Goal: Task Accomplishment & Management: Manage account settings

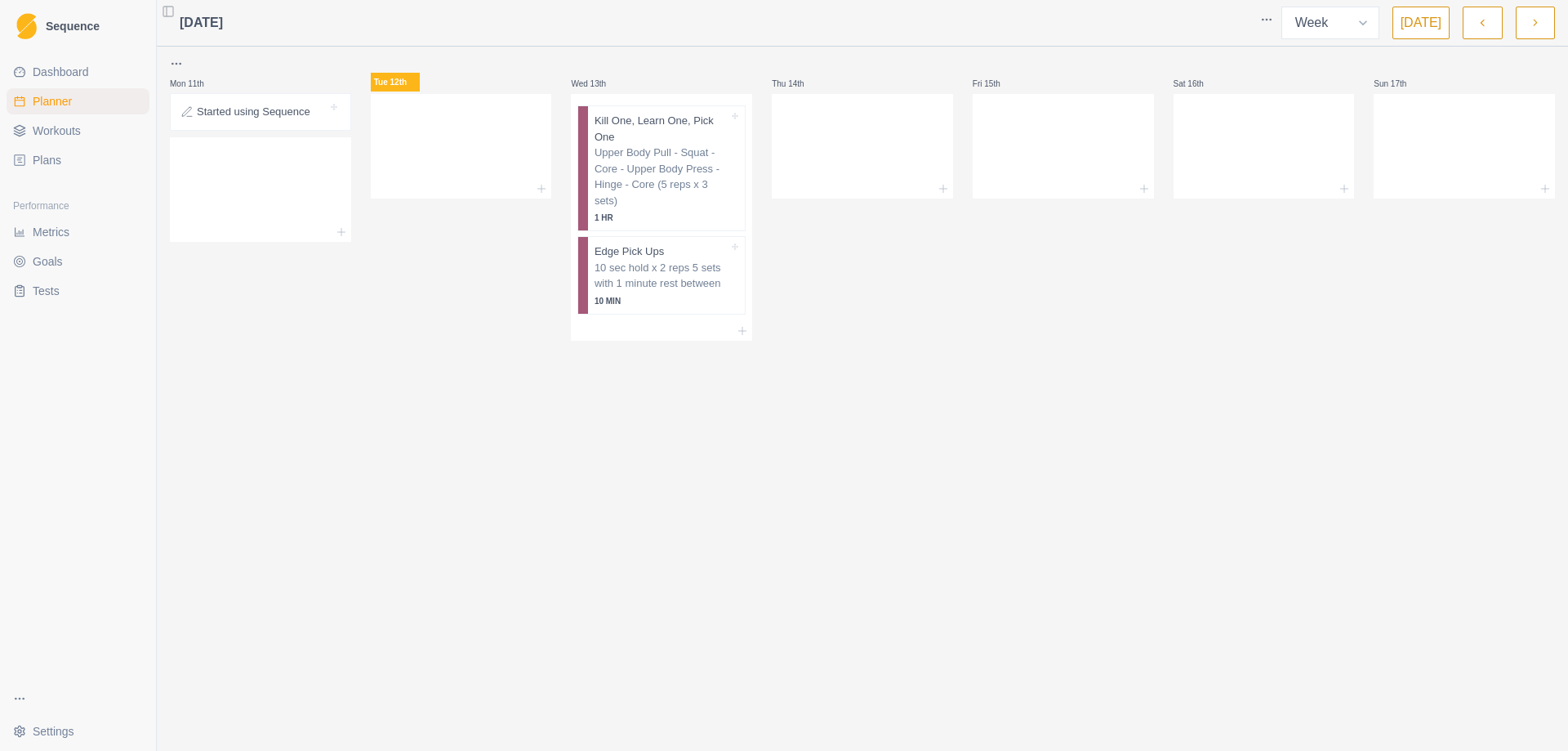
click at [47, 126] on span "Workouts" at bounding box center [57, 131] width 48 height 16
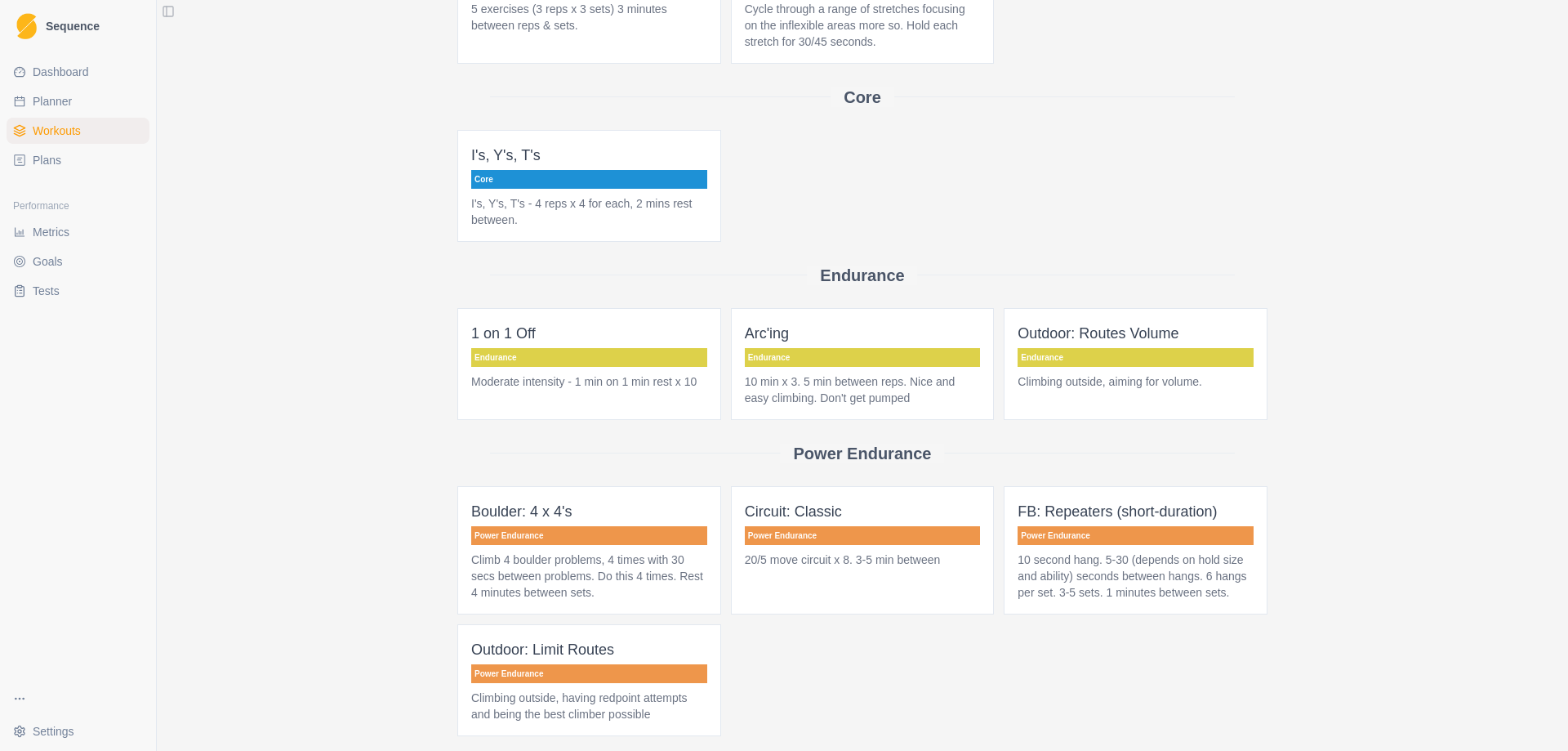
scroll to position [468, 0]
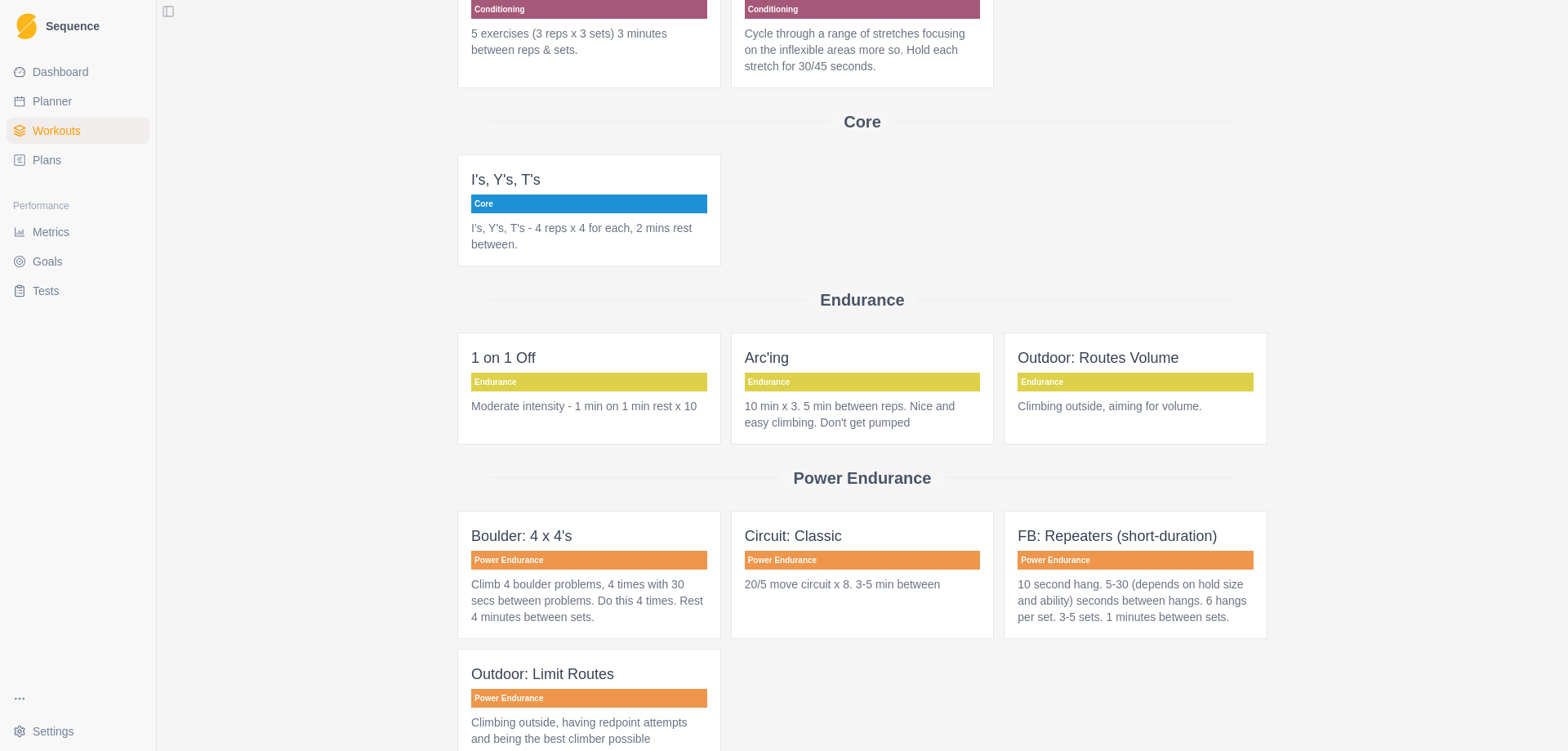
click at [1125, 400] on p "Climbing outside, aiming for volume." at bounding box center [1135, 406] width 236 height 16
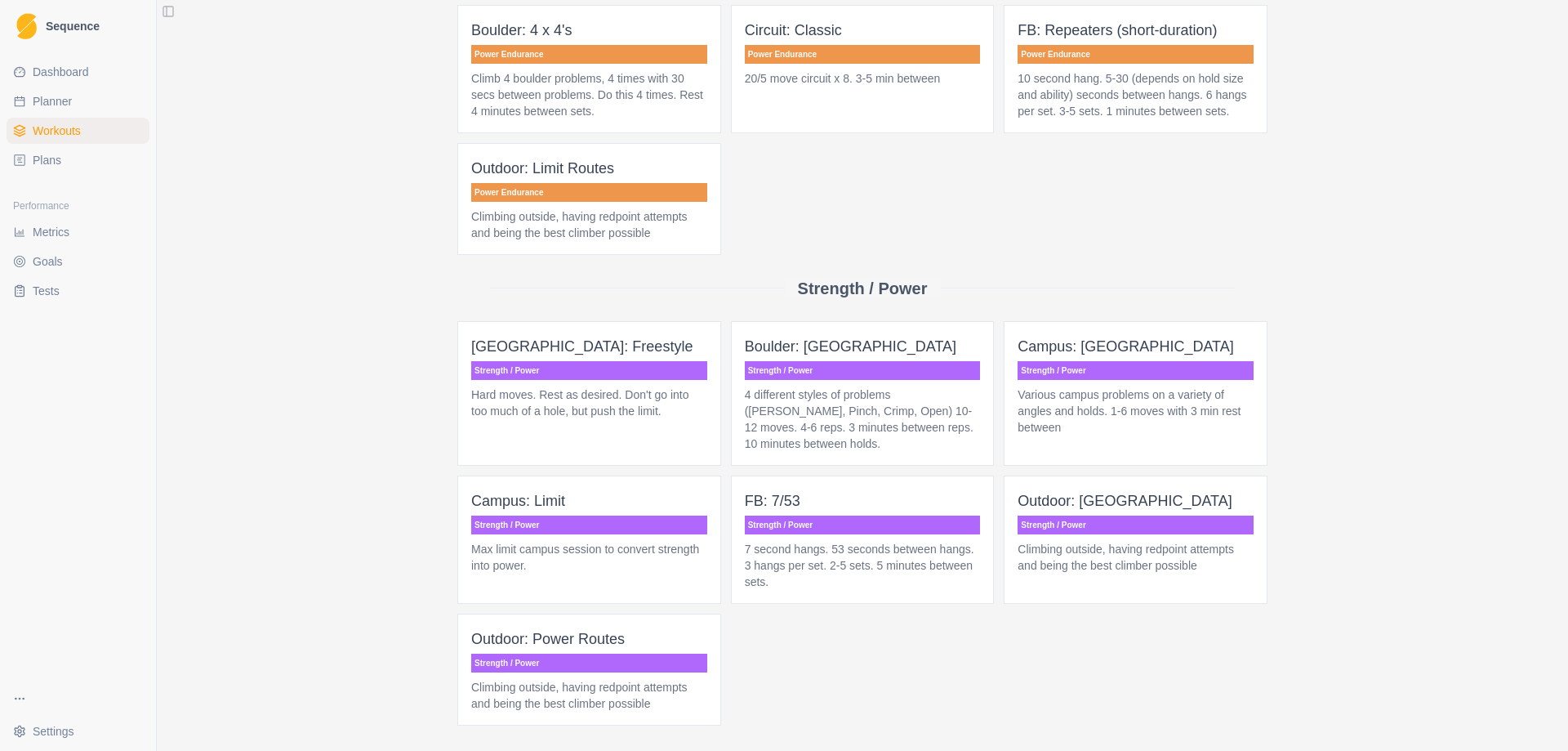
scroll to position [980, 0]
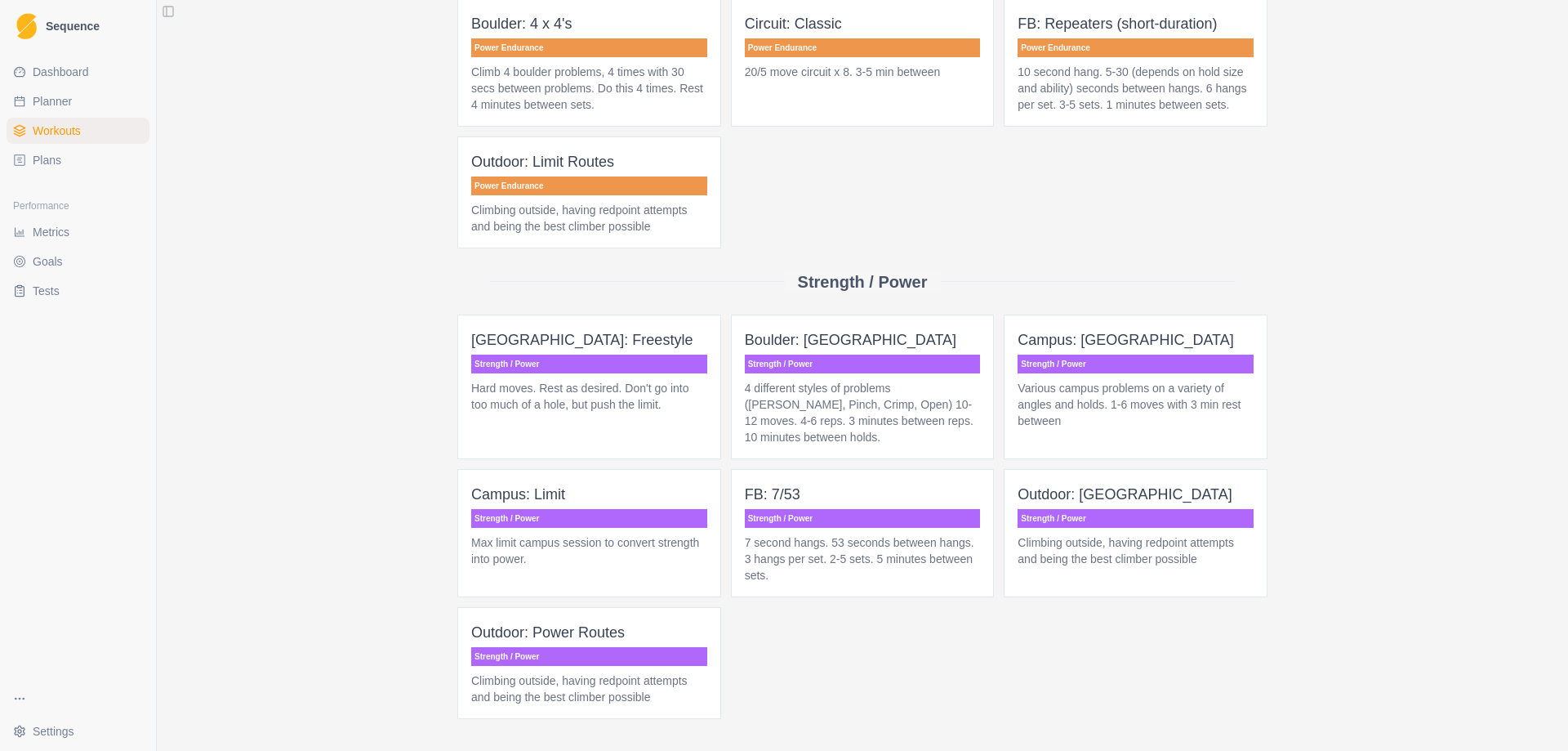
click at [573, 643] on p "Outdoor: Power Routes" at bounding box center [589, 632] width 236 height 23
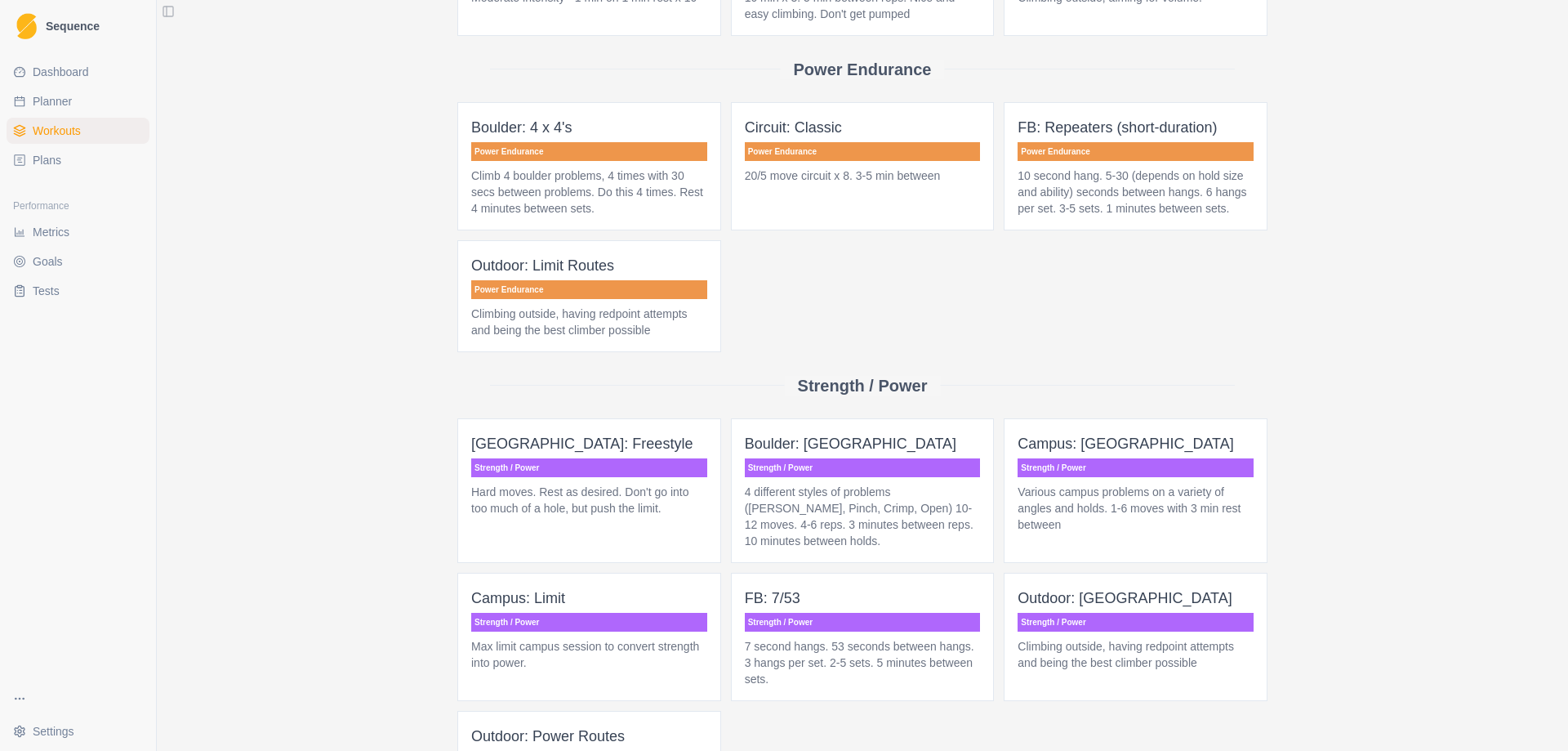
scroll to position [795, 0]
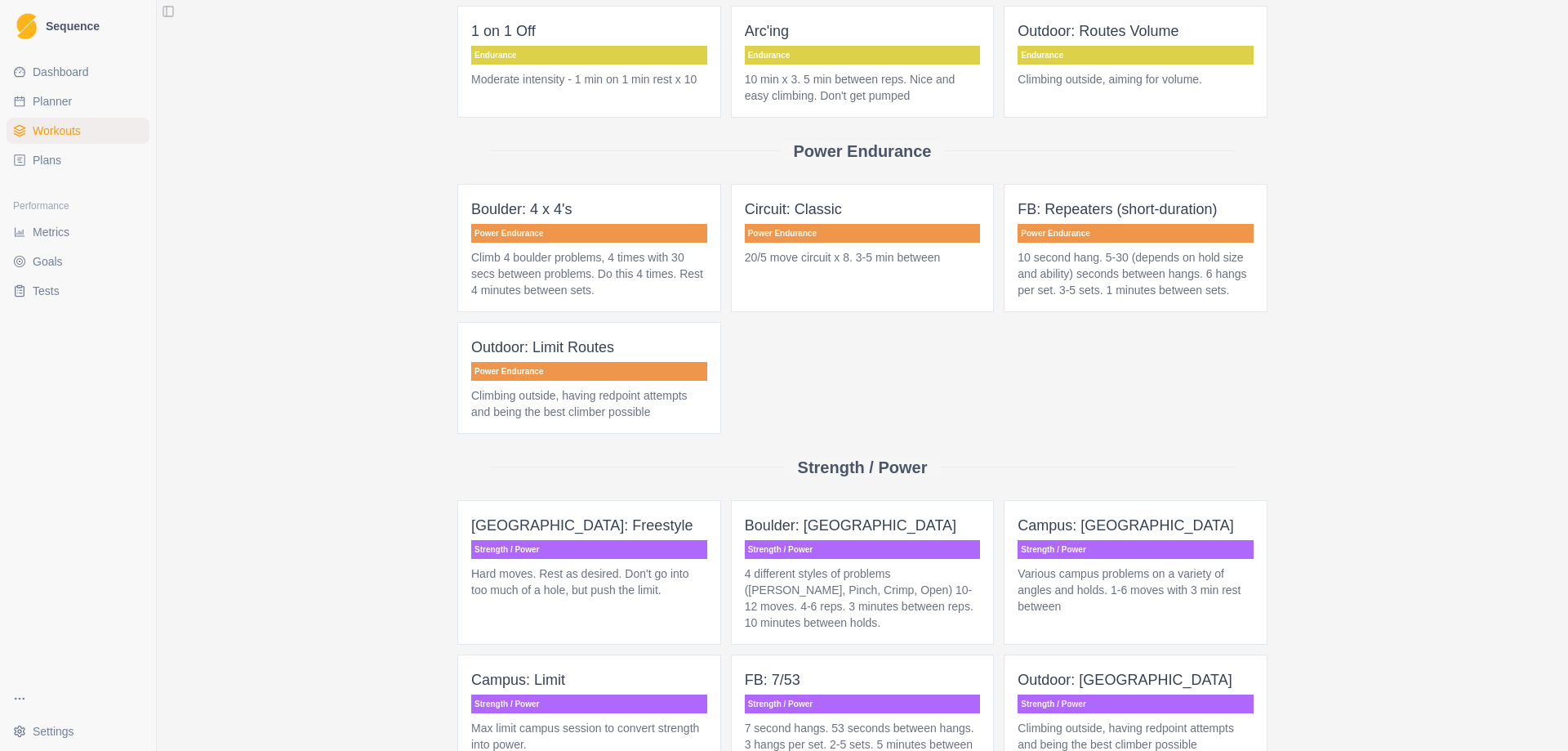
click at [53, 91] on link "Planner" at bounding box center [78, 101] width 143 height 26
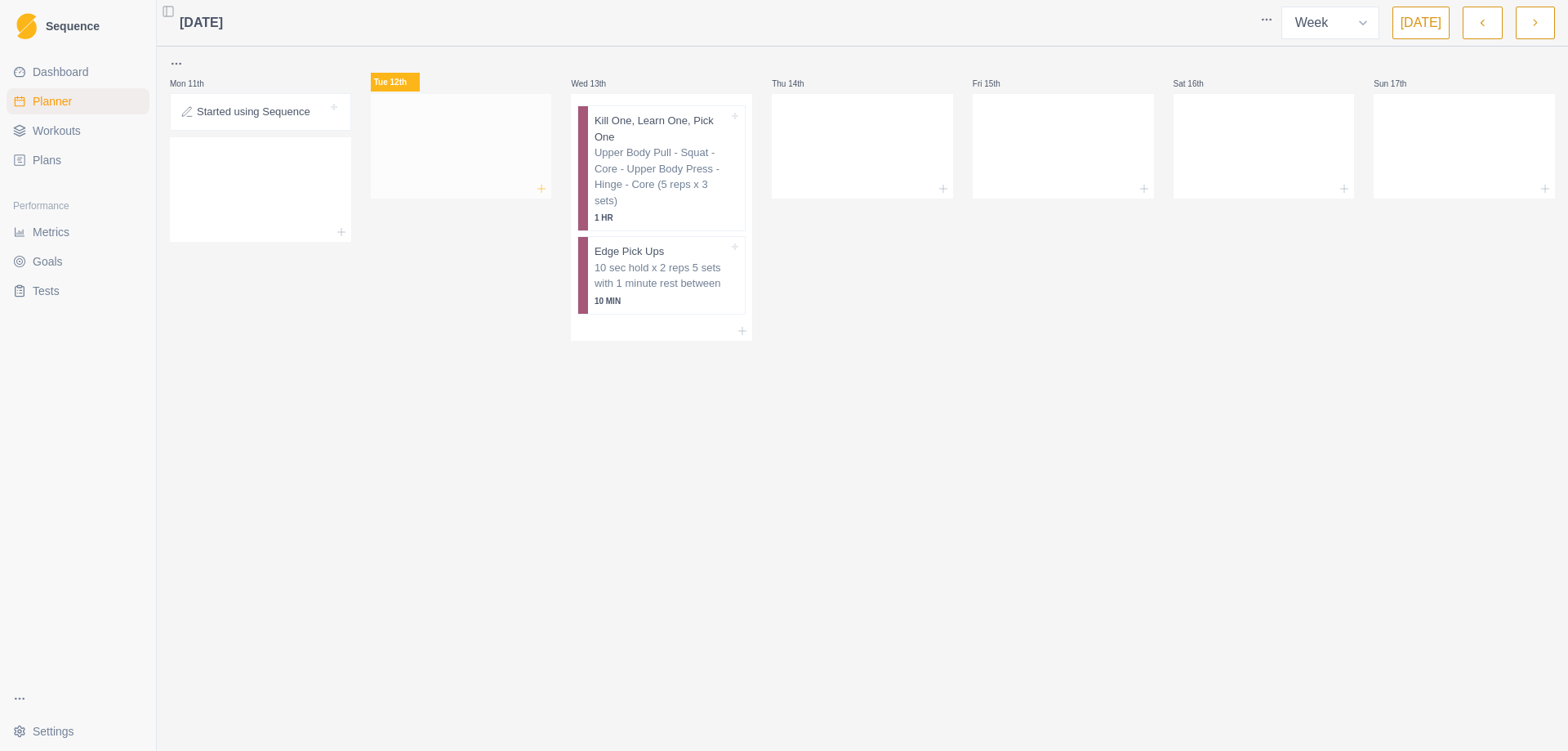
click at [541, 183] on icon at bounding box center [541, 188] width 13 height 13
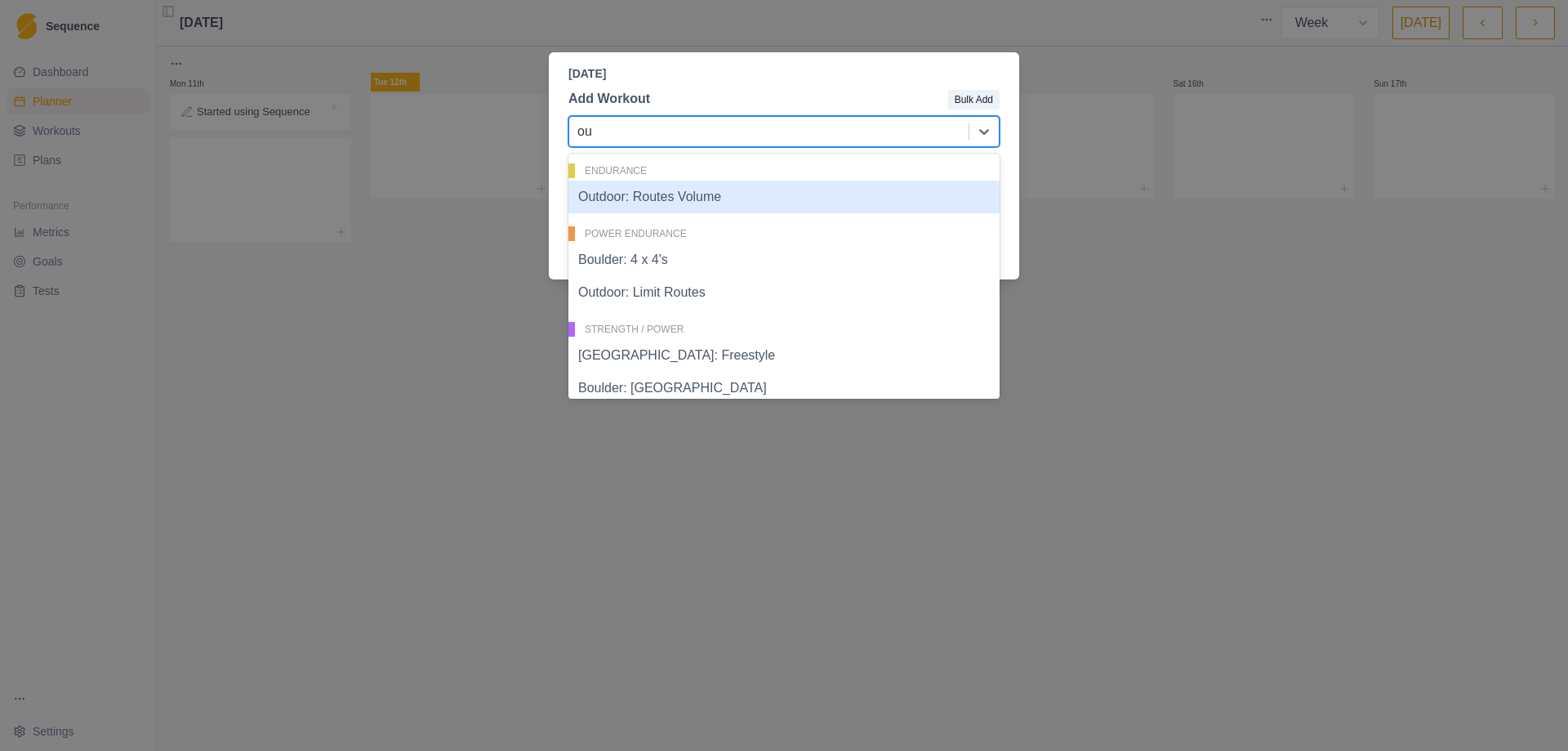
type input "out"
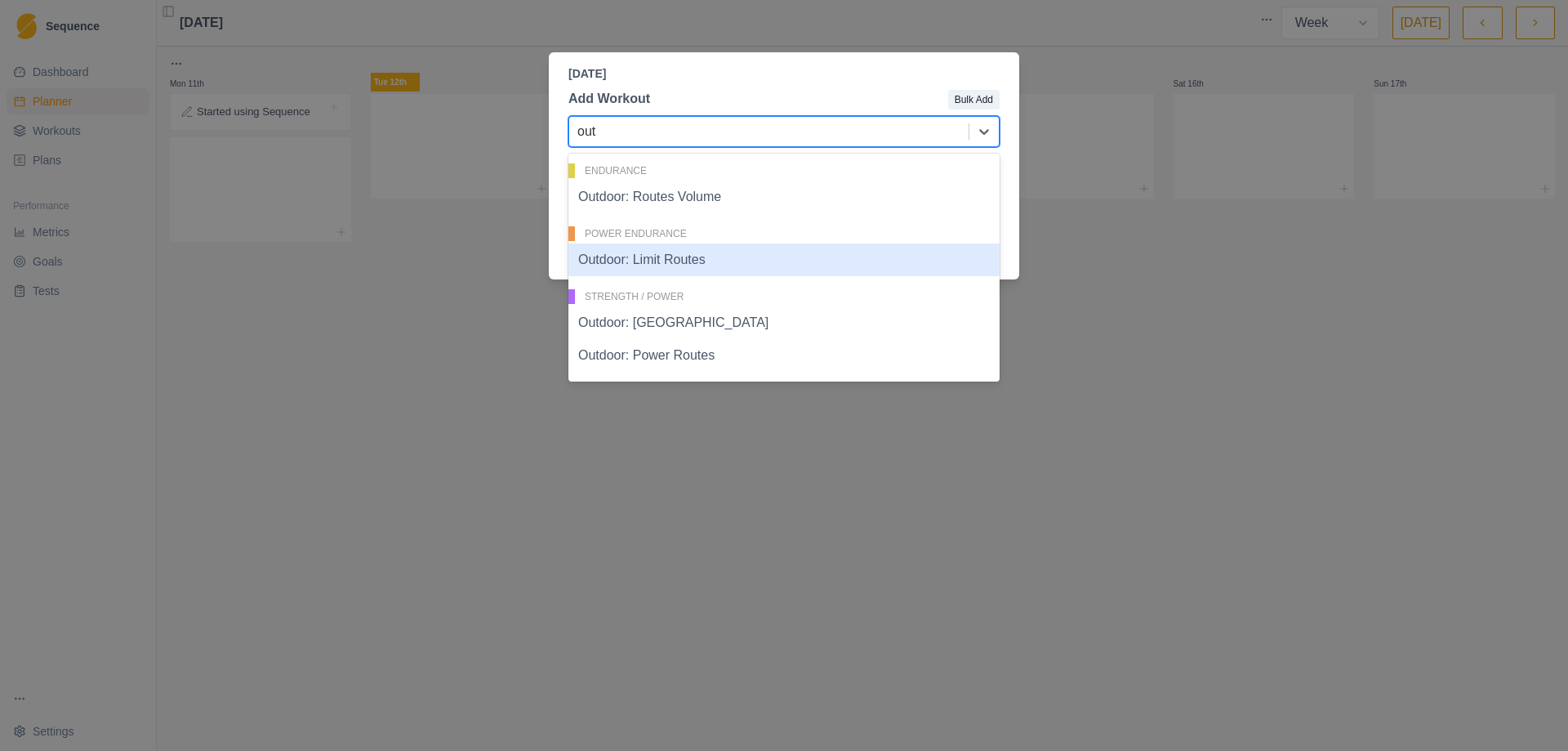
click at [641, 259] on div "Outdoor: Limit Routes" at bounding box center [784, 259] width 431 height 33
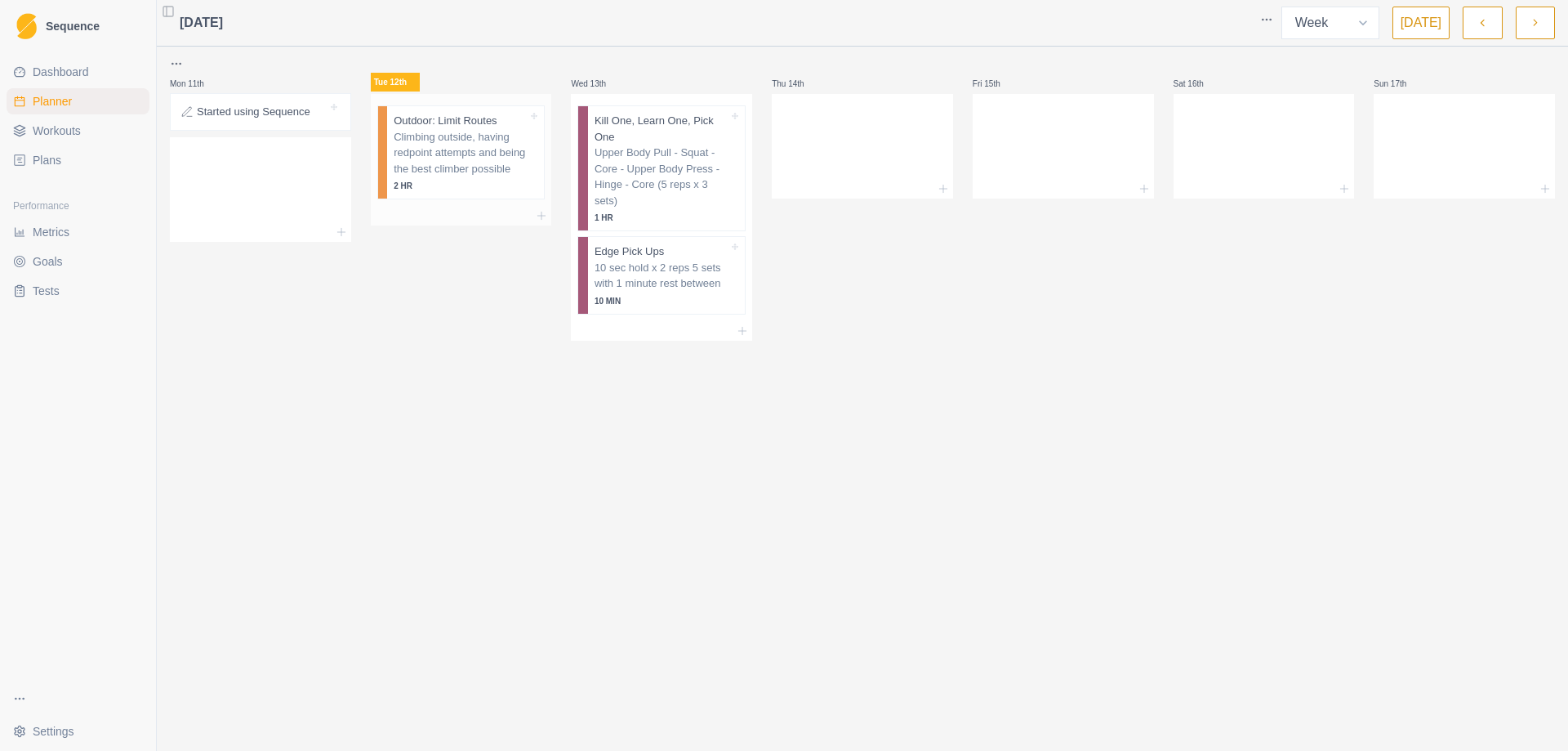
click at [445, 149] on p "Climbing outside, having redpoint attempts and being the best climber possible" at bounding box center [460, 153] width 134 height 48
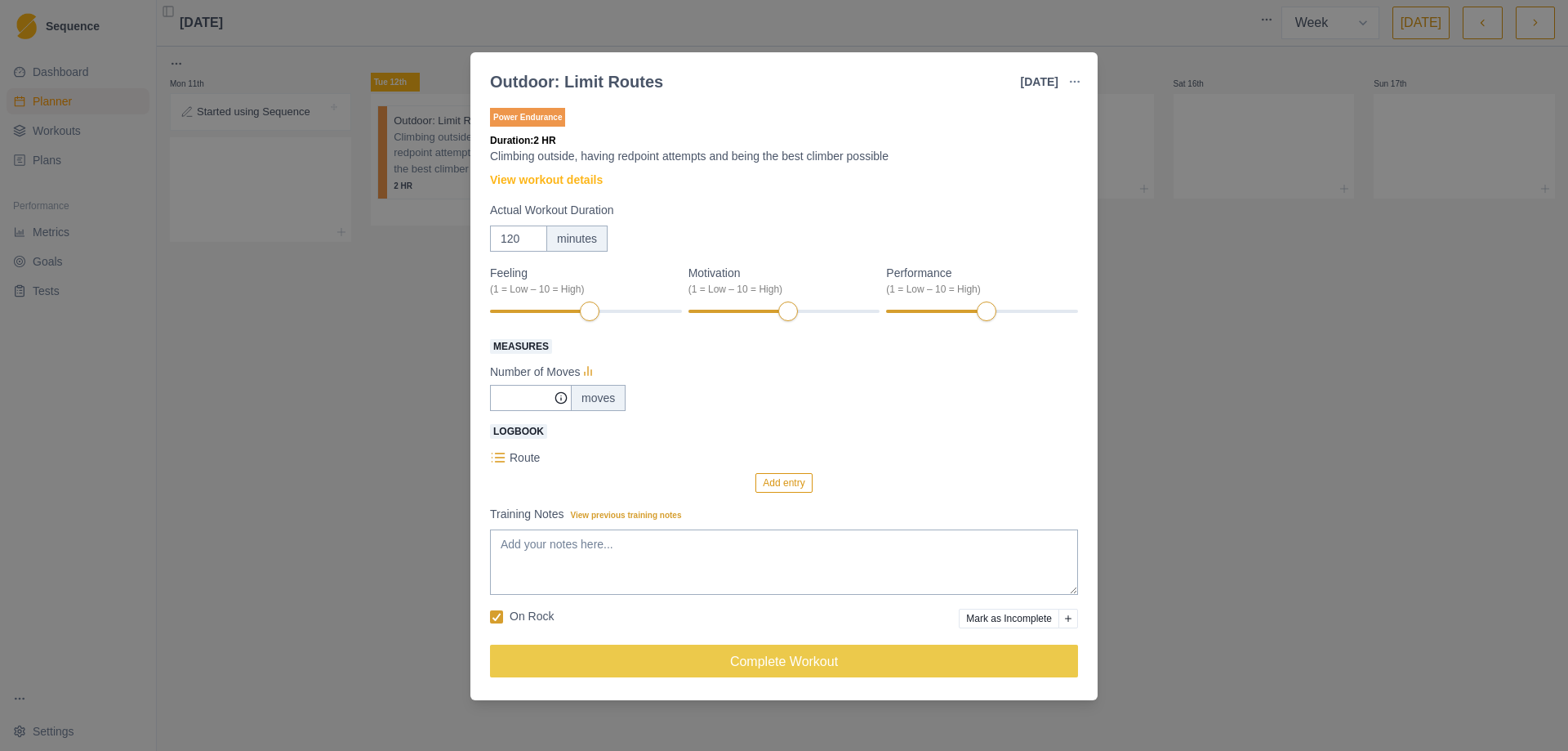
click at [604, 401] on div "moves" at bounding box center [599, 398] width 55 height 26
click at [1279, 540] on div "Outdoor: Limit Routes [DATE] Link To Goal View Workout Metrics Edit Original Wo…" at bounding box center [784, 376] width 1568 height 751
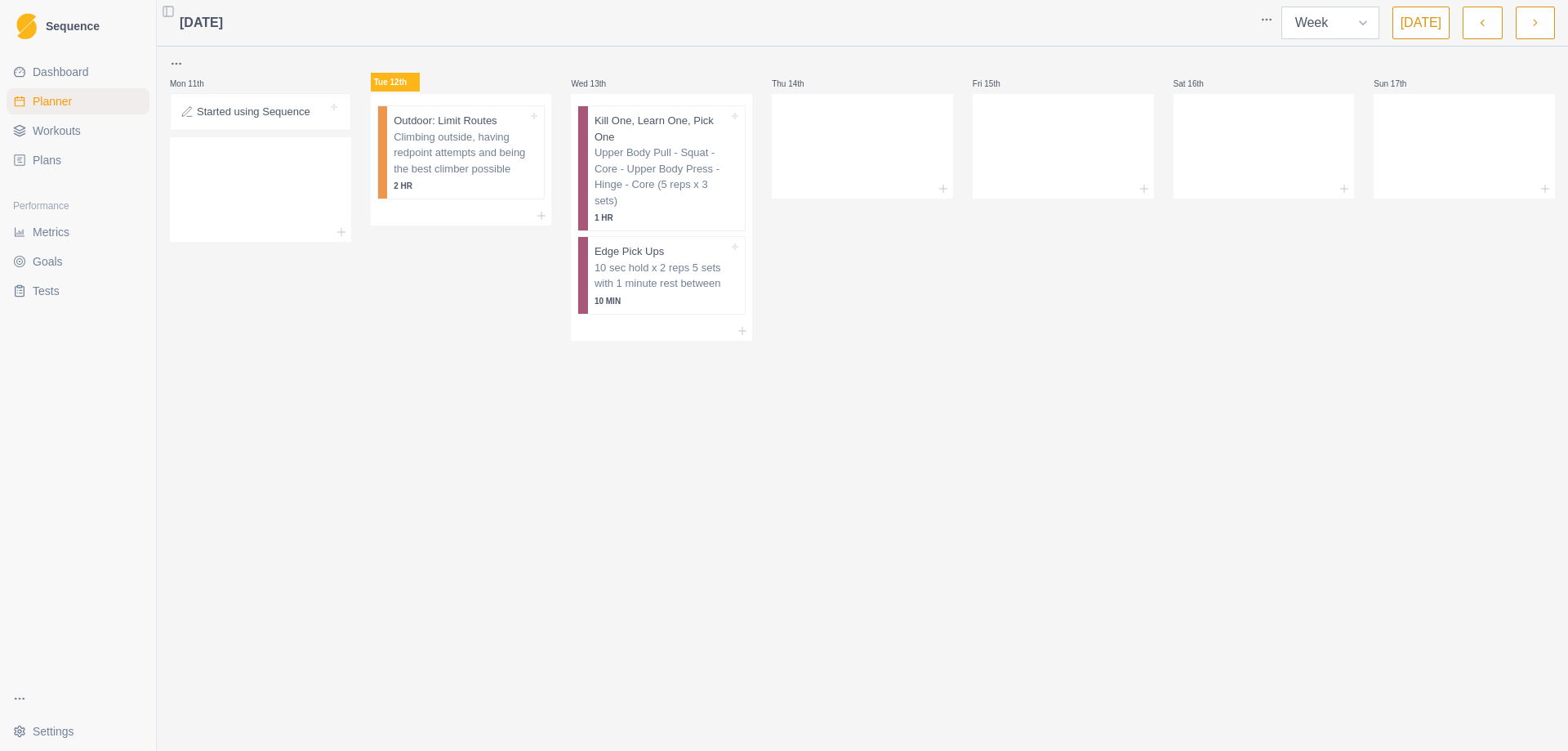
click at [1379, 32] on select "Week Month" at bounding box center [1330, 23] width 98 height 33
select select "month"
click at [1285, 7] on select "Week Month" at bounding box center [1330, 23] width 98 height 33
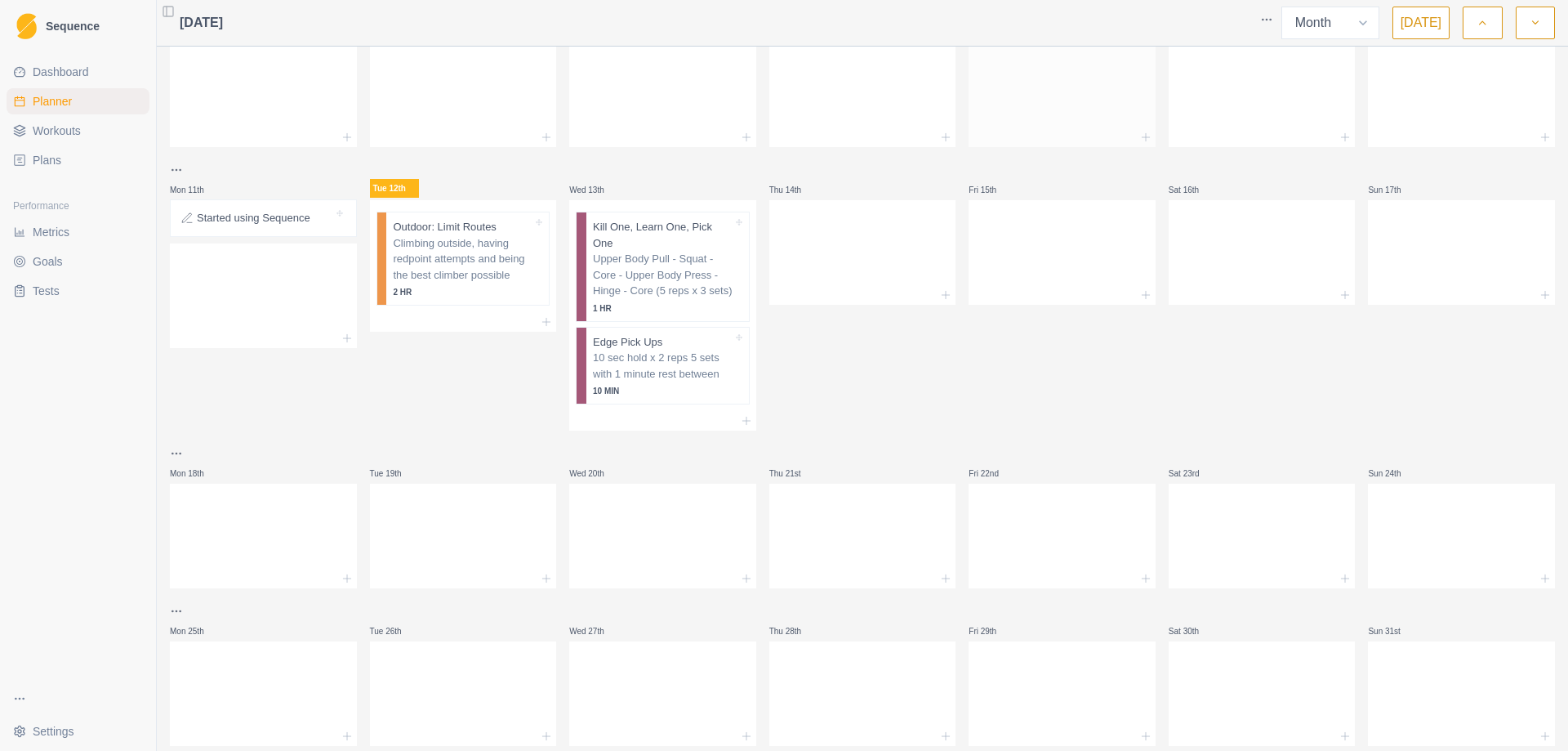
scroll to position [235, 0]
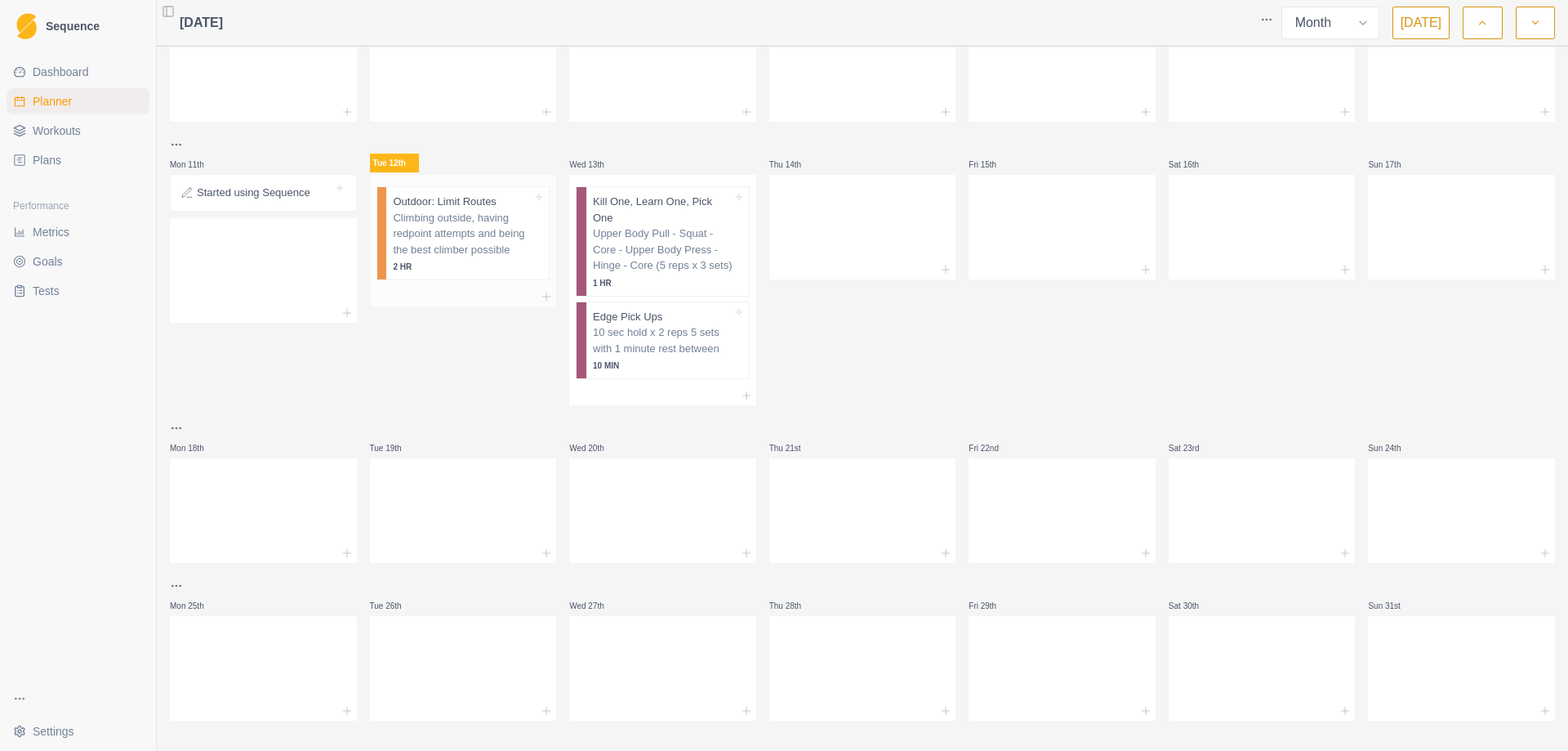
click at [456, 245] on p "Climbing outside, having redpoint attempts and being the best climber possible" at bounding box center [462, 234] width 140 height 48
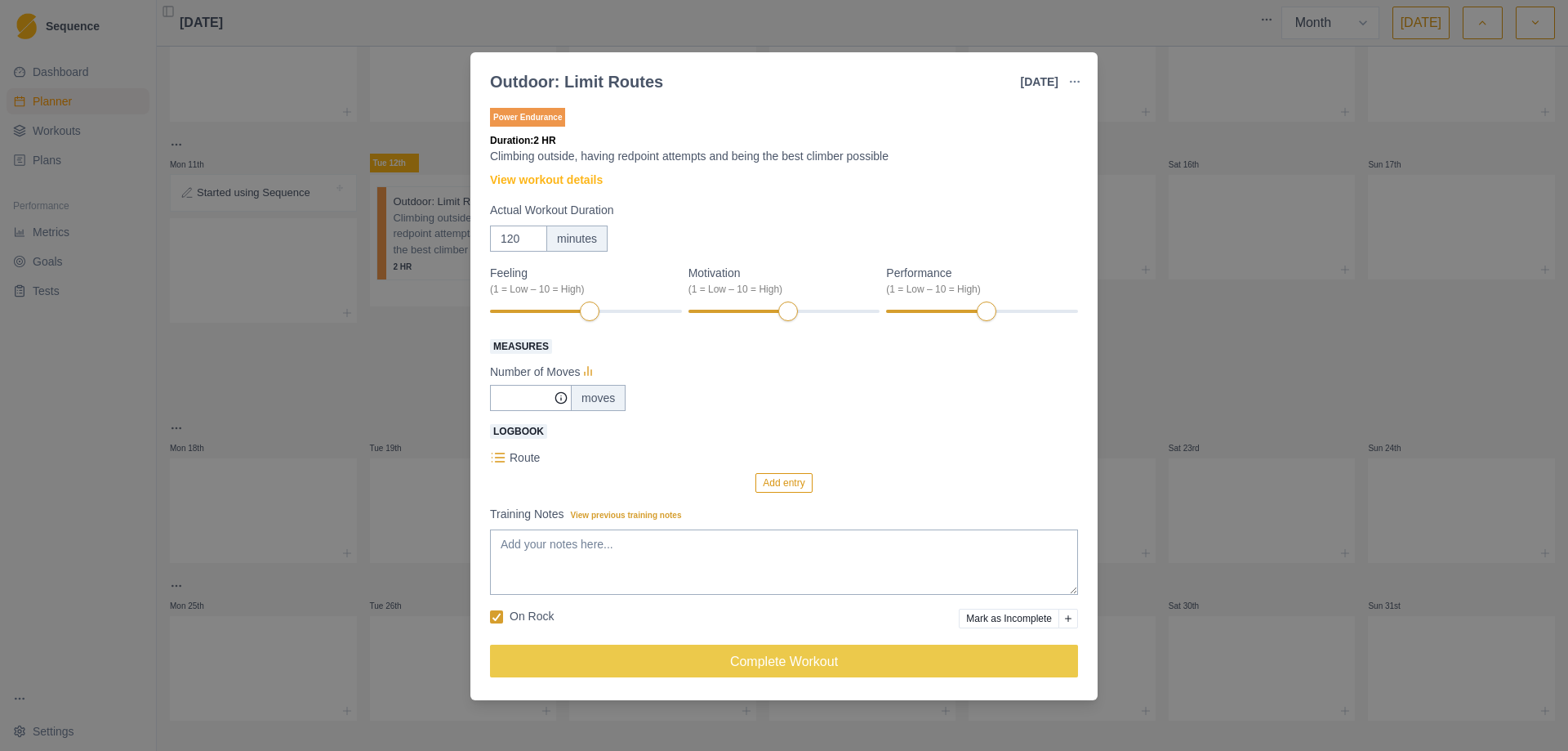
click at [518, 460] on p "Route" at bounding box center [524, 458] width 30 height 17
click at [789, 490] on button "Add entry" at bounding box center [784, 483] width 57 height 20
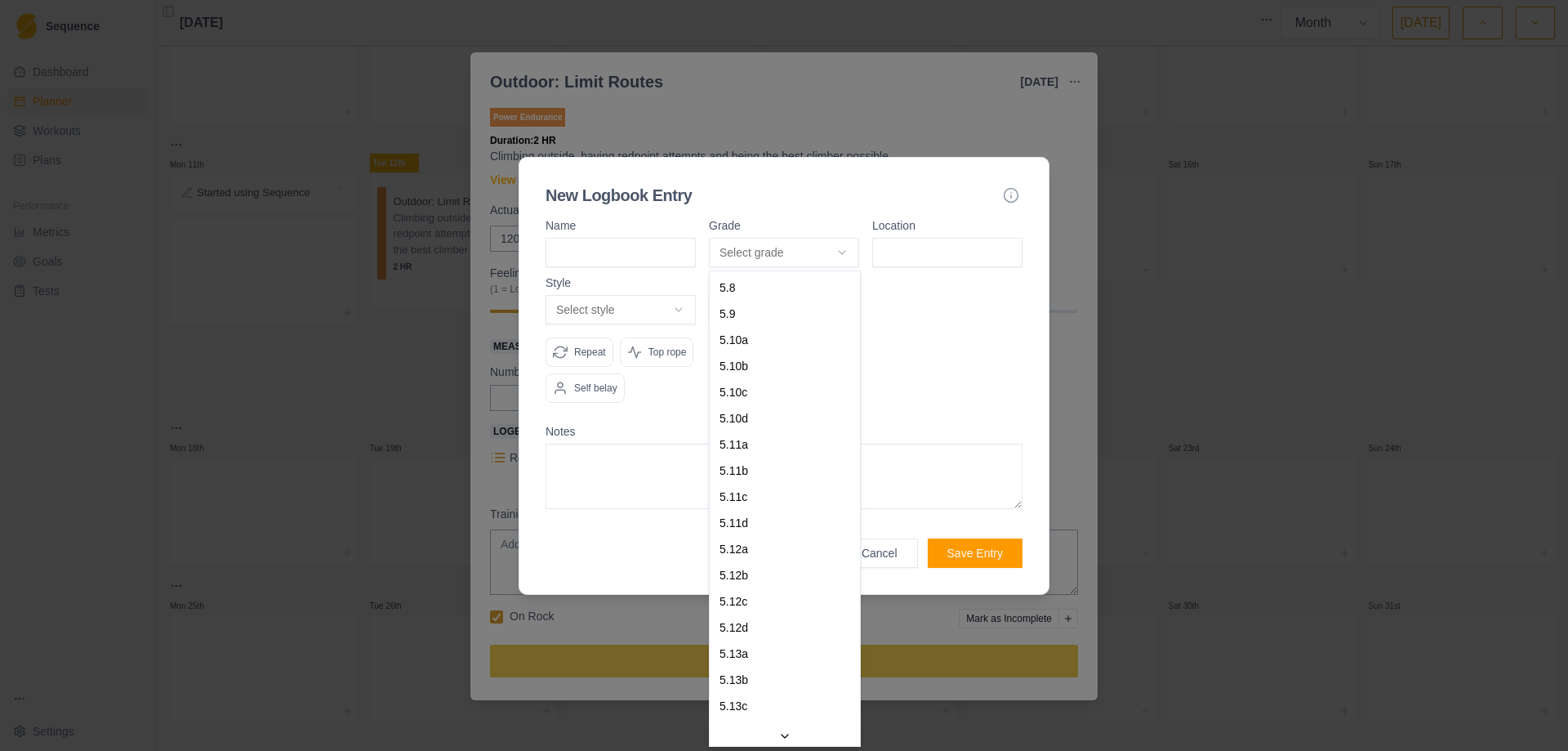
click at [835, 259] on body "Sequence Dashboard Planner Workouts Plans Performance Metrics Goals Tests Setti…" at bounding box center [784, 376] width 1568 height 751
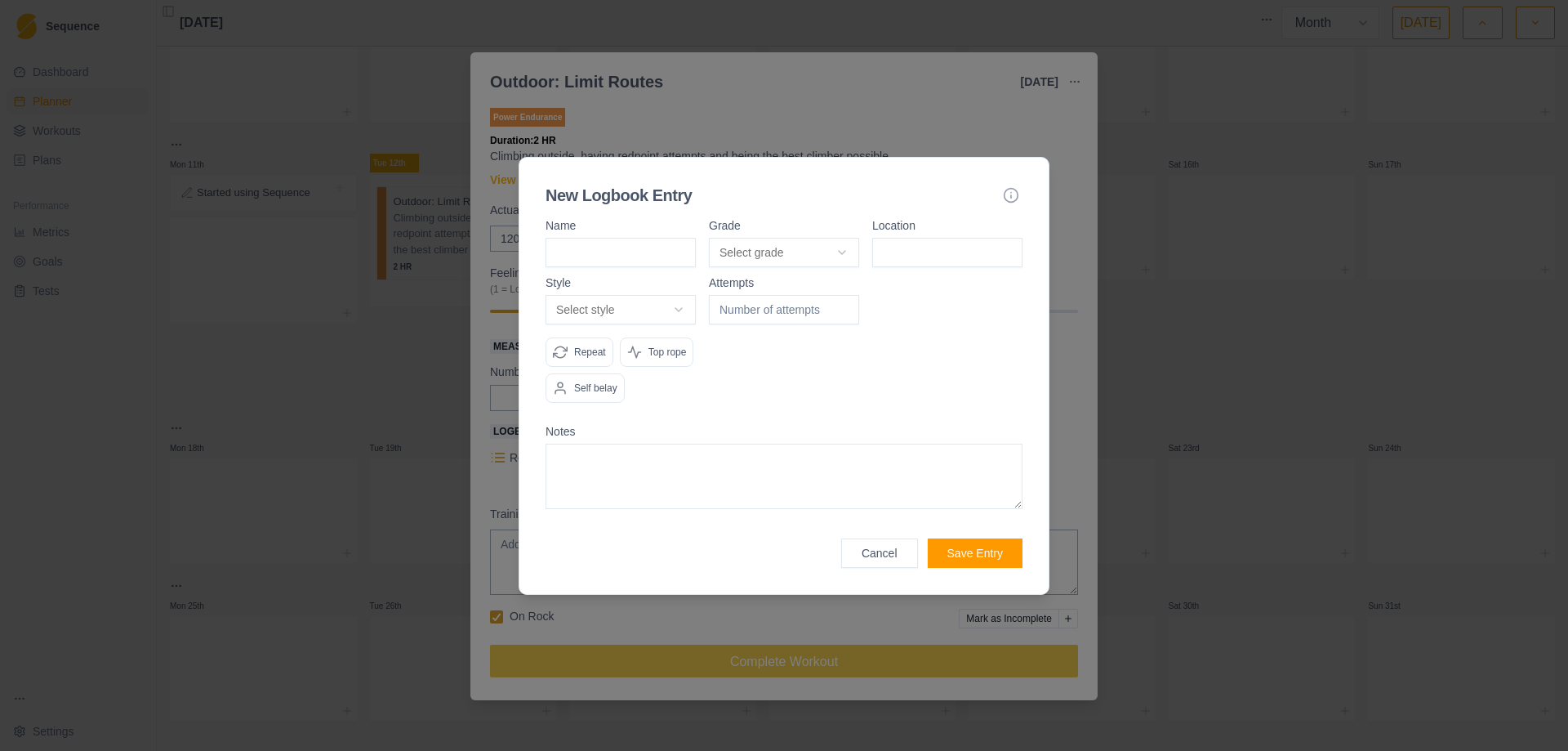
click at [1054, 313] on div at bounding box center [784, 376] width 1568 height 751
click at [887, 558] on button "Cancel" at bounding box center [878, 553] width 76 height 29
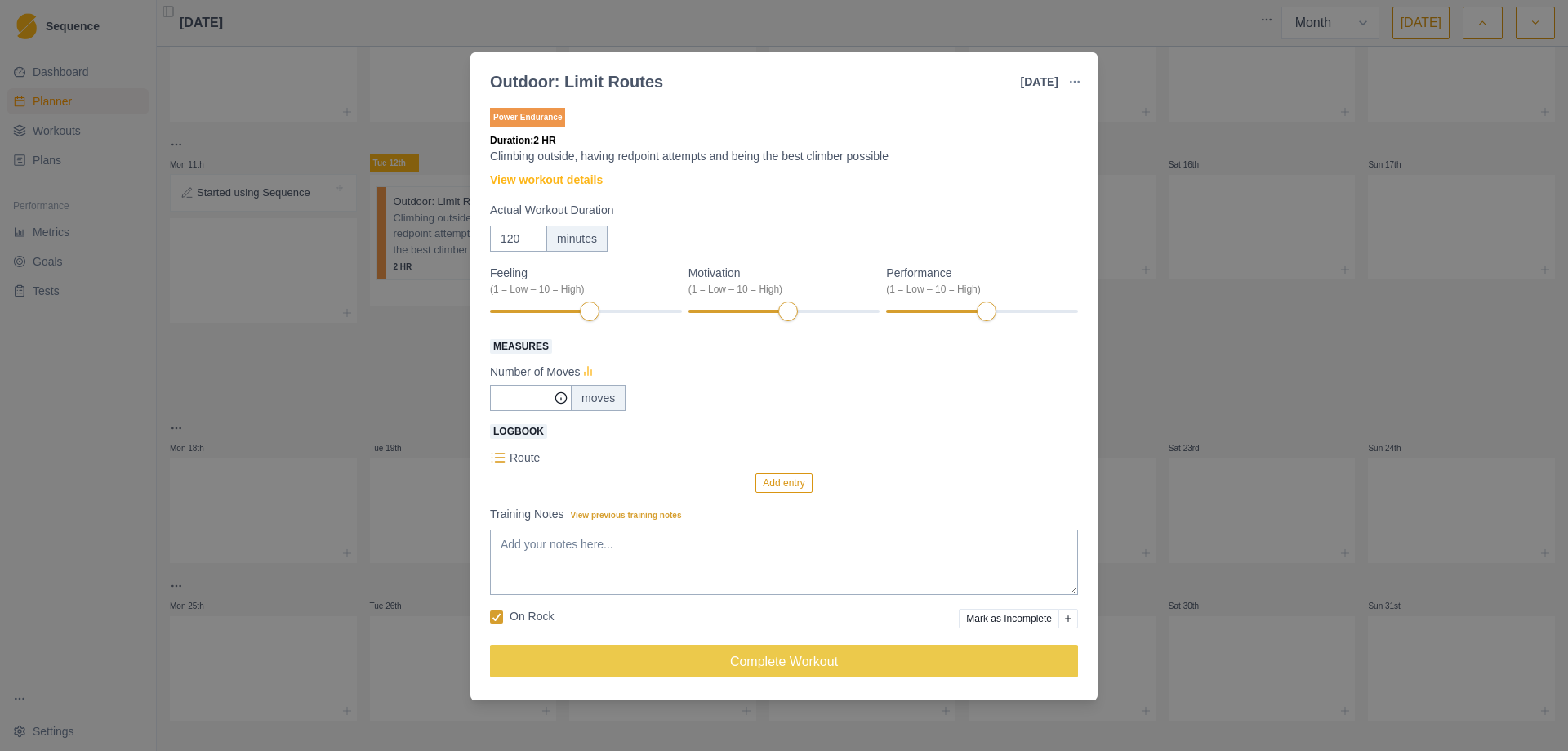
click at [585, 373] on line at bounding box center [585, 374] width 0 height 3
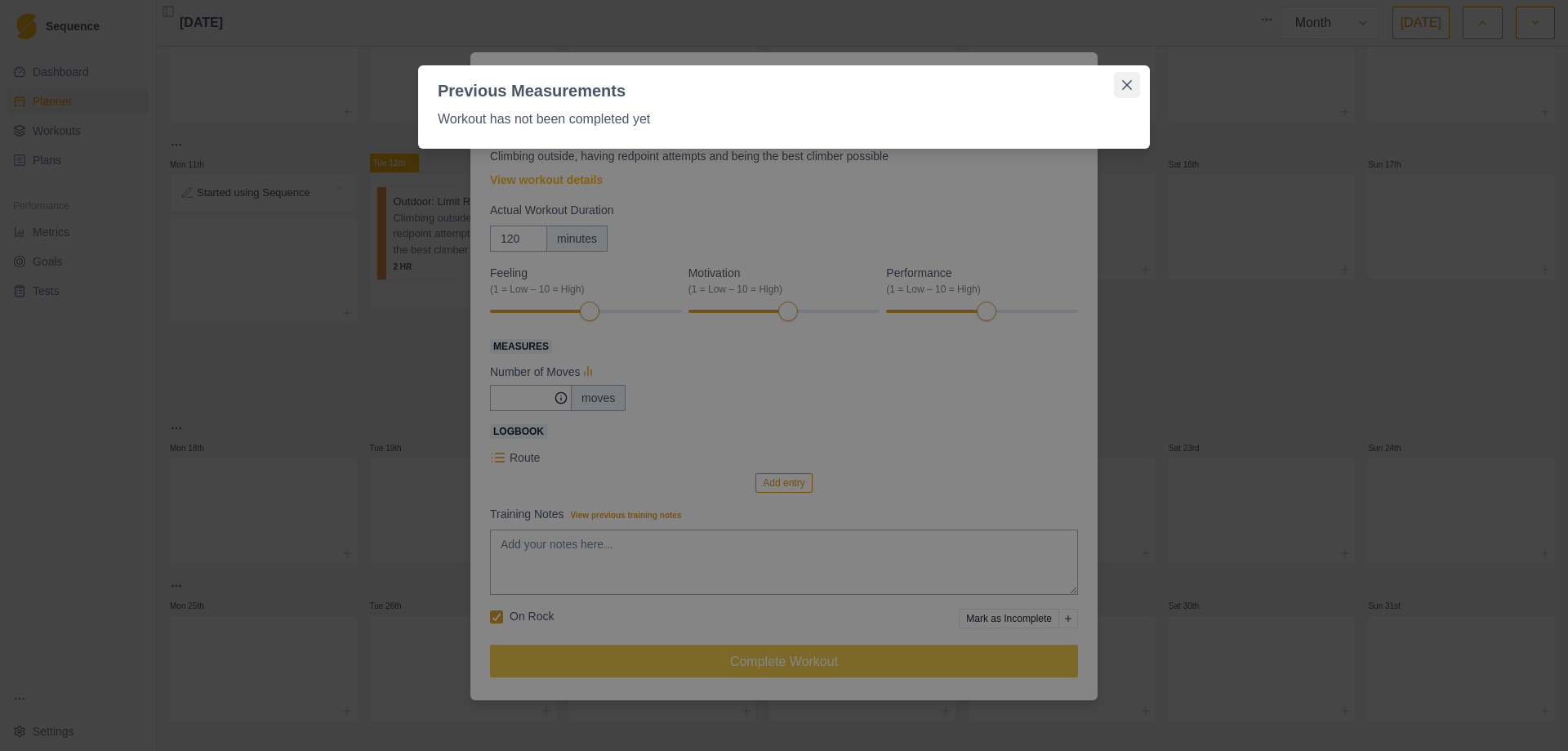
click at [1133, 87] on button "Close" at bounding box center [1127, 85] width 26 height 26
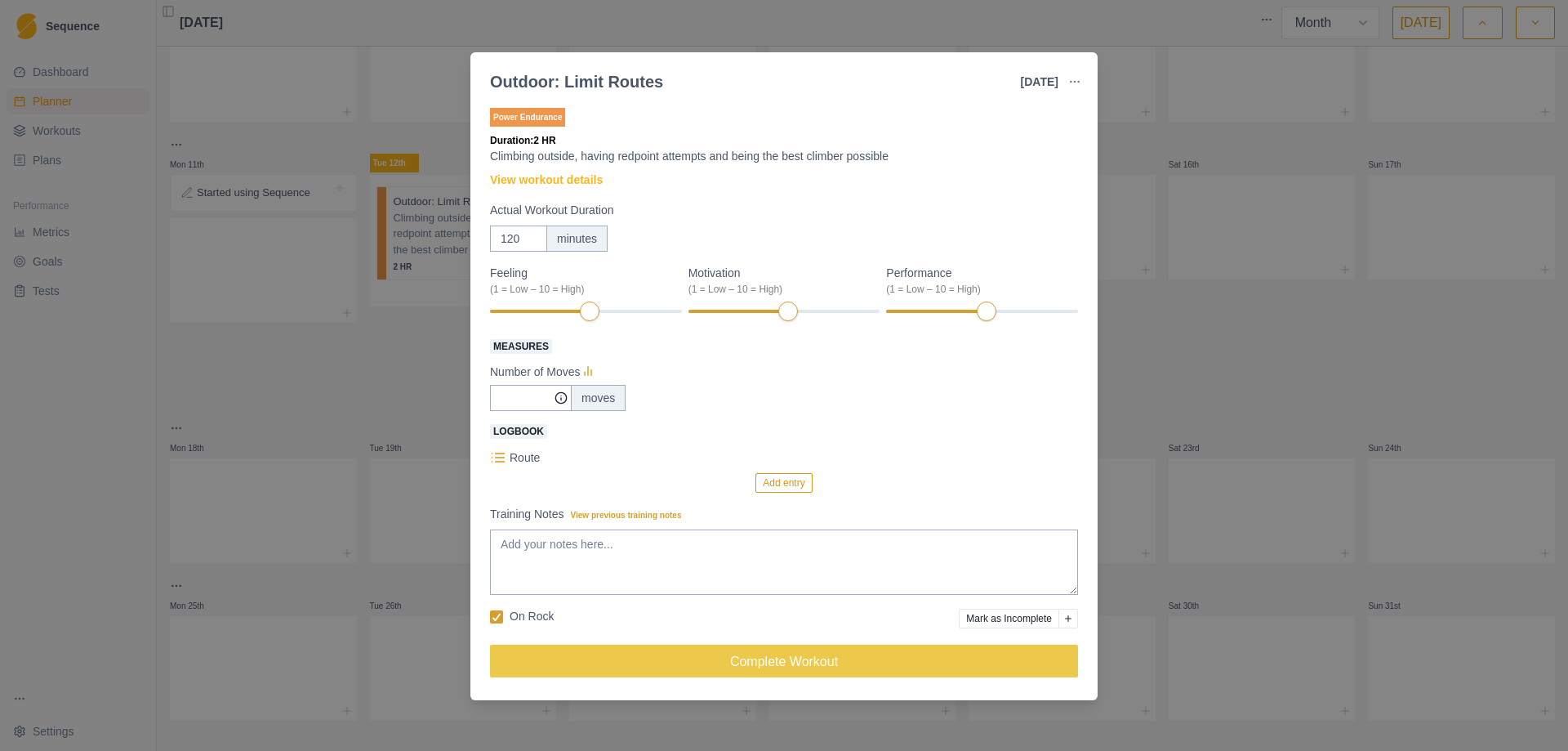
click at [1128, 148] on div "Outdoor: Limit Routes [DATE] Link To Goal View Workout Metrics Edit Original Wo…" at bounding box center [784, 376] width 1568 height 751
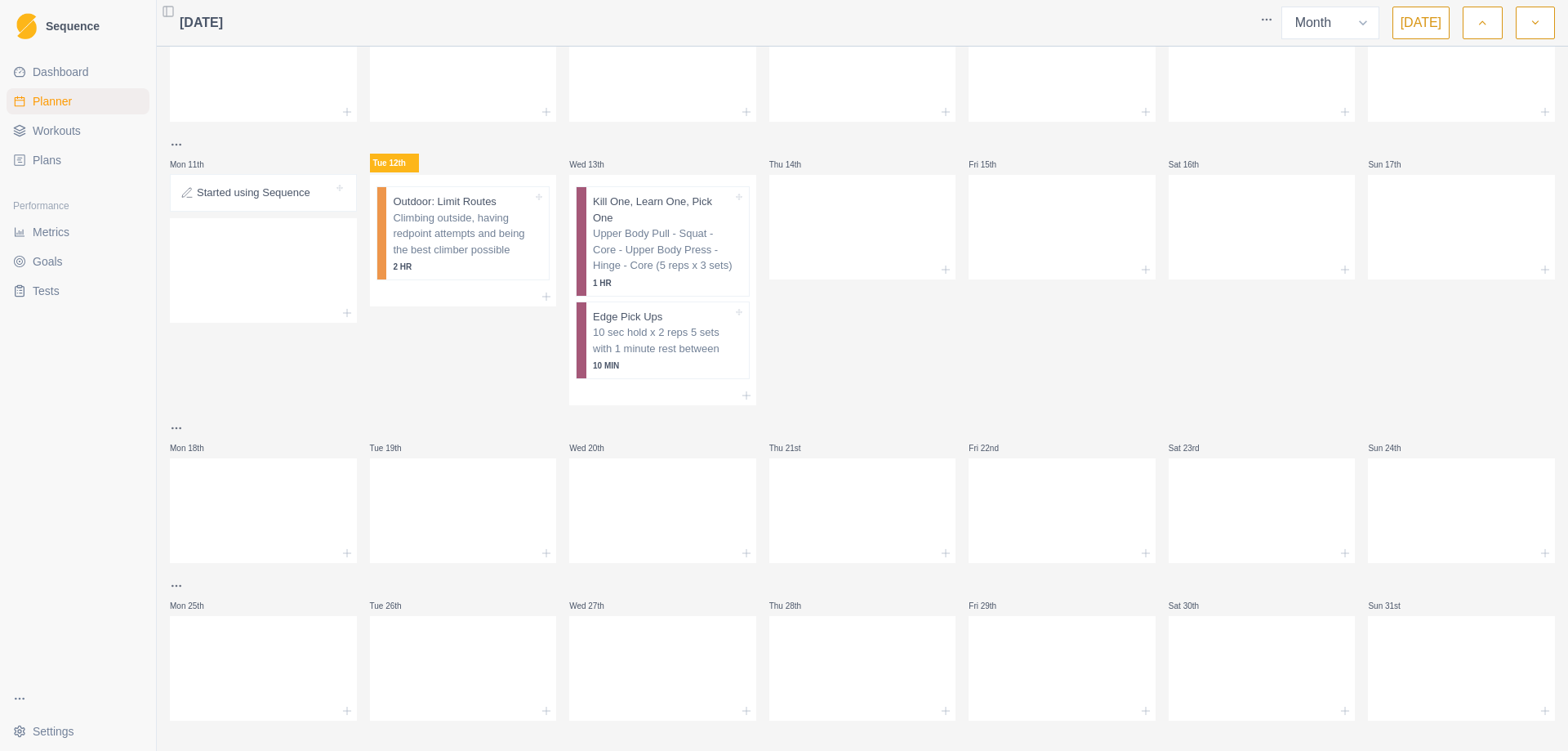
click at [70, 132] on span "Workouts" at bounding box center [57, 131] width 48 height 16
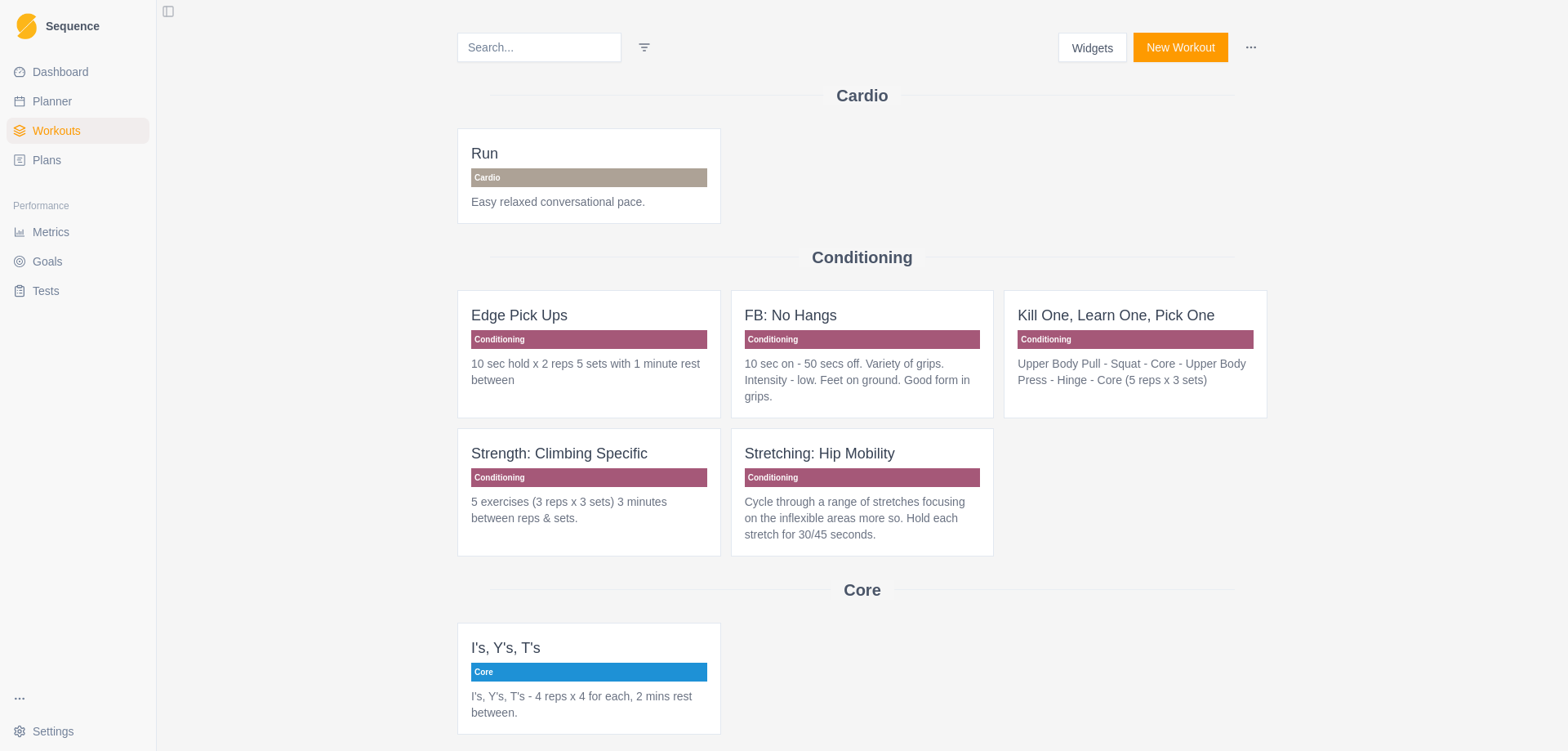
click at [1189, 56] on button "New Workout" at bounding box center [1181, 47] width 94 height 29
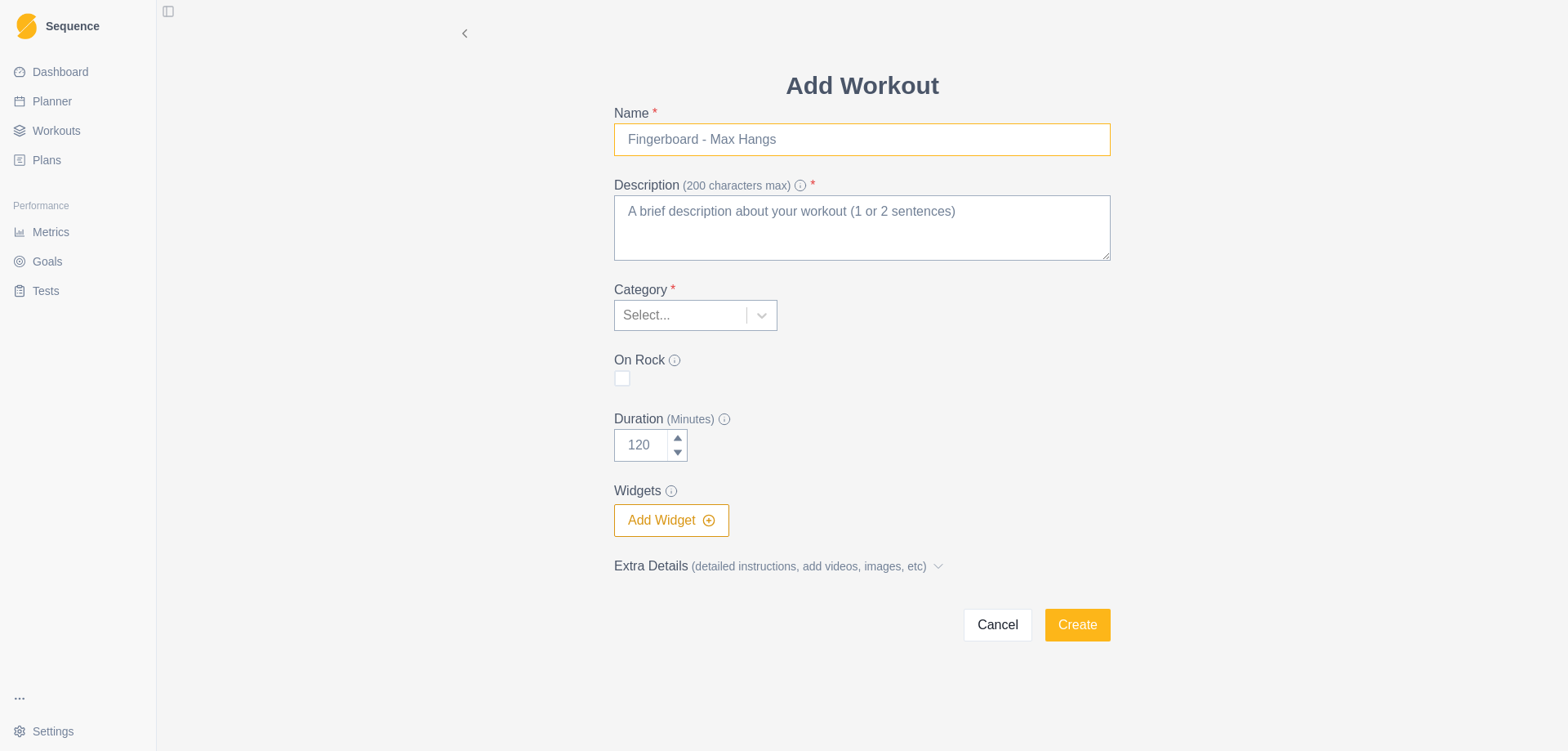
click at [751, 140] on input "Name *" at bounding box center [862, 140] width 496 height 33
type input "Outdoor Climbing"
click at [719, 530] on button "Add Widget" at bounding box center [672, 521] width 115 height 33
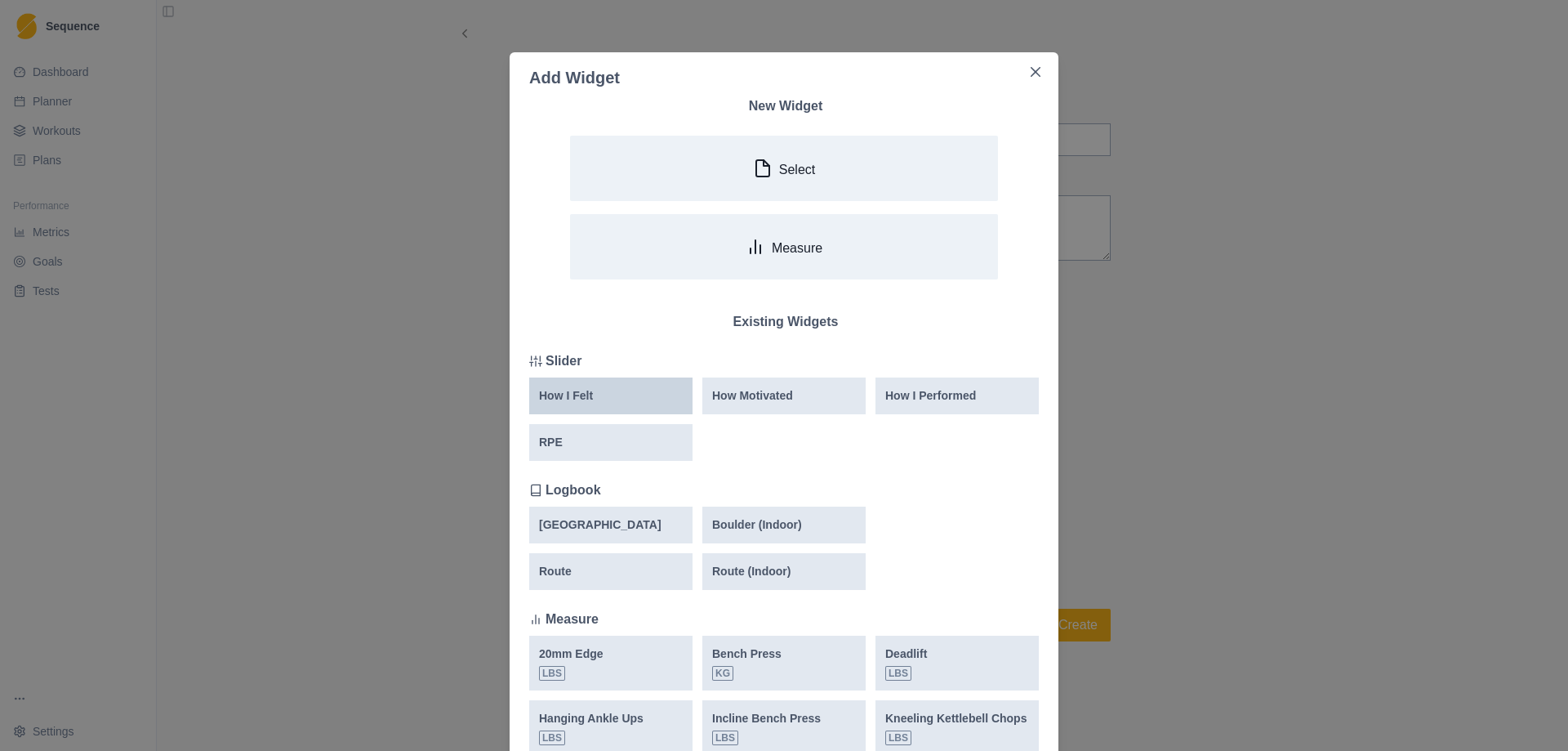
click at [580, 391] on p "How I Felt" at bounding box center [566, 396] width 54 height 17
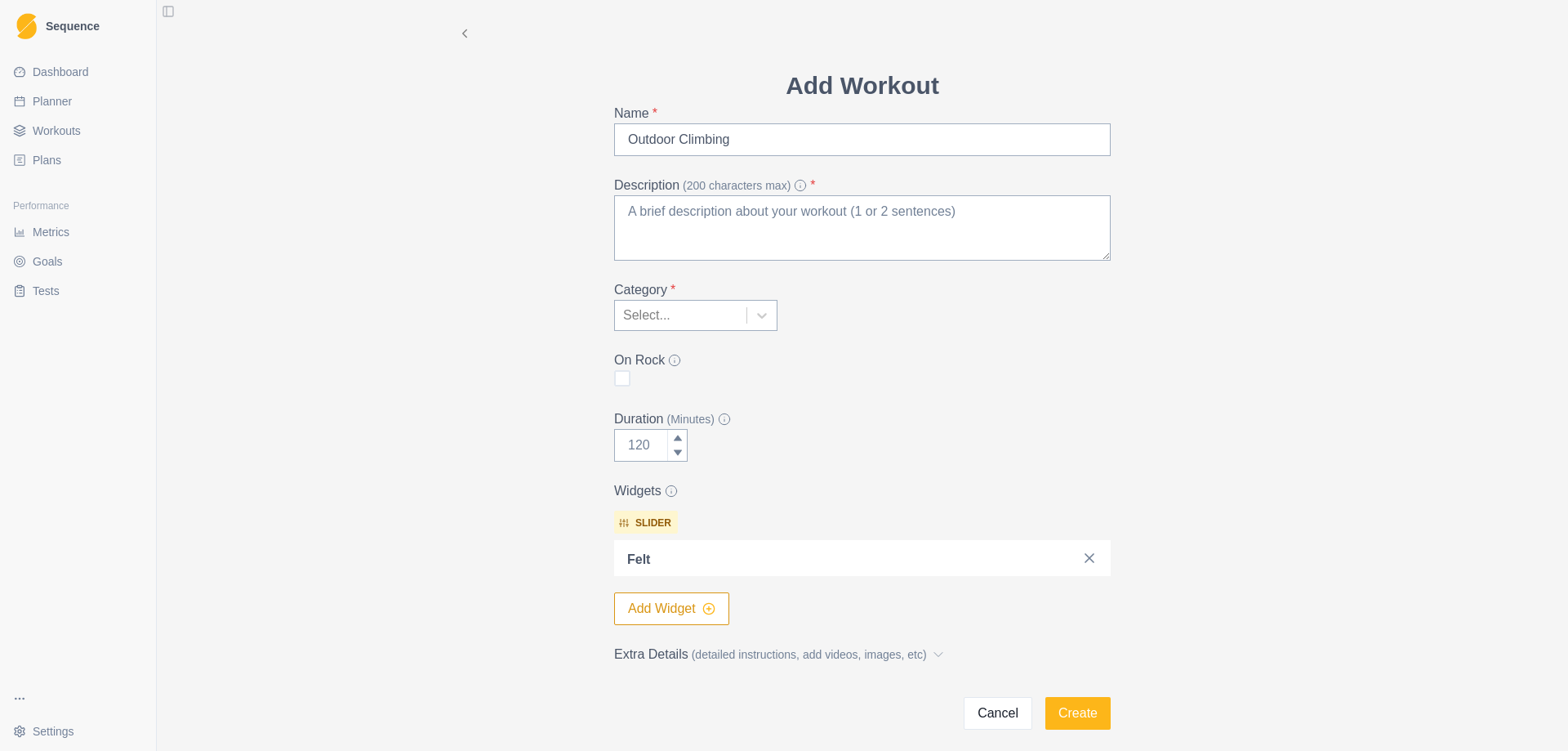
click at [706, 606] on icon "button" at bounding box center [708, 608] width 13 height 13
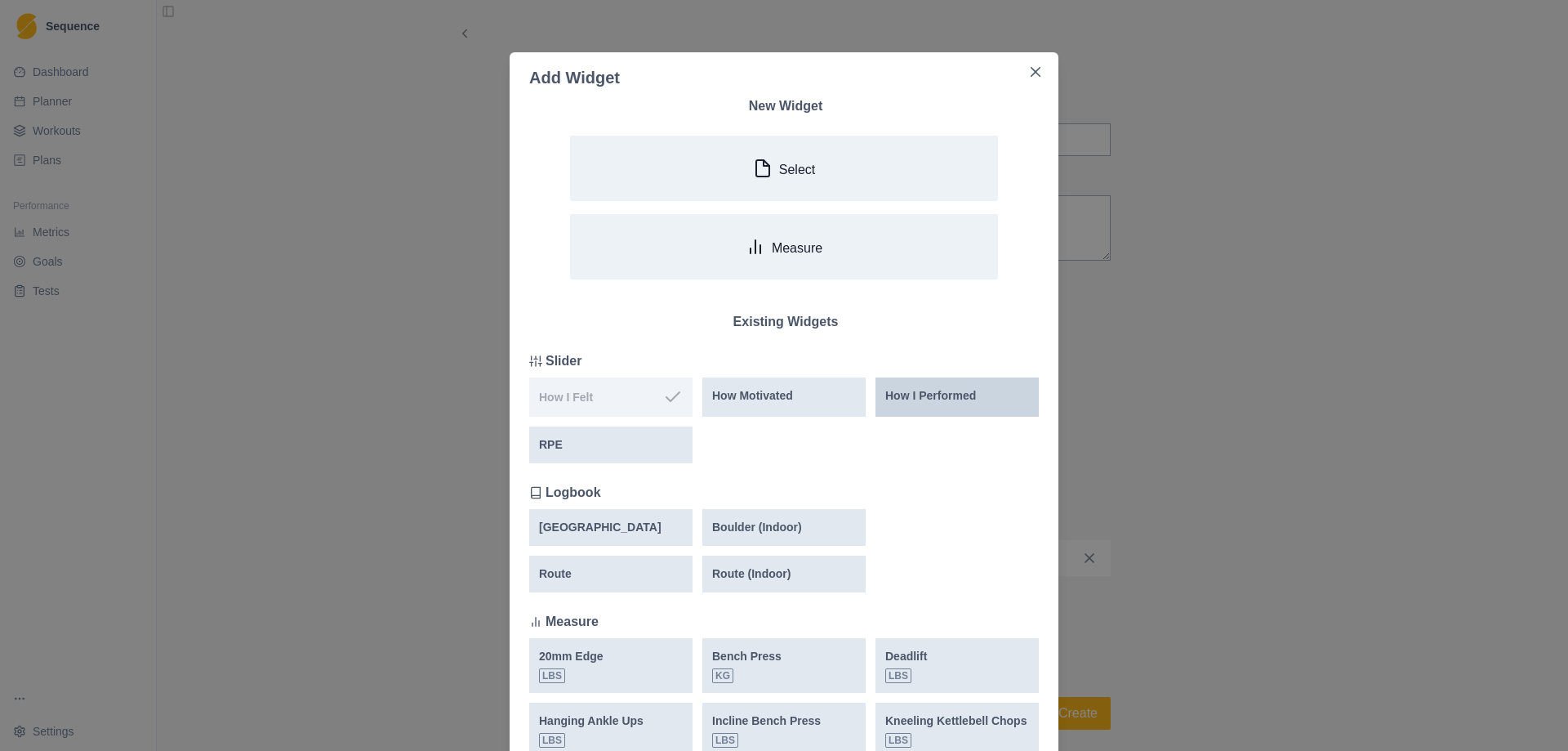
click at [933, 404] on p "How I Performed" at bounding box center [931, 396] width 91 height 17
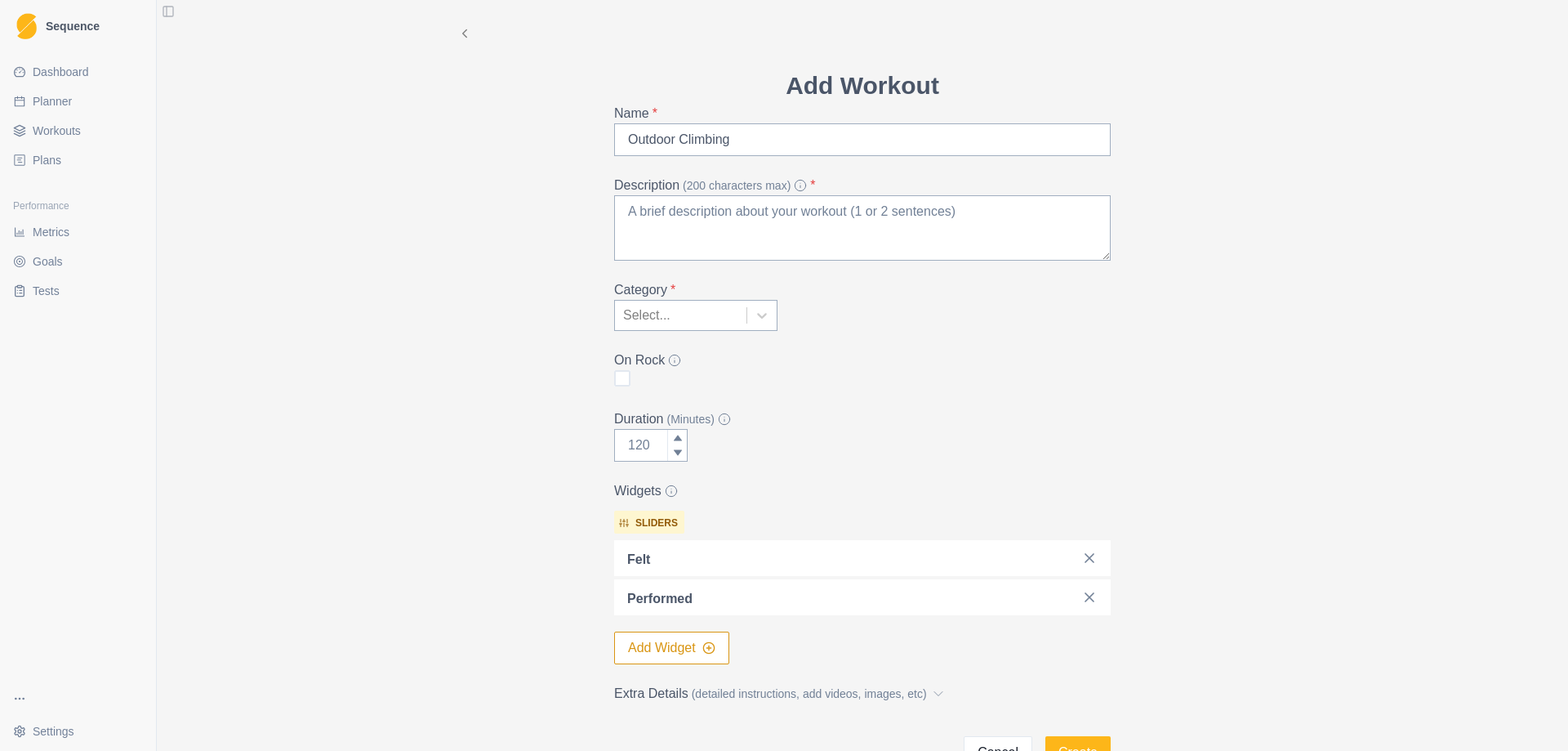
click at [696, 644] on button "Add Widget" at bounding box center [672, 648] width 115 height 33
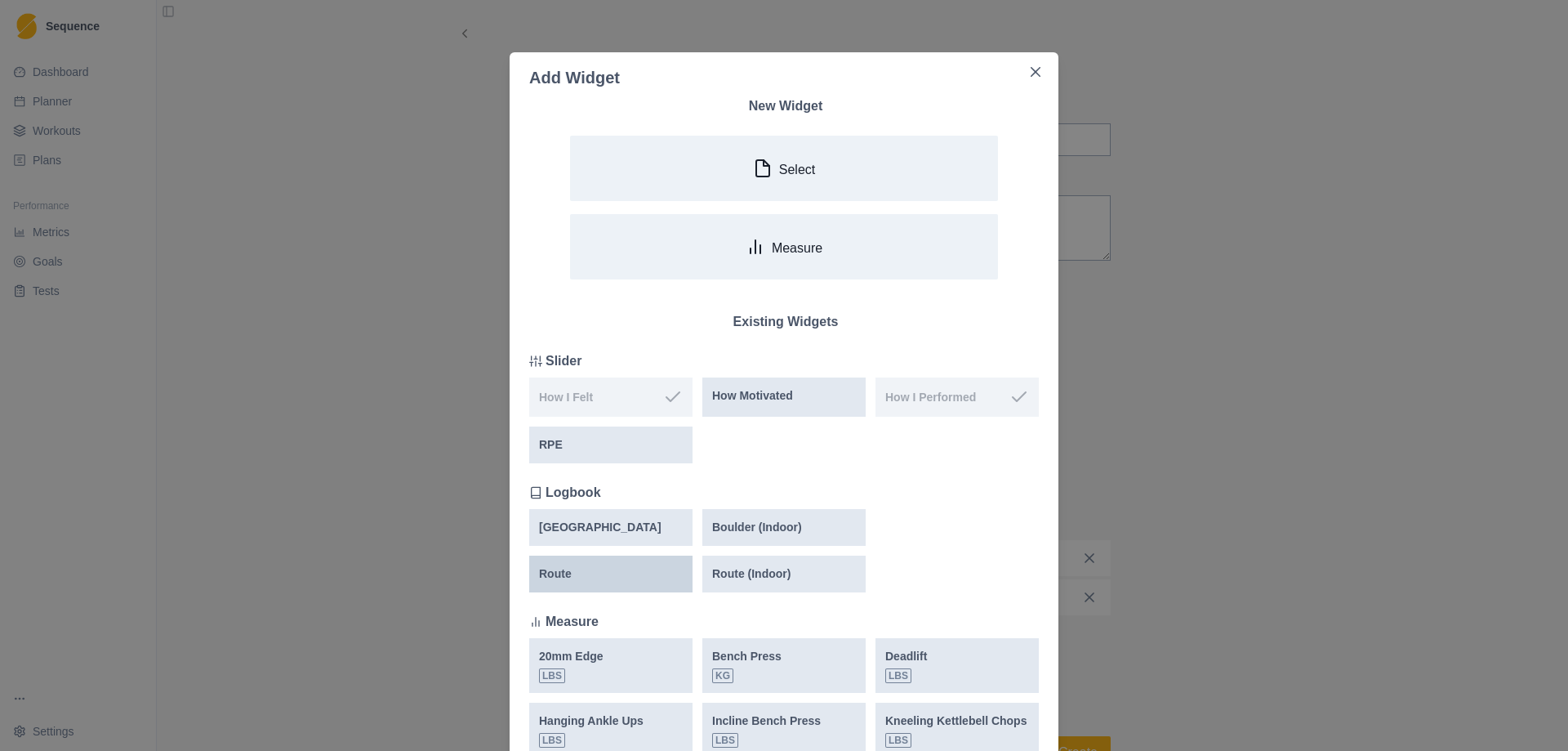
click at [554, 573] on p "Route" at bounding box center [556, 574] width 33 height 17
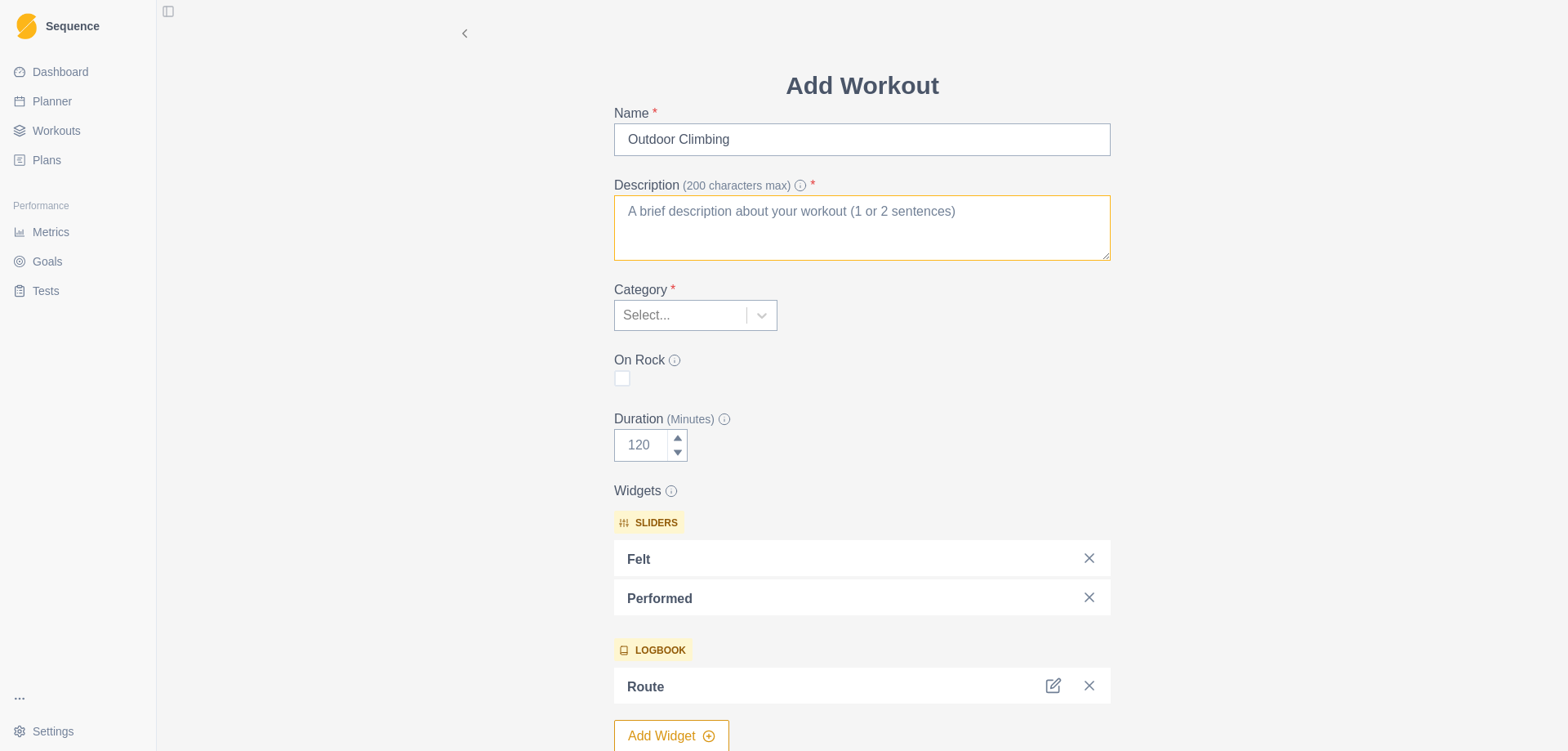
click at [668, 243] on textarea "Description (200 characters max) *" at bounding box center [862, 228] width 496 height 65
type textarea "[GEOGRAPHIC_DATA]"
click at [738, 140] on input "Outdoor Climbing" at bounding box center [862, 140] width 496 height 33
drag, startPoint x: 739, startPoint y: 217, endPoint x: 596, endPoint y: 216, distance: 143.0
click at [601, 216] on div "Add Workout Name * Sport Climbing ([GEOGRAPHIC_DATA]) Description (200 characte…" at bounding box center [862, 461] width 523 height 790
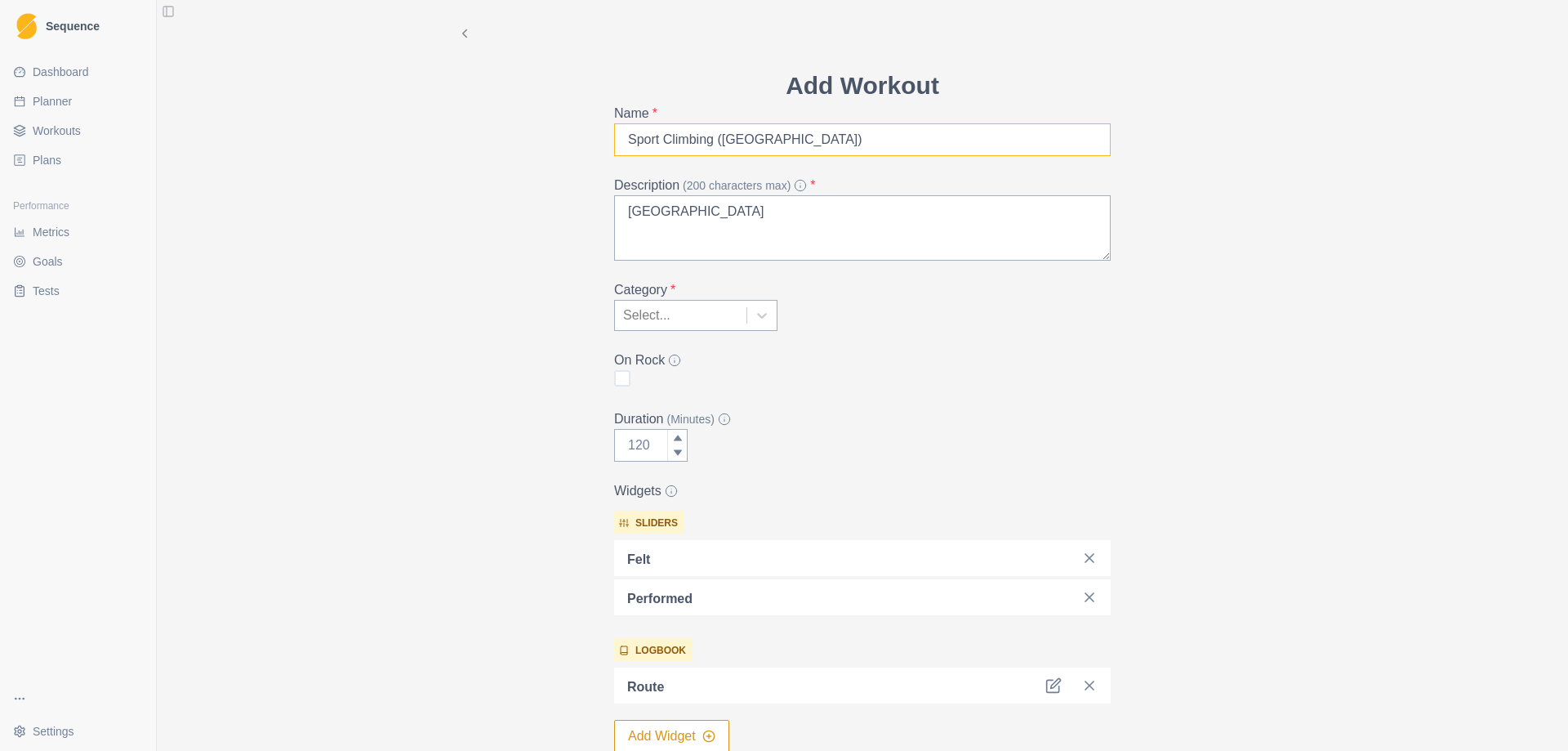
drag, startPoint x: 653, startPoint y: 137, endPoint x: 612, endPoint y: 135, distance: 41.0
click at [614, 135] on input "Sport Climbing ([GEOGRAPHIC_DATA])" at bounding box center [862, 140] width 496 height 33
type input "Outdoor Climbing ([GEOGRAPHIC_DATA])"
drag, startPoint x: 751, startPoint y: 214, endPoint x: 611, endPoint y: 215, distance: 140.0
click at [614, 215] on textarea "[GEOGRAPHIC_DATA]" at bounding box center [862, 228] width 496 height 65
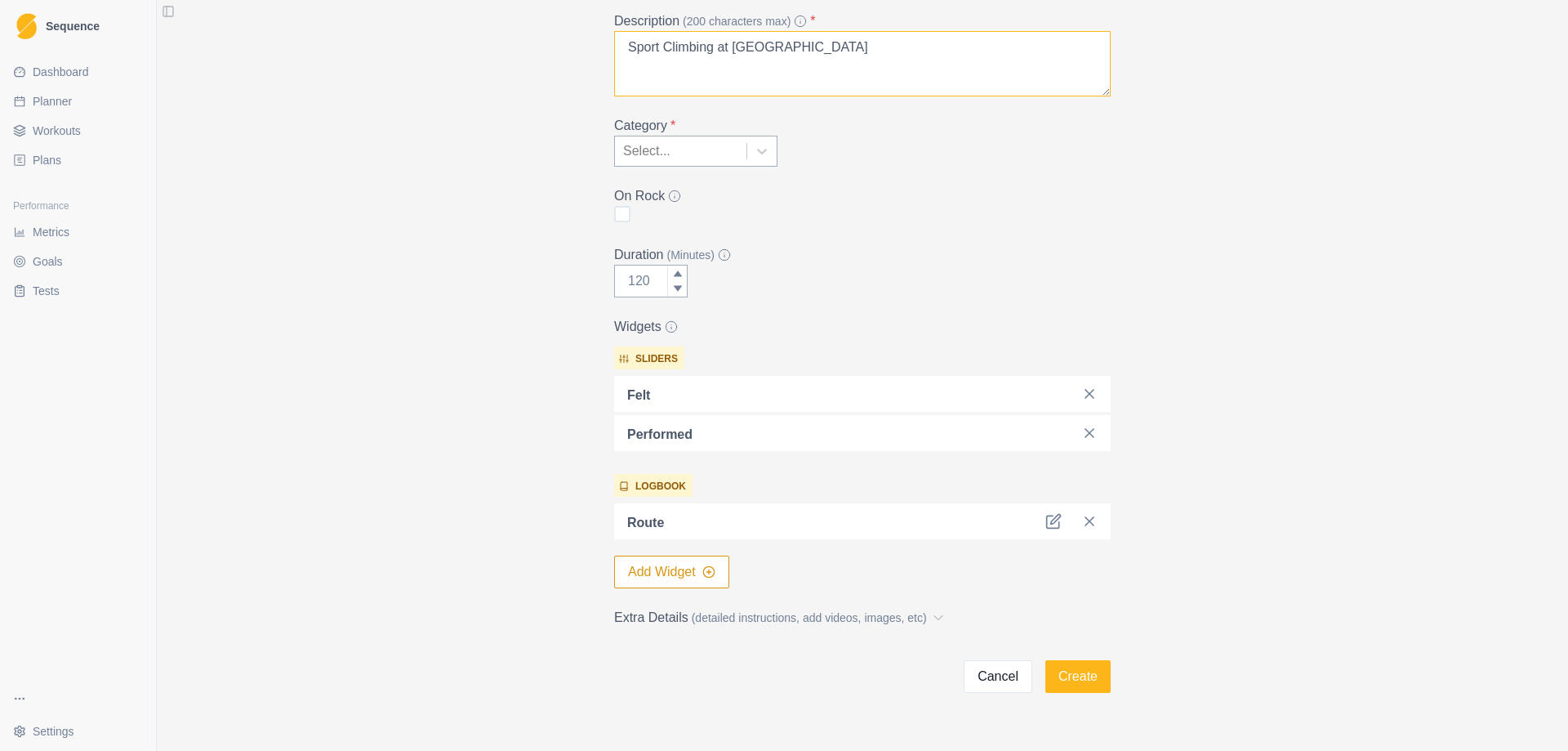
scroll to position [198, 0]
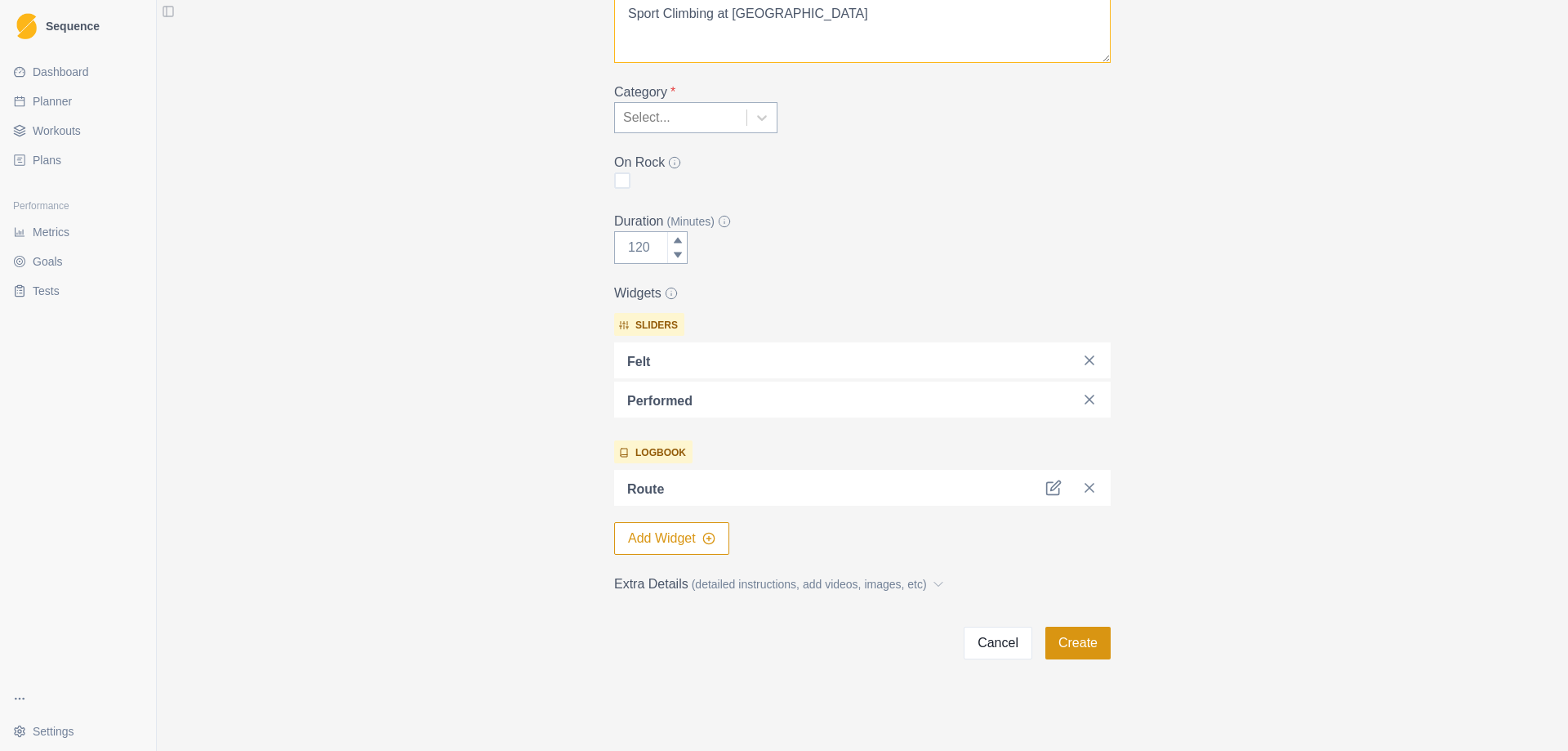
type textarea "Sport Climbing at [GEOGRAPHIC_DATA]"
click at [1060, 640] on button "Create" at bounding box center [1078, 643] width 65 height 33
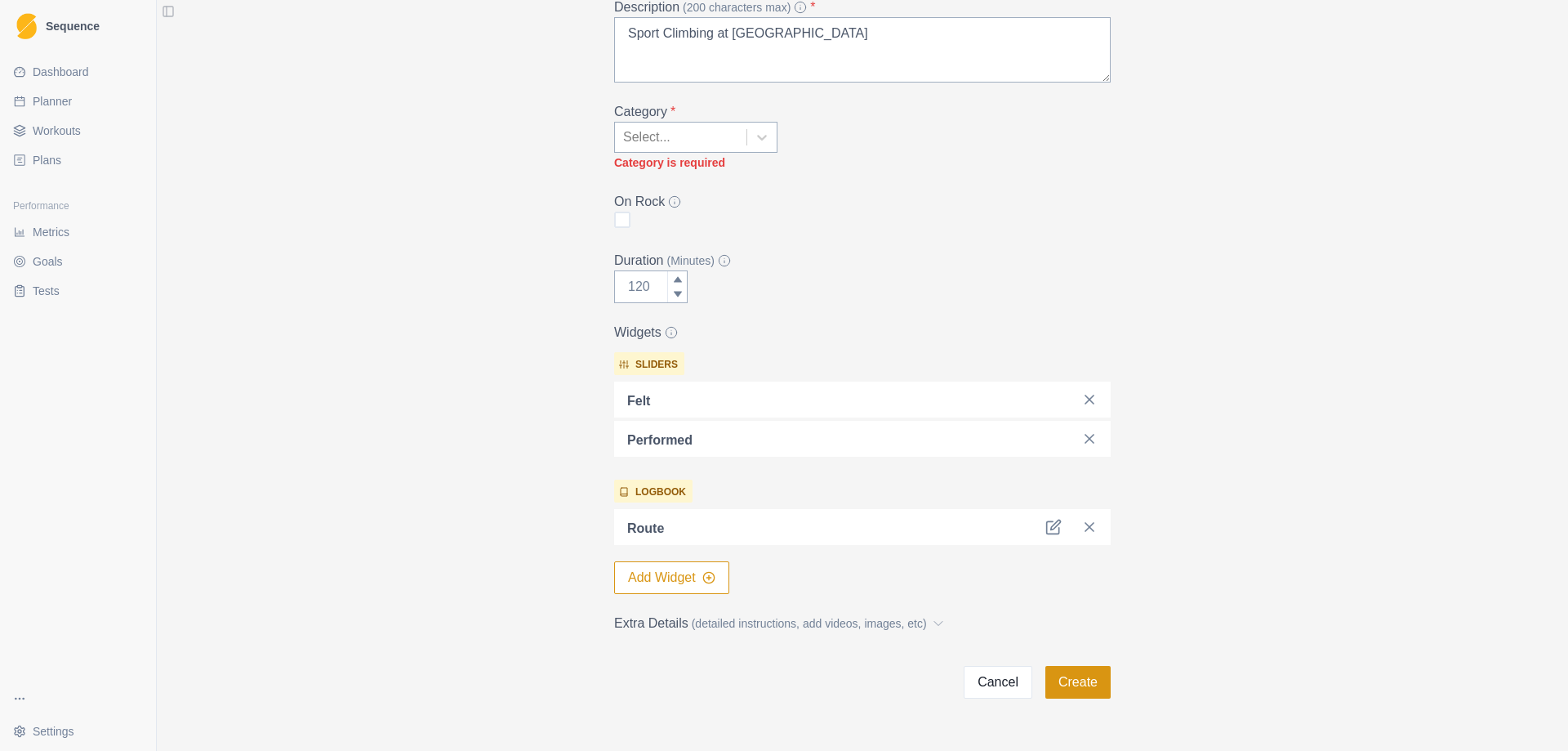
scroll to position [0, 0]
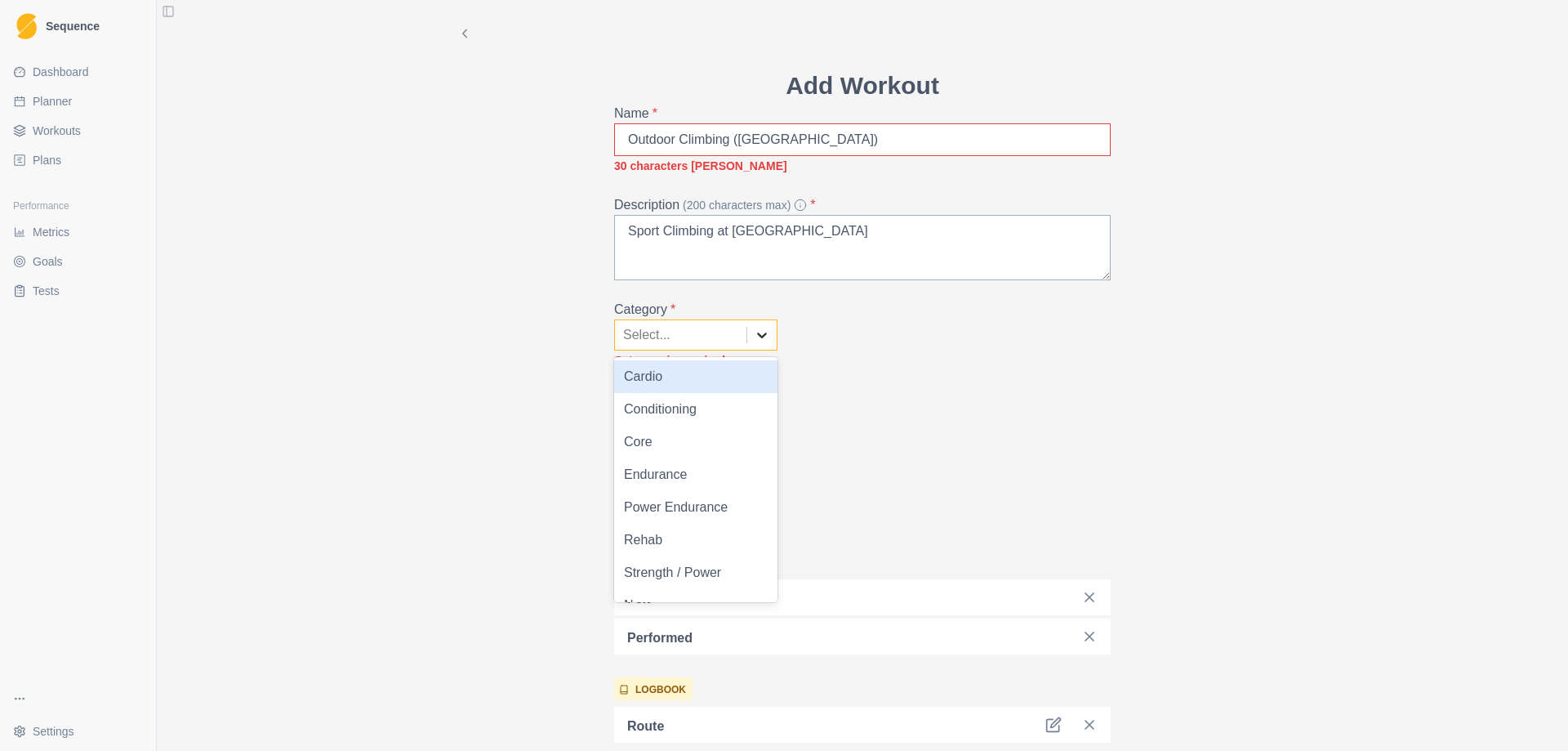
click at [754, 336] on icon at bounding box center [762, 334] width 16 height 16
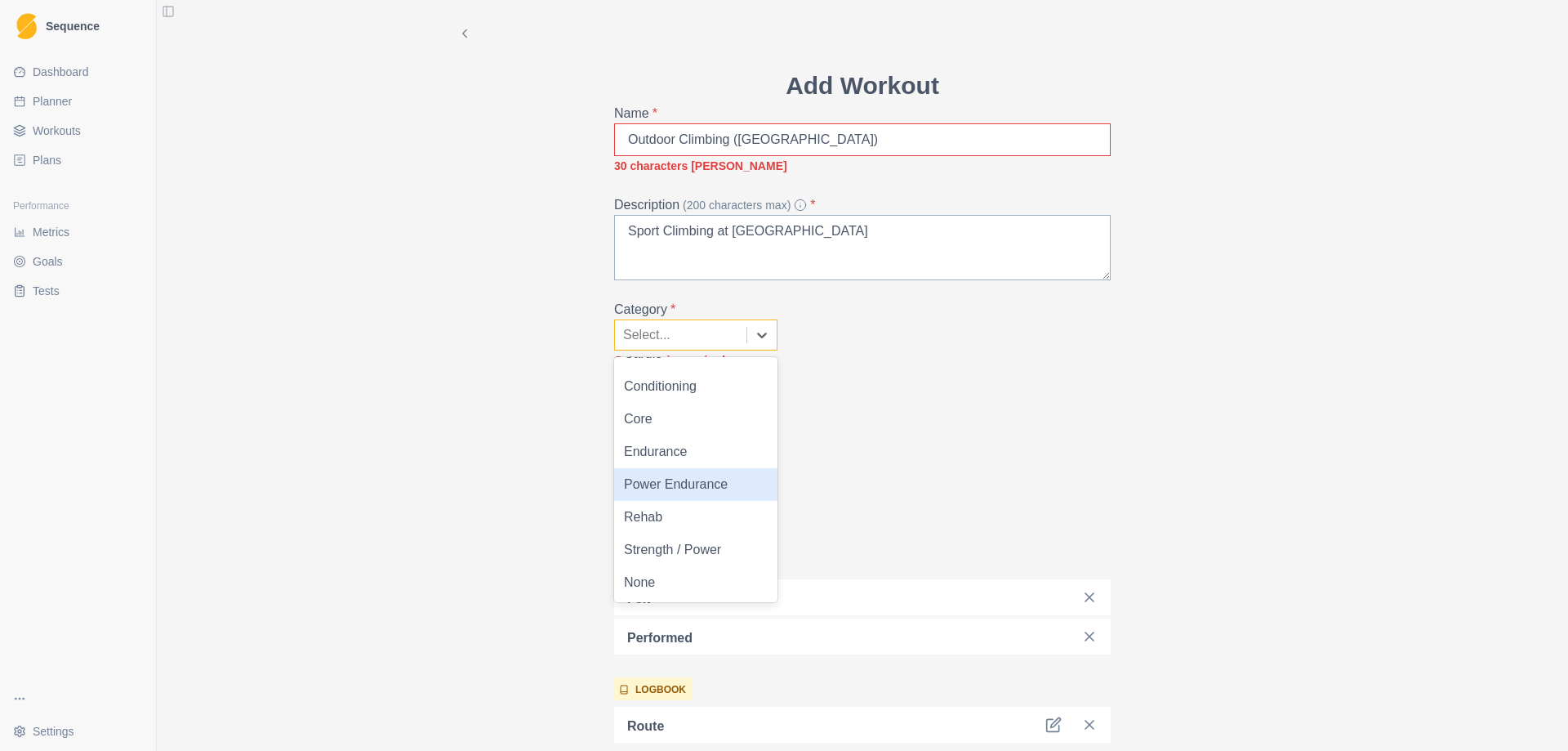
click at [696, 487] on div "Power Endurance" at bounding box center [696, 485] width 163 height 33
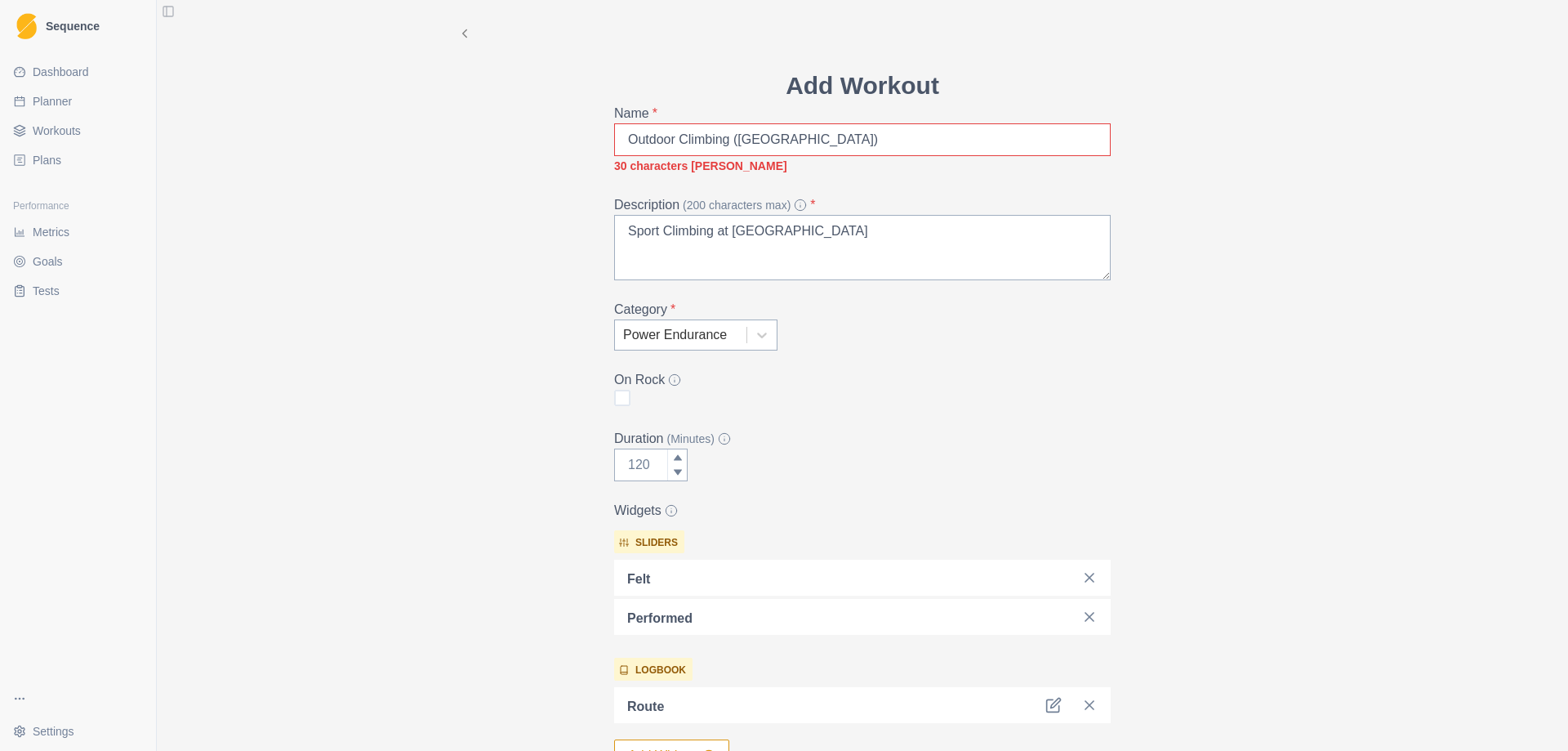
click at [884, 409] on form "Add Workout Name * Outdoor Climbing ([GEOGRAPHIC_DATA]) 30 characters max Descr…" at bounding box center [862, 472] width 496 height 809
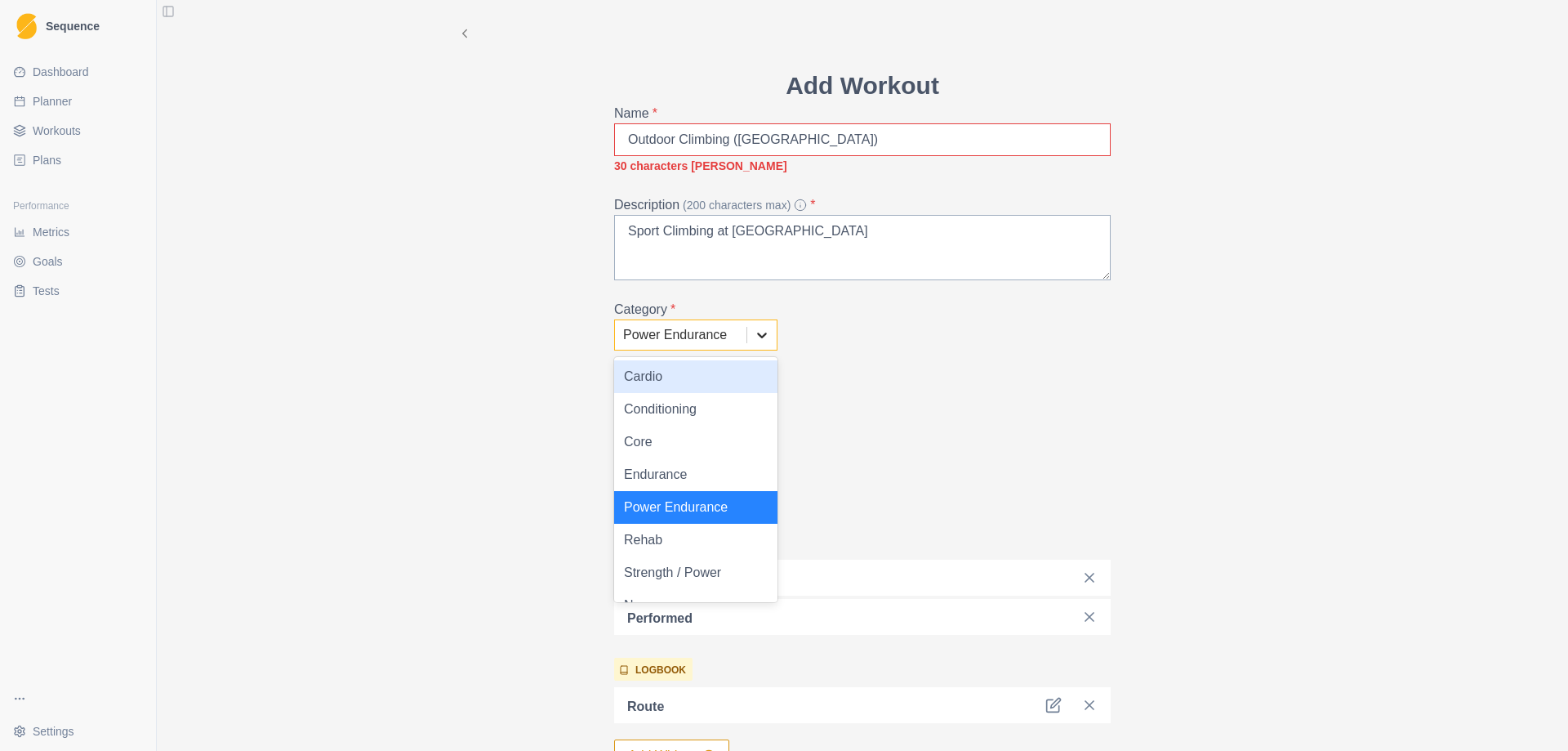
click at [762, 336] on icon at bounding box center [762, 334] width 16 height 16
click at [700, 508] on div "Power Endurance" at bounding box center [696, 507] width 163 height 33
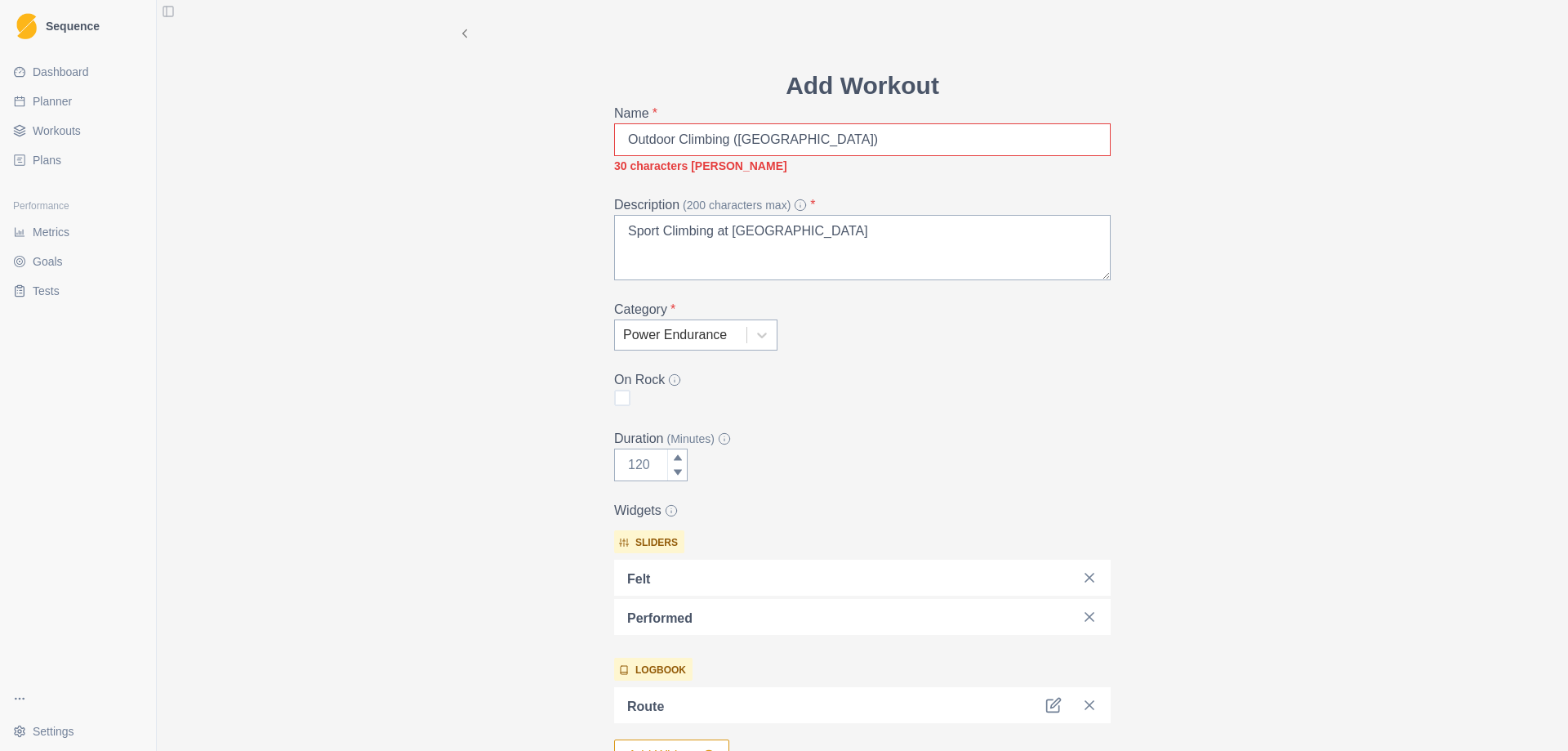
click at [1280, 534] on div "Add Workout Name * Outdoor Climbing ([GEOGRAPHIC_DATA]) 30 characters max Descr…" at bounding box center [862, 376] width 1411 height 751
drag, startPoint x: 846, startPoint y: 136, endPoint x: 726, endPoint y: 158, distance: 122.0
click at [726, 158] on div "Name * Outdoor Climbing ([GEOGRAPHIC_DATA]) 30 characters max" at bounding box center [862, 140] width 496 height 72
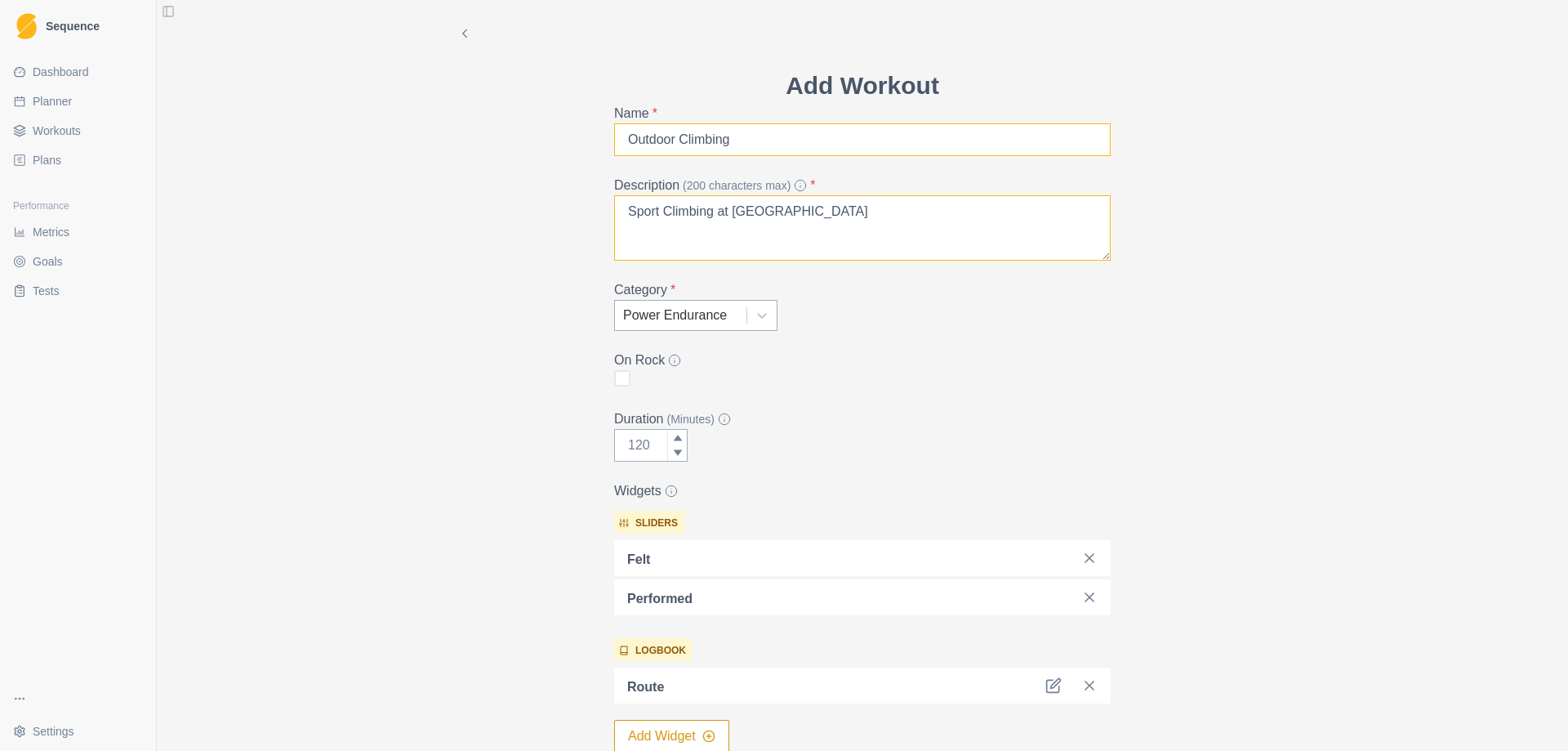
type input "Outdoor Climbing"
click at [844, 220] on textarea "Sport Climbing at [GEOGRAPHIC_DATA]" at bounding box center [862, 228] width 496 height 65
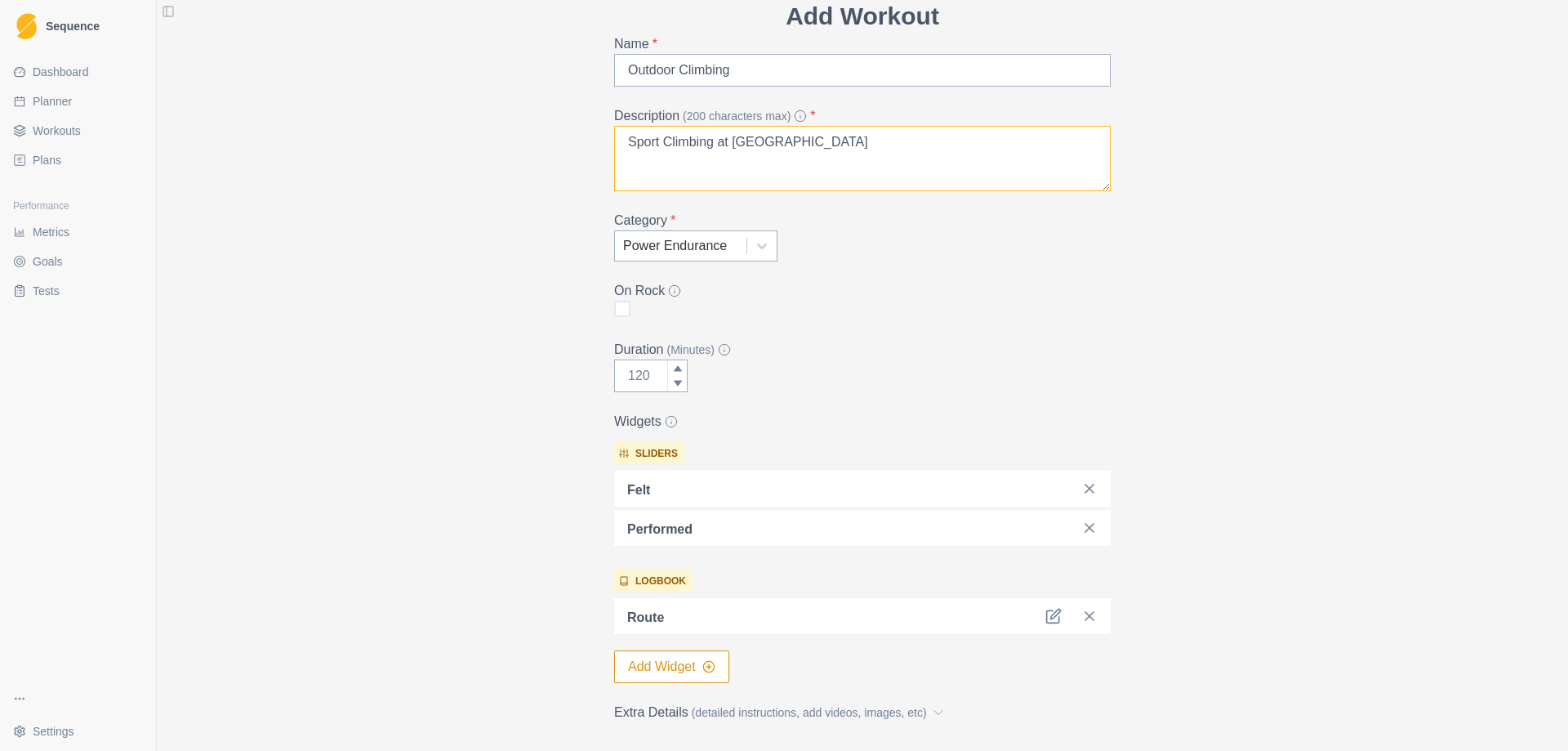
scroll to position [198, 0]
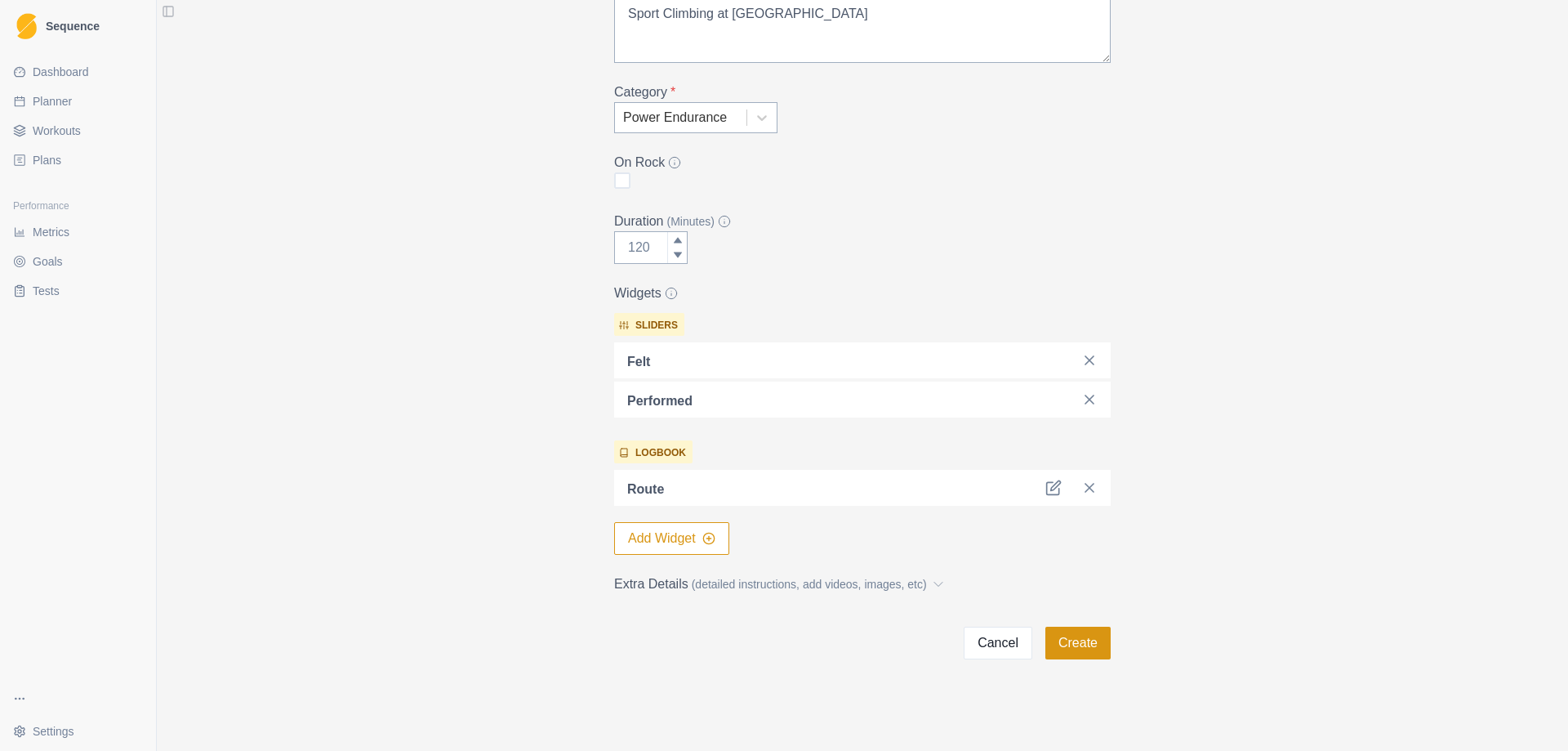
click at [1089, 632] on button "Create" at bounding box center [1078, 643] width 65 height 33
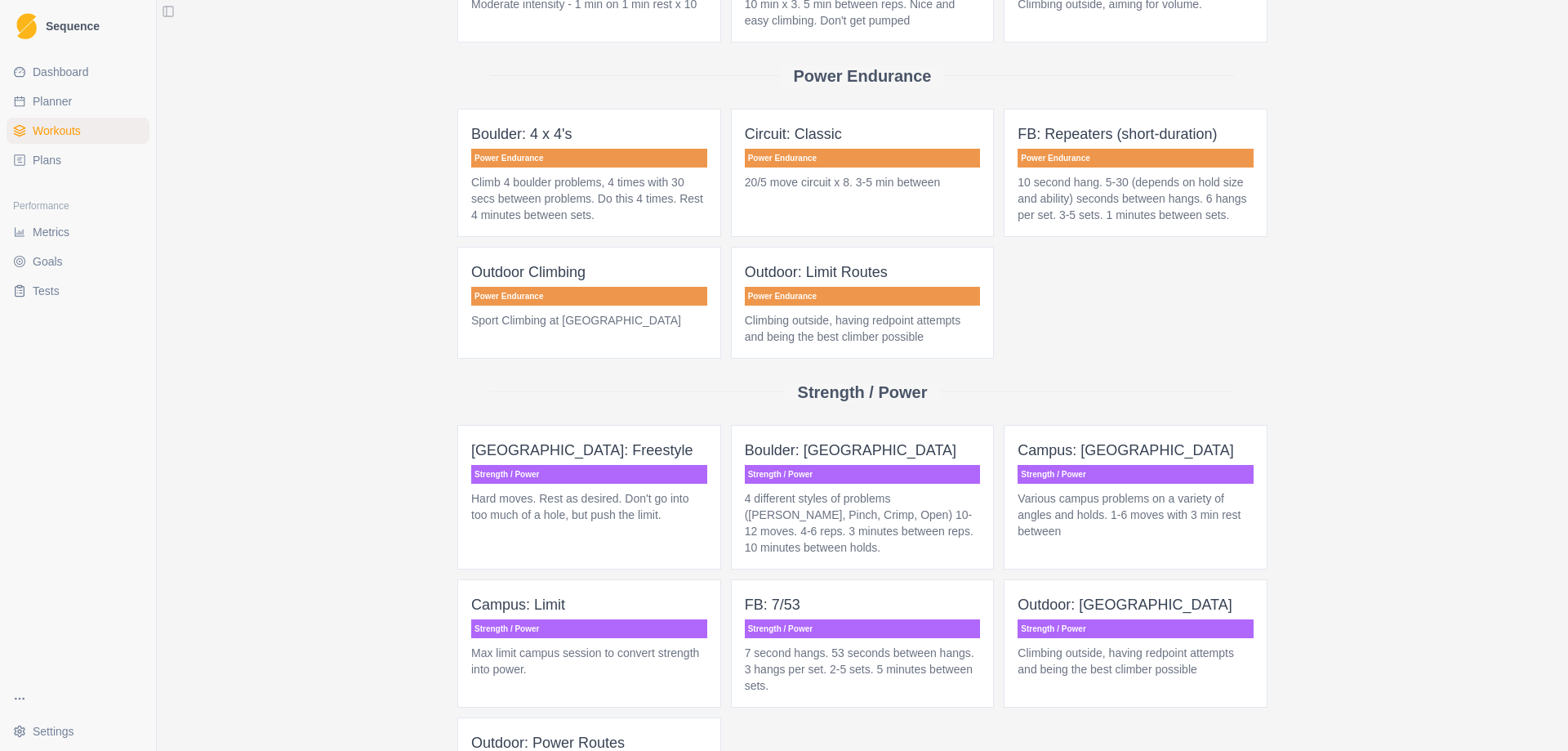
scroll to position [795, 0]
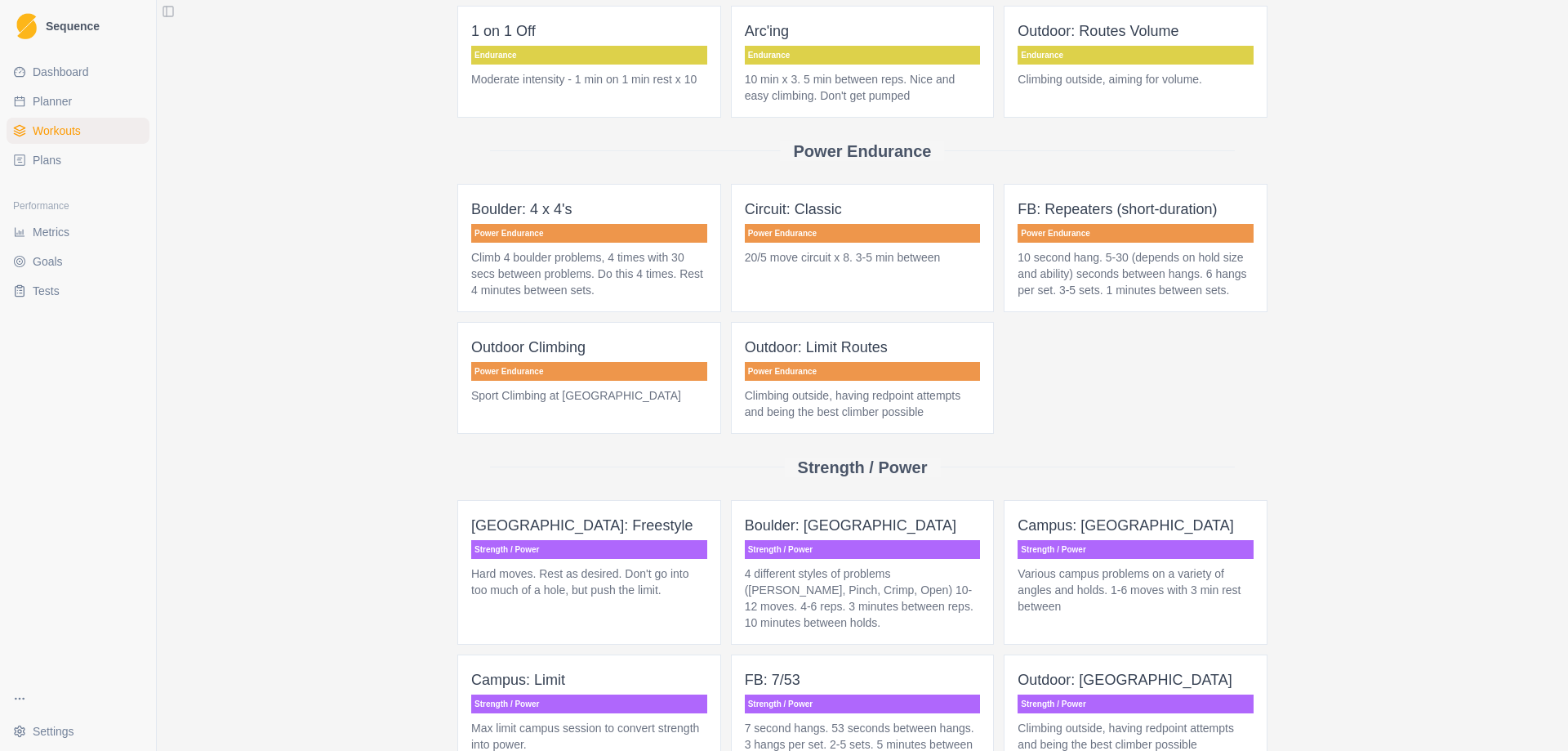
click at [49, 104] on span "Planner" at bounding box center [52, 101] width 40 height 16
select select "month"
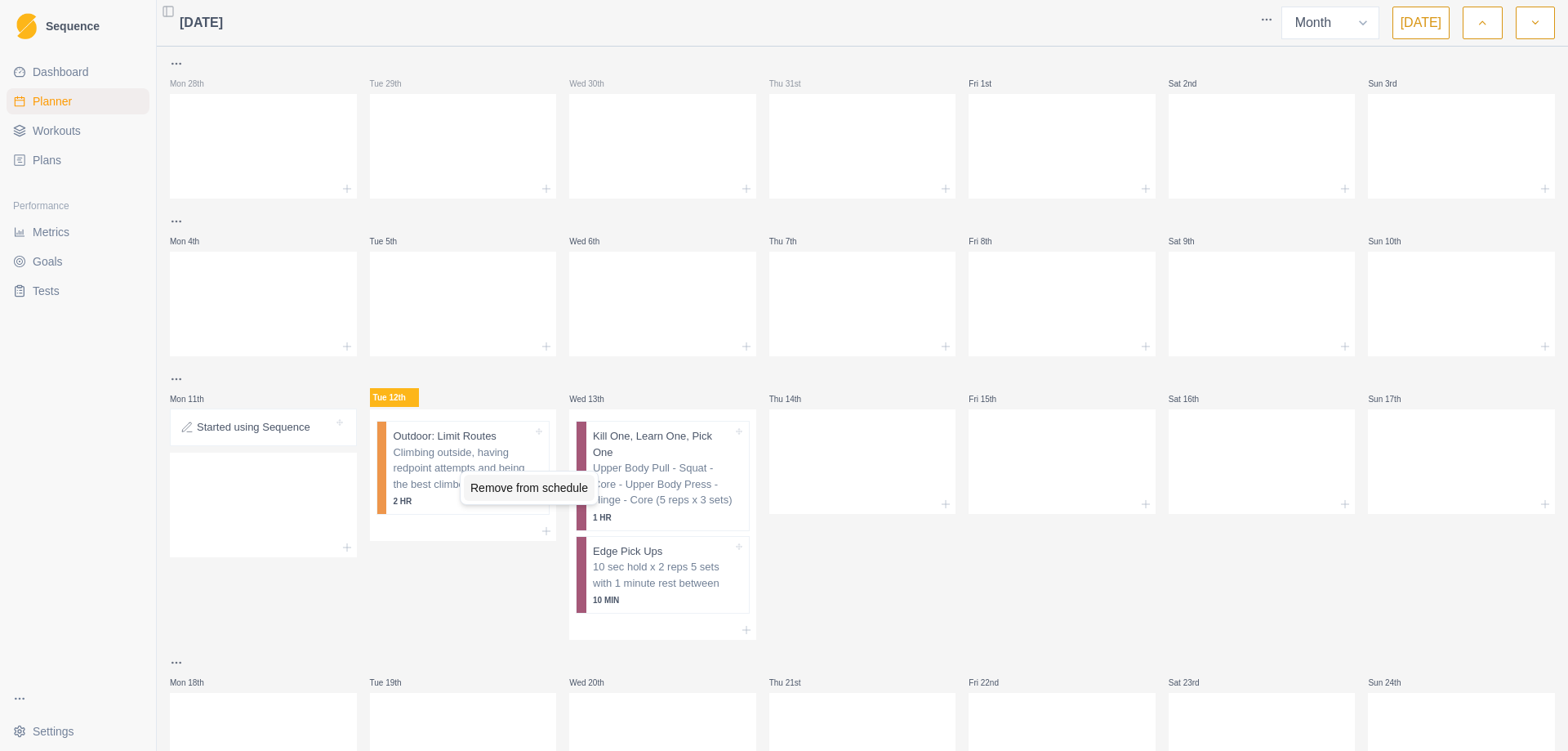
click at [507, 485] on div "Remove from schedule" at bounding box center [529, 487] width 131 height 26
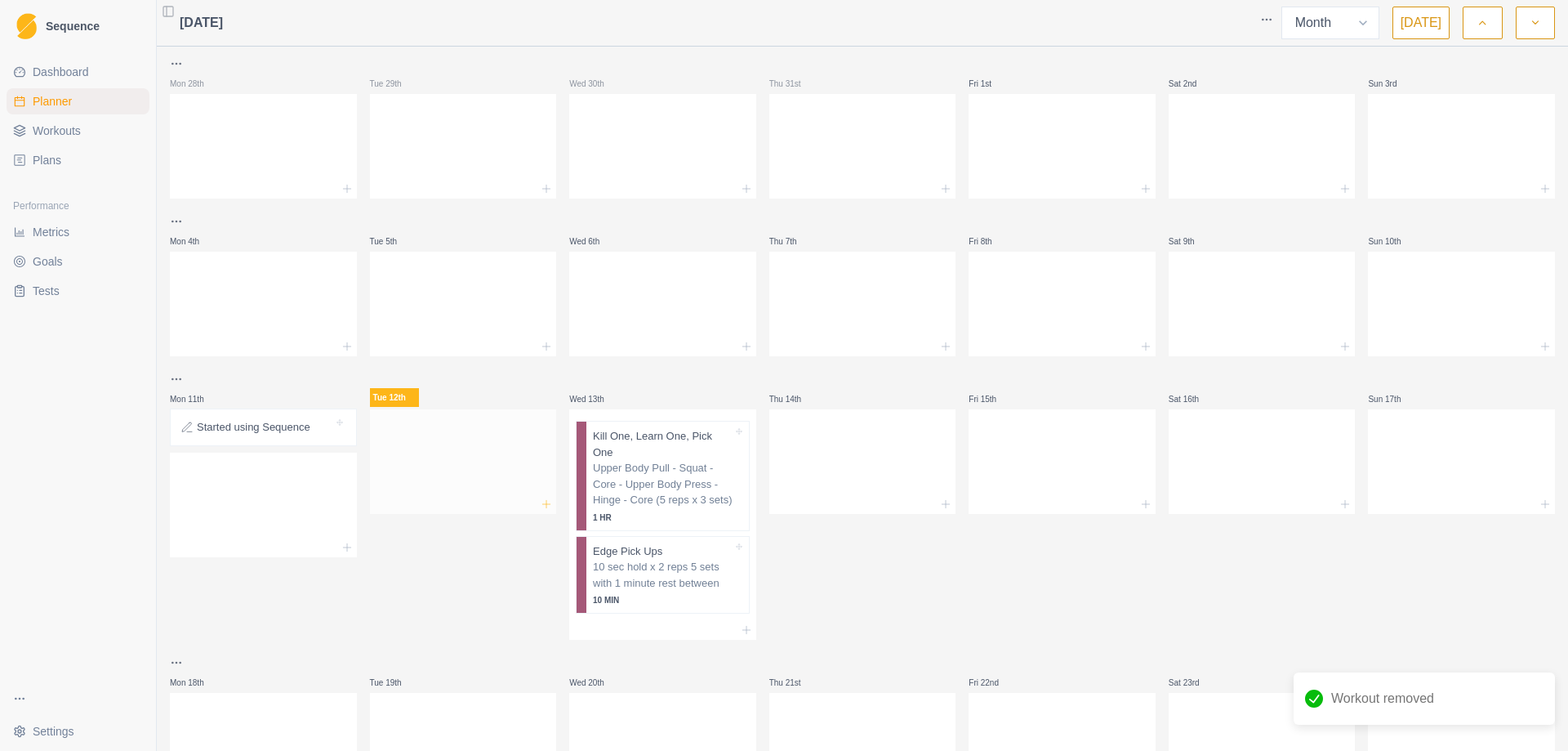
click at [542, 504] on icon at bounding box center [546, 504] width 13 height 13
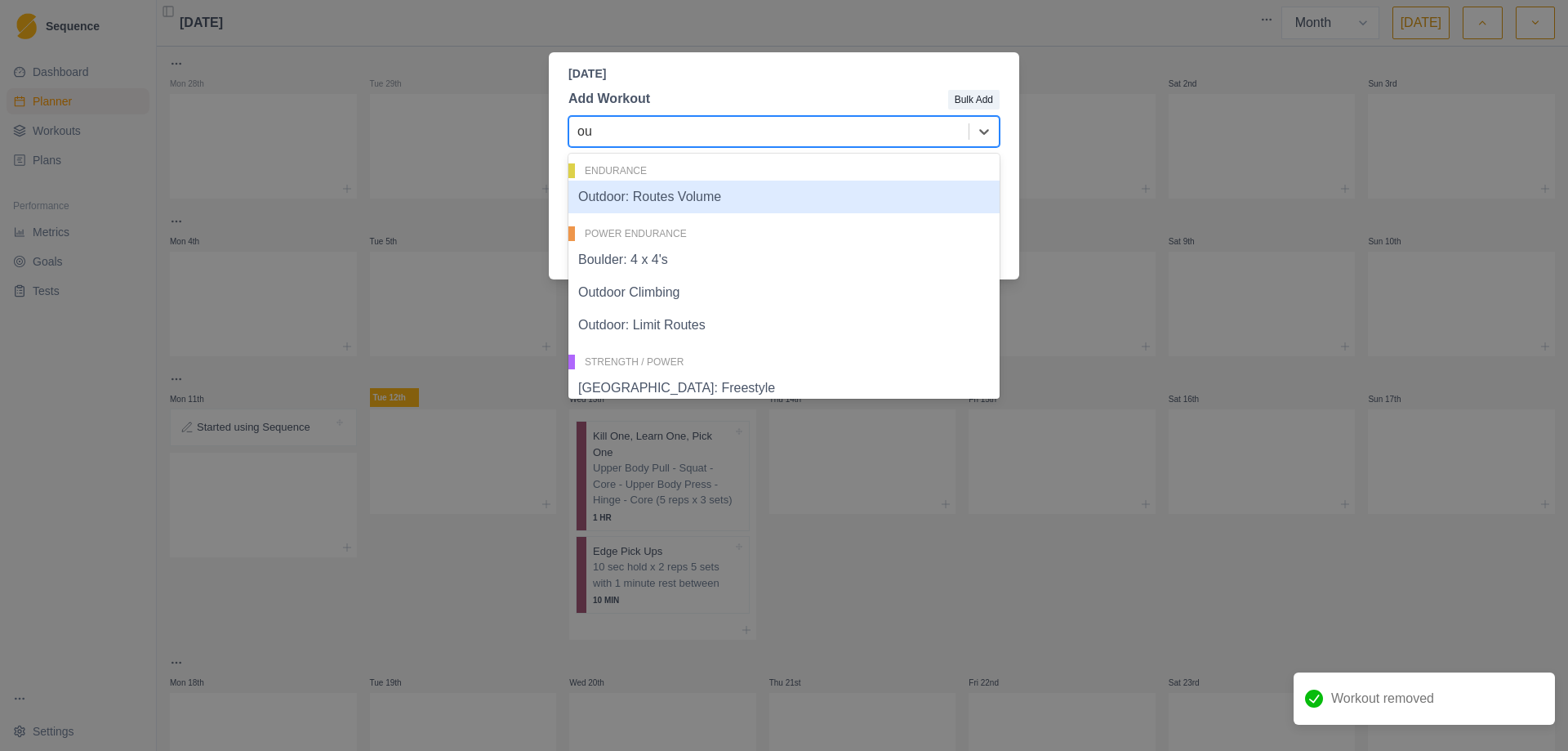
type input "out"
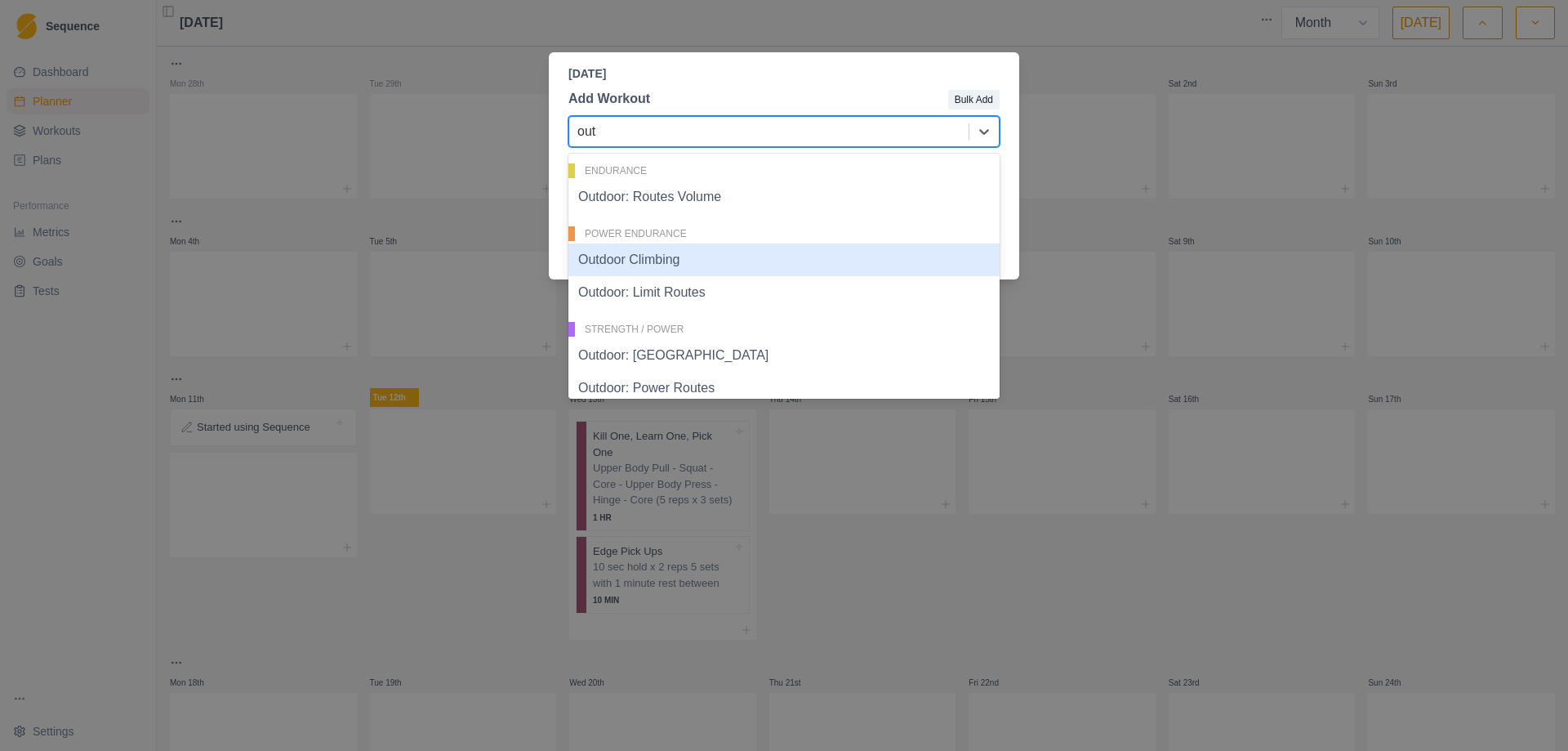
click at [650, 259] on div "Outdoor Climbing" at bounding box center [784, 259] width 431 height 33
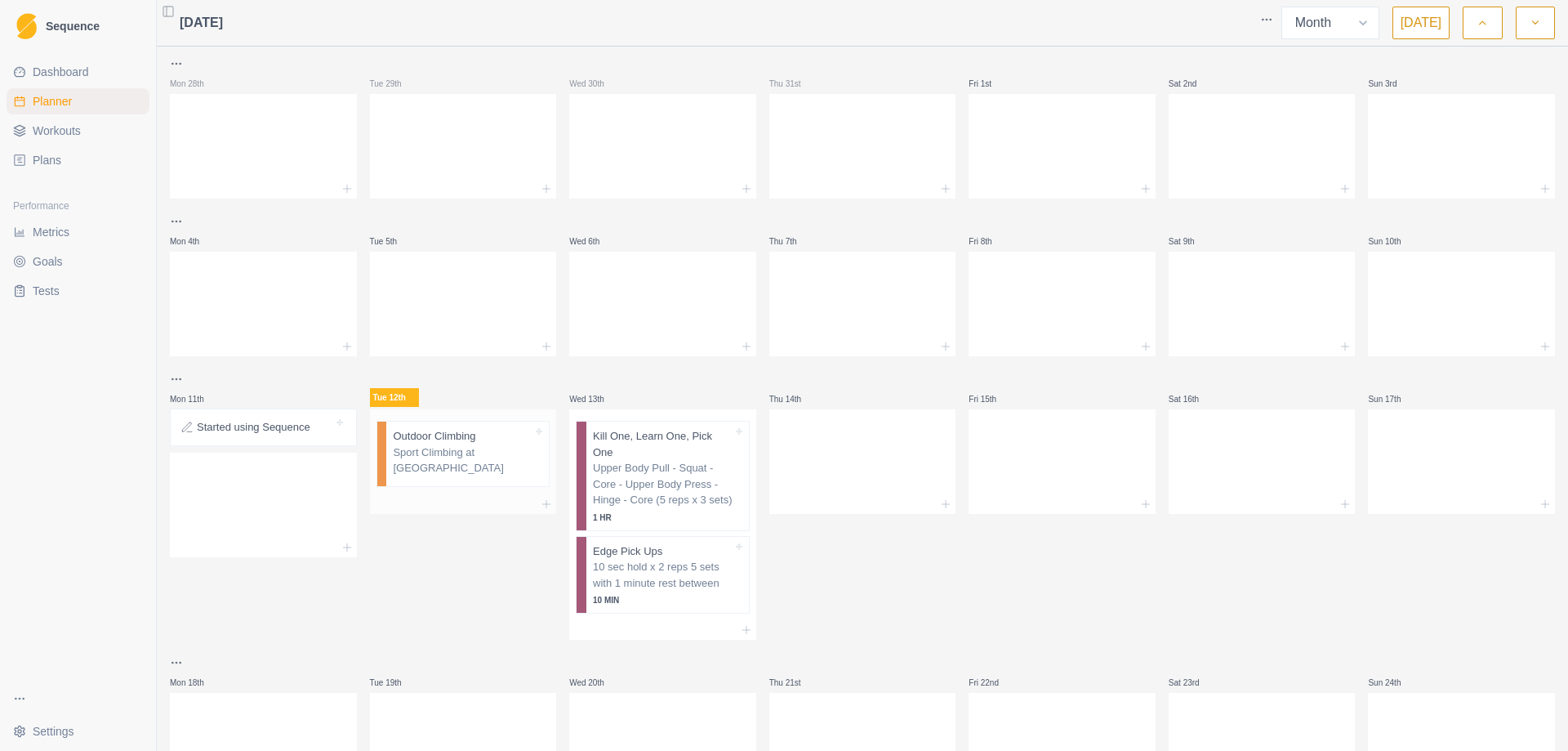
click at [397, 465] on p "Sport Climbing at [GEOGRAPHIC_DATA]" at bounding box center [462, 460] width 140 height 32
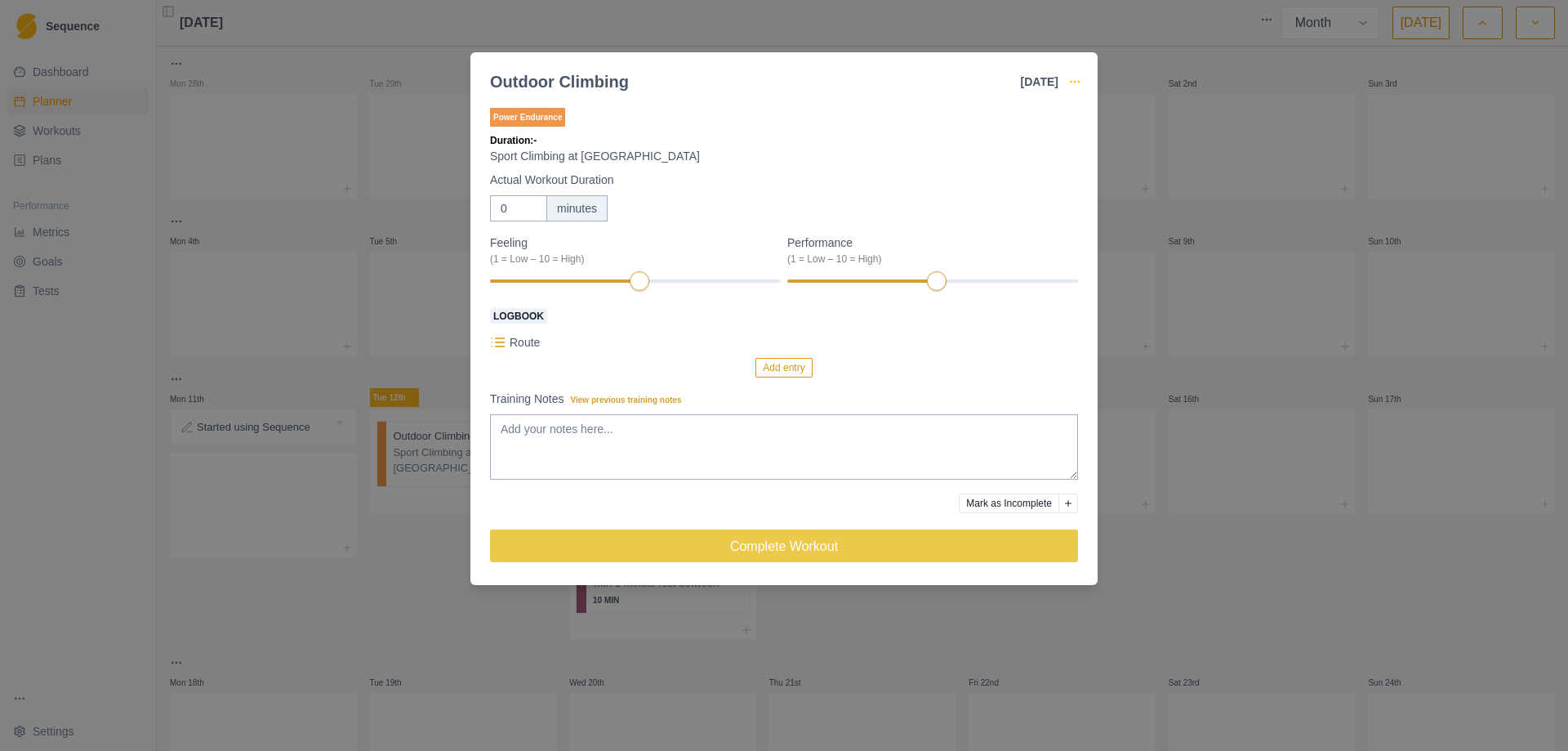
click at [1068, 82] on icon "button" at bounding box center [1074, 81] width 13 height 13
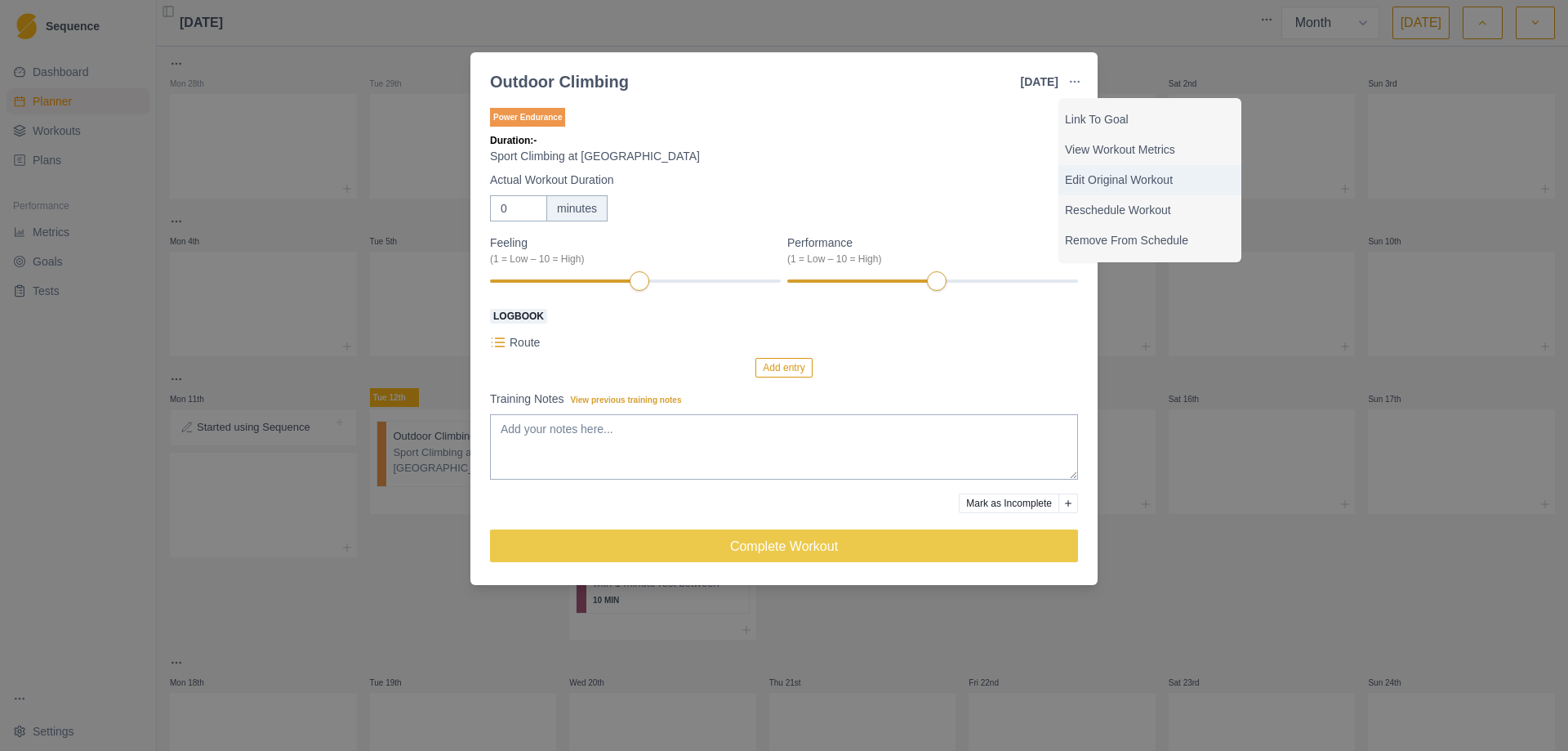
click at [1143, 180] on p "Edit Original Workout" at bounding box center [1150, 180] width 170 height 17
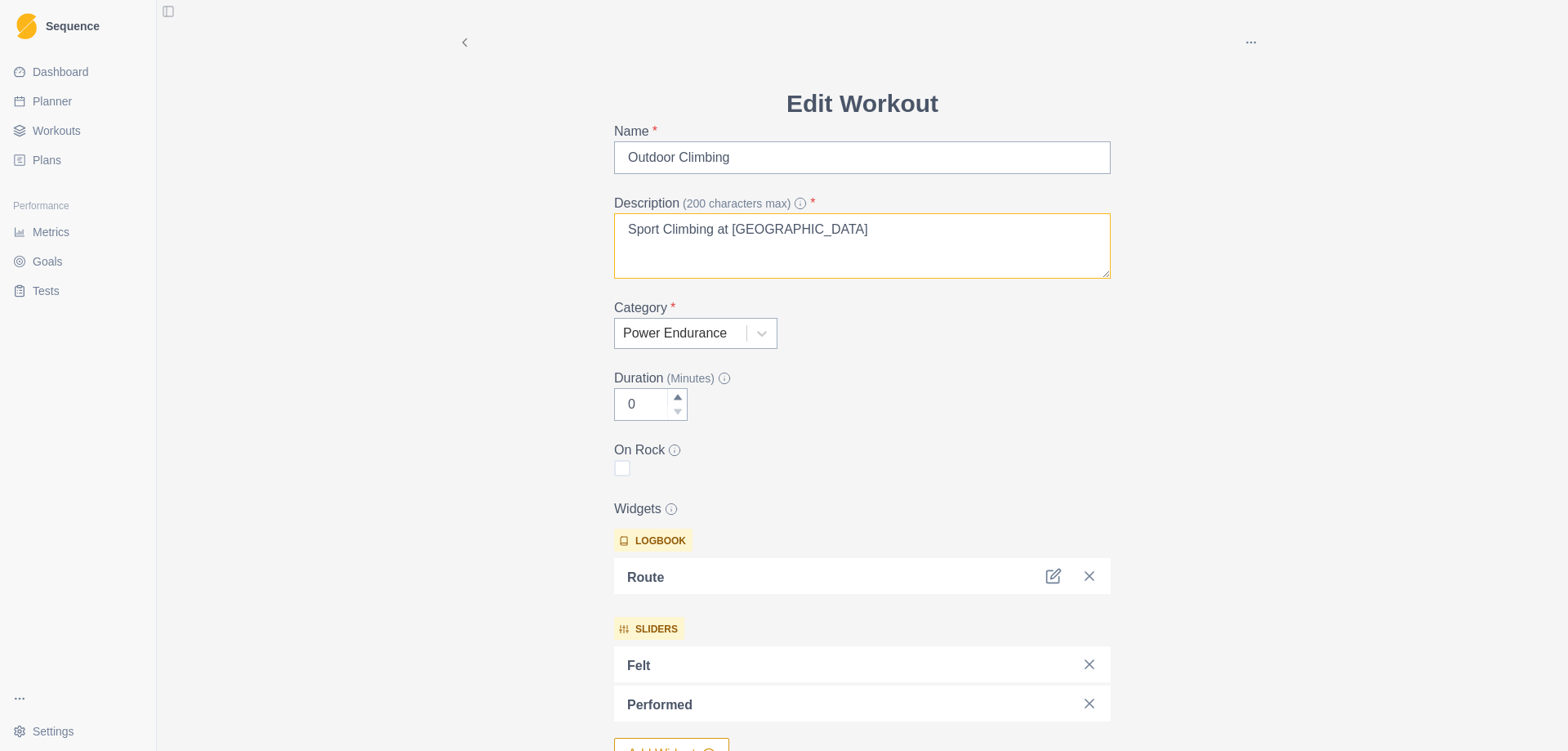
click at [846, 231] on textarea "Sport Climbing at [GEOGRAPHIC_DATA]" at bounding box center [862, 246] width 496 height 65
type textarea "Sport Climbing at [GEOGRAPHIC_DATA]."
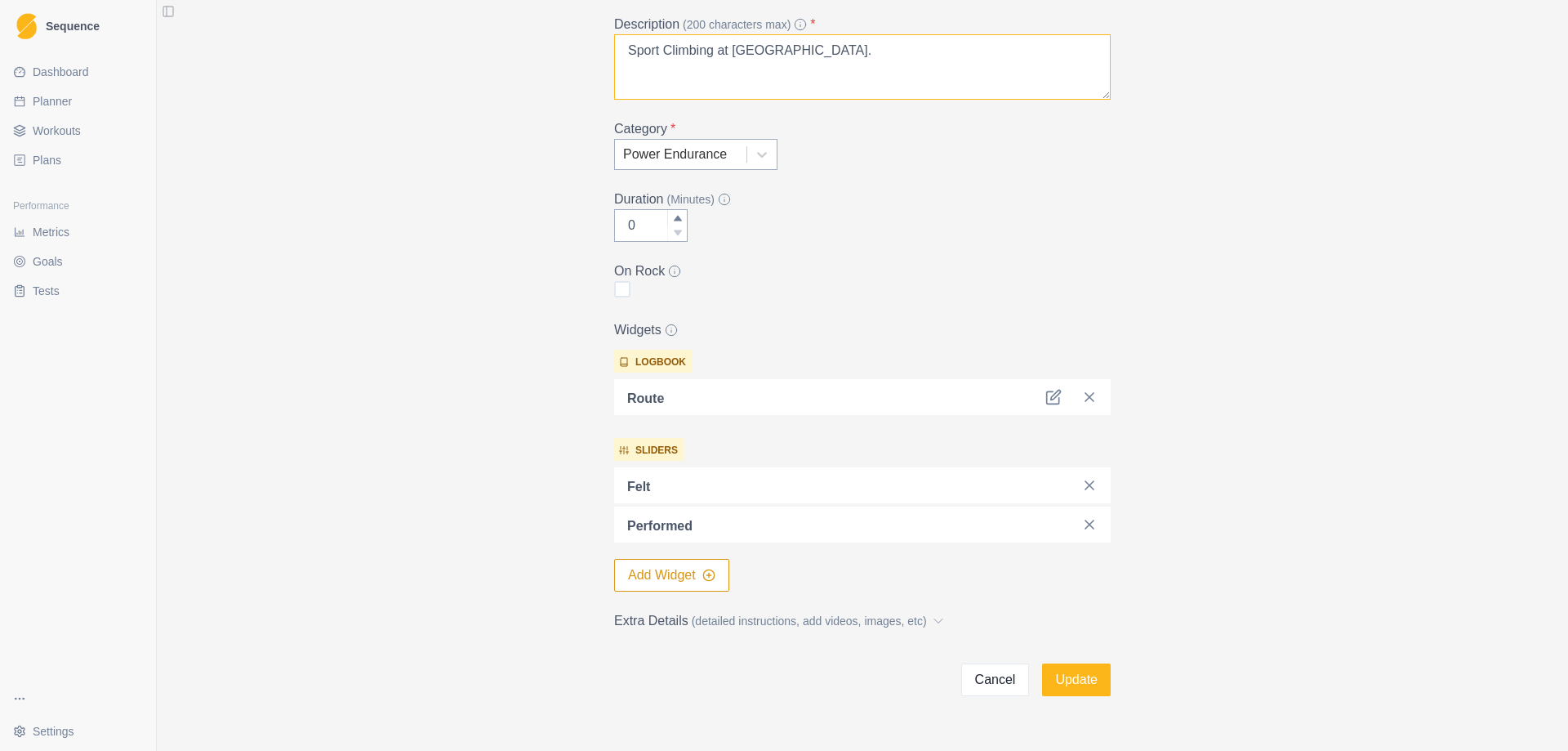
scroll to position [216, 0]
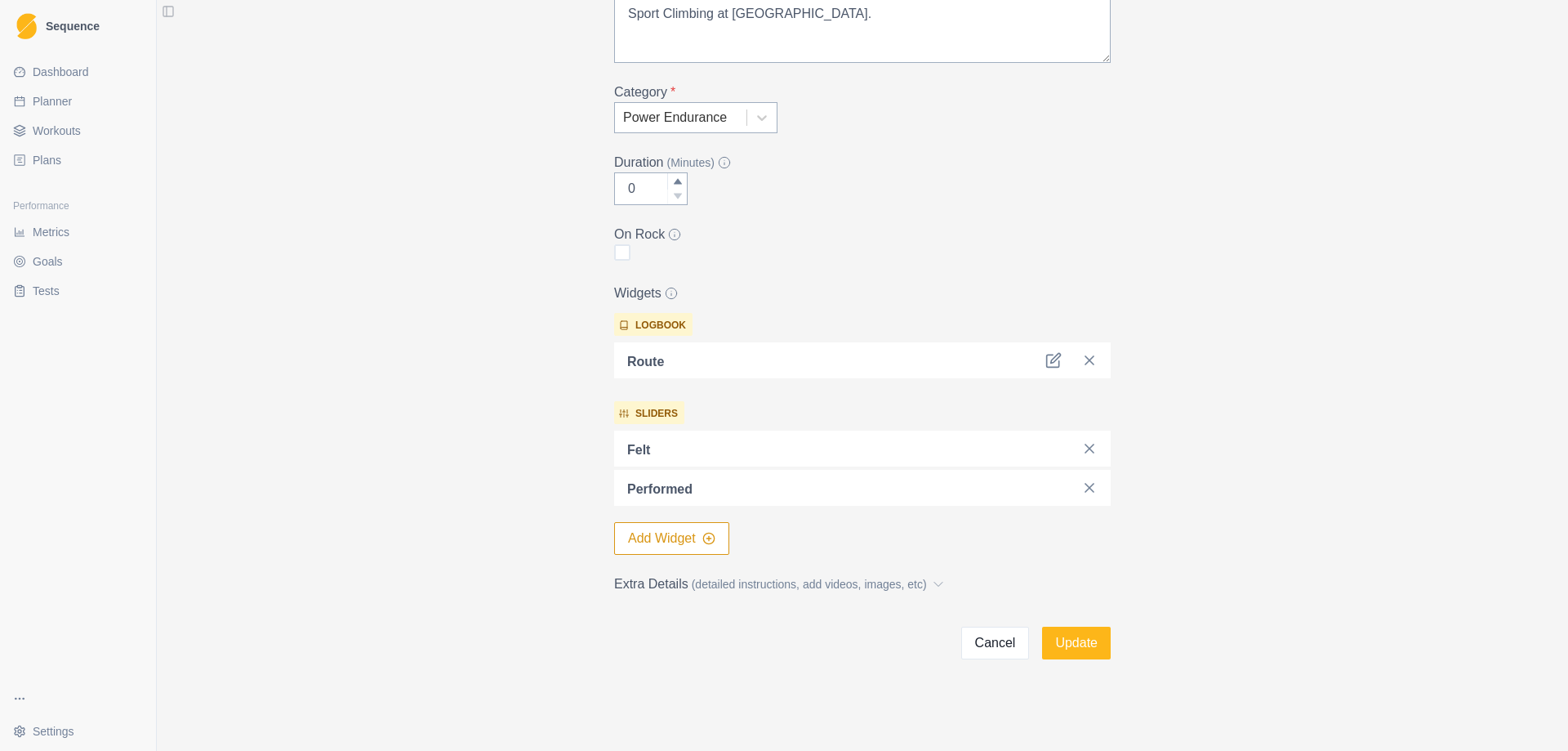
select select "month"
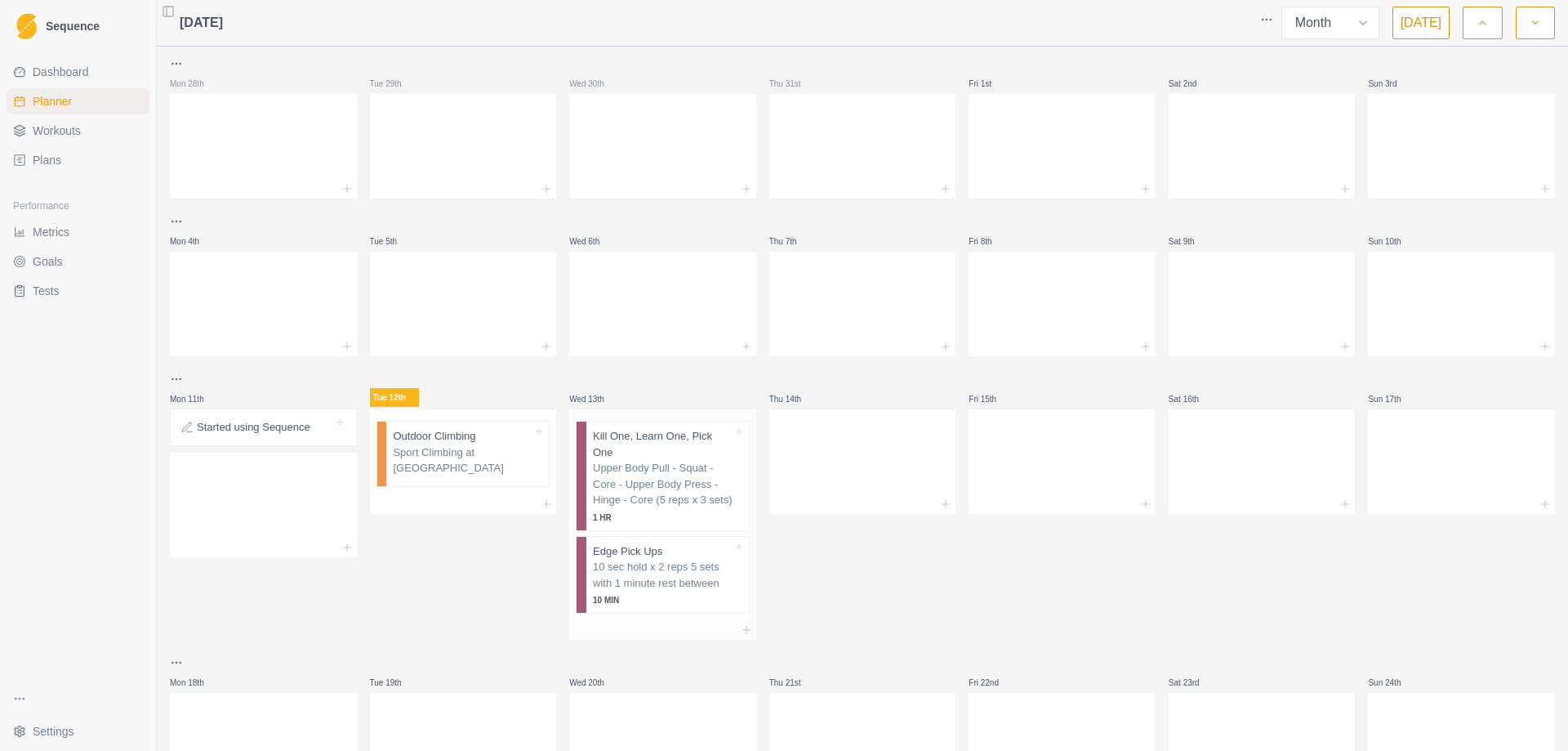
click at [664, 475] on p "Upper Body Pull - Squat - Core - Upper Body Press - Hinge - Core (5 reps x 3 se…" at bounding box center [662, 484] width 140 height 48
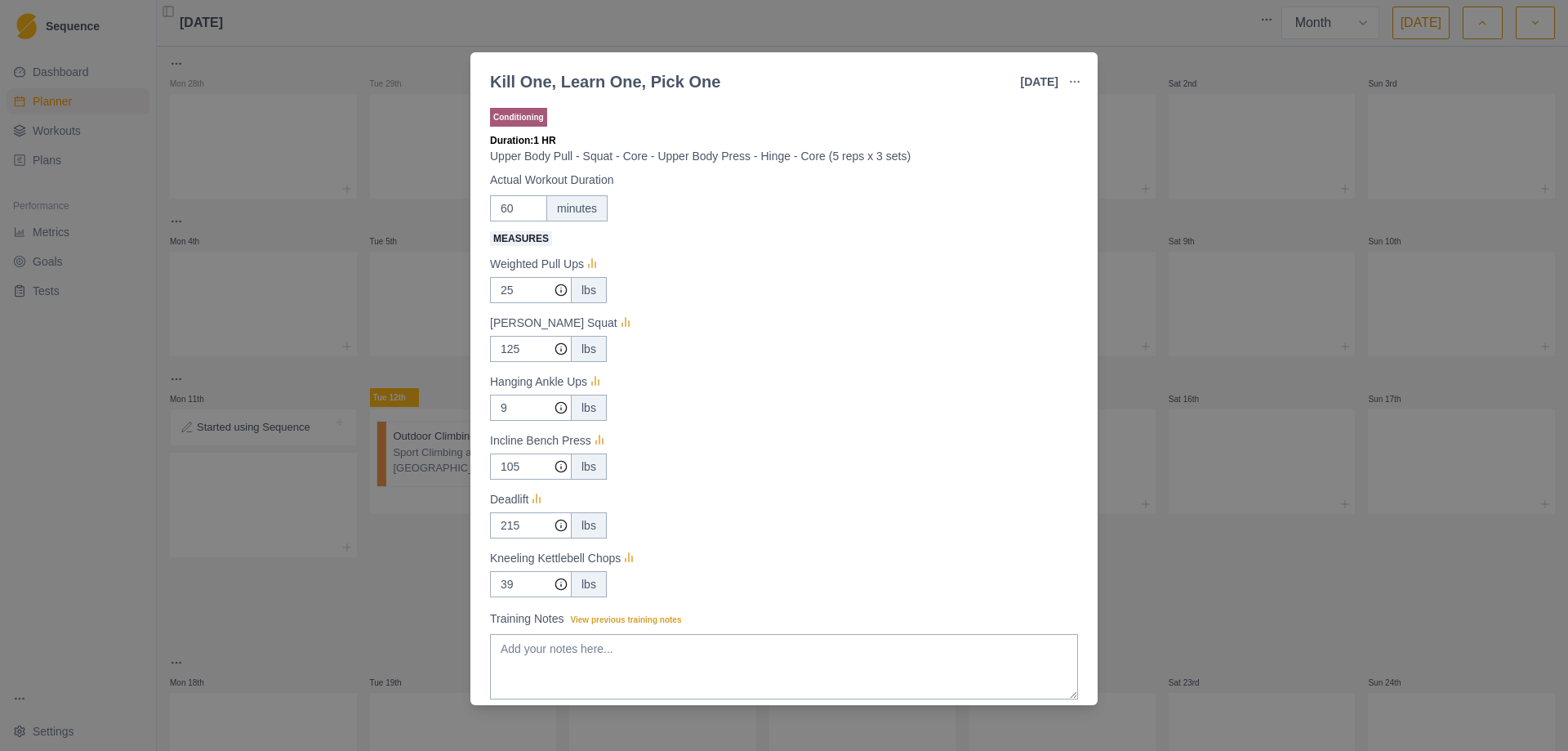
click at [1192, 49] on div "Kill One, Learn One, Pick One [DATE] Link To Goal View Workout Metrics Edit Ori…" at bounding box center [784, 376] width 1568 height 751
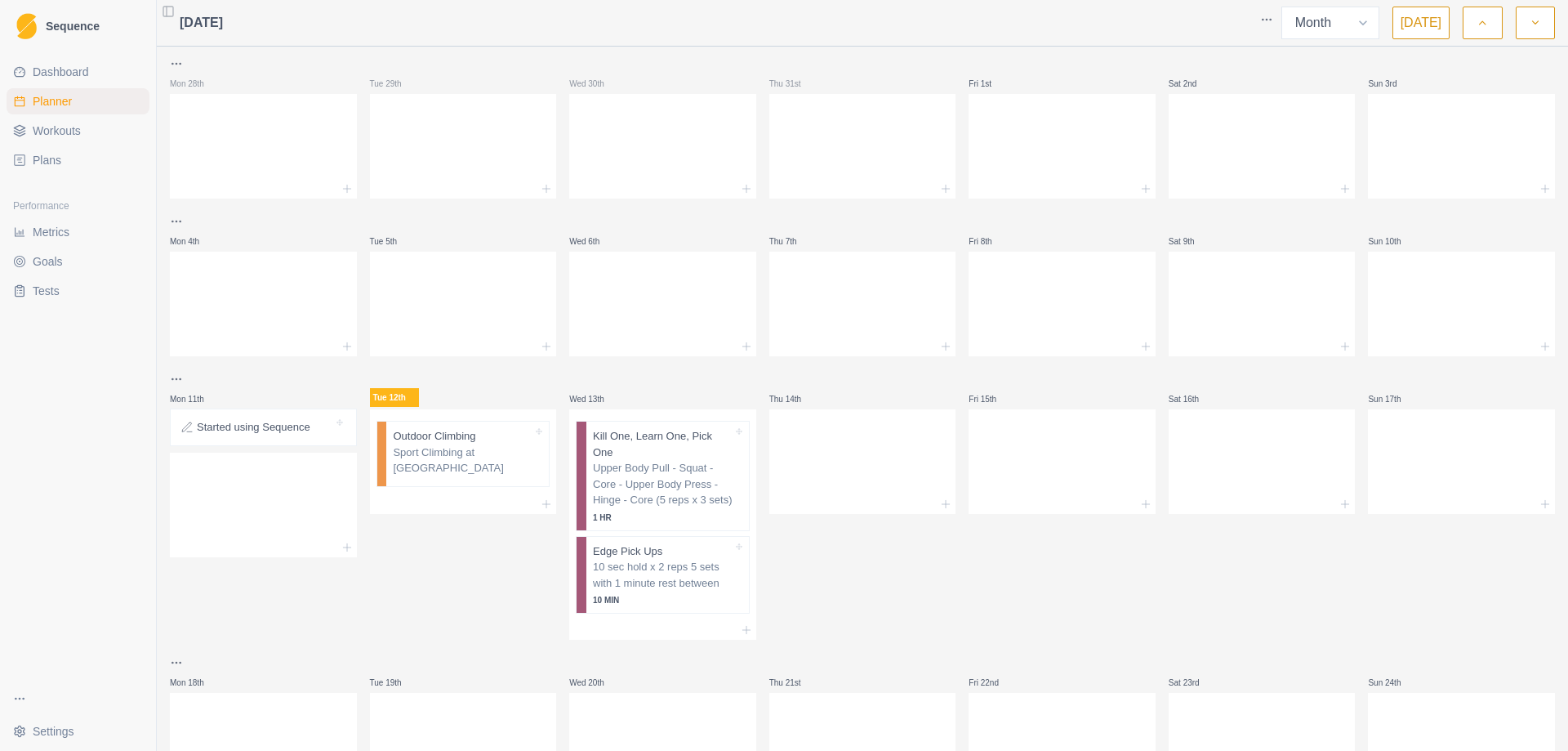
click at [75, 135] on span "Workouts" at bounding box center [57, 131] width 48 height 16
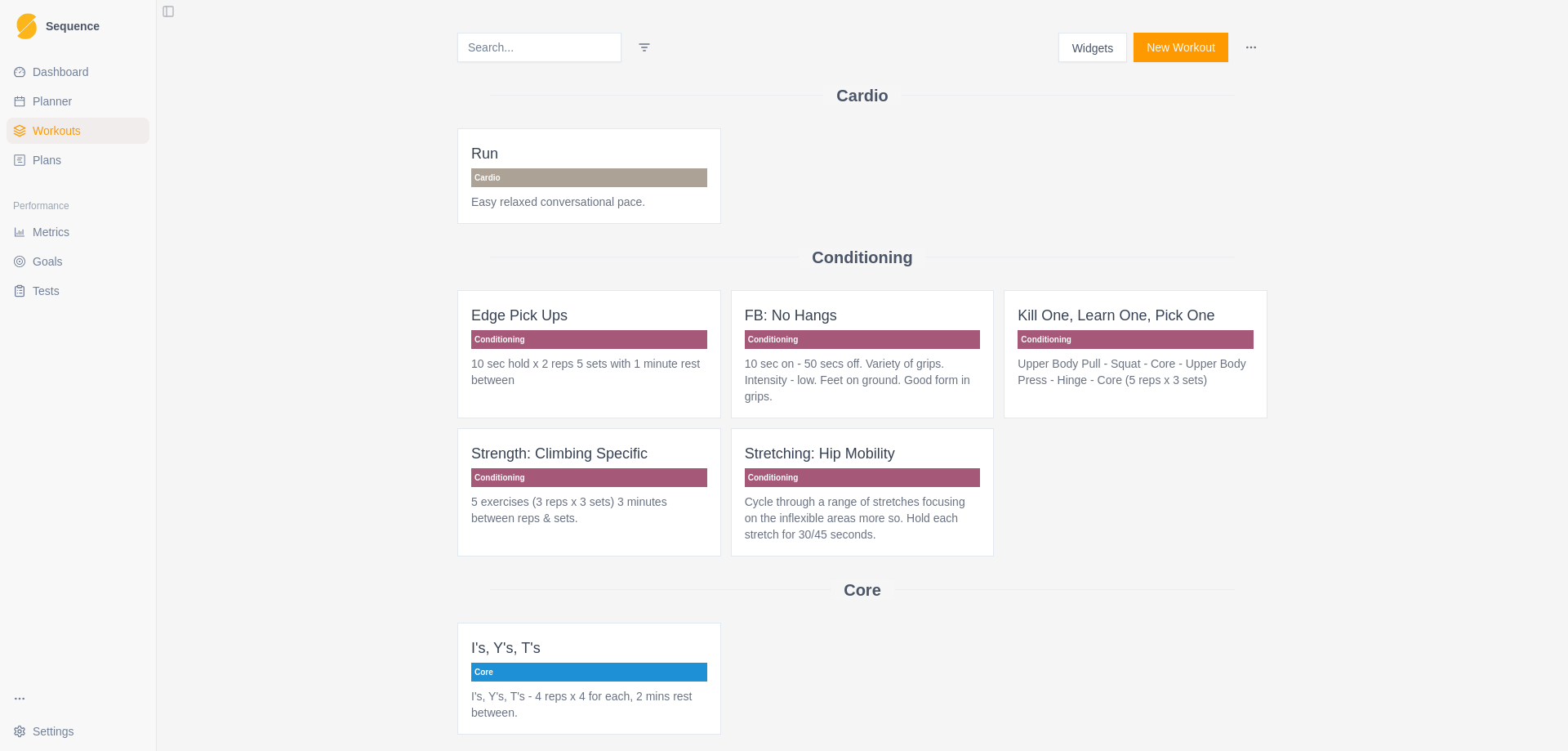
click at [1152, 351] on span "Kill One, Learn One, Pick One Conditioning Upper Body Pull - Squat - Core - Upp…" at bounding box center [1135, 354] width 264 height 128
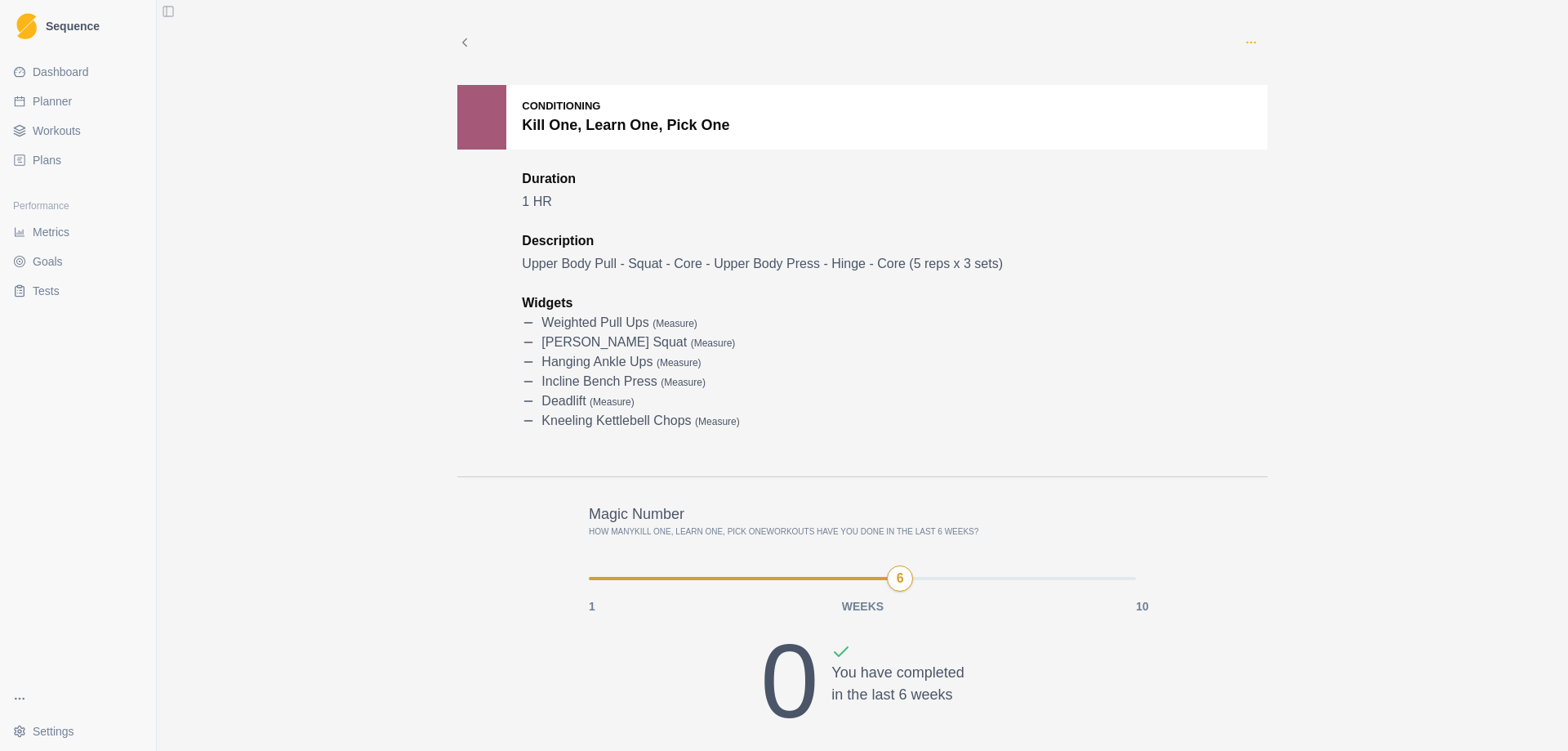
click at [1244, 40] on icon "button" at bounding box center [1250, 42] width 13 height 13
click at [1263, 76] on p "Edit" at bounding box center [1321, 81] width 170 height 17
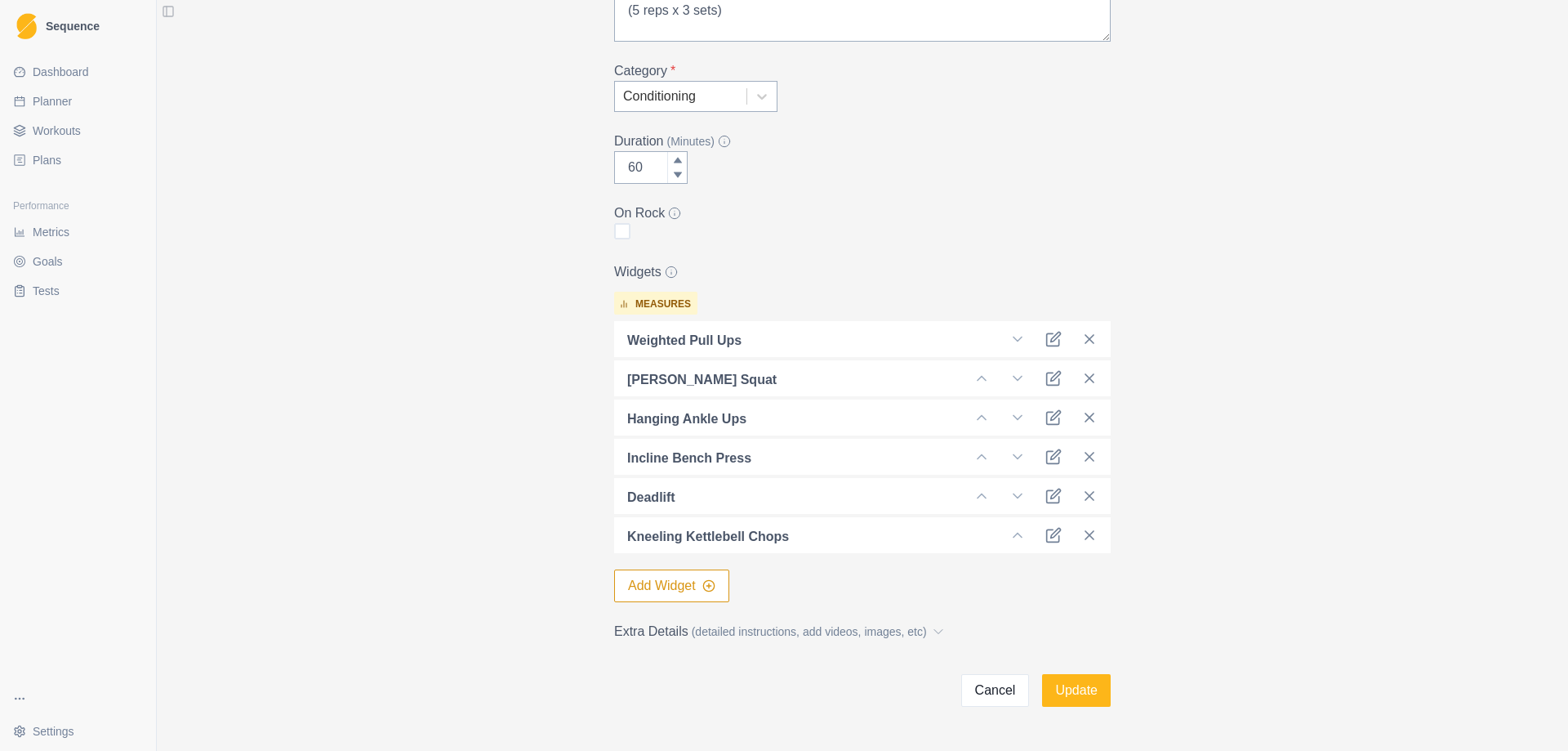
scroll to position [245, 0]
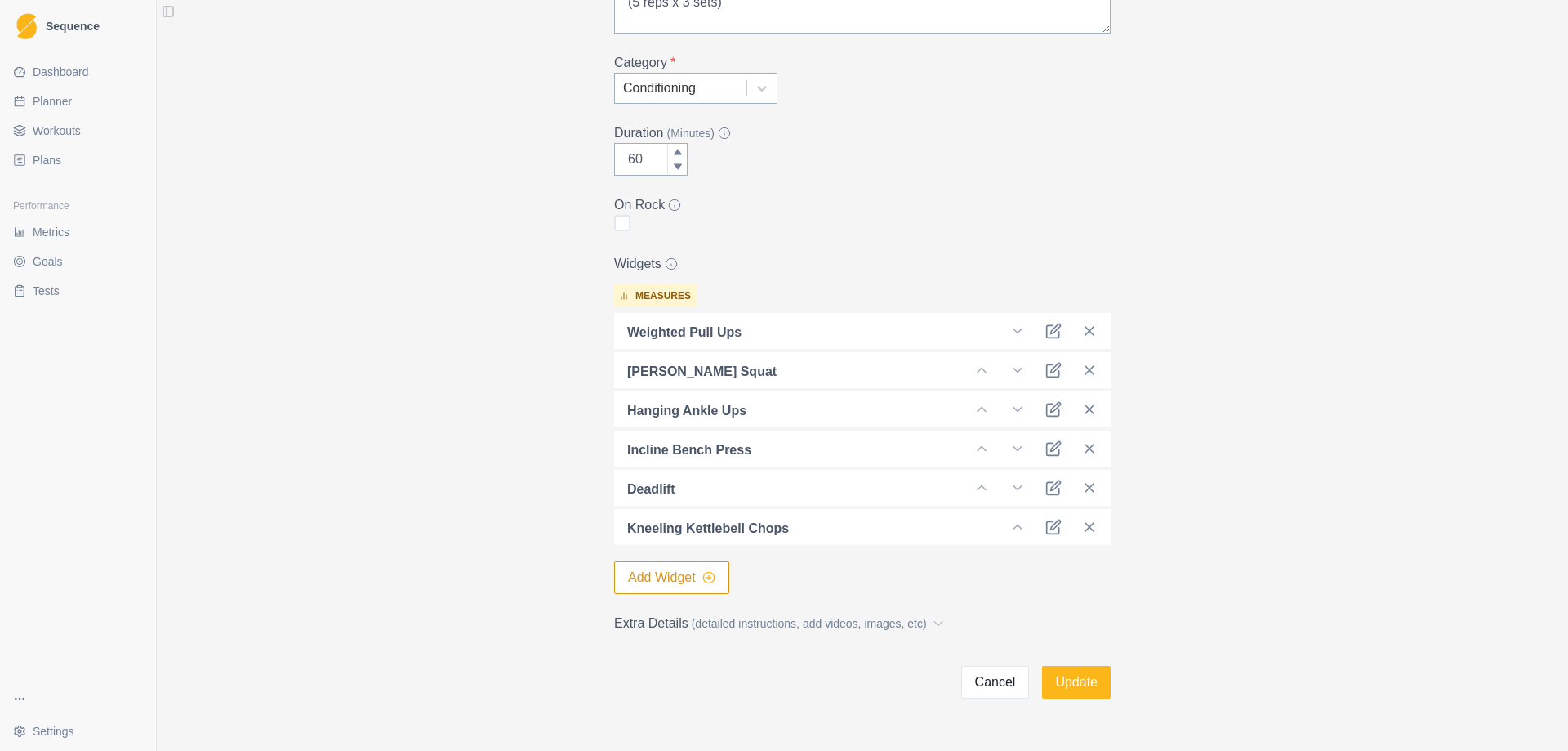
click at [702, 574] on icon "button" at bounding box center [708, 577] width 13 height 13
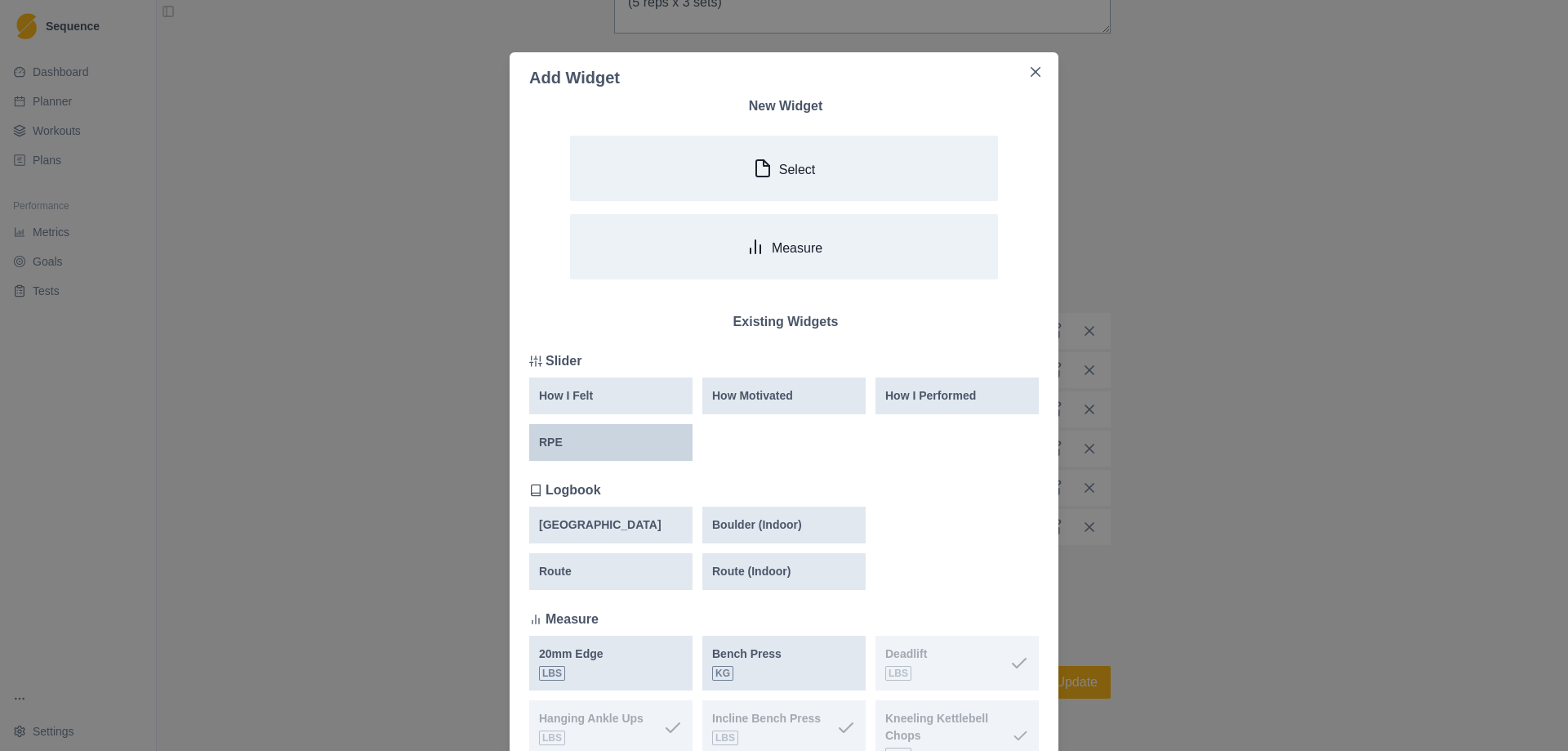
click at [574, 454] on div "RPE" at bounding box center [611, 442] width 163 height 37
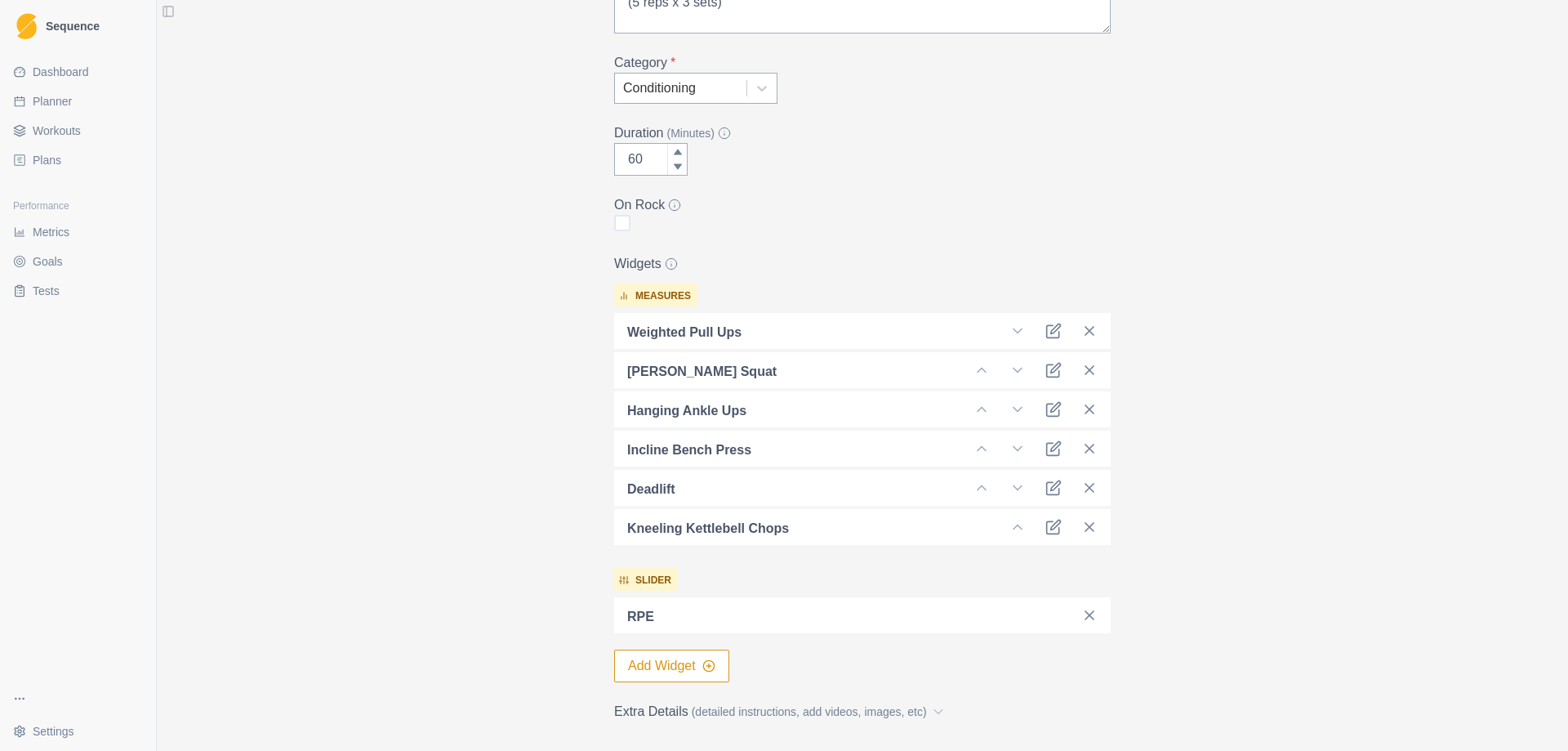
drag, startPoint x: 731, startPoint y: 618, endPoint x: 769, endPoint y: 605, distance: 40.2
click at [769, 605] on div at bounding box center [867, 615] width 388 height 23
click at [1085, 616] on line at bounding box center [1090, 615] width 9 height 9
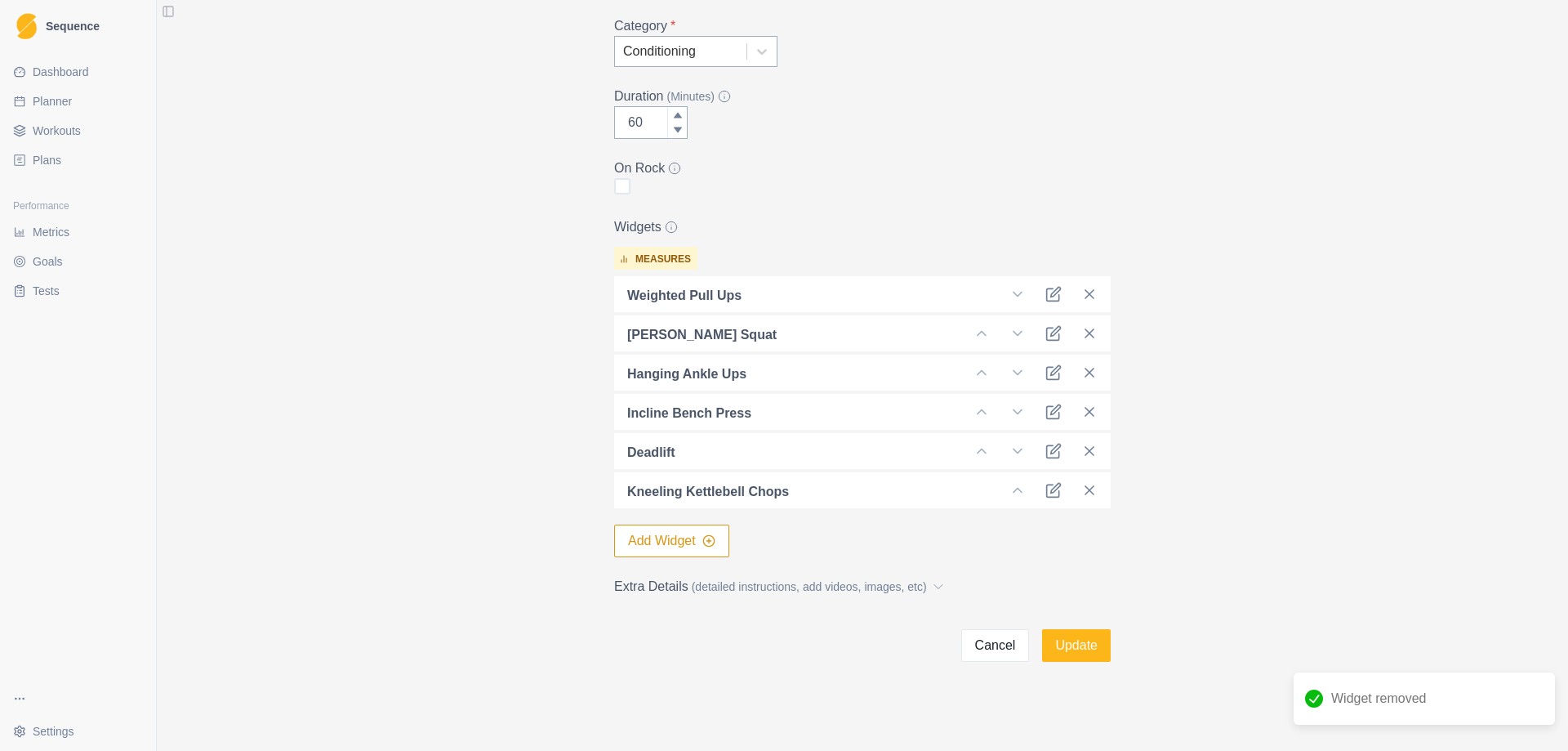
scroll to position [284, 0]
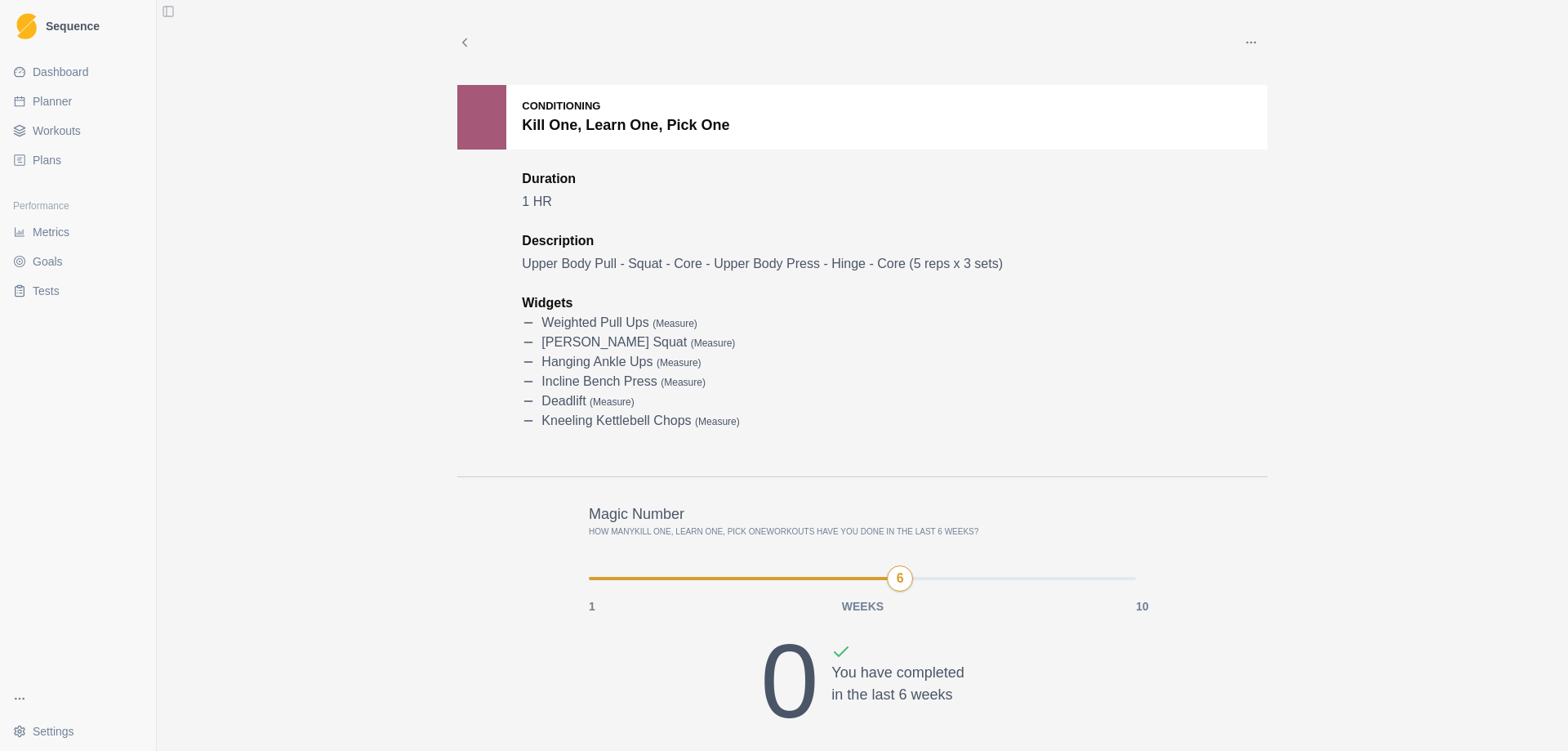
click at [61, 101] on span "Planner" at bounding box center [52, 101] width 40 height 16
select select "month"
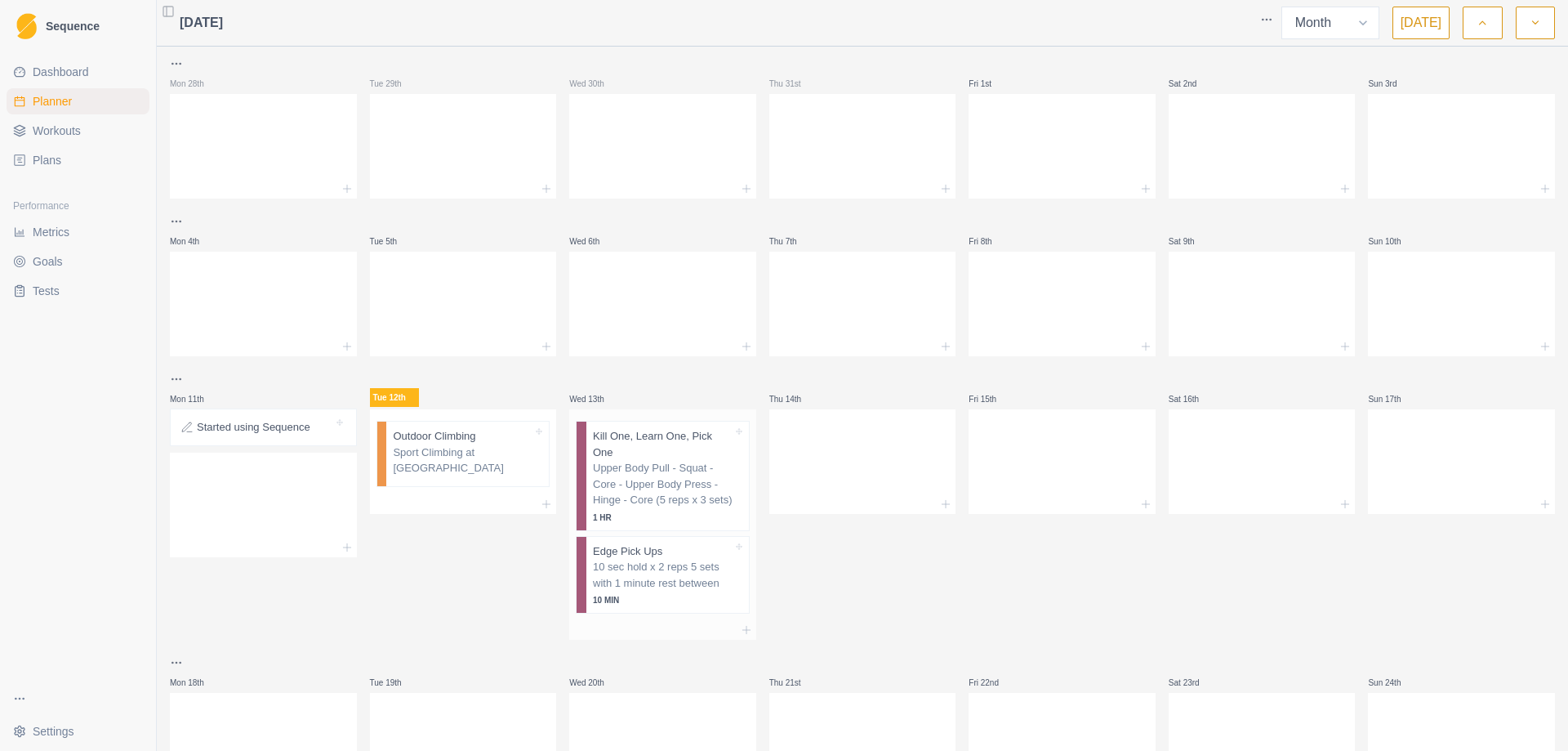
click at [668, 570] on p "10 sec hold x 2 reps 5 sets with 1 minute rest between" at bounding box center [662, 574] width 140 height 32
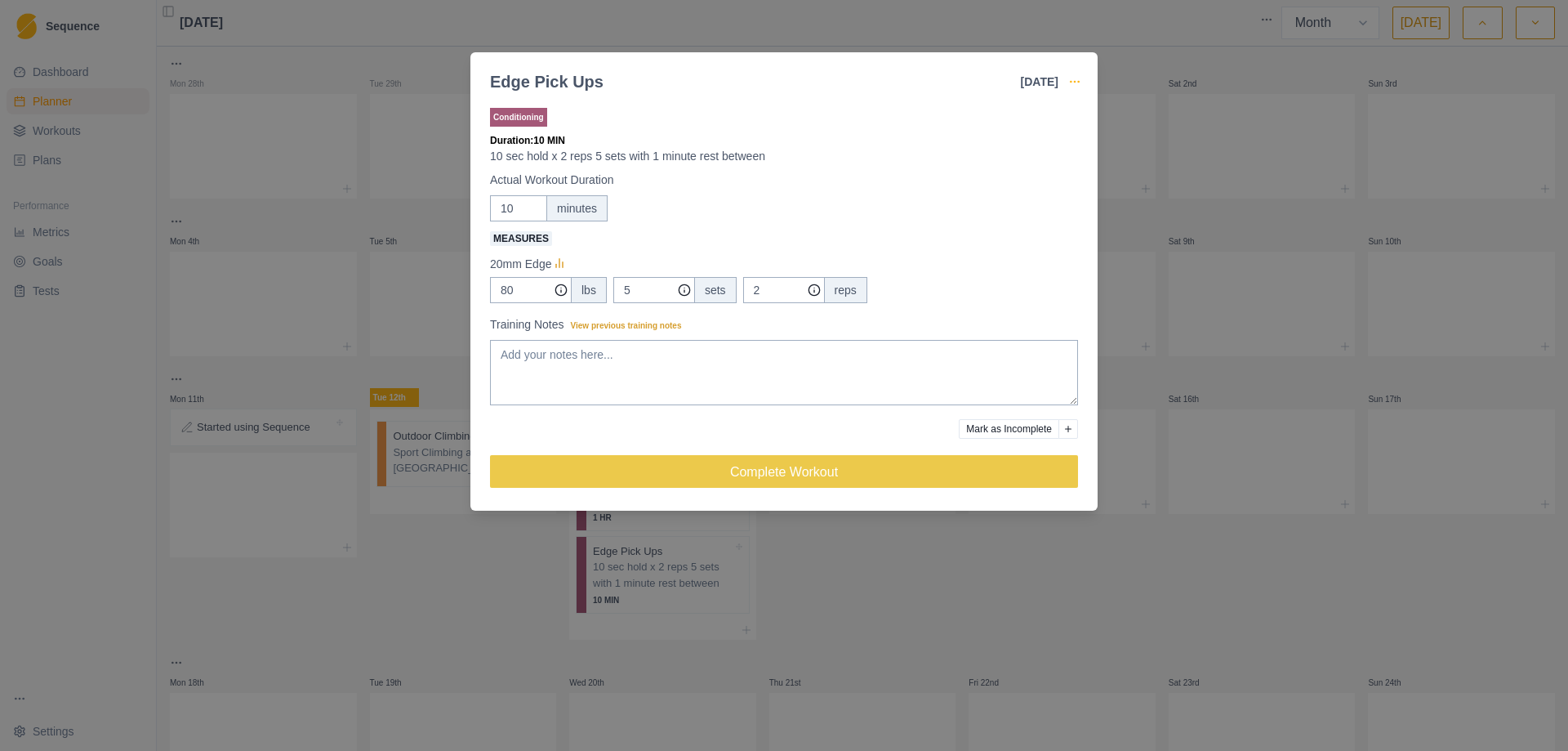
click at [1073, 86] on icon "button" at bounding box center [1074, 81] width 13 height 13
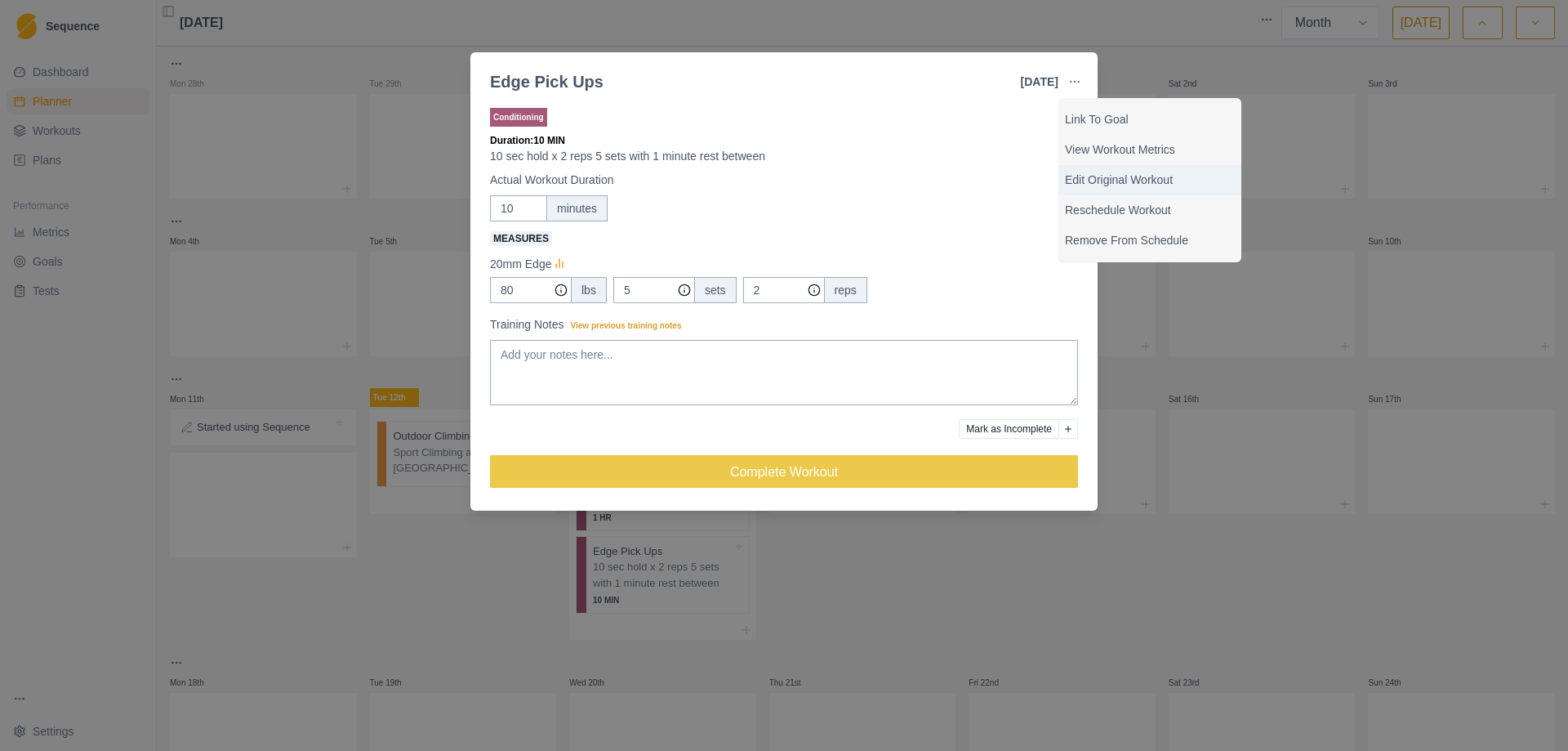
click at [1093, 178] on p "Edit Original Workout" at bounding box center [1150, 180] width 170 height 17
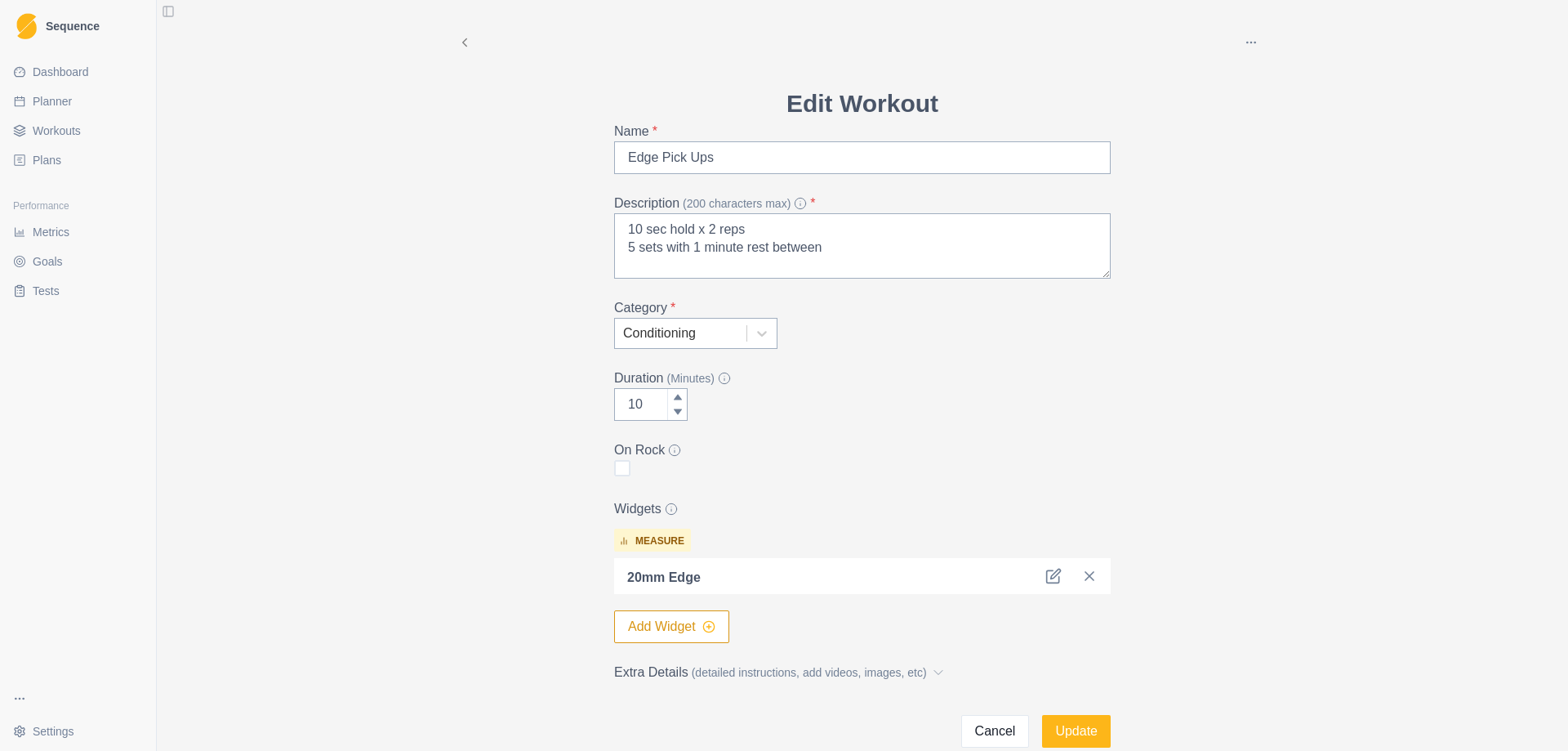
click at [708, 624] on line "button" at bounding box center [708, 626] width 0 height 4
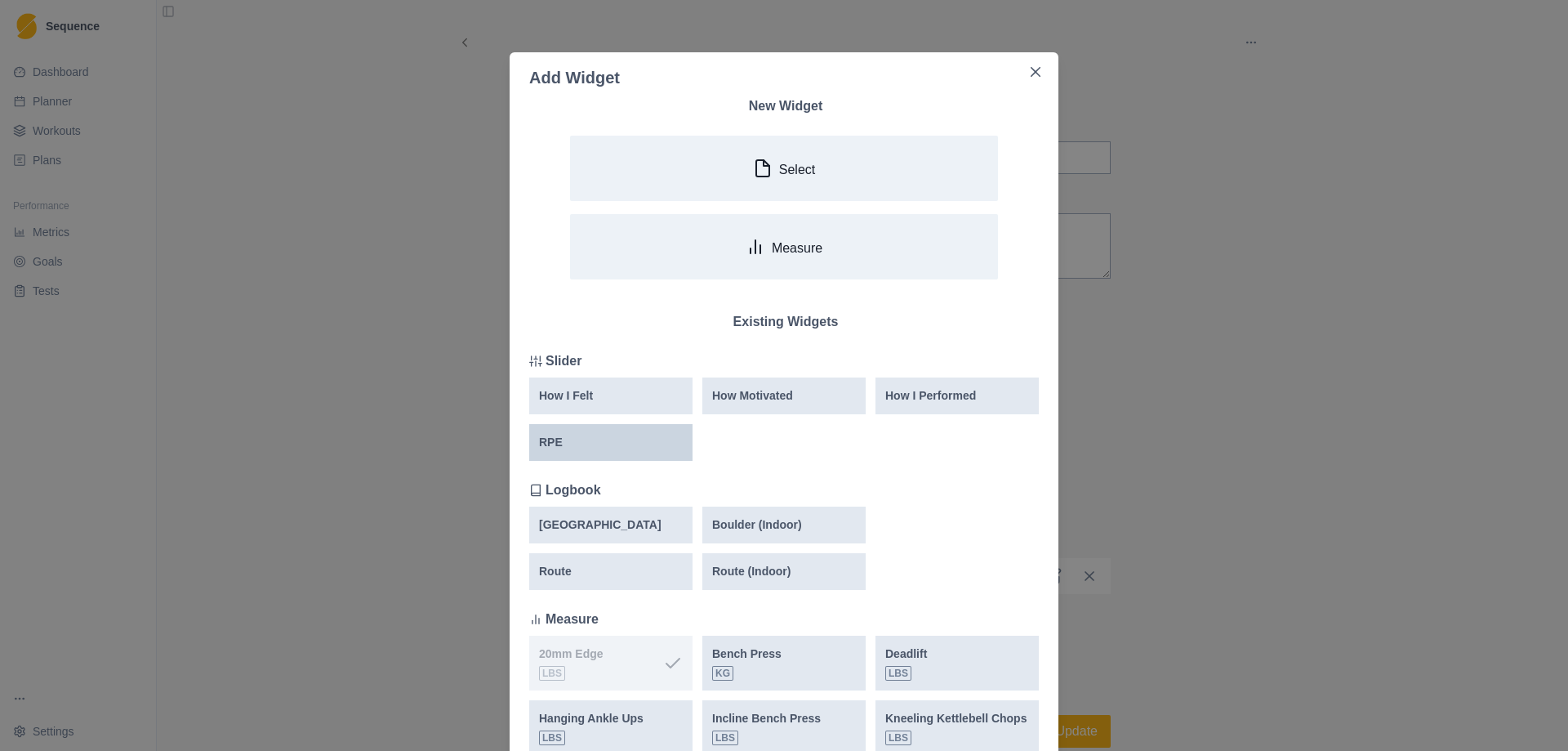
click at [569, 448] on div "RPE" at bounding box center [611, 443] width 143 height 17
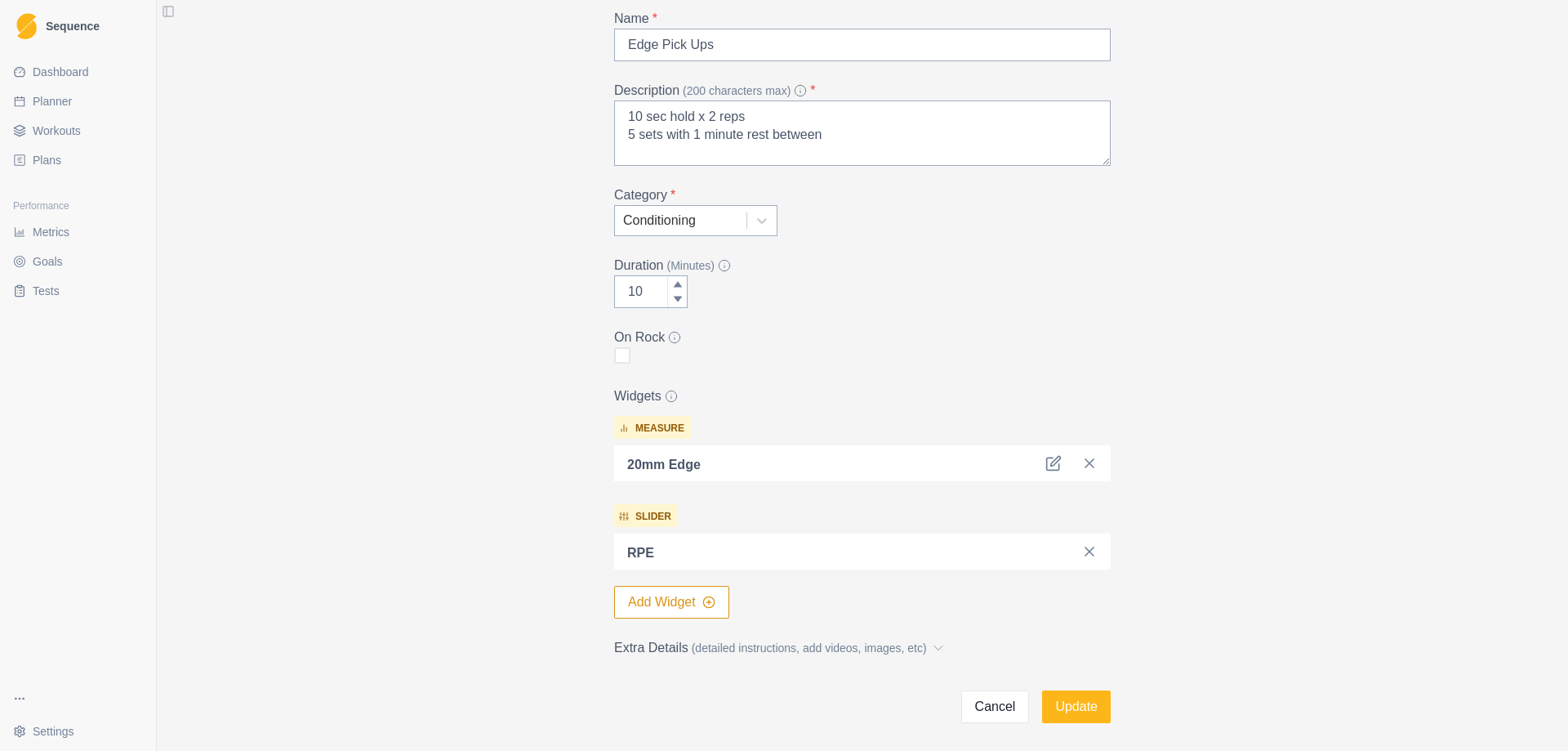
scroll to position [163, 0]
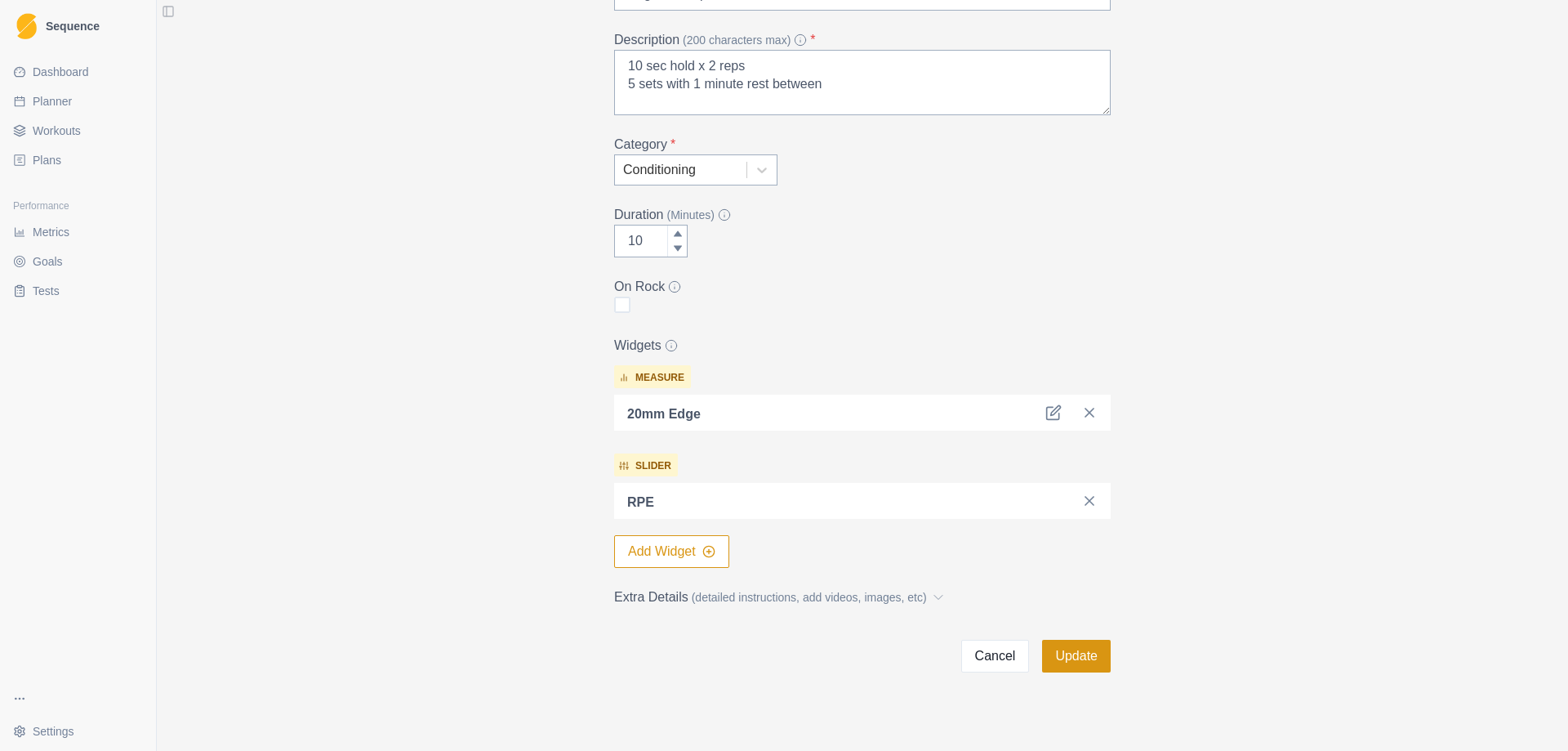
click at [1048, 658] on button "Update" at bounding box center [1076, 656] width 69 height 33
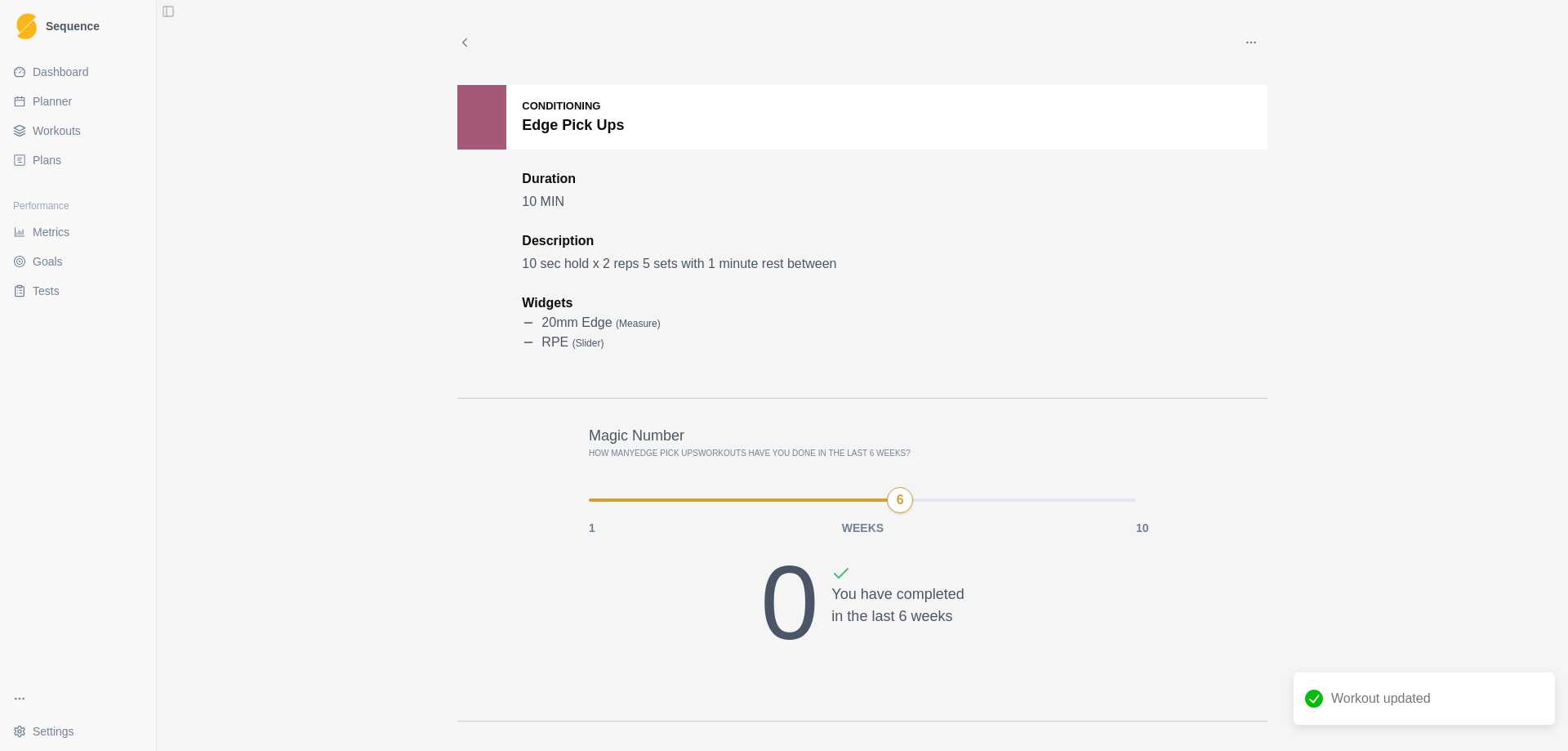
click at [68, 102] on span "Planner" at bounding box center [52, 101] width 40 height 16
select select "month"
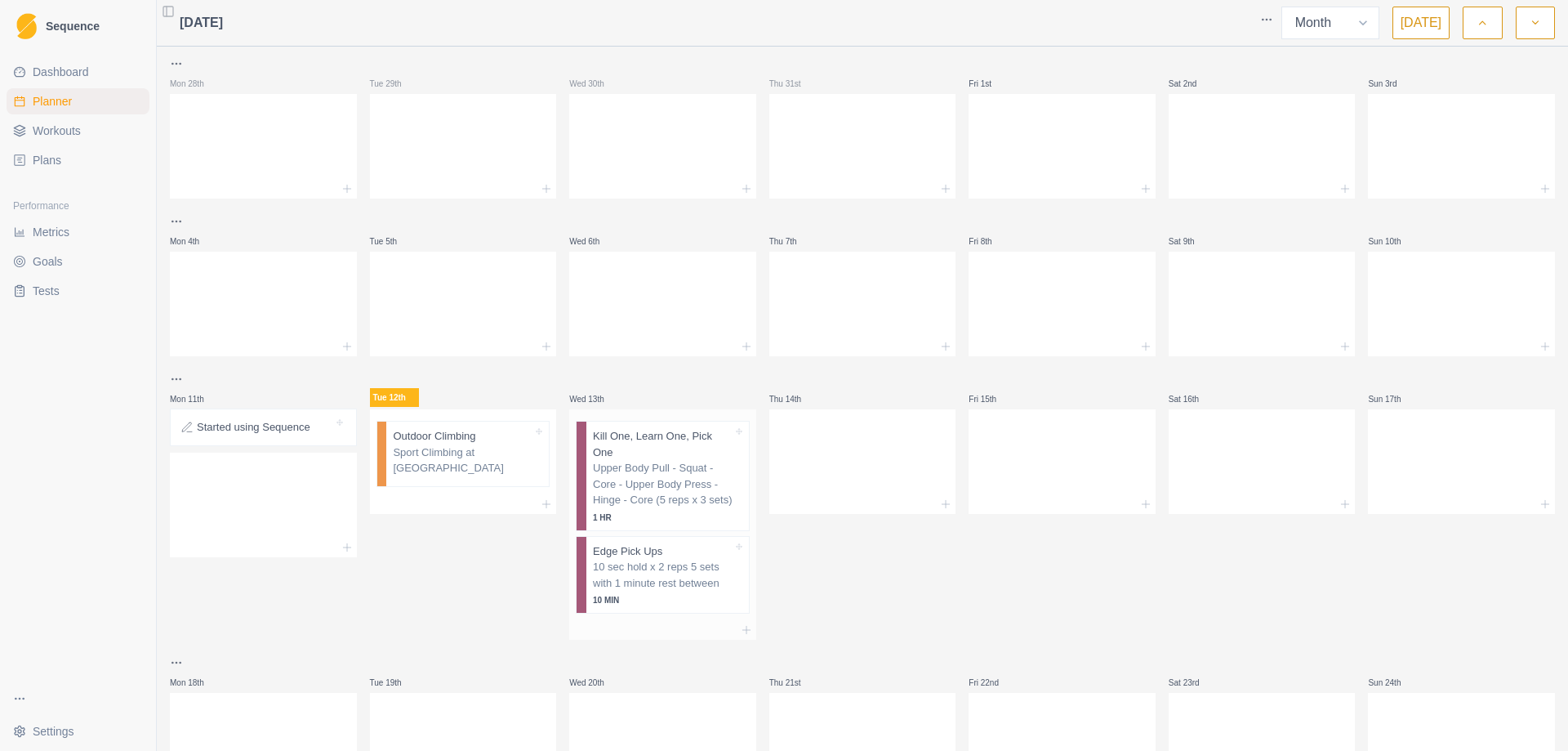
click at [659, 565] on p "10 sec hold x 2 reps 5 sets with 1 minute rest between" at bounding box center [662, 574] width 140 height 32
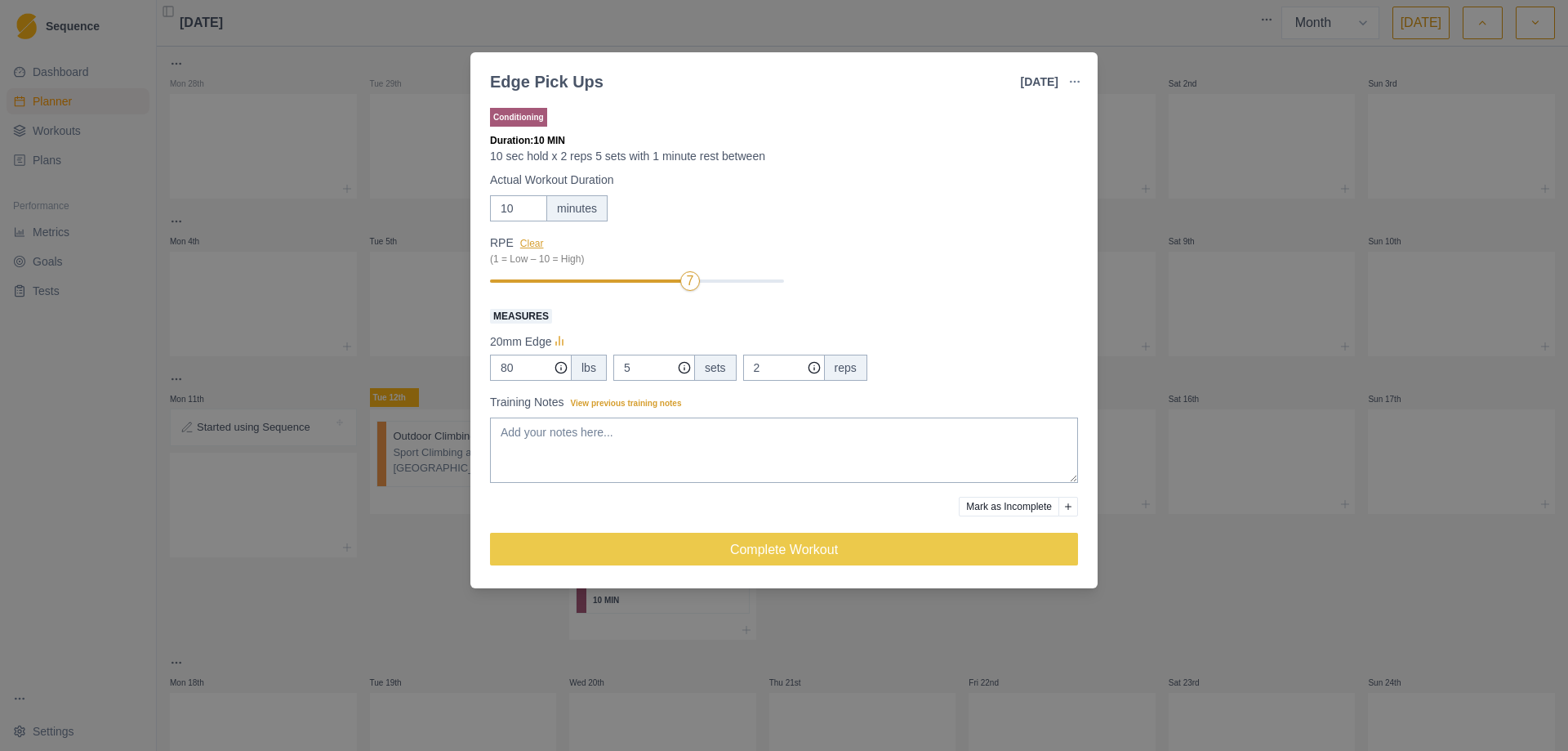
click at [531, 244] on button "Clear" at bounding box center [532, 243] width 24 height 11
click at [1128, 228] on div "Edge Pick Ups [DATE] Link To Goal View Workout Metrics Edit Original Workout Re…" at bounding box center [784, 376] width 1568 height 751
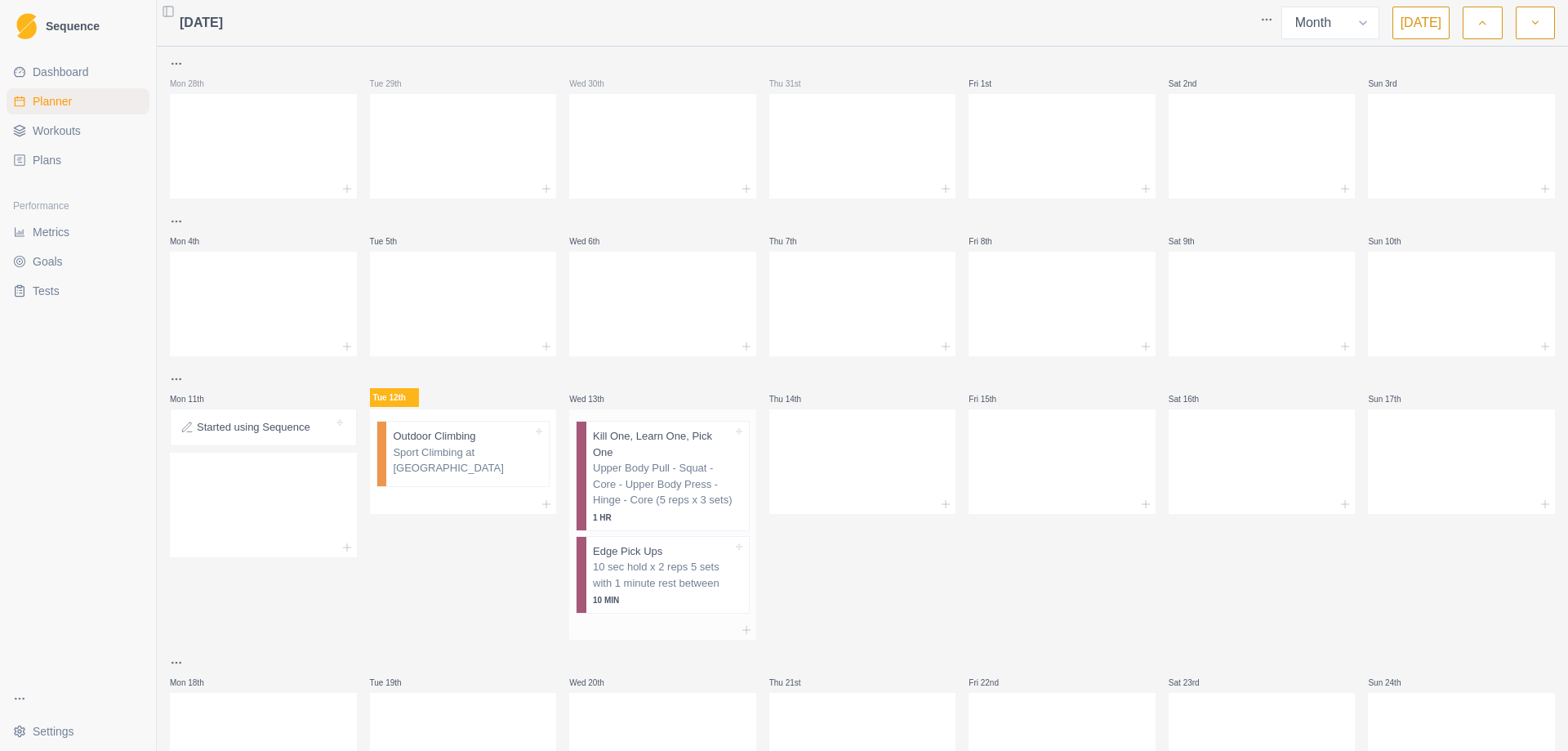
click at [672, 460] on p "Upper Body Pull - Squat - Core - Upper Body Press - Hinge - Core (5 reps x 3 se…" at bounding box center [662, 484] width 140 height 48
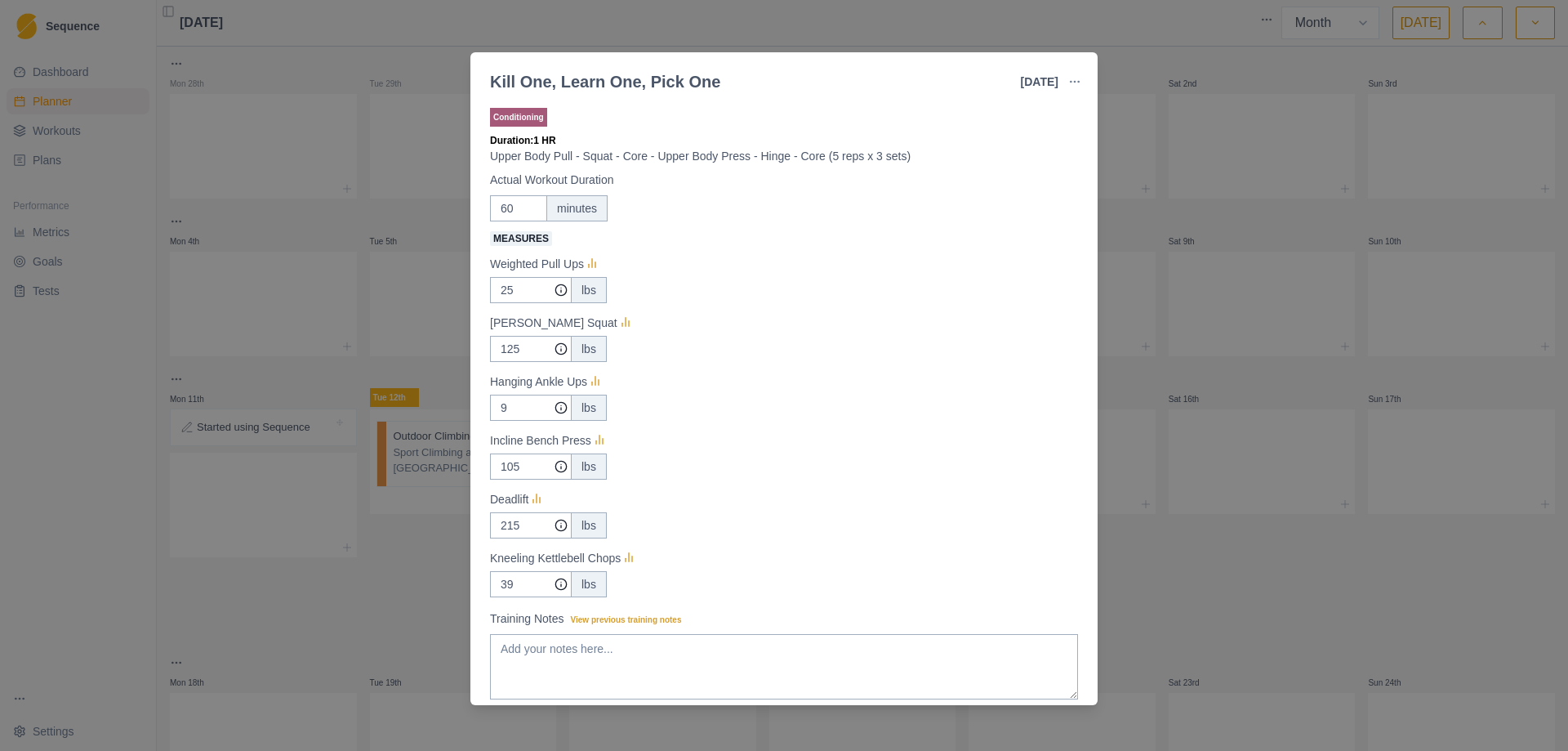
click at [1161, 221] on div "Kill One, Learn One, Pick One [DATE] Link To Goal View Workout Metrics Edit Ori…" at bounding box center [784, 376] width 1568 height 751
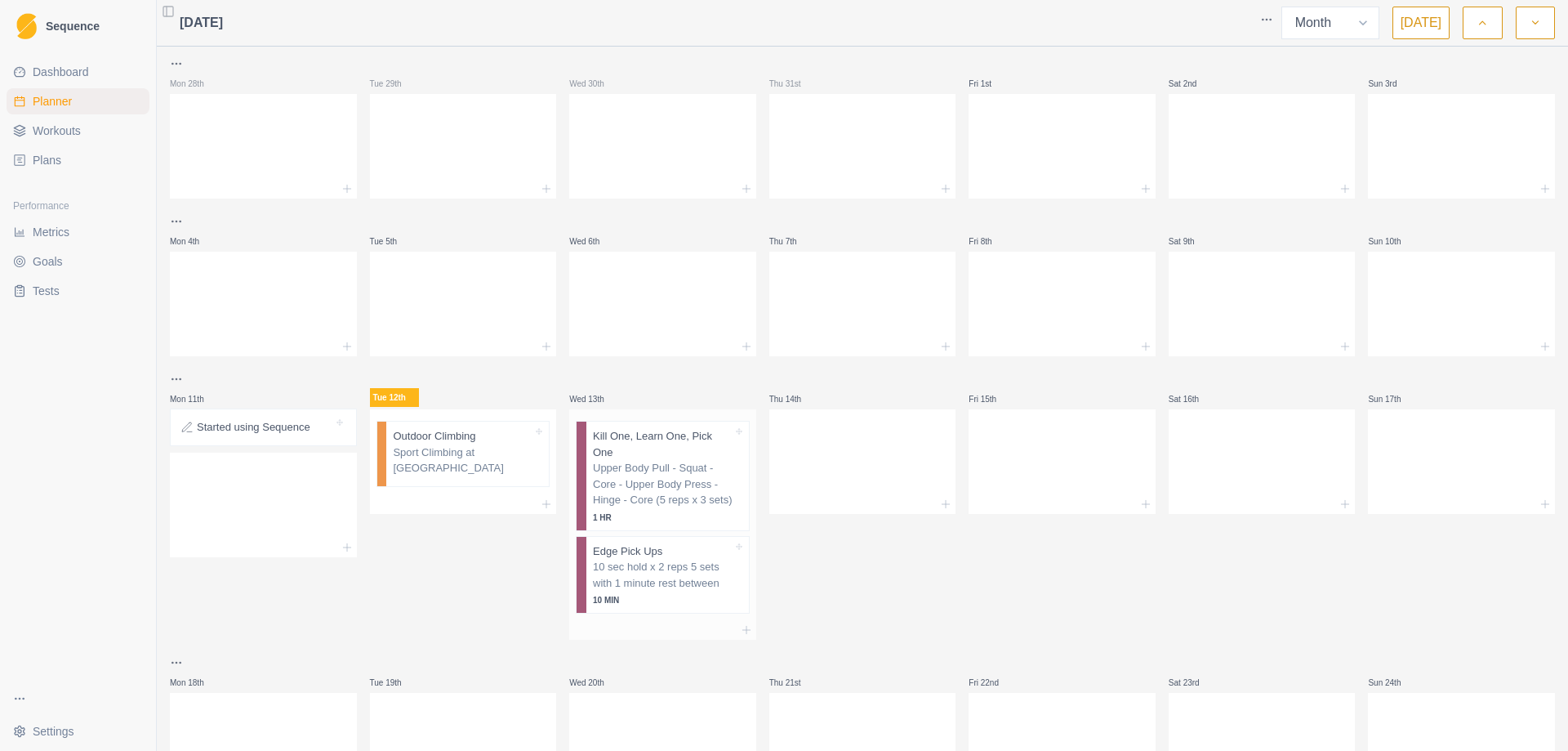
click at [631, 543] on p "Edge Pick Ups" at bounding box center [627, 551] width 70 height 16
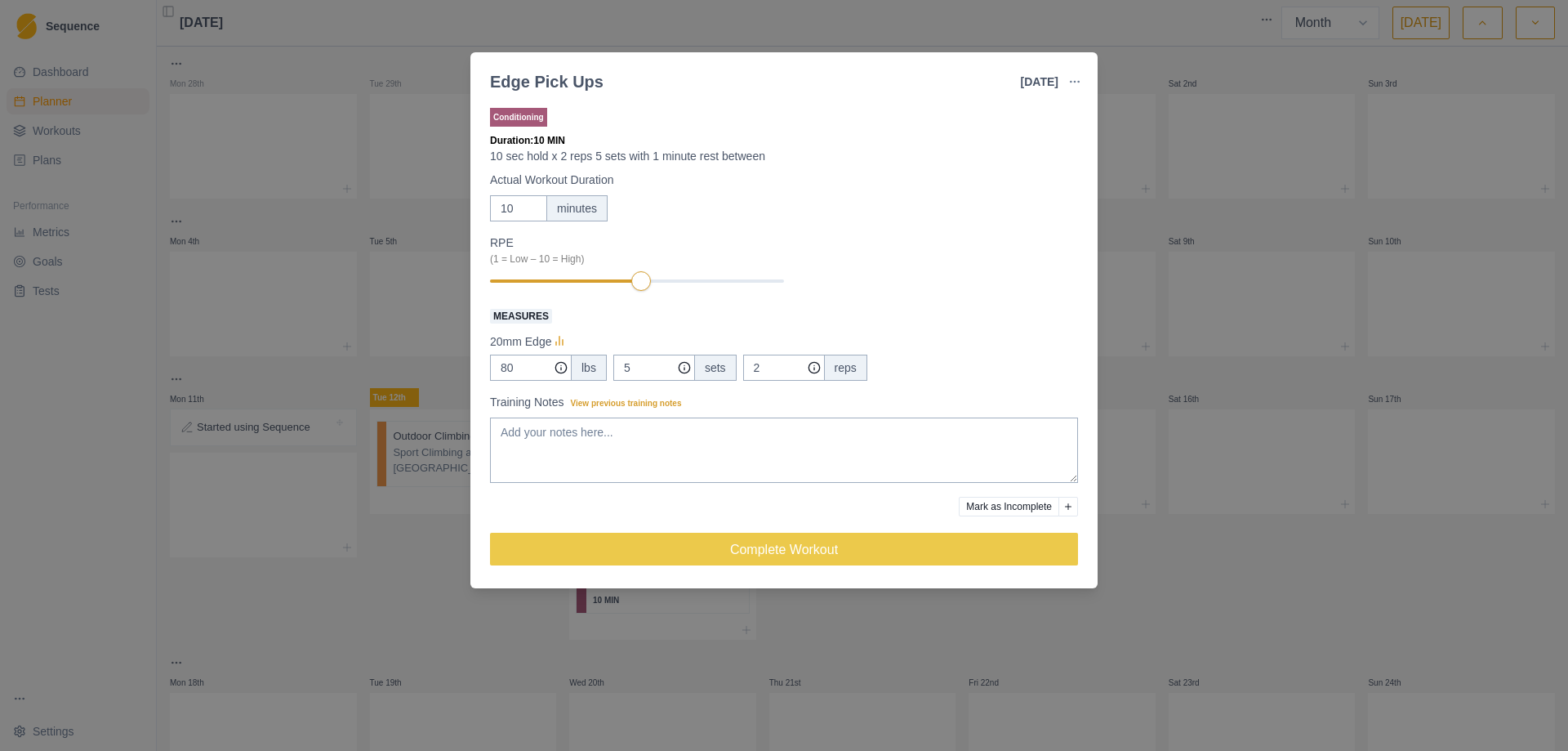
click at [1127, 225] on div "Edge Pick Ups [DATE] Link To Goal View Workout Metrics Edit Original Workout Re…" at bounding box center [784, 376] width 1568 height 751
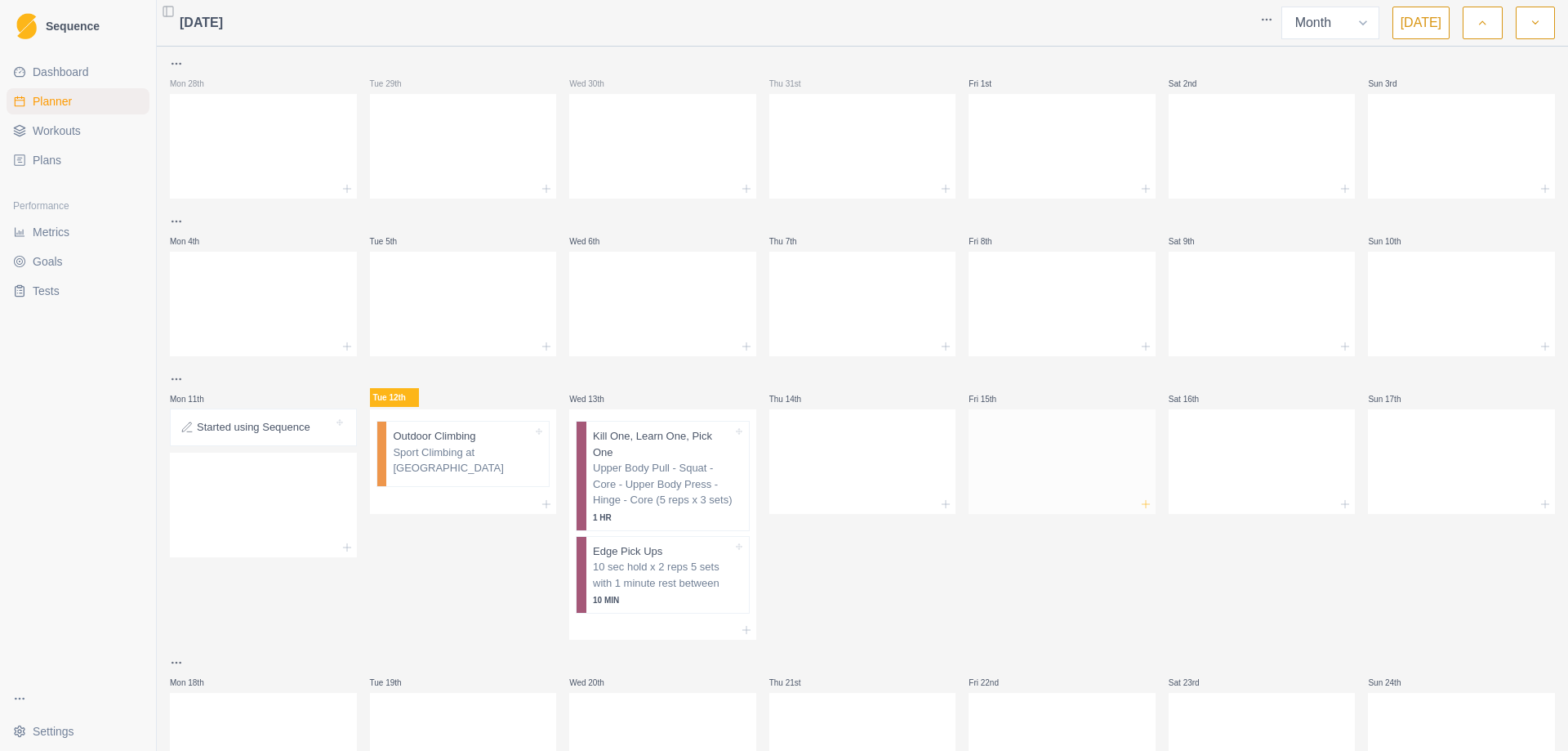
click at [1139, 505] on icon at bounding box center [1145, 504] width 13 height 13
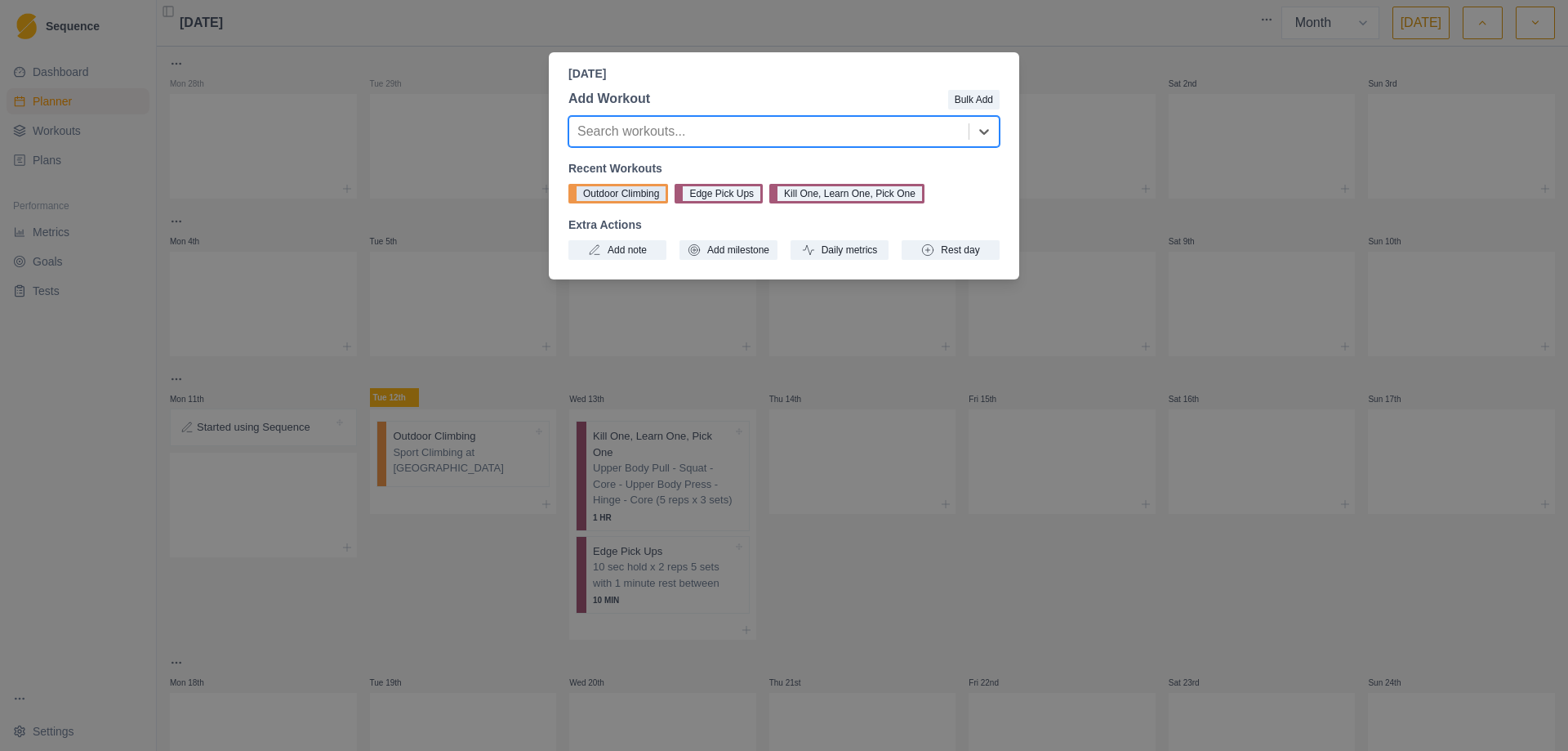
click at [599, 192] on button "Outdoor Climbing" at bounding box center [618, 193] width 100 height 20
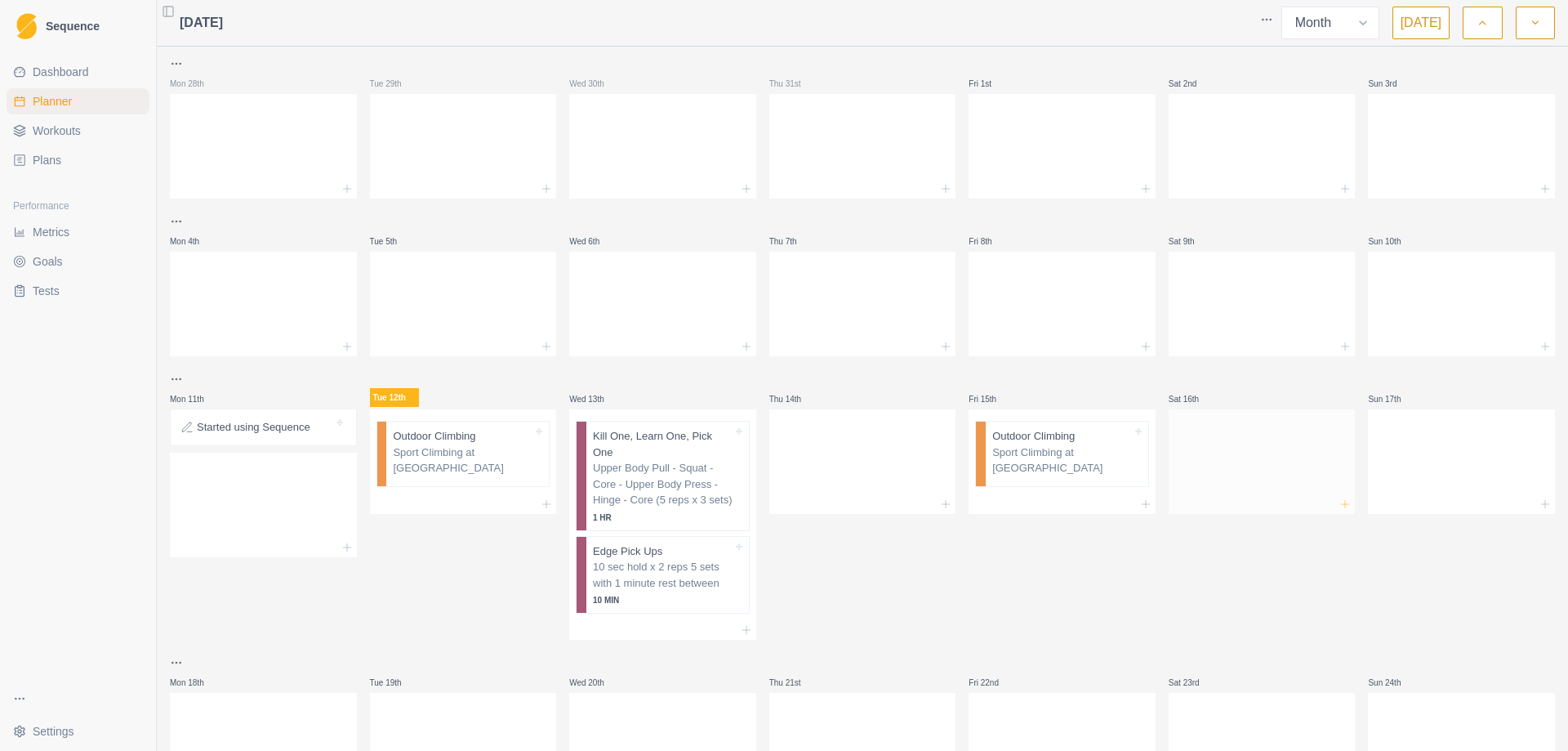
click at [1338, 501] on icon at bounding box center [1344, 504] width 13 height 13
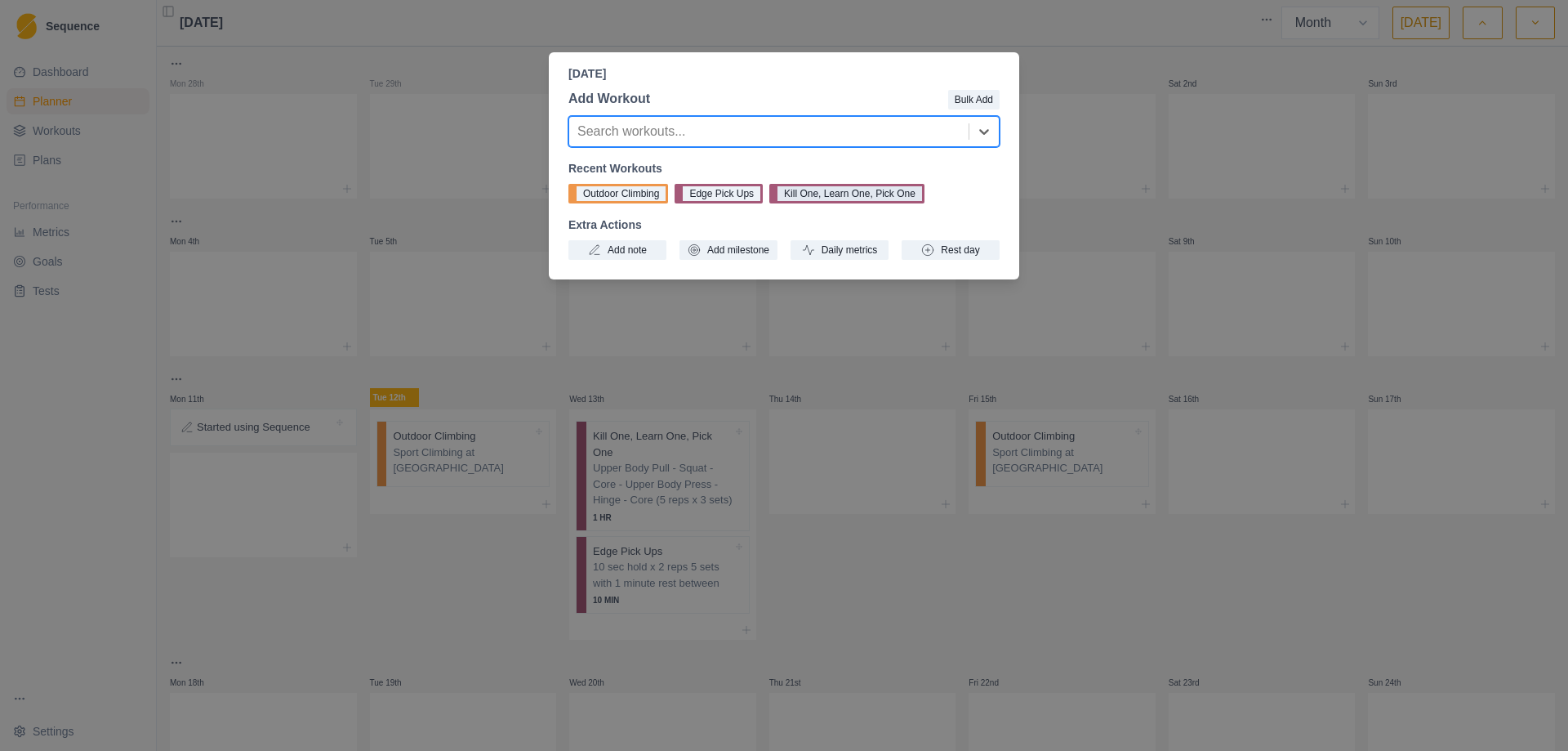
click at [849, 197] on button "Kill One, Learn One, Pick One" at bounding box center [847, 193] width 155 height 20
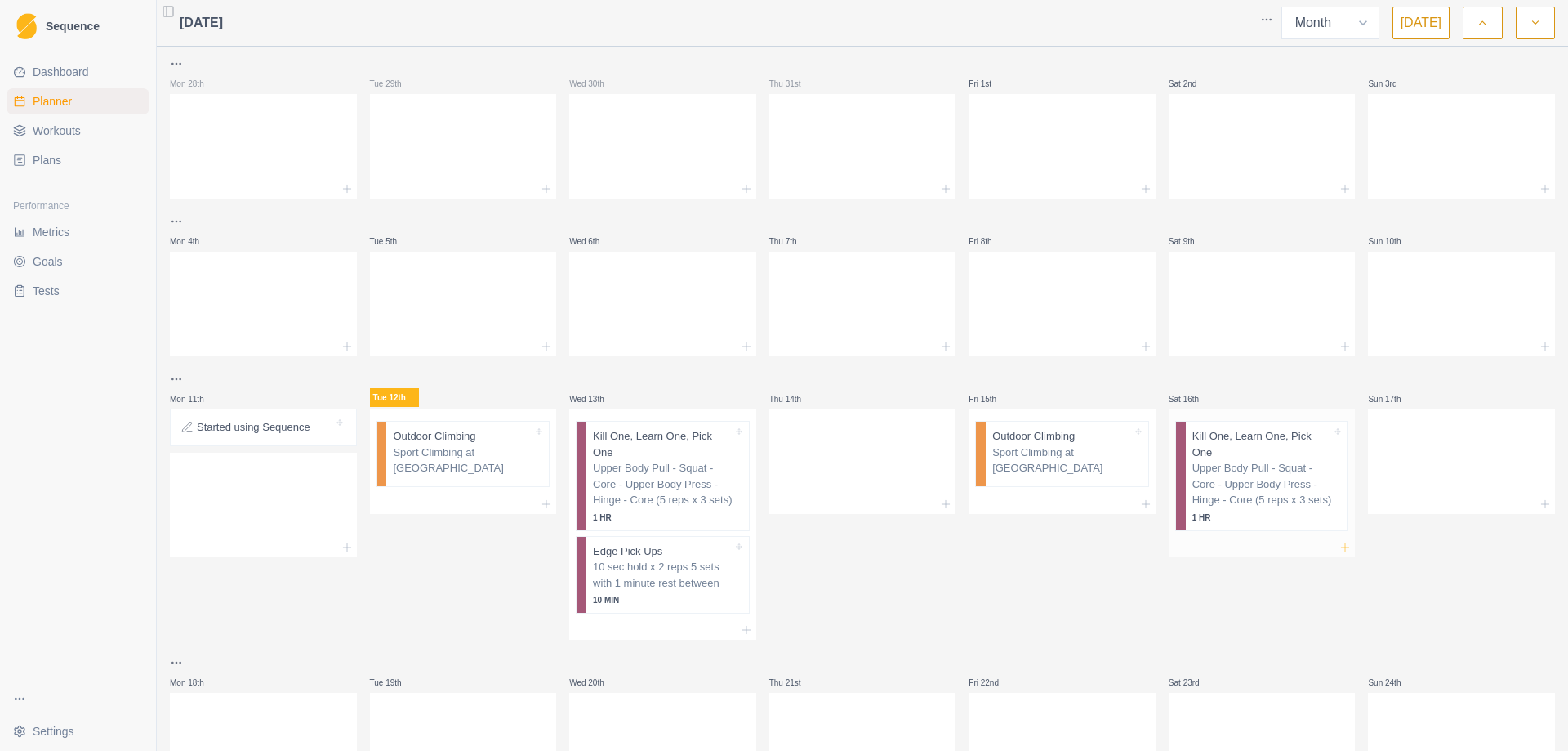
click at [1338, 540] on icon at bounding box center [1344, 546] width 13 height 13
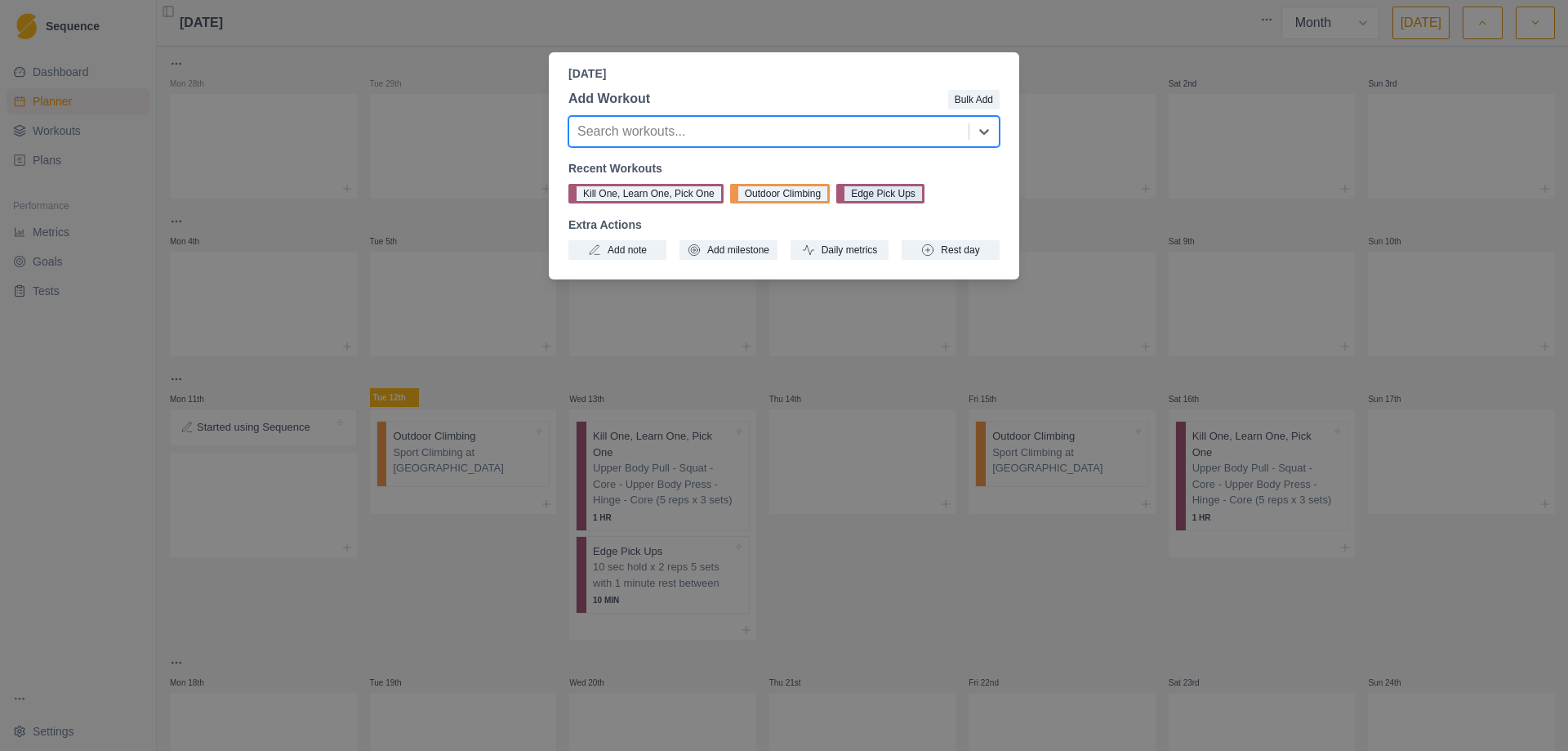
click at [890, 196] on button "Edge Pick Ups" at bounding box center [880, 193] width 88 height 20
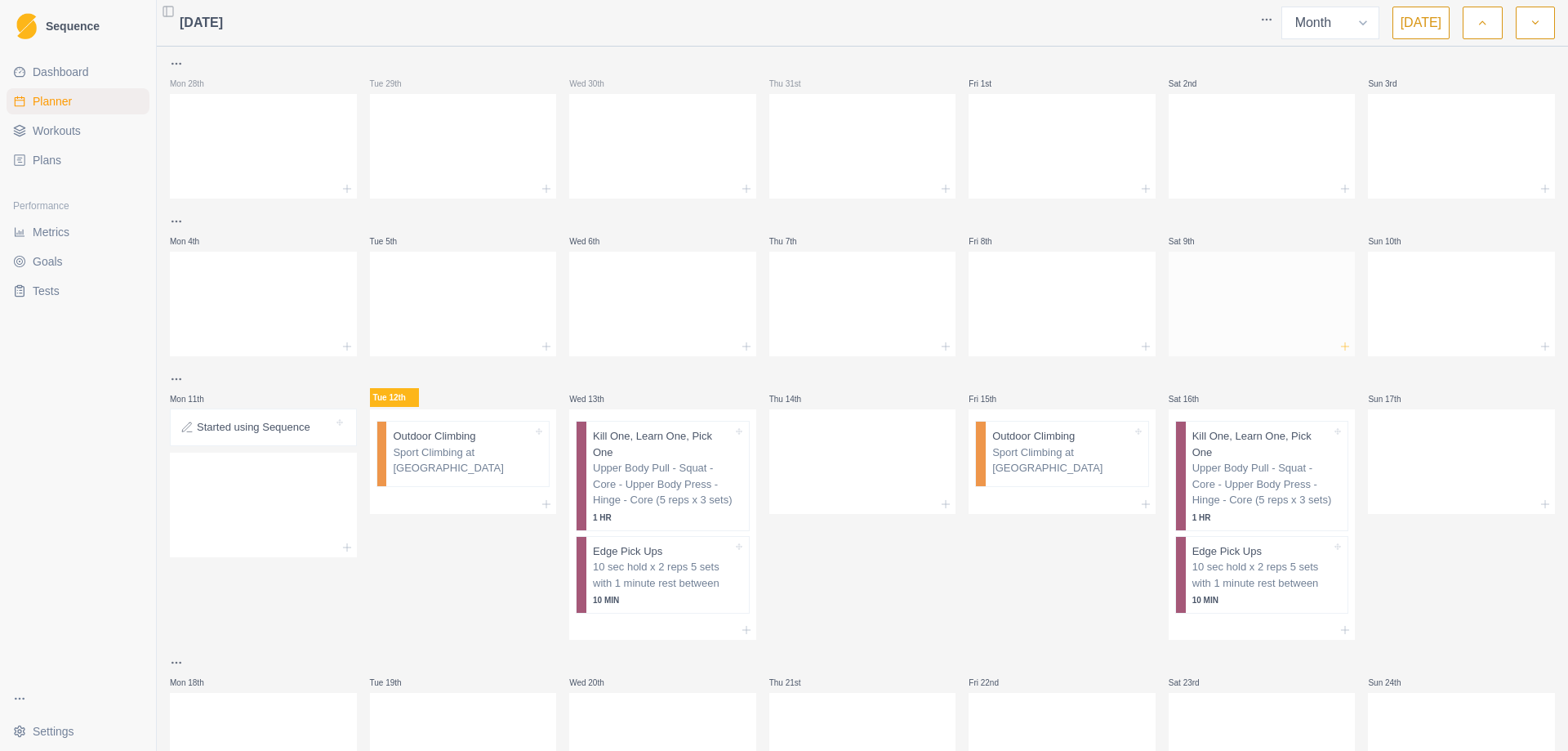
click at [1338, 343] on icon at bounding box center [1344, 346] width 13 height 13
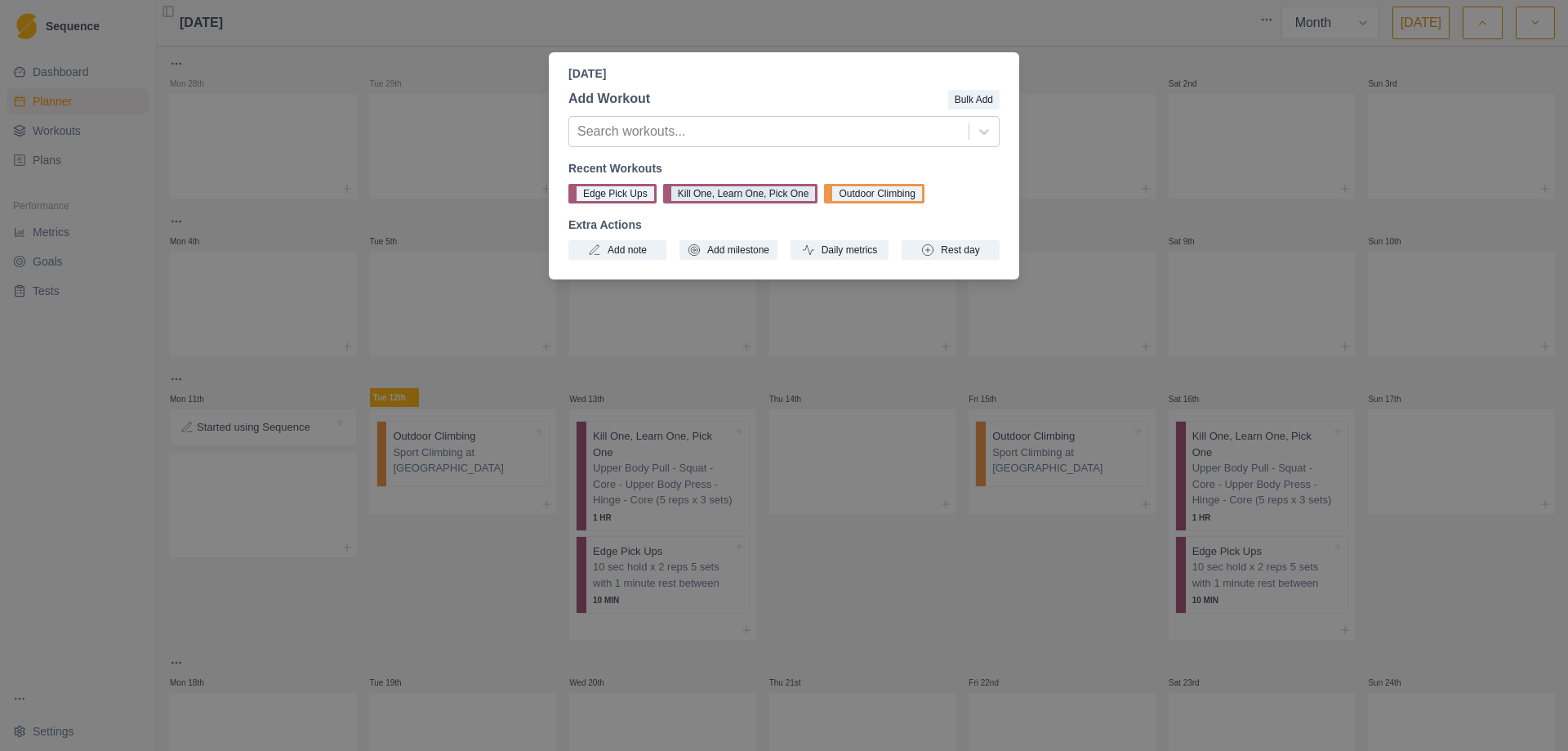
click at [722, 198] on button "Kill One, Learn One, Pick One" at bounding box center [740, 193] width 155 height 20
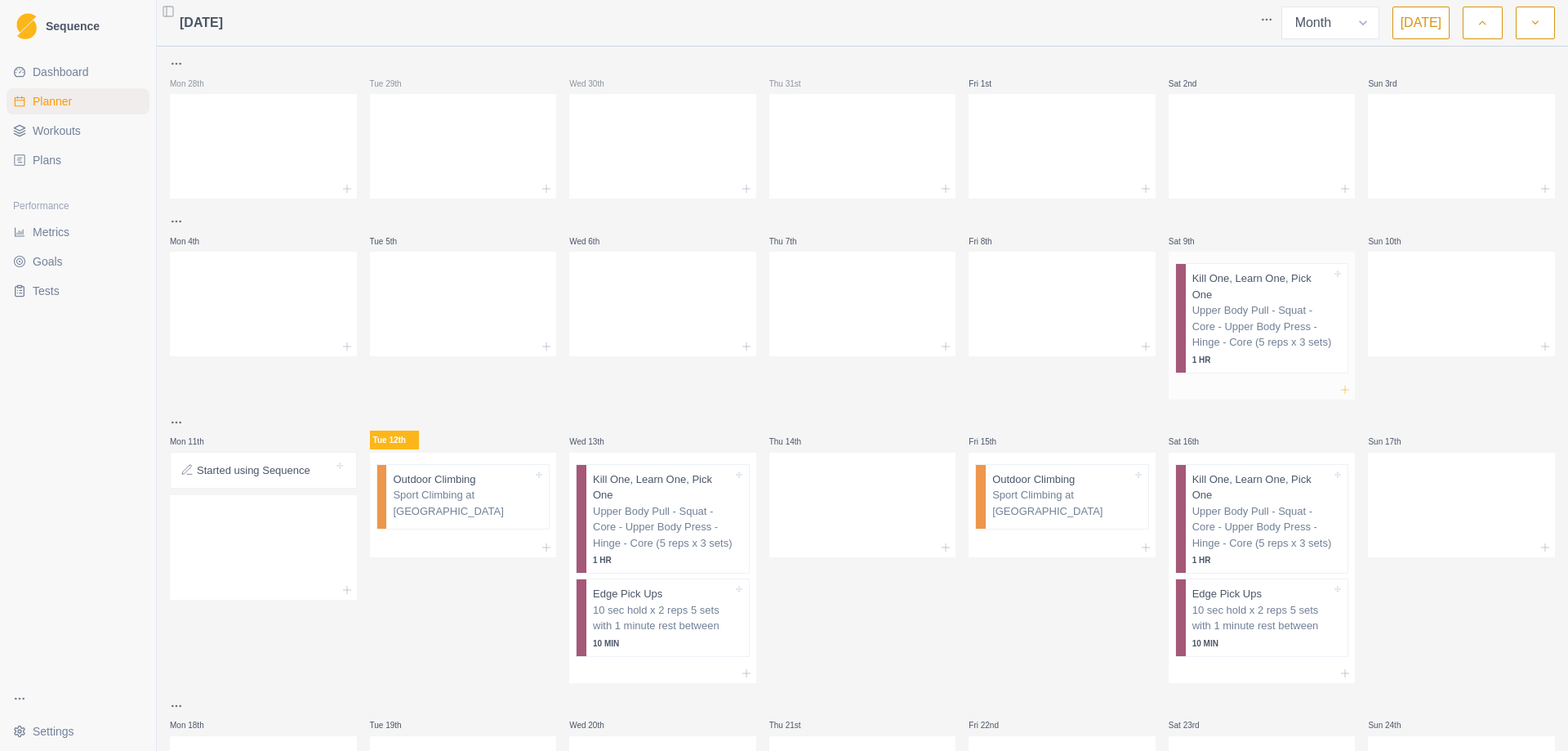
click at [1338, 383] on icon at bounding box center [1344, 389] width 13 height 13
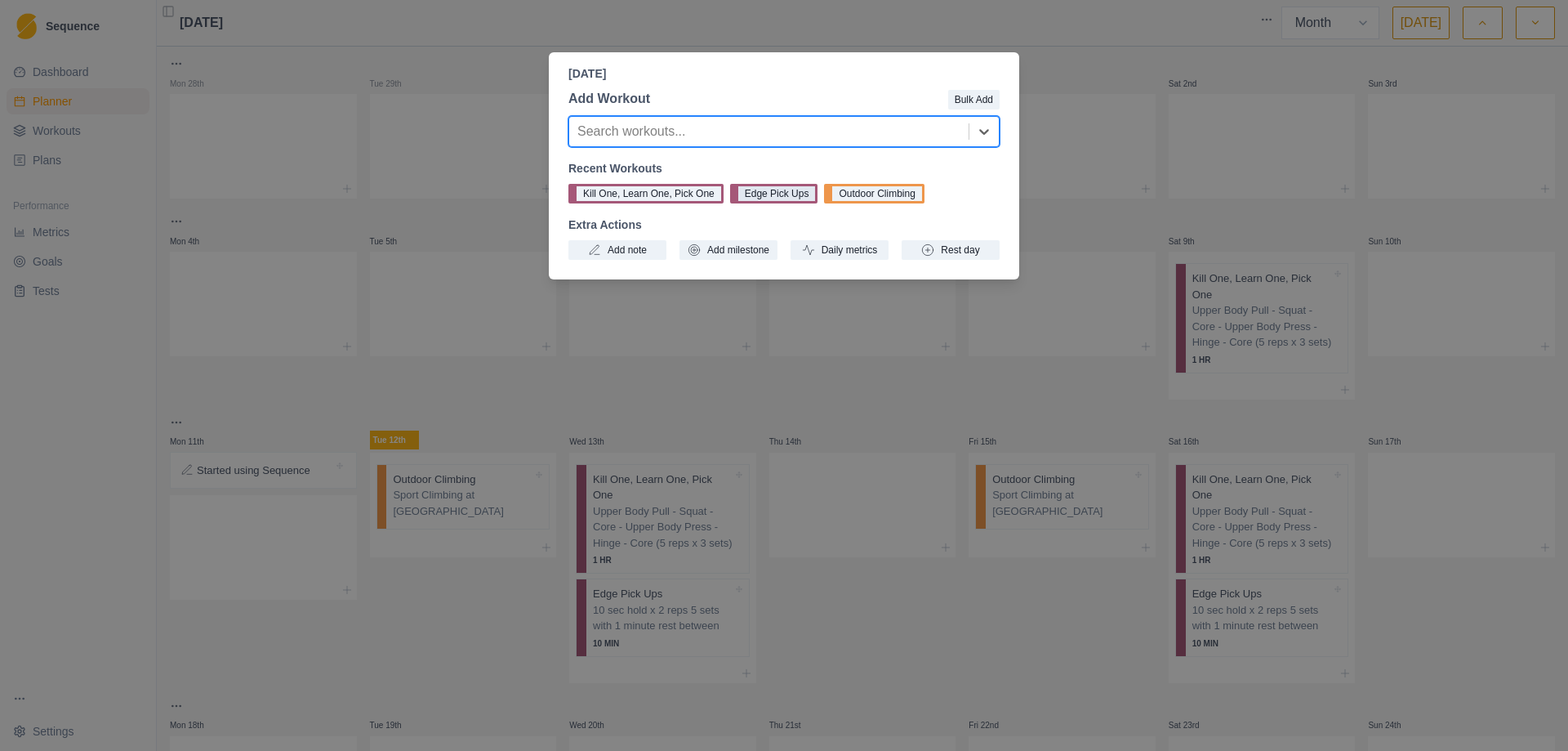
click at [769, 198] on button "Edge Pick Ups" at bounding box center [774, 193] width 88 height 20
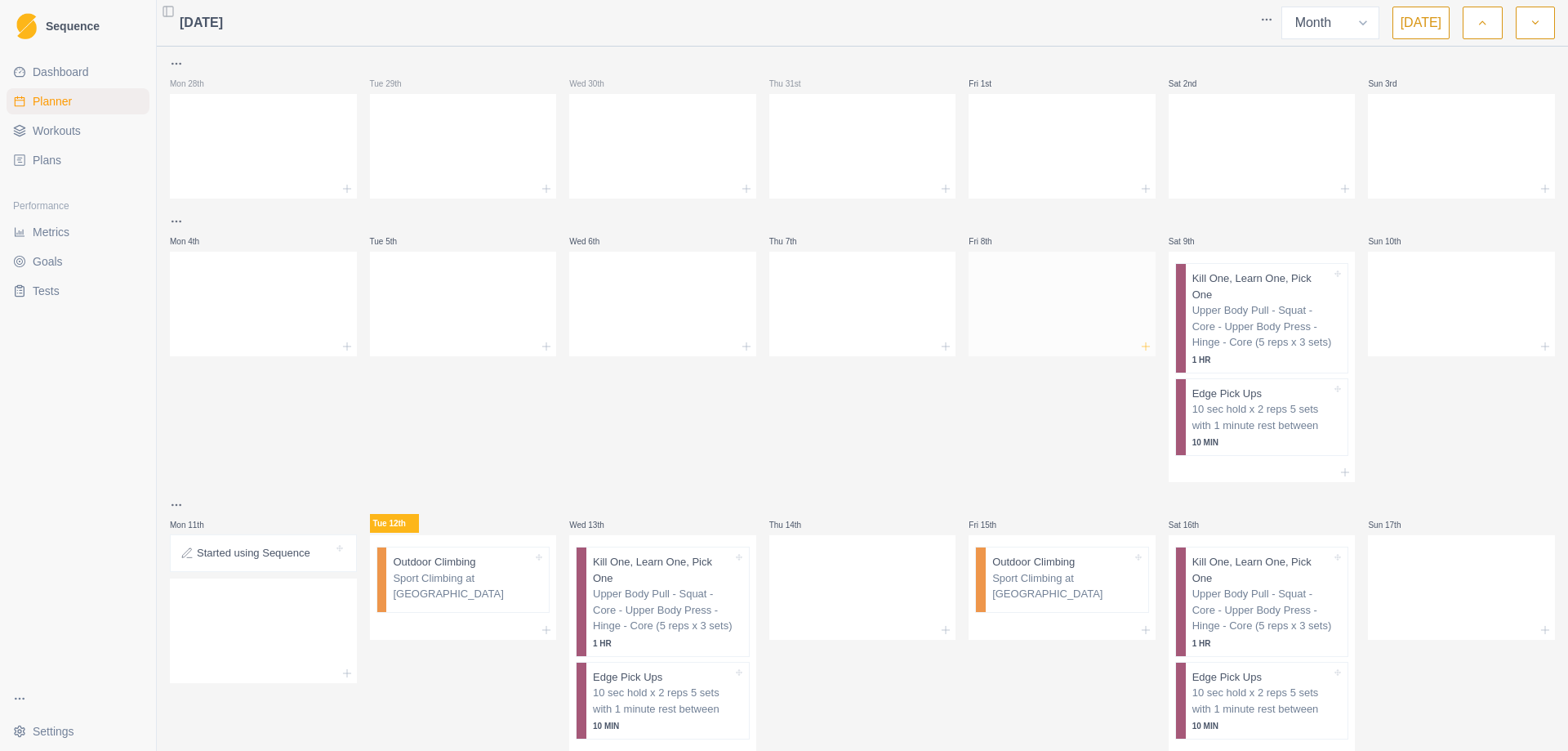
click at [1139, 345] on icon at bounding box center [1145, 346] width 13 height 13
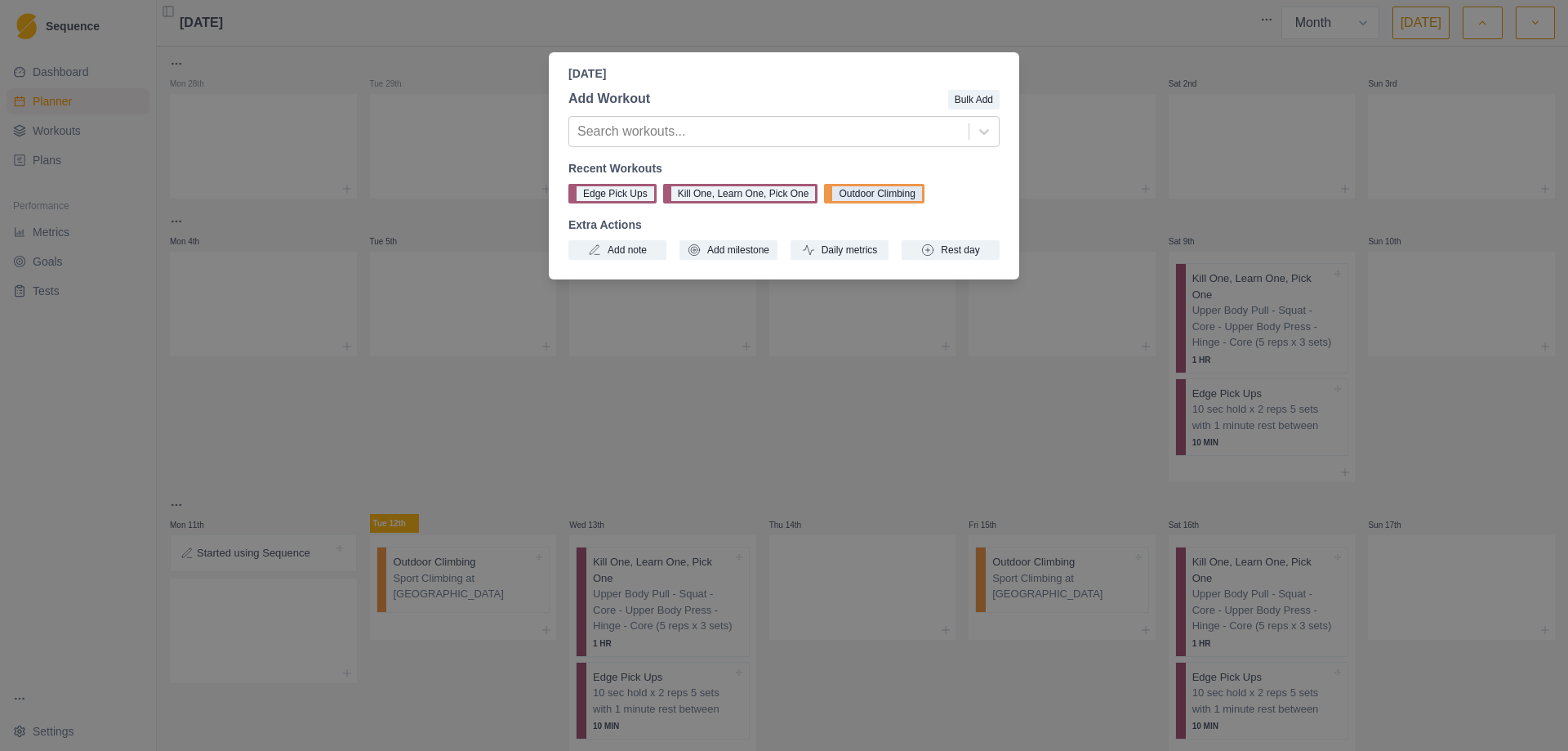
click at [885, 194] on button "Outdoor Climbing" at bounding box center [873, 193] width 100 height 20
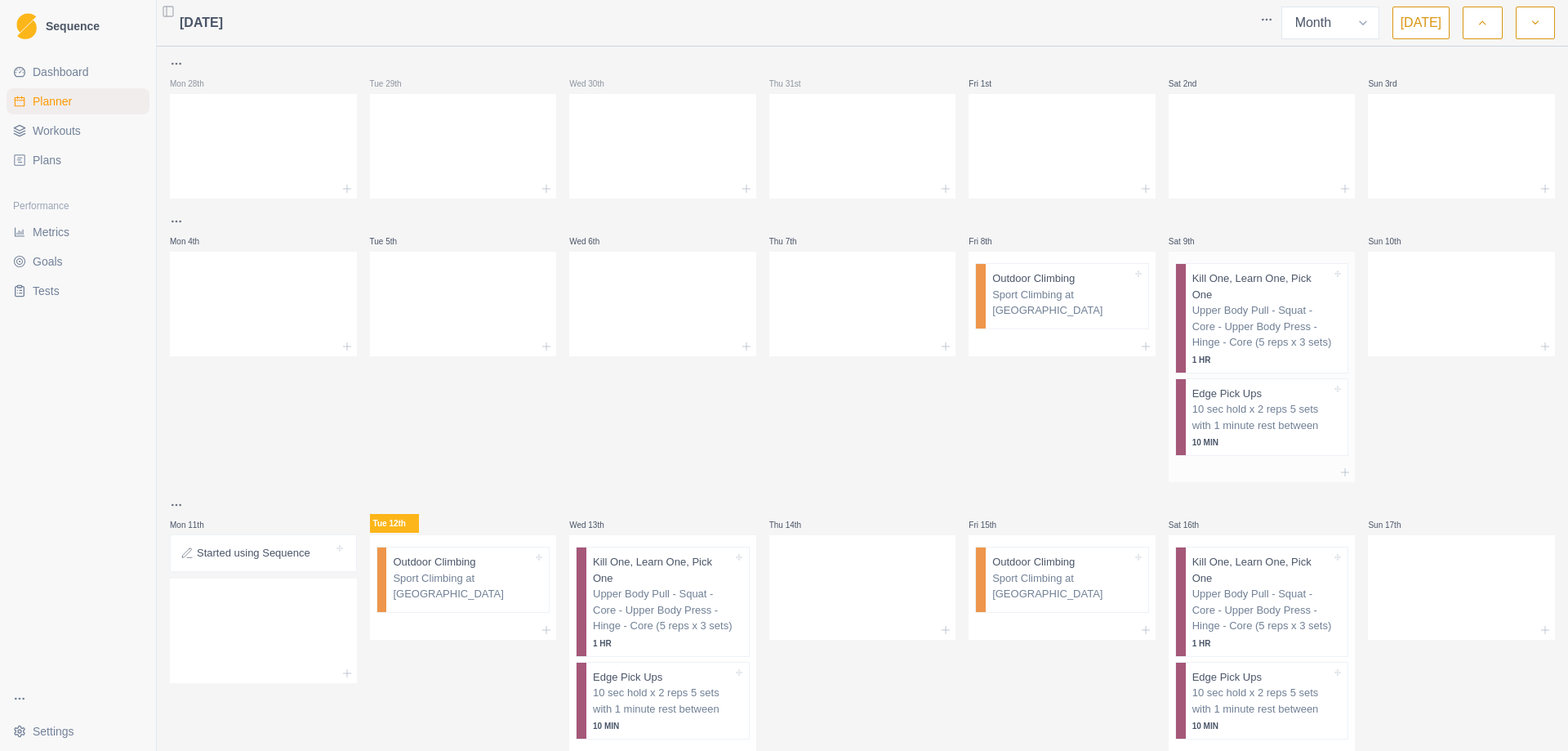
click at [1237, 322] on p "Upper Body Pull - Squat - Core - Upper Body Press - Hinge - Core (5 reps x 3 se…" at bounding box center [1261, 327] width 140 height 48
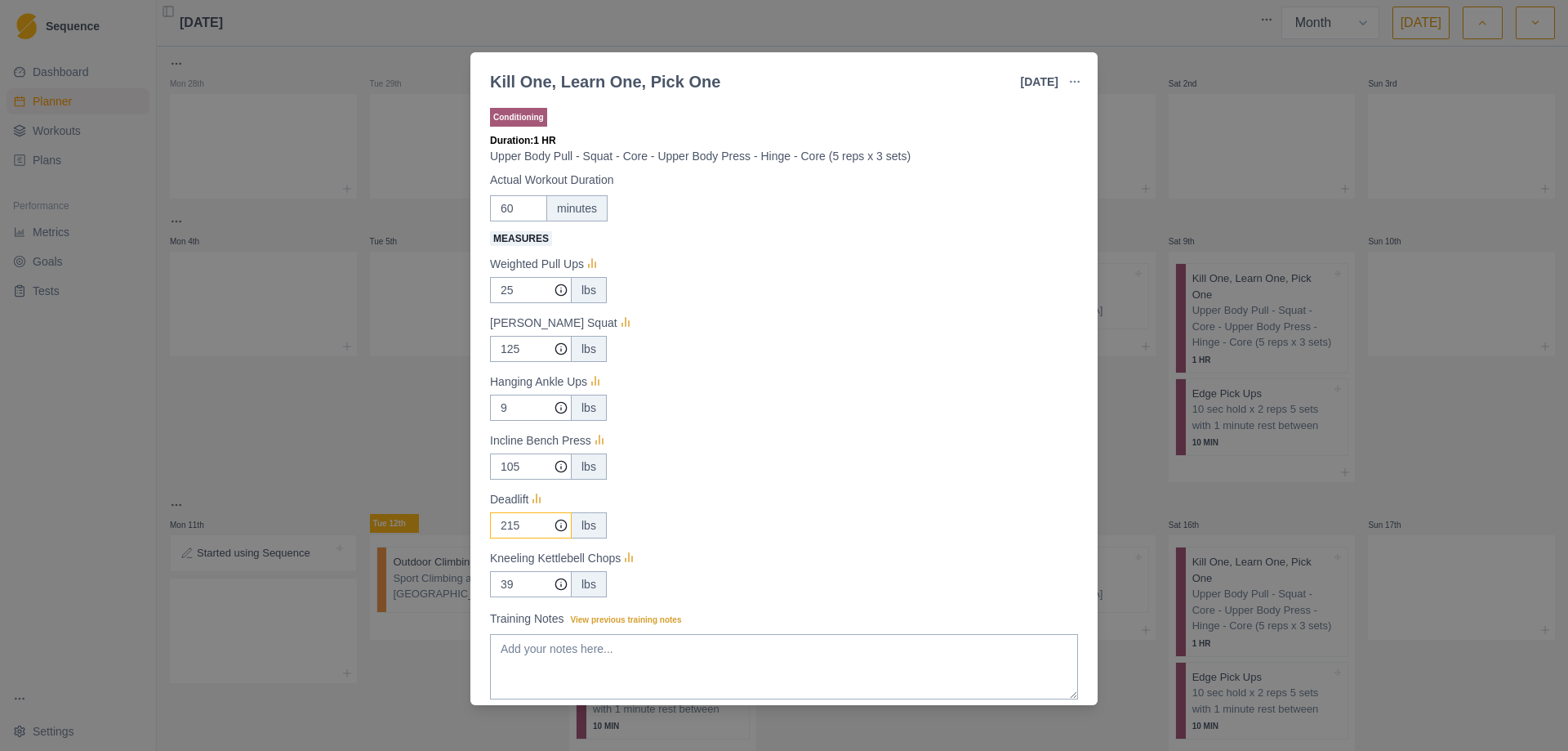
click at [526, 303] on input "215" at bounding box center [531, 290] width 82 height 26
type input "2"
type input "195"
click at [709, 535] on div "195 lbs" at bounding box center [784, 525] width 588 height 26
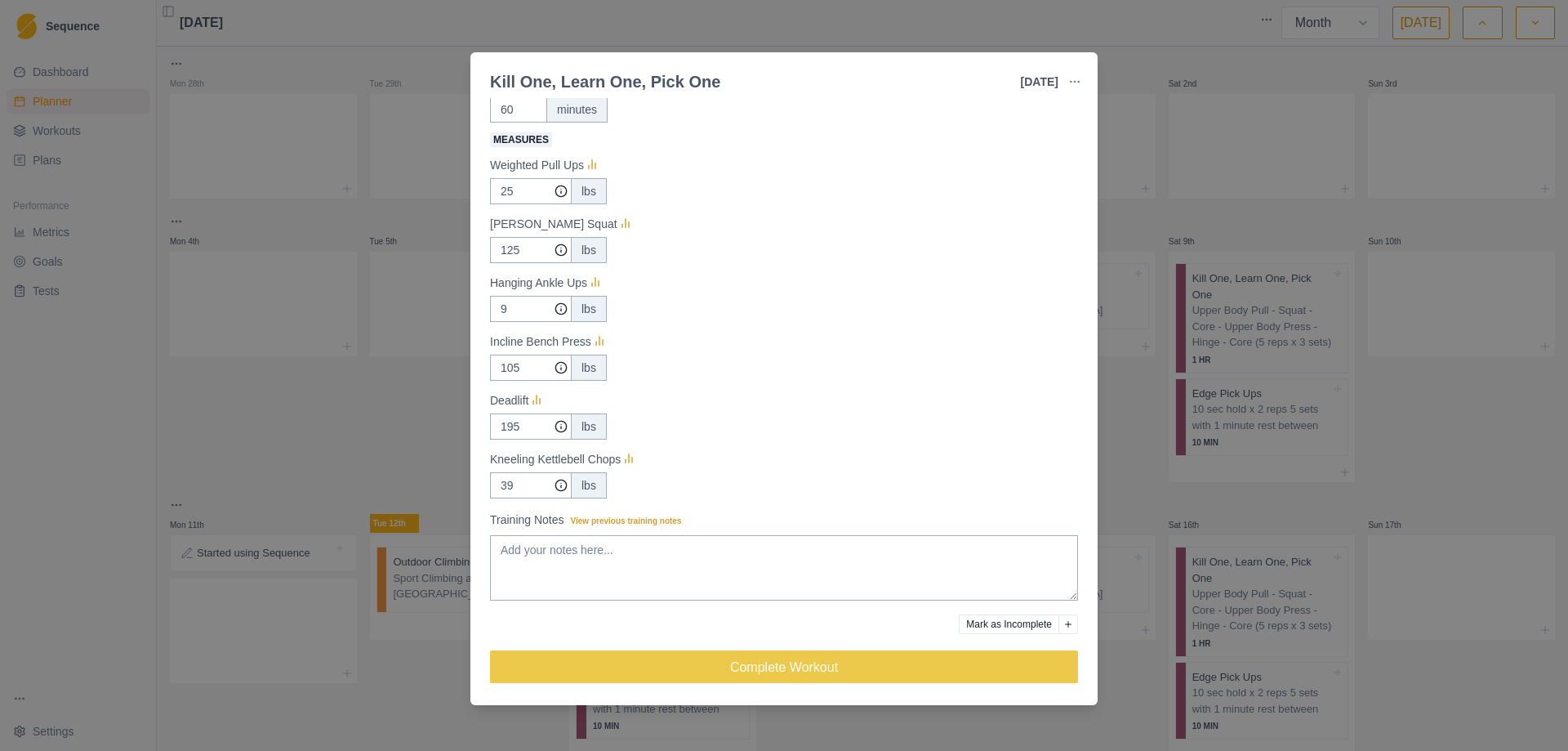
scroll to position [100, 0]
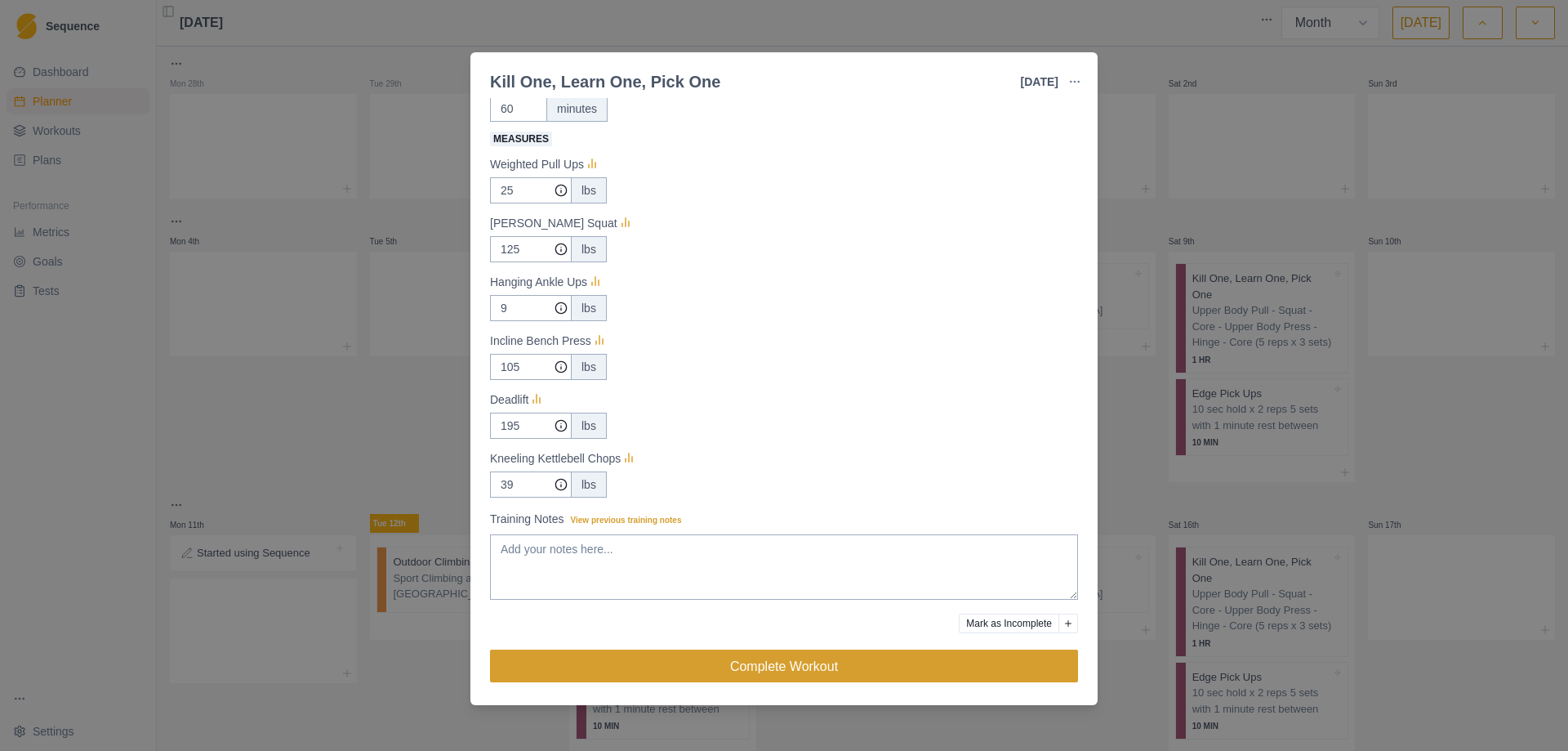
click at [782, 667] on button "Complete Workout" at bounding box center [784, 666] width 588 height 33
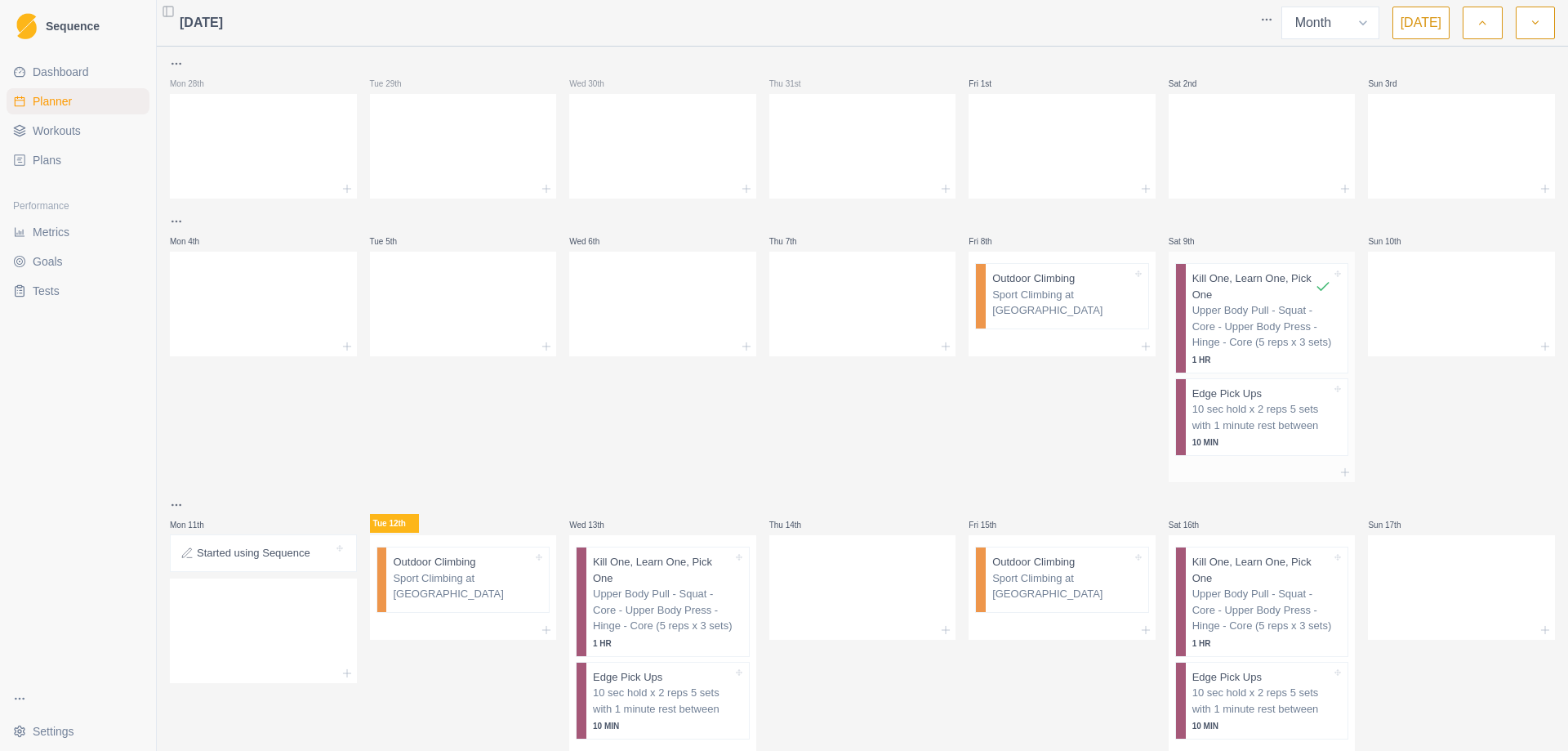
click at [1234, 421] on p "10 sec hold x 2 reps 5 sets with 1 minute rest between" at bounding box center [1261, 417] width 140 height 32
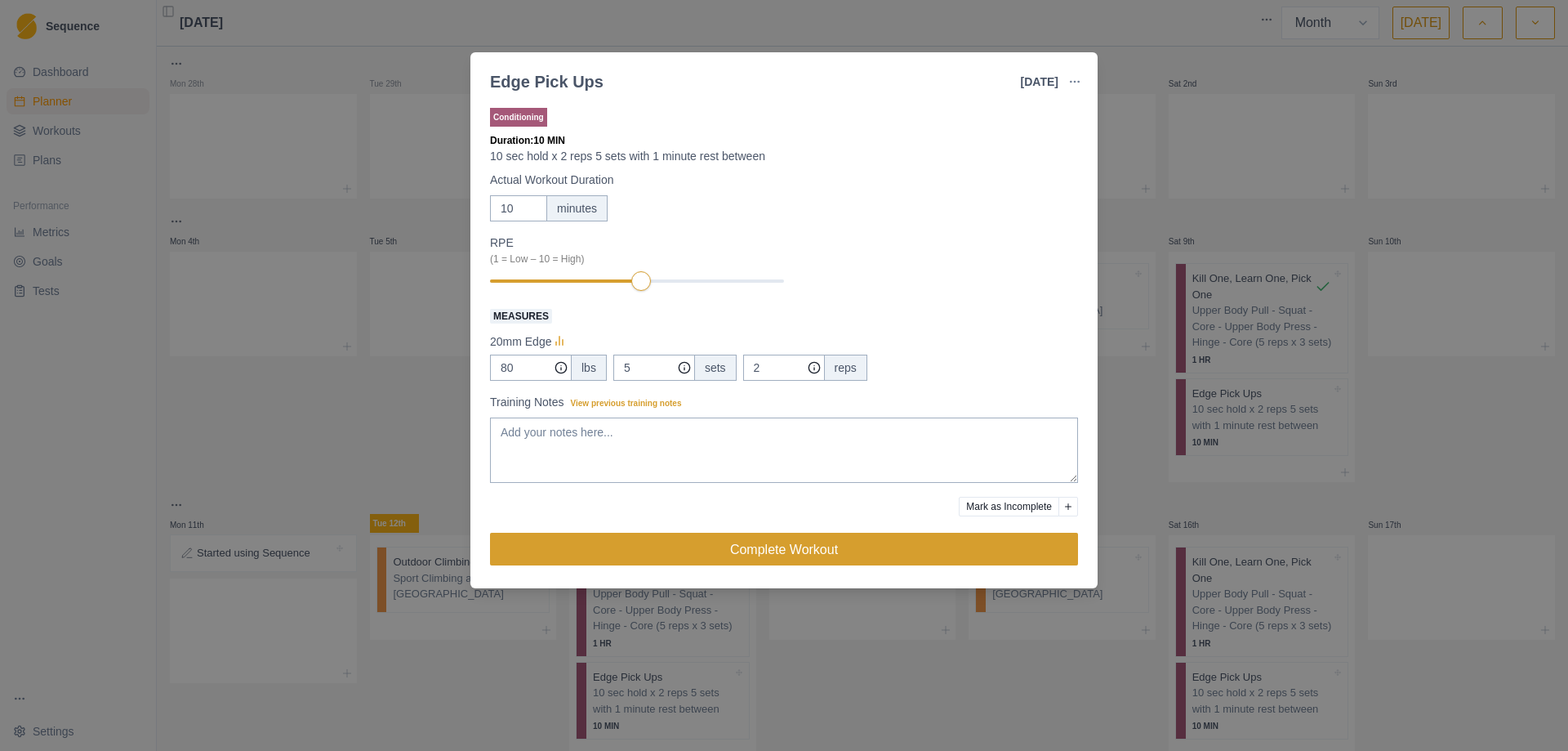
click at [780, 544] on button "Complete Workout" at bounding box center [784, 549] width 588 height 33
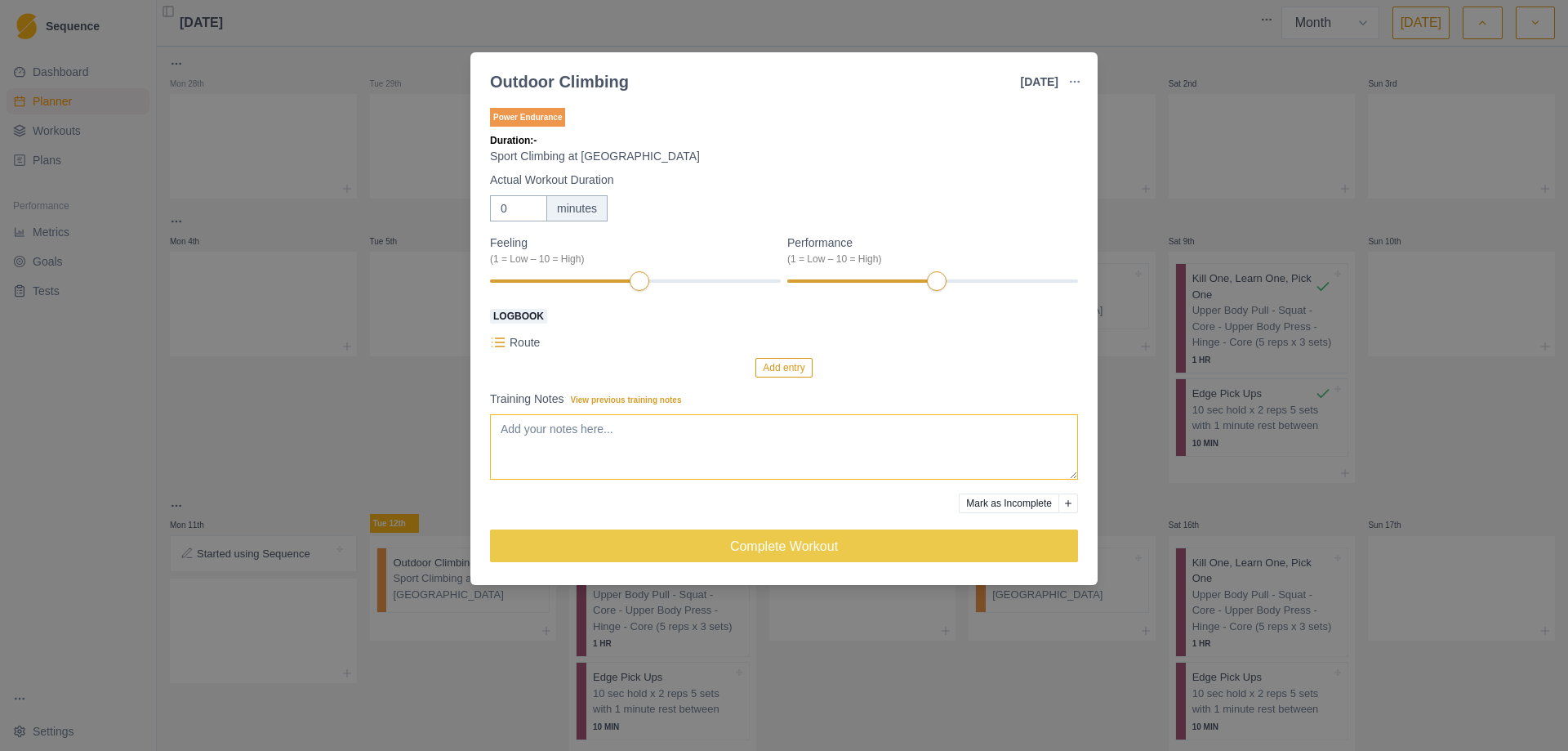
click at [562, 443] on textarea "Training Notes View previous training notes" at bounding box center [784, 447] width 588 height 65
type textarea "Day #69 w/ Luke"
click at [780, 373] on button "Add entry" at bounding box center [784, 367] width 57 height 20
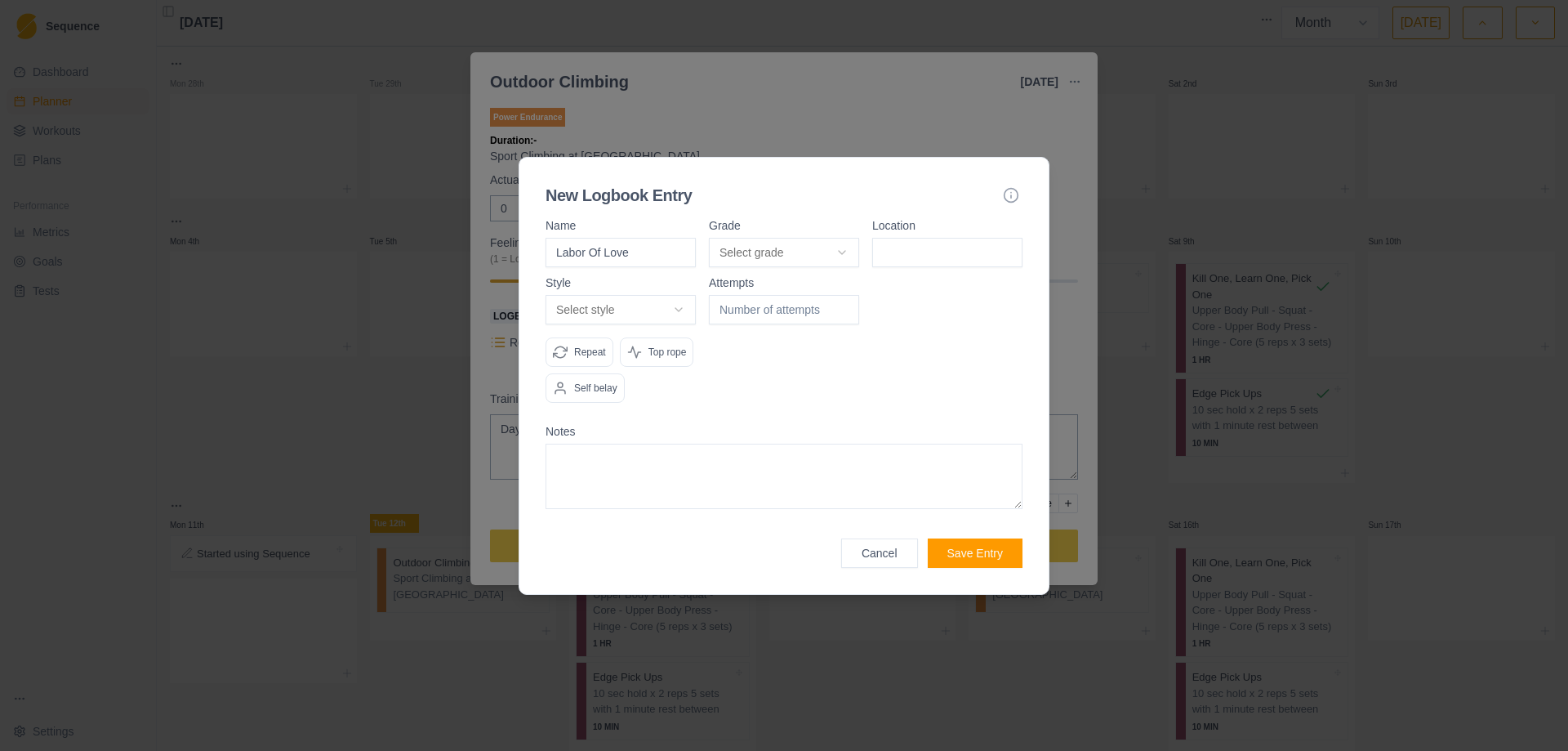
type input "Labor Of Love"
click at [842, 247] on body "Sequence Dashboard Planner Workouts Plans Performance Metrics Goals Tests Setti…" at bounding box center [784, 376] width 1568 height 751
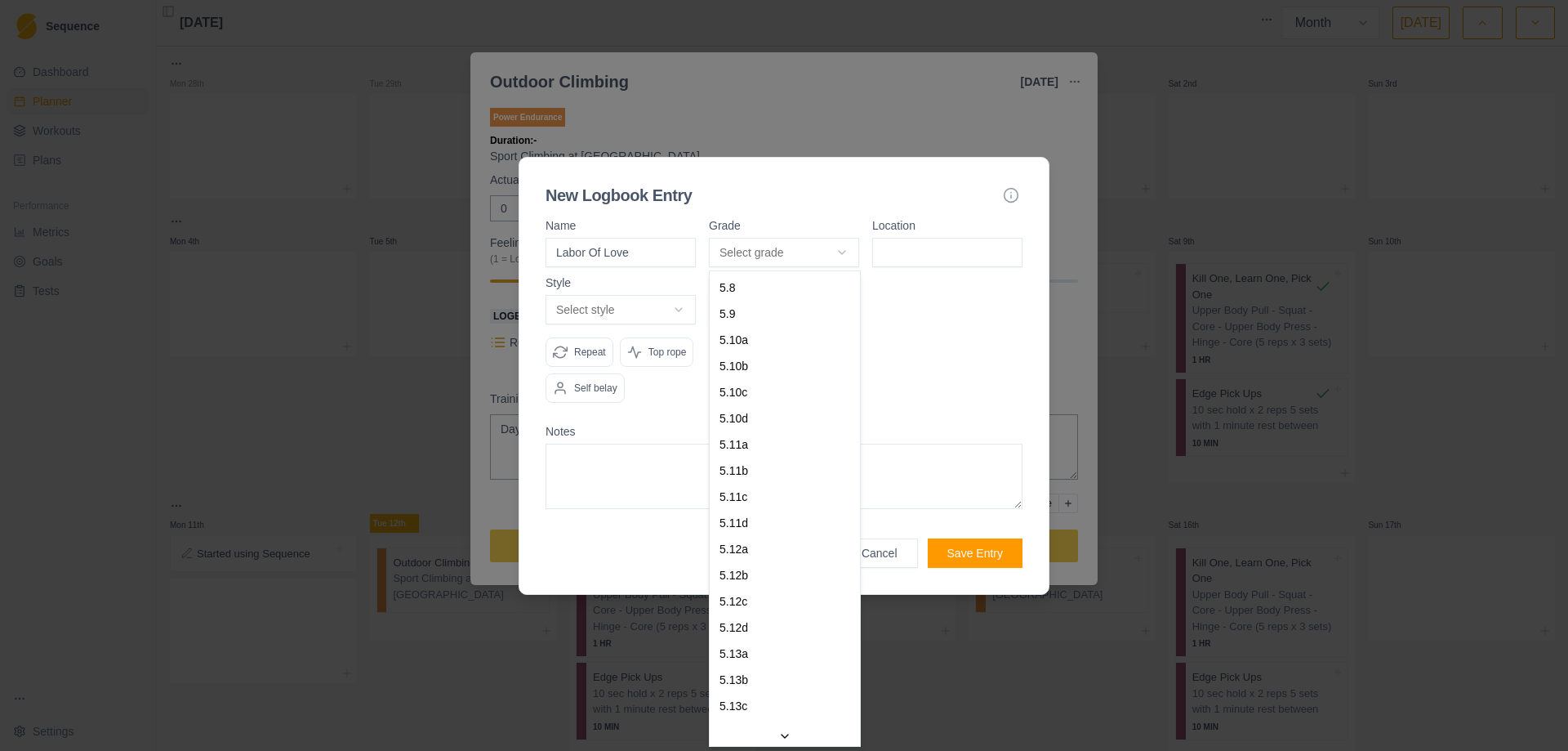
select select "841e9395-8ba2-4200-9142-a48731e75a15"
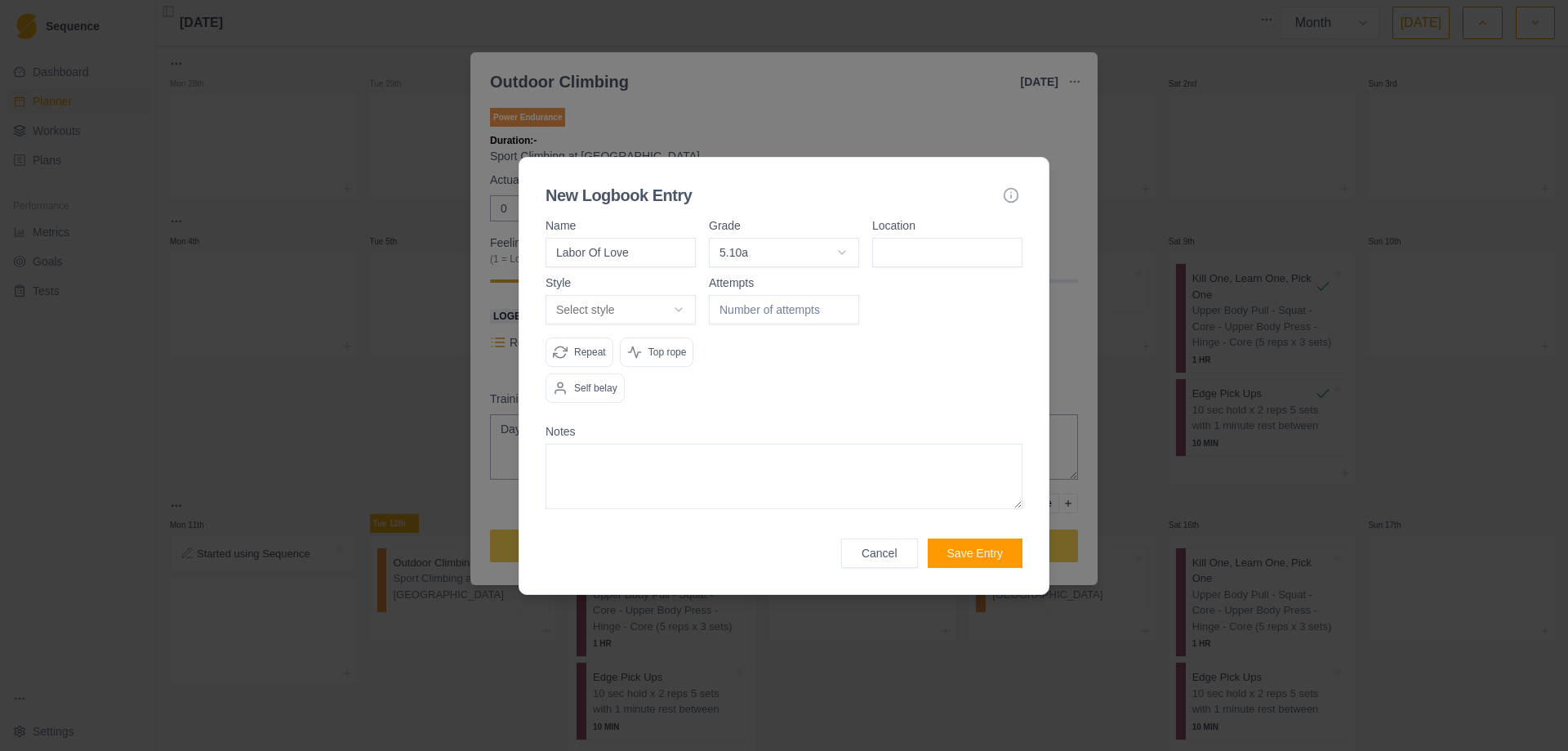
click at [908, 259] on input at bounding box center [946, 253] width 150 height 29
type input "Genesis Wall"
click at [681, 308] on body "Sequence Dashboard Planner Workouts Plans Performance Metrics Goals Tests Setti…" at bounding box center [784, 376] width 1568 height 751
click at [724, 360] on body "Sequence Dashboard Planner Workouts Plans Performance Metrics Goals Tests Setti…" at bounding box center [784, 376] width 1568 height 751
click at [839, 306] on input "1" at bounding box center [783, 309] width 150 height 29
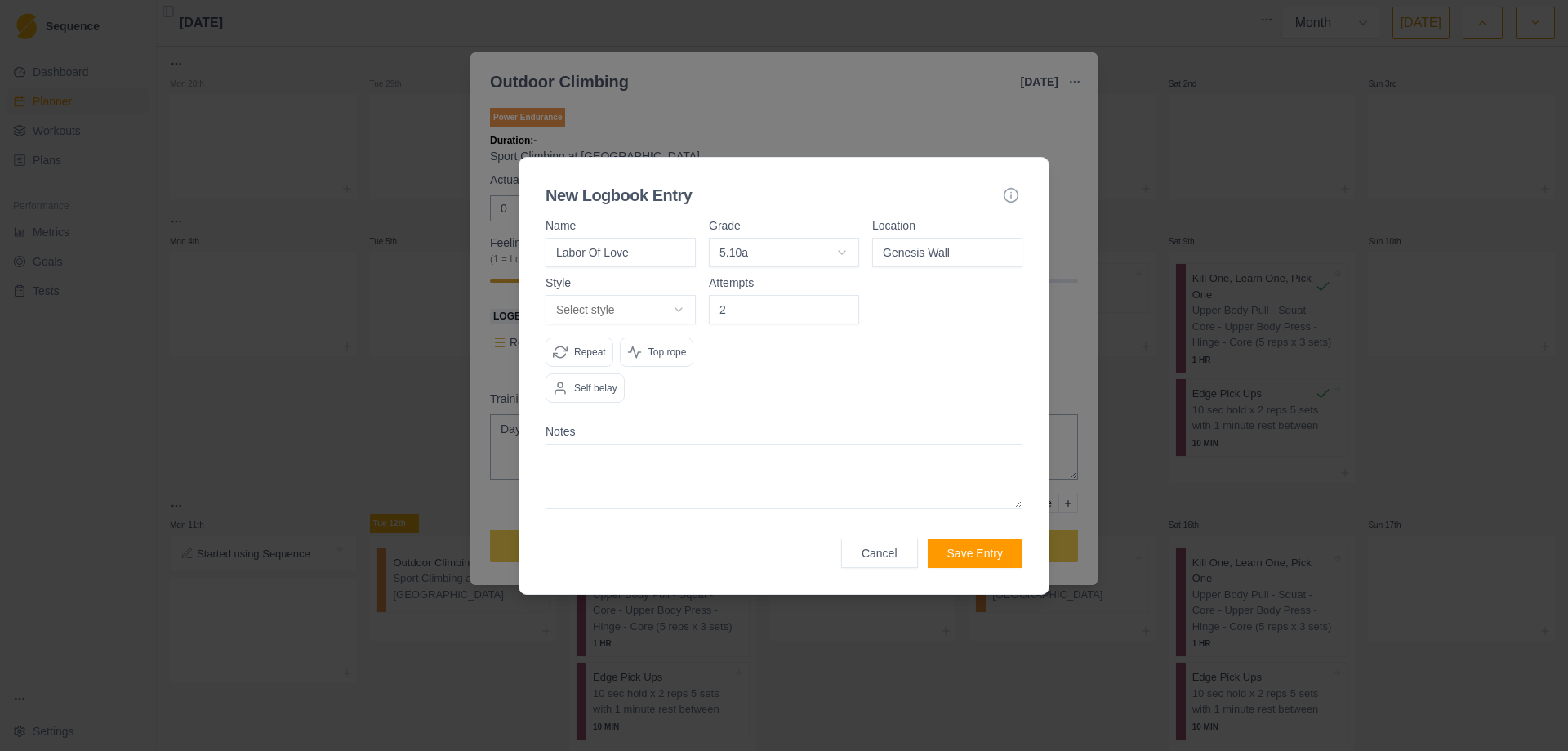
type input "2"
click at [839, 306] on input "2" at bounding box center [783, 309] width 150 height 29
click at [756, 376] on div "Attempts 2" at bounding box center [783, 346] width 150 height 139
click at [977, 550] on button "Save Entry" at bounding box center [975, 553] width 94 height 29
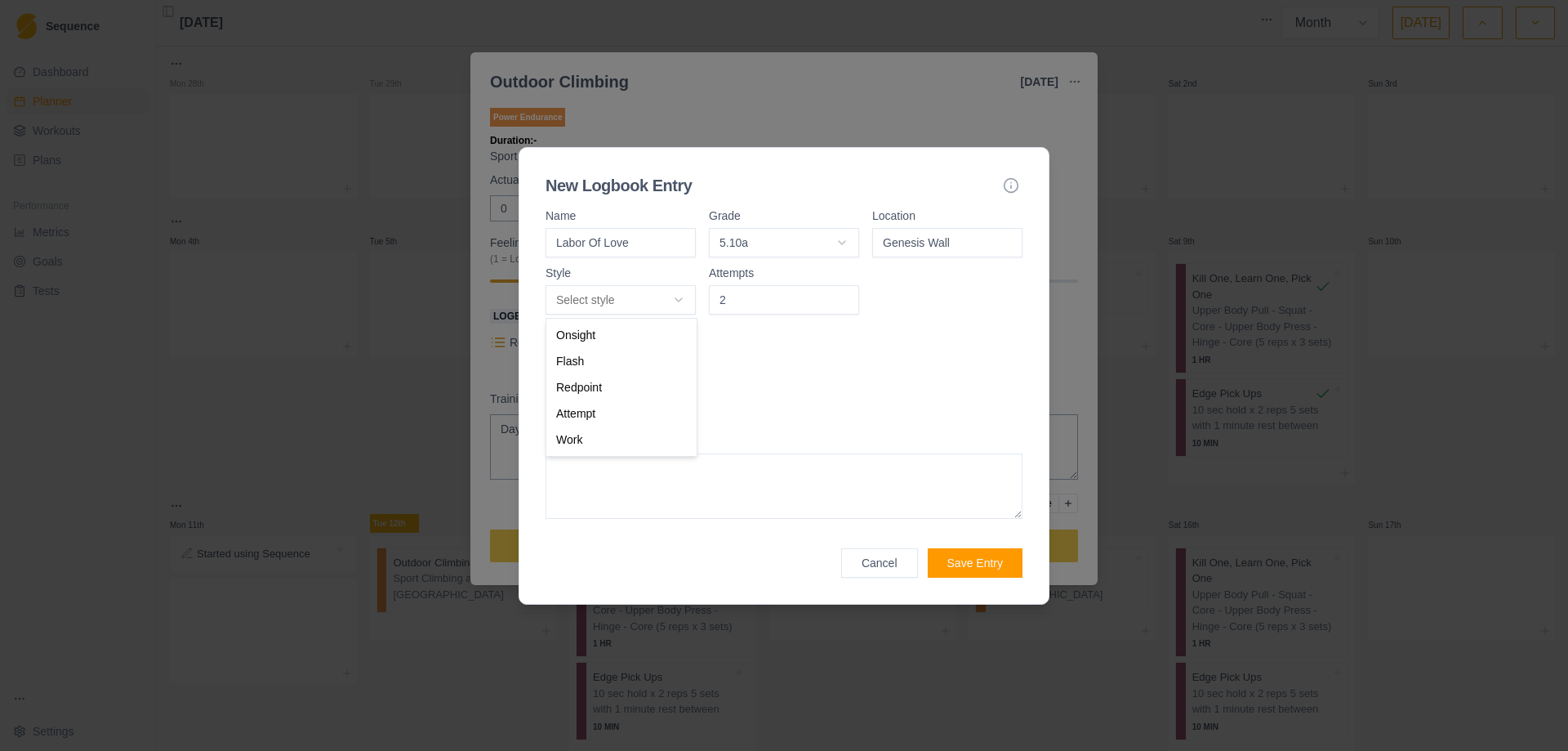
click at [681, 301] on body "Sequence Dashboard Planner Workouts Plans Performance Metrics Goals Tests Setti…" at bounding box center [784, 376] width 1568 height 751
select select "redpoint"
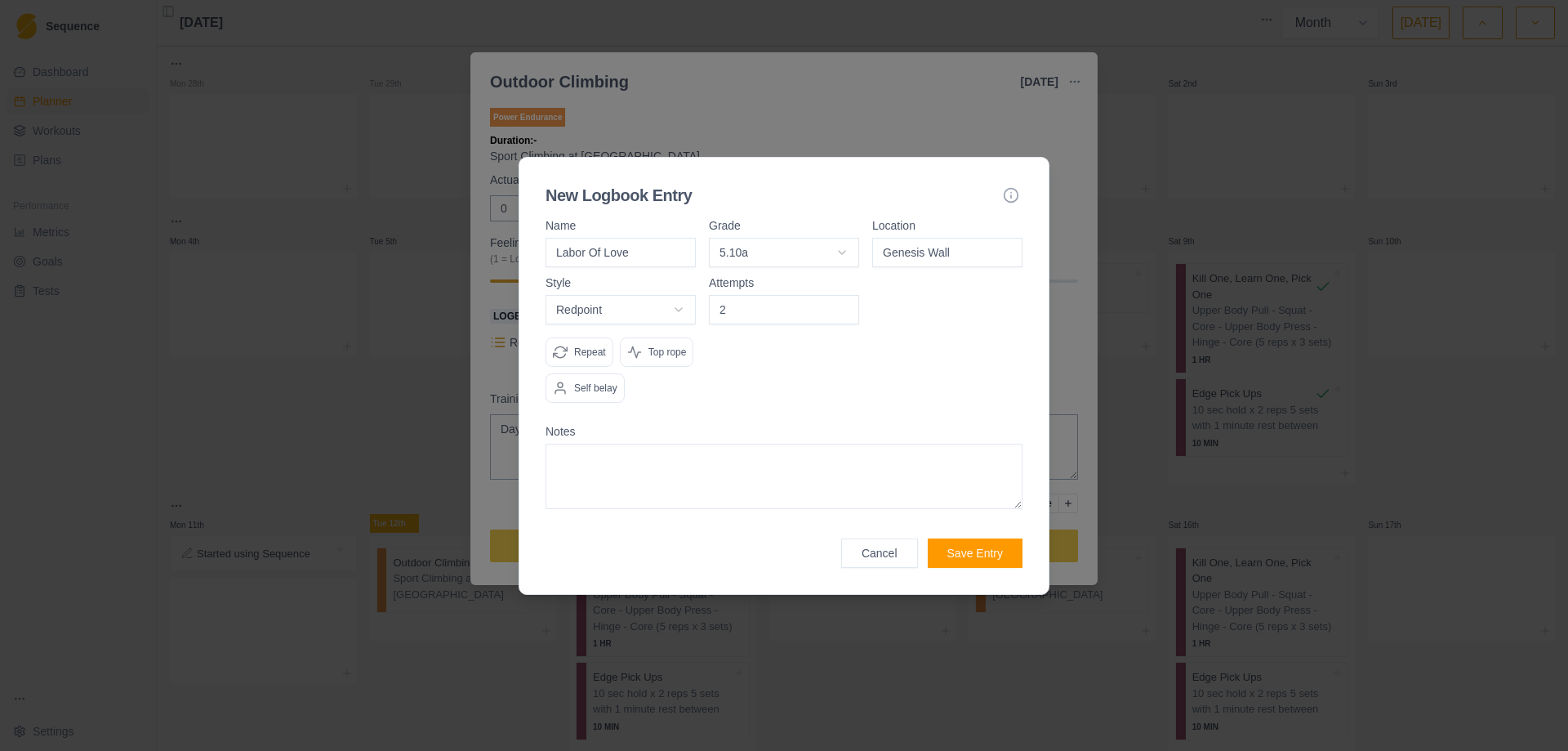
click at [813, 369] on div "Attempts 2" at bounding box center [783, 346] width 150 height 139
click at [665, 349] on p "Top rope" at bounding box center [667, 351] width 39 height 15
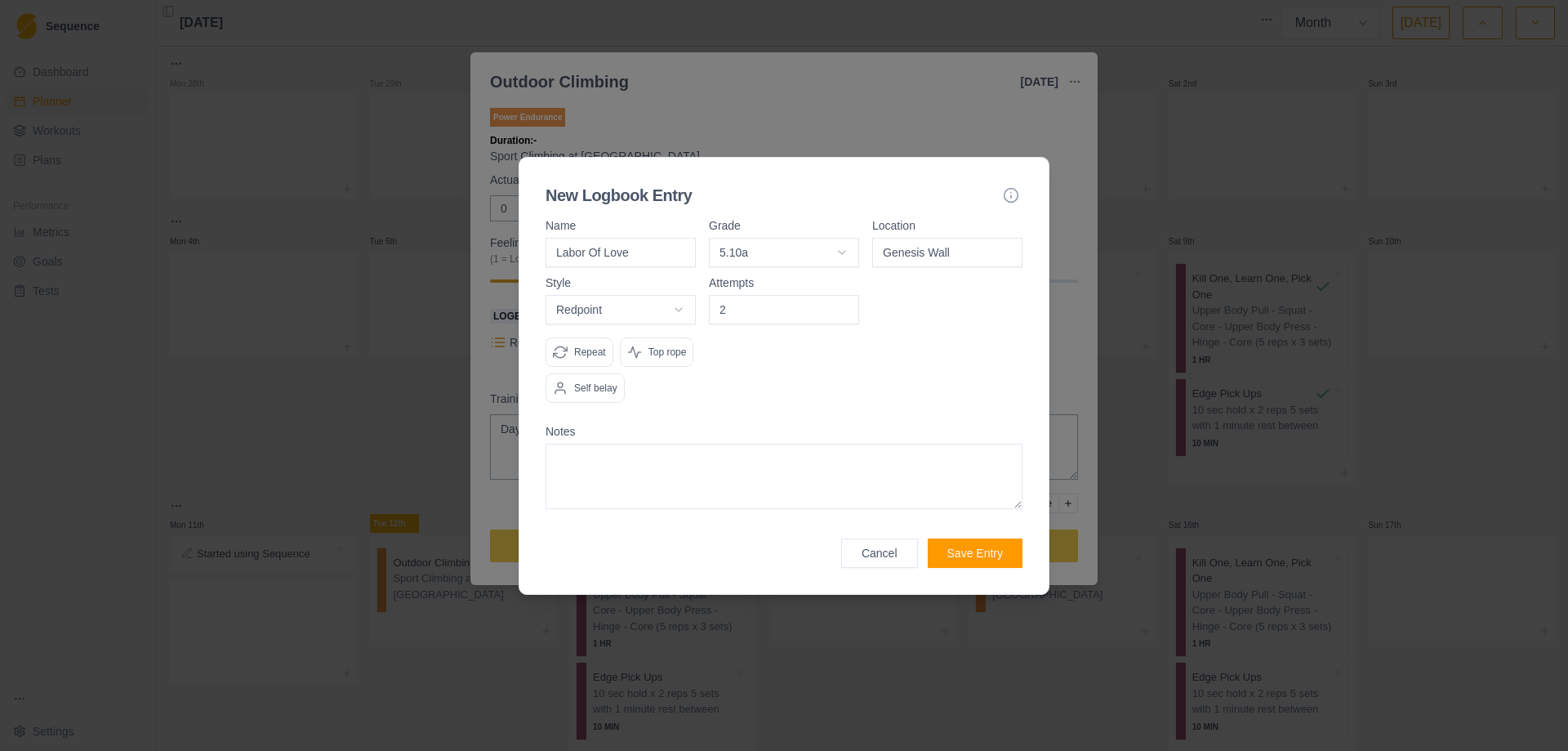
click at [836, 383] on div "Attempts 2" at bounding box center [783, 346] width 150 height 139
type input "1"
click at [838, 311] on input "1" at bounding box center [783, 309] width 150 height 29
click at [851, 407] on div "Attempts 1" at bounding box center [783, 346] width 150 height 139
click at [968, 548] on button "Save Entry" at bounding box center [975, 553] width 94 height 29
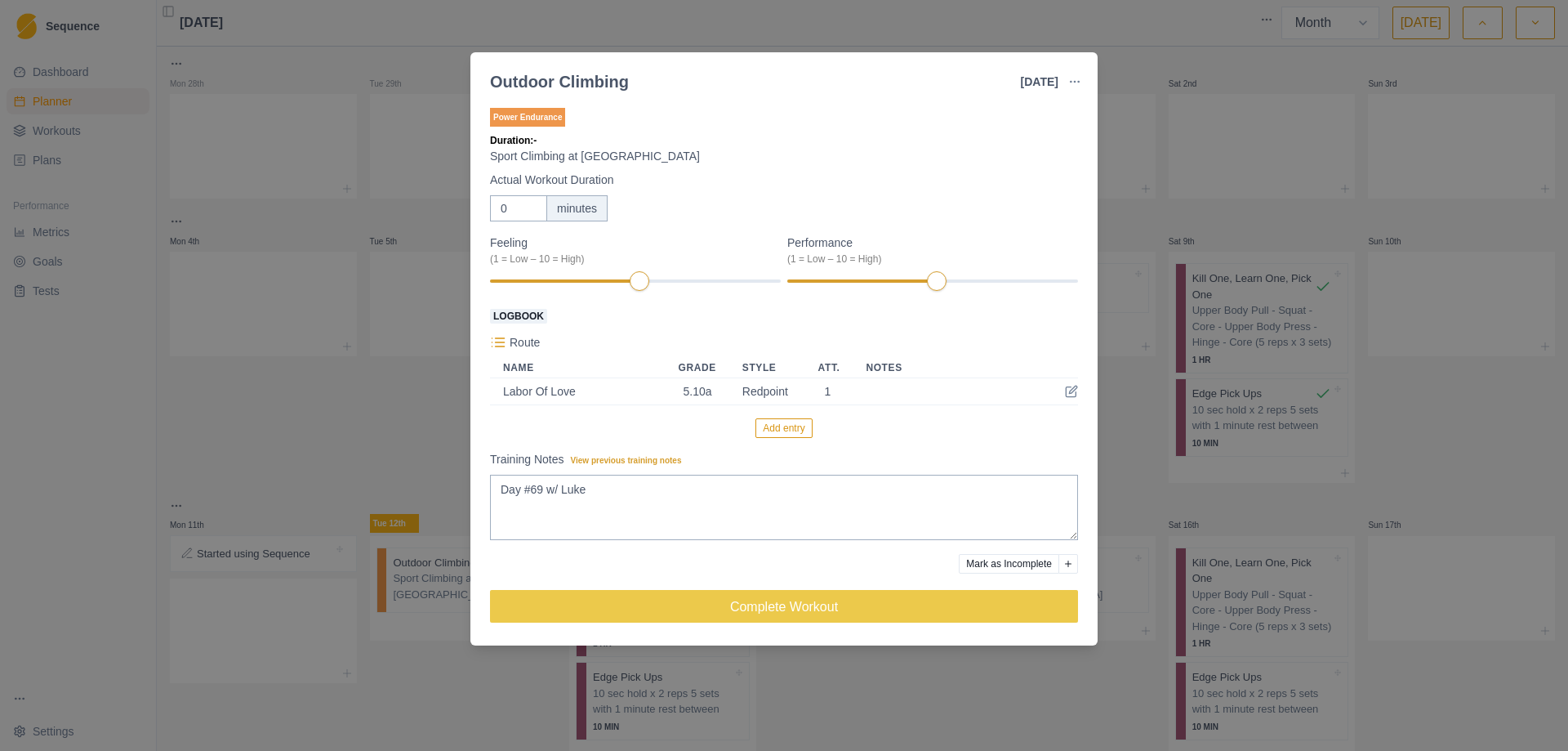
click at [794, 424] on button "Add entry" at bounding box center [784, 428] width 57 height 20
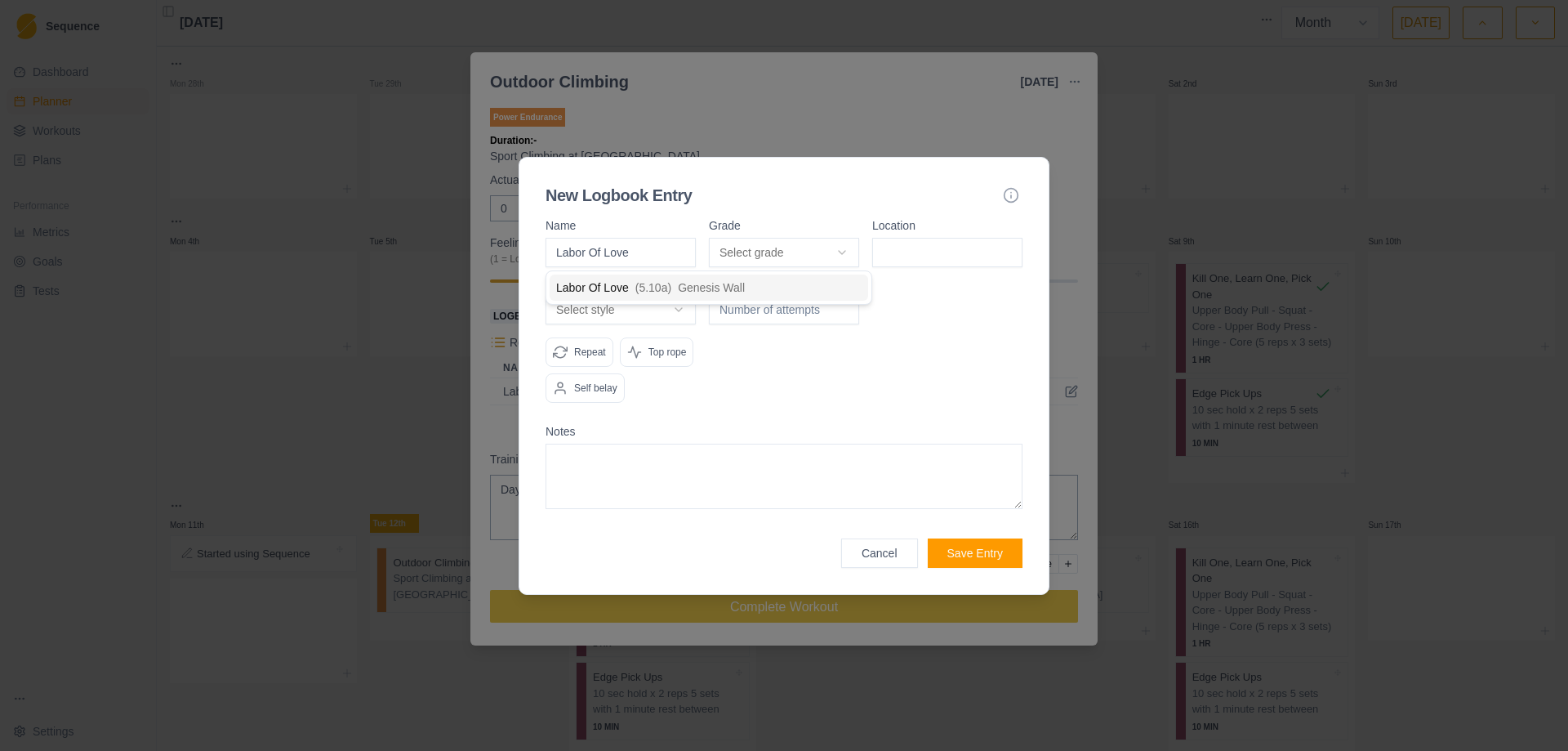
type input "Labor Of Love"
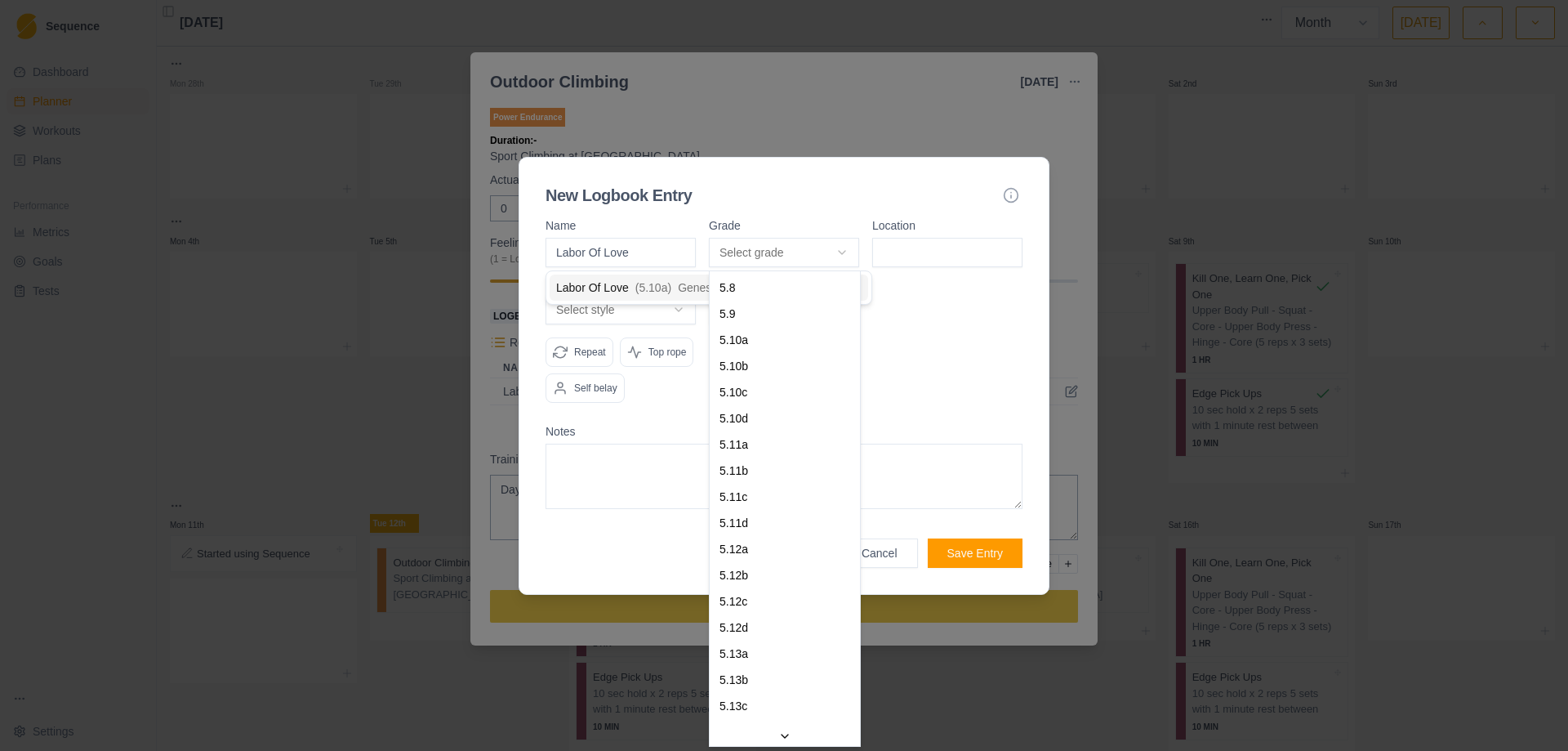
click at [843, 251] on body "Sequence Dashboard Planner Workouts Plans Performance Metrics Goals Tests Setti…" at bounding box center [784, 376] width 1568 height 751
select select "841e9395-8ba2-4200-9142-a48731e75a15"
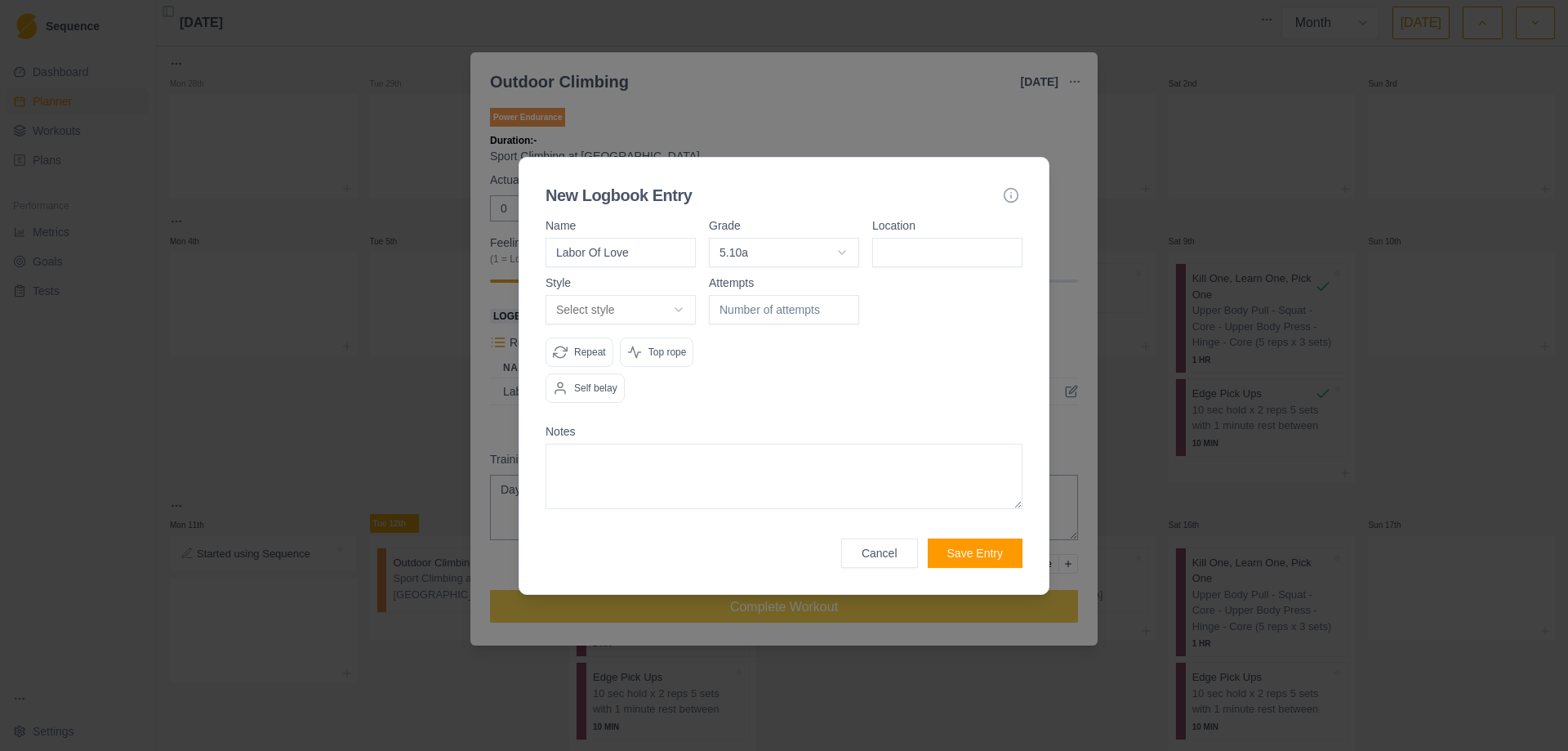
click at [925, 253] on input at bounding box center [946, 253] width 150 height 29
type input "Genesis Wall"
click at [675, 302] on body "Sequence Dashboard Planner Workouts Plans Performance Metrics Goals Tests Setti…" at bounding box center [784, 376] width 1568 height 751
select select "redpoint"
type input "1"
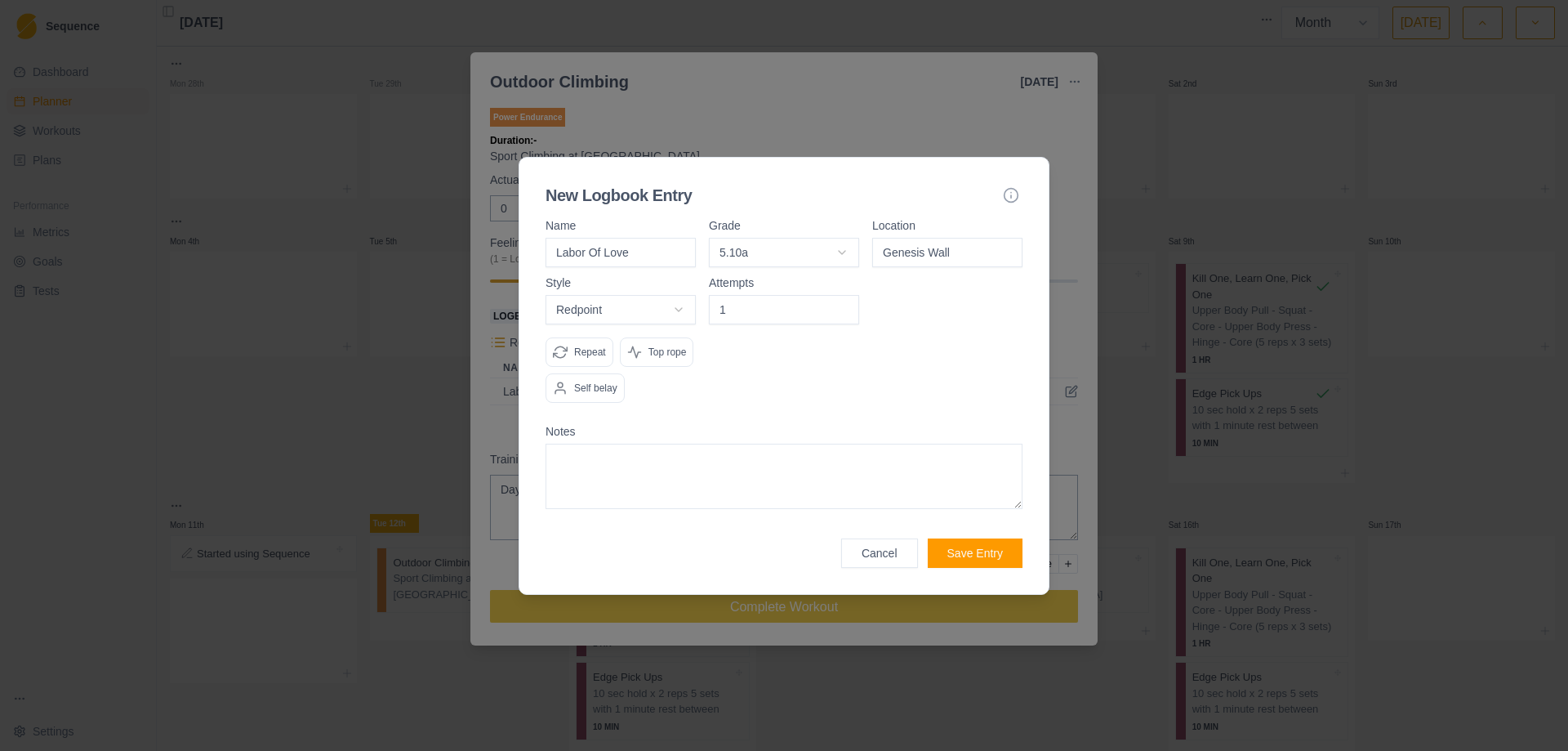
click at [838, 302] on input "1" at bounding box center [783, 309] width 150 height 29
click at [680, 358] on p "Top rope" at bounding box center [667, 351] width 39 height 15
click at [955, 551] on button "Save Entry" at bounding box center [975, 553] width 94 height 29
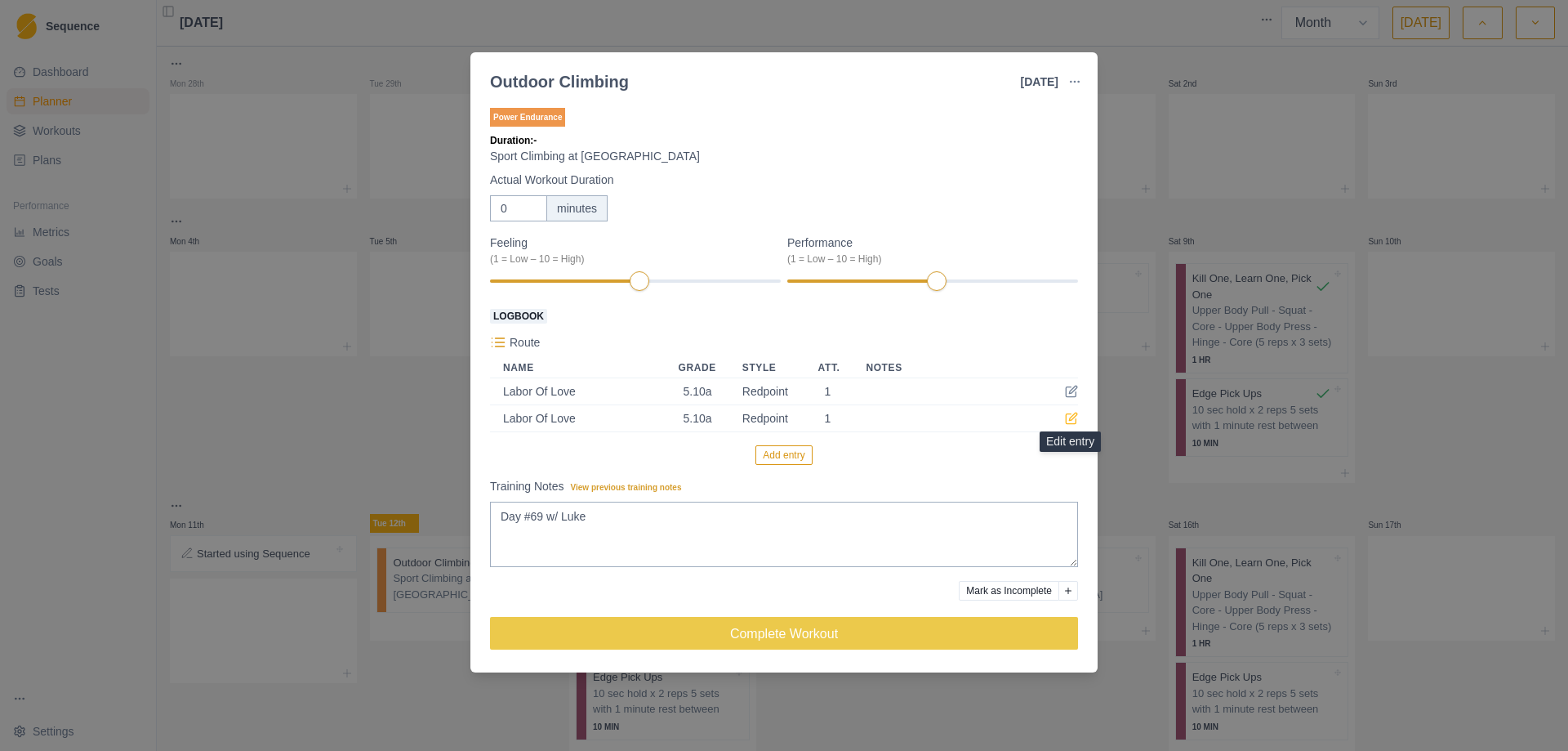
click at [1071, 417] on icon at bounding box center [1071, 418] width 13 height 13
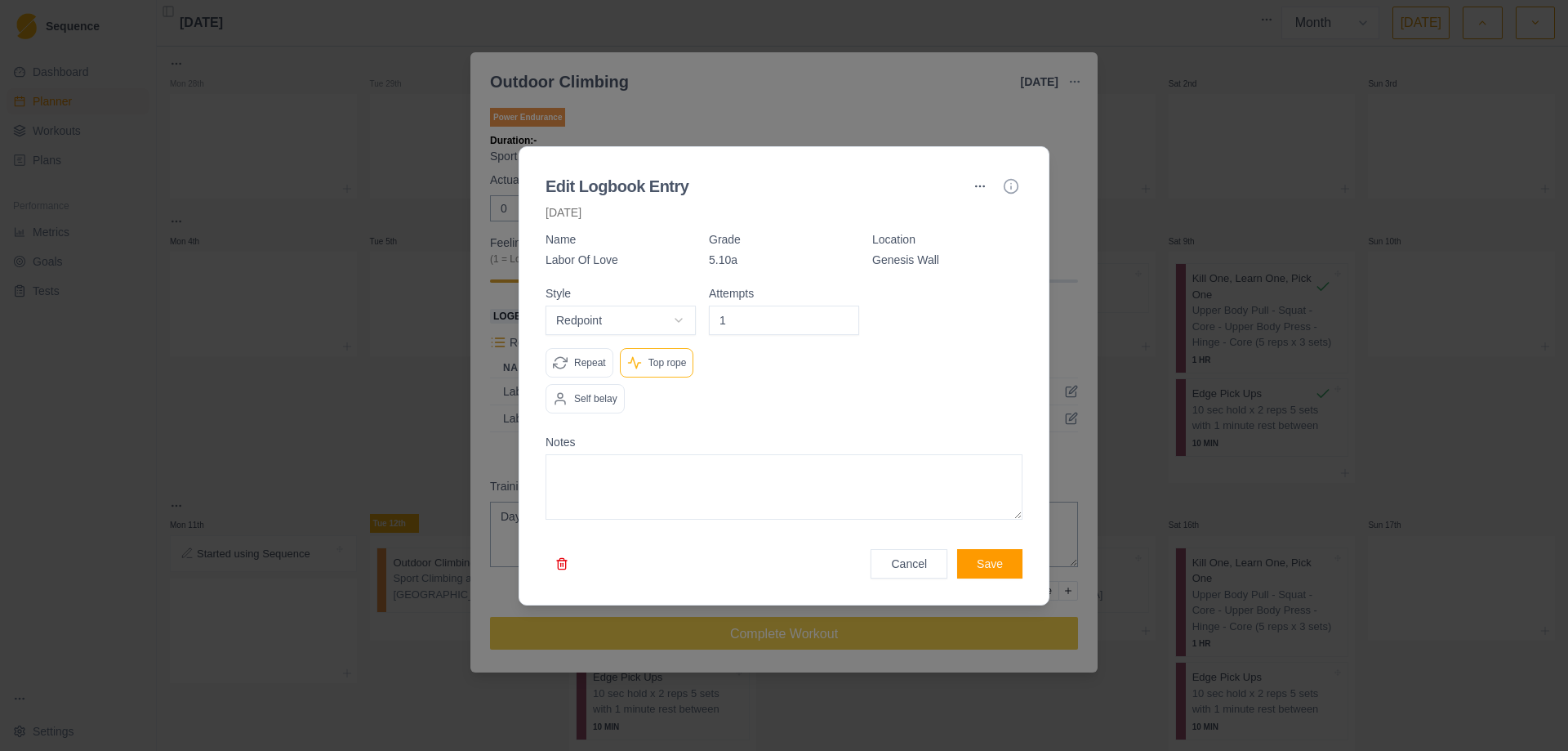
click at [562, 560] on button "button" at bounding box center [562, 564] width 33 height 29
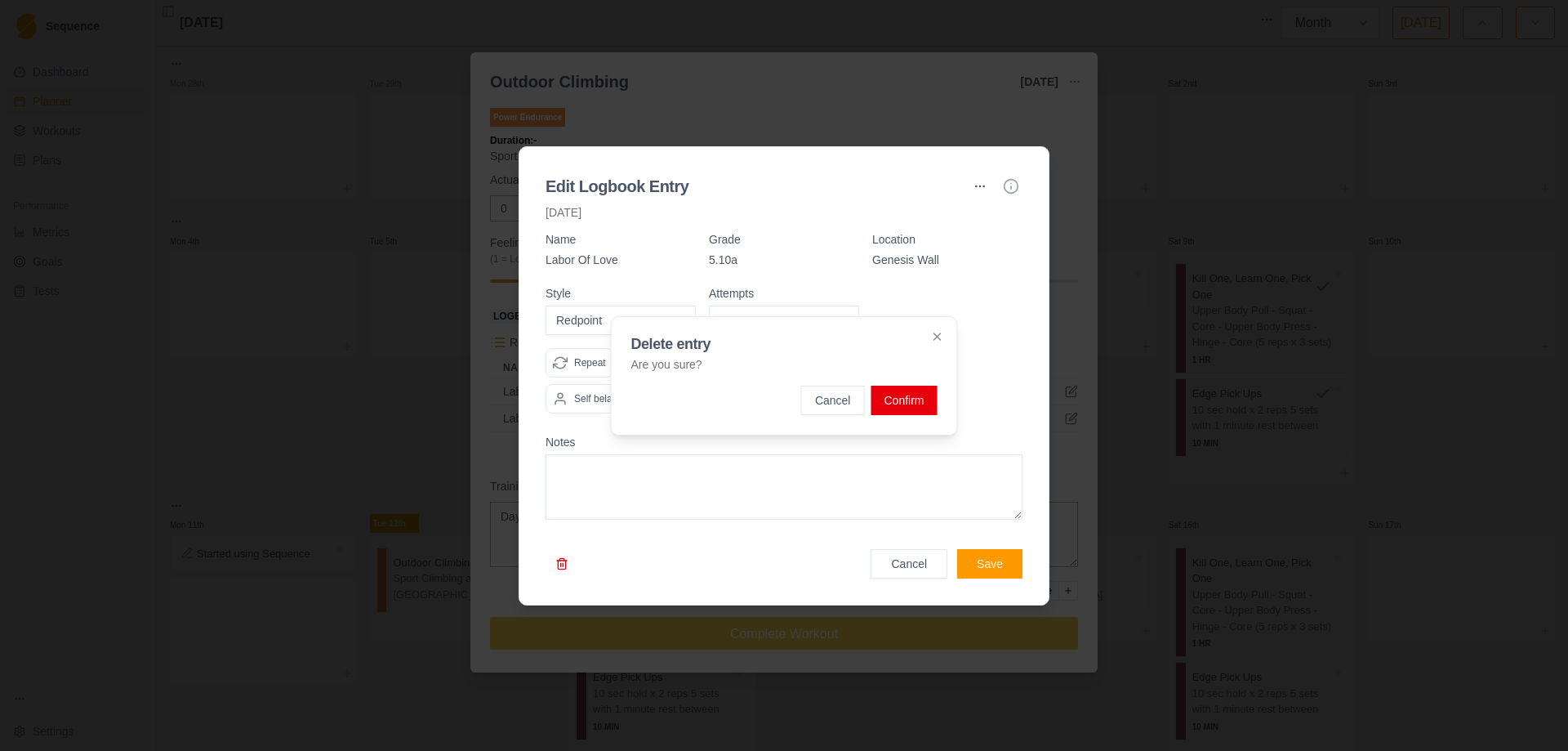
click at [903, 398] on button "Confirm" at bounding box center [903, 400] width 66 height 29
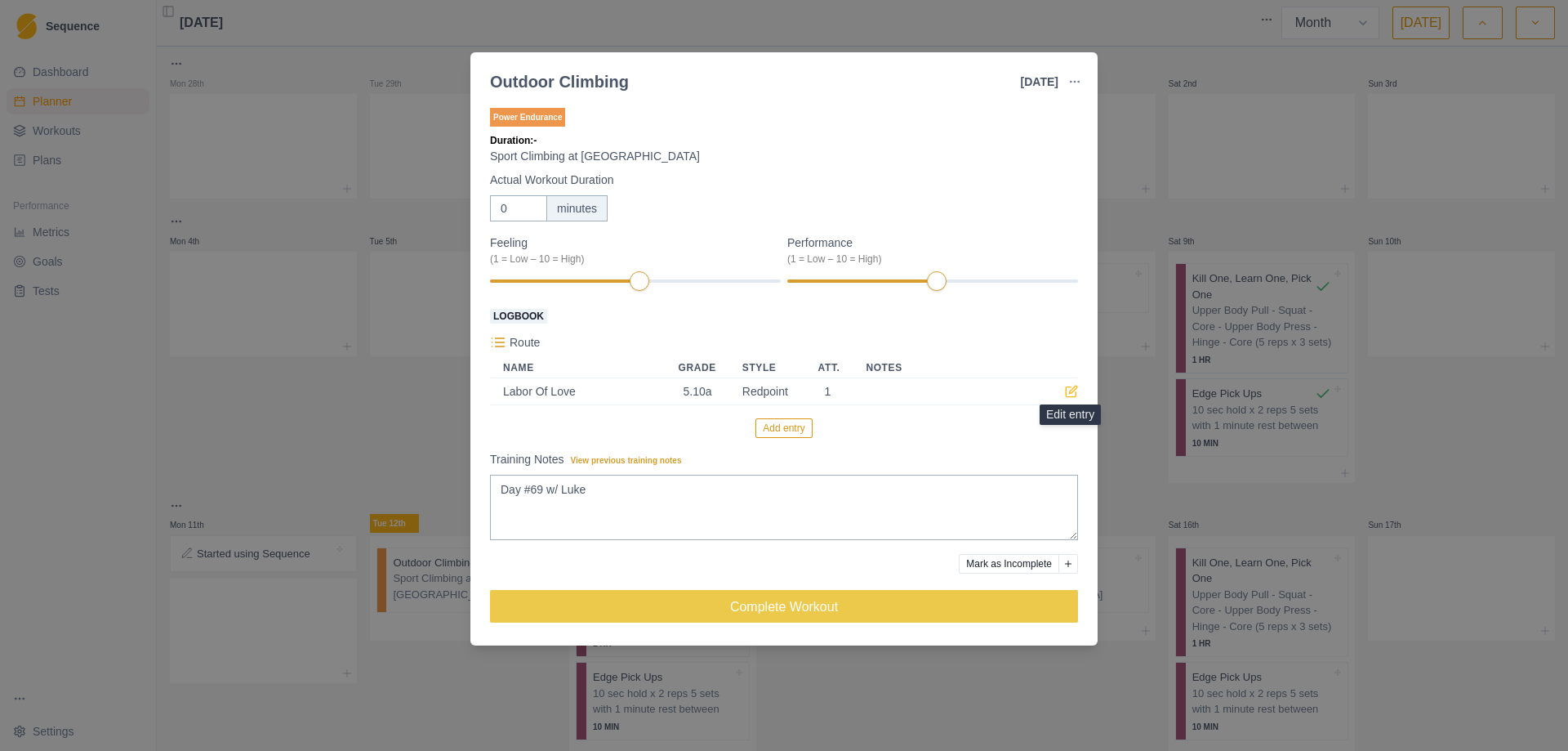
click at [1069, 395] on icon at bounding box center [1071, 391] width 13 height 13
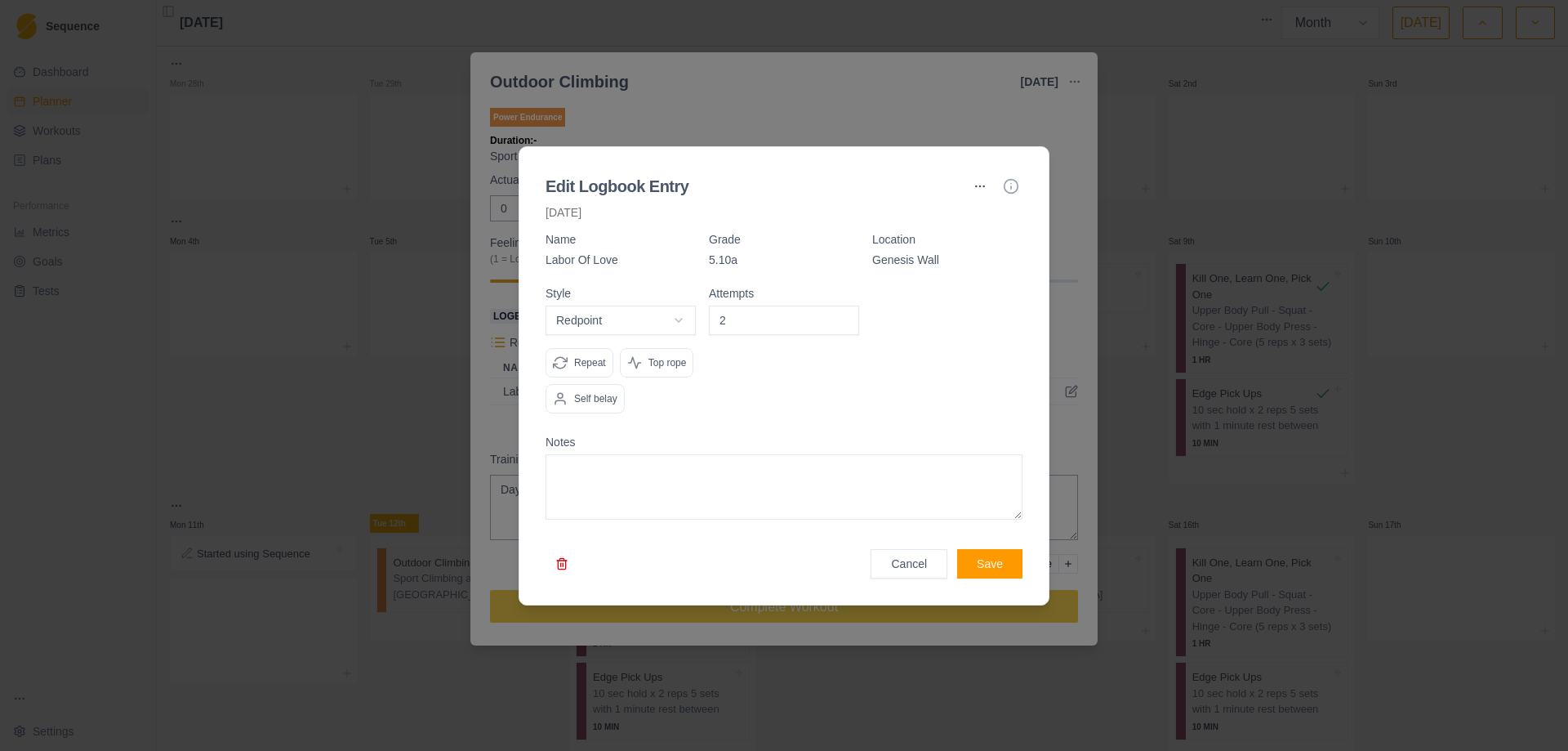
type input "2"
click at [846, 314] on input "2" at bounding box center [783, 321] width 150 height 29
click at [1006, 559] on button "Save" at bounding box center [989, 564] width 65 height 29
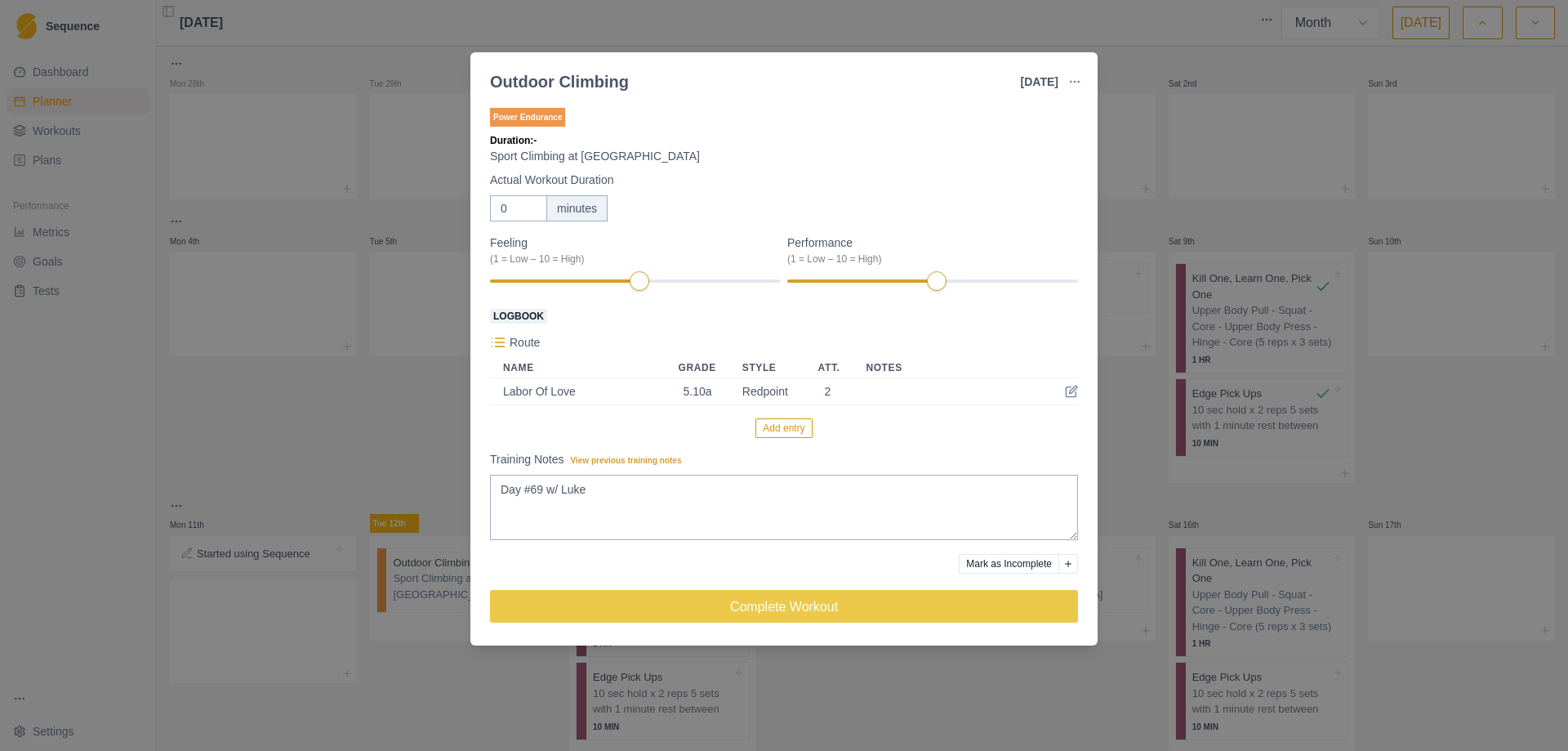
click at [780, 433] on button "Add entry" at bounding box center [784, 428] width 57 height 20
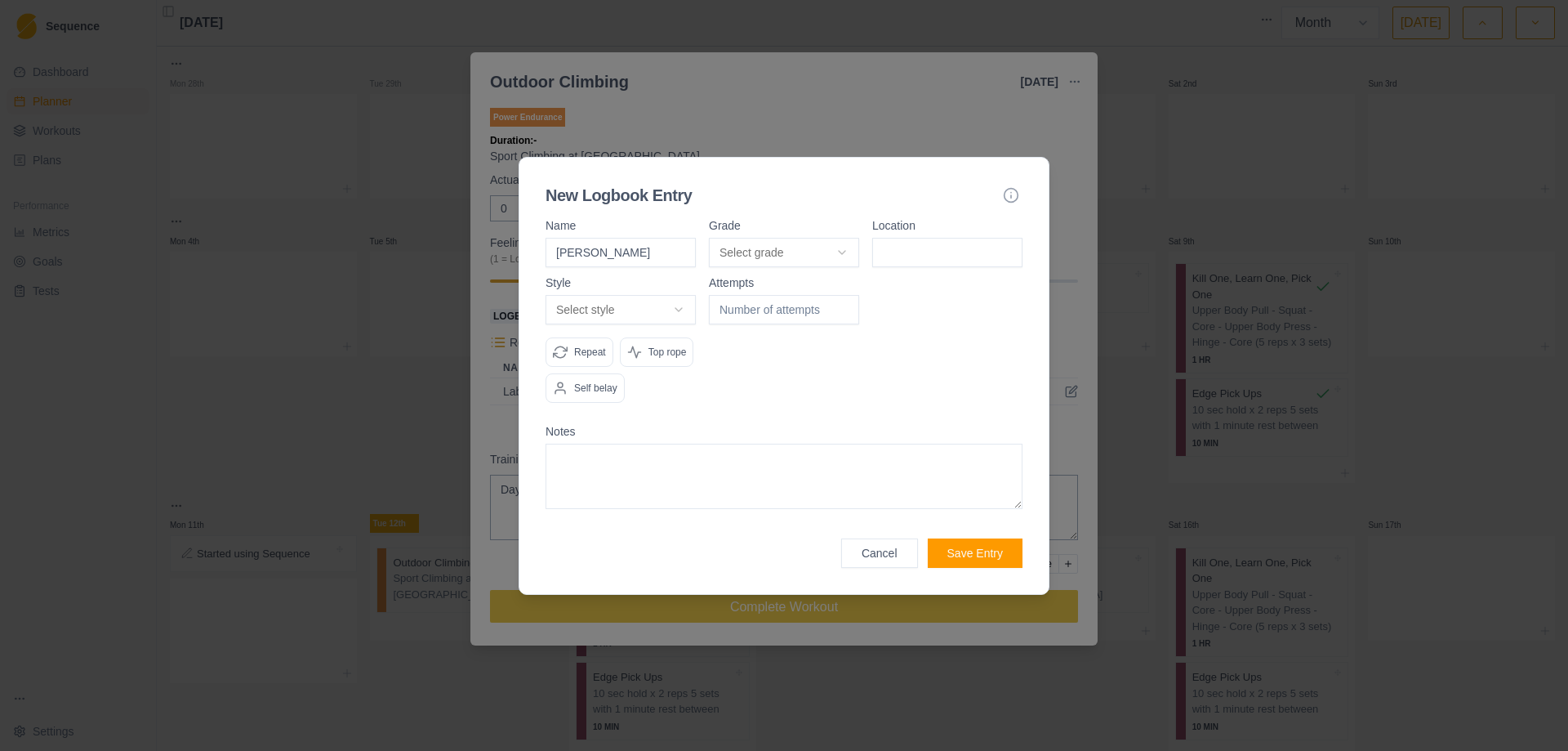
type input "[PERSON_NAME]"
click at [842, 250] on body "Sequence Dashboard Planner Workouts Plans Performance Metrics Goals Tests Setti…" at bounding box center [784, 376] width 1568 height 751
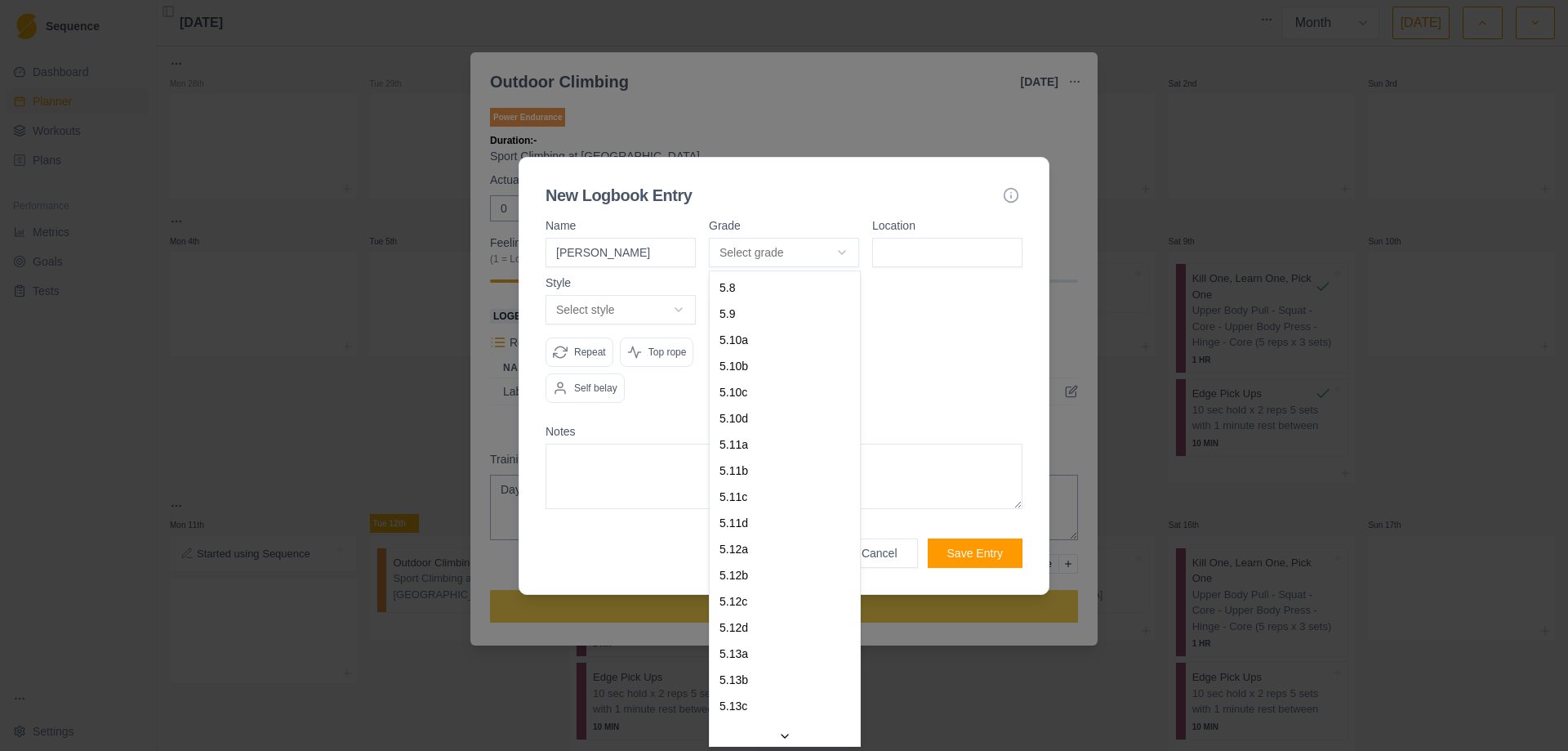
select select "bff312e5-f14e-4ec4-9463-e6281baa9d92"
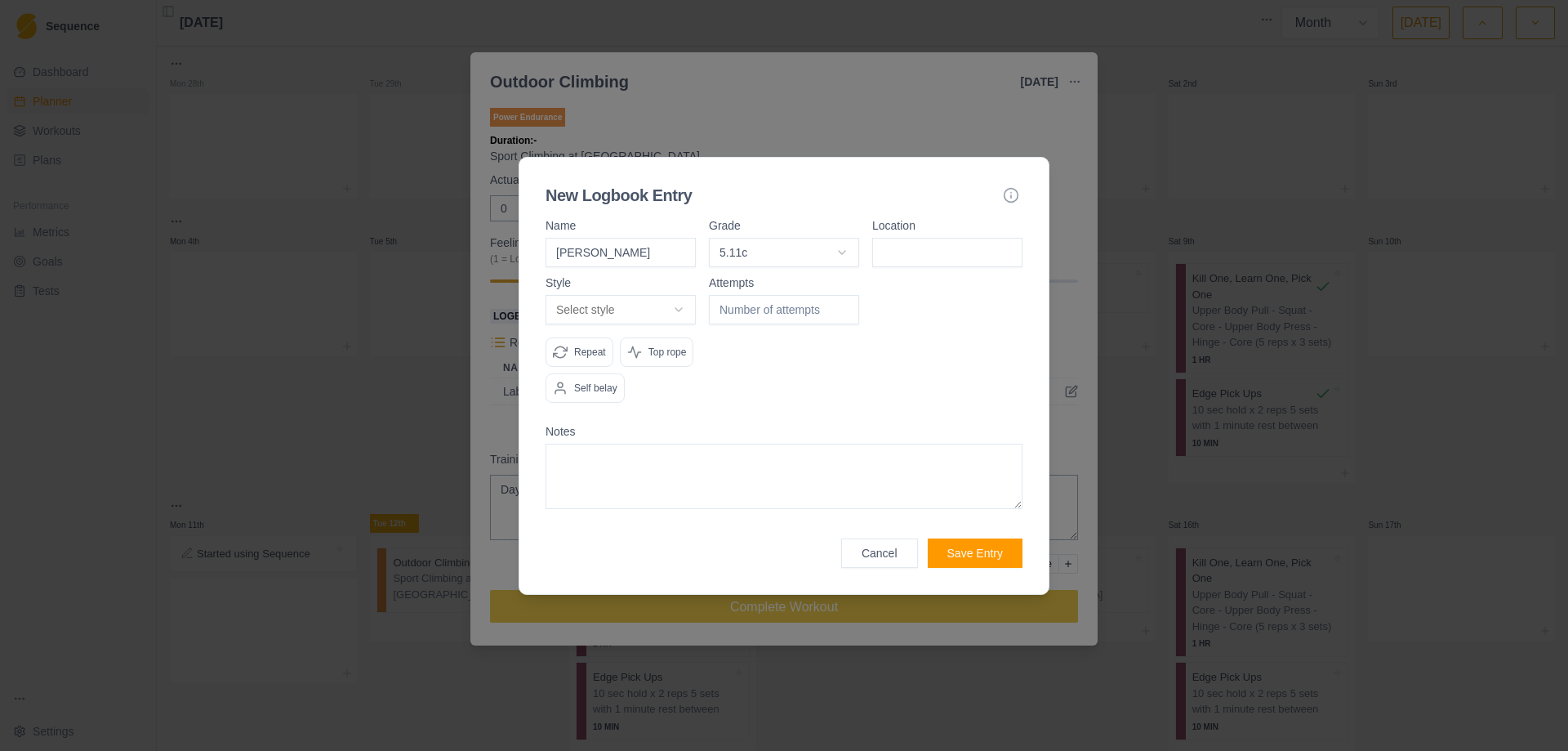
click at [919, 253] on input at bounding box center [946, 253] width 150 height 29
type input "H"
type input "Cascade"
click at [684, 308] on body "Sequence Dashboard Planner Workouts Plans Performance Metrics Goals Tests Setti…" at bounding box center [784, 376] width 1568 height 751
select select "attempt"
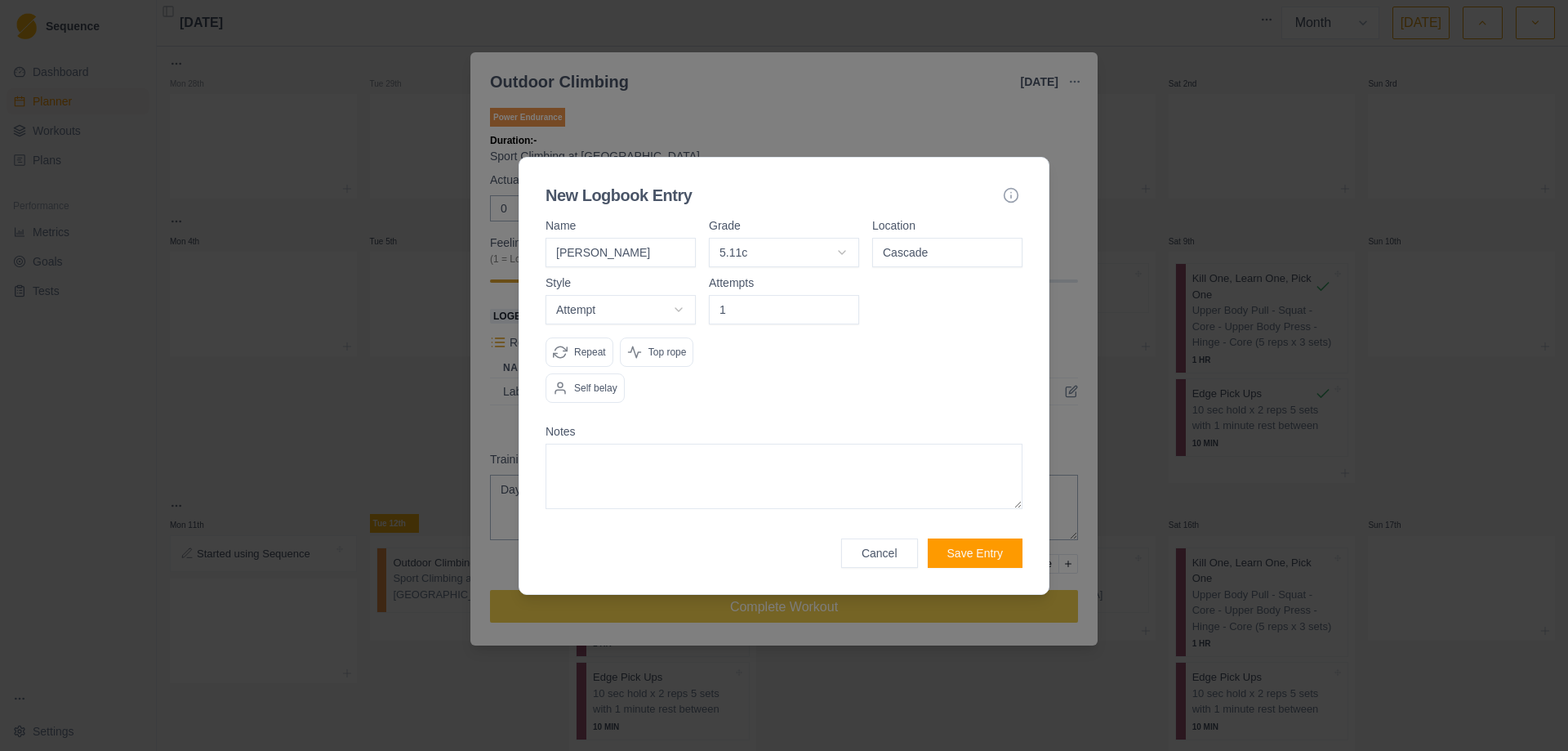
type input "1"
click at [842, 303] on input "1" at bounding box center [783, 309] width 150 height 29
click at [775, 374] on div "Attempts 1" at bounding box center [783, 346] width 150 height 139
click at [612, 462] on textarea at bounding box center [783, 476] width 477 height 65
type textarea "Fell at last bolt. New beta is to move right thru crux, then clip."
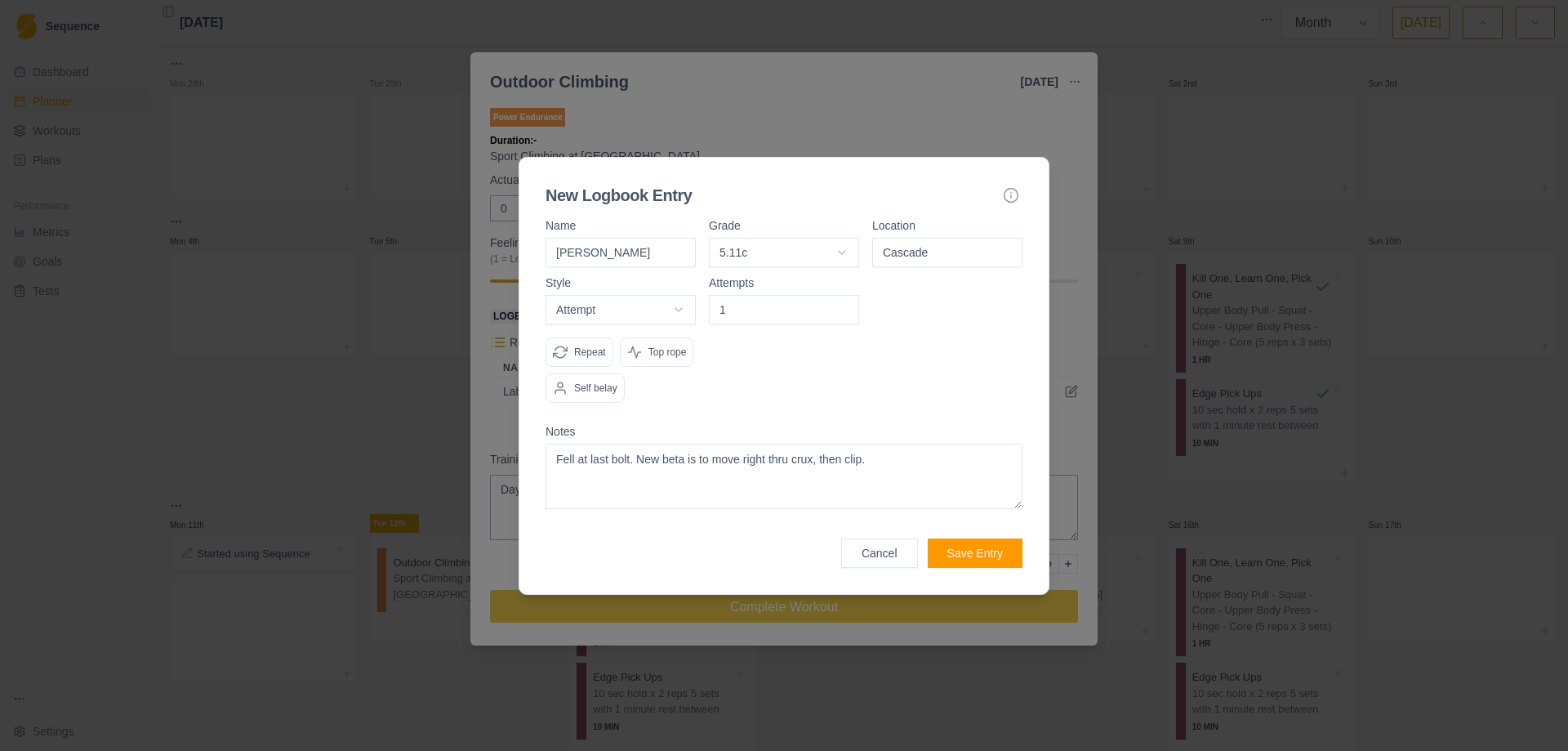
click at [987, 547] on button "Save Entry" at bounding box center [975, 553] width 94 height 29
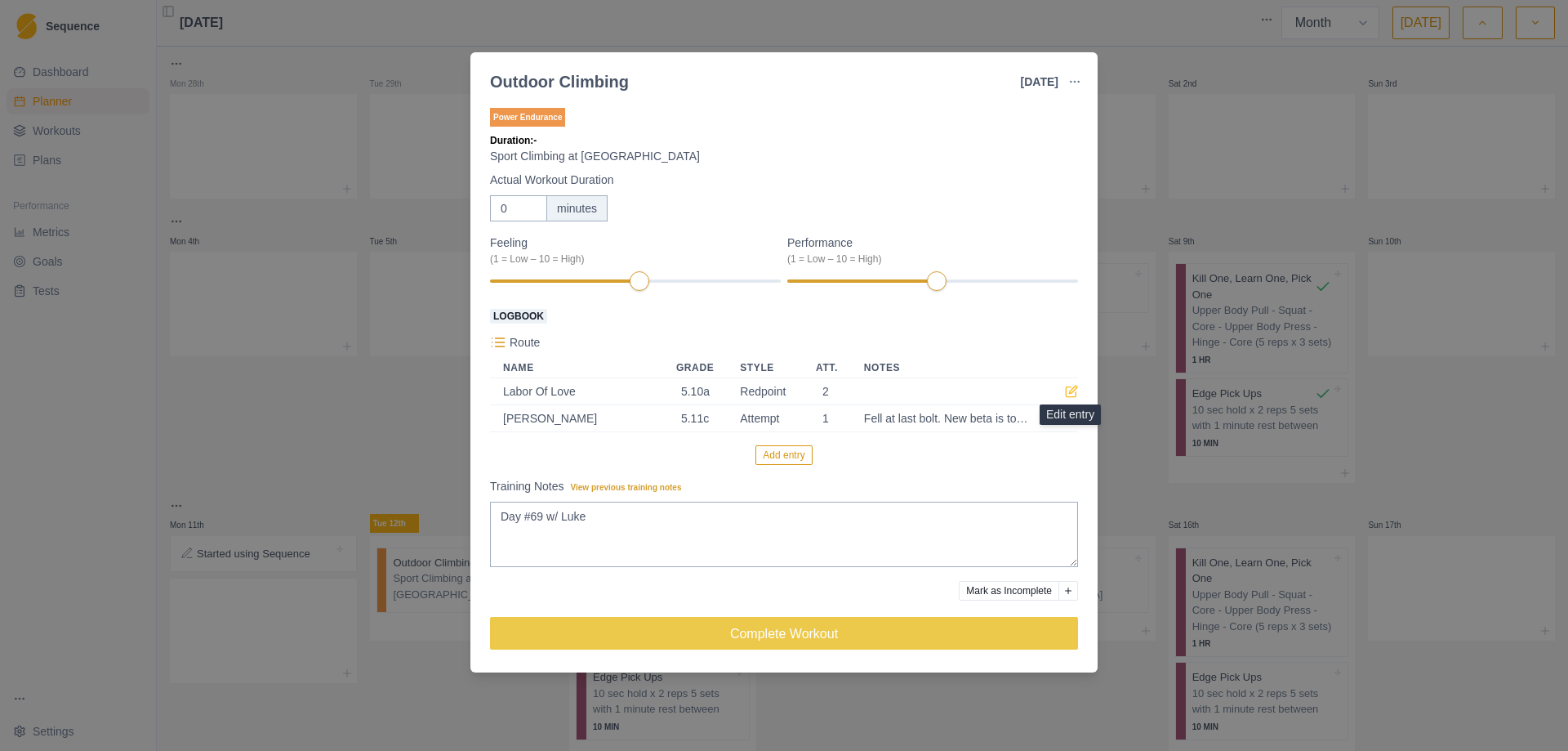
click at [1073, 391] on icon at bounding box center [1073, 389] width 8 height 8
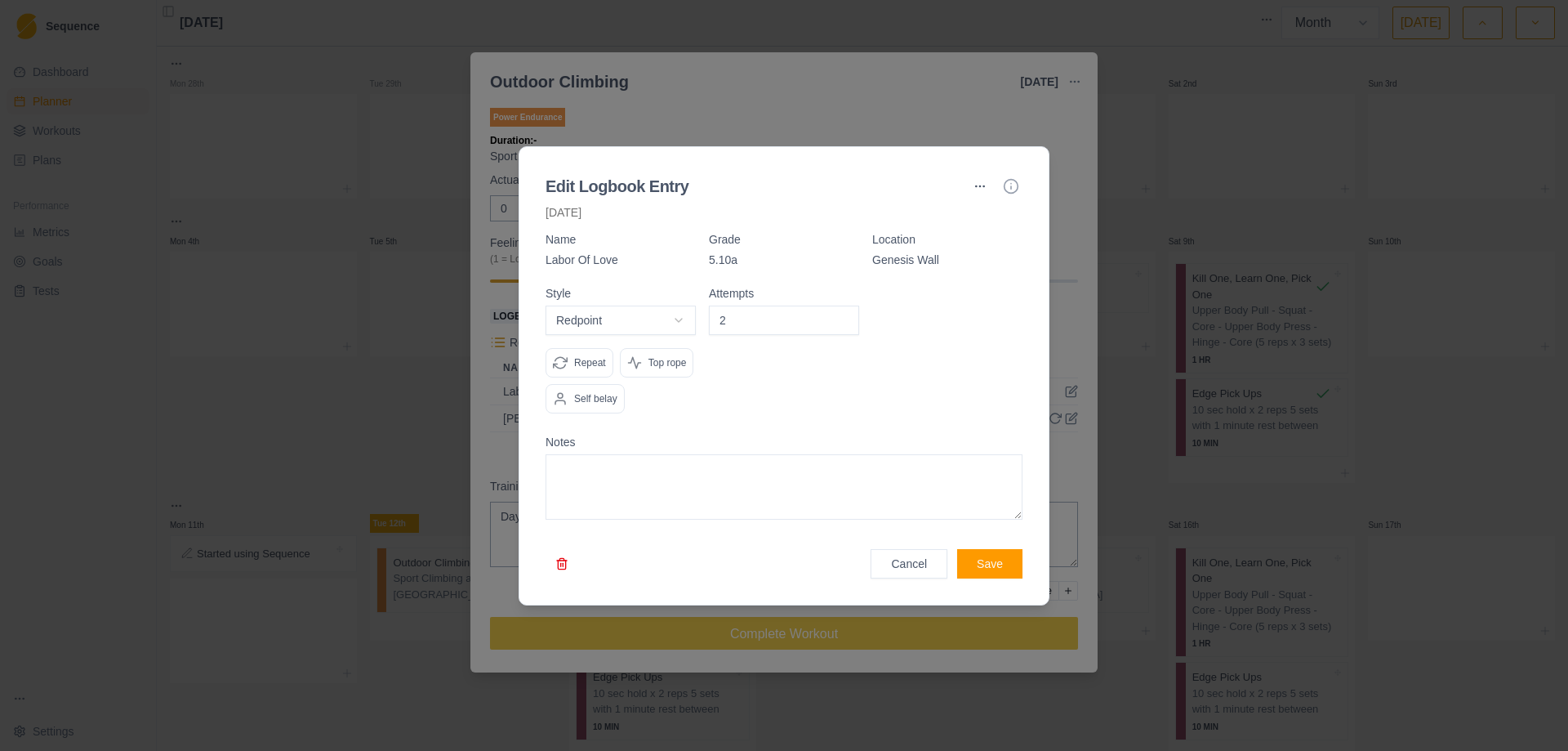
click at [639, 470] on textarea at bounding box center [783, 487] width 477 height 65
type textarea "W"
click at [910, 552] on button "Cancel" at bounding box center [909, 564] width 76 height 29
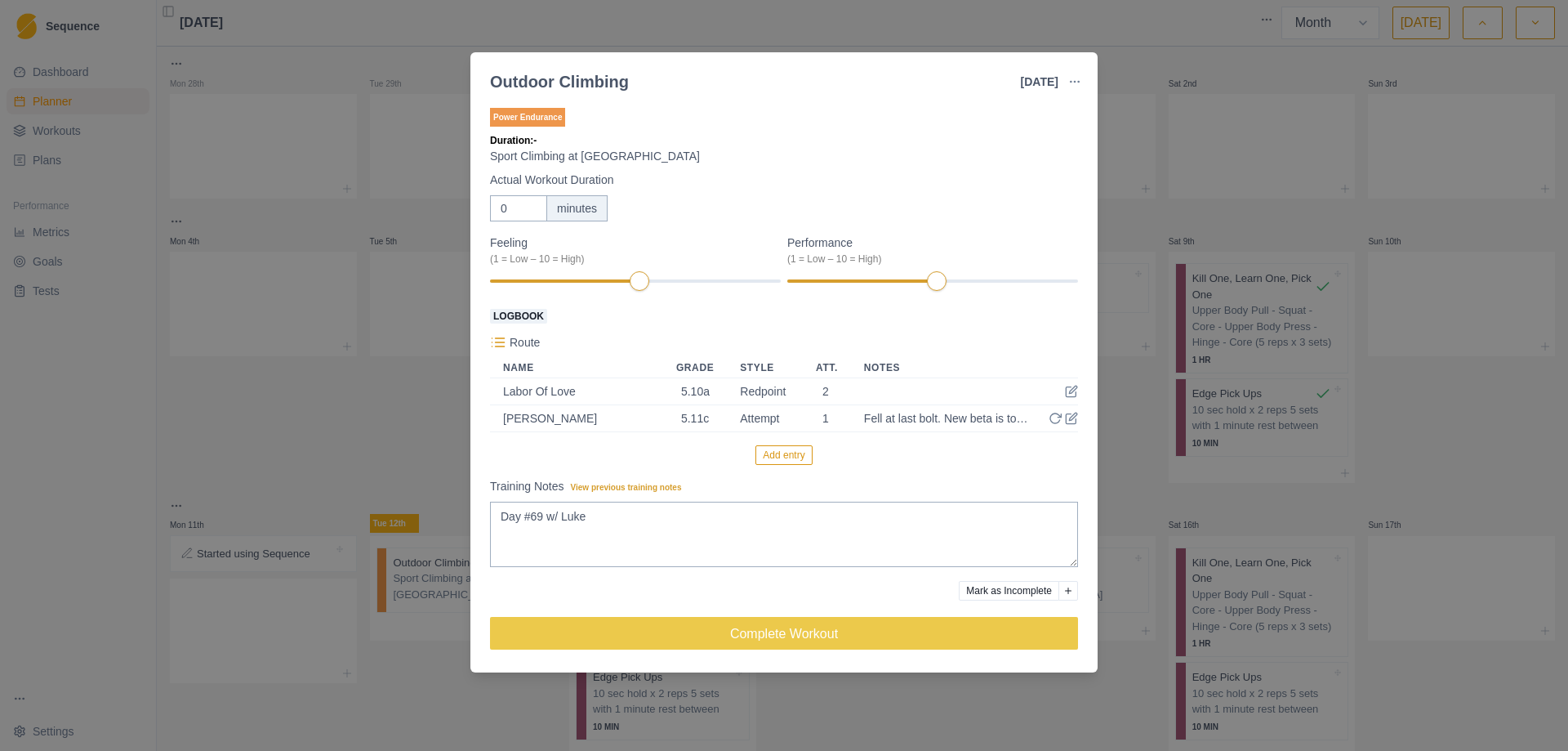
click at [788, 458] on button "Add entry" at bounding box center [784, 455] width 57 height 20
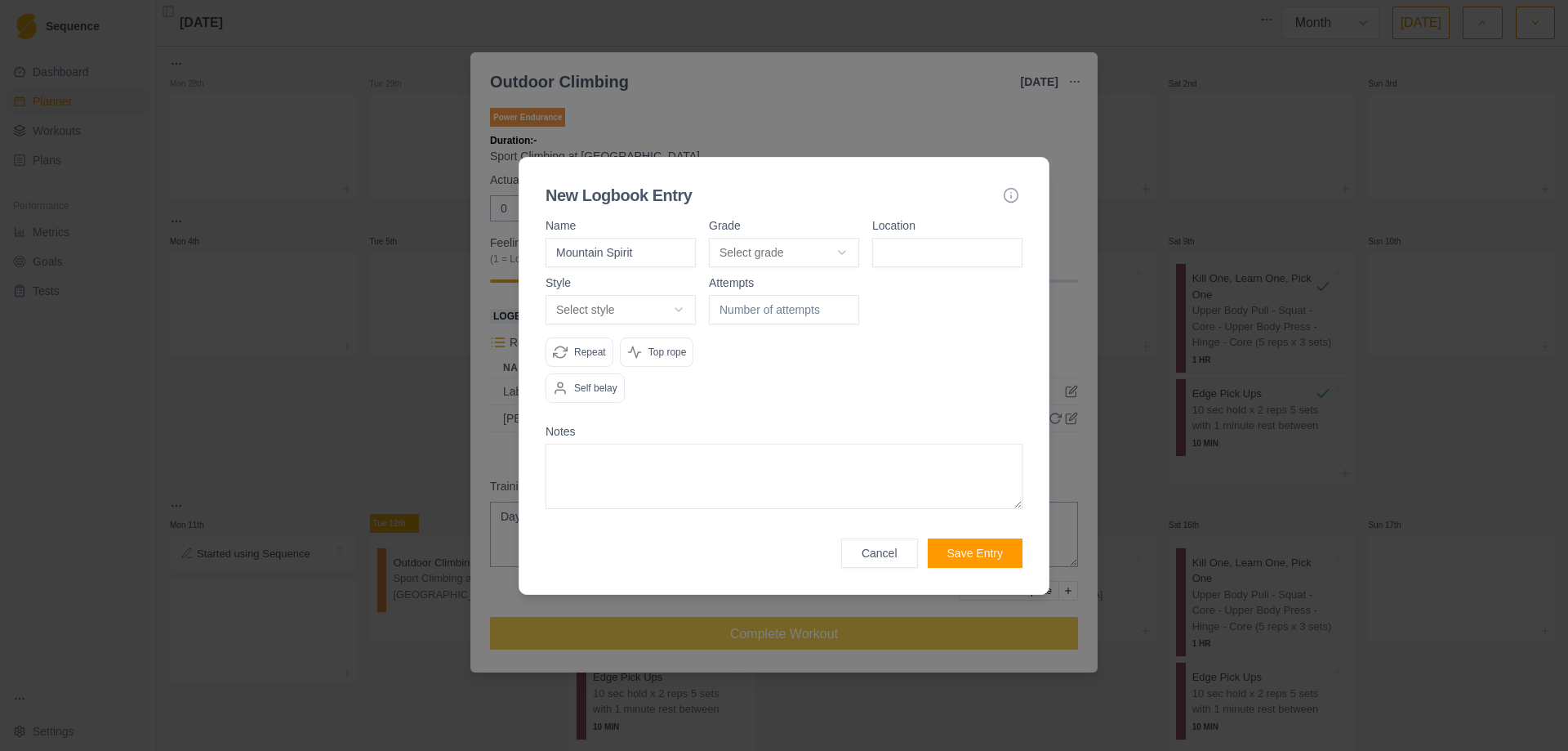
type input "Mountain Spirit"
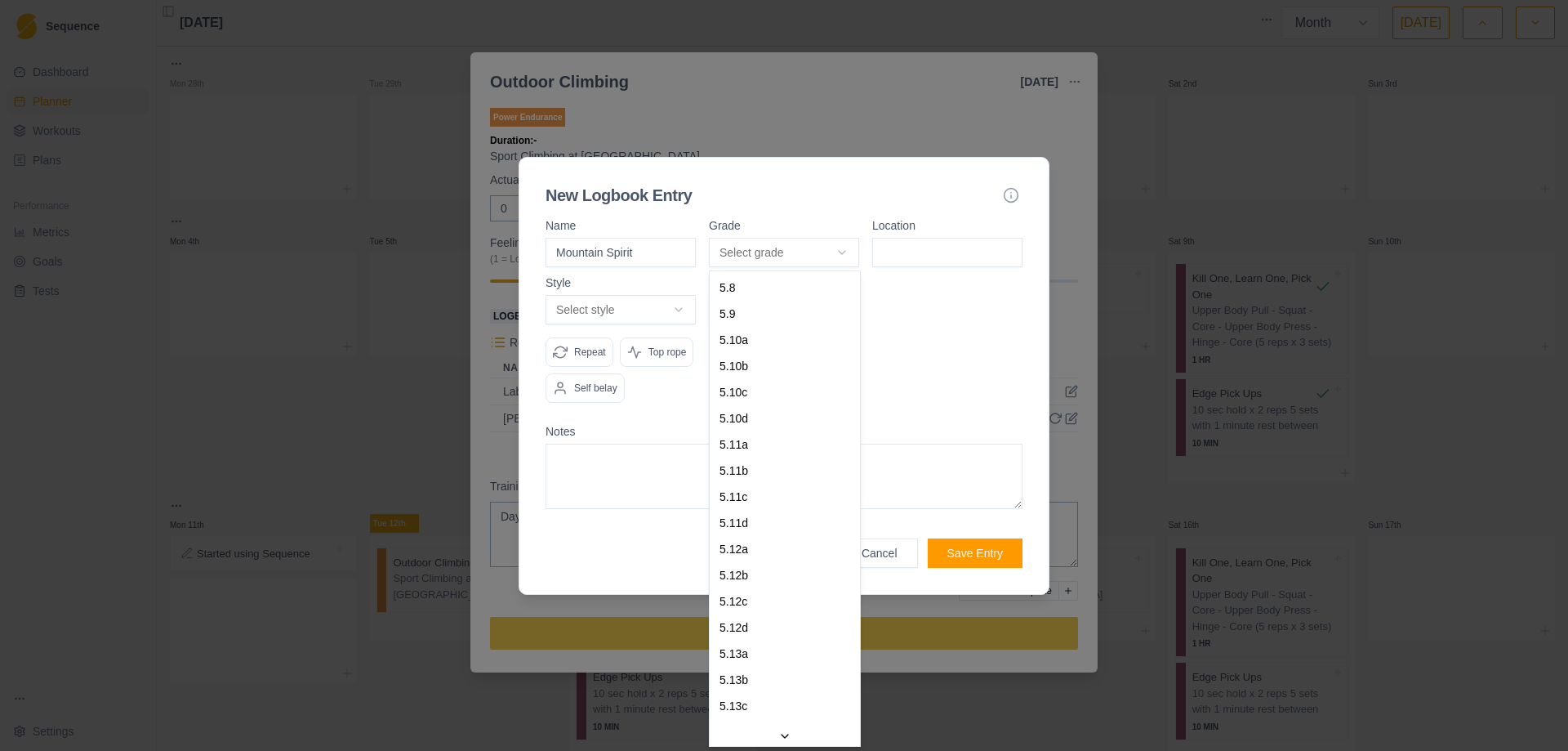
click at [839, 252] on body "Sequence Dashboard Planner Workouts Plans Performance Metrics Goals Tests Setti…" at bounding box center [784, 376] width 1568 height 751
select select "d03aacbf-28c5-4cd6-9f6b-e1f2086ba500"
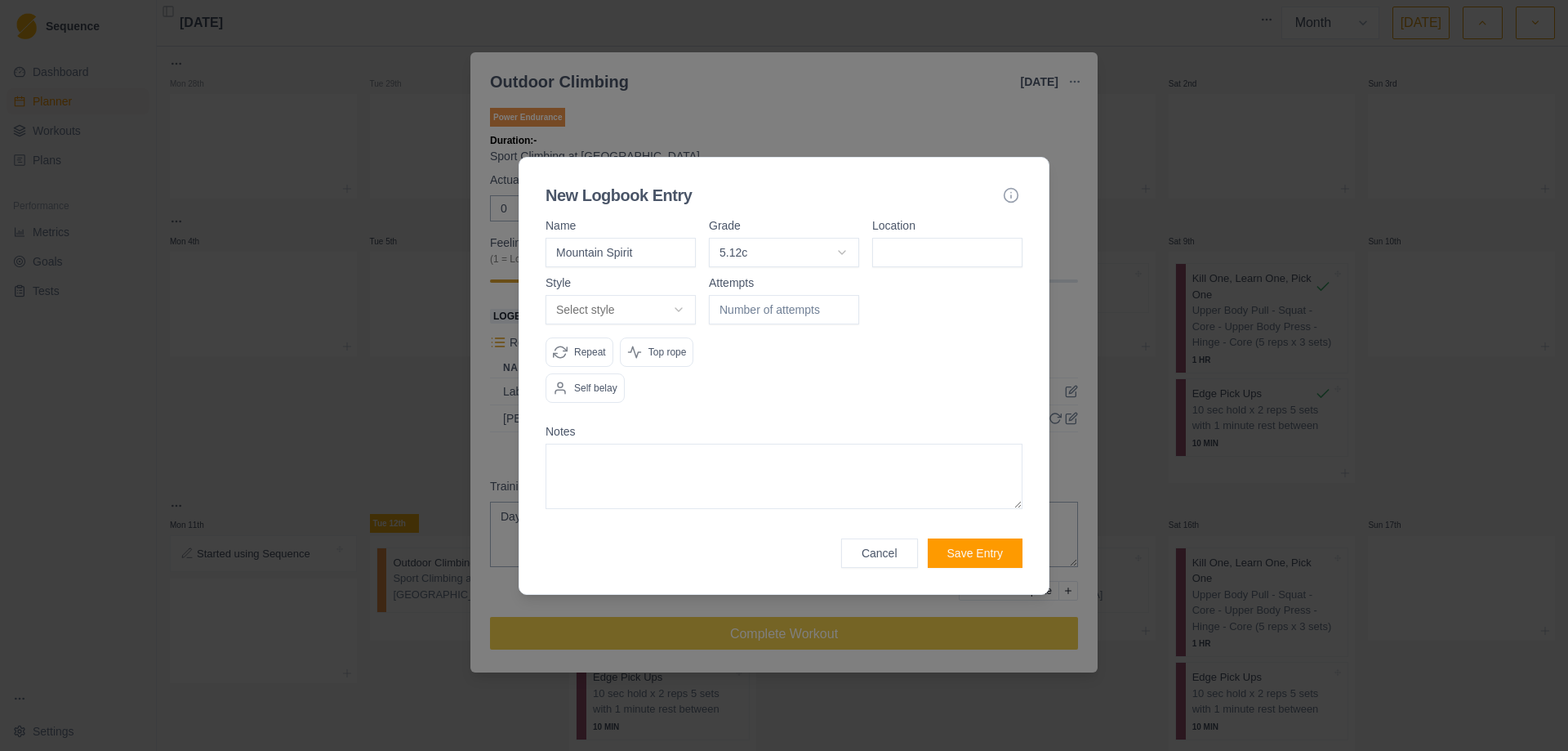
click at [914, 250] on input at bounding box center [946, 253] width 150 height 29
type input "Cascade"
click at [680, 305] on body "Sequence Dashboard Planner Workouts Plans Performance Metrics Goals Tests Setti…" at bounding box center [784, 376] width 1568 height 751
select select "work"
type input "1"
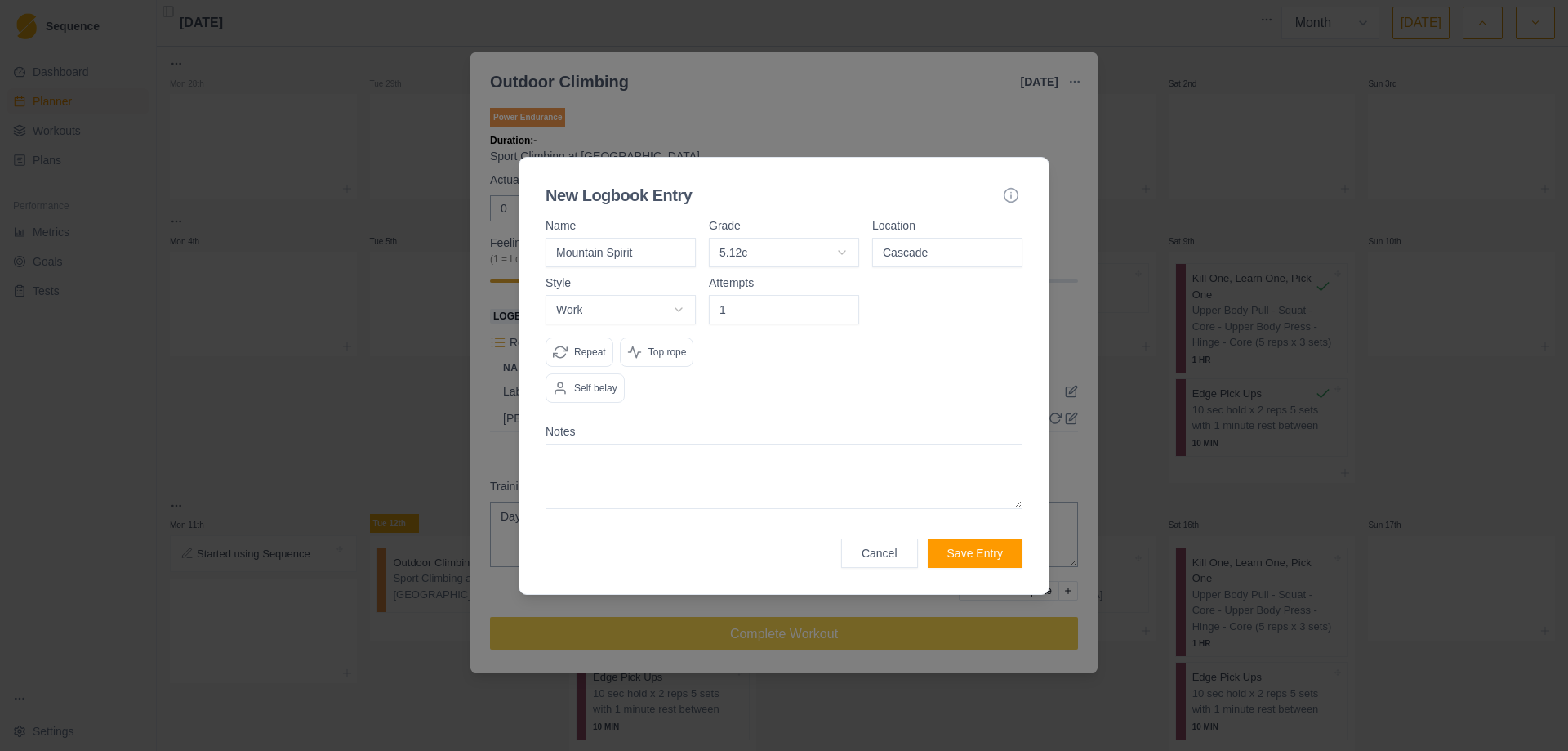
click at [848, 302] on input "1" at bounding box center [783, 309] width 150 height 29
click at [706, 468] on textarea at bounding box center [783, 476] width 477 height 65
type textarea "T"
type textarea "Still trying out different betas for crux. Left knee bar? Start is kinda hard t…"
click at [995, 550] on button "Save Entry" at bounding box center [975, 553] width 94 height 29
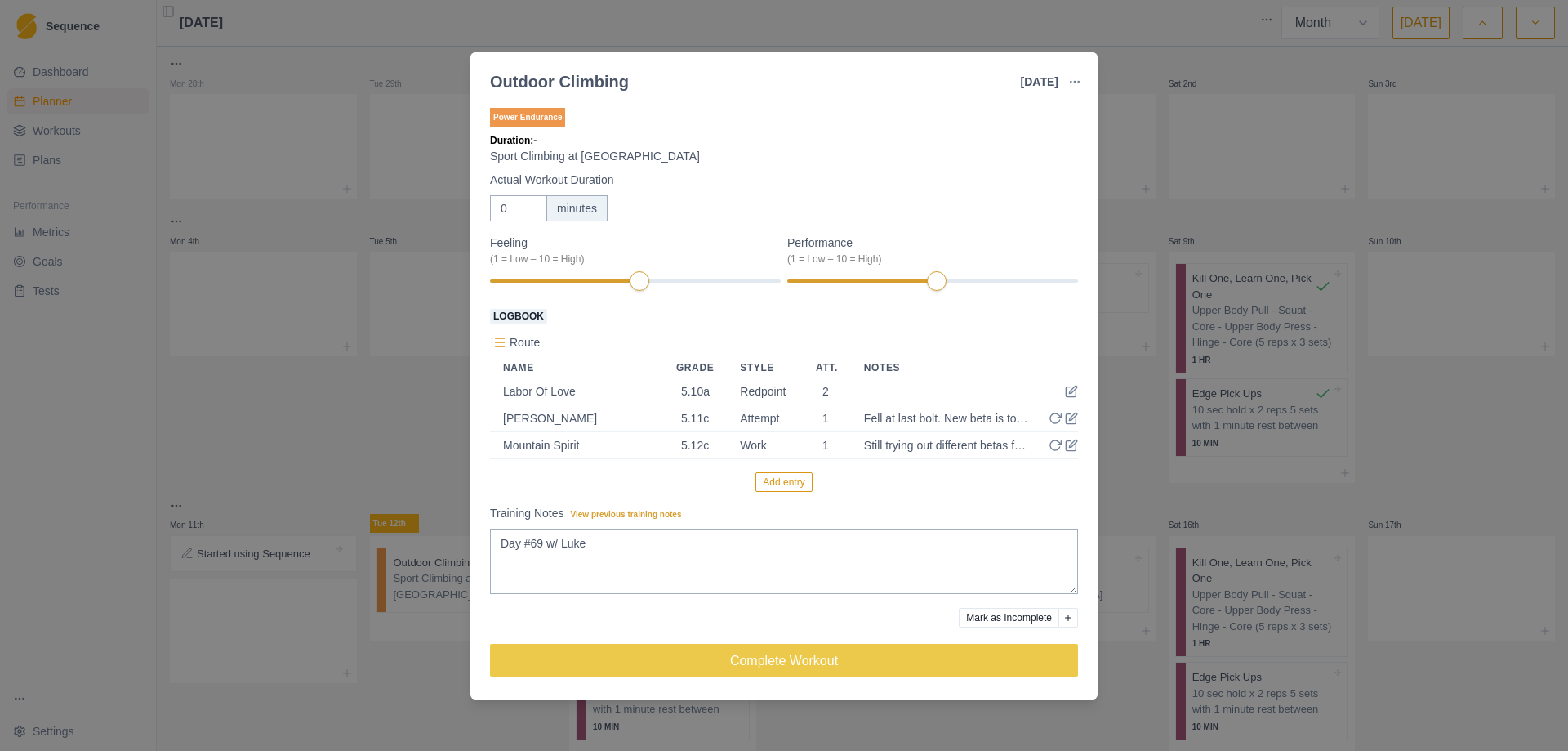
click at [790, 480] on button "Add entry" at bounding box center [784, 482] width 57 height 20
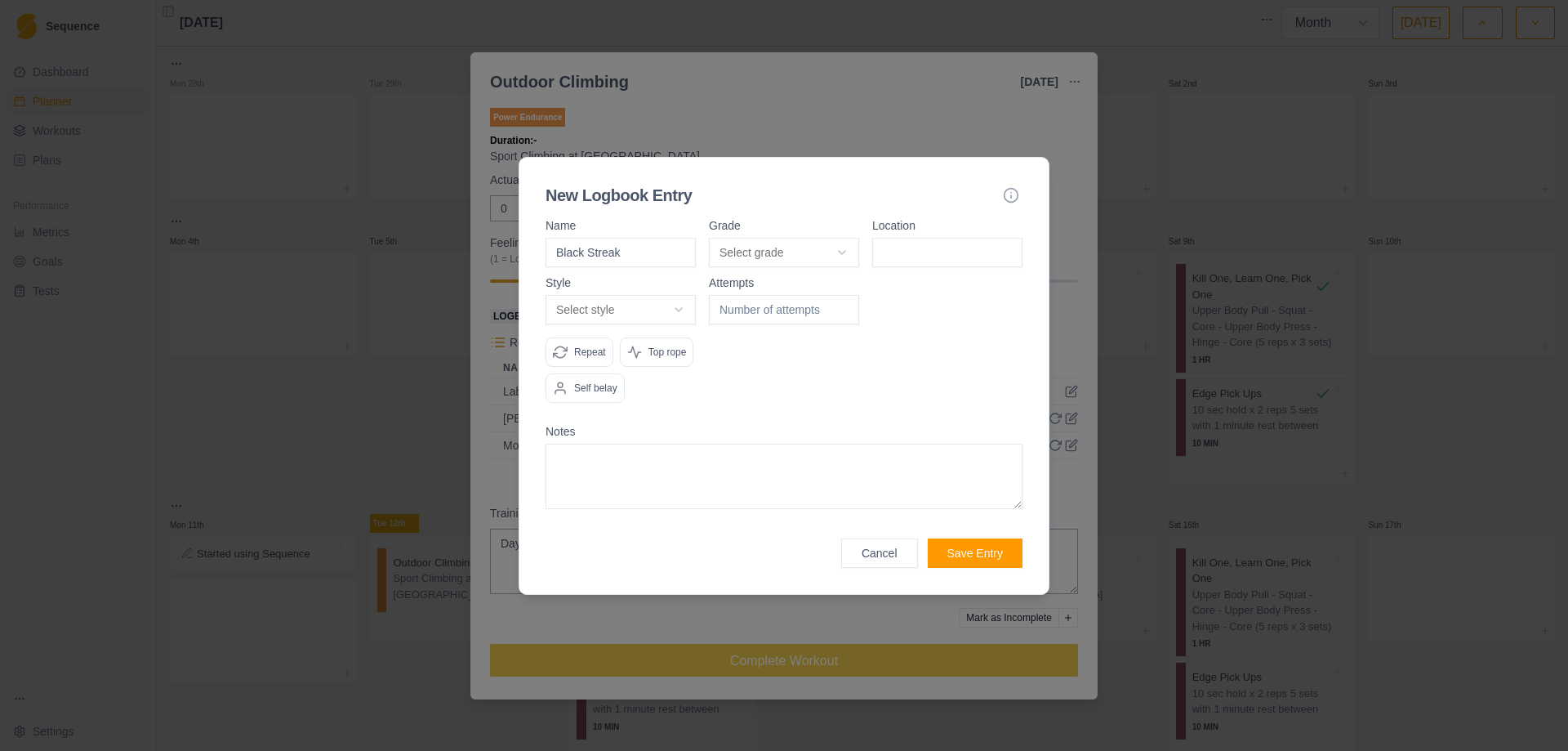
type input "Black Streak"
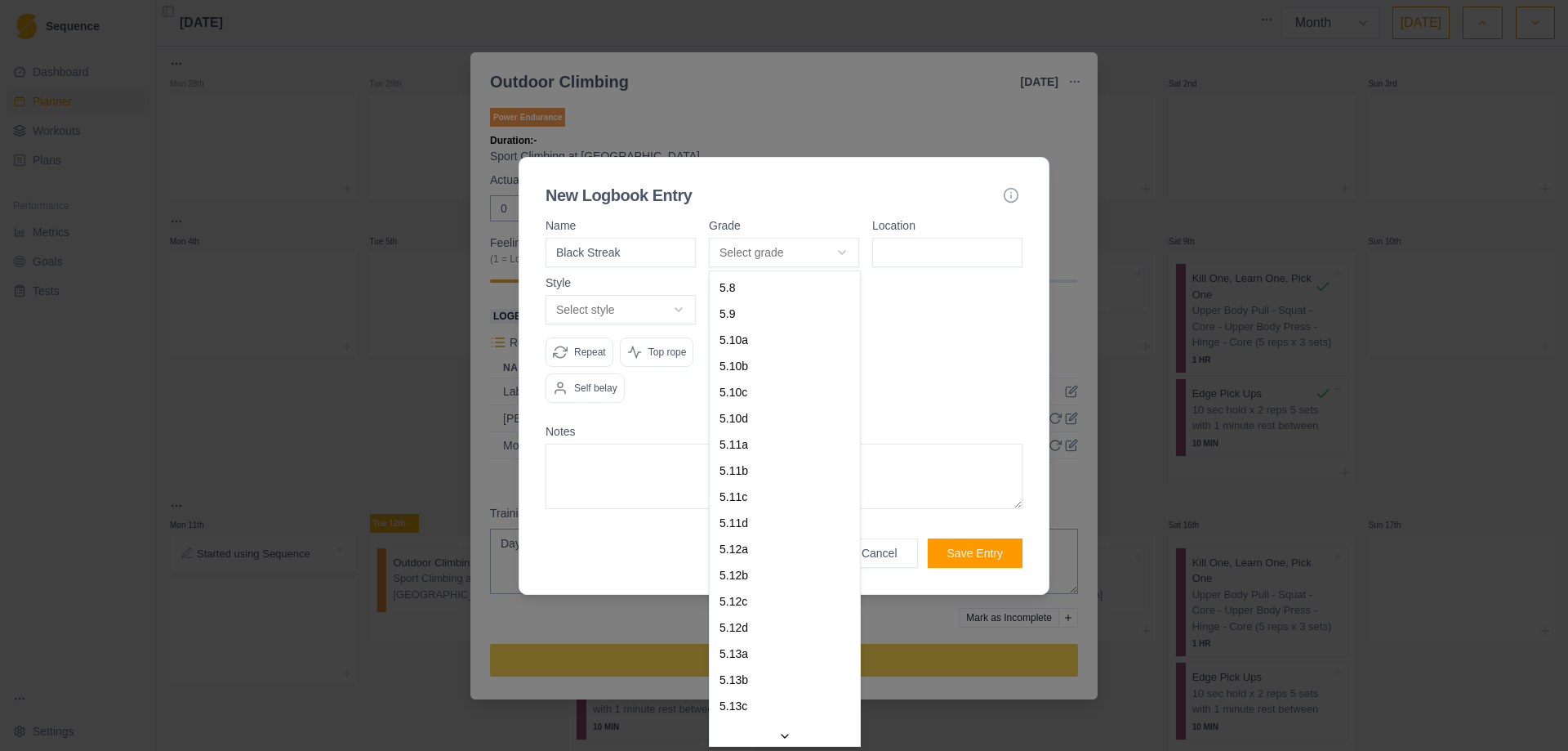
click at [847, 251] on body "Sequence Dashboard Planner Workouts Plans Performance Metrics Goals Tests Setti…" at bounding box center [784, 376] width 1568 height 751
select select "f50f96e5-957c-42af-b72a-3b1ebcce2b83"
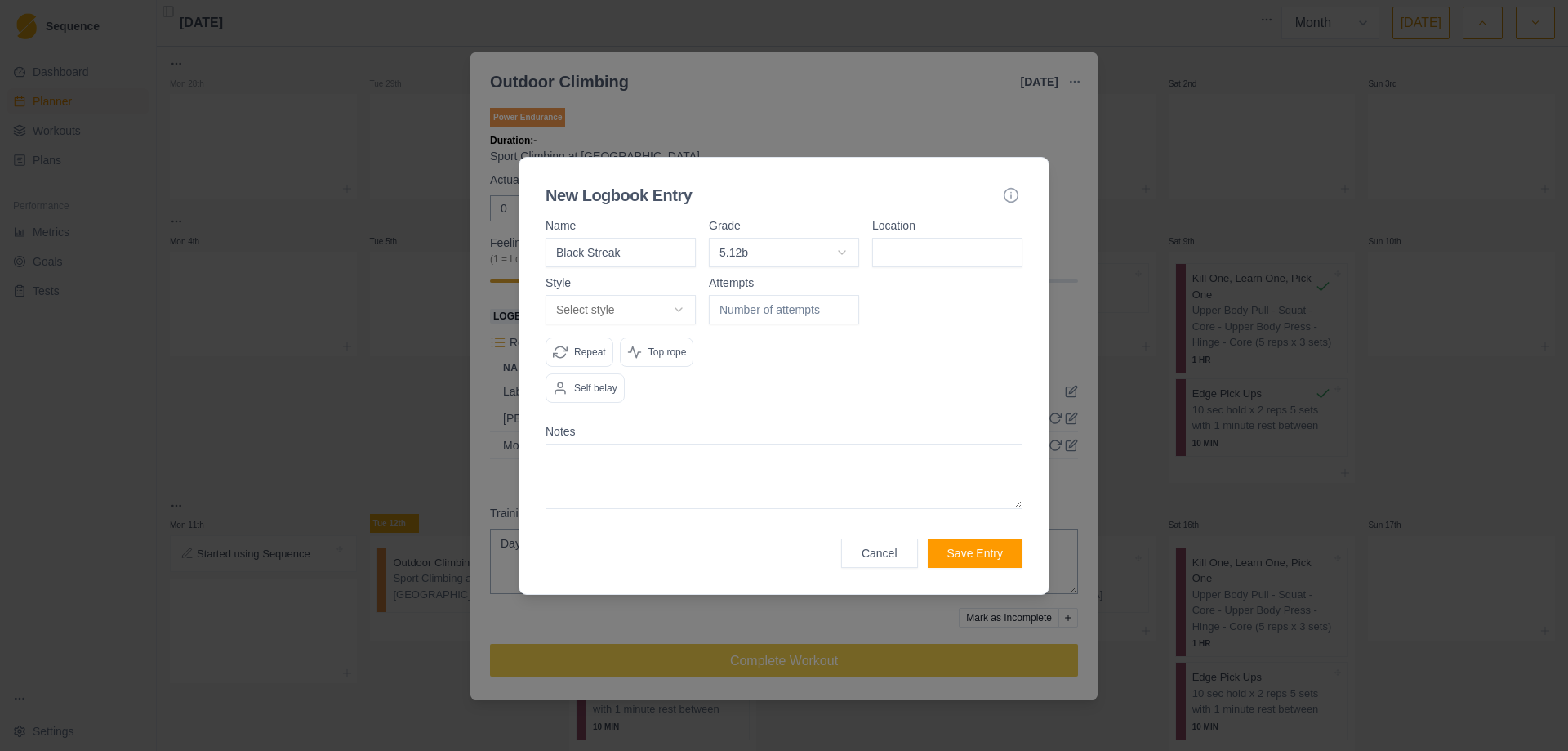
click at [919, 257] on input at bounding box center [946, 253] width 150 height 29
type input "Cascade"
click at [773, 376] on div "Attempts" at bounding box center [783, 346] width 150 height 139
click at [685, 315] on body "Sequence Dashboard Planner Workouts Plans Performance Metrics Goals Tests Setti…" at bounding box center [784, 376] width 1568 height 751
select select "work"
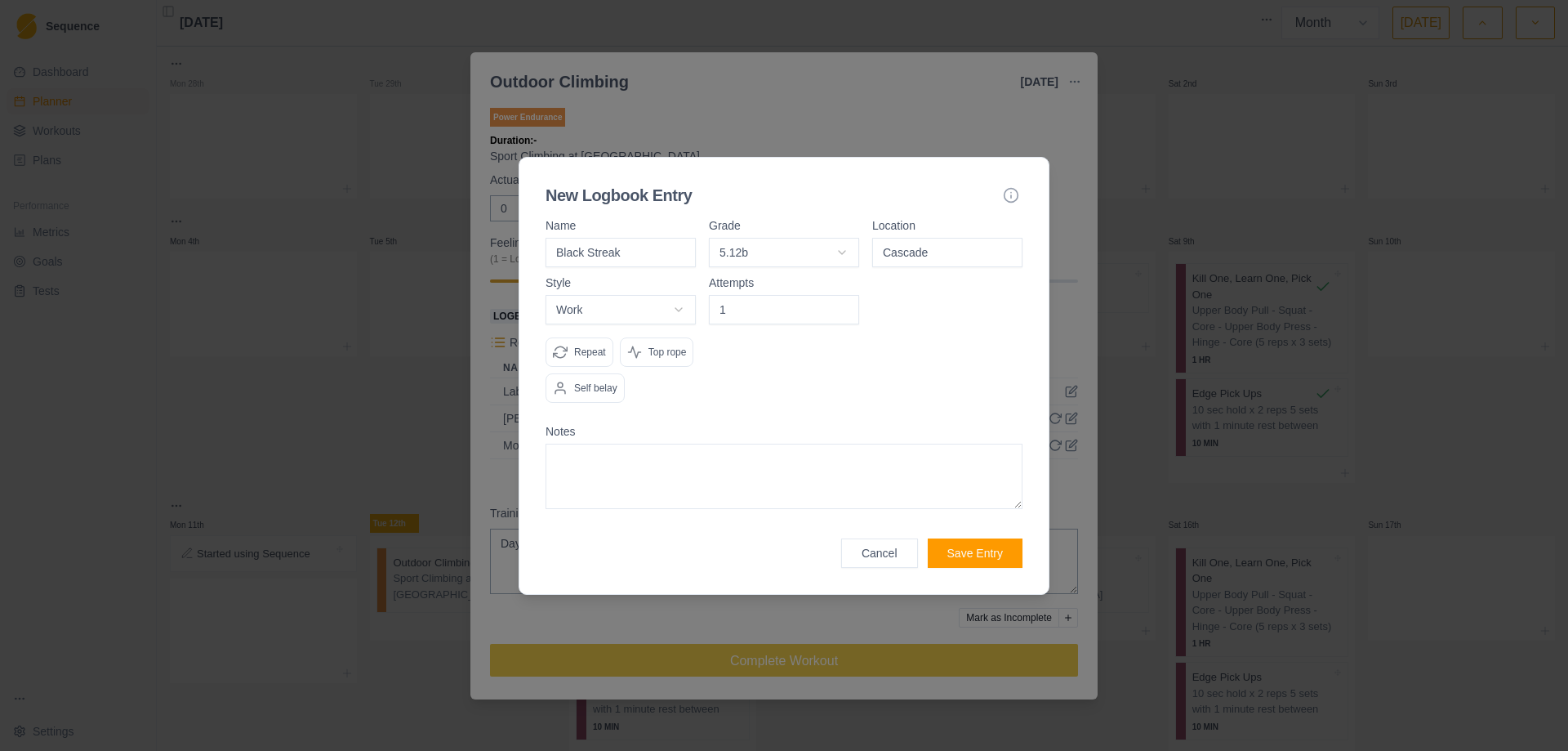
type input "1"
click at [845, 307] on input "1" at bounding box center [783, 309] width 150 height 29
click at [654, 471] on textarea at bounding box center [783, 476] width 477 height 65
click at [821, 465] on textarea "Only climbed to big move at 3rd bolt then lowered. Was not feeling" at bounding box center [783, 476] width 477 height 65
click at [978, 458] on textarea "Only climbed to big move at 3rd bolt then lowered. Tired and was not feeling" at bounding box center [783, 476] width 477 height 65
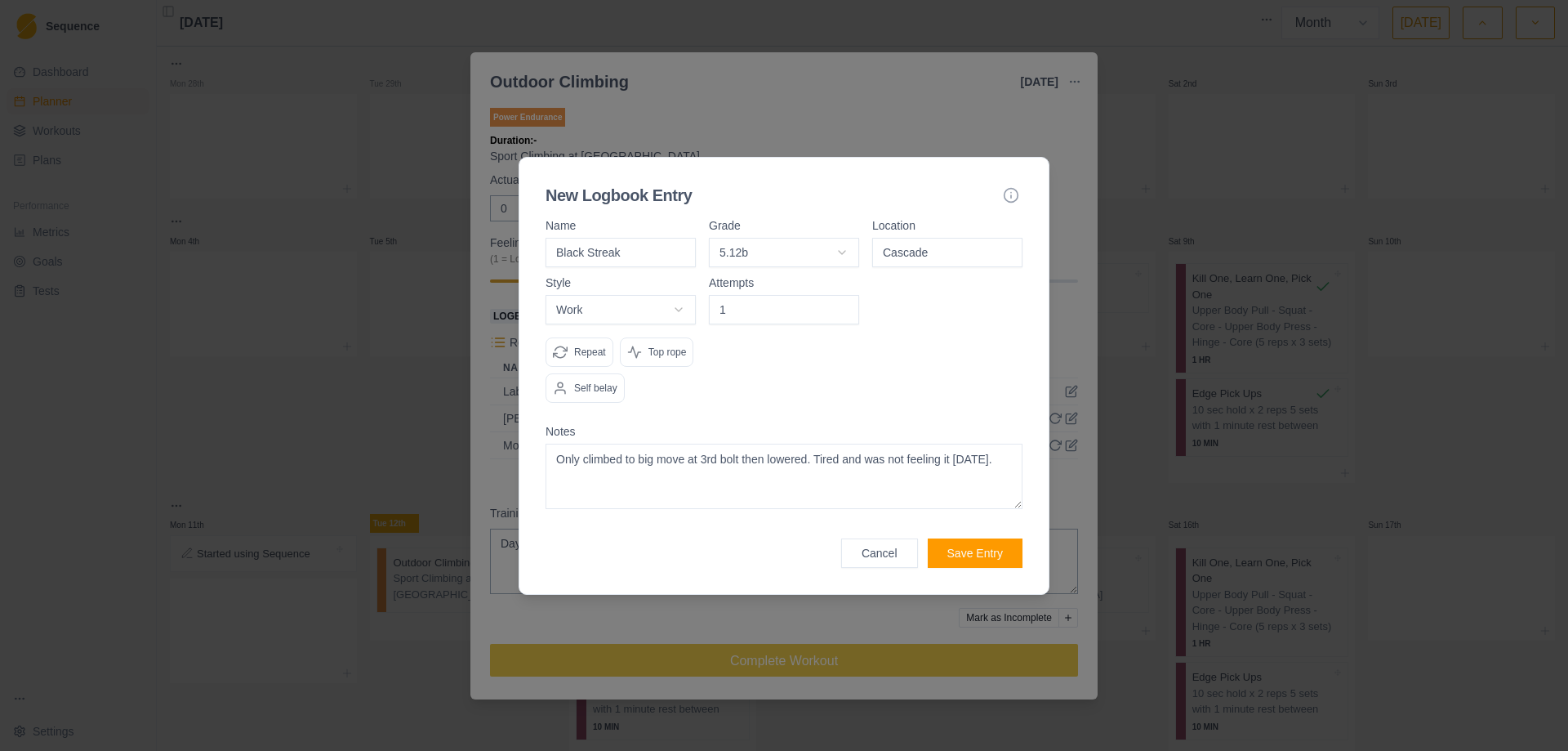
type textarea "Only climbed to big move at 3rd bolt then lowered. Tired and was not feeling it…"
click at [965, 555] on button "Save Entry" at bounding box center [975, 553] width 94 height 29
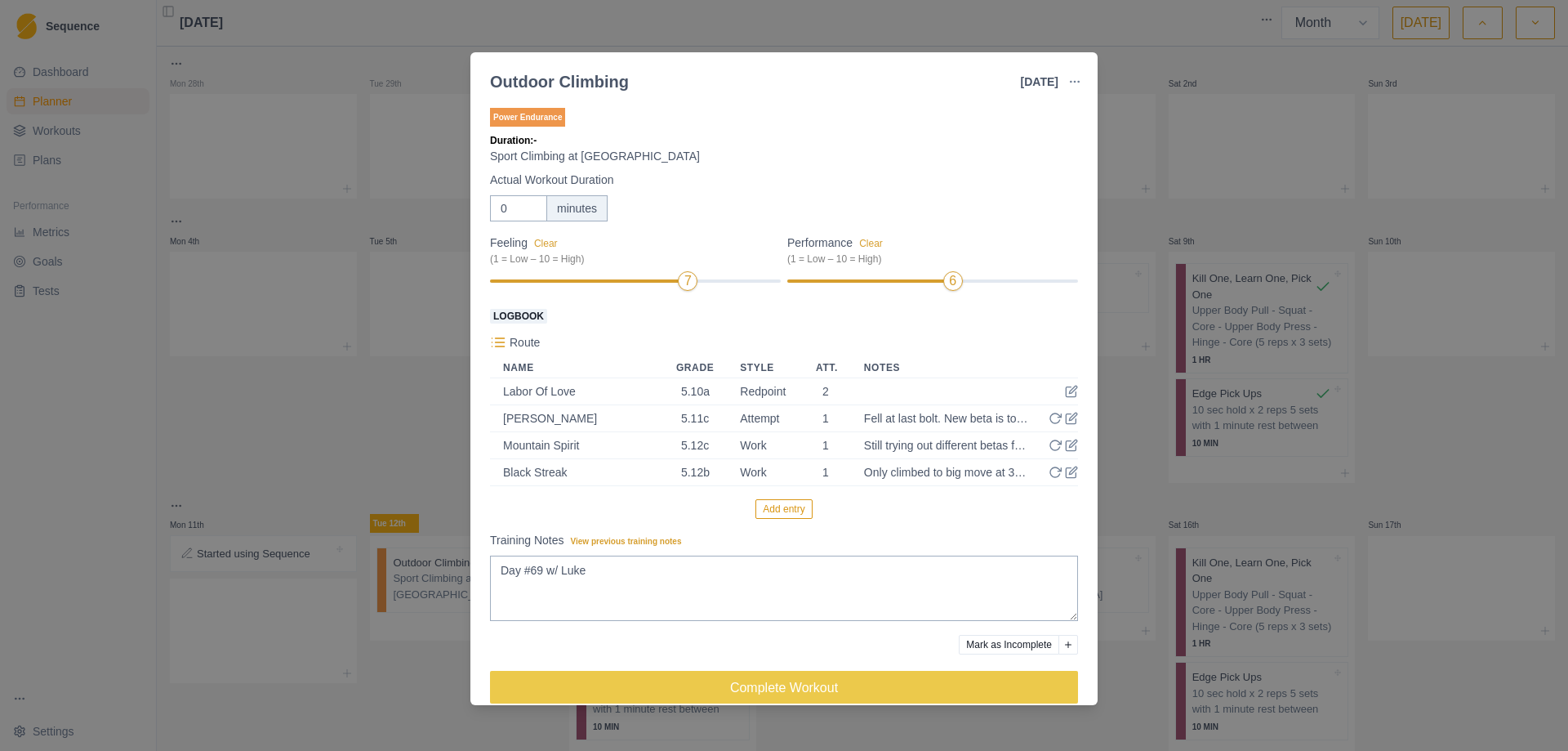
scroll to position [21, 0]
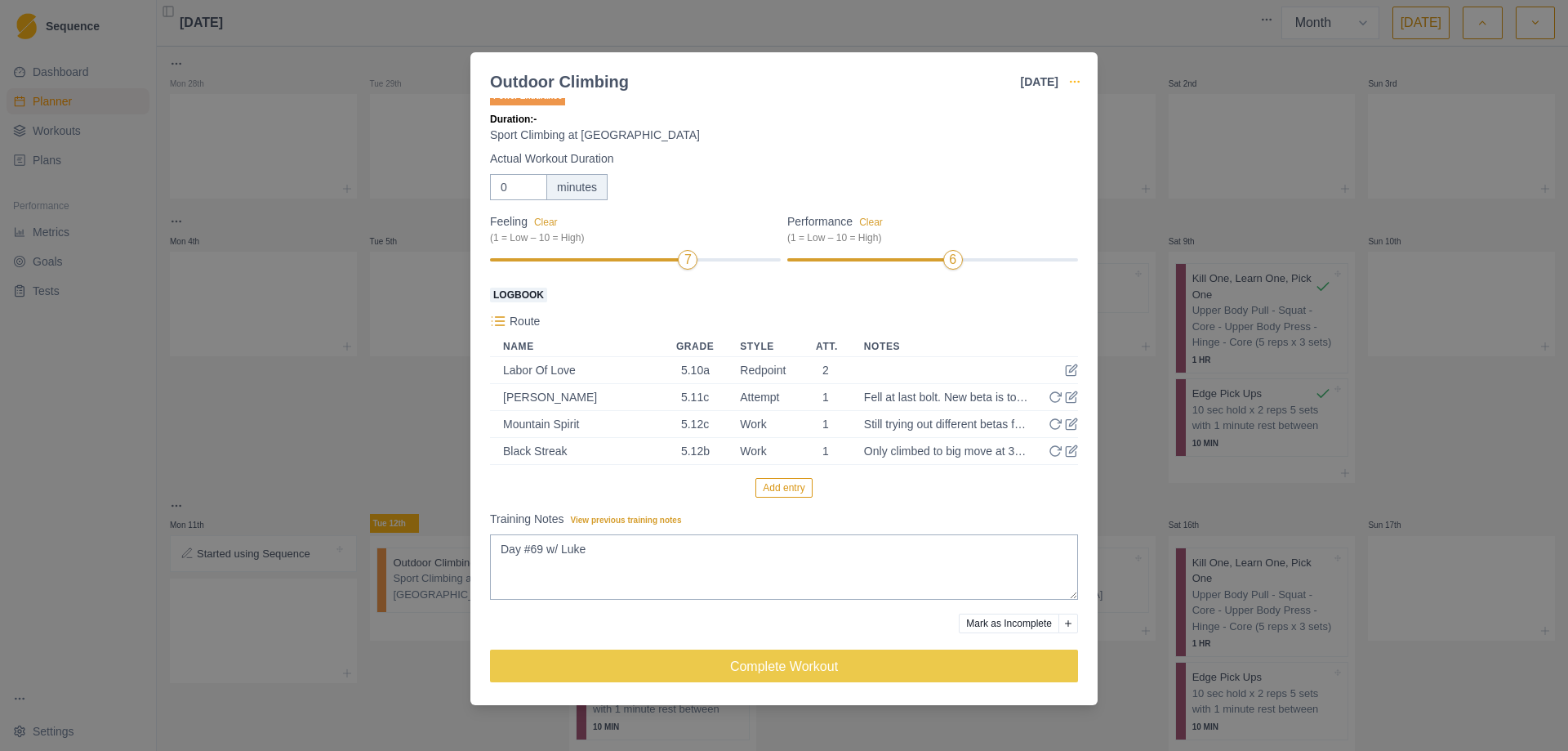
click at [1079, 84] on icon "button" at bounding box center [1074, 81] width 13 height 13
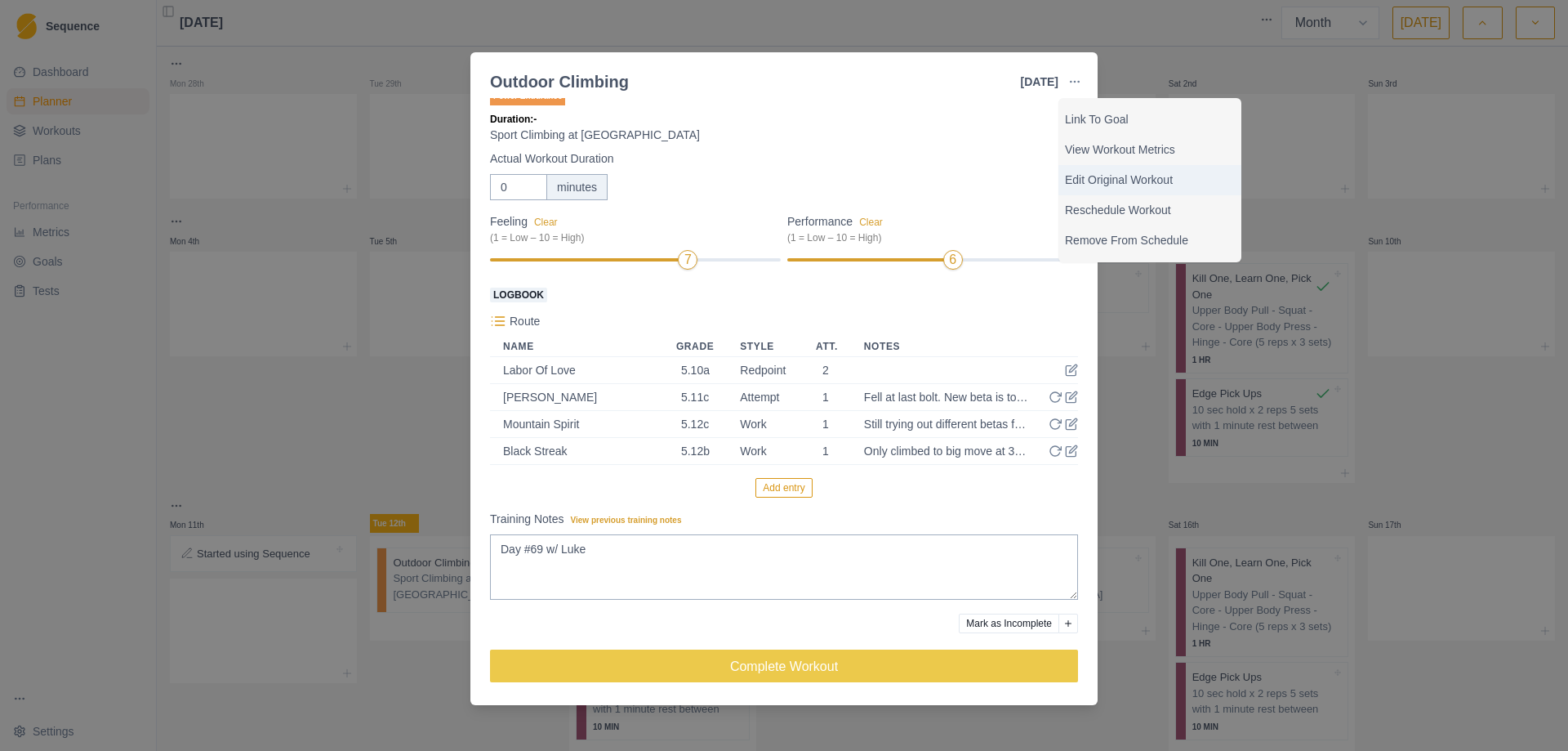
click at [1114, 174] on p "Edit Original Workout" at bounding box center [1150, 180] width 170 height 17
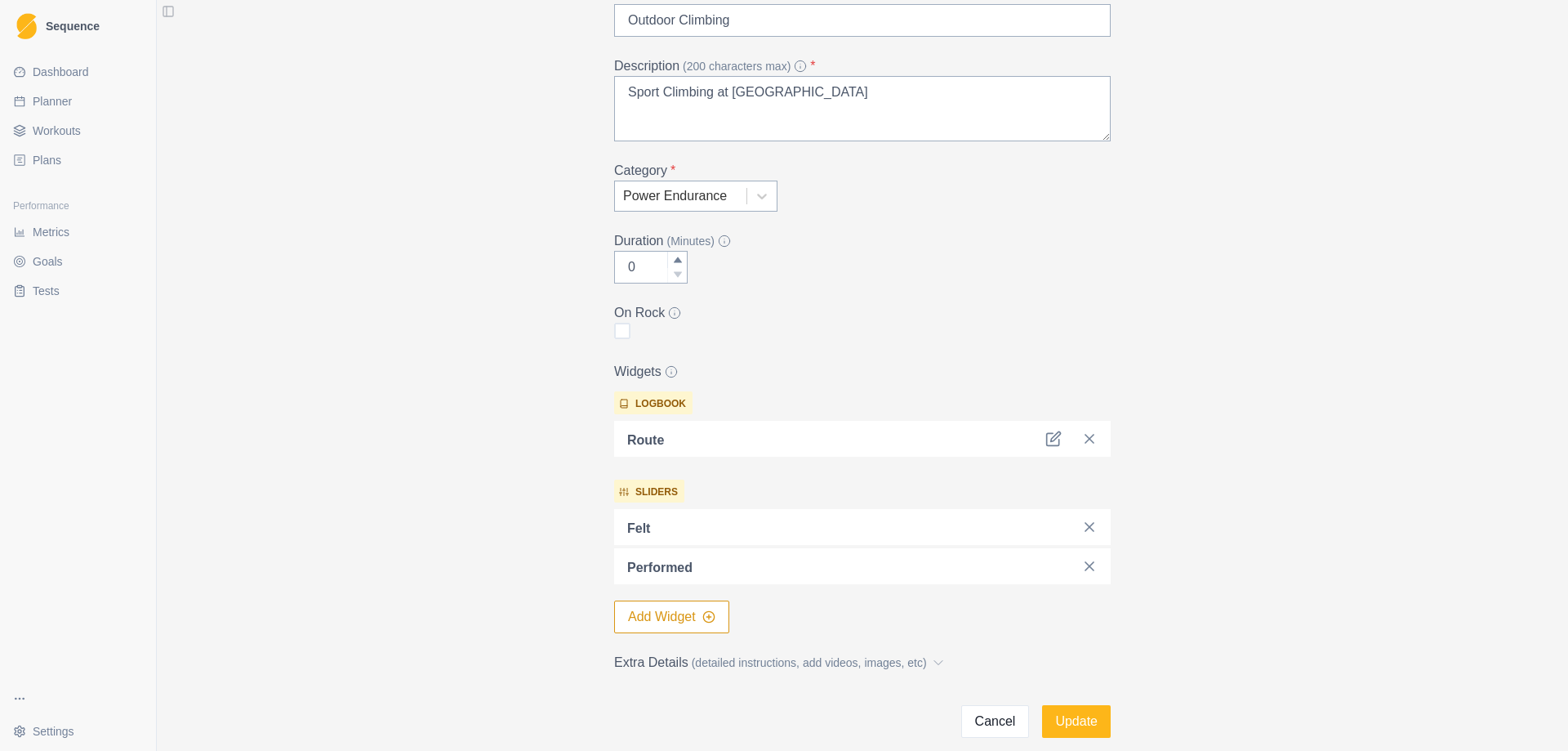
scroll to position [163, 0]
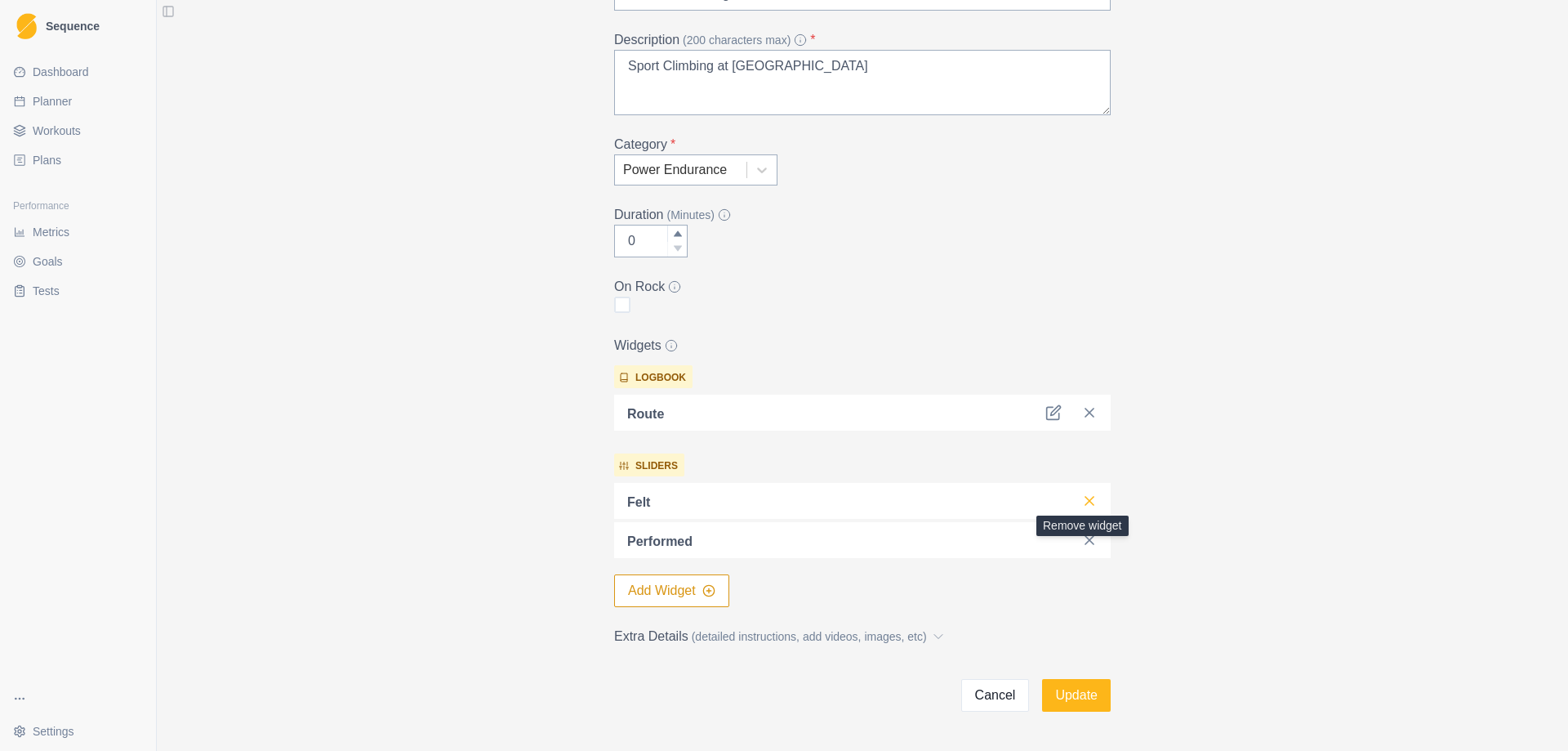
click at [1087, 501] on icon at bounding box center [1089, 500] width 16 height 16
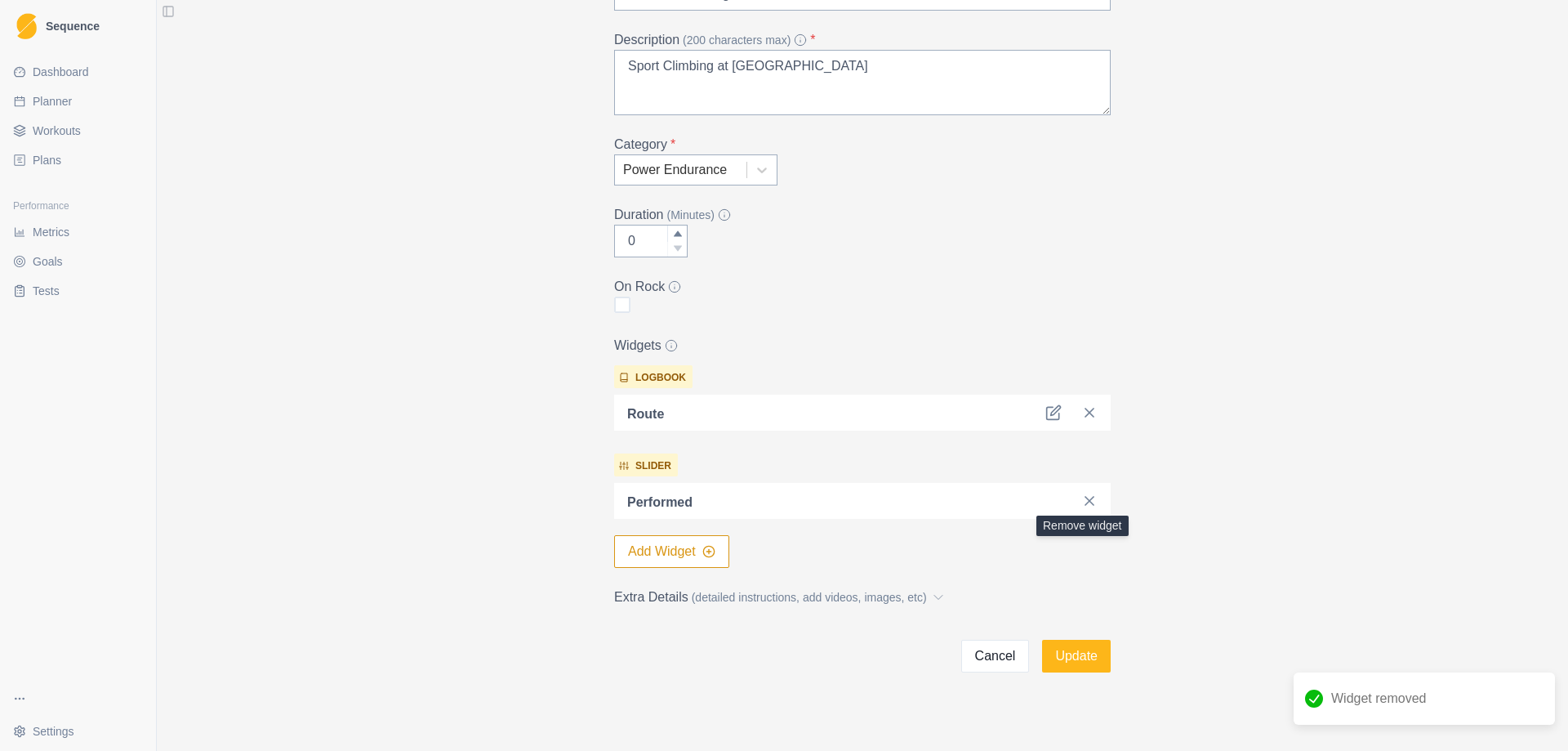
click at [1087, 501] on icon at bounding box center [1089, 500] width 16 height 16
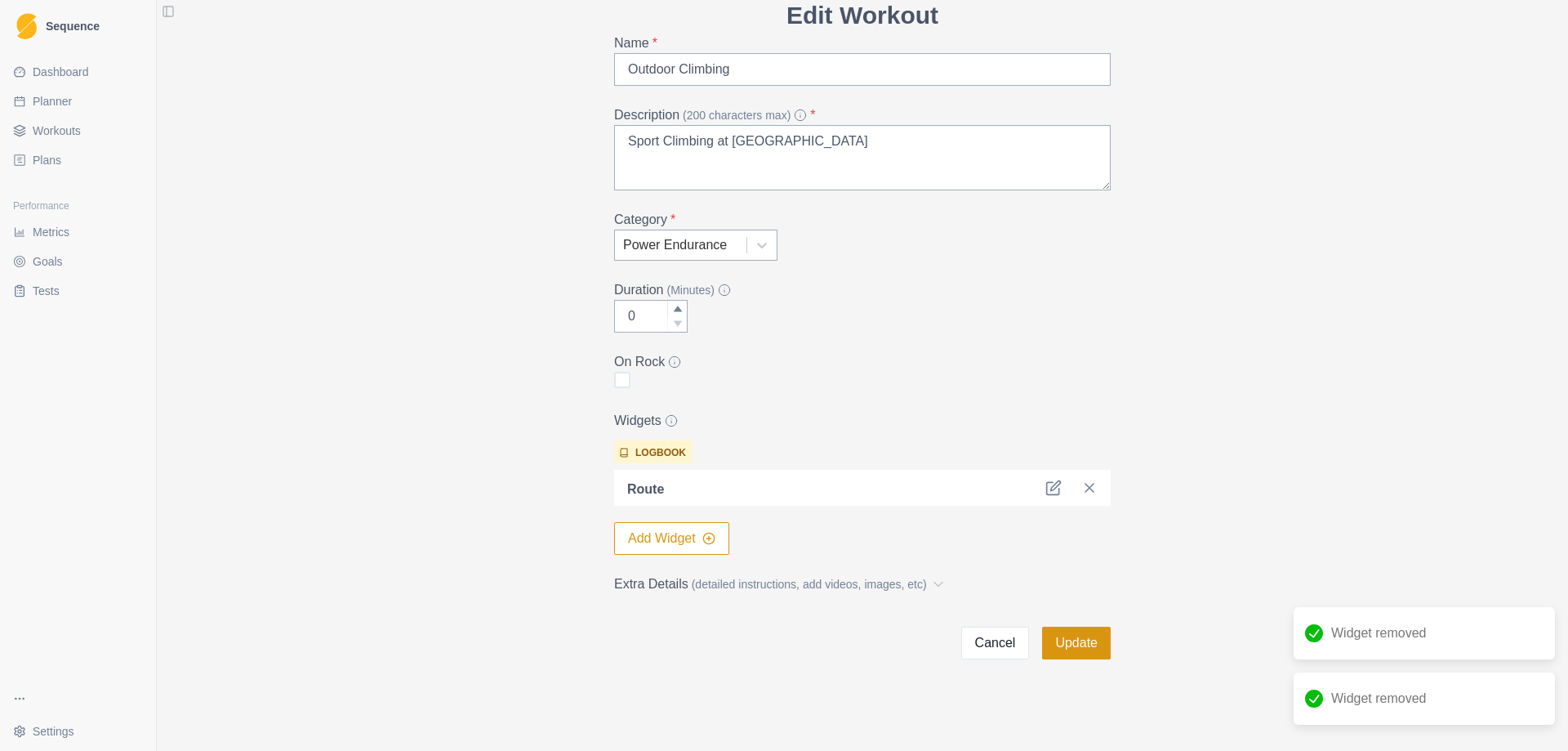
click at [1086, 639] on button "Update" at bounding box center [1076, 643] width 69 height 33
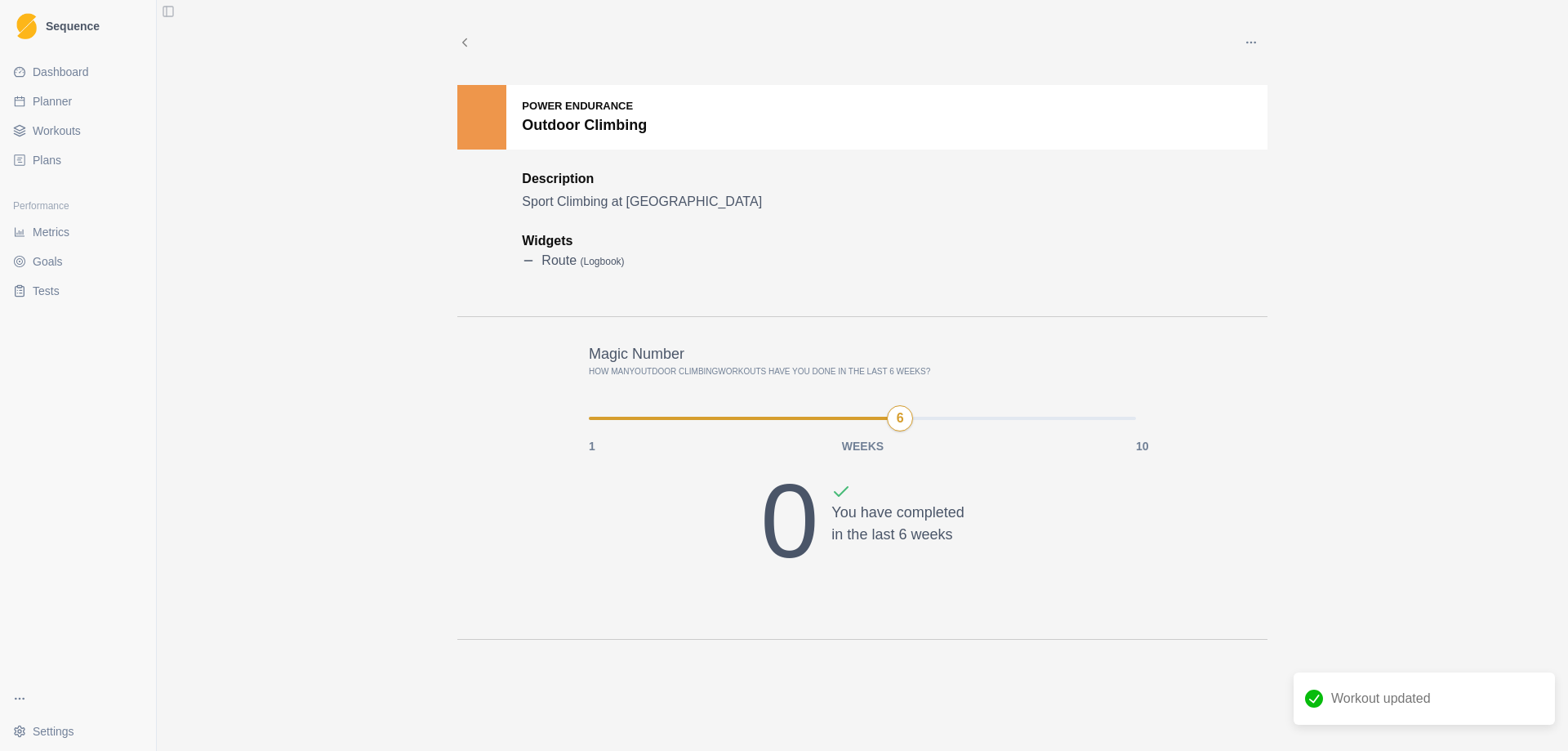
click at [51, 105] on span "Planner" at bounding box center [52, 101] width 40 height 16
select select "month"
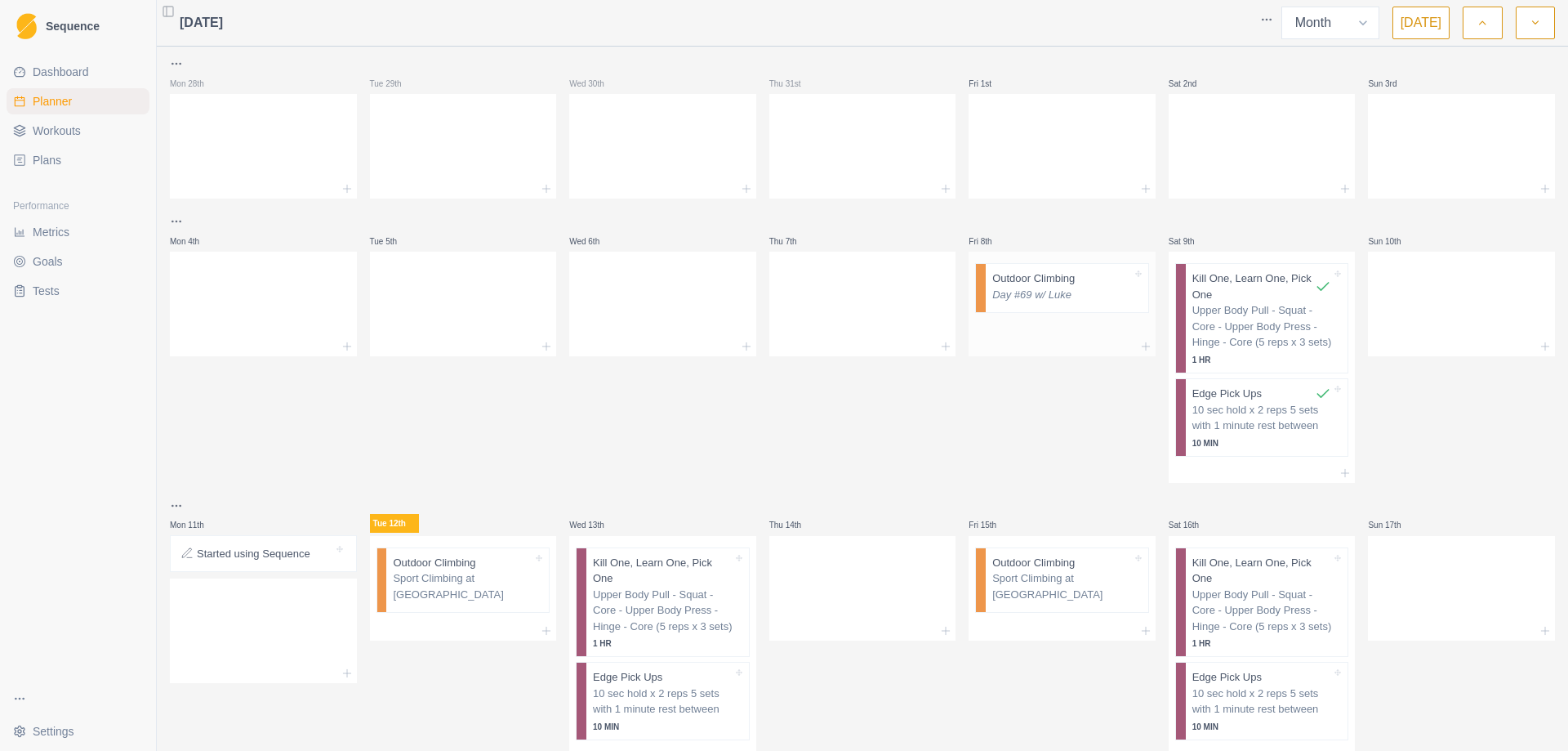
click at [1030, 292] on p "Day #69 w/ Luke" at bounding box center [1061, 295] width 140 height 16
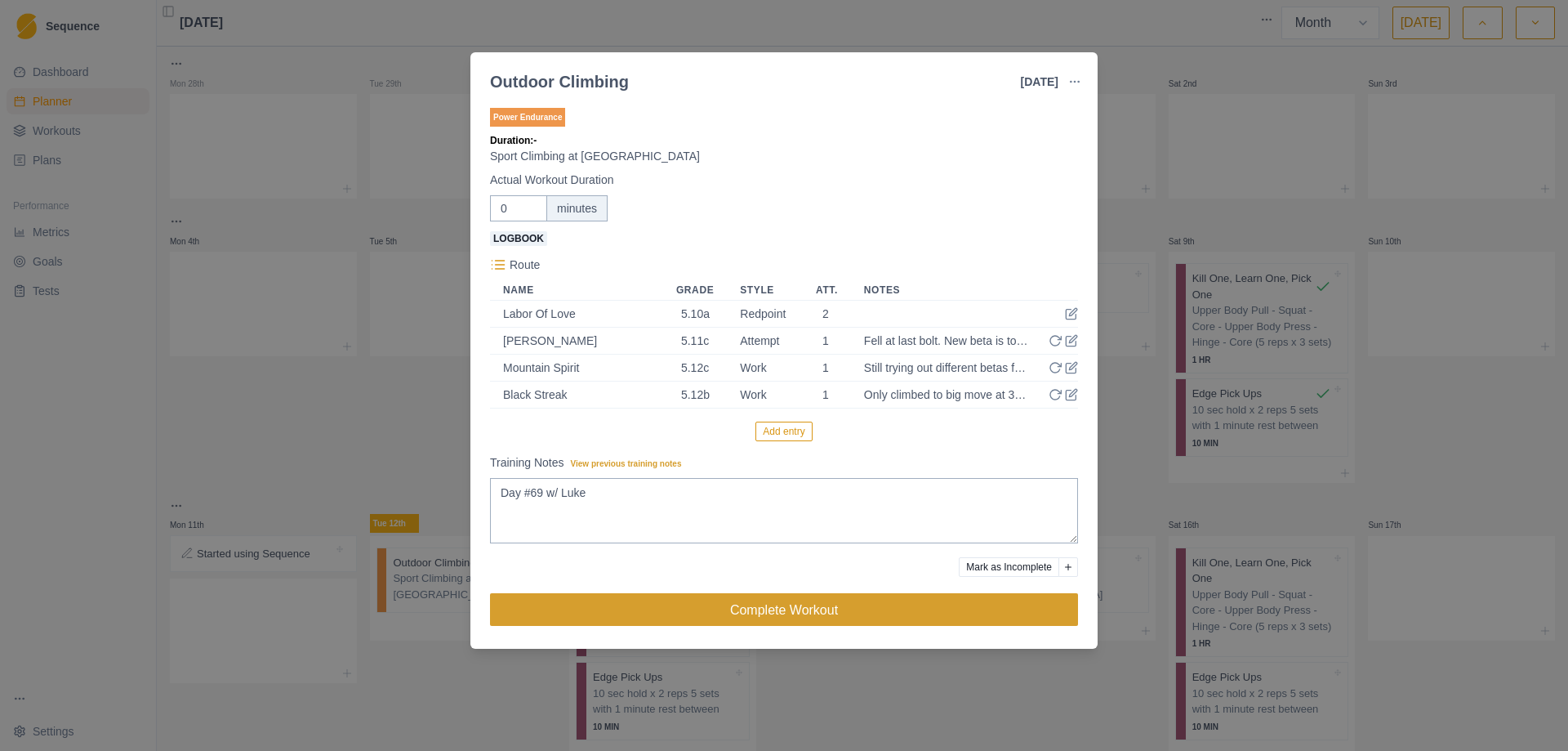
click at [750, 612] on button "Complete Workout" at bounding box center [784, 609] width 588 height 33
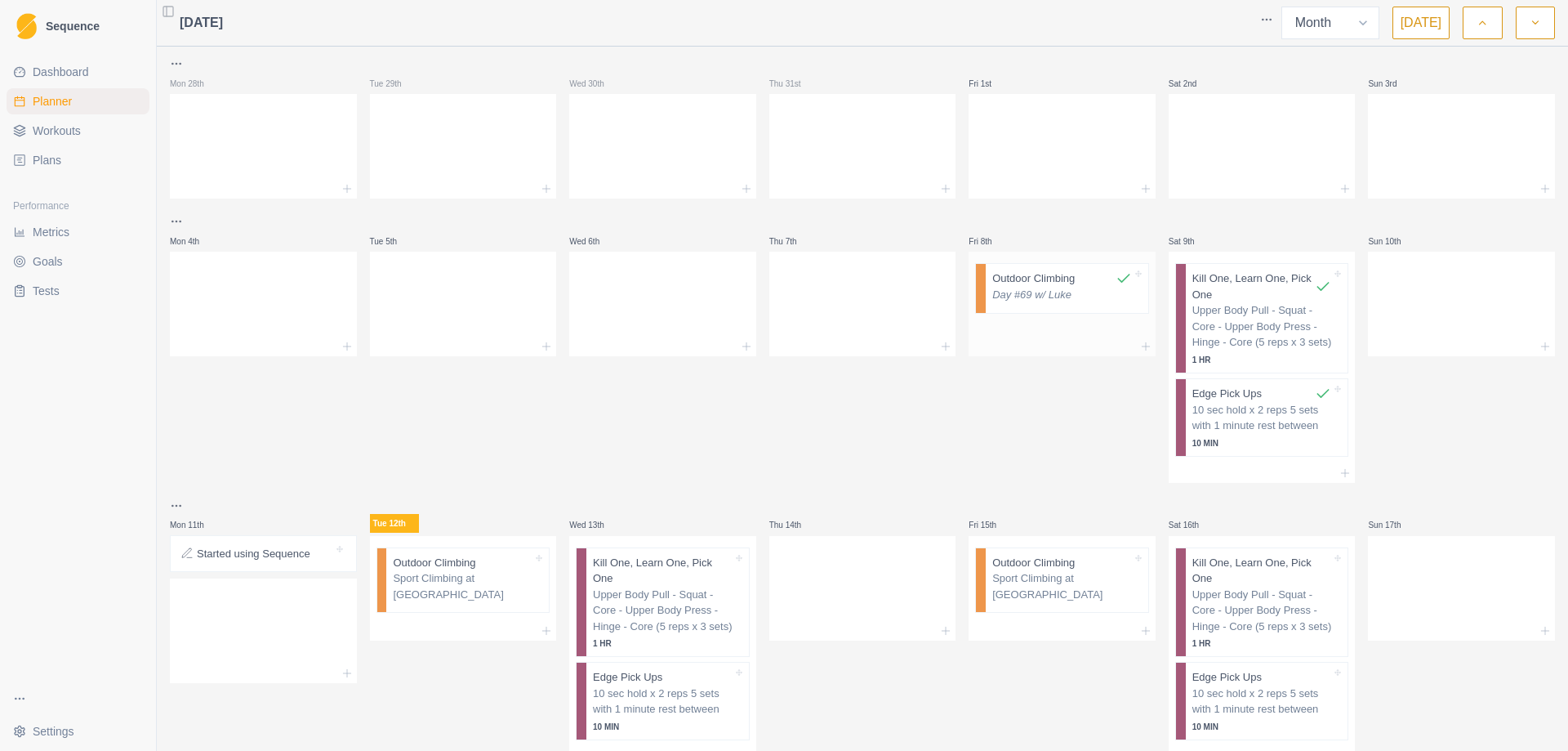
click at [1032, 297] on p "Day #69 w/ Luke" at bounding box center [1061, 295] width 140 height 16
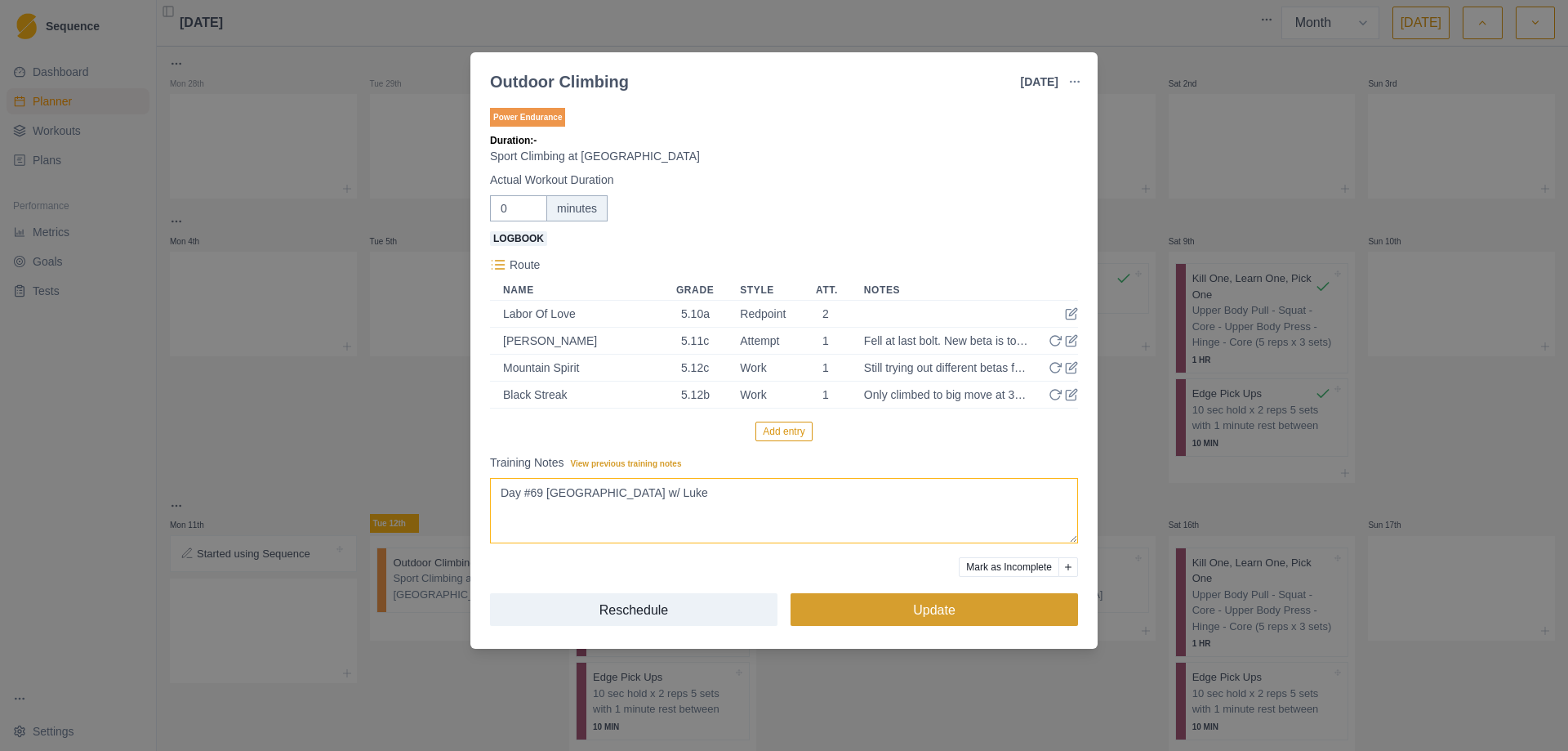
type textarea "Day #69 [GEOGRAPHIC_DATA] w/ Luke"
click at [918, 611] on button "Update" at bounding box center [933, 609] width 288 height 33
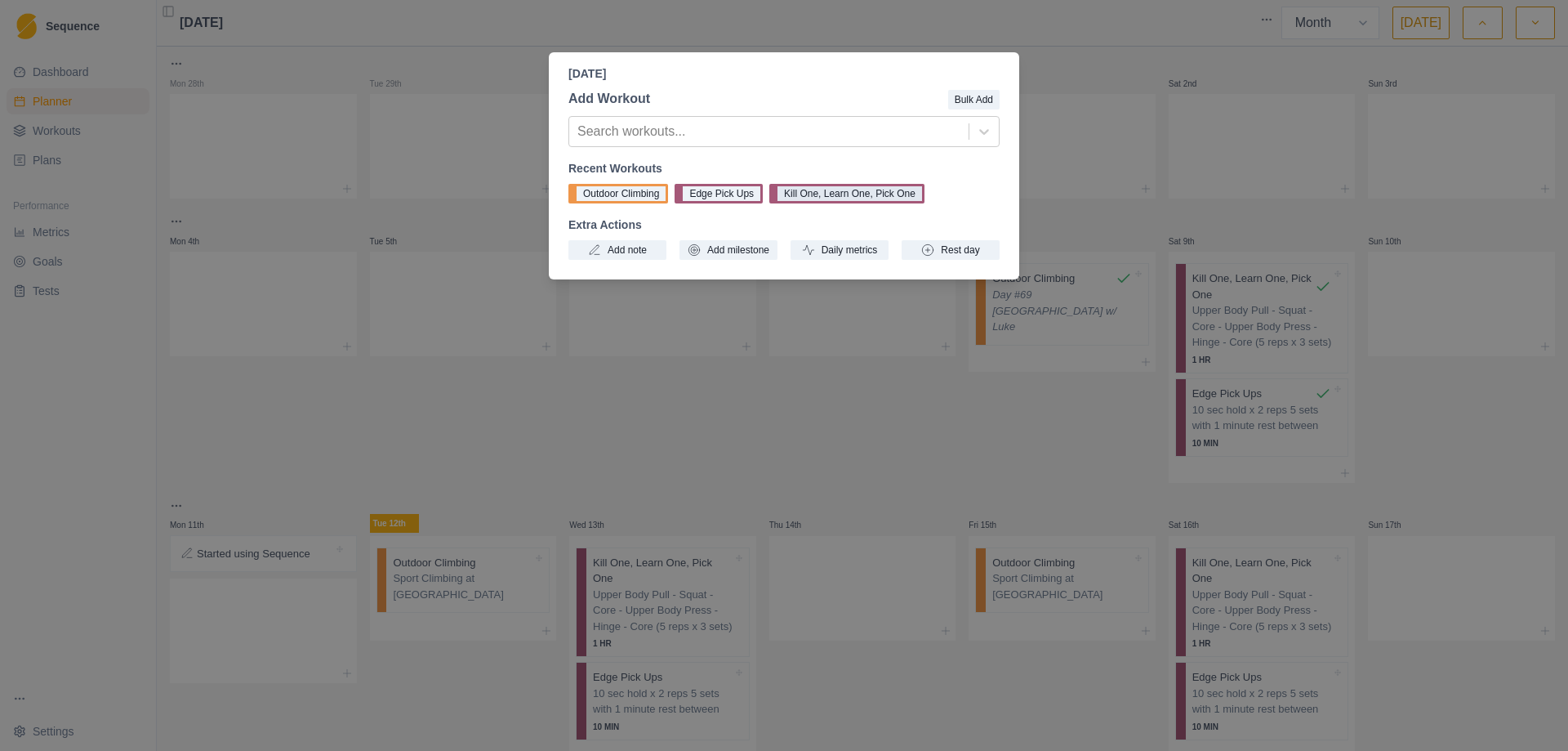
click at [839, 192] on button "Kill One, Learn One, Pick One" at bounding box center [847, 193] width 155 height 20
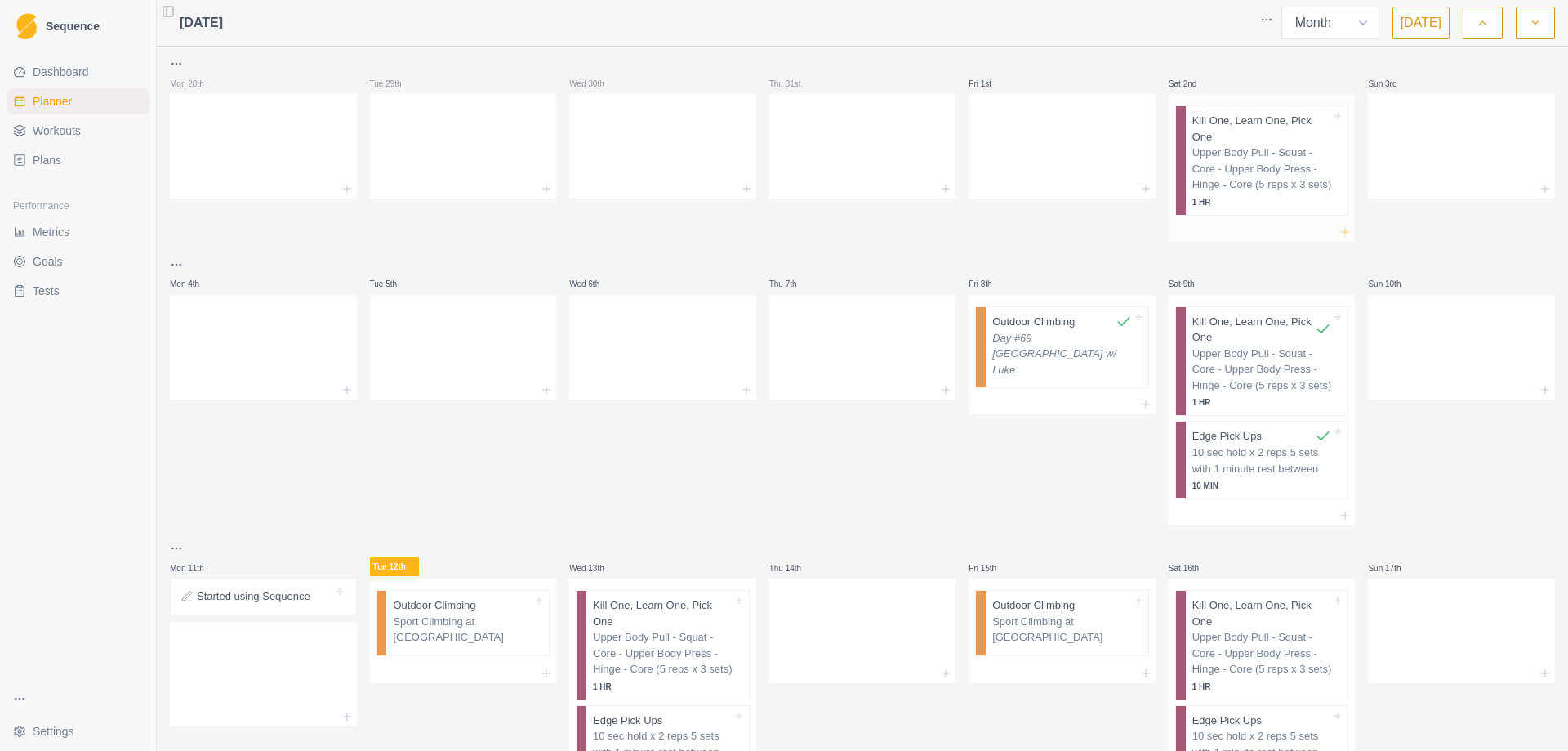
click at [1338, 225] on icon at bounding box center [1344, 231] width 13 height 13
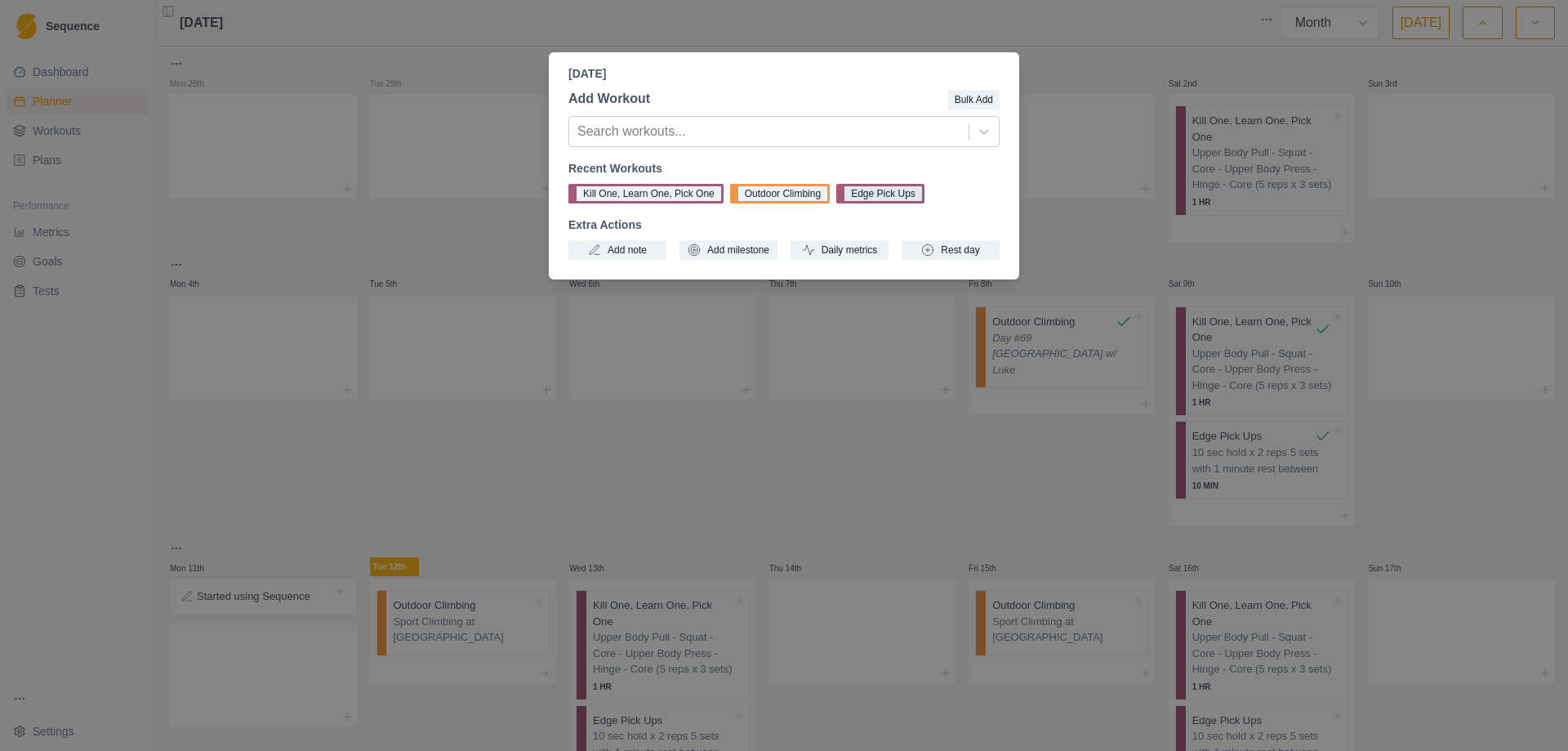
click at [873, 193] on button "Edge Pick Ups" at bounding box center [880, 193] width 88 height 20
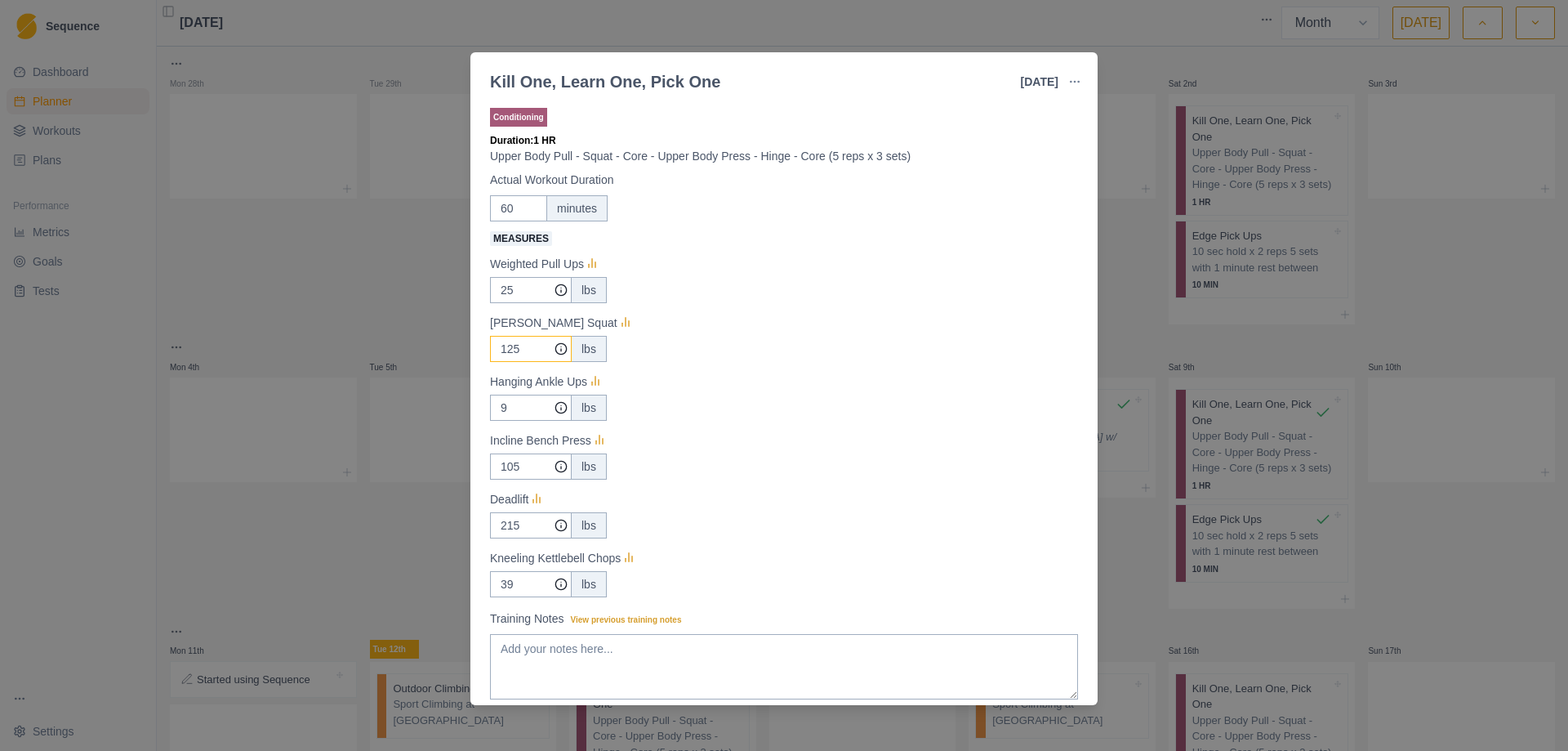
click at [523, 303] on input "125" at bounding box center [531, 290] width 82 height 26
type input "105"
click at [516, 303] on input "215" at bounding box center [531, 290] width 82 height 26
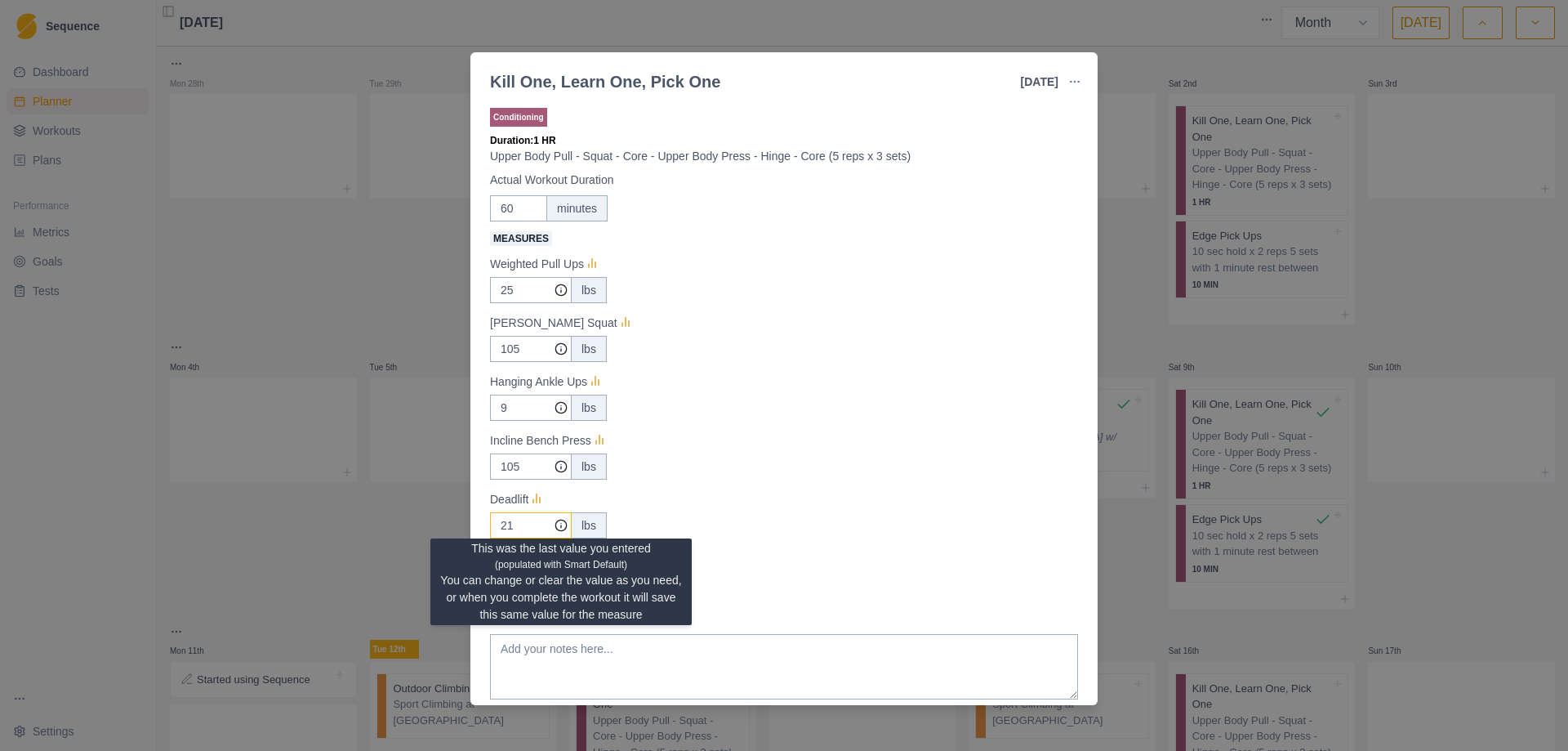
type input "2"
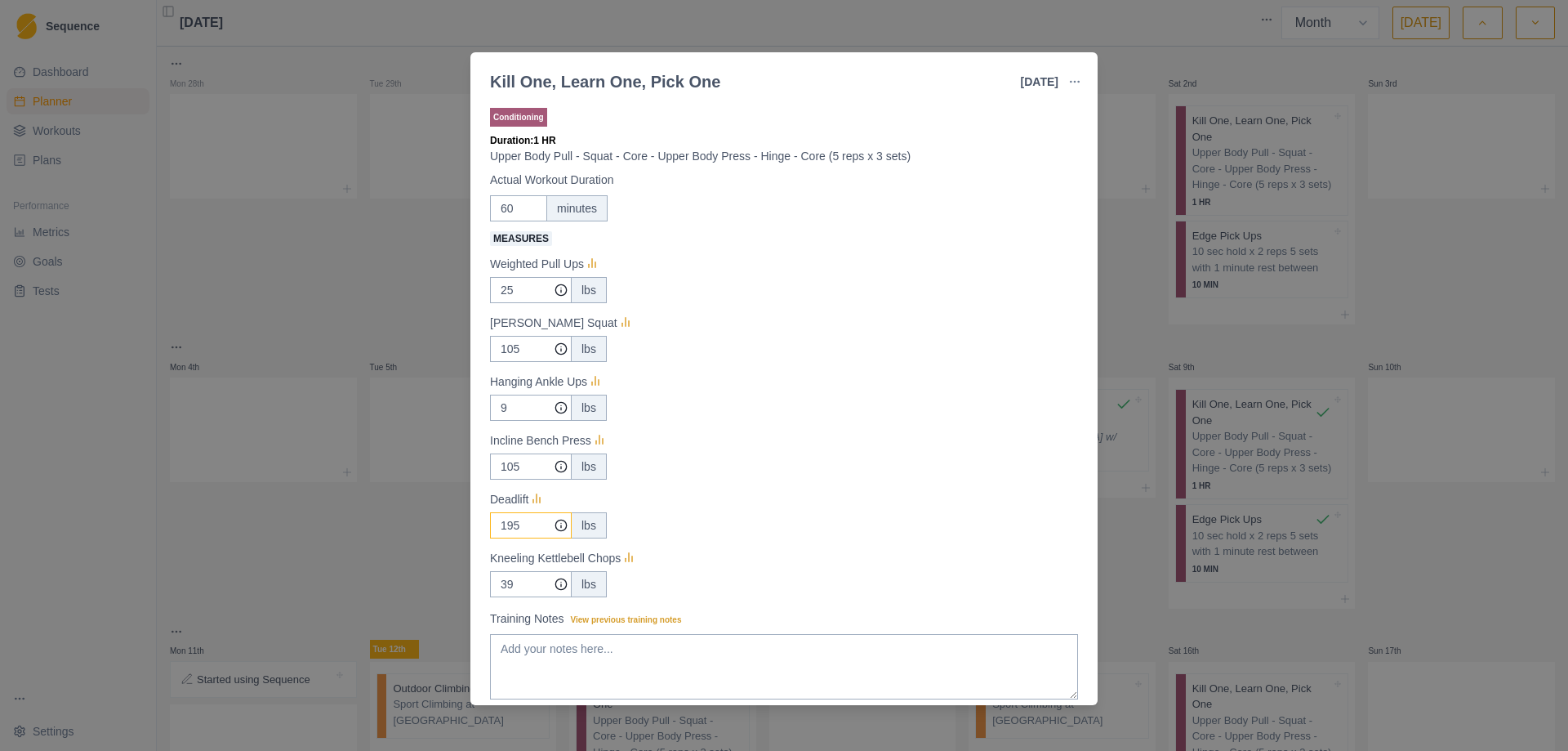
type input "195"
click at [744, 513] on div "195 lbs" at bounding box center [784, 525] width 588 height 26
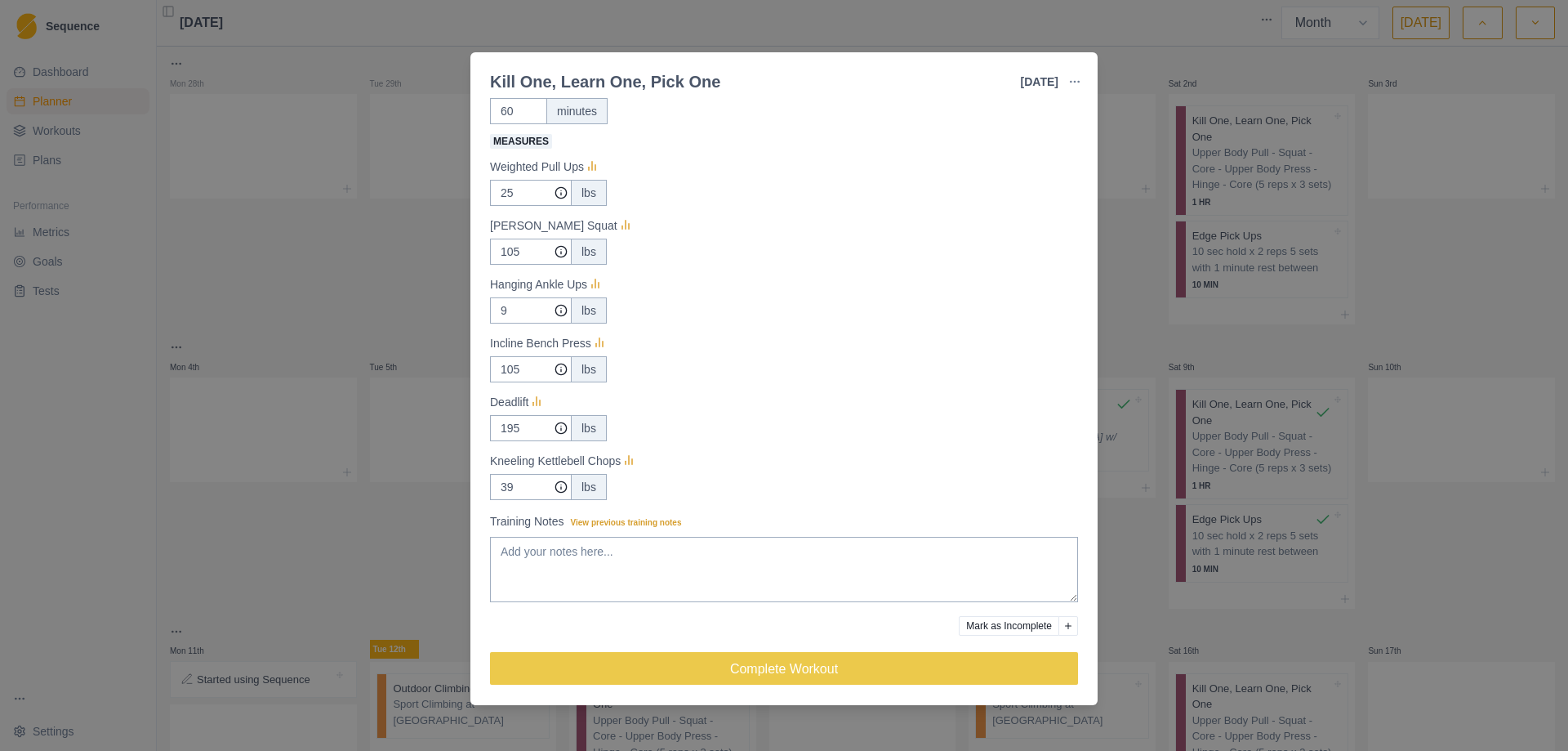
scroll to position [100, 0]
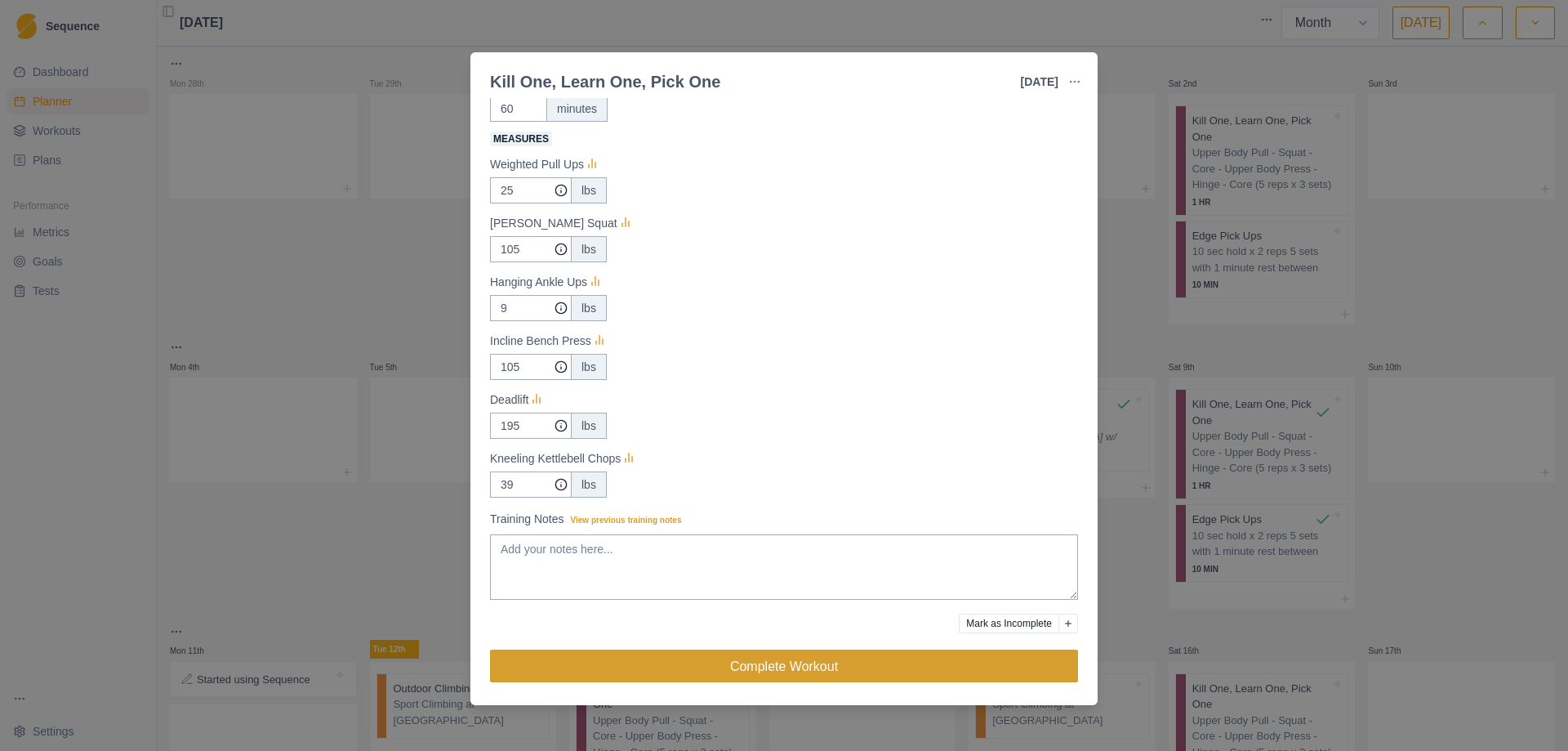
click at [774, 661] on button "Complete Workout" at bounding box center [784, 666] width 588 height 33
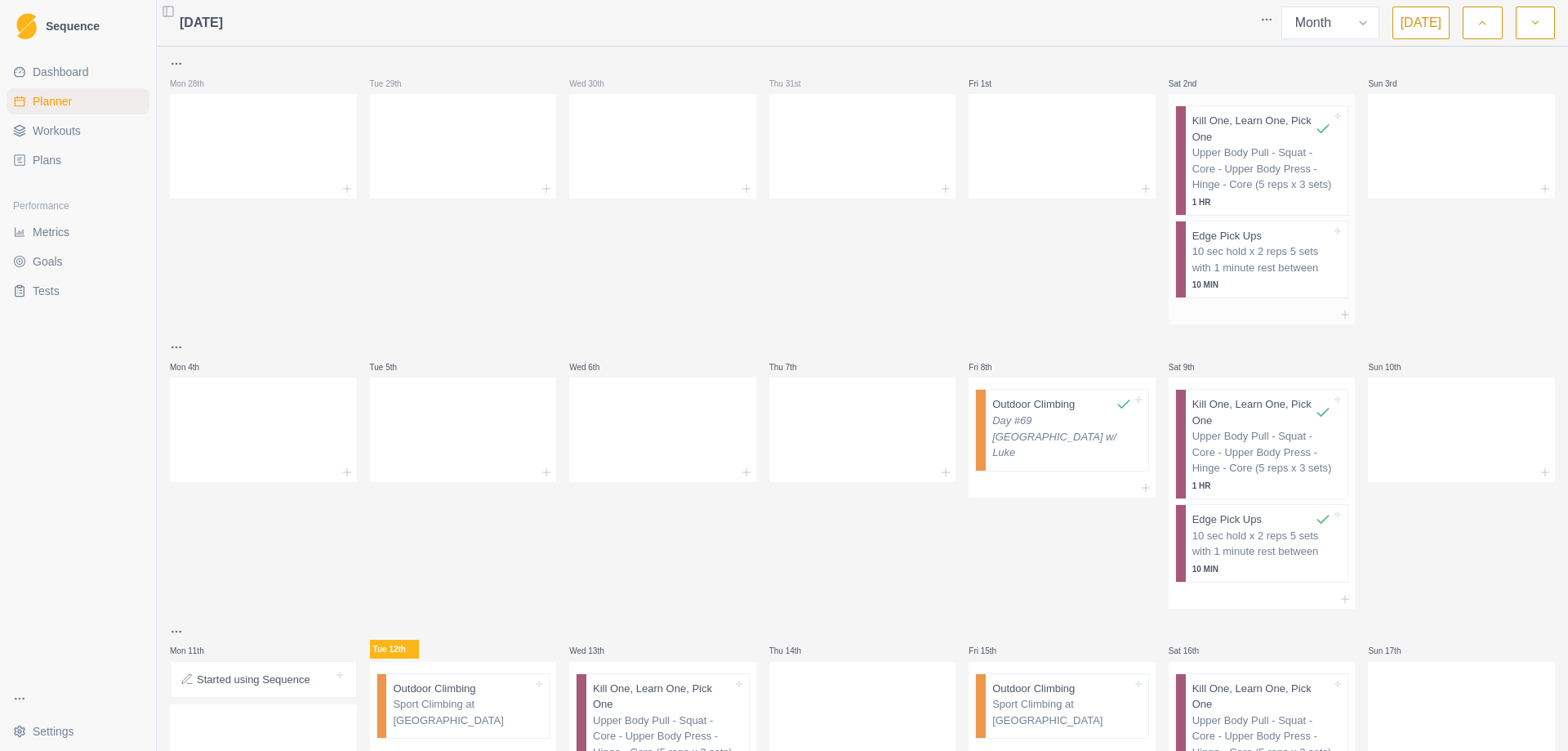
click at [1255, 161] on p "Upper Body Pull - Squat - Core - Upper Body Press - Hinge - Core (5 reps x 3 se…" at bounding box center [1261, 168] width 140 height 48
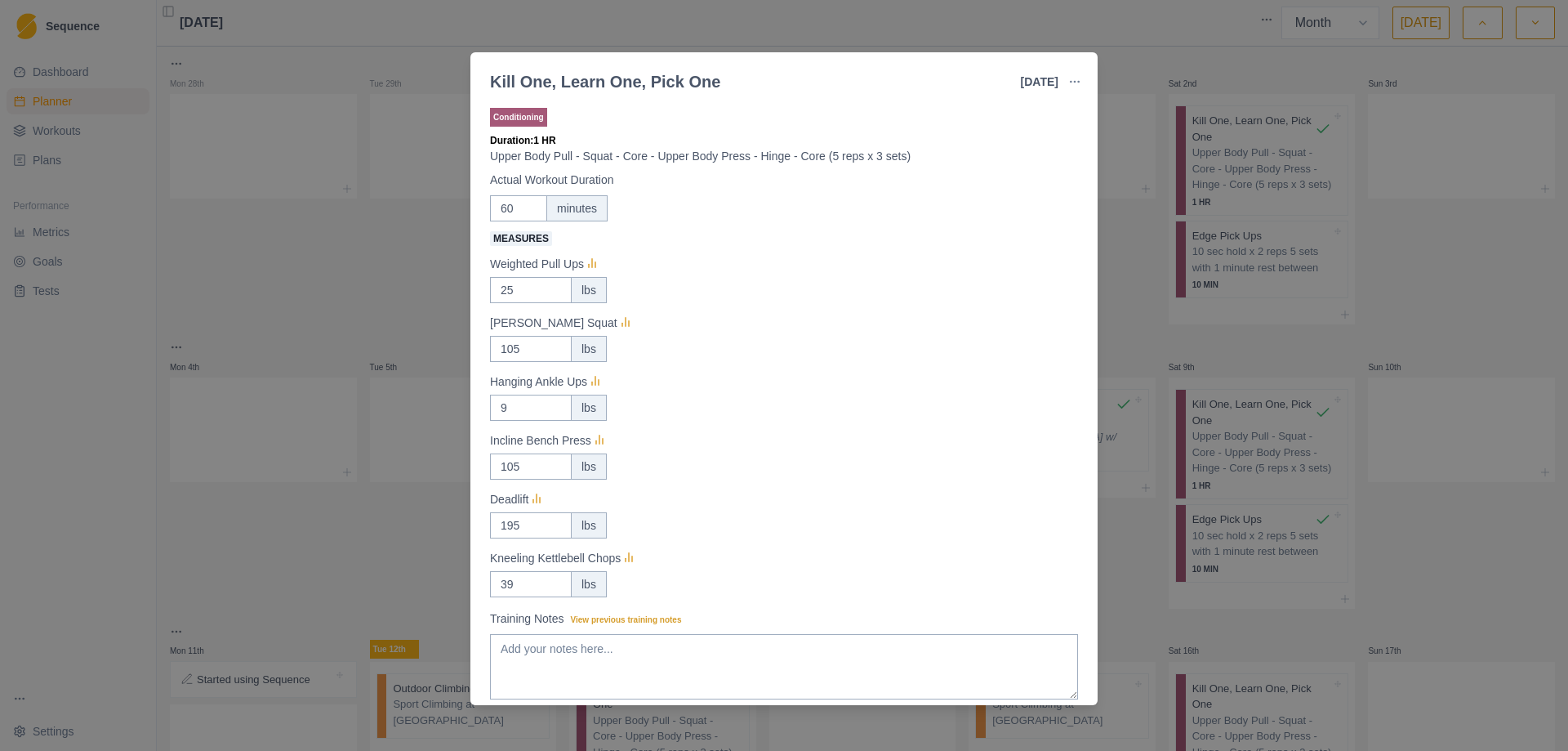
click at [1268, 348] on div "Kill One, Learn One, Pick One [DATE] Link To Goal View Workout Metrics Edit Ori…" at bounding box center [784, 376] width 1568 height 751
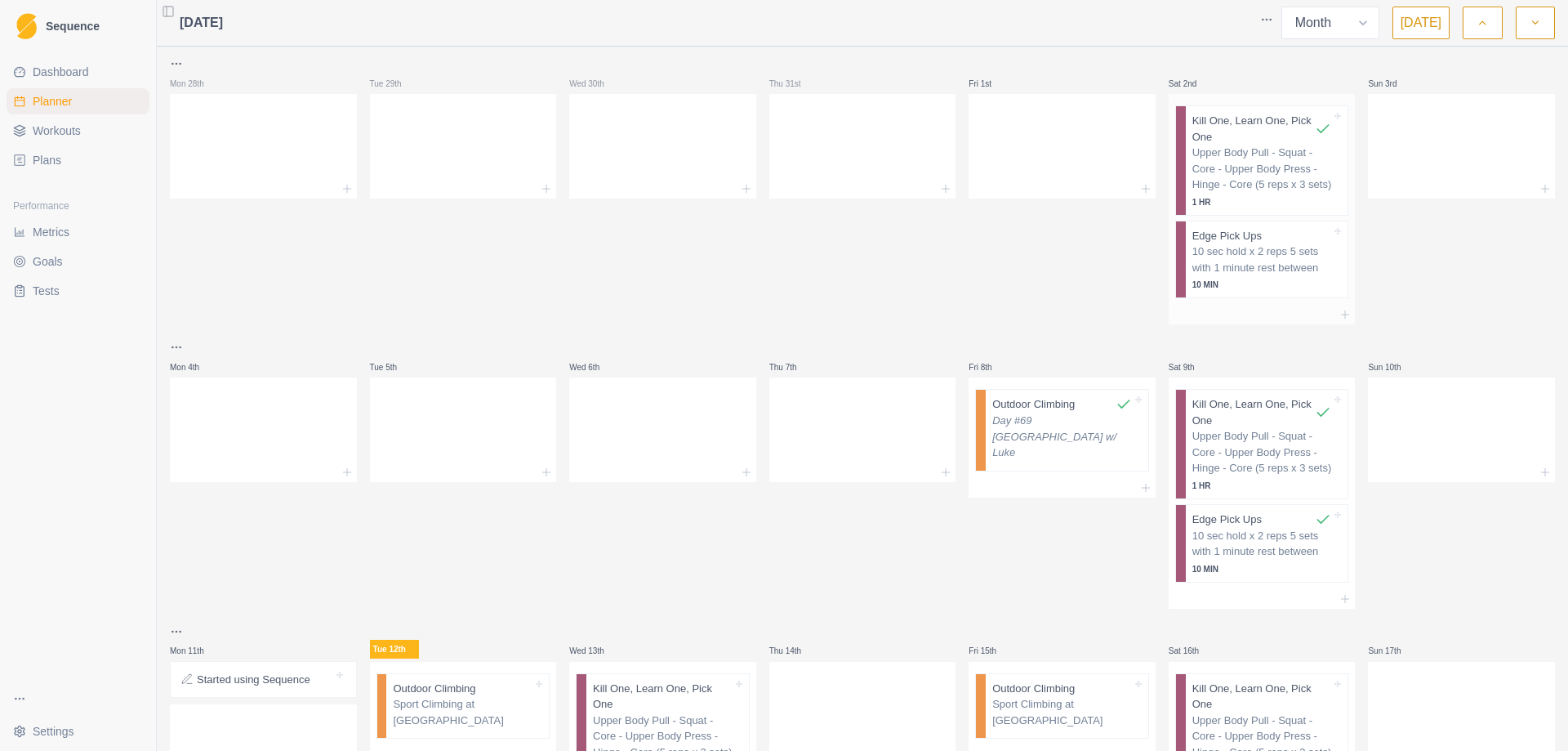
click at [1236, 259] on p "10 sec hold x 2 reps 5 sets with 1 minute rest between" at bounding box center [1261, 259] width 140 height 32
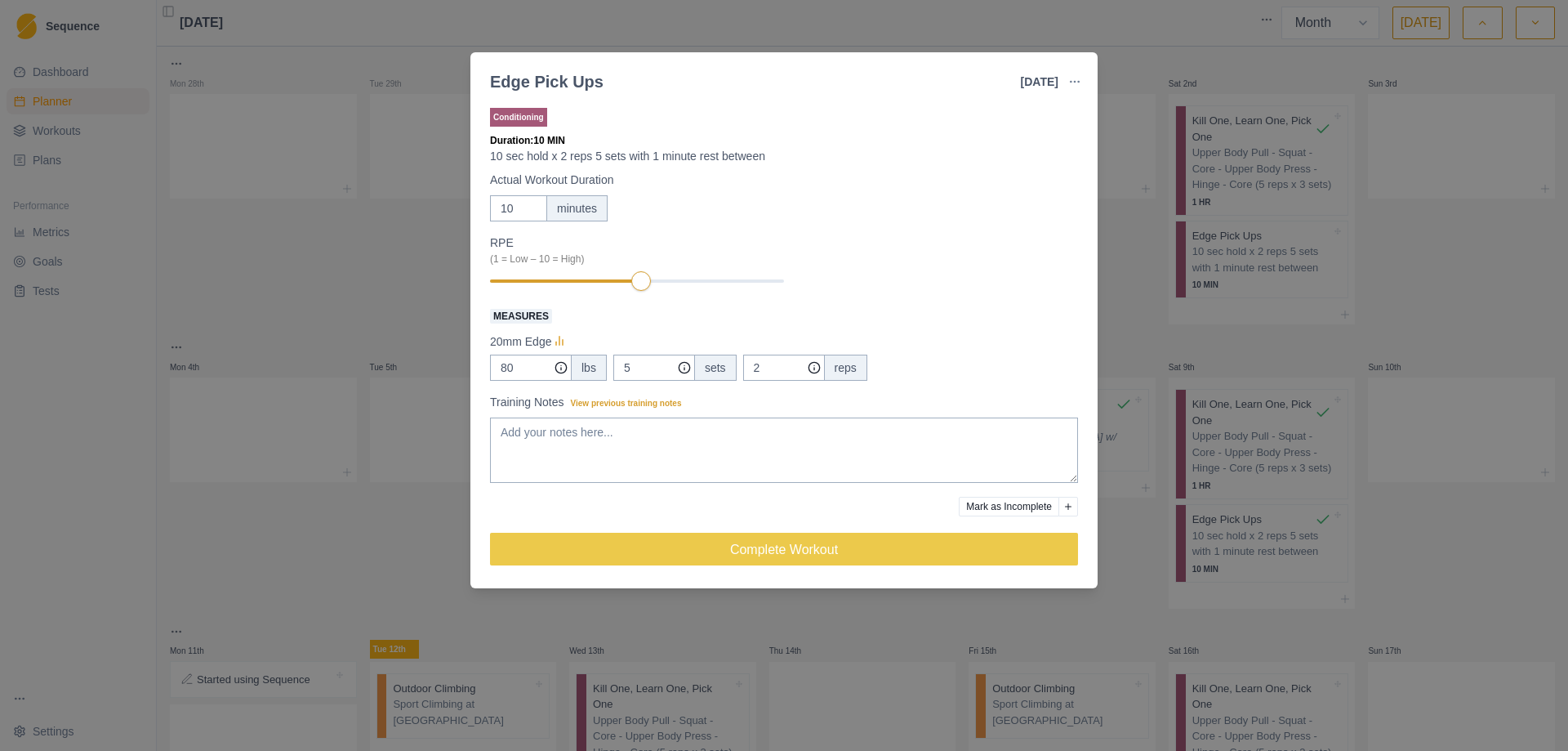
click at [259, 246] on div "Edge Pick Ups [DATE] Link To Goal View Workout Metrics Edit Original Workout Re…" at bounding box center [784, 376] width 1568 height 751
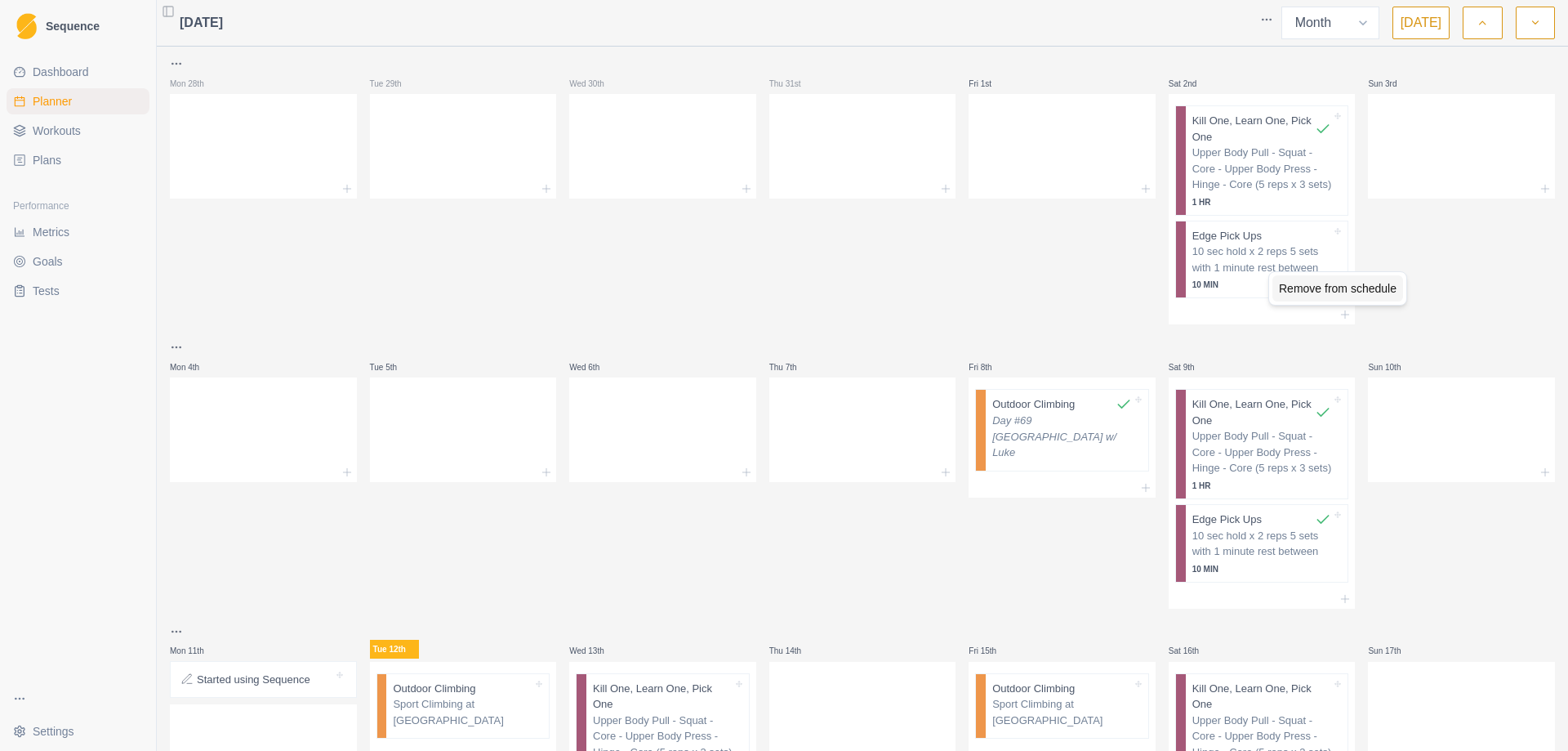
click at [1316, 295] on div "Remove from schedule" at bounding box center [1337, 288] width 131 height 26
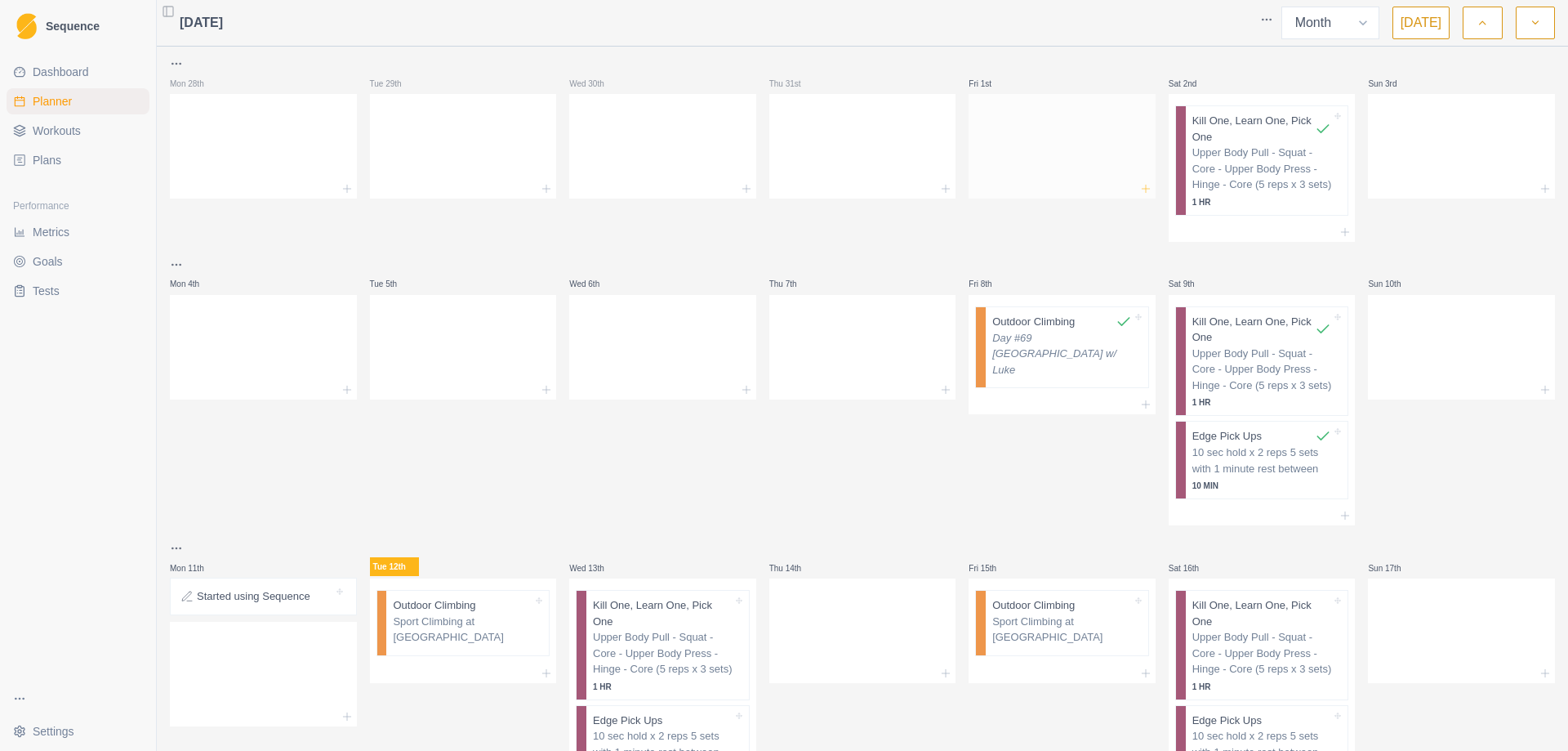
click at [1139, 191] on icon at bounding box center [1145, 188] width 13 height 13
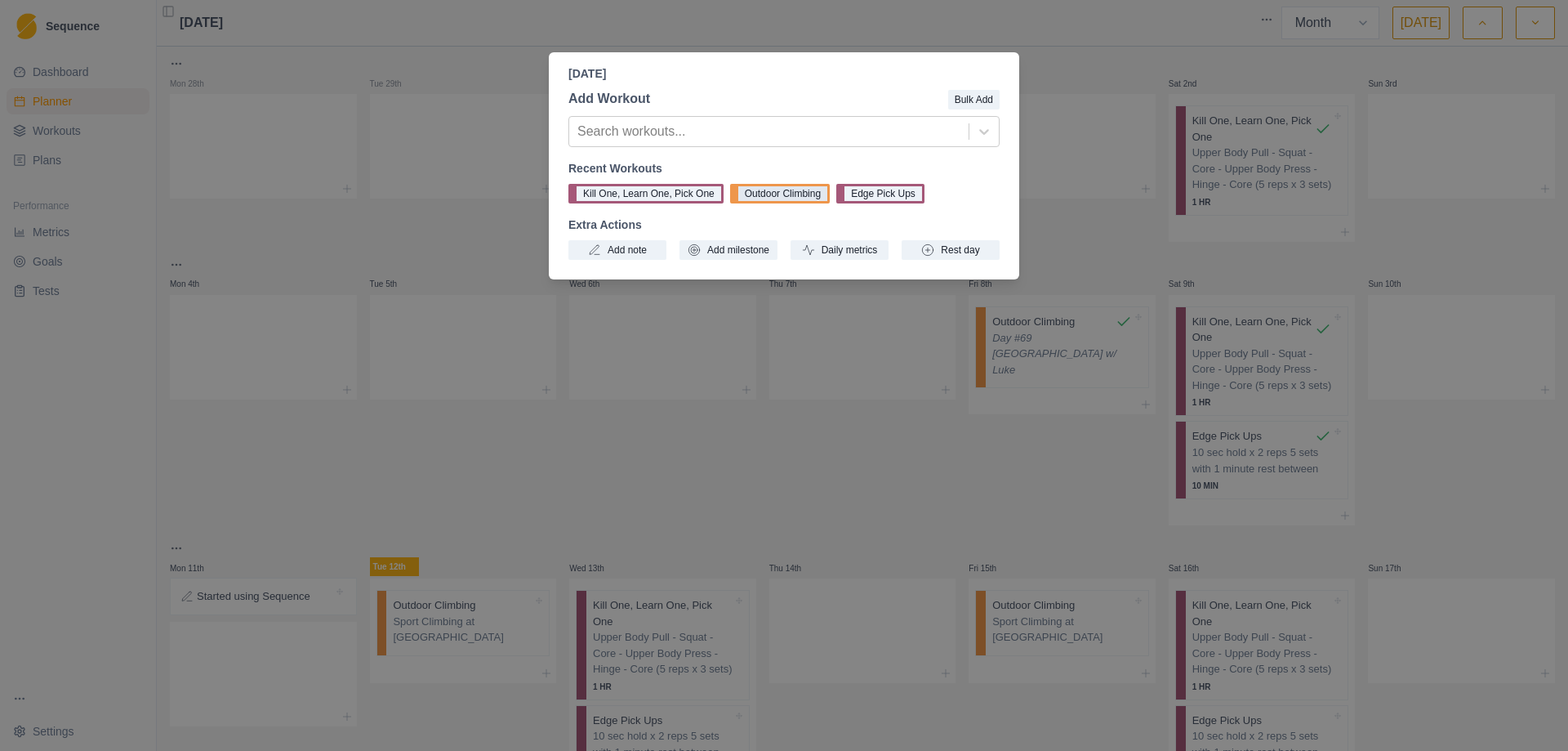
click at [781, 198] on button "Outdoor Climbing" at bounding box center [780, 193] width 100 height 20
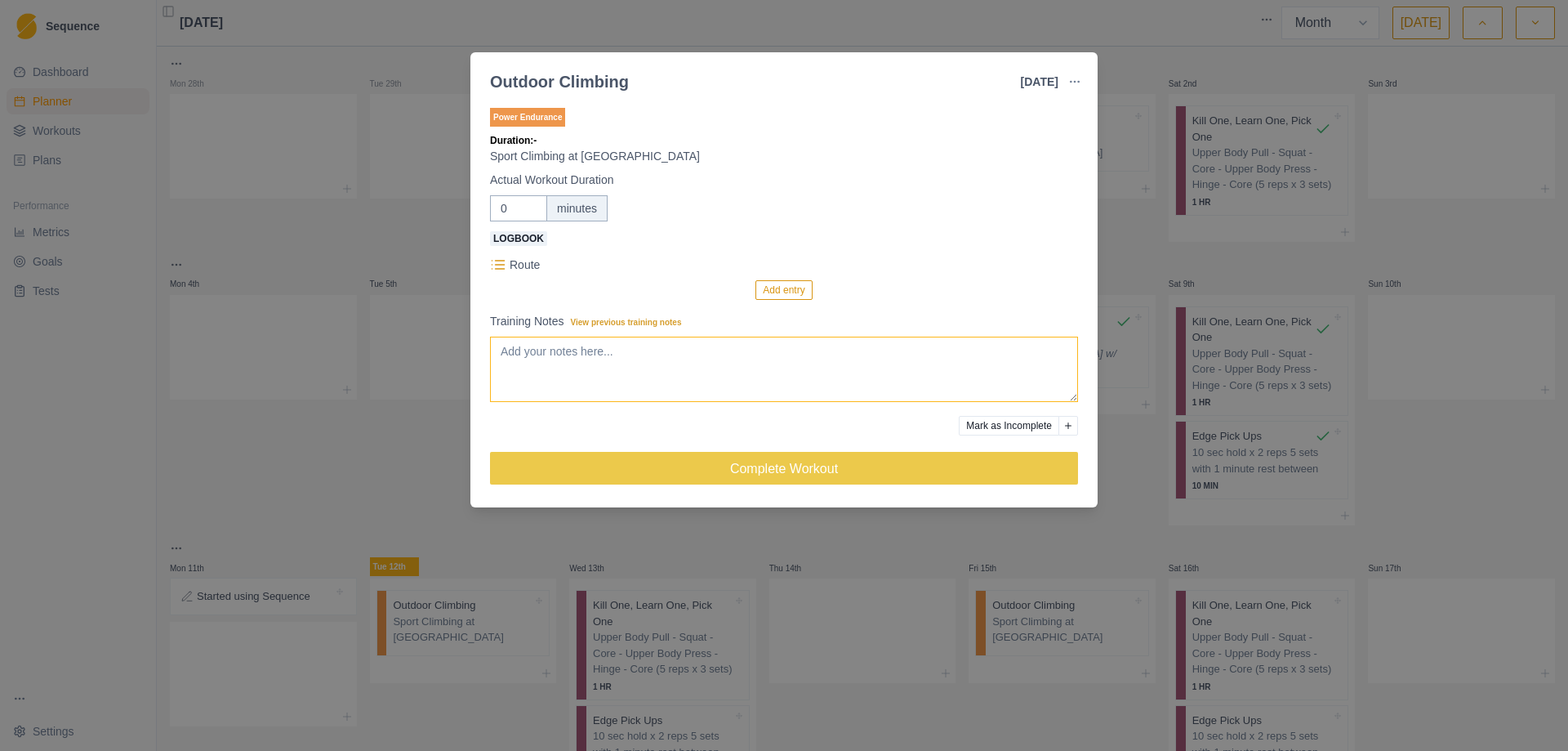
click at [592, 366] on textarea "Training Notes View previous training notes" at bounding box center [784, 369] width 588 height 65
type textarea "Day #67 Cascade Canyon w/ [PERSON_NAME] & [PERSON_NAME]"
click at [785, 290] on button "Add entry" at bounding box center [784, 290] width 57 height 20
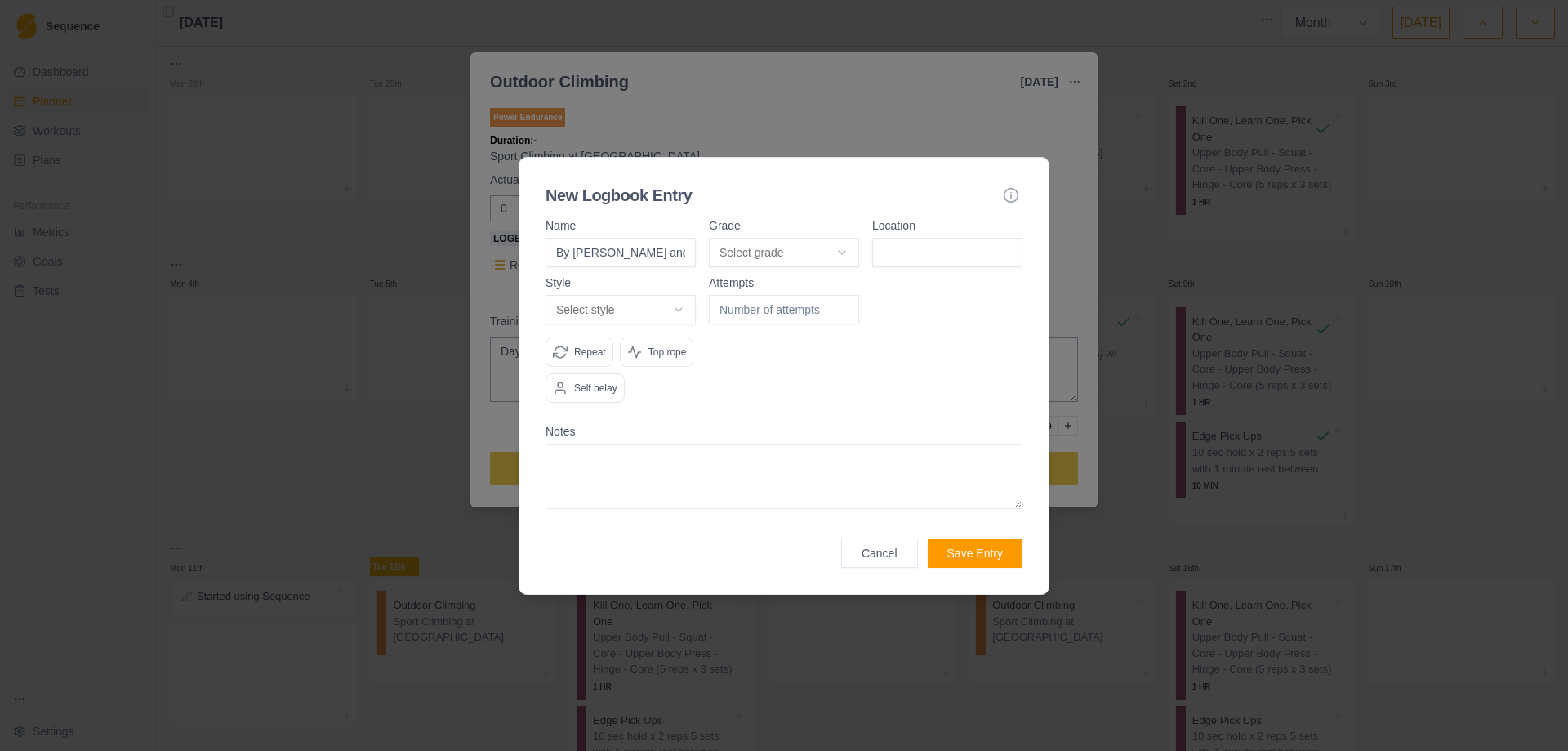
type input "By [PERSON_NAME] and the Cur Dog"
click at [846, 245] on body "Sequence Dashboard Planner Workouts Plans Performance Metrics Goals Tests Setti…" at bounding box center [784, 376] width 1568 height 751
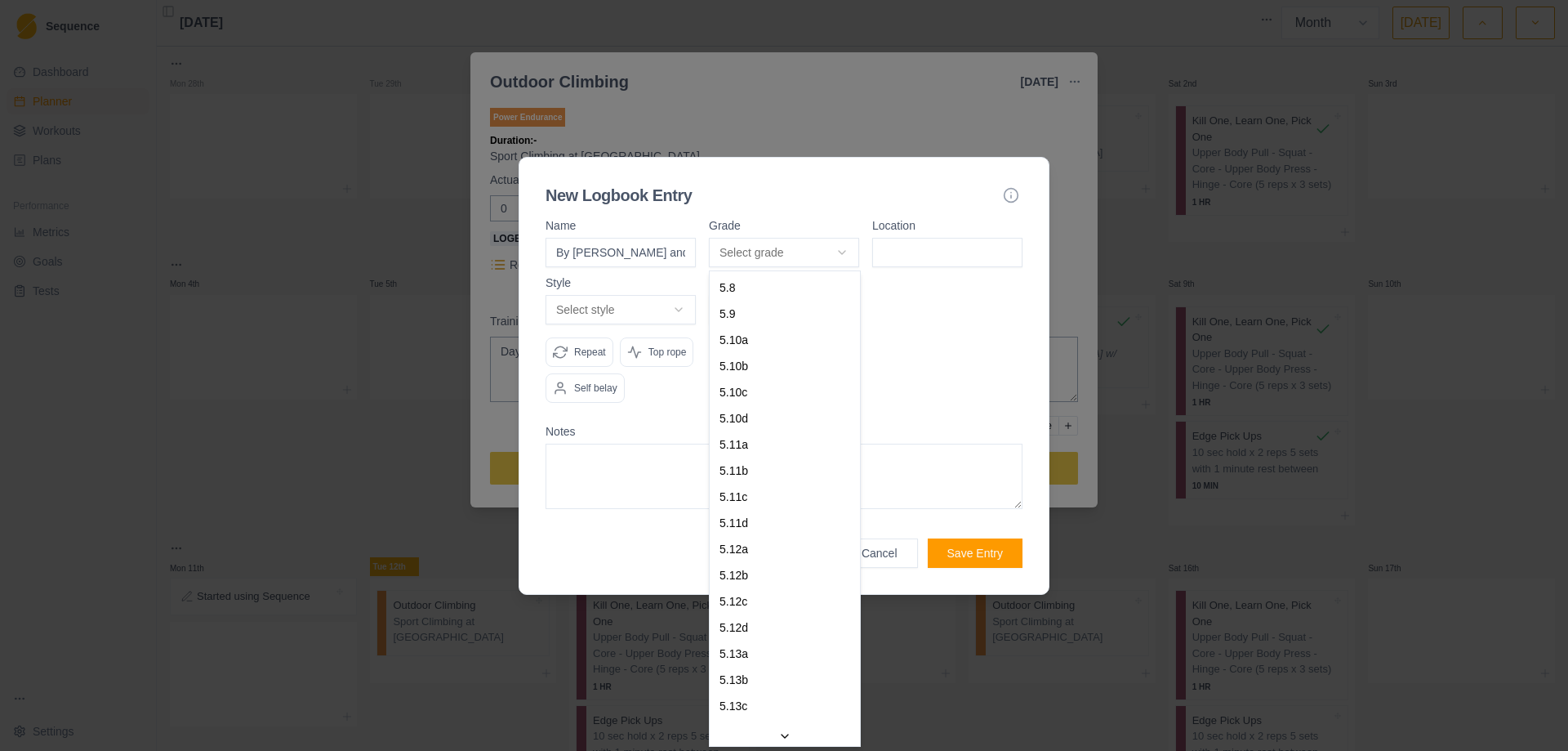
select select "9d36fb51-8d38-49c3-b5dc-7d7f42afbcfa"
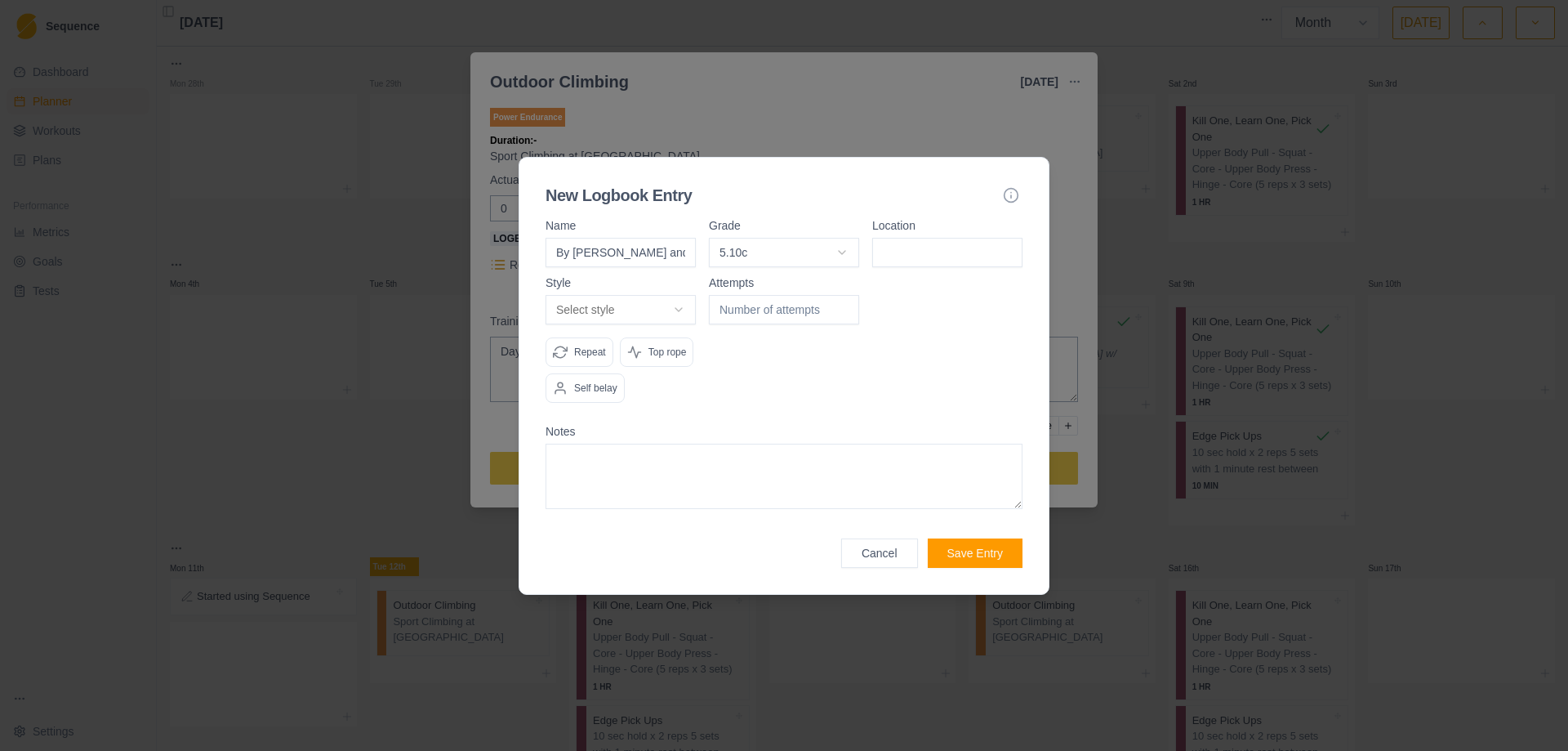
click at [924, 266] on input at bounding box center [946, 253] width 150 height 29
type input "Cascade"
click at [678, 307] on body "Sequence Dashboard Planner Workouts Plans Performance Metrics Goals Tests Setti…" at bounding box center [784, 376] width 1568 height 751
select select "redpoint"
type input "1"
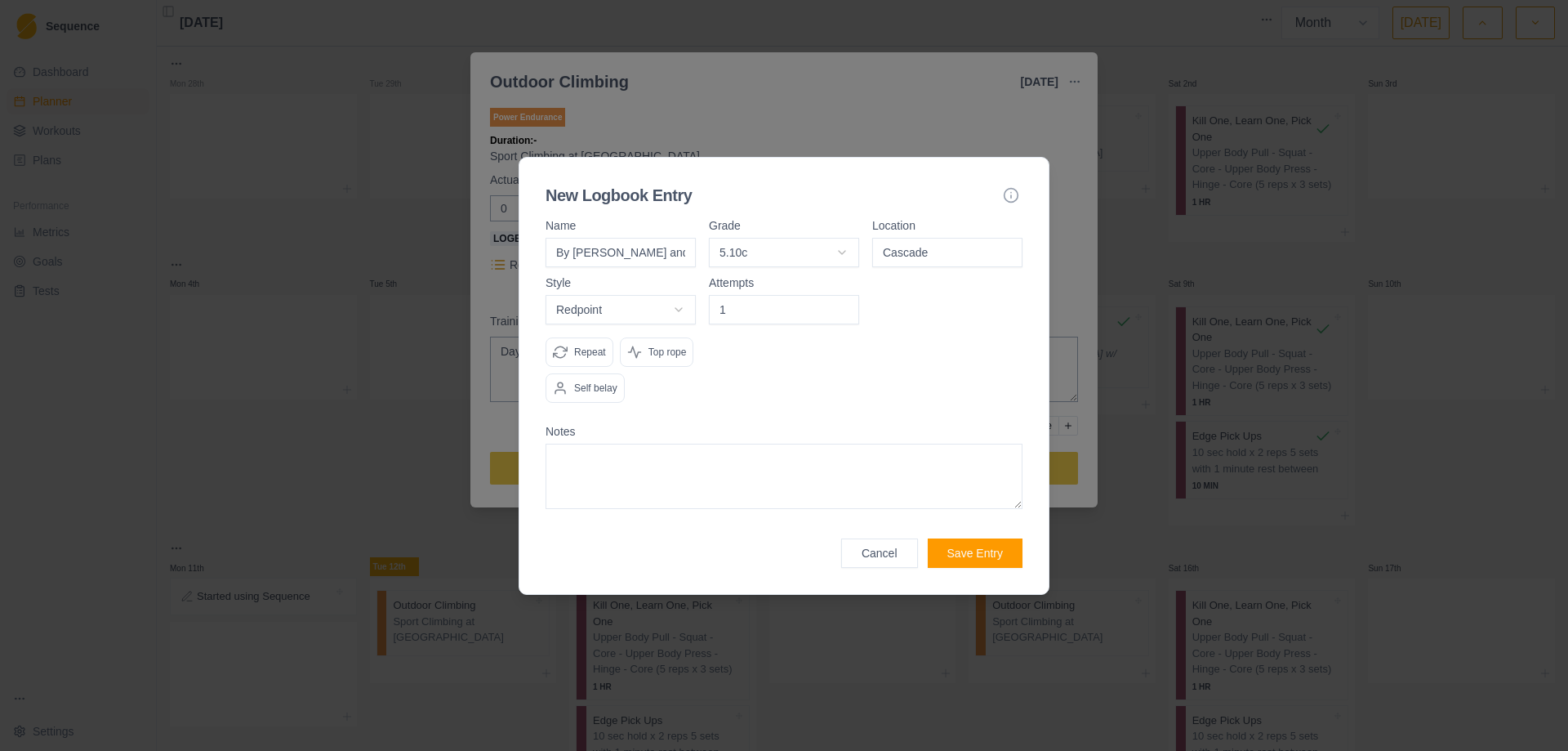
click at [844, 303] on input "1" at bounding box center [783, 309] width 150 height 29
click at [749, 384] on div "Attempts 1" at bounding box center [783, 346] width 150 height 139
click at [986, 548] on button "Save Entry" at bounding box center [975, 553] width 94 height 29
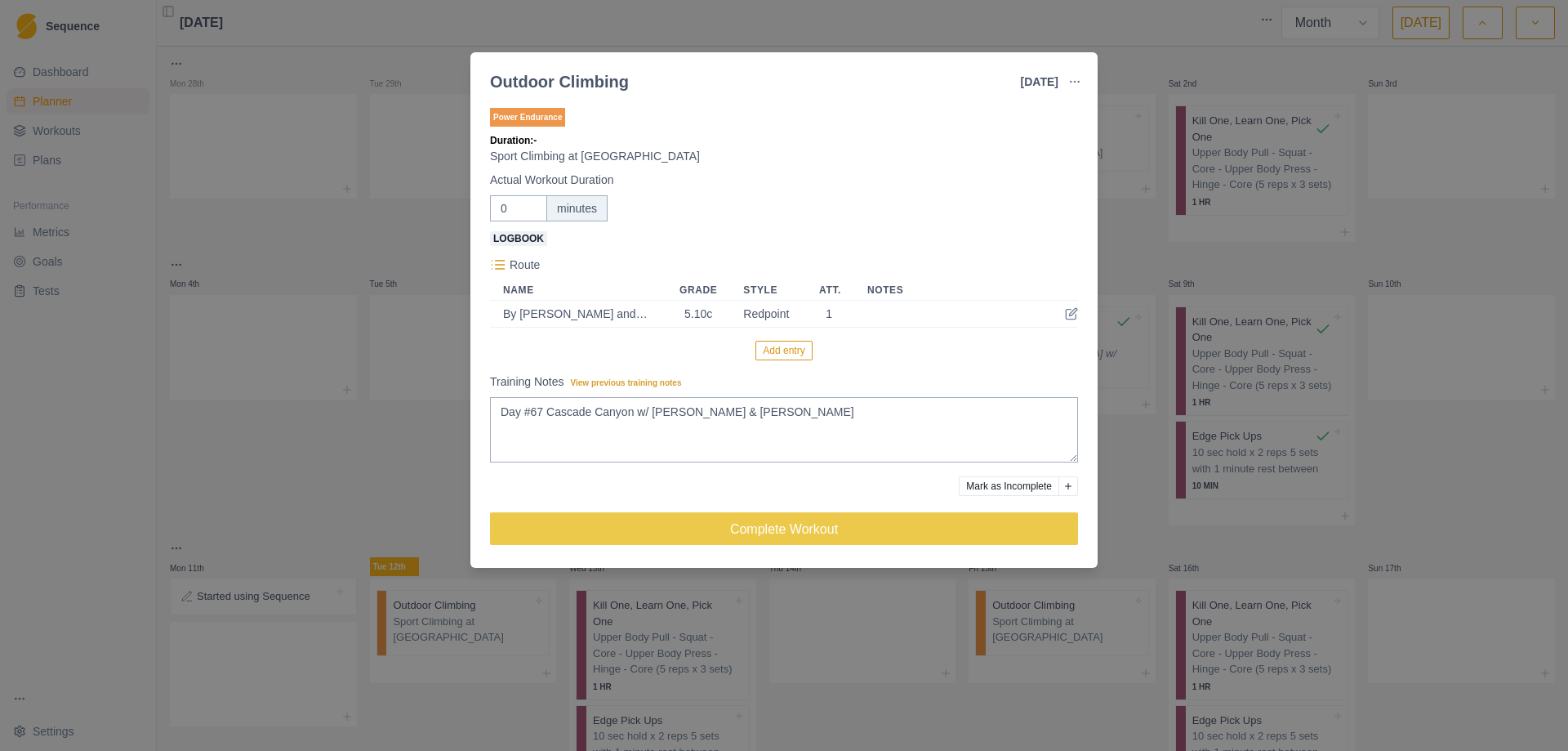
click at [778, 350] on button "Add entry" at bounding box center [784, 350] width 57 height 20
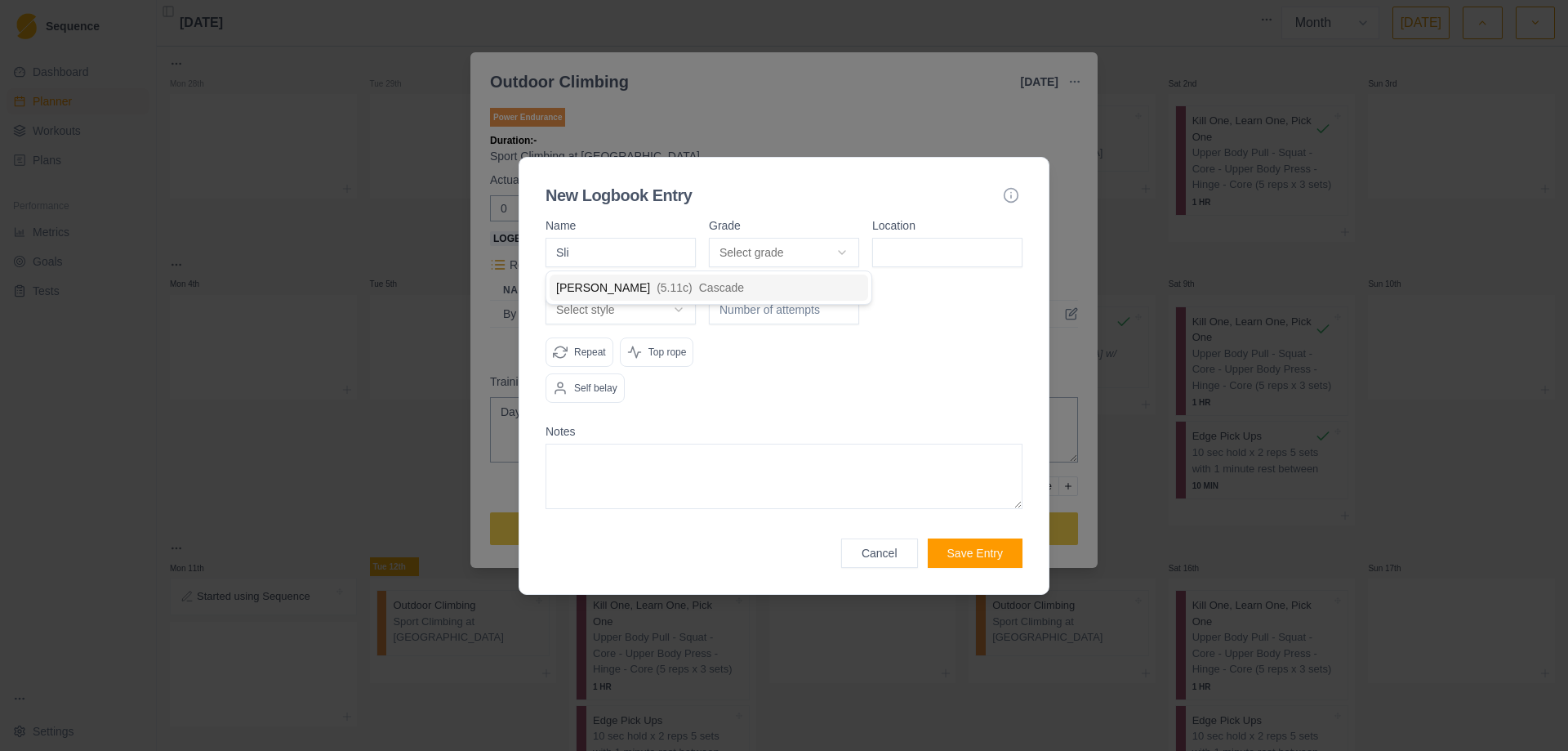
type input "Slim"
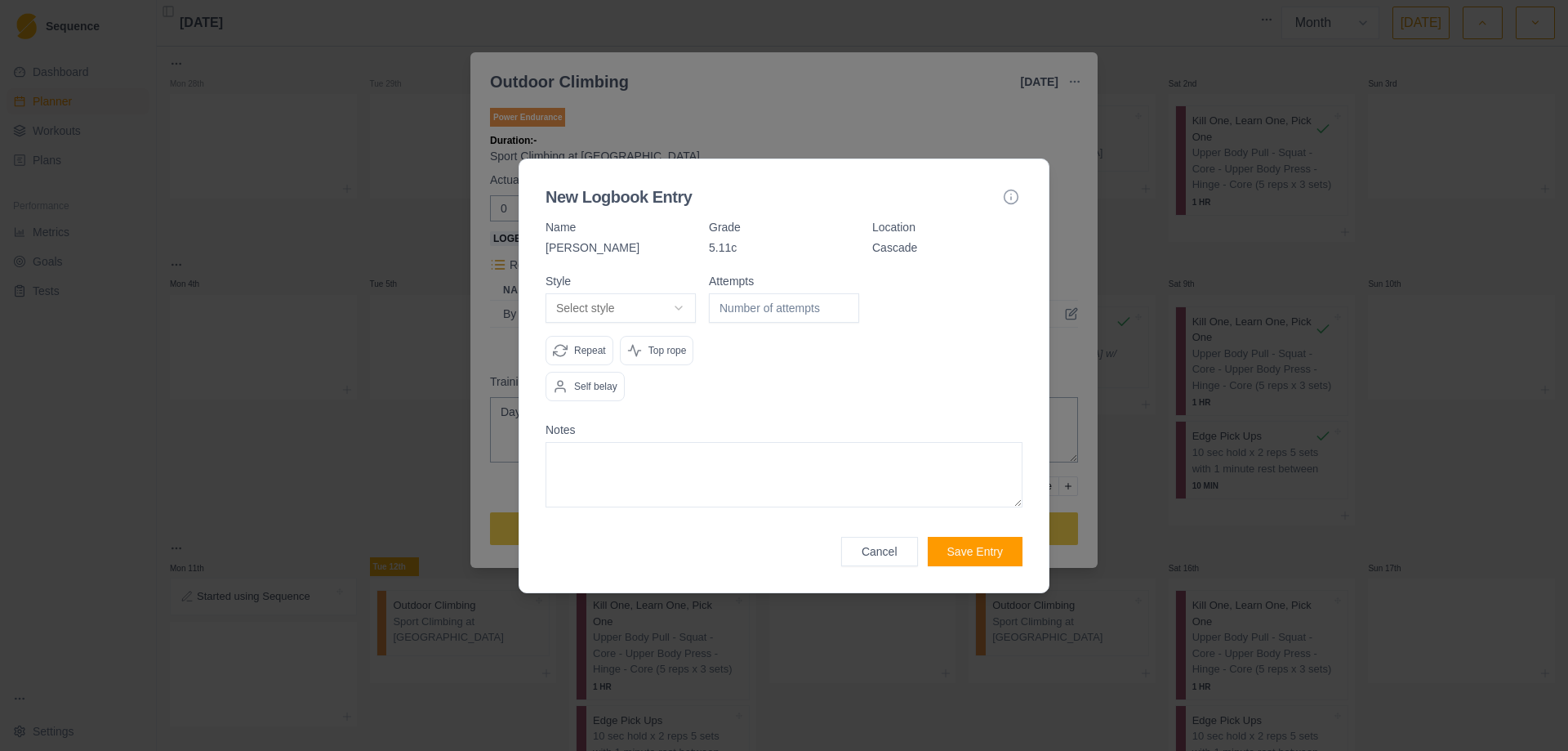
click at [681, 304] on body "Sequence Dashboard Planner Workouts Plans Performance Metrics Goals Tests Setti…" at bounding box center [784, 376] width 1568 height 751
select select "redpoint"
click at [842, 302] on input "1" at bounding box center [783, 308] width 150 height 29
type input "2"
click at [842, 302] on input "2" at bounding box center [783, 308] width 150 height 29
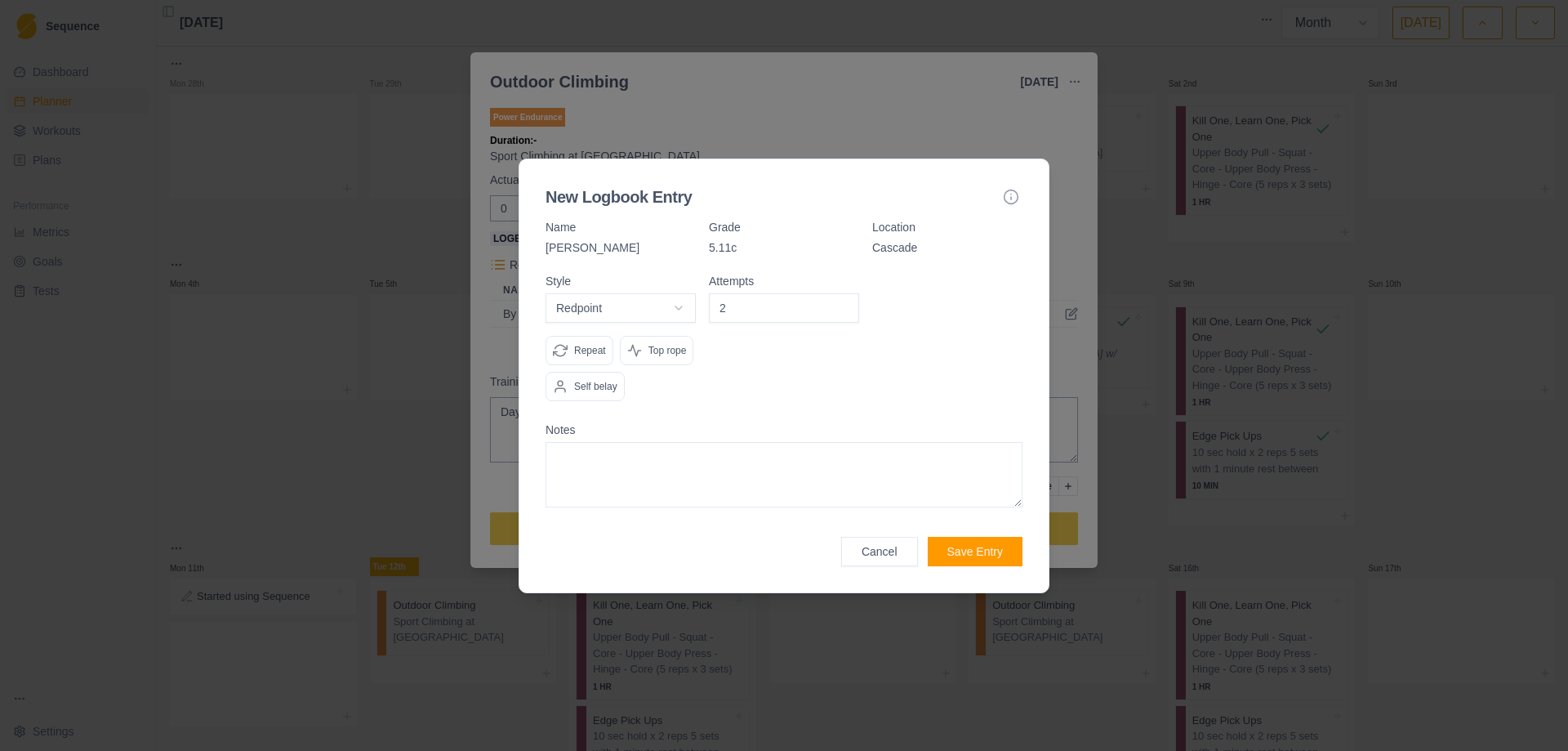
click at [976, 546] on button "Save Entry" at bounding box center [975, 552] width 94 height 29
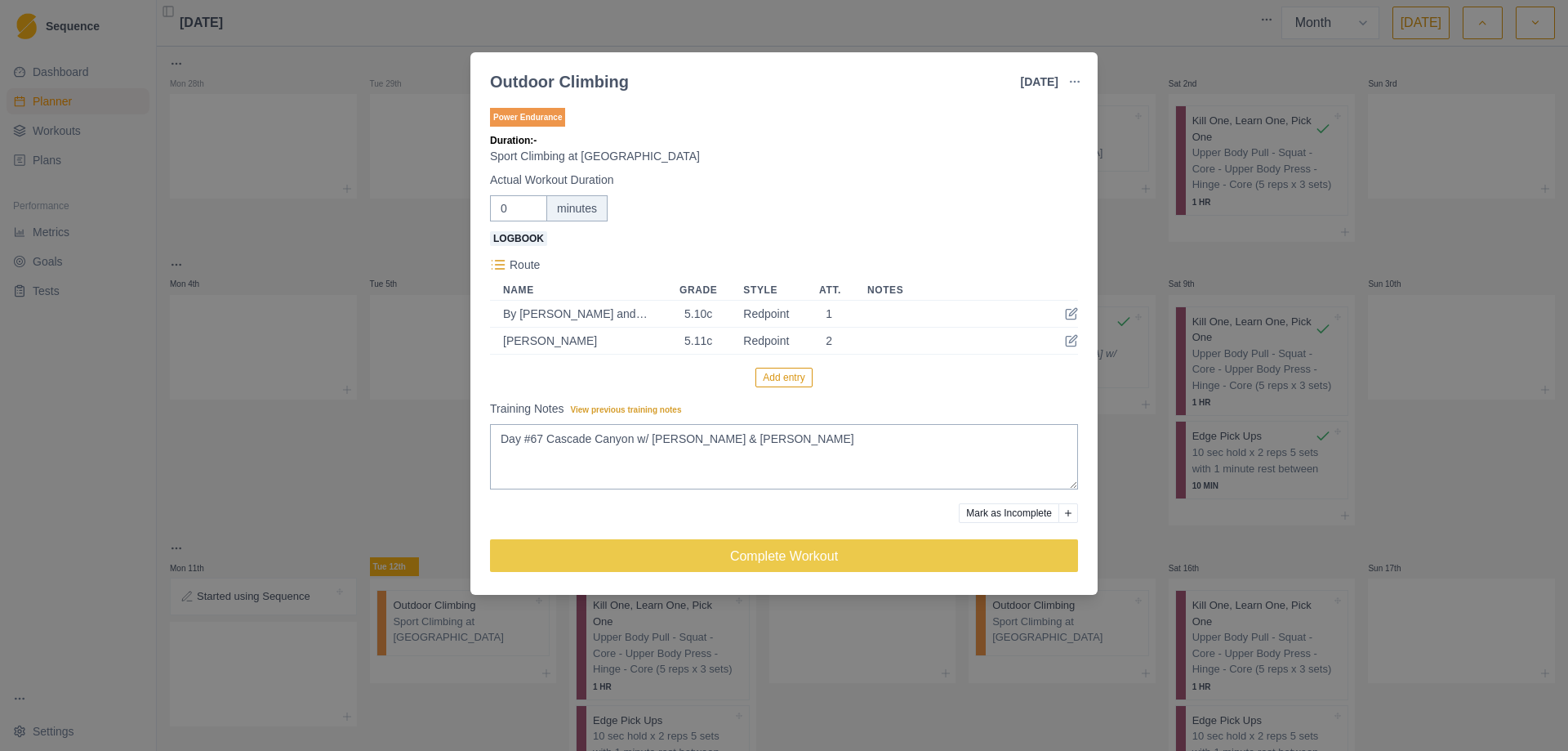
click at [778, 378] on button "Add entry" at bounding box center [784, 377] width 57 height 20
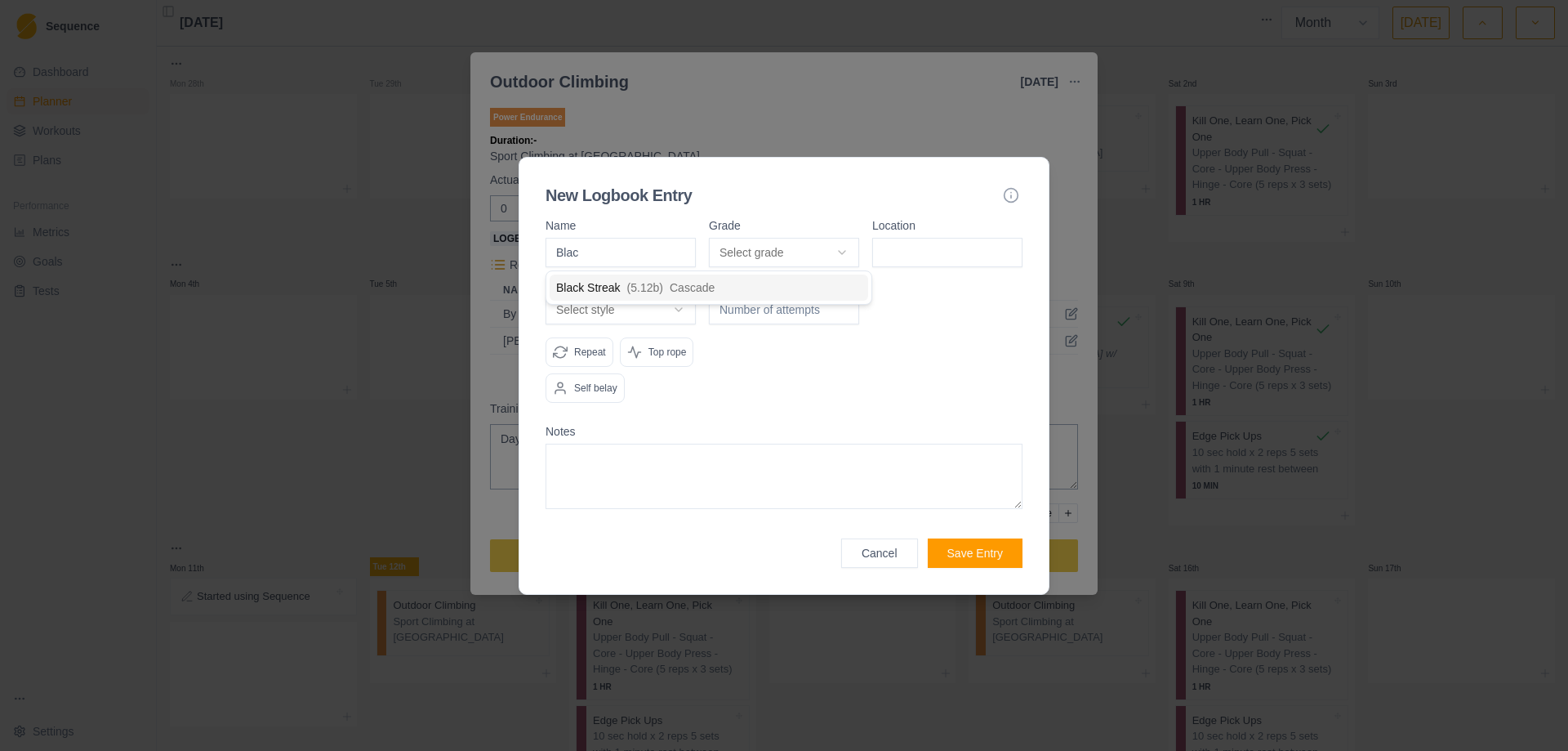
type input "Black"
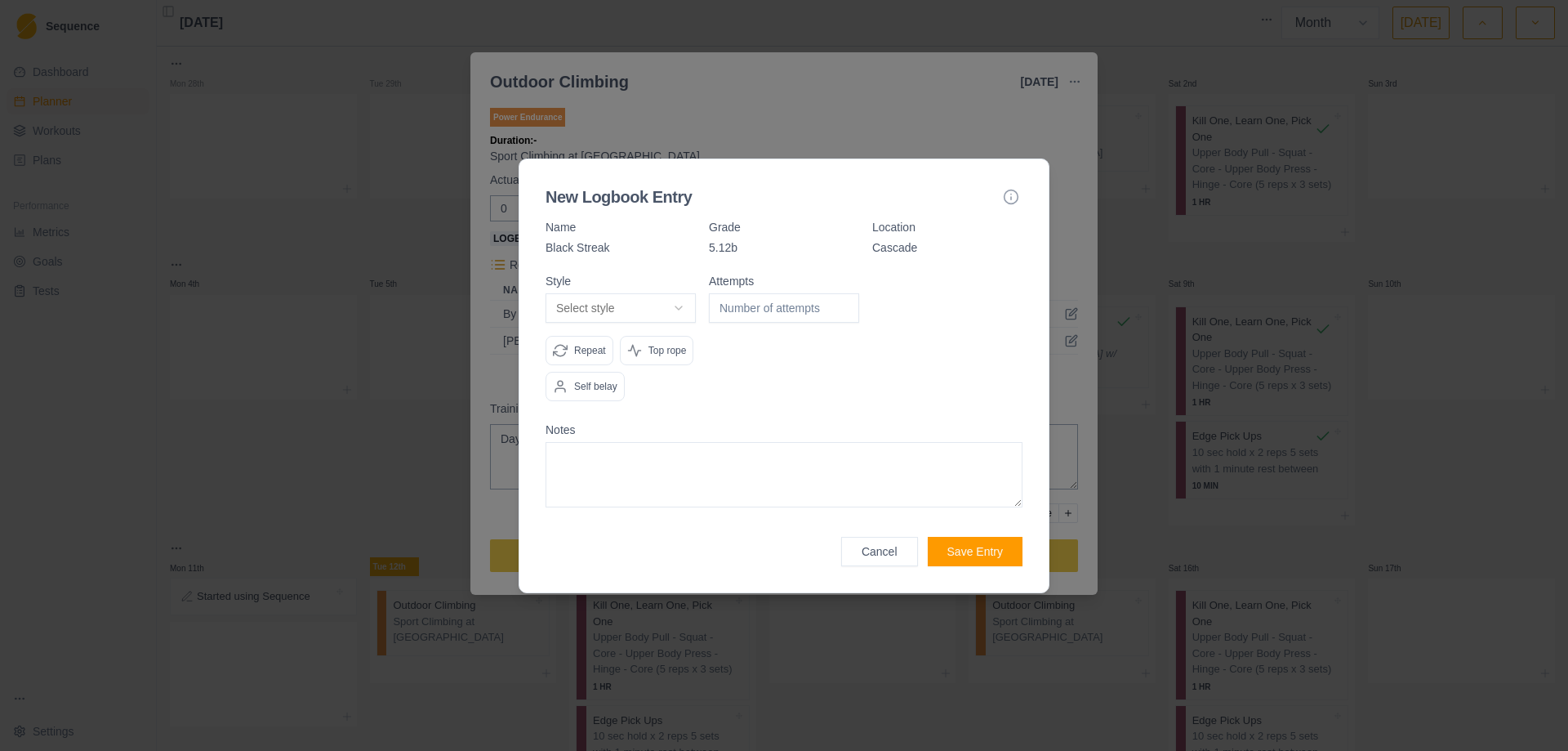
click at [687, 311] on body "Sequence Dashboard Planner Workouts Plans Performance Metrics Goals Tests Setti…" at bounding box center [784, 376] width 1568 height 751
select select "attempt"
type input "1"
click at [847, 302] on input "1" at bounding box center [783, 308] width 150 height 29
click at [938, 308] on button "Create project goal" at bounding box center [933, 308] width 123 height 29
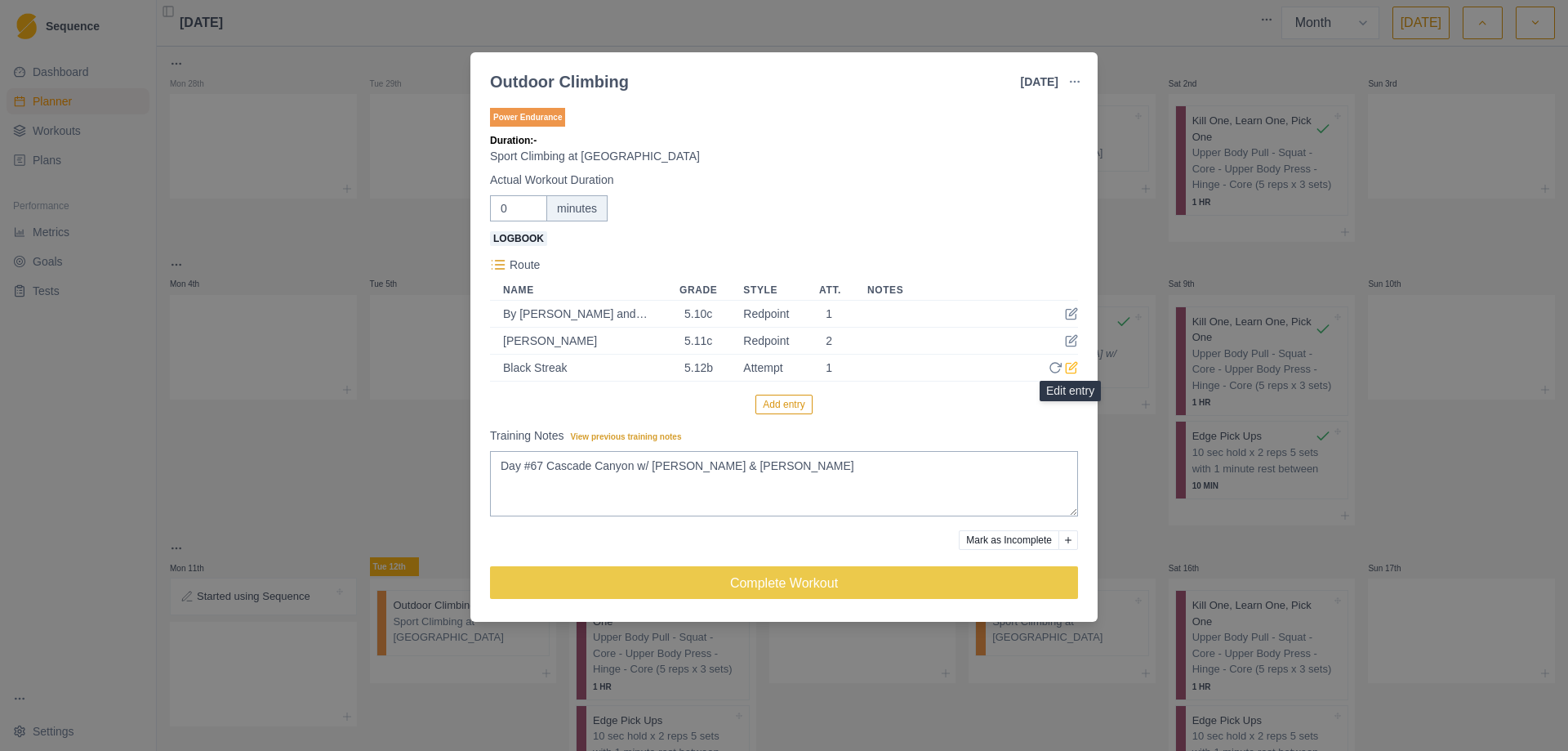
click at [1073, 370] on icon at bounding box center [1071, 367] width 13 height 13
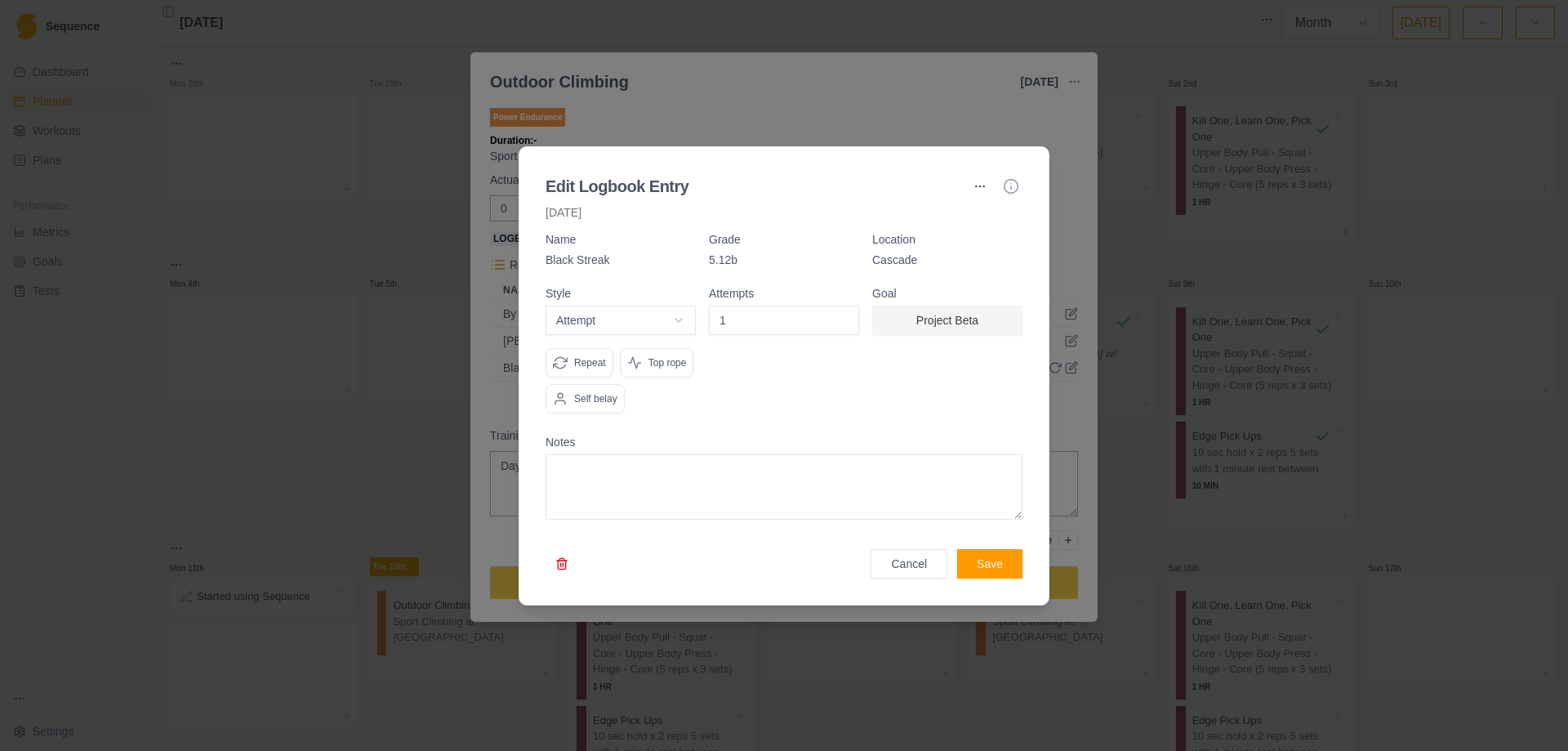
click at [662, 497] on textarea at bounding box center [783, 487] width 477 height 65
type textarea "First time on route. [PERSON_NAME]/left draws to go back and work."
click at [993, 565] on button "Save" at bounding box center [989, 564] width 65 height 29
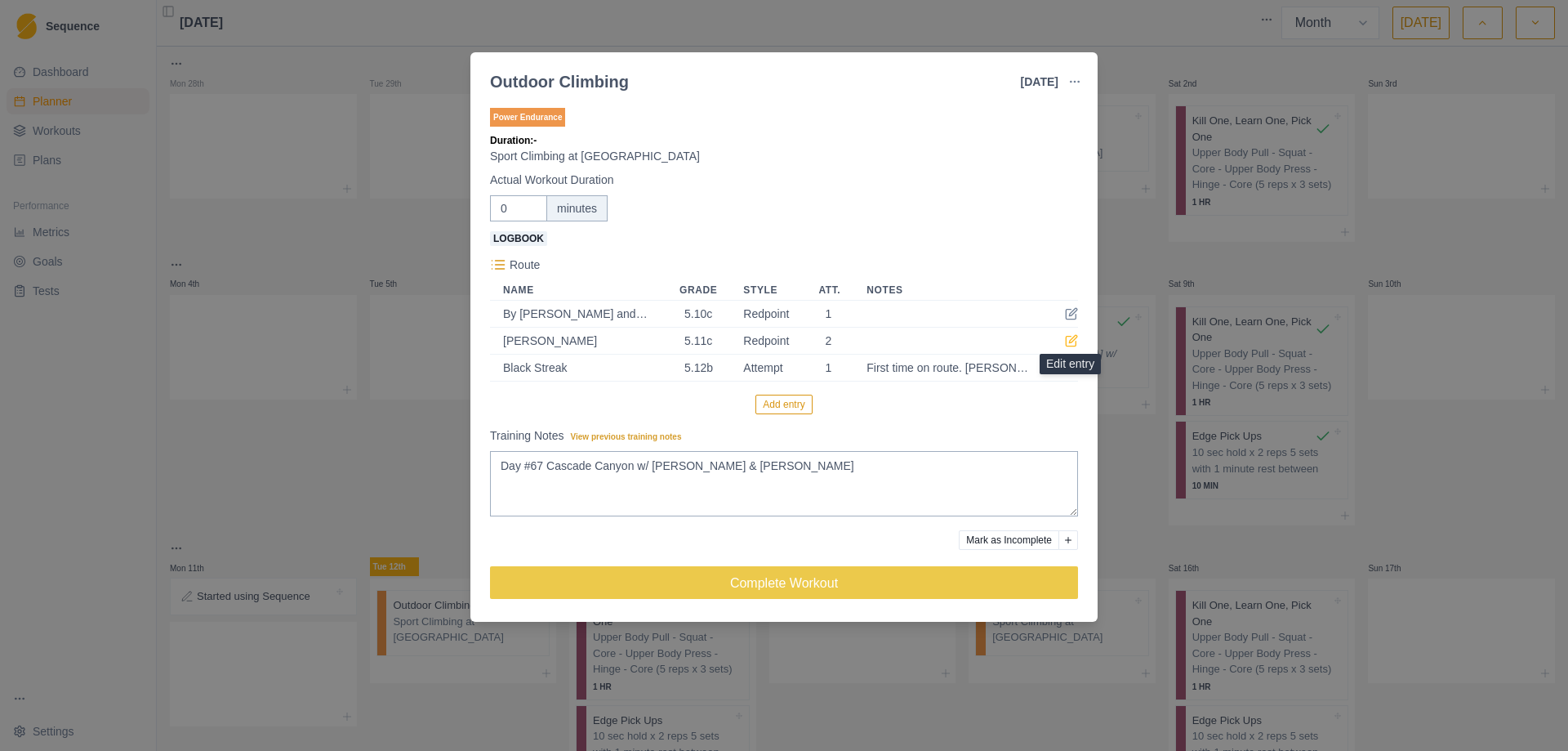
click at [1072, 339] on icon at bounding box center [1073, 339] width 8 height 8
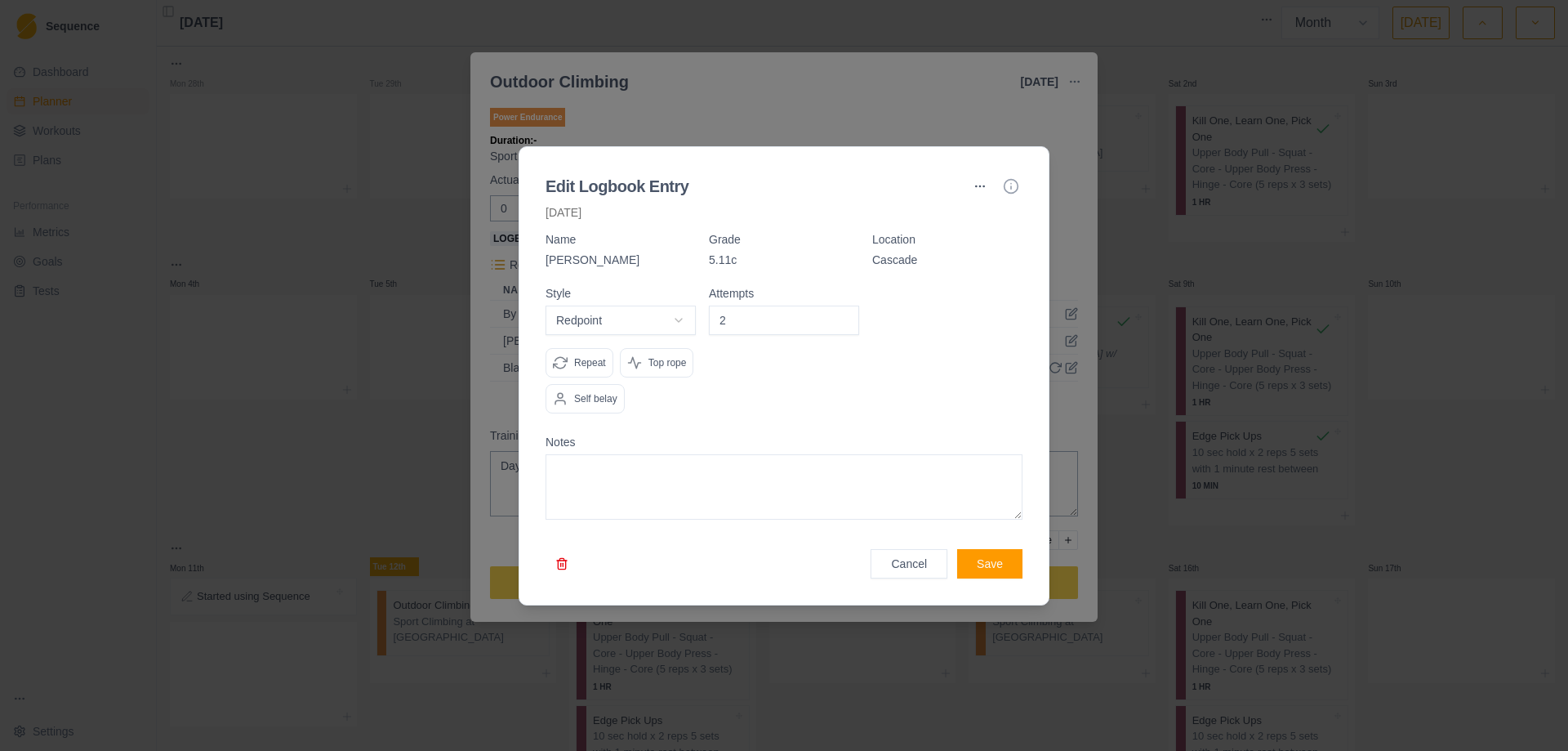
click at [680, 321] on body "Sequence Dashboard Planner Workouts Plans Performance Metrics Goals Tests Setti…" at bounding box center [784, 376] width 1568 height 751
select select "attempt"
click at [994, 568] on button "Save" at bounding box center [989, 564] width 65 height 29
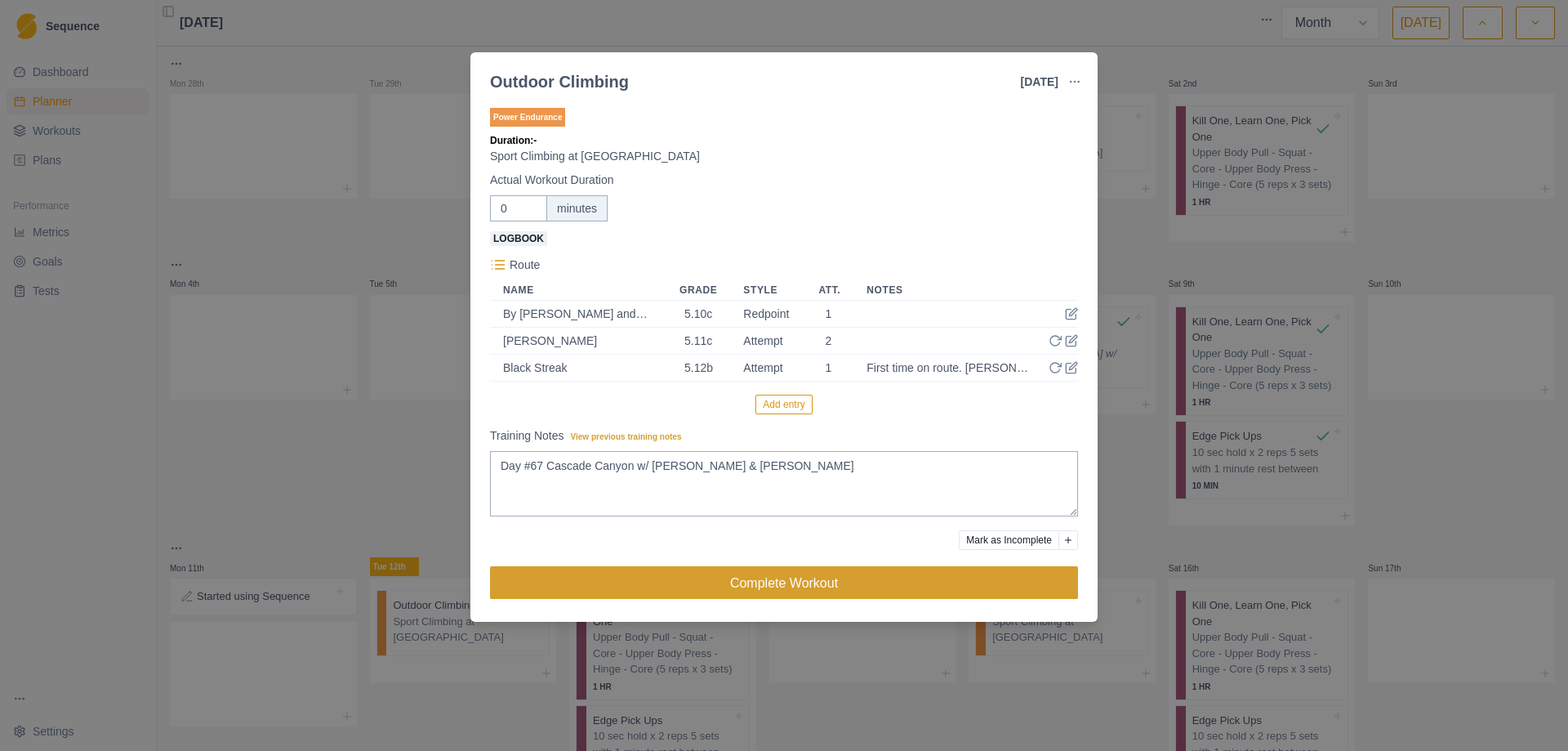
click at [791, 583] on button "Complete Workout" at bounding box center [784, 583] width 588 height 33
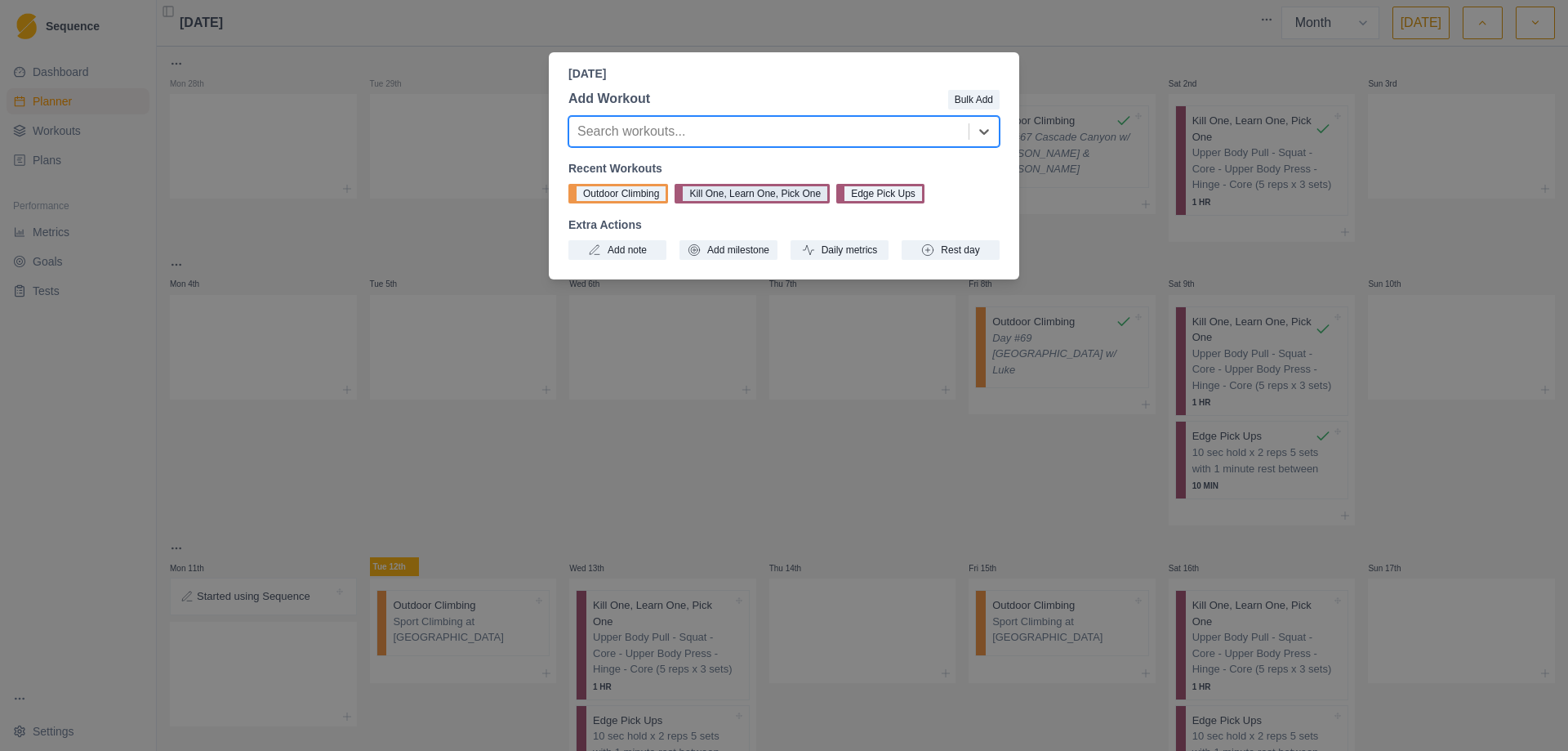
click at [733, 190] on button "Kill One, Learn One, Pick One" at bounding box center [751, 193] width 155 height 20
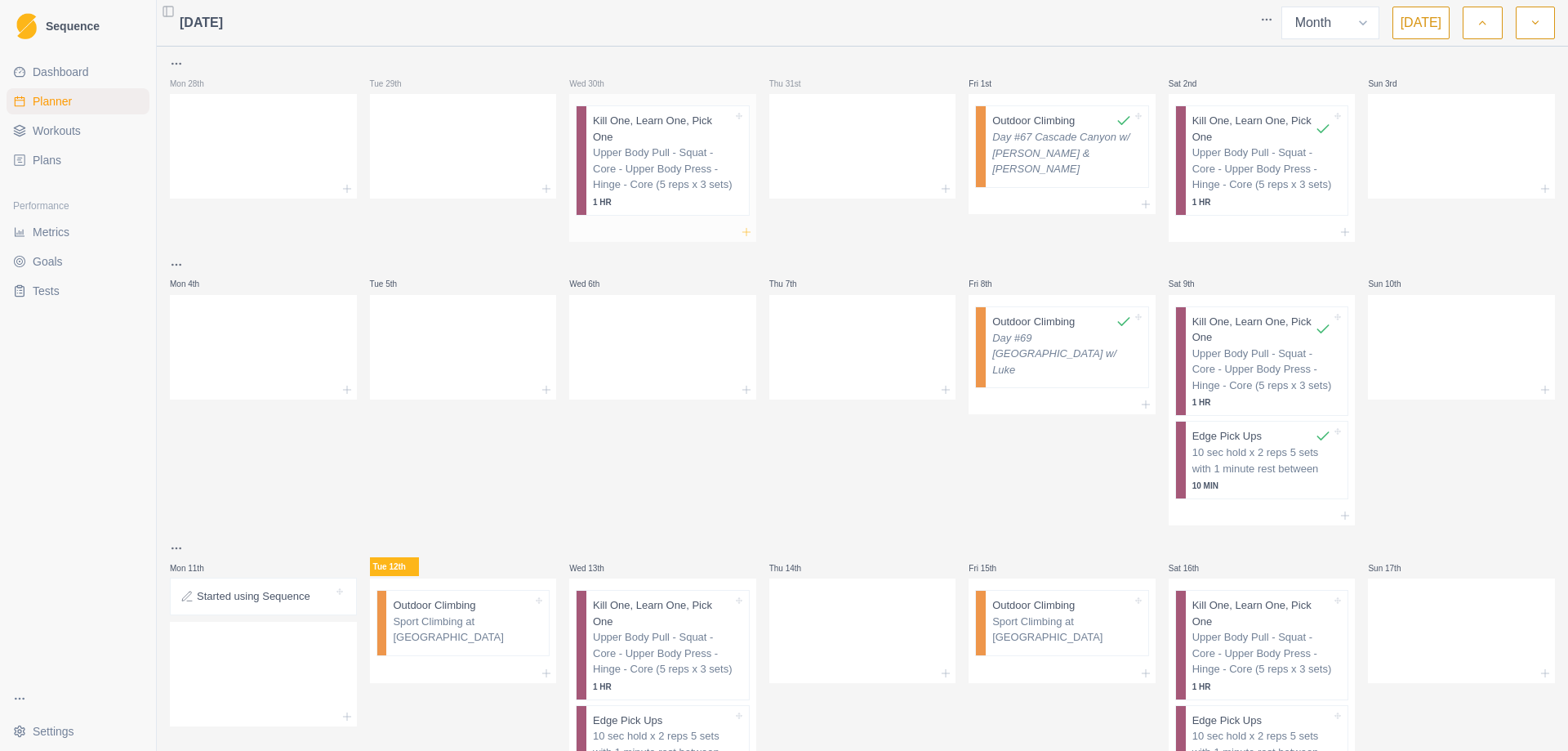
click at [743, 232] on line at bounding box center [745, 232] width 8 height 0
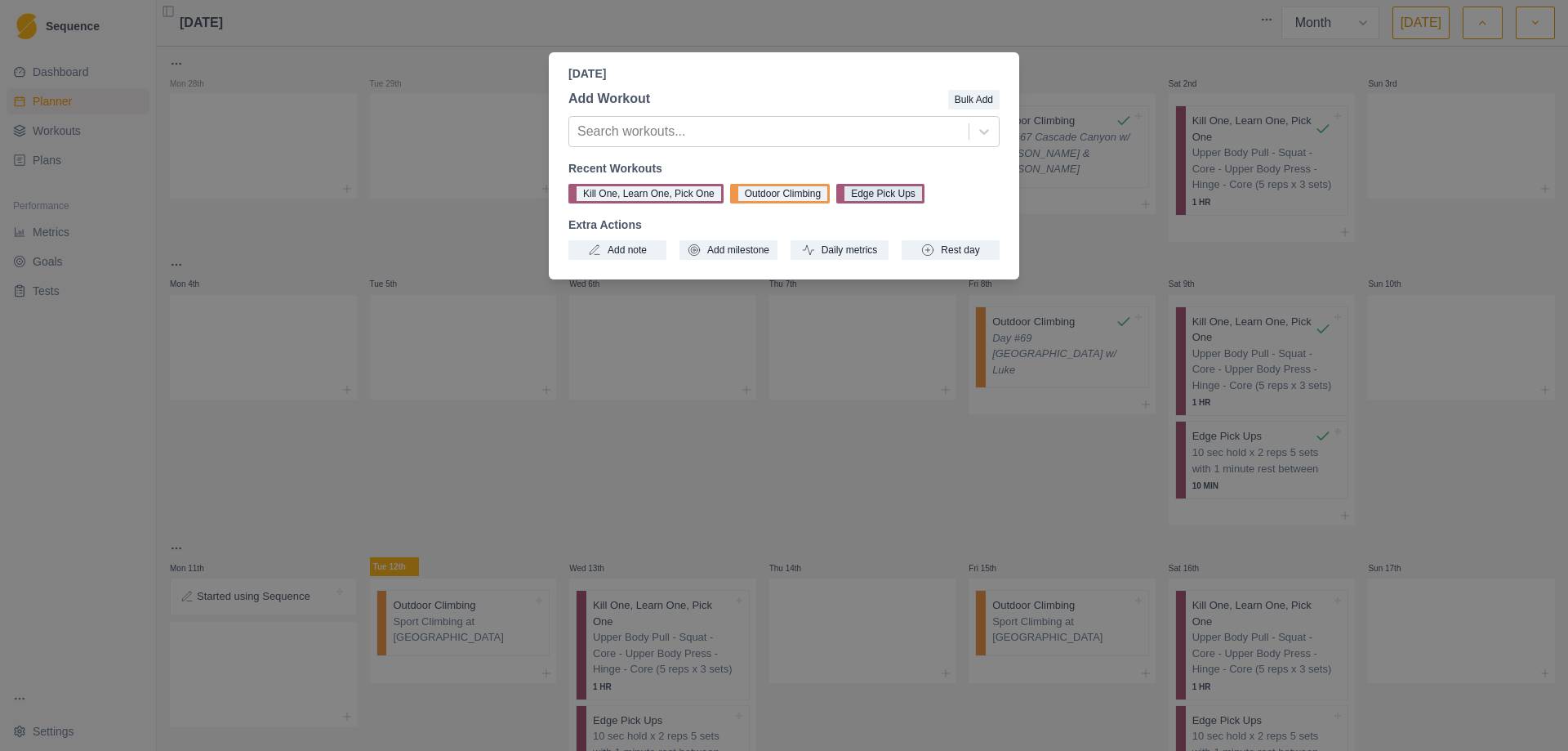
click at [848, 192] on button "Edge Pick Ups" at bounding box center [880, 193] width 88 height 20
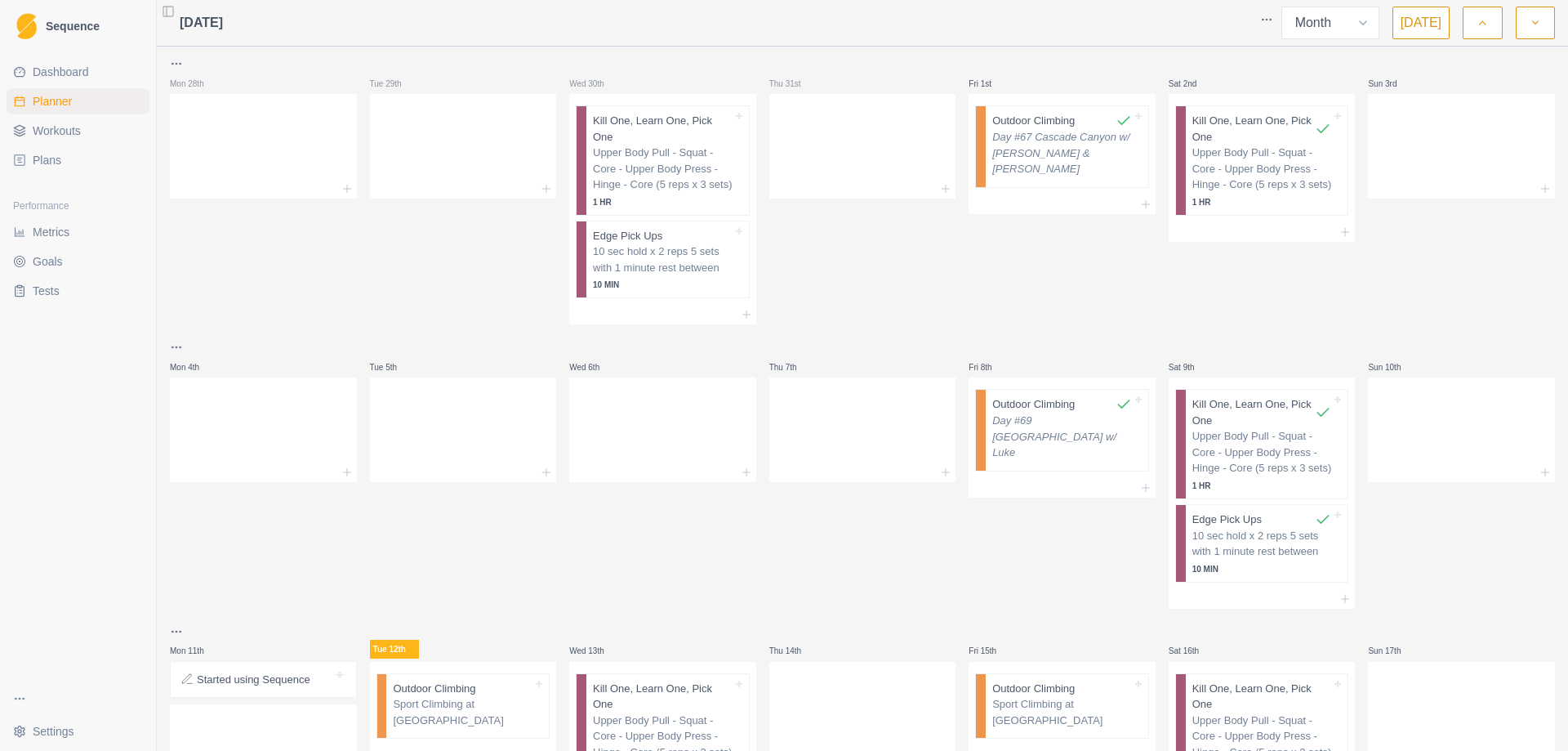
click at [663, 157] on p "Upper Body Pull - Squat - Core - Upper Body Press - Hinge - Core (5 reps x 3 se…" at bounding box center [662, 168] width 140 height 48
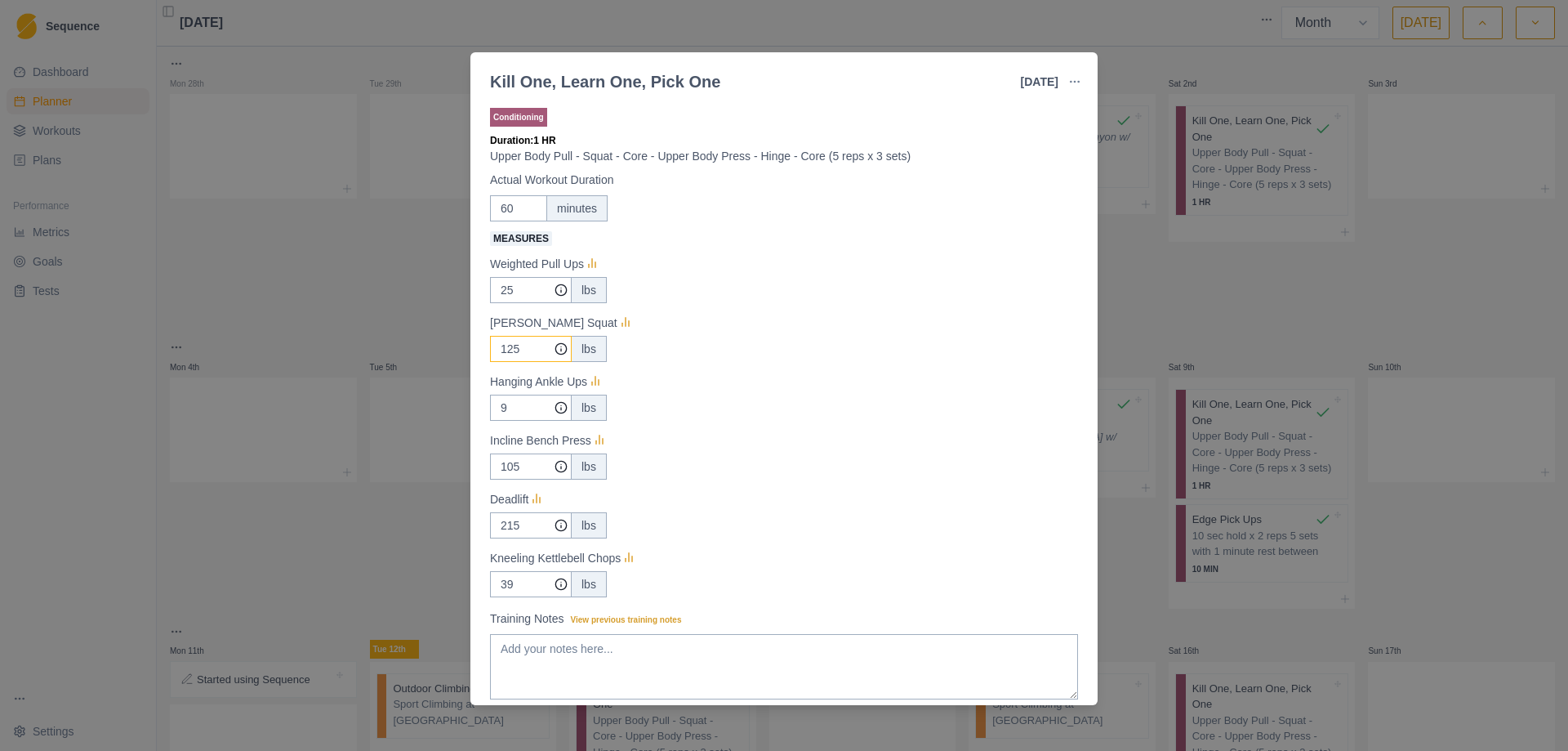
click at [526, 303] on input "125" at bounding box center [531, 290] width 82 height 26
type input "105"
click at [534, 303] on input "215" at bounding box center [531, 290] width 82 height 26
type input "2"
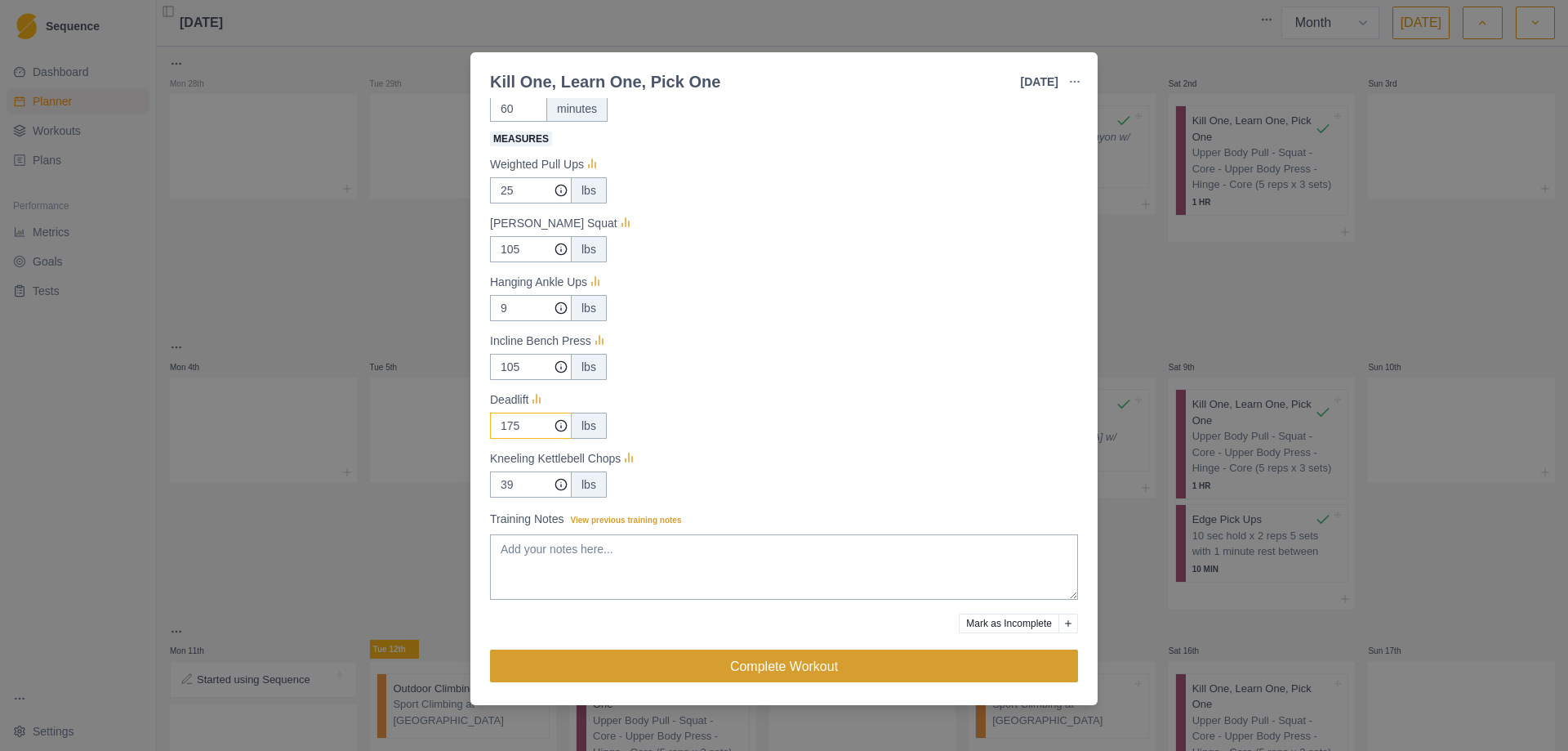
type input "175"
click at [752, 660] on button "Complete Workout" at bounding box center [784, 666] width 588 height 33
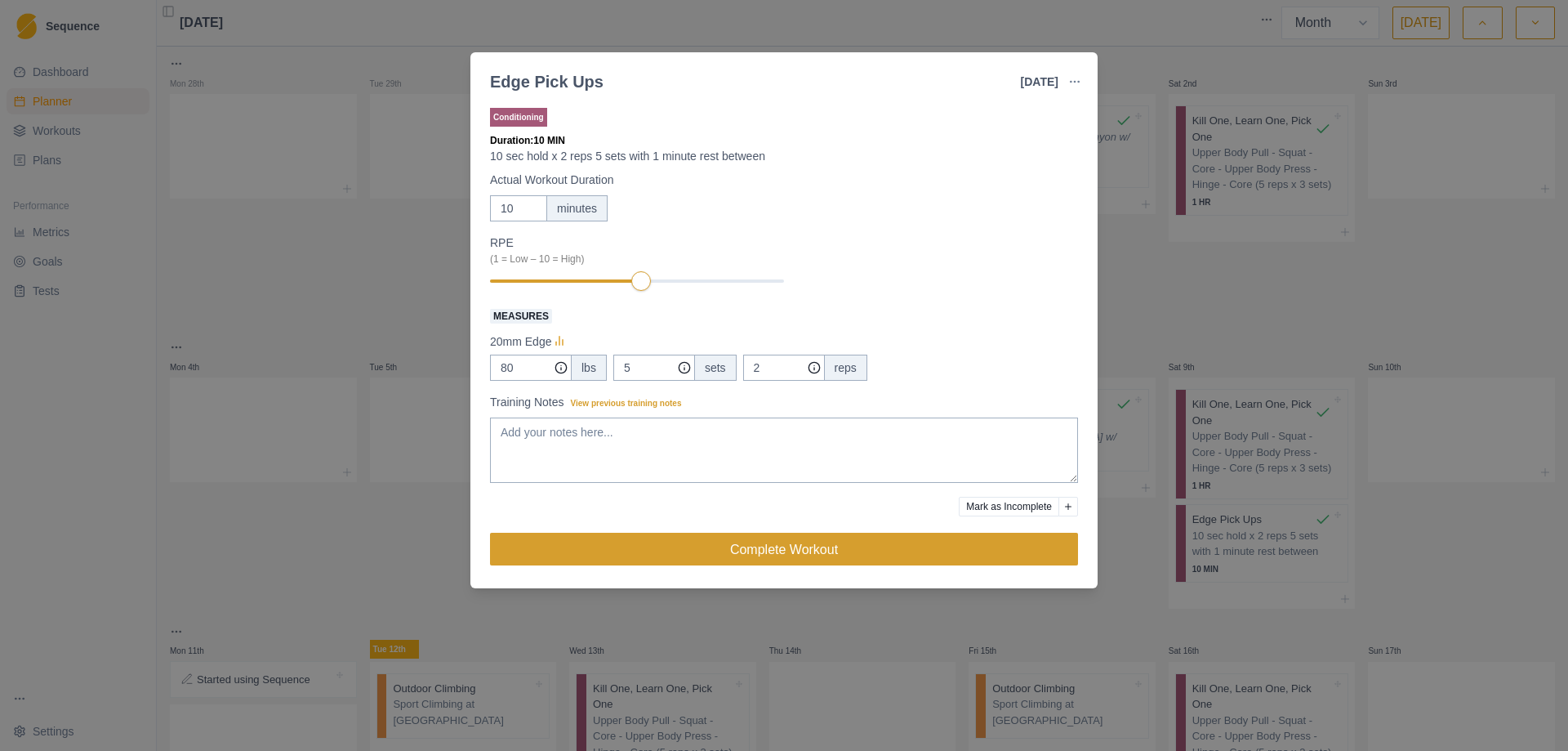
click at [739, 550] on button "Complete Workout" at bounding box center [784, 549] width 588 height 33
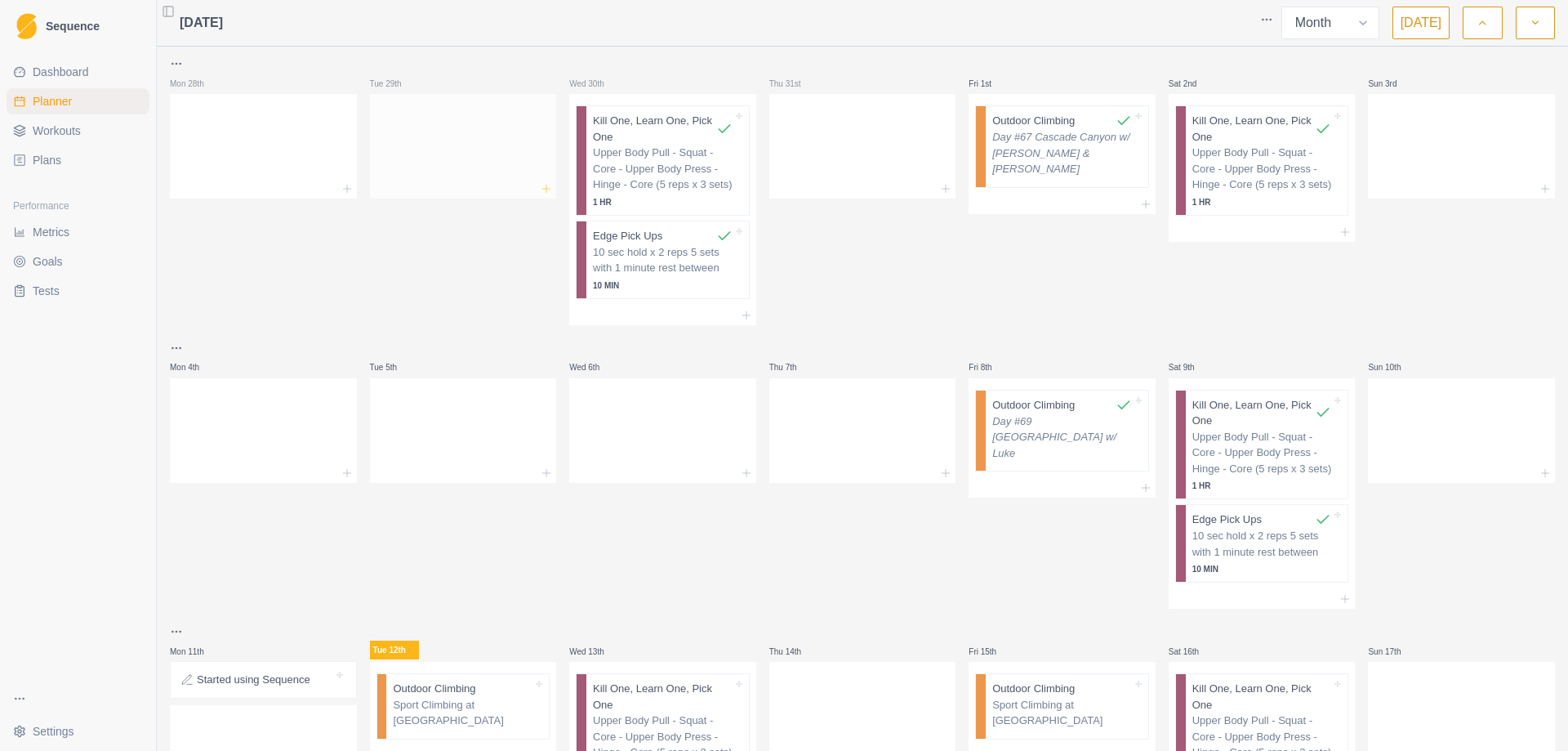
click at [544, 186] on icon at bounding box center [546, 188] width 13 height 13
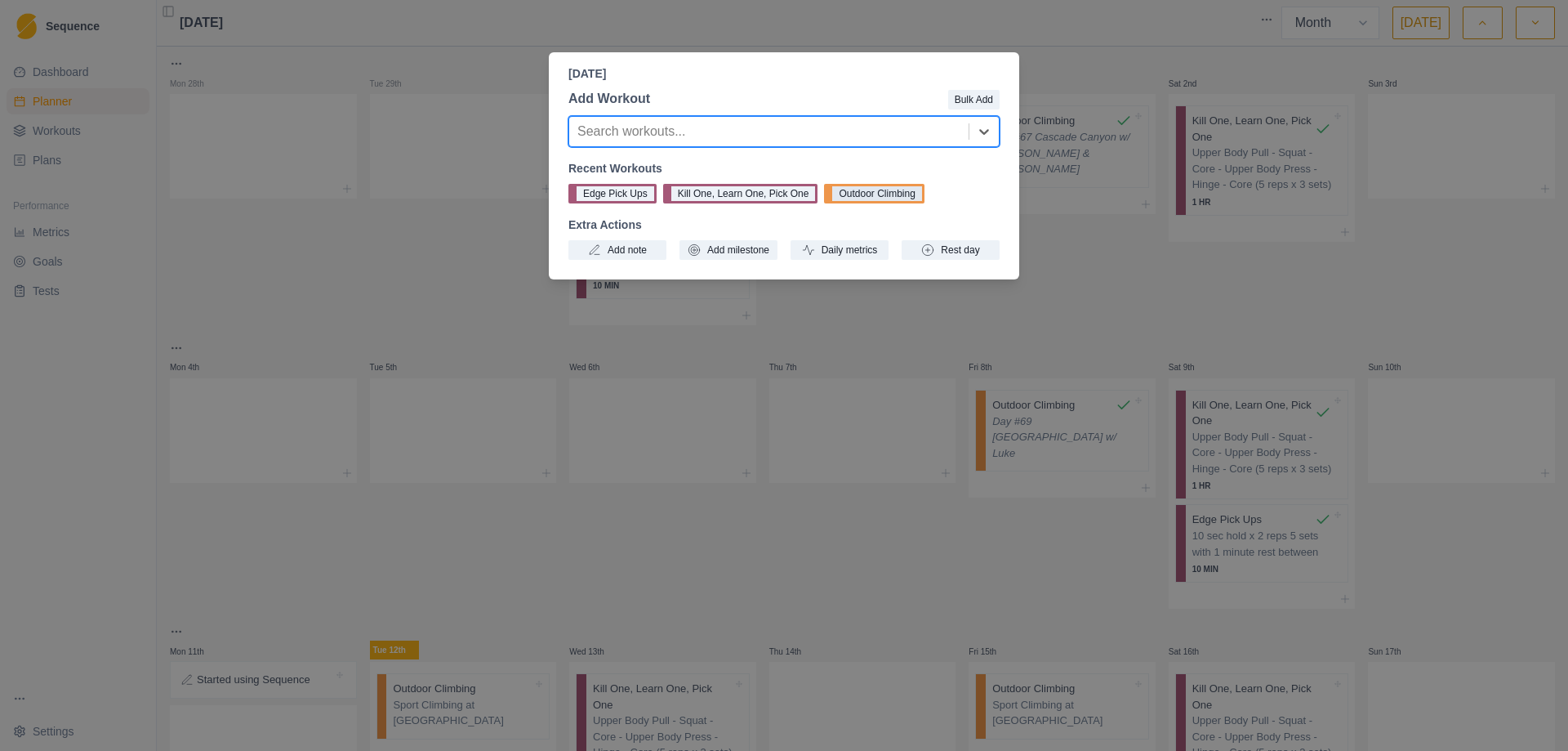
click at [845, 192] on button "Outdoor Climbing" at bounding box center [873, 193] width 100 height 20
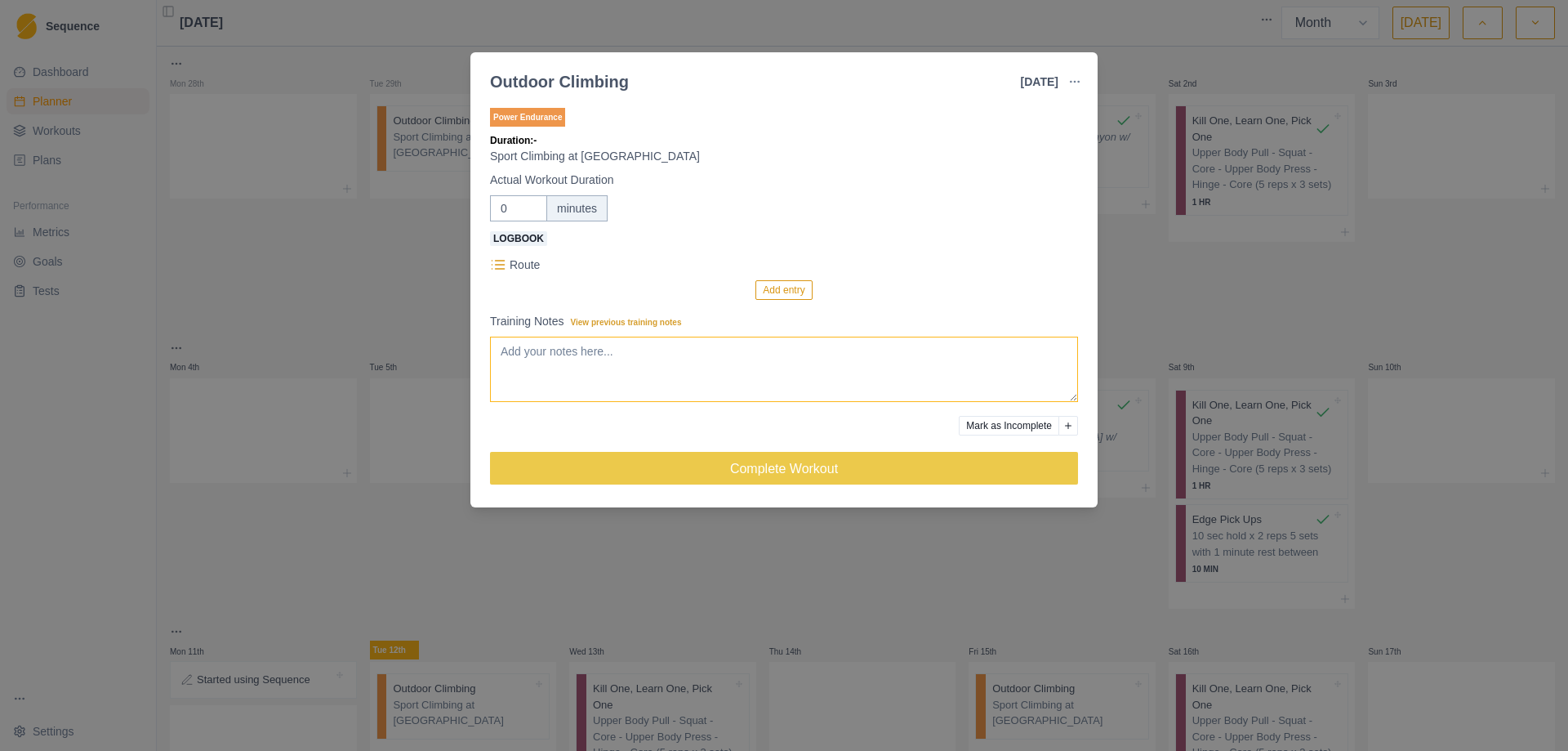
click at [555, 369] on textarea "Training Notes View previous training notes" at bounding box center [784, 369] width 588 height 65
type textarea "Day #66 [GEOGRAPHIC_DATA] w/ [PERSON_NAME]"
click at [781, 290] on button "Add entry" at bounding box center [784, 290] width 57 height 20
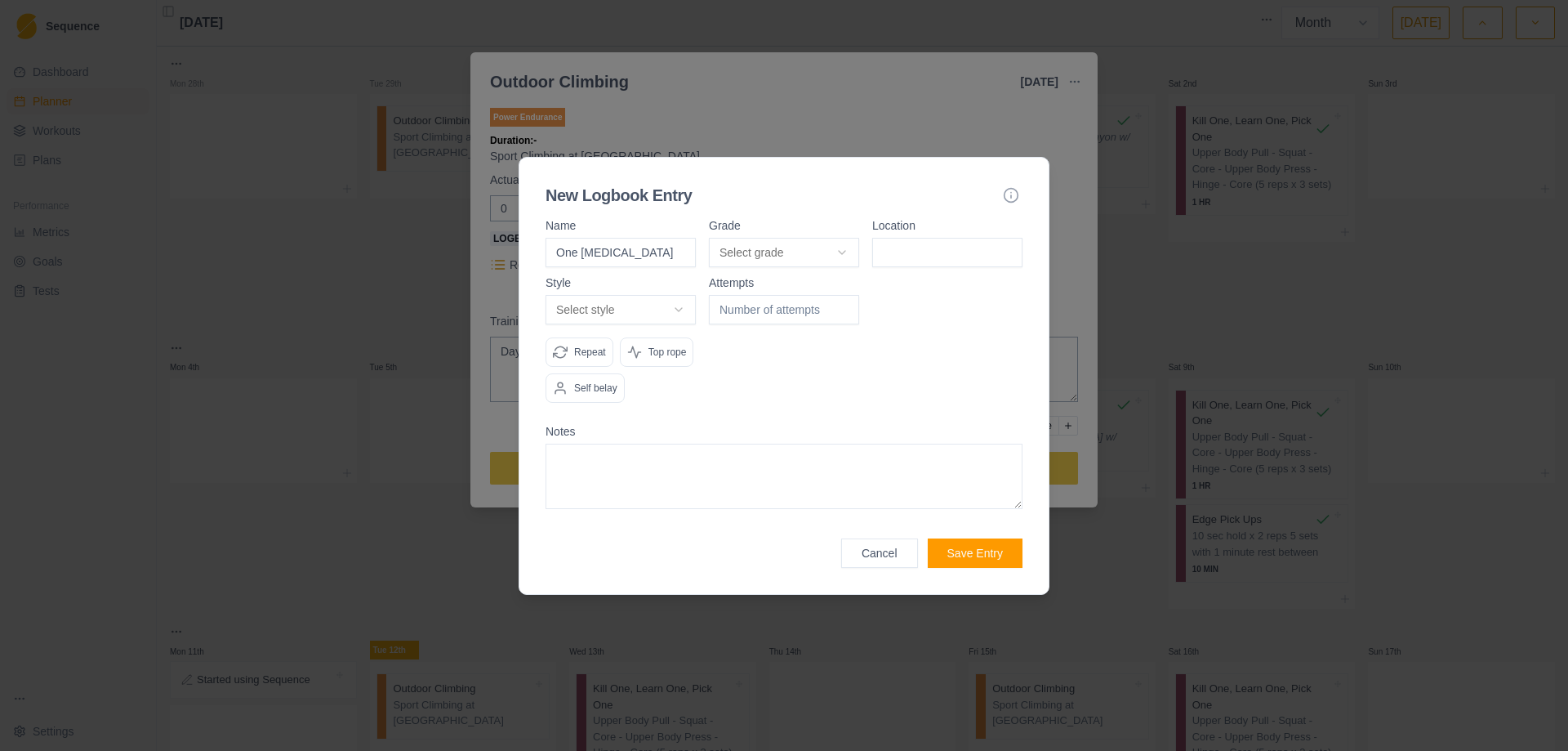
type input "One [MEDICAL_DATA]"
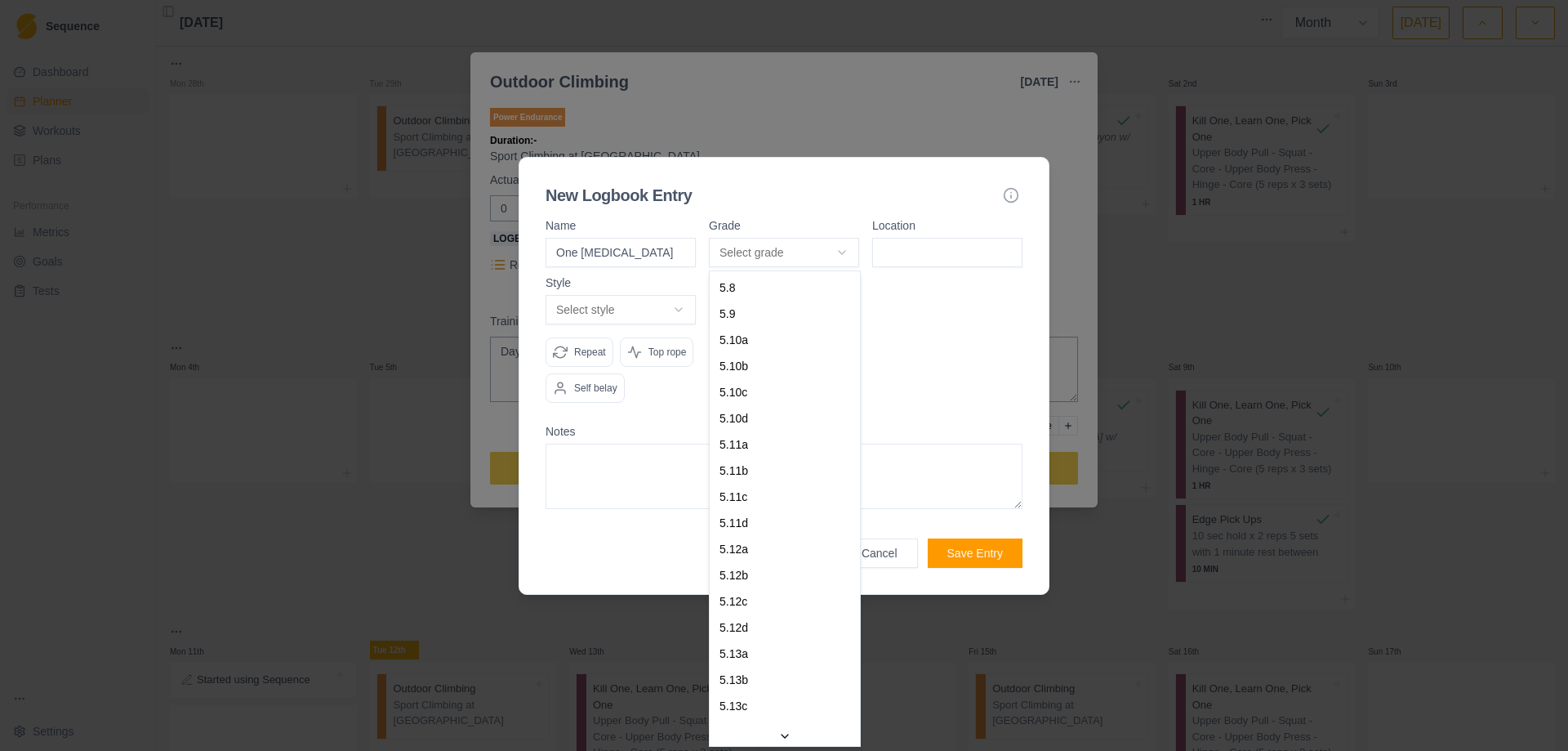
click at [841, 254] on body "Sequence Dashboard Planner Workouts Plans Performance Metrics Goals Tests Setti…" at bounding box center [784, 376] width 1568 height 751
select select "a6710177-d529-4de8-9daa-fd2de67eba40"
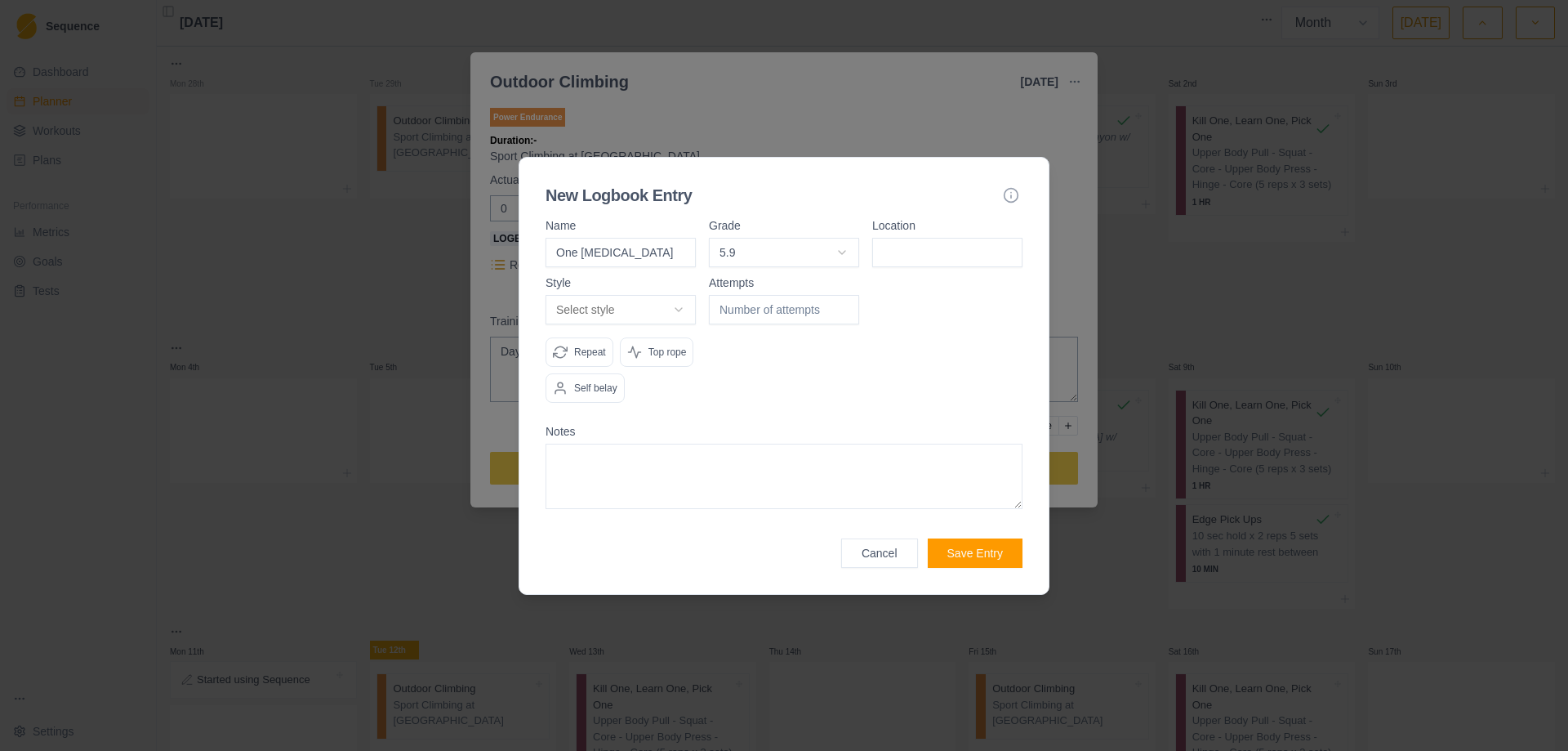
click at [923, 258] on input at bounding box center [946, 253] width 150 height 29
type input "Cascade"
click at [687, 314] on body "Sequence Dashboard Planner Workouts Plans Performance Metrics Goals Tests Setti…" at bounding box center [784, 376] width 1568 height 751
select select "redpoint"
type input "1"
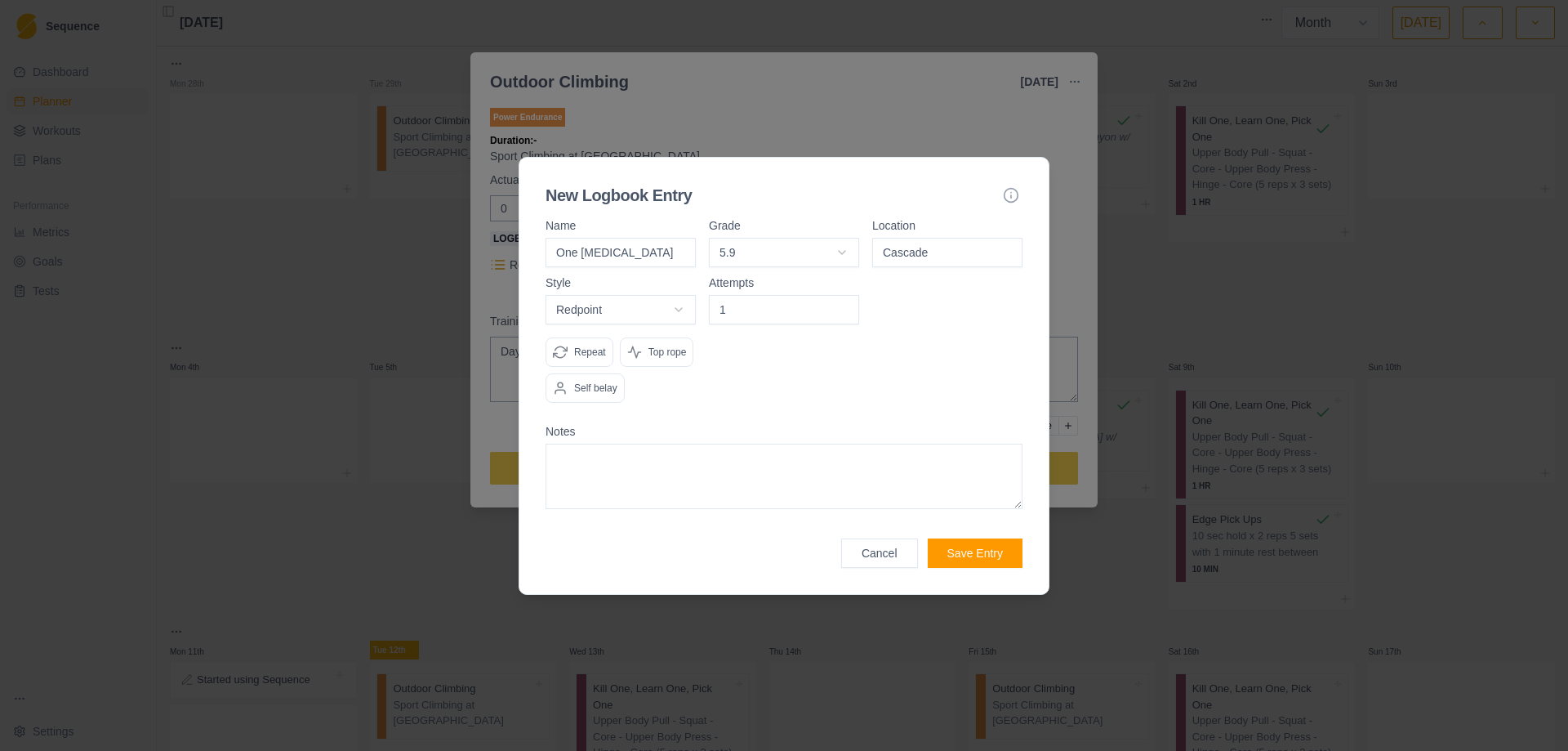
click at [844, 305] on input "1" at bounding box center [783, 309] width 150 height 29
click at [971, 552] on button "Save Entry" at bounding box center [975, 553] width 94 height 29
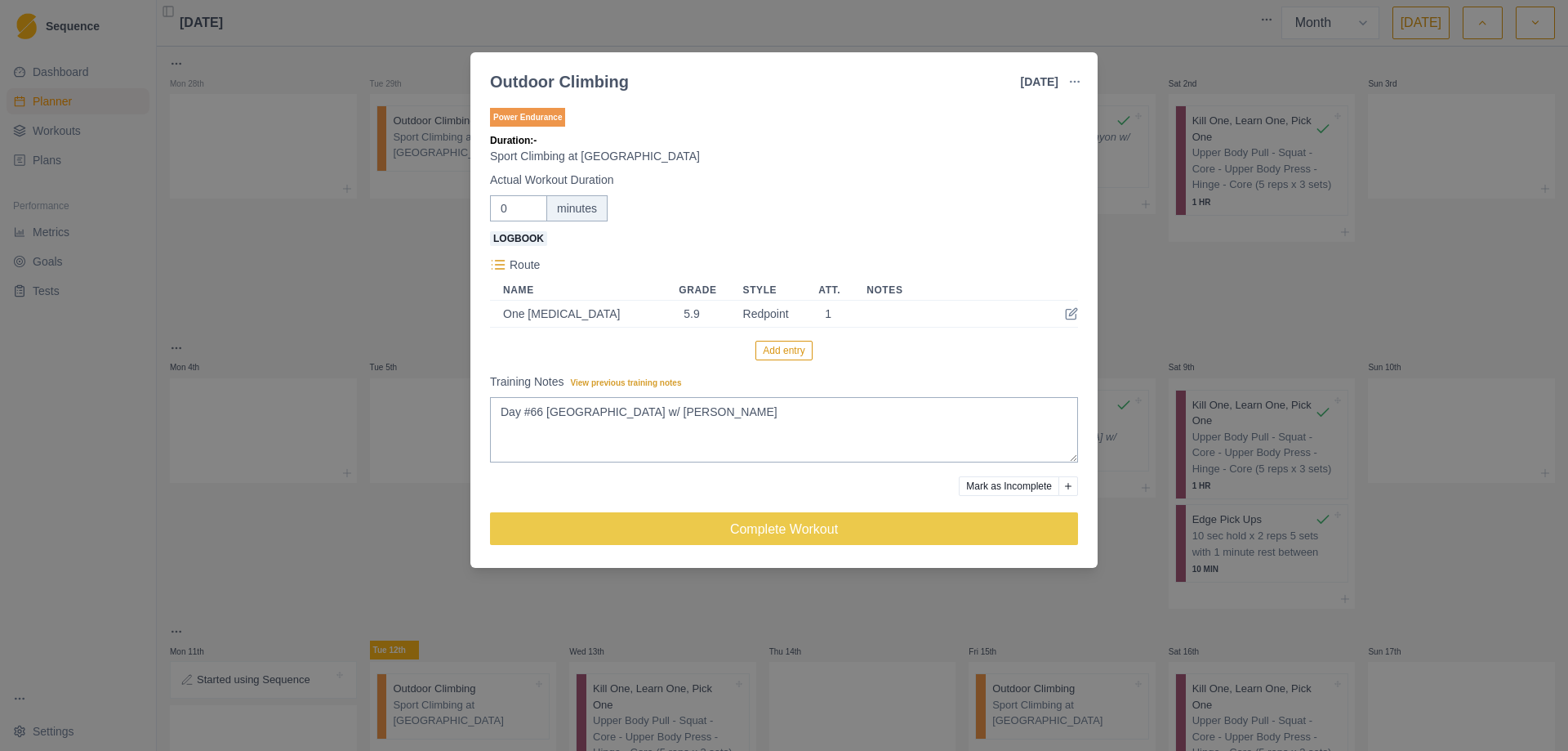
click at [782, 357] on button "Add entry" at bounding box center [784, 350] width 57 height 20
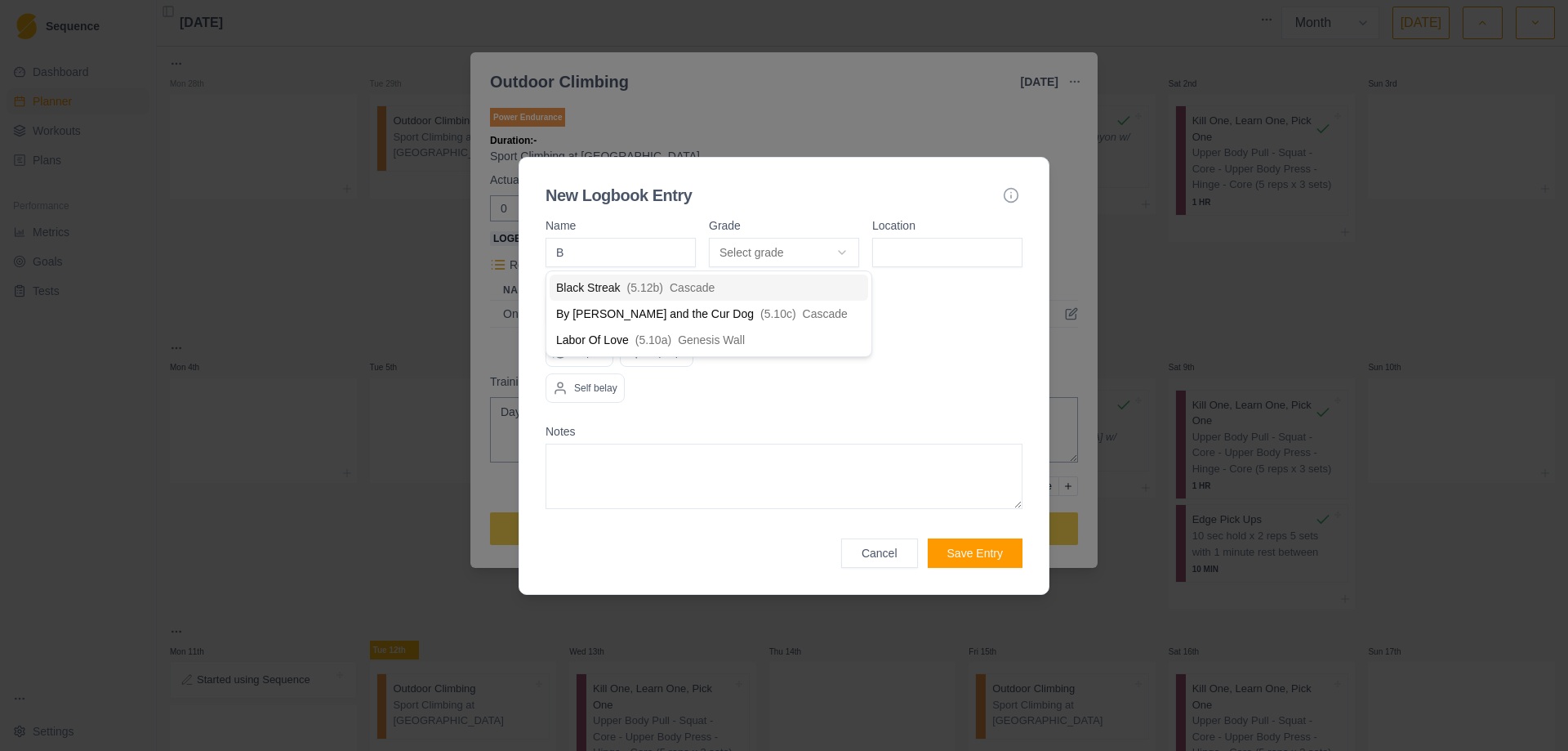
type input "By"
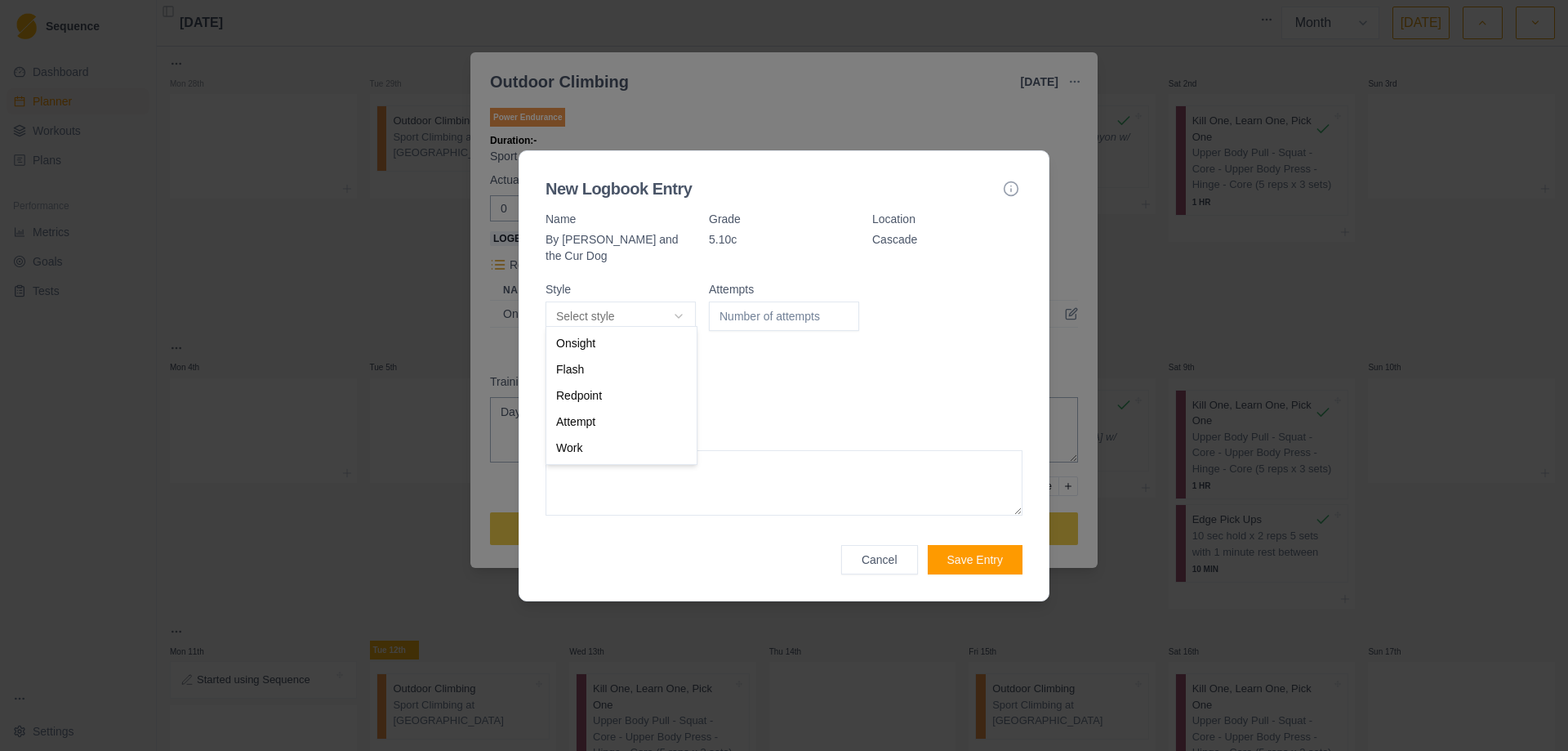
click at [682, 304] on body "Sequence Dashboard Planner Workouts Plans Performance Metrics Goals Tests Setti…" at bounding box center [784, 376] width 1568 height 751
select select "redpoint"
type input "1"
click at [842, 308] on input "1" at bounding box center [783, 316] width 150 height 29
click at [960, 551] on button "Save Entry" at bounding box center [975, 559] width 94 height 29
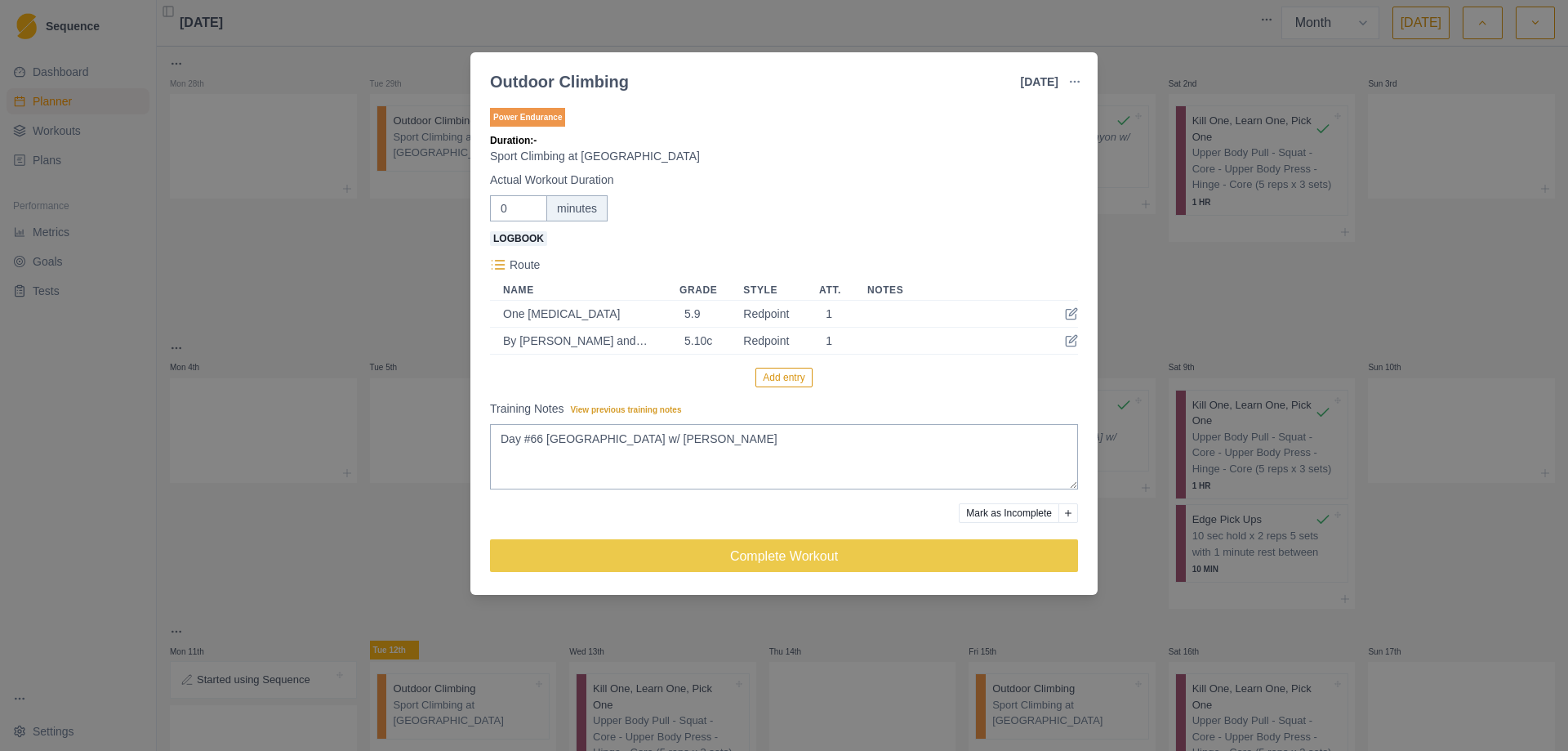
click at [781, 382] on button "Add entry" at bounding box center [784, 377] width 57 height 20
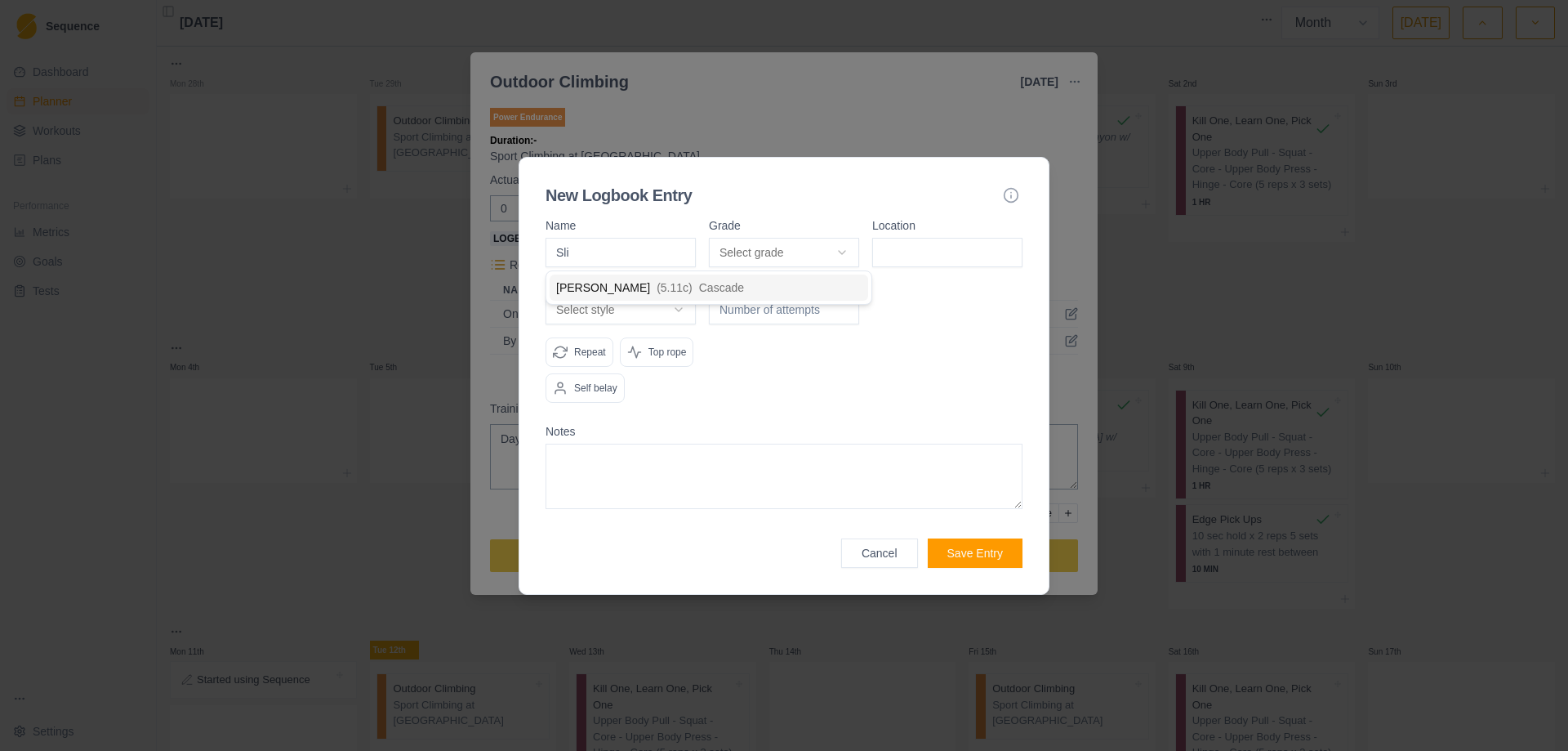
type input "Slim"
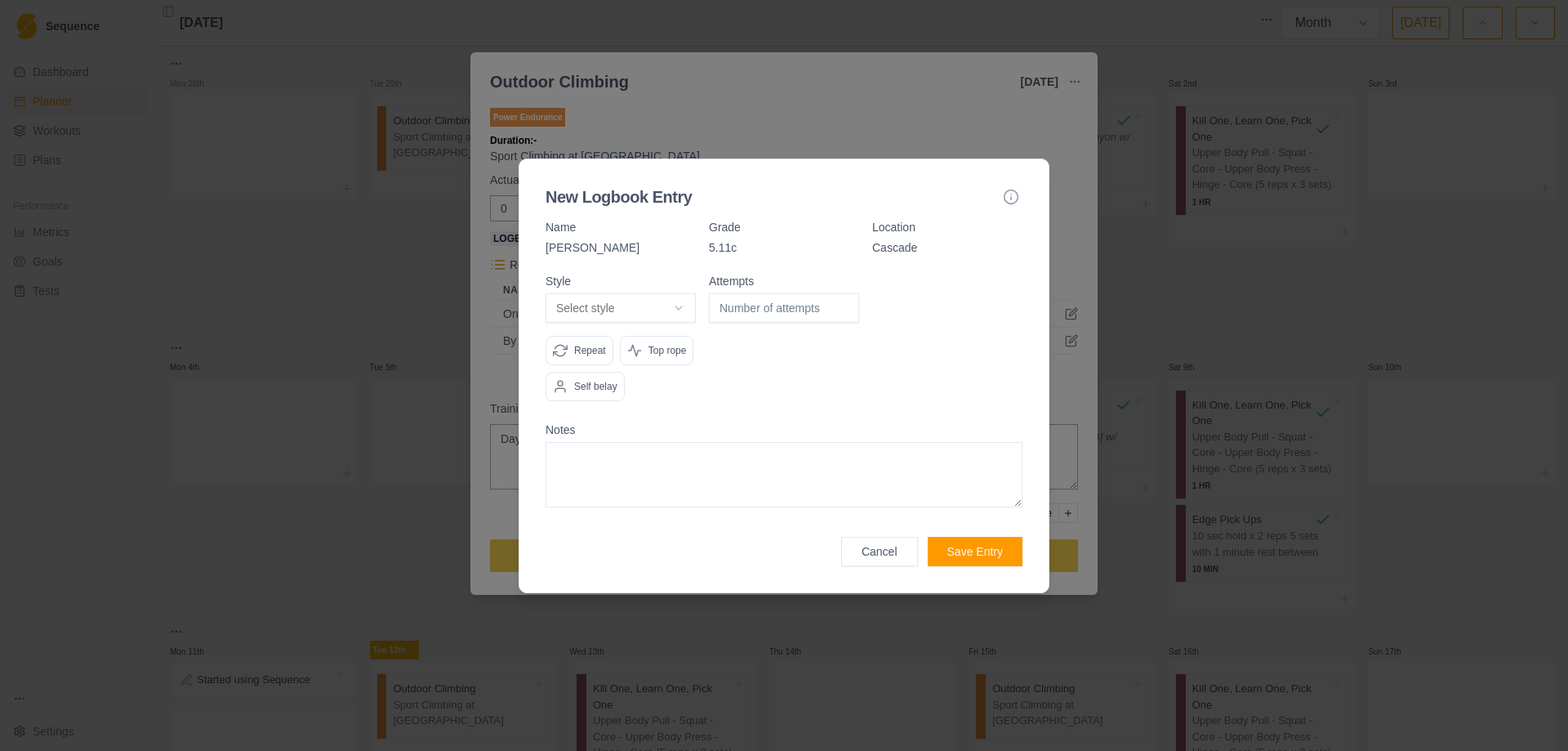
click at [682, 310] on body "Sequence Dashboard Planner Workouts Plans Performance Metrics Goals Tests Setti…" at bounding box center [784, 376] width 1568 height 751
select select "attempt"
click at [844, 303] on input "1" at bounding box center [783, 308] width 150 height 29
type input "2"
click at [844, 303] on input "2" at bounding box center [783, 308] width 150 height 29
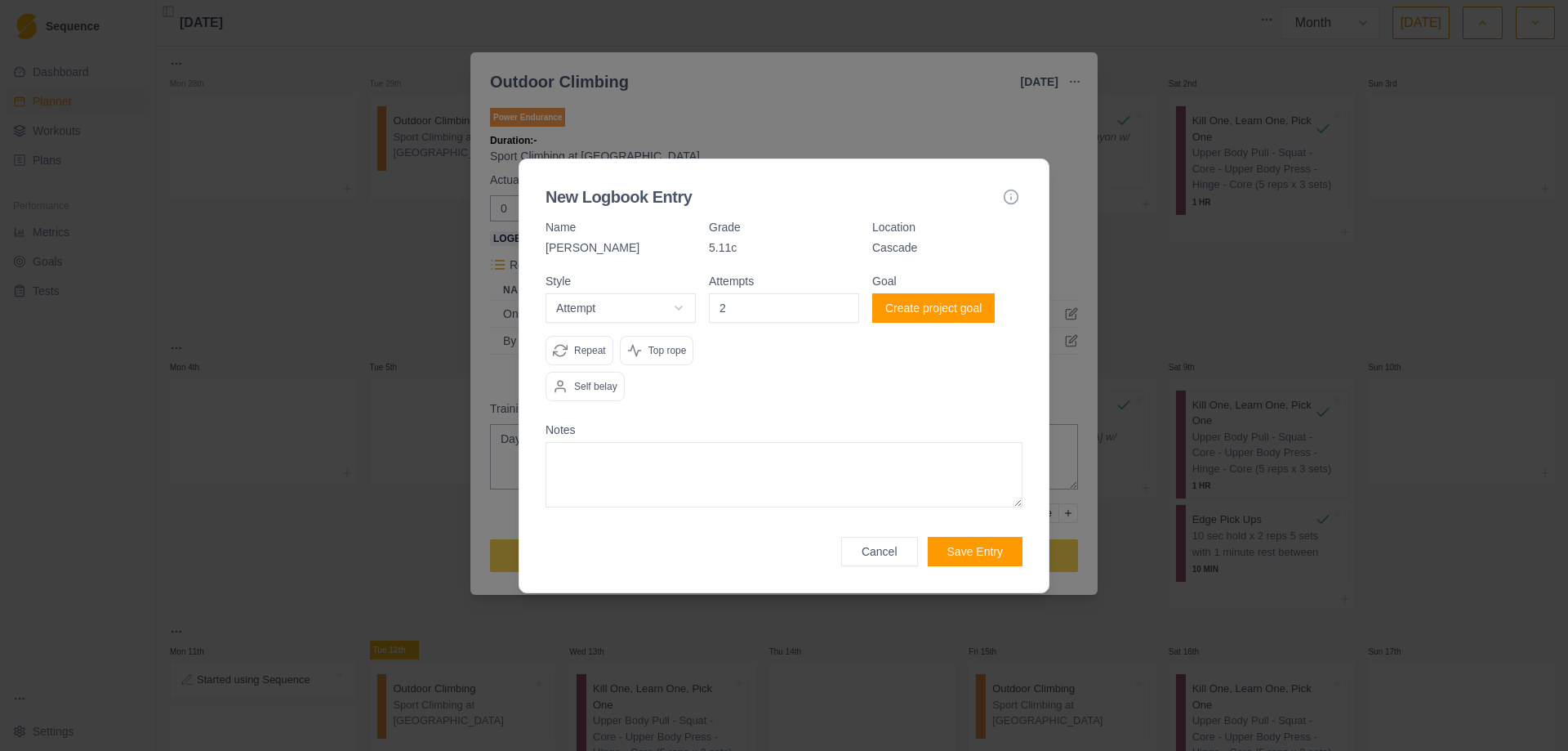
click at [944, 307] on button "Create project goal" at bounding box center [933, 308] width 123 height 29
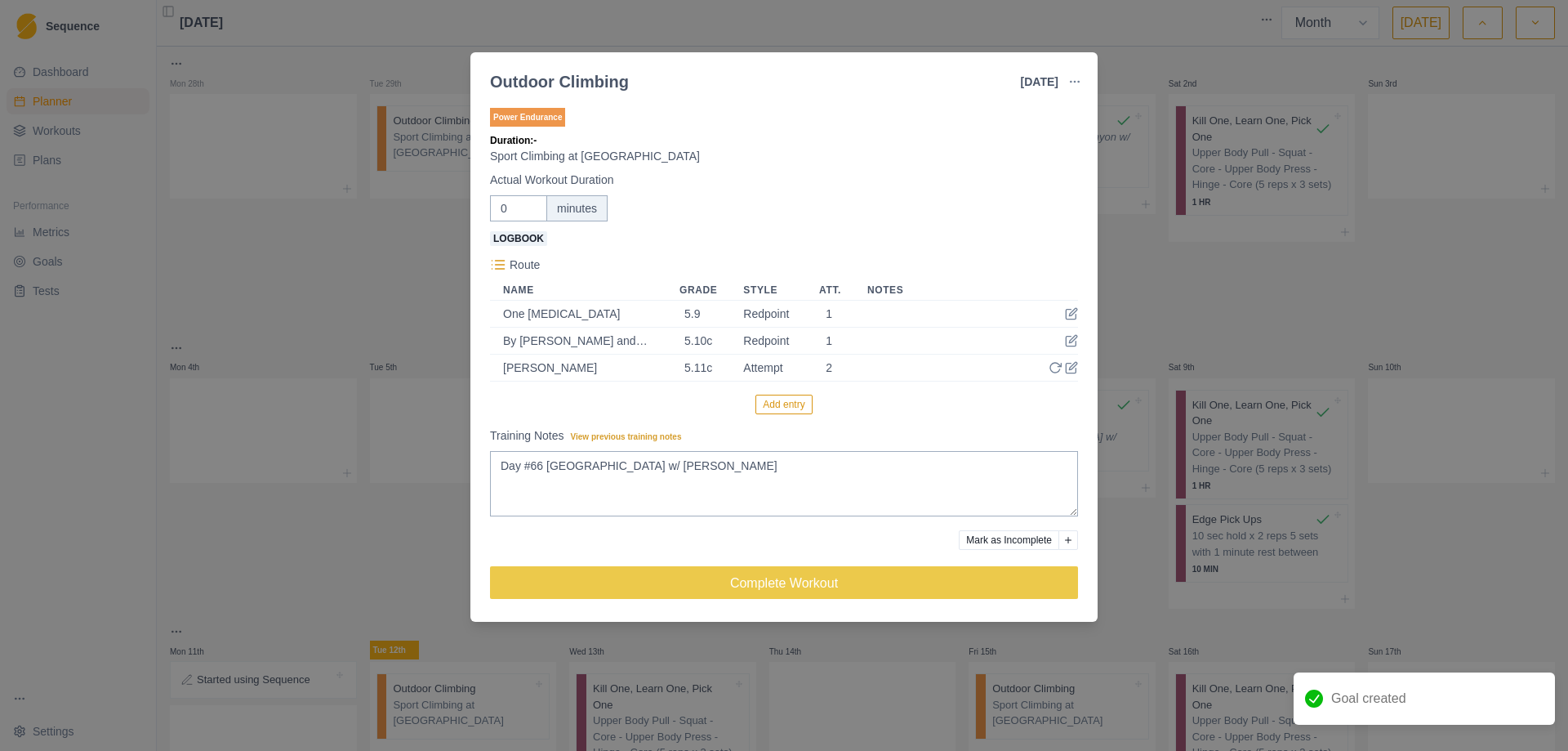
click at [793, 403] on button "Add entry" at bounding box center [784, 404] width 57 height 20
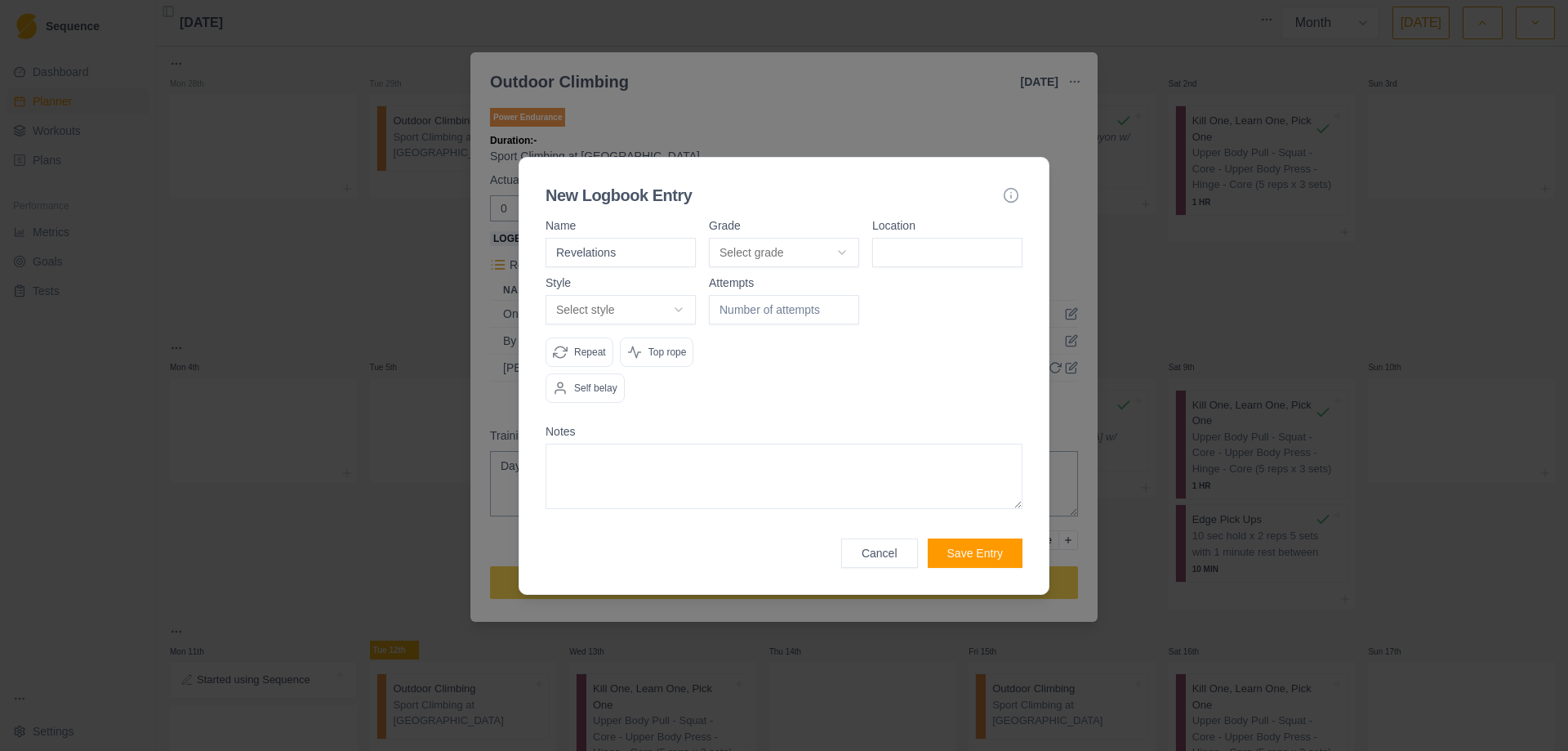
type input "Revelations"
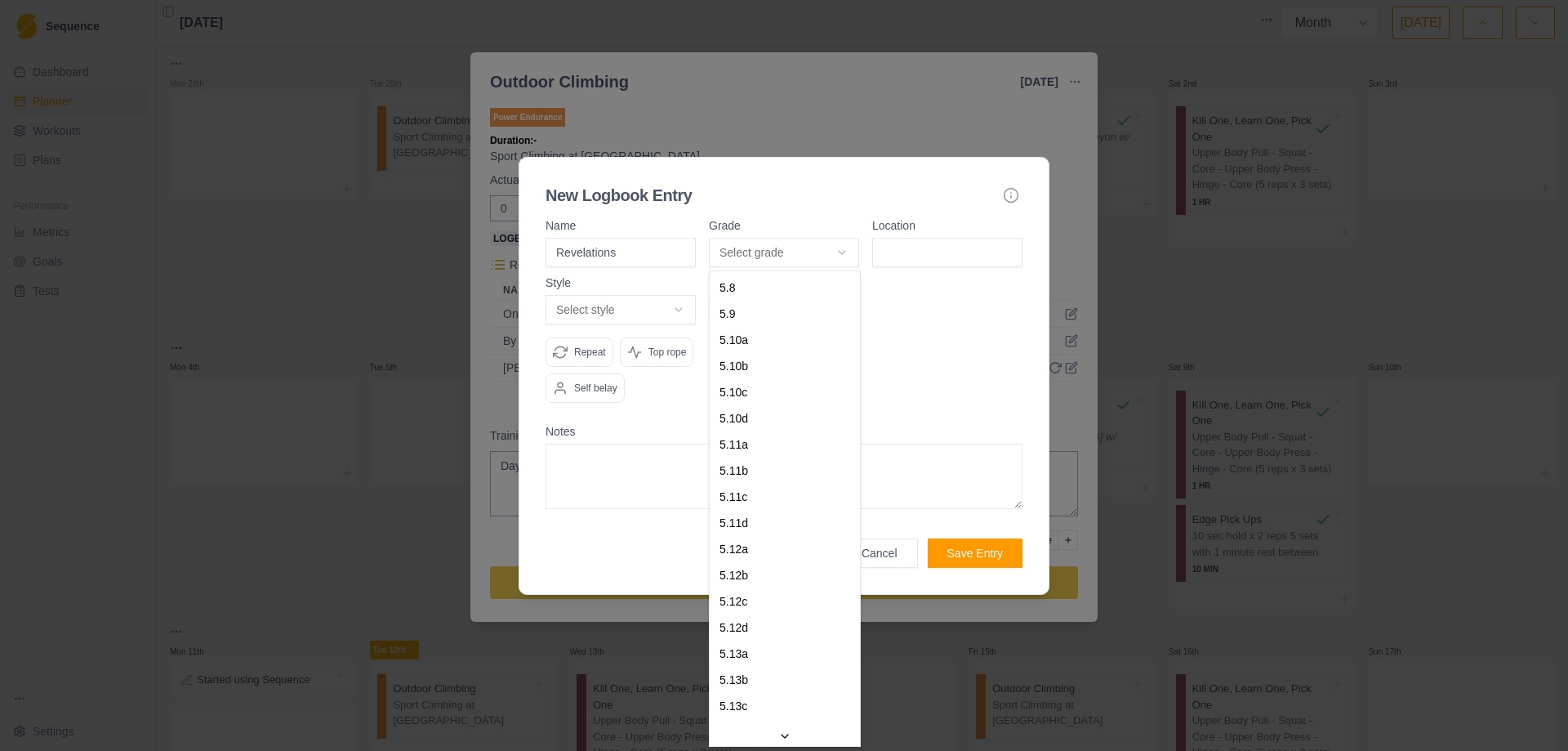
click at [847, 252] on body "Sequence Dashboard Planner Workouts Plans Performance Metrics Goals Tests Setti…" at bounding box center [784, 376] width 1568 height 751
select select "7c885968-9c7b-4140-beee-60fc9fdc9224"
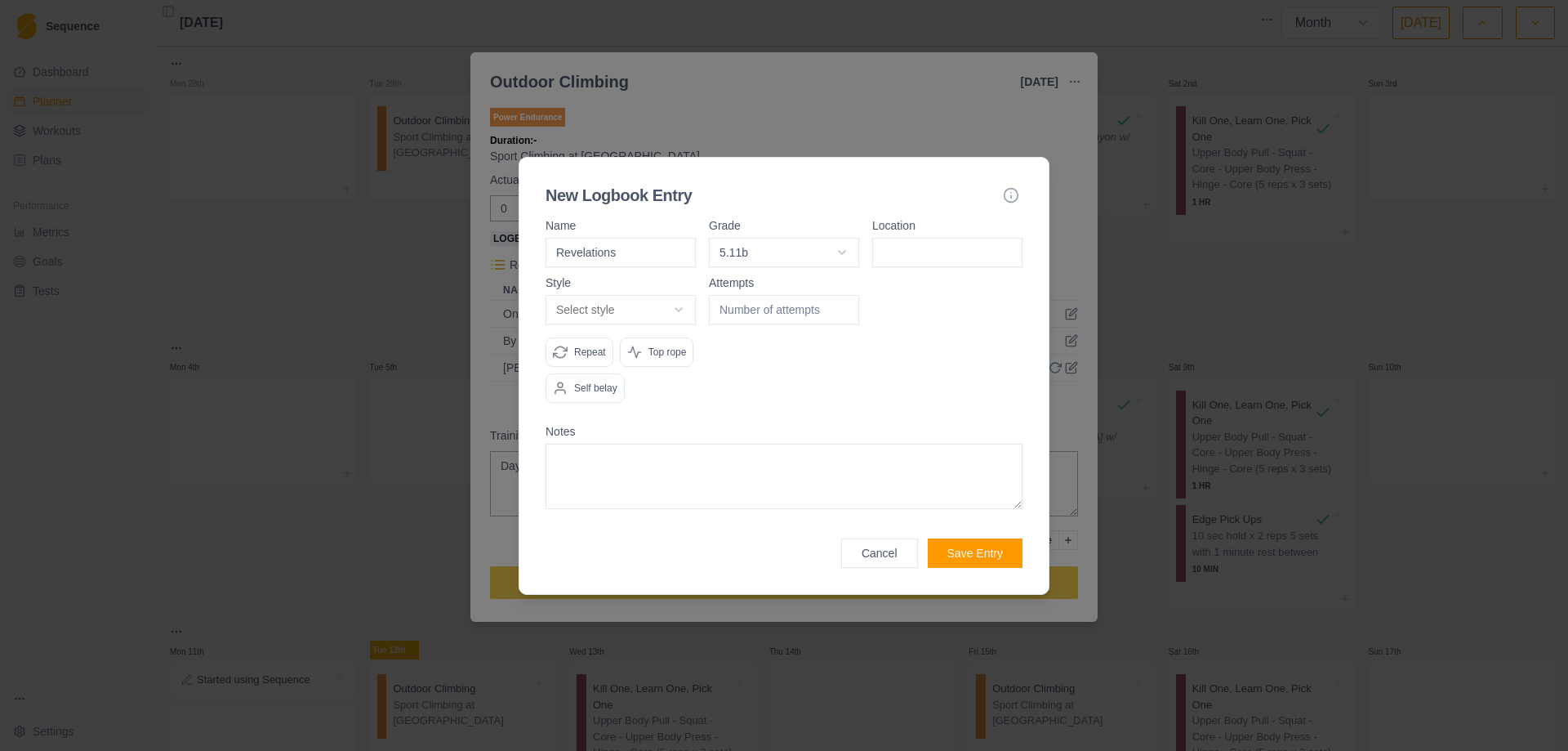
click at [929, 245] on input at bounding box center [946, 253] width 150 height 29
type input "Cascade"
click at [674, 314] on body "Sequence Dashboard Planner Workouts Plans Performance Metrics Goals Tests Setti…" at bounding box center [784, 376] width 1568 height 751
select select "redpoint"
type input "1"
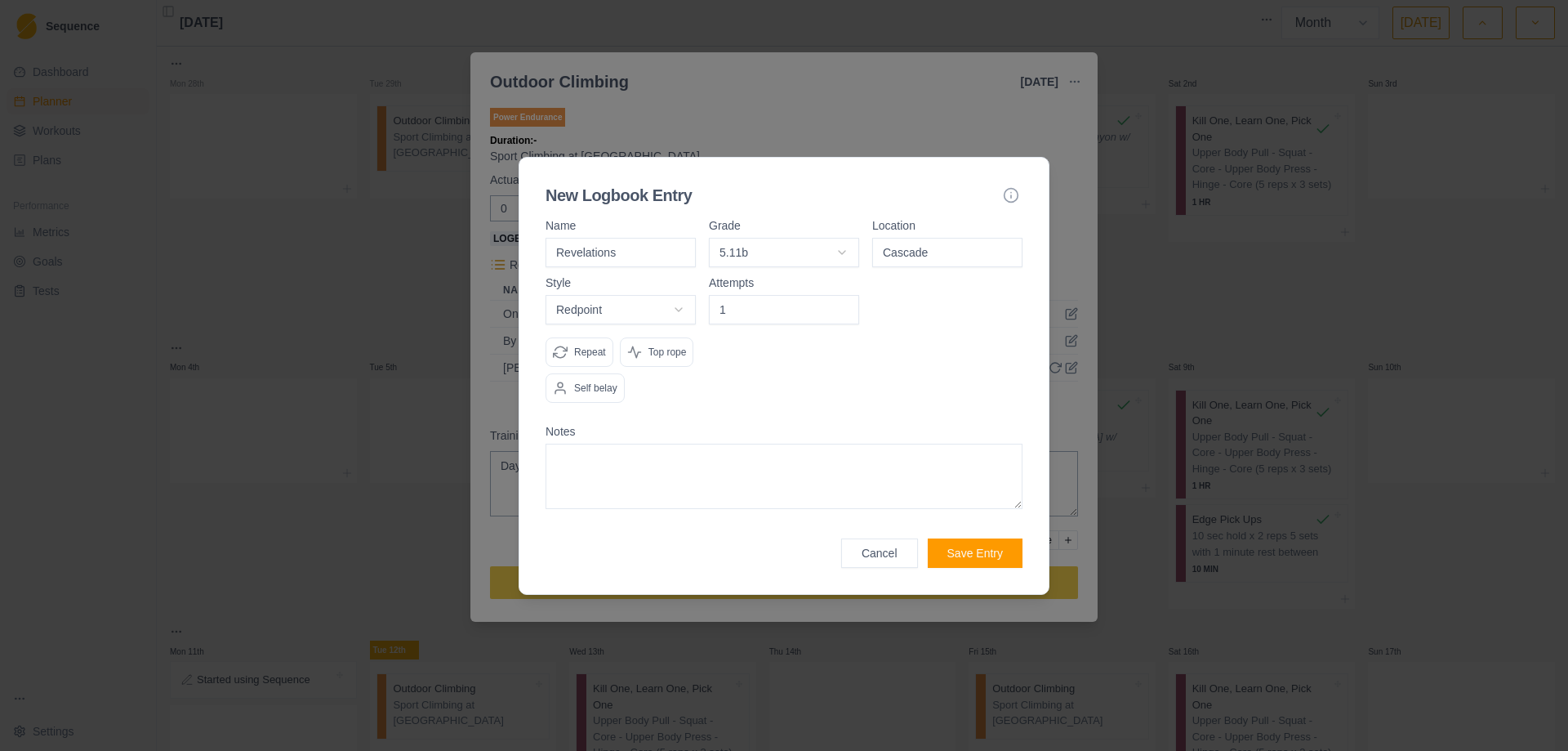
click at [842, 307] on input "1" at bounding box center [783, 309] width 150 height 29
click at [957, 556] on button "Save Entry" at bounding box center [975, 553] width 94 height 29
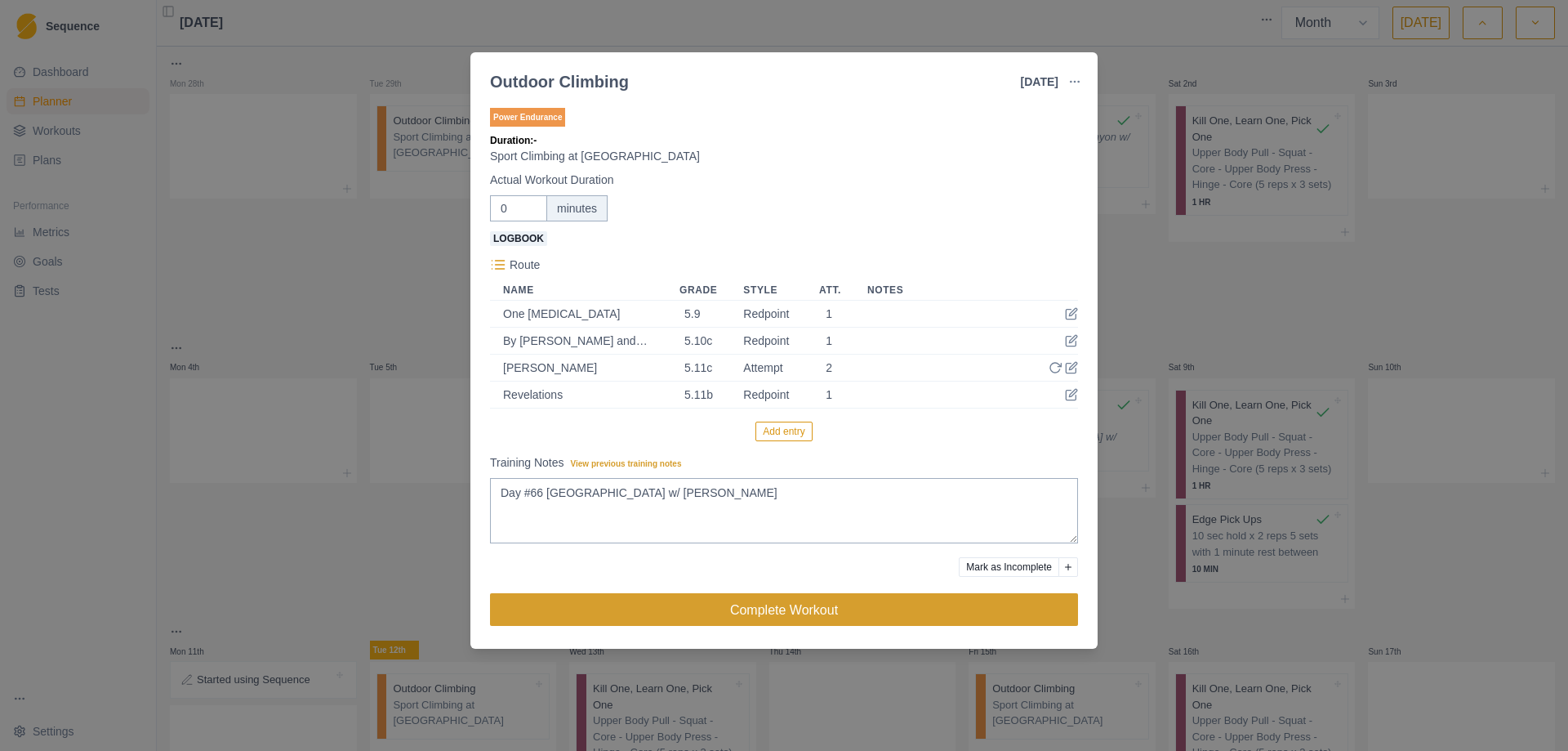
click at [765, 608] on button "Complete Workout" at bounding box center [784, 609] width 588 height 33
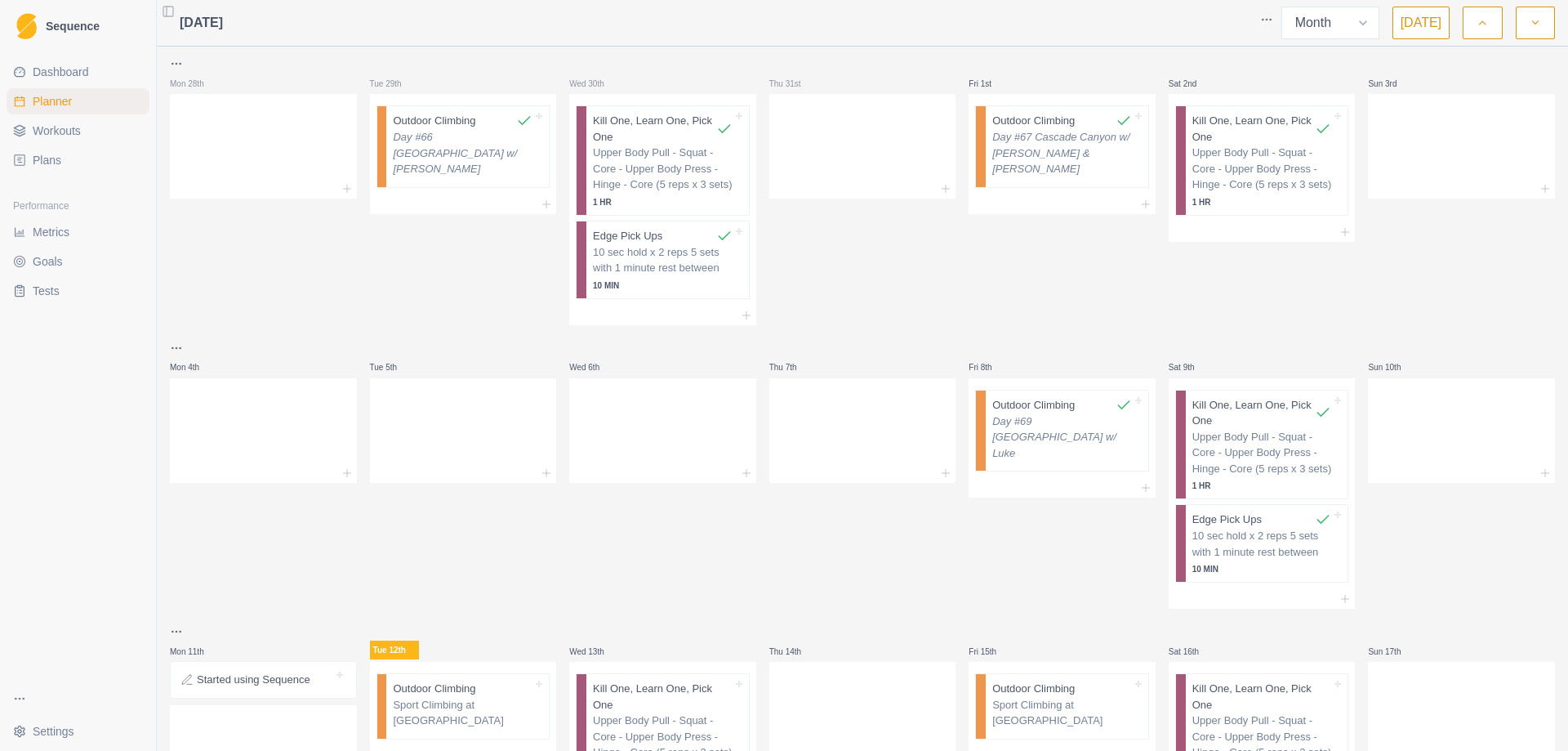
click at [1480, 24] on polyline "button" at bounding box center [1482, 23] width 6 height 3
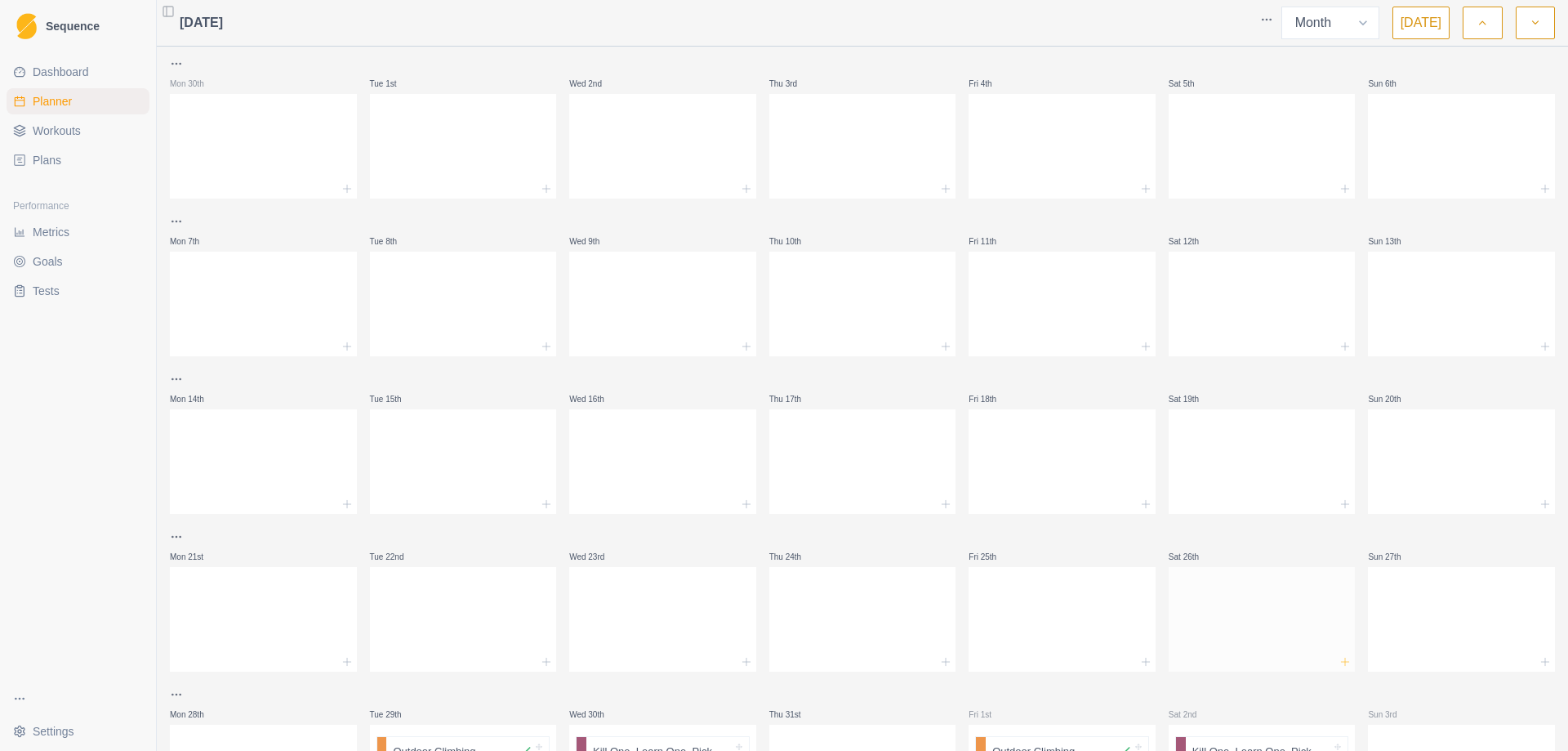
click at [1338, 658] on icon at bounding box center [1344, 662] width 13 height 13
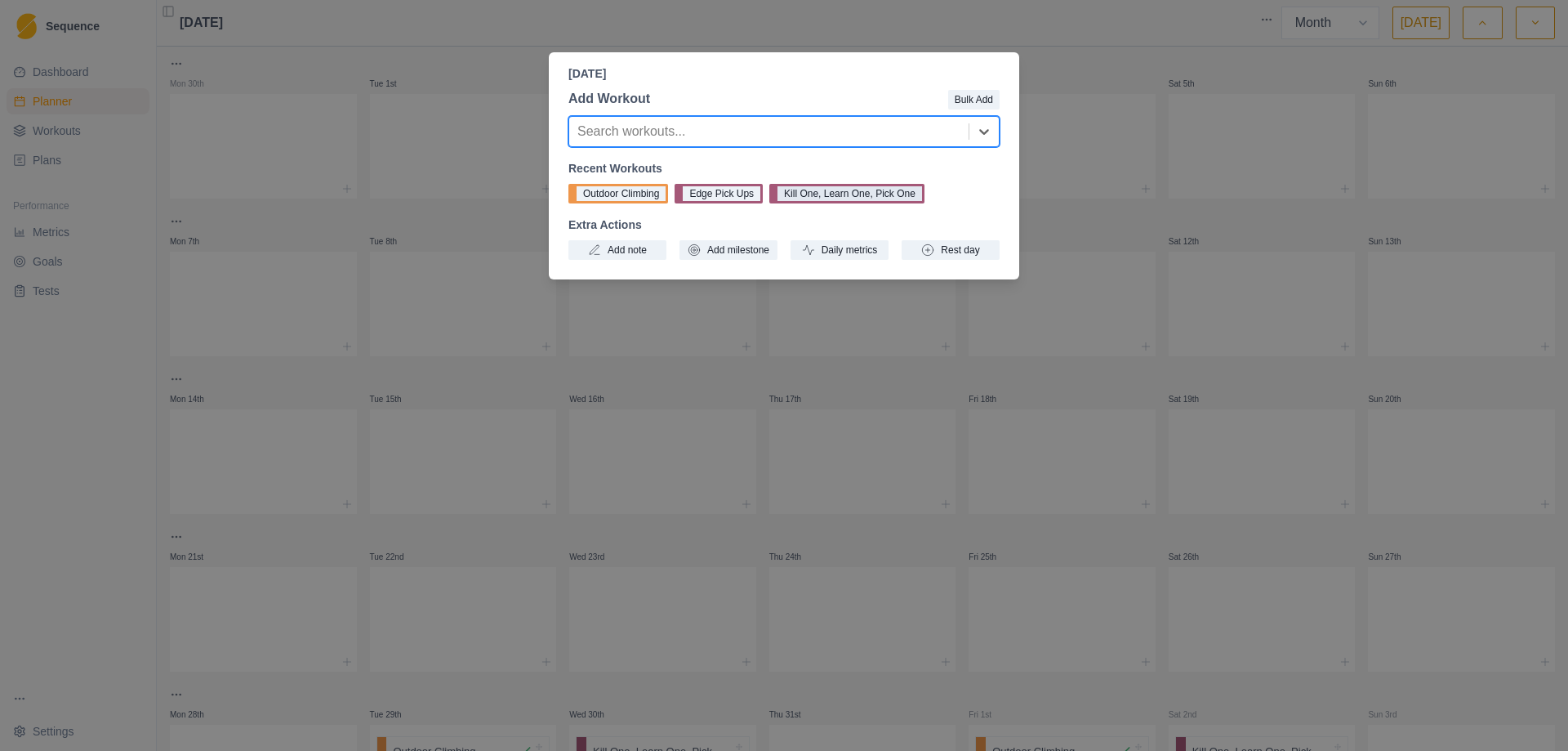
click at [828, 194] on button "Kill One, Learn One, Pick One" at bounding box center [847, 193] width 155 height 20
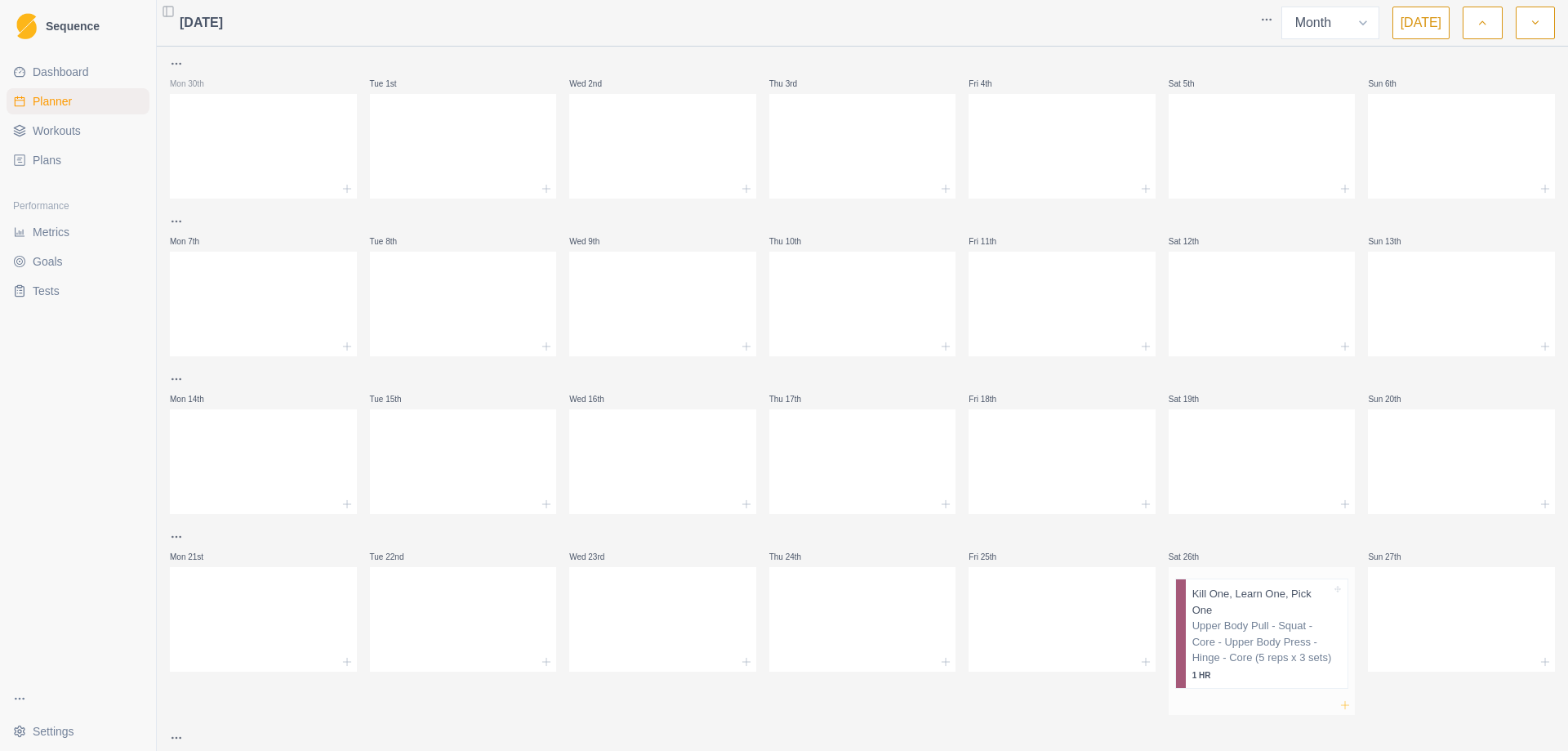
click at [1338, 699] on icon at bounding box center [1344, 705] width 13 height 13
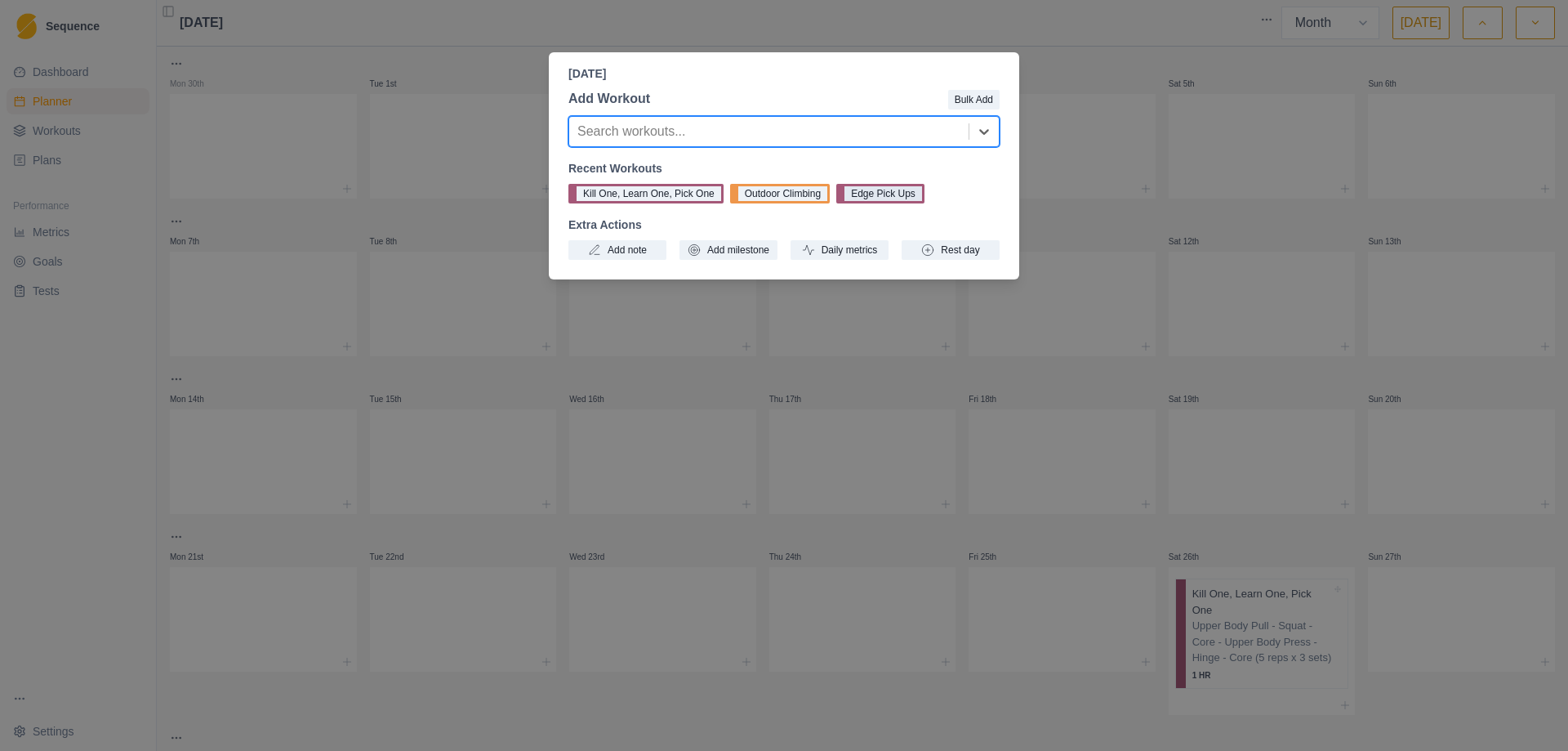
click at [865, 196] on button "Edge Pick Ups" at bounding box center [880, 193] width 88 height 20
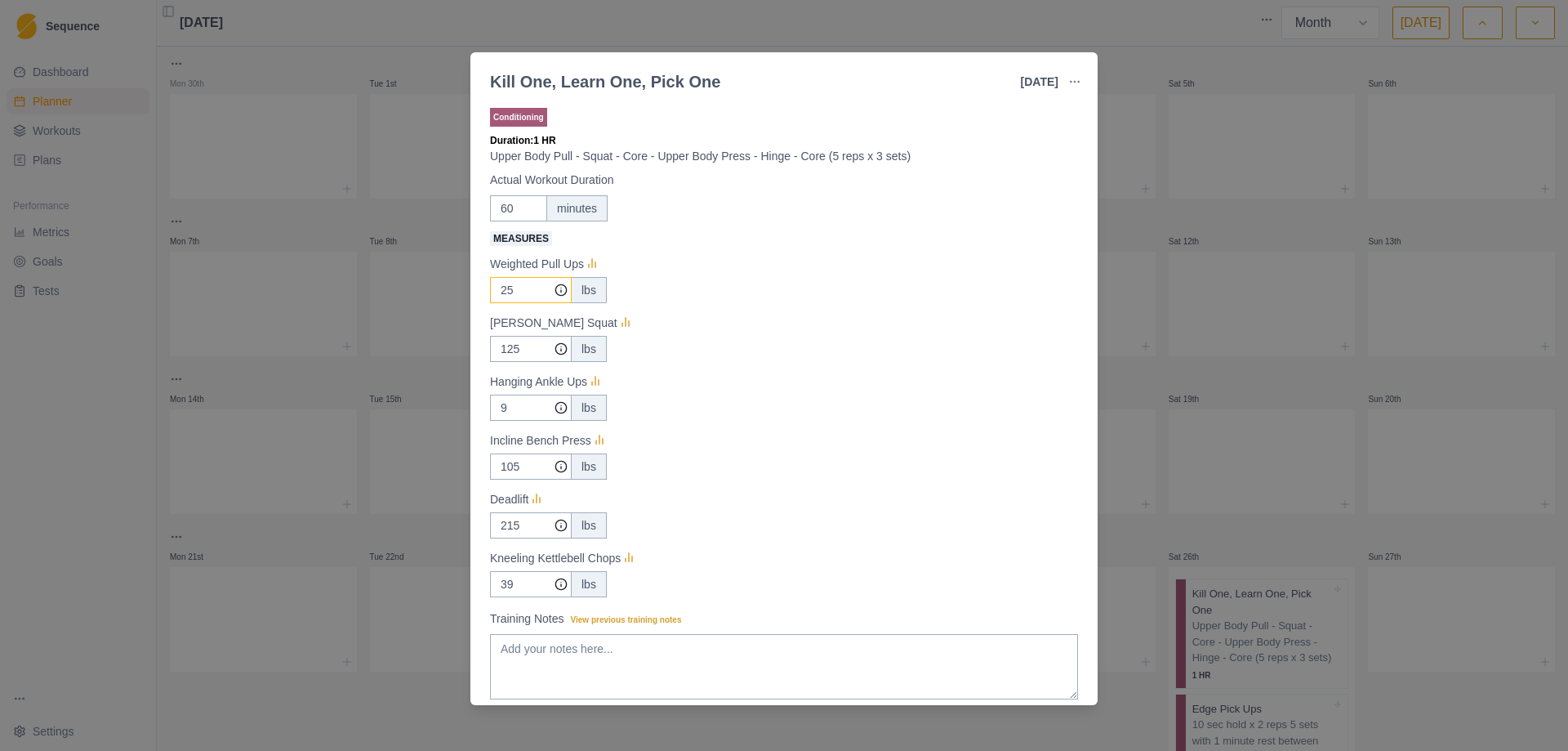
click at [536, 290] on input "25" at bounding box center [531, 290] width 82 height 26
type input "22.5"
click at [532, 303] on input "125" at bounding box center [531, 290] width 82 height 26
type input "105"
click at [514, 303] on input "9" at bounding box center [531, 290] width 82 height 26
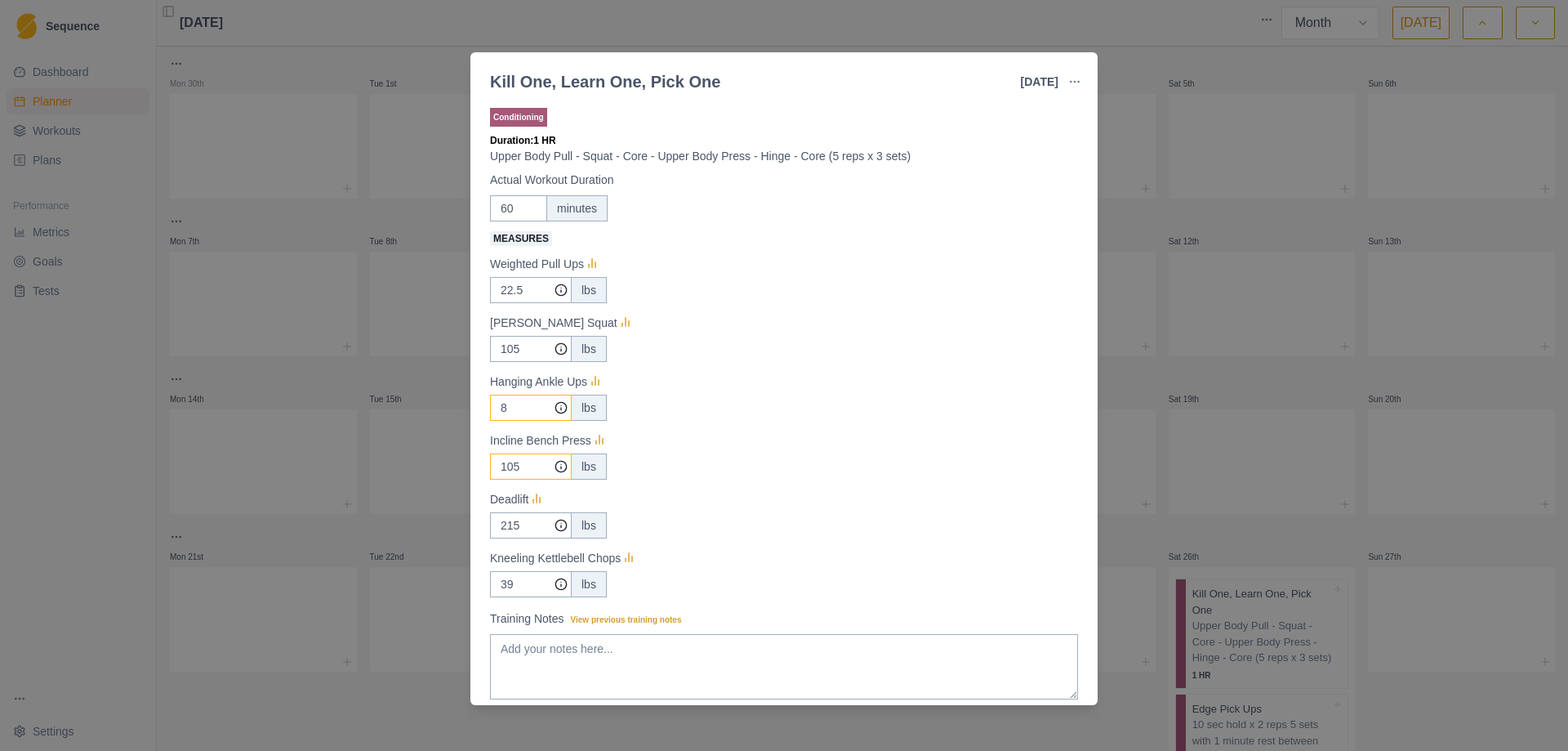
type input "8"
click at [523, 303] on input "105" at bounding box center [531, 290] width 82 height 26
type input "1"
type input "95"
click at [520, 303] on input "215" at bounding box center [531, 290] width 82 height 26
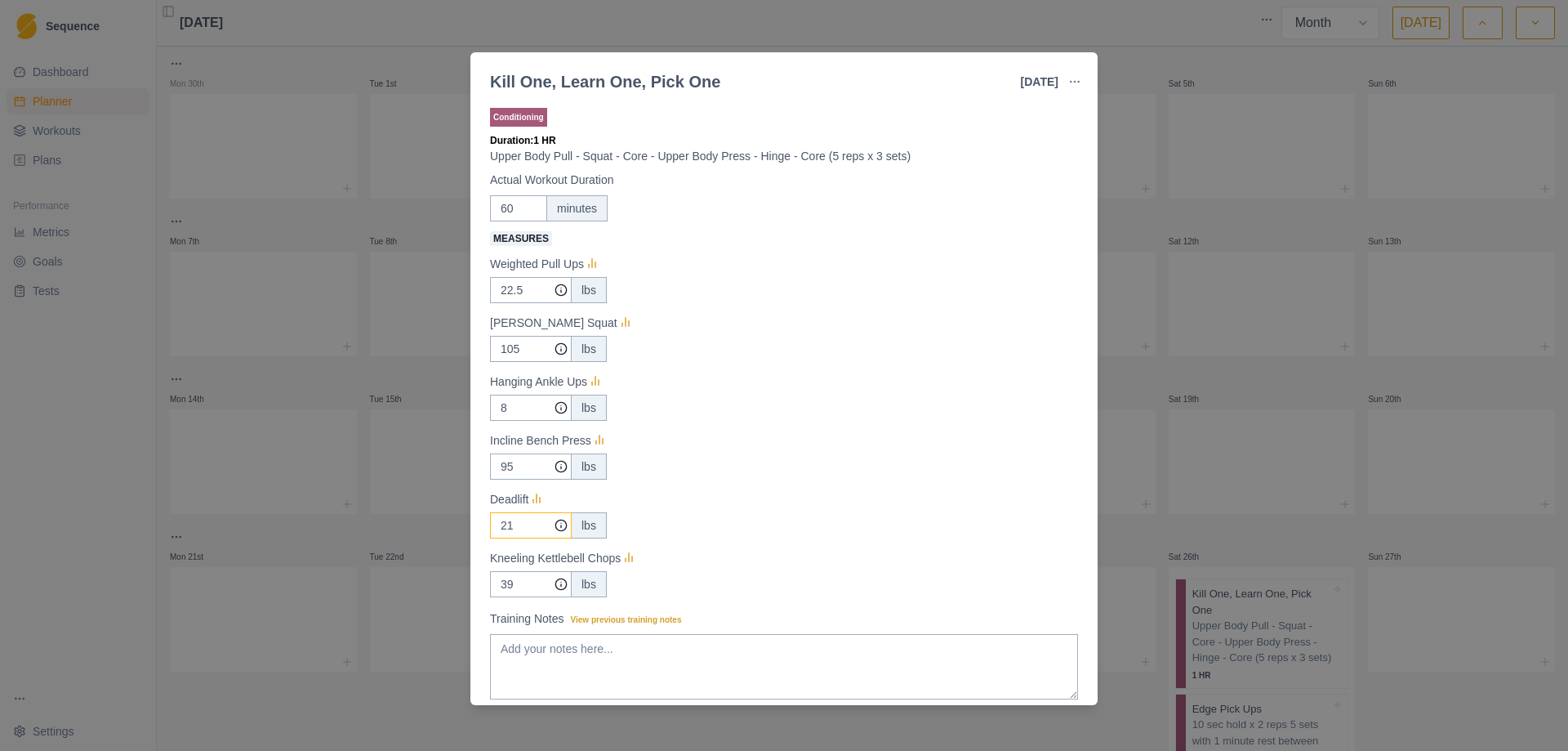
type input "2"
type input "175"
click at [512, 303] on input "39" at bounding box center [531, 290] width 82 height 26
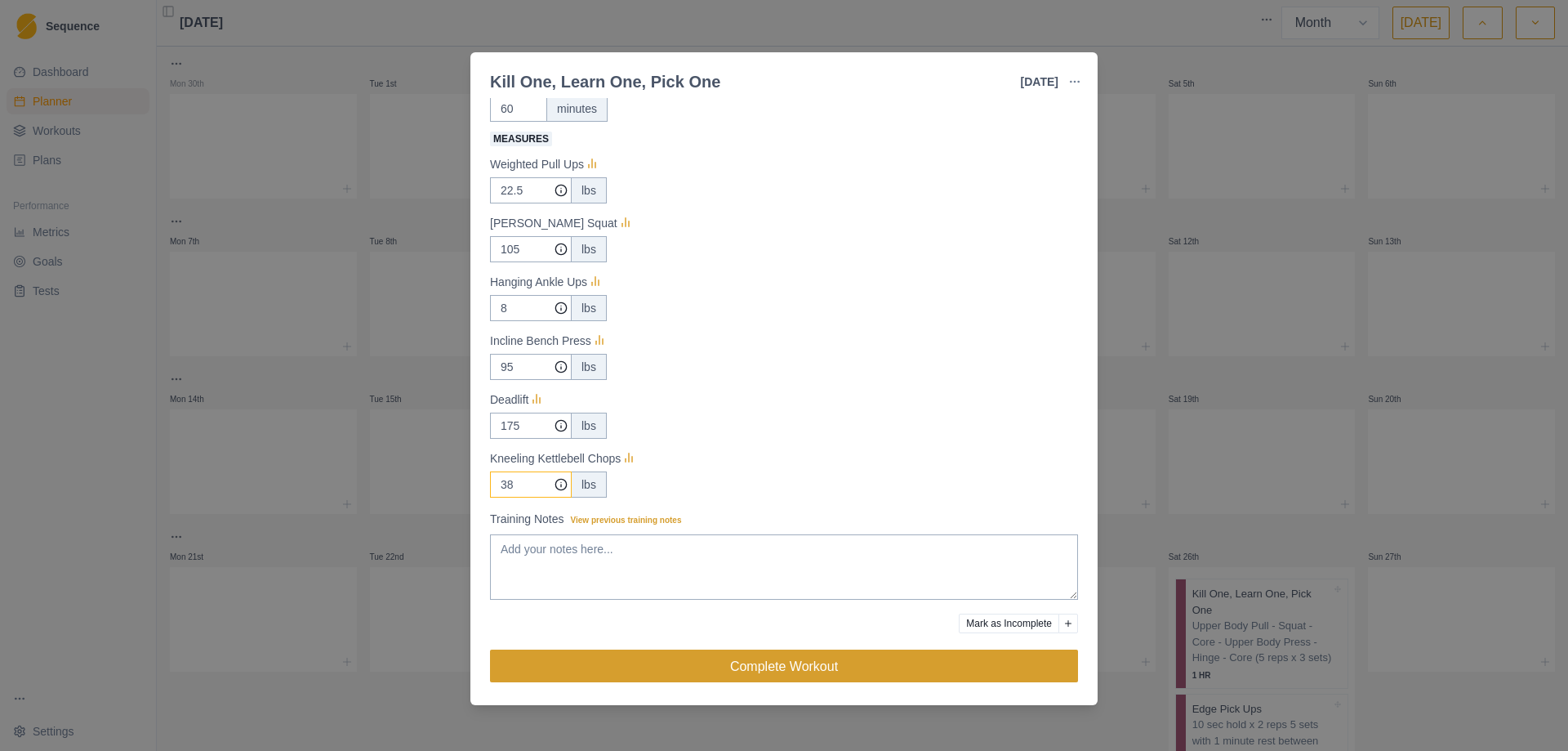
type input "38"
click at [772, 669] on button "Complete Workout" at bounding box center [784, 666] width 588 height 33
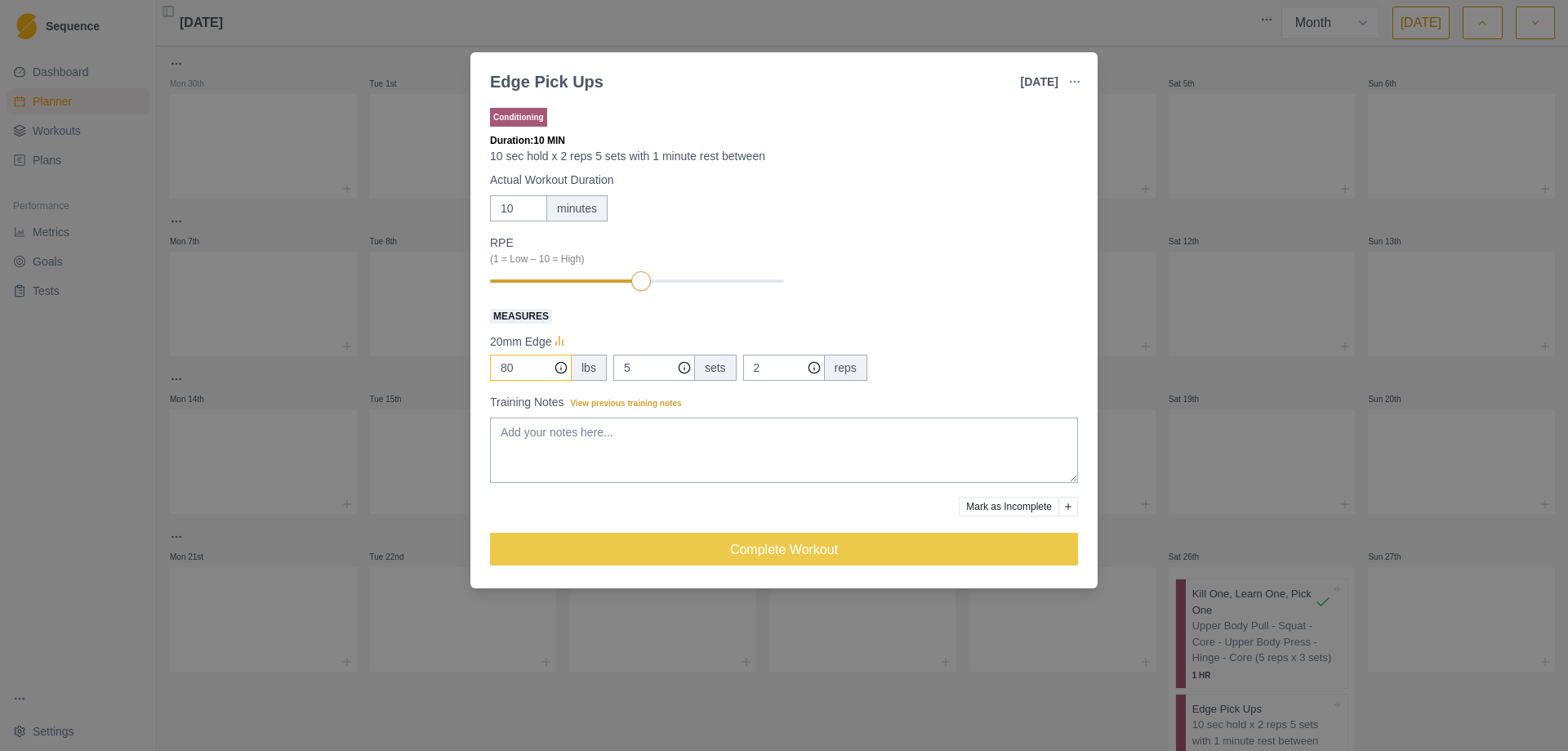
click at [518, 361] on input "80" at bounding box center [531, 368] width 82 height 26
type input "8"
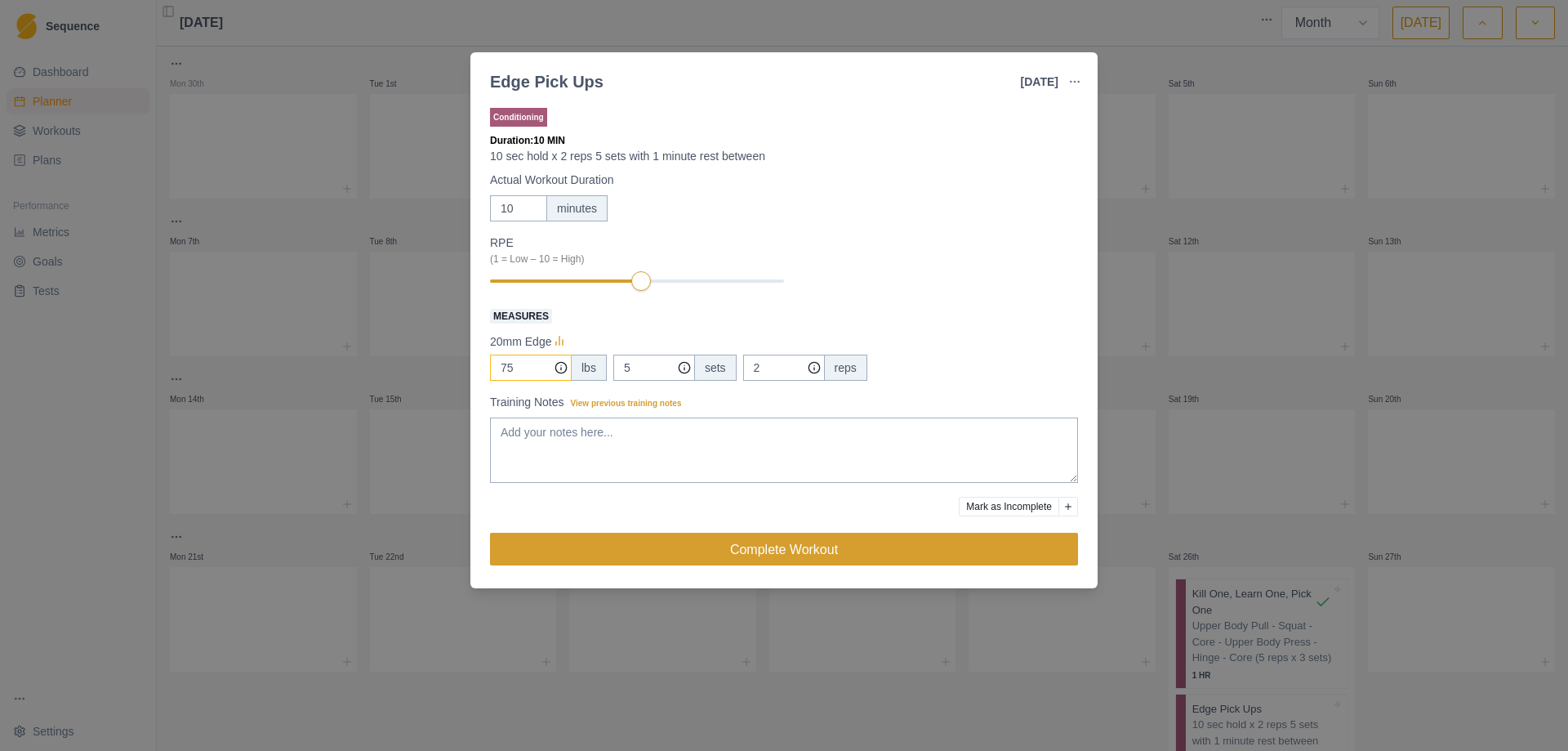
type input "75"
click at [781, 550] on button "Complete Workout" at bounding box center [784, 549] width 588 height 33
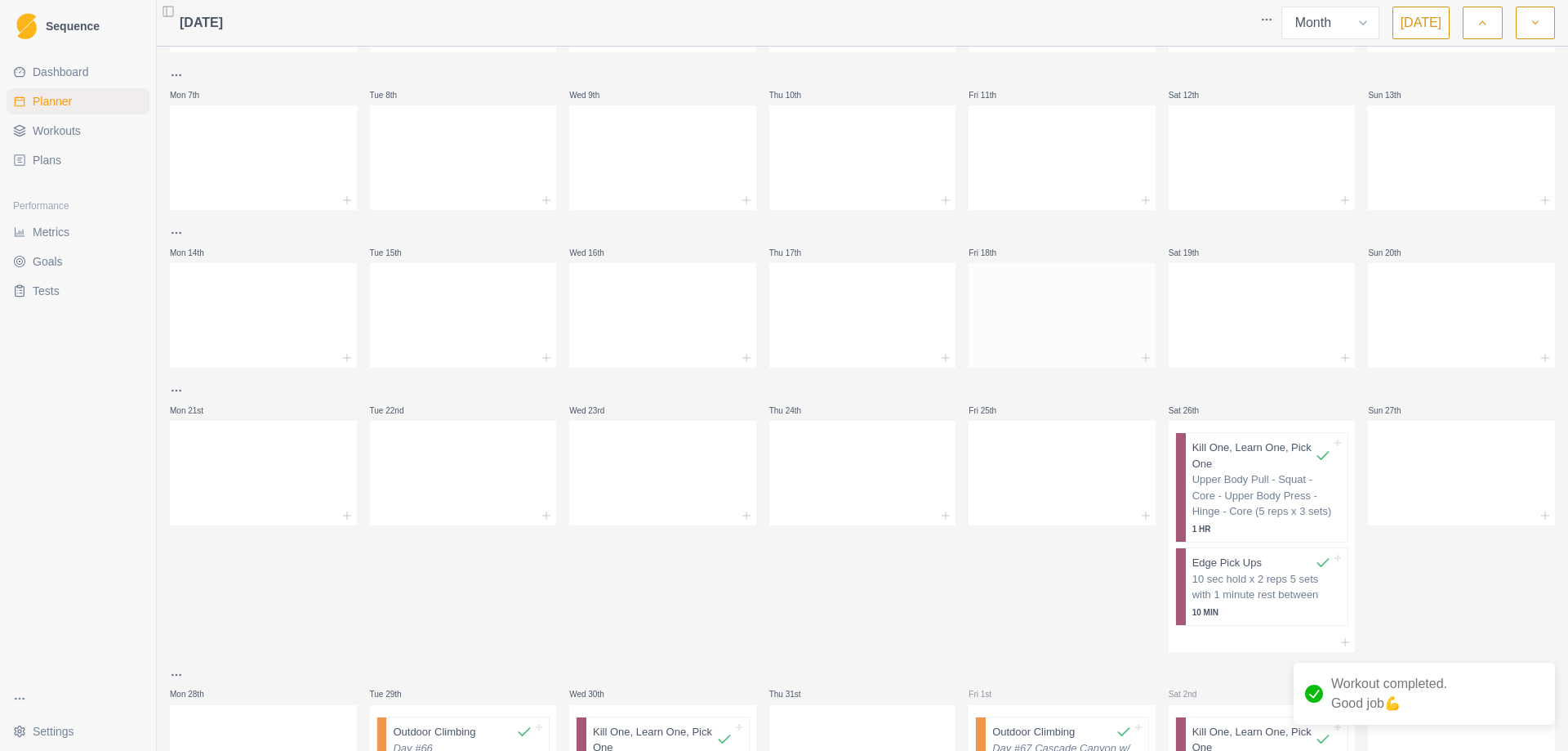
scroll to position [163, 0]
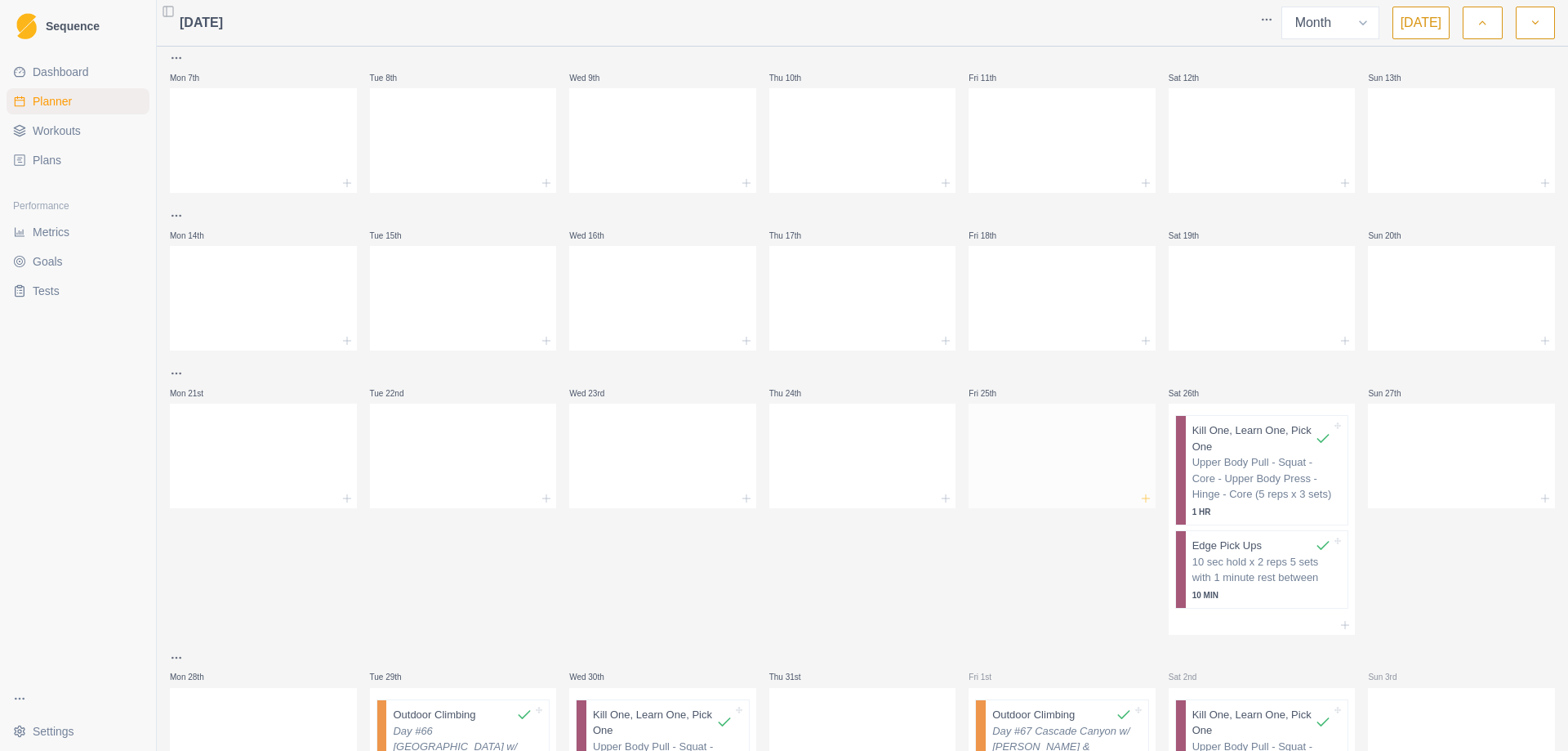
click at [1139, 501] on icon at bounding box center [1145, 498] width 13 height 13
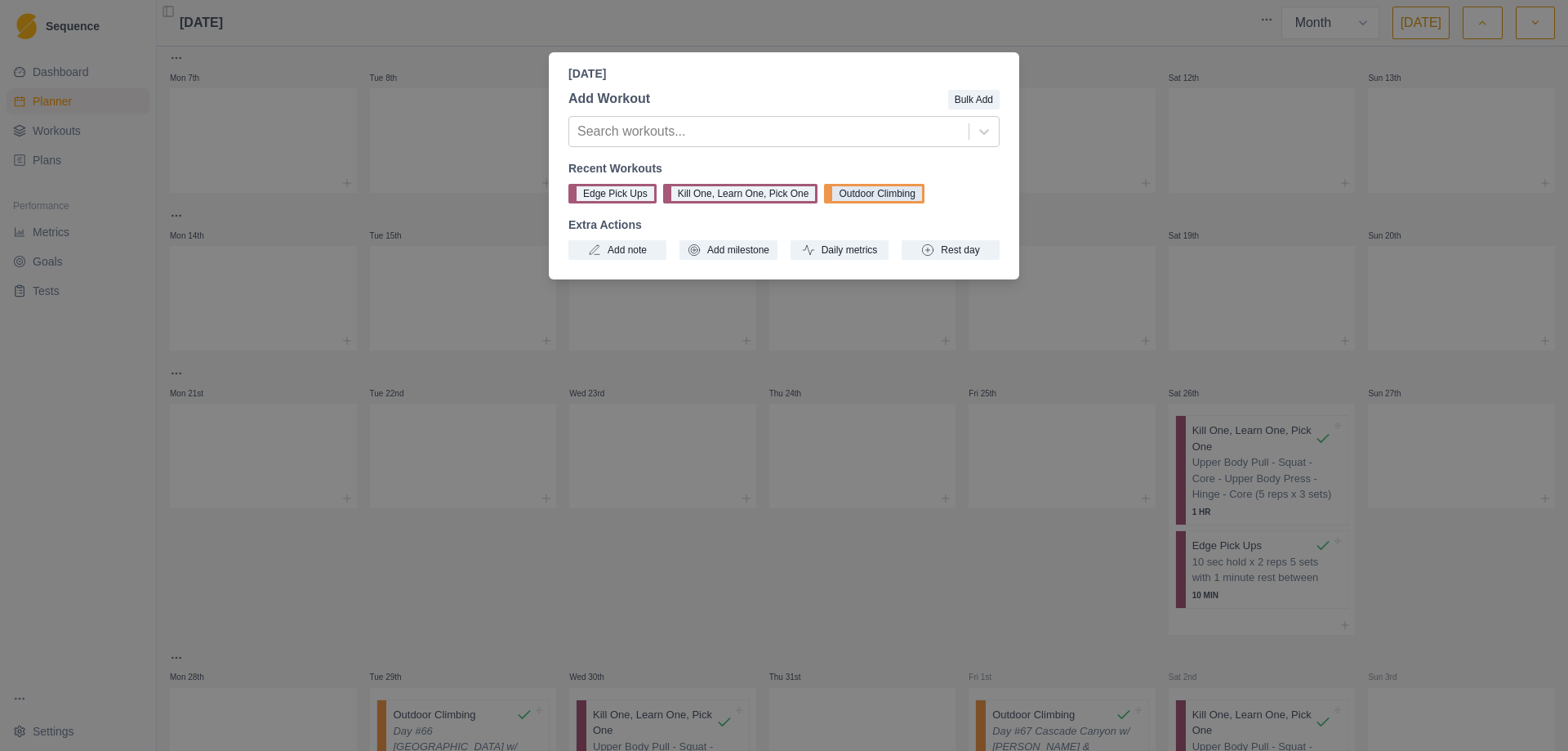
click at [863, 192] on button "Outdoor Climbing" at bounding box center [873, 193] width 100 height 20
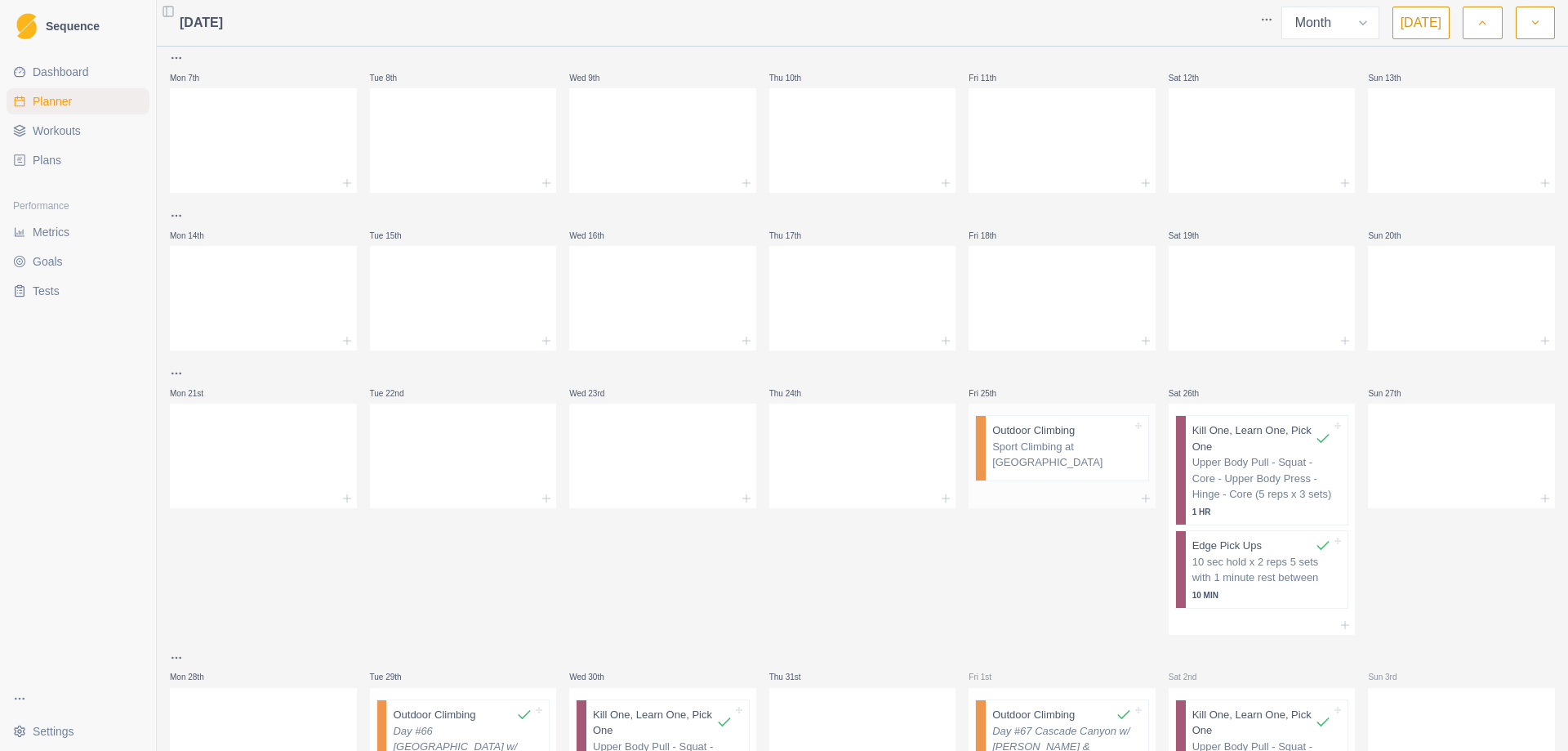
click at [1053, 452] on p "Sport Climbing at [GEOGRAPHIC_DATA]" at bounding box center [1061, 455] width 140 height 32
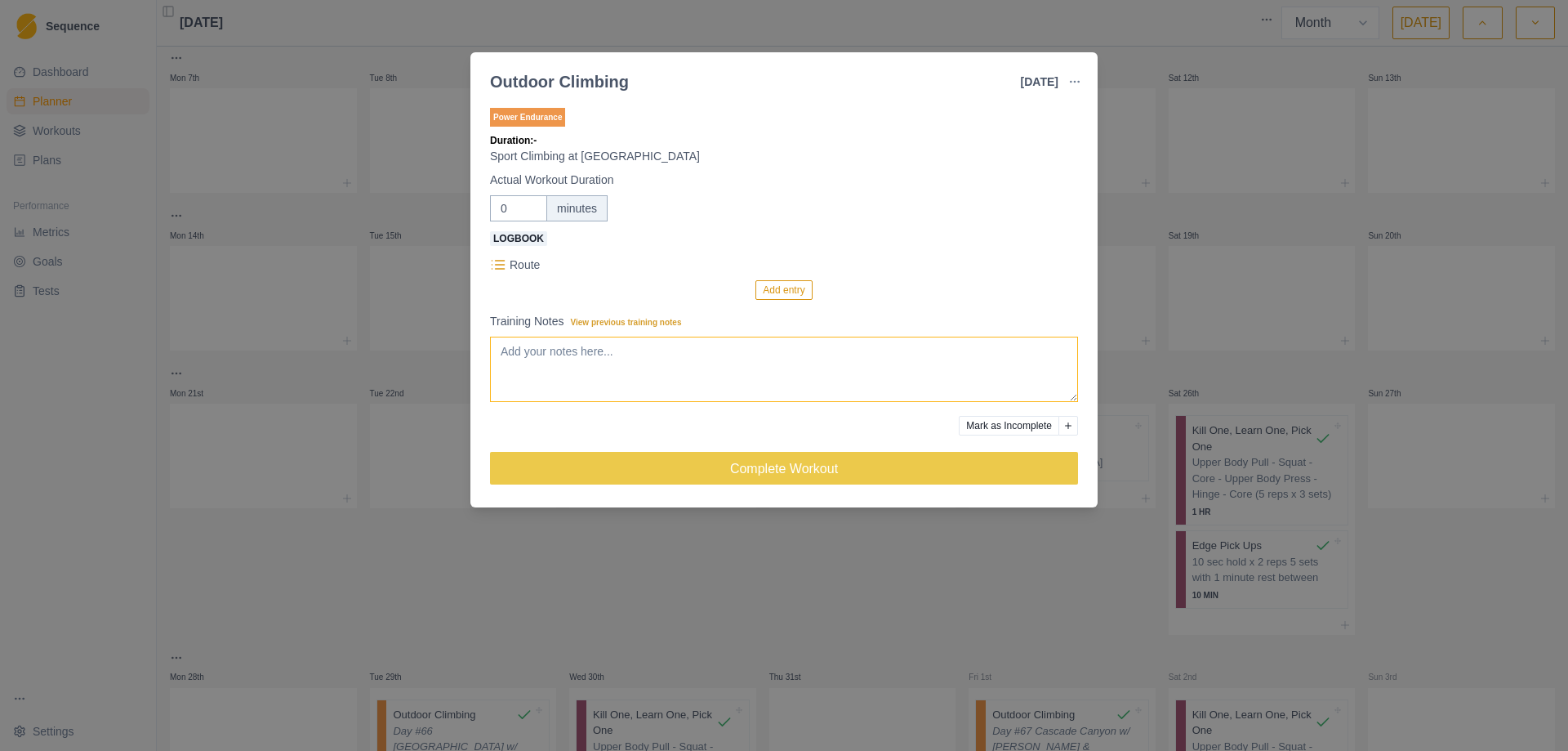
click at [538, 370] on textarea "Training Notes View previous training notes" at bounding box center [784, 369] width 588 height 65
type textarea "Day #65 Cascade Canyon w/ [PERSON_NAME] & [PERSON_NAME]"
click at [775, 289] on button "Add entry" at bounding box center [784, 290] width 57 height 20
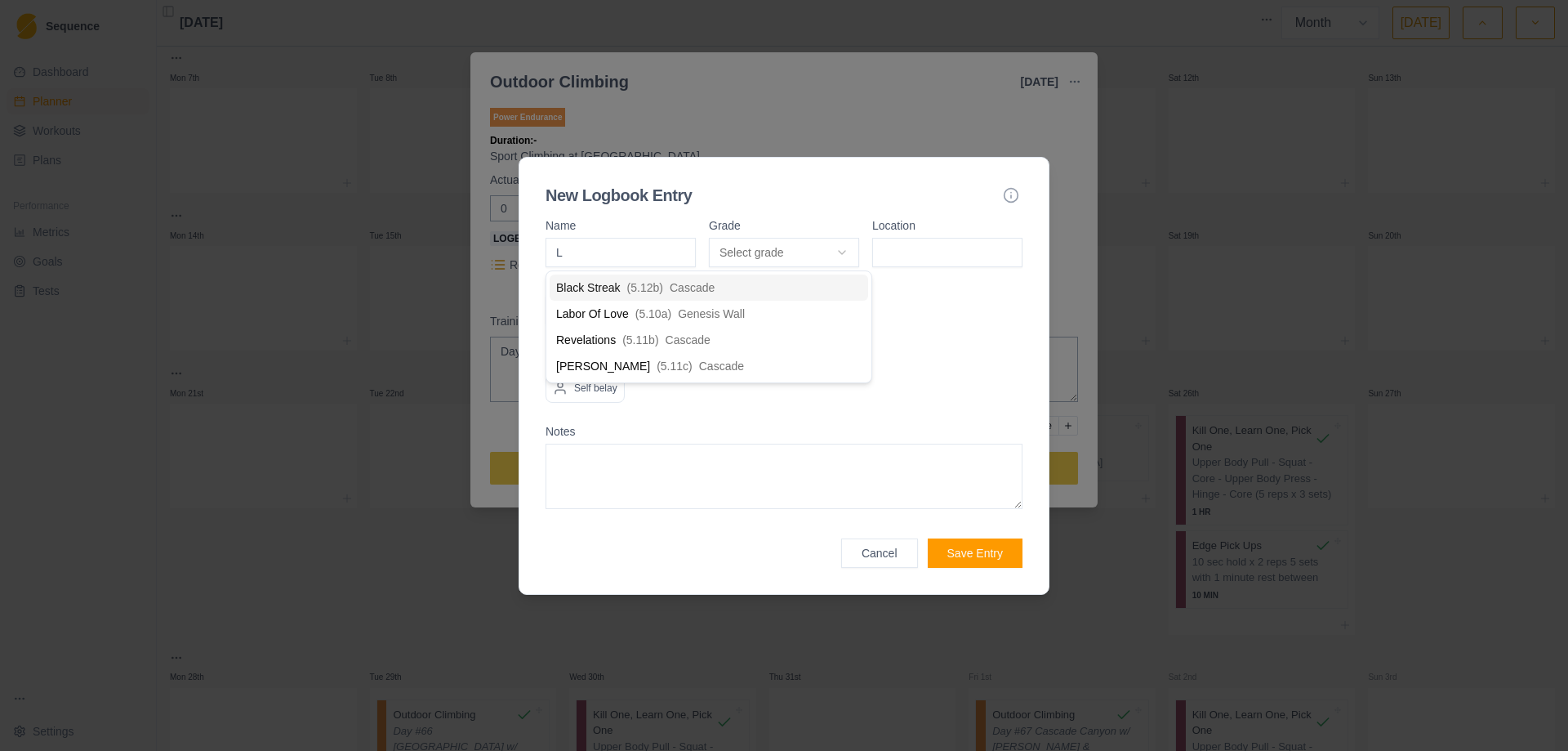
type input "La"
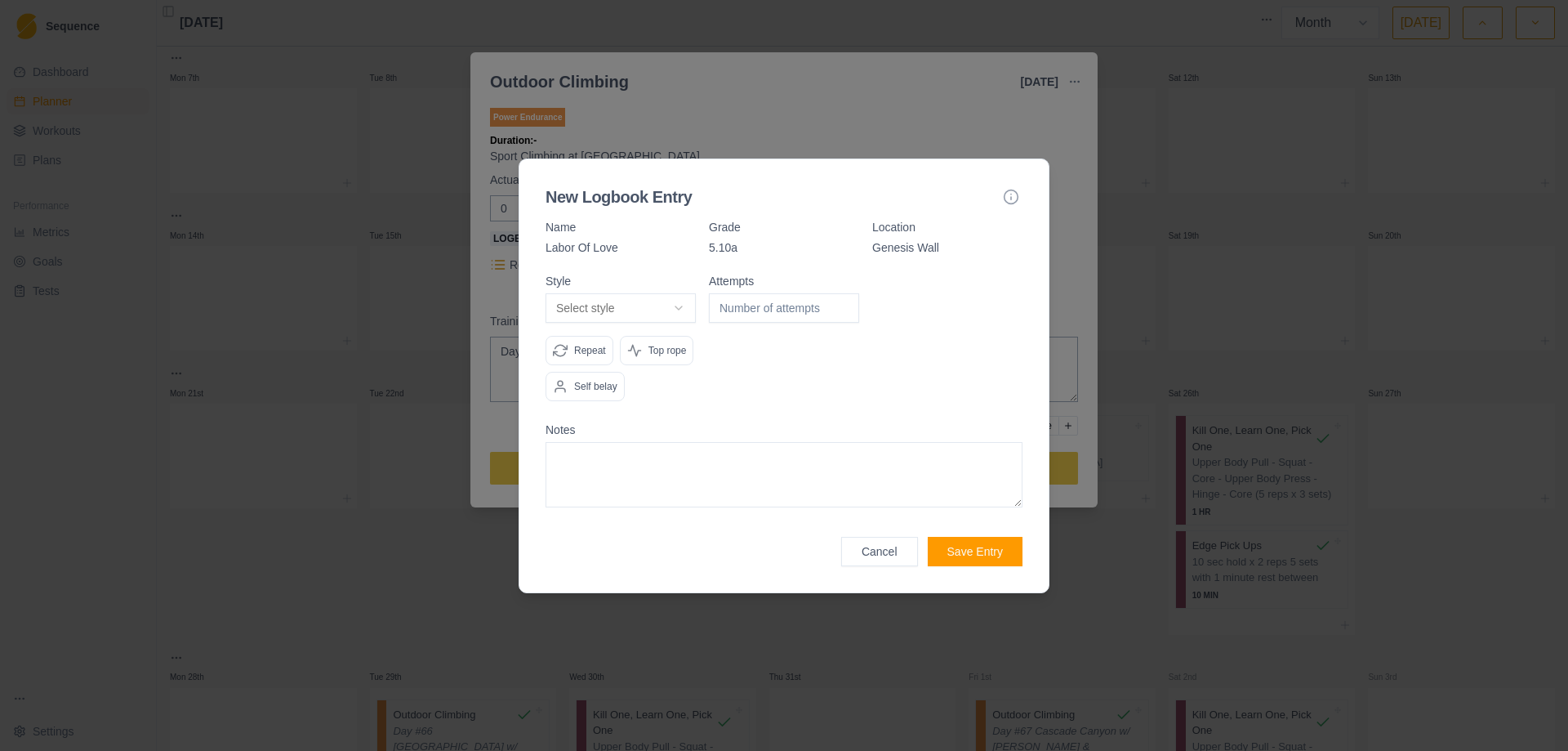
click at [681, 307] on body "Sequence Dashboard Planner Workouts Plans Performance Metrics Goals Tests Setti…" at bounding box center [784, 376] width 1568 height 751
select select "redpoint"
click at [841, 302] on input "1" at bounding box center [783, 308] width 150 height 29
type input "2"
click at [841, 302] on input "2" at bounding box center [783, 308] width 150 height 29
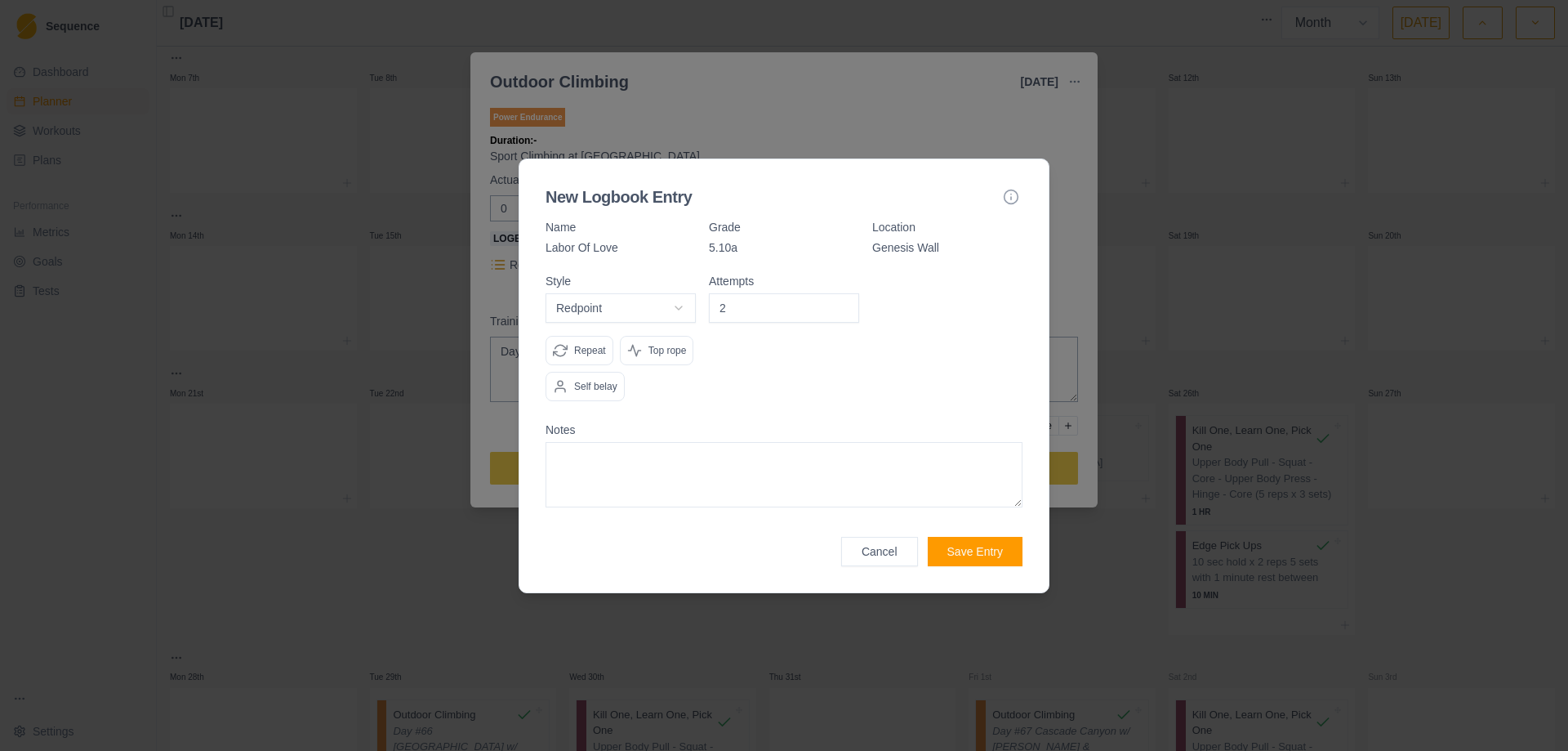
click at [968, 557] on button "Save Entry" at bounding box center [975, 552] width 94 height 29
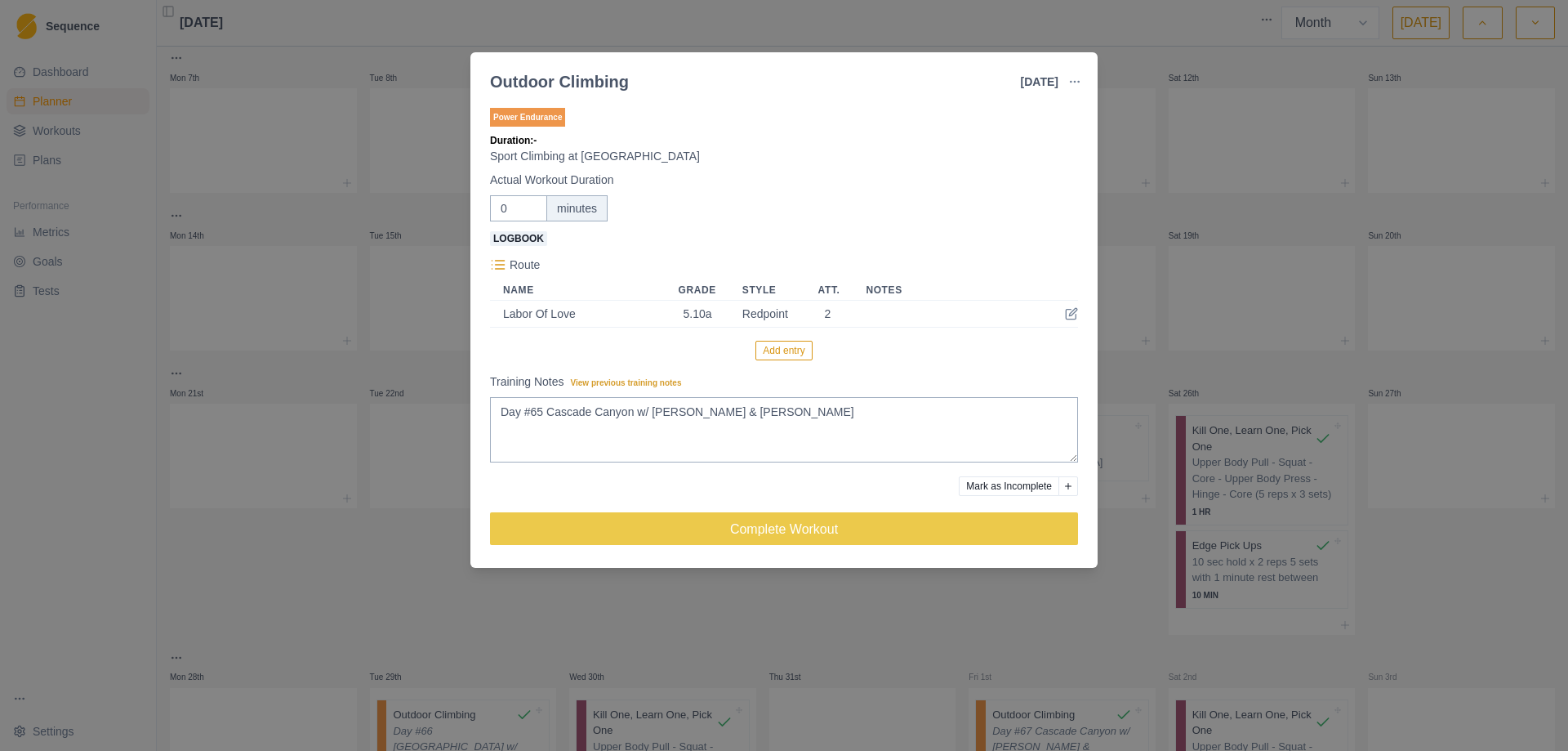
click at [781, 349] on button "Add entry" at bounding box center [784, 350] width 57 height 20
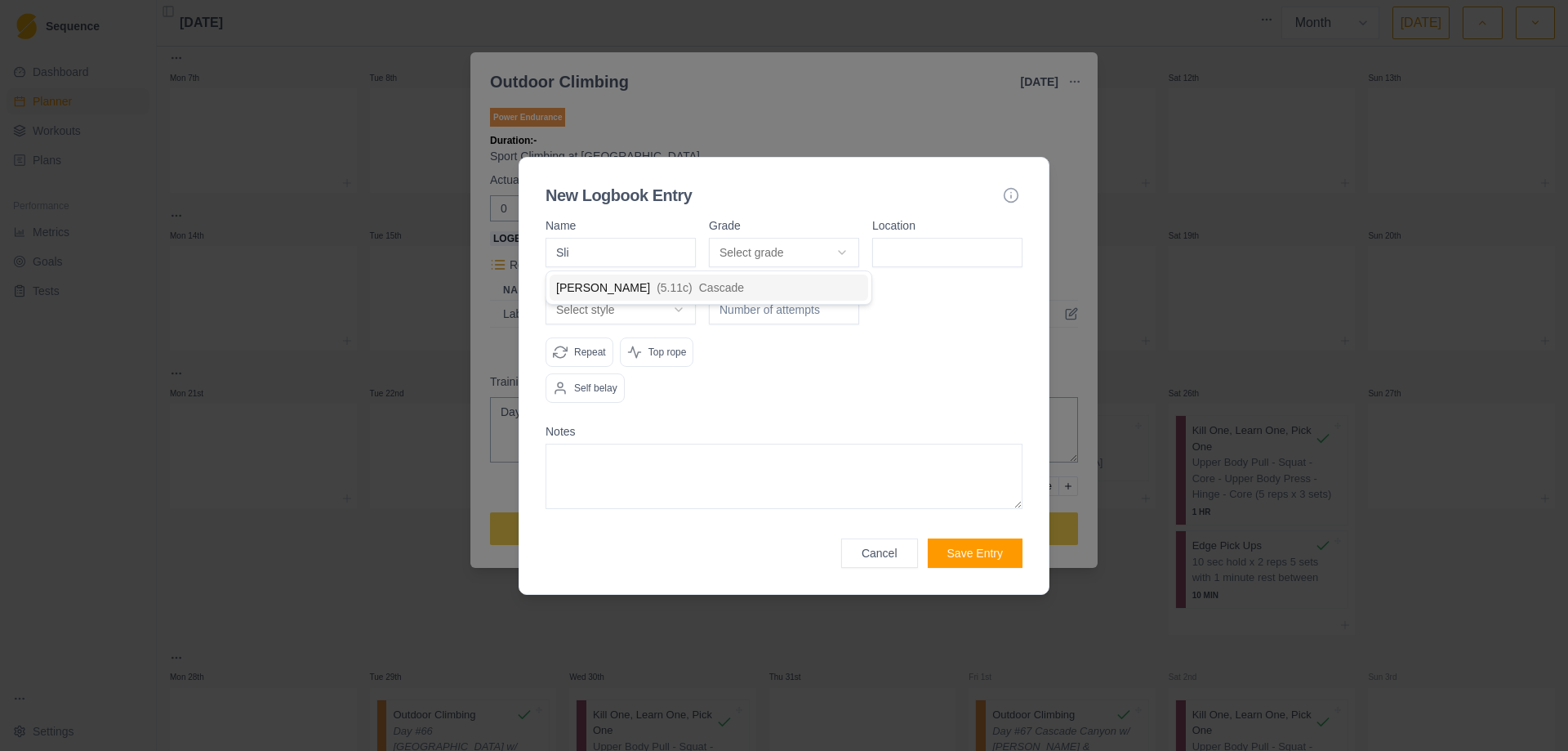
type input "Slim"
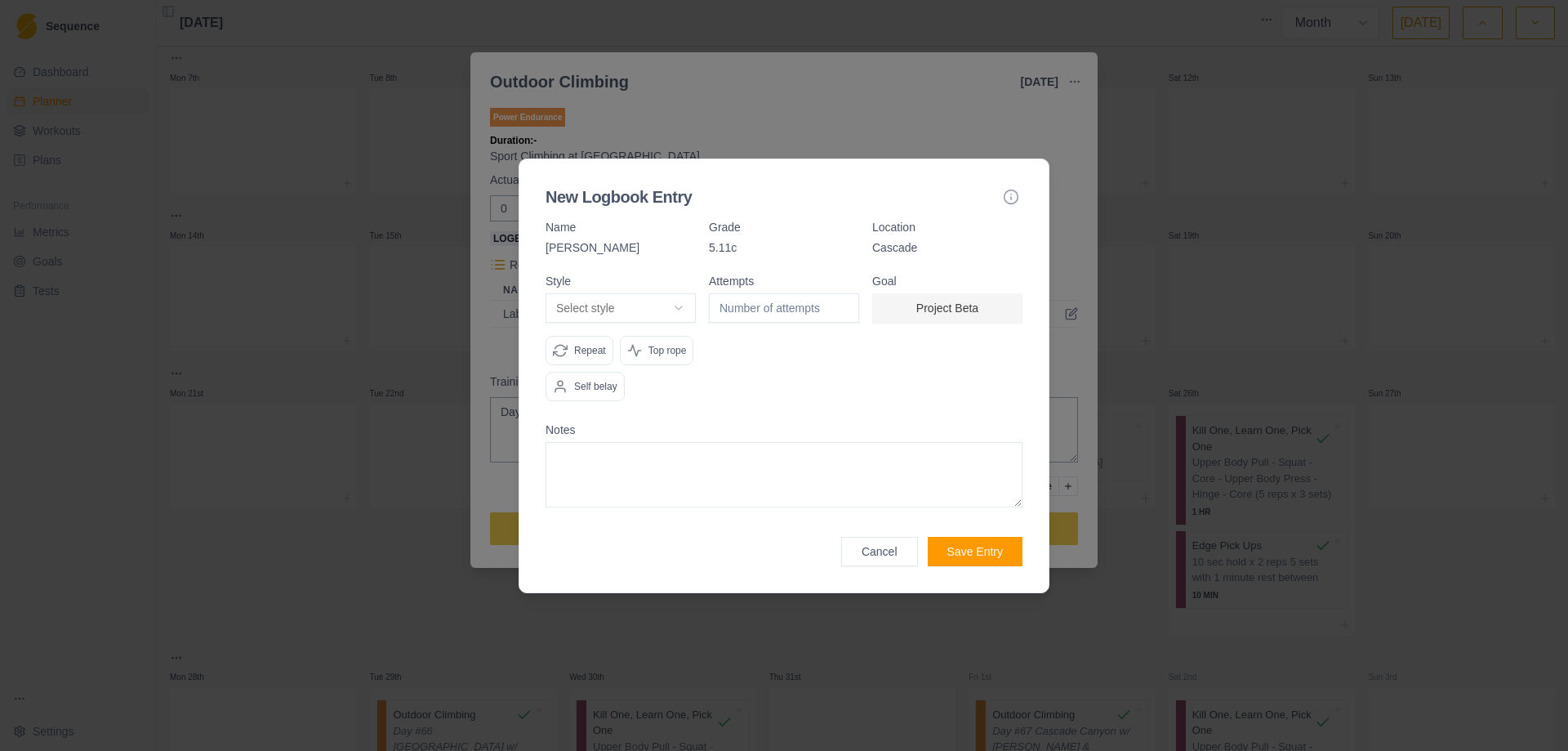
click at [683, 309] on body "Sequence Dashboard Planner Workouts Plans Performance Metrics Goals Tests Setti…" at bounding box center [784, 376] width 1568 height 751
select select "flash"
click at [777, 349] on div at bounding box center [783, 345] width 150 height 139
click at [972, 553] on button "Save Entry" at bounding box center [975, 552] width 94 height 29
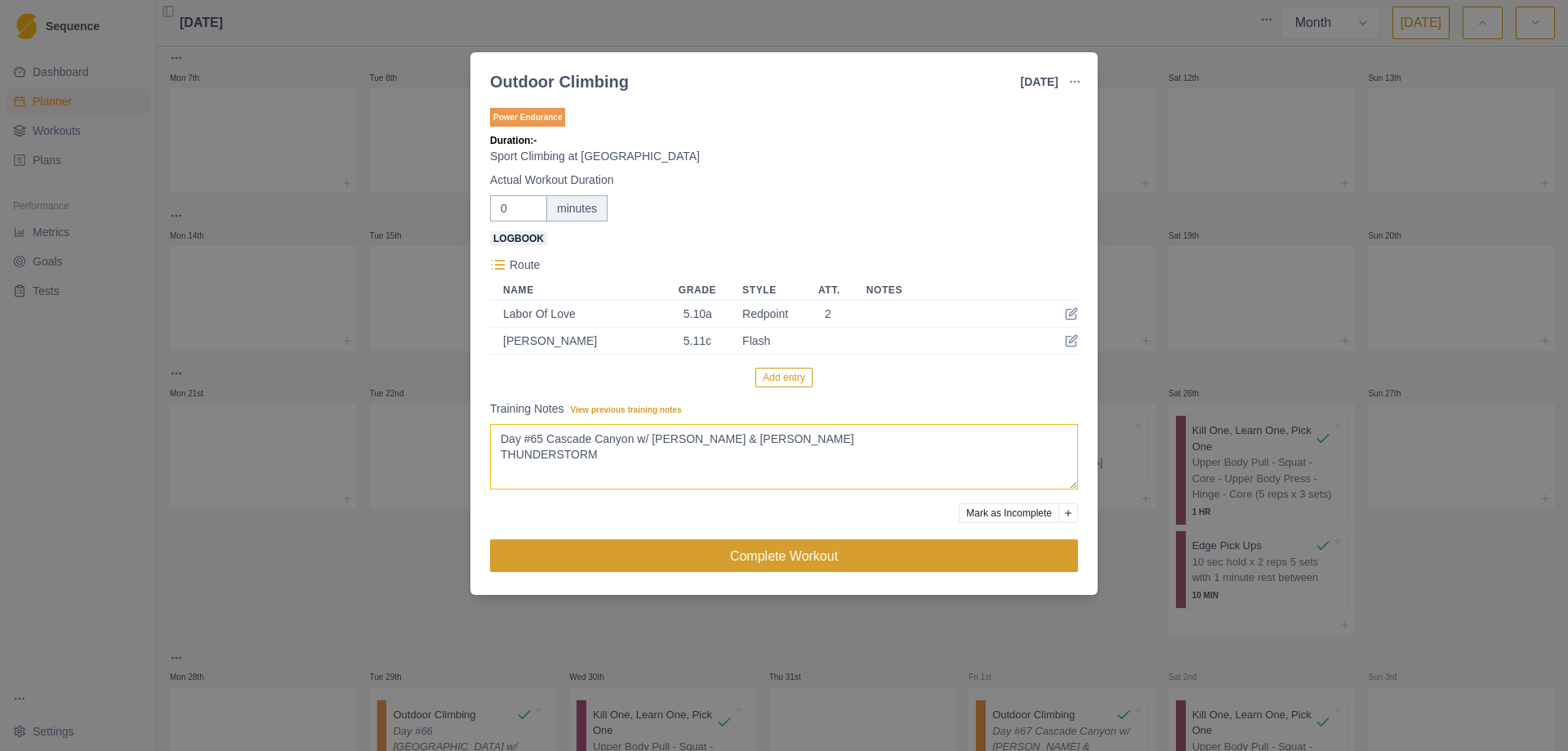
type textarea "Day #65 Cascade Canyon w/ [PERSON_NAME] & [PERSON_NAME] THUNDERSTORM"
click at [802, 550] on button "Complete Workout" at bounding box center [784, 556] width 588 height 33
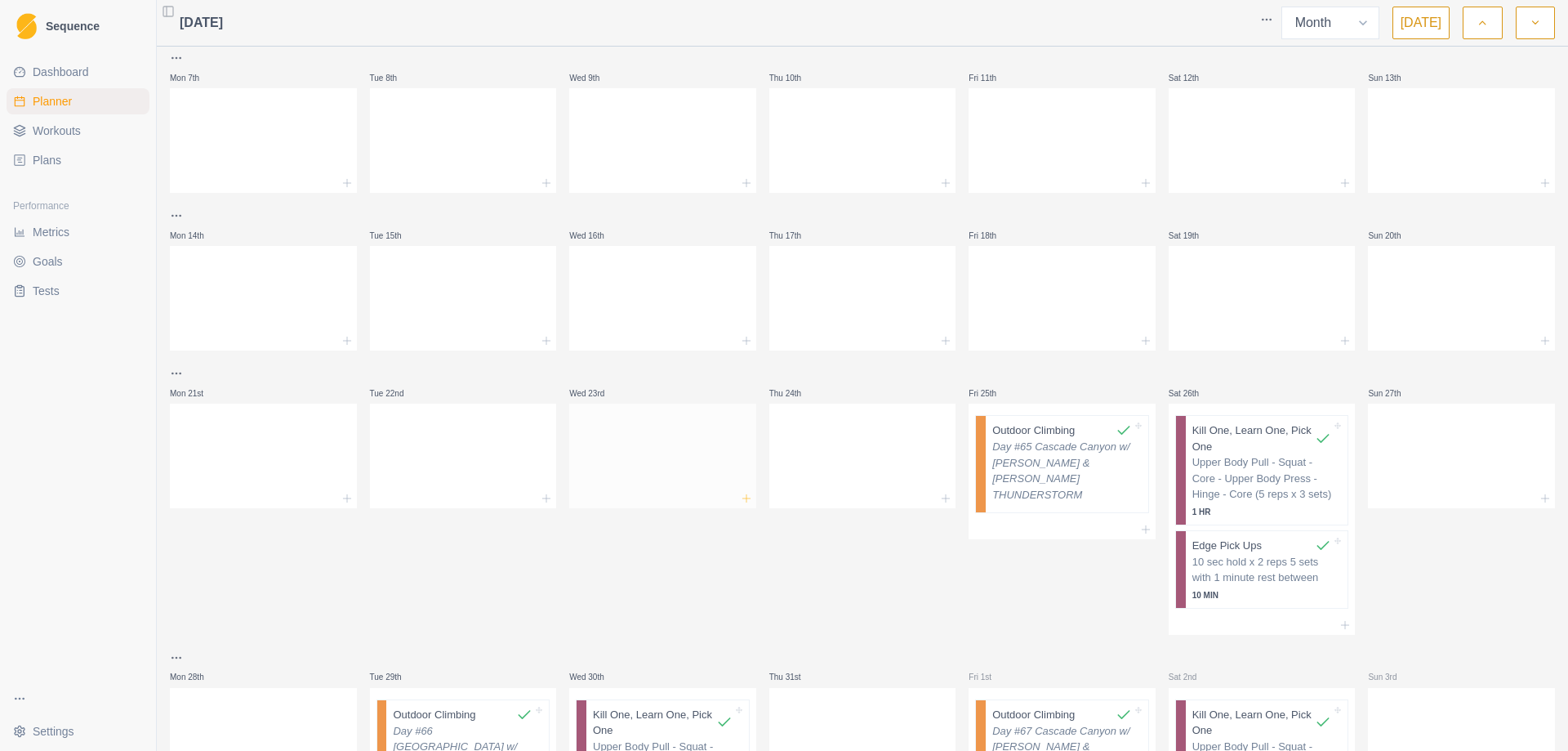
click at [742, 498] on icon at bounding box center [745, 498] width 13 height 13
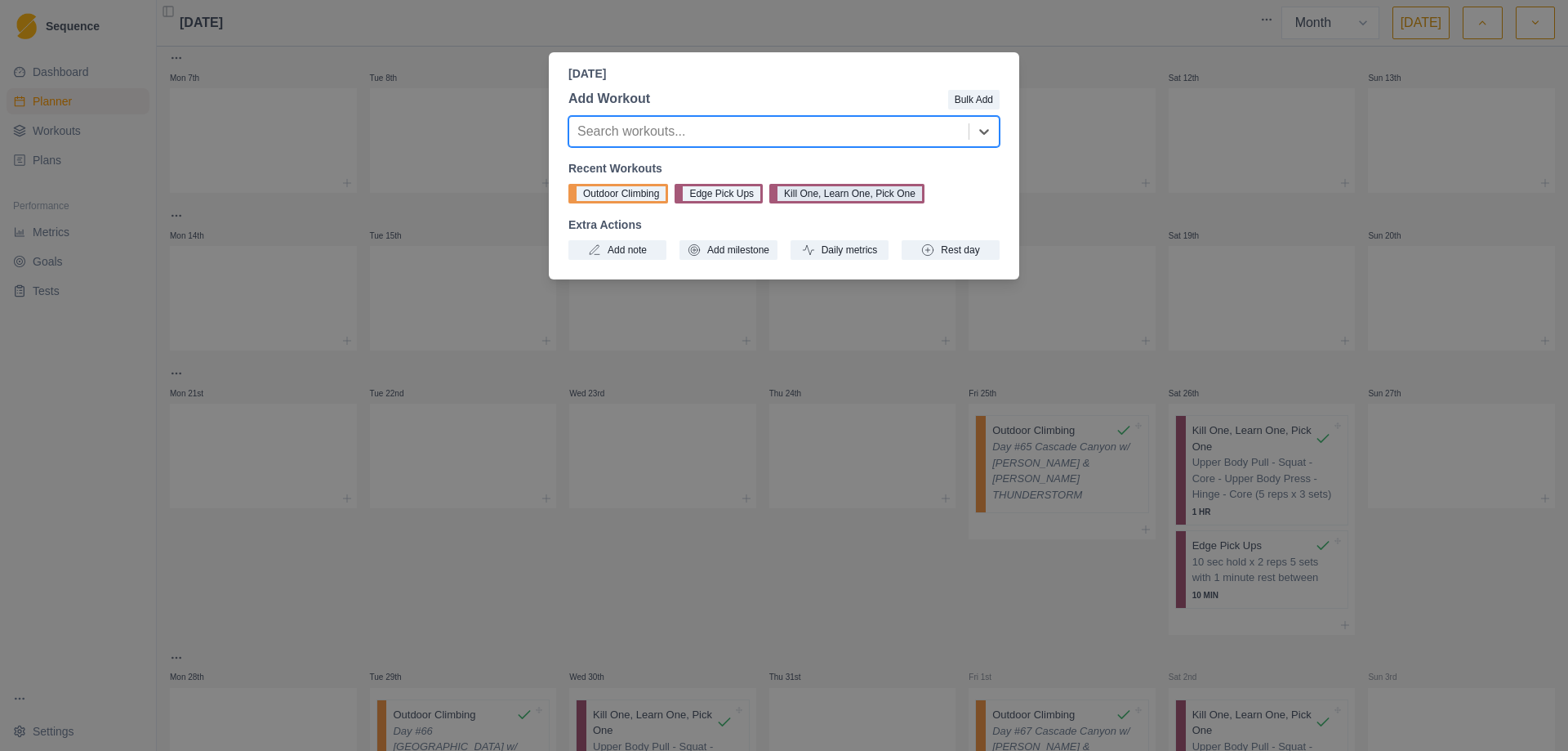
click at [815, 192] on button "Kill One, Learn One, Pick One" at bounding box center [847, 193] width 155 height 20
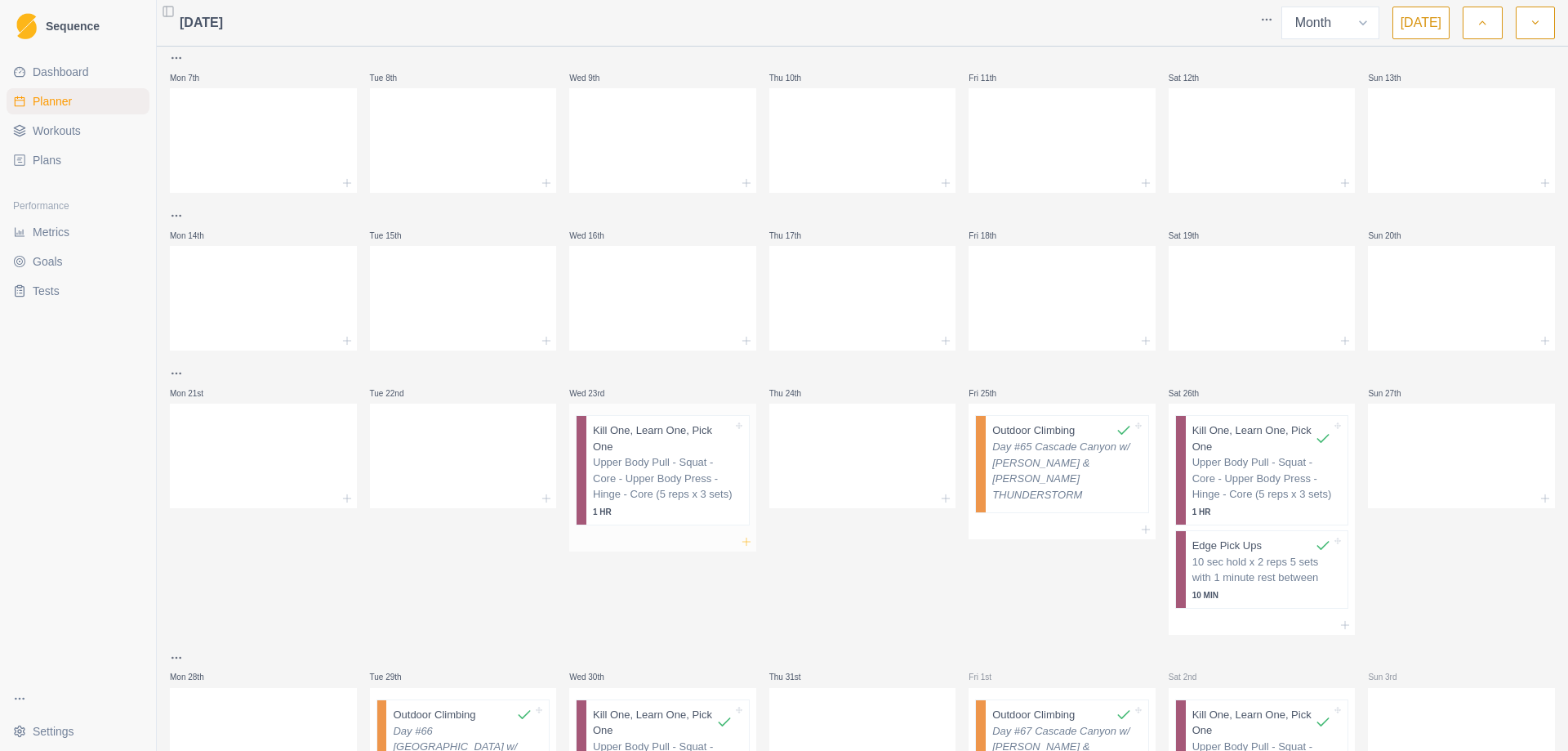
click at [741, 535] on icon at bounding box center [745, 541] width 13 height 13
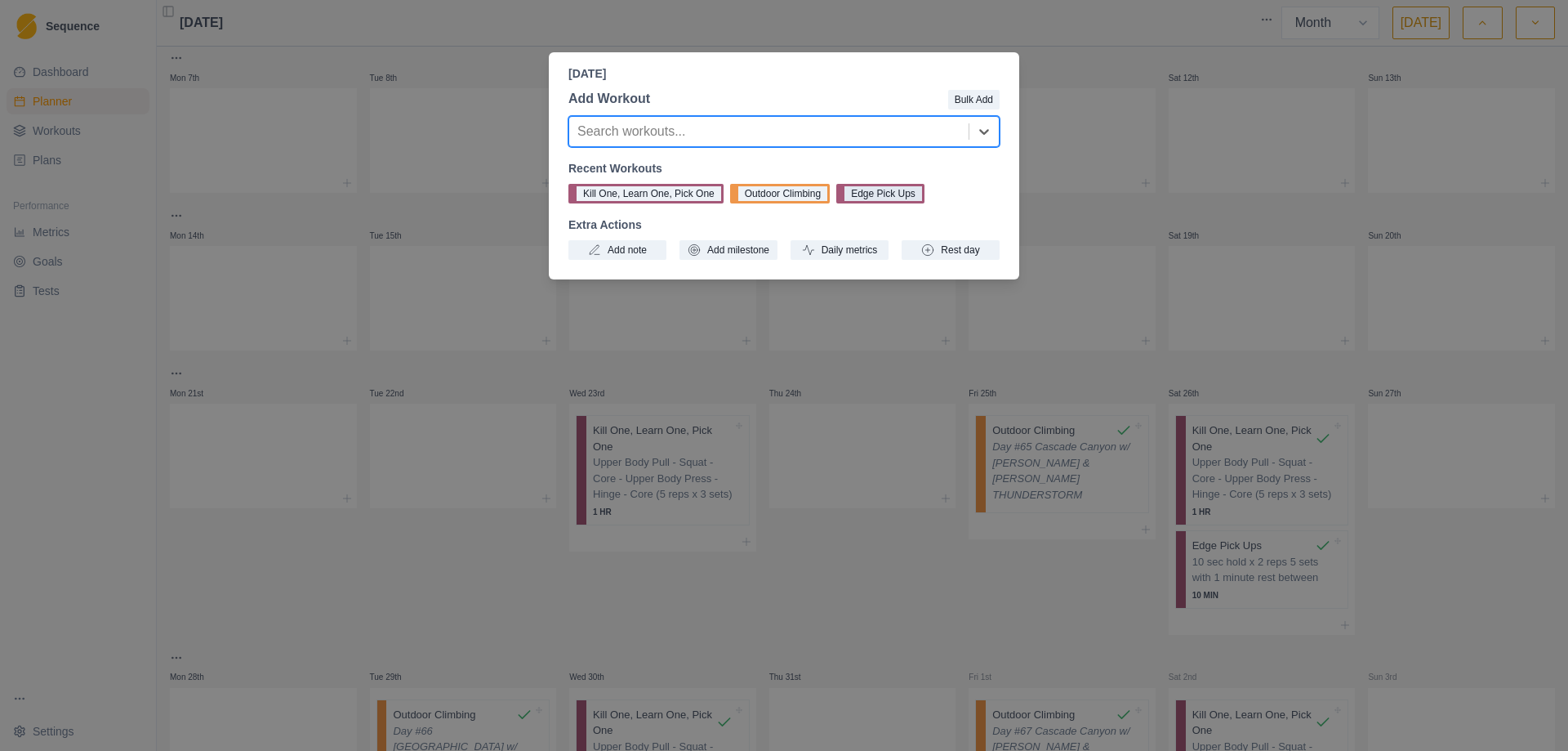
click at [860, 196] on button "Edge Pick Ups" at bounding box center [880, 193] width 88 height 20
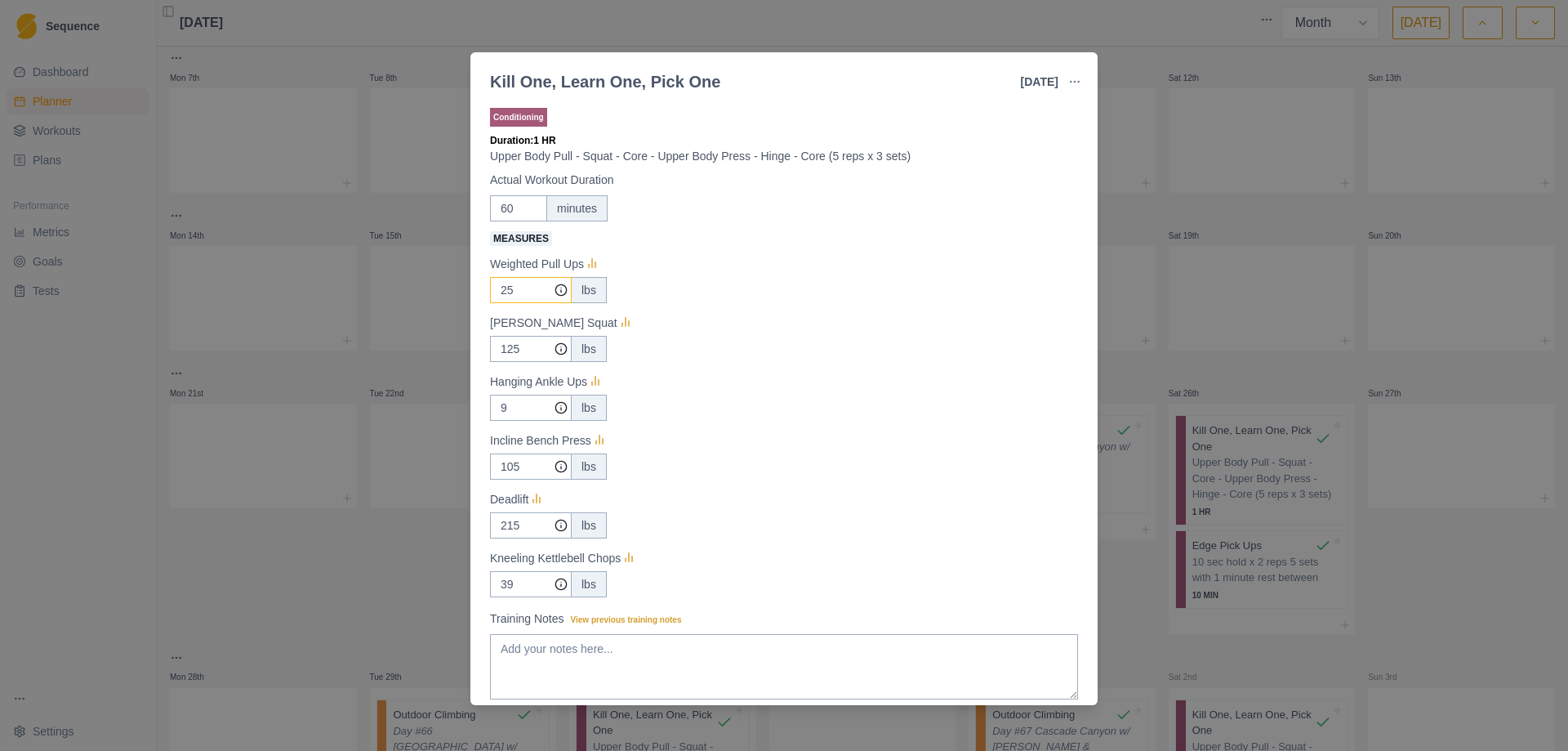
click at [523, 289] on input "25" at bounding box center [531, 290] width 82 height 26
type input "22.5"
click at [525, 303] on input "125" at bounding box center [531, 290] width 82 height 26
type input "1"
type input "95"
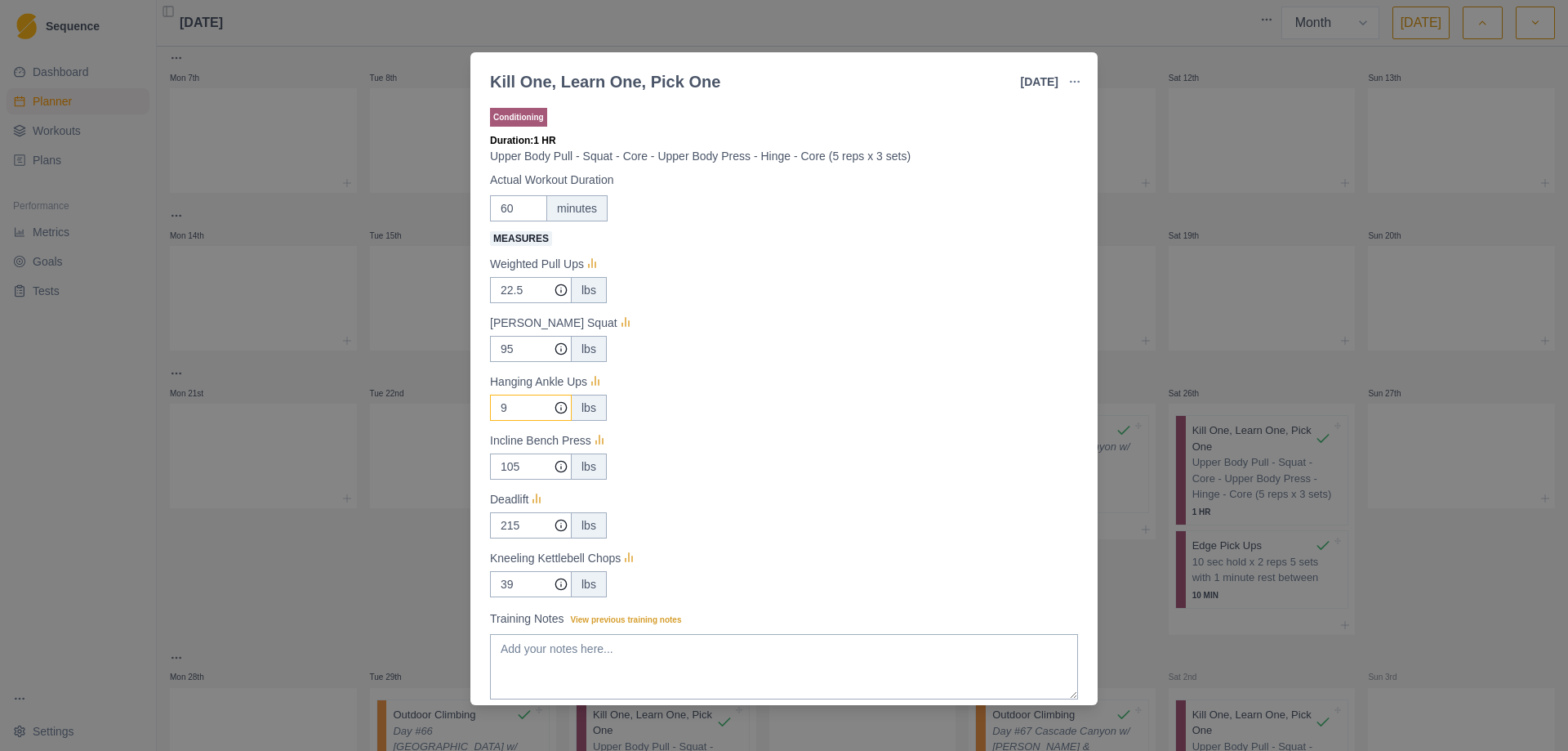
click at [510, 303] on input "9" at bounding box center [531, 290] width 82 height 26
type input "8"
click at [522, 303] on input "105" at bounding box center [531, 290] width 82 height 26
type input "1"
type input "95"
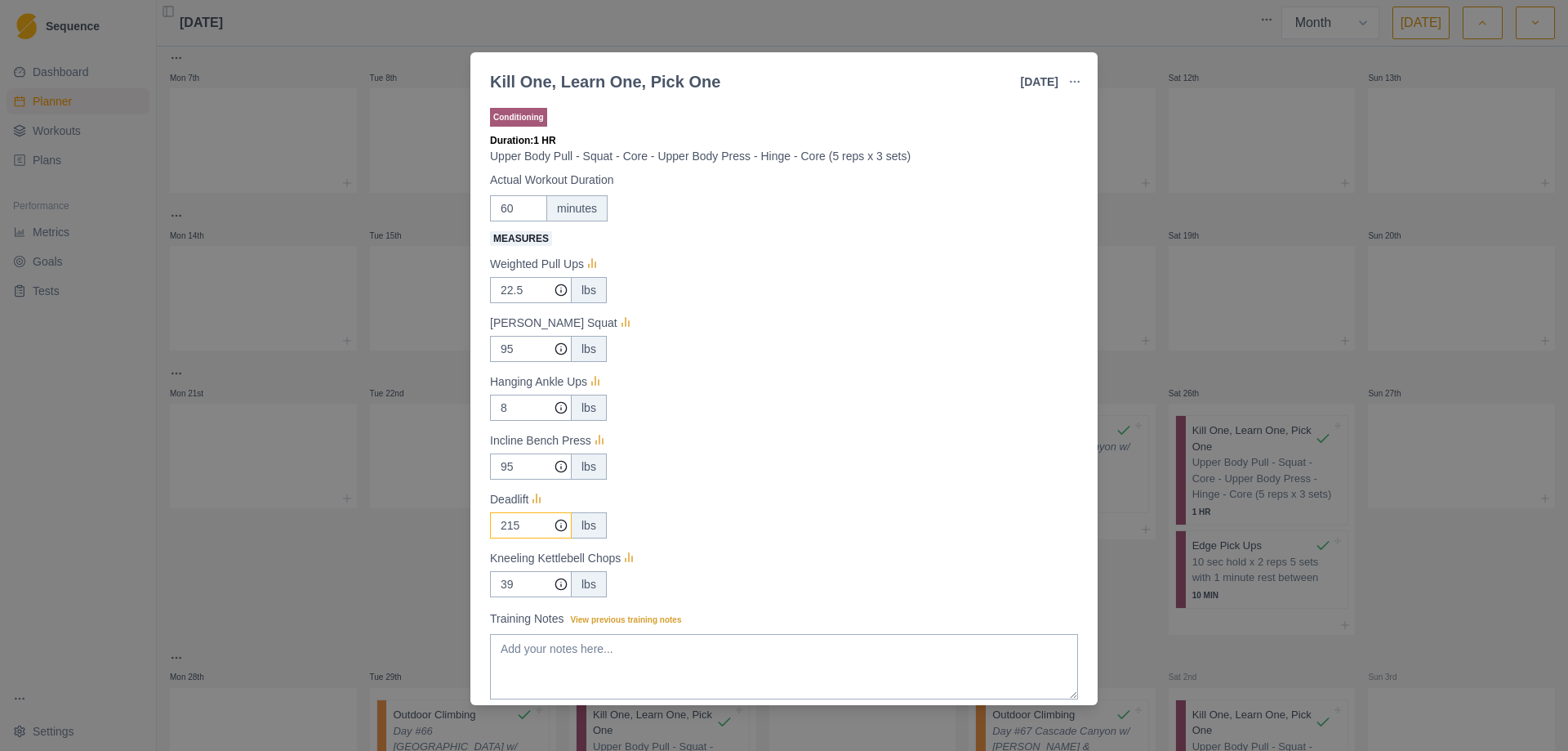
click at [529, 303] on input "215" at bounding box center [531, 290] width 82 height 26
type input "2"
type input "165"
click at [516, 303] on input "39" at bounding box center [531, 290] width 82 height 26
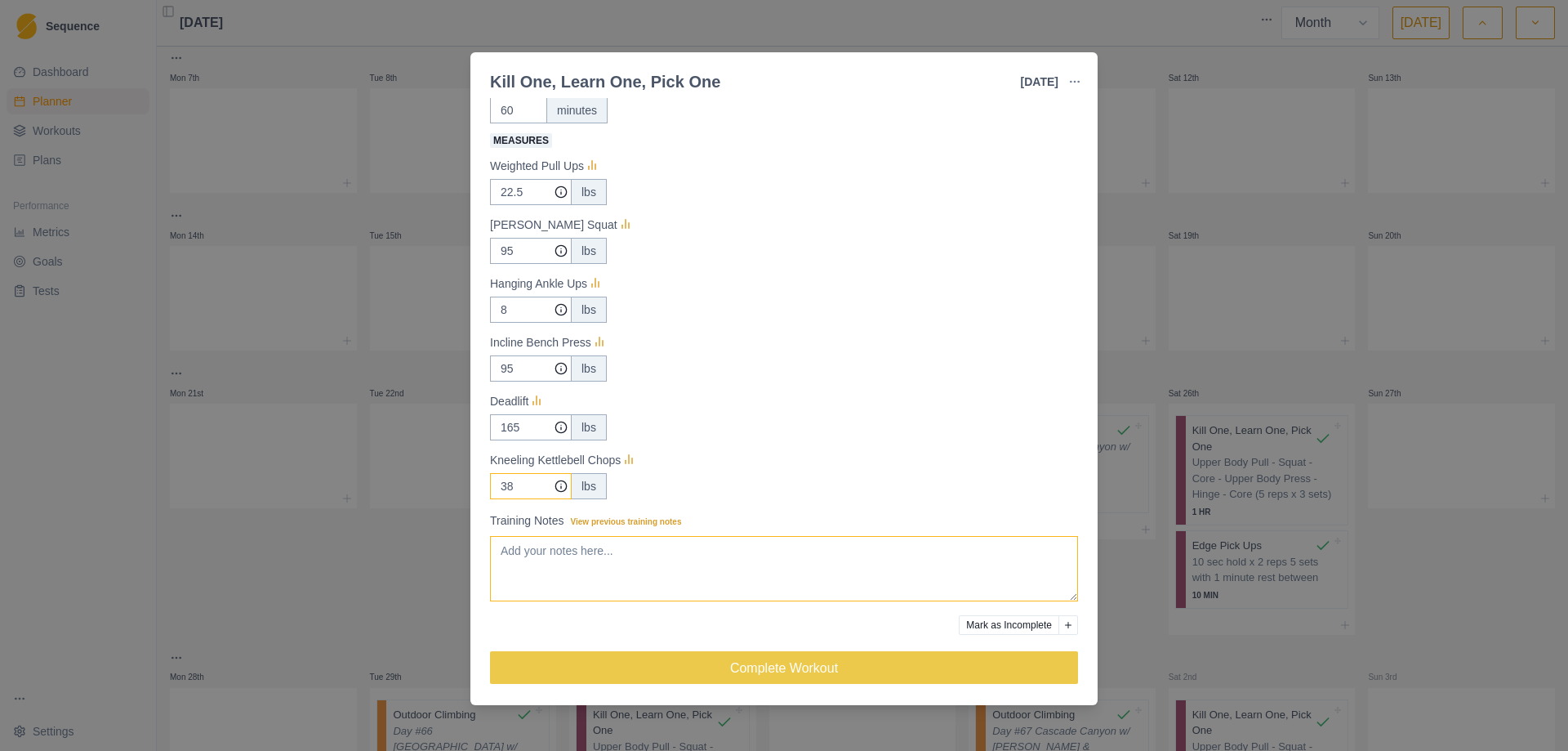
scroll to position [100, 0]
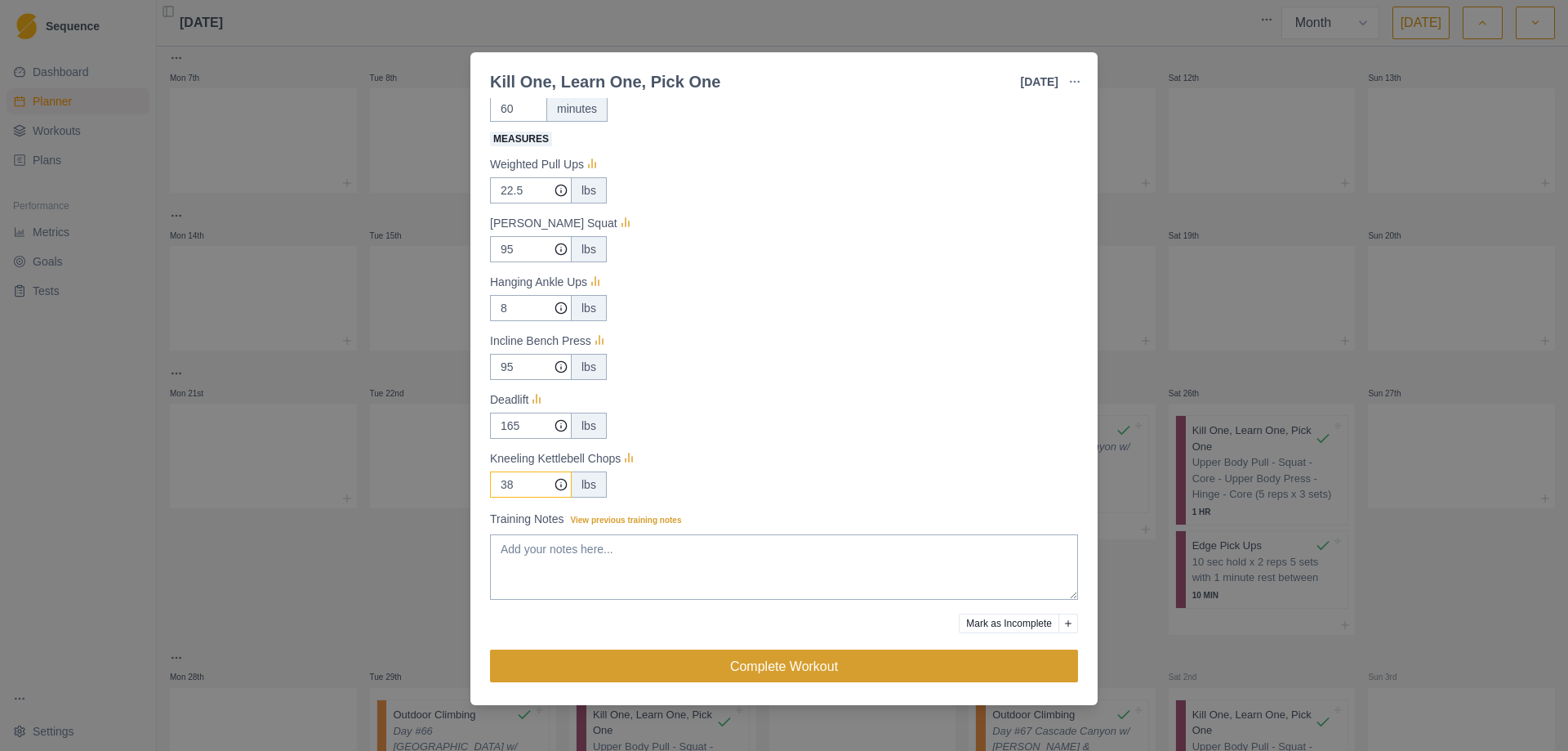
type input "38"
click at [726, 670] on button "Complete Workout" at bounding box center [784, 666] width 588 height 33
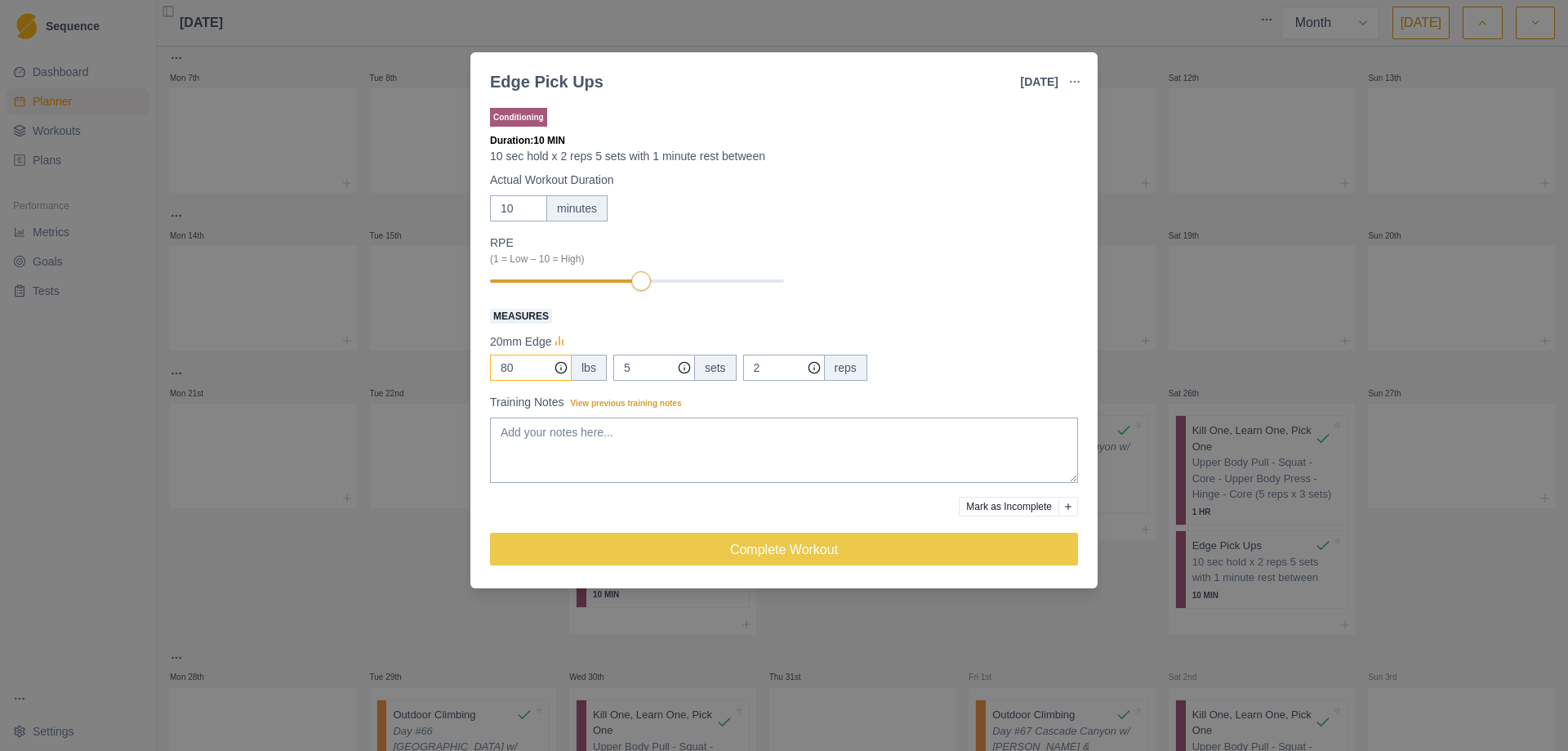
click at [520, 373] on input "80" at bounding box center [531, 368] width 82 height 26
type input "8"
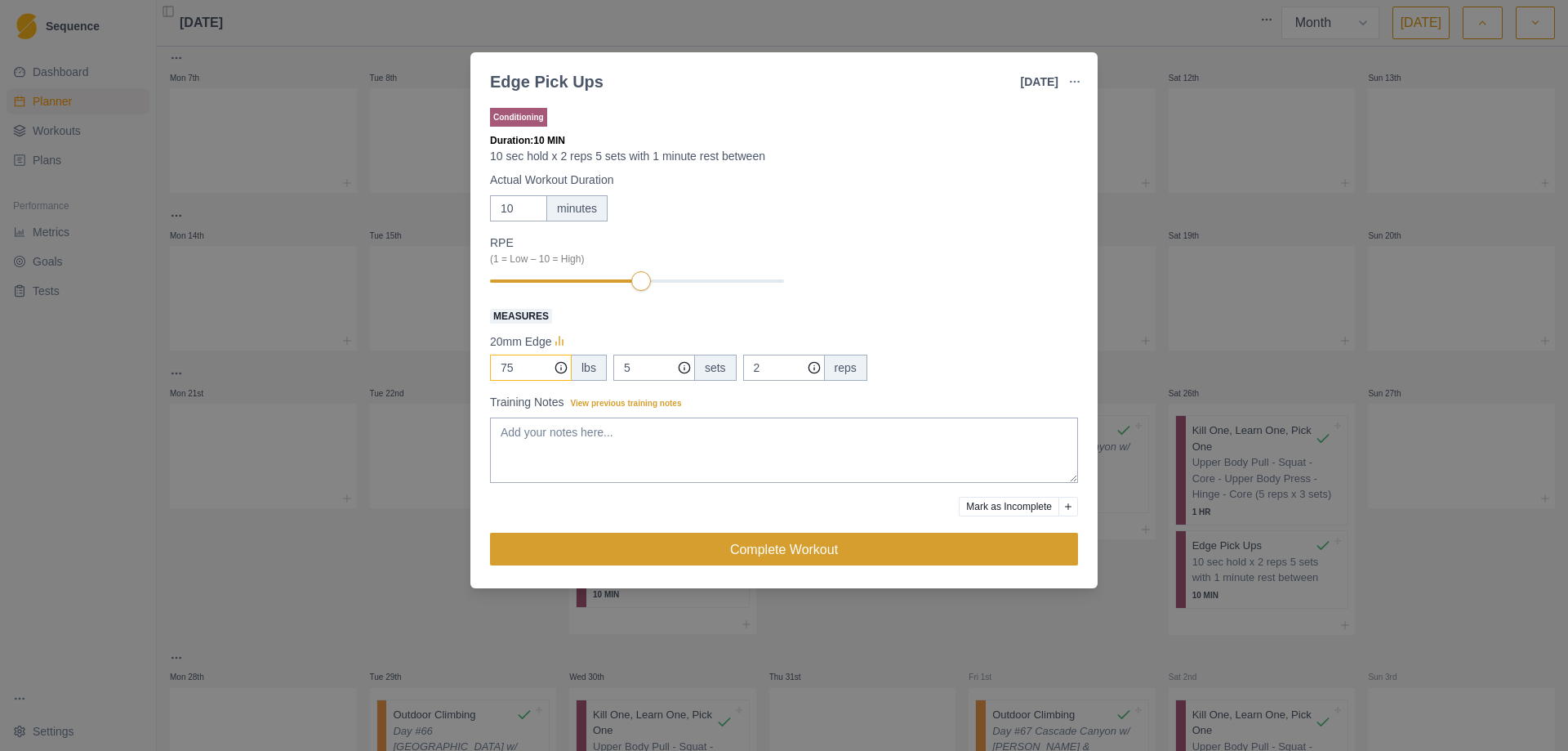
type input "75"
click at [793, 543] on button "Complete Workout" at bounding box center [784, 549] width 588 height 33
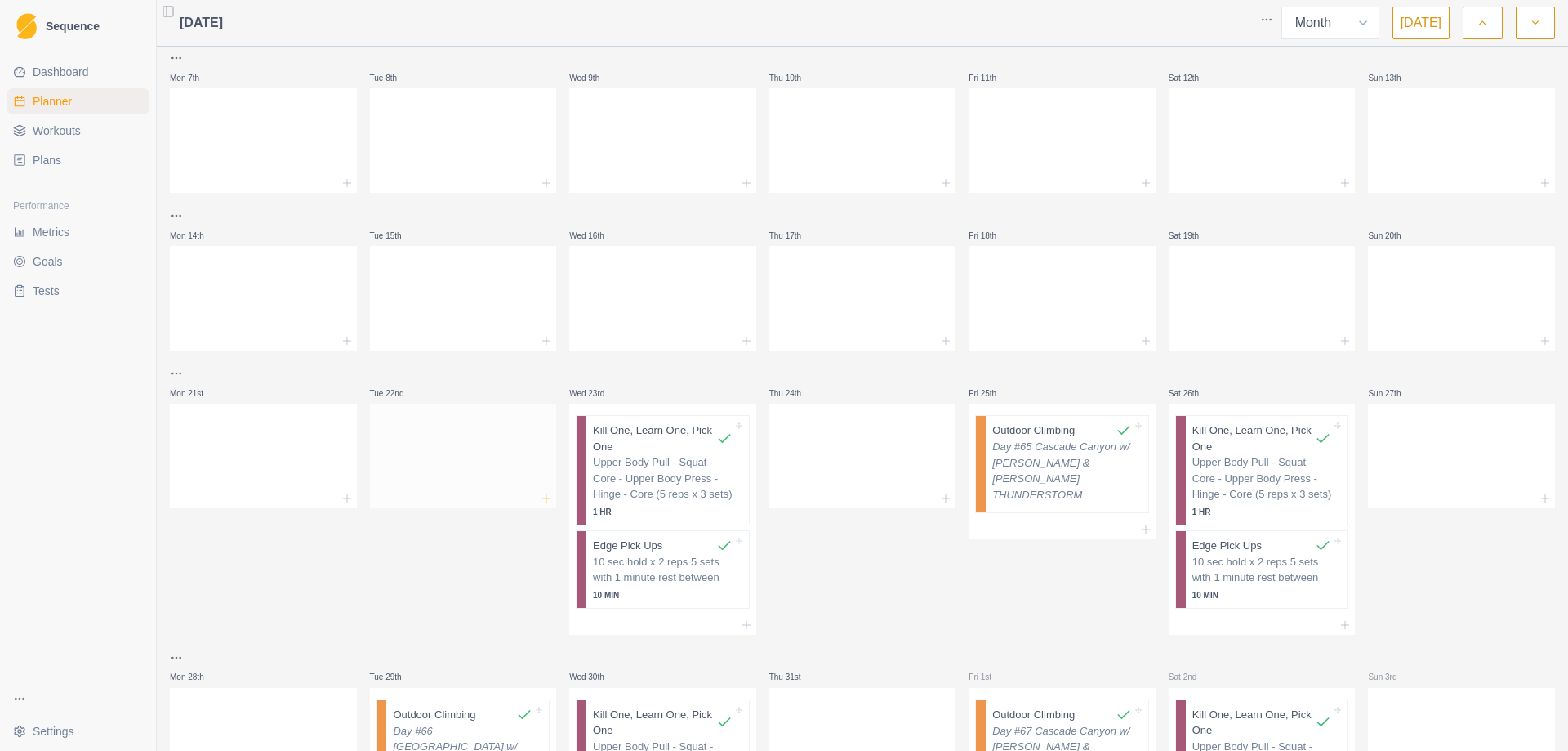
click at [541, 495] on icon at bounding box center [546, 498] width 13 height 13
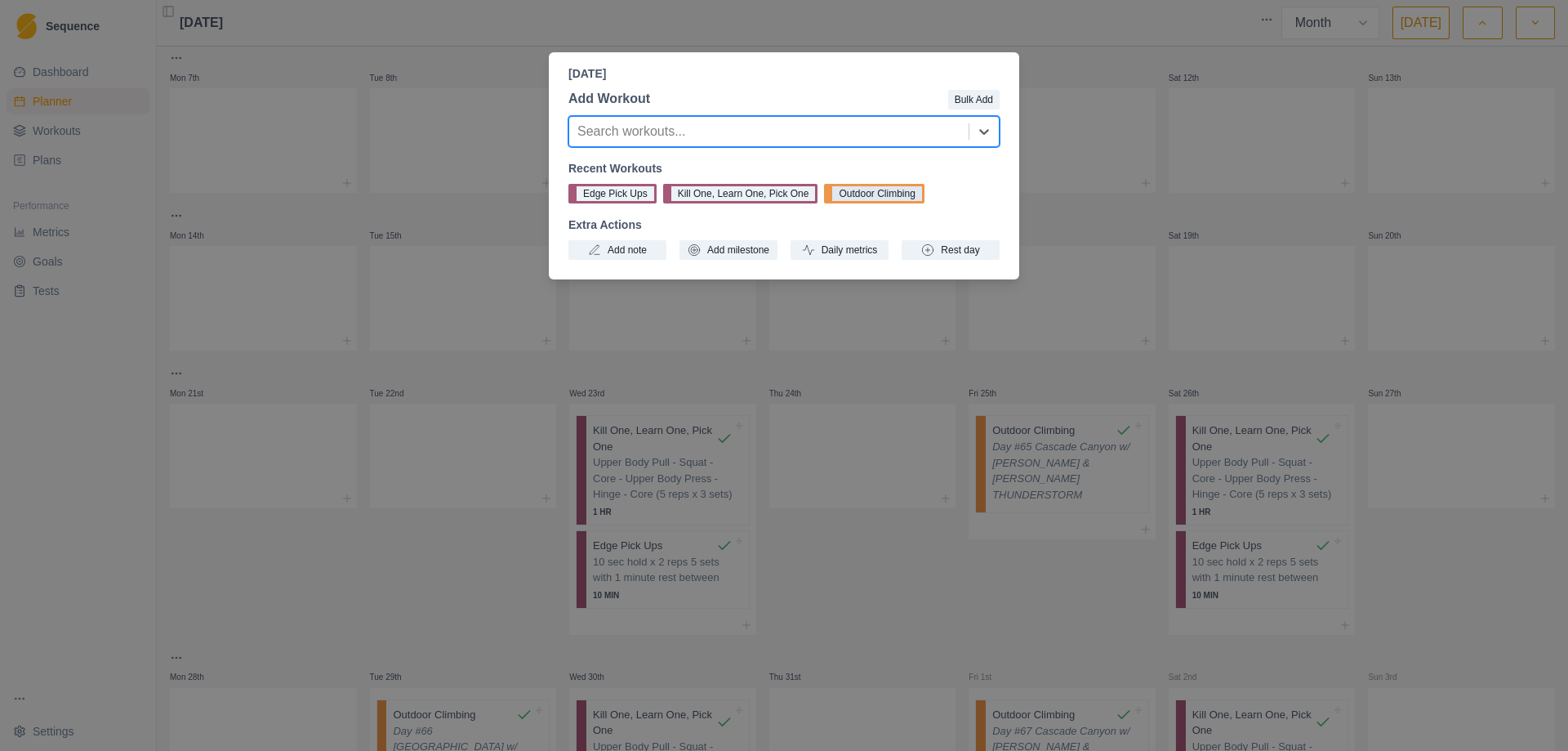
click at [870, 192] on button "Outdoor Climbing" at bounding box center [873, 193] width 100 height 20
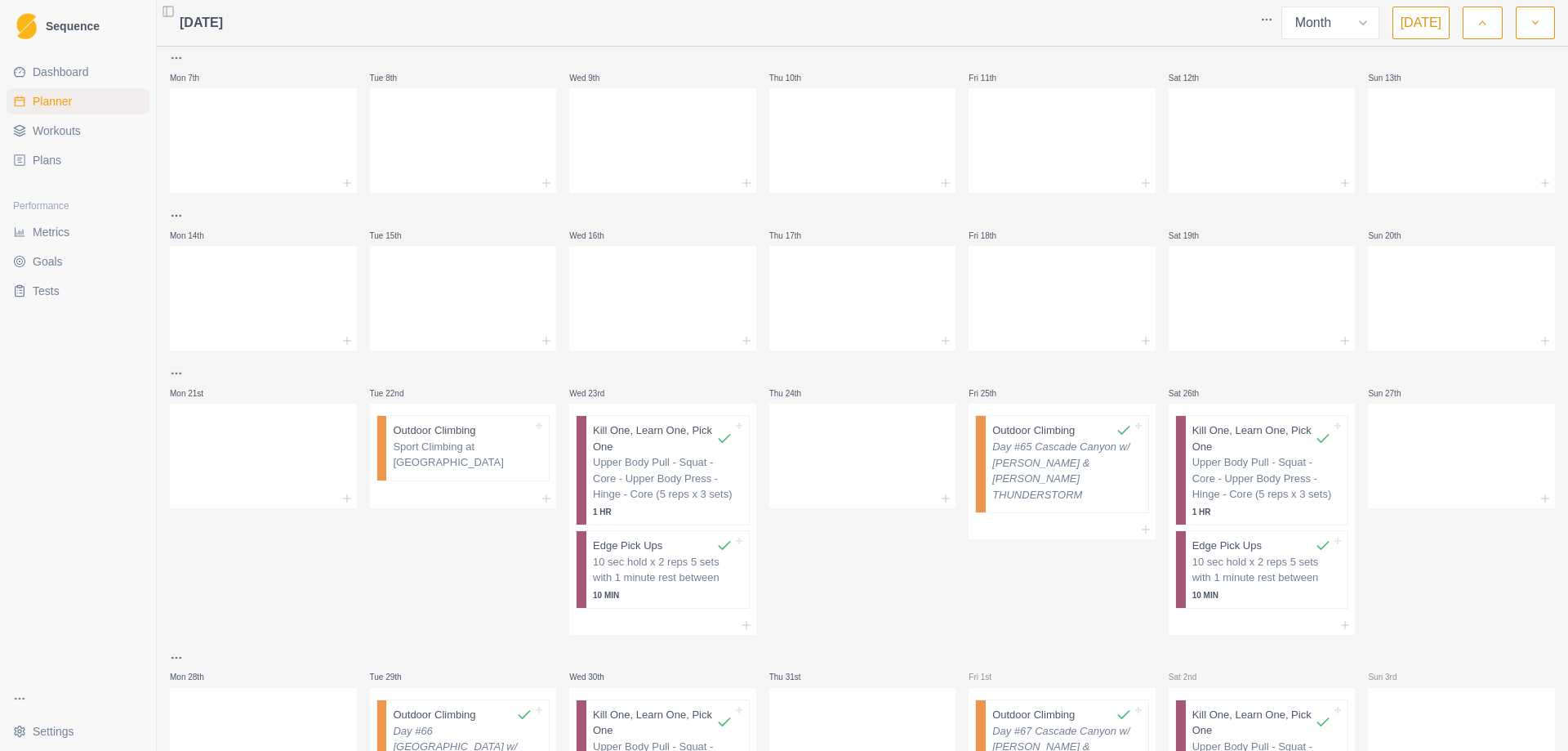
click at [43, 135] on span "Workouts" at bounding box center [57, 131] width 48 height 16
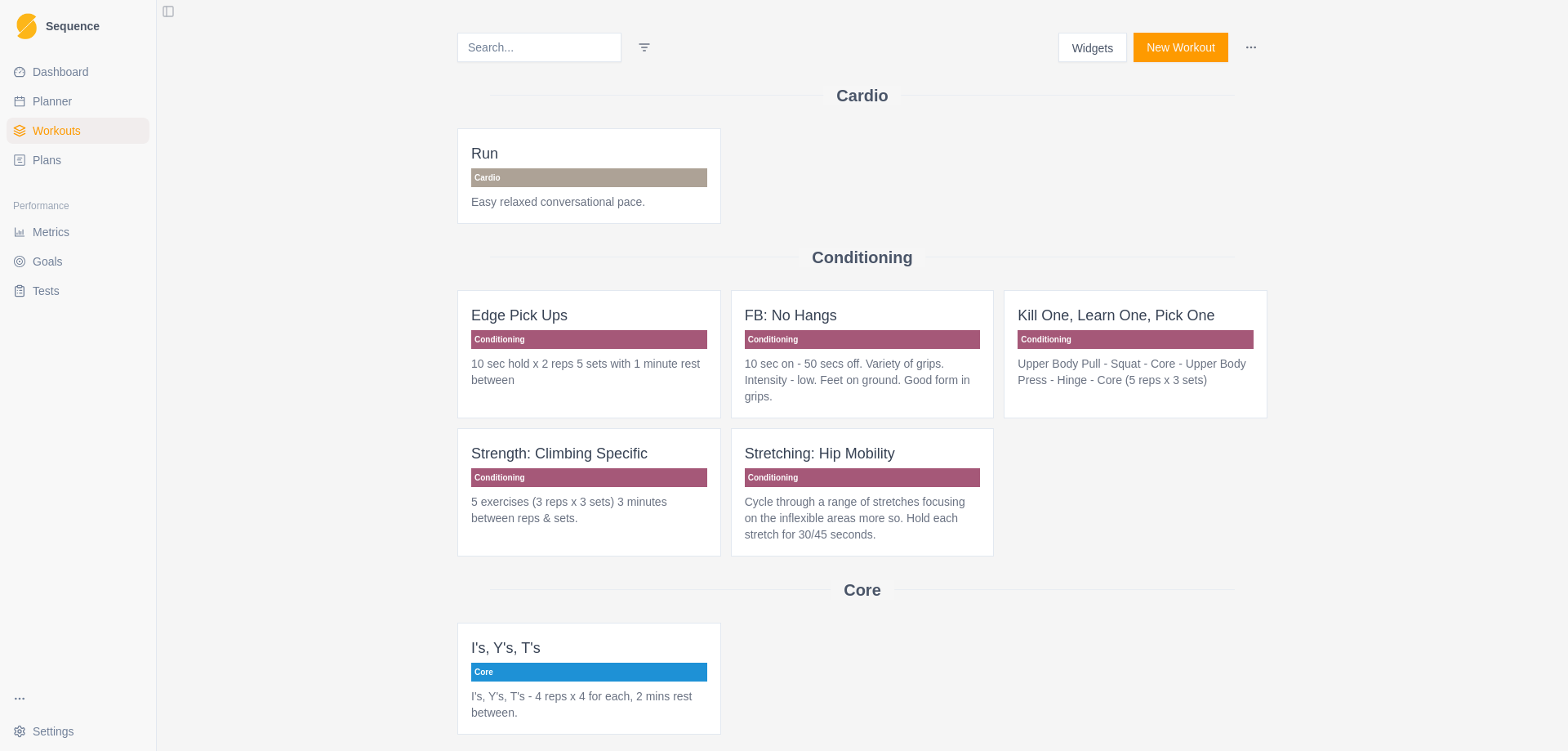
click at [1179, 53] on button "New Workout" at bounding box center [1181, 47] width 94 height 29
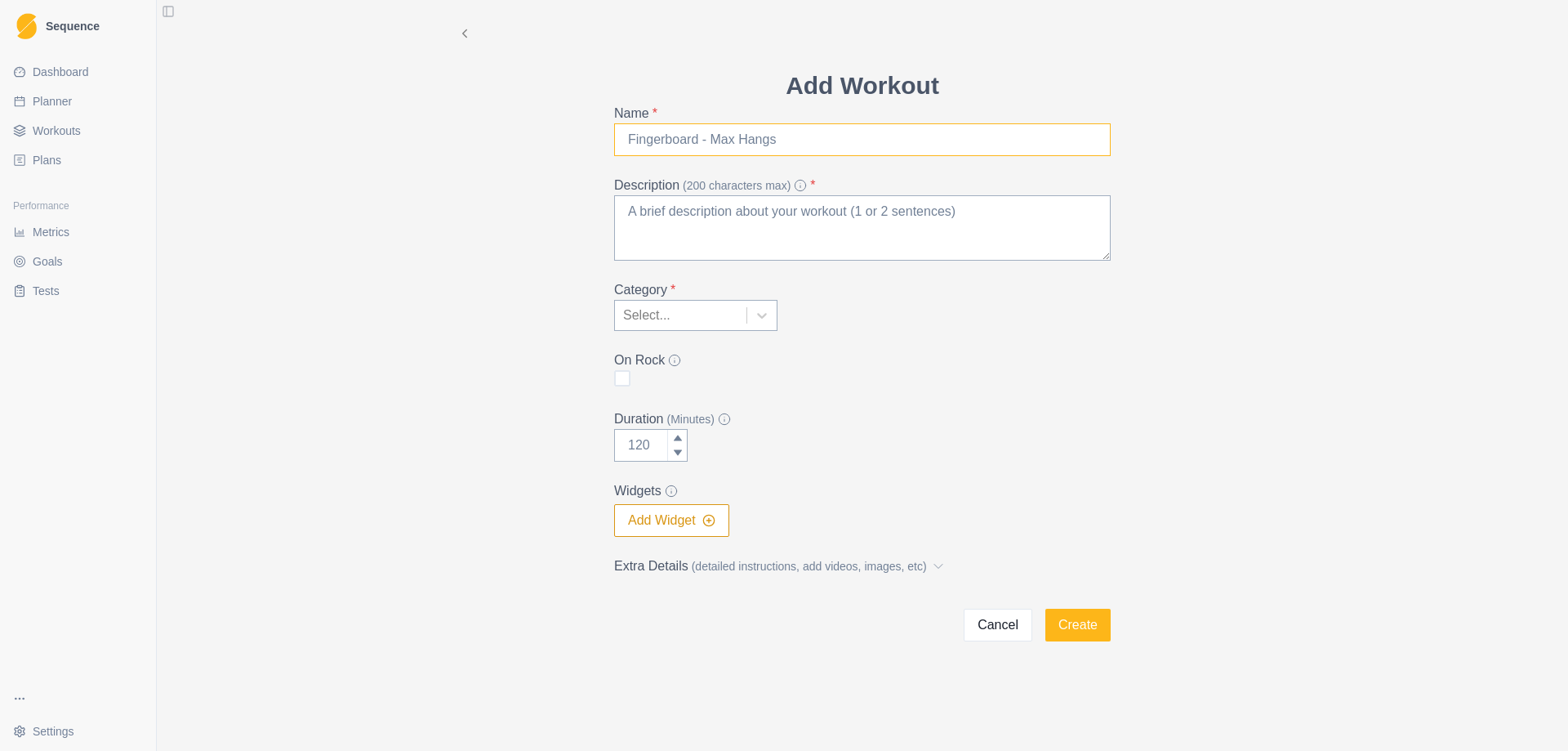
click at [684, 150] on input "Name *" at bounding box center [862, 140] width 496 height 33
type input "Outdoor Bouldering"
click at [759, 309] on icon at bounding box center [762, 315] width 16 height 16
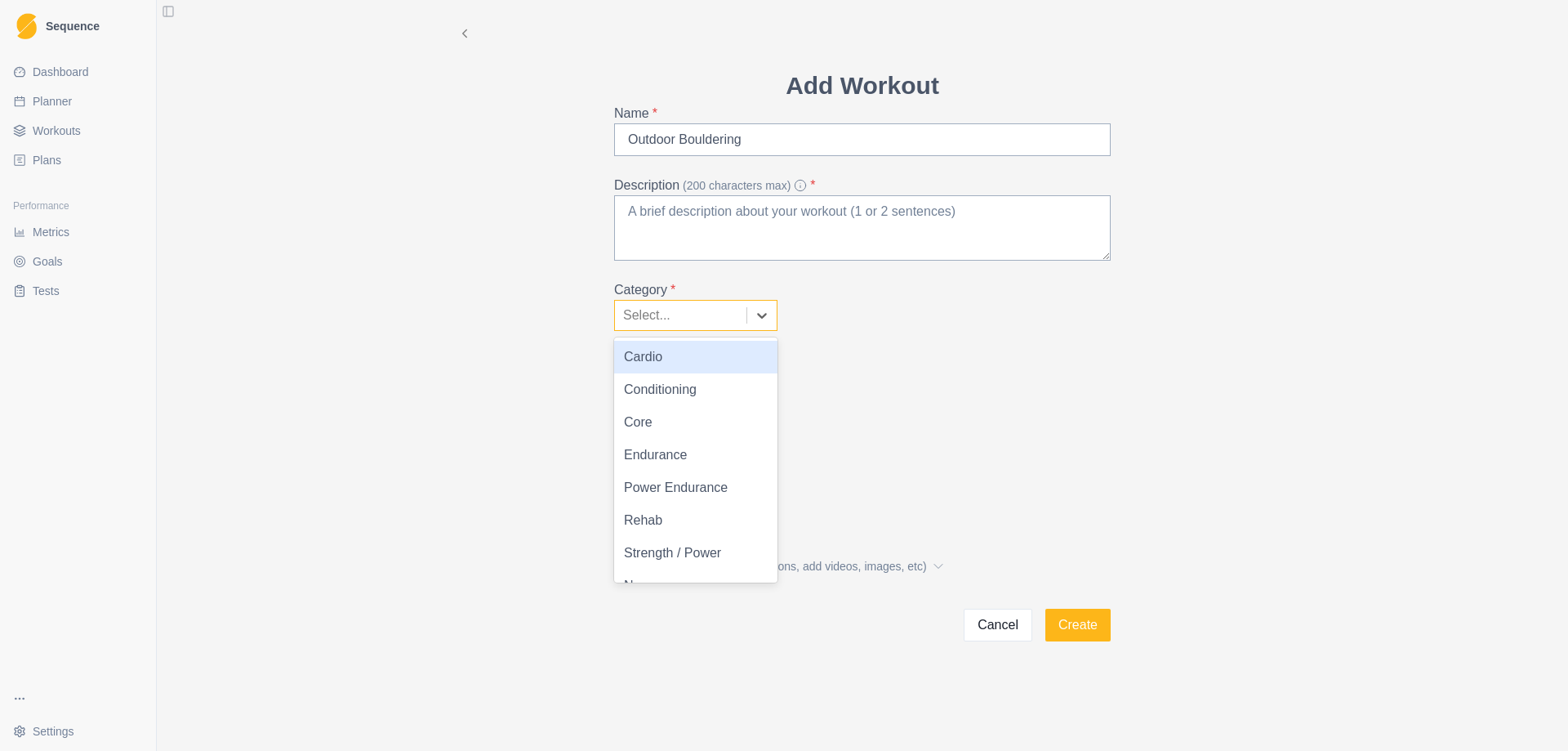
scroll to position [23, 0]
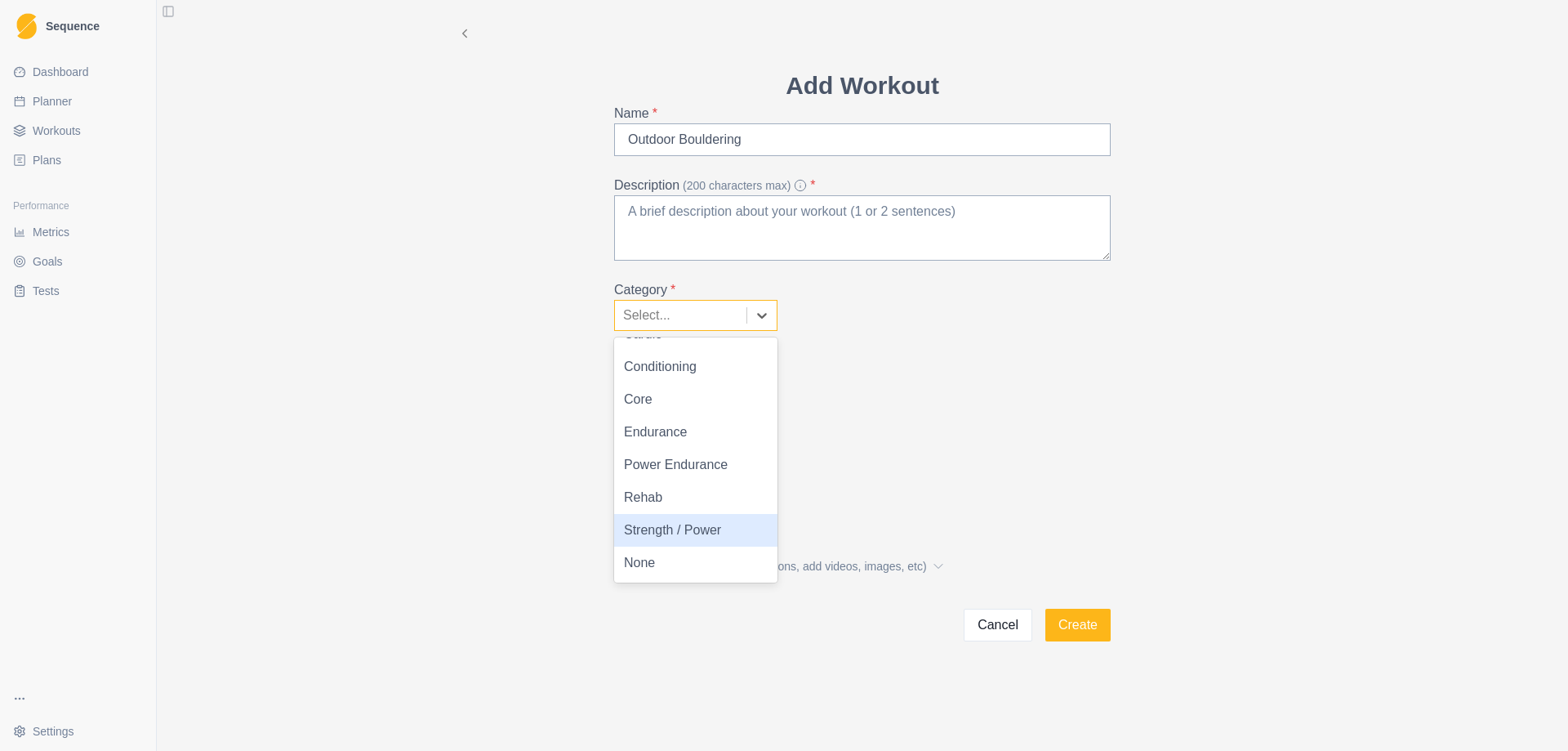
click at [691, 528] on div "Strength / Power" at bounding box center [696, 530] width 163 height 33
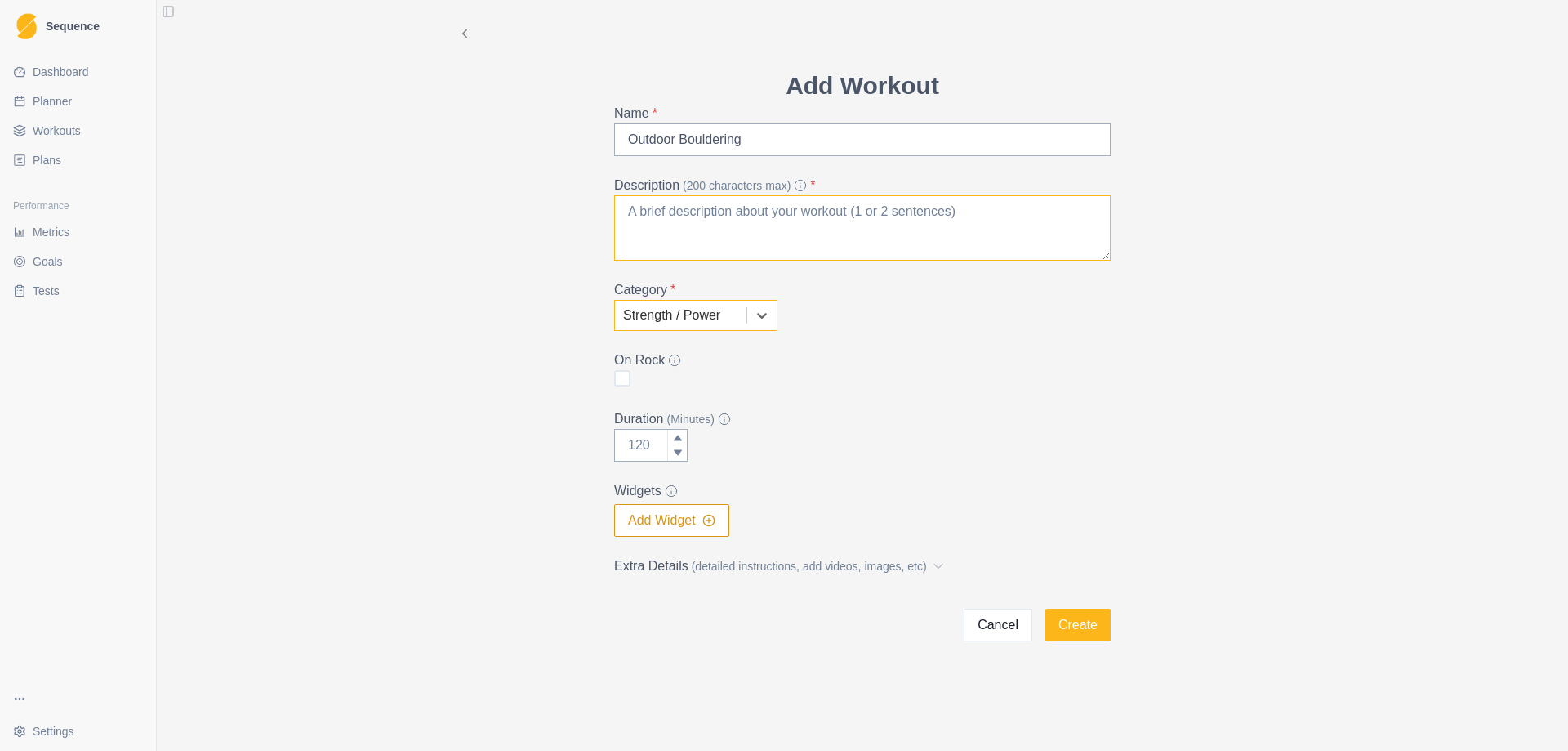
click at [698, 231] on textarea "Description (200 characters max) *" at bounding box center [862, 228] width 496 height 65
type textarea "Bouldering at Sailing Hawks"
click at [710, 521] on line "button" at bounding box center [708, 521] width 4 height 0
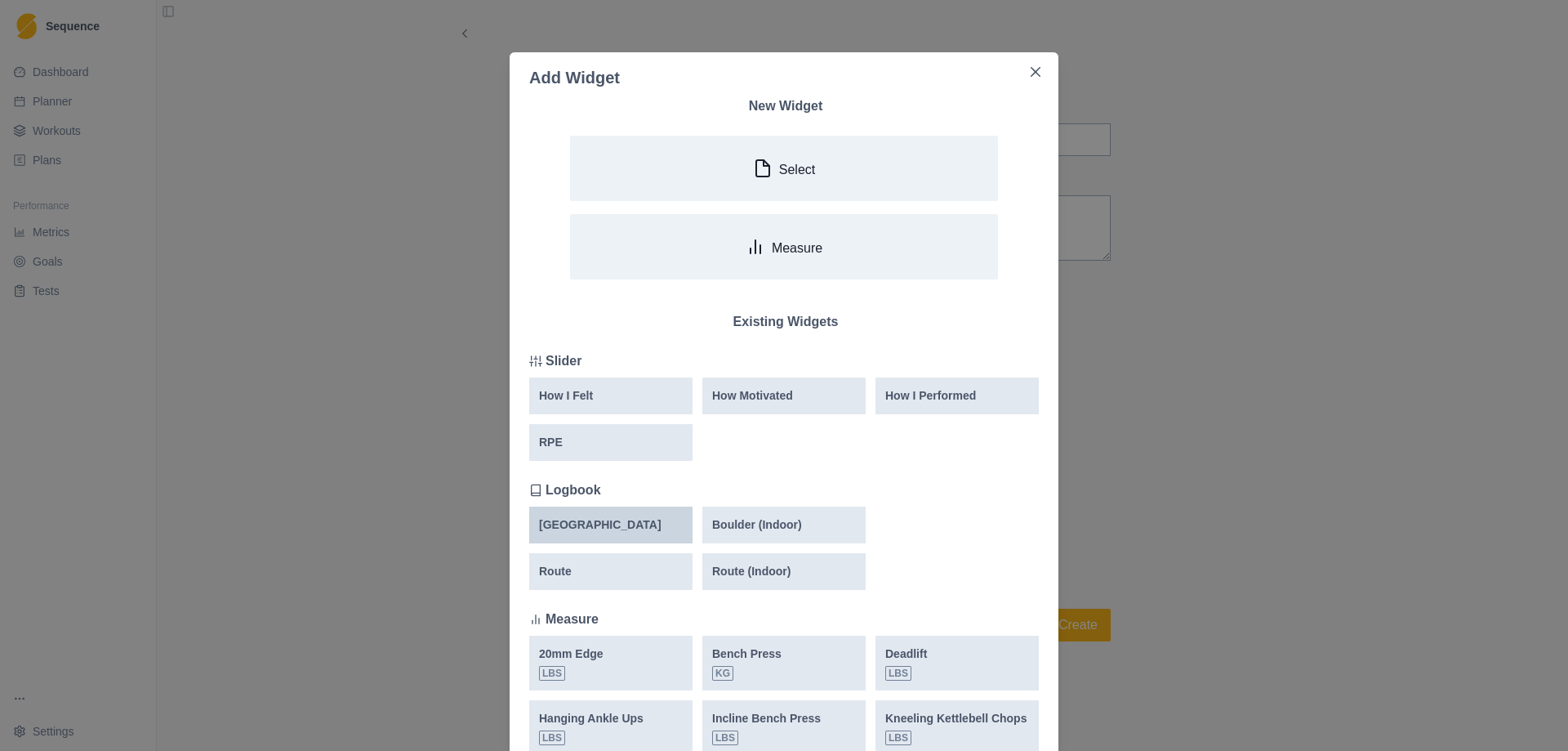
click at [569, 526] on p "[GEOGRAPHIC_DATA]" at bounding box center [600, 525] width 123 height 17
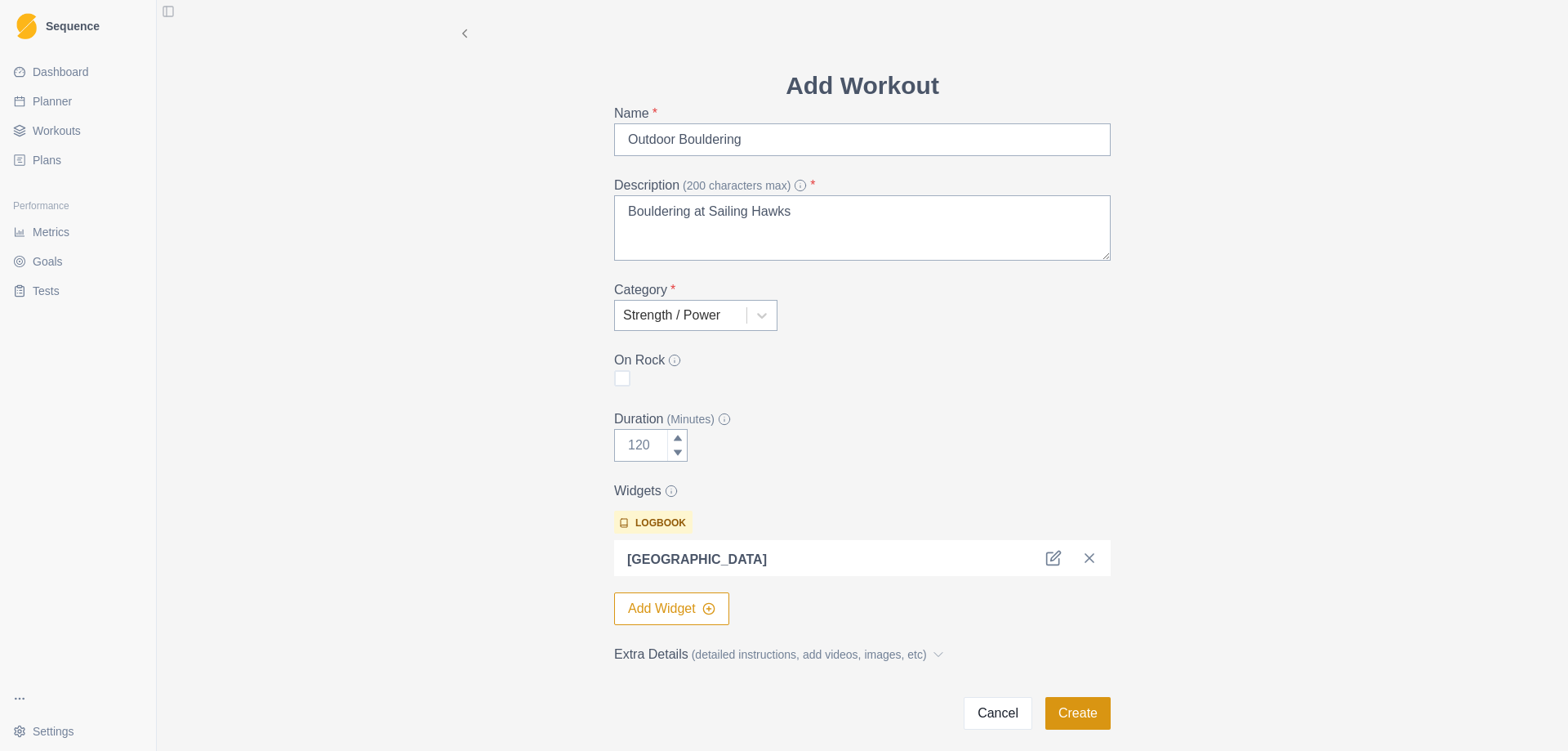
click at [1079, 714] on button "Create" at bounding box center [1078, 713] width 65 height 33
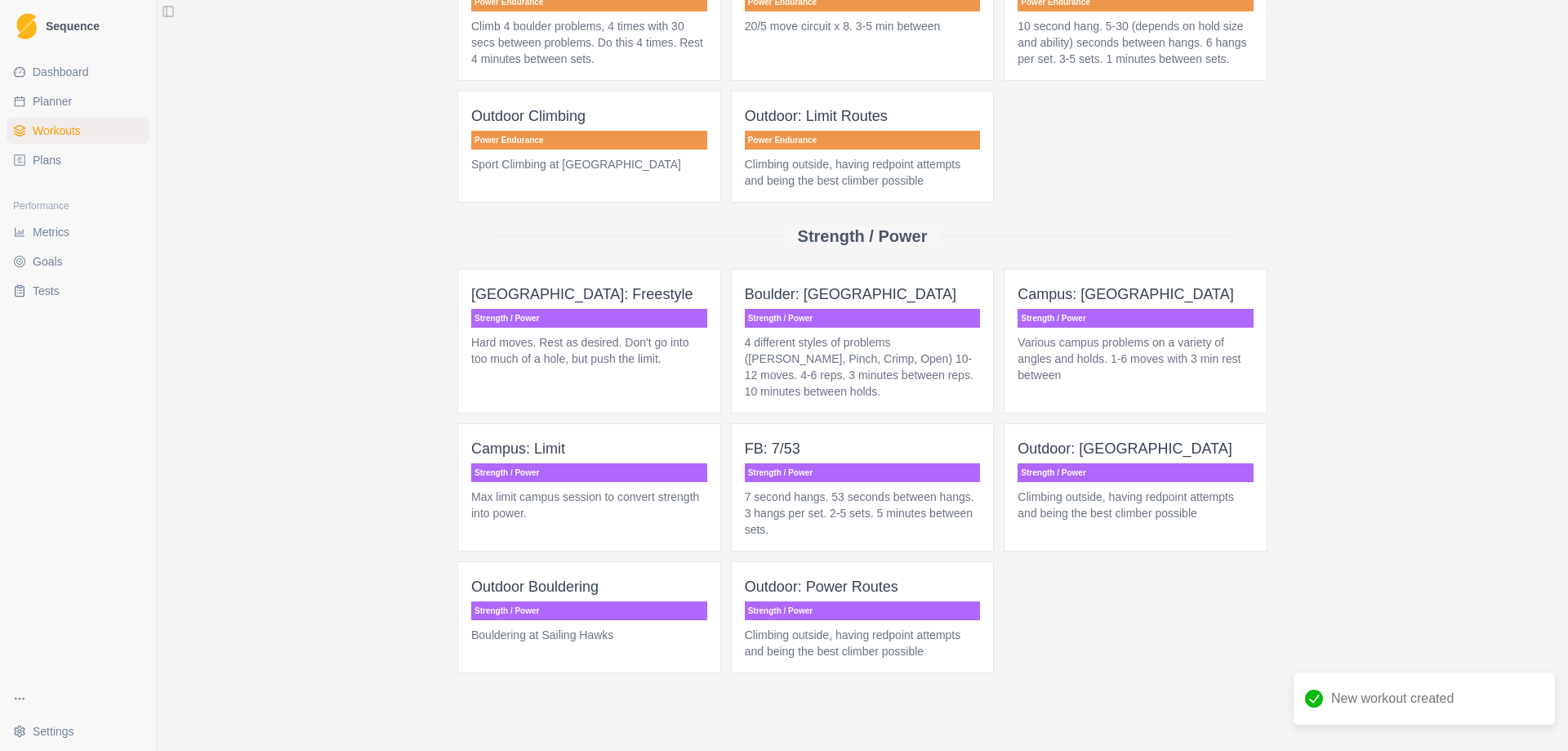
scroll to position [1040, 0]
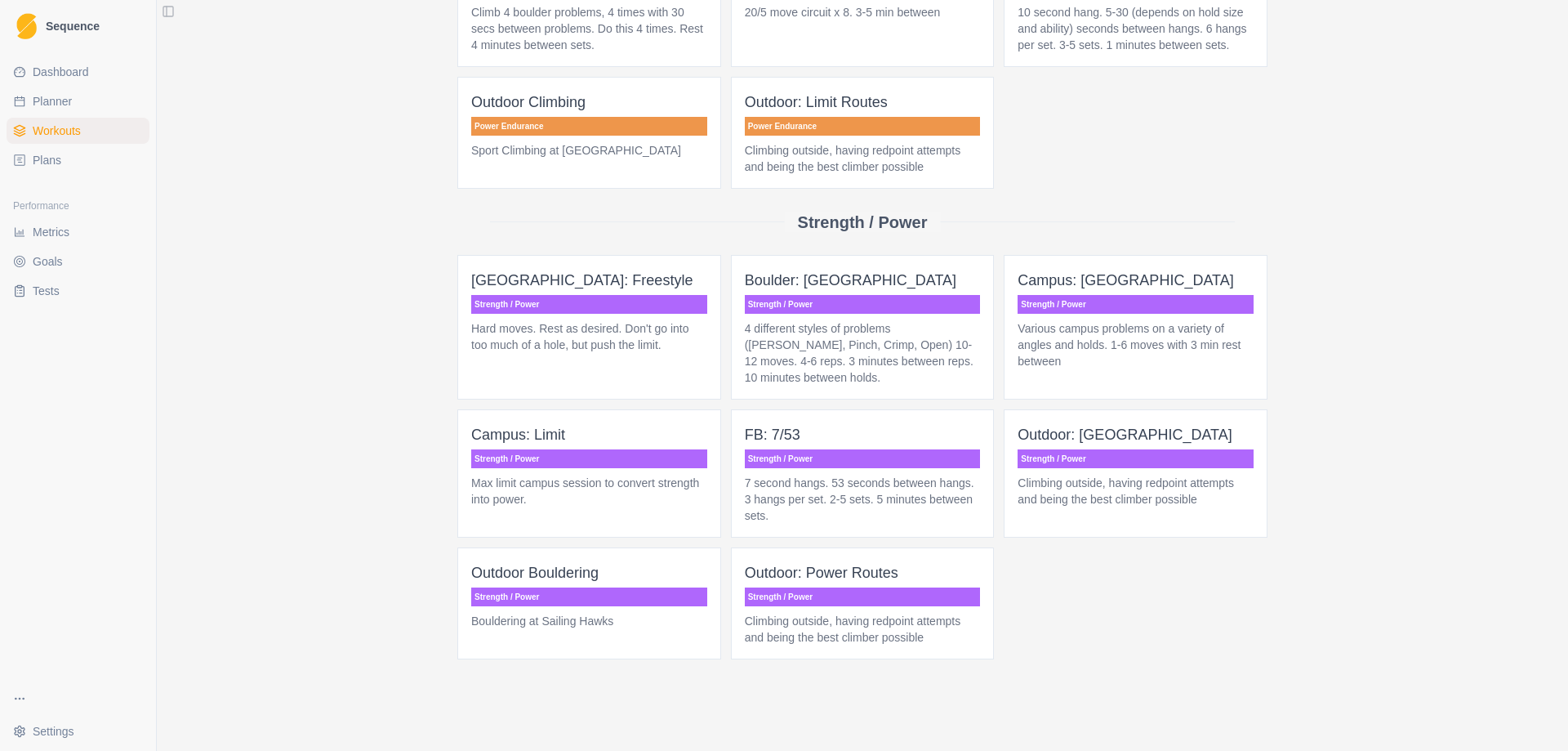
click at [559, 601] on p "Strength / Power" at bounding box center [589, 597] width 236 height 19
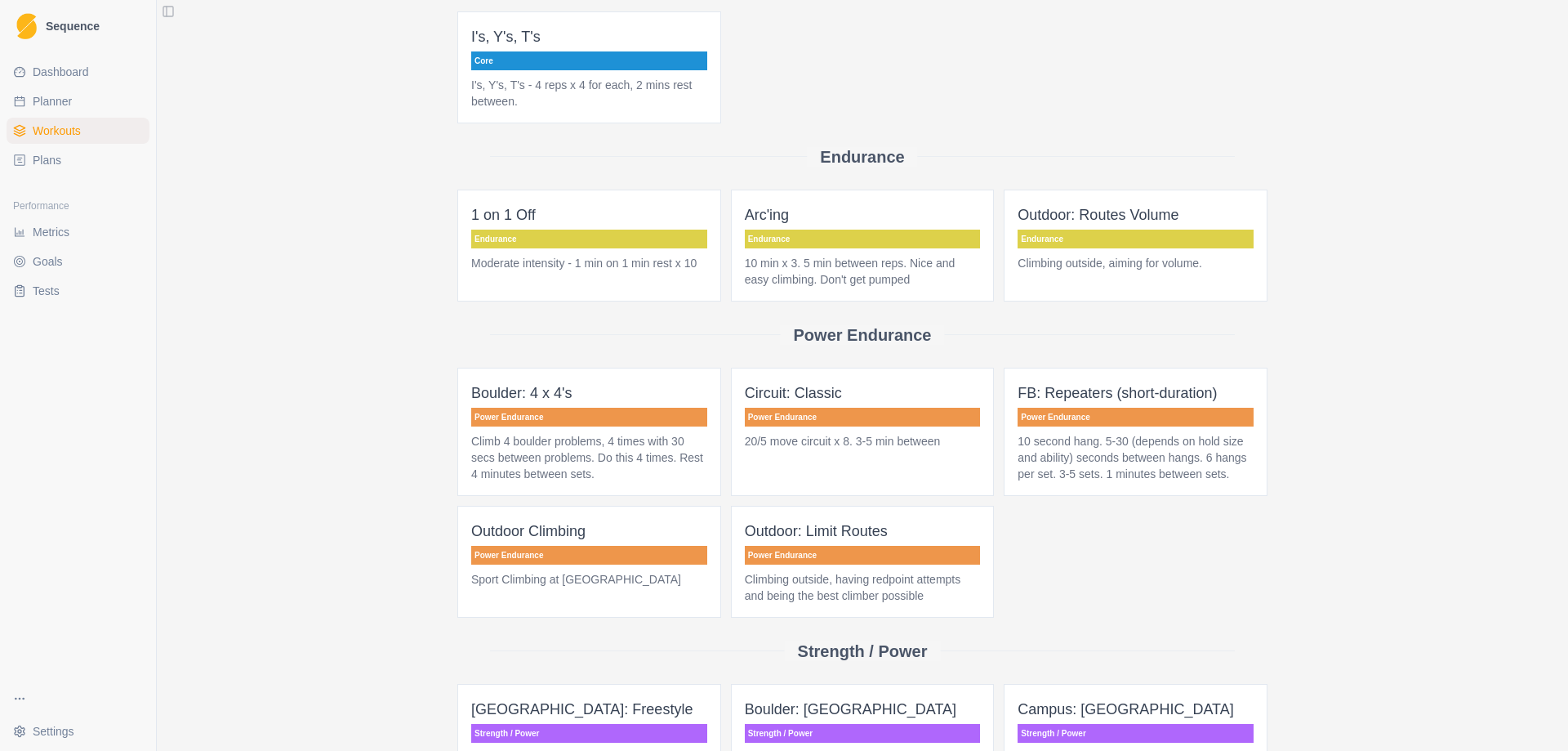
scroll to position [654, 0]
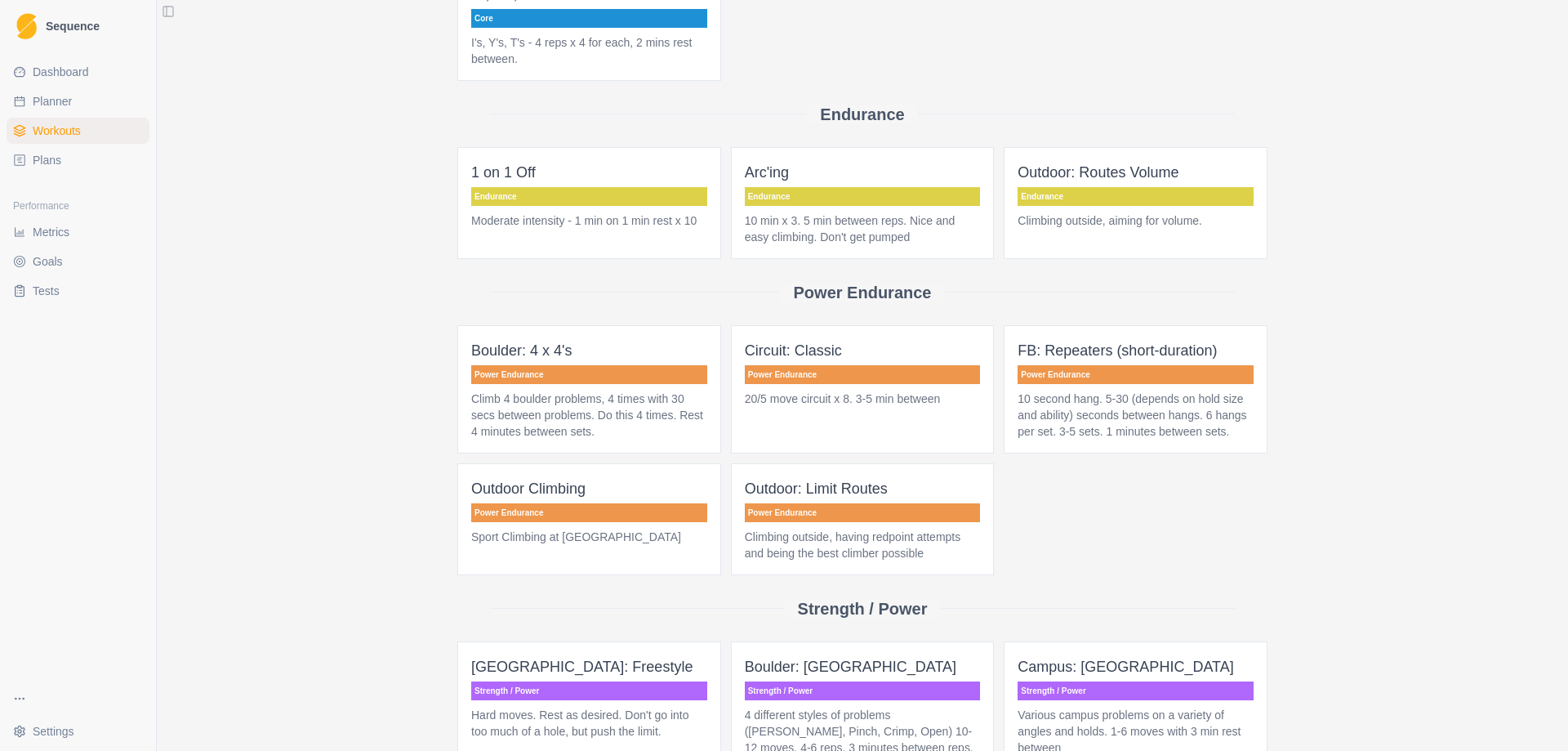
click at [510, 528] on span "Outdoor Climbing Power Endurance Sport Climbing at [GEOGRAPHIC_DATA]" at bounding box center [588, 519] width 264 height 112
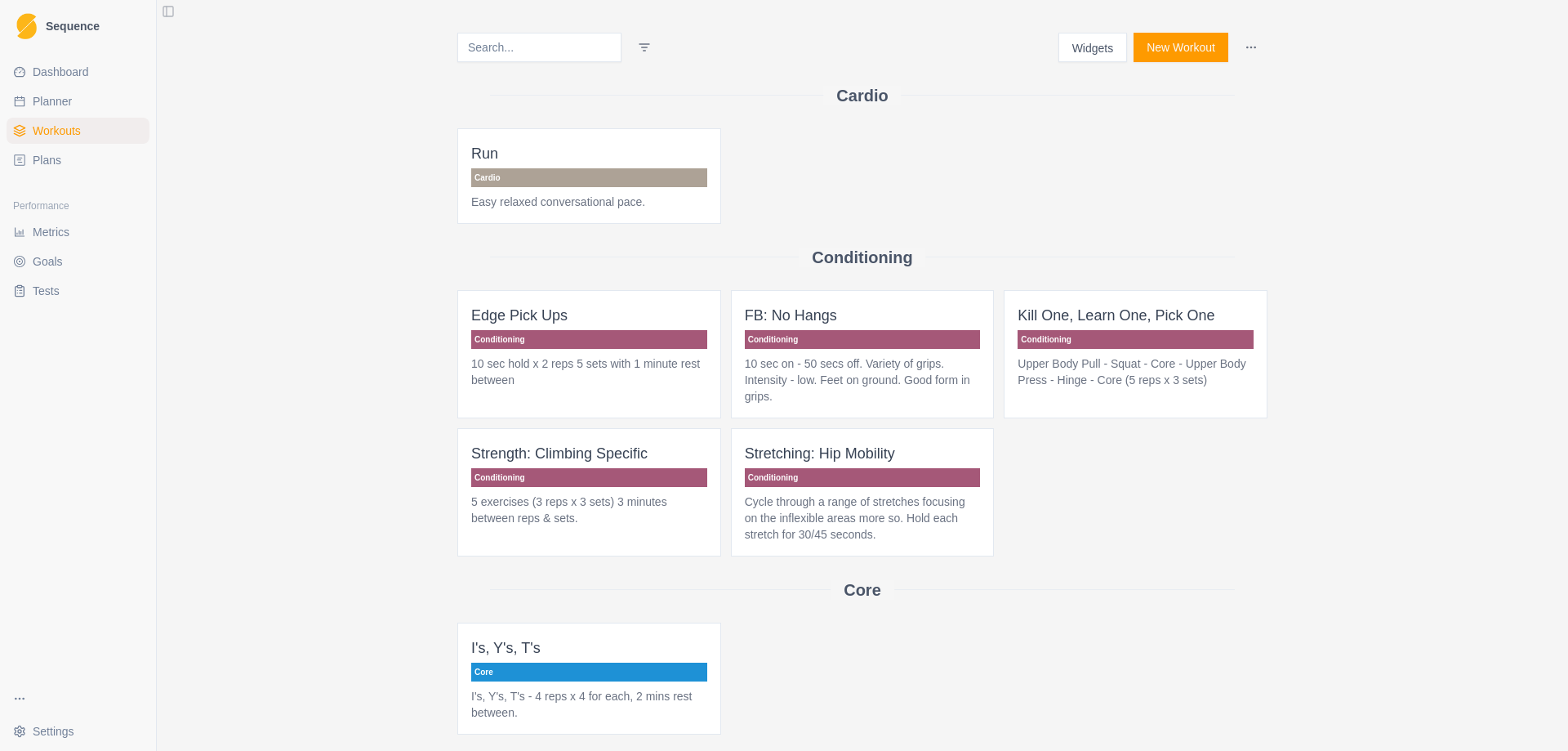
click at [64, 97] on span "Planner" at bounding box center [52, 101] width 40 height 16
select select "month"
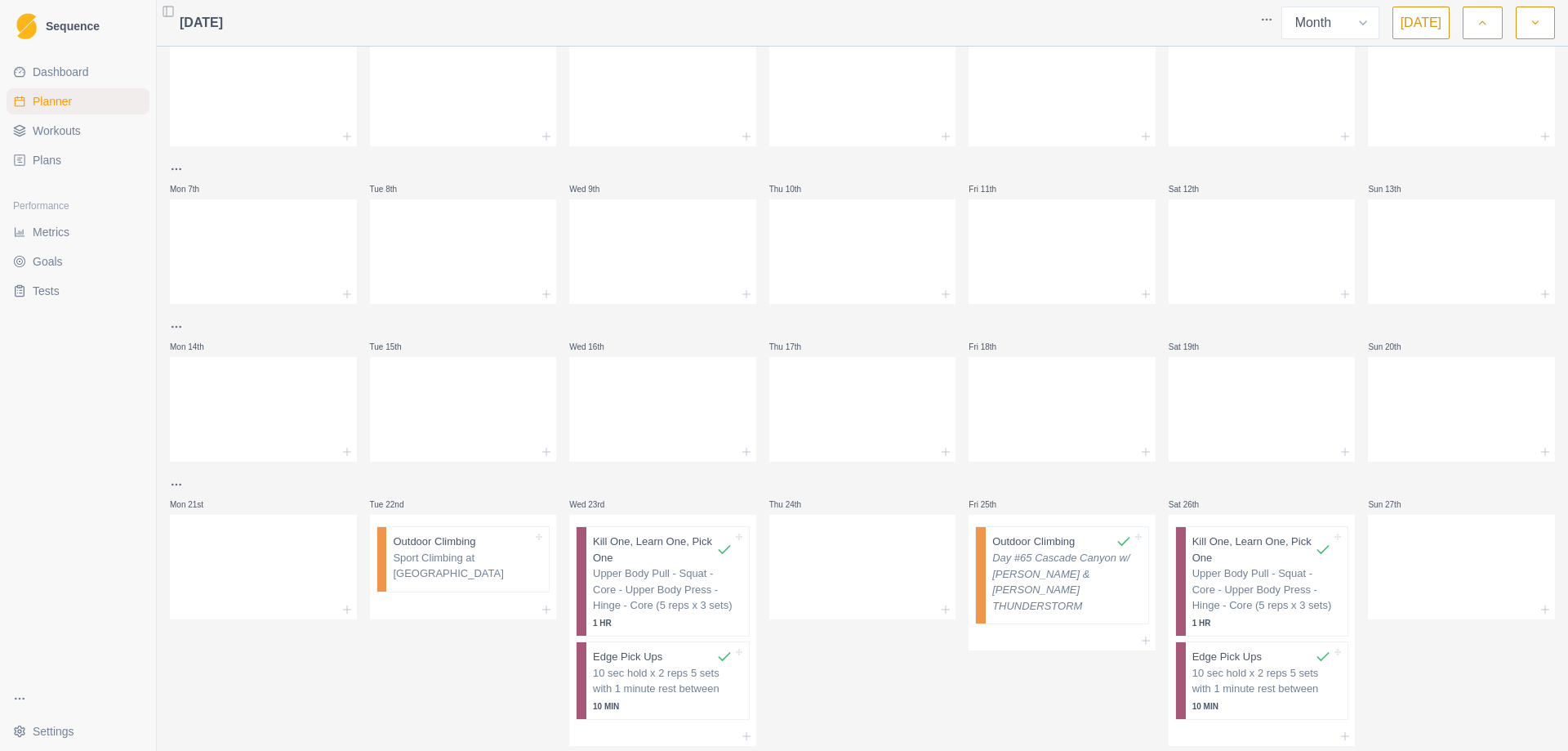
scroll to position [82, 0]
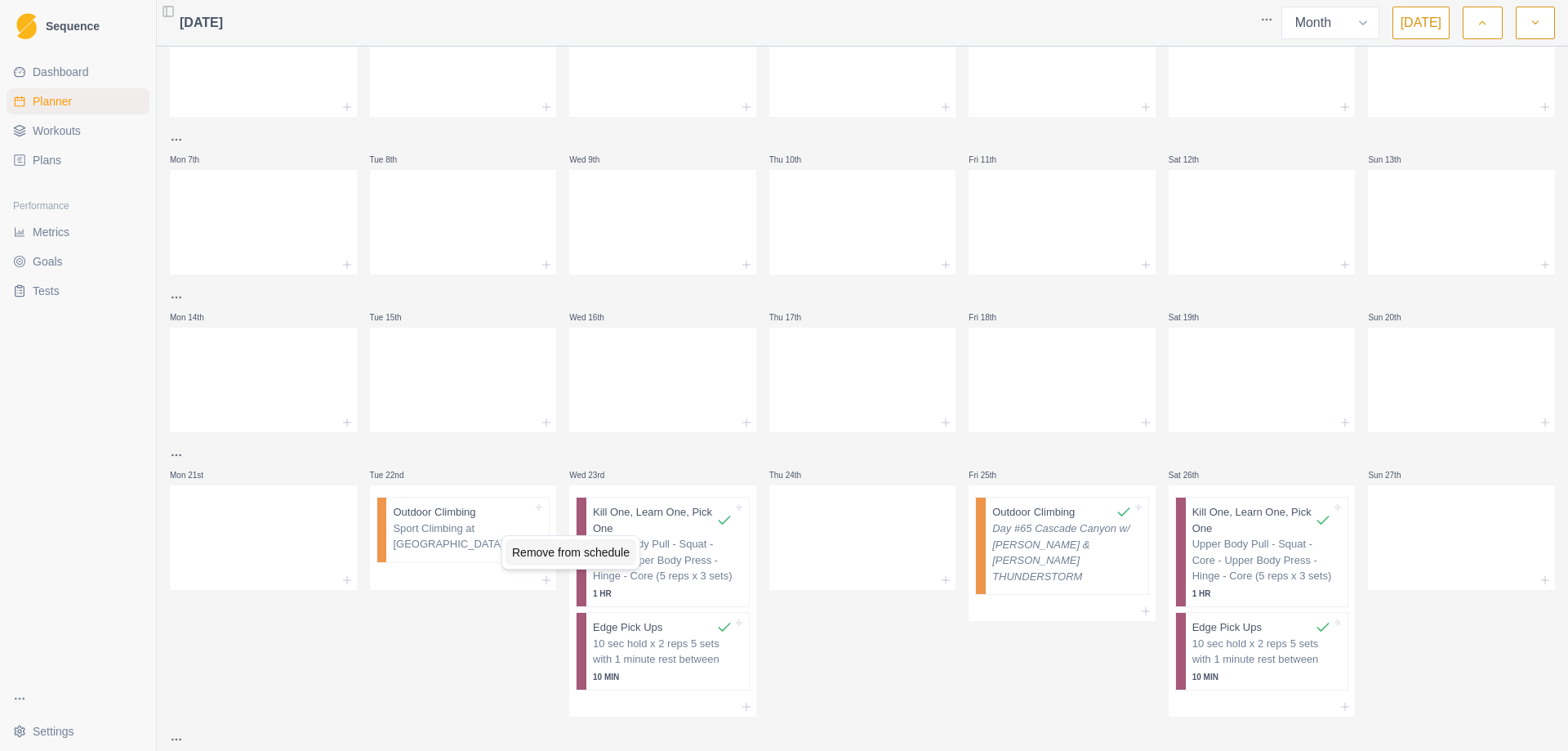
click at [549, 546] on div "Remove from schedule" at bounding box center [571, 553] width 131 height 26
click at [542, 579] on icon at bounding box center [546, 579] width 13 height 13
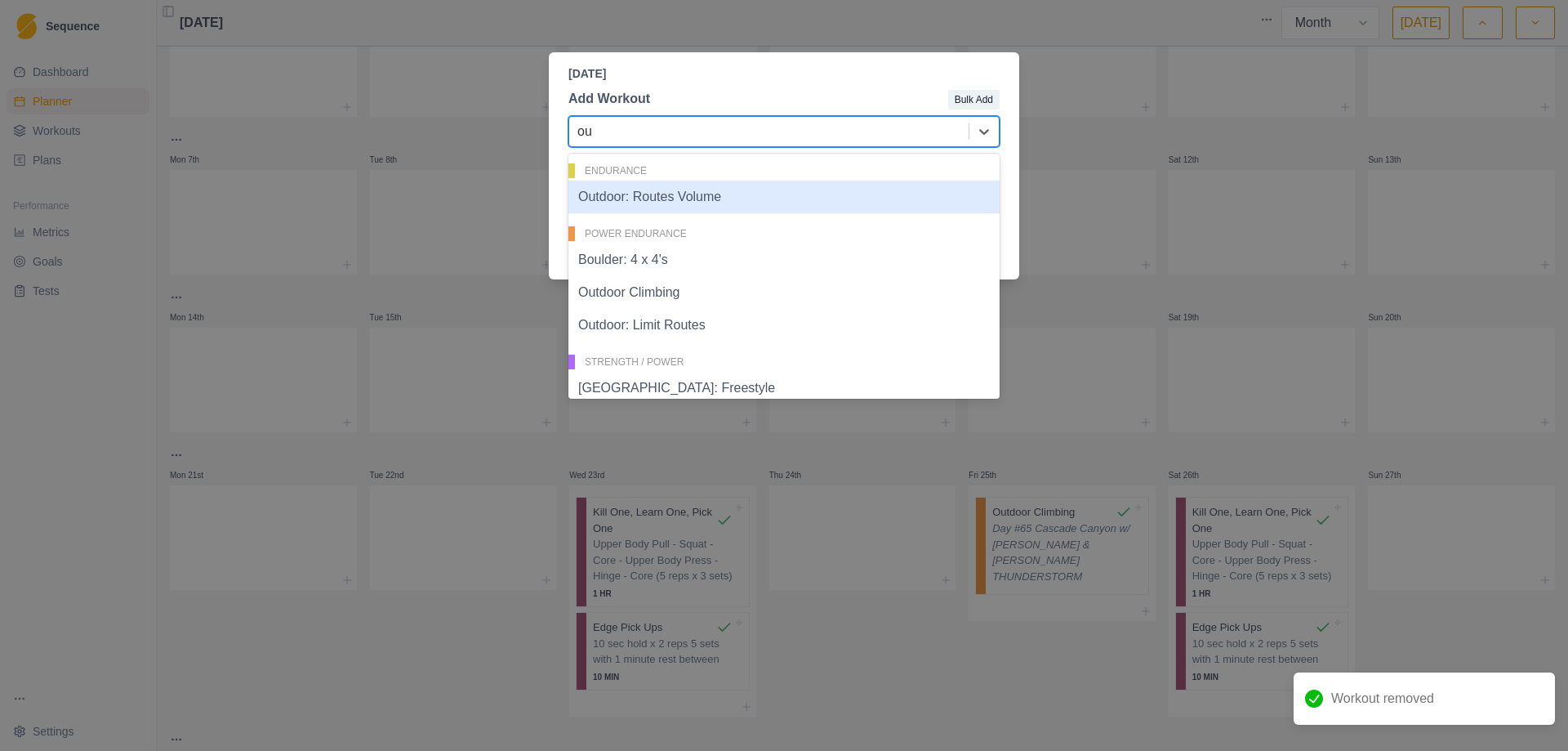
type input "out"
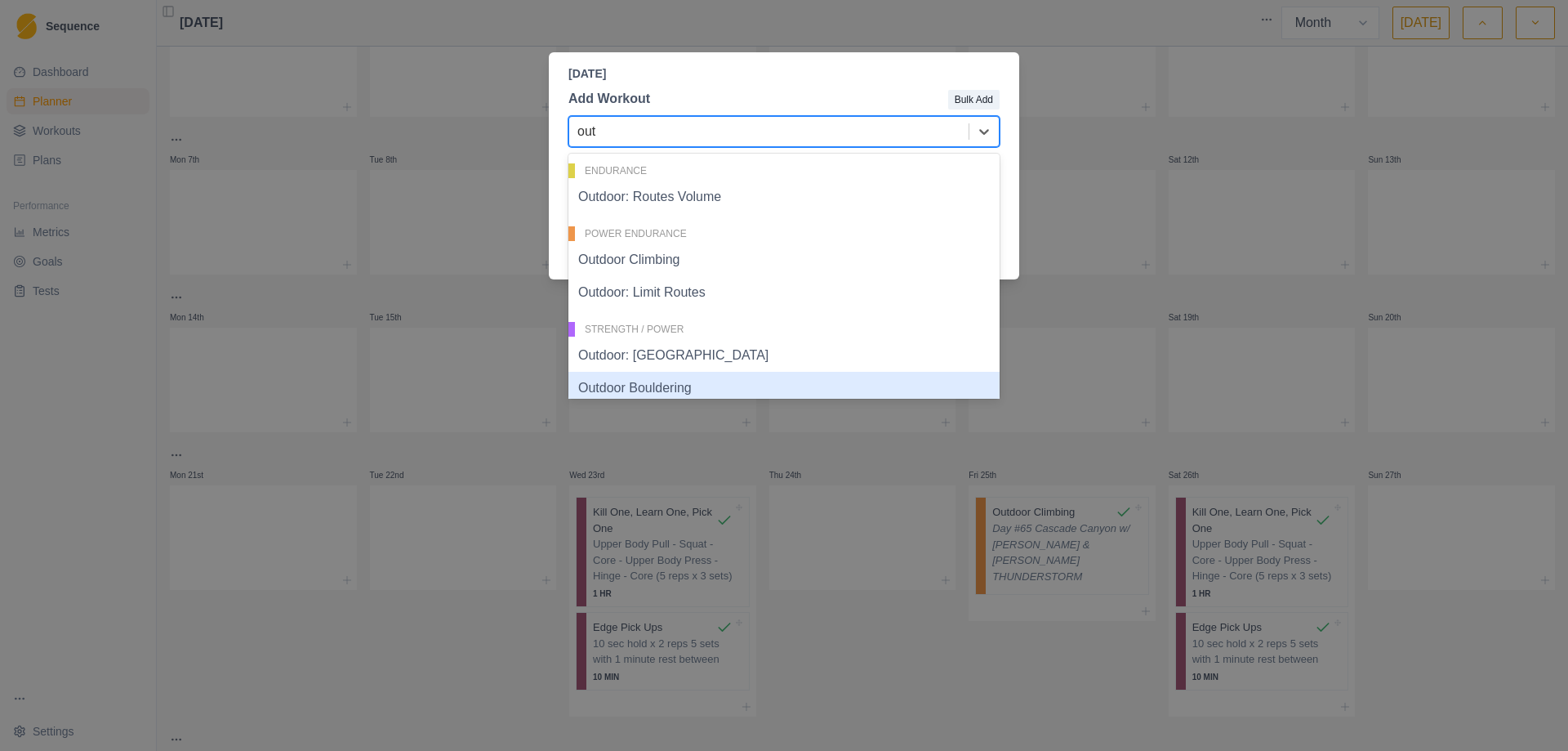
click at [671, 383] on div "Outdoor Bouldering" at bounding box center [784, 388] width 431 height 33
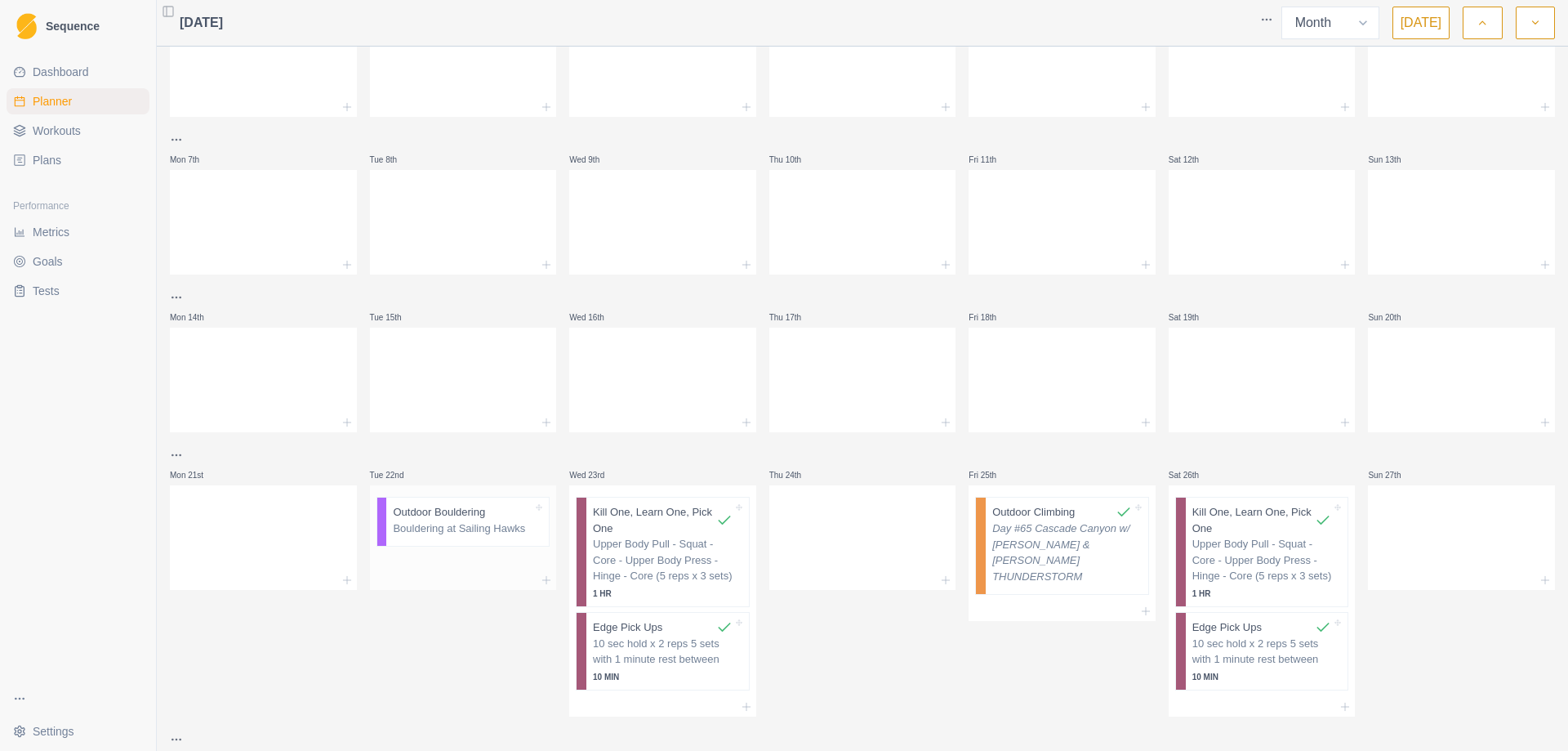
click at [454, 528] on p "Bouldering at Sailing Hawks" at bounding box center [462, 528] width 140 height 16
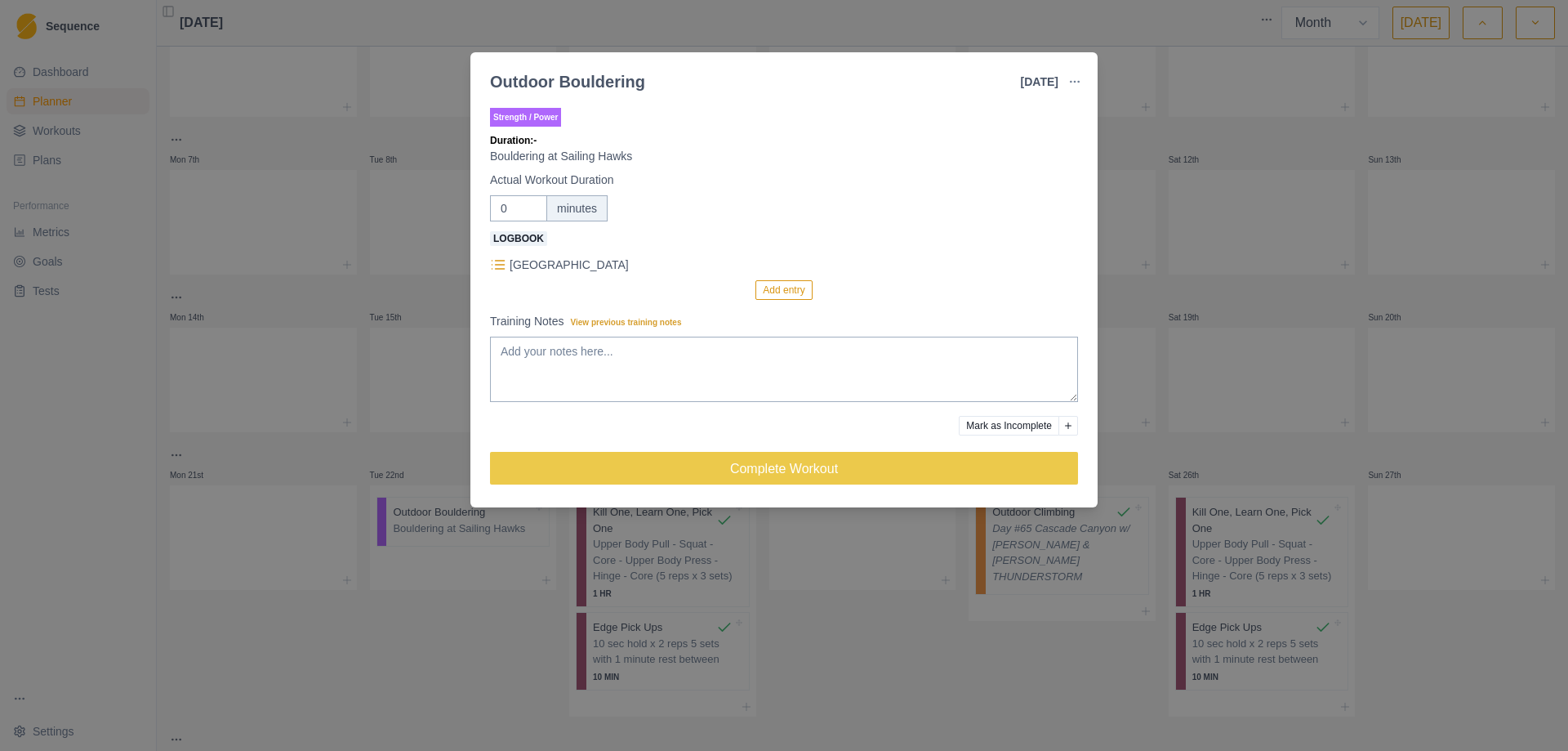
click at [790, 290] on button "Add entry" at bounding box center [784, 290] width 57 height 20
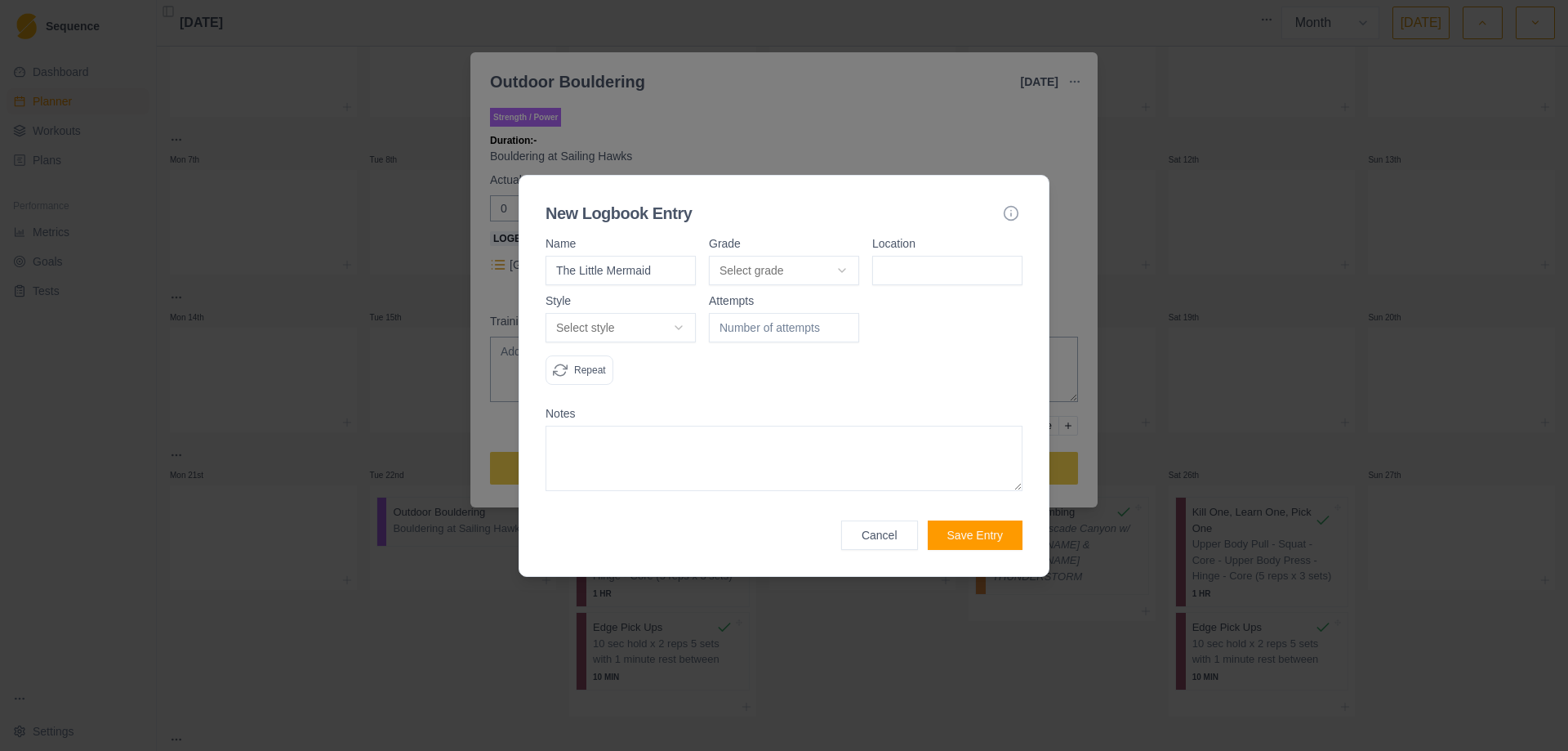
type input "The Little Mermaid"
click at [839, 275] on body "Sequence Dashboard Planner Workouts Plans Performance Metrics Goals Tests Setti…" at bounding box center [784, 376] width 1568 height 751
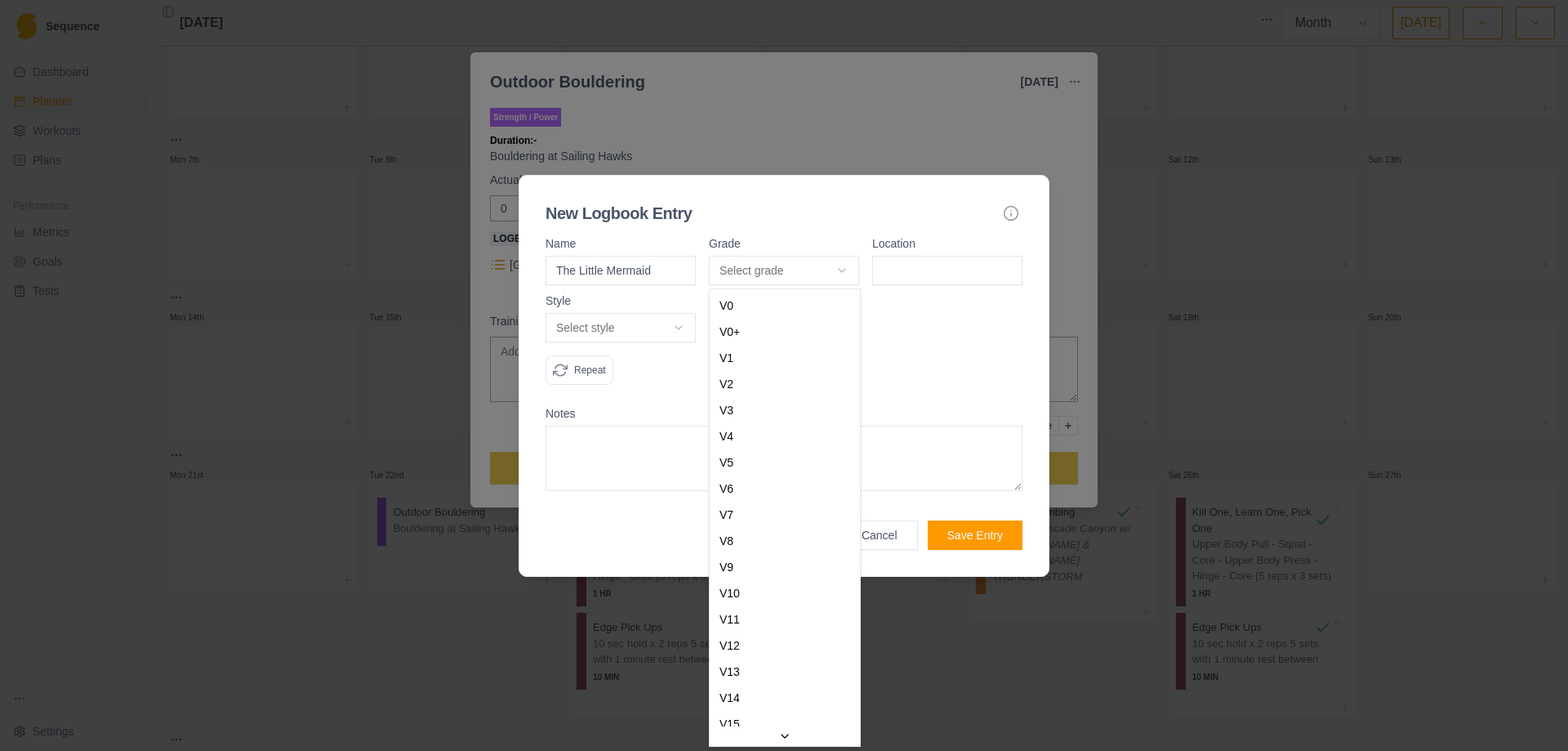
select select "0b202f69-122e-4275-962e-7e39352517db"
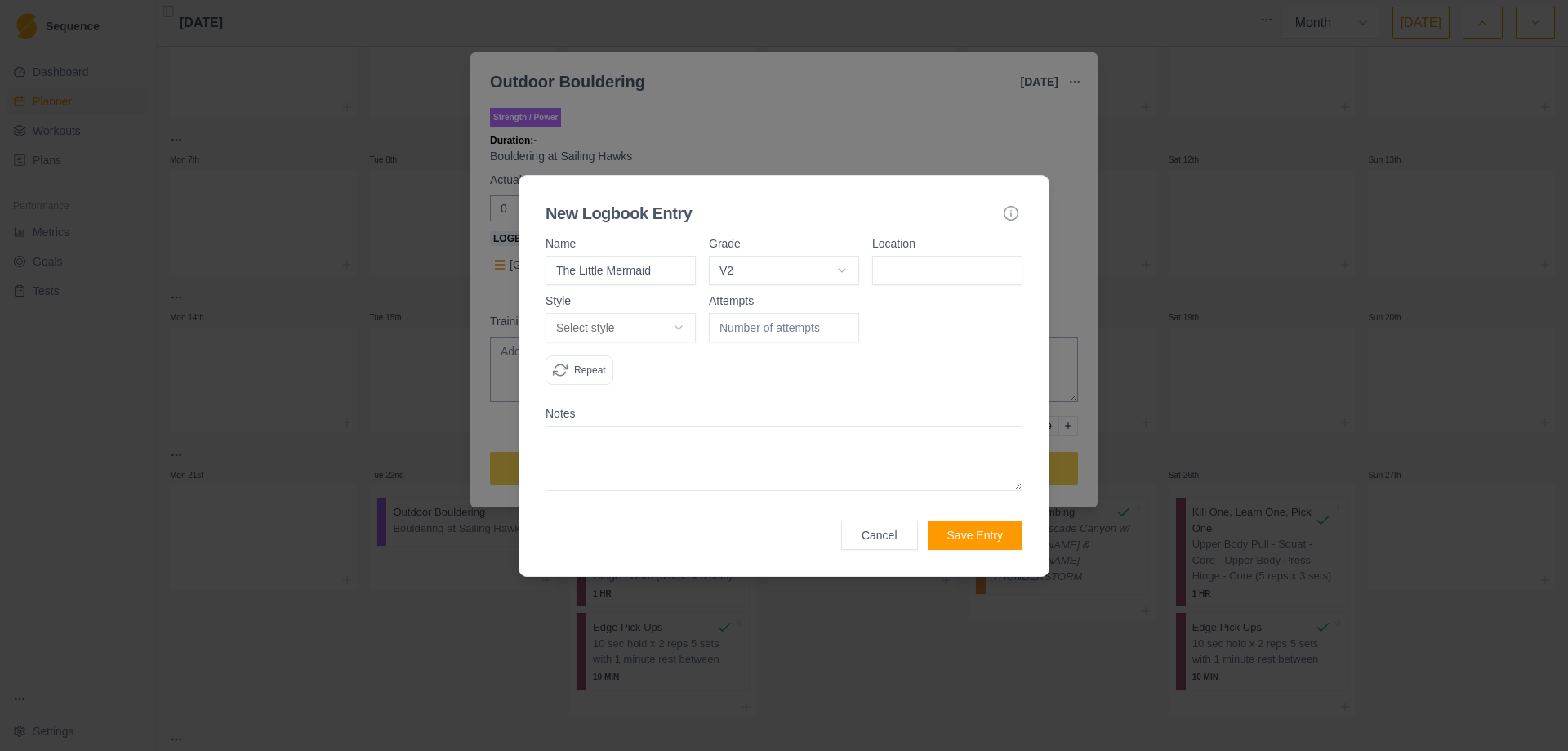
click at [915, 275] on input at bounding box center [946, 271] width 150 height 29
type input "Sailing Hawks"
click at [676, 326] on body "Sequence Dashboard Planner Workouts Plans Performance Metrics Goals Tests Setti…" at bounding box center [784, 376] width 1568 height 751
select select "redpoint"
click at [843, 321] on input "1" at bounding box center [783, 327] width 150 height 29
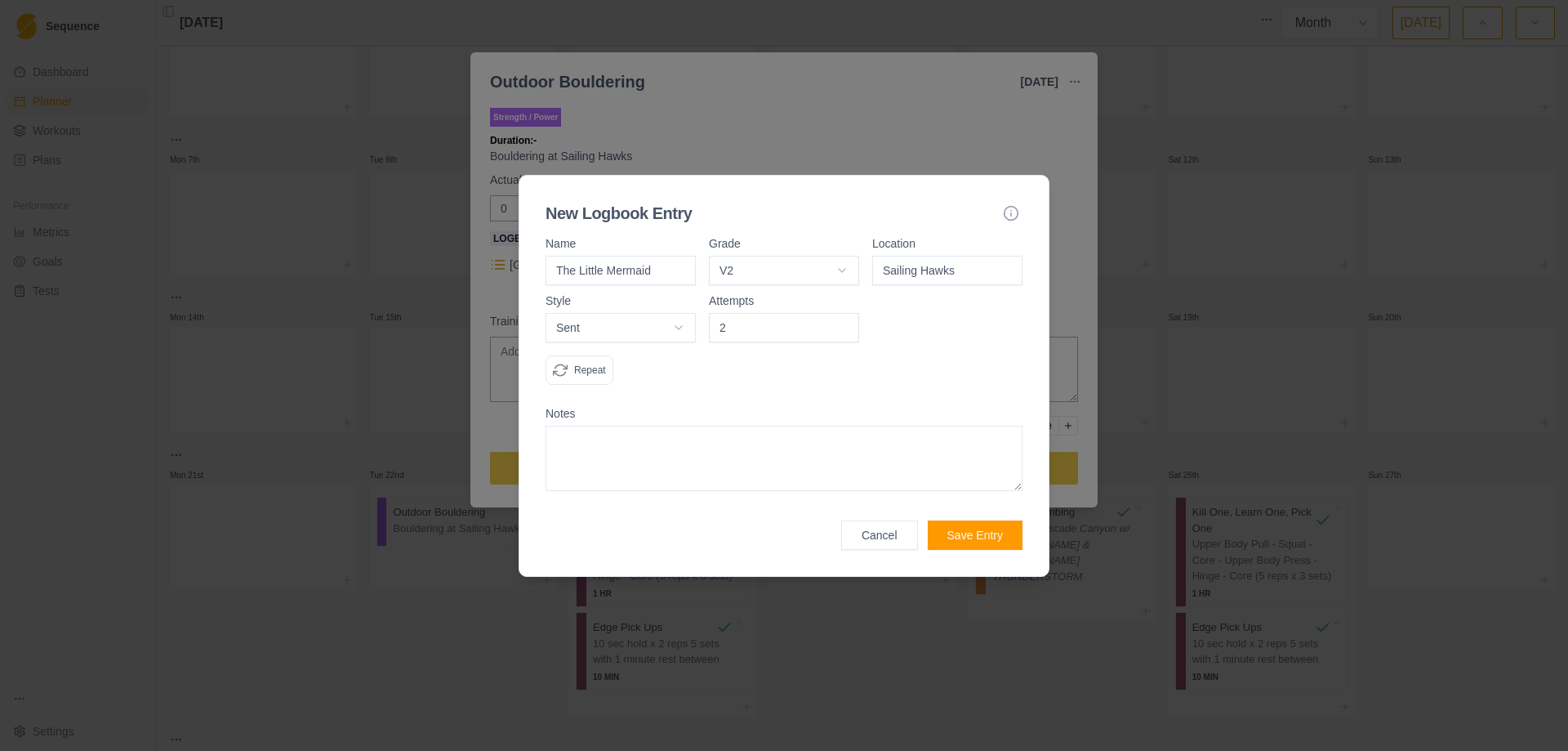
type input "2"
click at [843, 321] on input "2" at bounding box center [783, 327] width 150 height 29
click at [749, 401] on form "Name The Little Mermaid Grade V2 V0 V0+ V1 V2 V3 V4 V5 V6 V7 V8 V9 V10 V11 V12 …" at bounding box center [783, 394] width 477 height 312
click at [963, 540] on button "Save Entry" at bounding box center [975, 535] width 94 height 29
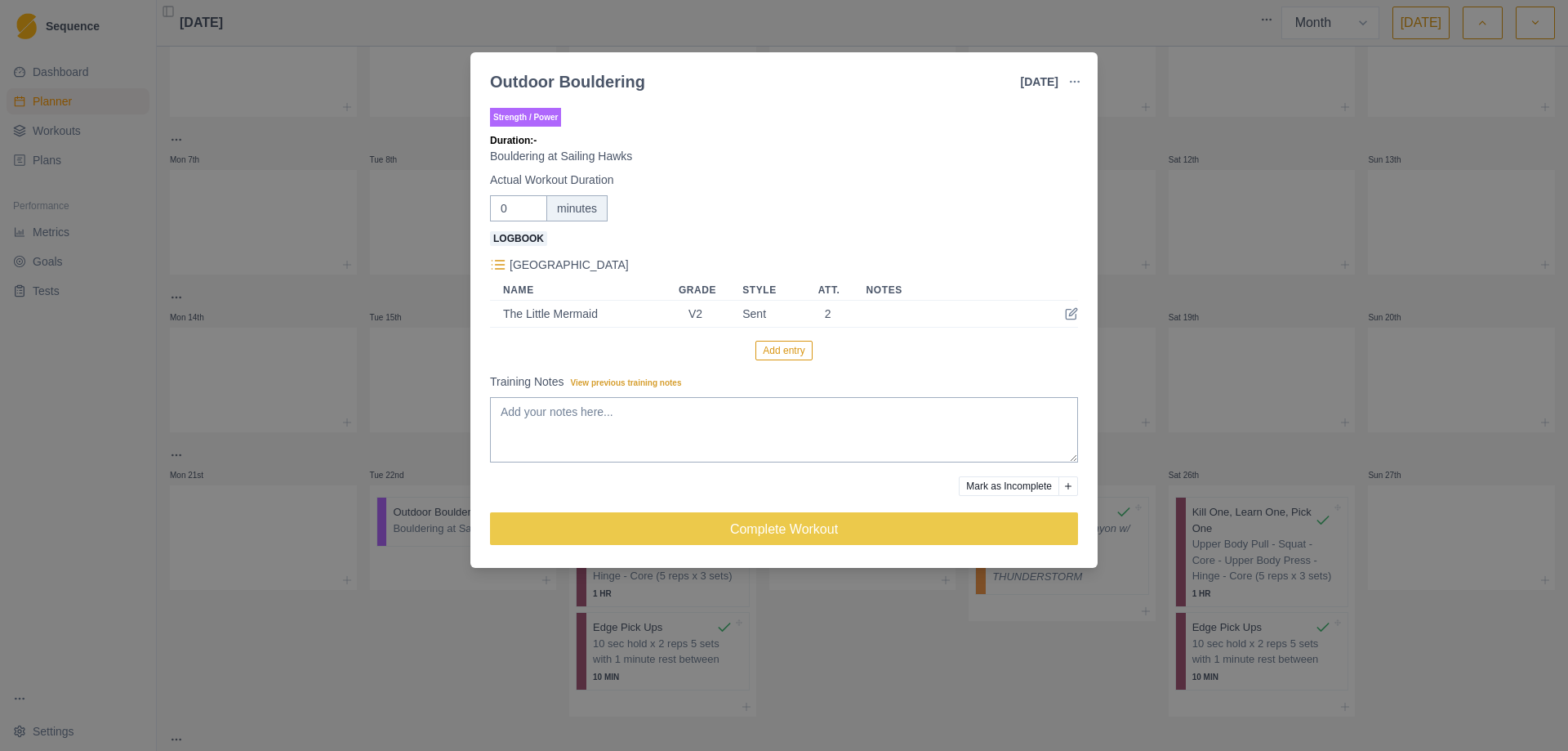
click at [789, 355] on button "Add entry" at bounding box center [784, 350] width 57 height 20
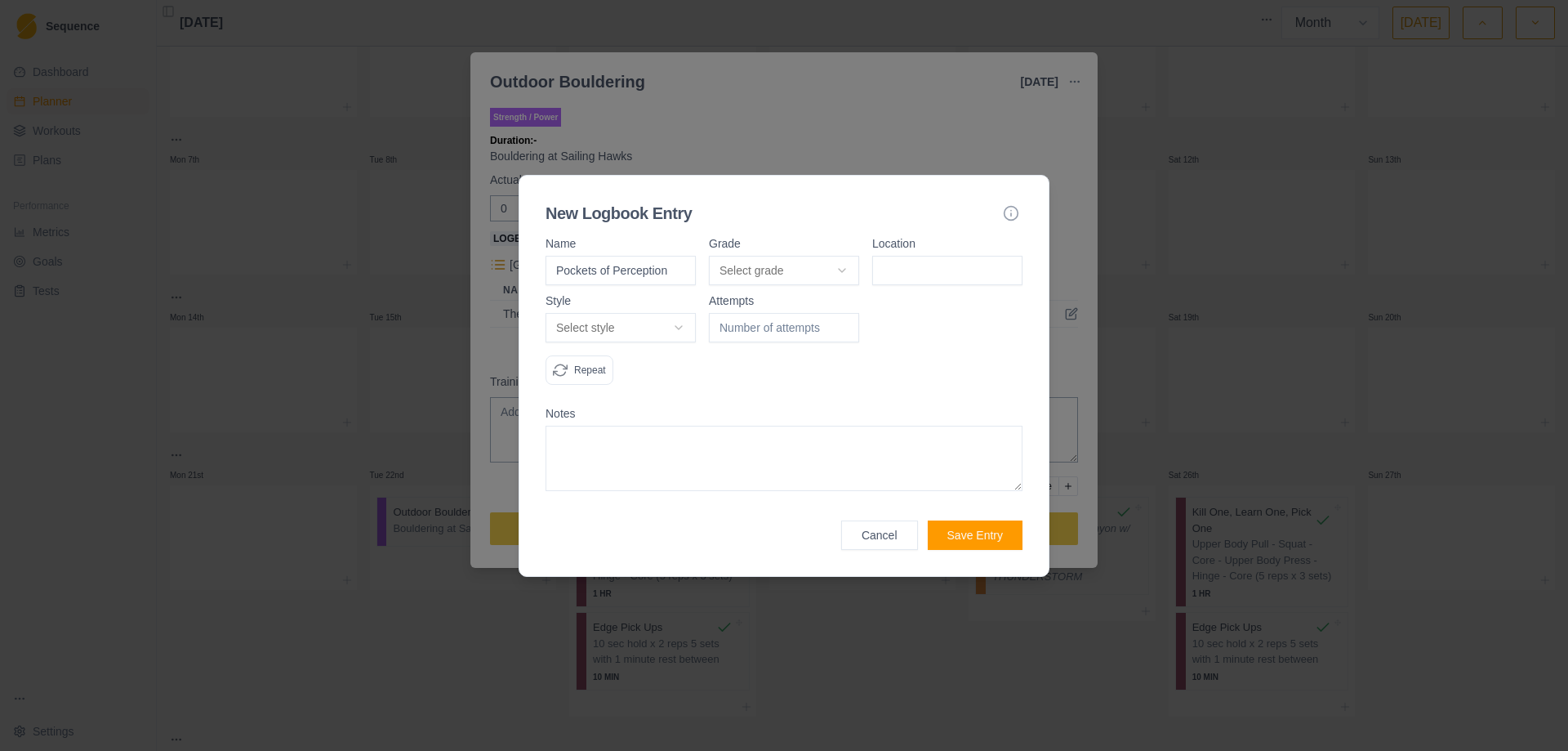
type input "Pockets of Perception"
click at [842, 272] on body "Sequence Dashboard Planner Workouts Plans Performance Metrics Goals Tests Setti…" at bounding box center [784, 376] width 1568 height 751
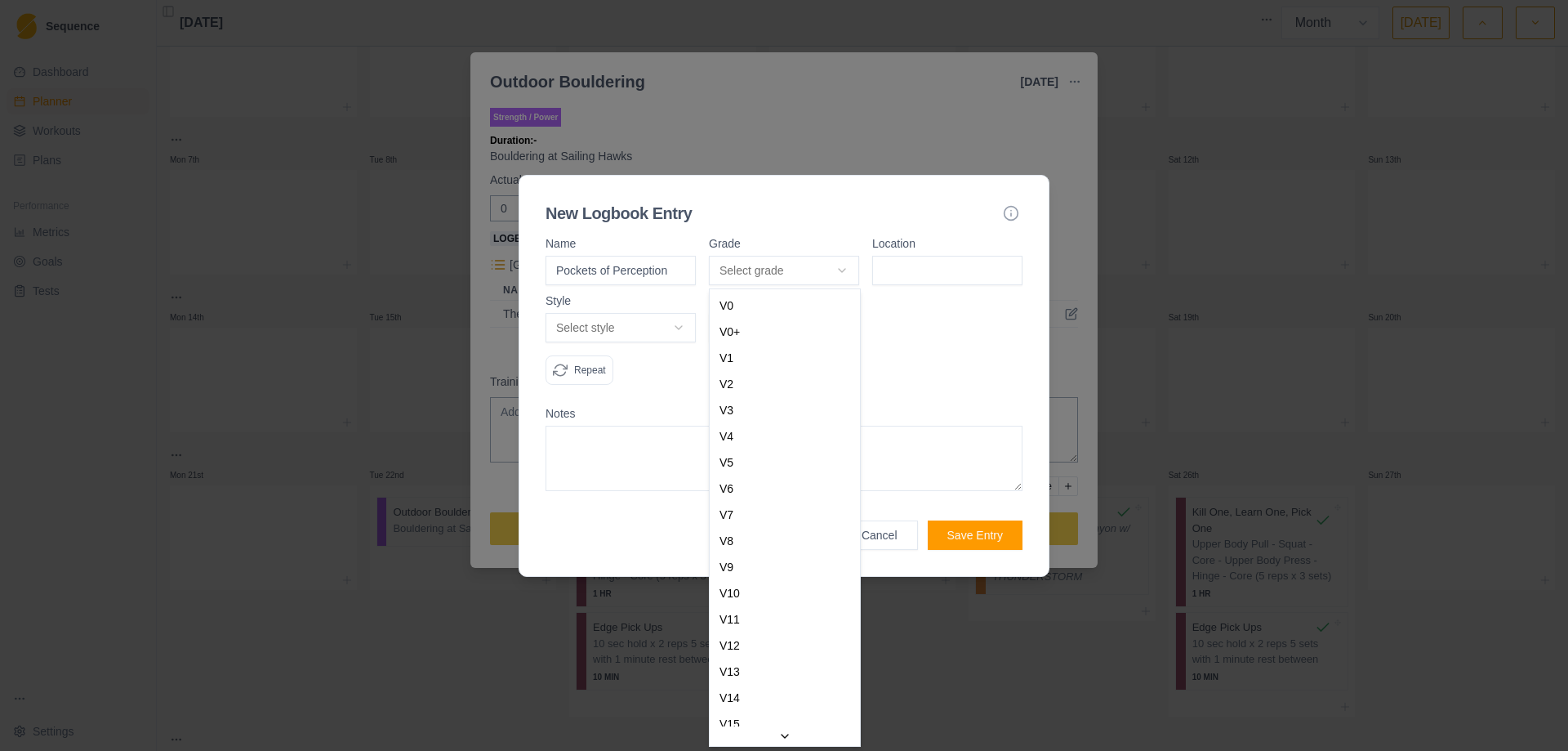
select select "f94f6641-cf14-4dd4-815c-3fad2c452406"
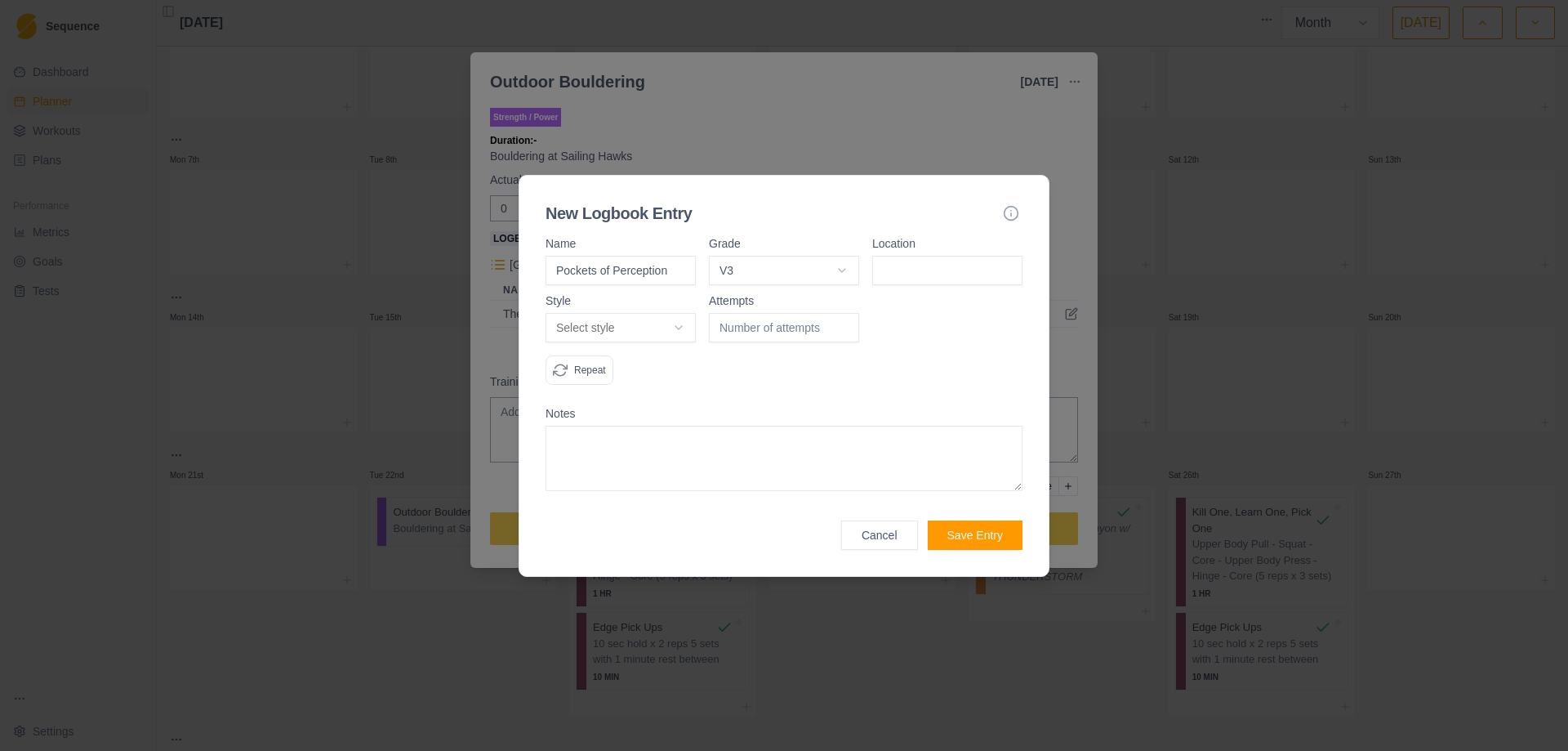
click at [929, 262] on input at bounding box center [946, 271] width 150 height 29
type input "Sailing Hawks"
click at [670, 327] on body "Sequence Dashboard Planner Workouts Plans Performance Metrics Goals Tests Setti…" at bounding box center [784, 376] width 1568 height 751
select select "attempt"
click at [842, 323] on input "1" at bounding box center [783, 327] width 150 height 29
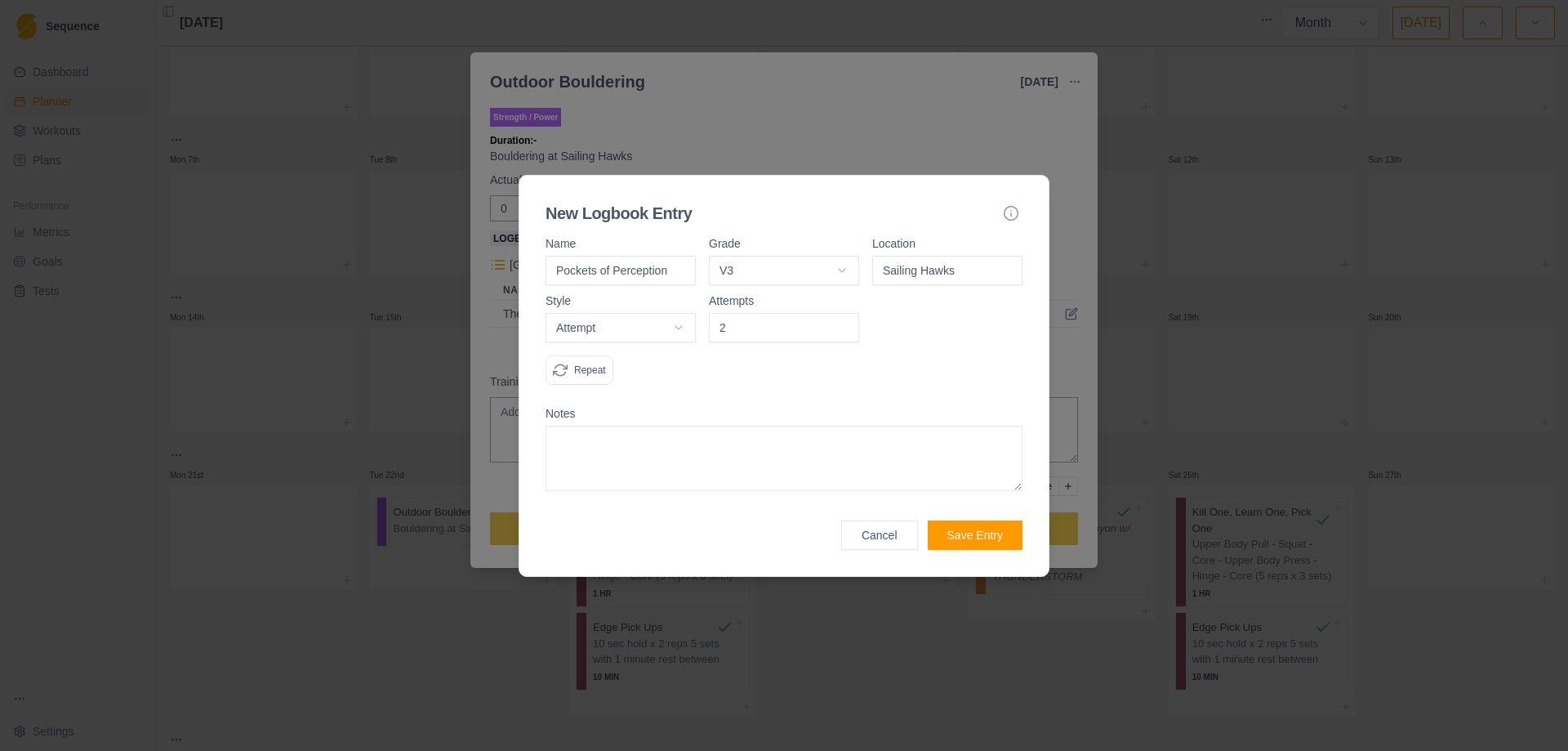
click at [842, 323] on input "2" at bounding box center [783, 327] width 150 height 29
type input "3"
click at [842, 323] on input "3" at bounding box center [783, 327] width 150 height 29
click at [606, 466] on textarea at bounding box center [783, 458] width 477 height 65
type textarea "Couldn't commit to doing topout. Rest felt cruzer."
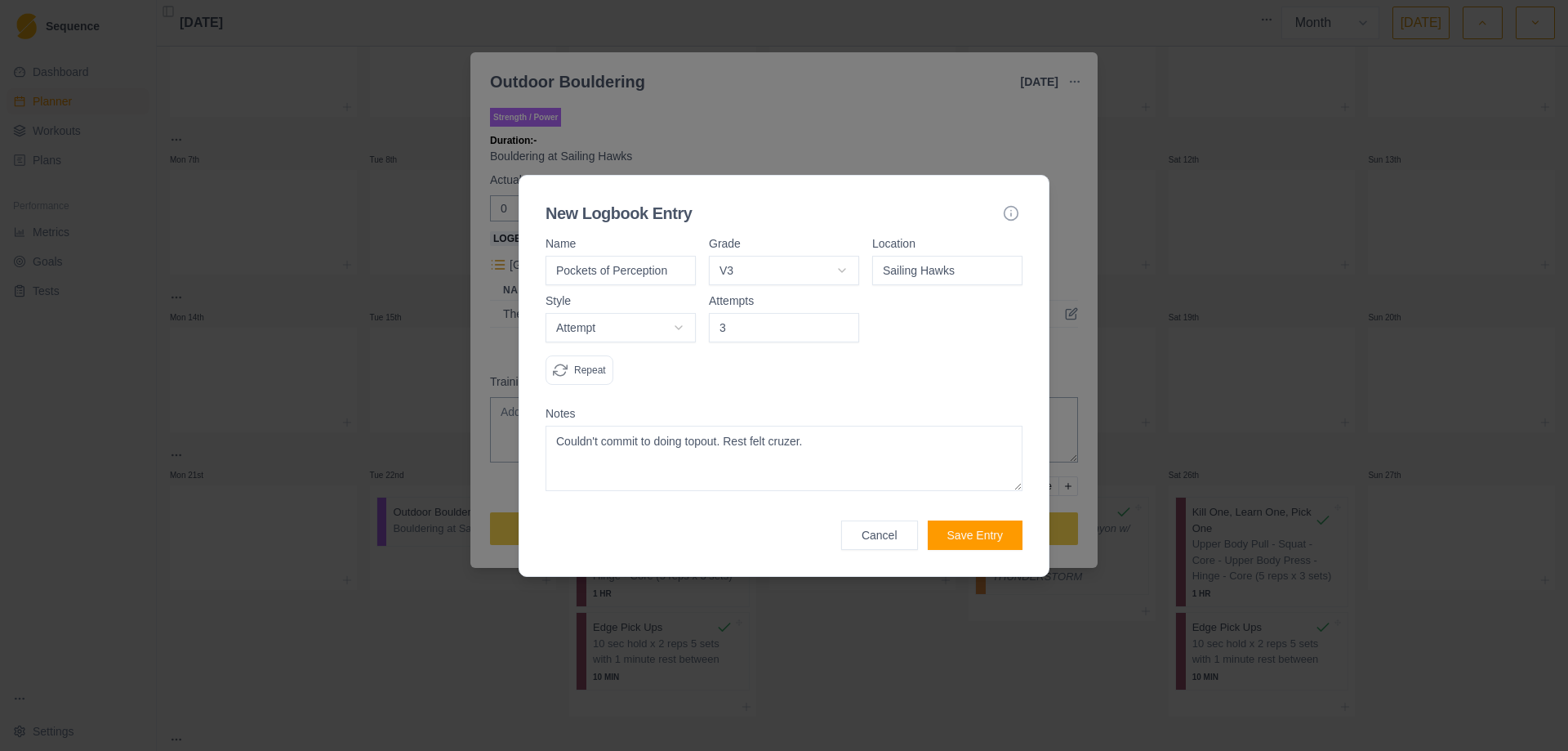
click at [988, 534] on button "Save Entry" at bounding box center [975, 535] width 94 height 29
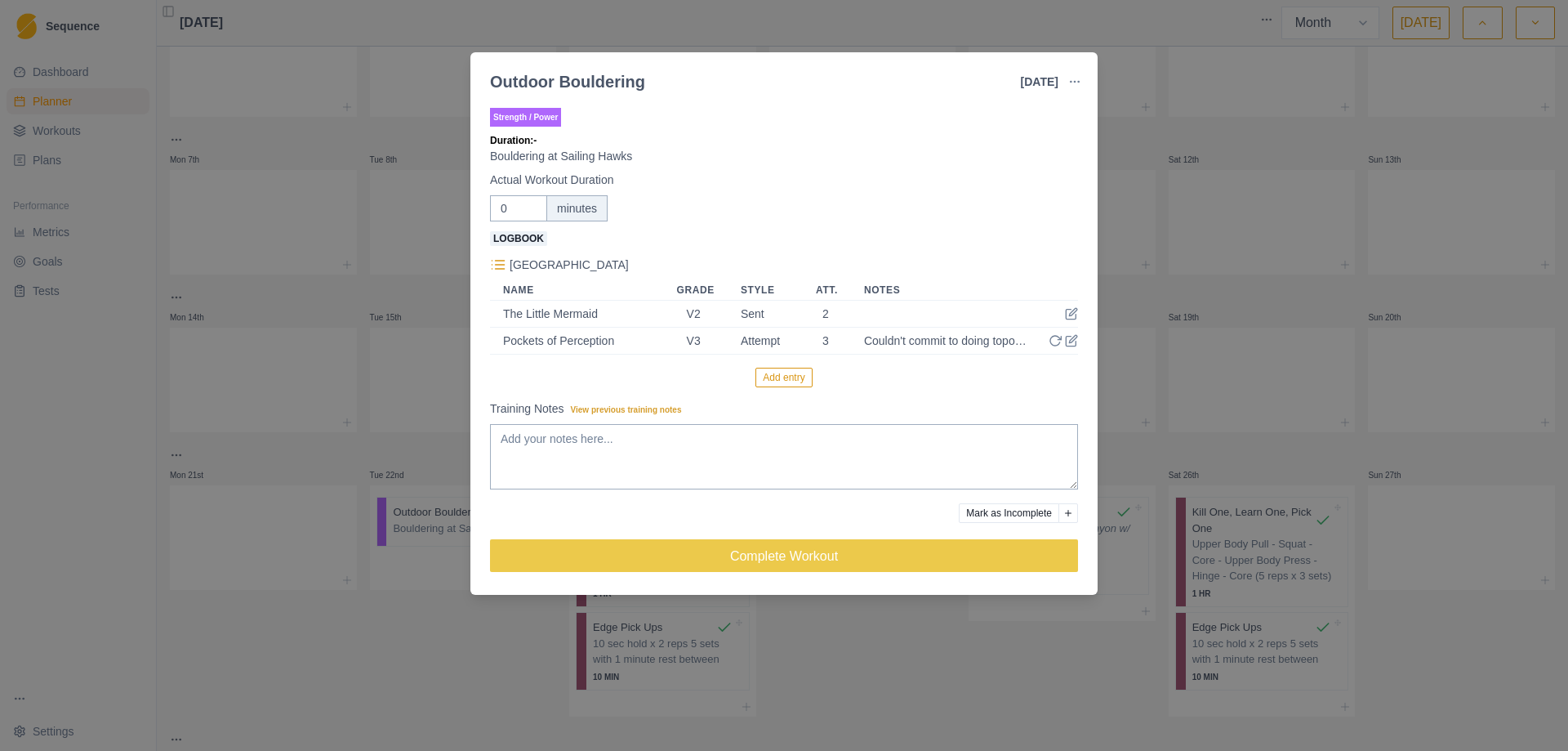
click at [788, 376] on button "Add entry" at bounding box center [784, 377] width 57 height 20
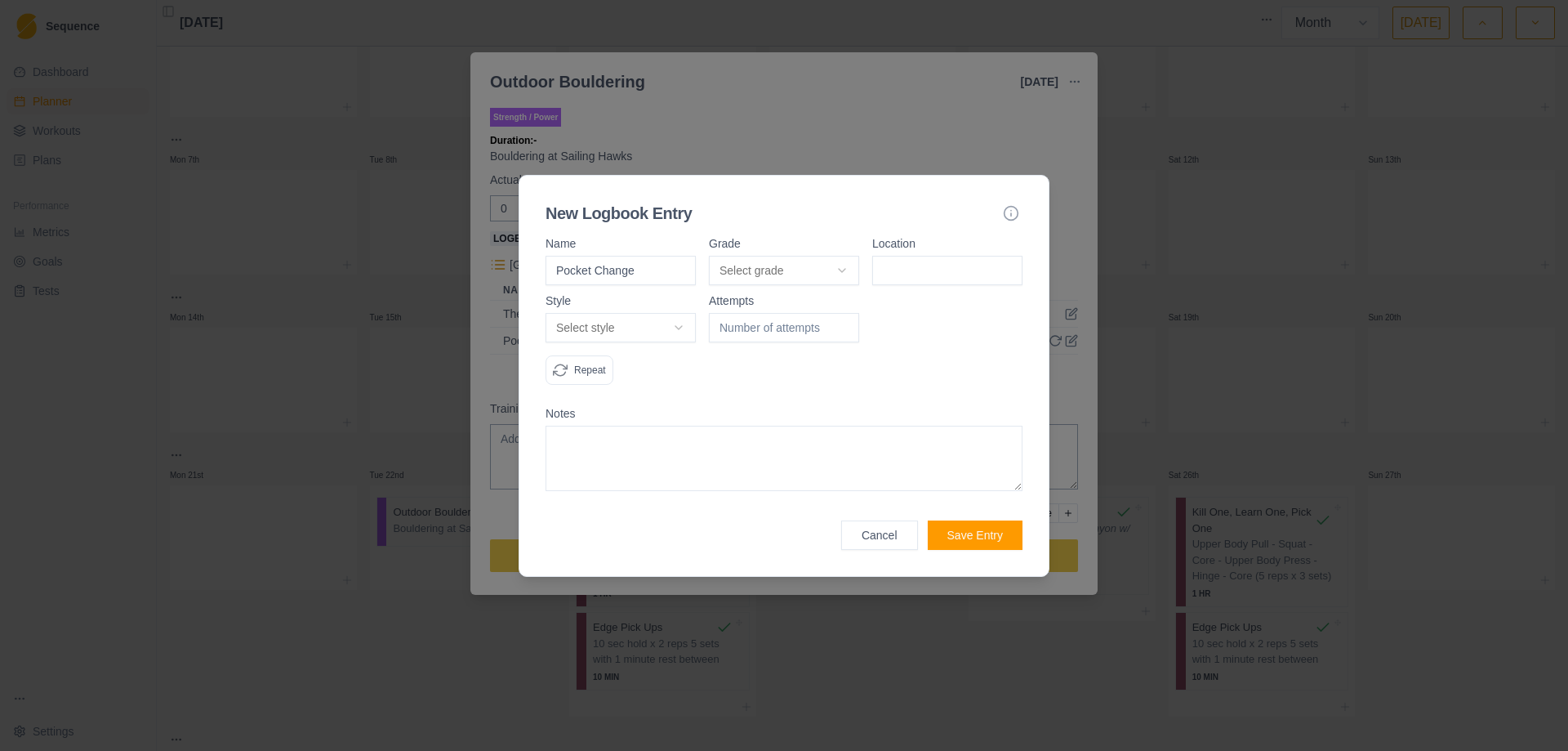
type input "Pocket Change"
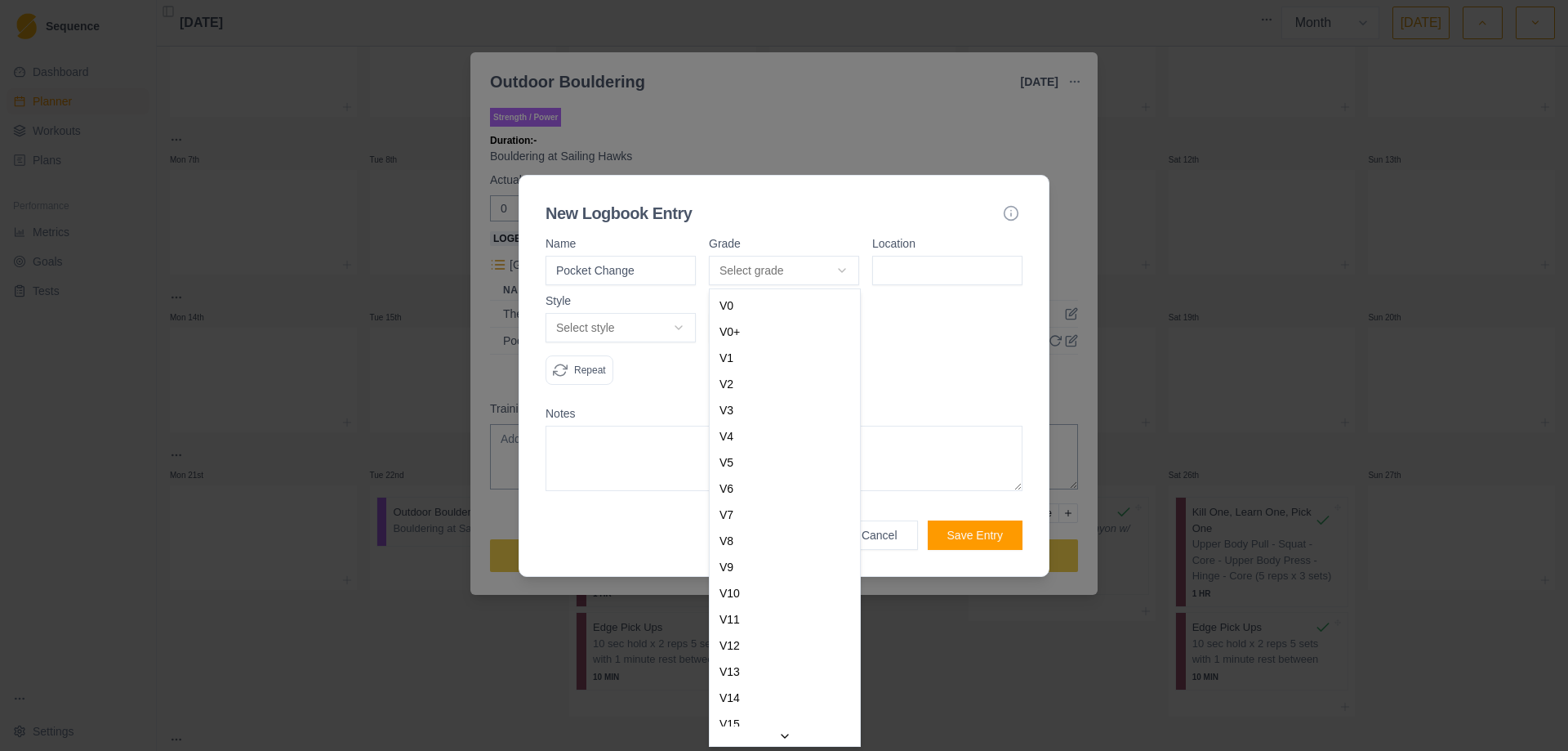
click at [836, 270] on body "Sequence Dashboard Planner Workouts Plans Performance Metrics Goals Tests Setti…" at bounding box center [784, 376] width 1568 height 751
select select "ce4a9362-81d3-4cb3-a3b0-152c193b16d0"
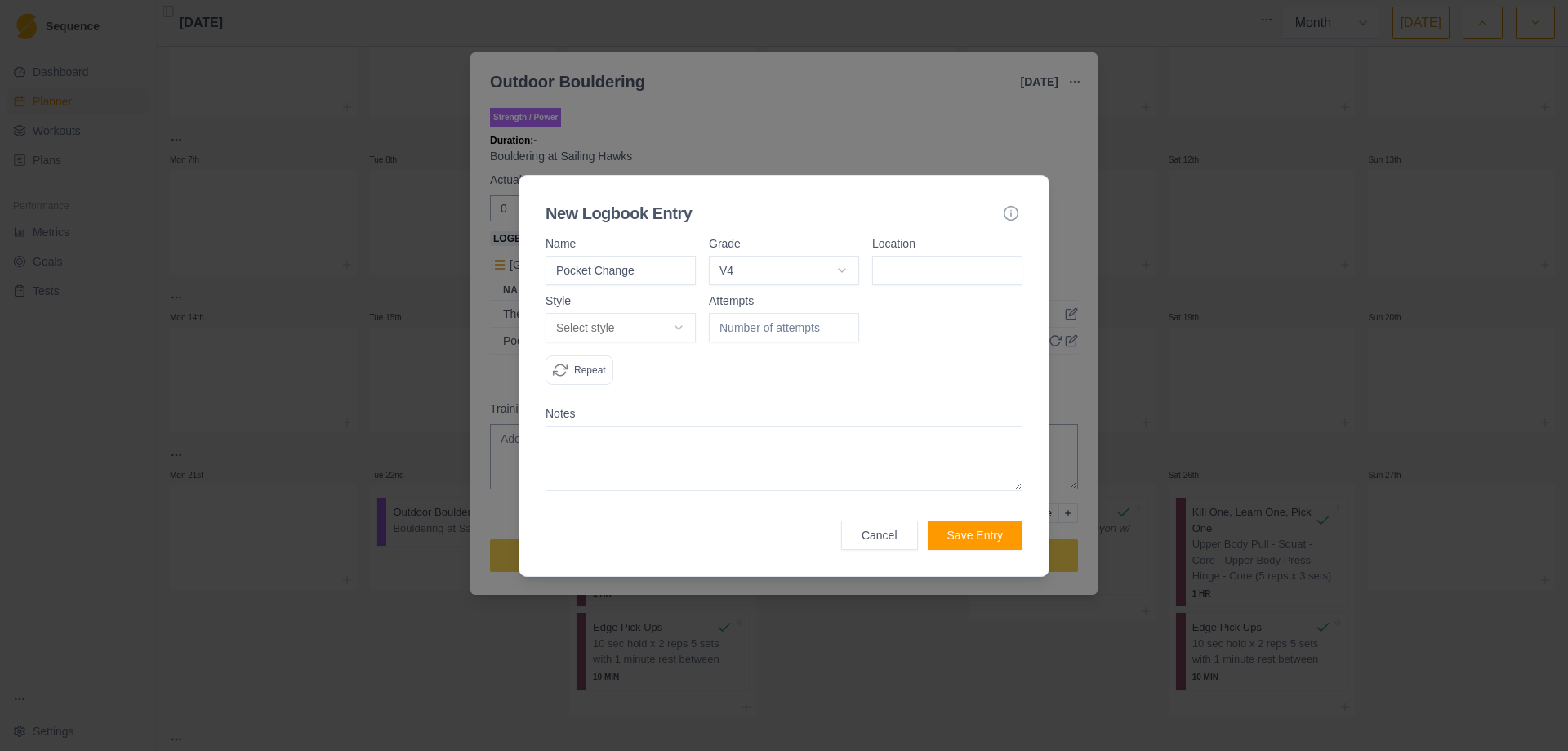
click at [921, 264] on input at bounding box center [946, 271] width 150 height 29
type input "Sailing Hawks"
click at [676, 331] on body "Sequence Dashboard Planner Workouts Plans Performance Metrics Goals Tests Setti…" at bounding box center [784, 376] width 1568 height 751
select select "attempt"
click at [846, 324] on input "1" at bounding box center [783, 327] width 150 height 29
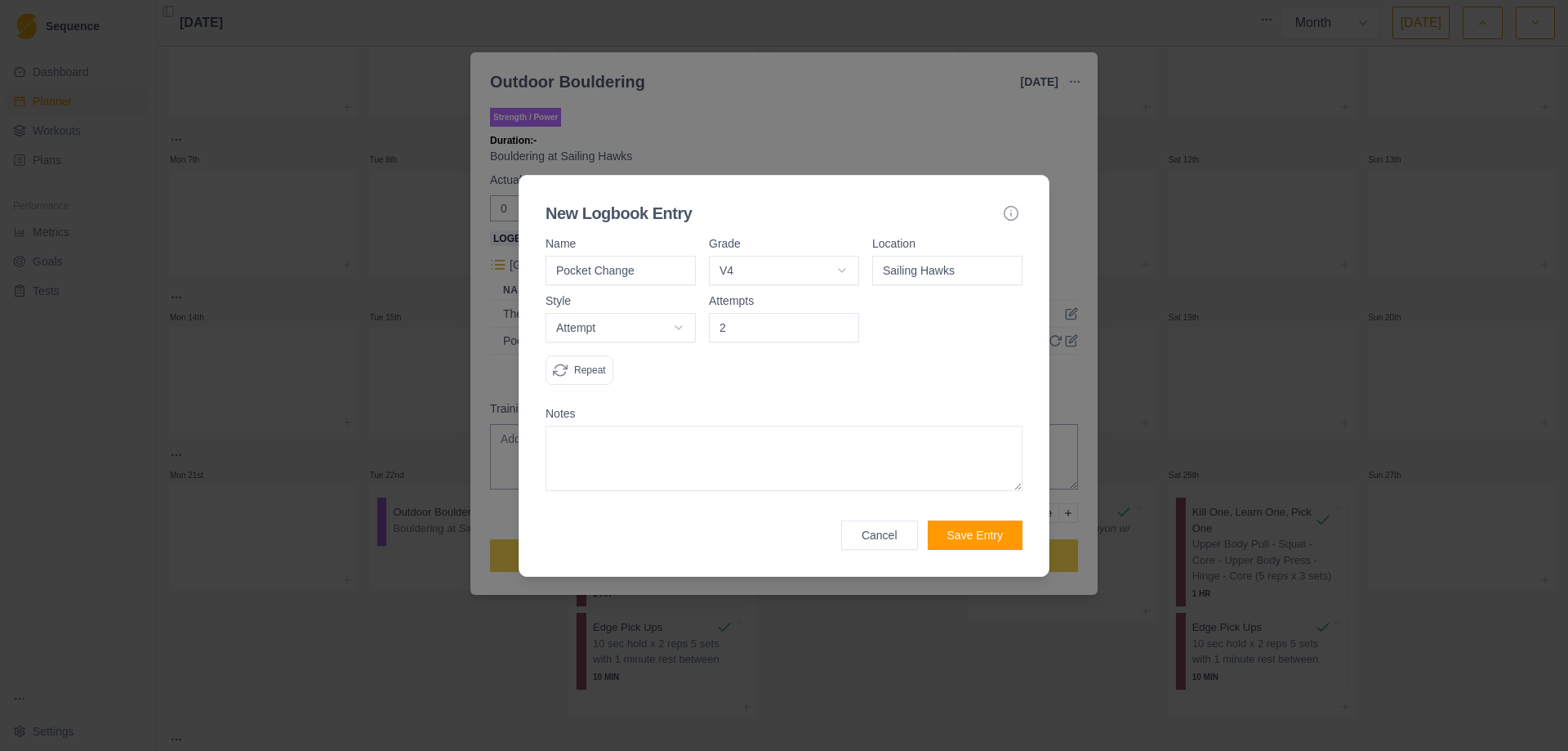
click at [846, 324] on input "2" at bounding box center [783, 327] width 150 height 29
click at [846, 324] on input "3" at bounding box center [783, 327] width 150 height 29
type input "4"
click at [846, 324] on input "4" at bounding box center [783, 327] width 150 height 29
click at [629, 458] on textarea at bounding box center [783, 458] width 477 height 65
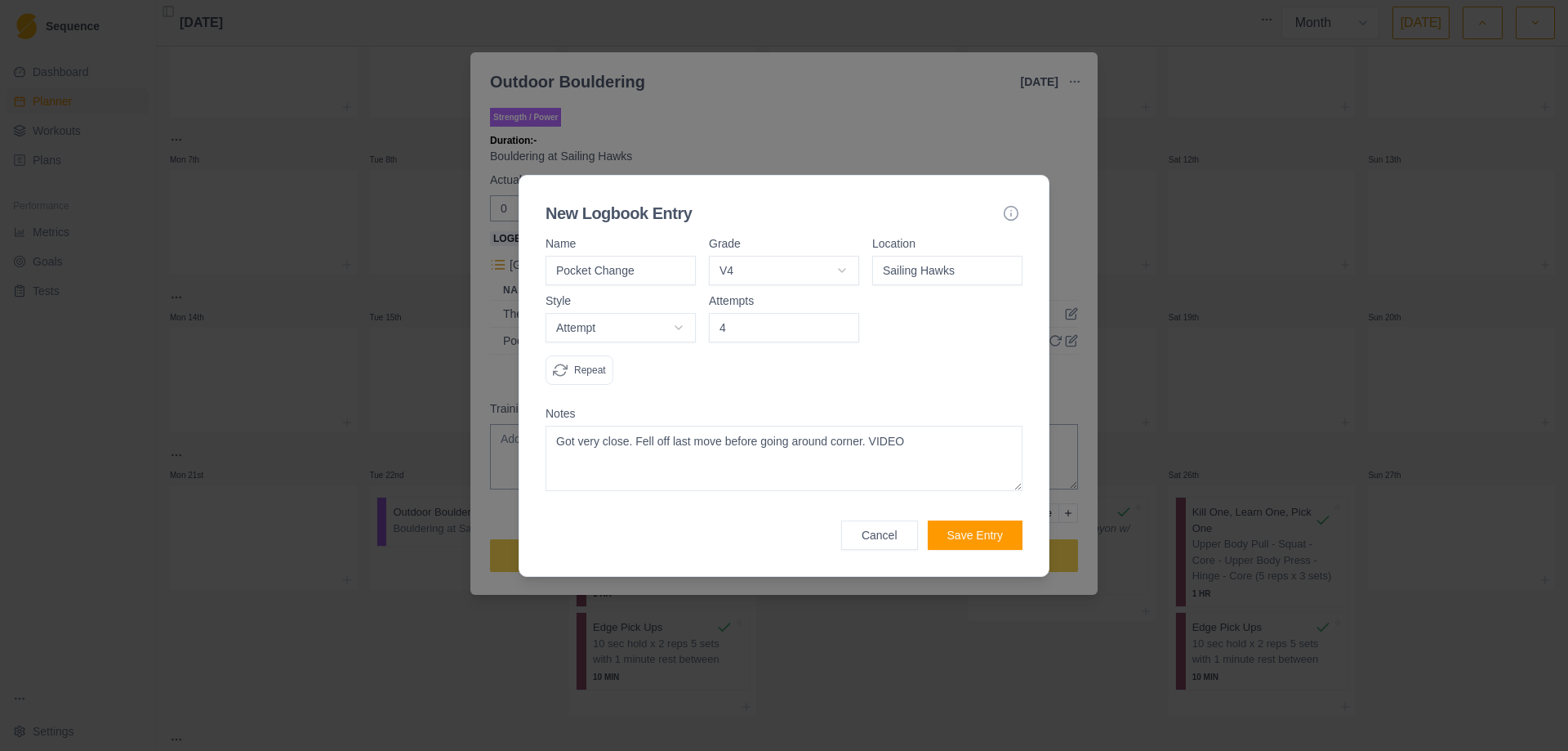
type textarea "Got very close. Fell off last move before going around corner. VIDEO"
click at [969, 538] on button "Save Entry" at bounding box center [975, 535] width 94 height 29
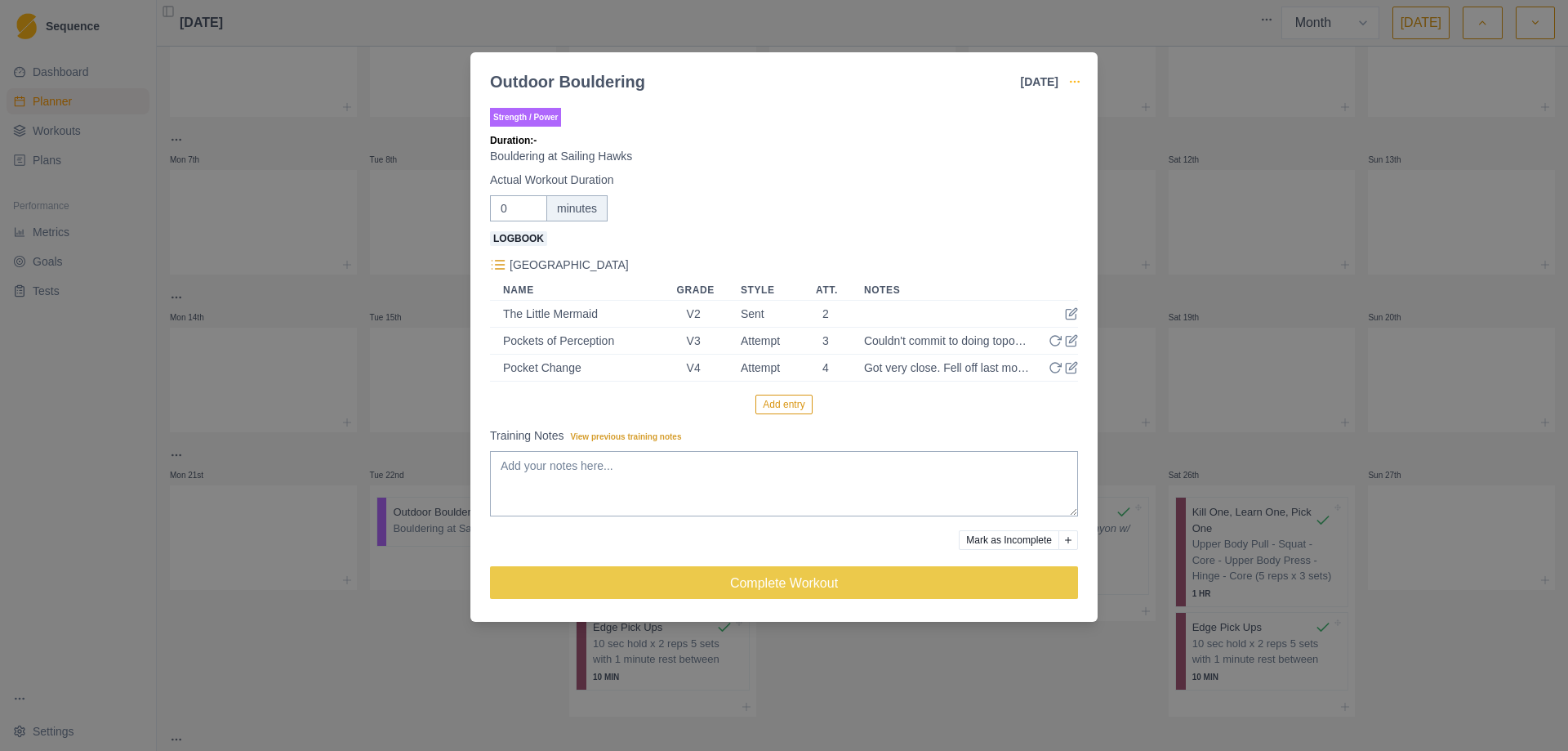
click at [1079, 85] on icon "button" at bounding box center [1074, 81] width 13 height 13
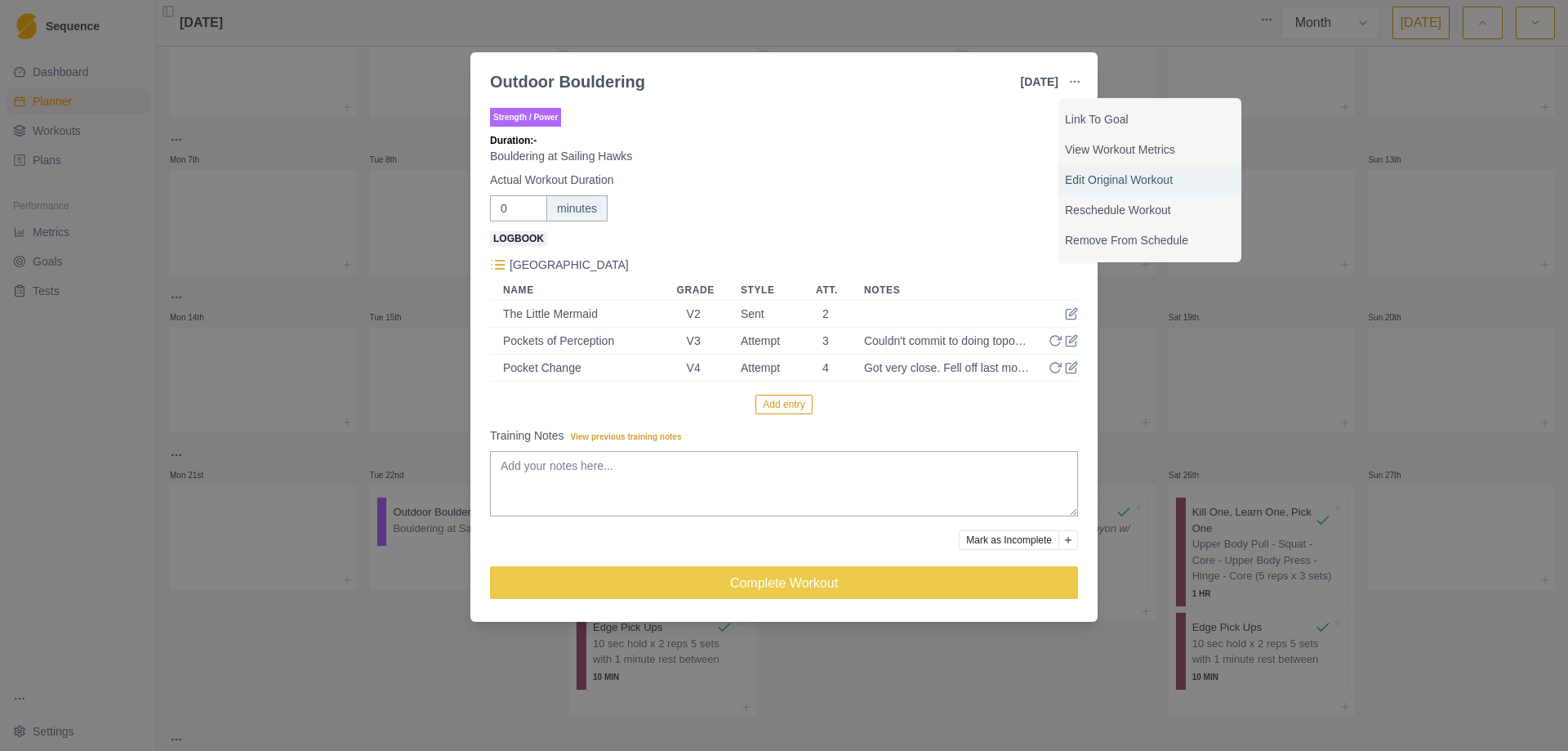
click at [1111, 172] on p "Edit Original Workout" at bounding box center [1150, 180] width 170 height 17
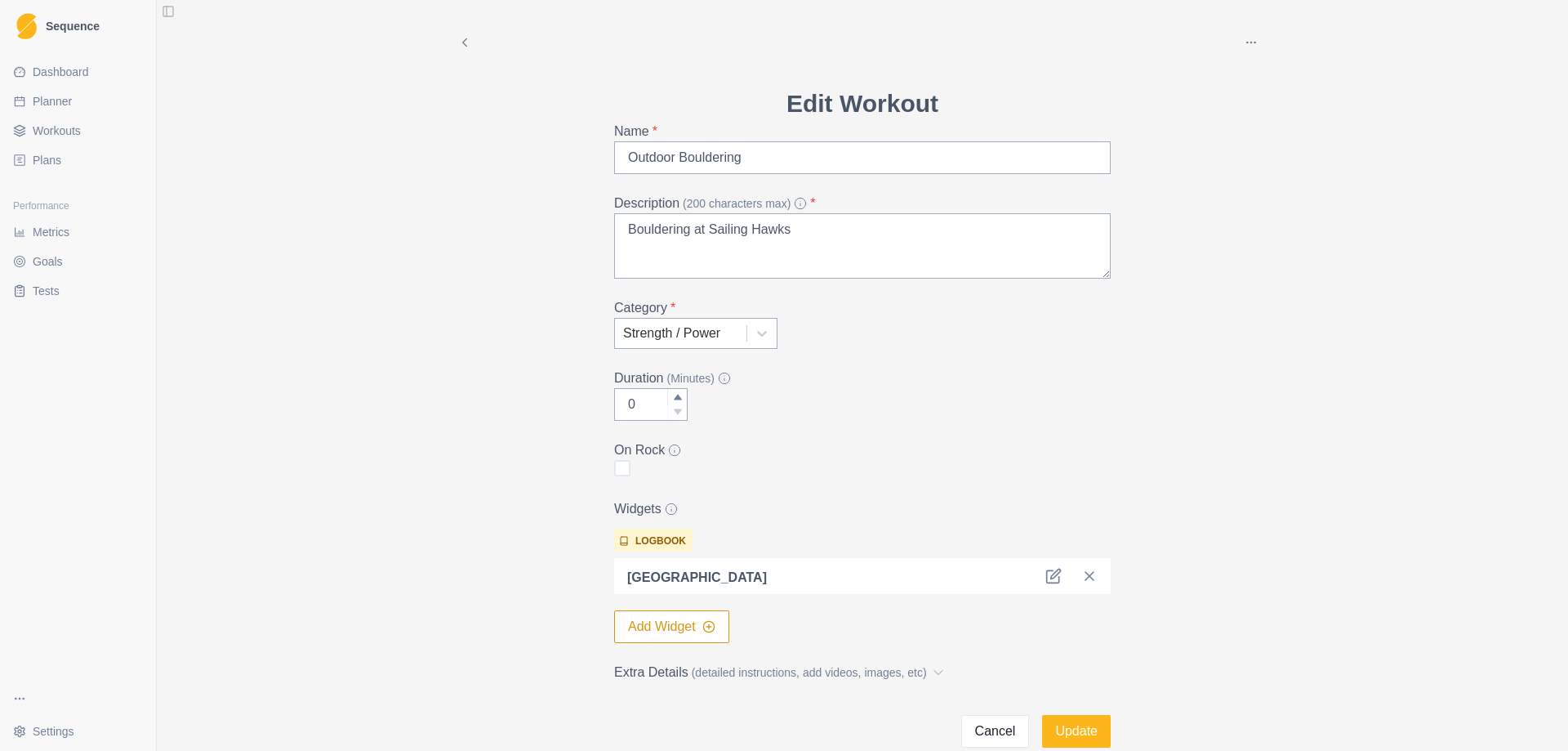
scroll to position [89, 0]
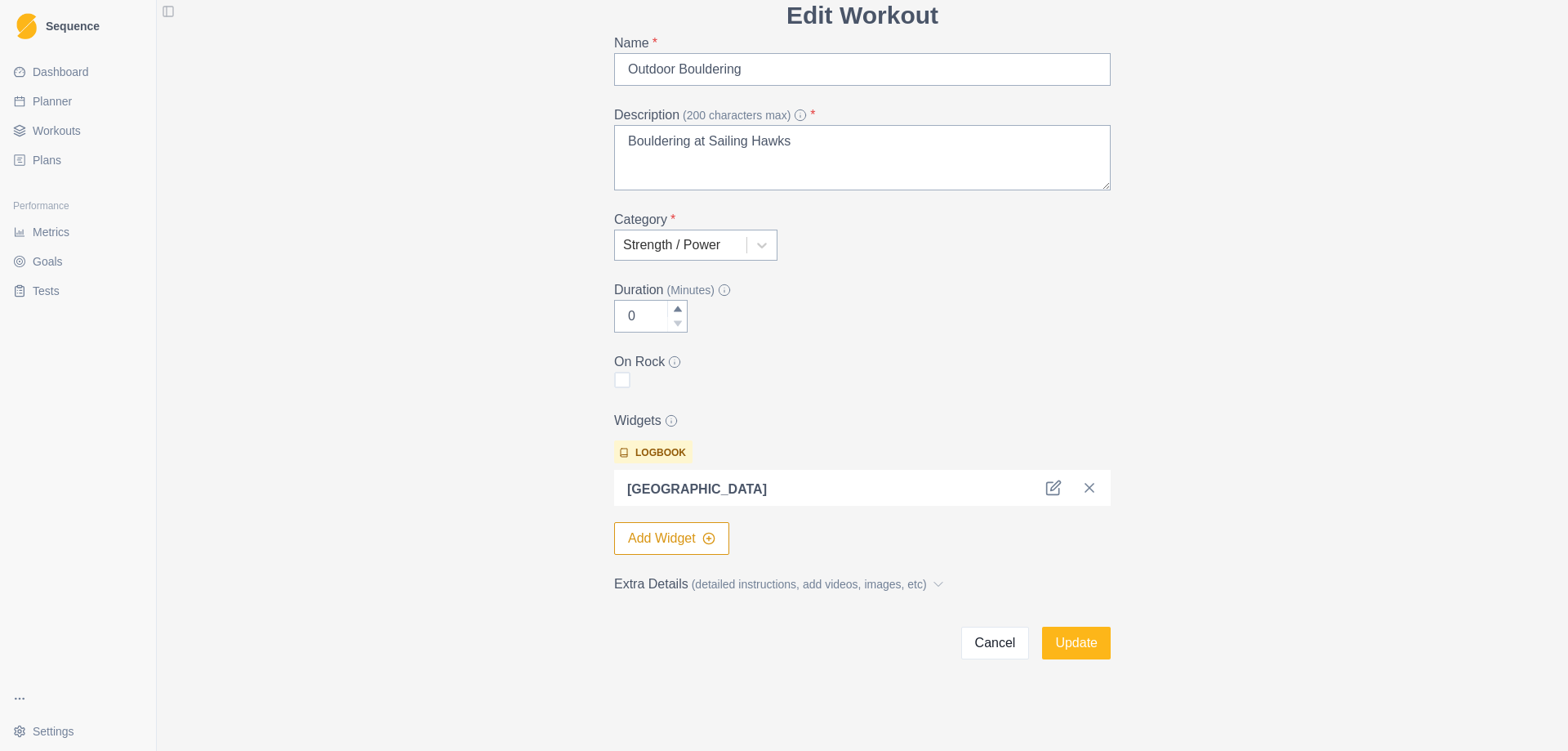
select select "month"
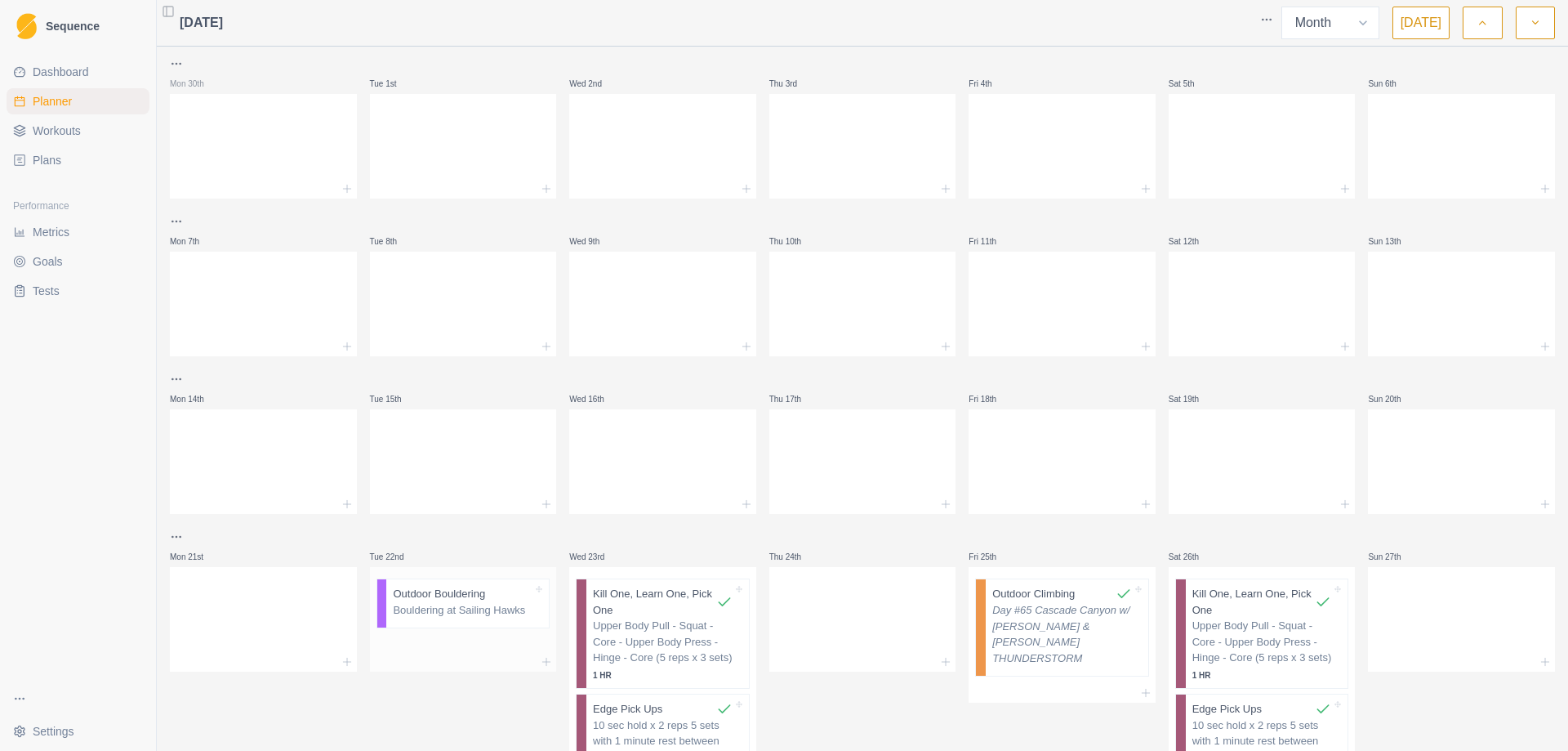
click at [453, 614] on p "Bouldering at Sailing Hawks" at bounding box center [462, 610] width 140 height 16
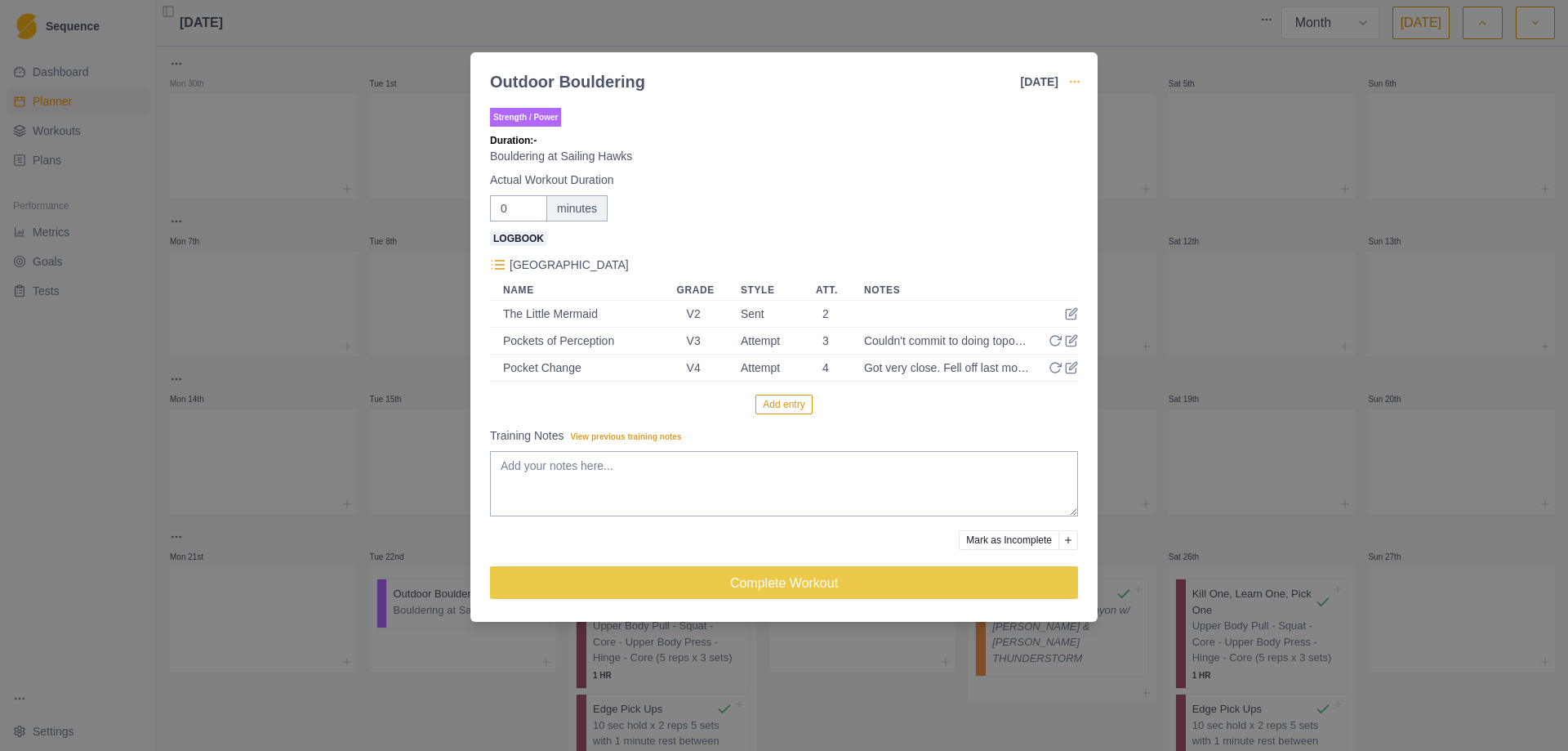
click at [1077, 82] on icon "button" at bounding box center [1074, 81] width 13 height 13
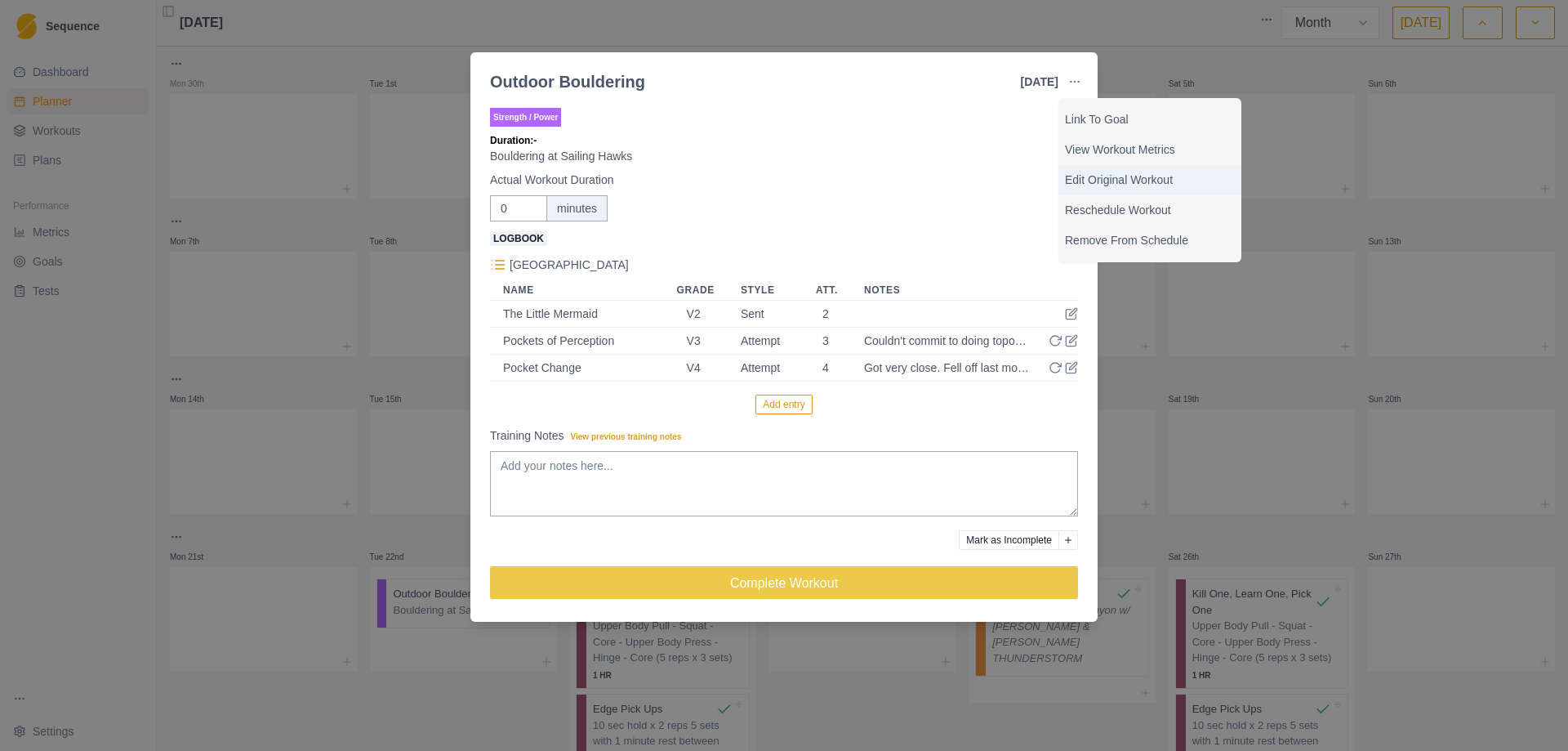
click at [1120, 176] on p "Edit Original Workout" at bounding box center [1150, 180] width 170 height 17
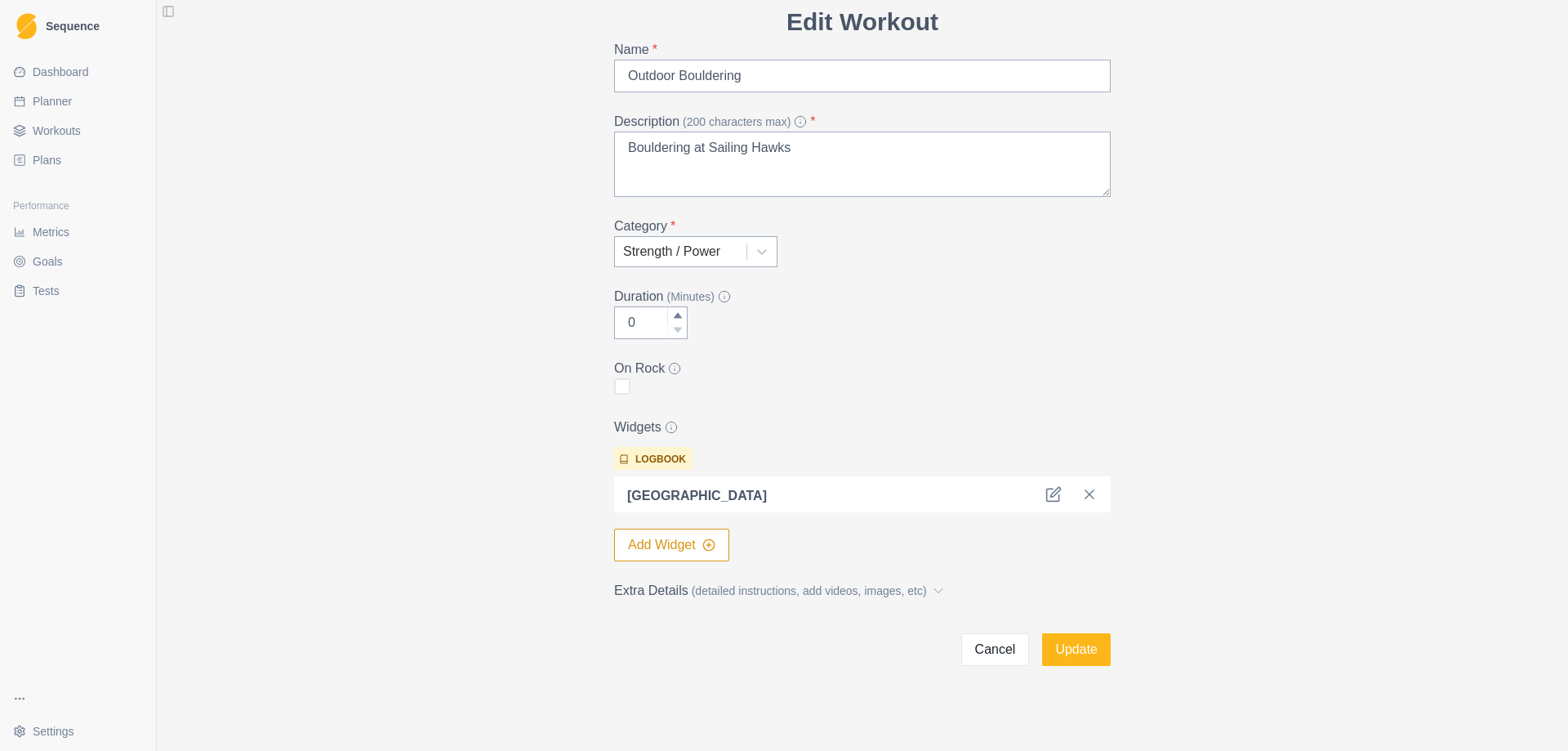
scroll to position [89, 0]
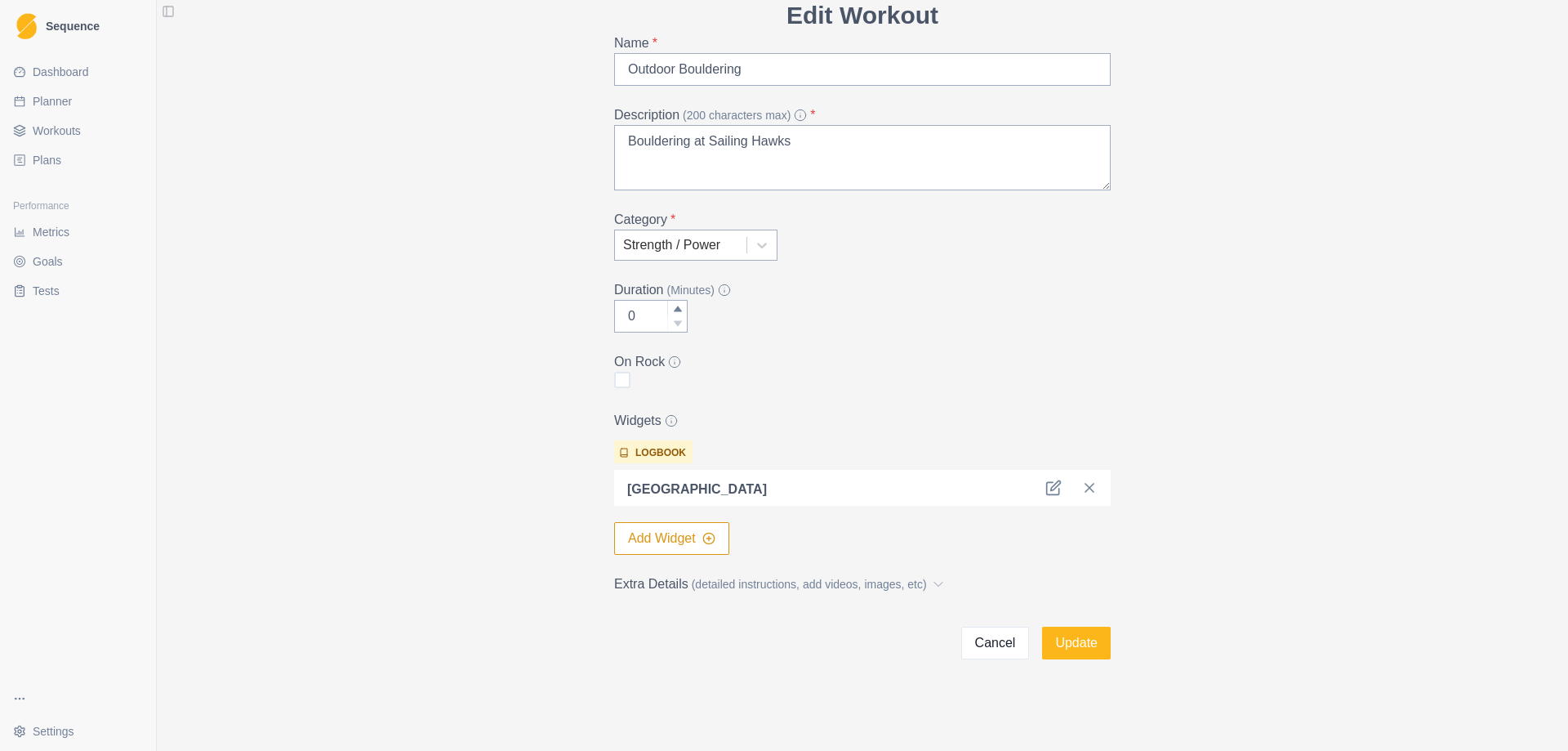
click at [706, 586] on span "(detailed instructions, add videos, images, etc)" at bounding box center [809, 584] width 235 height 17
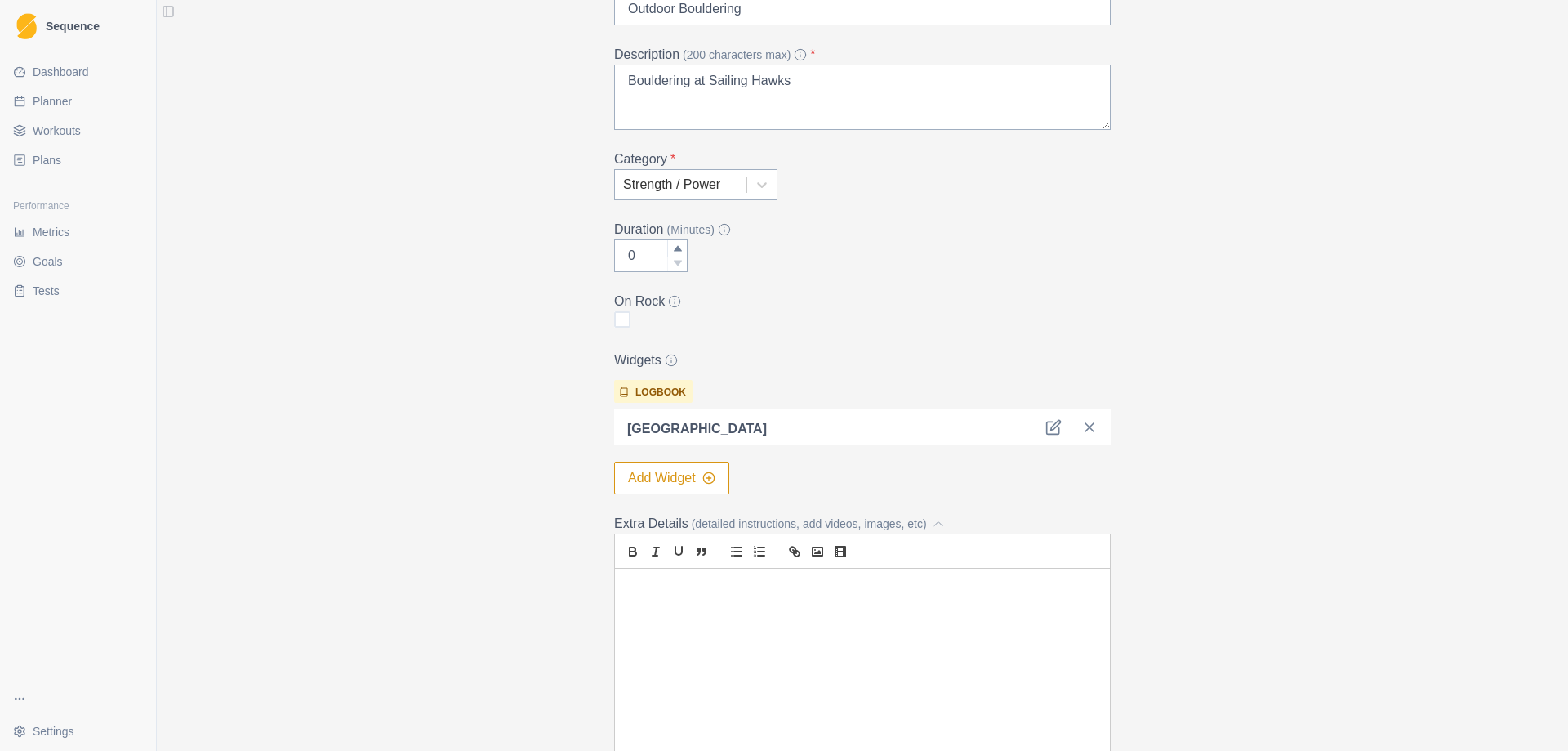
scroll to position [328, 0]
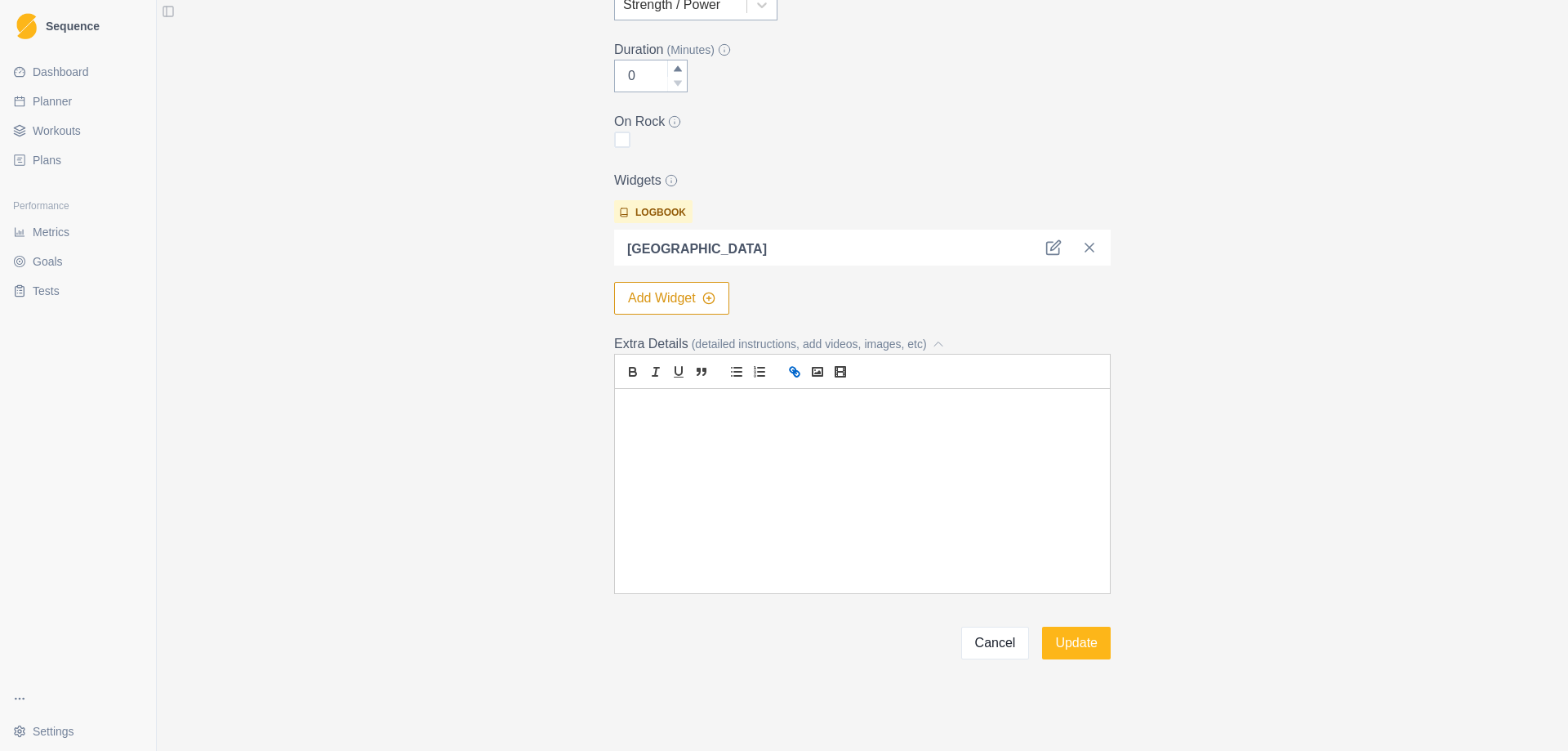
click at [789, 373] on icon "link" at bounding box center [792, 369] width 6 height 6
click at [983, 641] on button "Cancel" at bounding box center [995, 643] width 69 height 33
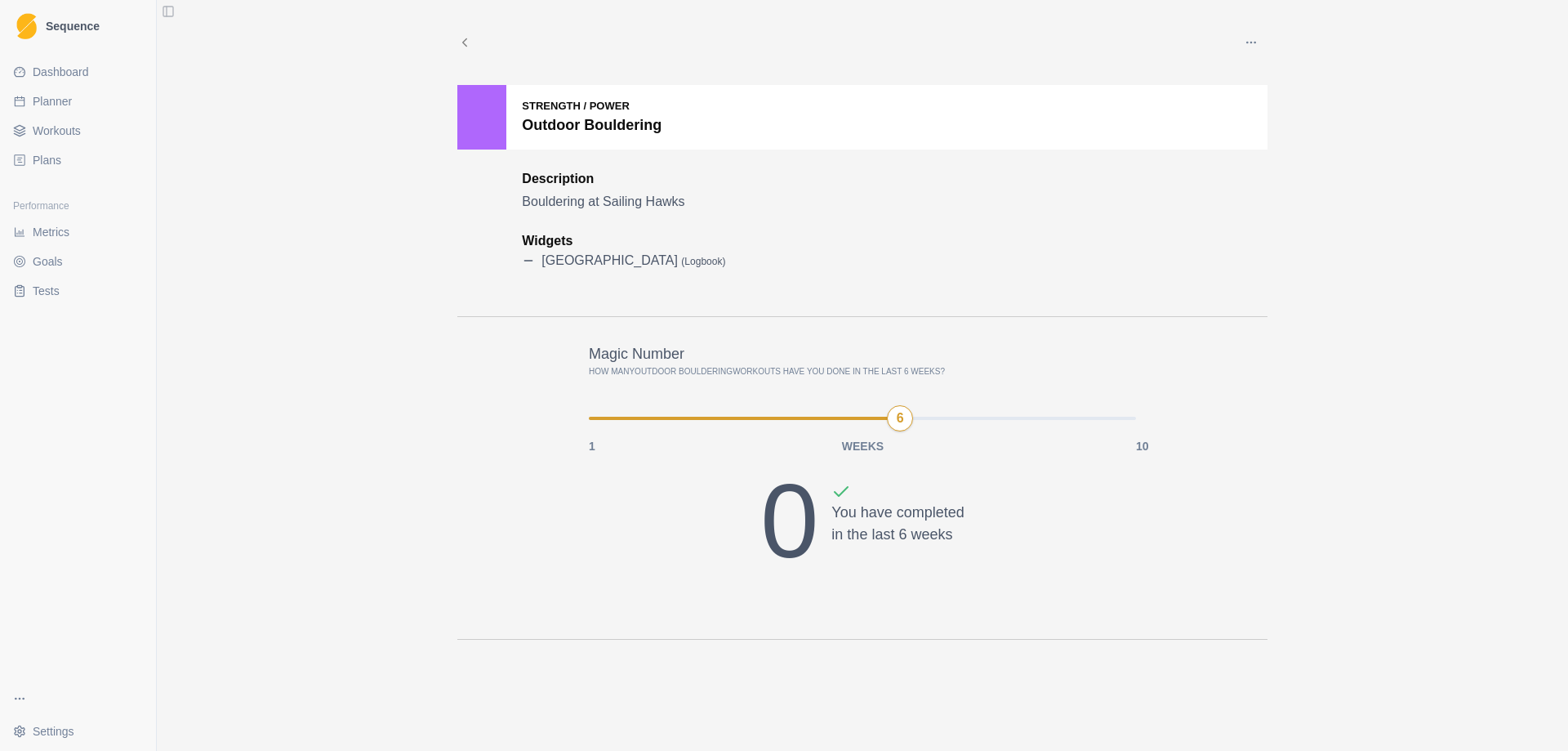
click at [73, 103] on link "Planner" at bounding box center [78, 101] width 143 height 26
select select "month"
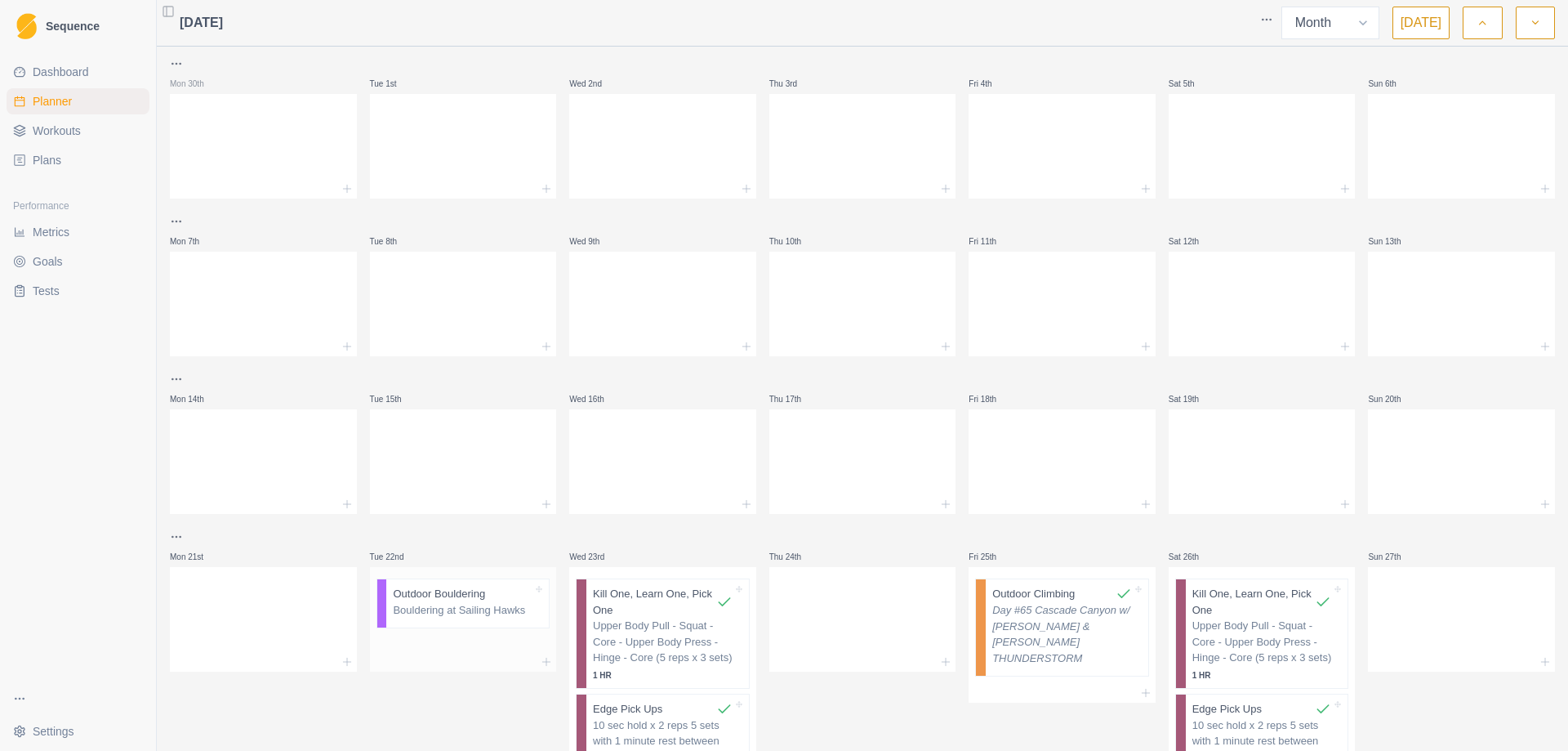
click at [474, 603] on p "Bouldering at Sailing Hawks" at bounding box center [462, 610] width 140 height 16
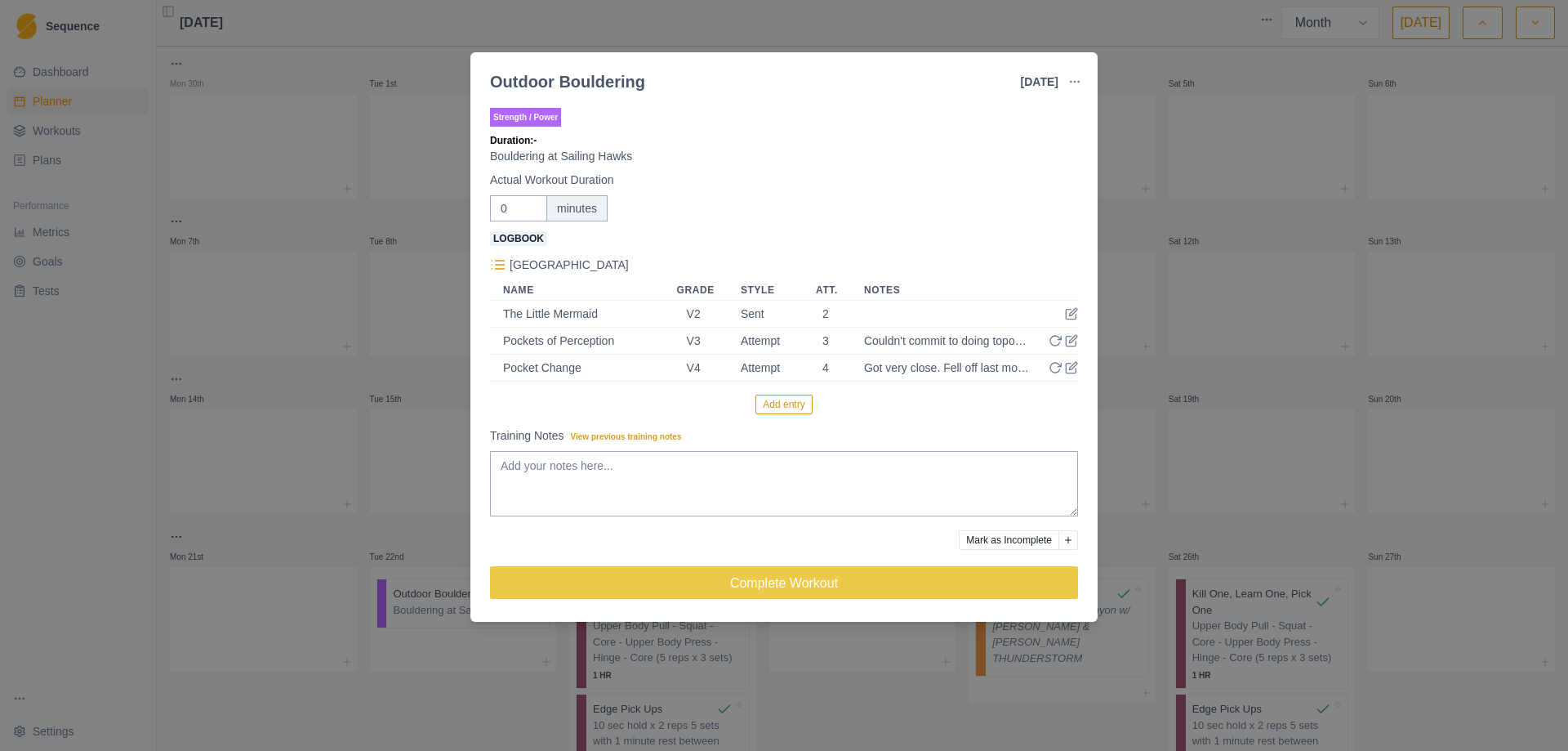
click at [792, 400] on button "Add entry" at bounding box center [784, 404] width 57 height 20
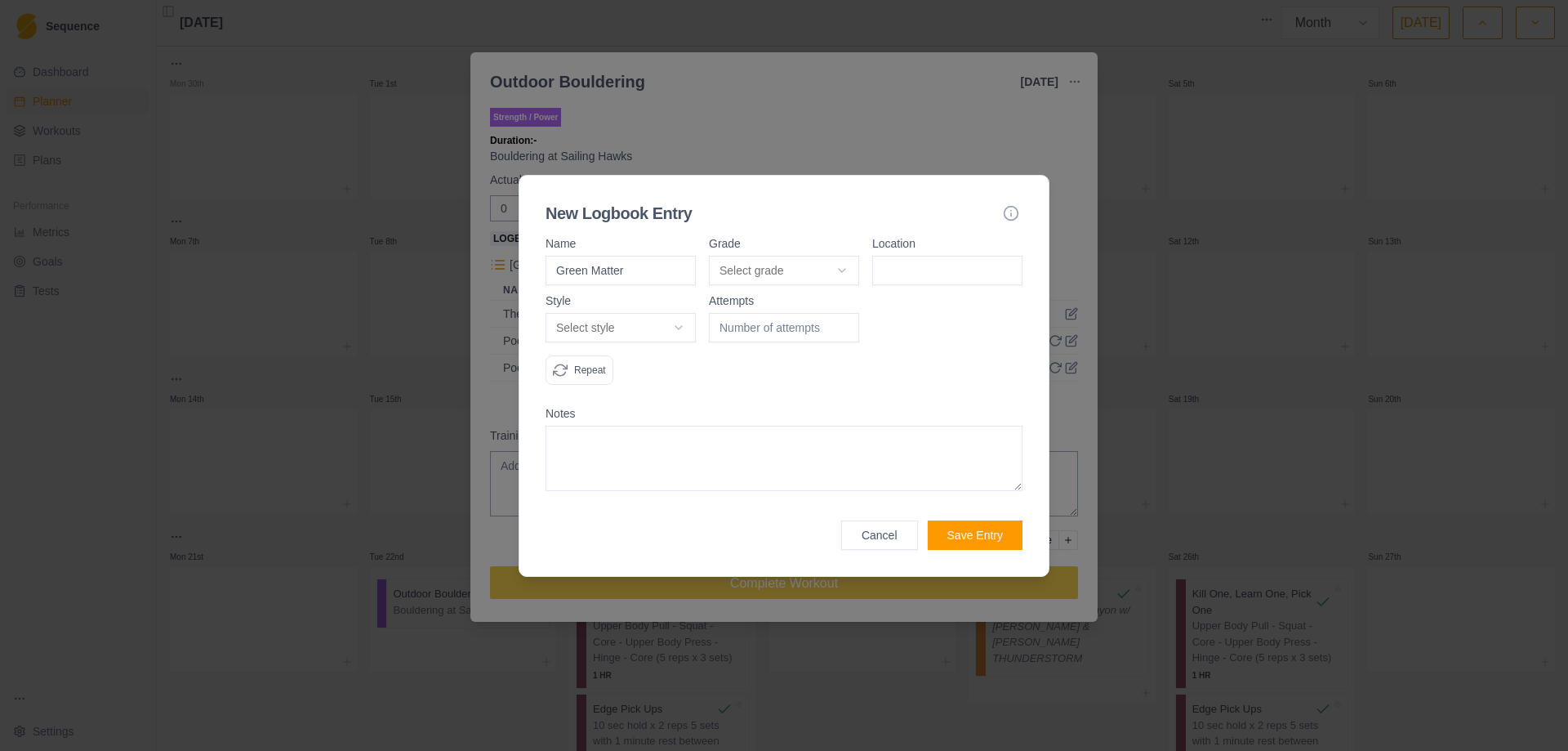
type input "Green Matter"
click at [841, 267] on body "Sequence Dashboard Planner Workouts Plans Performance Metrics Goals Tests Setti…" at bounding box center [784, 376] width 1568 height 751
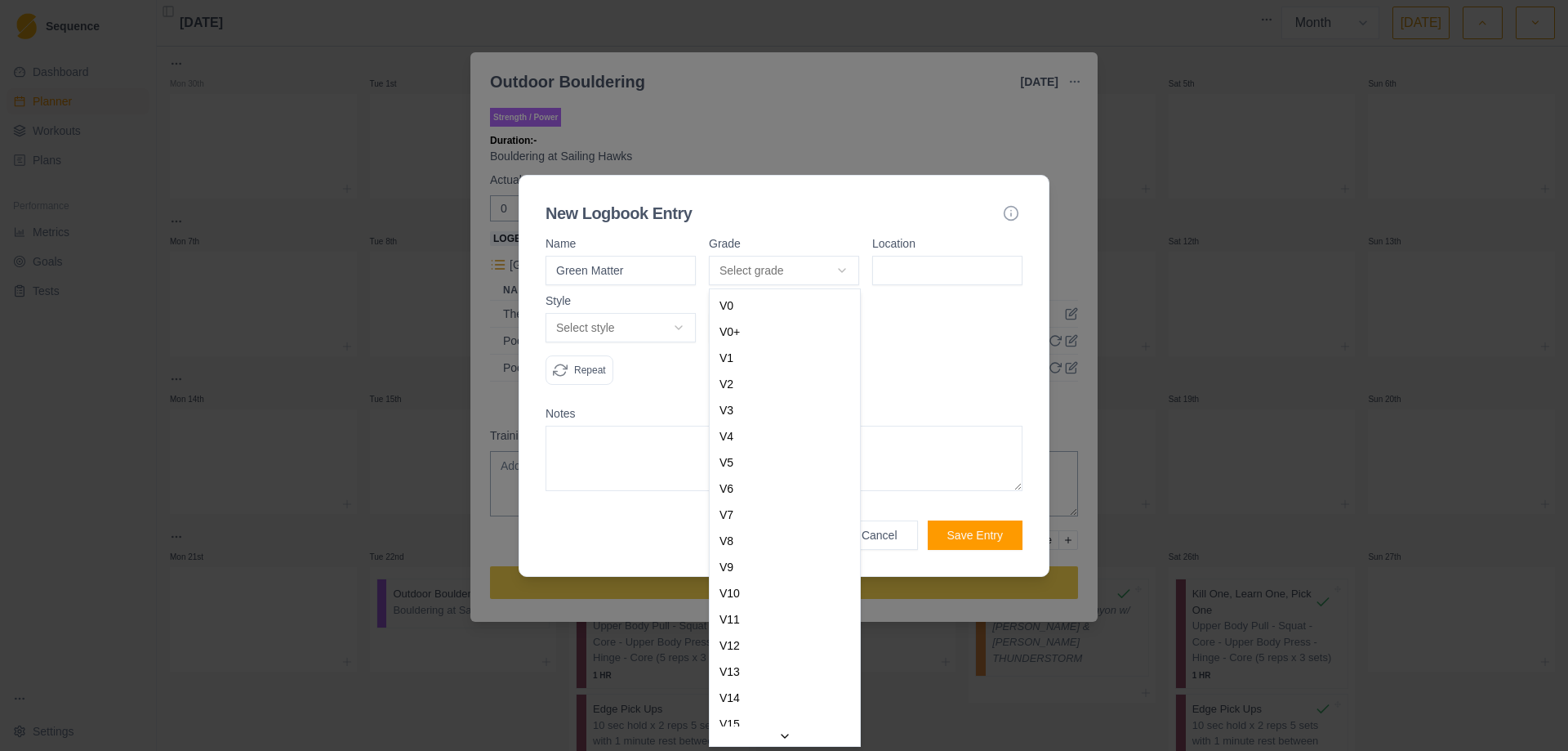
select select "ce4a9362-81d3-4cb3-a3b0-152c193b16d0"
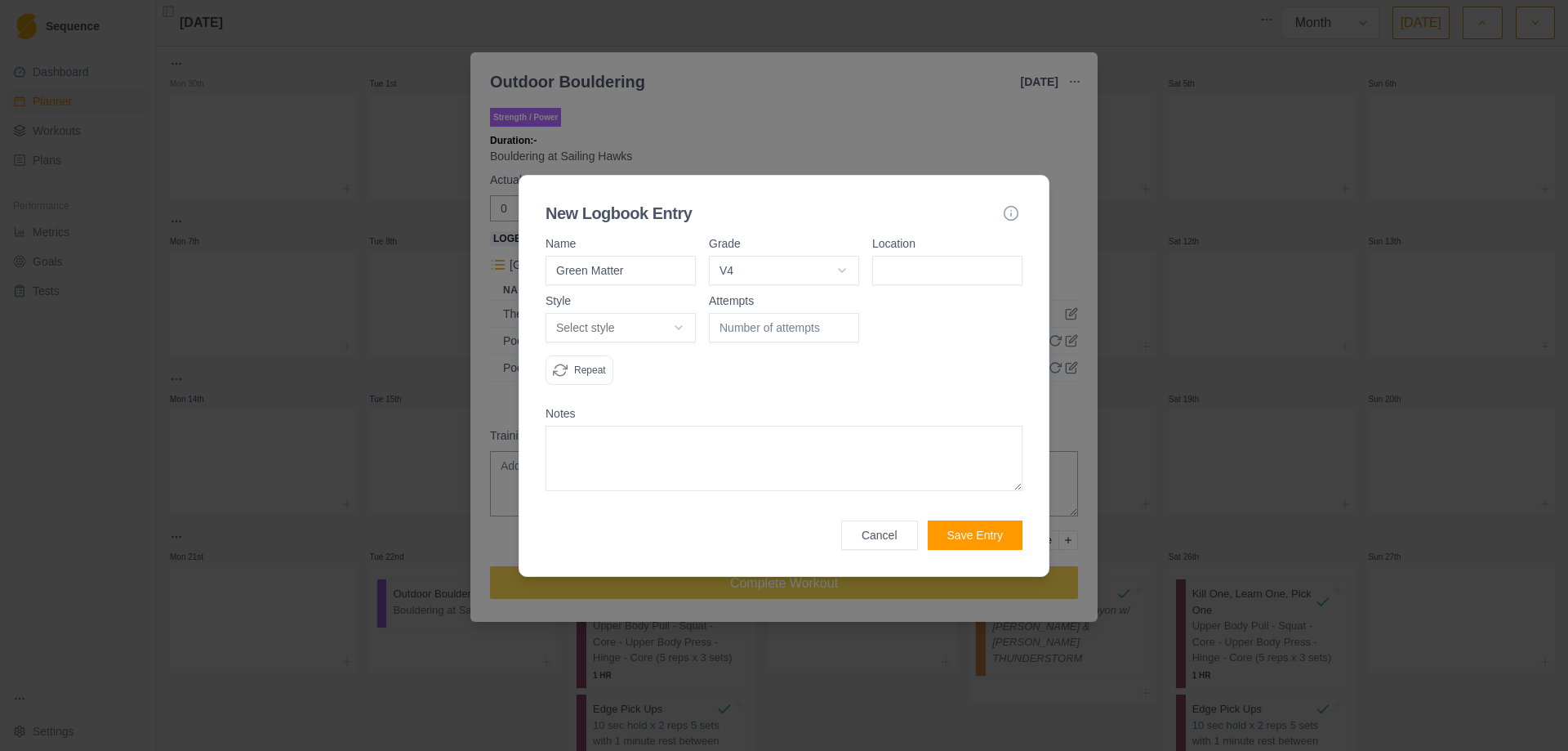
click at [912, 265] on input at bounding box center [946, 271] width 150 height 29
type input "Sailing Hawks"
click at [684, 332] on body "Sequence Dashboard Planner Workouts Plans Performance Metrics Goals Tests Setti…" at bounding box center [784, 376] width 1568 height 751
select select "attempt"
click at [845, 324] on input "1" at bounding box center [783, 327] width 150 height 29
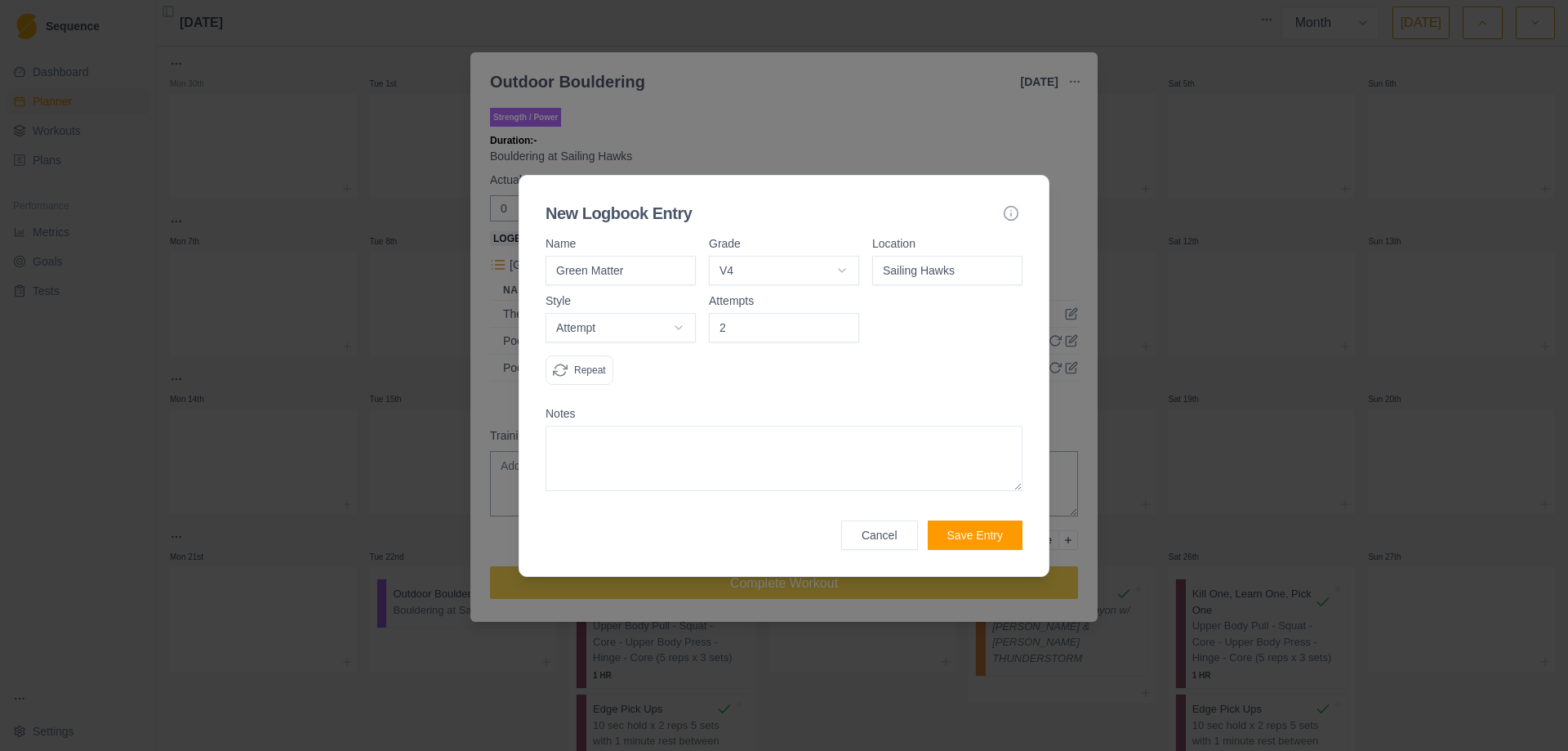
click at [845, 324] on input "2" at bounding box center [783, 327] width 150 height 29
type input "3"
click at [845, 324] on input "3" at bounding box center [783, 327] width 150 height 29
click at [692, 448] on textarea at bounding box center [783, 458] width 477 height 65
type textarea "Felt surprisingly strong on this [DATE]. Fingers getting sore, so had to stop."
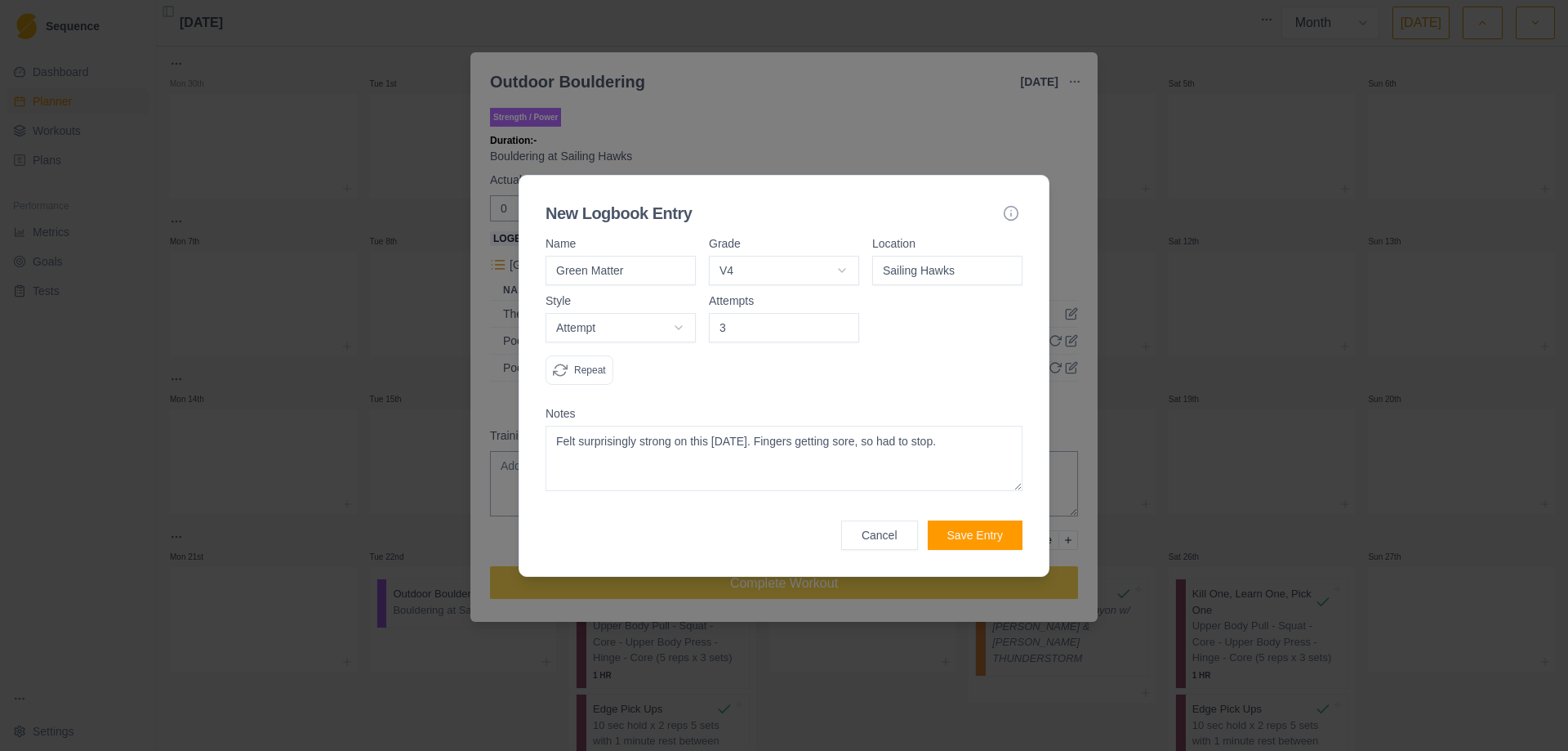
click at [979, 534] on button "Save Entry" at bounding box center [975, 535] width 94 height 29
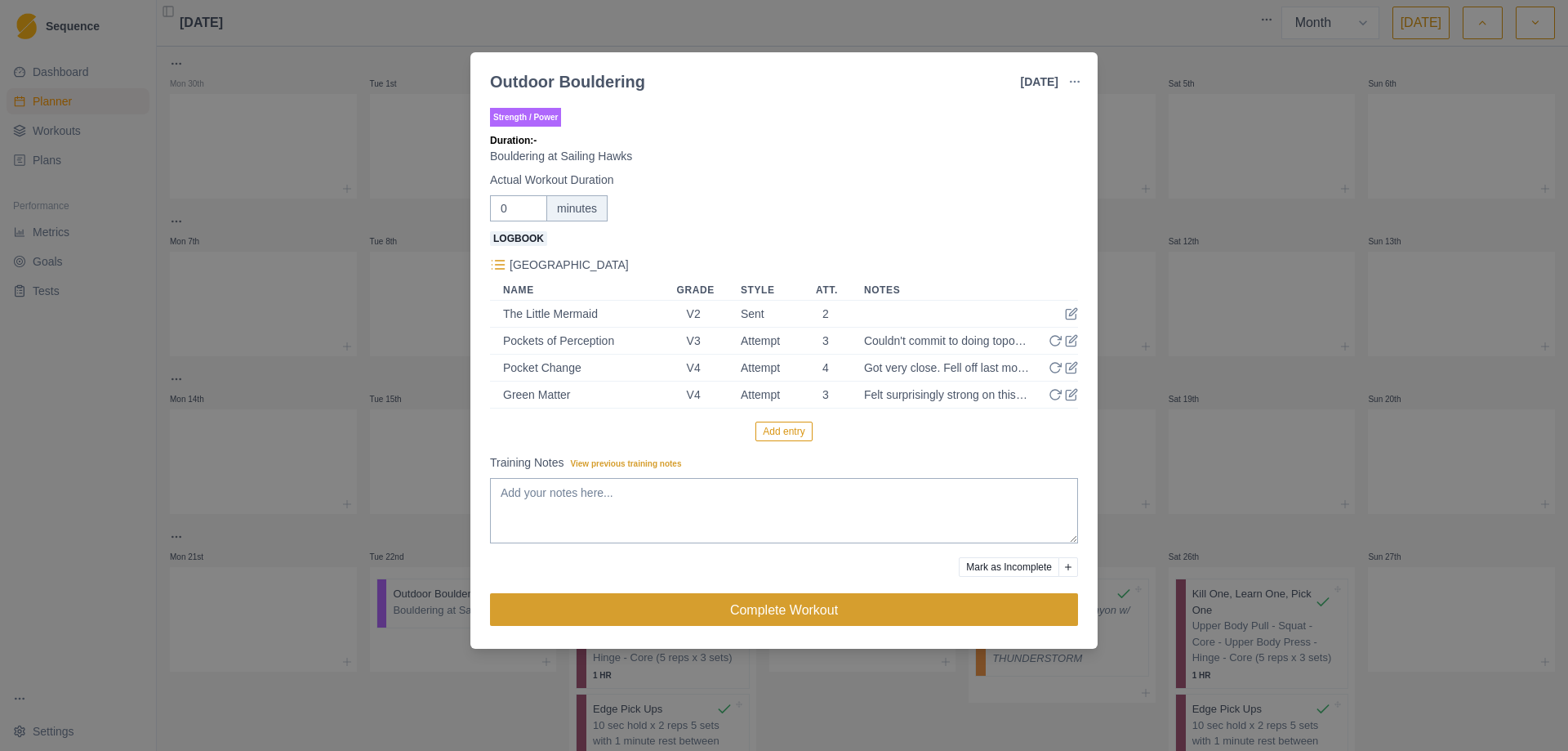
click at [795, 616] on button "Complete Workout" at bounding box center [784, 609] width 588 height 33
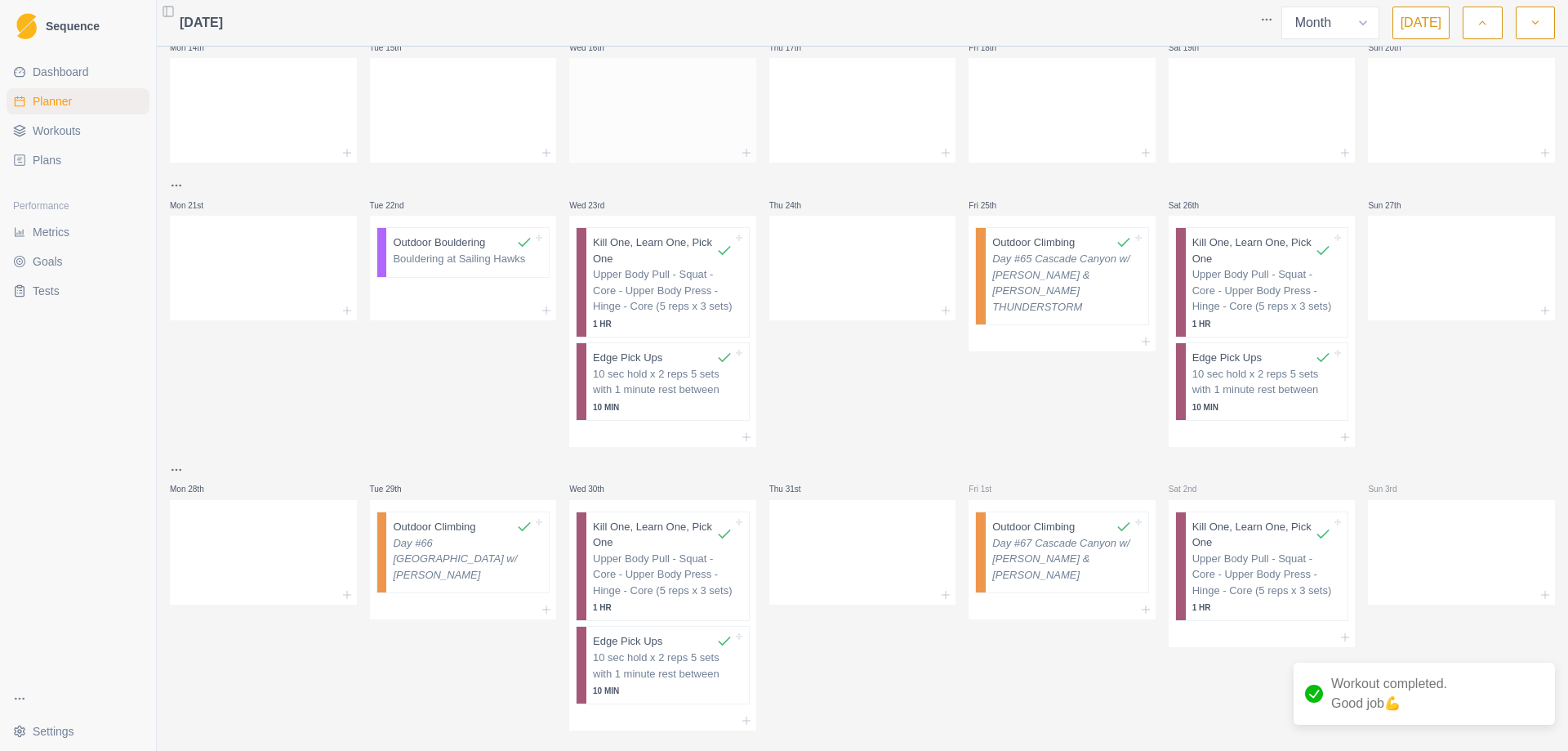
scroll to position [376, 0]
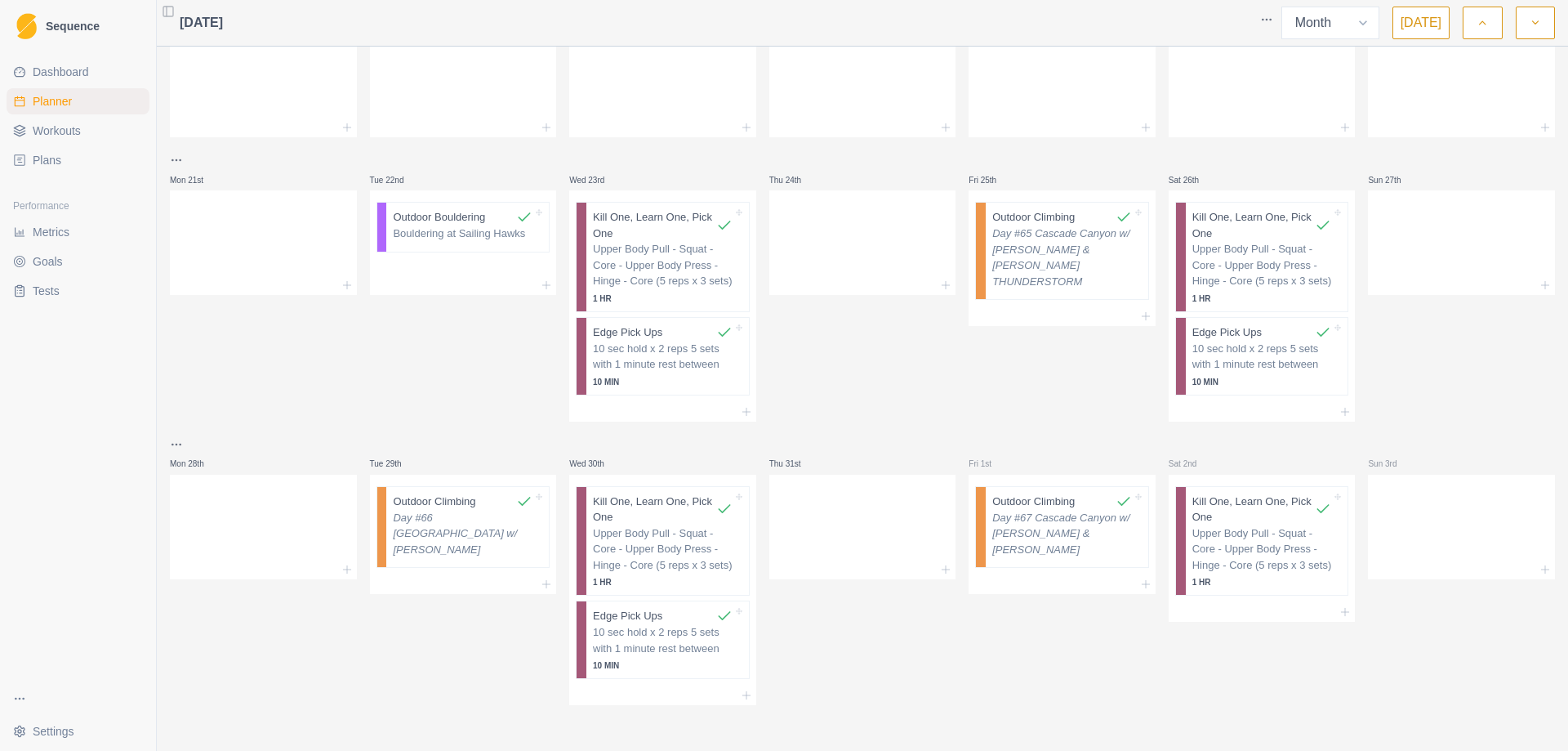
click at [57, 230] on span "Metrics" at bounding box center [51, 232] width 37 height 16
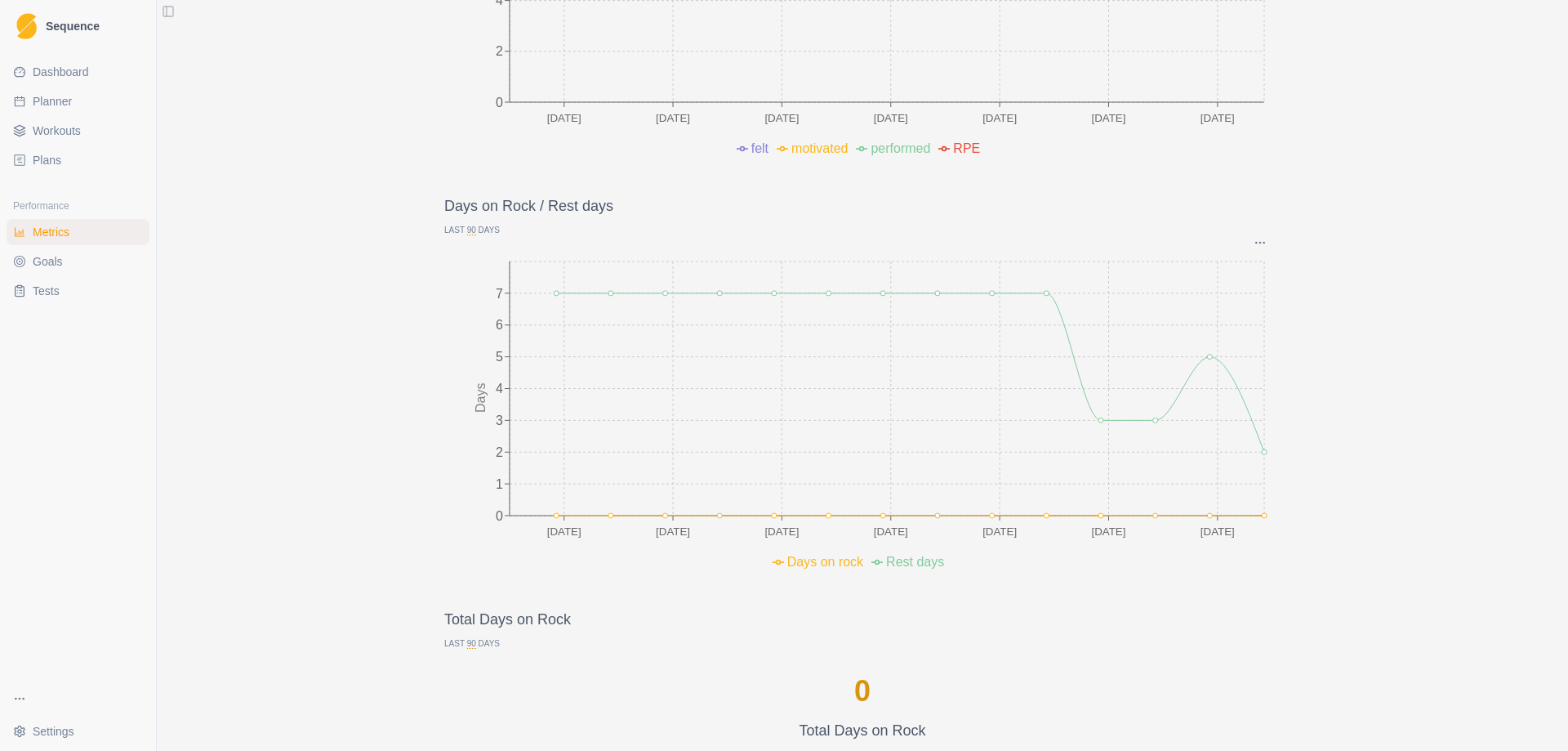
scroll to position [817, 0]
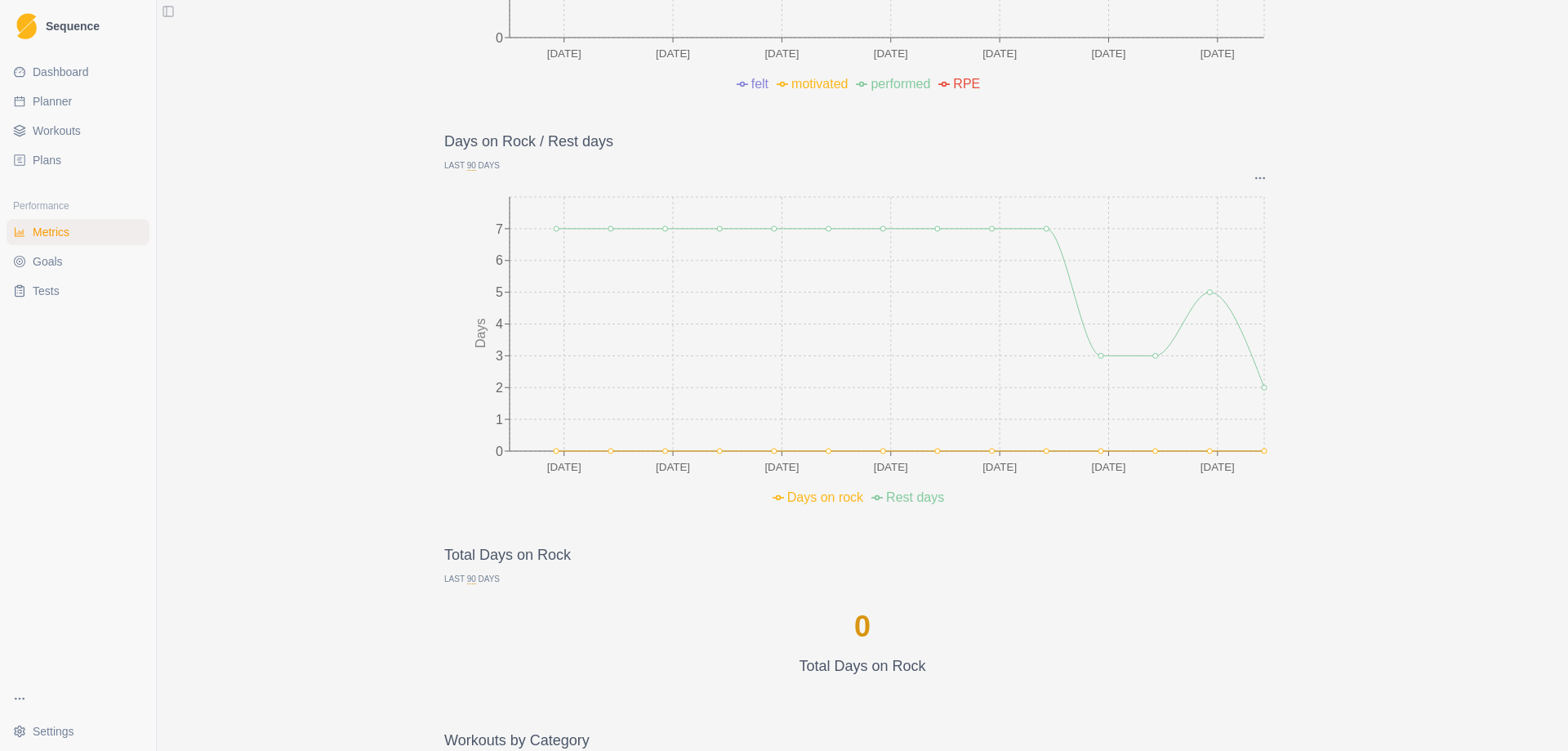
click at [70, 137] on span "Workouts" at bounding box center [57, 131] width 48 height 16
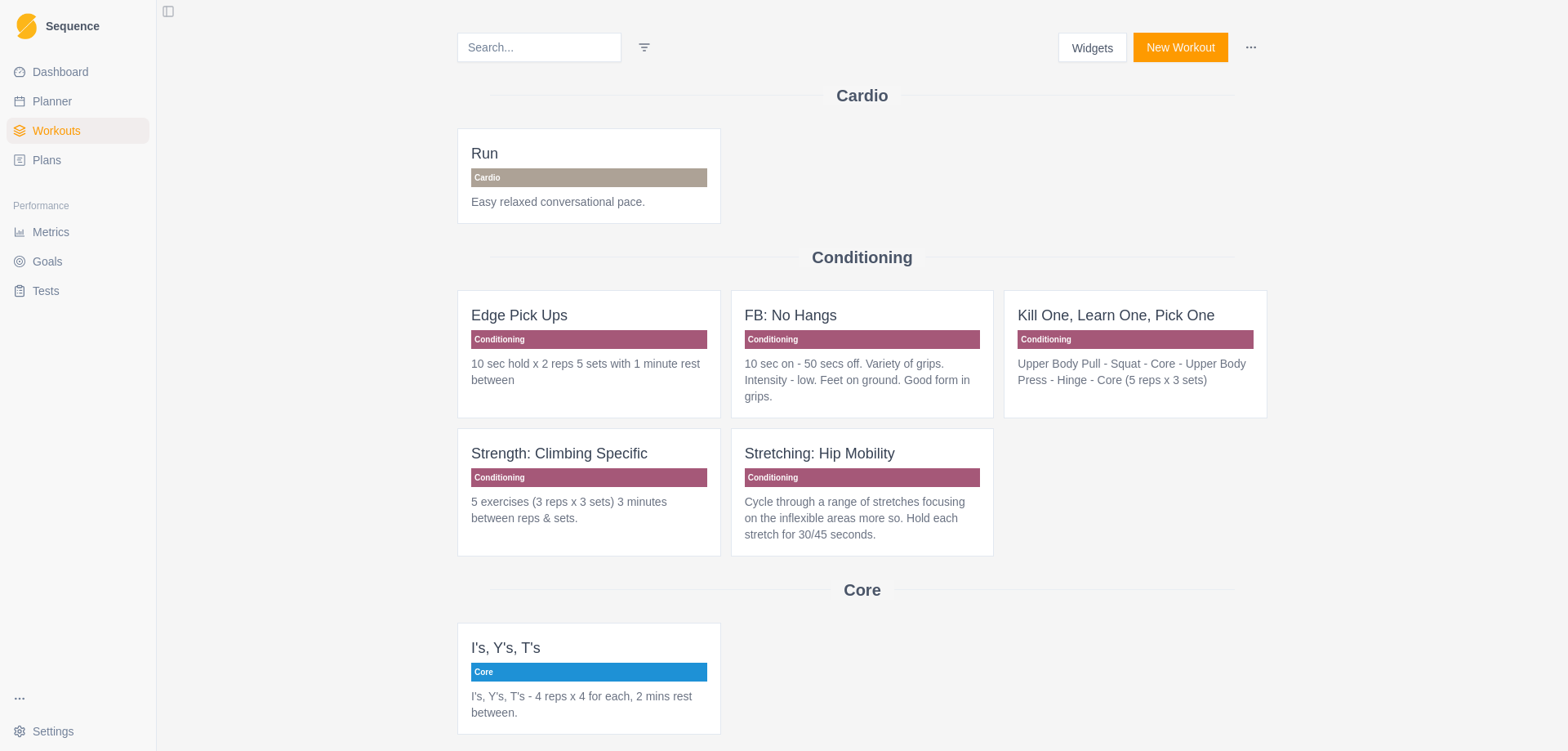
click at [72, 107] on link "Planner" at bounding box center [78, 101] width 143 height 26
select select "month"
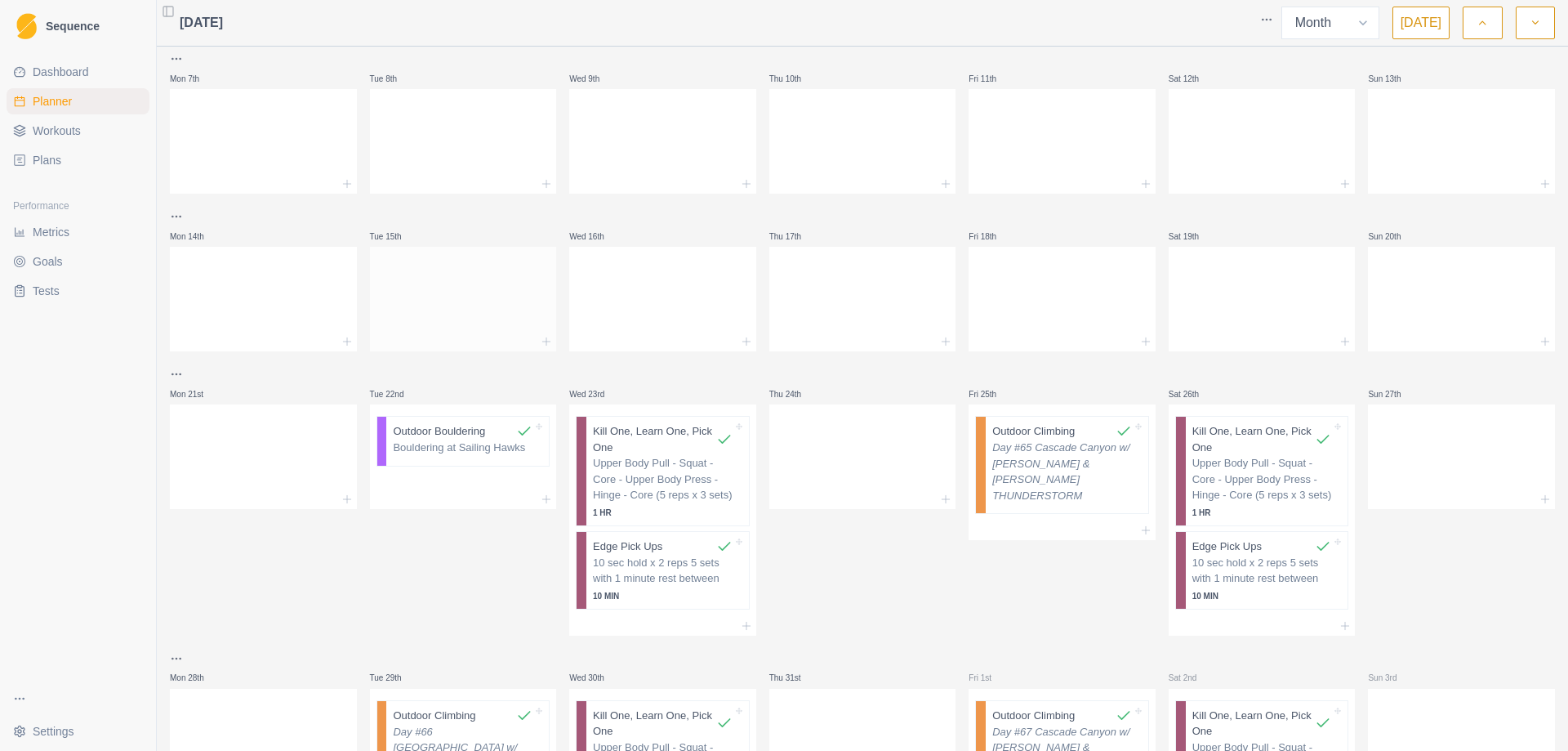
scroll to position [163, 0]
click at [457, 430] on p "Outdoor Bouldering" at bounding box center [438, 430] width 92 height 16
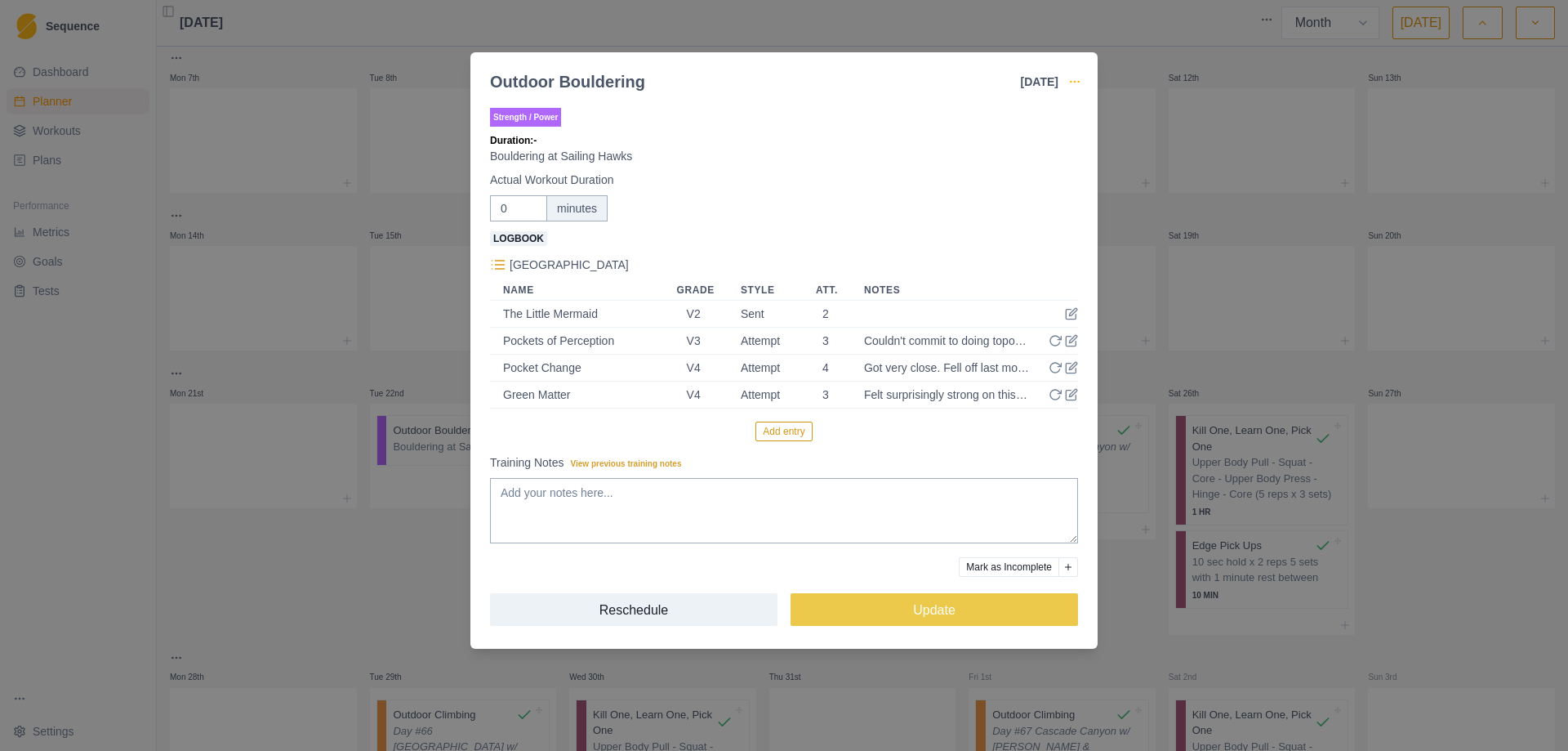
click at [1074, 78] on icon "button" at bounding box center [1074, 81] width 13 height 13
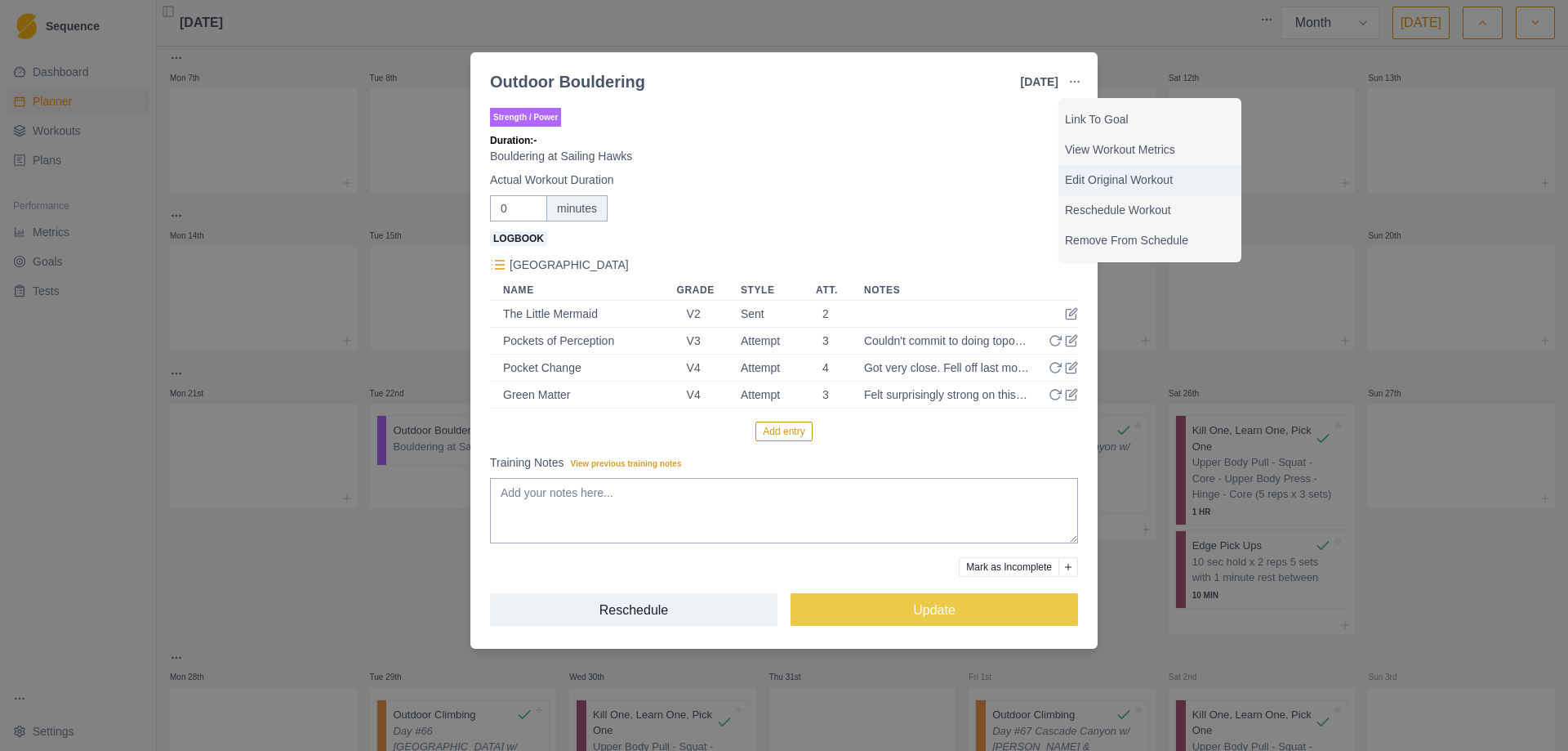
click at [1128, 175] on p "Edit Original Workout" at bounding box center [1150, 180] width 170 height 17
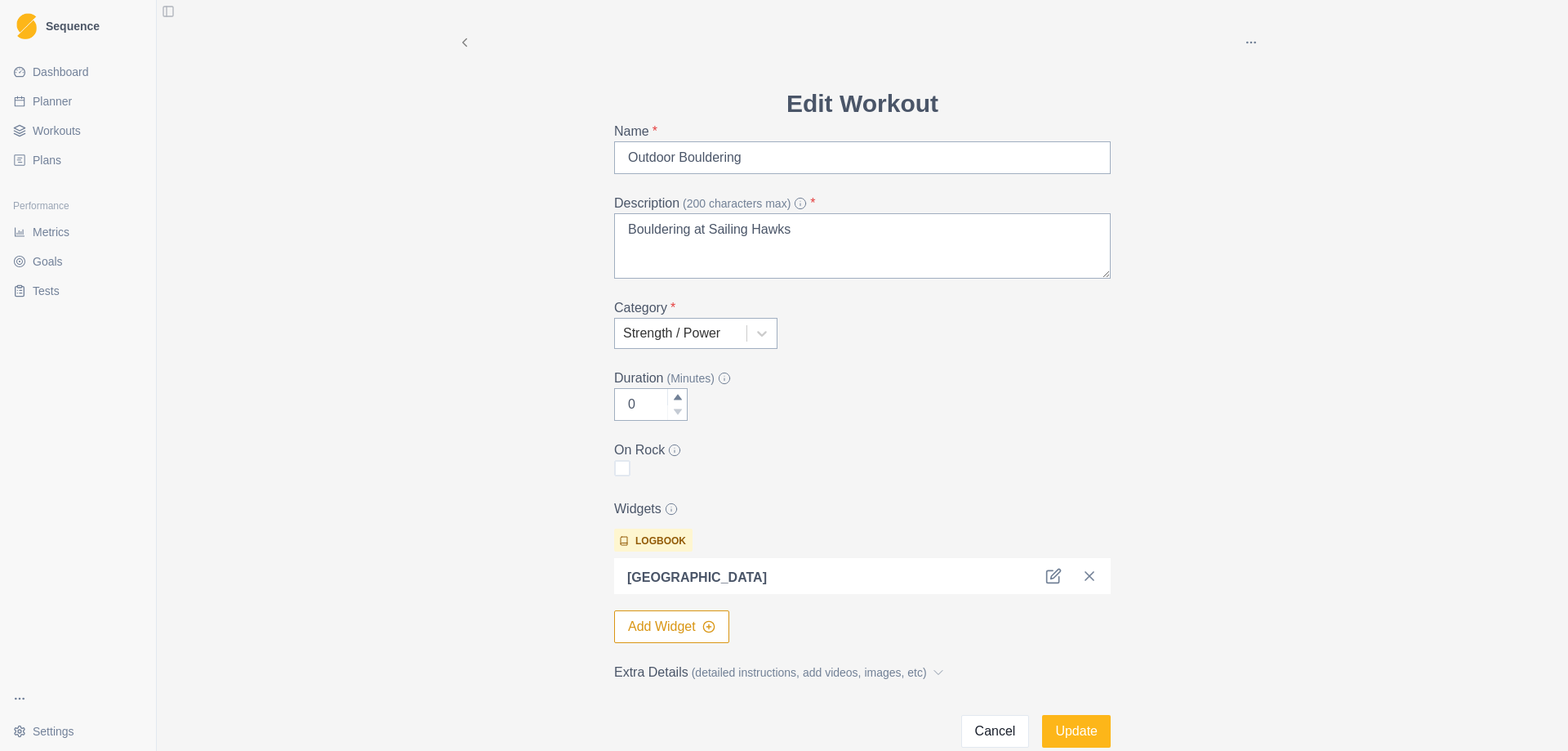
click at [619, 473] on span at bounding box center [622, 467] width 16 height 16
click at [614, 469] on input "checkbox" at bounding box center [613, 468] width 1 height 1
checkbox input "true"
click at [1062, 735] on button "Update" at bounding box center [1076, 731] width 69 height 33
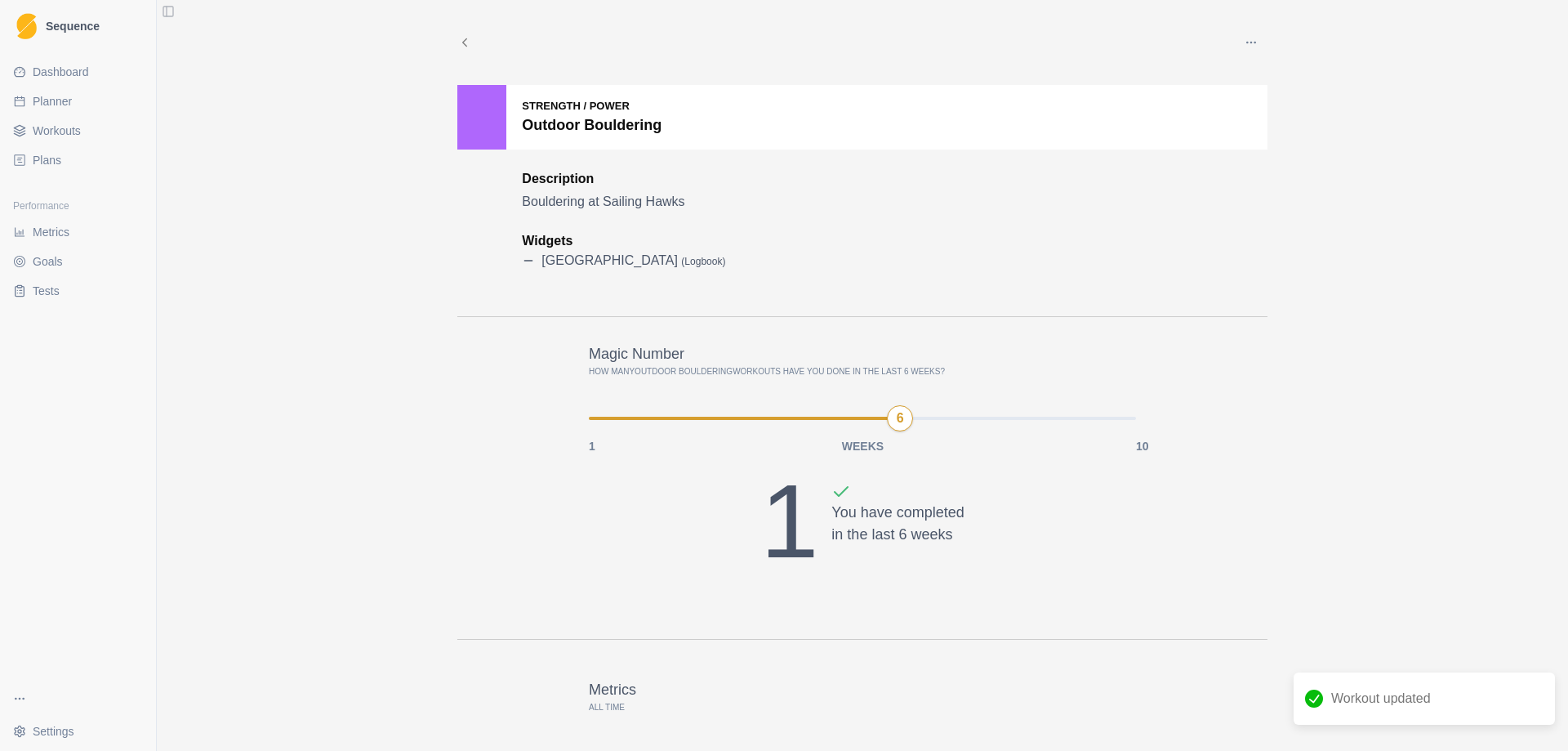
click at [70, 109] on link "Planner" at bounding box center [78, 101] width 143 height 26
select select "month"
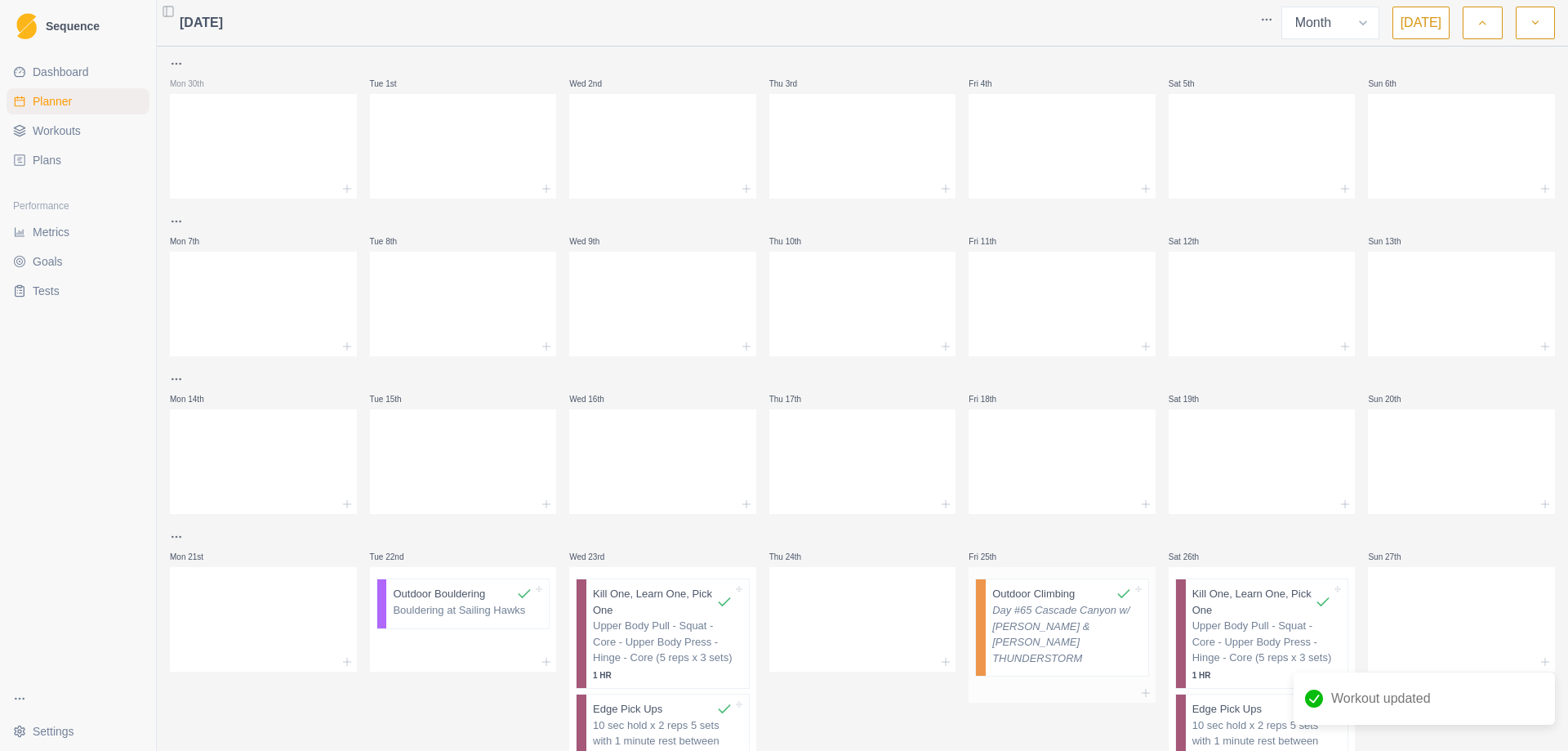
click at [1036, 618] on p "Day #65 Cascade Canyon w/ [PERSON_NAME] & [PERSON_NAME] THUNDERSTORM" at bounding box center [1061, 634] width 140 height 64
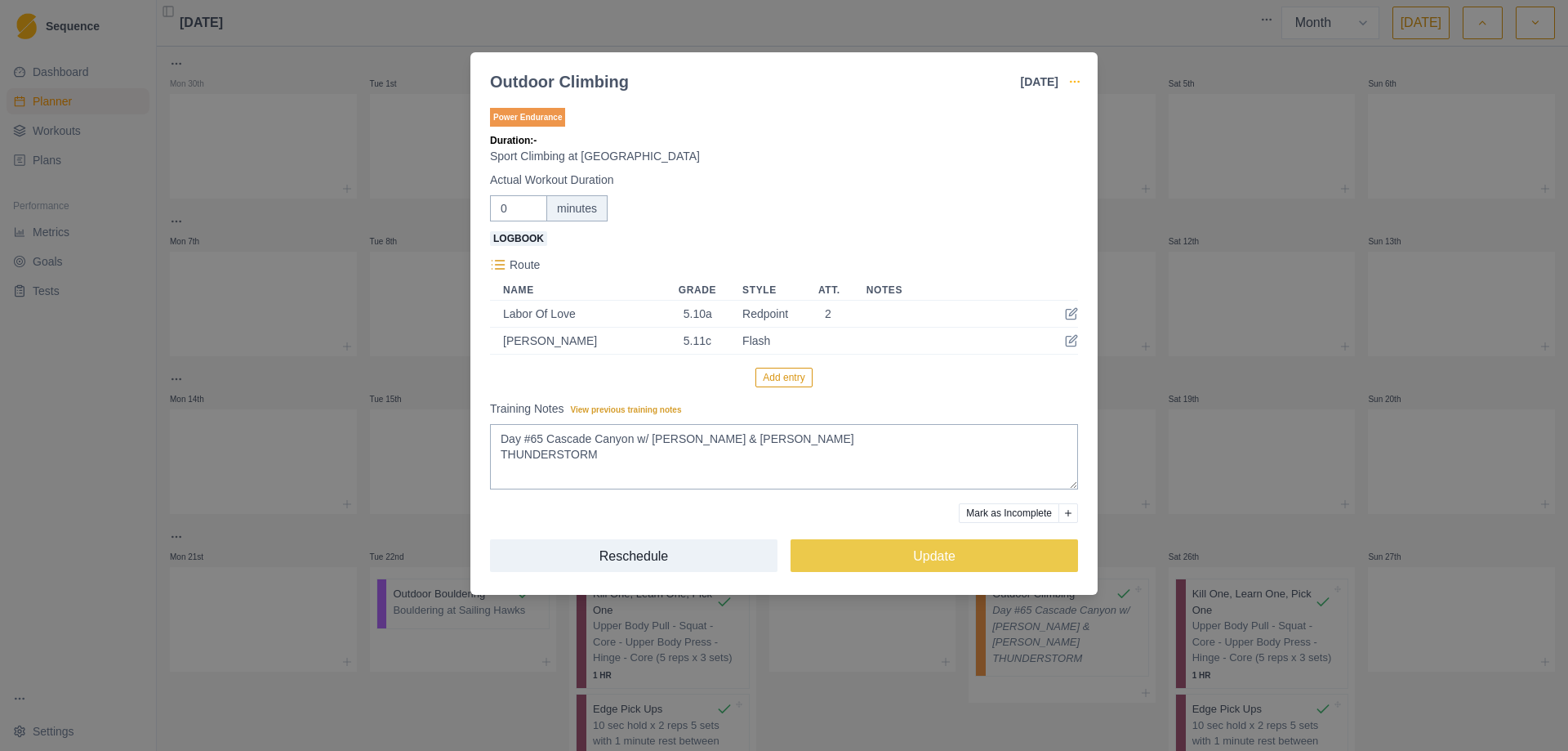
click at [1072, 77] on icon "button" at bounding box center [1074, 81] width 13 height 13
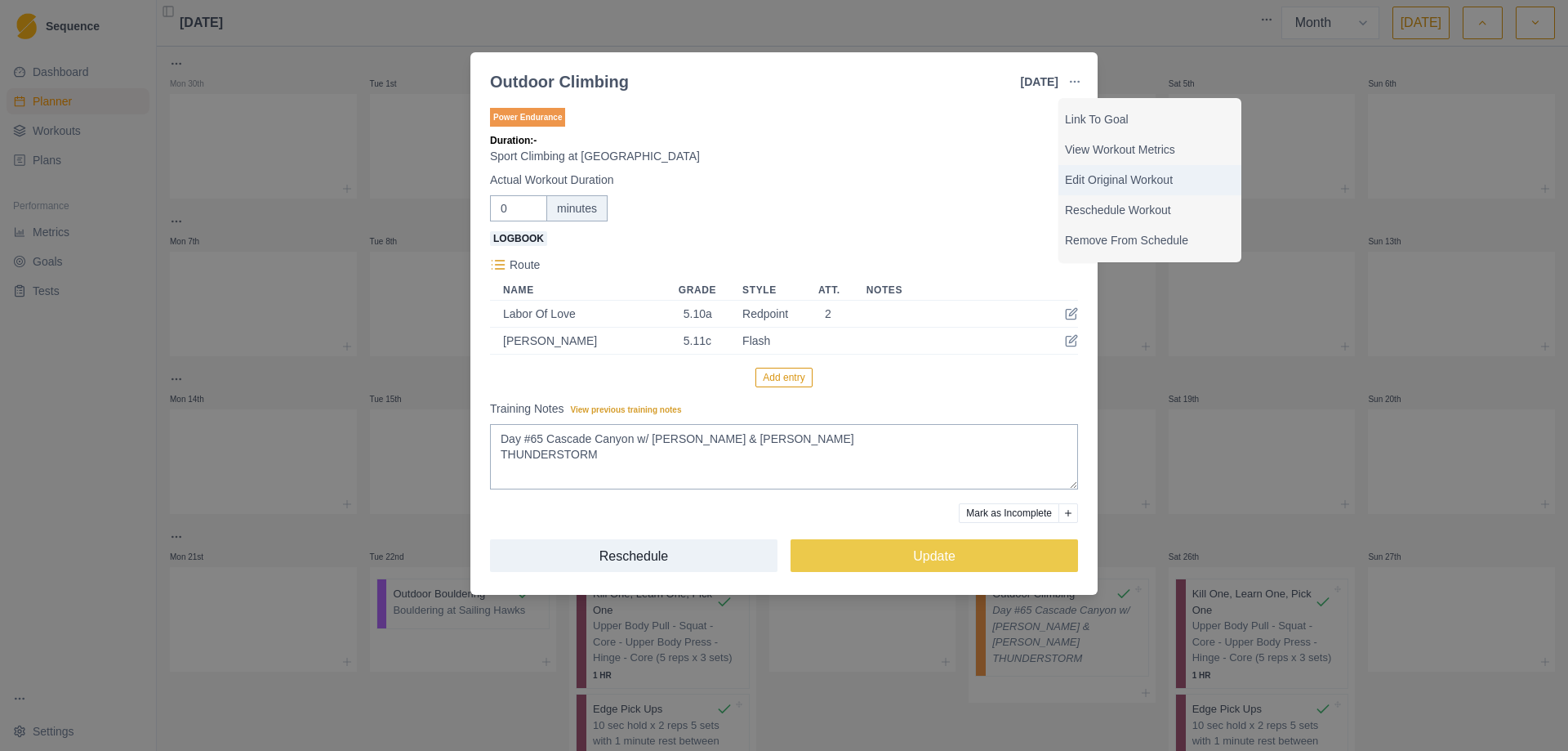
click at [1114, 180] on p "Edit Original Workout" at bounding box center [1150, 180] width 170 height 17
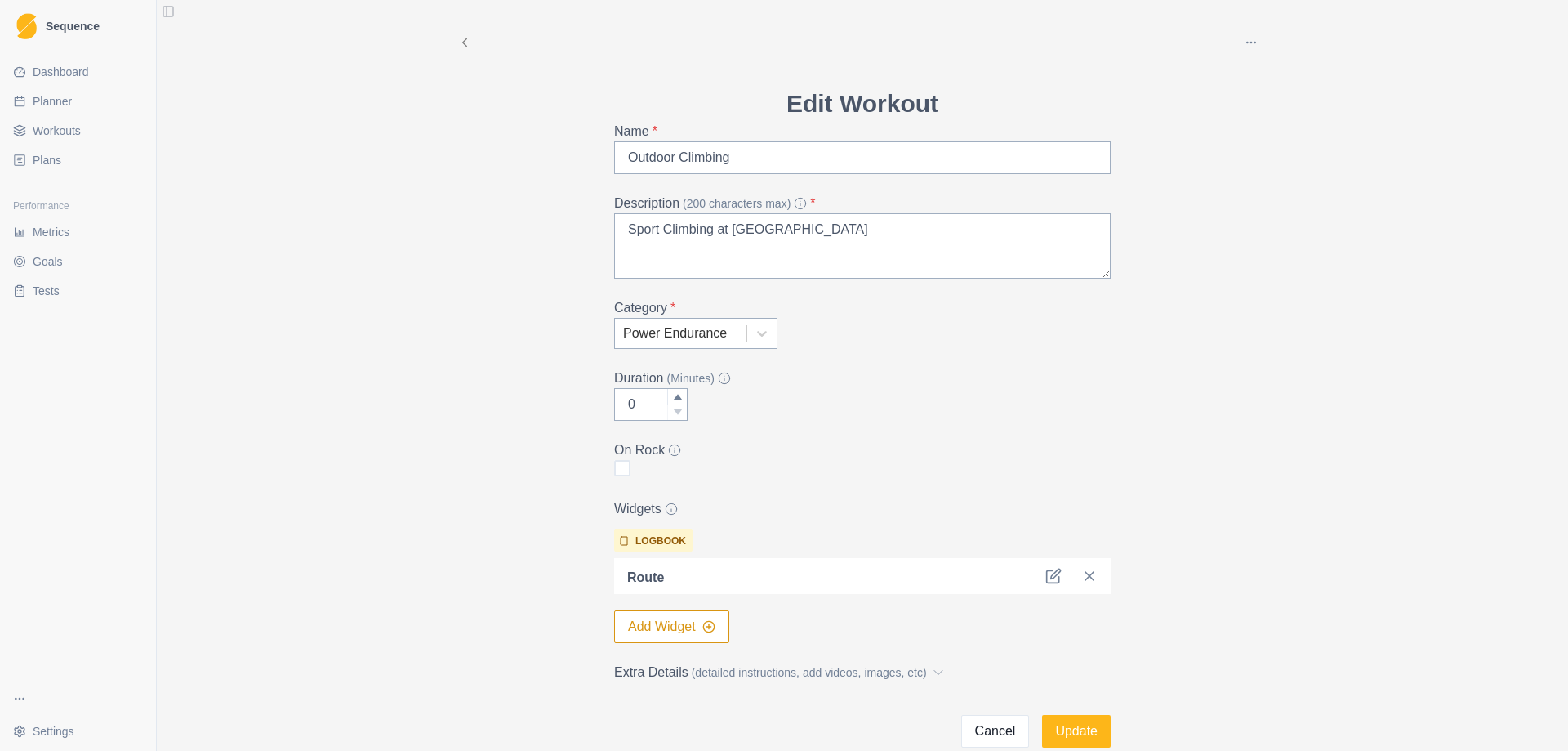
click at [617, 467] on span at bounding box center [622, 467] width 16 height 16
click at [614, 468] on input "checkbox" at bounding box center [613, 468] width 1 height 1
checkbox input "true"
click at [1066, 726] on button "Update" at bounding box center [1076, 731] width 69 height 33
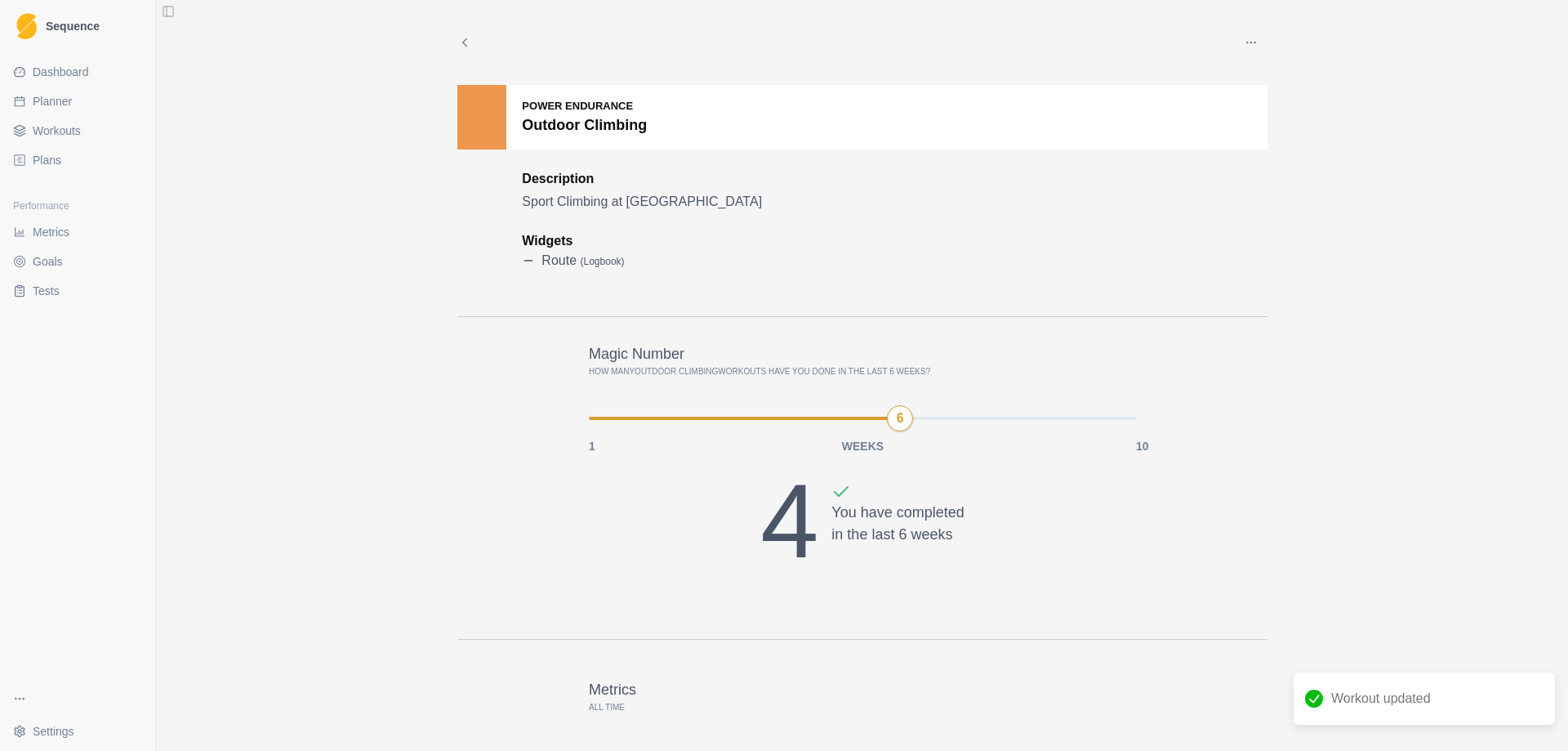
click at [64, 105] on span "Planner" at bounding box center [52, 101] width 40 height 16
select select "month"
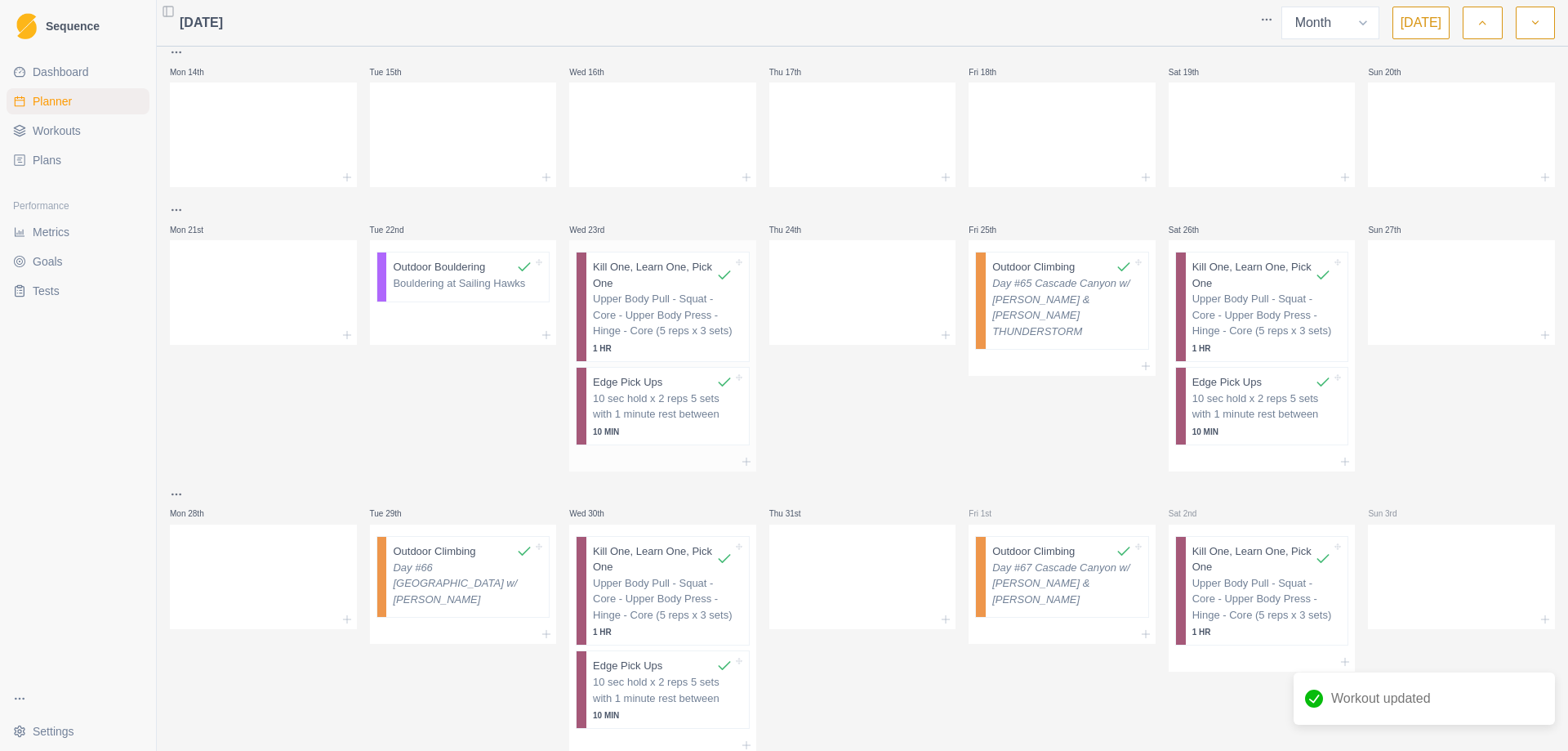
scroll to position [376, 0]
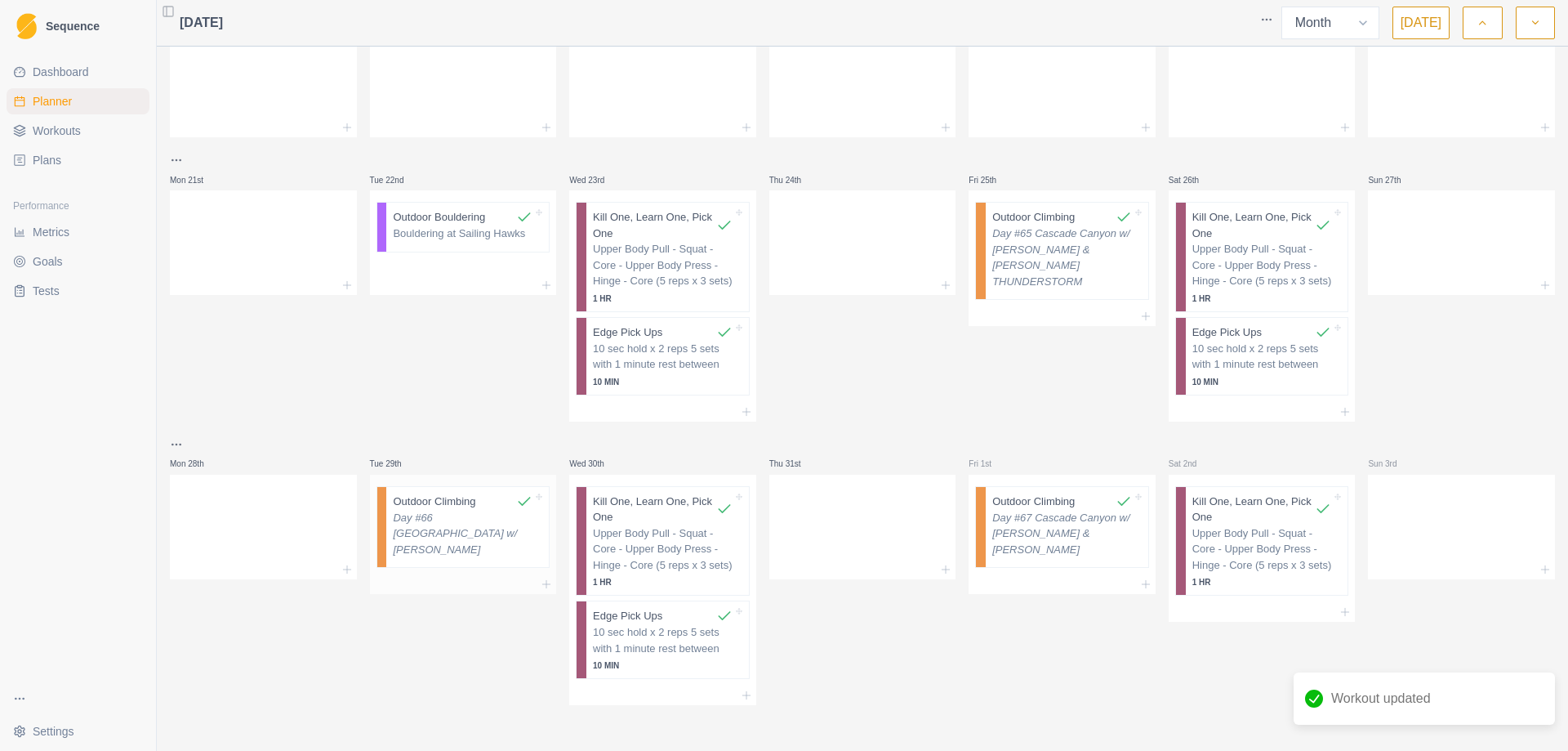
click at [476, 529] on p "Day #66 [GEOGRAPHIC_DATA] w/ [PERSON_NAME]" at bounding box center [462, 534] width 140 height 48
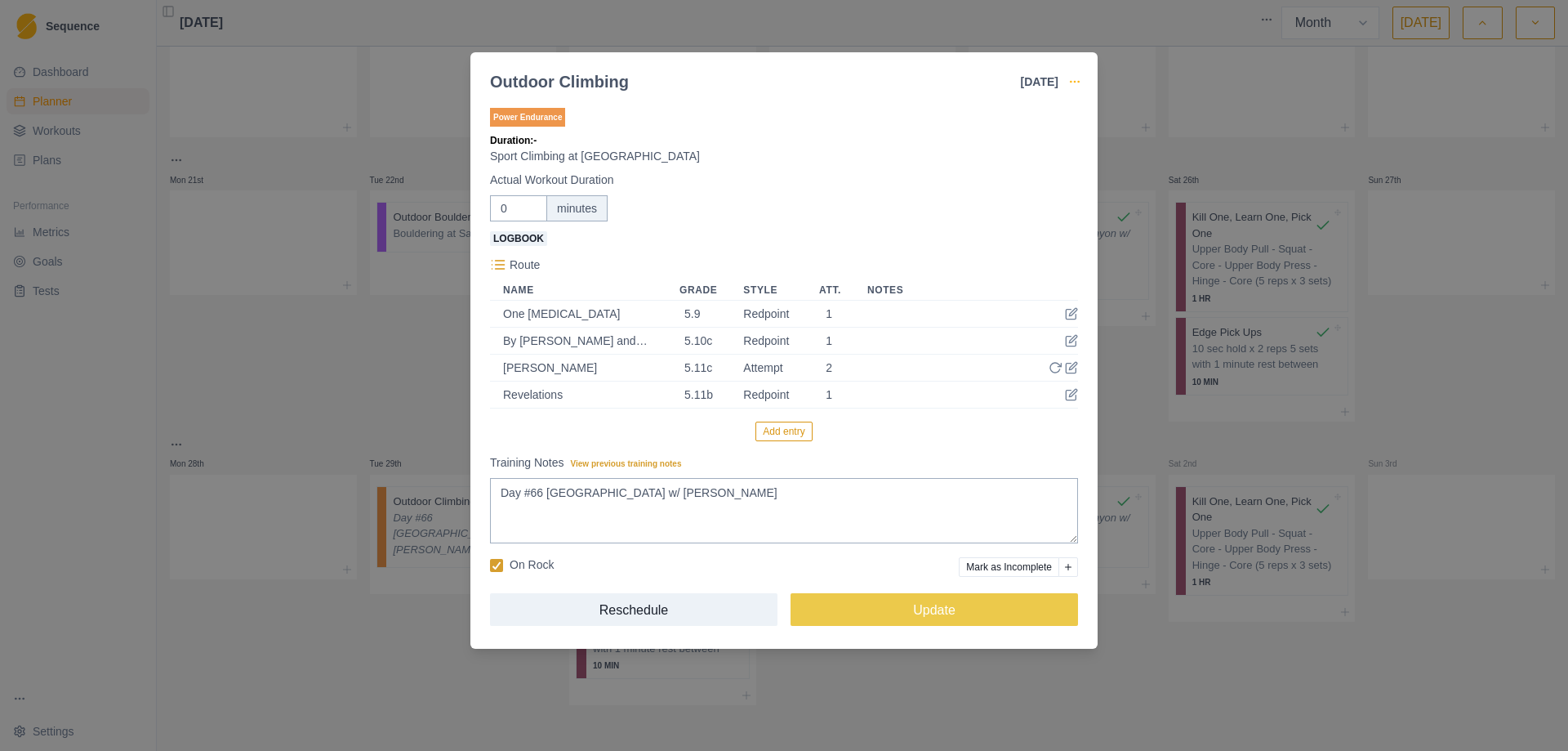
click at [1079, 77] on icon "button" at bounding box center [1074, 81] width 13 height 13
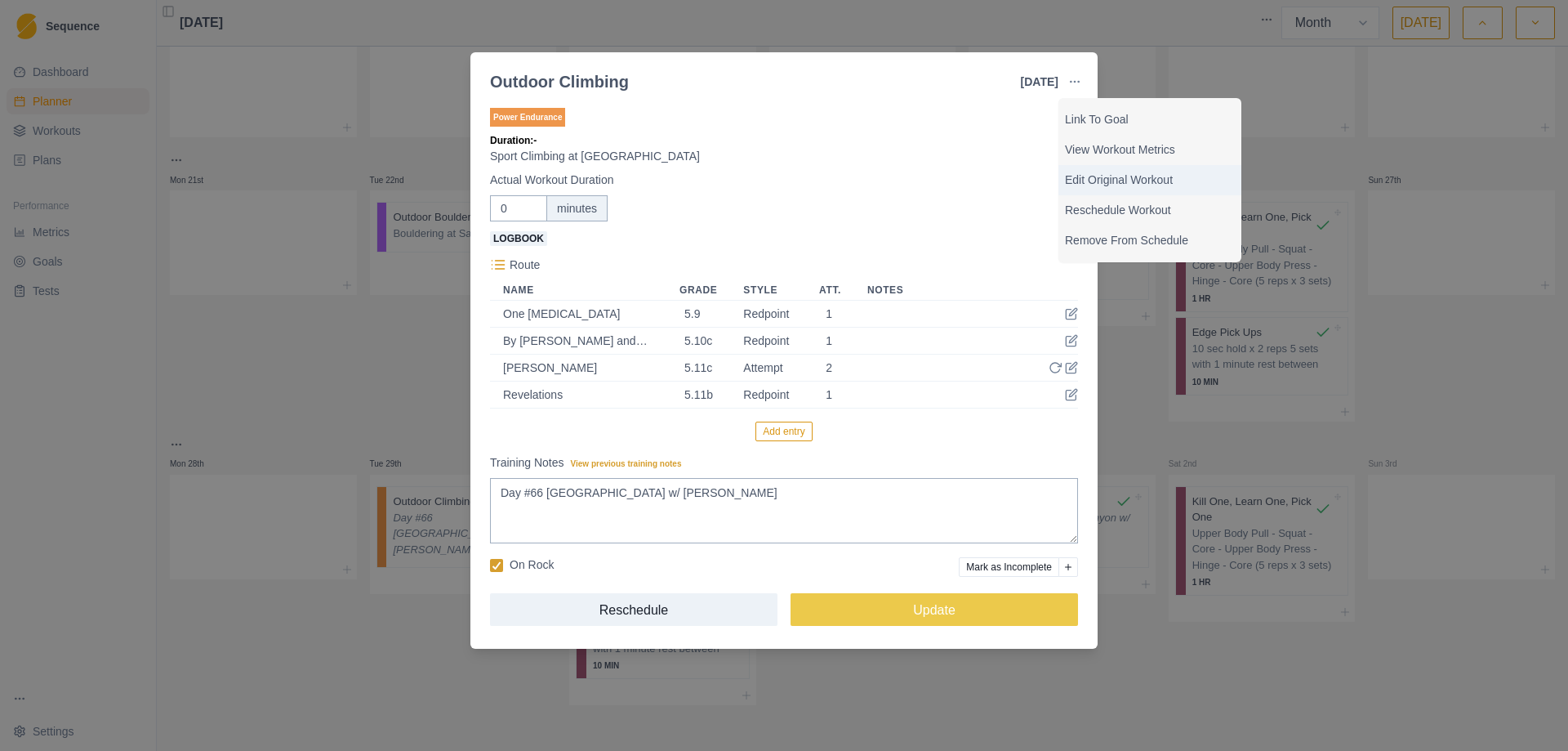
click at [1134, 171] on div "Edit Original Workout" at bounding box center [1149, 180] width 183 height 30
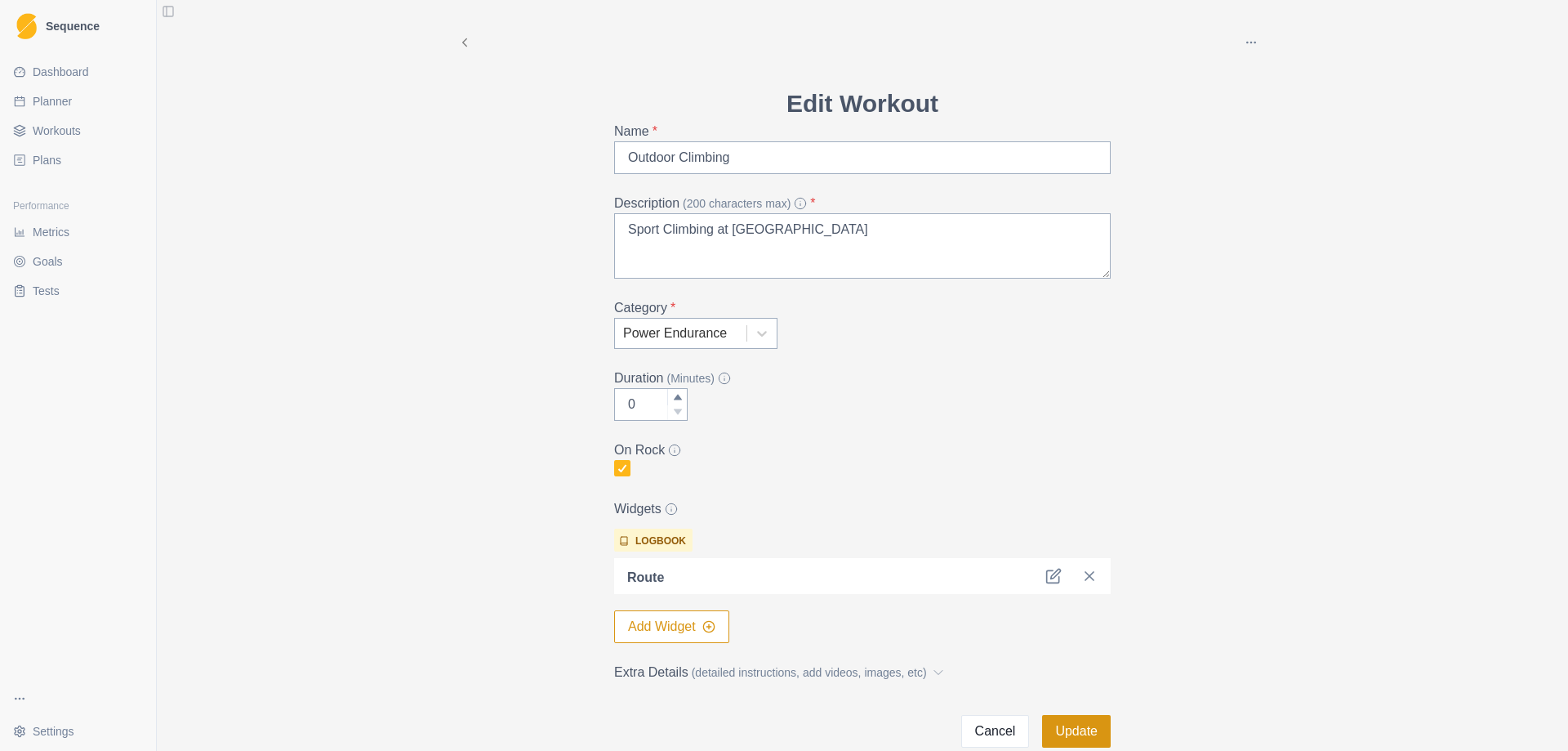
click at [1070, 734] on button "Update" at bounding box center [1076, 731] width 69 height 33
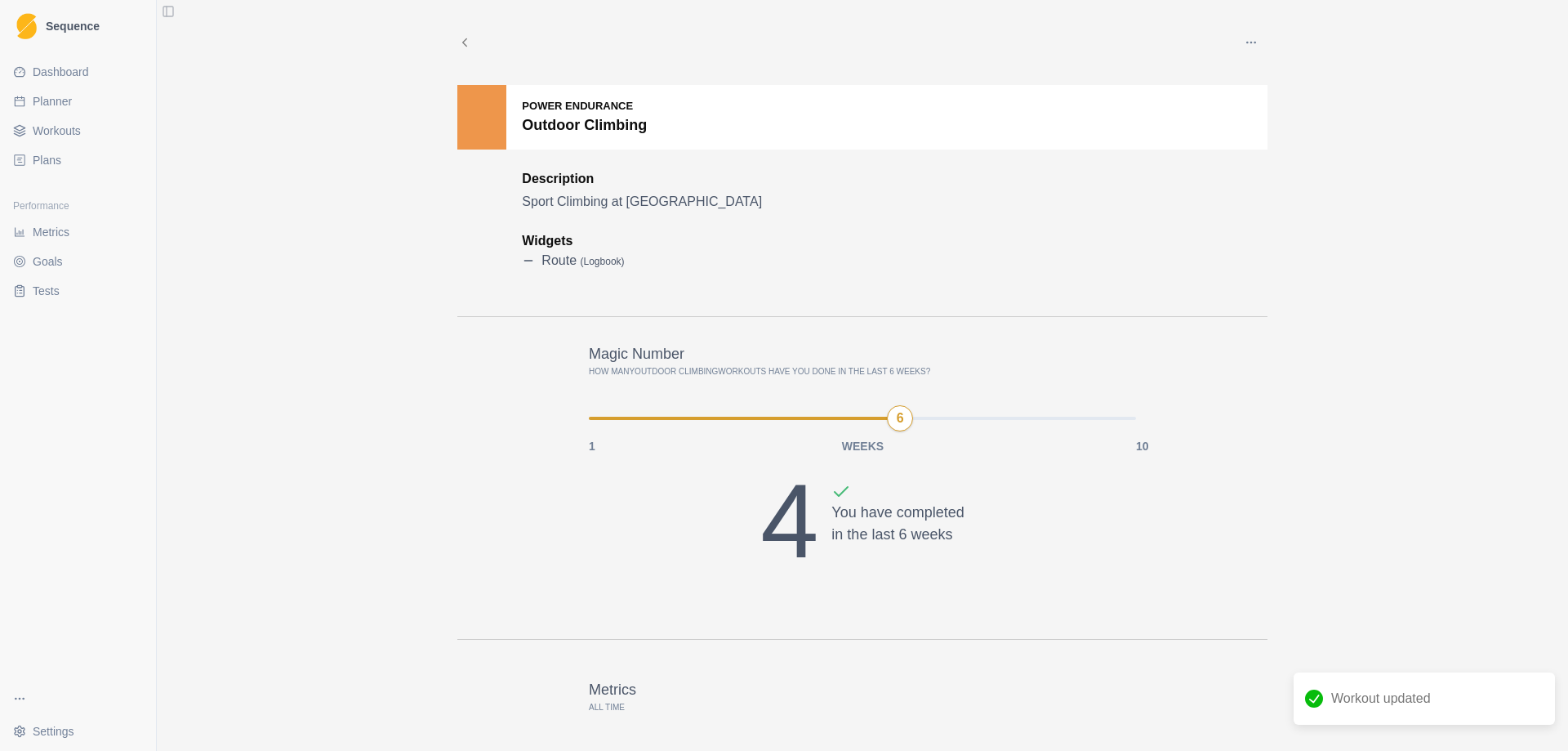
click at [58, 235] on span "Metrics" at bounding box center [51, 232] width 37 height 16
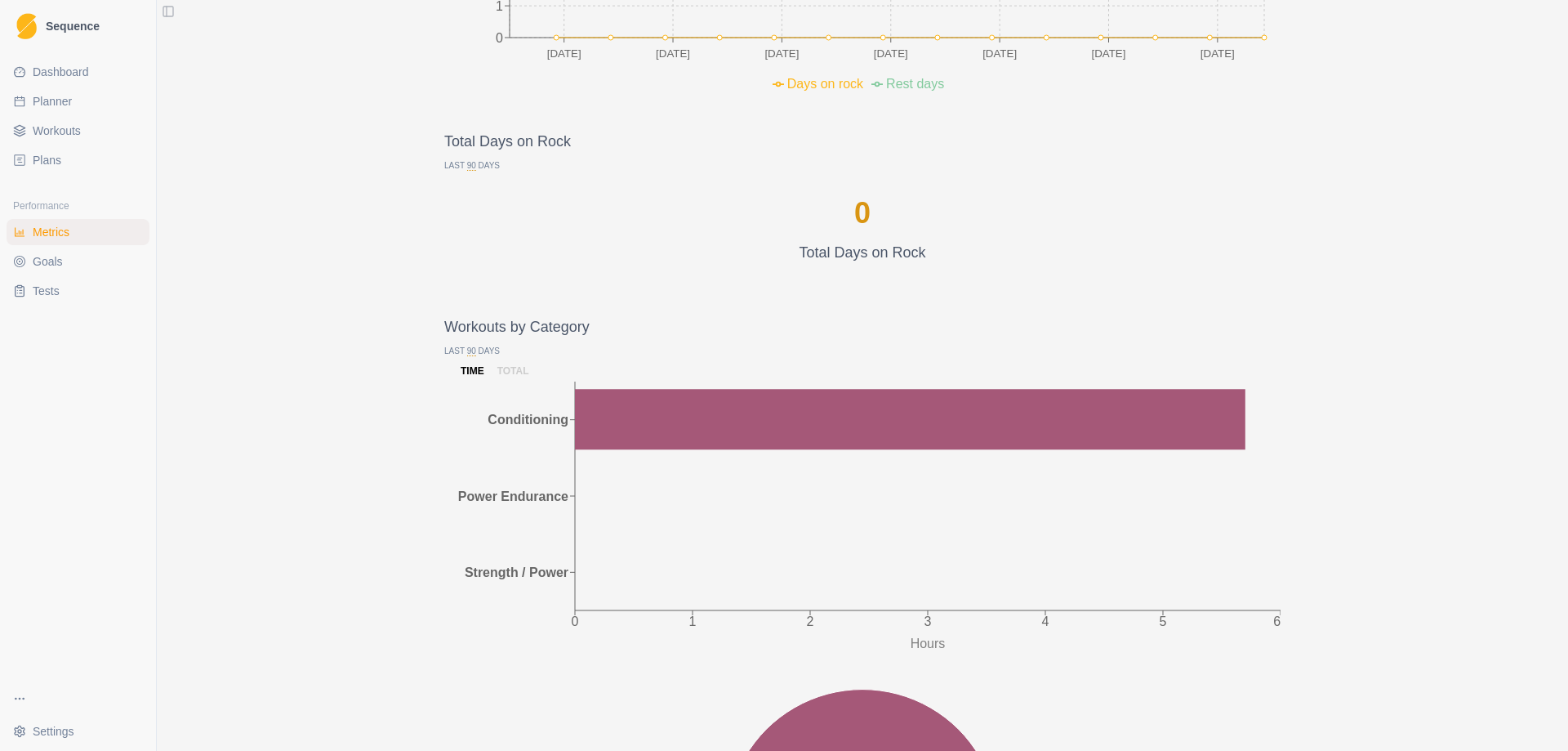
scroll to position [1062, 0]
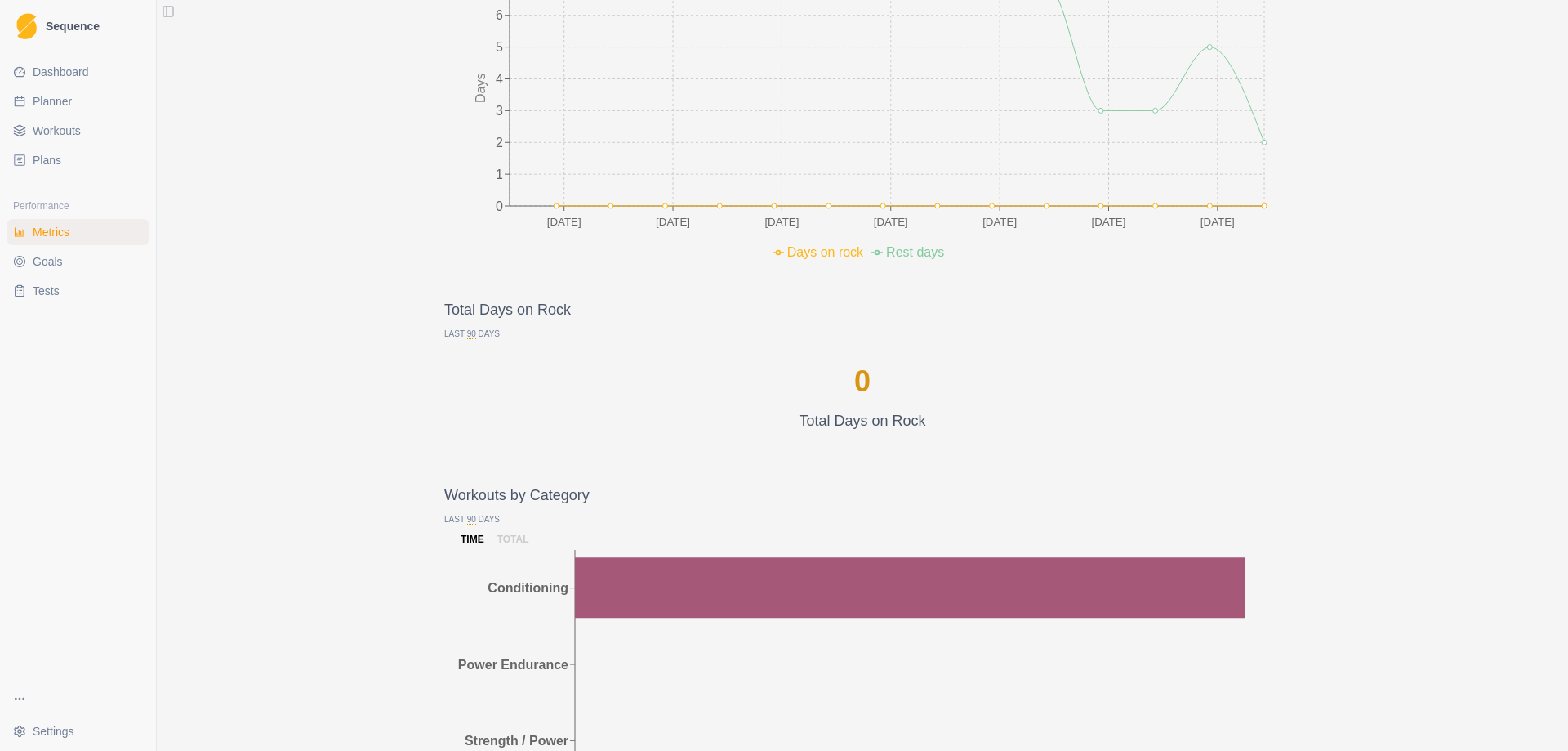
click at [75, 254] on link "Goals" at bounding box center [78, 261] width 143 height 26
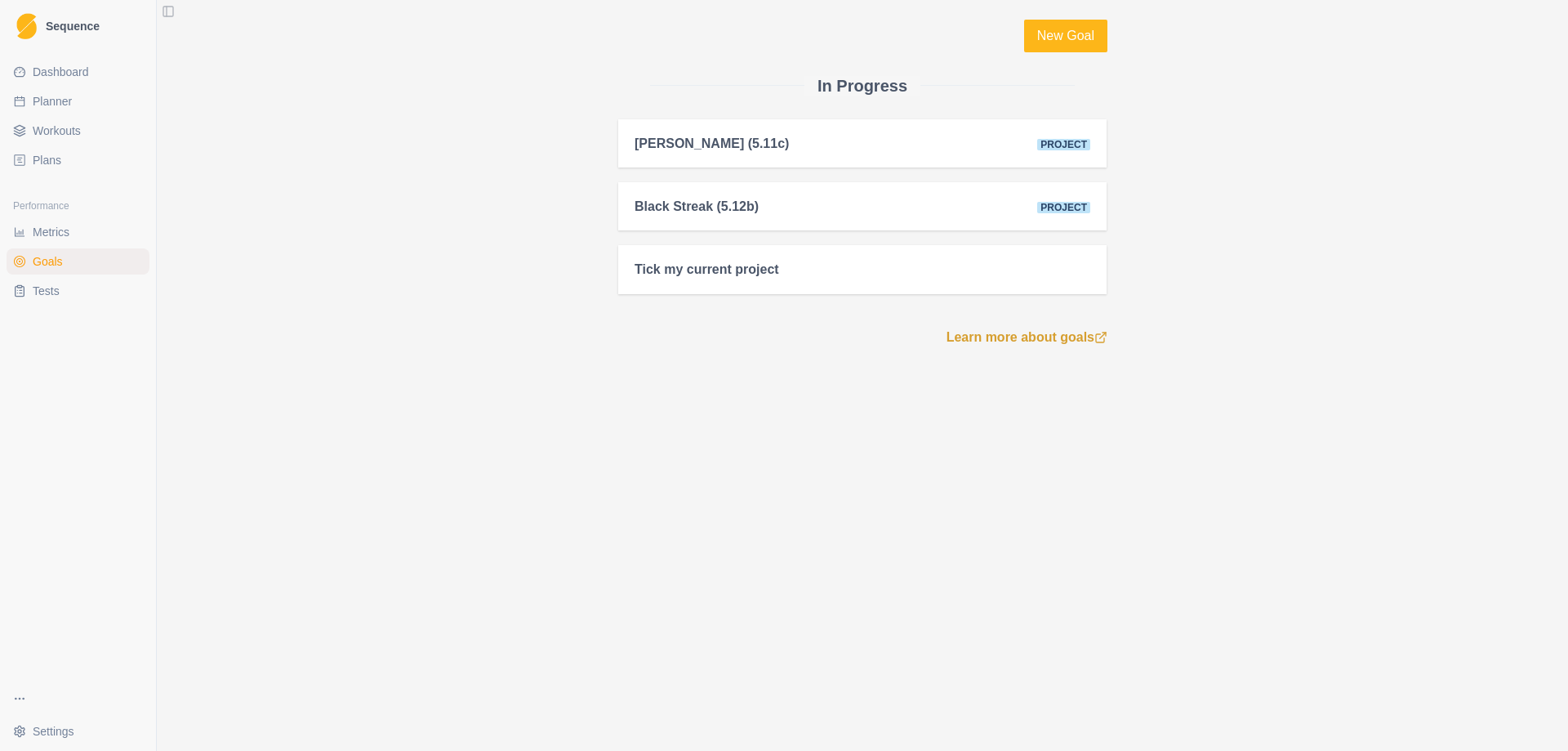
click at [62, 285] on link "Tests" at bounding box center [78, 290] width 143 height 26
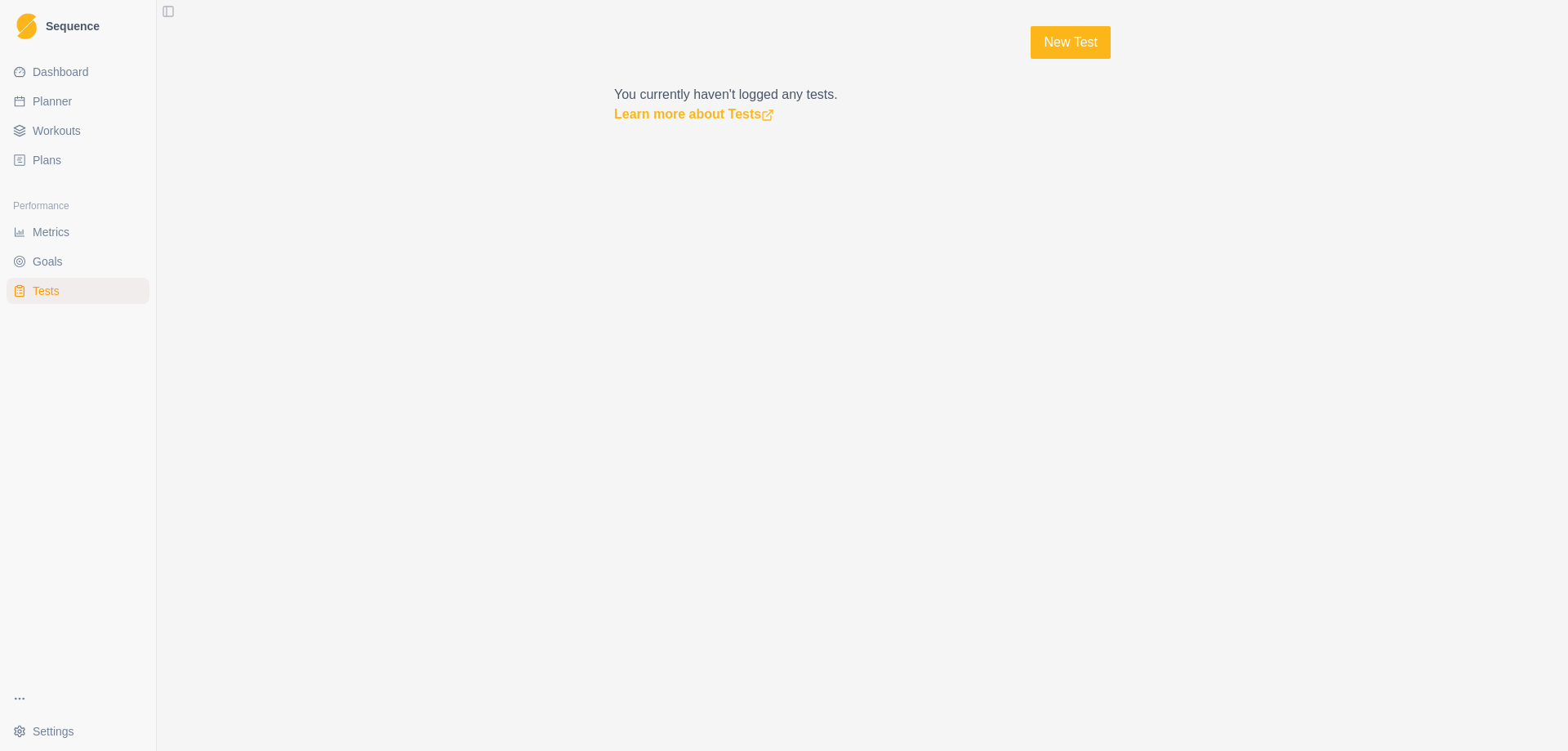
click at [72, 239] on link "Metrics" at bounding box center [78, 232] width 143 height 26
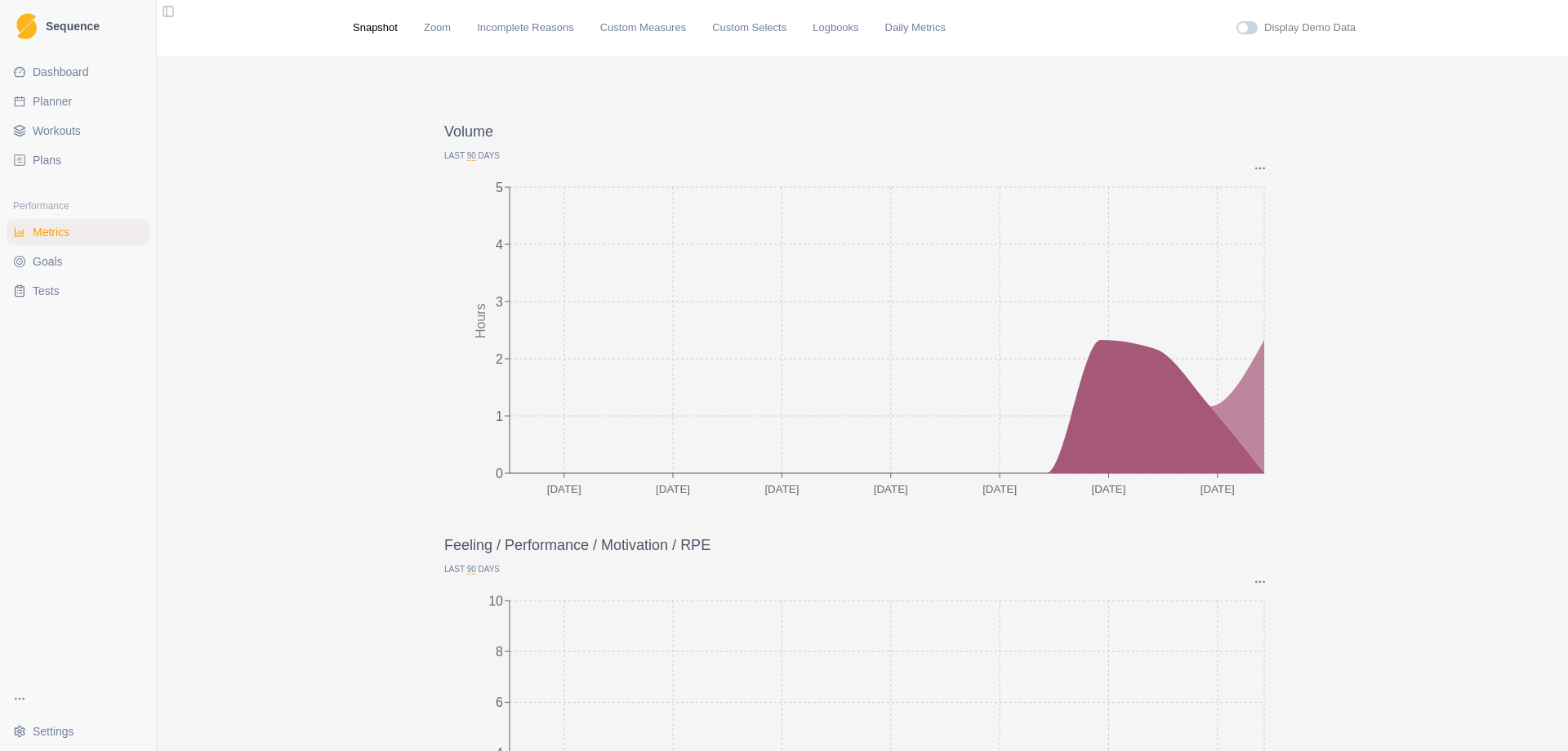
click at [78, 76] on span "Dashboard" at bounding box center [61, 71] width 57 height 16
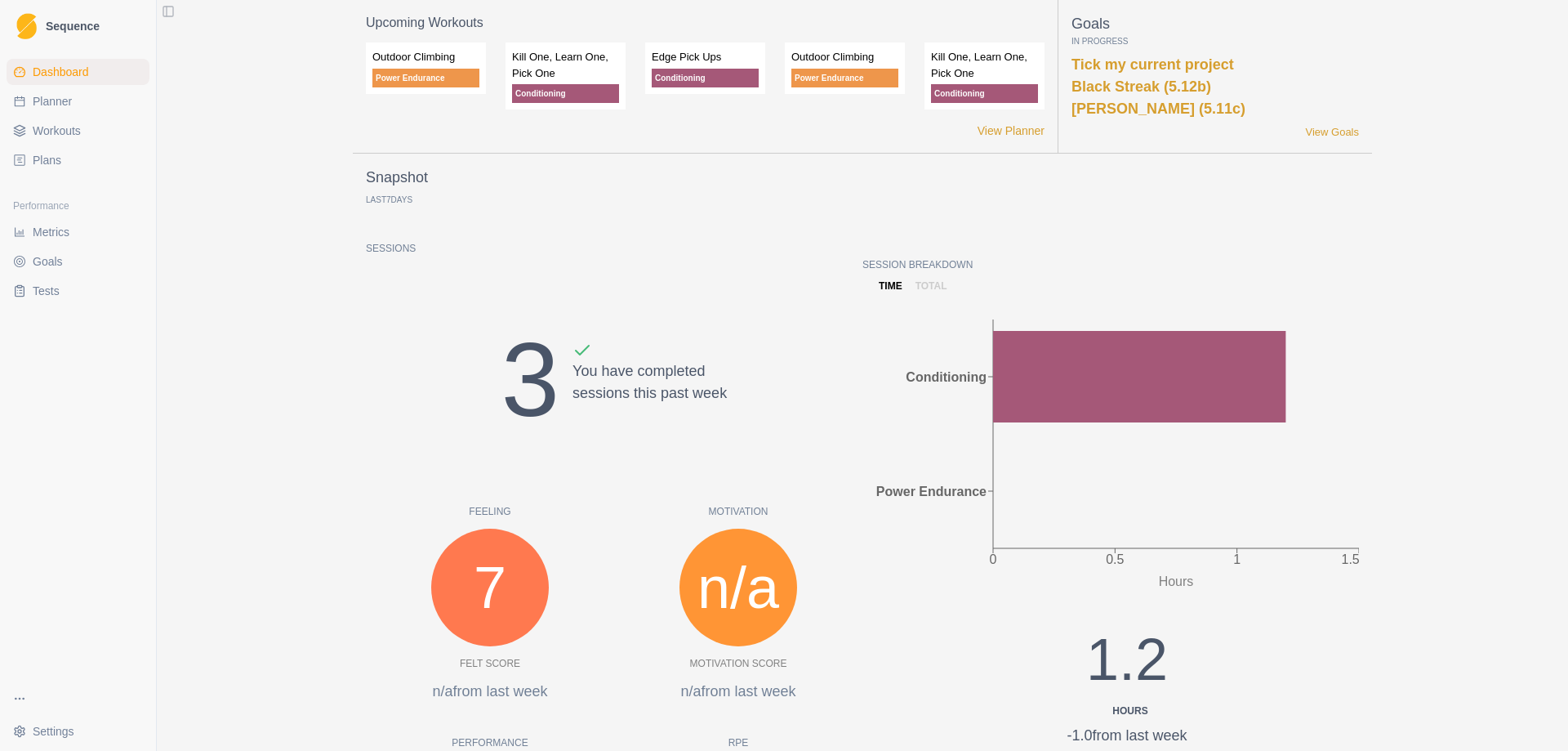
click at [58, 173] on link "Plans" at bounding box center [78, 160] width 143 height 26
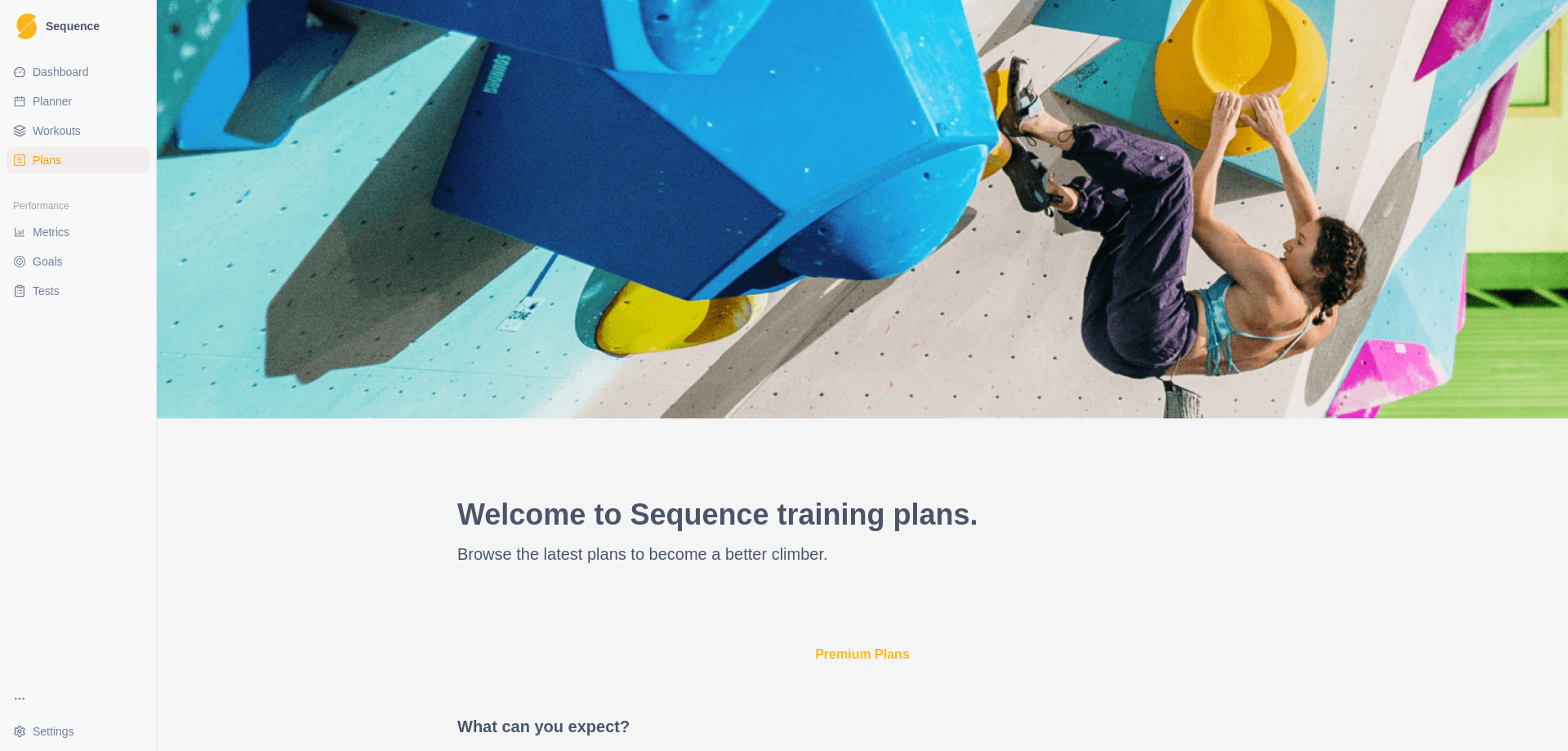
click at [49, 98] on span "Planner" at bounding box center [52, 101] width 40 height 16
select select "month"
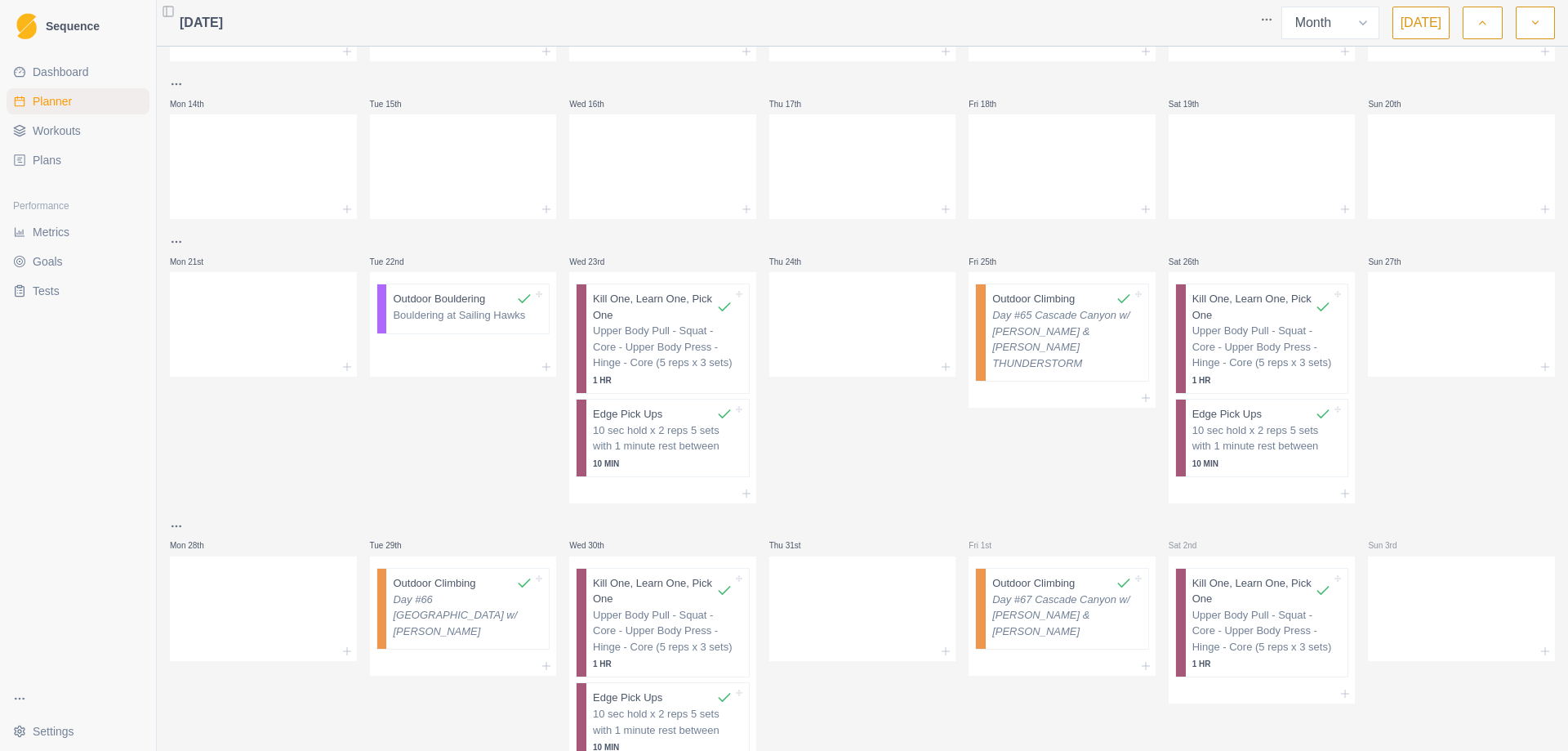
scroll to position [376, 0]
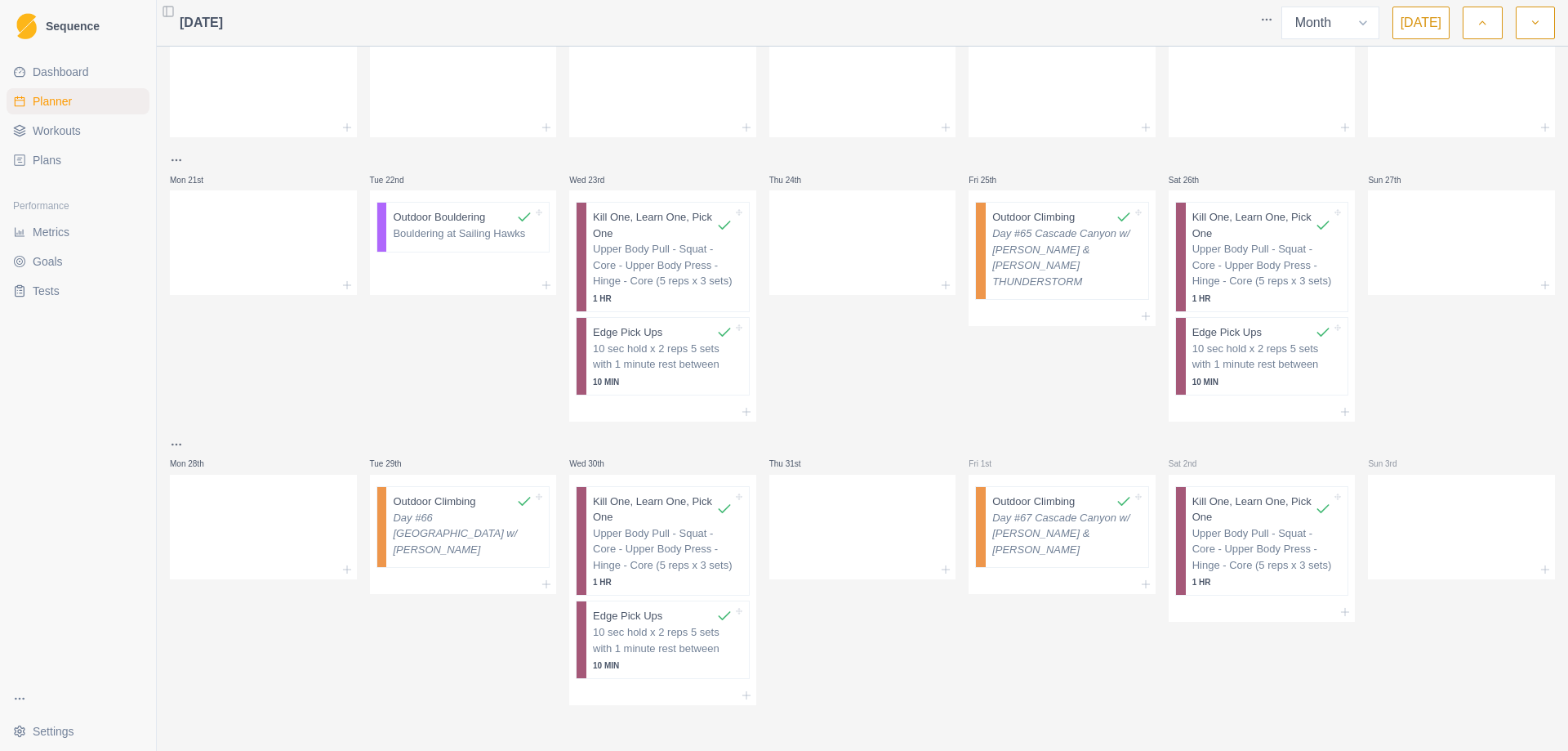
click at [1535, 27] on icon "button" at bounding box center [1535, 22] width 11 height 16
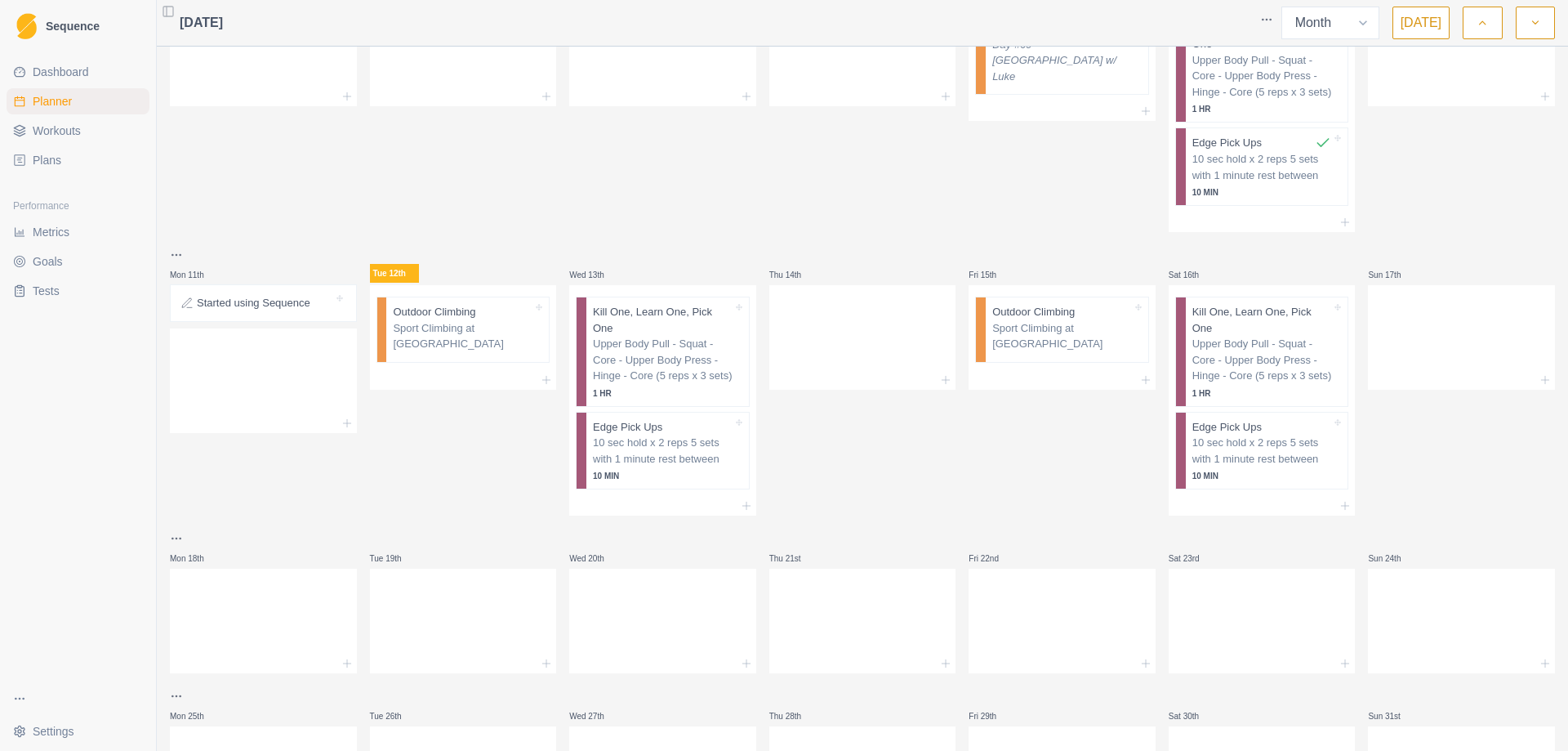
scroll to position [0, 0]
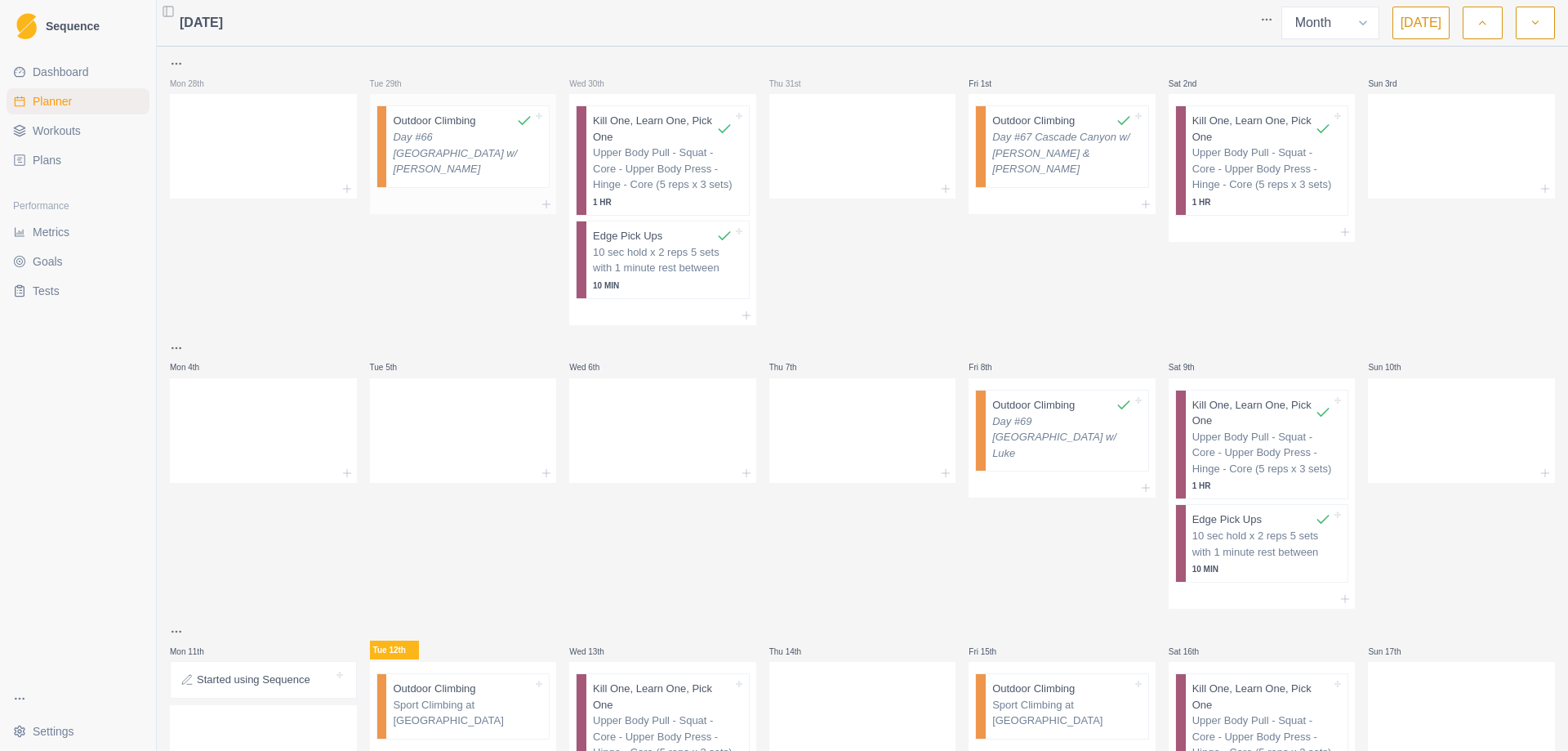
click at [448, 144] on p "Day #66 [GEOGRAPHIC_DATA] w/ [PERSON_NAME]" at bounding box center [462, 153] width 140 height 48
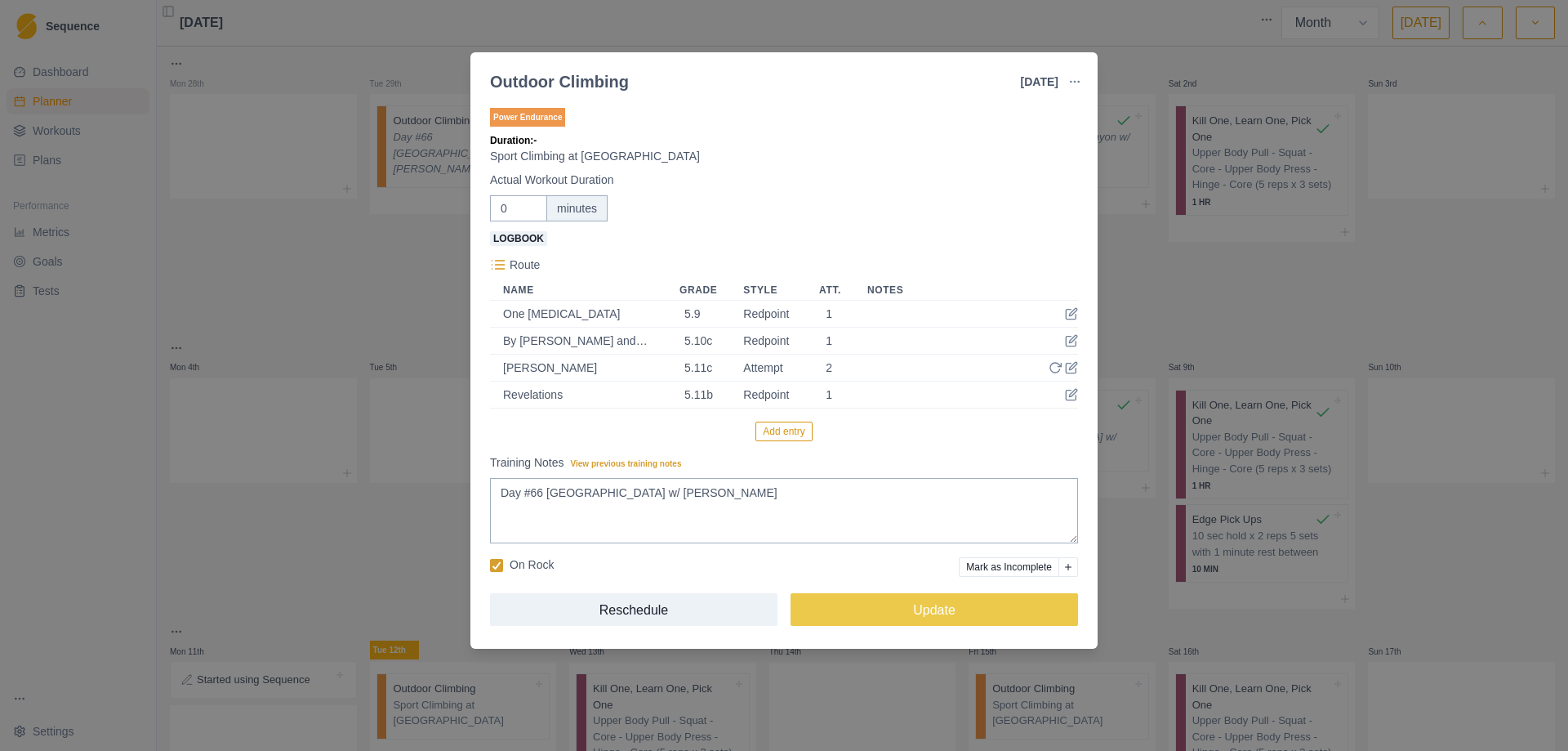
click at [324, 298] on div "Outdoor Climbing [DATE] Link To Goal View Workout Metrics Edit Original Workout…" at bounding box center [784, 376] width 1568 height 751
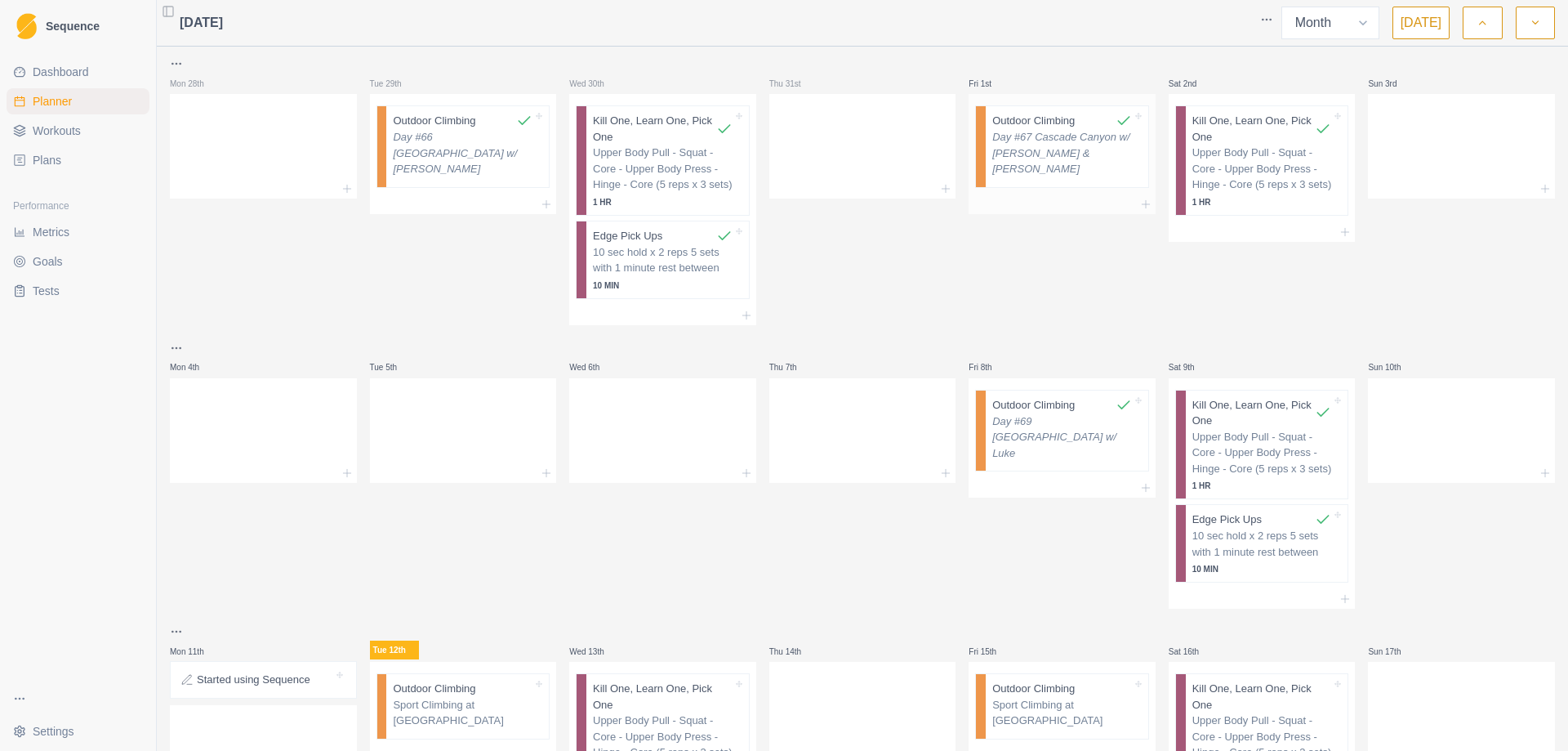
click at [1065, 147] on p "Day #67 Cascade Canyon w/ [PERSON_NAME] & [PERSON_NAME]" at bounding box center [1061, 153] width 140 height 48
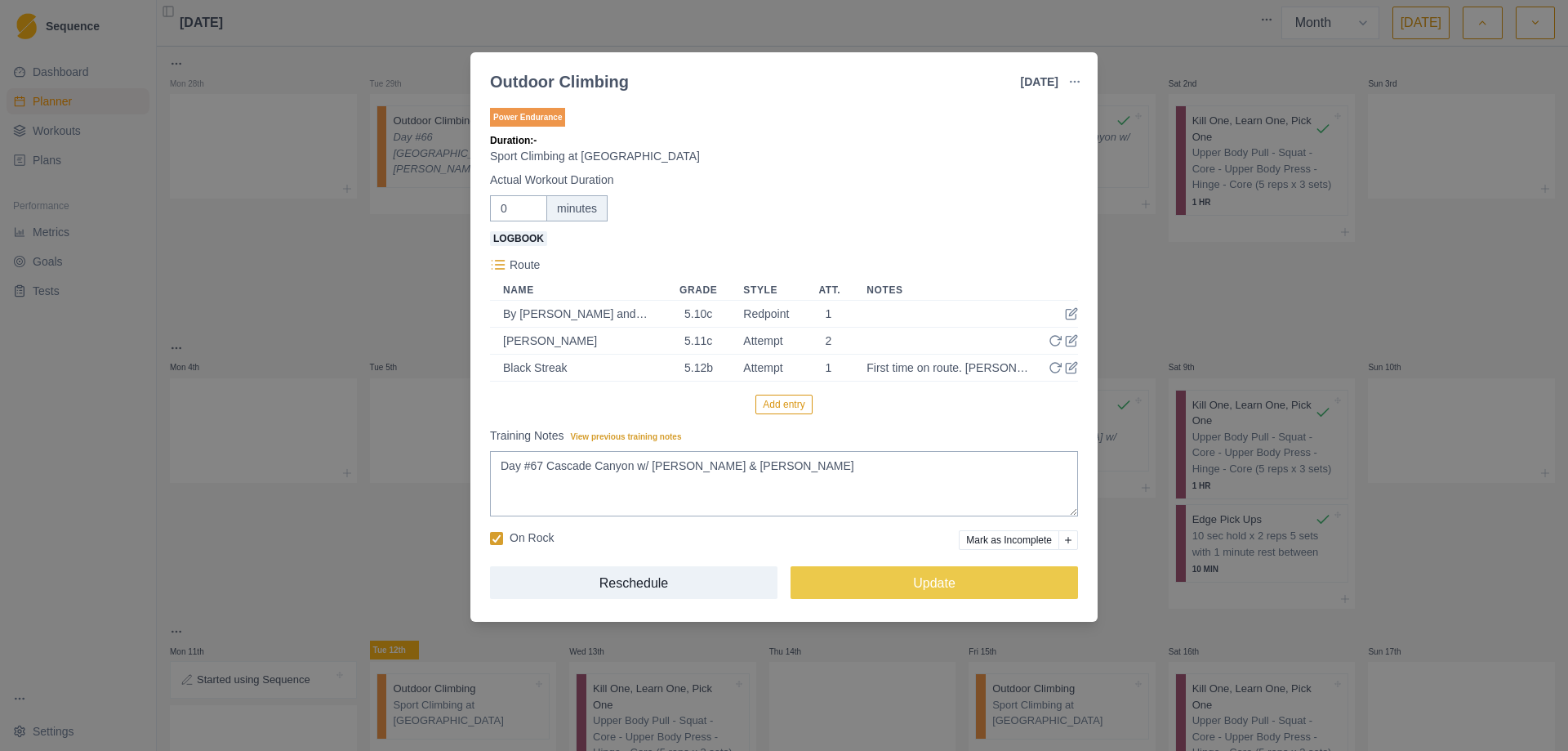
click at [1285, 274] on div "Outdoor Climbing [DATE] Link To Goal View Workout Metrics Edit Original Workout…" at bounding box center [784, 376] width 1568 height 751
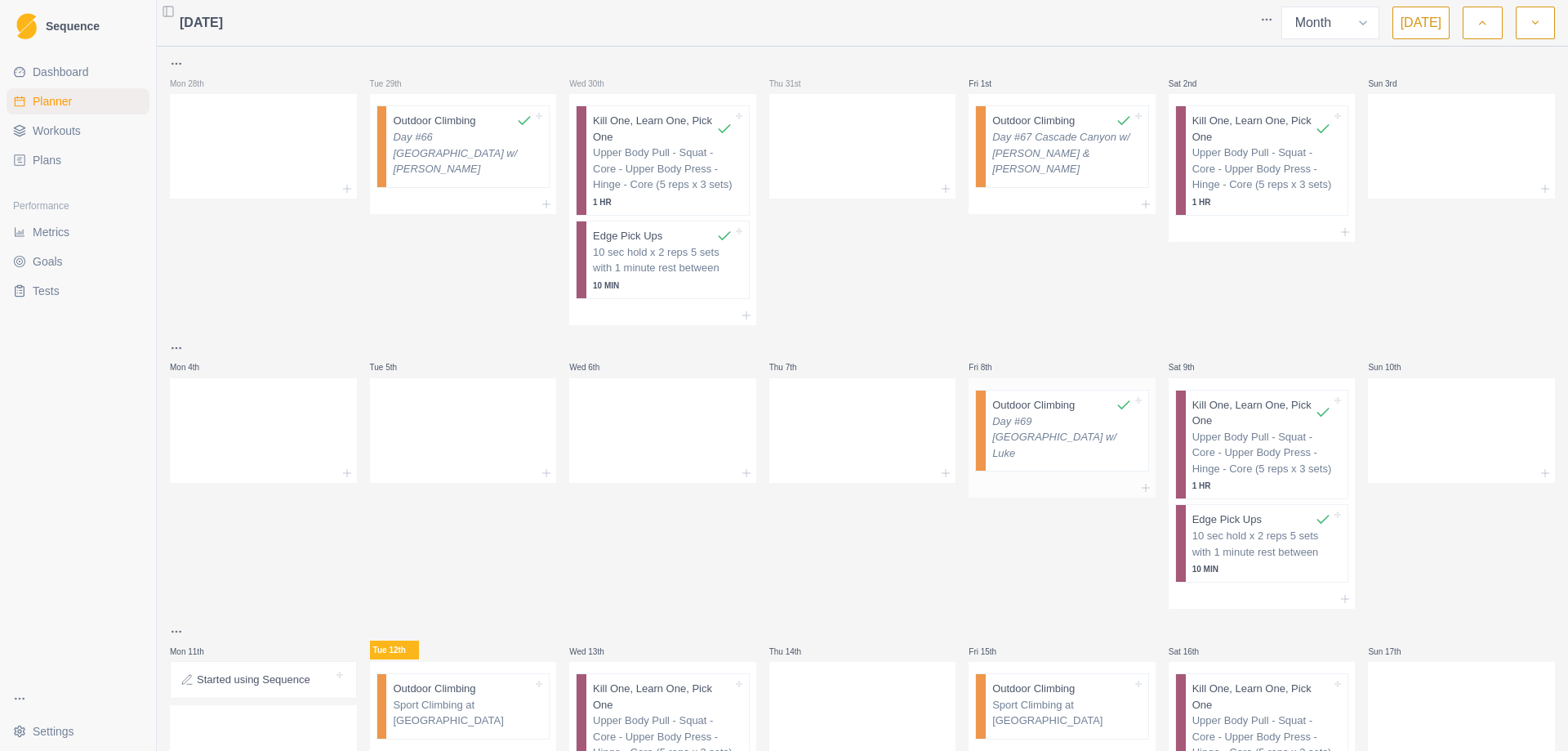
click at [1079, 424] on p "Day #69 [GEOGRAPHIC_DATA] w/ Luke" at bounding box center [1061, 437] width 140 height 48
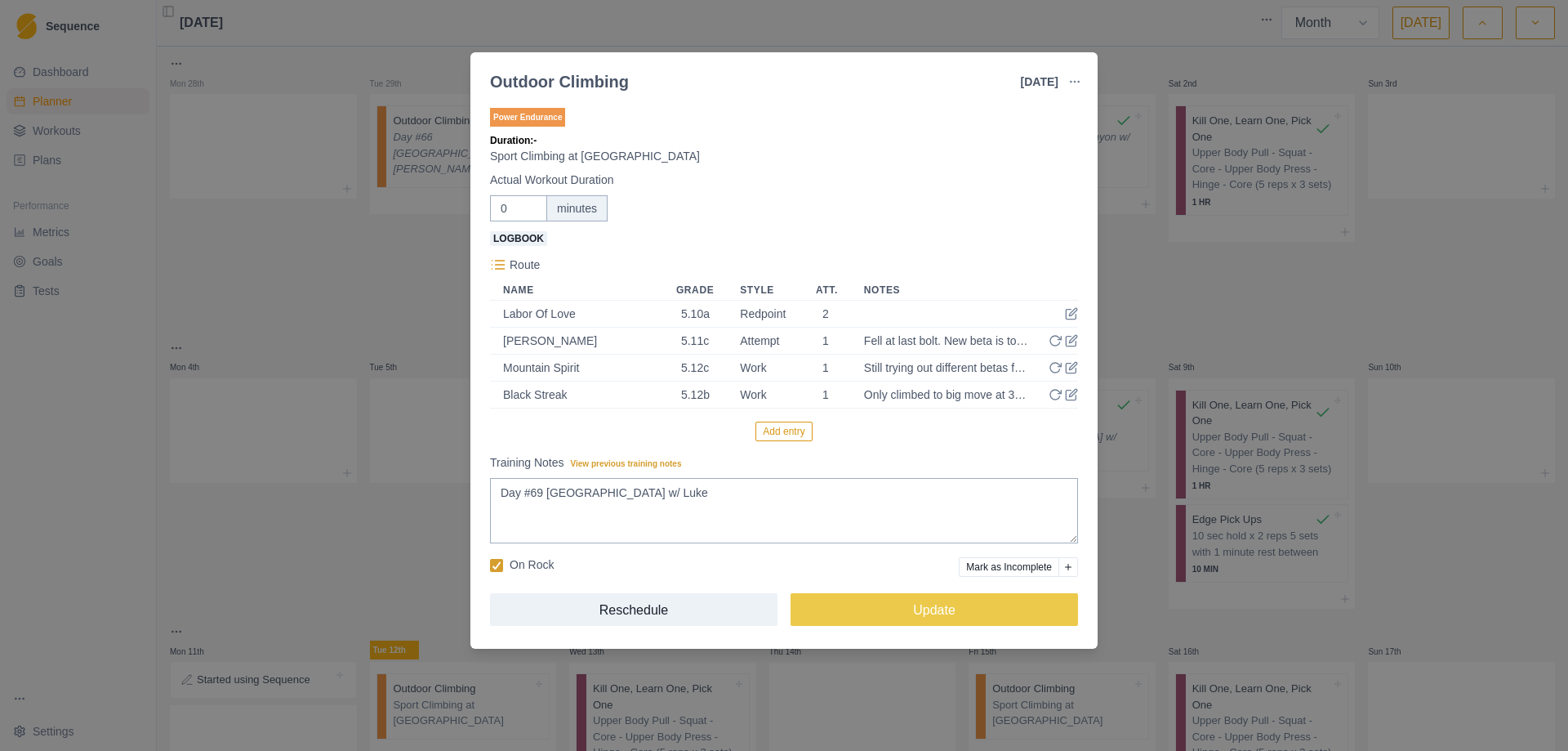
click at [1261, 265] on div "Outdoor Climbing [DATE] Link To Goal View Workout Metrics Edit Original Workout…" at bounding box center [784, 376] width 1568 height 751
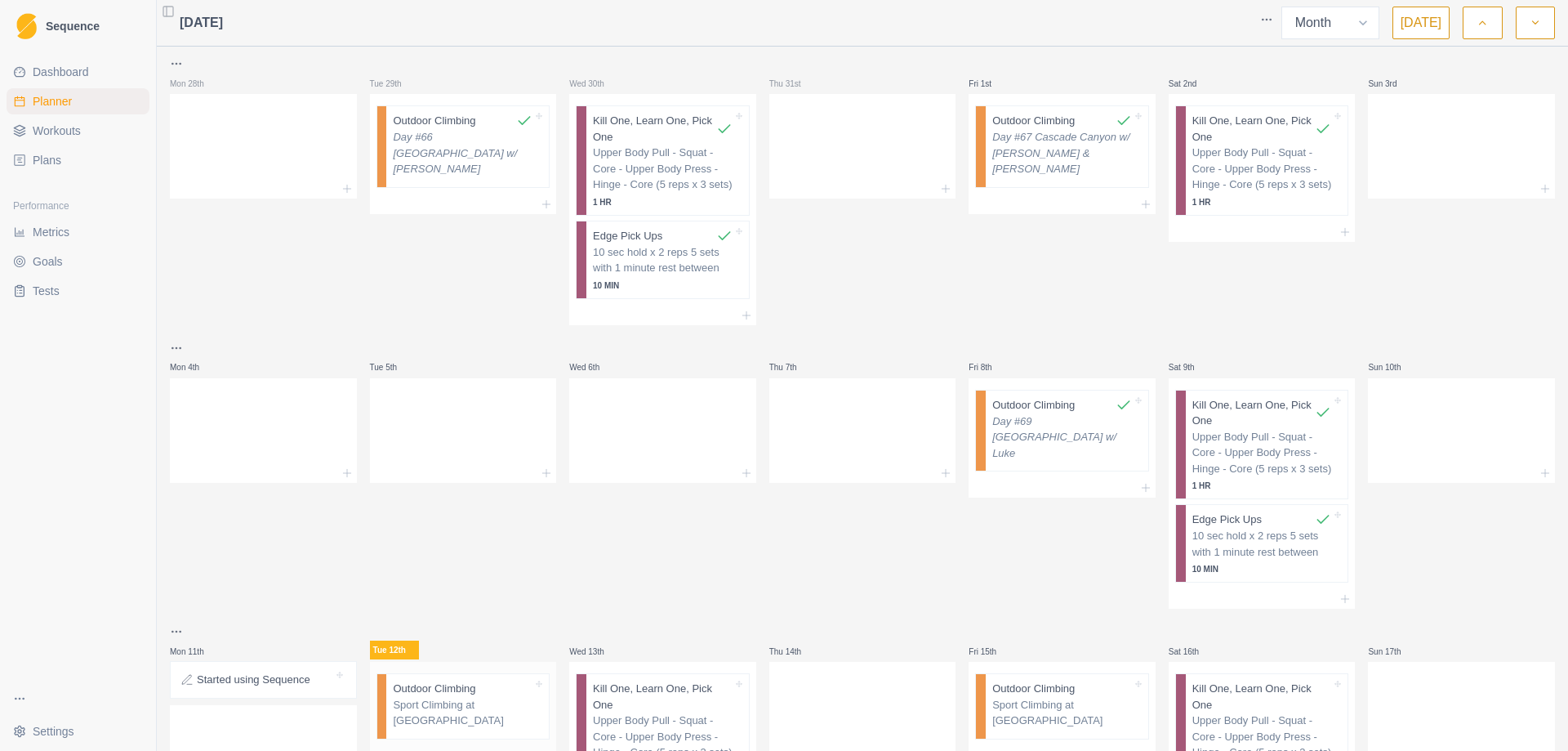
click at [430, 721] on p "Sport Climbing at [GEOGRAPHIC_DATA]" at bounding box center [462, 712] width 140 height 32
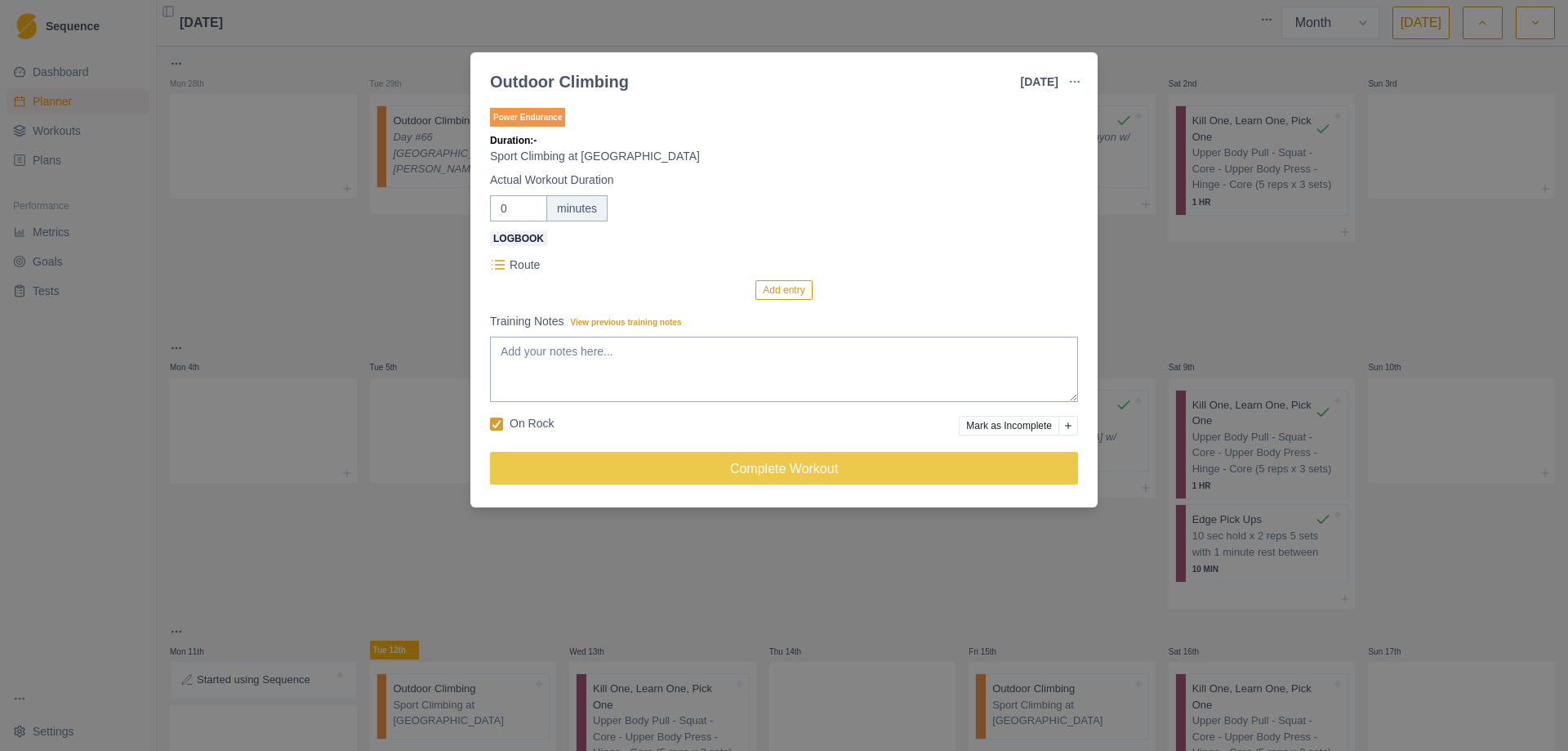
click at [270, 549] on div "Outdoor Climbing [DATE] Link To Goal View Workout Metrics Edit Original Workout…" at bounding box center [784, 376] width 1568 height 751
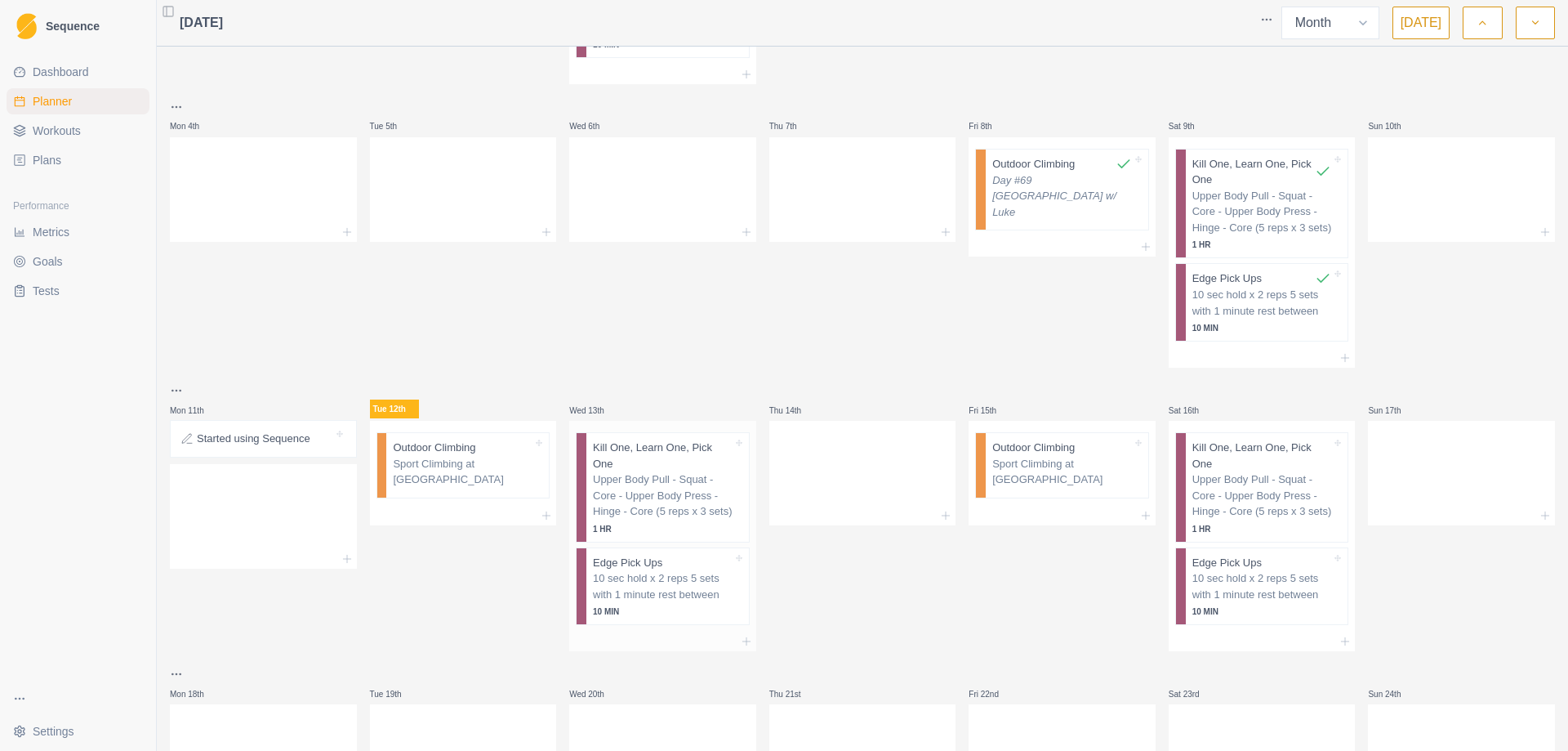
scroll to position [245, 0]
click at [1061, 455] on p "Sport Climbing at [GEOGRAPHIC_DATA]" at bounding box center [1061, 467] width 140 height 32
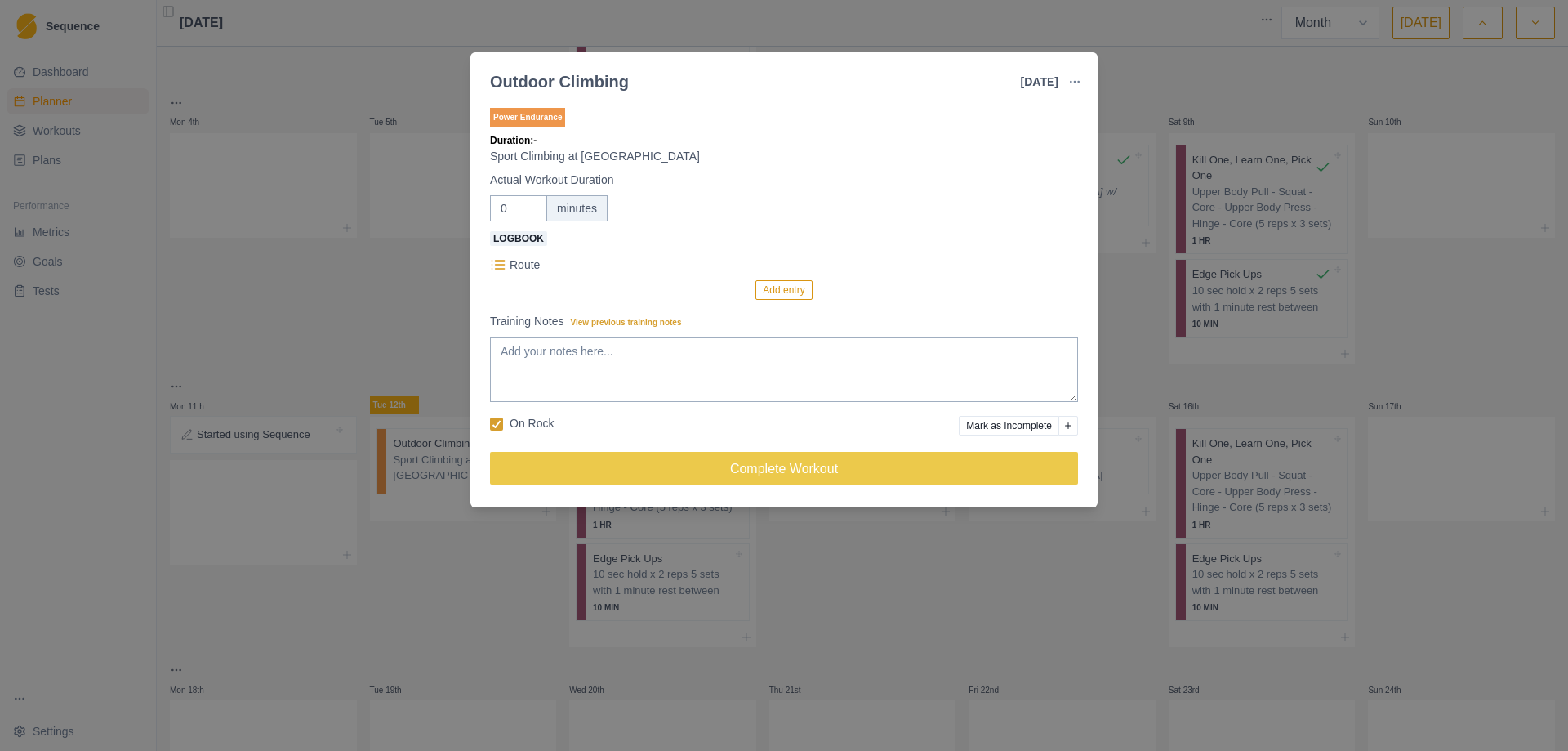
click at [262, 326] on div "Outdoor Climbing [DATE] Link To Goal View Workout Metrics Edit Original Workout…" at bounding box center [784, 376] width 1568 height 751
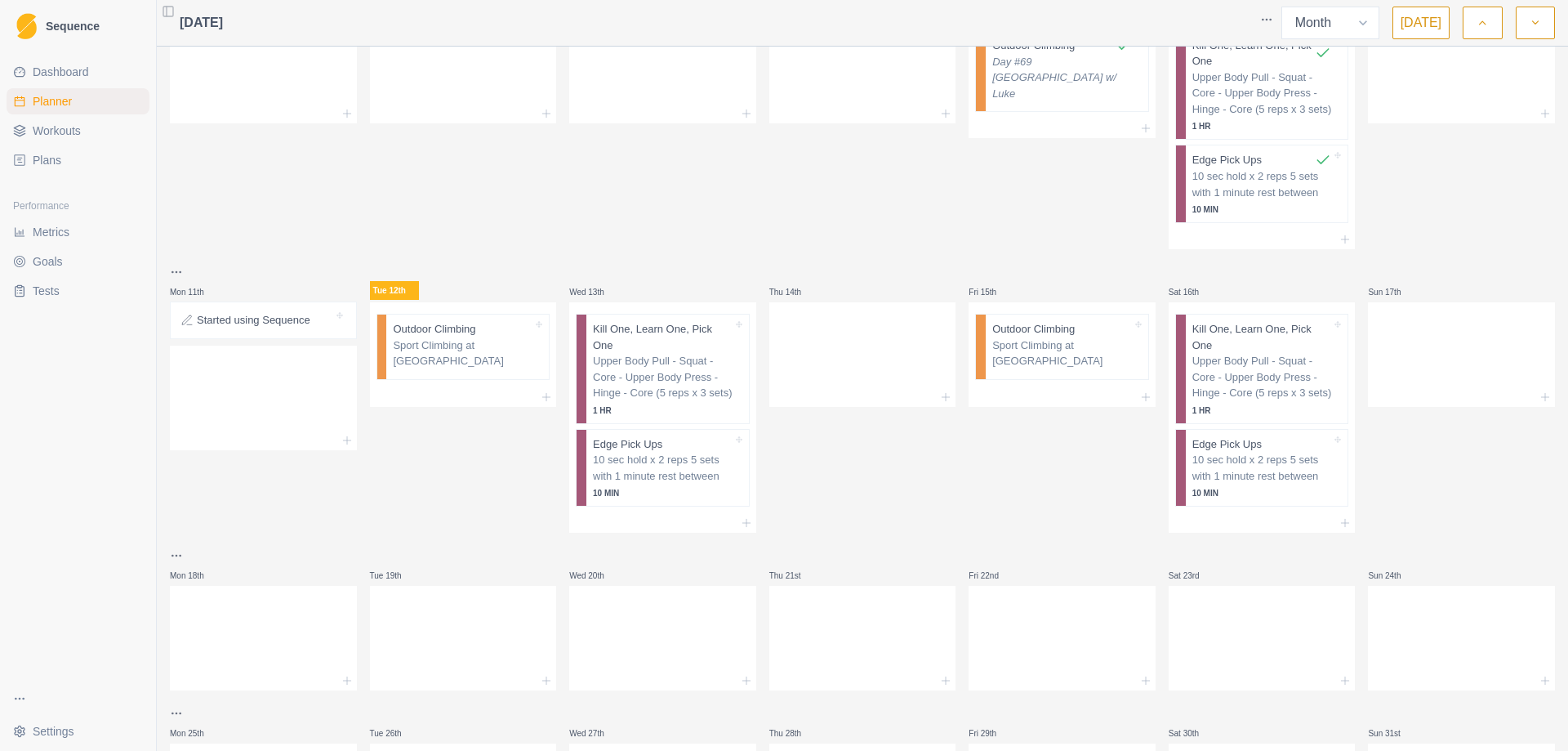
scroll to position [324, 0]
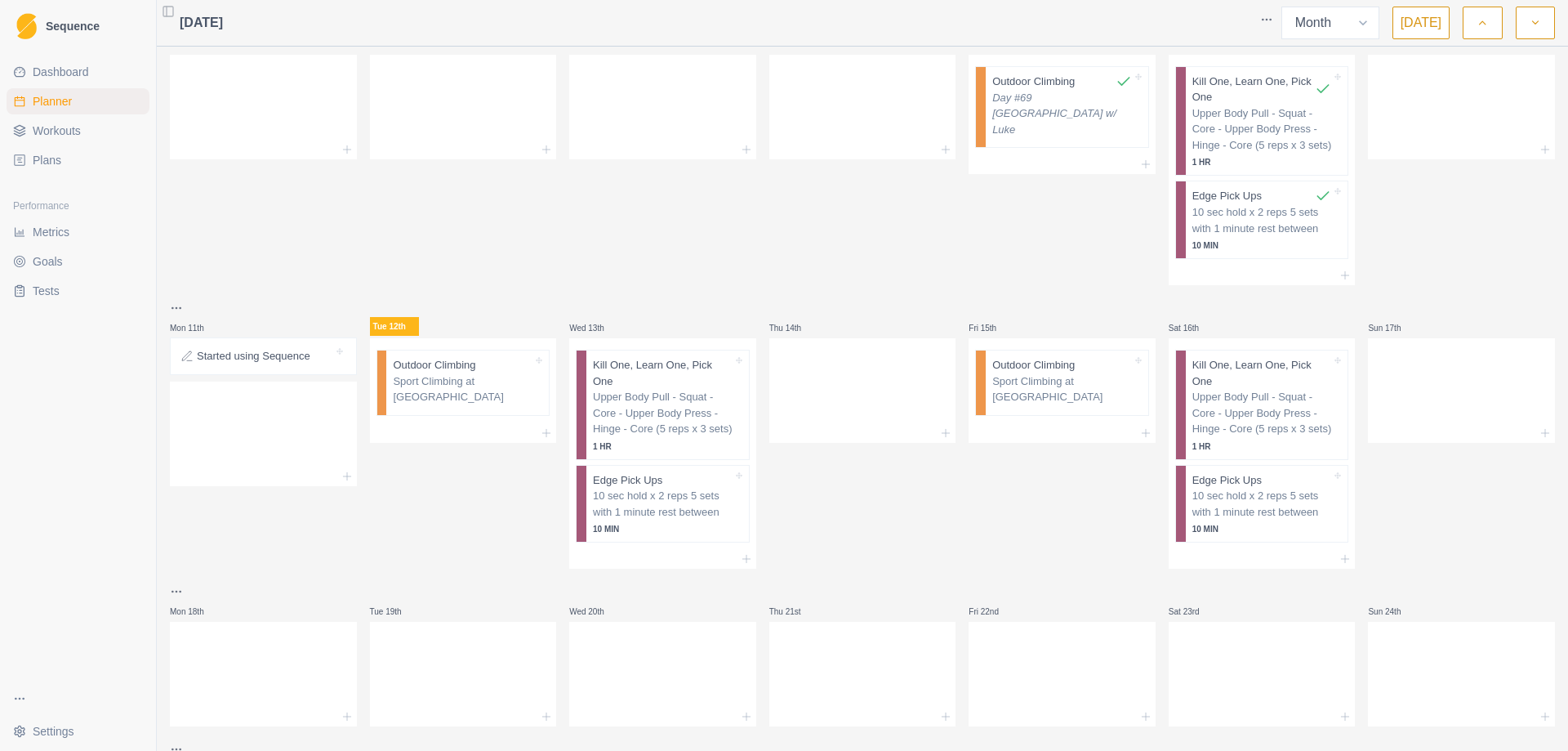
click at [55, 235] on span "Metrics" at bounding box center [51, 232] width 37 height 16
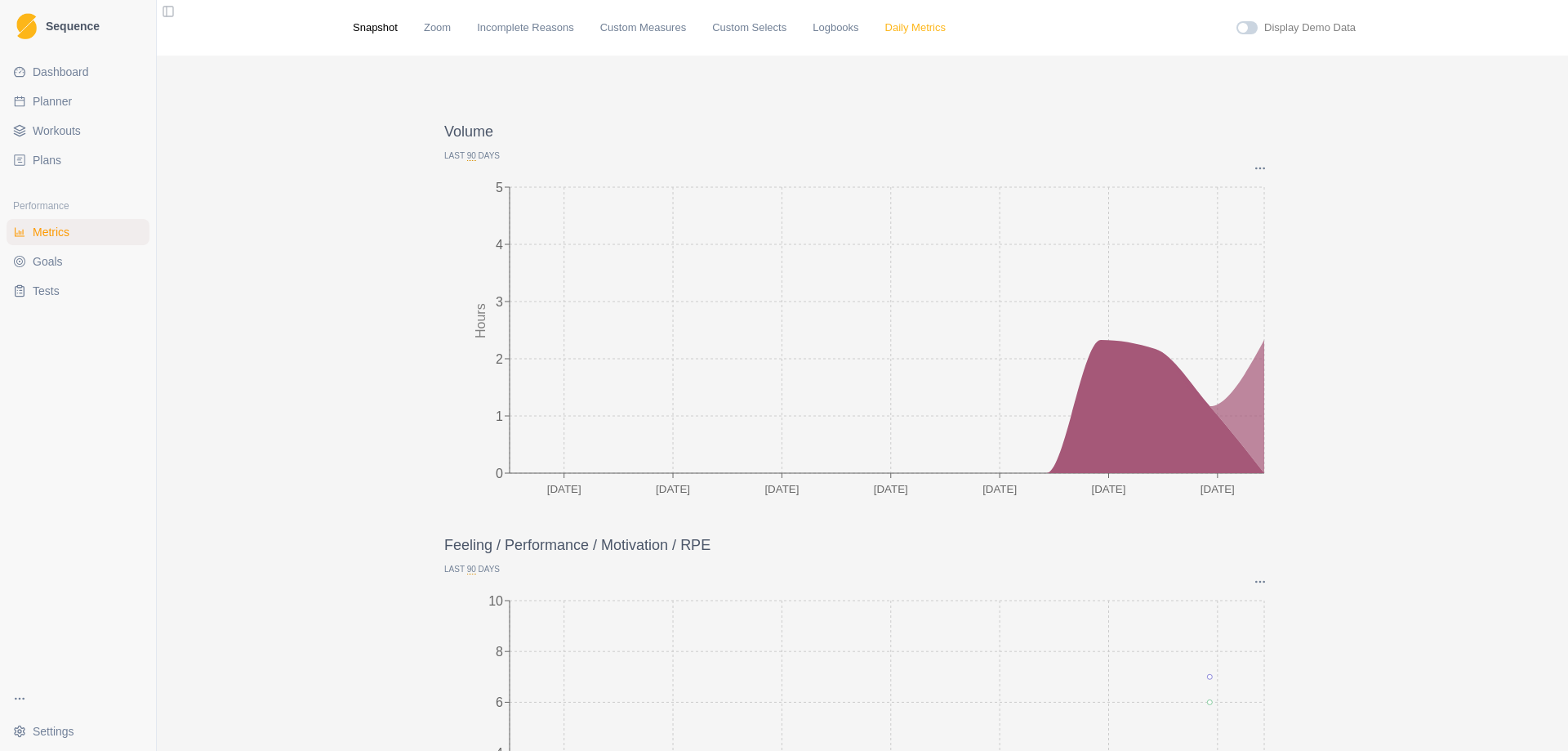
click at [885, 33] on link "Daily Metrics" at bounding box center [915, 27] width 60 height 16
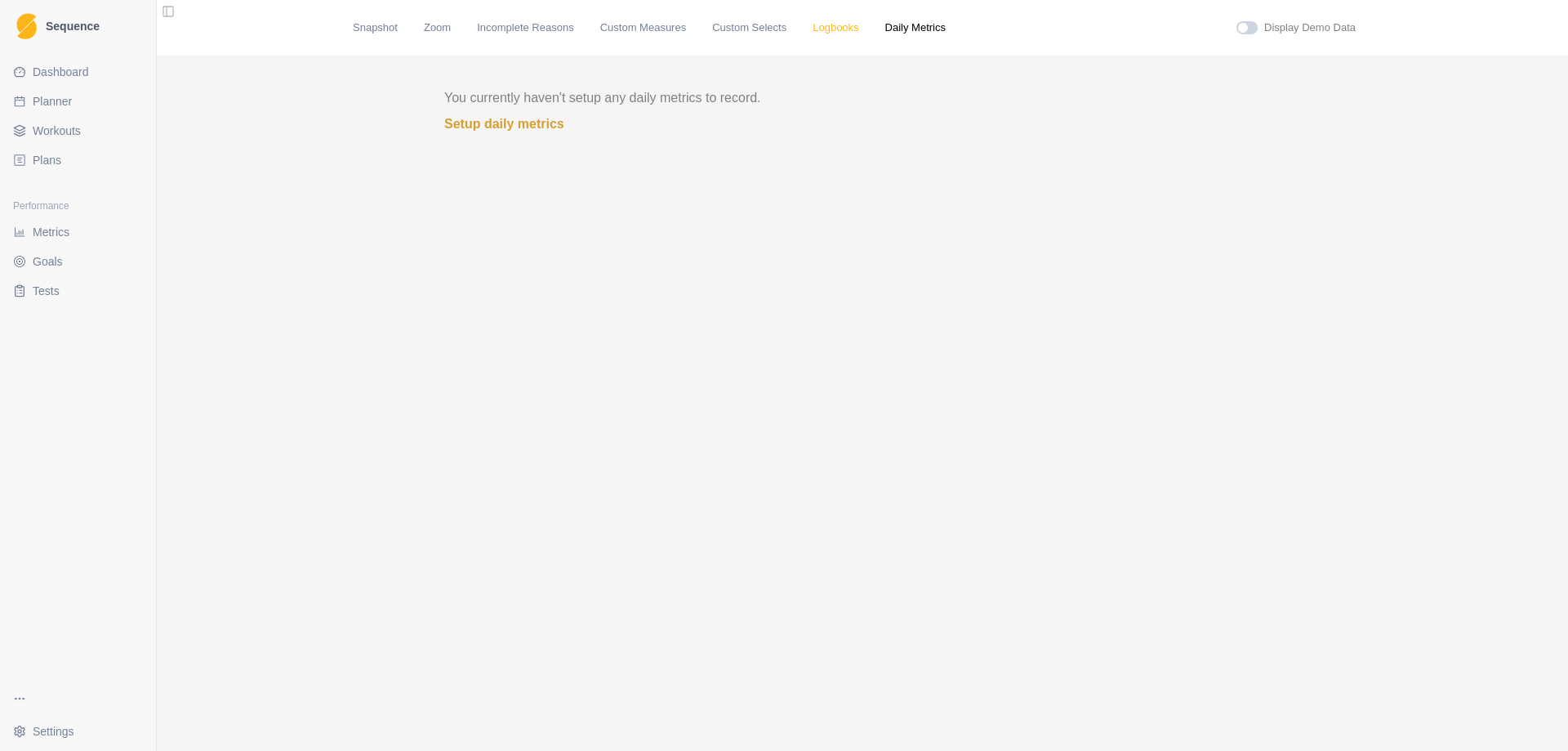
click at [812, 28] on link "Logbooks" at bounding box center [835, 27] width 46 height 16
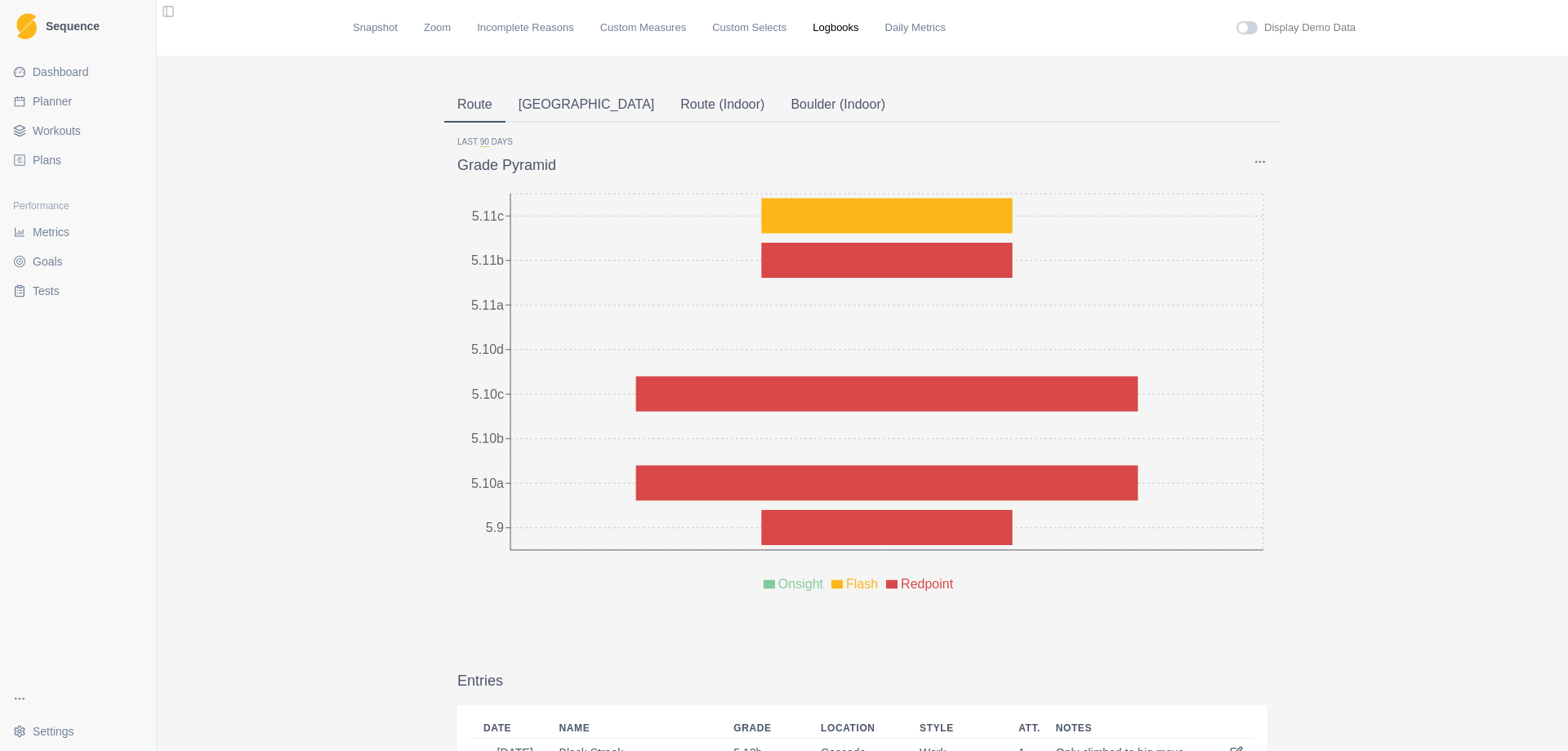
click at [535, 108] on button "[GEOGRAPHIC_DATA]" at bounding box center [586, 106] width 162 height 34
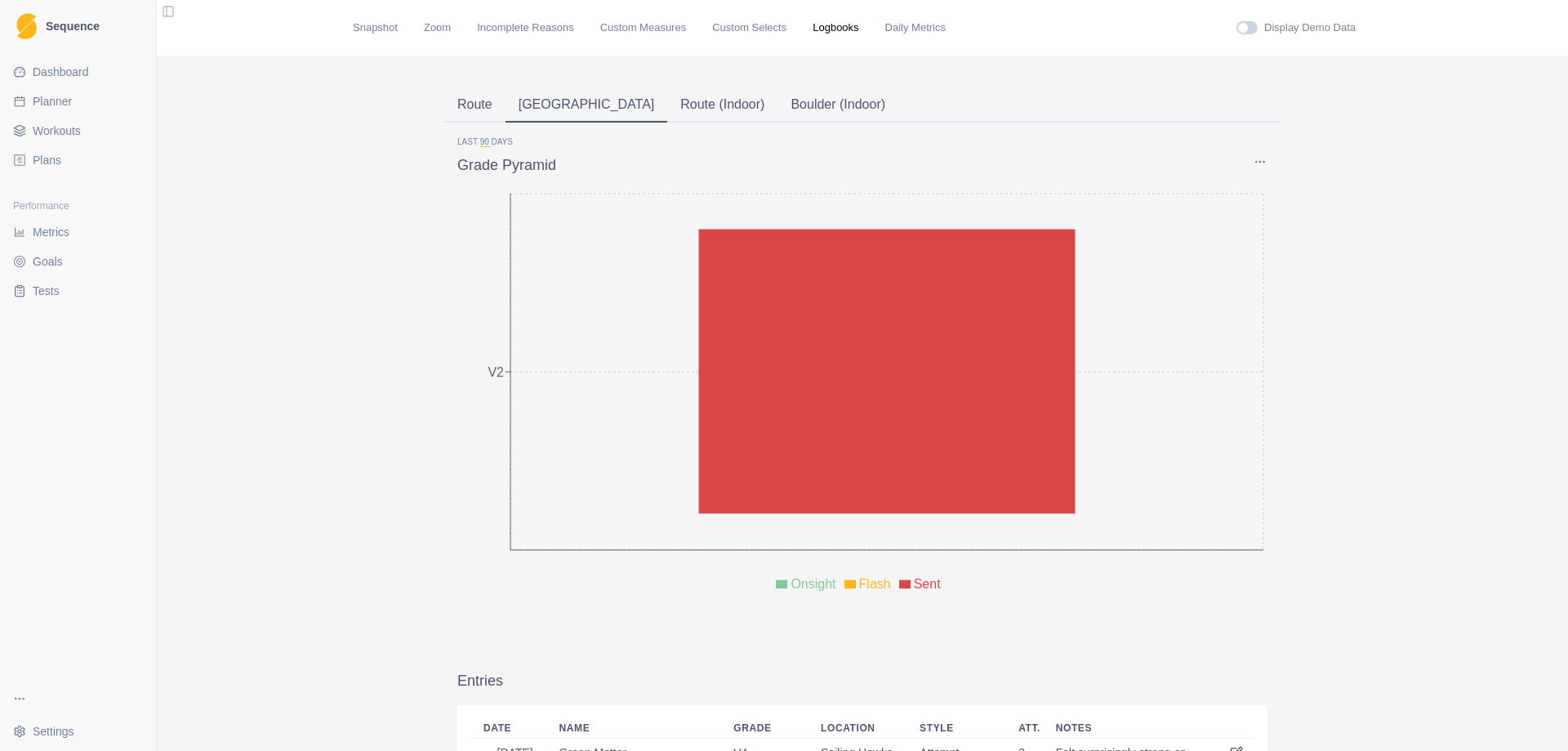
click at [456, 109] on button "Route" at bounding box center [474, 106] width 61 height 34
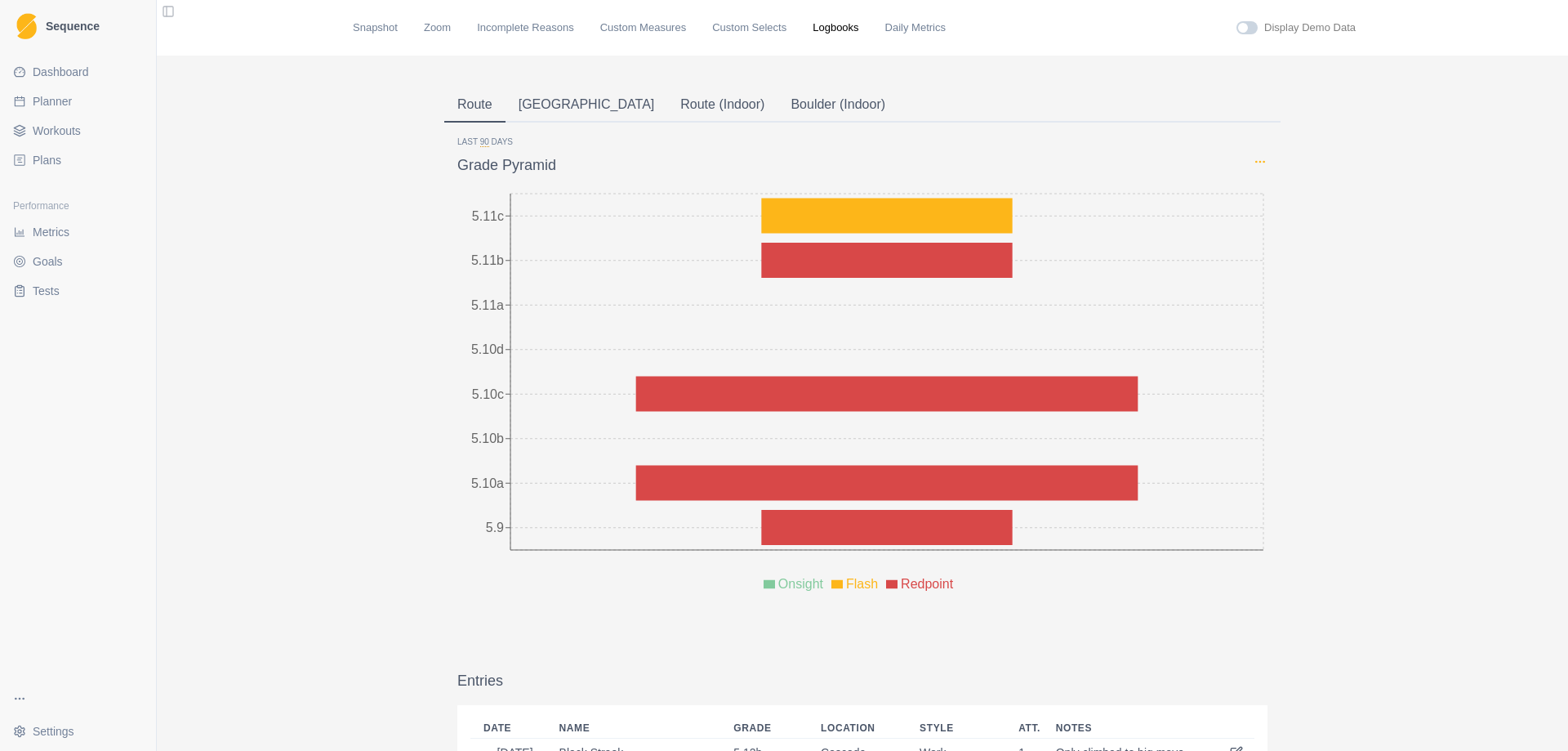
click at [1259, 162] on circle "Options" at bounding box center [1259, 161] width 1 height 1
click at [1434, 498] on div "Route Boulder Route (Indoor) [GEOGRAPHIC_DATA] (Indoor) Last 90 Days Grade Pyra…" at bounding box center [862, 739] width 1411 height 1367
click at [371, 27] on link "Snapshot" at bounding box center [375, 27] width 45 height 16
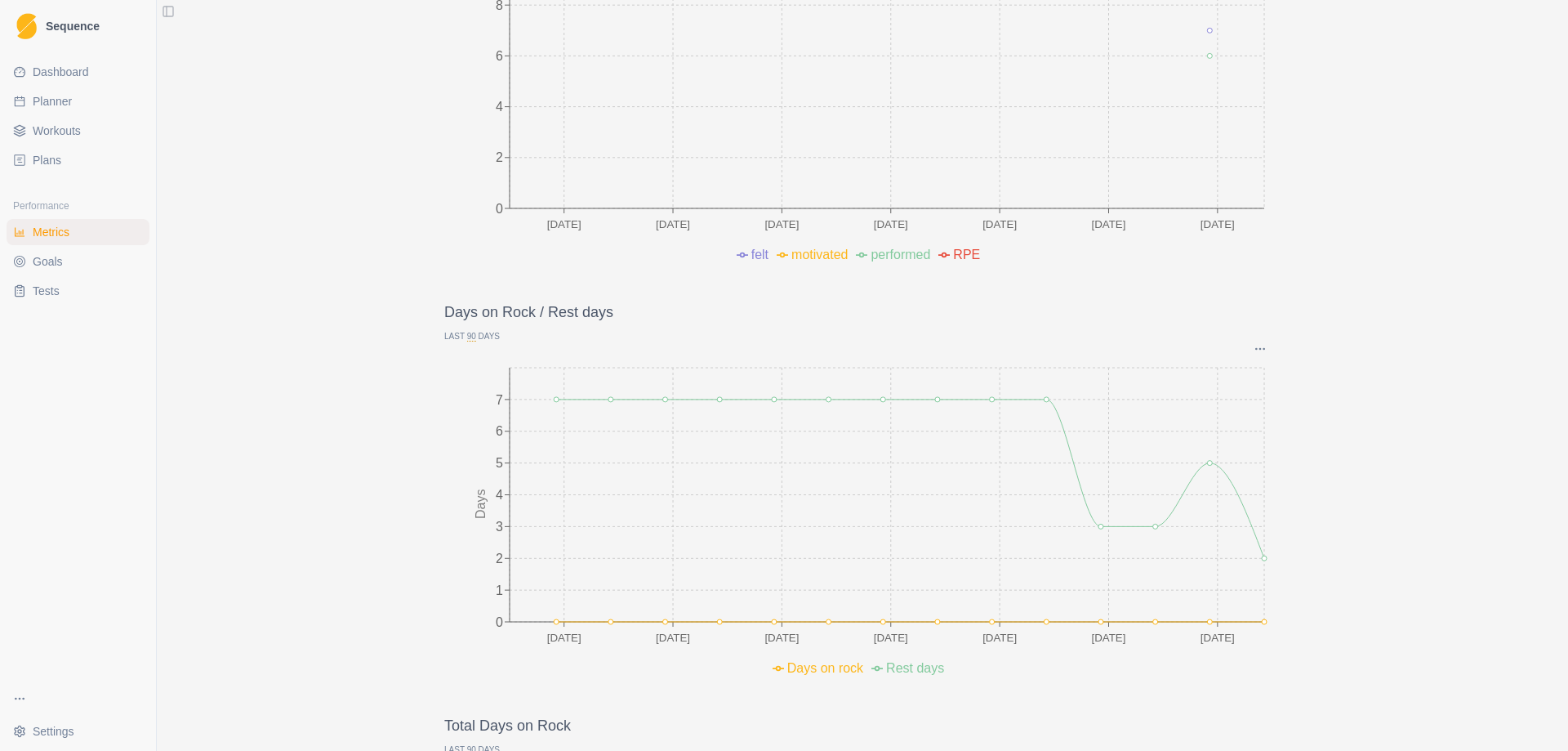
scroll to position [654, 0]
click at [58, 103] on span "Planner" at bounding box center [52, 101] width 40 height 16
select select "month"
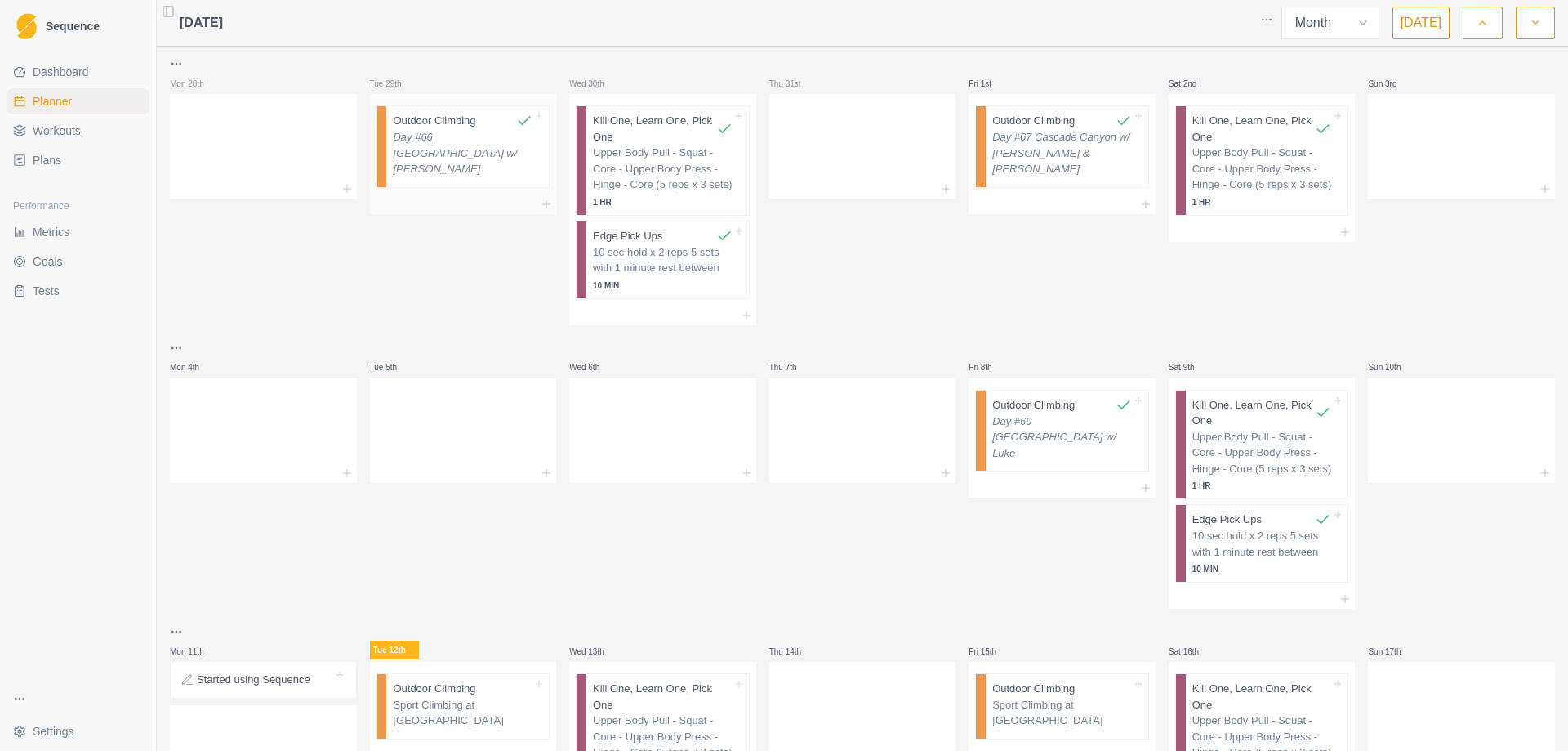
click at [471, 155] on p "Day #66 [GEOGRAPHIC_DATA] w/ [PERSON_NAME]" at bounding box center [462, 153] width 140 height 48
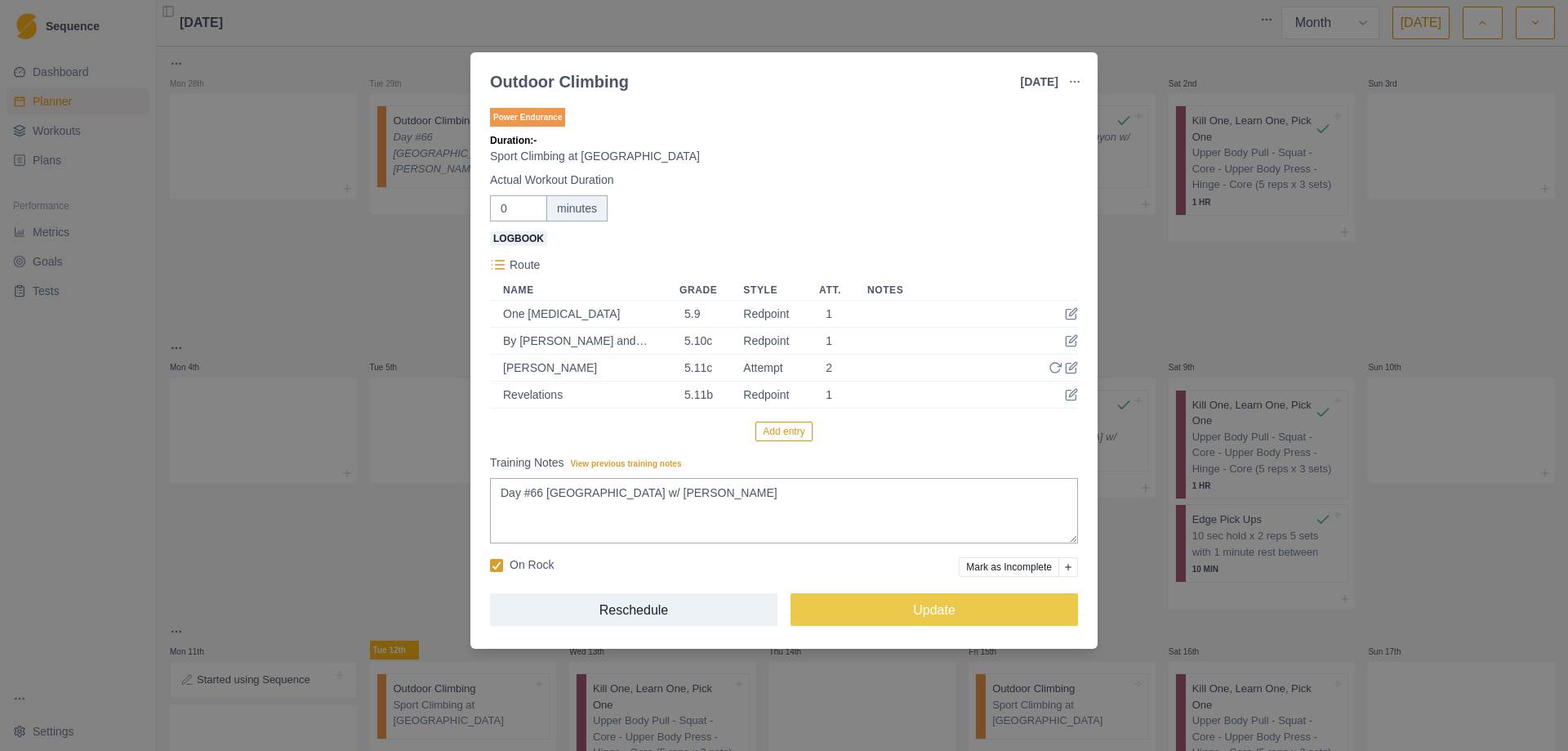
click at [1081, 81] on button "button" at bounding box center [1074, 82] width 33 height 33
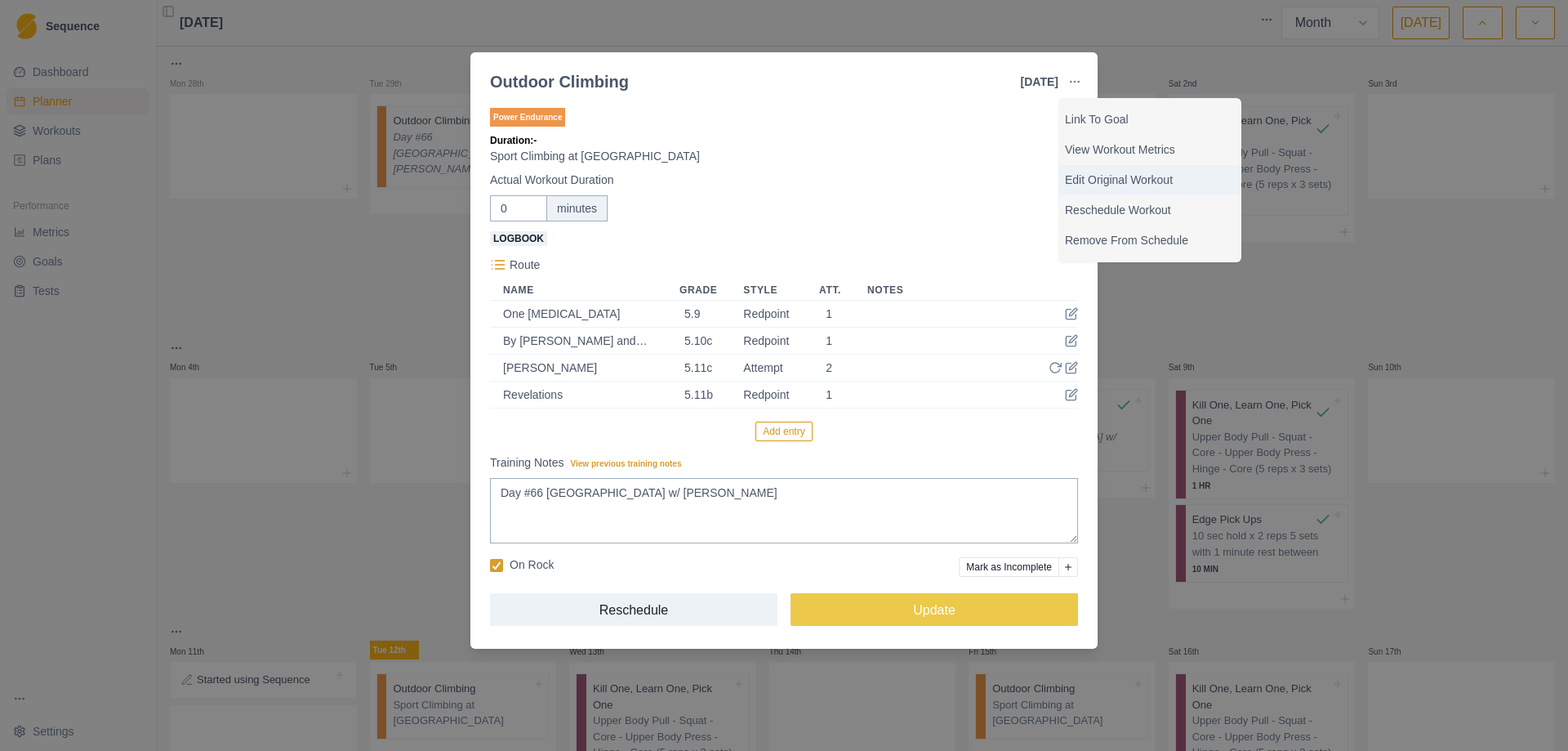
click at [1109, 181] on p "Edit Original Workout" at bounding box center [1150, 180] width 170 height 17
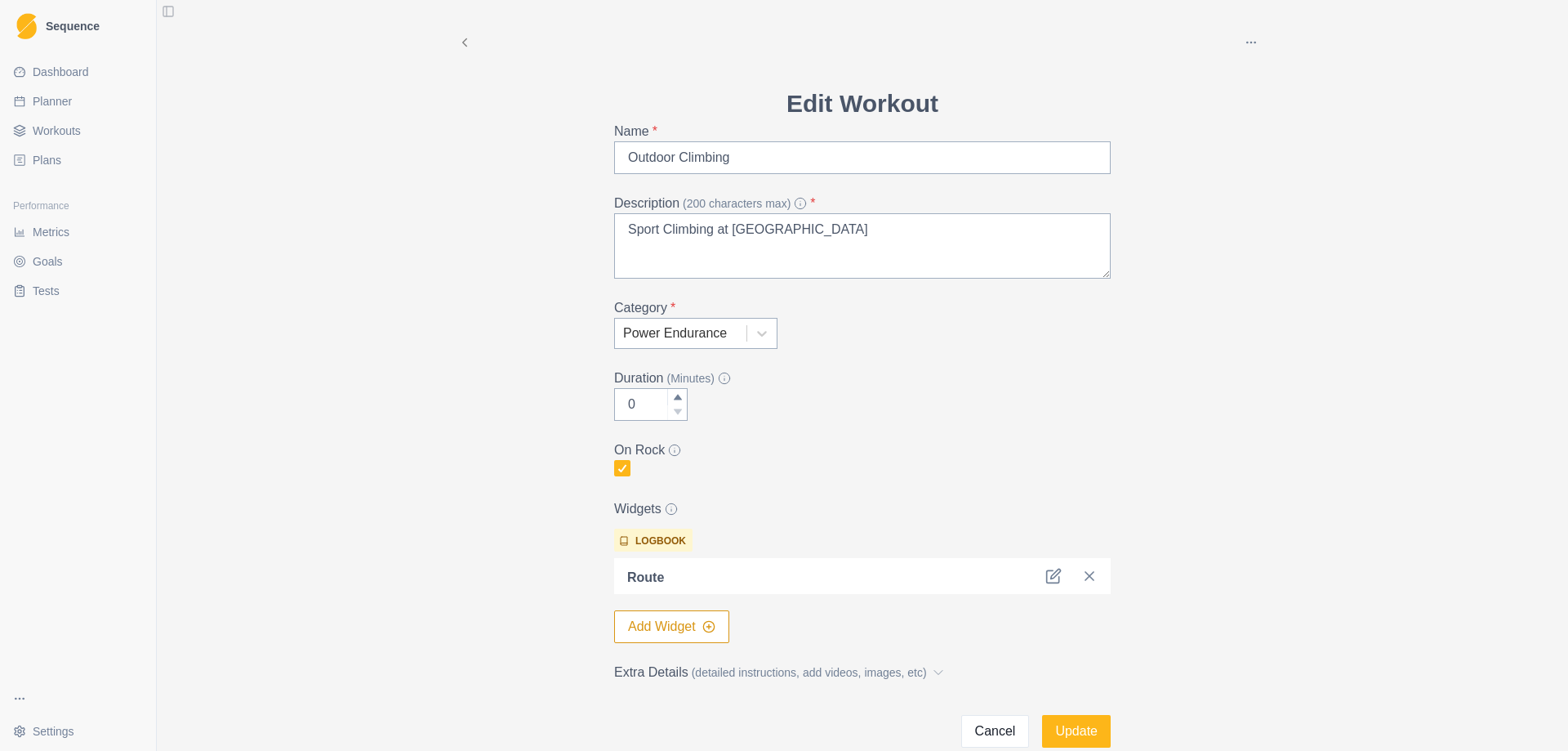
select select "month"
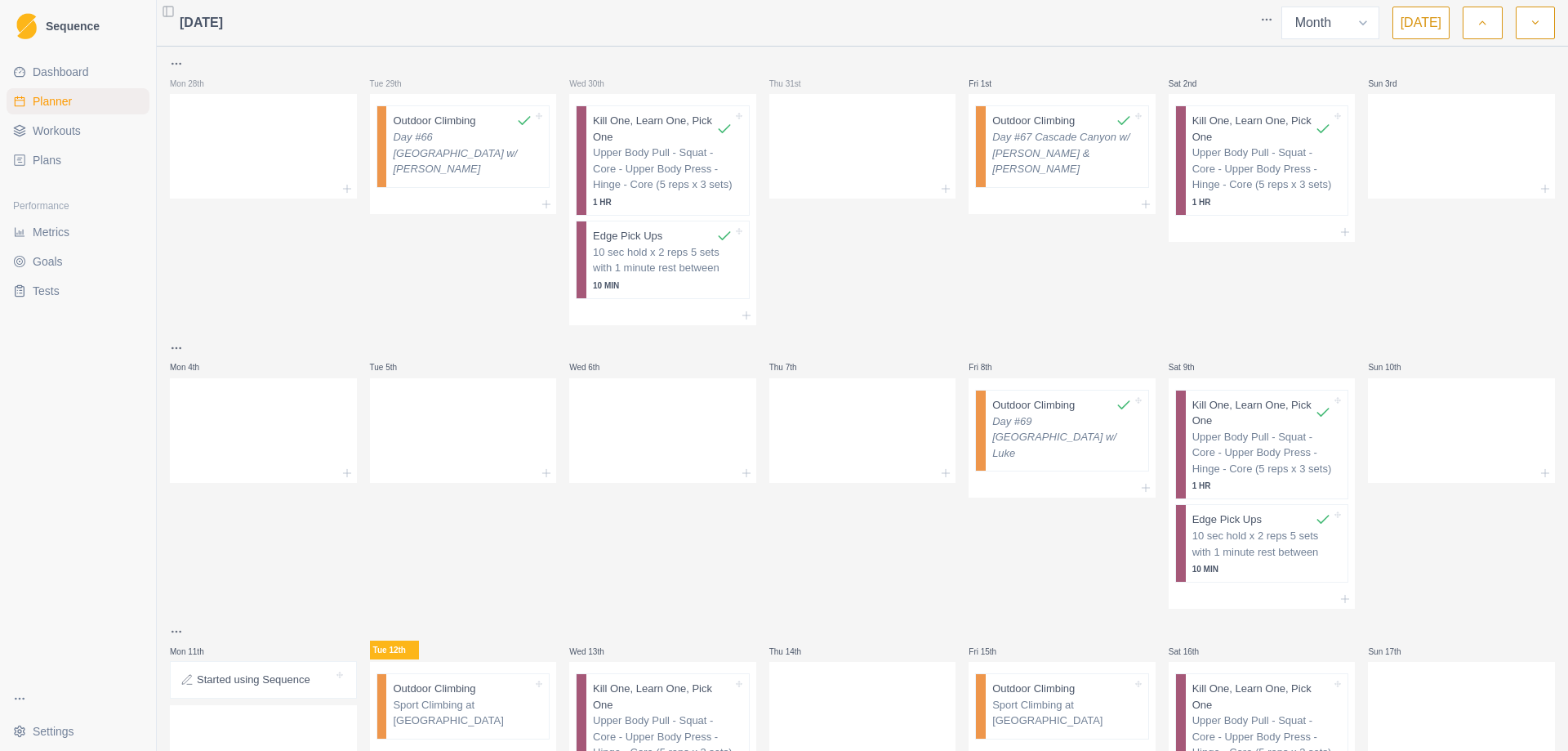
click at [1487, 25] on icon "button" at bounding box center [1481, 22] width 11 height 16
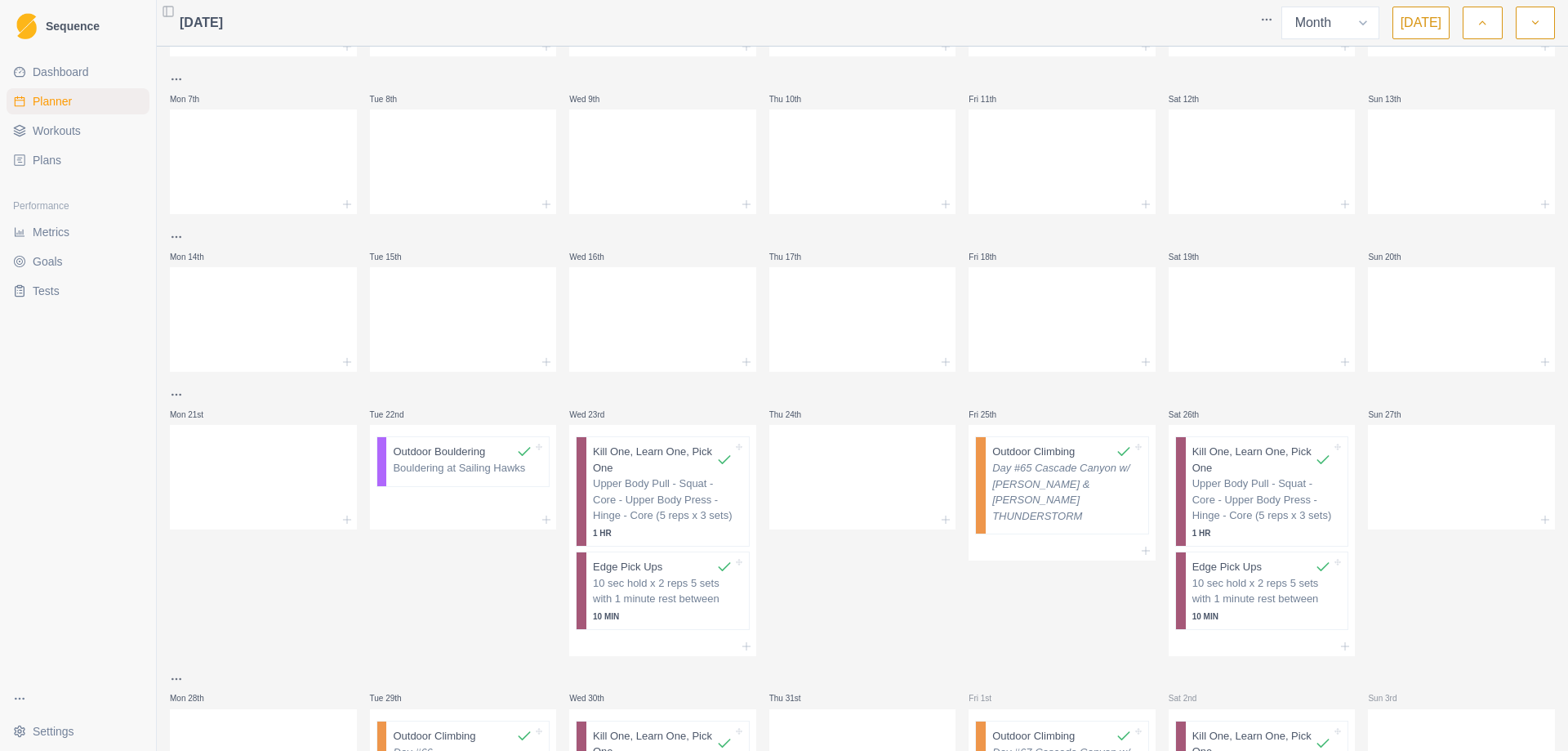
scroll to position [163, 0]
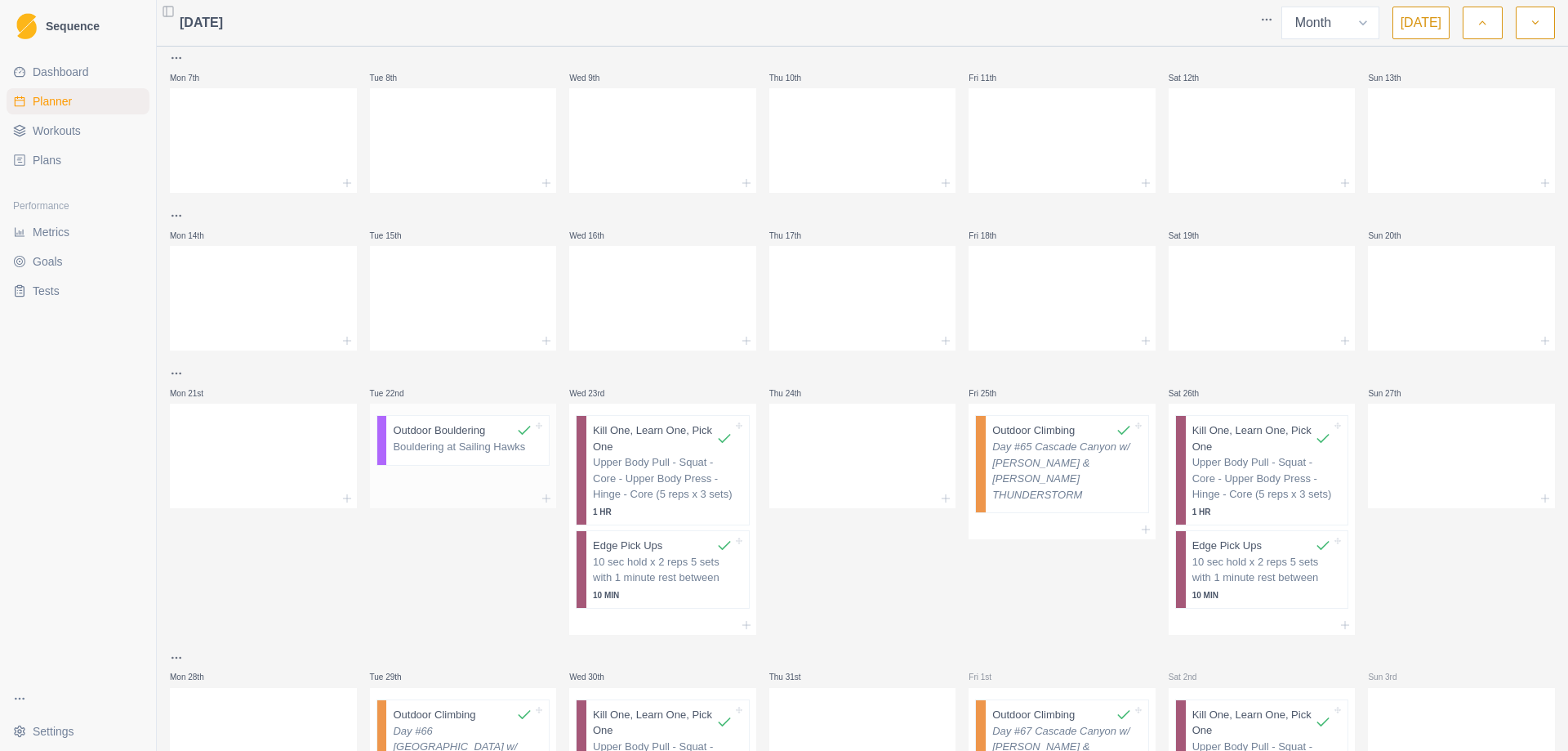
click at [457, 444] on p "Bouldering at Sailing Hawks" at bounding box center [462, 447] width 140 height 16
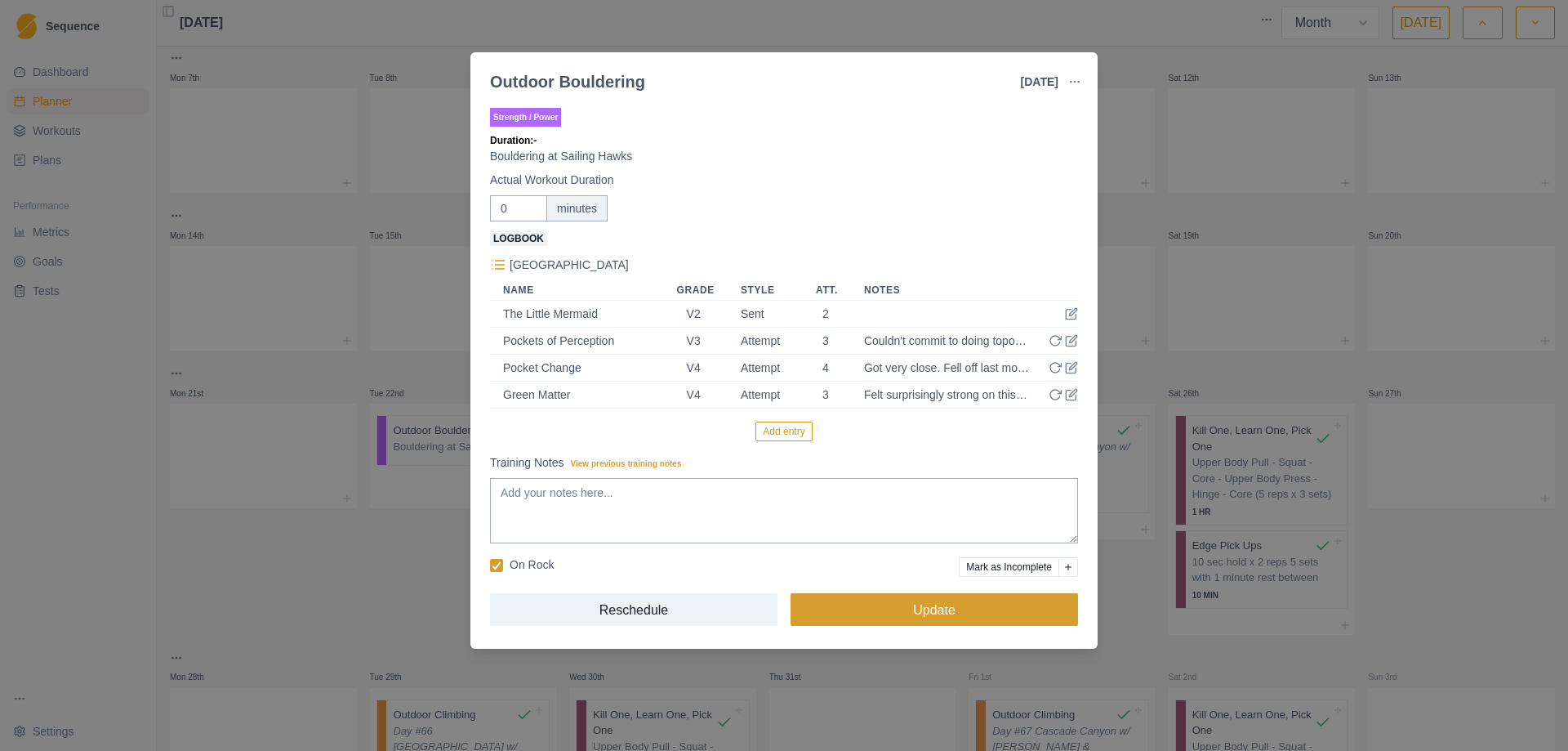
click at [925, 608] on button "Update" at bounding box center [933, 609] width 288 height 33
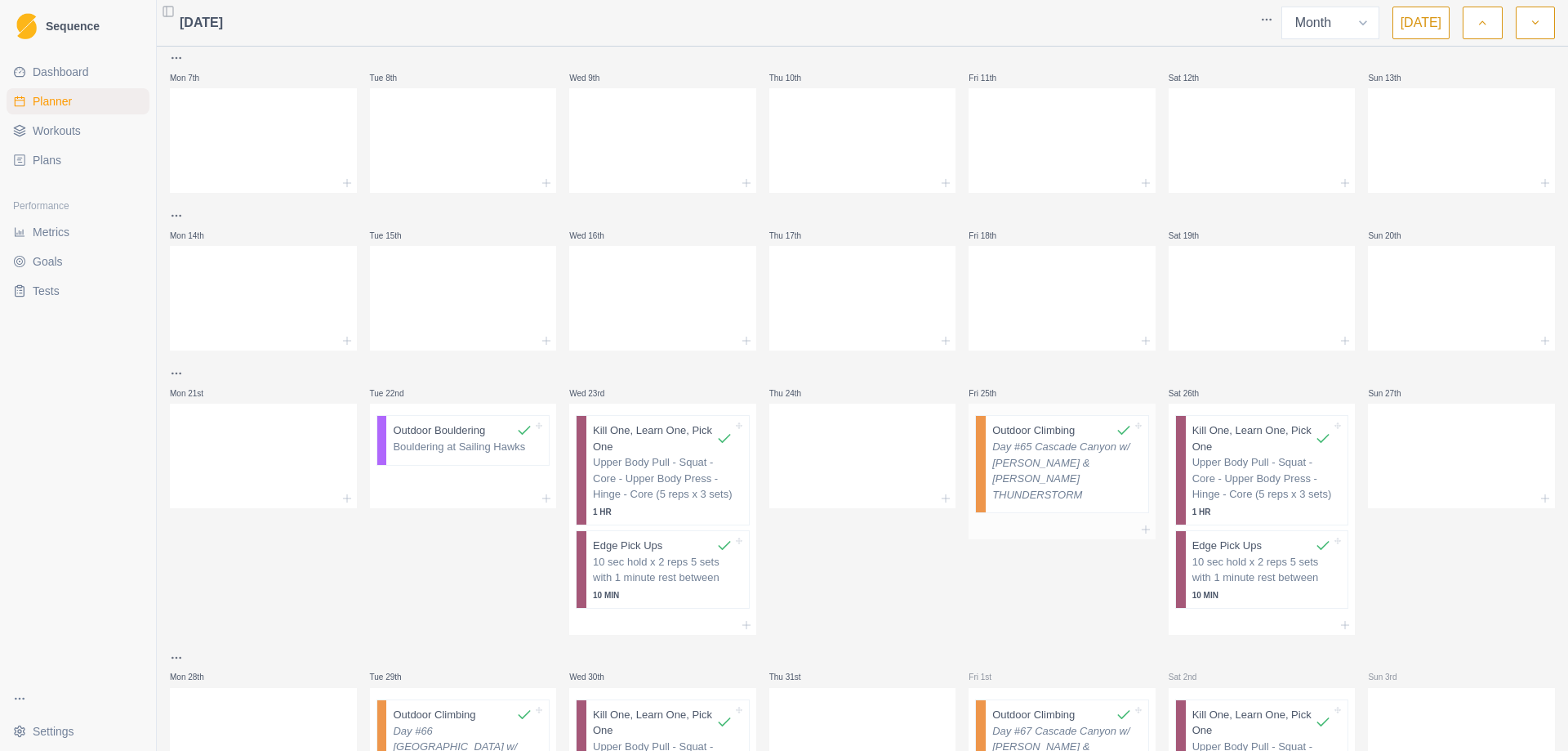
click at [1031, 459] on p "Day #65 Cascade Canyon w/ [PERSON_NAME] & [PERSON_NAME] THUNDERSTORM" at bounding box center [1061, 471] width 140 height 64
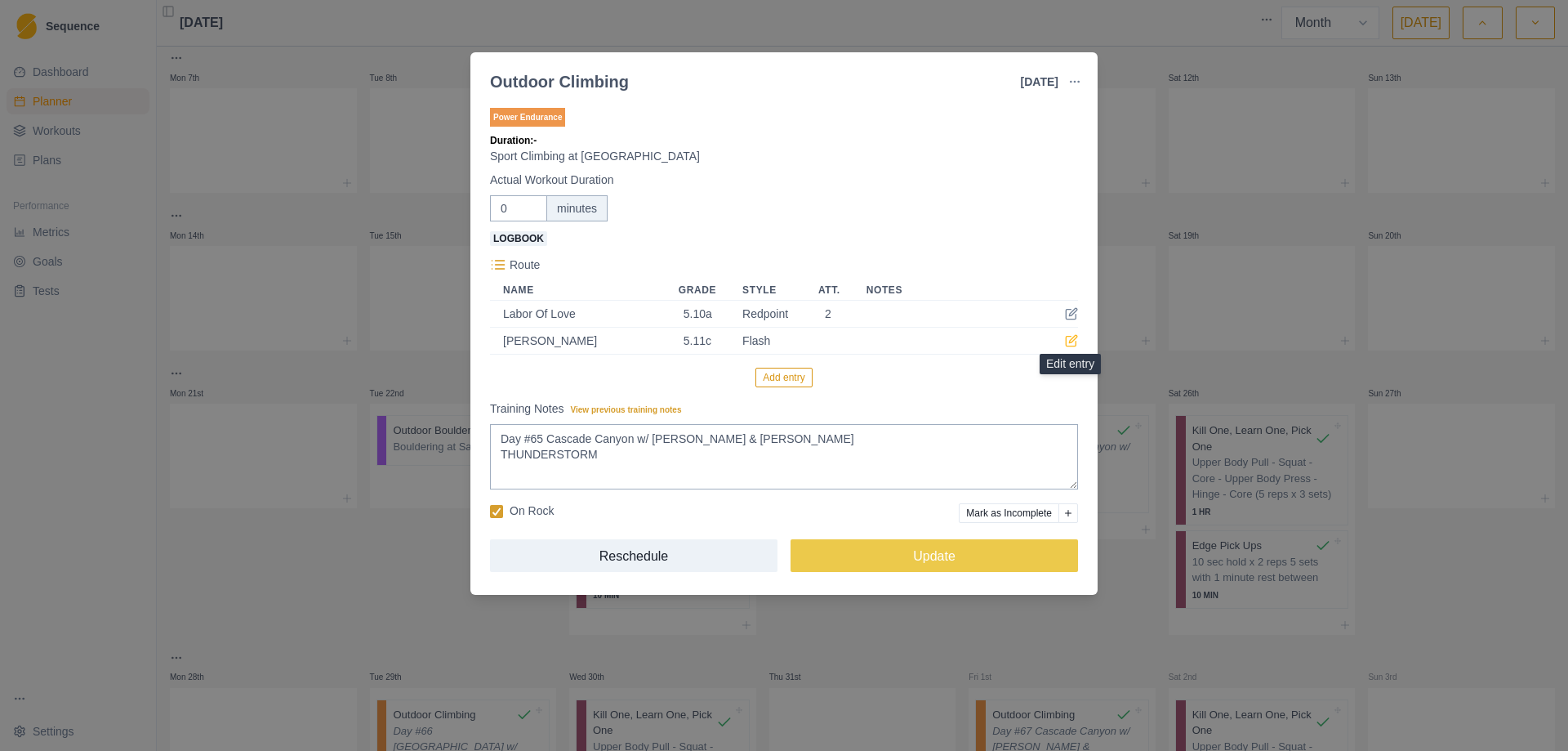
click at [1073, 342] on icon at bounding box center [1071, 340] width 13 height 13
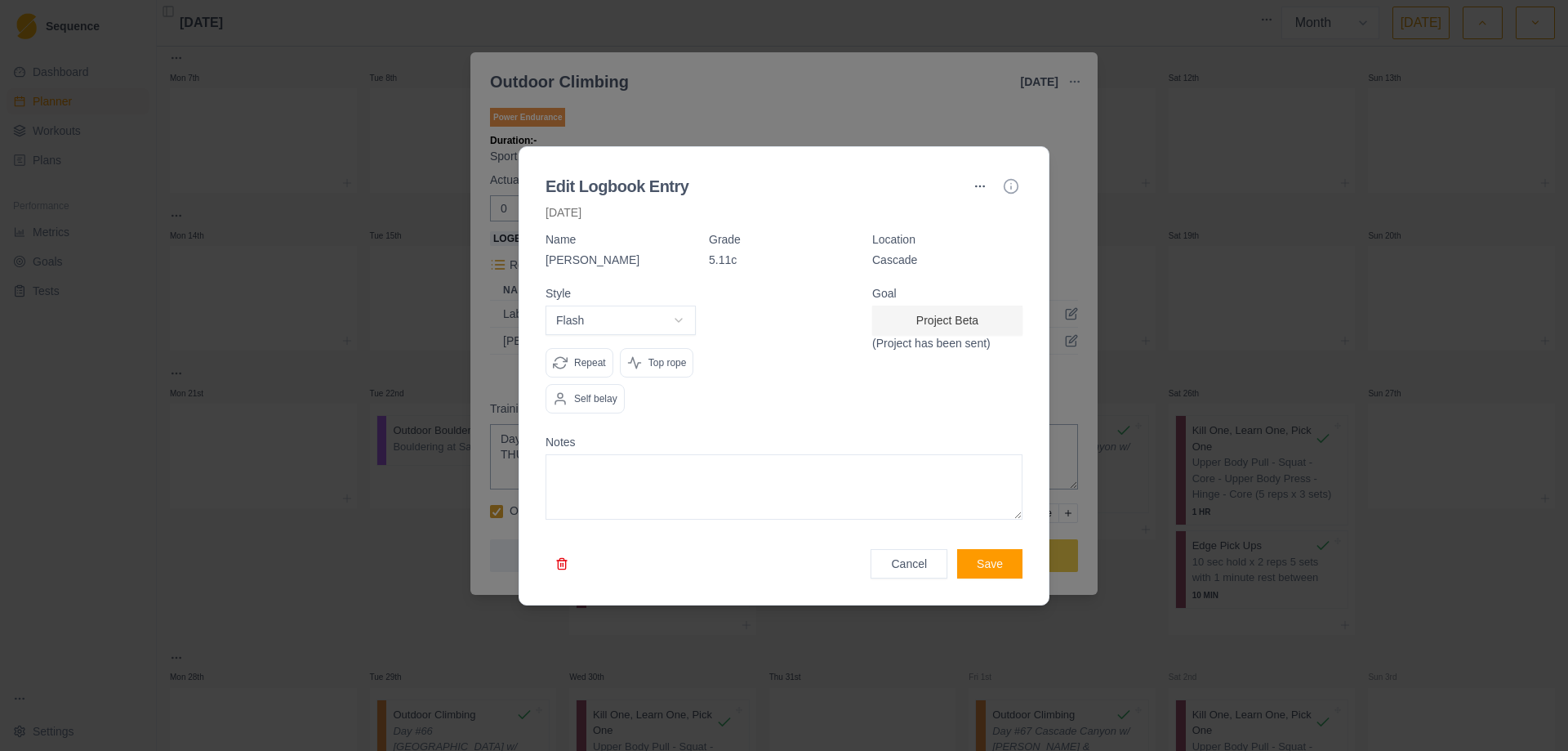
click at [682, 325] on body "Sequence Dashboard Planner Workouts Plans Performance Metrics Goals Tests Setti…" at bounding box center [784, 376] width 1568 height 751
select select "attempt"
type input "1"
click at [842, 313] on input "1" at bounding box center [783, 321] width 150 height 29
click at [983, 567] on button "Save" at bounding box center [989, 564] width 65 height 29
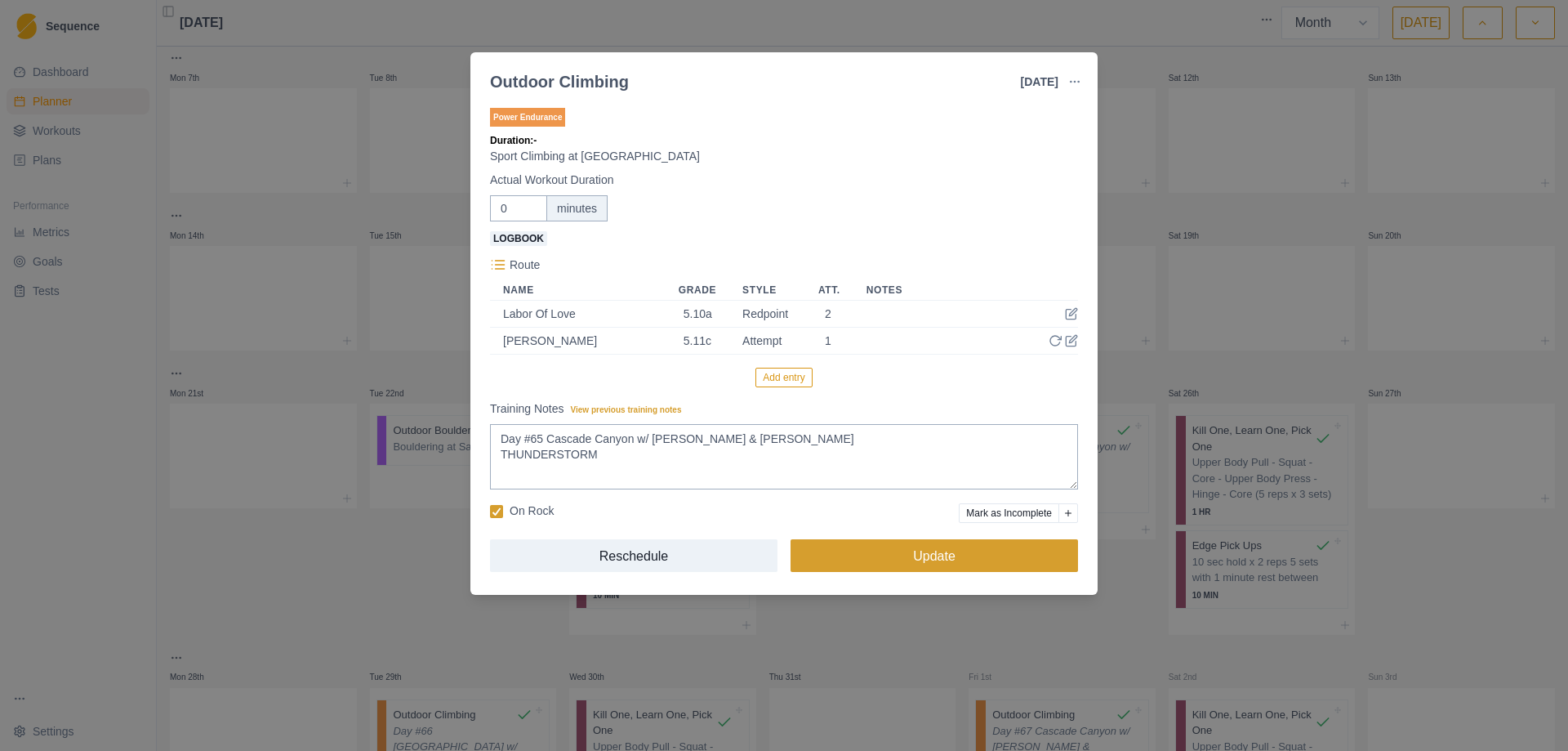
click at [928, 560] on button "Update" at bounding box center [933, 556] width 288 height 33
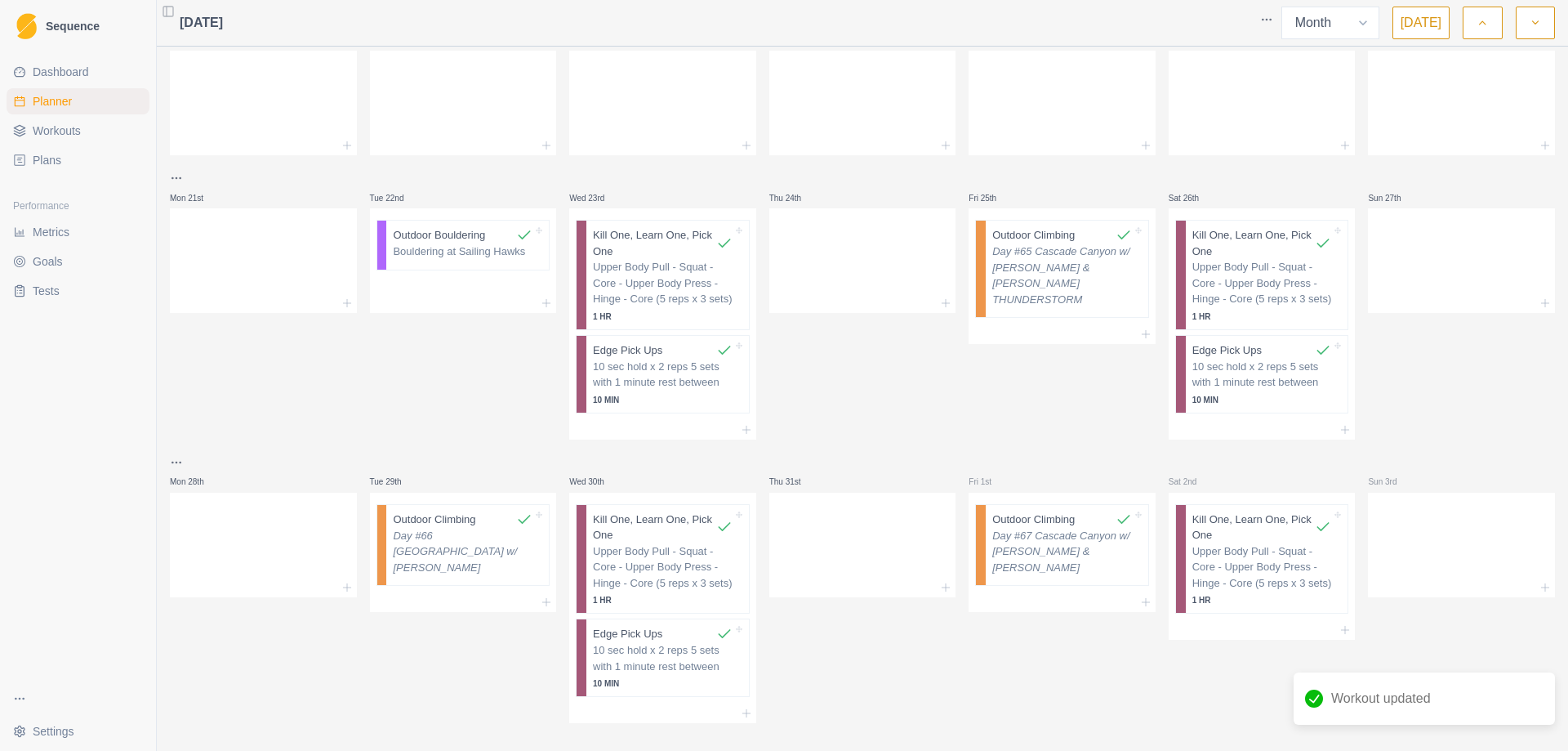
scroll to position [376, 0]
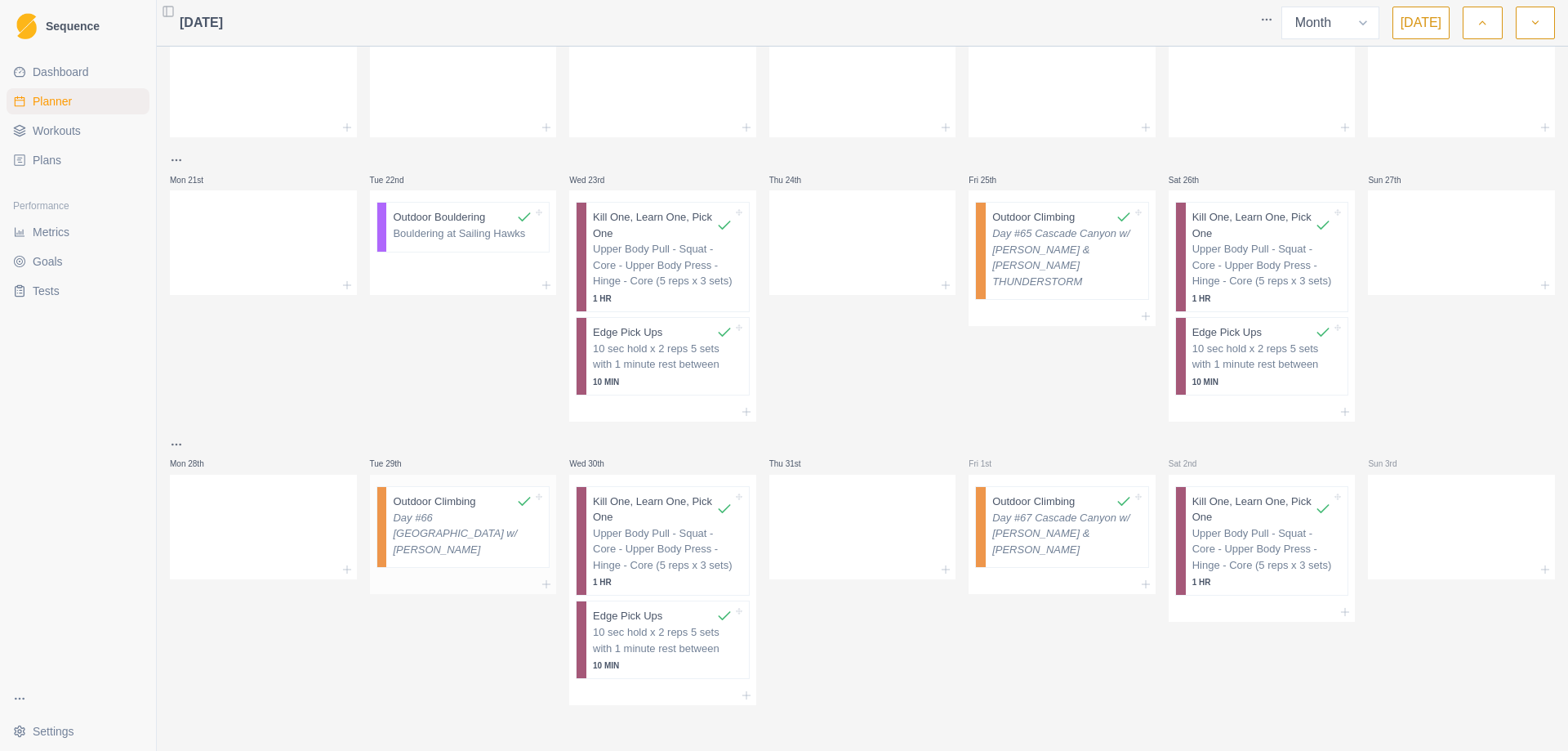
click at [465, 531] on p "Day #66 [GEOGRAPHIC_DATA] w/ [PERSON_NAME]" at bounding box center [462, 534] width 140 height 48
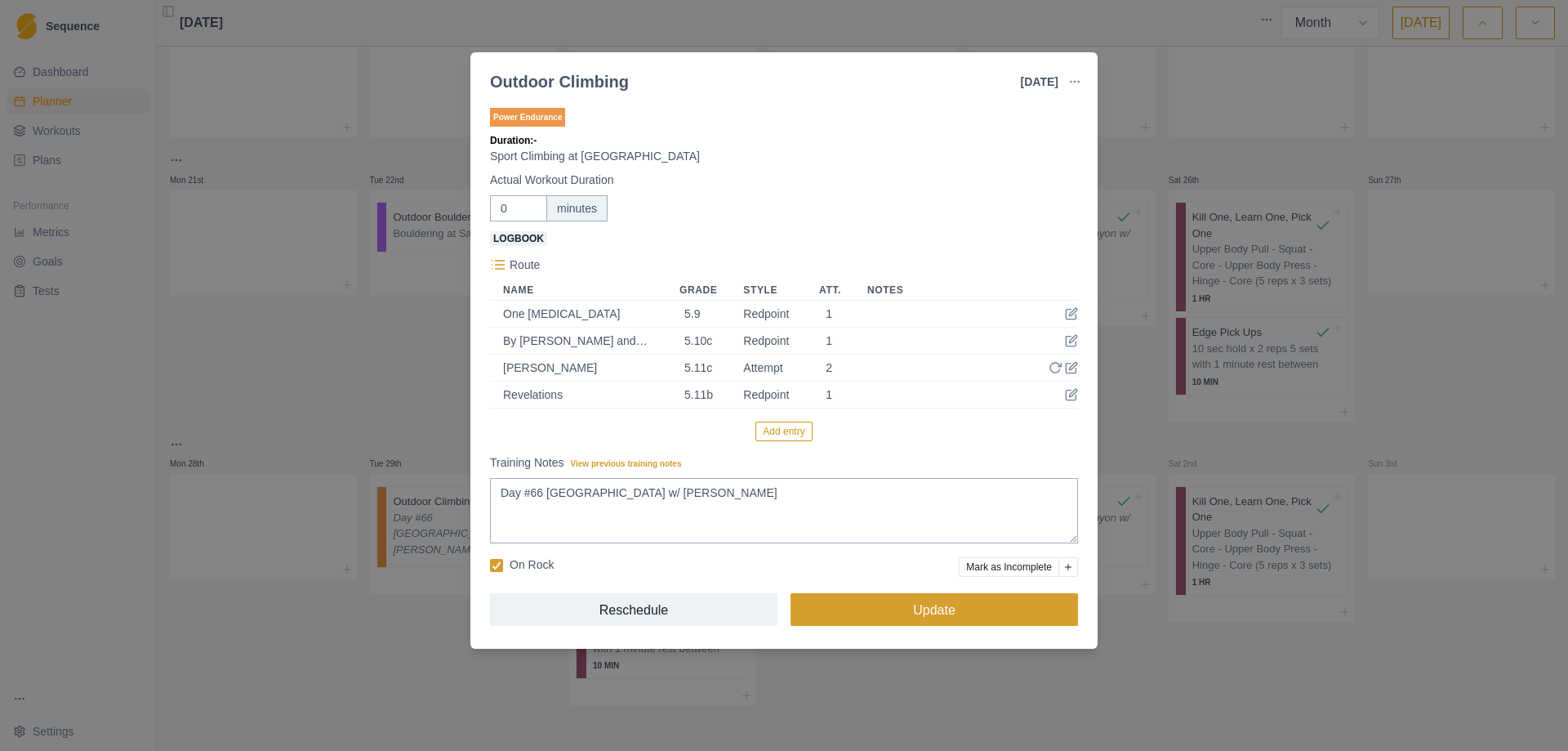
click at [935, 608] on button "Update" at bounding box center [933, 609] width 288 height 33
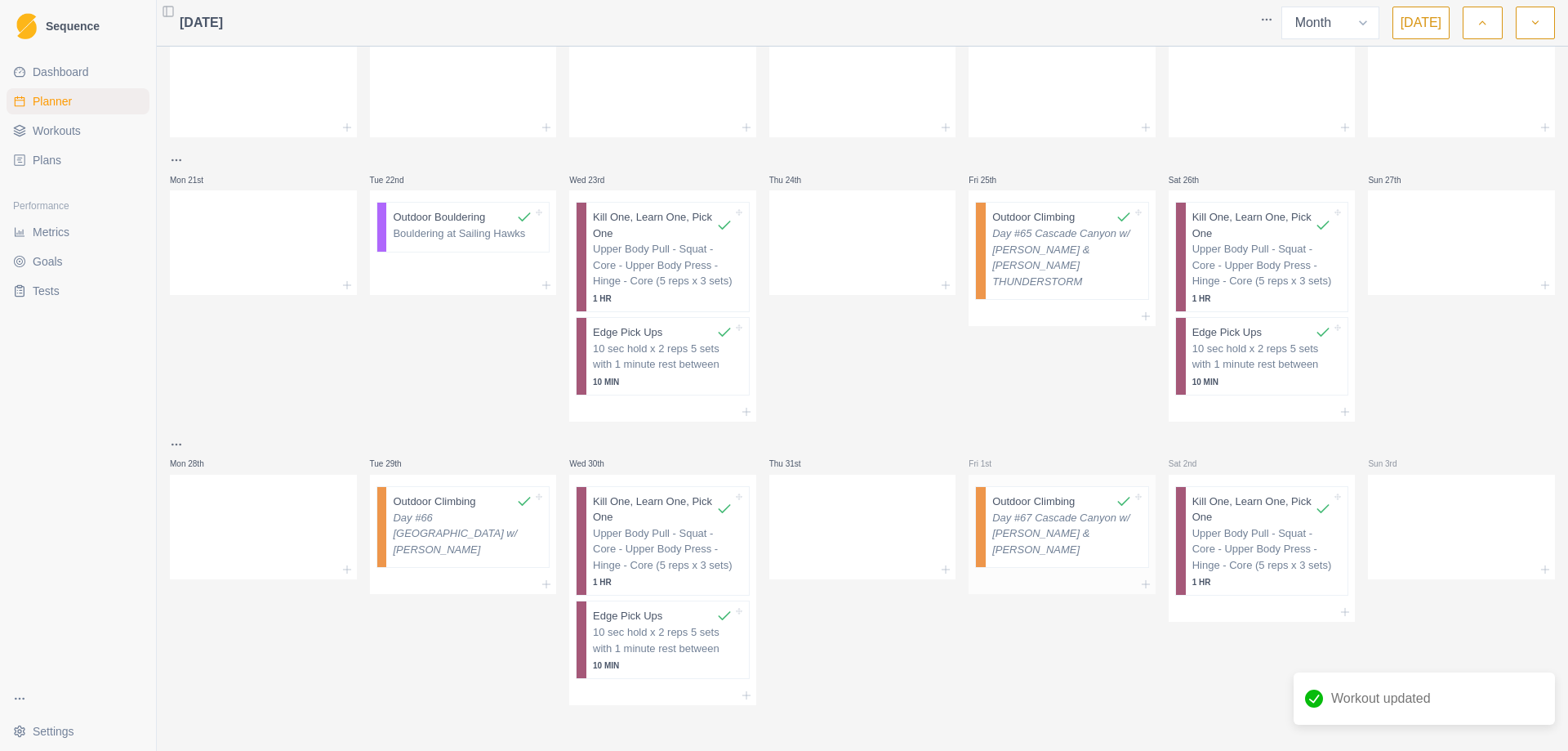
click at [1045, 513] on p "Day #67 Cascade Canyon w/ [PERSON_NAME] & [PERSON_NAME]" at bounding box center [1061, 534] width 140 height 48
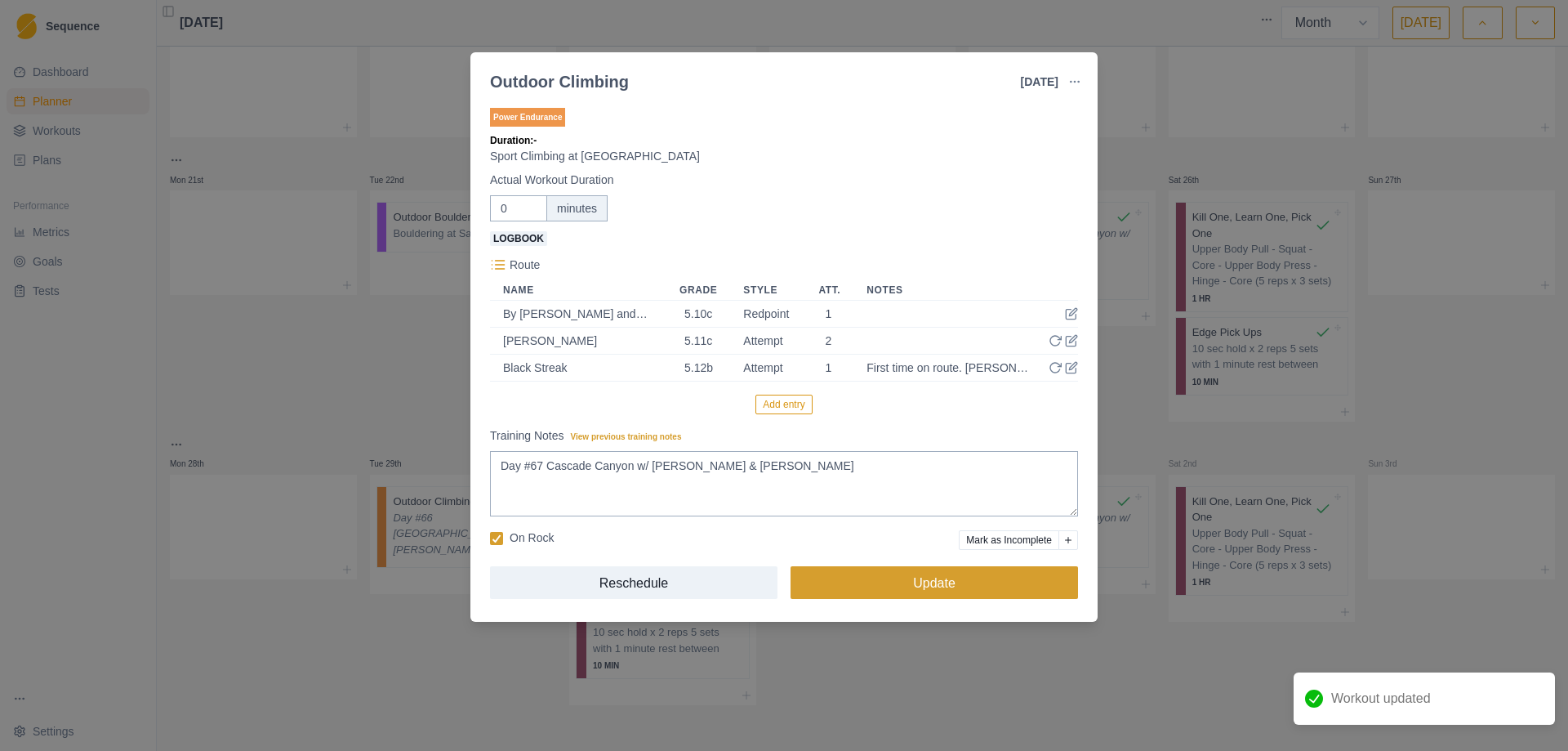
click at [934, 575] on button "Update" at bounding box center [933, 583] width 288 height 33
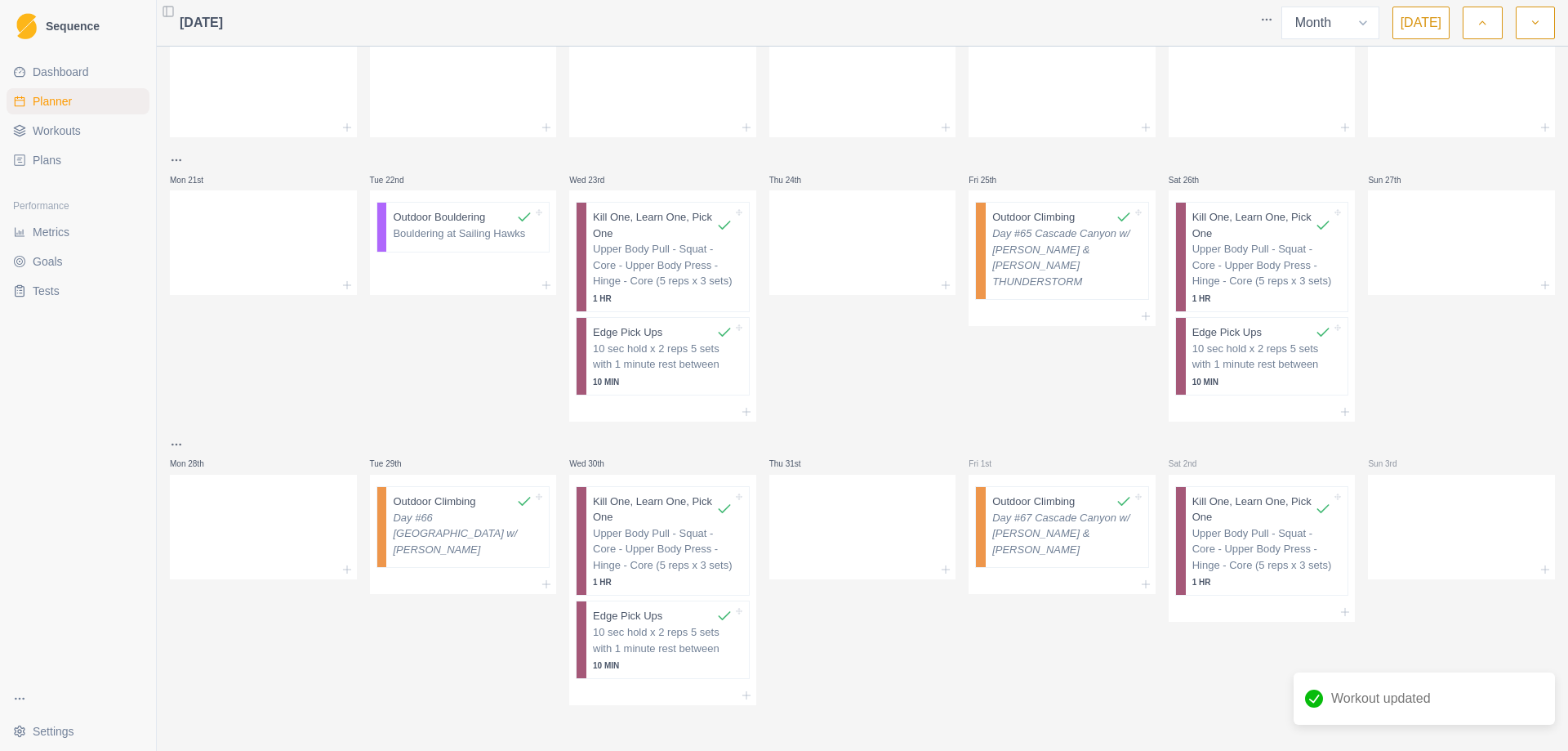
click at [75, 217] on div "Performance" at bounding box center [78, 205] width 143 height 26
click at [62, 226] on span "Metrics" at bounding box center [51, 232] width 37 height 16
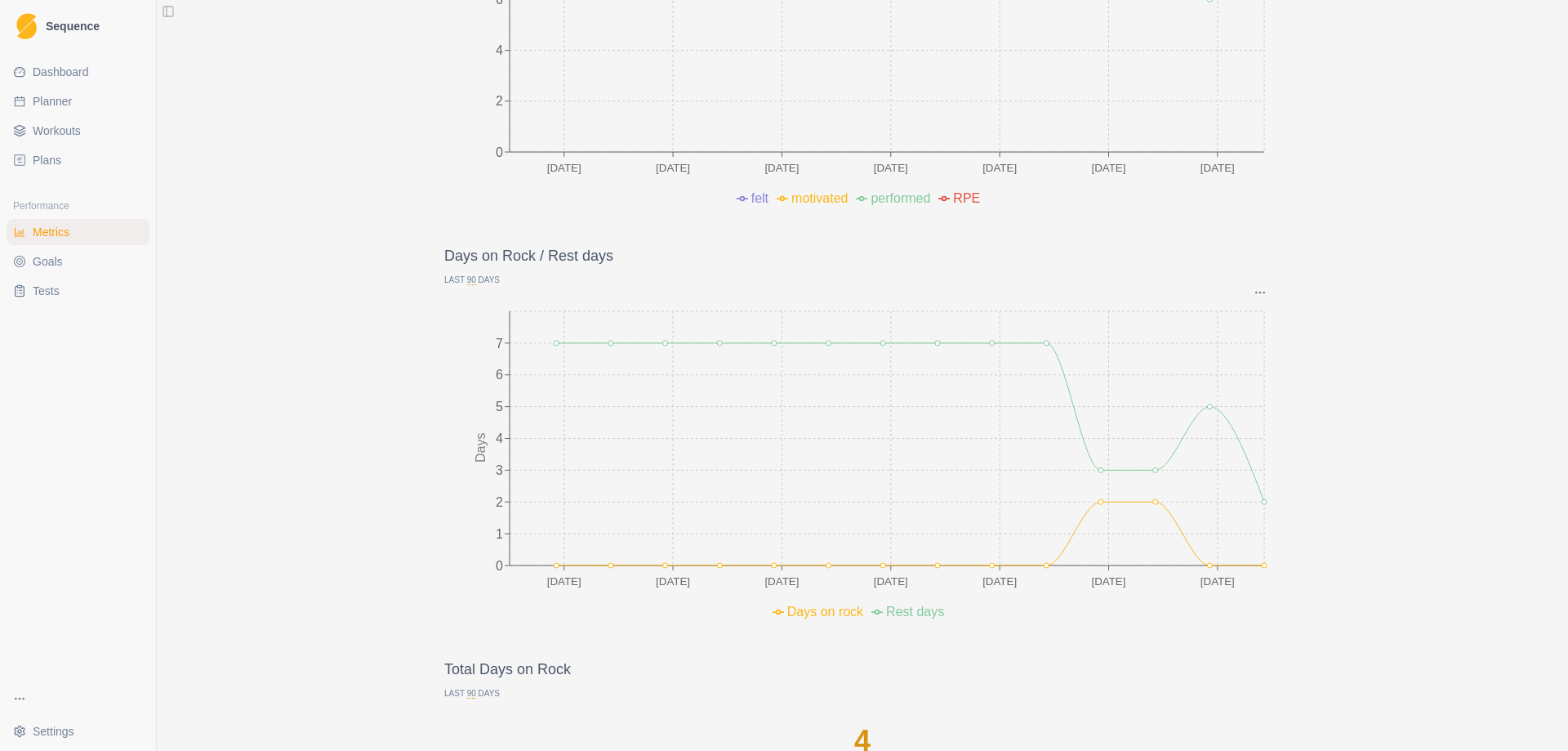
scroll to position [736, 0]
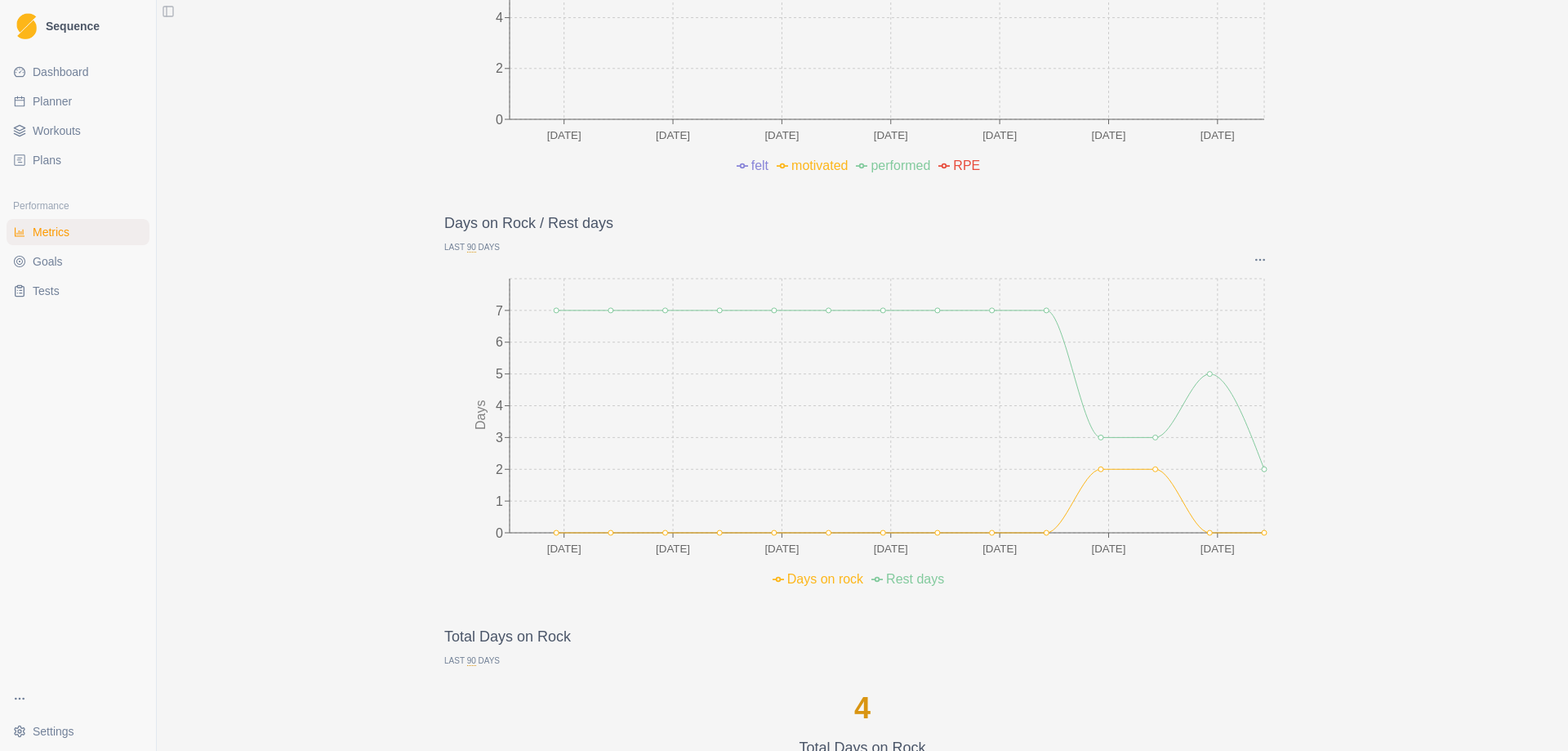
click at [73, 131] on span "Workouts" at bounding box center [57, 131] width 48 height 16
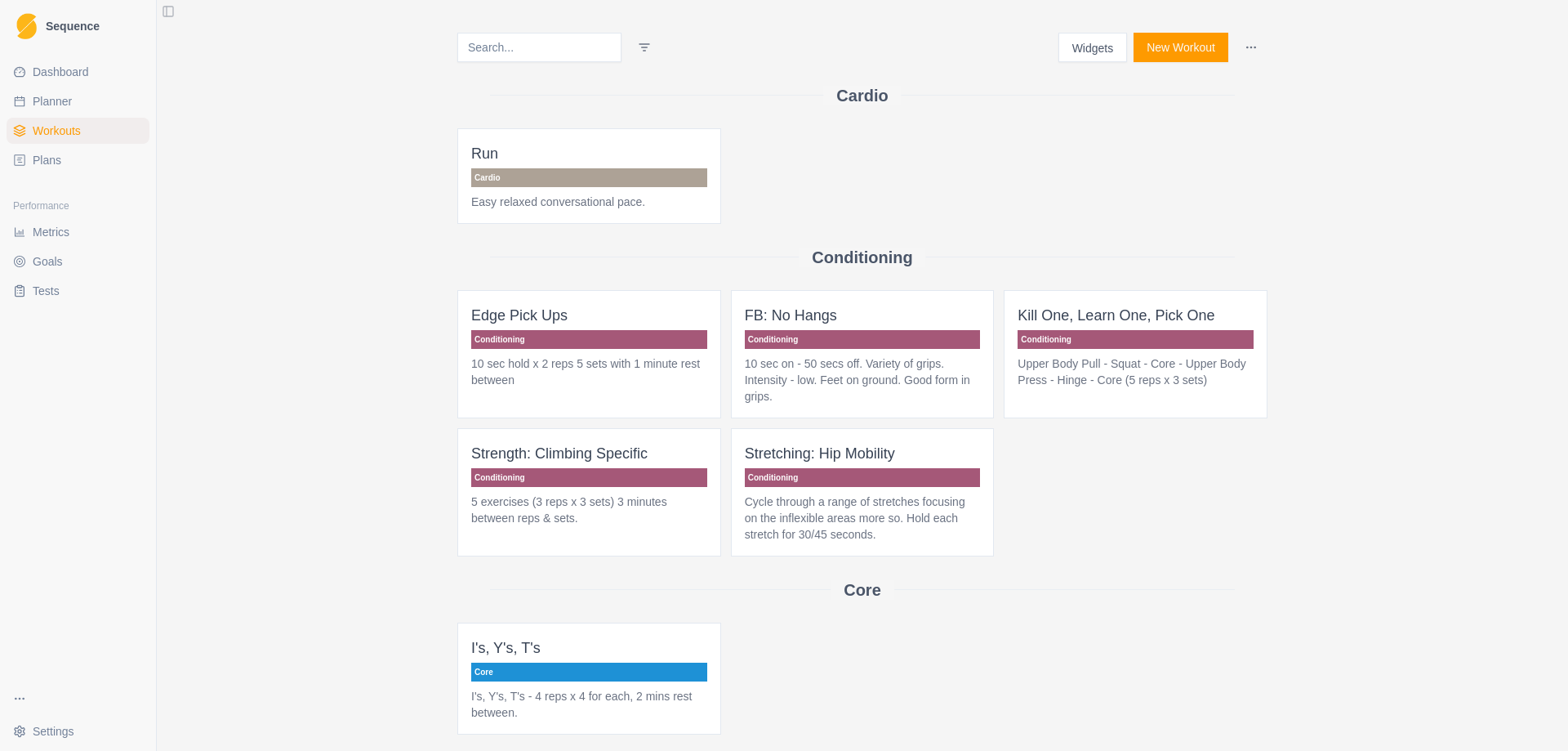
click at [68, 107] on span "Planner" at bounding box center [52, 101] width 40 height 16
select select "month"
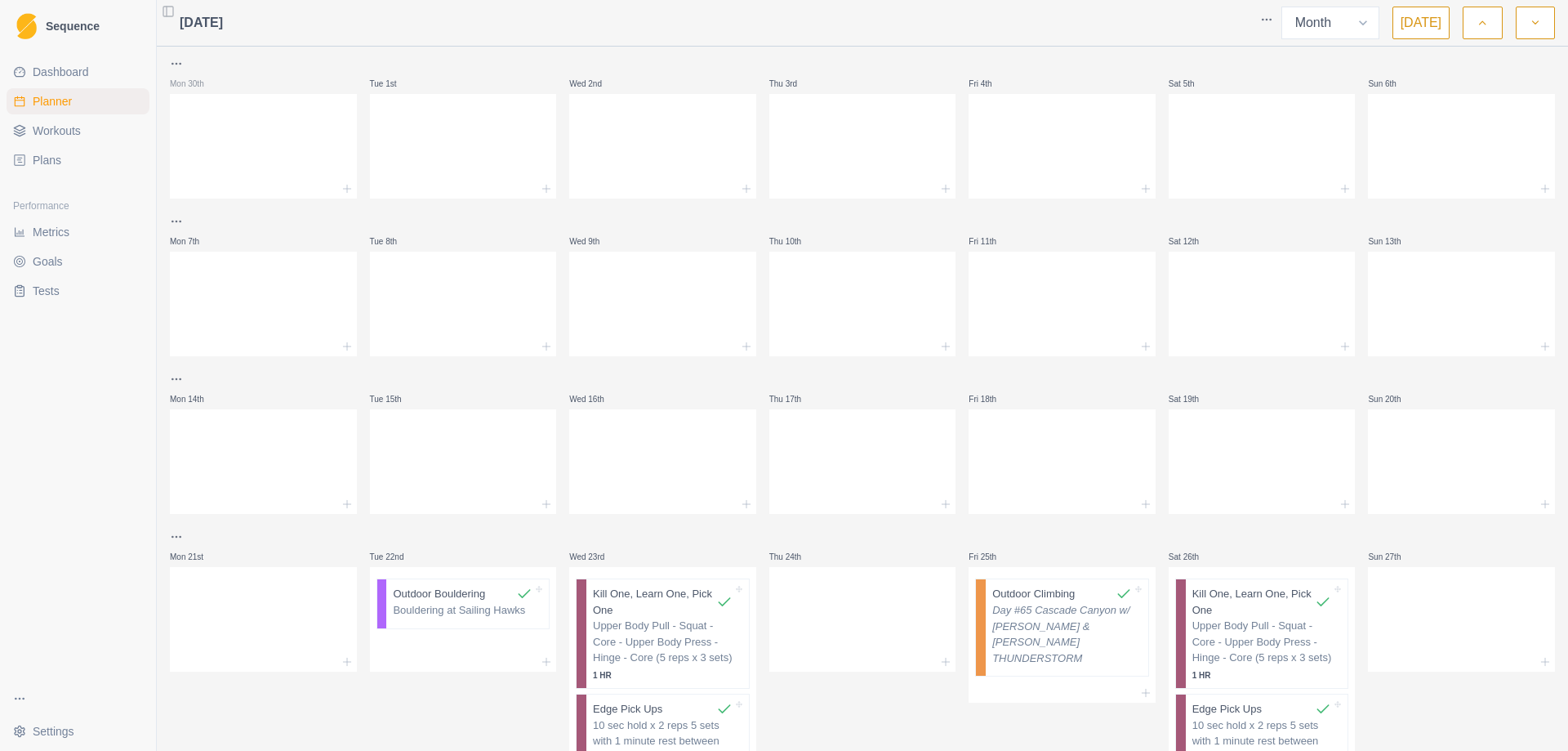
click at [1541, 24] on button "button" at bounding box center [1535, 23] width 40 height 33
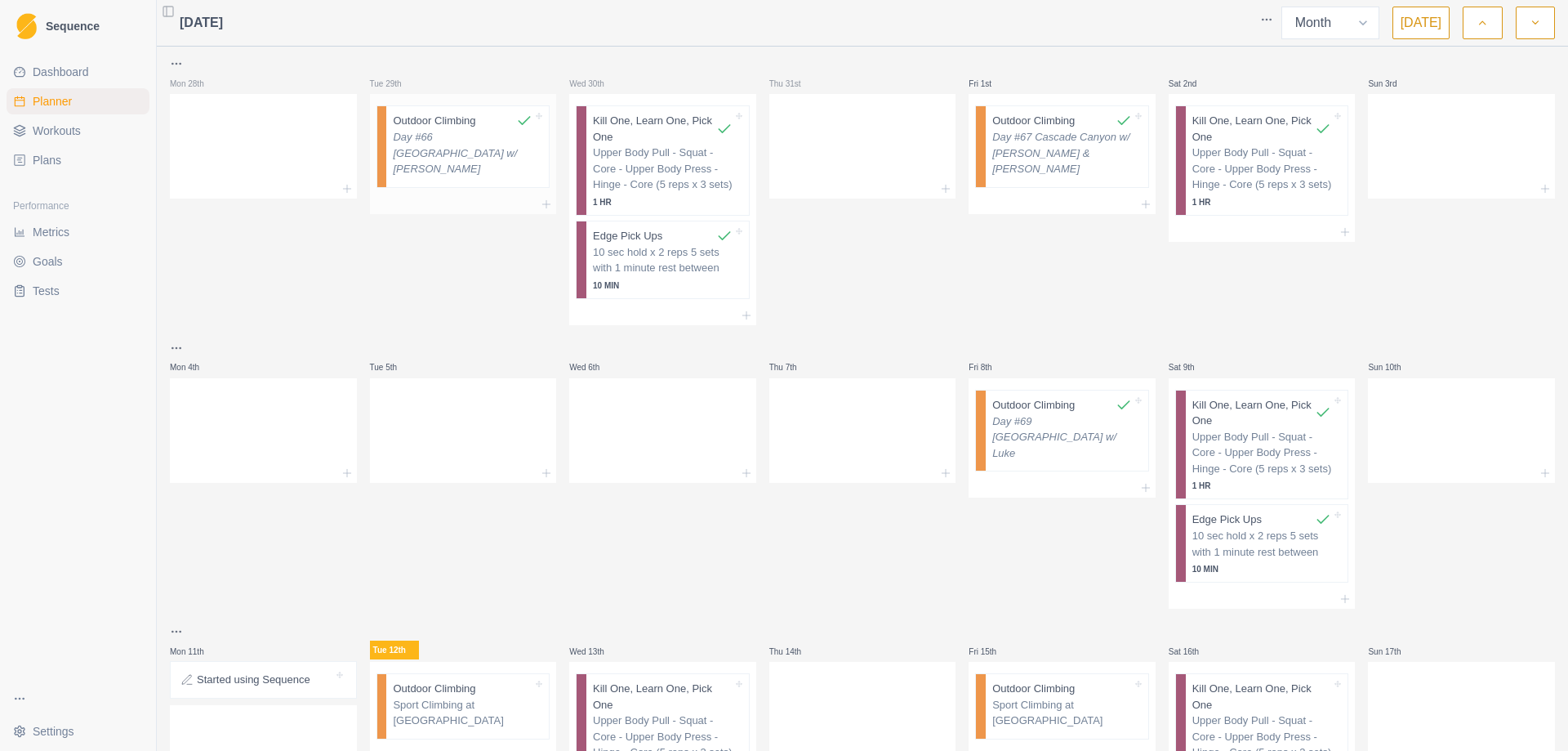
click at [436, 142] on p "Day #66 [GEOGRAPHIC_DATA] w/ [PERSON_NAME]" at bounding box center [462, 153] width 140 height 48
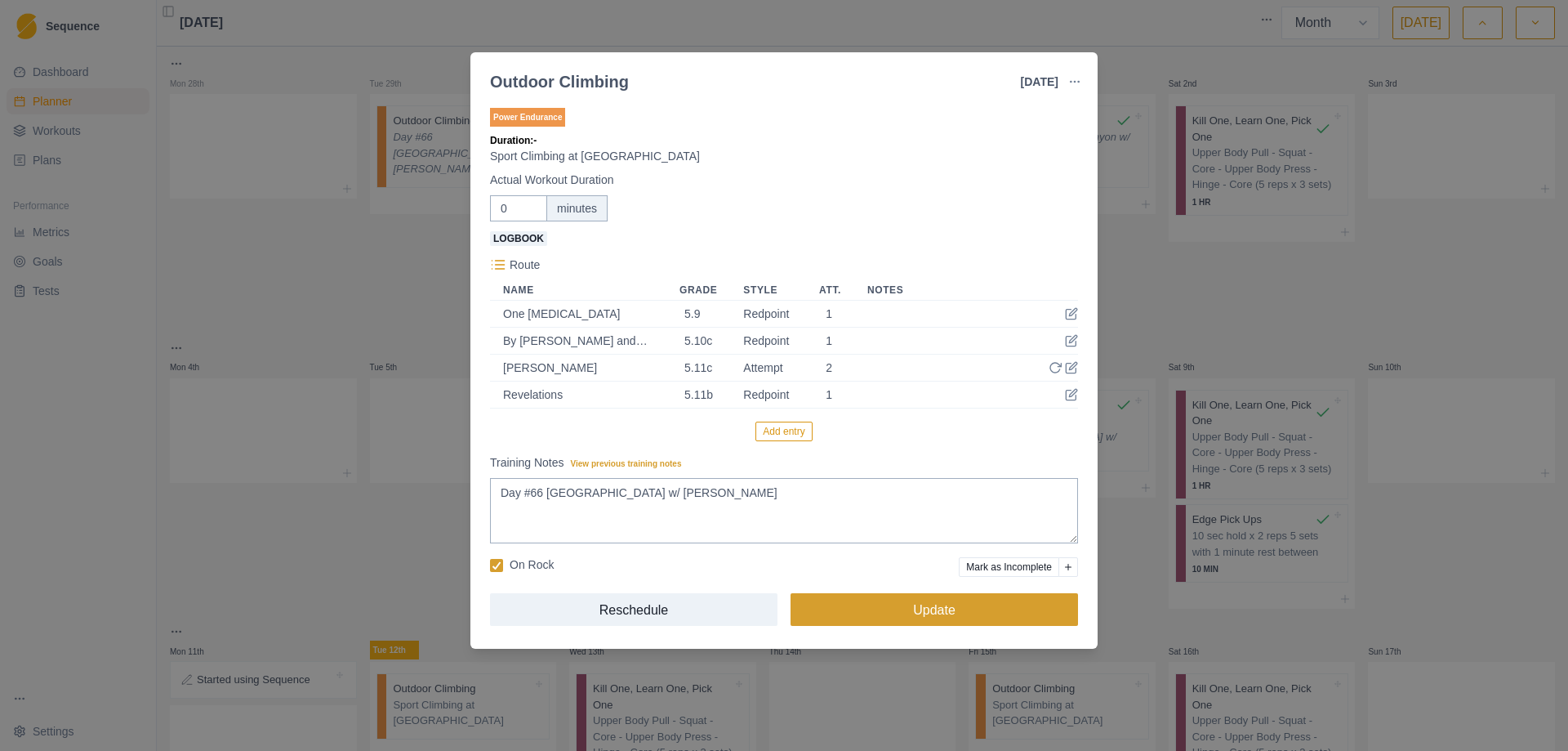
click at [922, 612] on button "Update" at bounding box center [933, 609] width 288 height 33
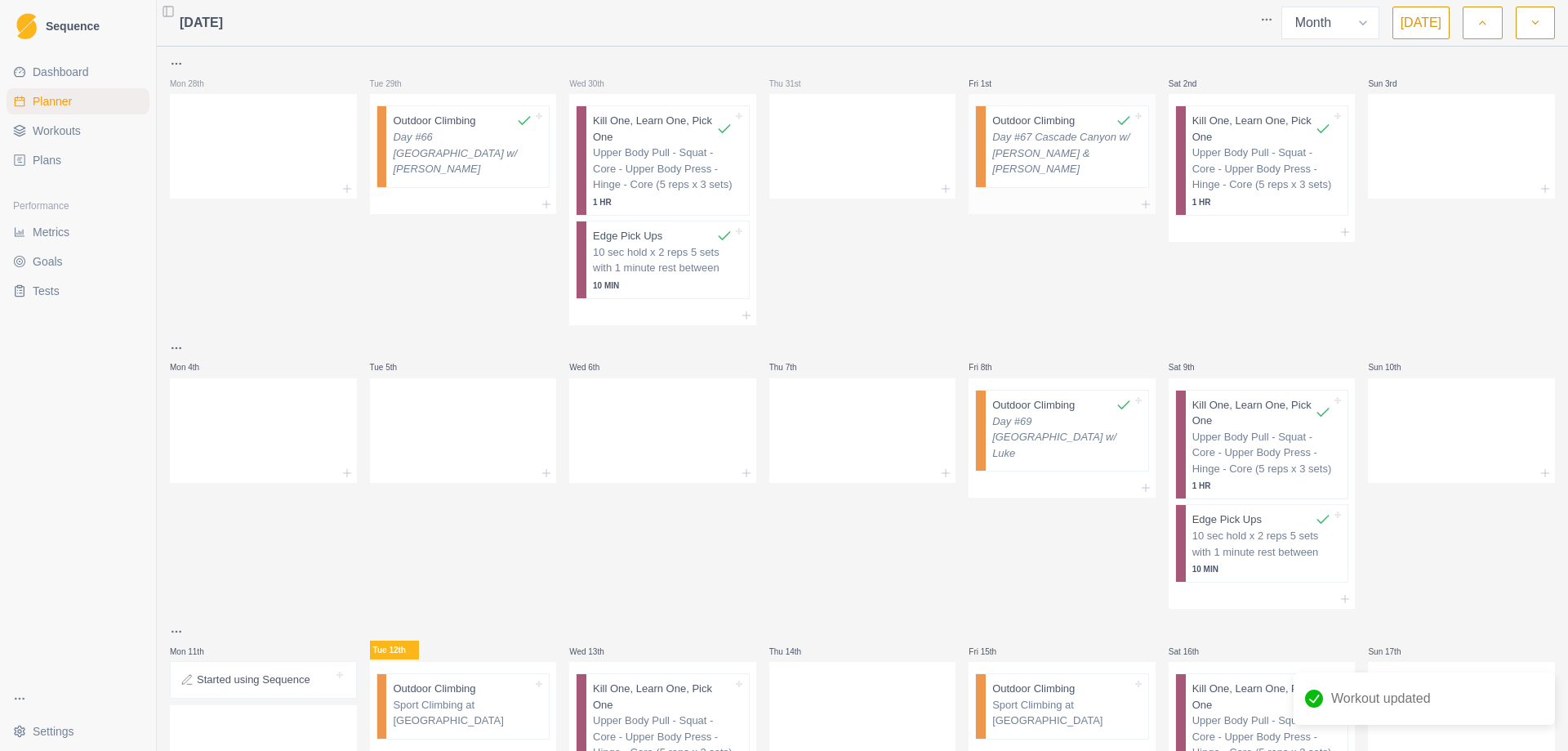
click at [1023, 141] on p "Day #67 Cascade Canyon w/ [PERSON_NAME] & [PERSON_NAME]" at bounding box center [1061, 153] width 140 height 48
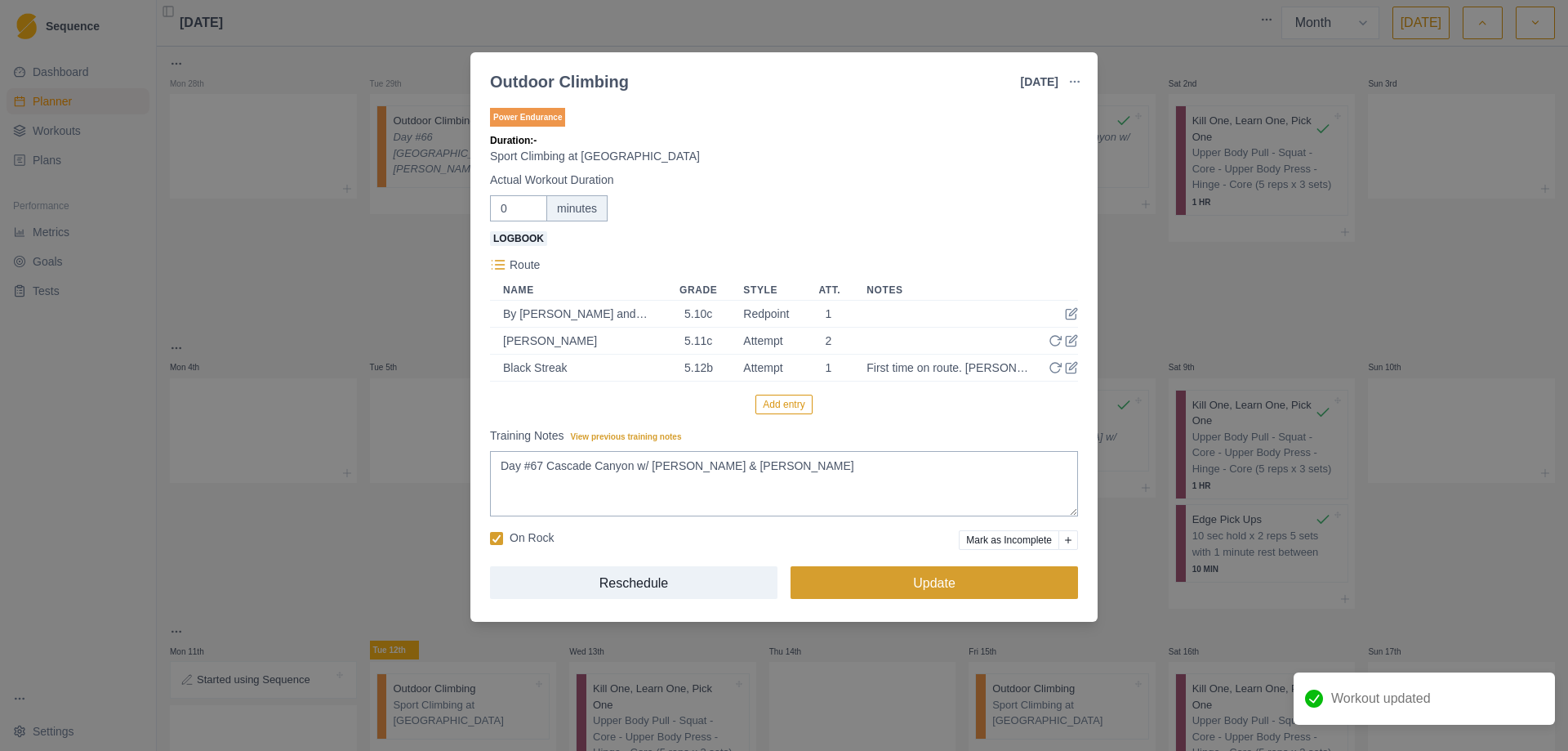
click at [934, 586] on button "Update" at bounding box center [933, 583] width 288 height 33
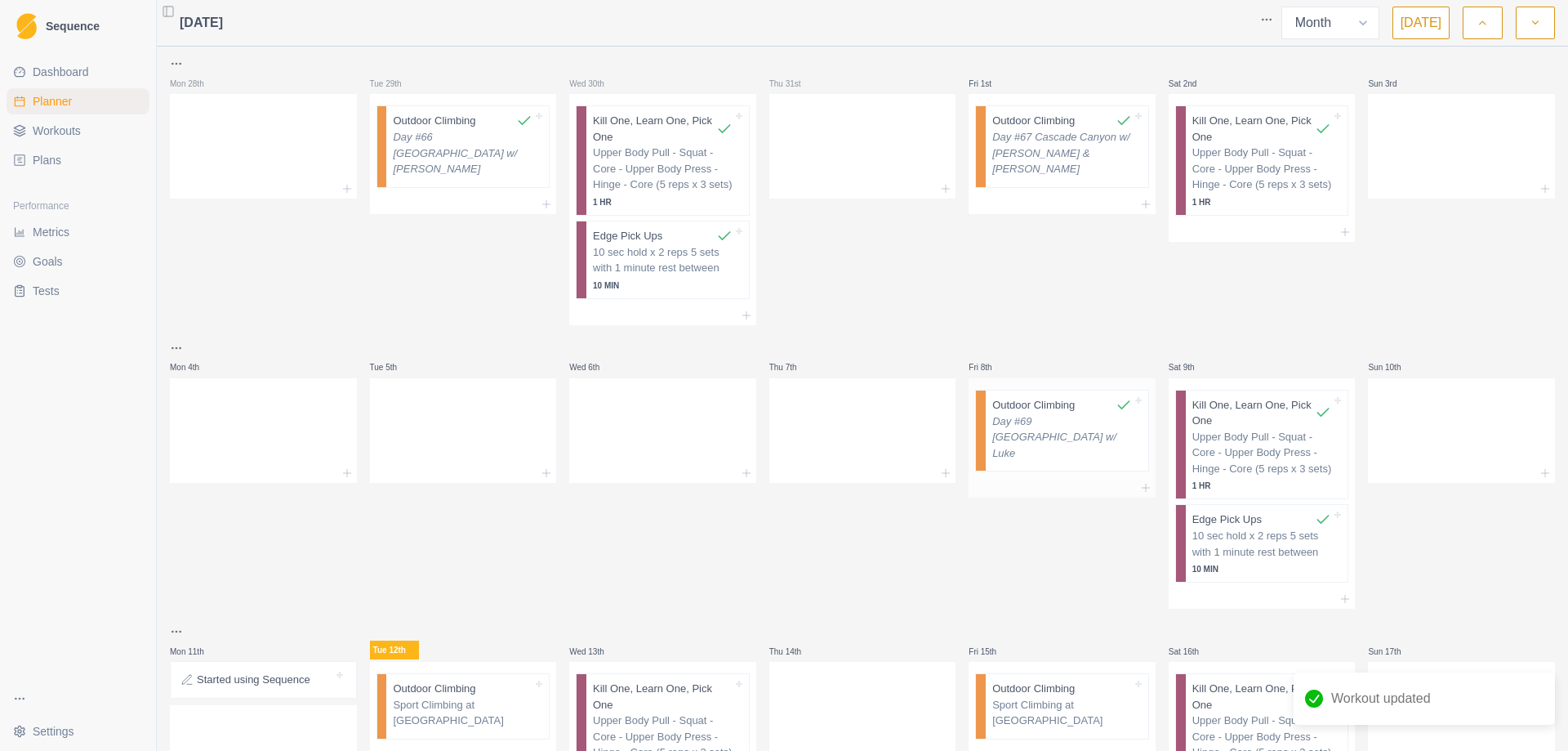
click at [1037, 434] on p "Day #69 [GEOGRAPHIC_DATA] w/ Luke" at bounding box center [1061, 437] width 140 height 48
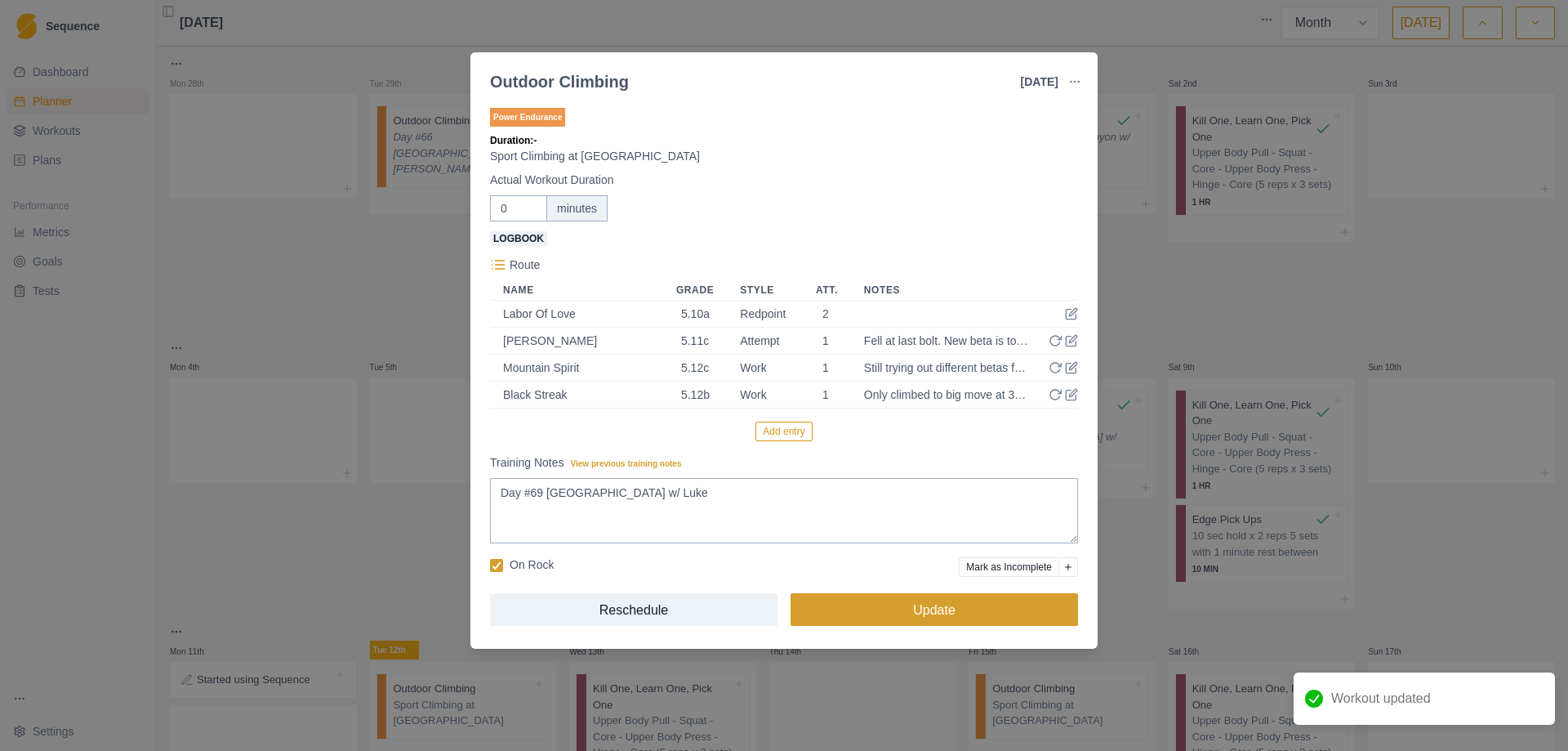
click at [929, 608] on button "Update" at bounding box center [933, 609] width 288 height 33
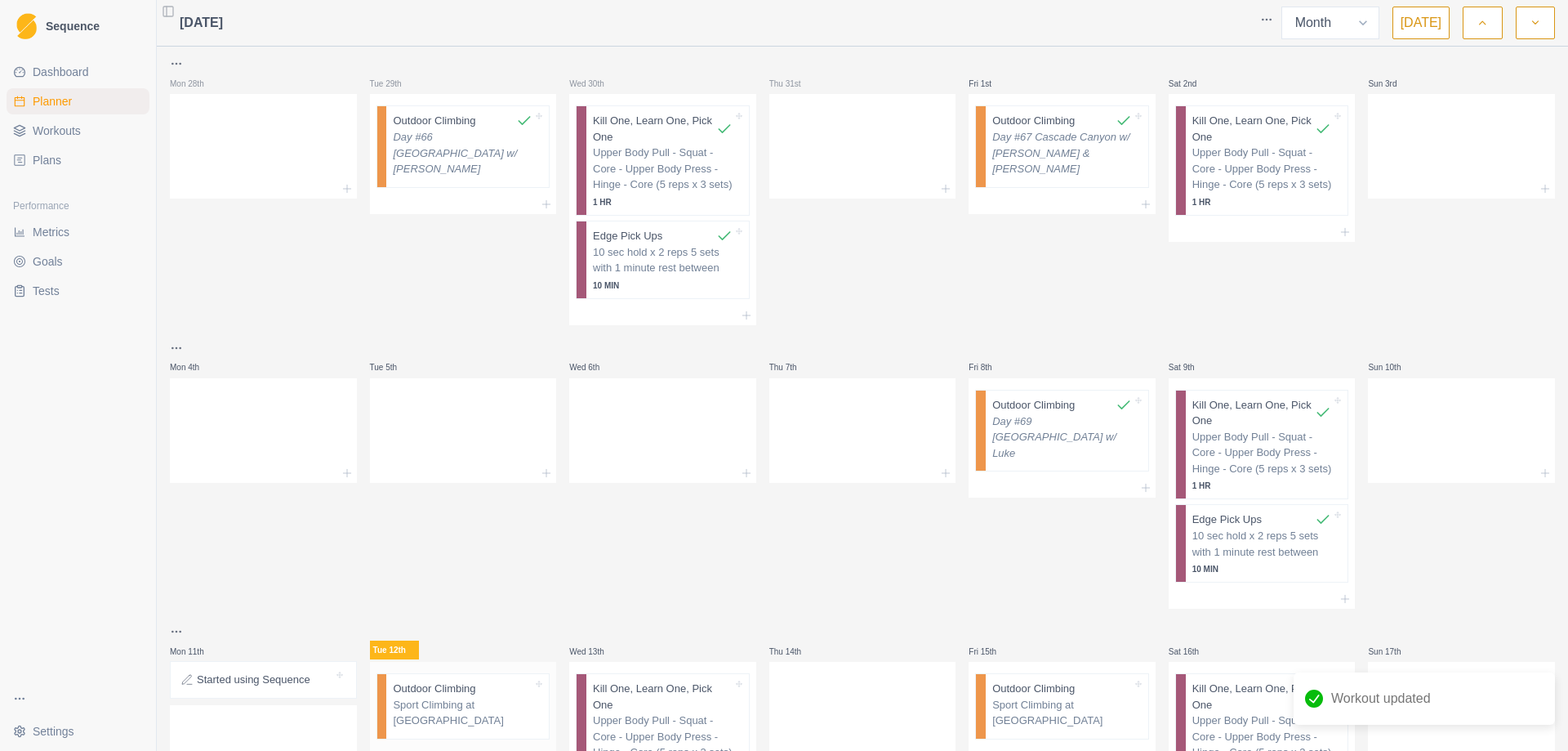
click at [447, 707] on p "Sport Climbing at [GEOGRAPHIC_DATA]" at bounding box center [462, 712] width 140 height 32
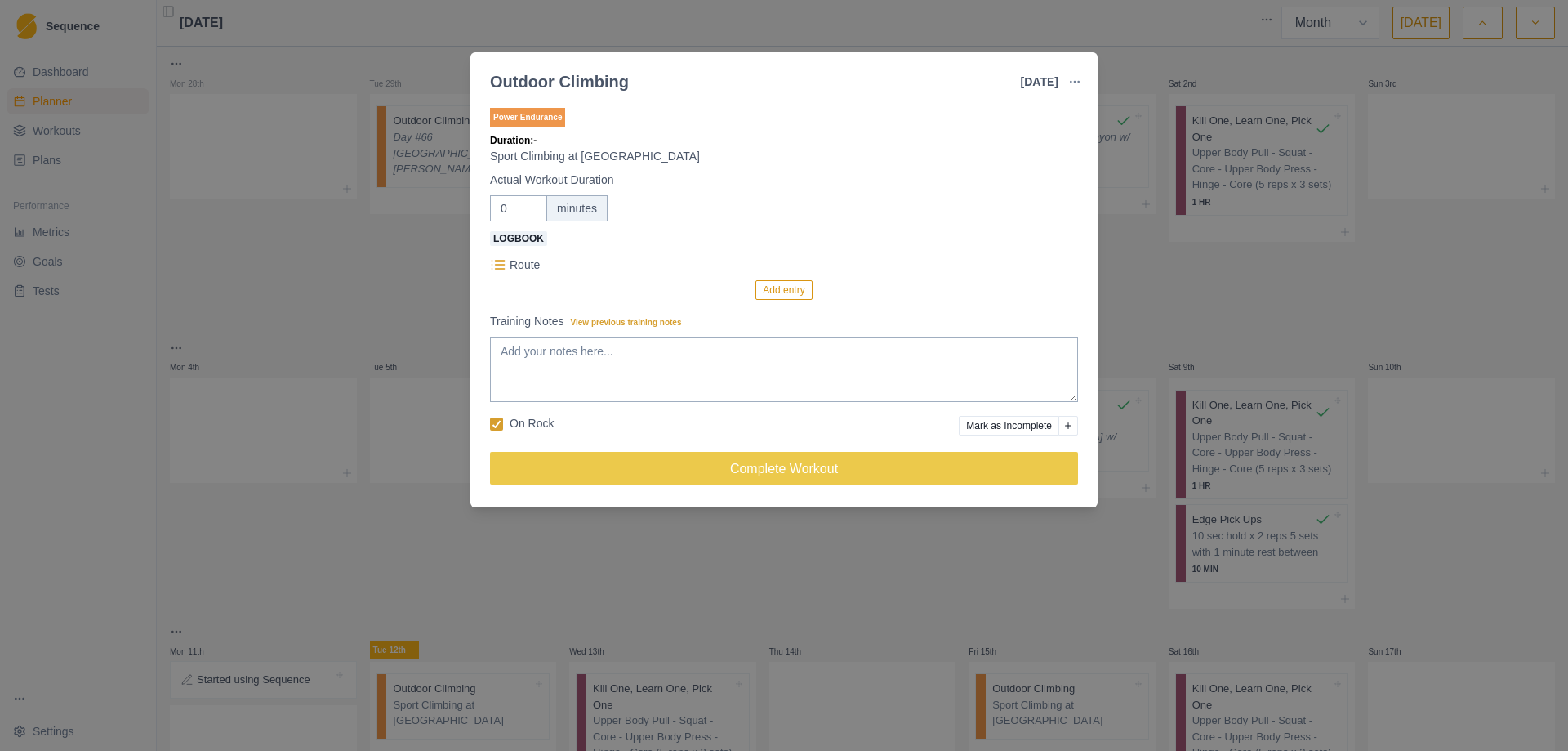
click at [324, 527] on div "Outdoor Climbing [DATE] Link To Goal View Workout Metrics Edit Original Workout…" at bounding box center [784, 376] width 1568 height 751
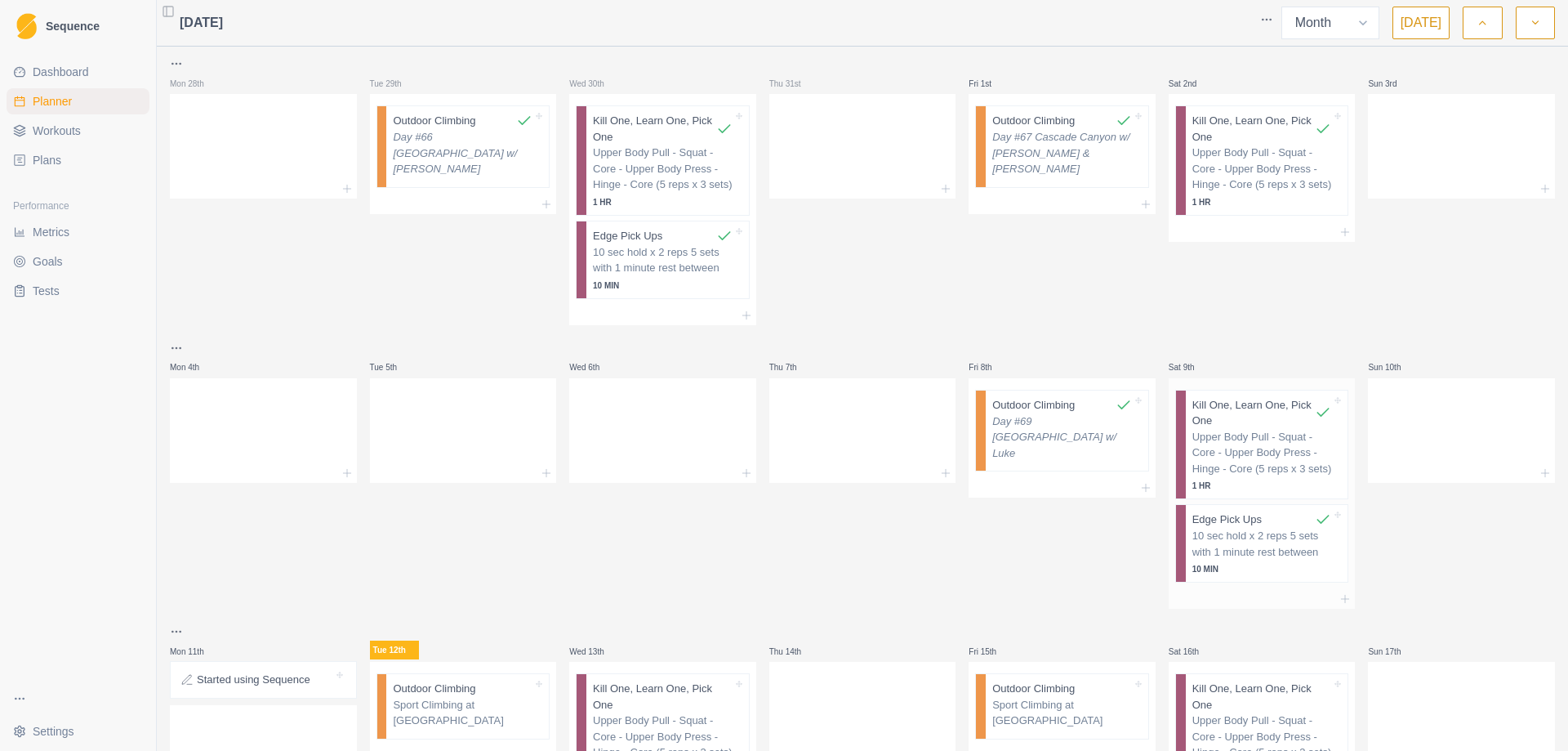
click at [1268, 543] on p "10 sec hold x 2 reps 5 sets with 1 minute rest between" at bounding box center [1261, 543] width 140 height 32
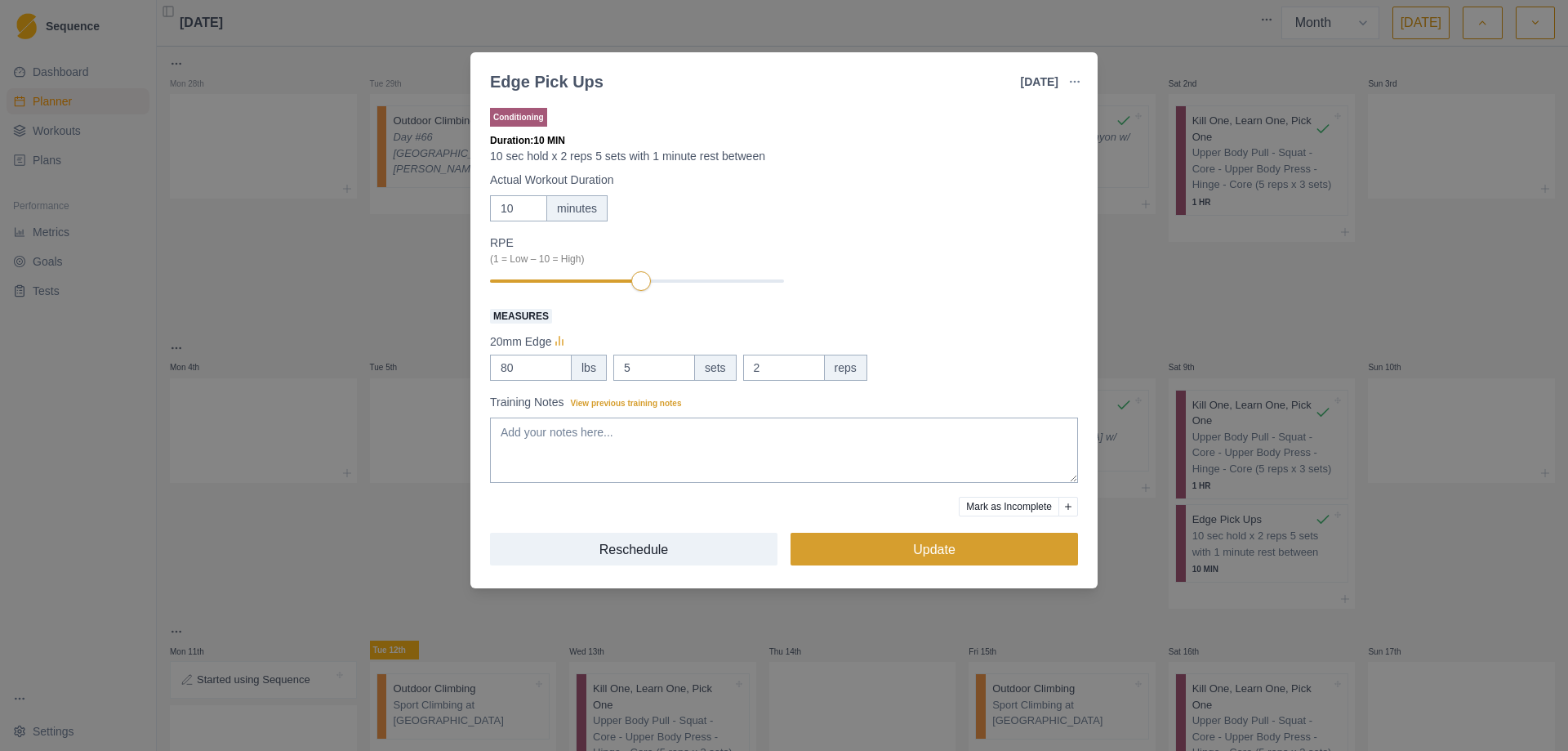
click at [972, 546] on button "Update" at bounding box center [933, 549] width 288 height 33
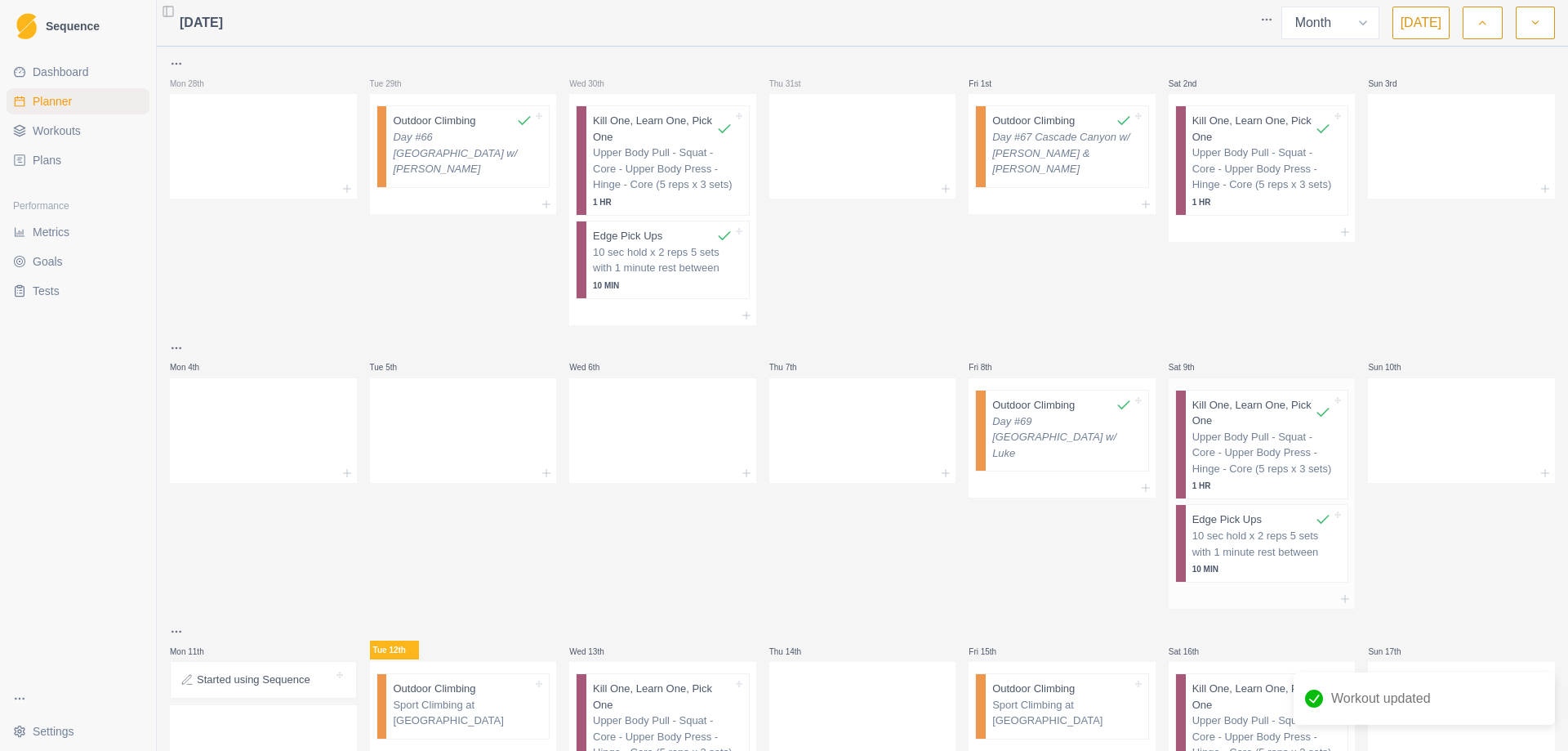
click at [1253, 434] on p "Upper Body Pull - Squat - Core - Upper Body Press - Hinge - Core (5 reps x 3 se…" at bounding box center [1261, 453] width 140 height 48
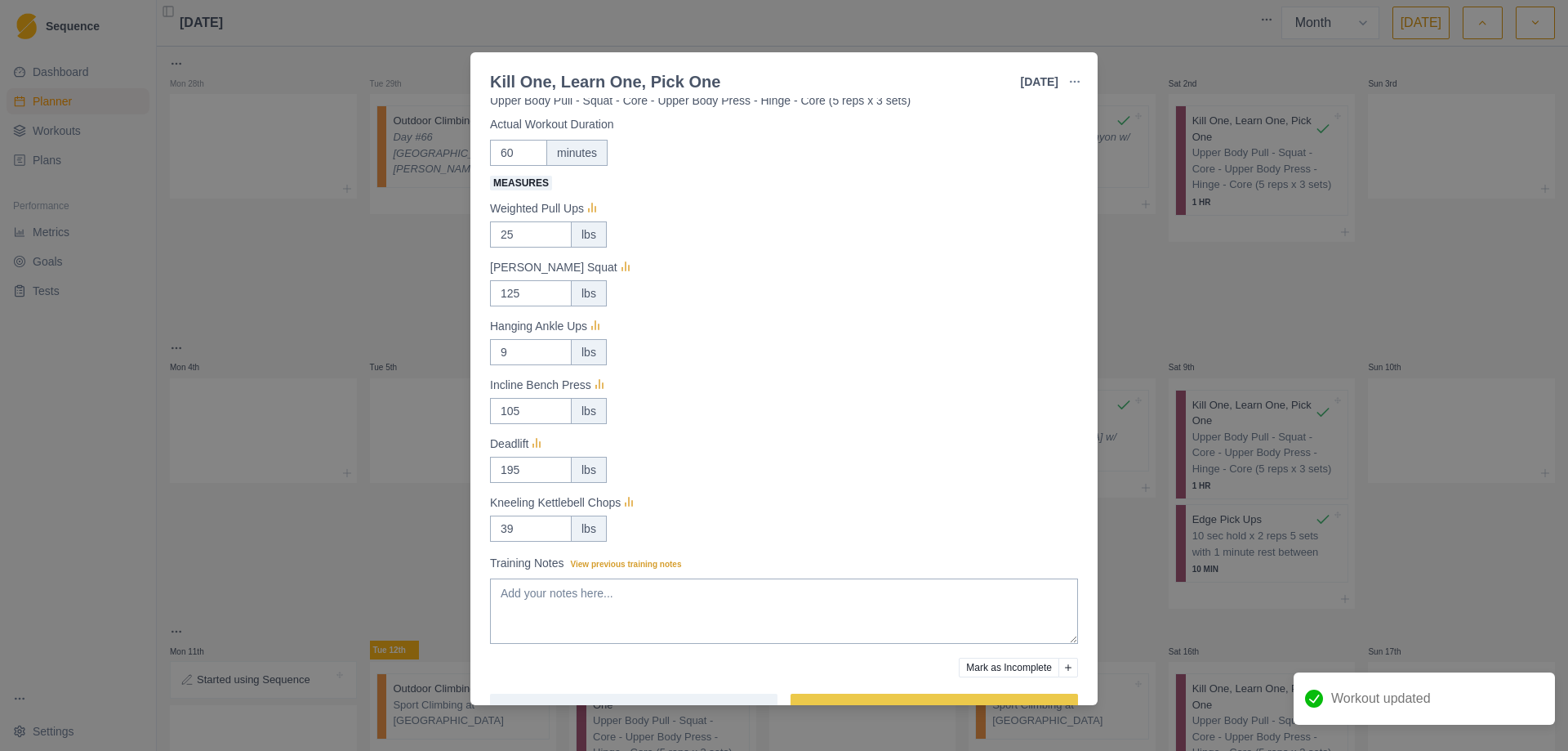
scroll to position [100, 0]
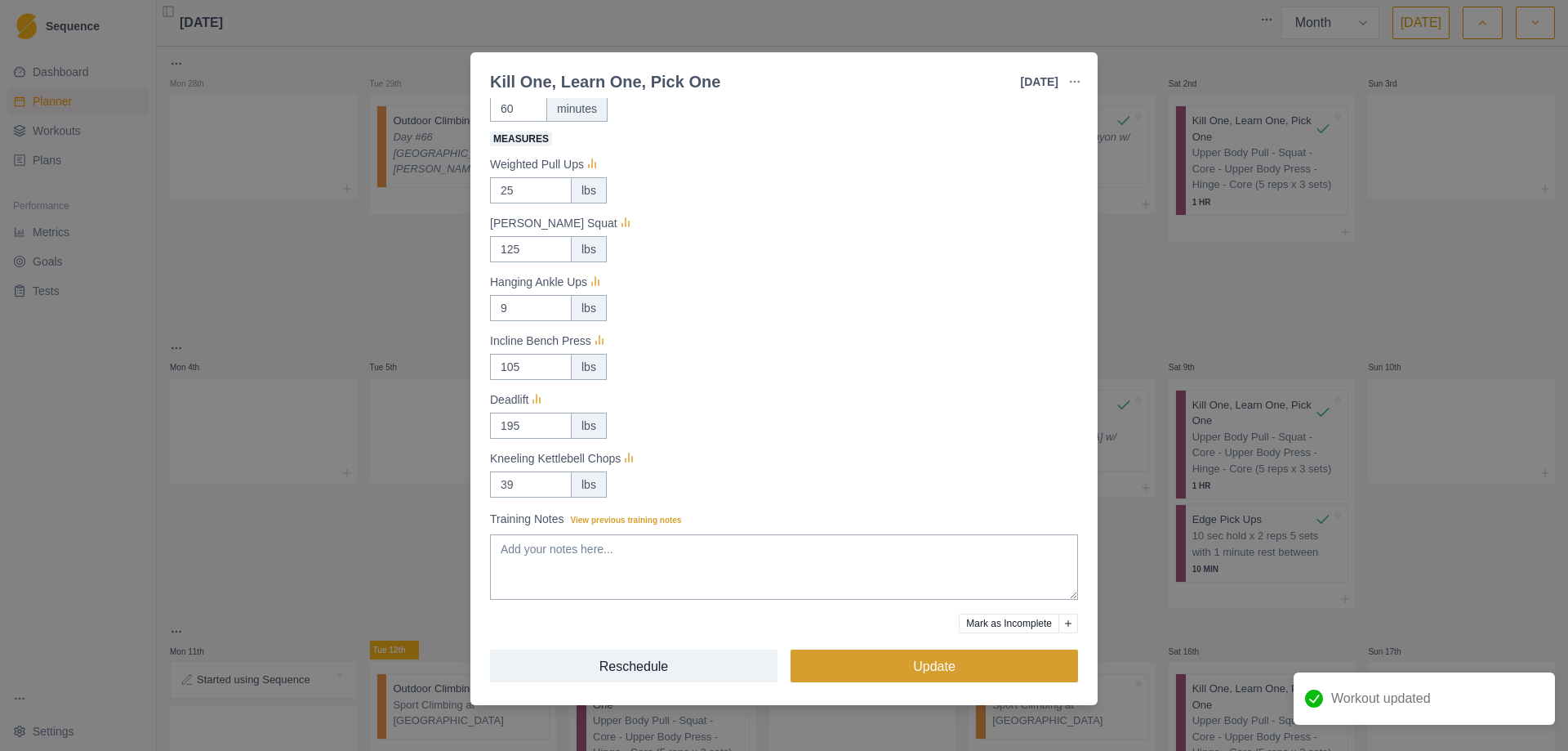
click at [933, 662] on button "Update" at bounding box center [933, 666] width 288 height 33
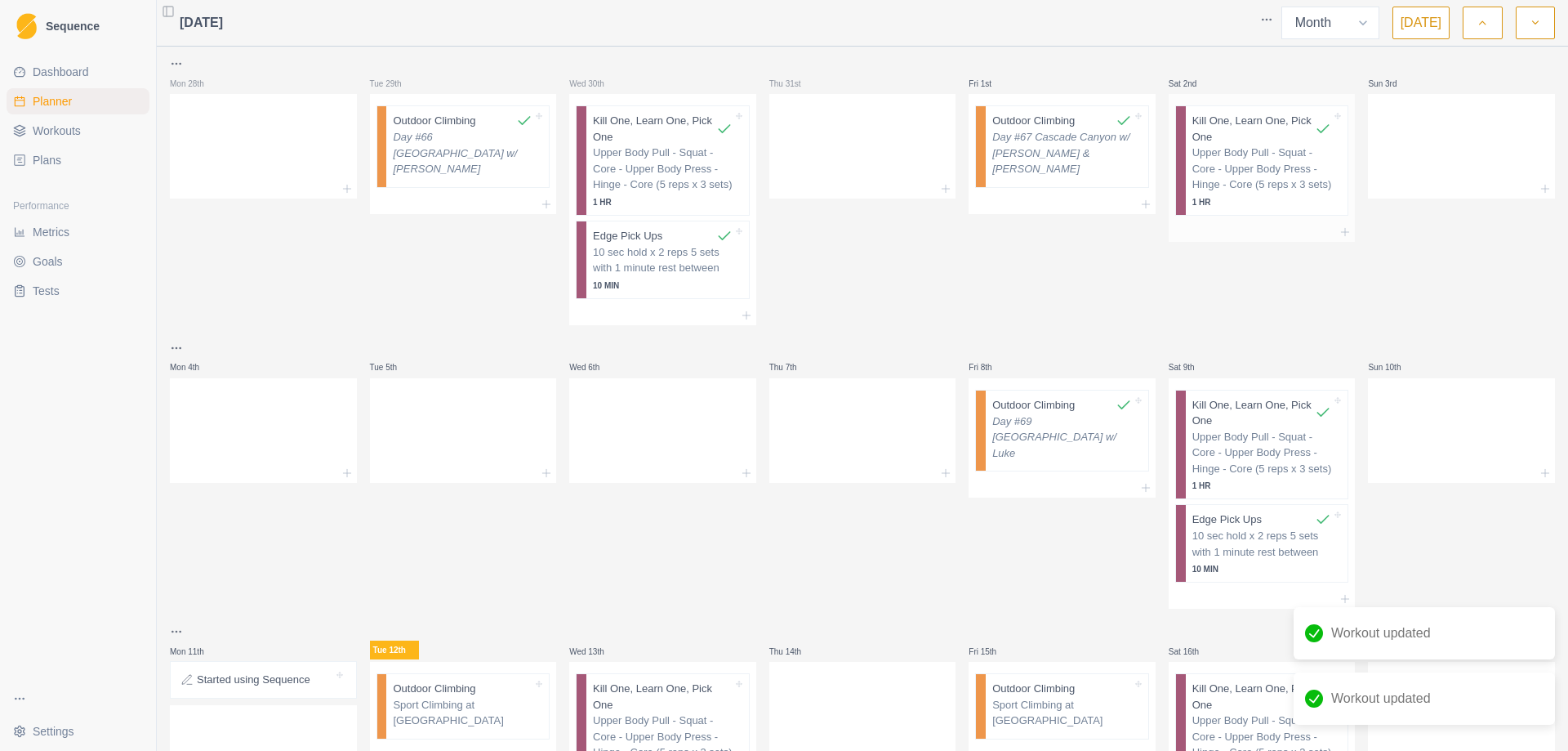
click at [1229, 163] on p "Upper Body Pull - Squat - Core - Upper Body Press - Hinge - Core (5 reps x 3 se…" at bounding box center [1261, 168] width 140 height 48
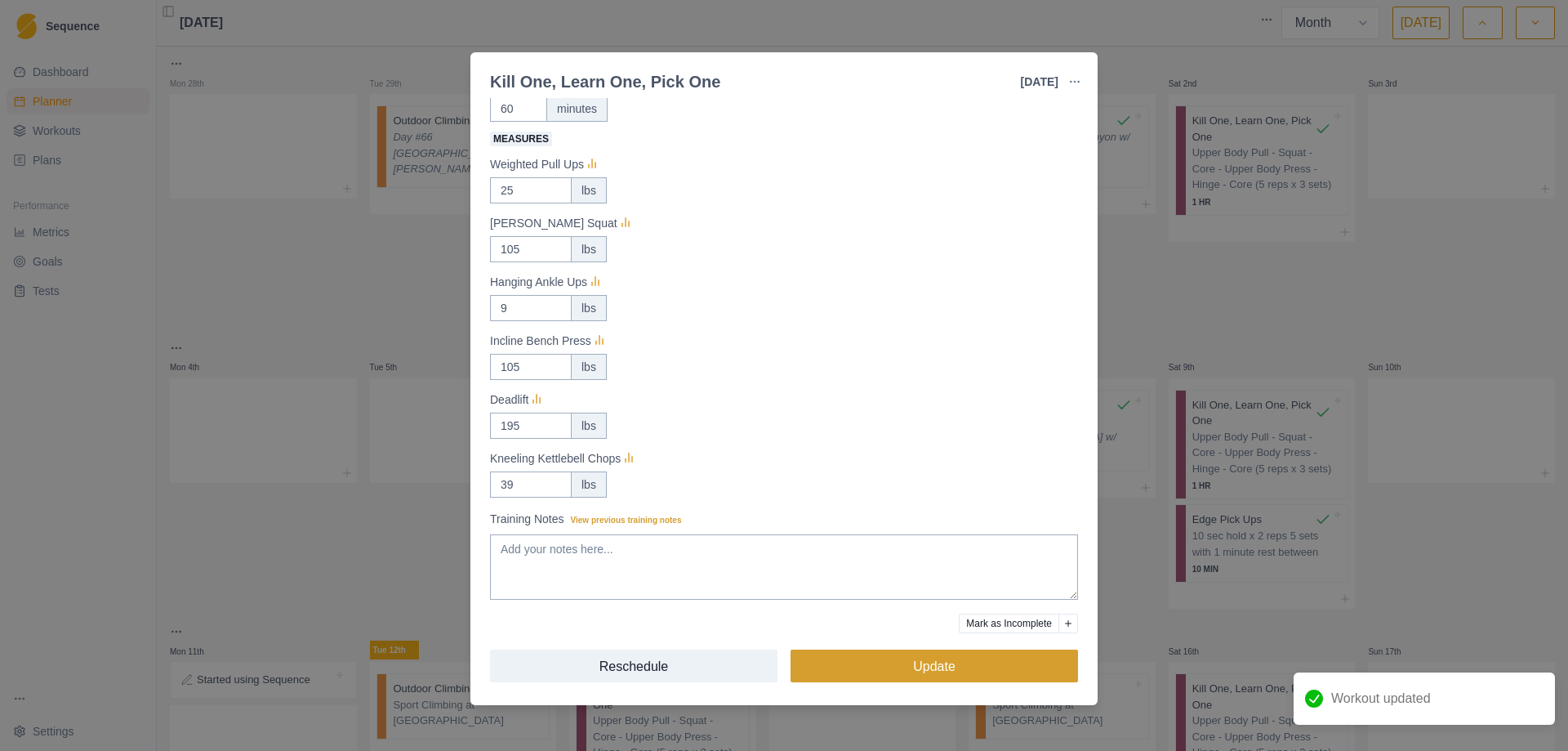
click at [936, 664] on button "Update" at bounding box center [933, 666] width 288 height 33
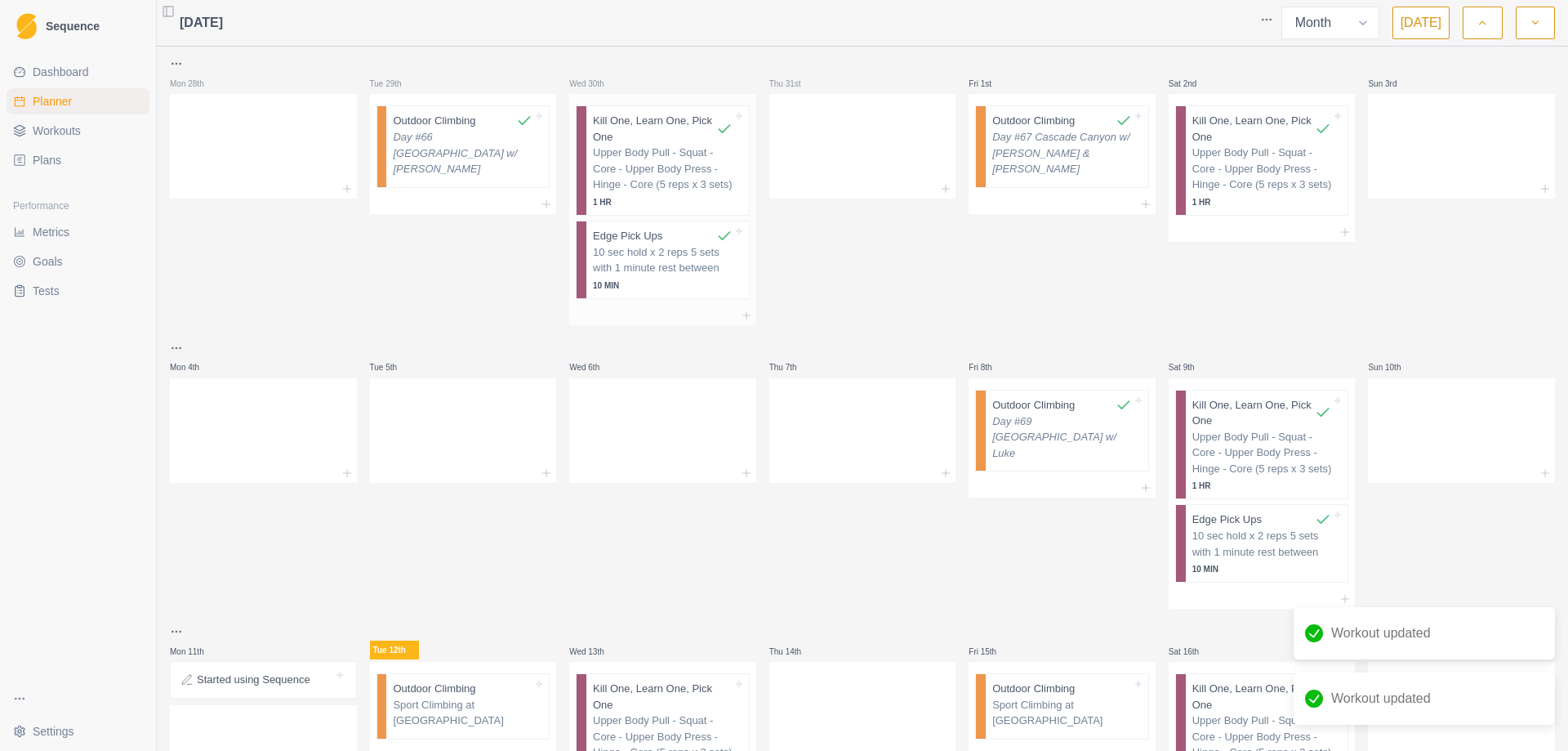
click at [665, 241] on div at bounding box center [689, 235] width 53 height 16
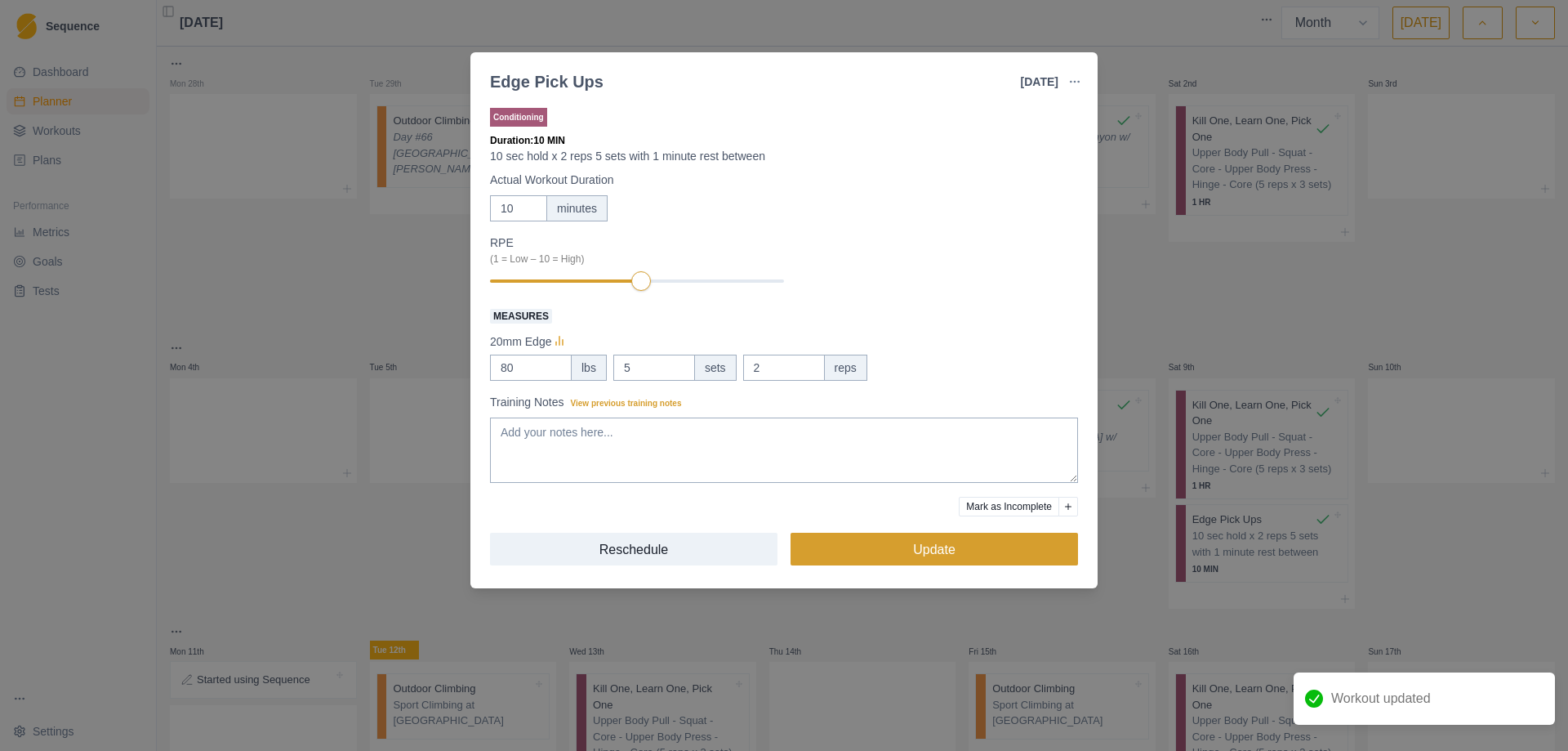
click at [905, 556] on button "Update" at bounding box center [933, 549] width 288 height 33
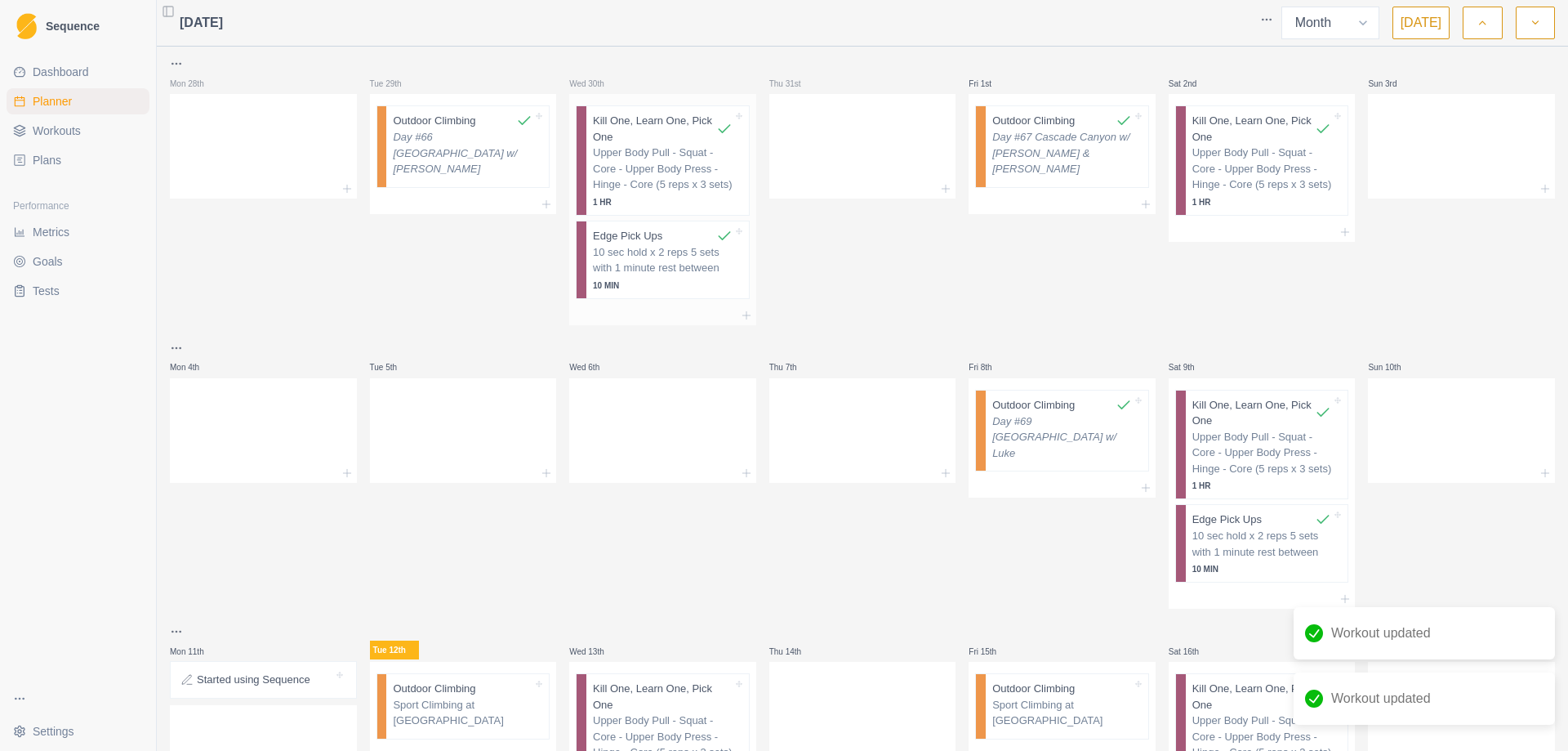
click at [669, 145] on p "Upper Body Pull - Squat - Core - Upper Body Press - Hinge - Core (5 reps x 3 se…" at bounding box center [662, 168] width 140 height 48
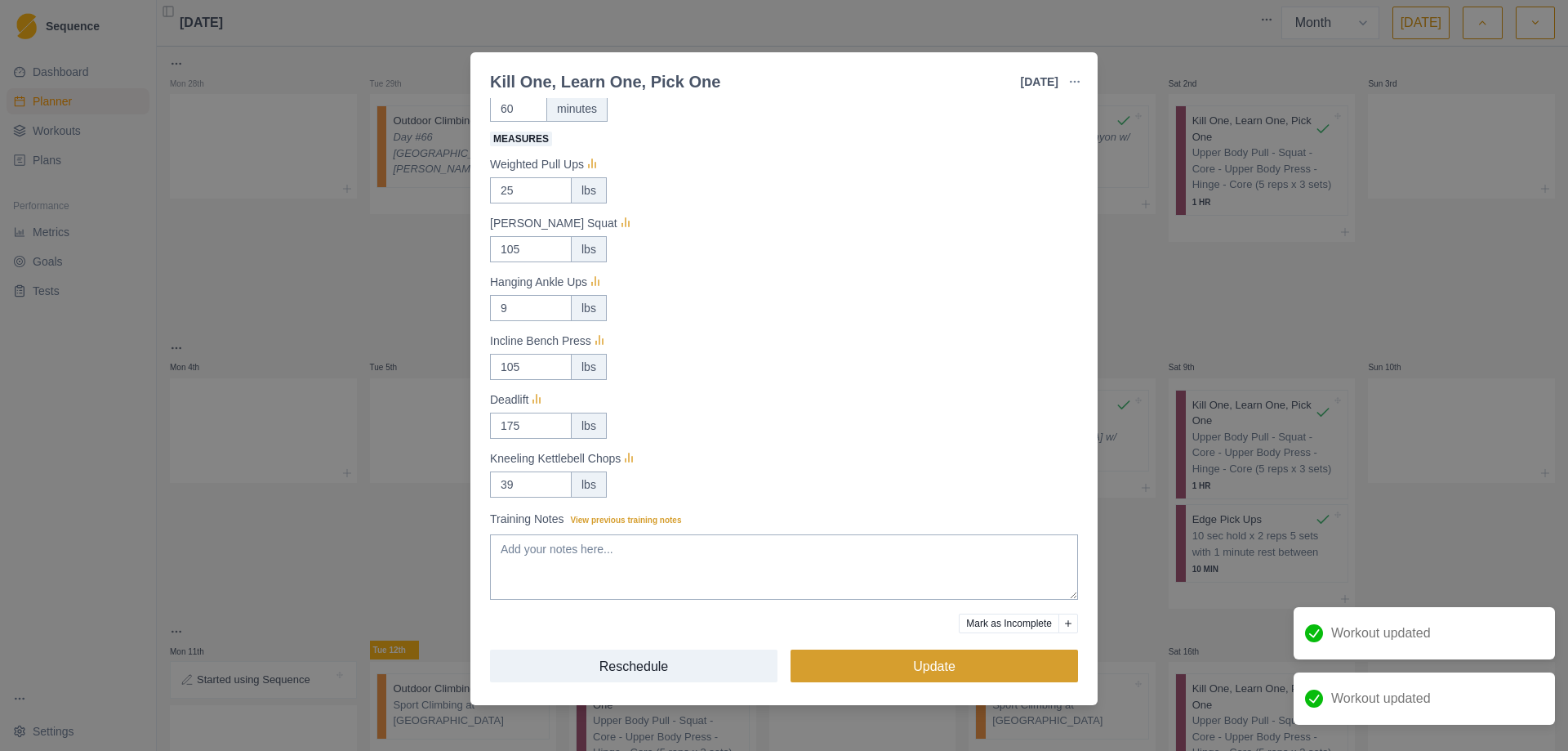
click at [906, 662] on button "Update" at bounding box center [933, 666] width 288 height 33
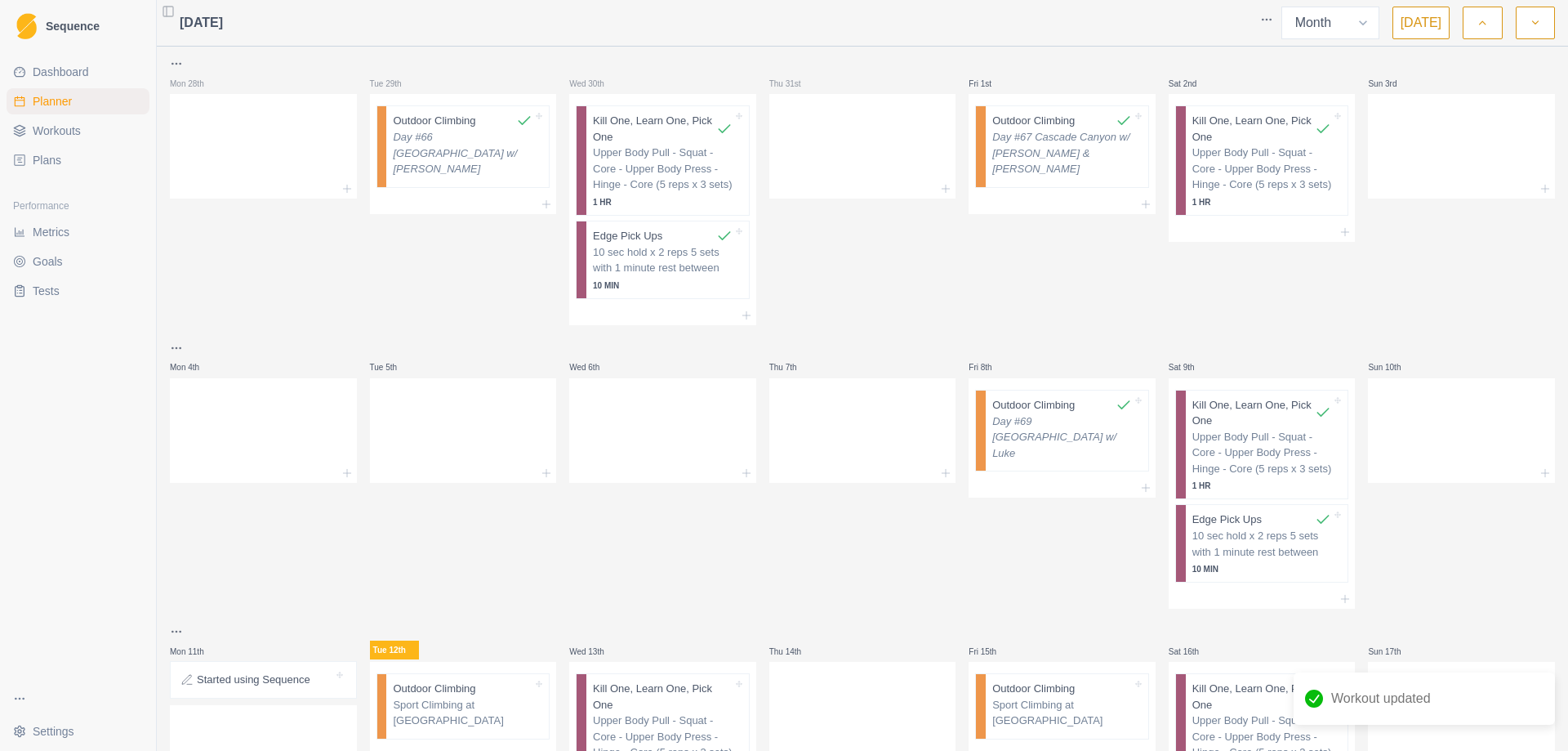
click at [1483, 23] on icon "button" at bounding box center [1481, 22] width 11 height 16
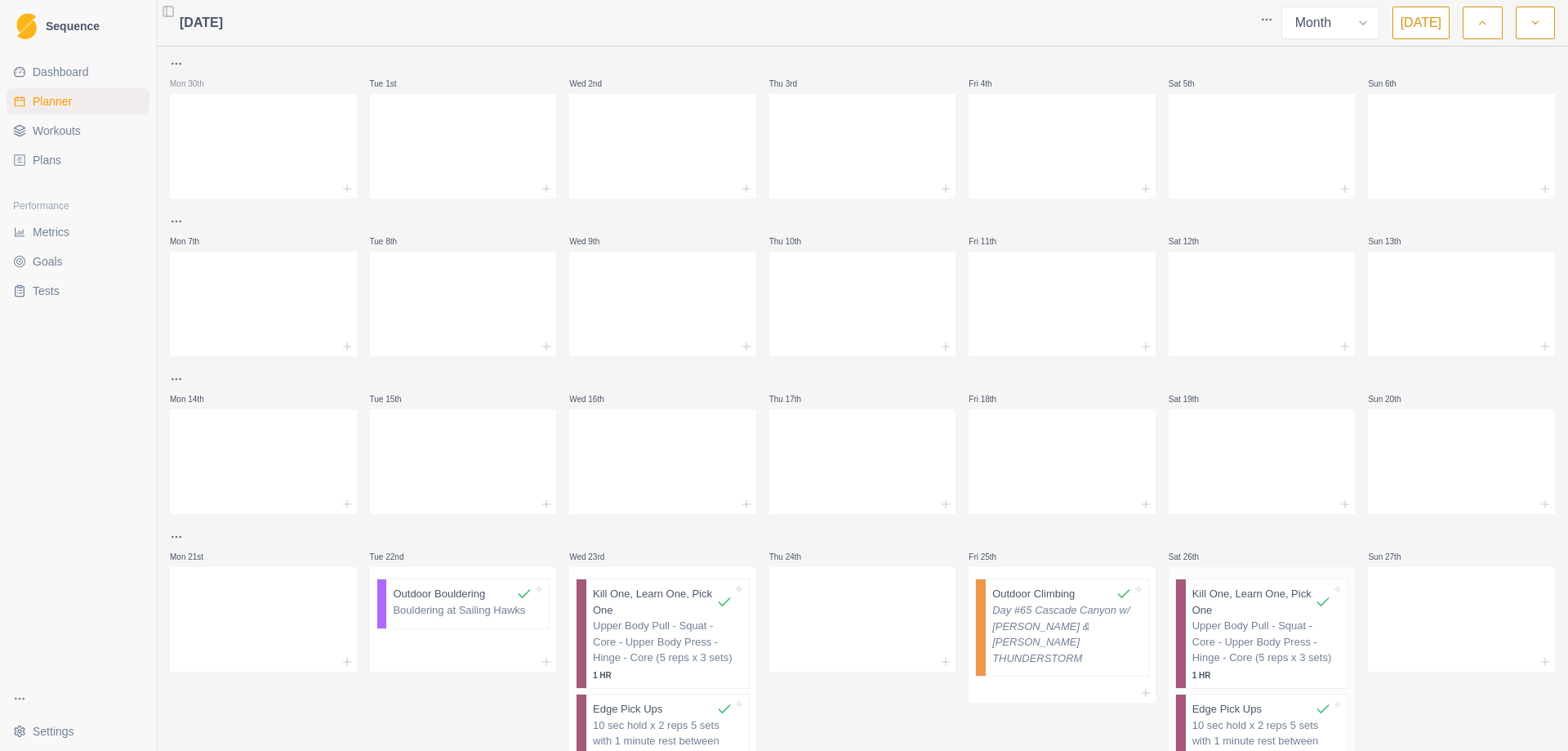
click at [1240, 739] on p "10 sec hold x 2 reps 5 sets with 1 minute rest between" at bounding box center [1261, 733] width 140 height 32
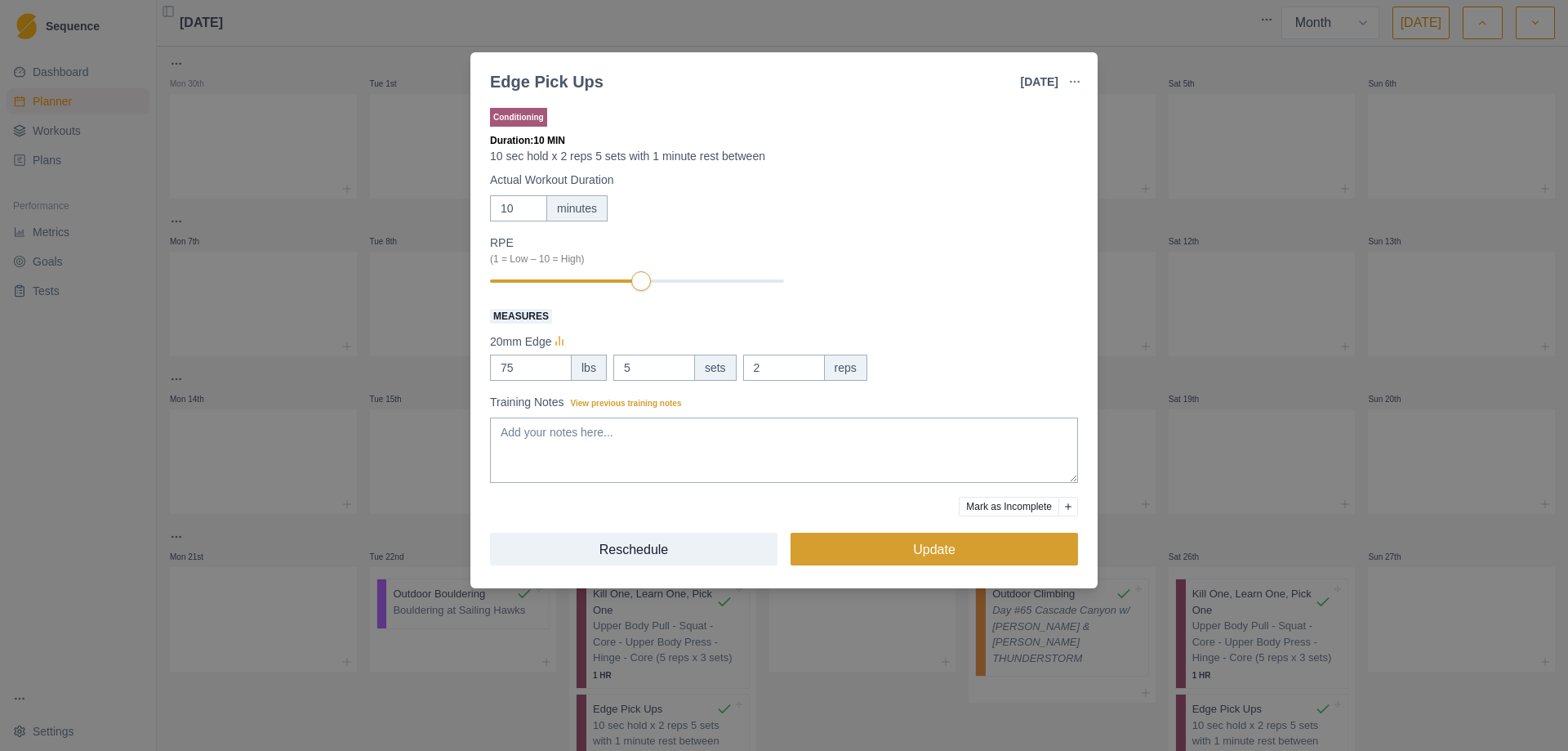
click at [937, 553] on button "Update" at bounding box center [933, 549] width 288 height 33
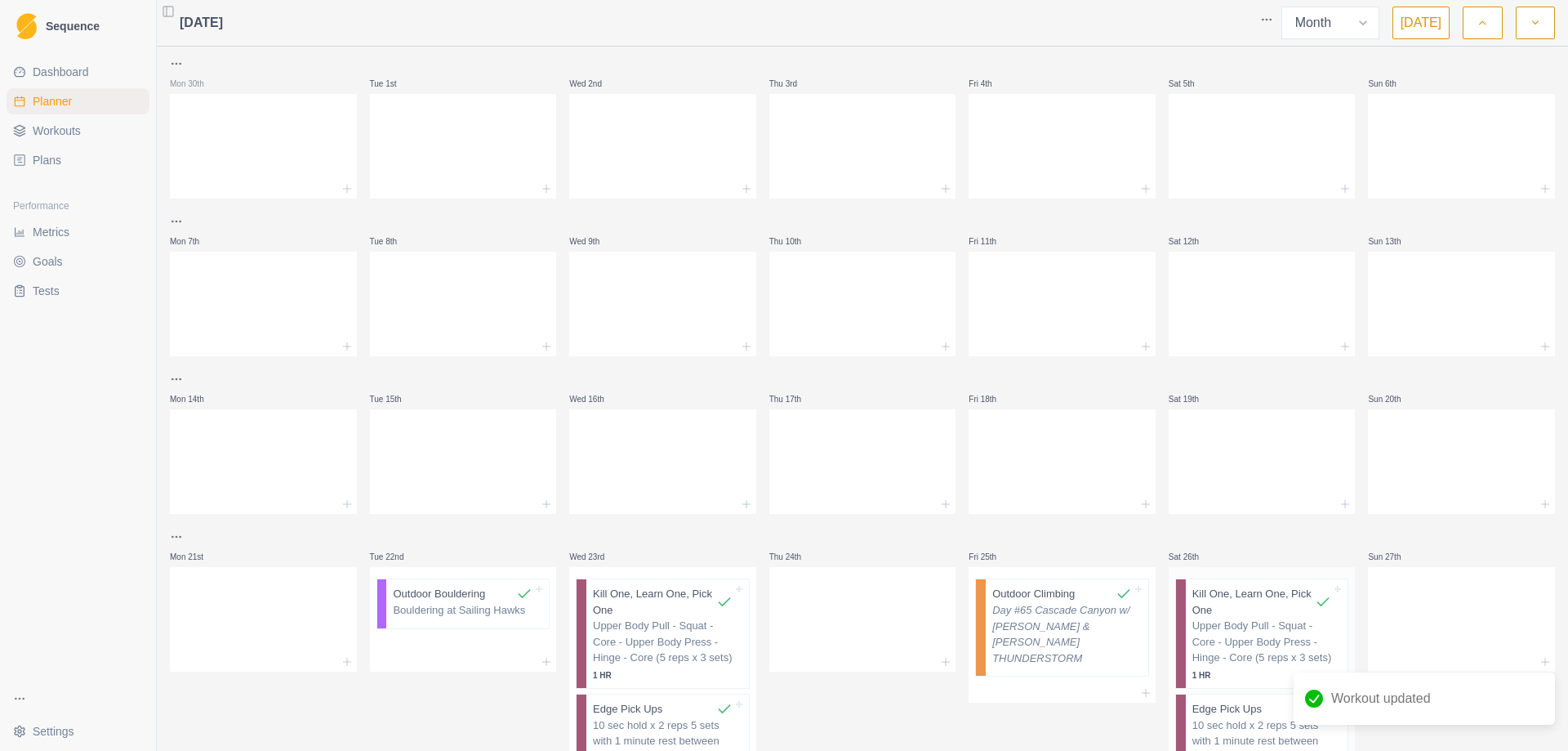
click at [1218, 646] on p "Upper Body Pull - Squat - Core - Upper Body Press - Hinge - Core (5 reps x 3 se…" at bounding box center [1261, 642] width 140 height 48
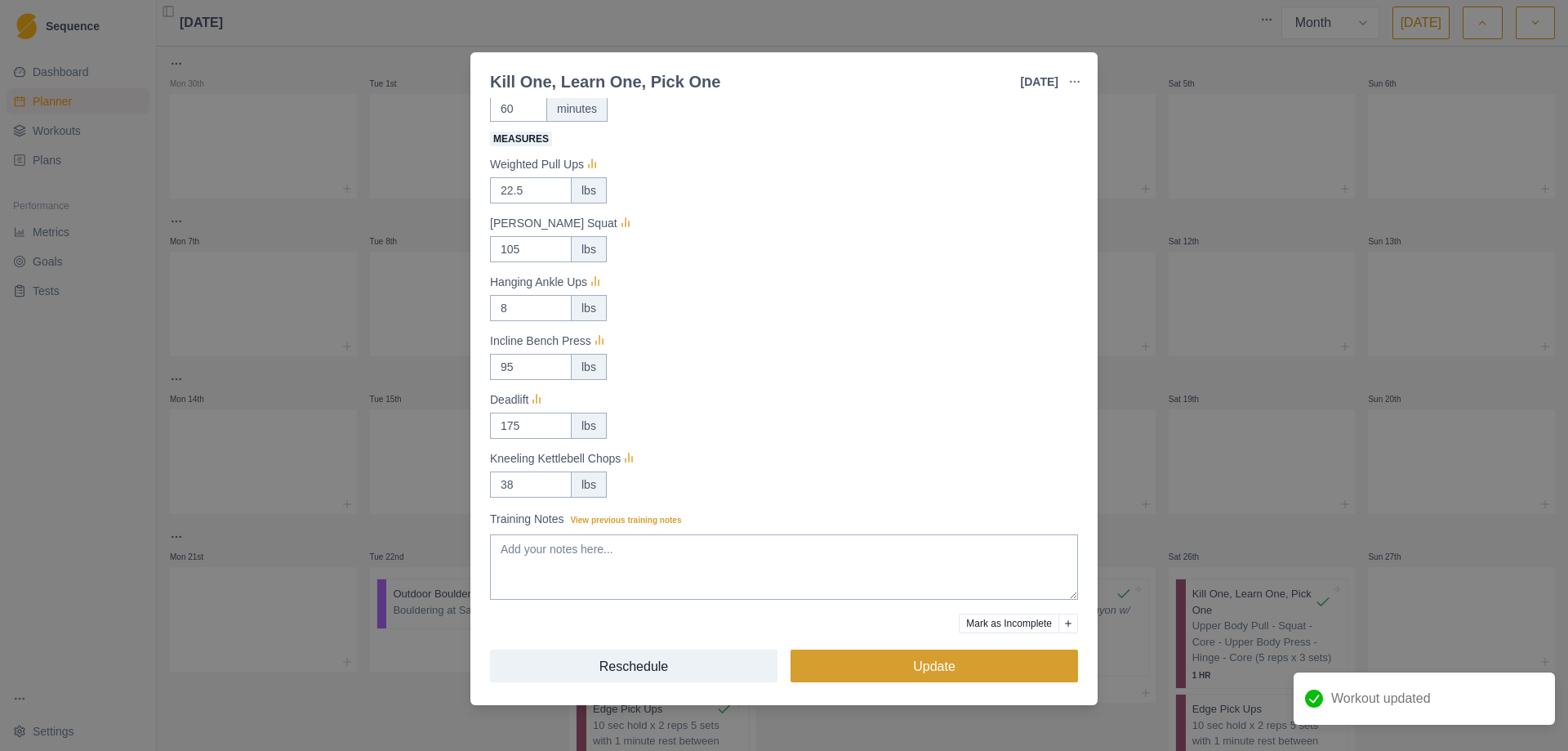
click at [948, 669] on button "Update" at bounding box center [933, 666] width 288 height 33
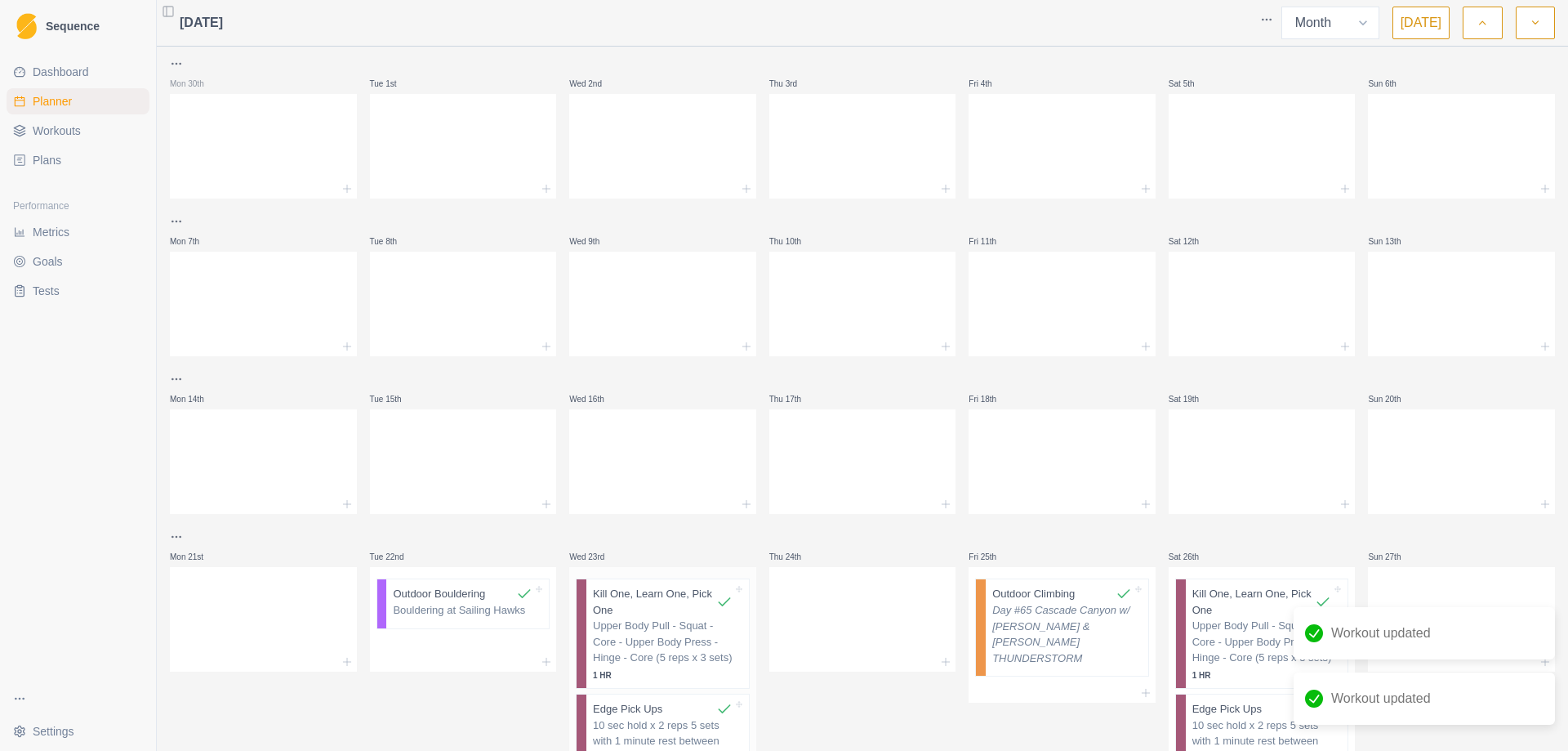
click at [635, 727] on p "10 sec hold x 2 reps 5 sets with 1 minute rest between" at bounding box center [662, 733] width 140 height 32
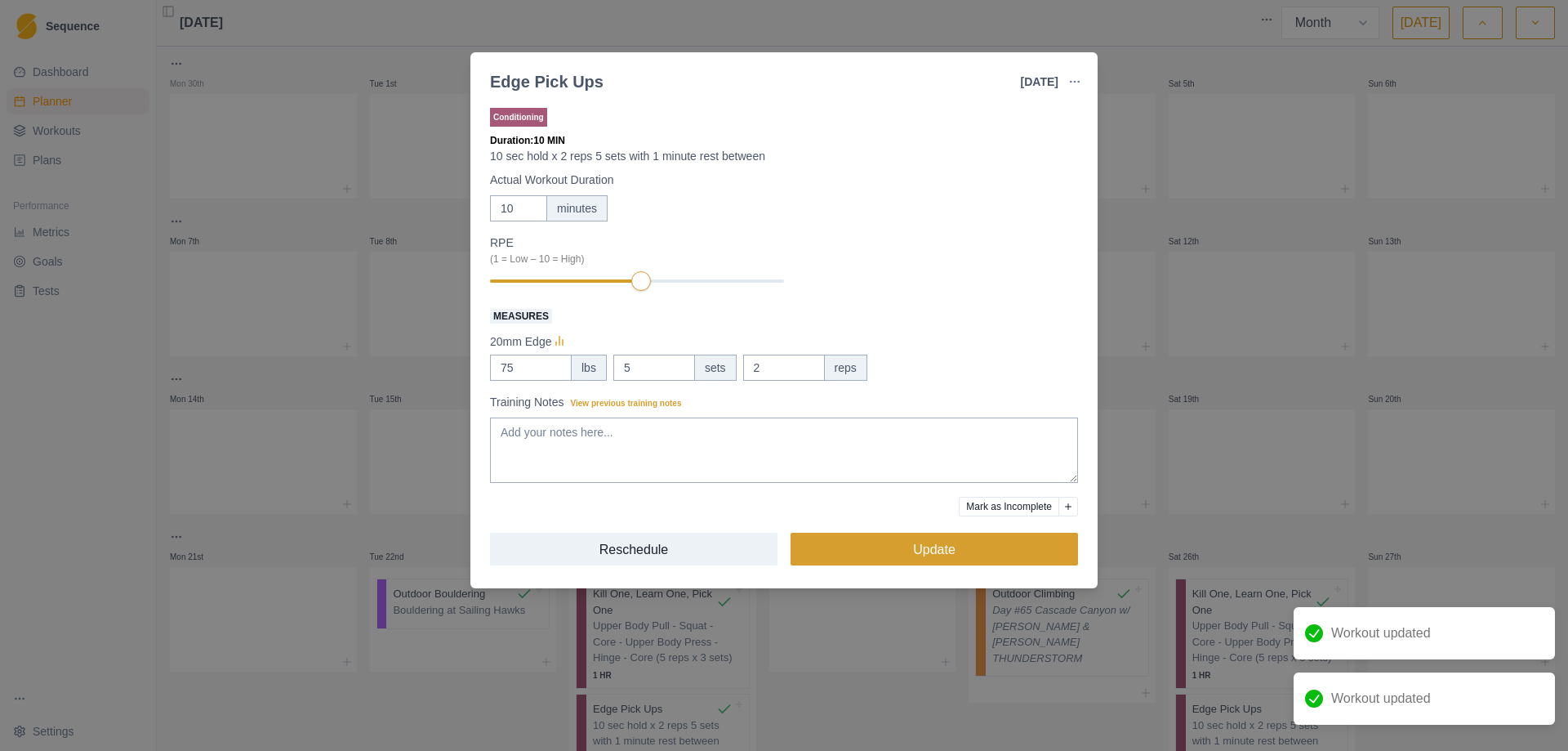
click at [922, 553] on button "Update" at bounding box center [933, 549] width 288 height 33
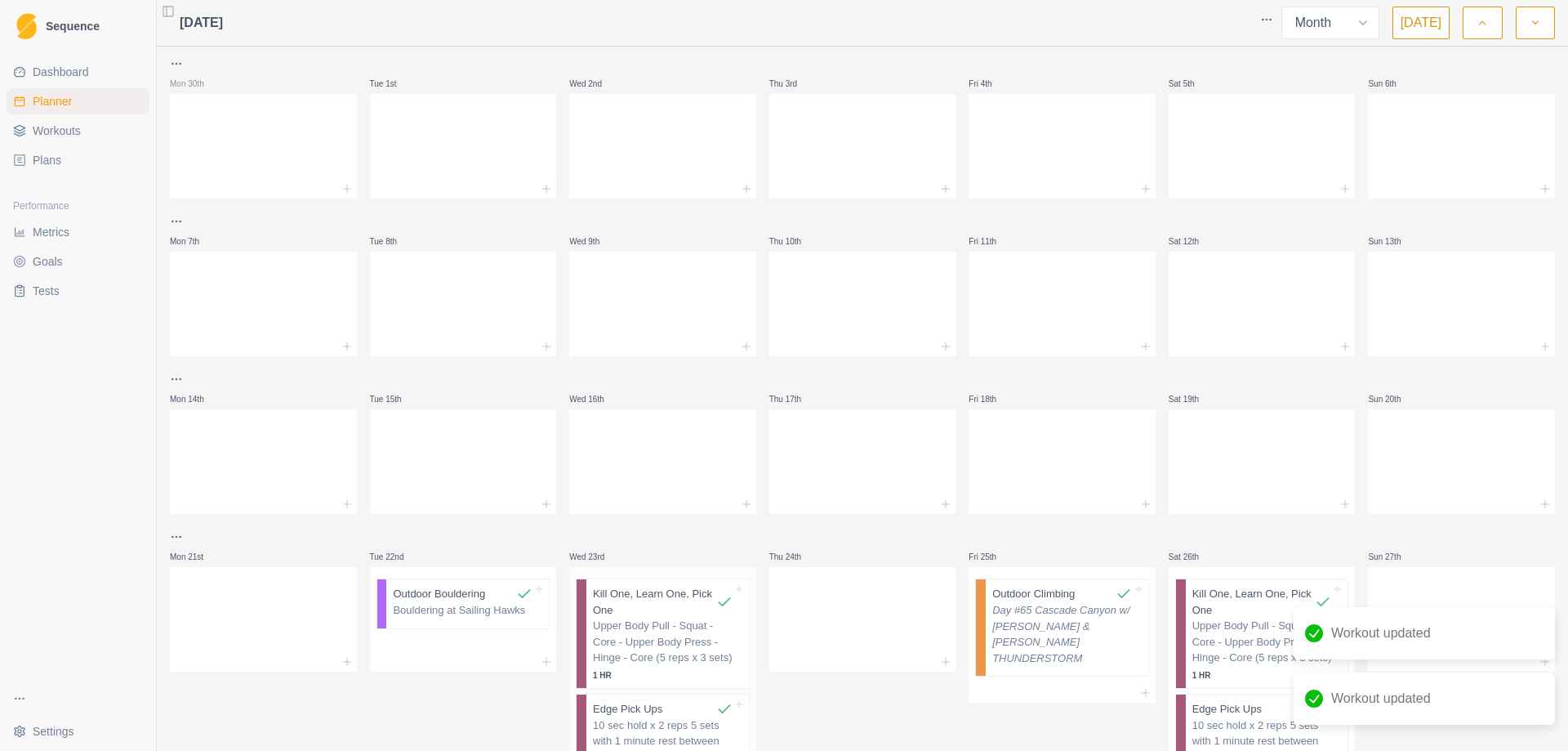
click at [634, 635] on p "Upper Body Pull - Squat - Core - Upper Body Press - Hinge - Core (5 reps x 3 se…" at bounding box center [662, 642] width 140 height 48
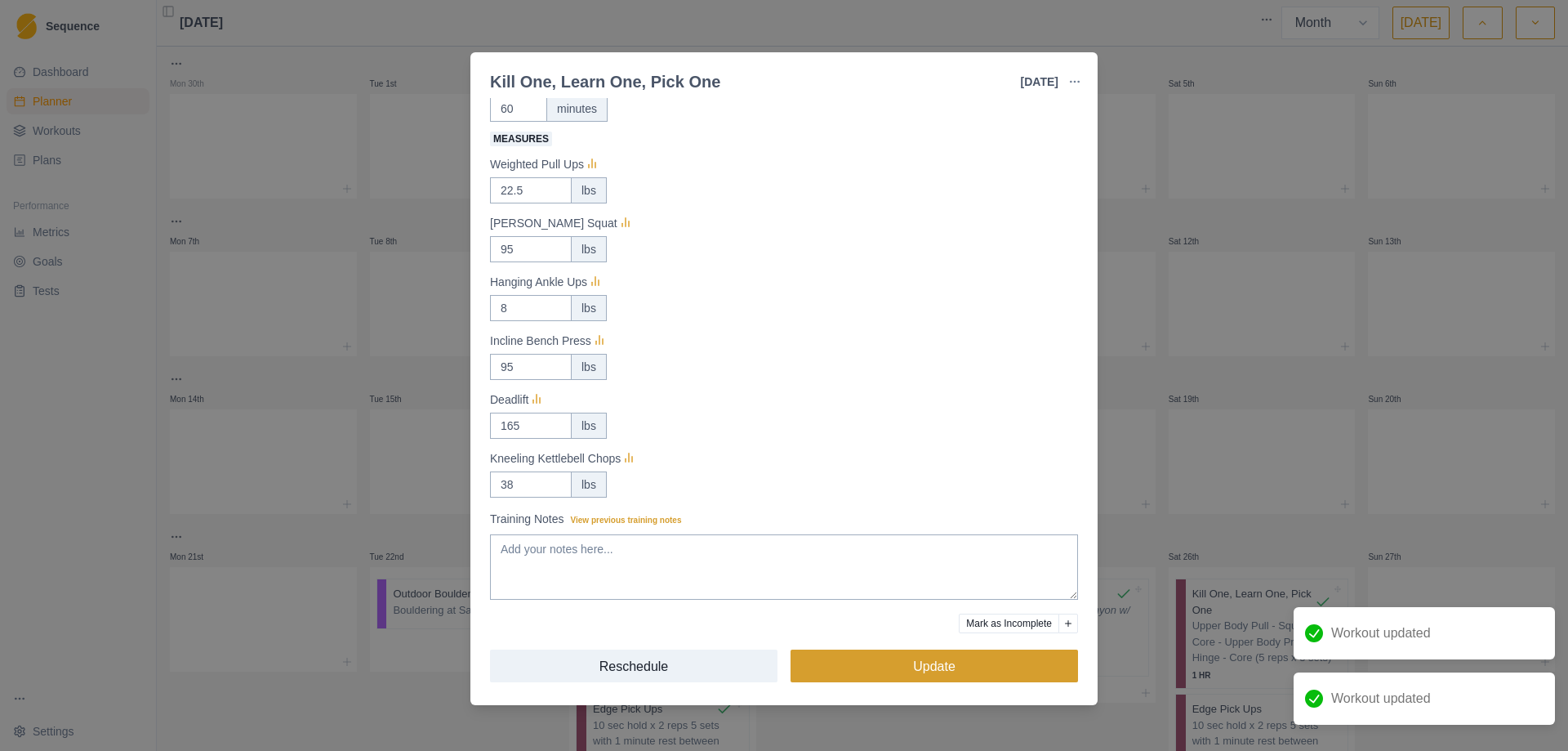
click at [909, 675] on button "Update" at bounding box center [933, 666] width 288 height 33
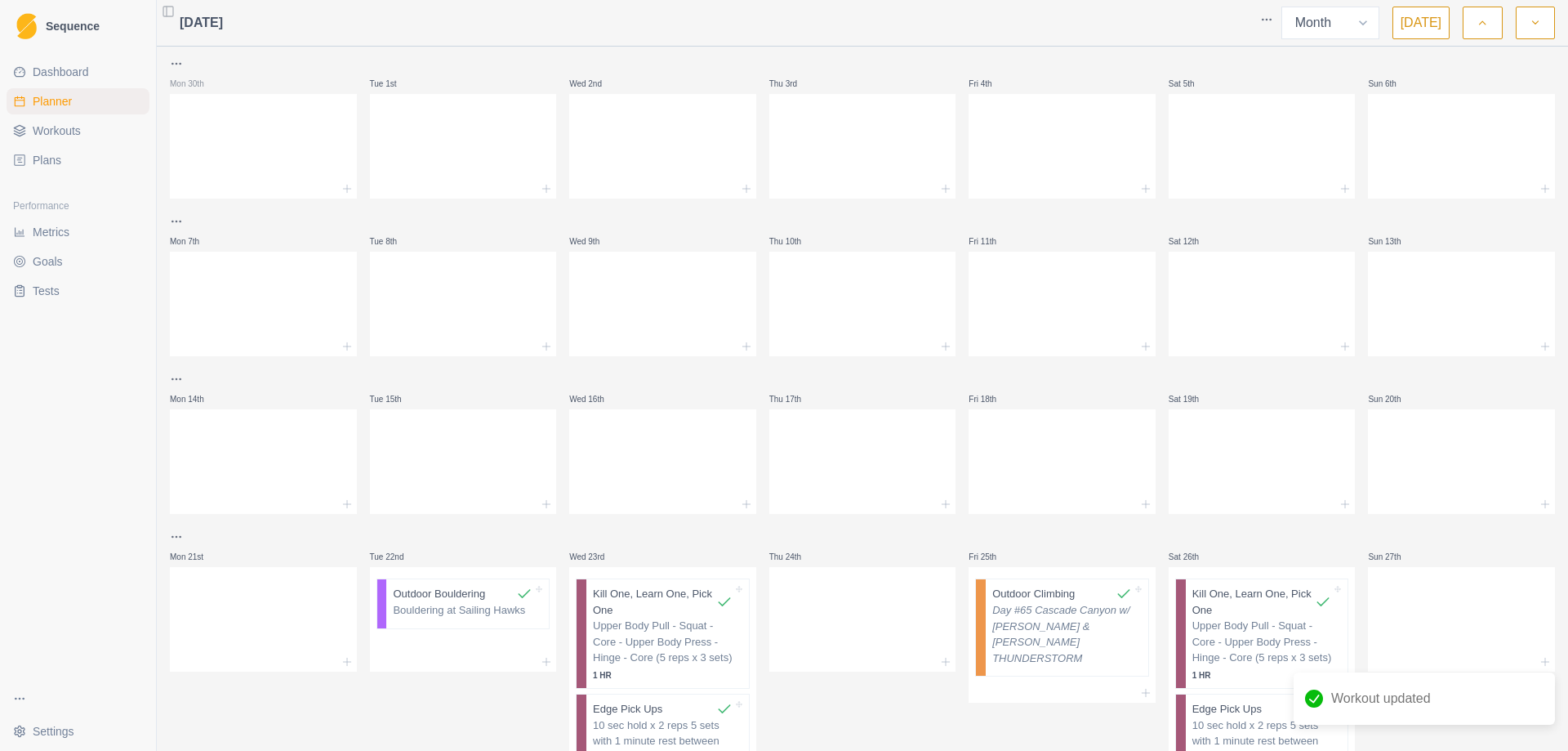
click at [1541, 18] on button "button" at bounding box center [1535, 23] width 40 height 33
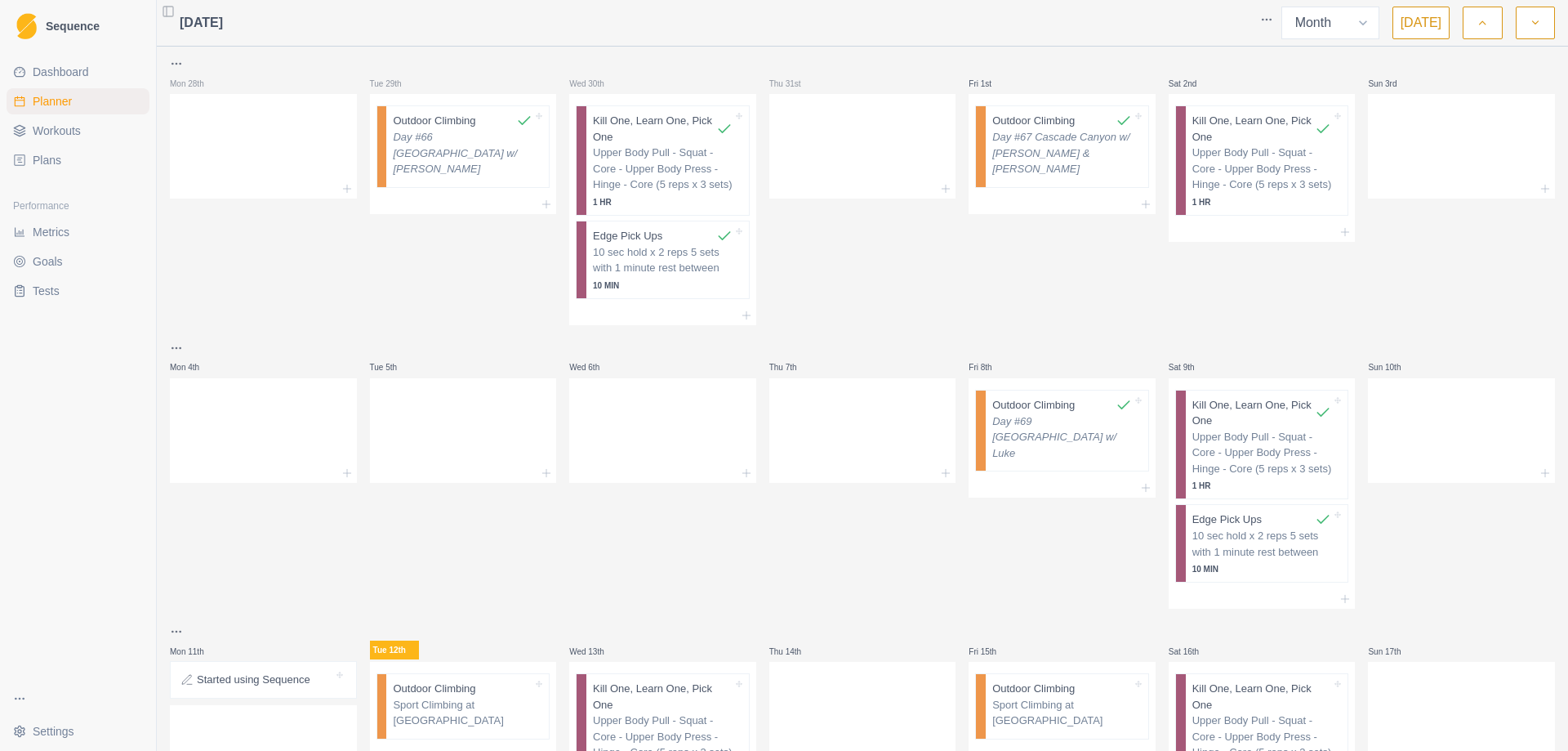
click at [70, 230] on span "Metrics" at bounding box center [51, 232] width 37 height 16
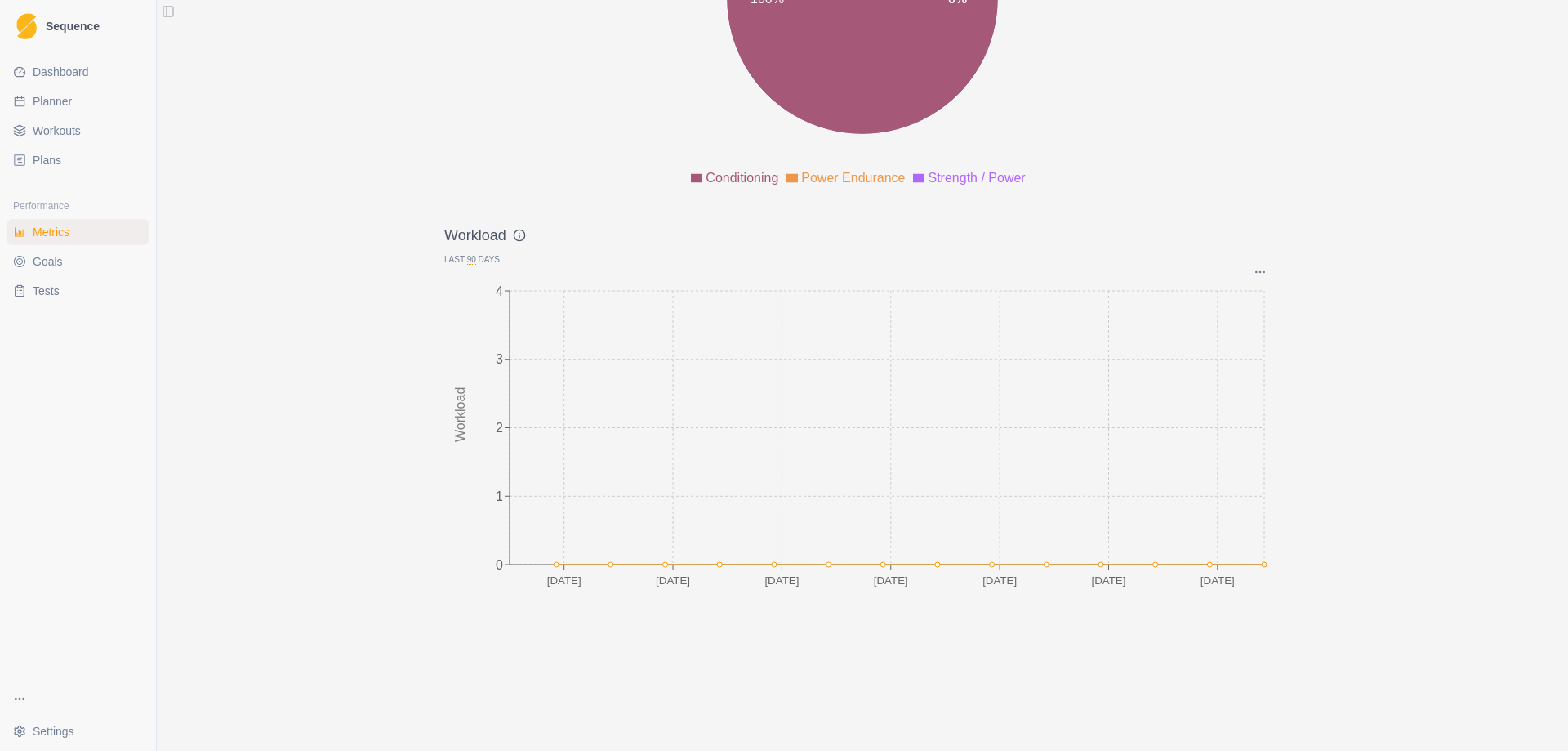
scroll to position [2075, 0]
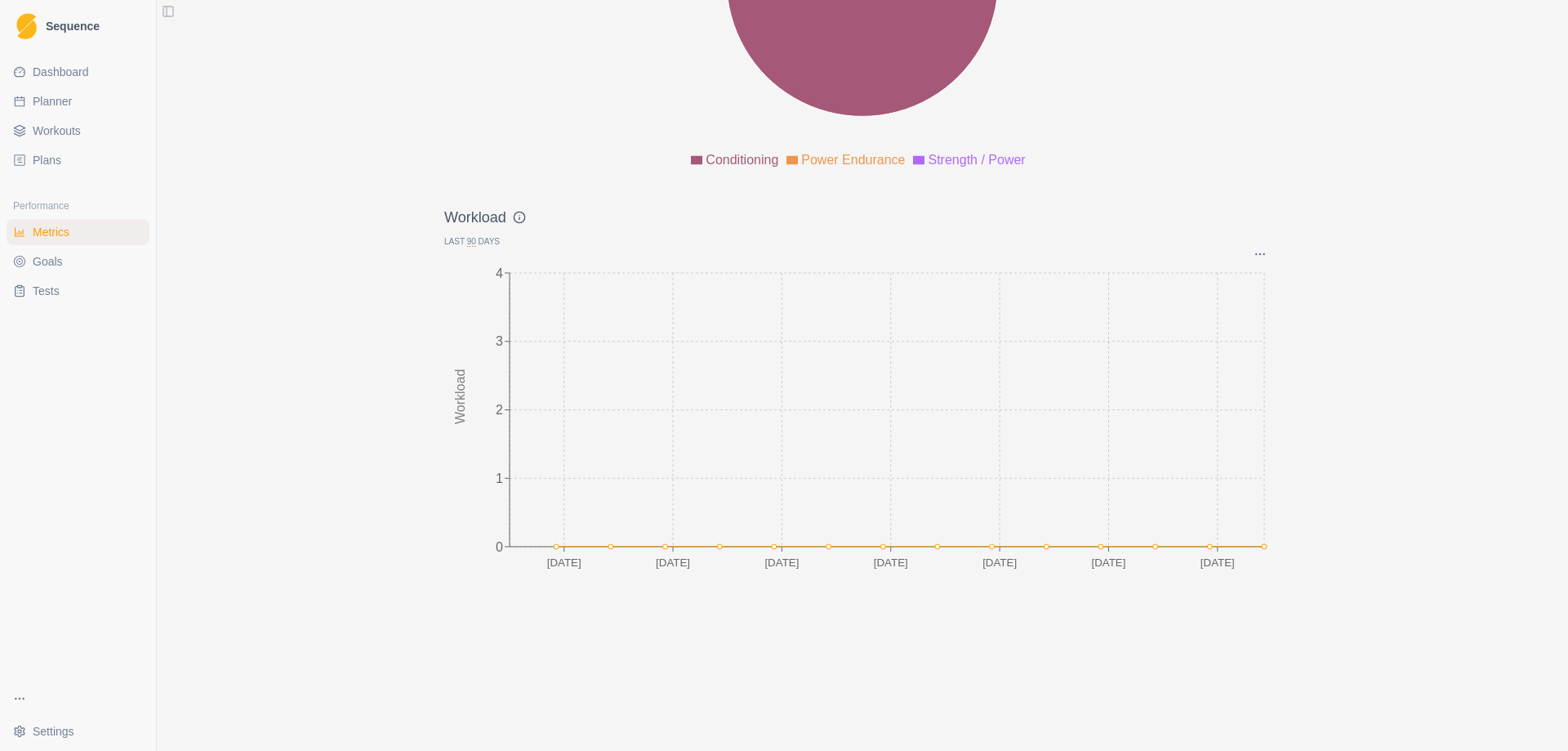
click at [68, 102] on span "Planner" at bounding box center [52, 101] width 40 height 16
select select "month"
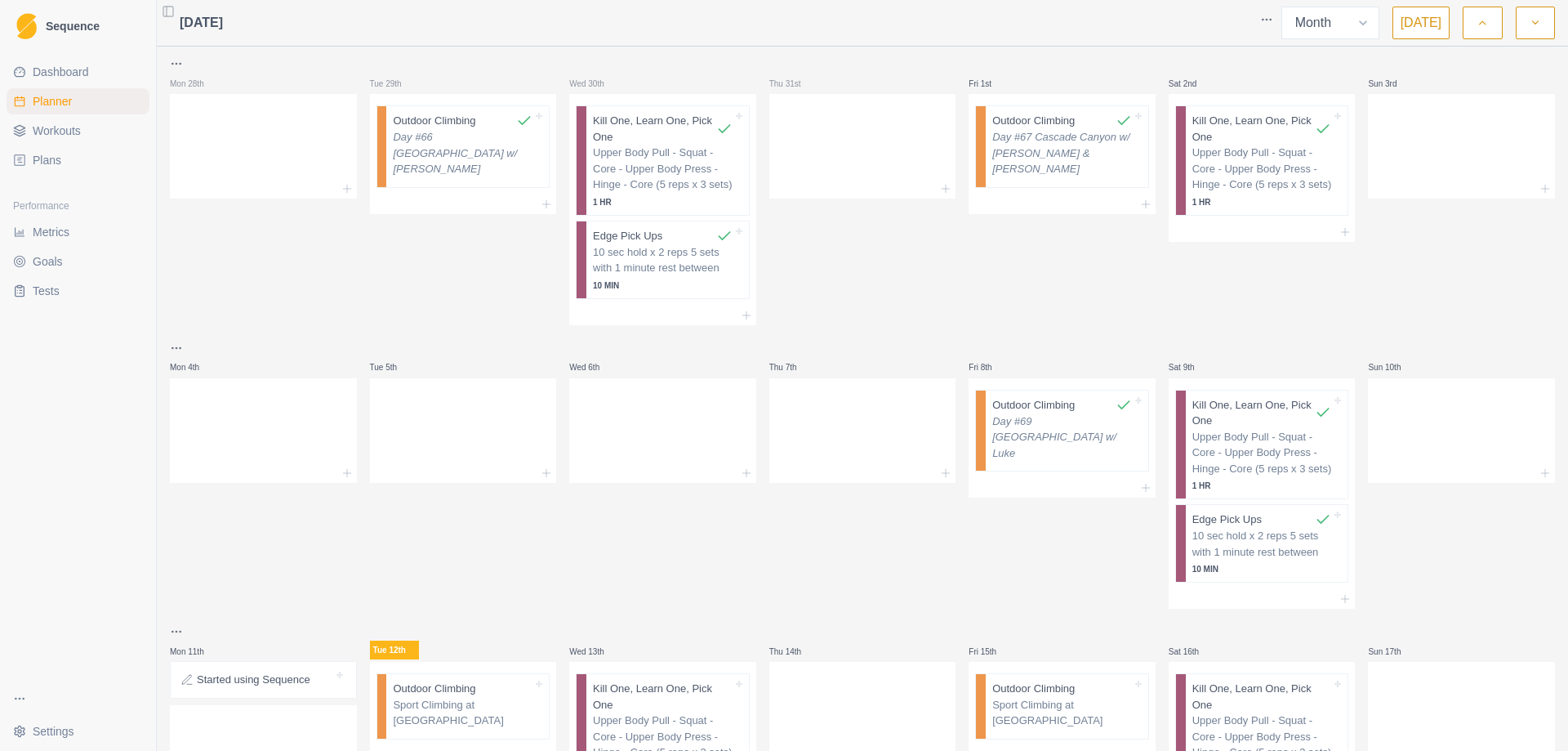
click at [1486, 27] on icon "button" at bounding box center [1481, 22] width 11 height 16
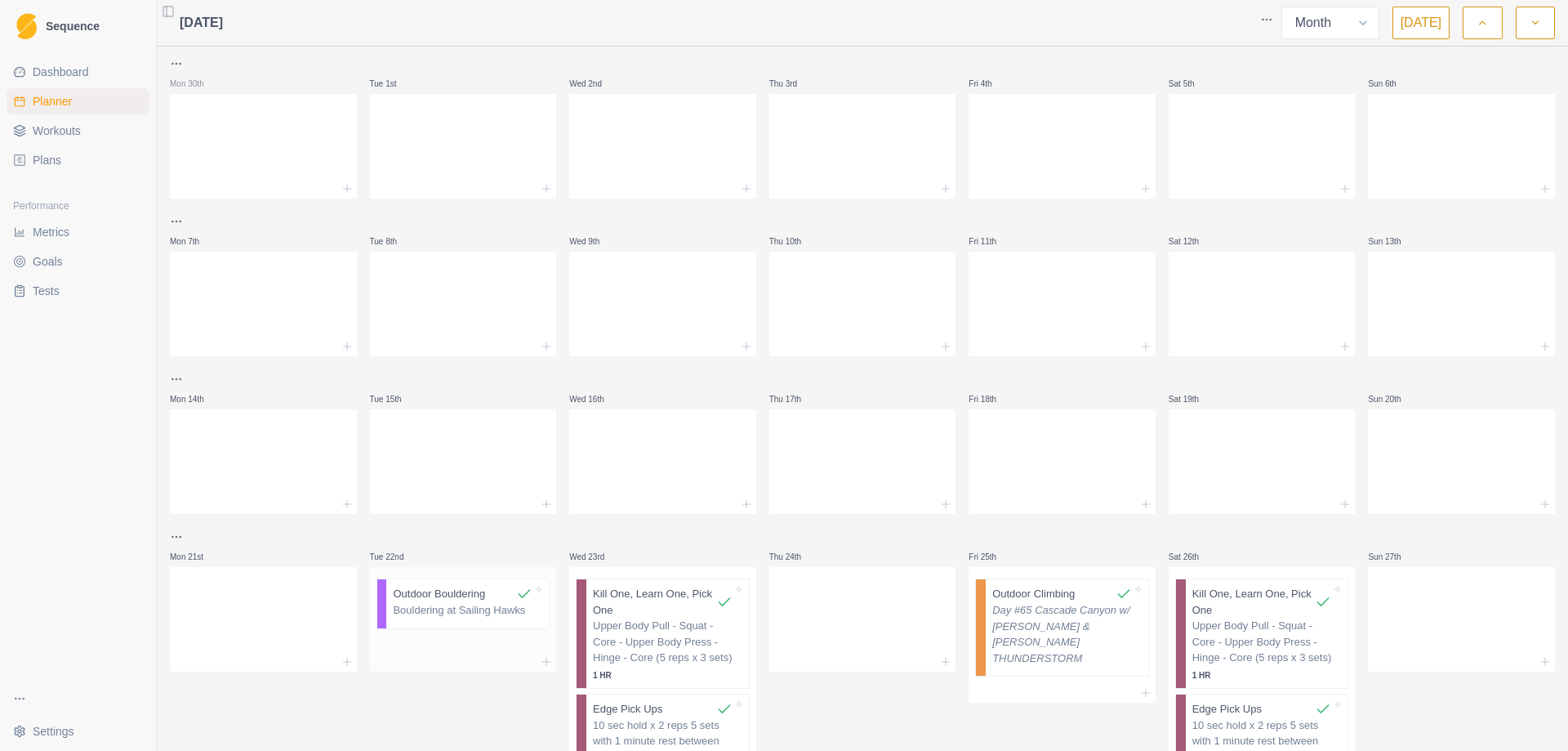
click at [474, 617] on p "Bouldering at Sailing Hawks" at bounding box center [462, 610] width 140 height 16
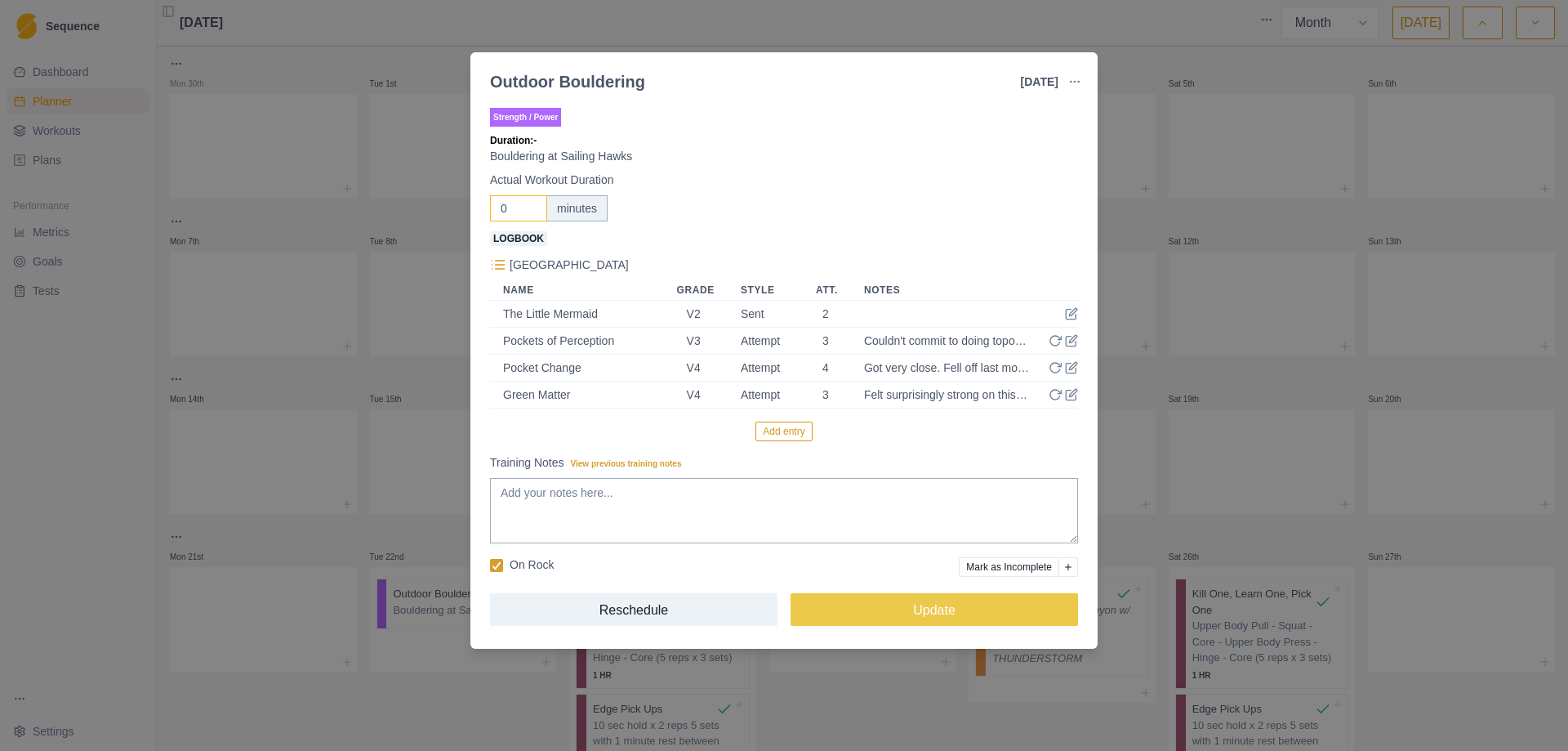
drag, startPoint x: 513, startPoint y: 208, endPoint x: 489, endPoint y: 209, distance: 24.0
click at [489, 209] on div "Strength / Power Duration: - Bouldering at Sailing Hawks Actual Workout Duratio…" at bounding box center [784, 373] width 627 height 551
type input "3"
type input "240"
click at [580, 214] on div "minutes" at bounding box center [576, 208] width 61 height 26
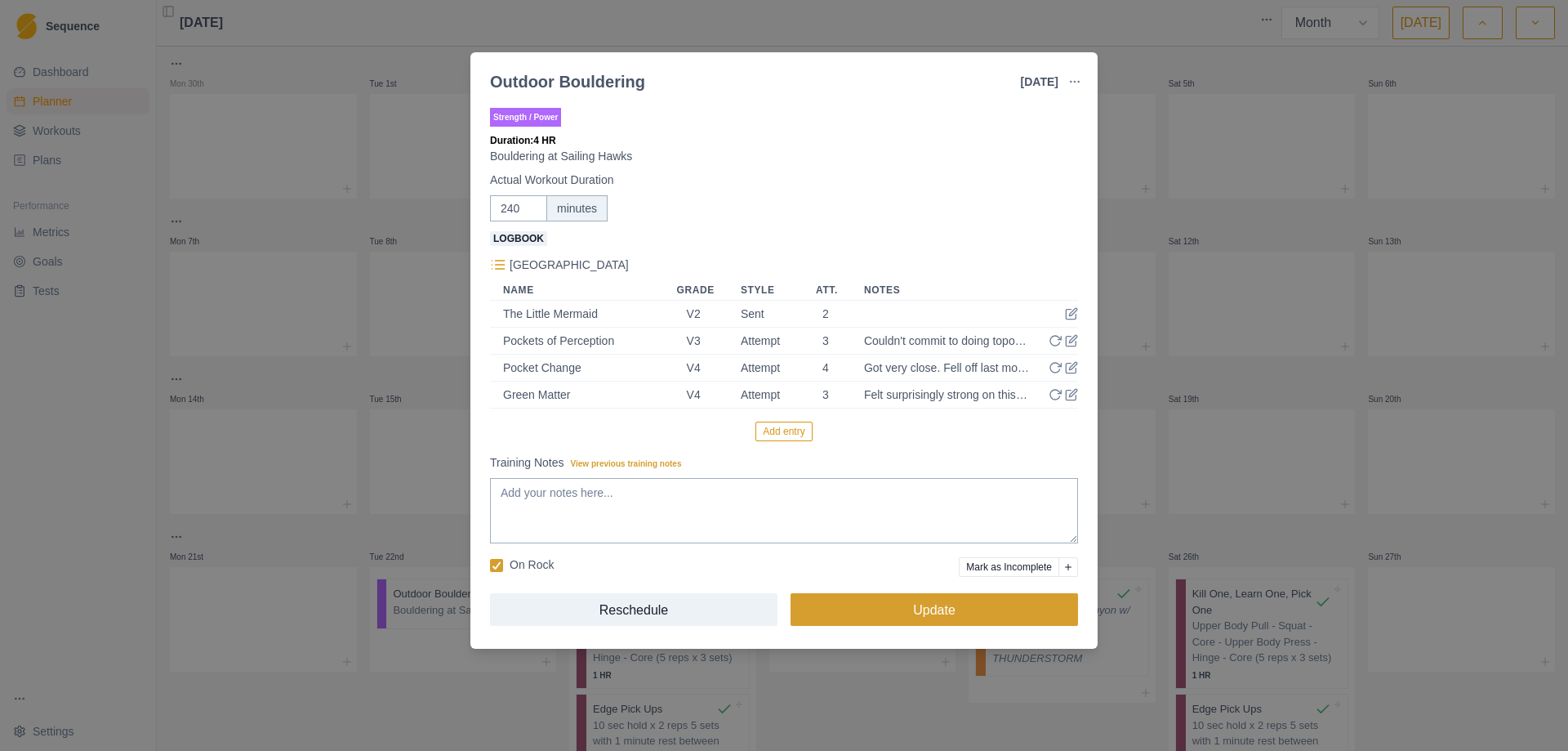
click at [928, 610] on button "Update" at bounding box center [933, 609] width 288 height 33
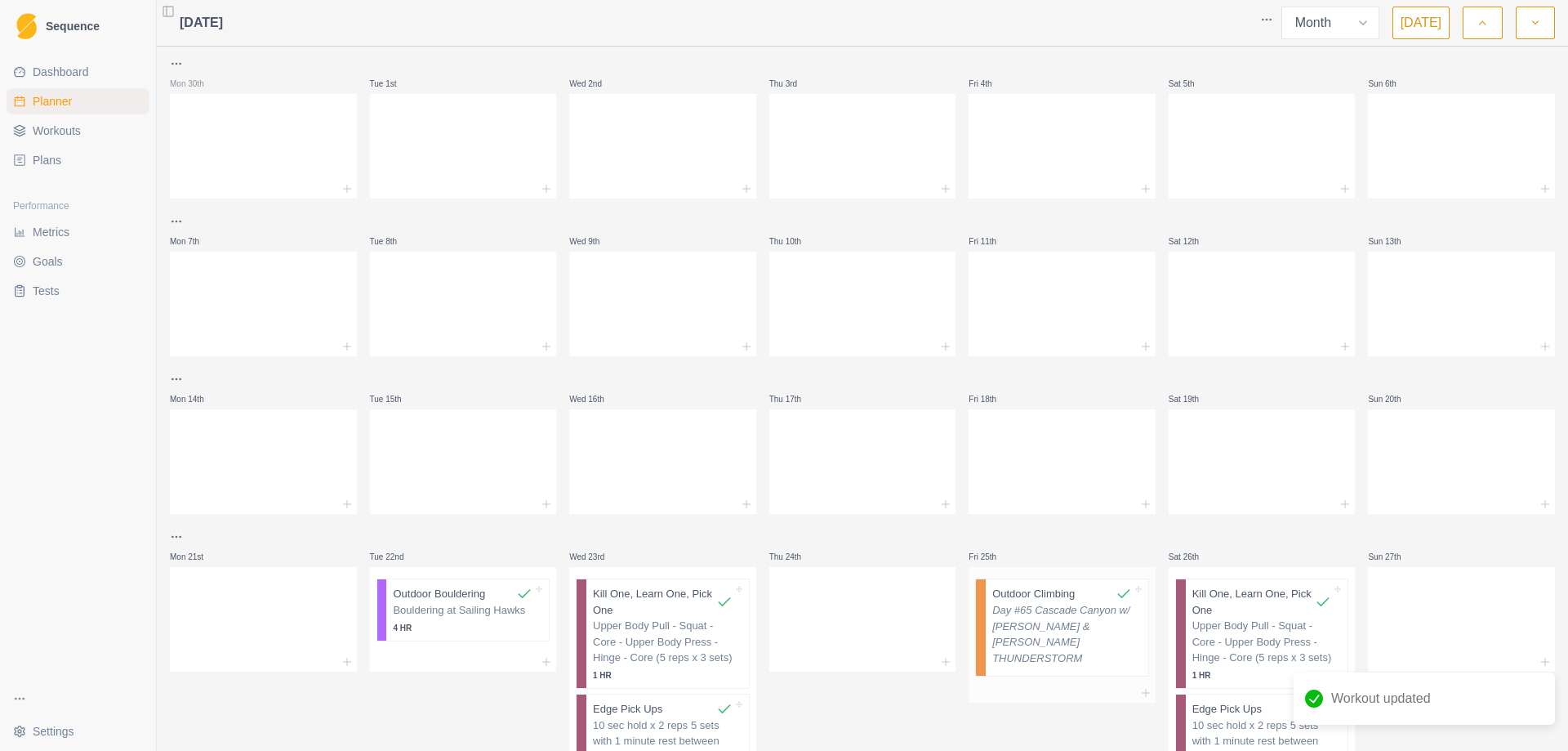
click at [1056, 630] on p "Day #65 Cascade Canyon w/ [PERSON_NAME] & [PERSON_NAME] THUNDERSTORM" at bounding box center [1061, 634] width 140 height 64
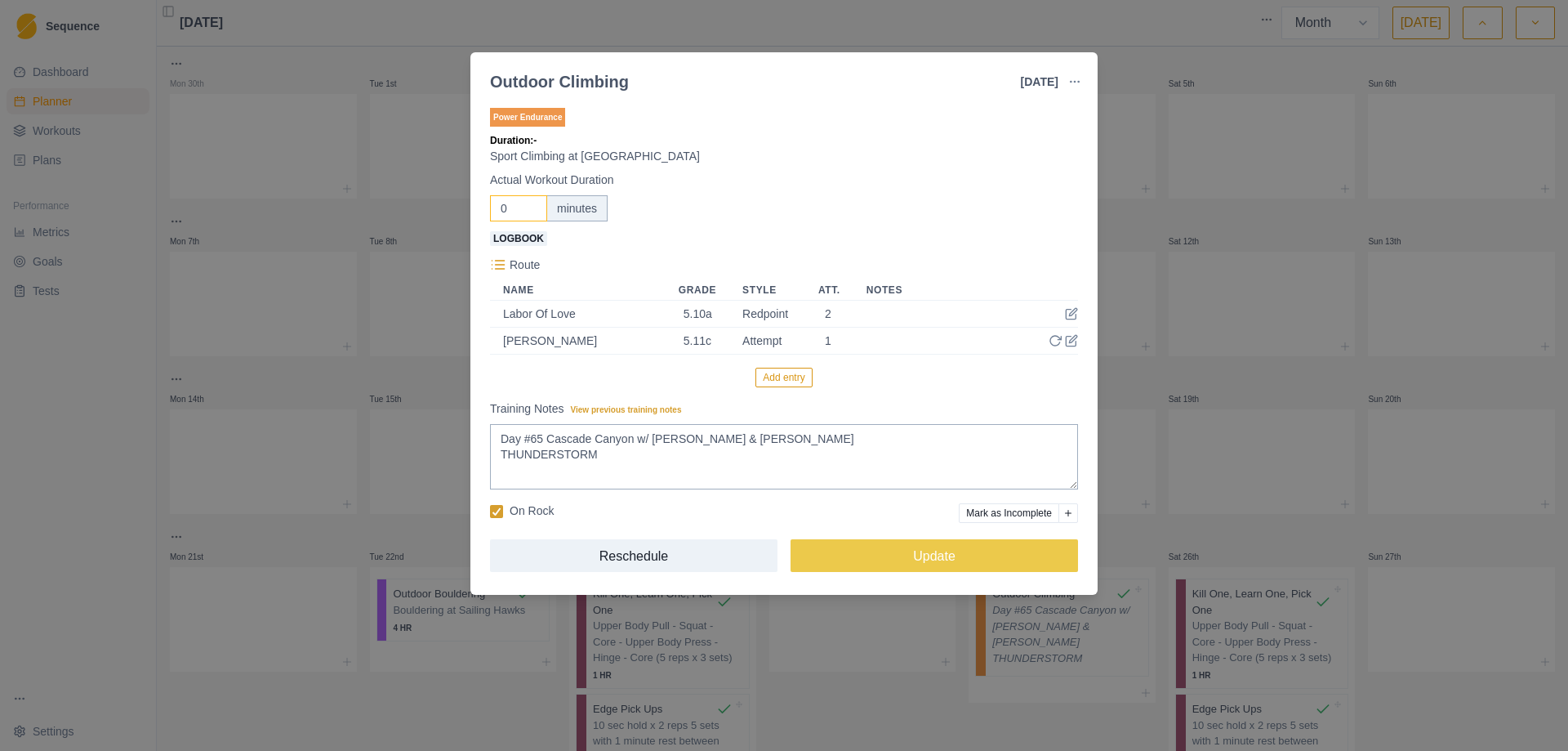
drag, startPoint x: 510, startPoint y: 211, endPoint x: 489, endPoint y: 209, distance: 21.1
click at [489, 209] on div "Power Endurance Duration: - Sport Climbing at [GEOGRAPHIC_DATA] Actual Workout …" at bounding box center [784, 346] width 627 height 497
type input "120"
click at [931, 560] on button "Update" at bounding box center [933, 556] width 288 height 33
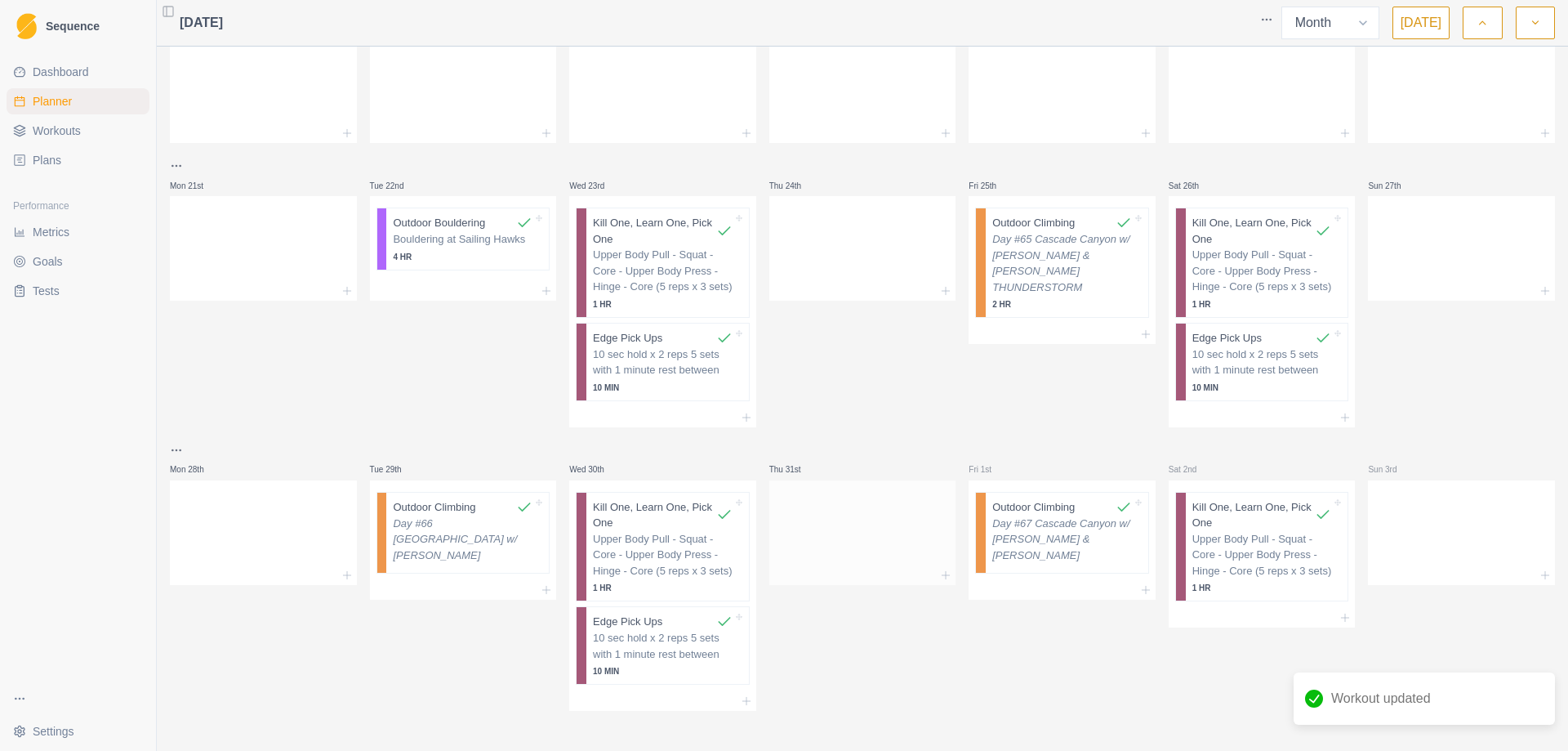
scroll to position [376, 0]
click at [422, 534] on p "Day #66 [GEOGRAPHIC_DATA] w/ [PERSON_NAME]" at bounding box center [462, 534] width 140 height 48
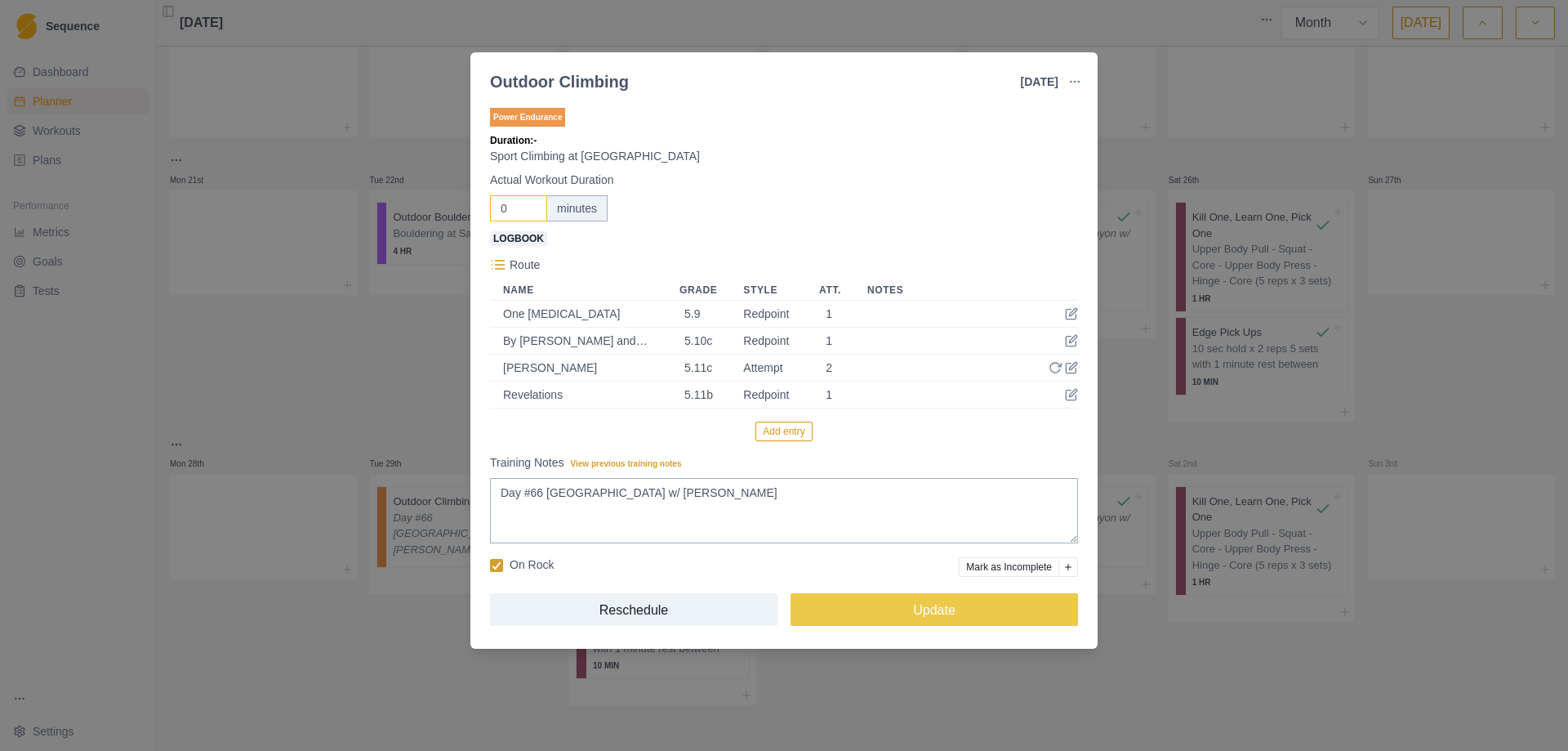
drag, startPoint x: 516, startPoint y: 206, endPoint x: 496, endPoint y: 206, distance: 20.0
click at [496, 206] on input "0" at bounding box center [519, 208] width 58 height 26
type input "240"
click at [939, 613] on button "Update" at bounding box center [933, 609] width 288 height 33
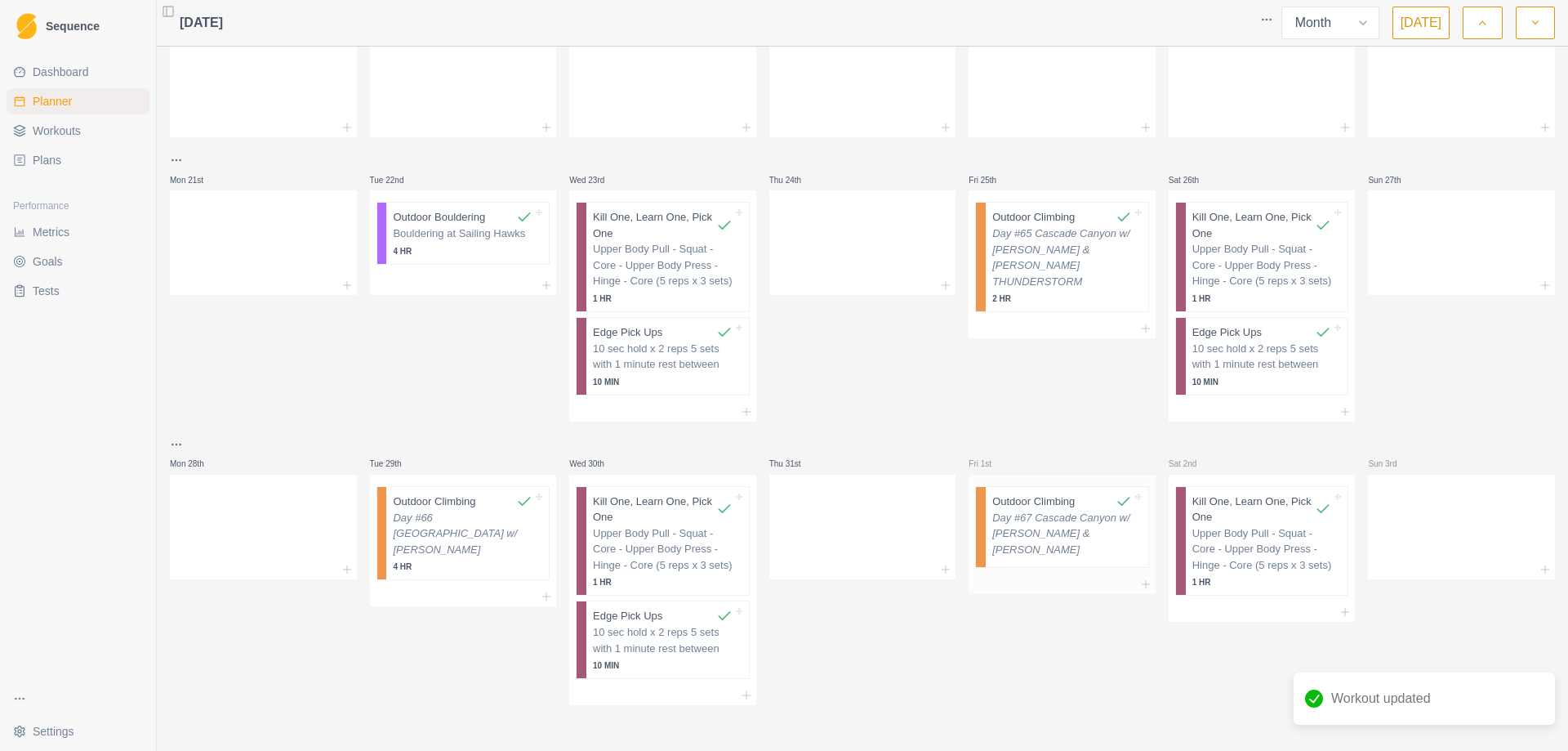
click at [1029, 522] on p "Day #67 Cascade Canyon w/ [PERSON_NAME] & [PERSON_NAME]" at bounding box center [1061, 534] width 140 height 48
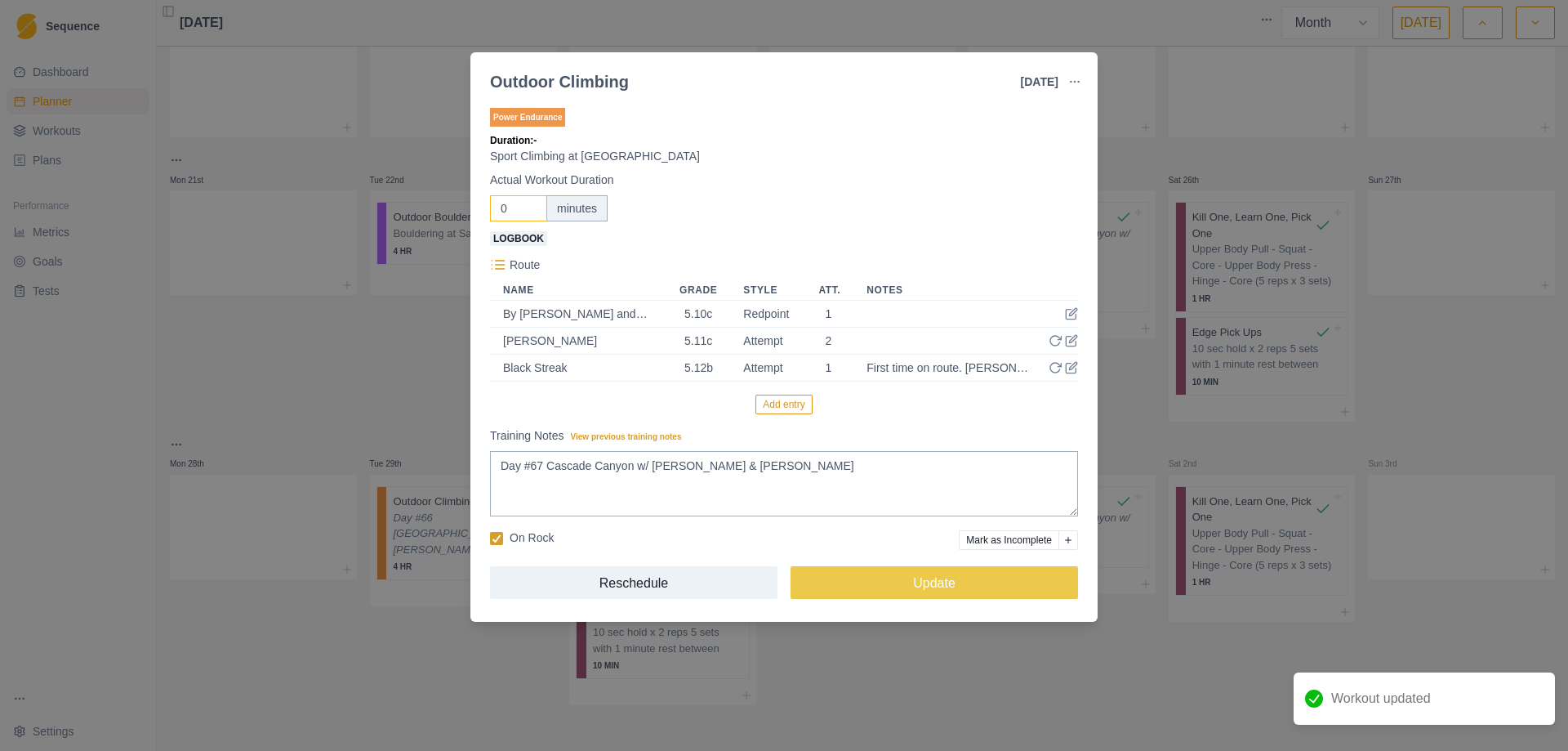
drag, startPoint x: 511, startPoint y: 200, endPoint x: 501, endPoint y: 218, distance: 20.6
click at [501, 218] on input "0" at bounding box center [519, 208] width 58 height 26
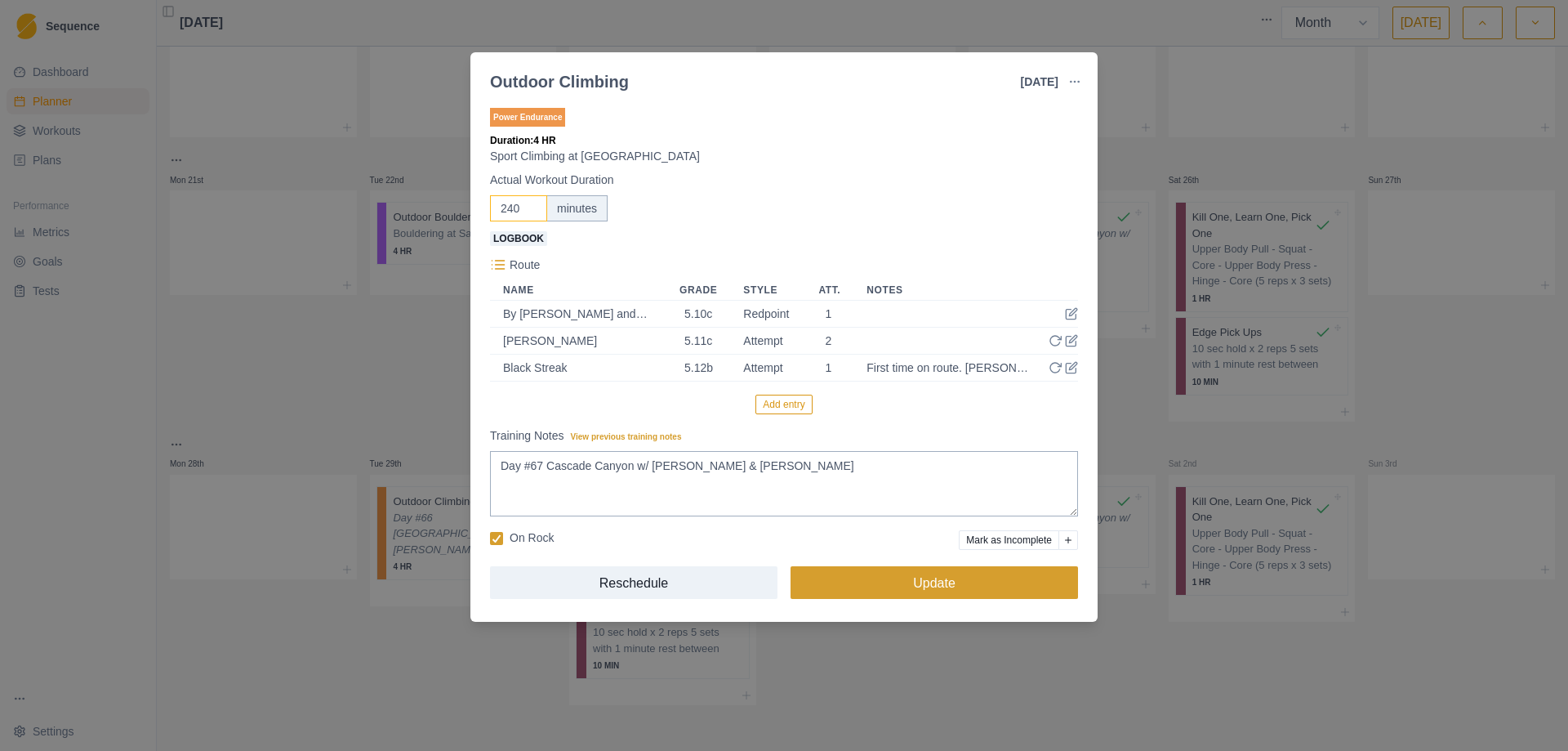
type input "240"
click at [927, 583] on button "Update" at bounding box center [933, 583] width 288 height 33
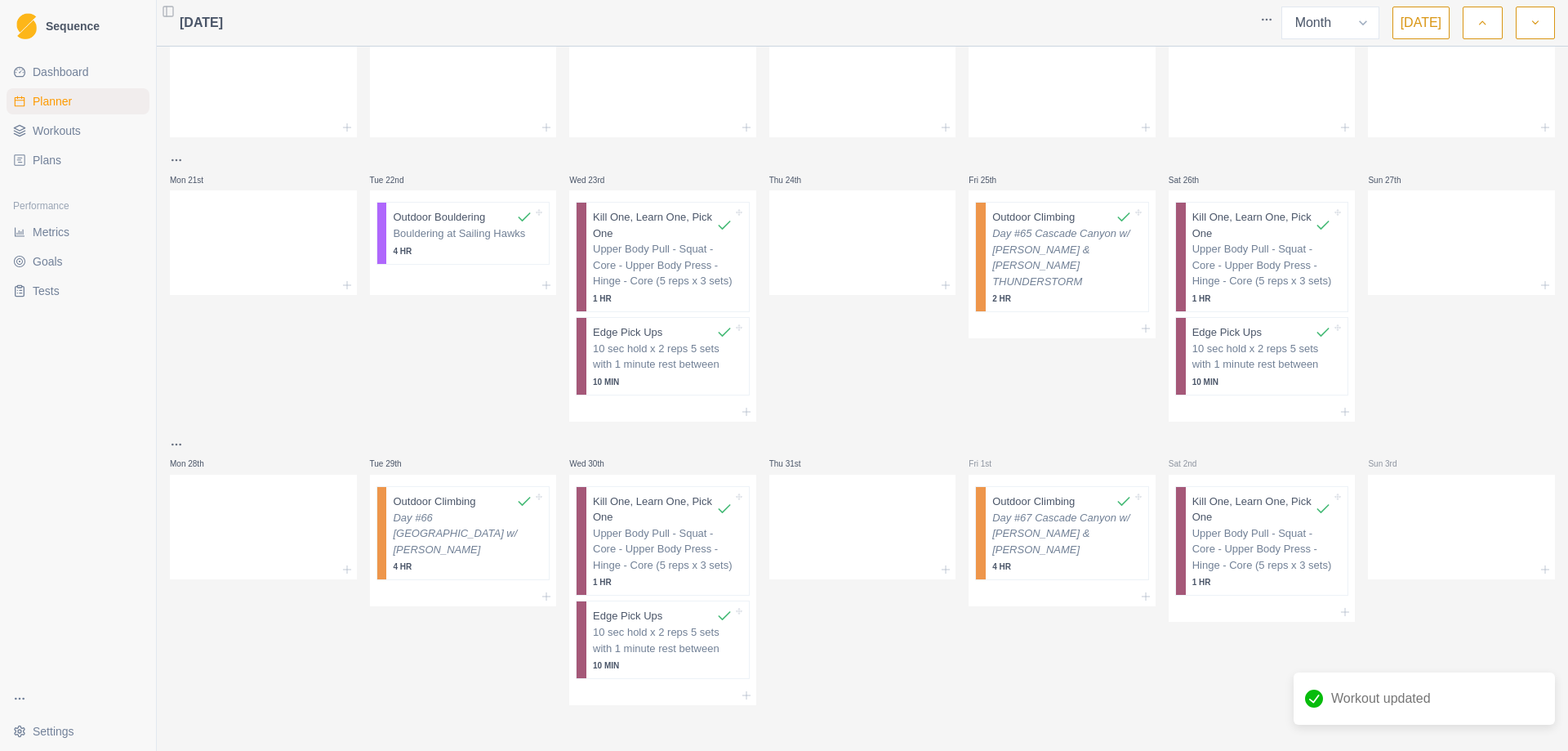
click at [1542, 24] on button "button" at bounding box center [1535, 23] width 40 height 33
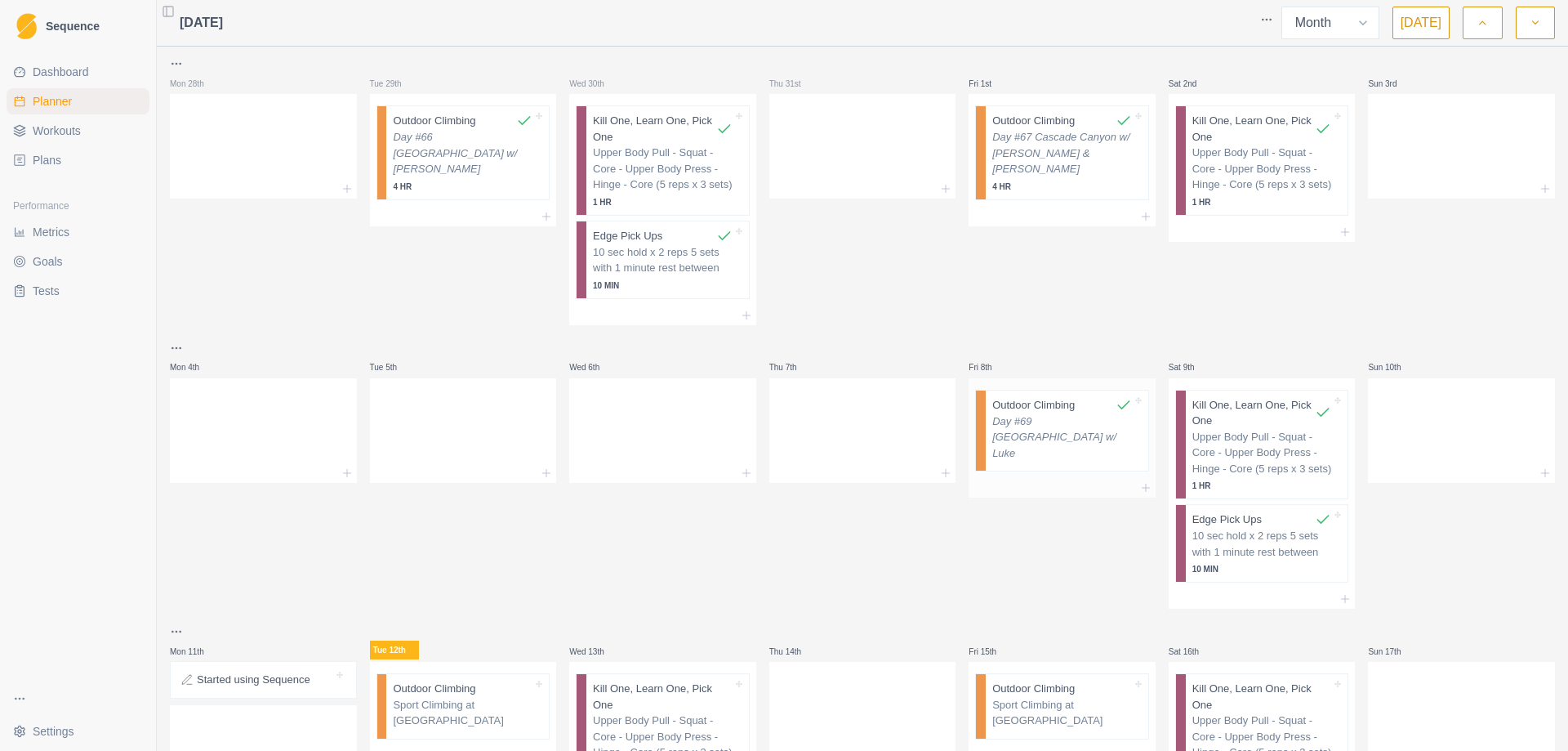
click at [1057, 424] on p "Day #69 [GEOGRAPHIC_DATA] w/ Luke" at bounding box center [1061, 437] width 140 height 48
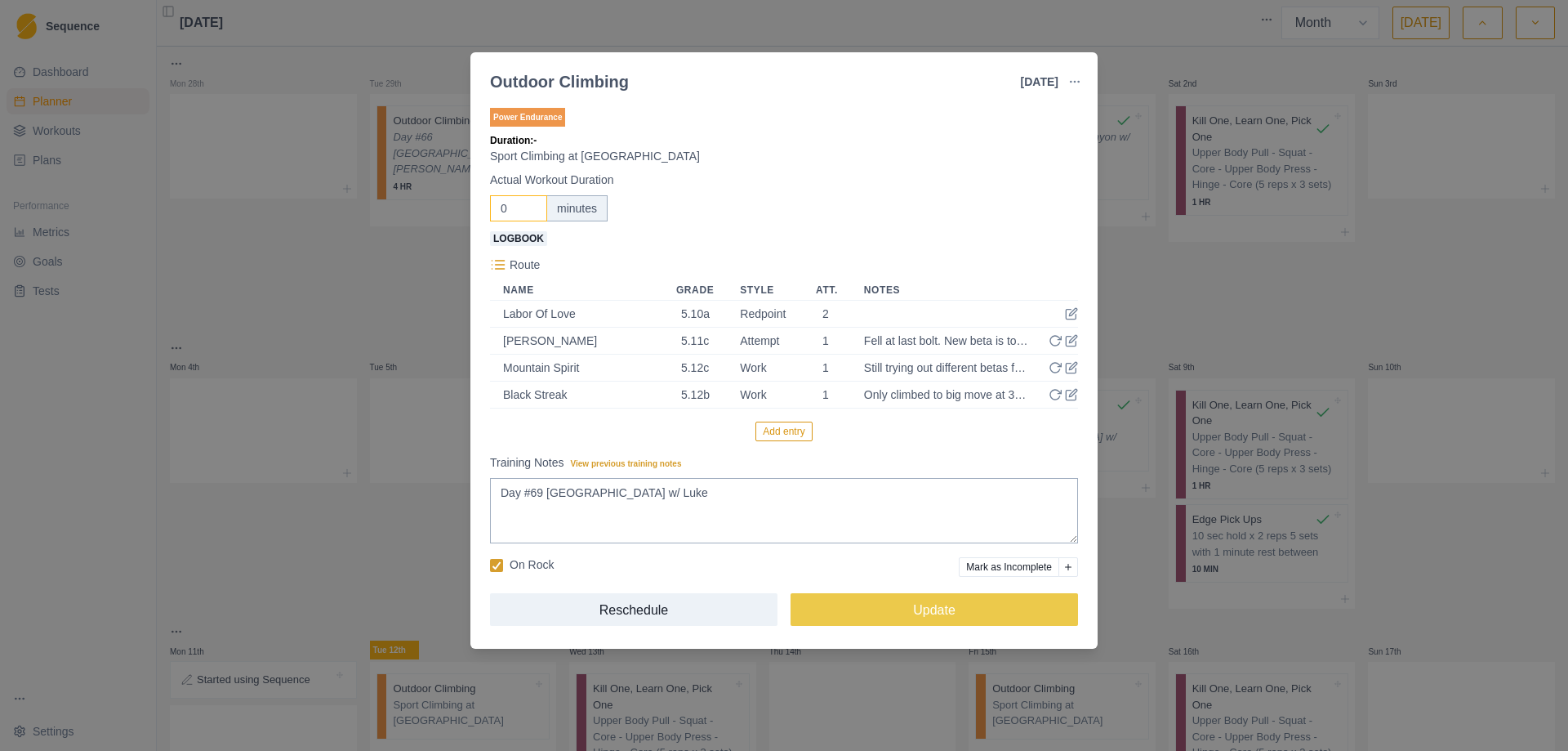
drag, startPoint x: 508, startPoint y: 205, endPoint x: 481, endPoint y: 209, distance: 27.3
click at [481, 209] on div "Power Endurance Duration: - Sport Climbing at [GEOGRAPHIC_DATA] Actual Workout …" at bounding box center [784, 373] width 627 height 551
type input "240"
click at [903, 607] on button "Update" at bounding box center [933, 609] width 288 height 33
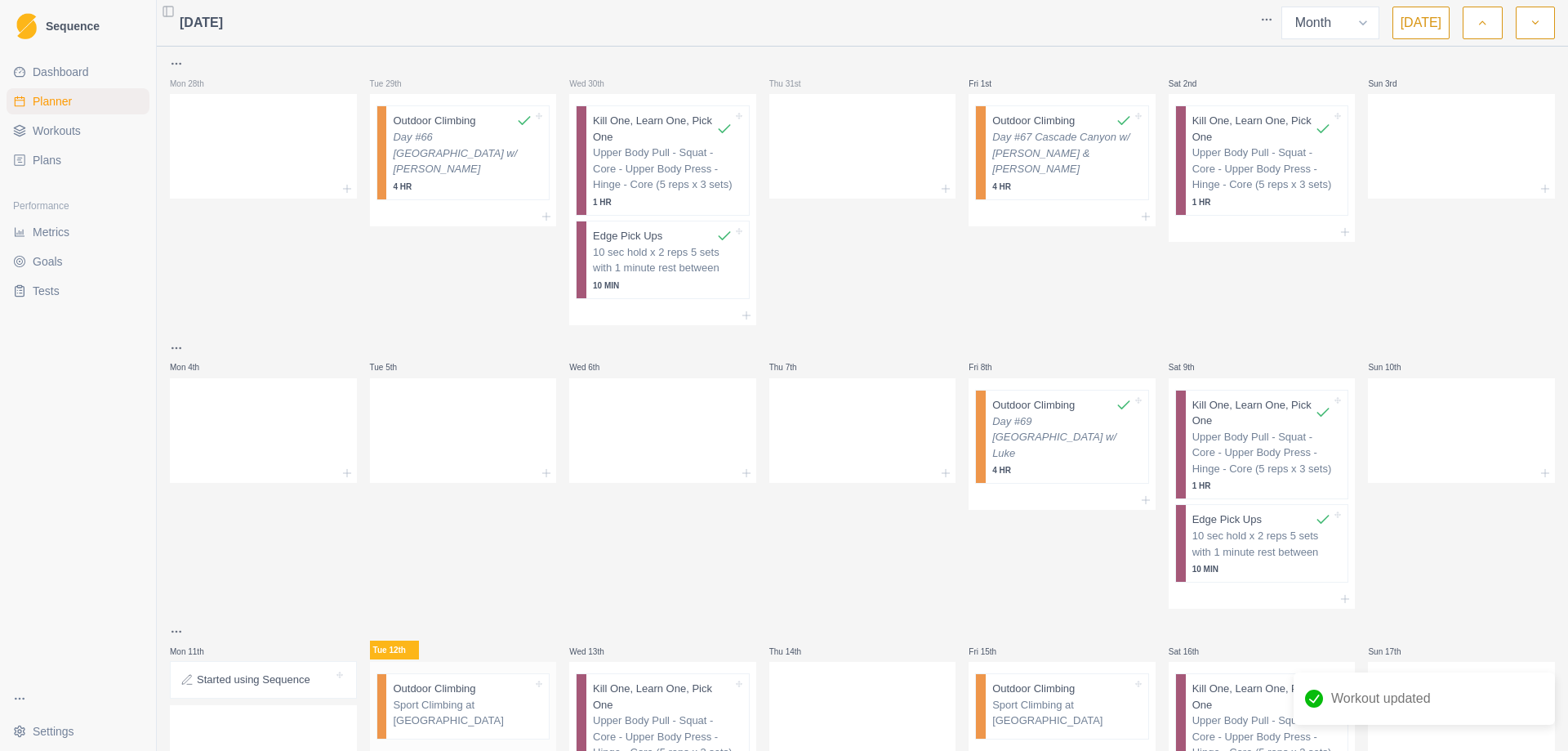
click at [458, 694] on p "Outdoor Climbing" at bounding box center [434, 688] width 82 height 16
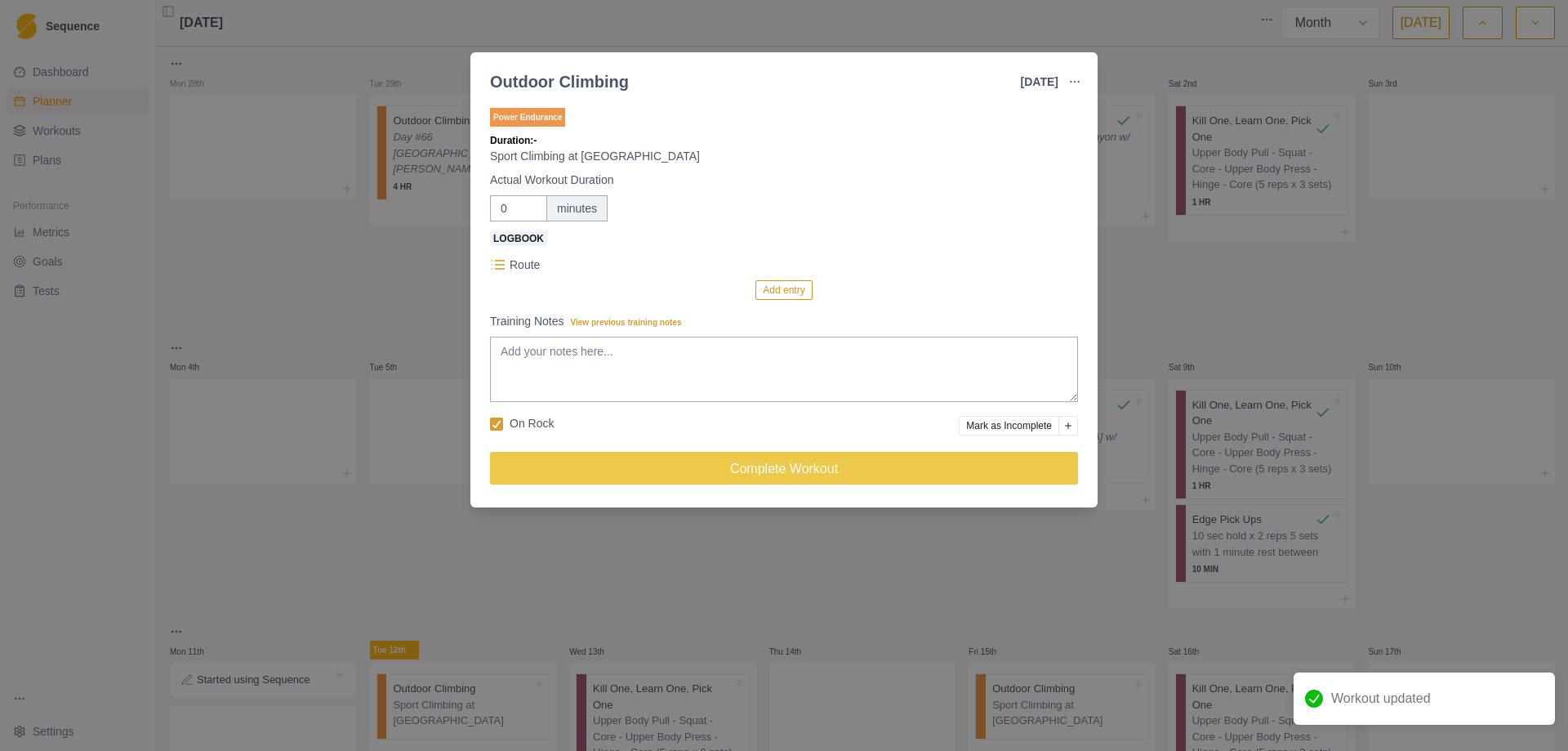
click at [1285, 292] on div "Outdoor Climbing [DATE] Link To Goal View Workout Metrics Edit Original Workout…" at bounding box center [784, 376] width 1568 height 751
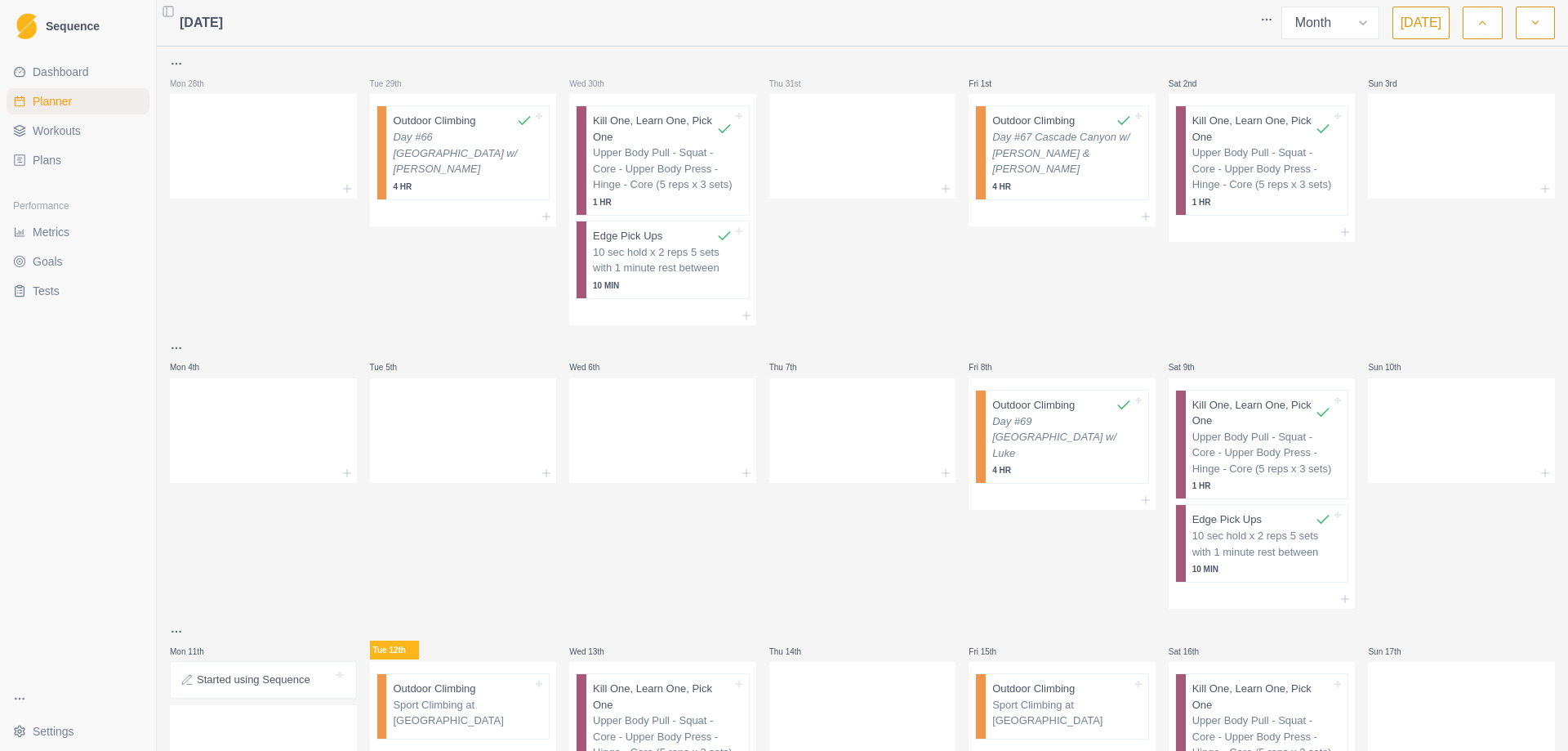
click at [59, 233] on span "Metrics" at bounding box center [51, 232] width 37 height 16
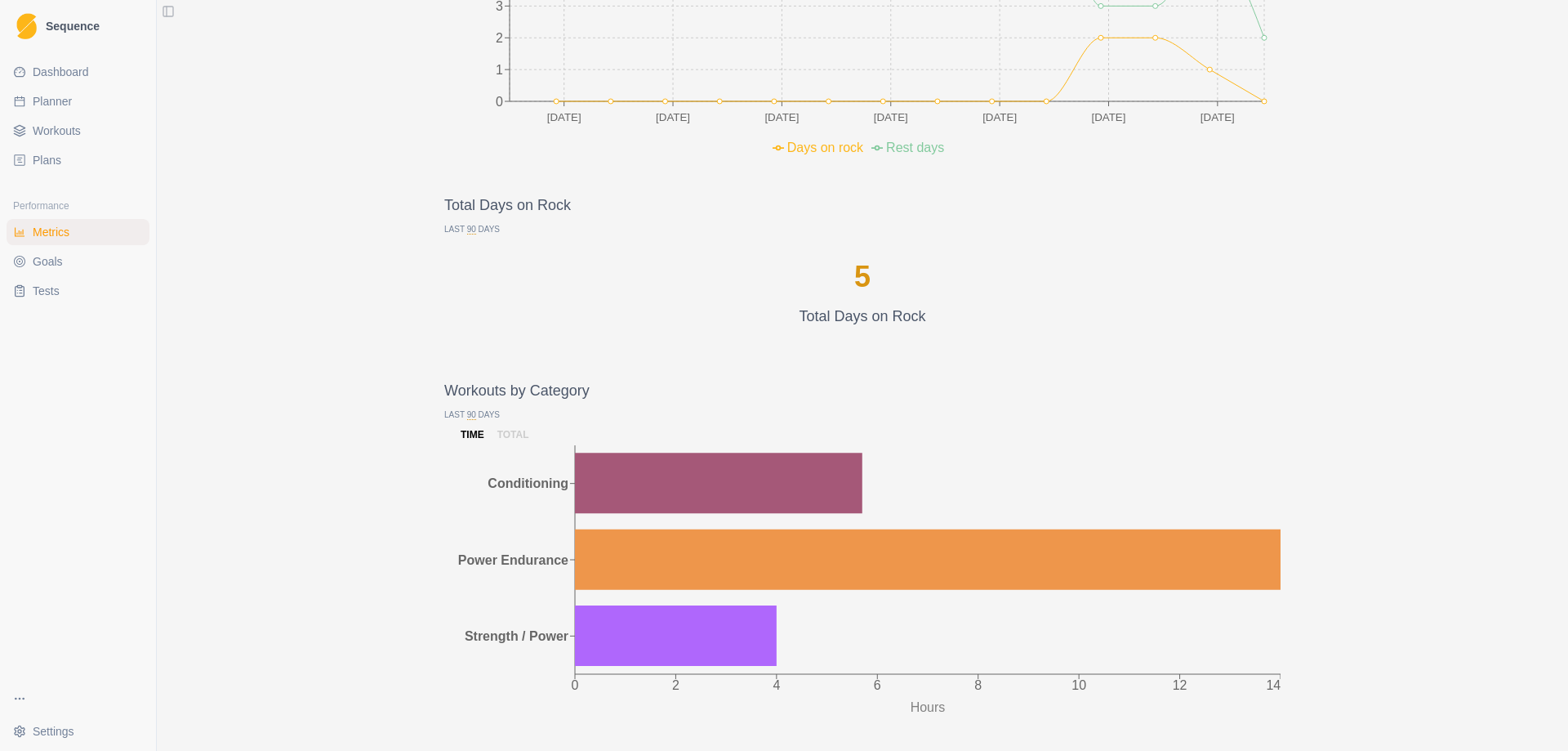
scroll to position [1225, 0]
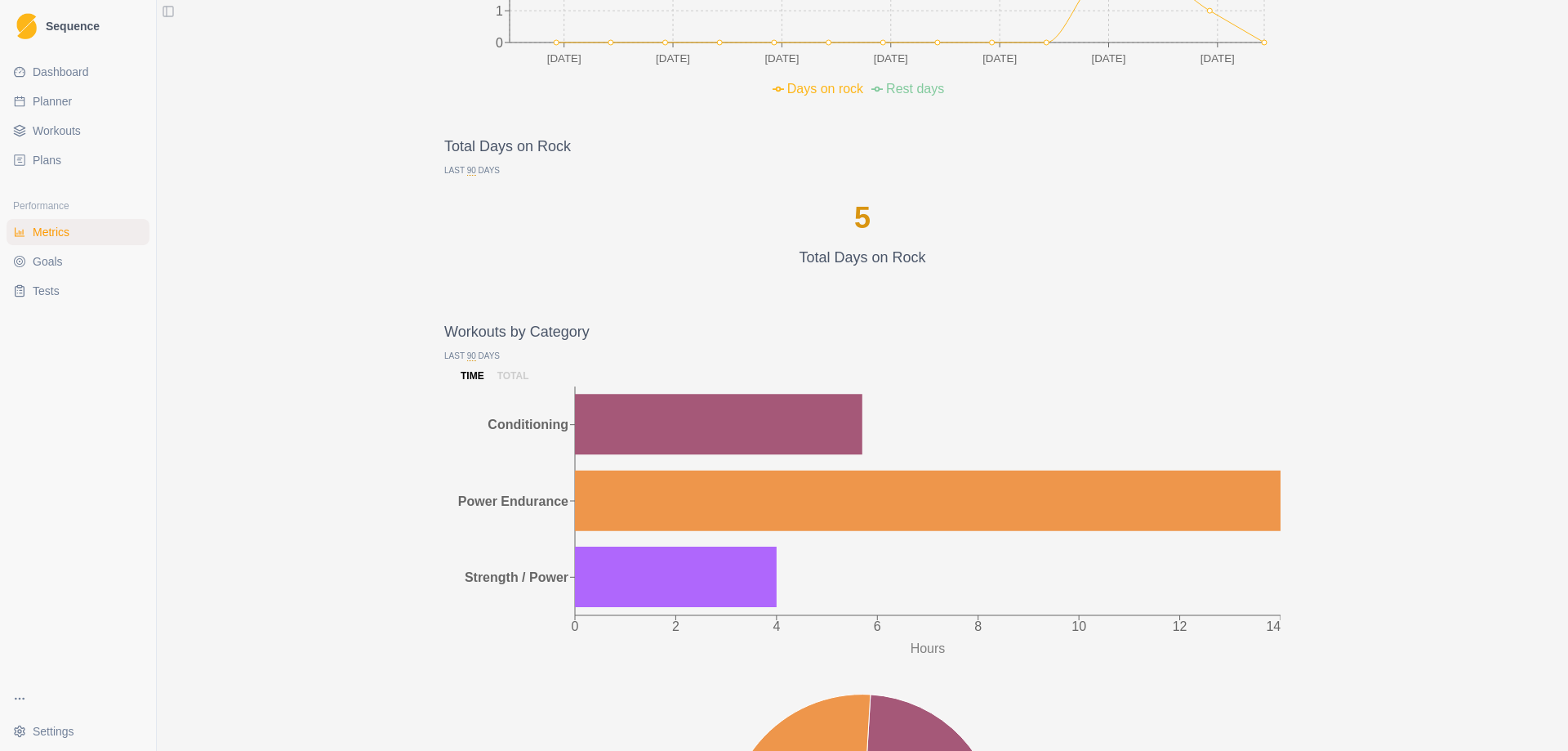
click at [59, 70] on span "Dashboard" at bounding box center [61, 71] width 57 height 16
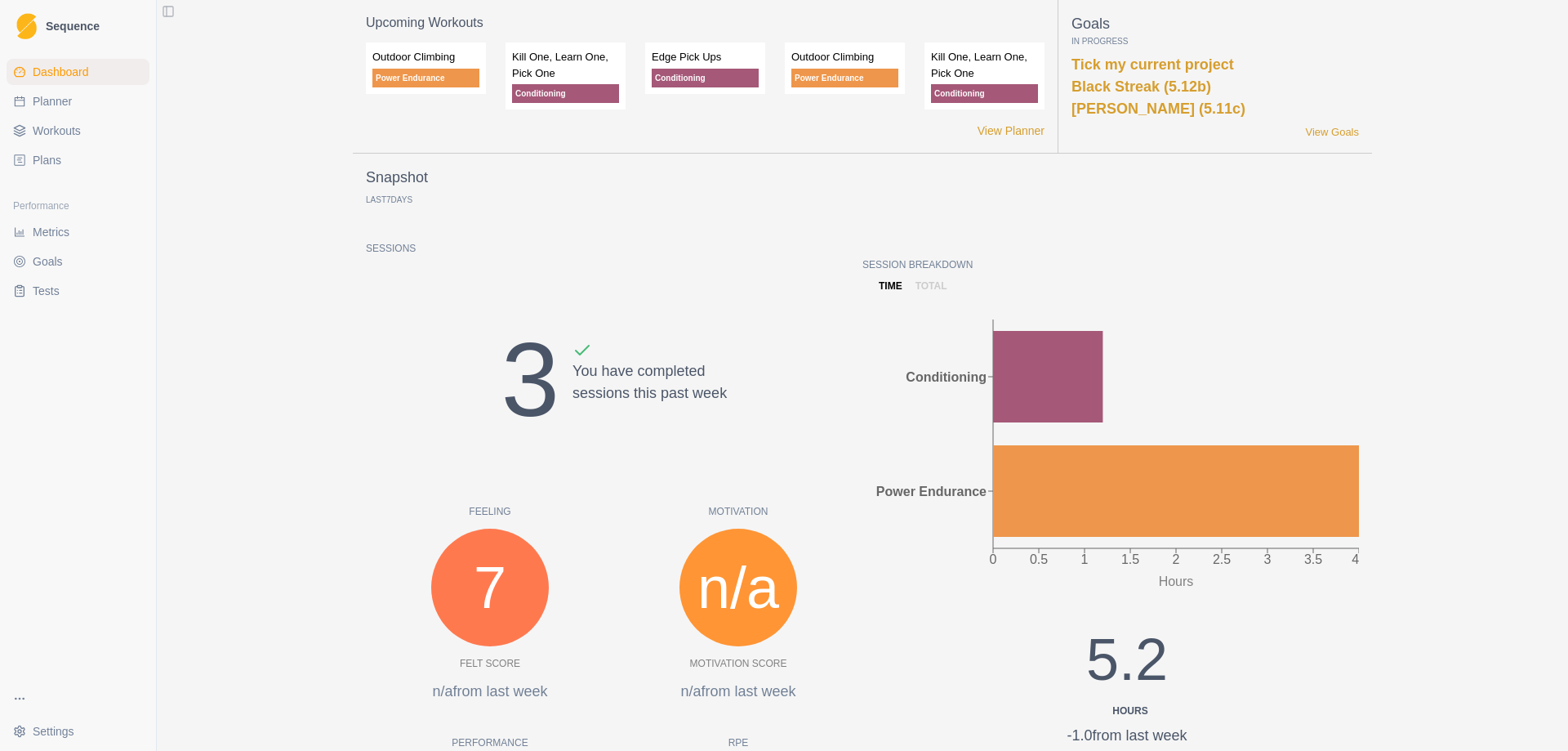
click at [73, 96] on link "Planner" at bounding box center [78, 101] width 143 height 26
select select "month"
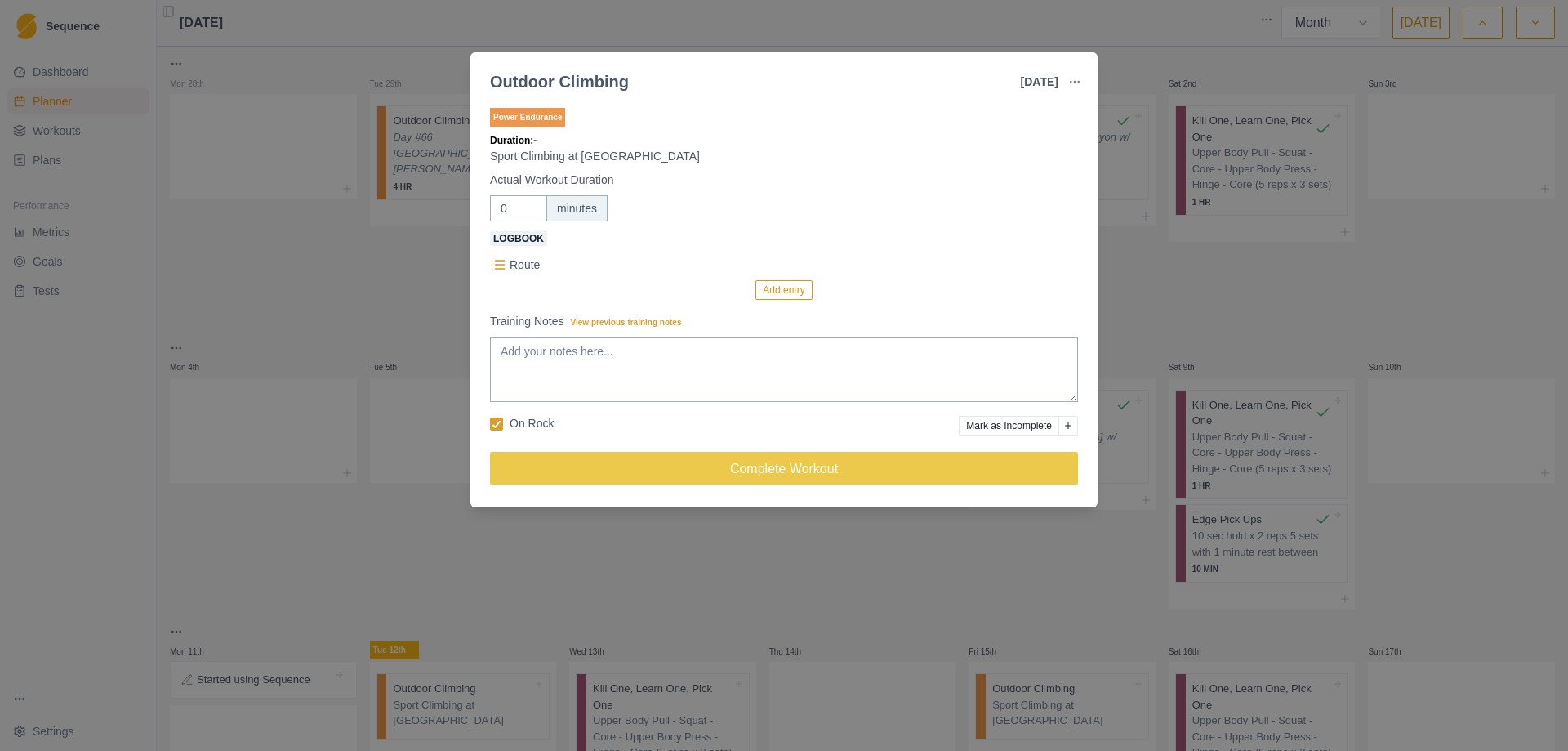
click at [1171, 276] on div "Outdoor Climbing [DATE] Link To Goal View Workout Metrics Edit Original Workout…" at bounding box center [784, 376] width 1568 height 751
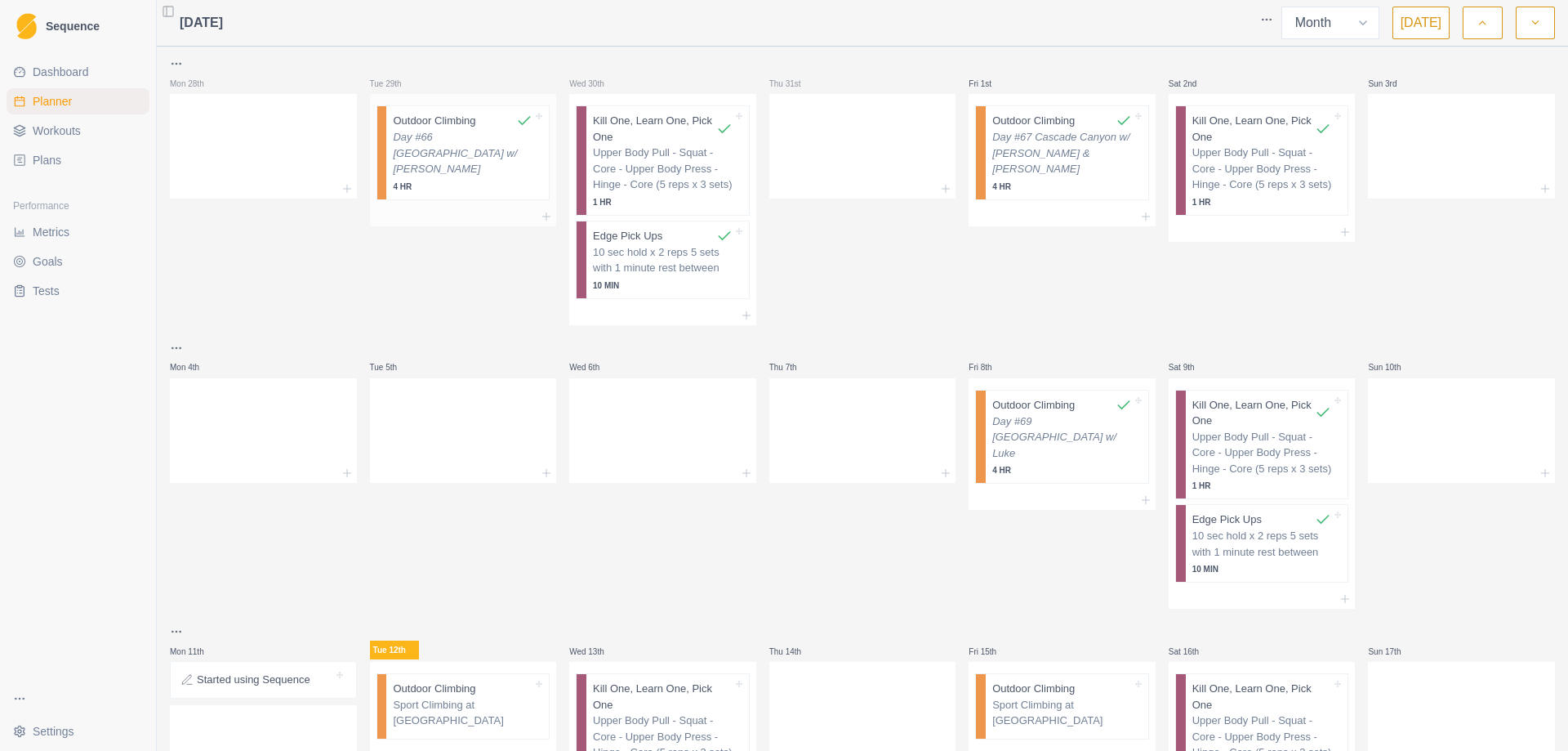
click at [434, 143] on p "Day #66 [GEOGRAPHIC_DATA] w/ [PERSON_NAME]" at bounding box center [462, 153] width 140 height 48
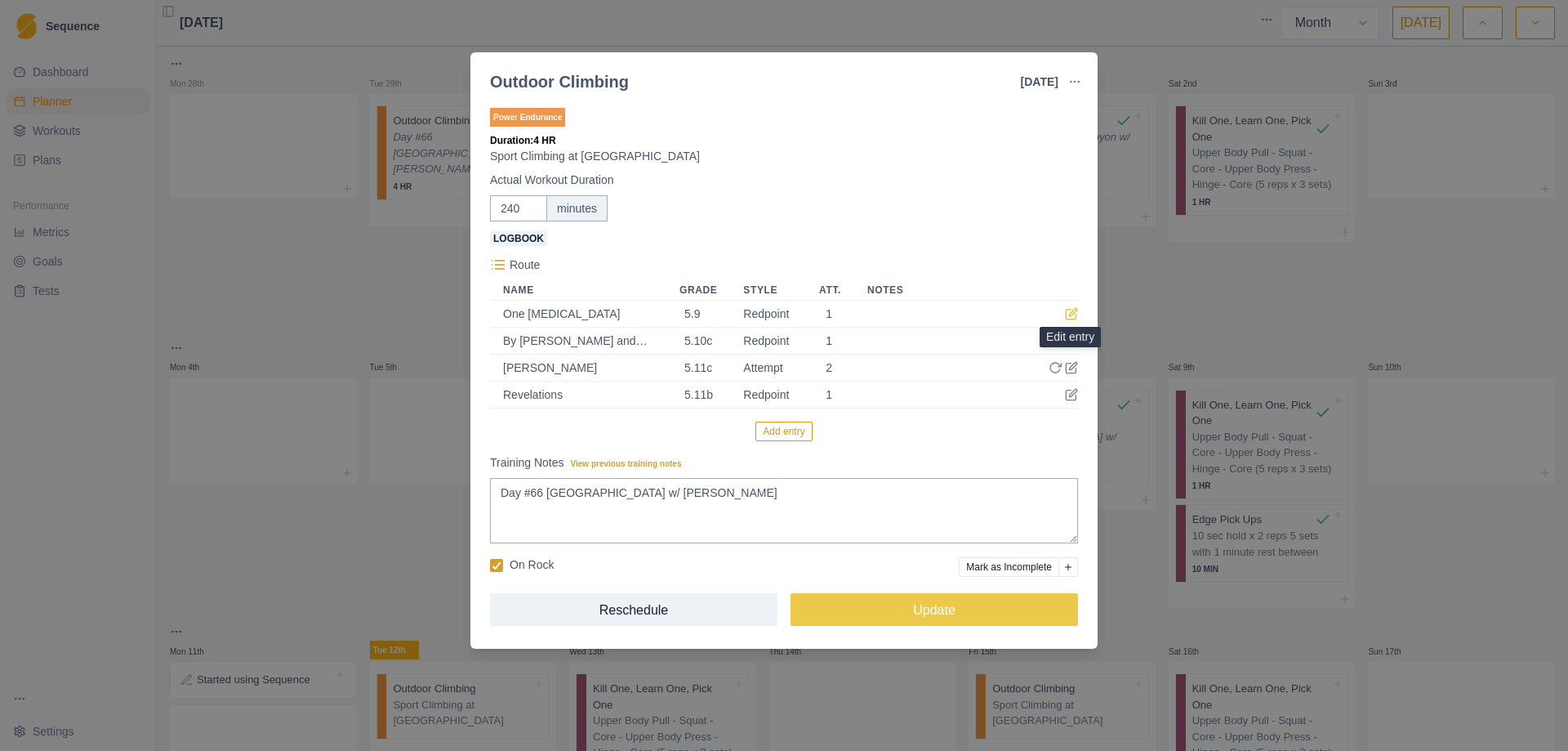
click at [1072, 313] on icon at bounding box center [1071, 314] width 13 height 13
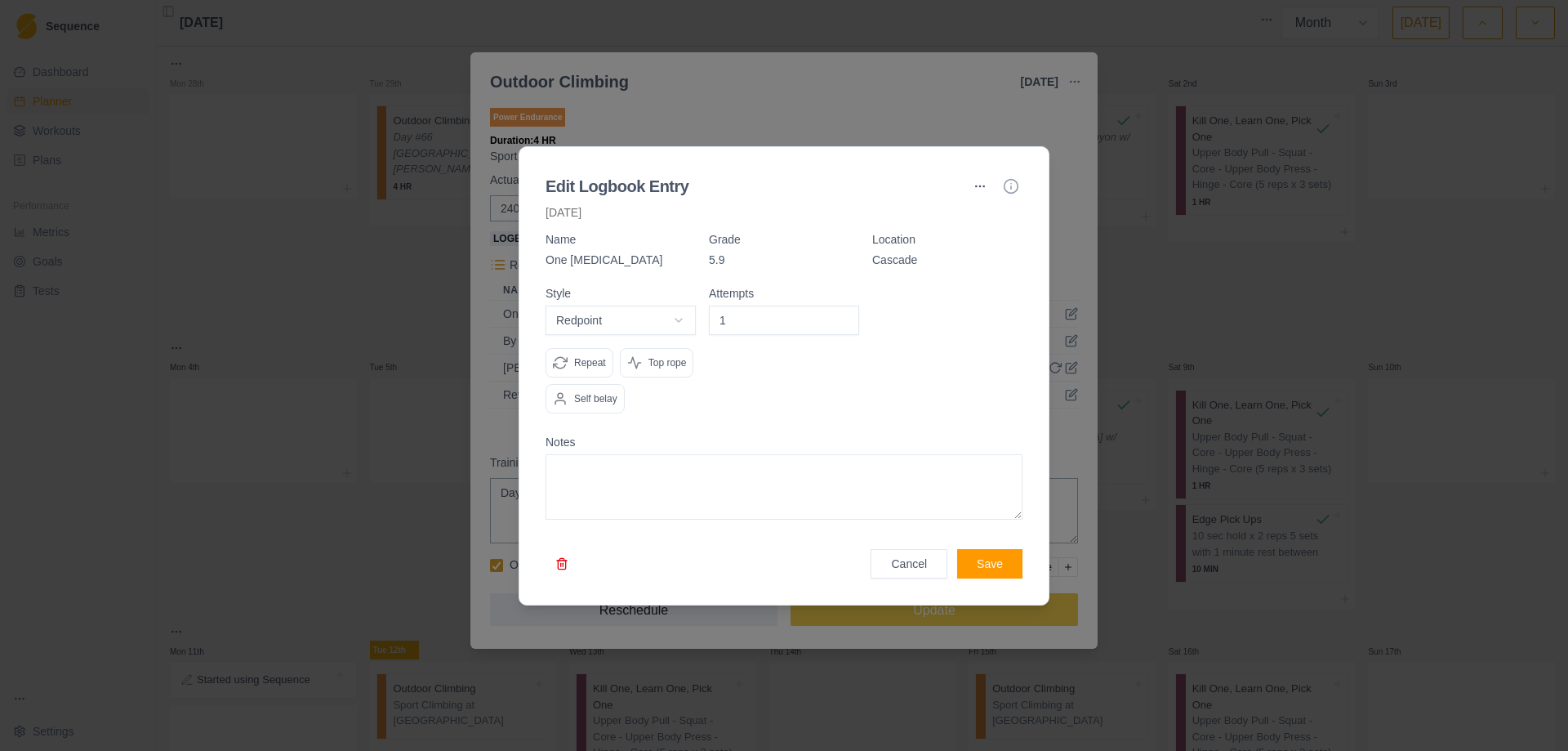
click at [1147, 234] on div at bounding box center [784, 376] width 1568 height 751
click at [915, 566] on button "Cancel" at bounding box center [909, 564] width 76 height 29
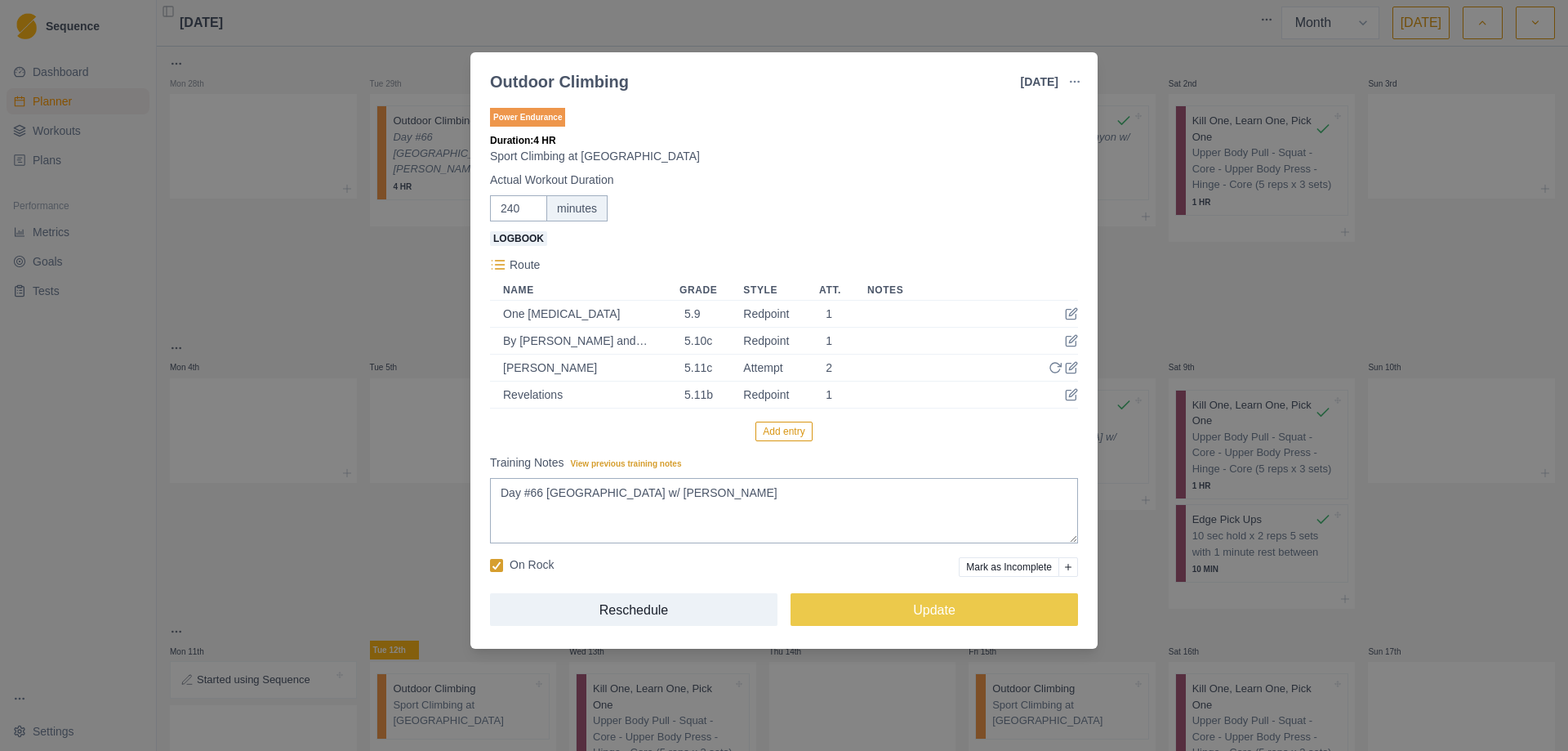
click at [288, 507] on div "Outdoor Climbing [DATE] Link To Goal View Workout Metrics Edit Original Workout…" at bounding box center [784, 376] width 1568 height 751
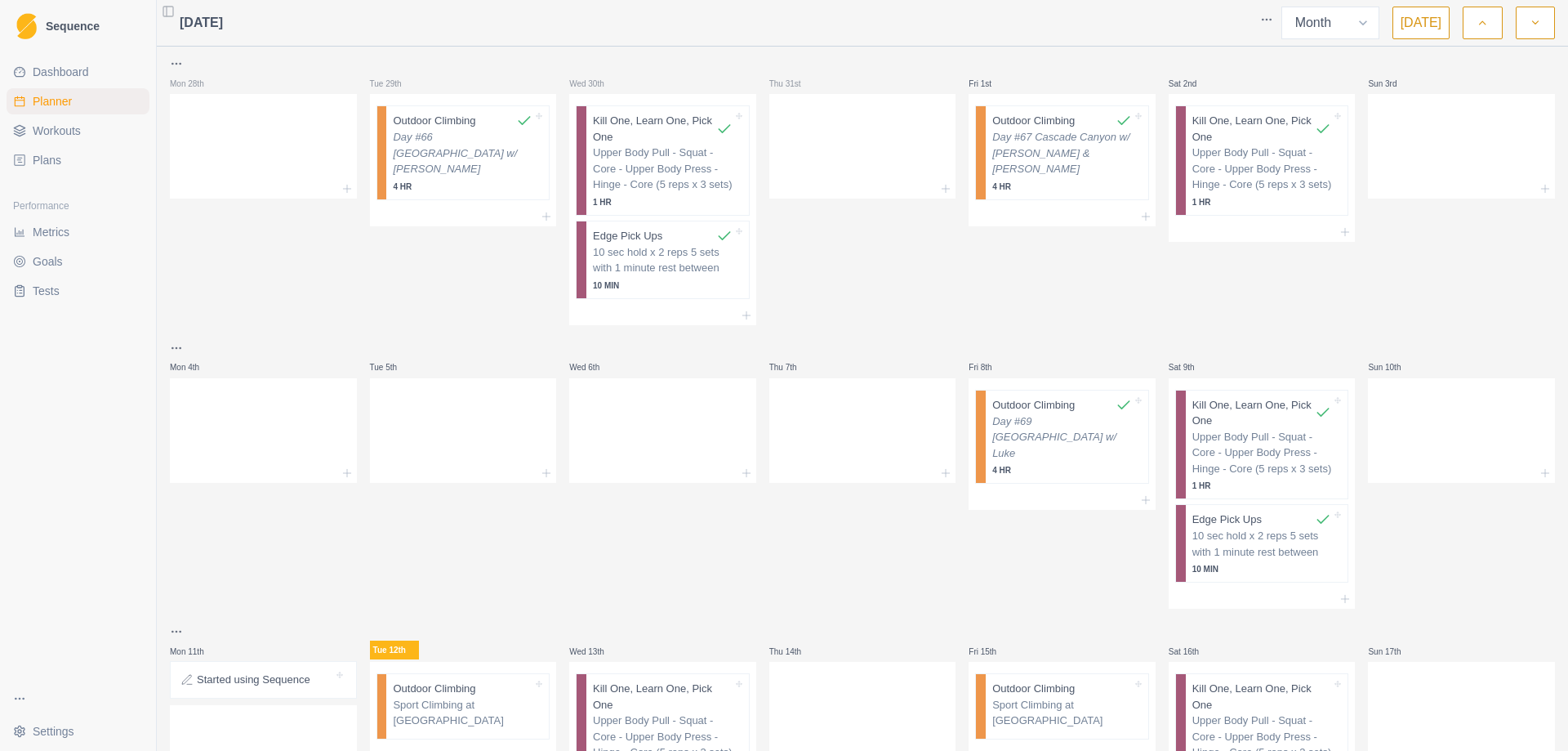
click at [1271, 21] on html "Sequence Dashboard Planner Workouts Plans Performance Metrics Goals Tests Setti…" at bounding box center [784, 376] width 1568 height 751
click at [1358, 72] on html "Sequence Dashboard Planner Workouts Plans Performance Metrics Goals Tests Setti…" at bounding box center [784, 376] width 1568 height 751
click at [1359, 28] on select "Week Month" at bounding box center [1330, 23] width 98 height 33
click at [1451, 76] on div "Sun 3rd" at bounding box center [1462, 83] width 187 height 20
click at [1431, 27] on button "[DATE]" at bounding box center [1420, 23] width 58 height 33
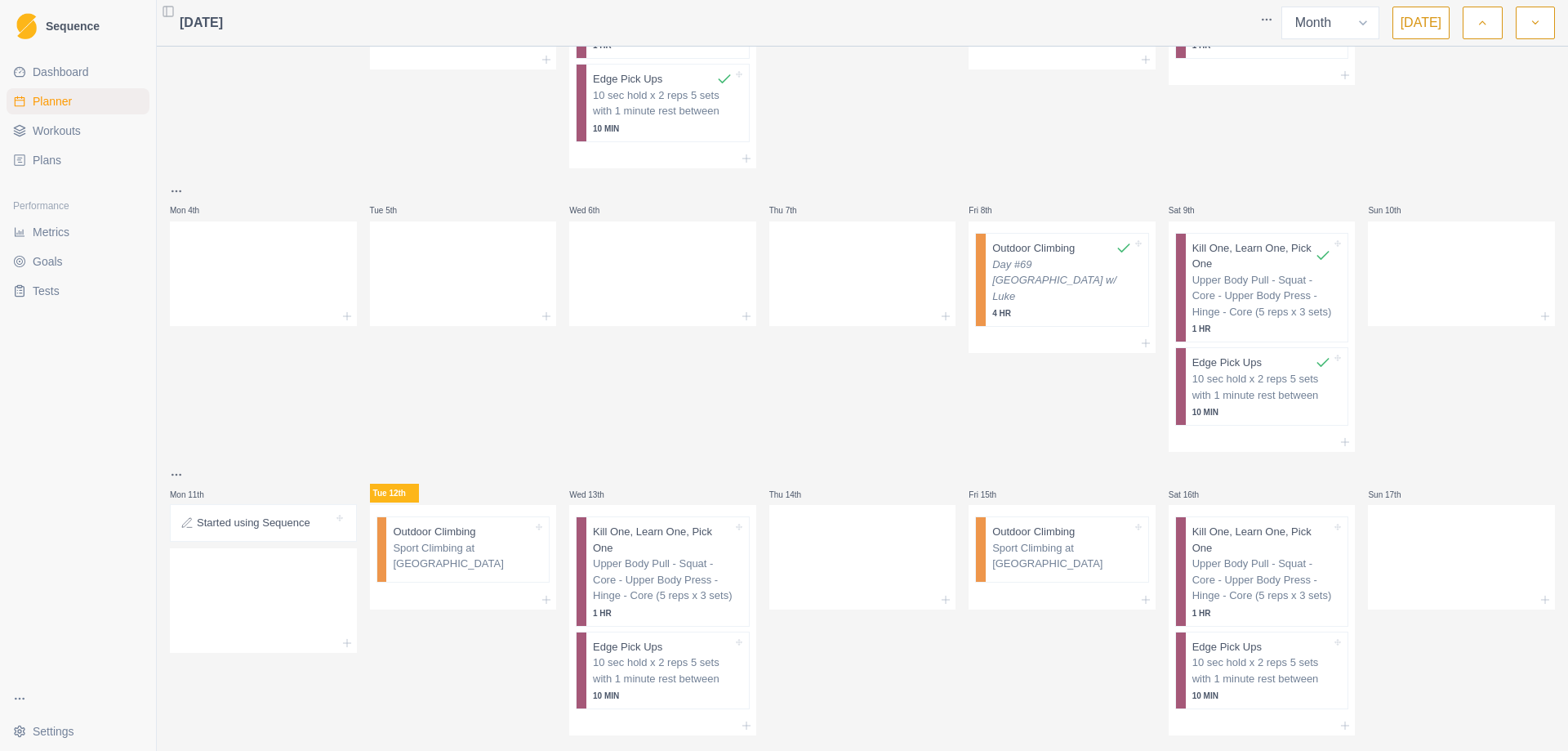
scroll to position [163, 0]
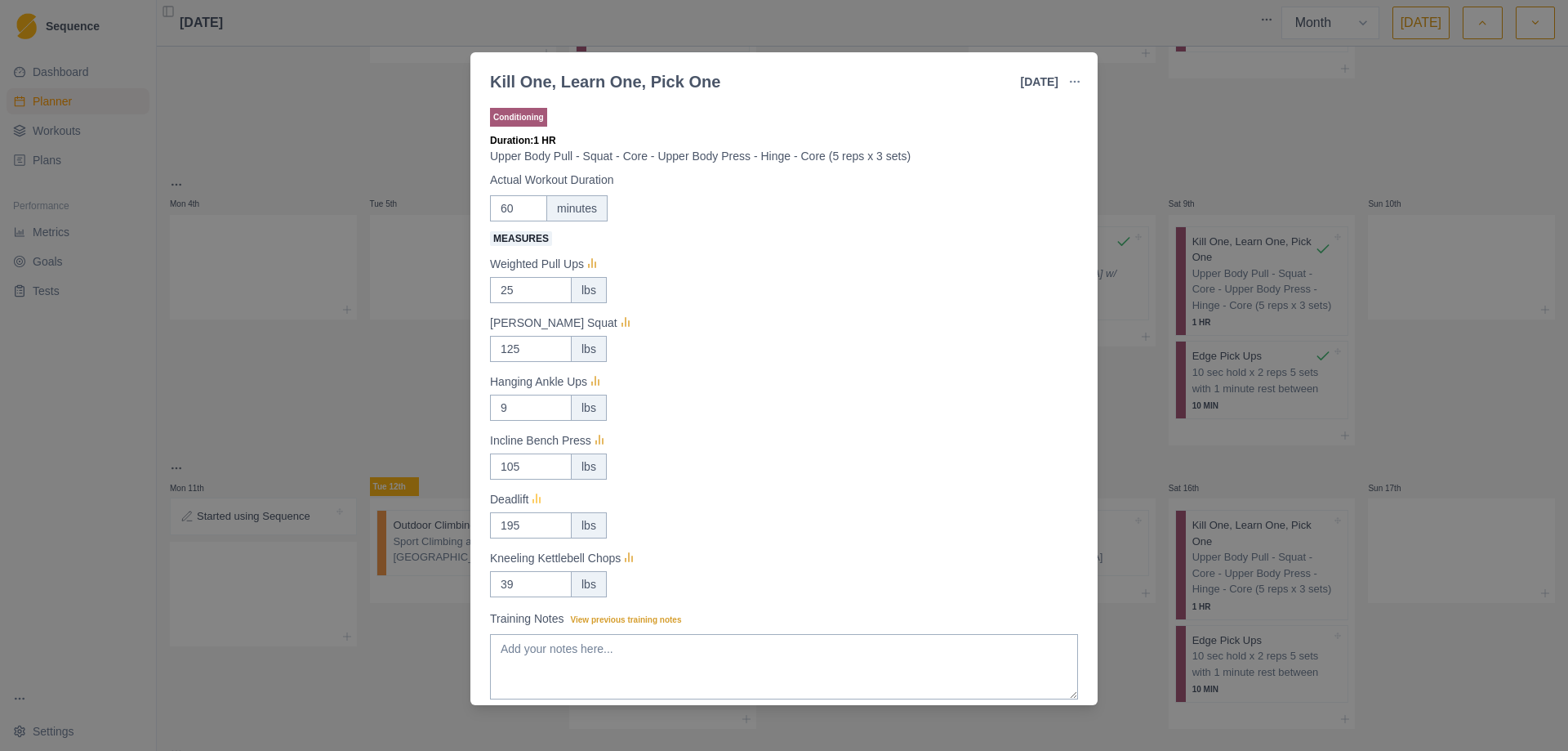
click at [537, 500] on icon at bounding box center [536, 499] width 16 height 16
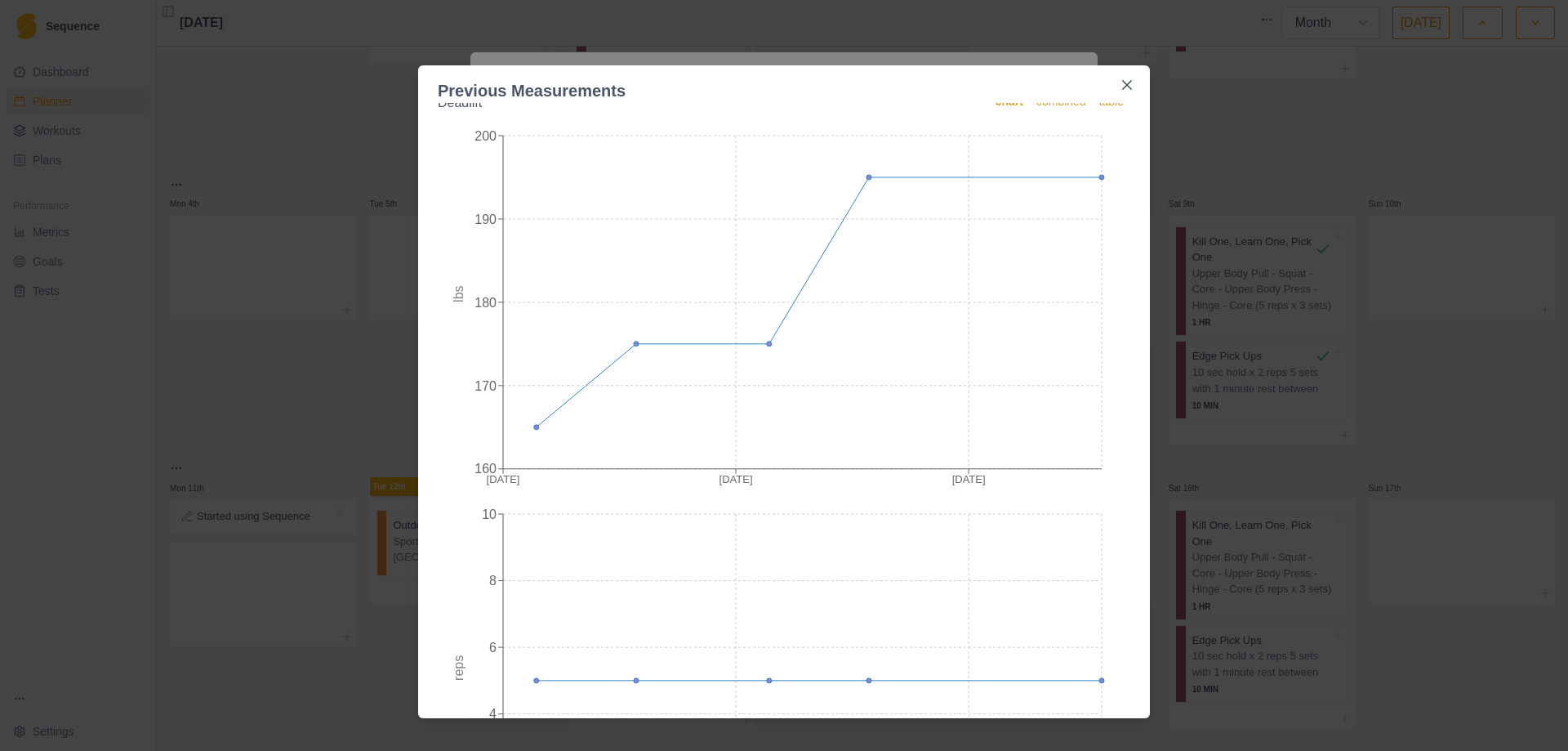
scroll to position [0, 0]
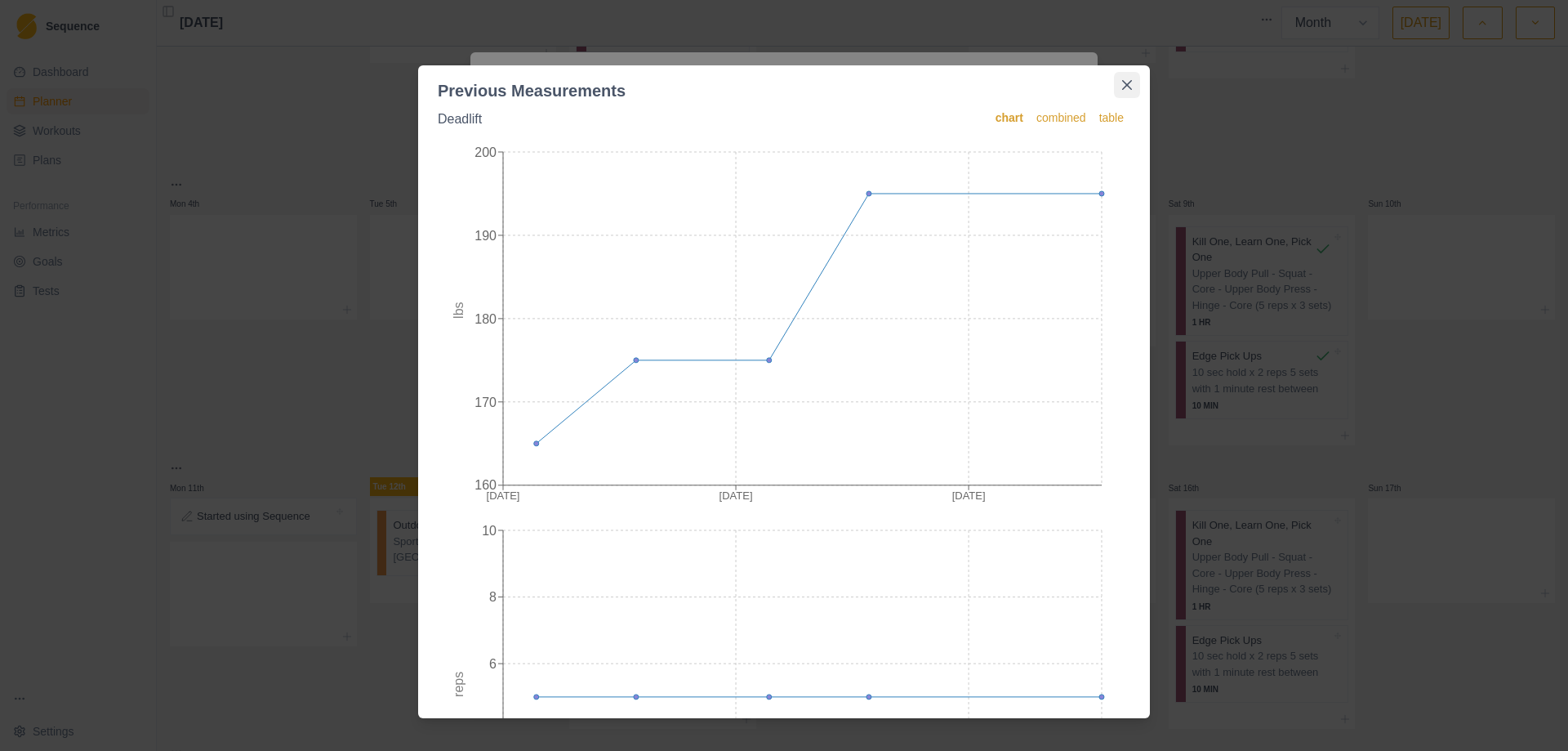
click at [1127, 87] on icon "Close" at bounding box center [1126, 84] width 9 height 9
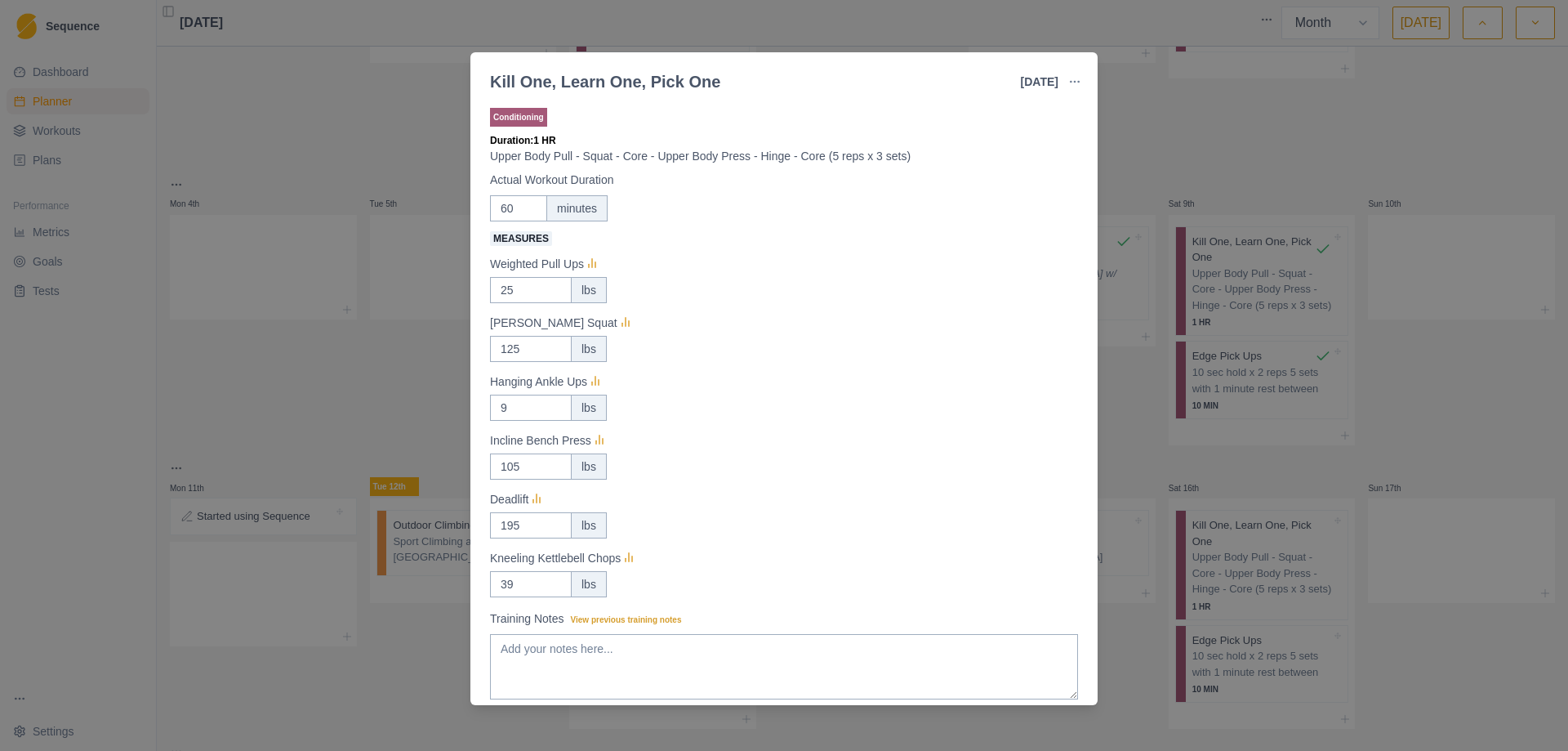
click at [280, 378] on div "Kill One, Learn One, Pick One [DATE] Link To Goal View Workout Metrics Edit Ori…" at bounding box center [784, 376] width 1568 height 751
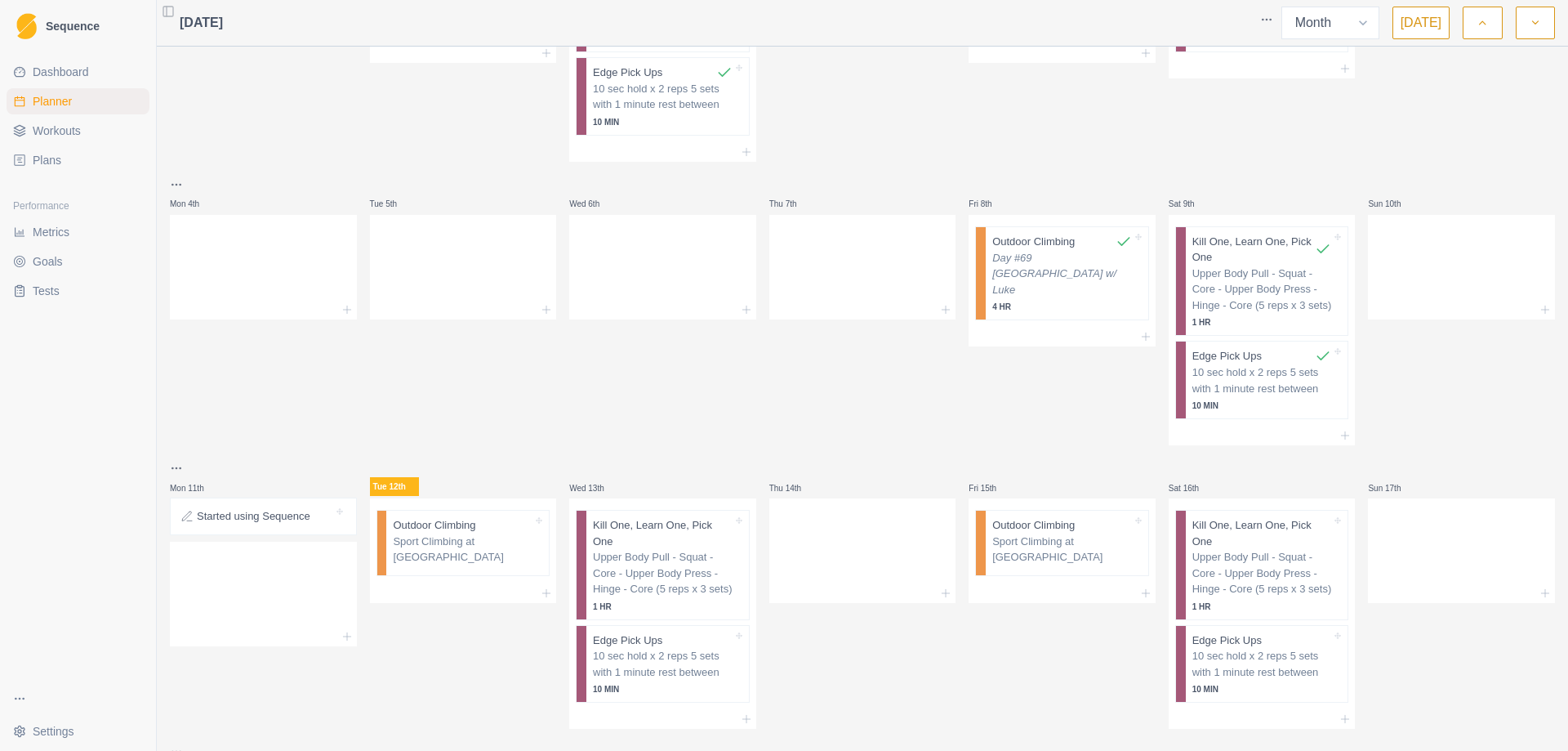
click at [55, 226] on span "Metrics" at bounding box center [51, 232] width 37 height 16
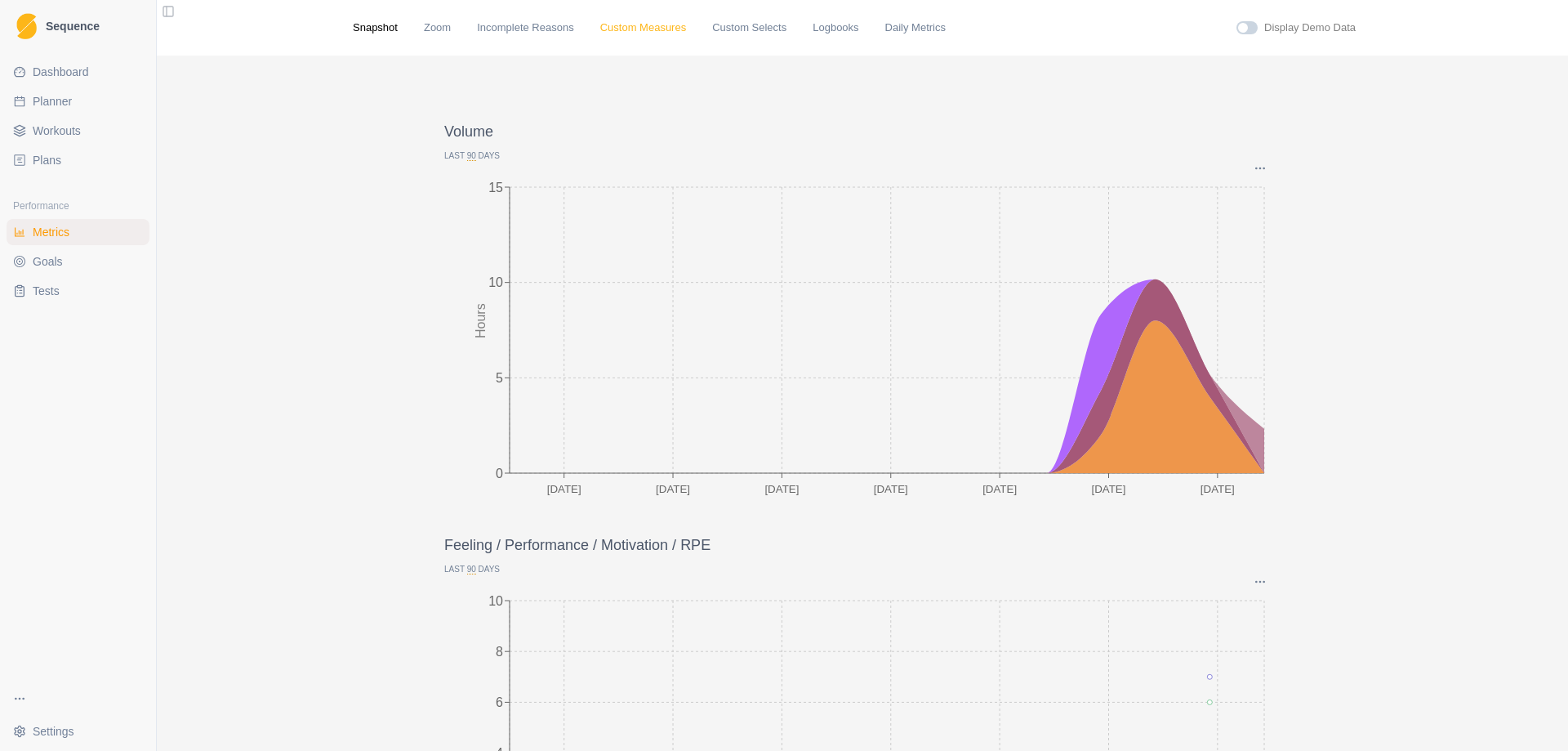
click at [621, 27] on link "Custom Measures" at bounding box center [643, 27] width 86 height 16
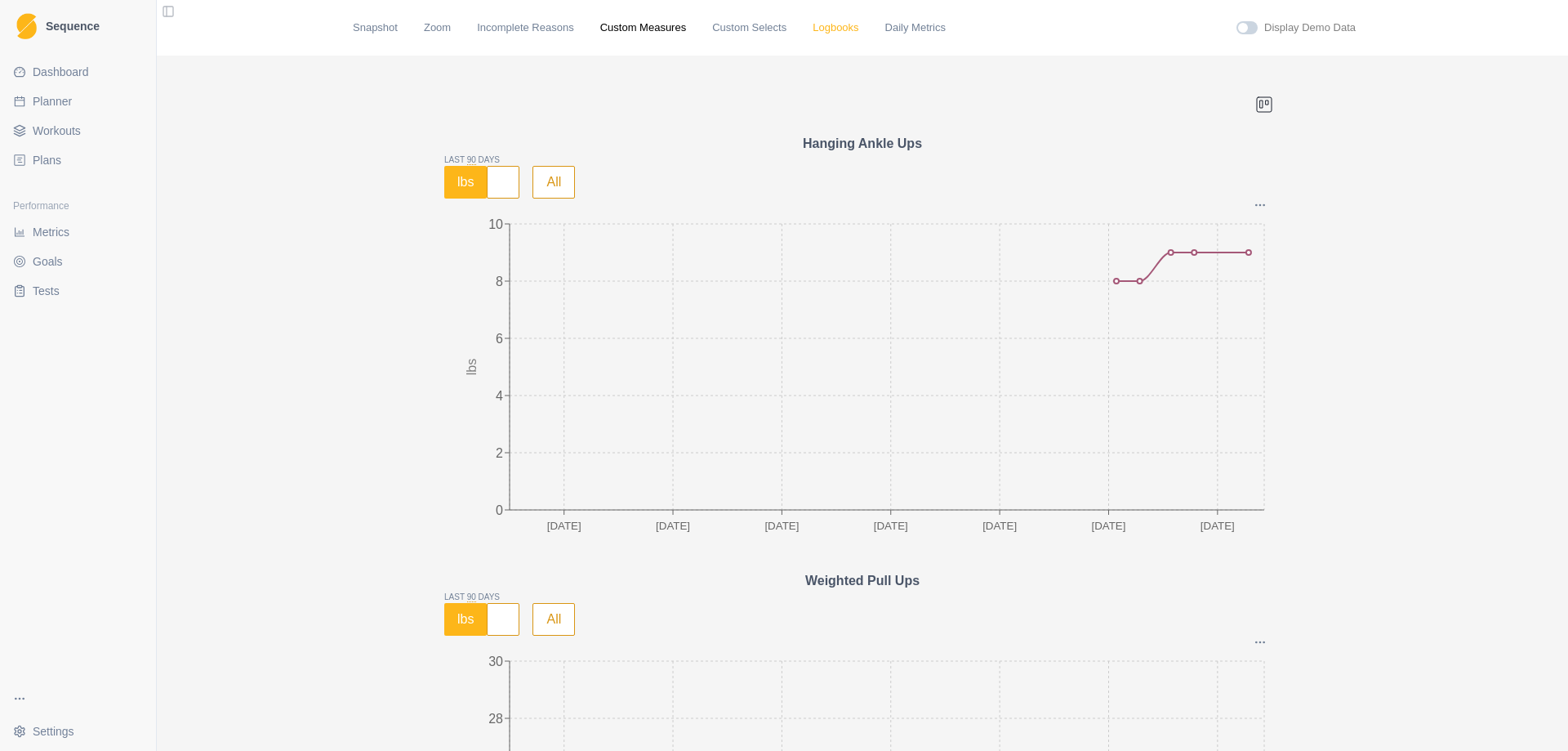
click at [812, 27] on link "Logbooks" at bounding box center [835, 27] width 46 height 16
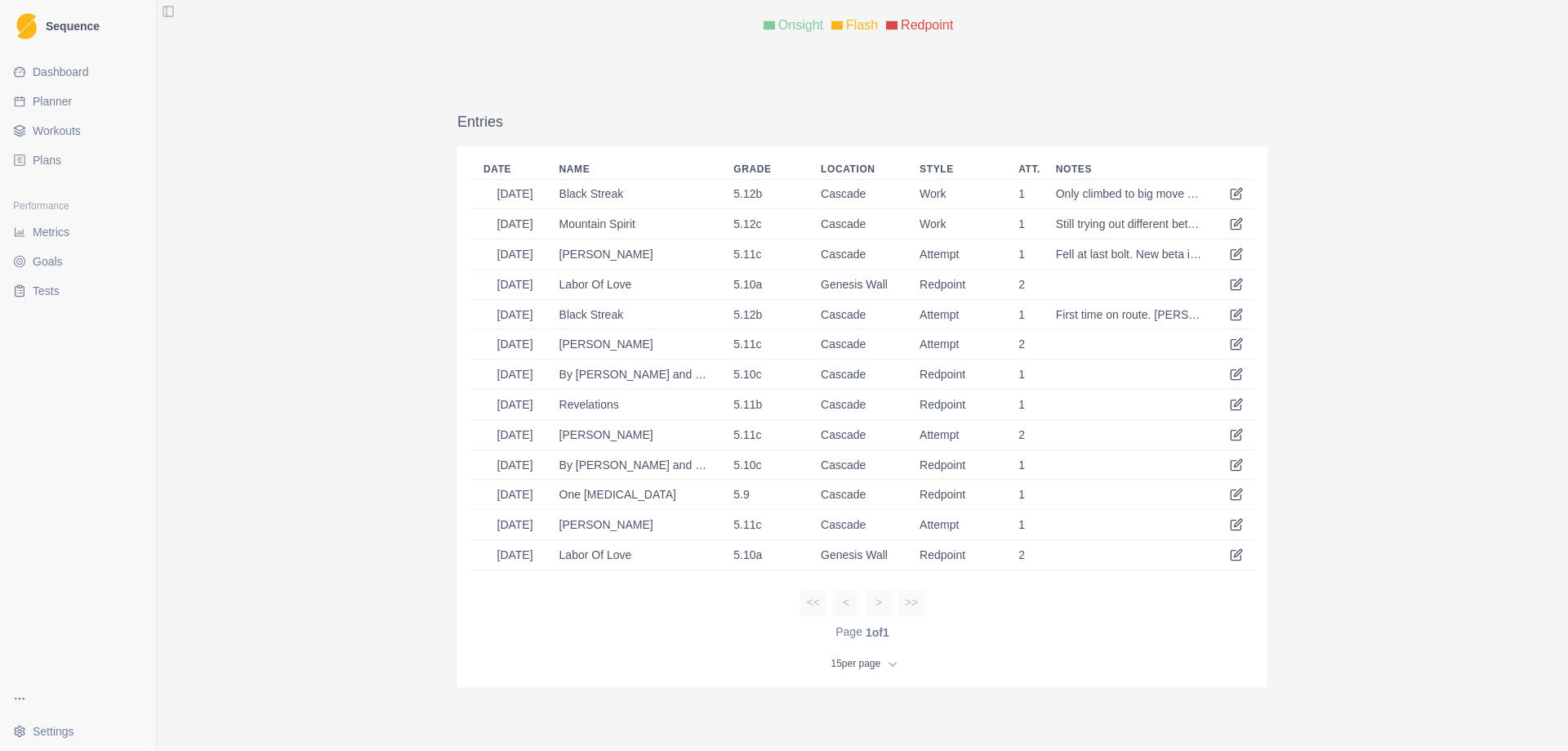
scroll to position [572, 0]
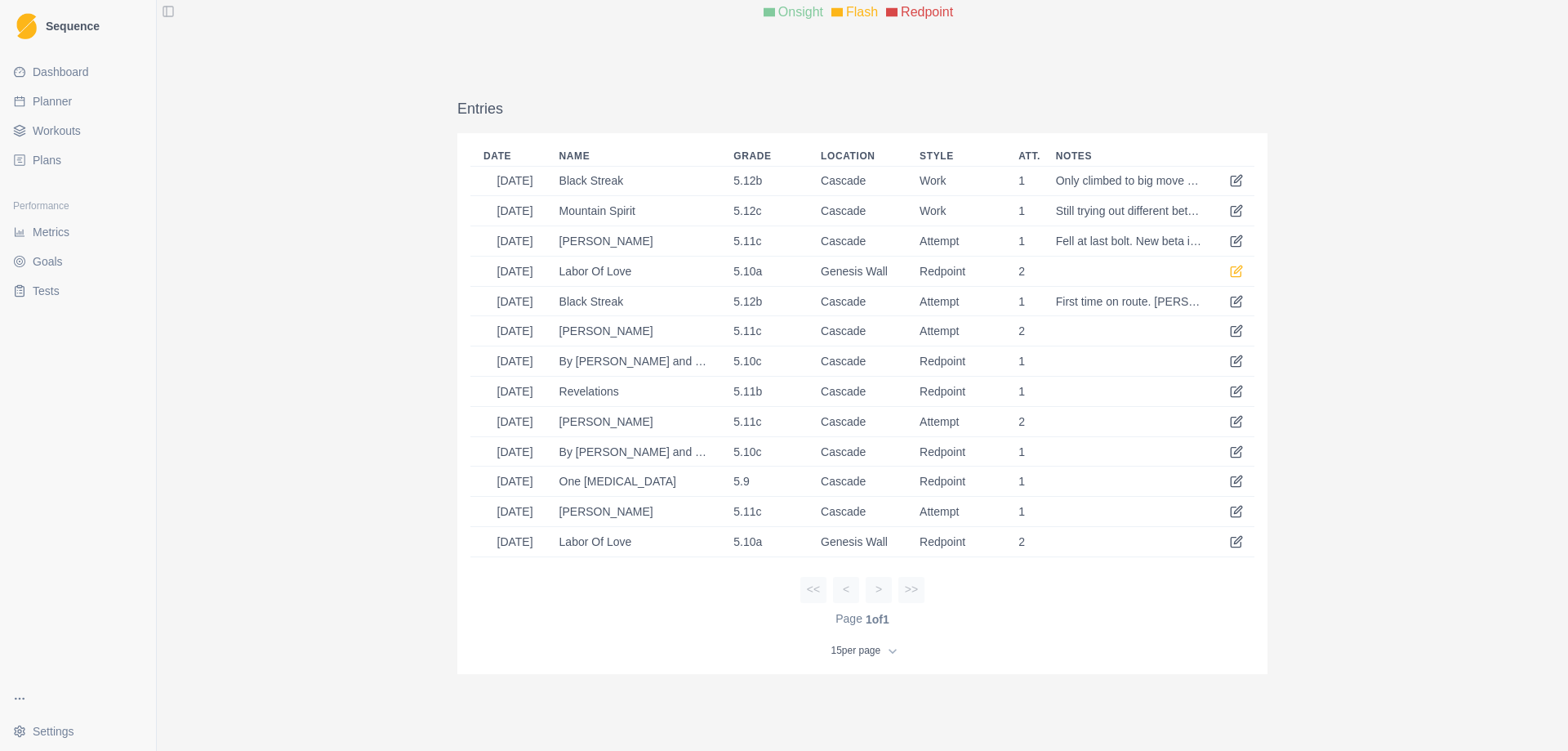
click at [1230, 269] on icon at bounding box center [1236, 271] width 13 height 13
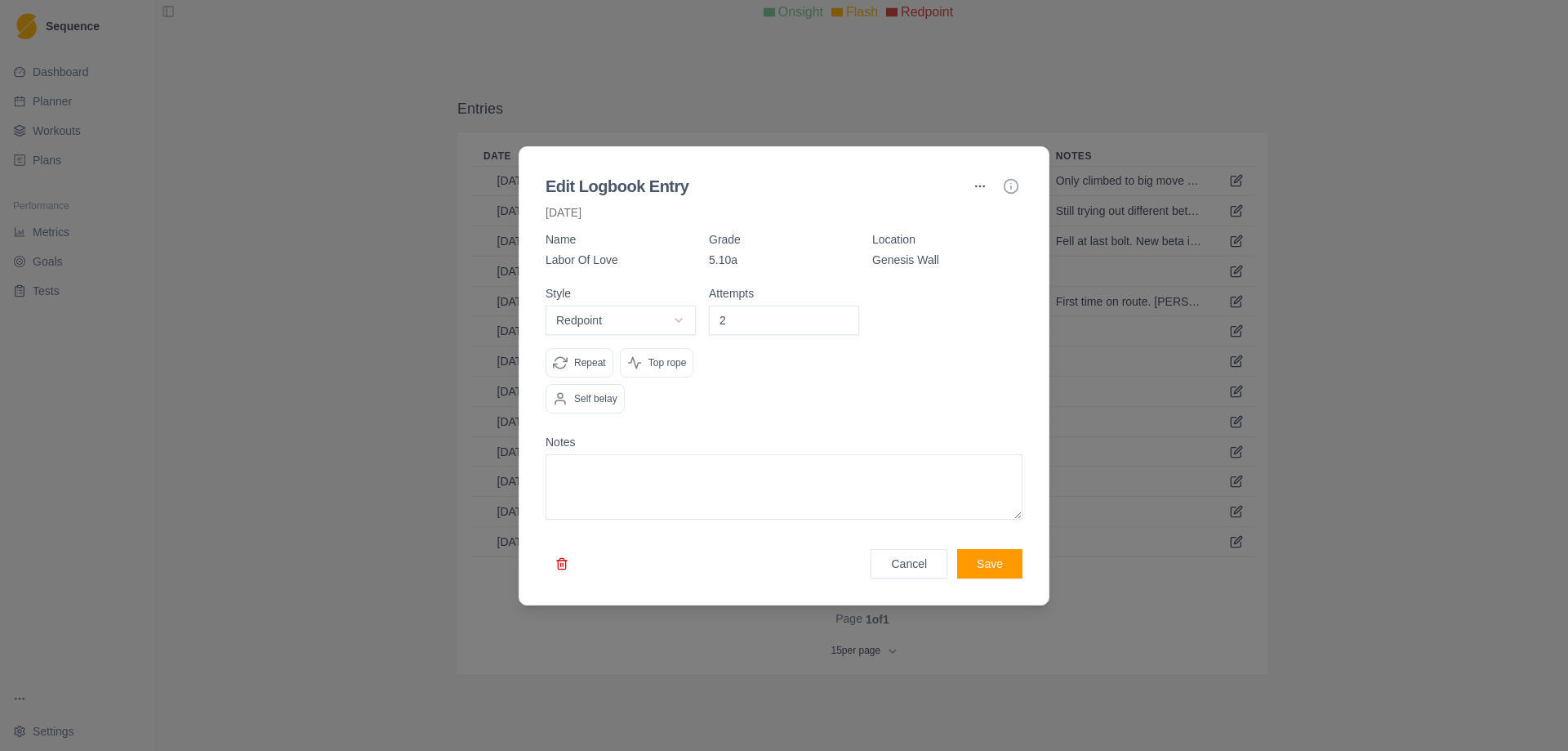
click at [931, 266] on p "Genesis Wall" at bounding box center [946, 259] width 150 height 16
click at [975, 187] on button "button" at bounding box center [980, 186] width 26 height 26
click at [959, 226] on div "Edit" at bounding box center [980, 220] width 96 height 26
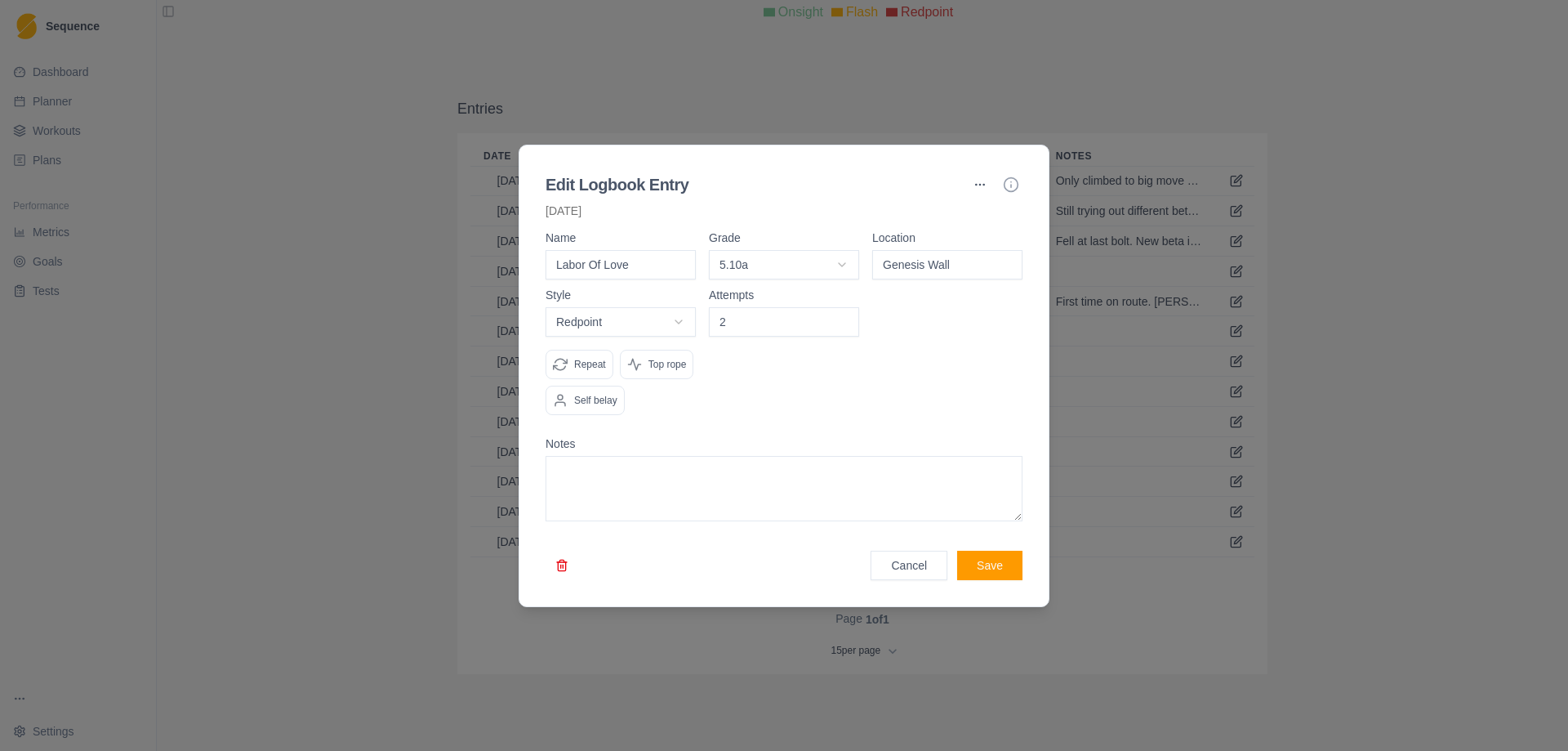
drag, startPoint x: 975, startPoint y: 272, endPoint x: 872, endPoint y: 268, distance: 103.1
click at [872, 268] on div "Name Labor Of Love Grade 5.10a 5.8 5.9 5.10a 5.10b 5.10c 5.10d 5.11a 5.11b 5.11…" at bounding box center [783, 255] width 477 height 47
type input "Cascade"
click at [985, 571] on button "Save" at bounding box center [989, 565] width 65 height 29
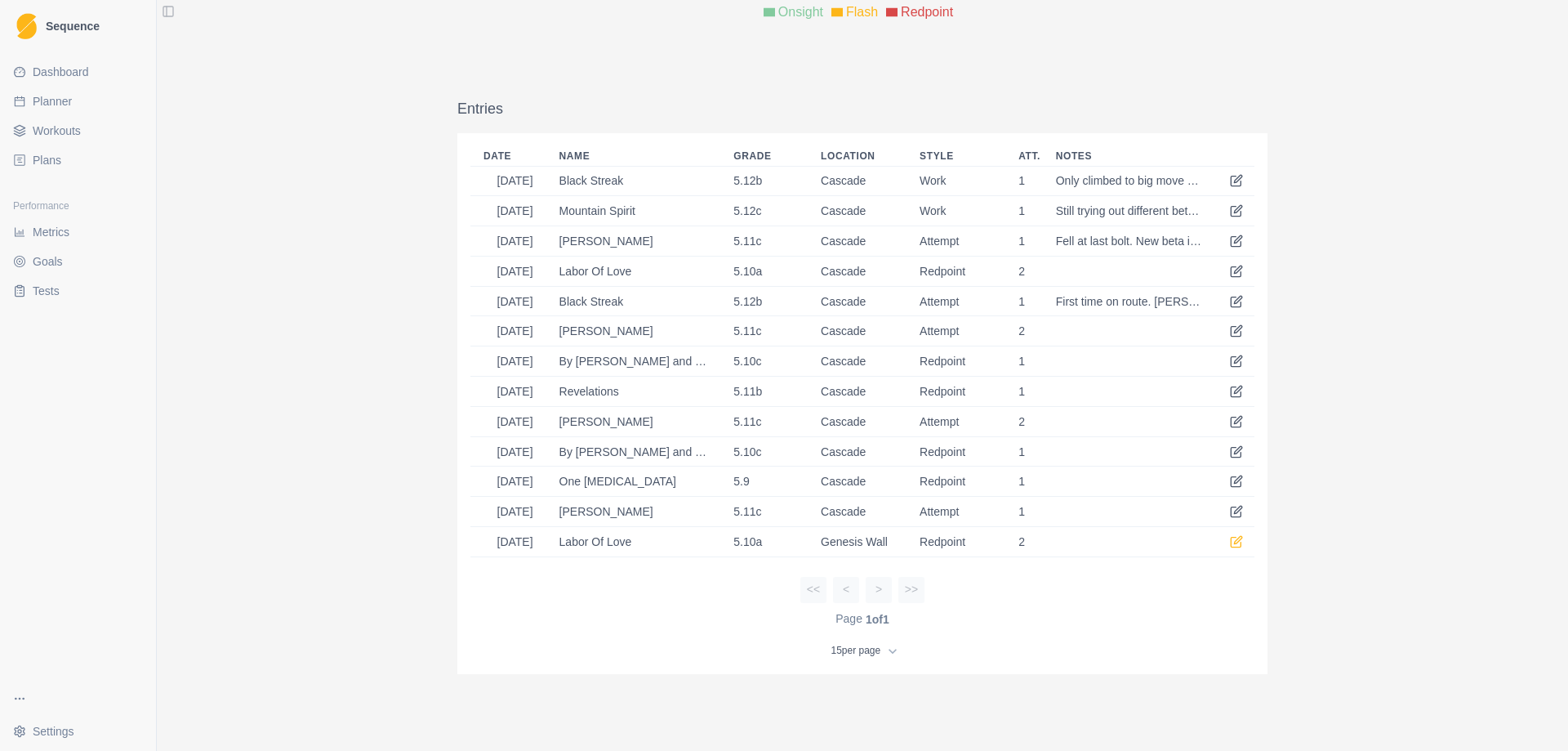
click at [1230, 541] on icon at bounding box center [1236, 541] width 13 height 13
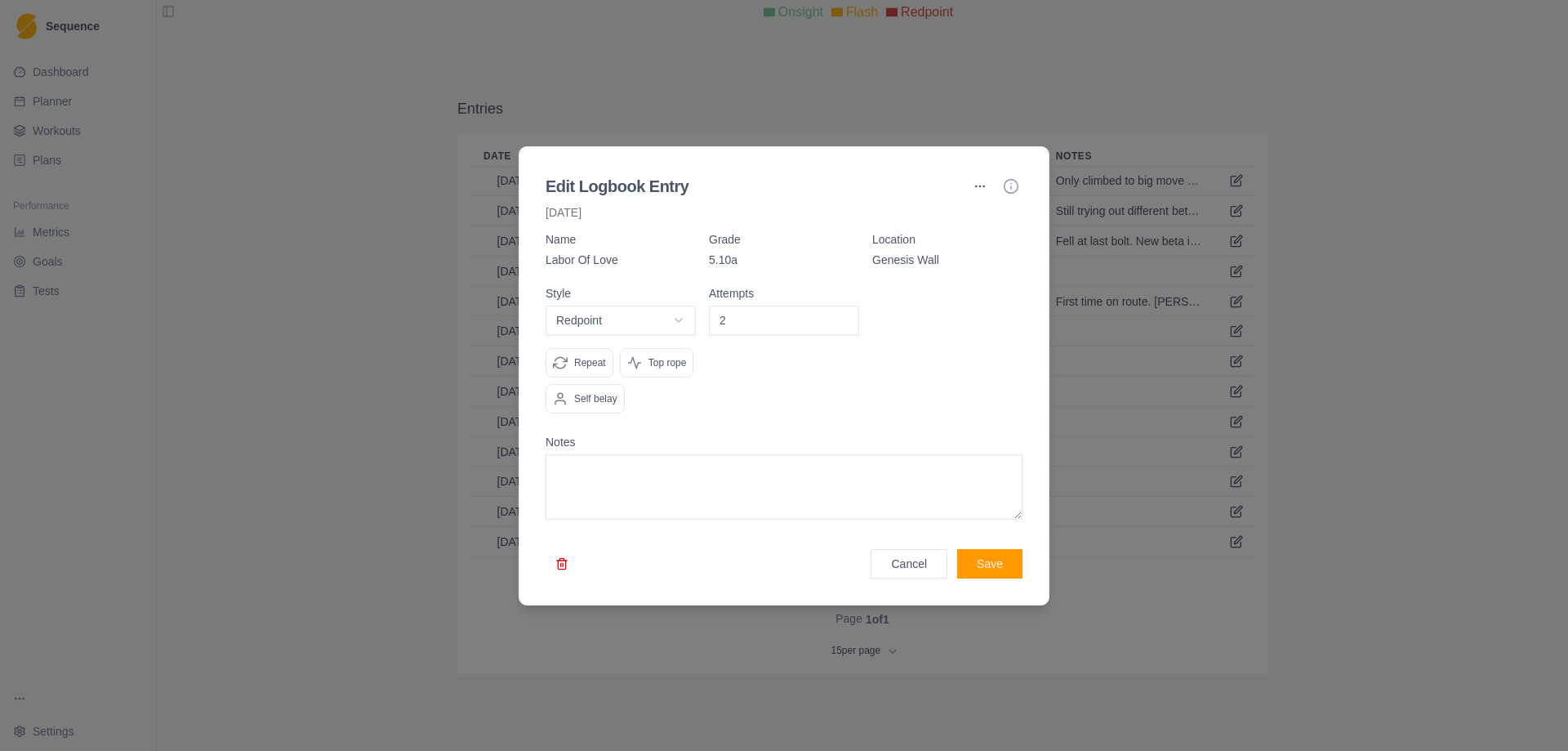
click at [975, 187] on button "button" at bounding box center [980, 186] width 26 height 26
click at [967, 223] on div "Edit" at bounding box center [980, 220] width 96 height 26
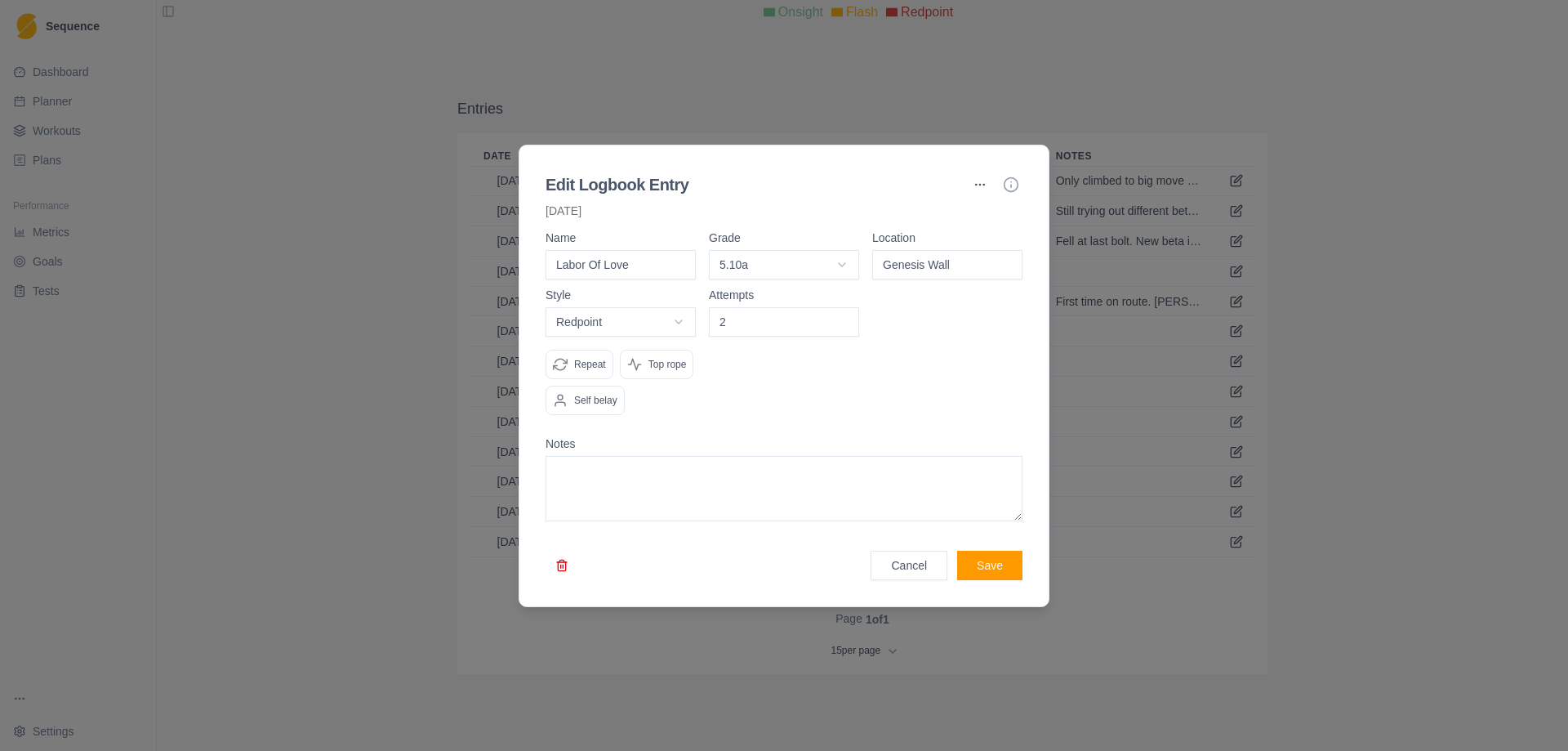
click at [967, 271] on input "Genesis Wall" at bounding box center [946, 265] width 150 height 29
drag, startPoint x: 967, startPoint y: 271, endPoint x: 789, endPoint y: 265, distance: 178.1
click at [789, 265] on div "Name Labor Of Love Grade 5.10a 5.8 5.9 5.10a 5.10b 5.10c 5.10d 5.11a 5.11b 5.11…" at bounding box center [783, 255] width 477 height 47
type input "Cascade"
click at [992, 570] on button "Save" at bounding box center [989, 565] width 65 height 29
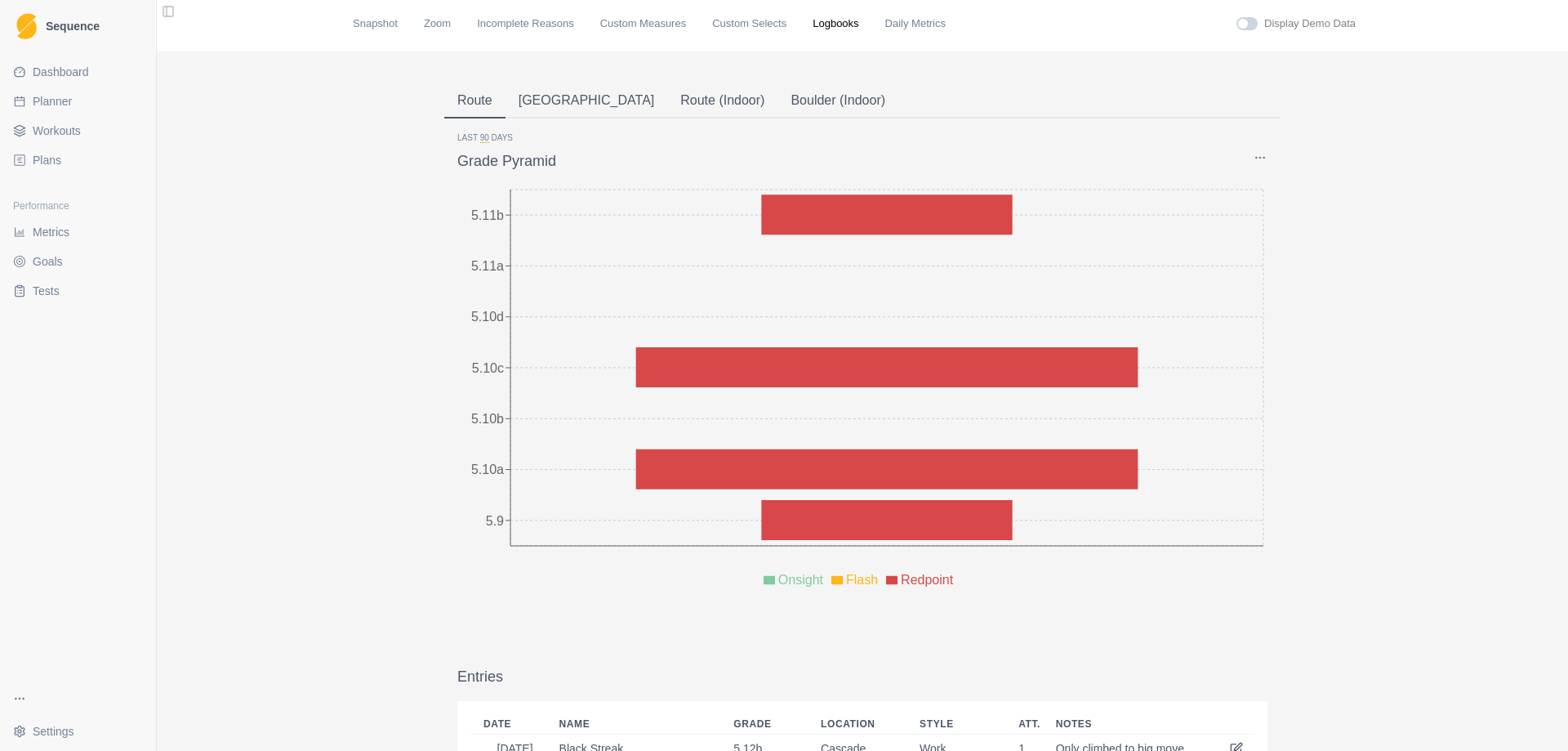
scroll to position [0, 0]
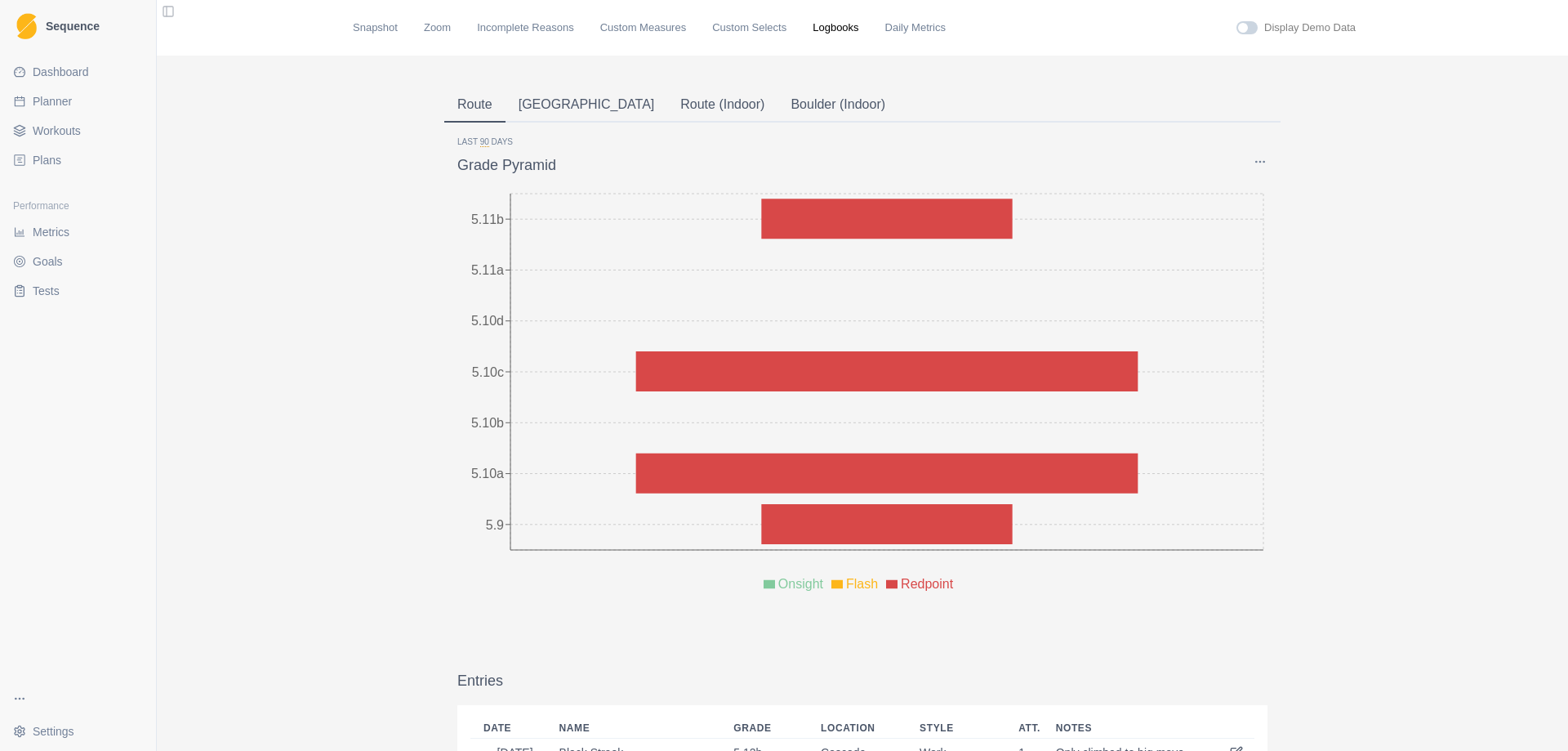
click at [534, 110] on button "[GEOGRAPHIC_DATA]" at bounding box center [586, 106] width 162 height 34
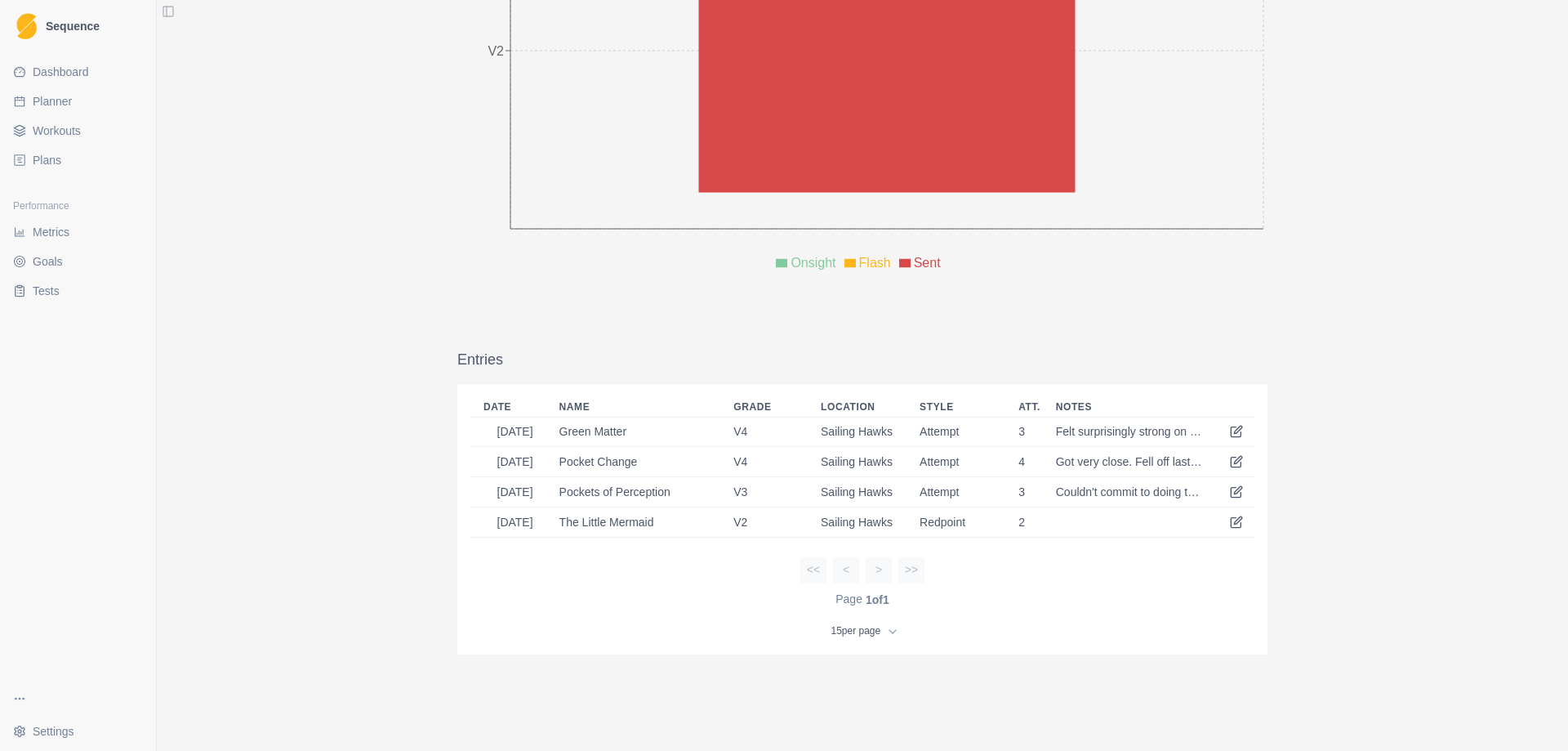
scroll to position [327, 0]
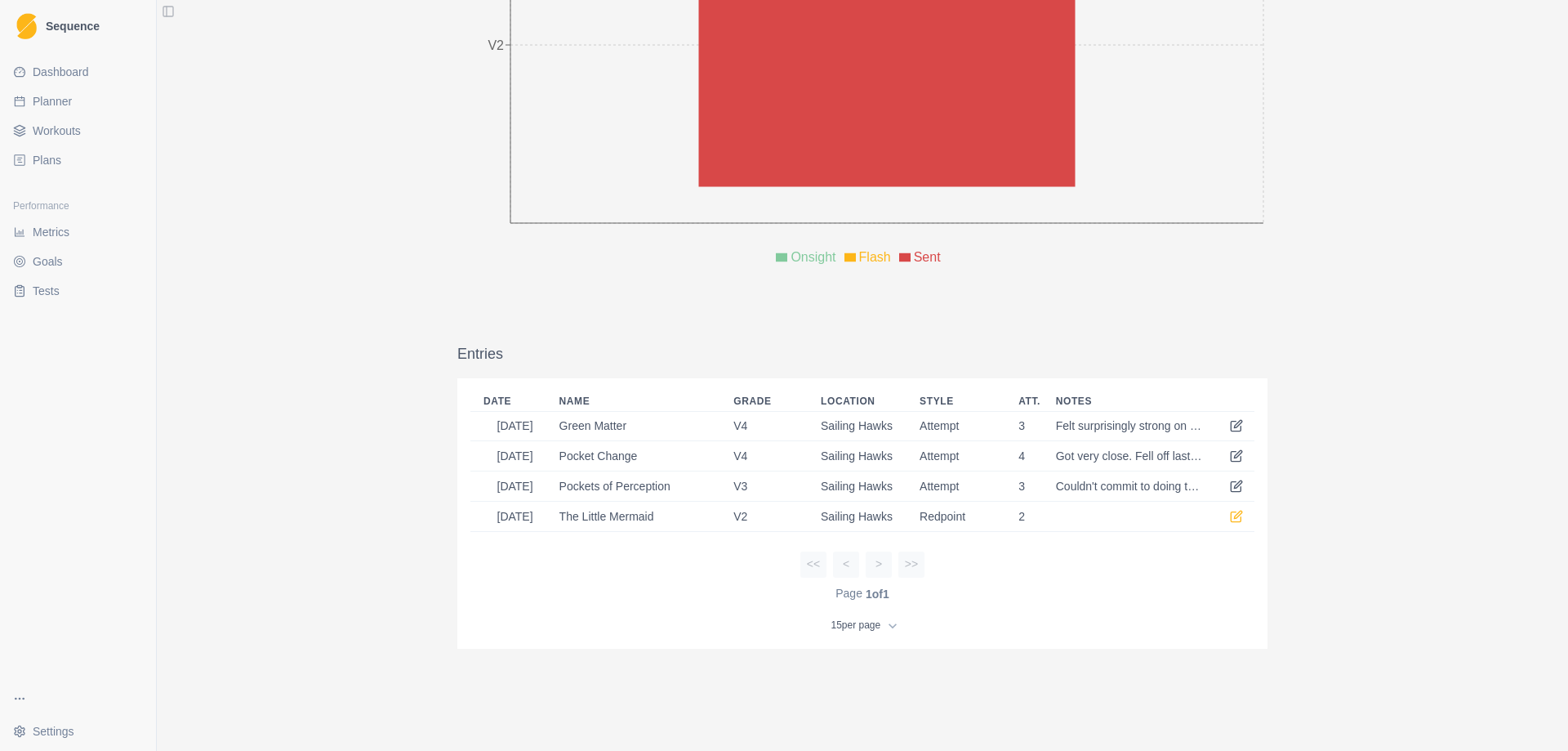
click at [1230, 517] on icon at bounding box center [1236, 516] width 13 height 13
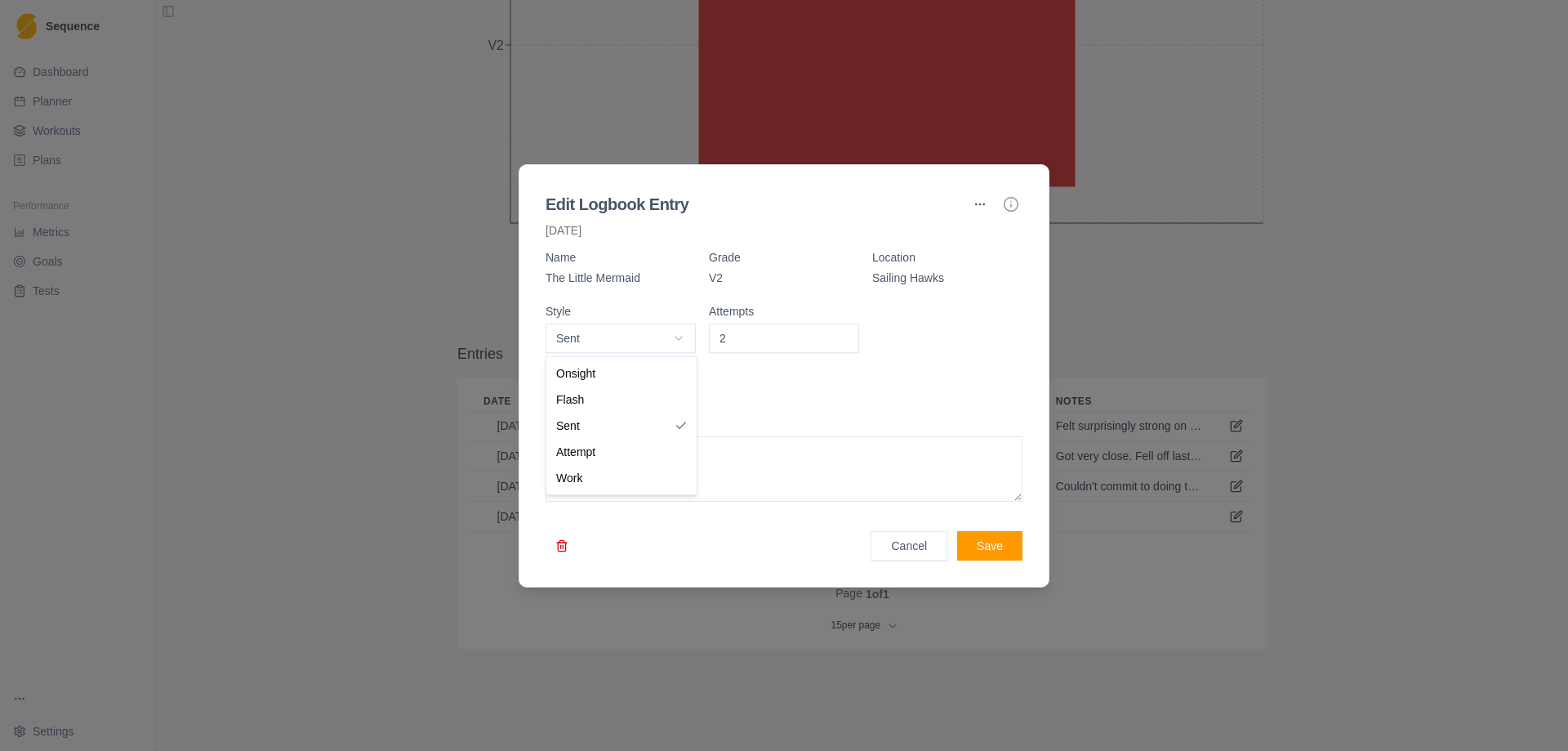
click at [686, 345] on body "Sequence Dashboard Planner Workouts Plans Performance Metrics Goals Tests Setti…" at bounding box center [784, 376] width 1568 height 751
click at [1236, 344] on div at bounding box center [784, 376] width 1568 height 751
click at [909, 538] on button "Cancel" at bounding box center [909, 546] width 76 height 29
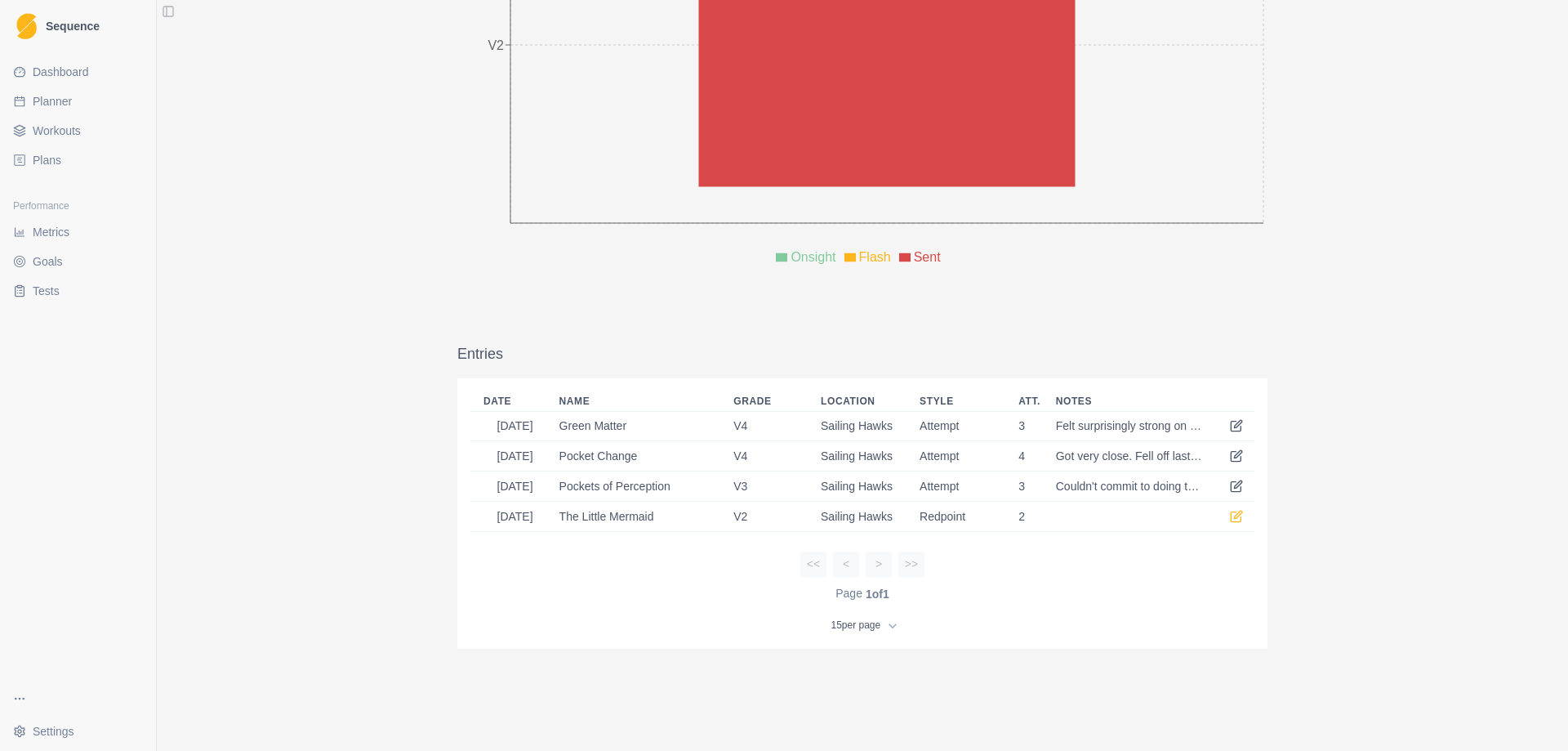
click at [1230, 516] on icon at bounding box center [1236, 516] width 13 height 13
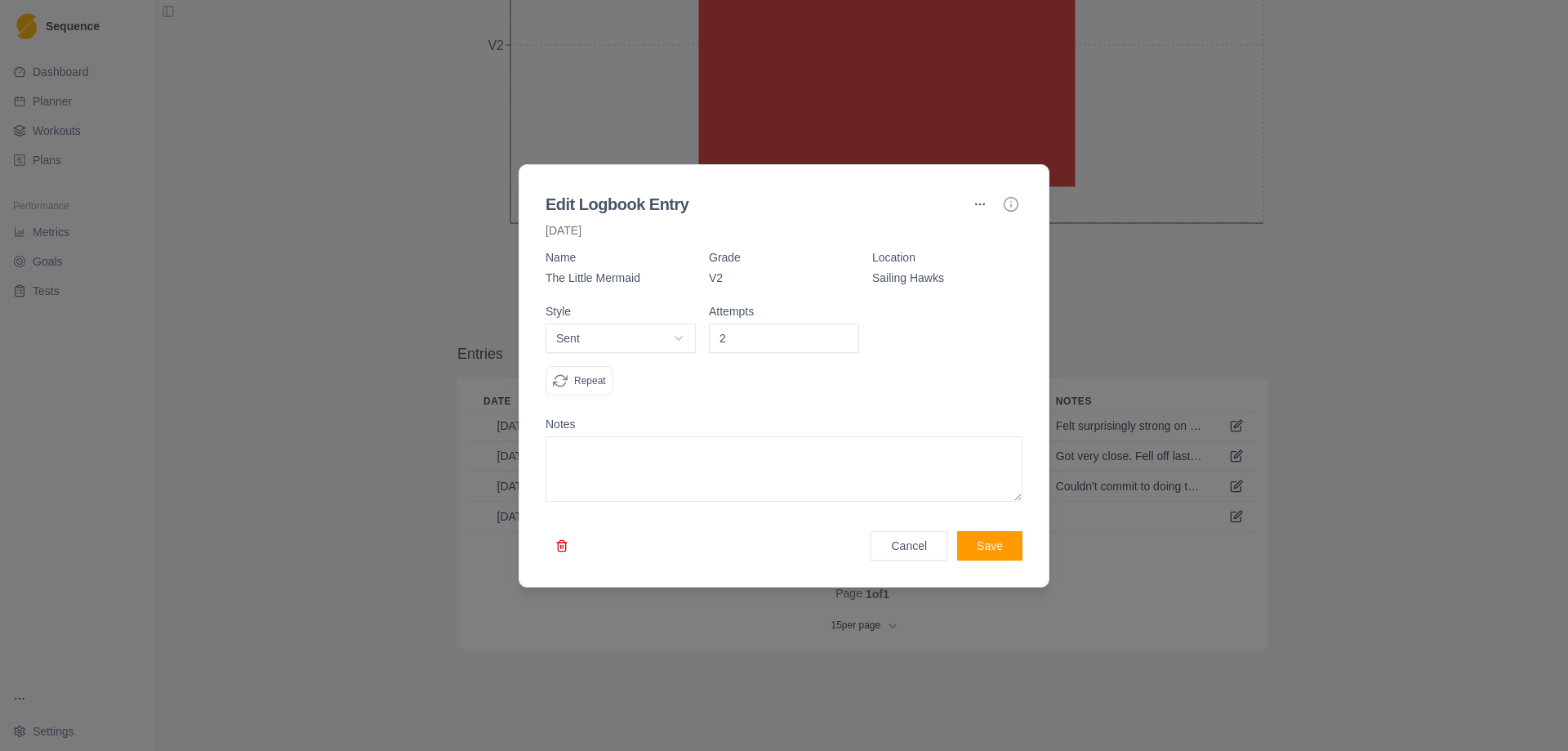
click at [684, 474] on textarea at bounding box center [783, 469] width 477 height 65
type textarea "Blew topout on first go."
click at [977, 548] on button "Save" at bounding box center [989, 546] width 65 height 29
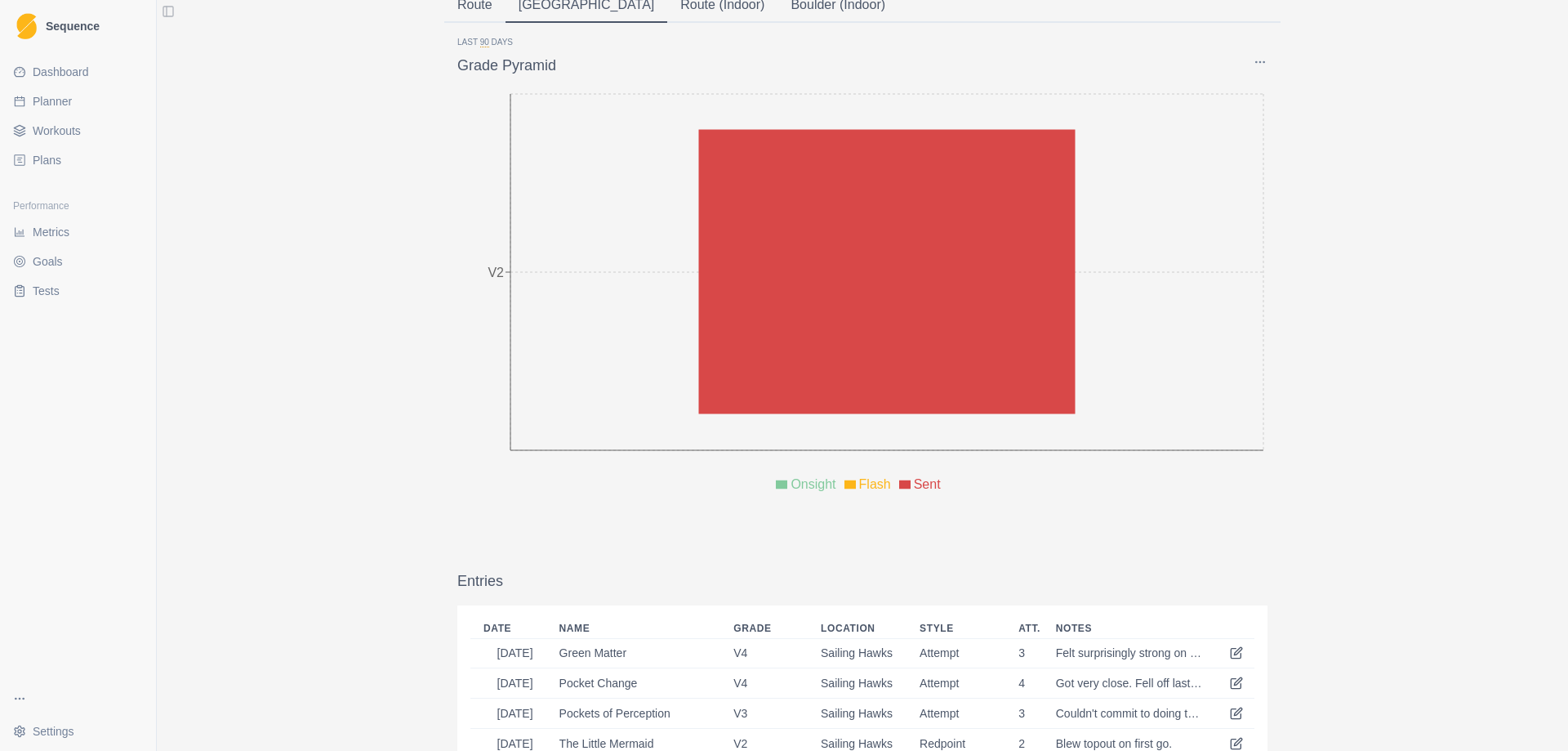
scroll to position [0, 0]
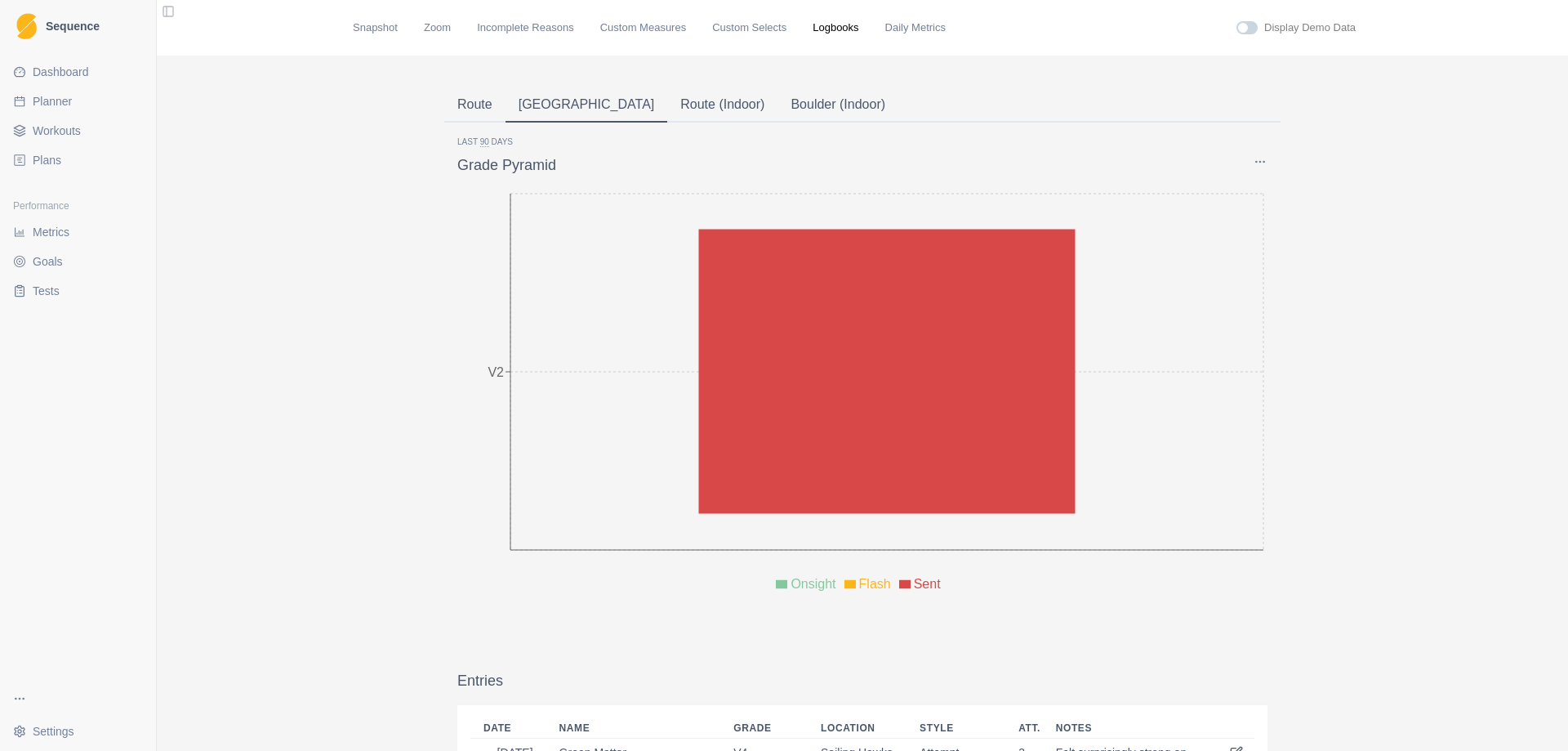
click at [50, 101] on span "Planner" at bounding box center [52, 101] width 40 height 16
select select "month"
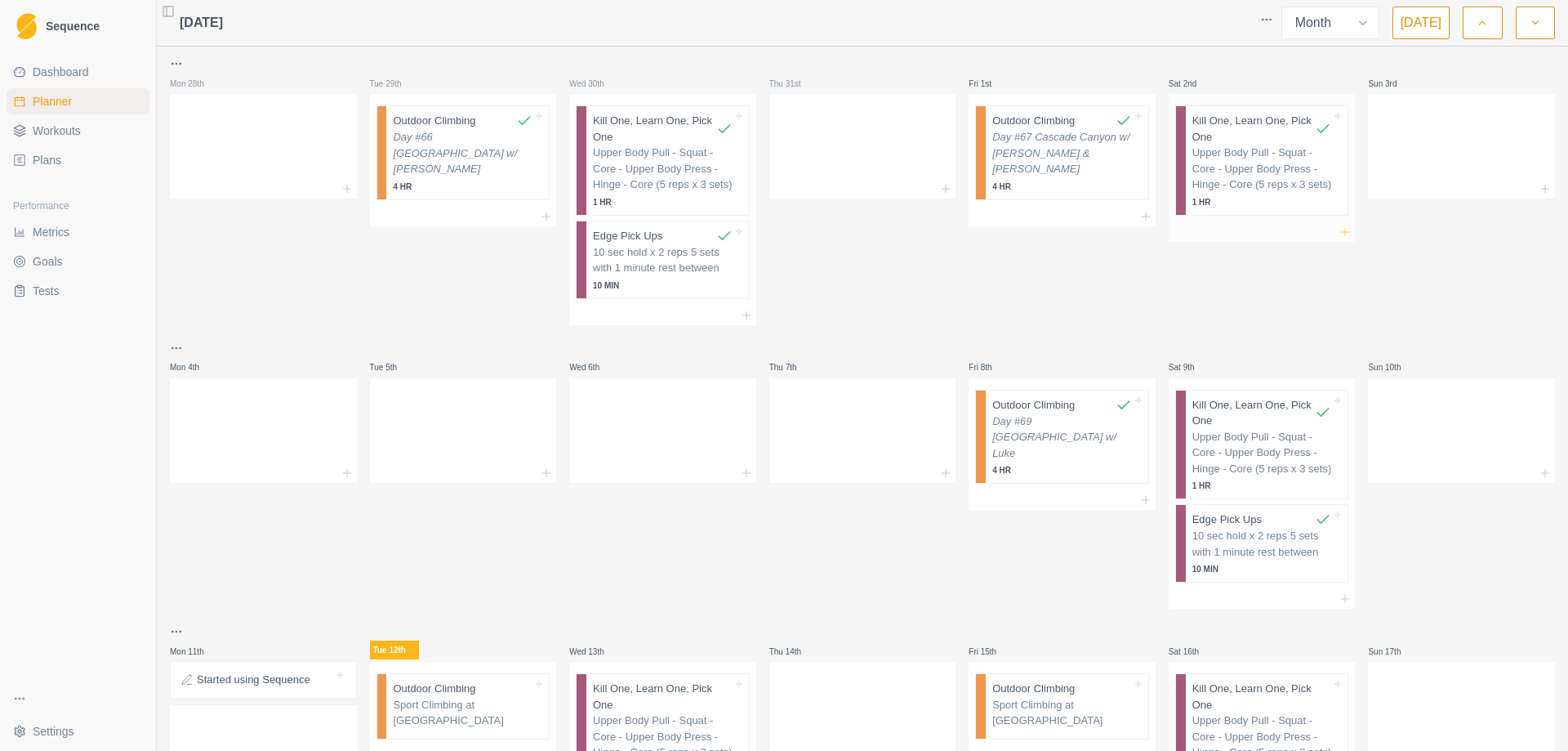
click at [1338, 231] on icon at bounding box center [1344, 231] width 13 height 13
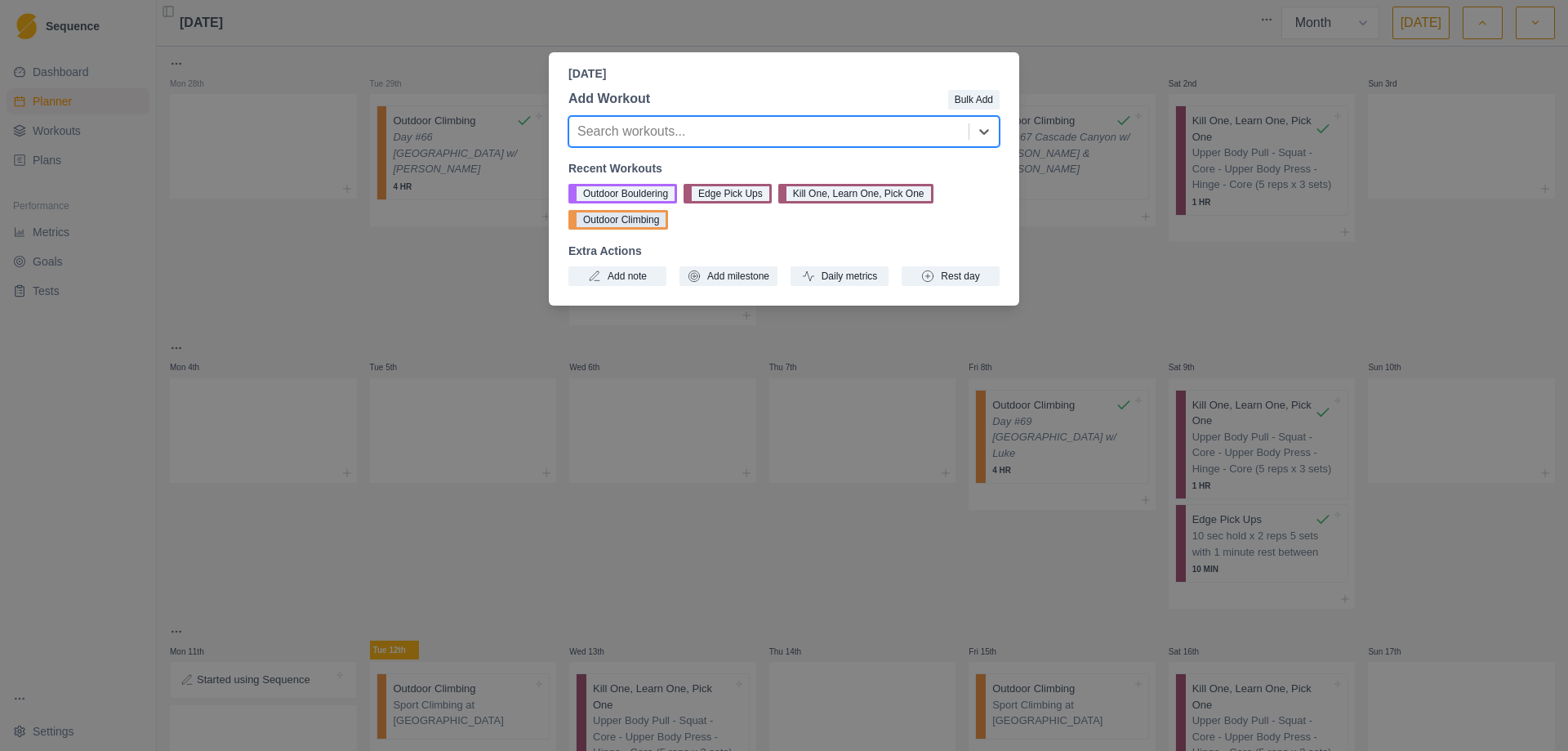
click at [625, 220] on button "Outdoor Climbing" at bounding box center [618, 219] width 100 height 20
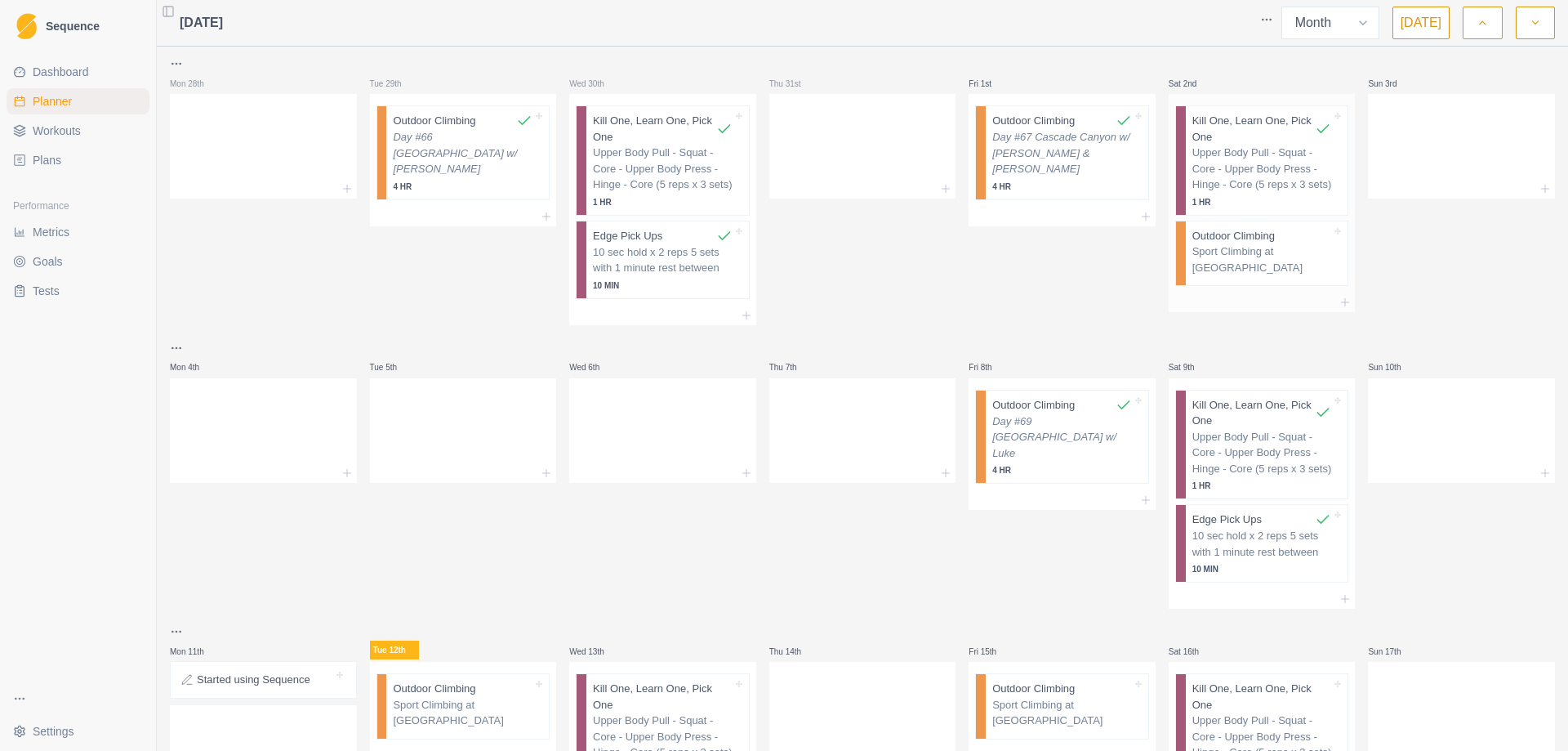
click at [1224, 265] on p "Sport Climbing at [GEOGRAPHIC_DATA]" at bounding box center [1261, 259] width 140 height 32
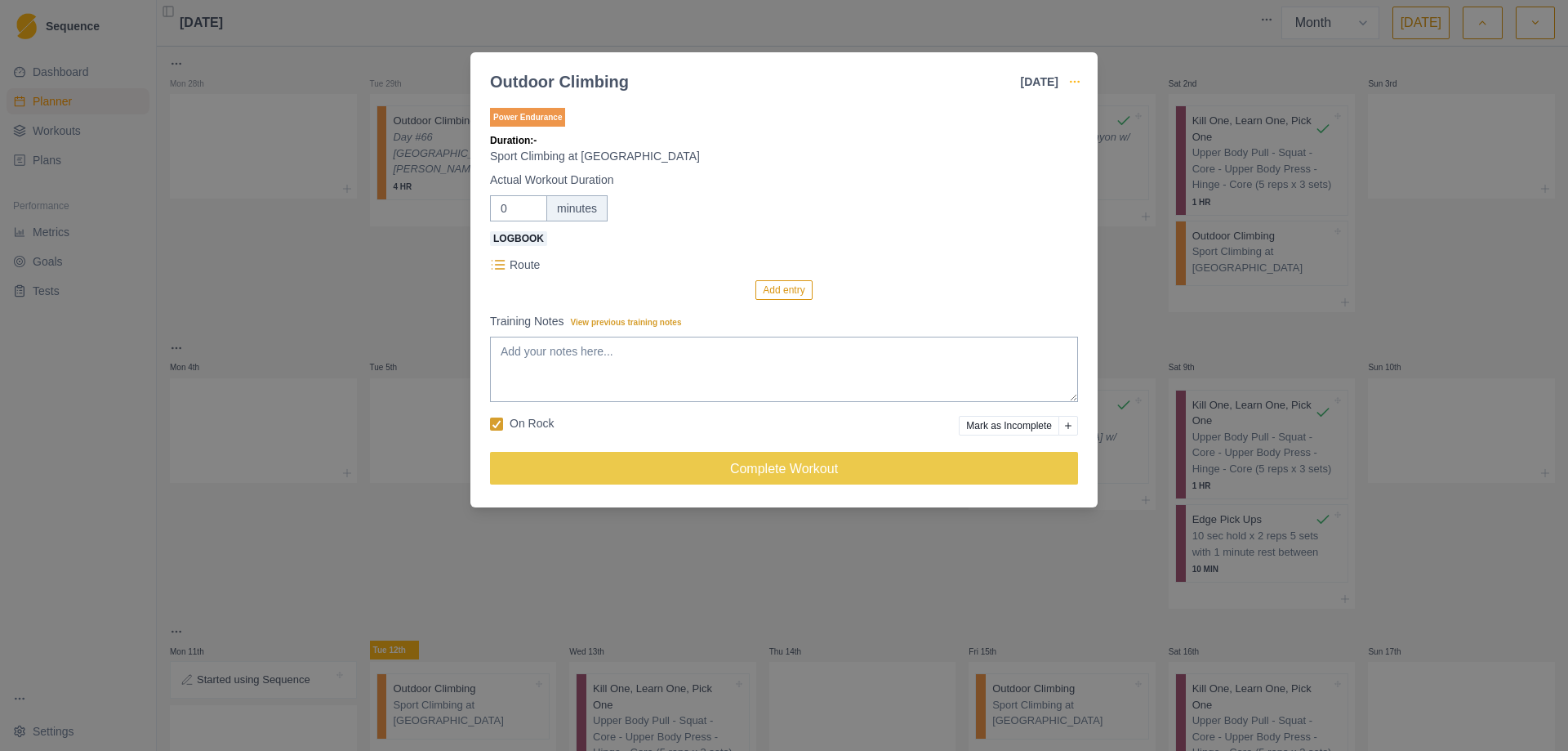
click at [1073, 80] on icon "button" at bounding box center [1074, 81] width 13 height 13
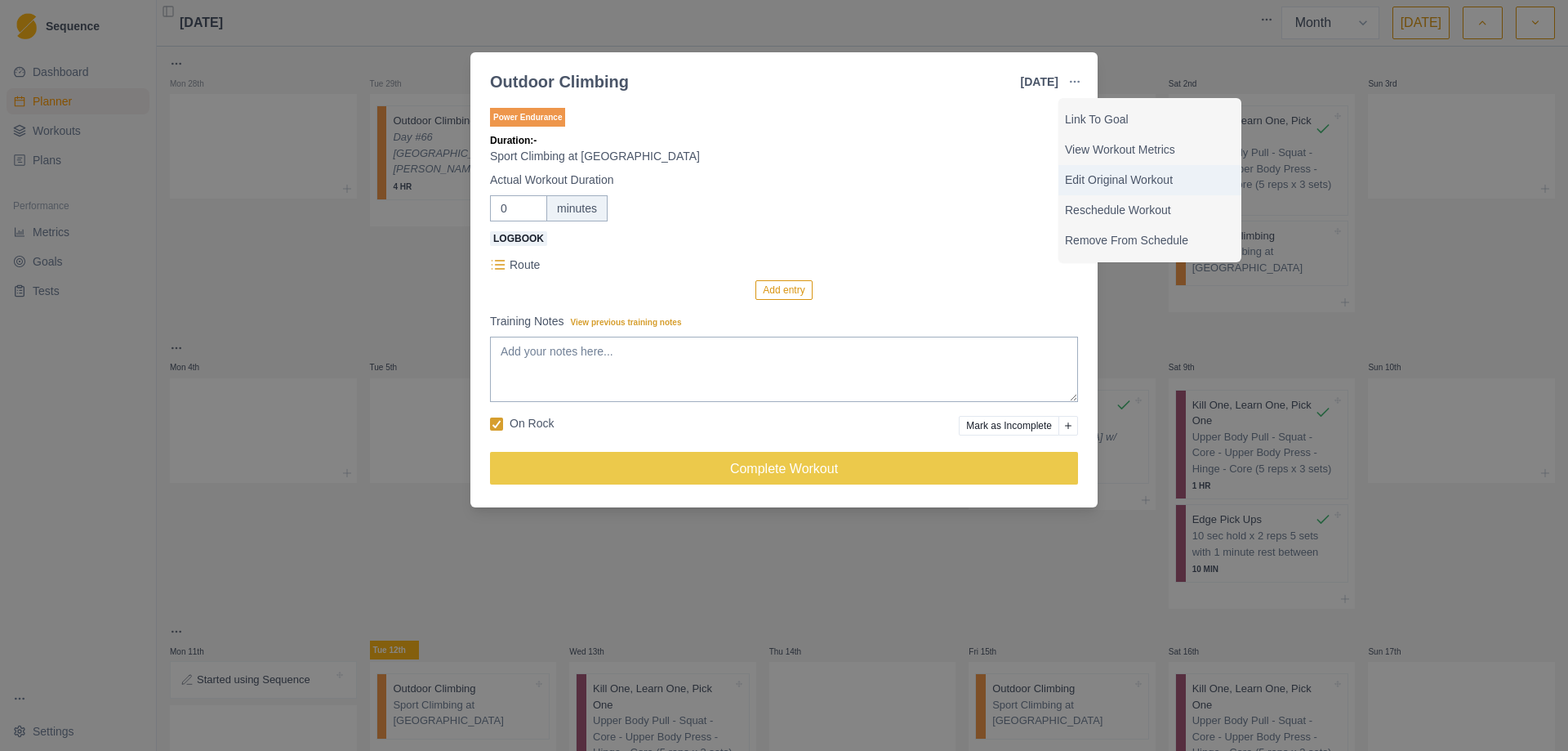
click at [1115, 180] on p "Edit Original Workout" at bounding box center [1150, 180] width 170 height 17
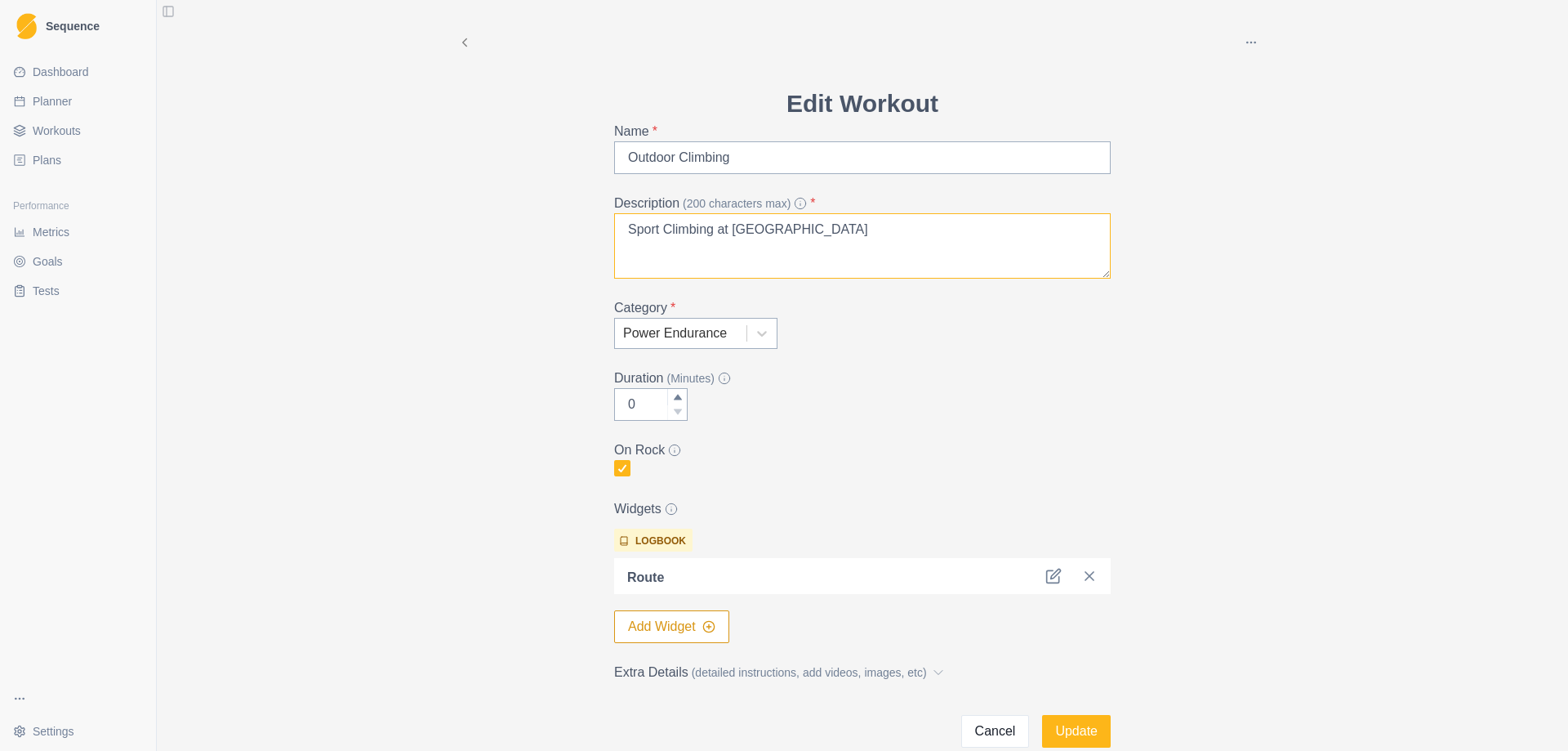
drag, startPoint x: 706, startPoint y: 231, endPoint x: 542, endPoint y: 231, distance: 164.0
click at [542, 231] on div "Archive Delete Edit Workout Name * Outdoor Climbing Description (200 characters…" at bounding box center [862, 374] width 836 height 748
type textarea "Route Development at [GEOGRAPHIC_DATA]"
click at [759, 333] on icon at bounding box center [761, 333] width 9 height 6
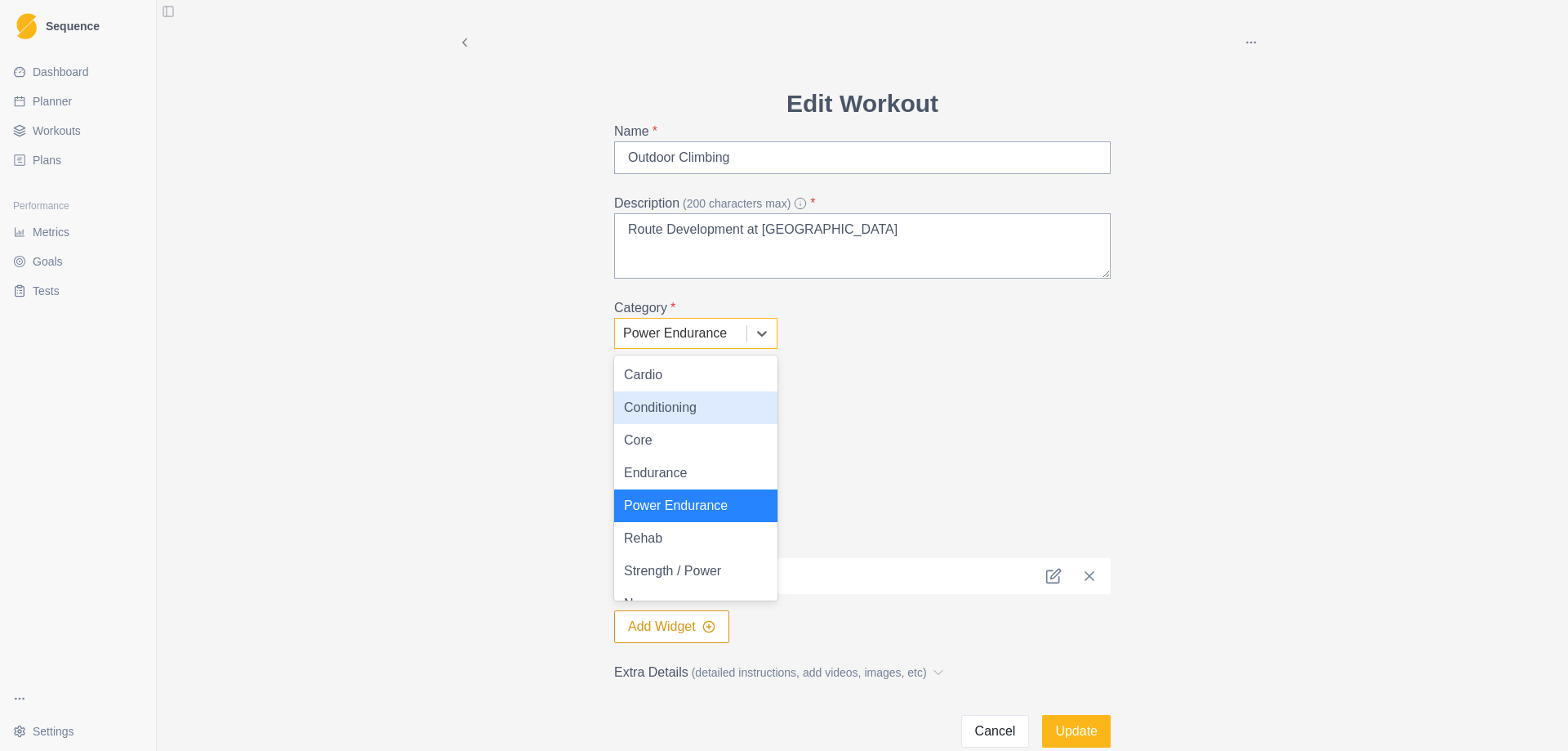
scroll to position [23, 0]
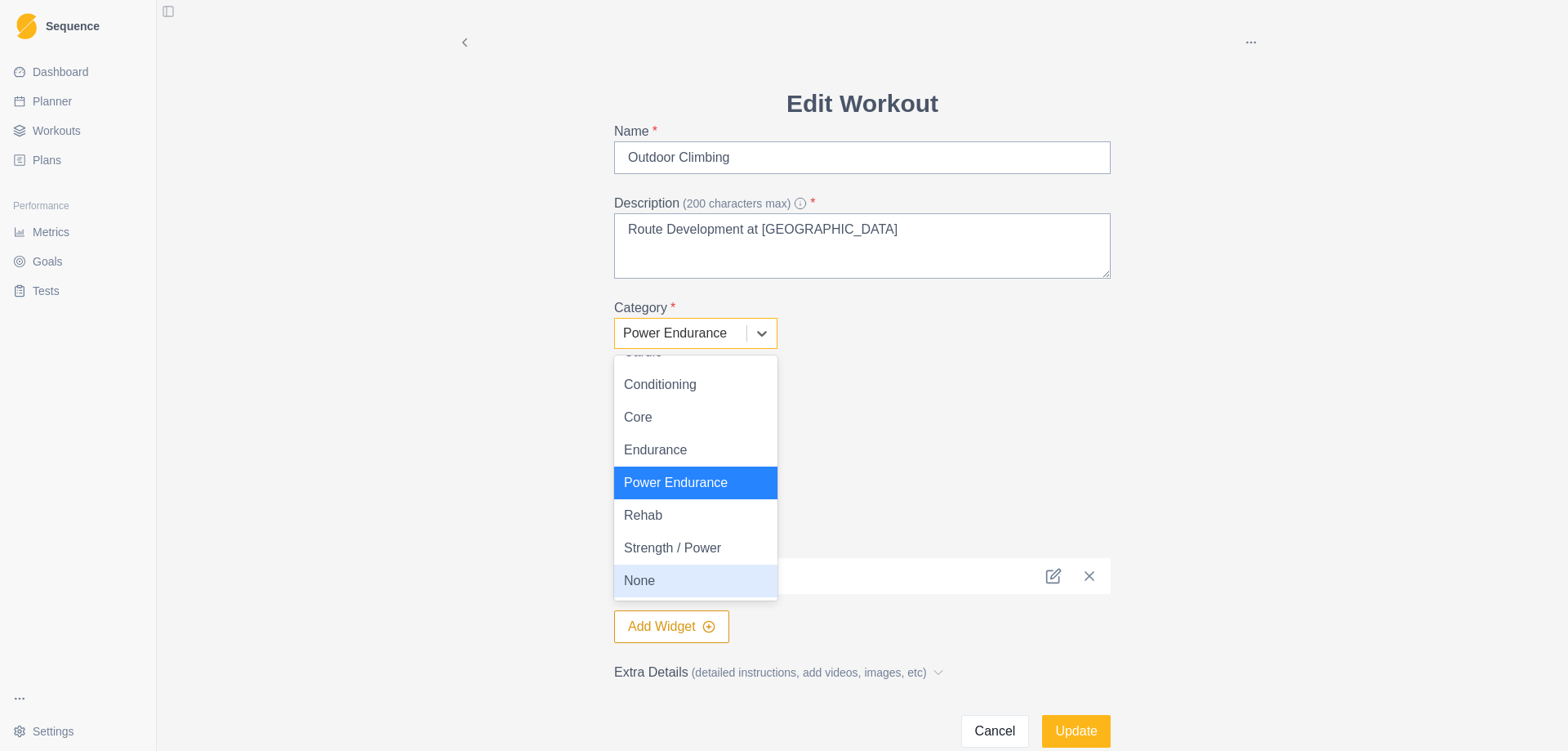
click at [667, 573] on div "None" at bounding box center [696, 581] width 163 height 33
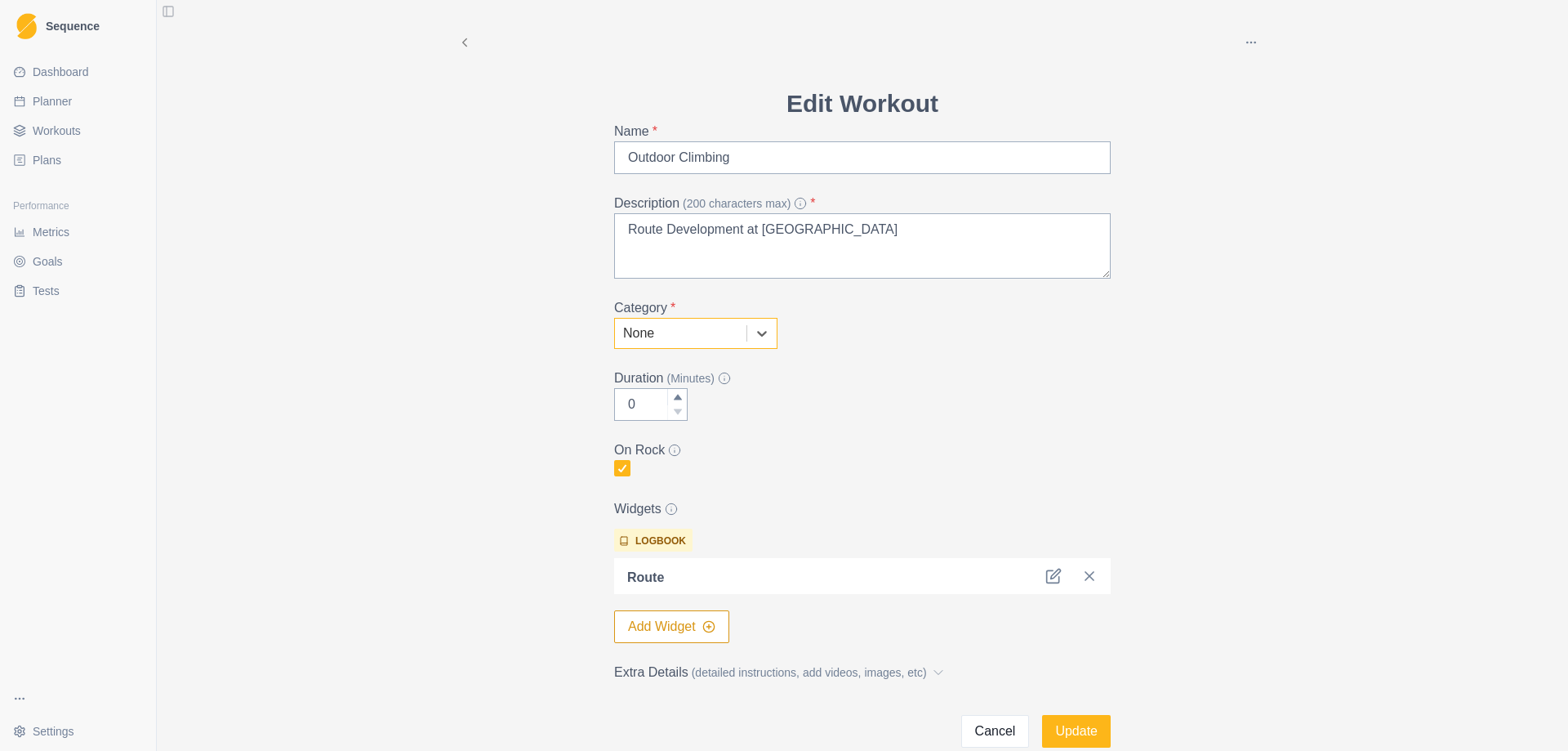
click at [909, 440] on form "Edit Workout Name * Outdoor Climbing Description (200 characters max) * Route D…" at bounding box center [862, 416] width 496 height 662
drag, startPoint x: 641, startPoint y: 407, endPoint x: 576, endPoint y: 403, distance: 65.1
click at [576, 403] on div "Archive Delete Edit Workout Name * Outdoor Climbing Description (200 characters…" at bounding box center [862, 374] width 836 height 748
type input "240"
click at [471, 468] on div "Archive Delete Edit Workout Name * Outdoor Climbing Description (200 characters…" at bounding box center [862, 374] width 836 height 748
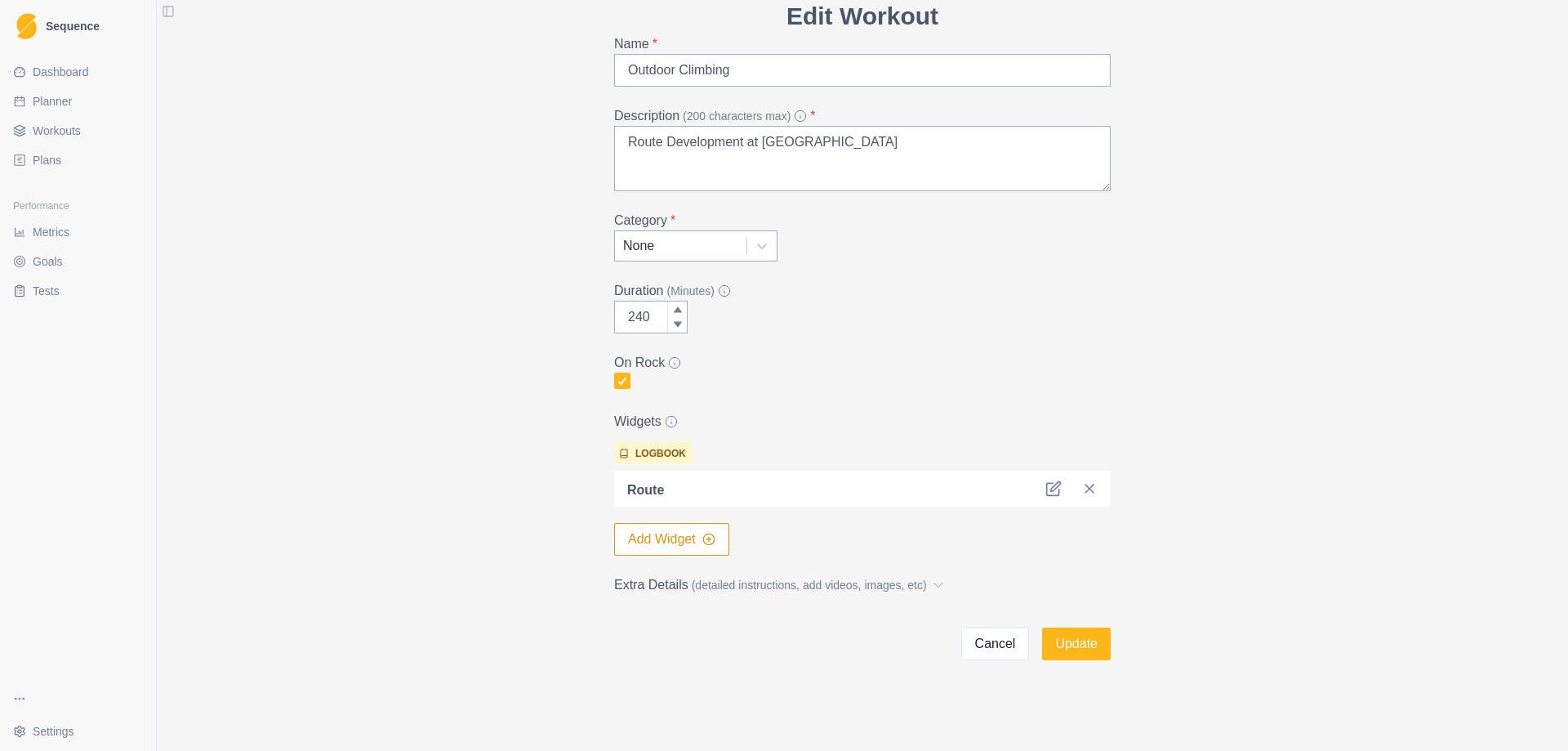
scroll to position [89, 0]
click at [992, 647] on button "Cancel" at bounding box center [995, 643] width 69 height 33
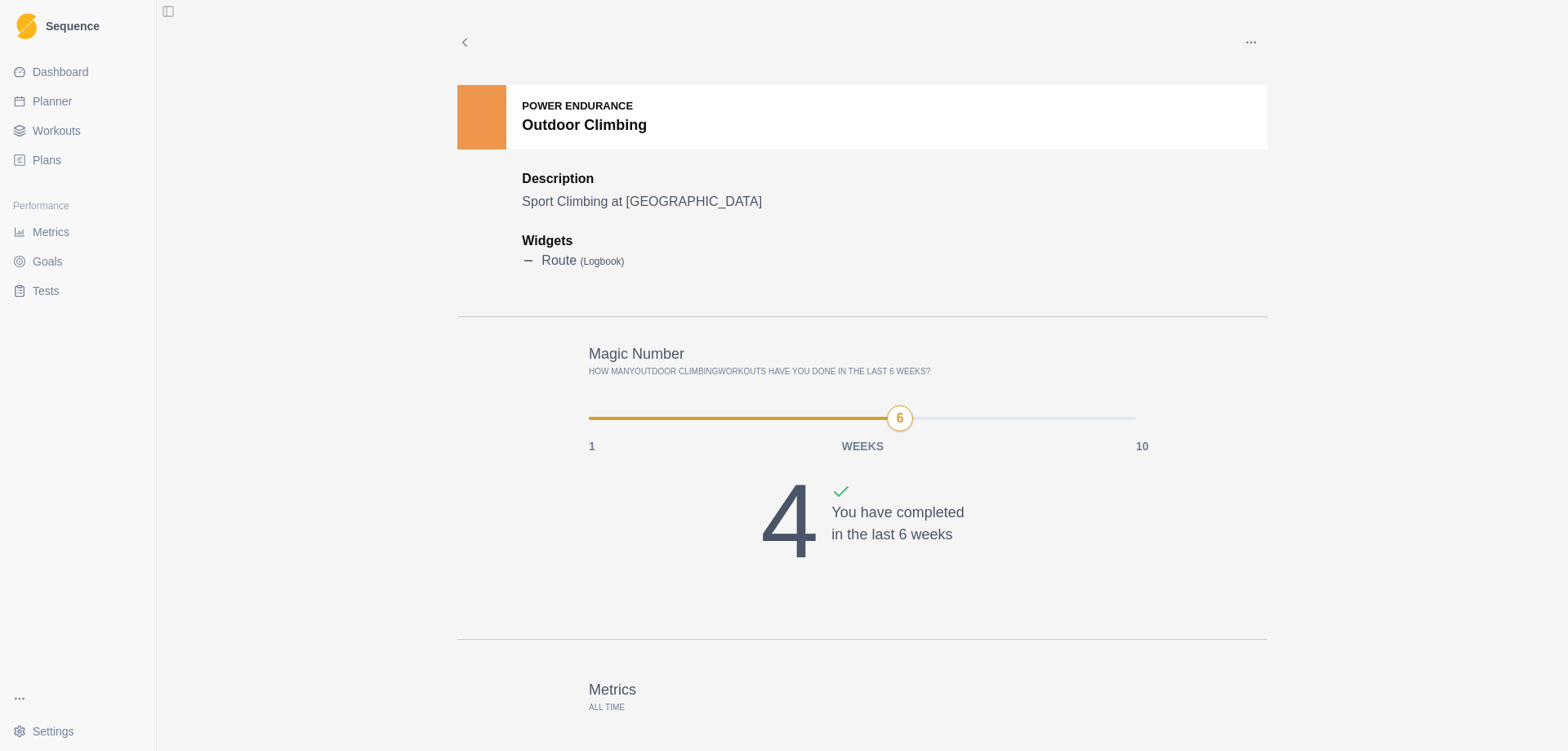
click at [93, 108] on link "Planner" at bounding box center [78, 101] width 143 height 26
select select "month"
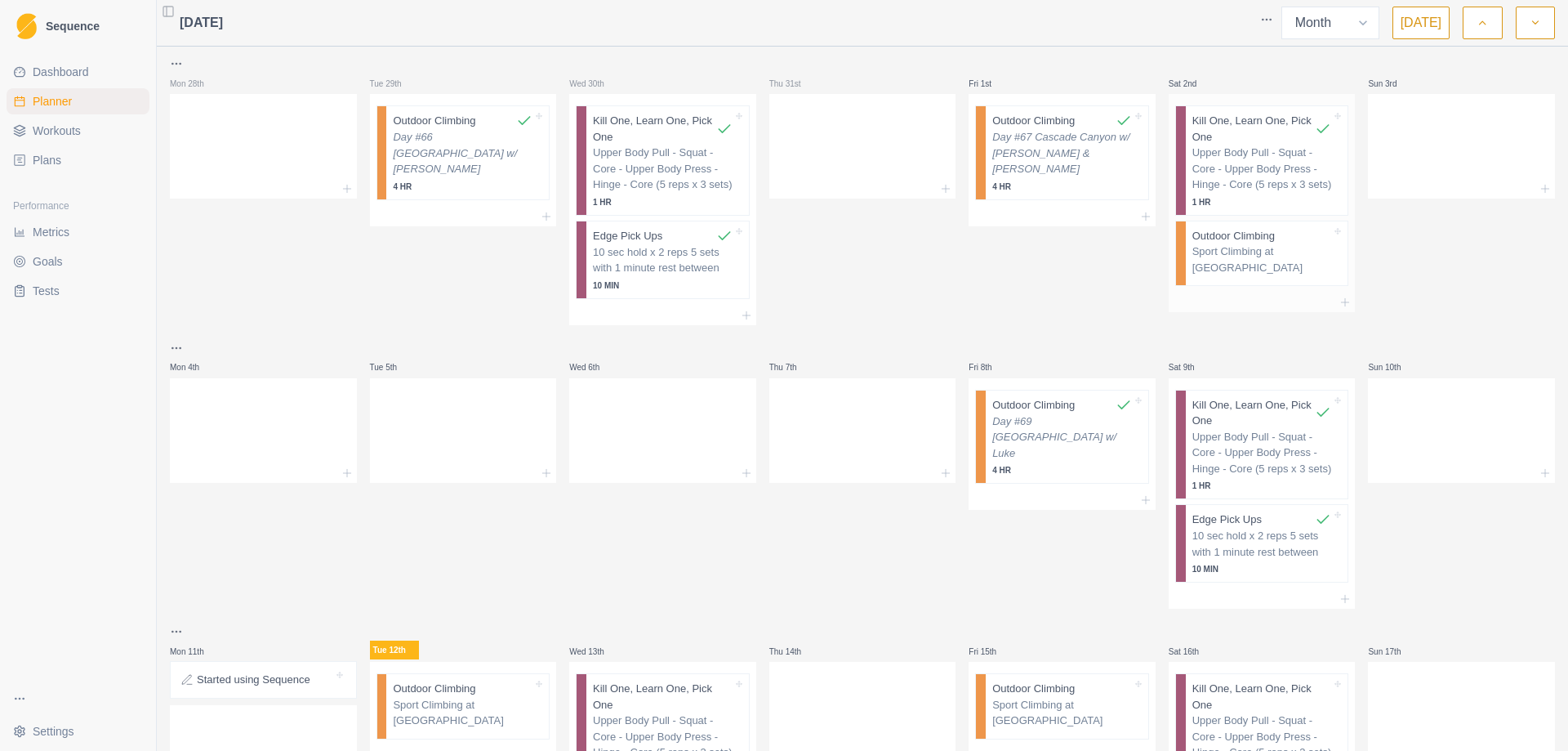
click at [1246, 264] on p "Sport Climbing at [GEOGRAPHIC_DATA]" at bounding box center [1261, 259] width 140 height 32
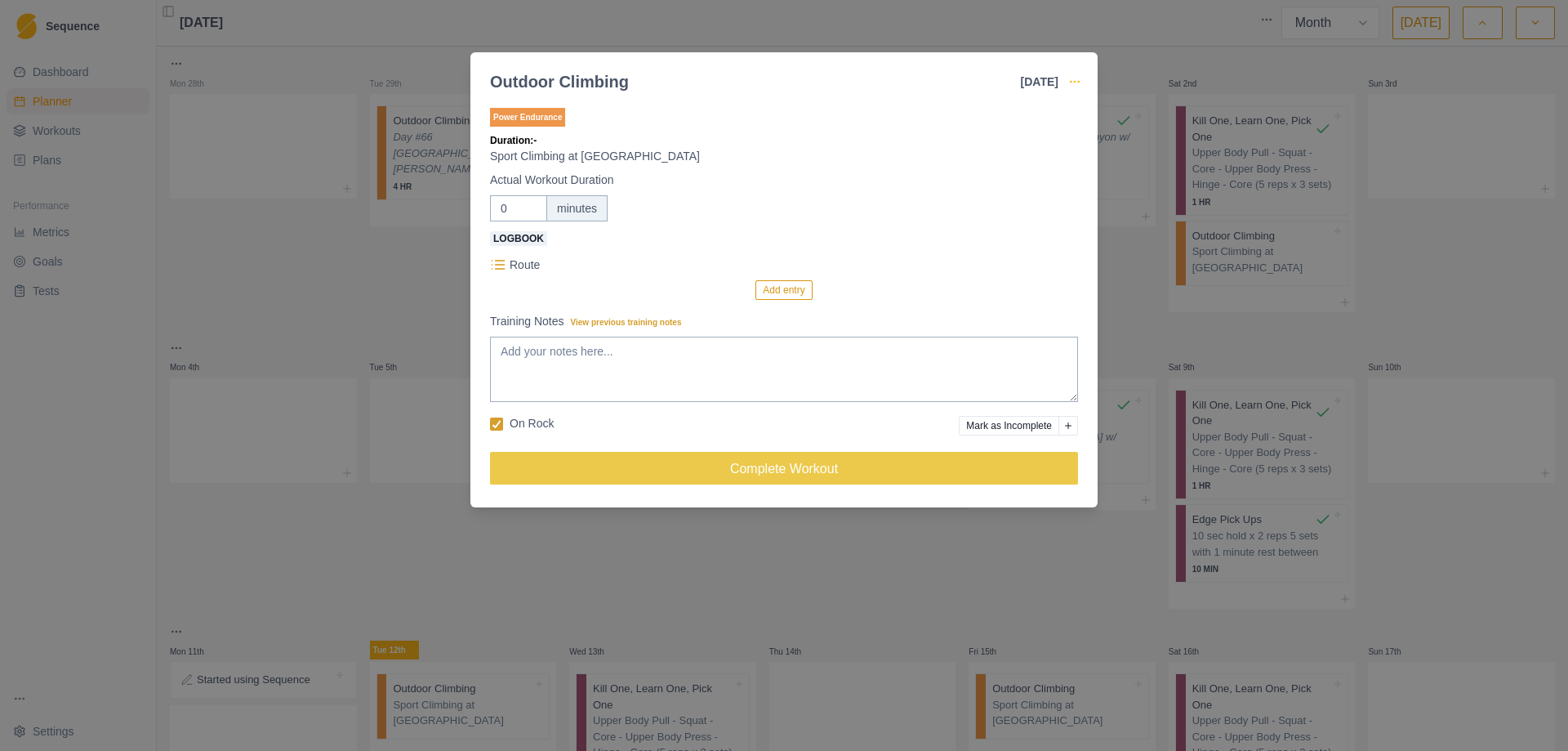
click at [1079, 80] on icon "button" at bounding box center [1074, 81] width 13 height 13
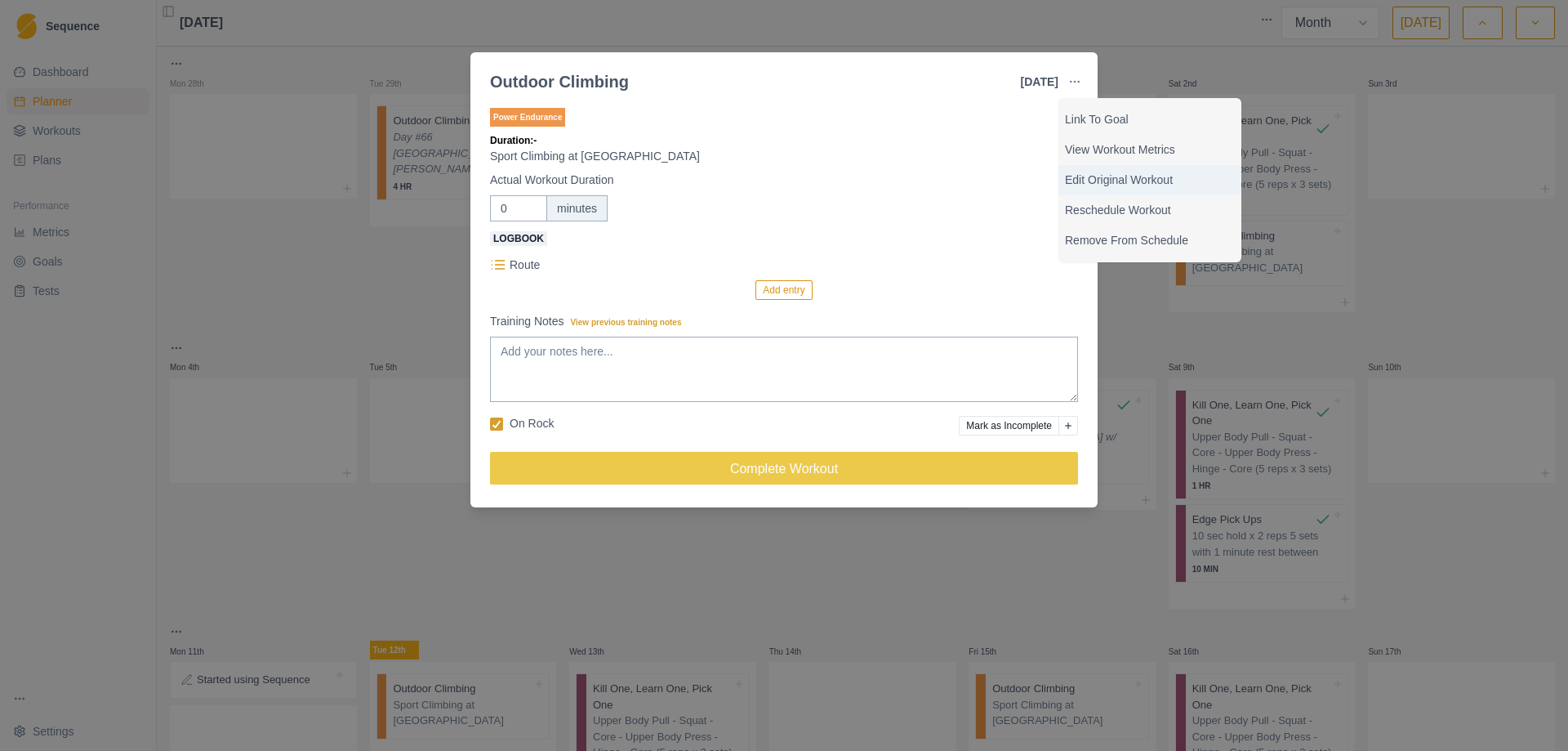
click at [1159, 187] on p "Edit Original Workout" at bounding box center [1150, 180] width 170 height 17
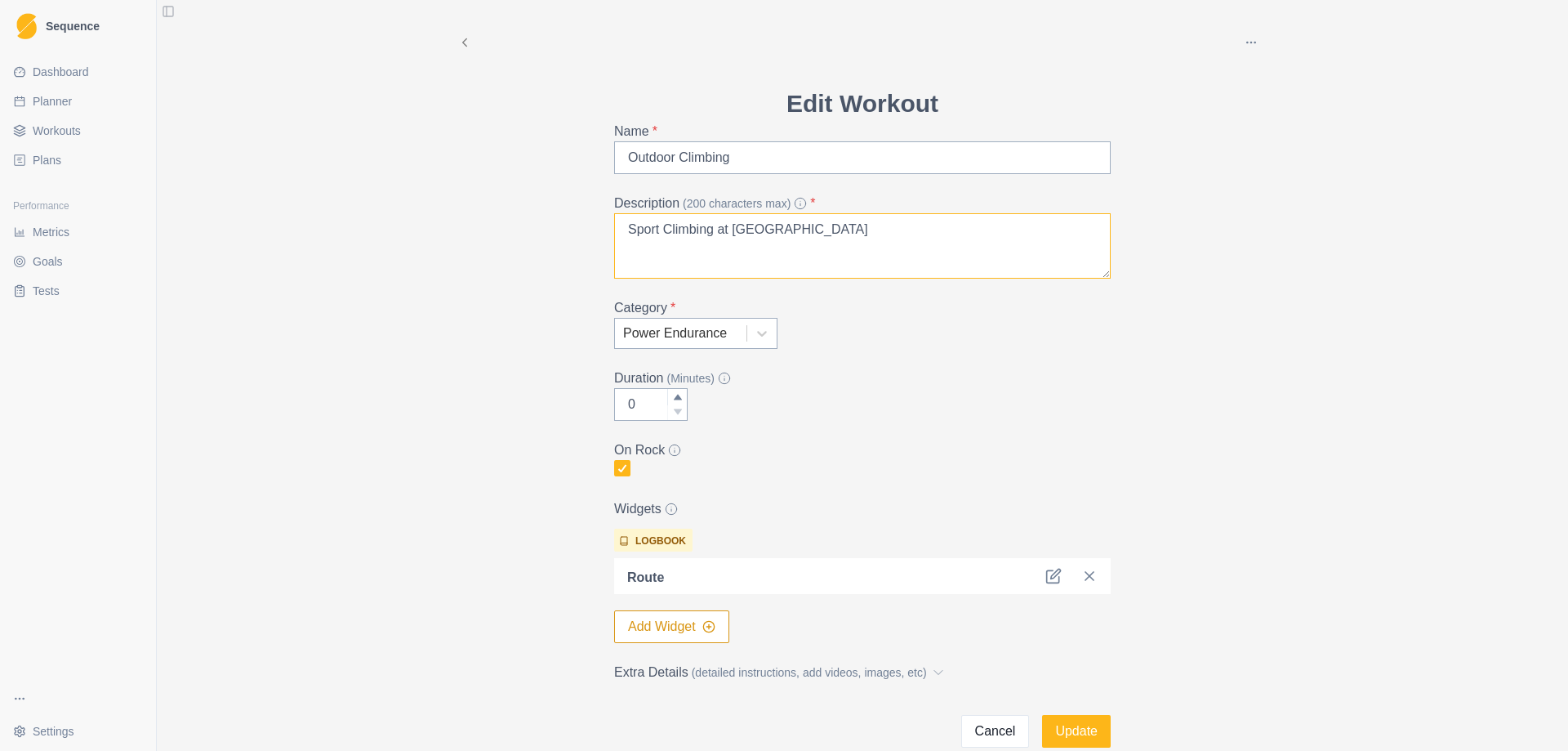
drag, startPoint x: 705, startPoint y: 228, endPoint x: 562, endPoint y: 229, distance: 143.0
click at [562, 229] on div "Archive Delete Edit Workout Name * Outdoor Climbing Description (200 characters…" at bounding box center [862, 374] width 836 height 748
type textarea "Route Development at [GEOGRAPHIC_DATA]"
drag, startPoint x: 634, startPoint y: 407, endPoint x: 593, endPoint y: 407, distance: 41.0
click at [593, 407] on div "Archive Delete Edit Workout Name * Outdoor Climbing Description (200 characters…" at bounding box center [862, 374] width 836 height 748
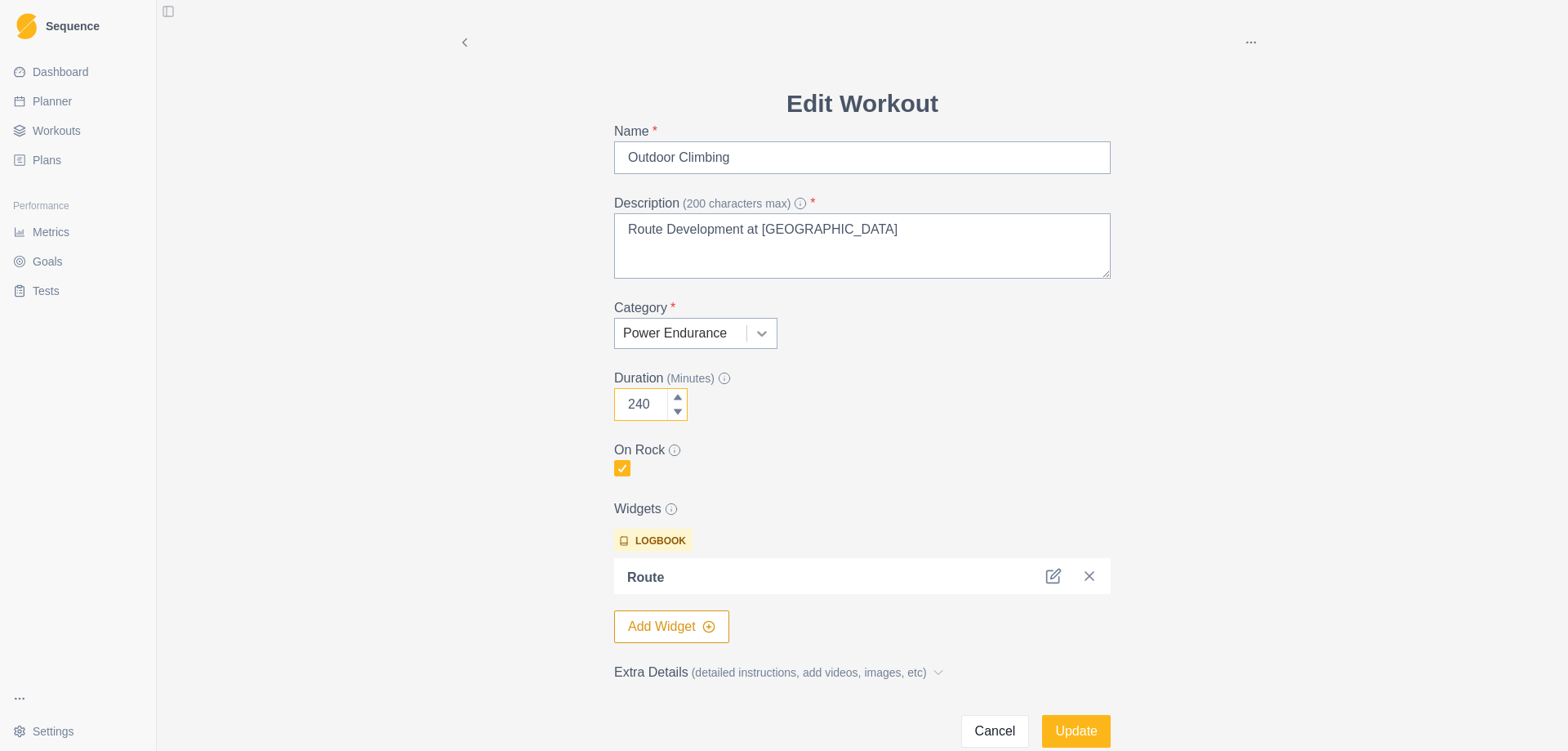
type input "240"
click at [763, 330] on icon at bounding box center [762, 333] width 16 height 16
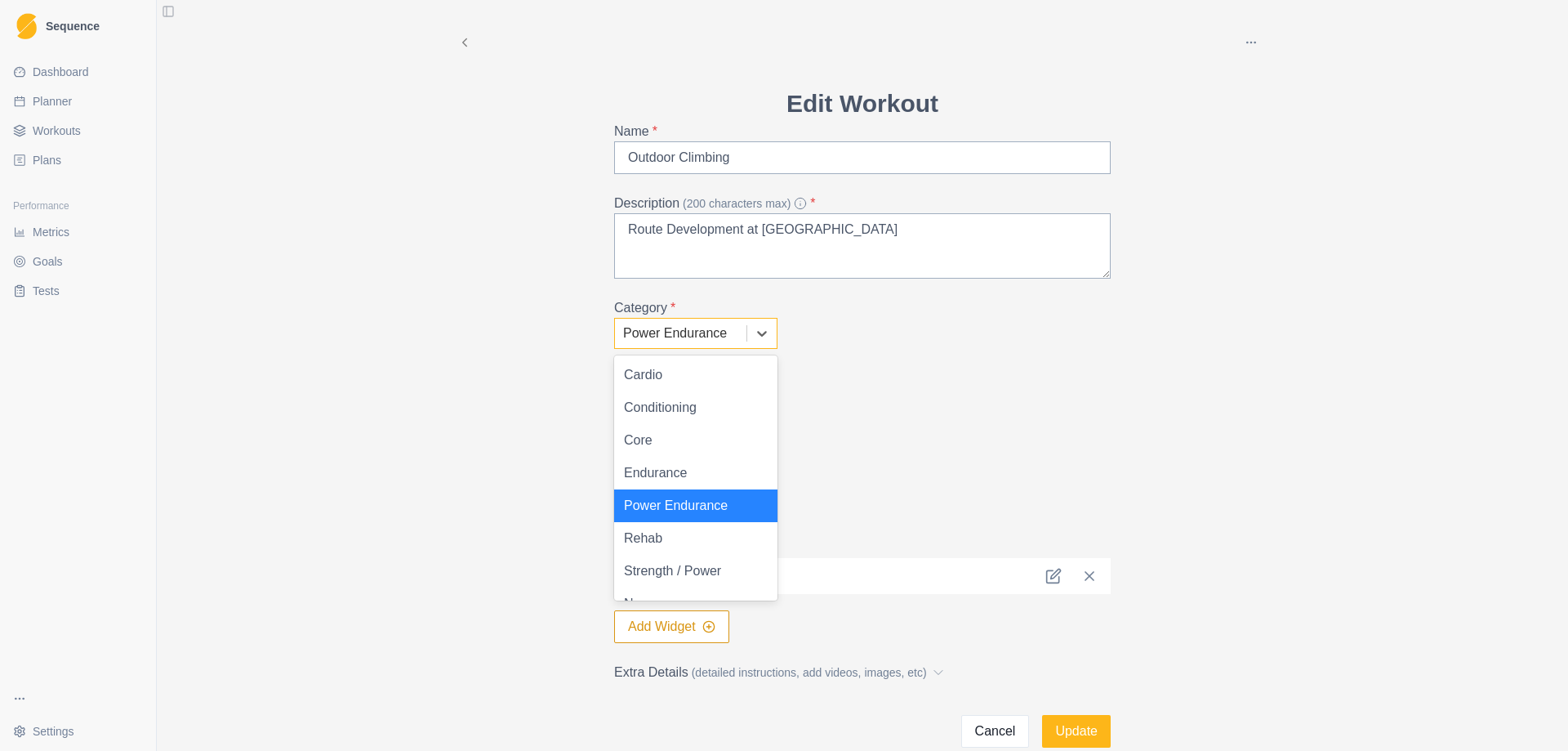
scroll to position [23, 0]
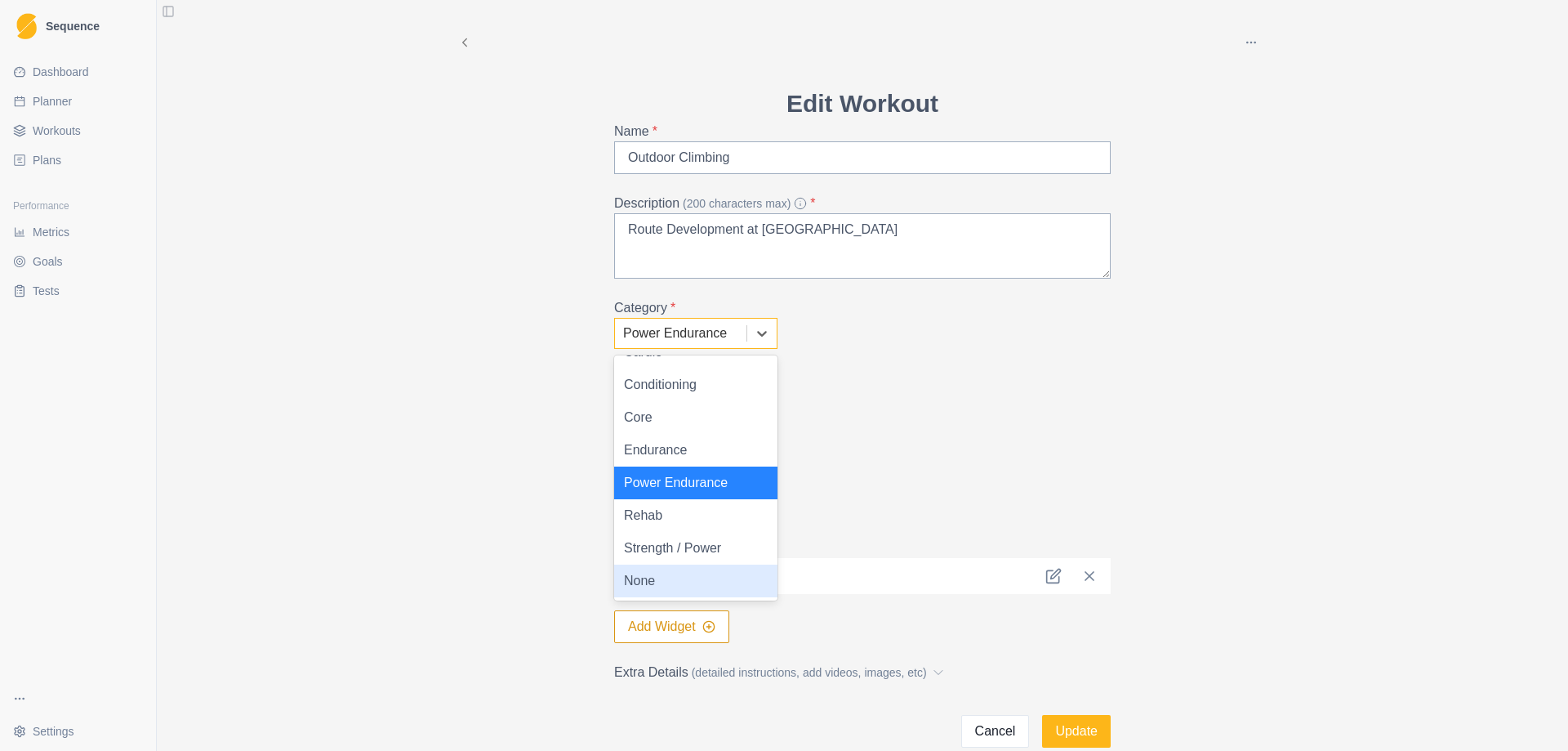
click at [680, 581] on div "None" at bounding box center [696, 581] width 163 height 33
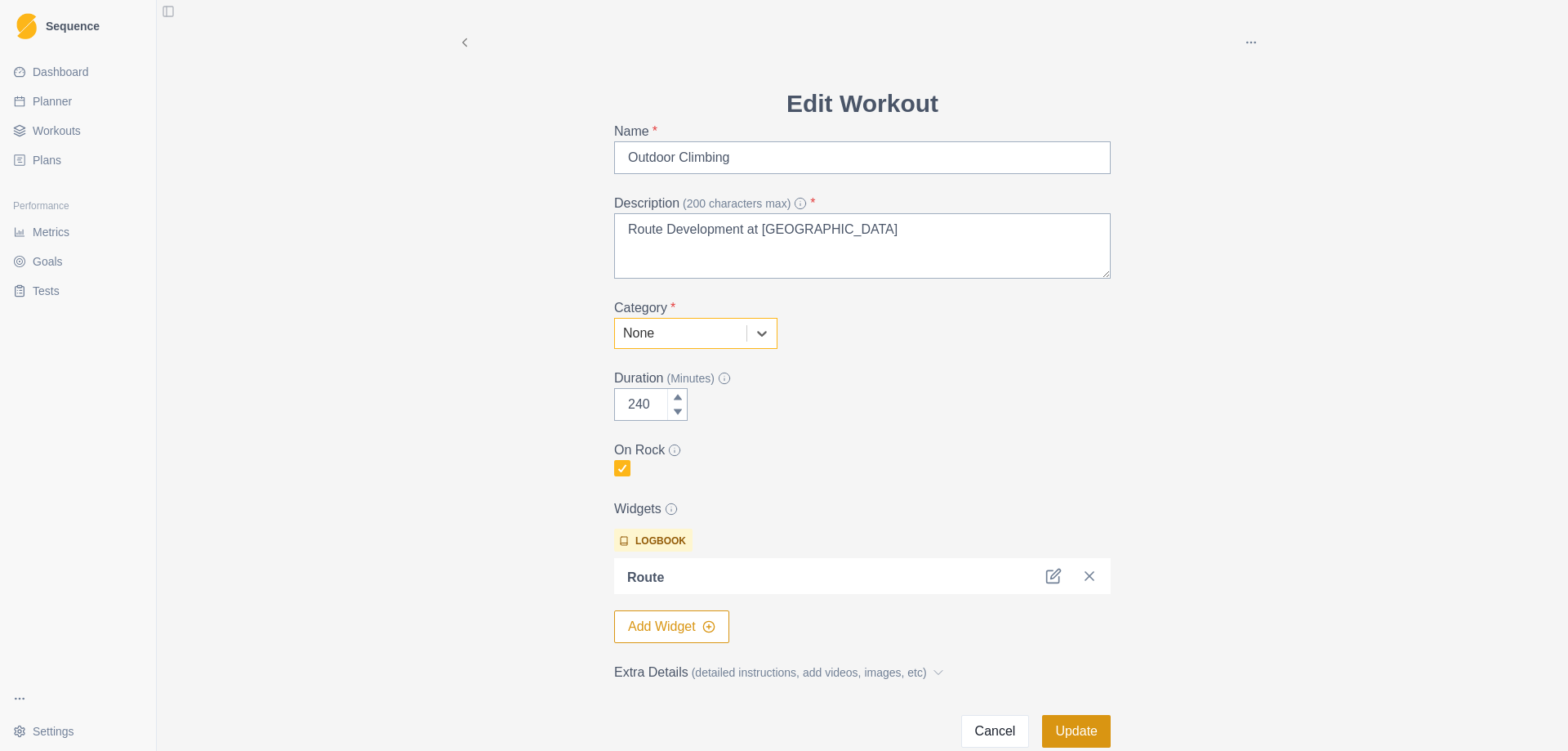
click at [1070, 727] on button "Update" at bounding box center [1076, 731] width 69 height 33
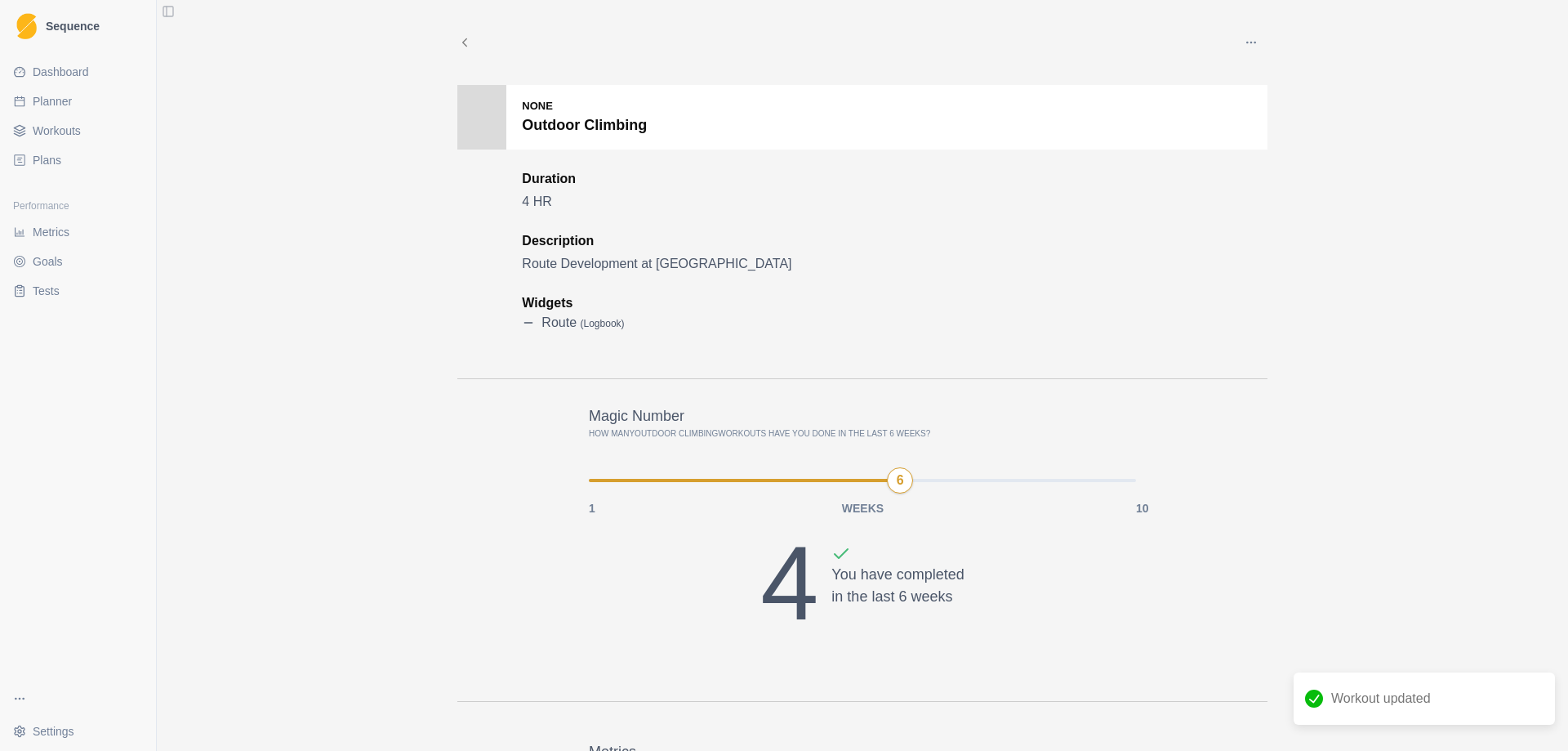
click at [64, 110] on link "Planner" at bounding box center [78, 101] width 143 height 26
select select "month"
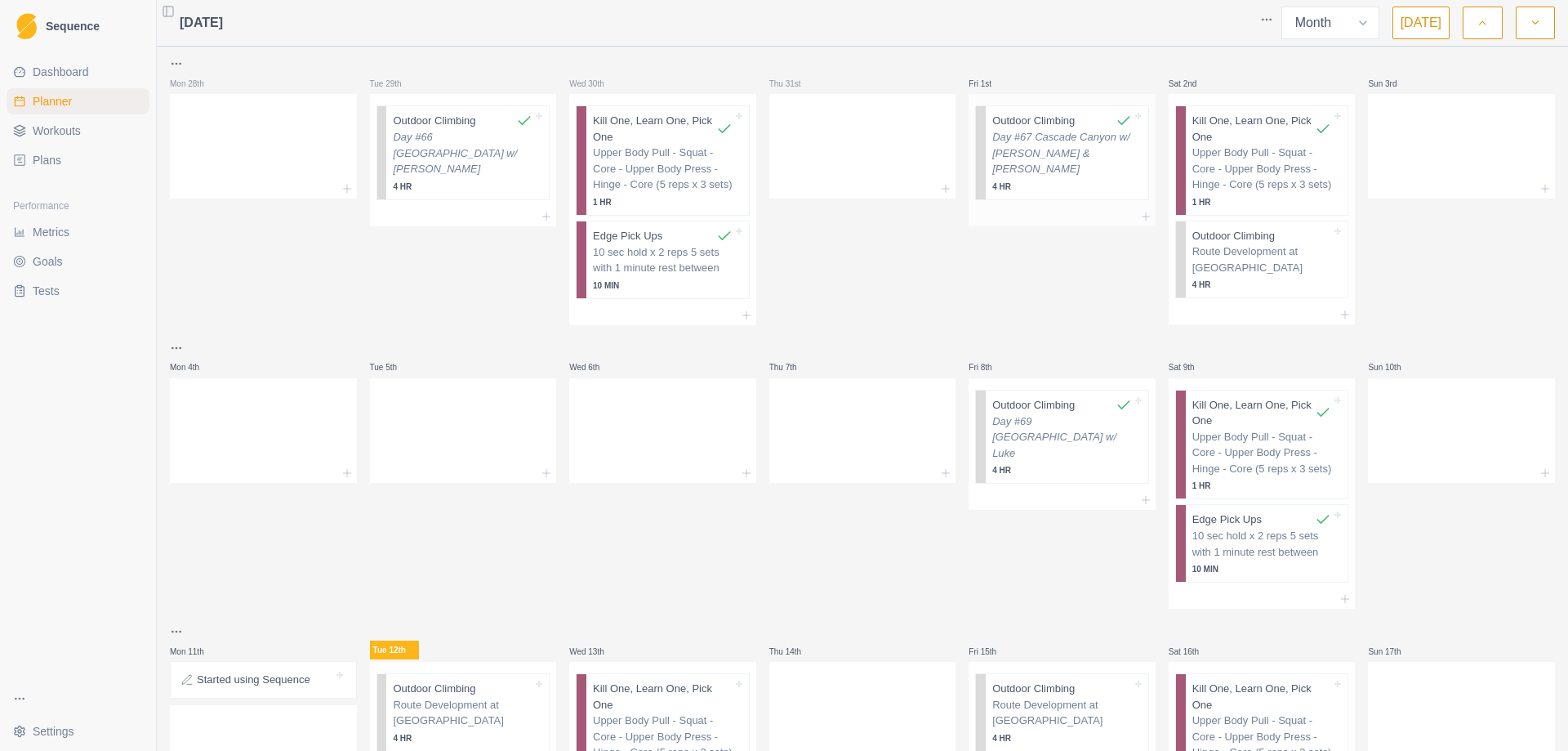
click at [1077, 180] on p "4 HR" at bounding box center [1061, 186] width 140 height 12
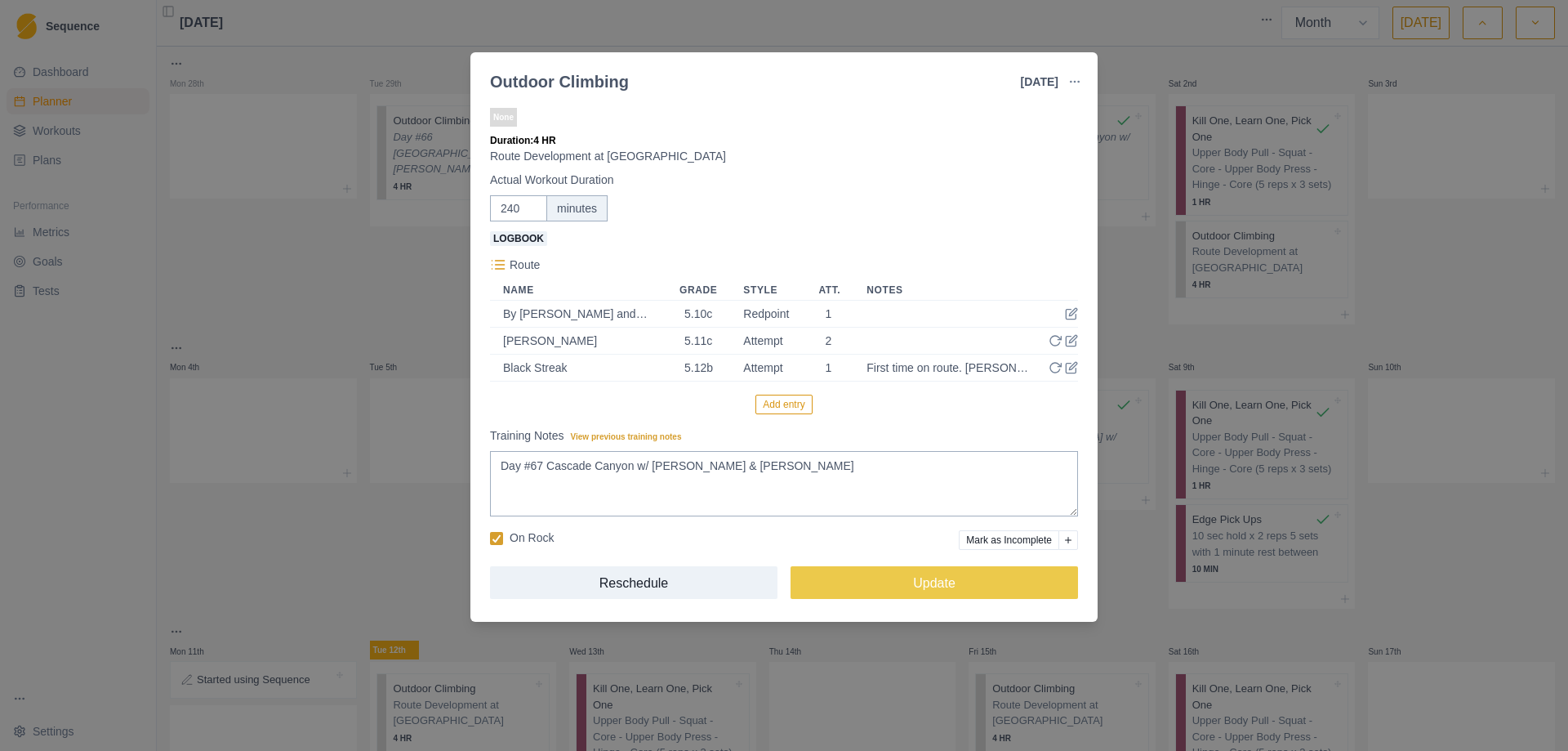
click at [1453, 276] on div "Outdoor Climbing [DATE] Link To Goal View Workout Metrics Edit Original Workout…" at bounding box center [784, 376] width 1568 height 751
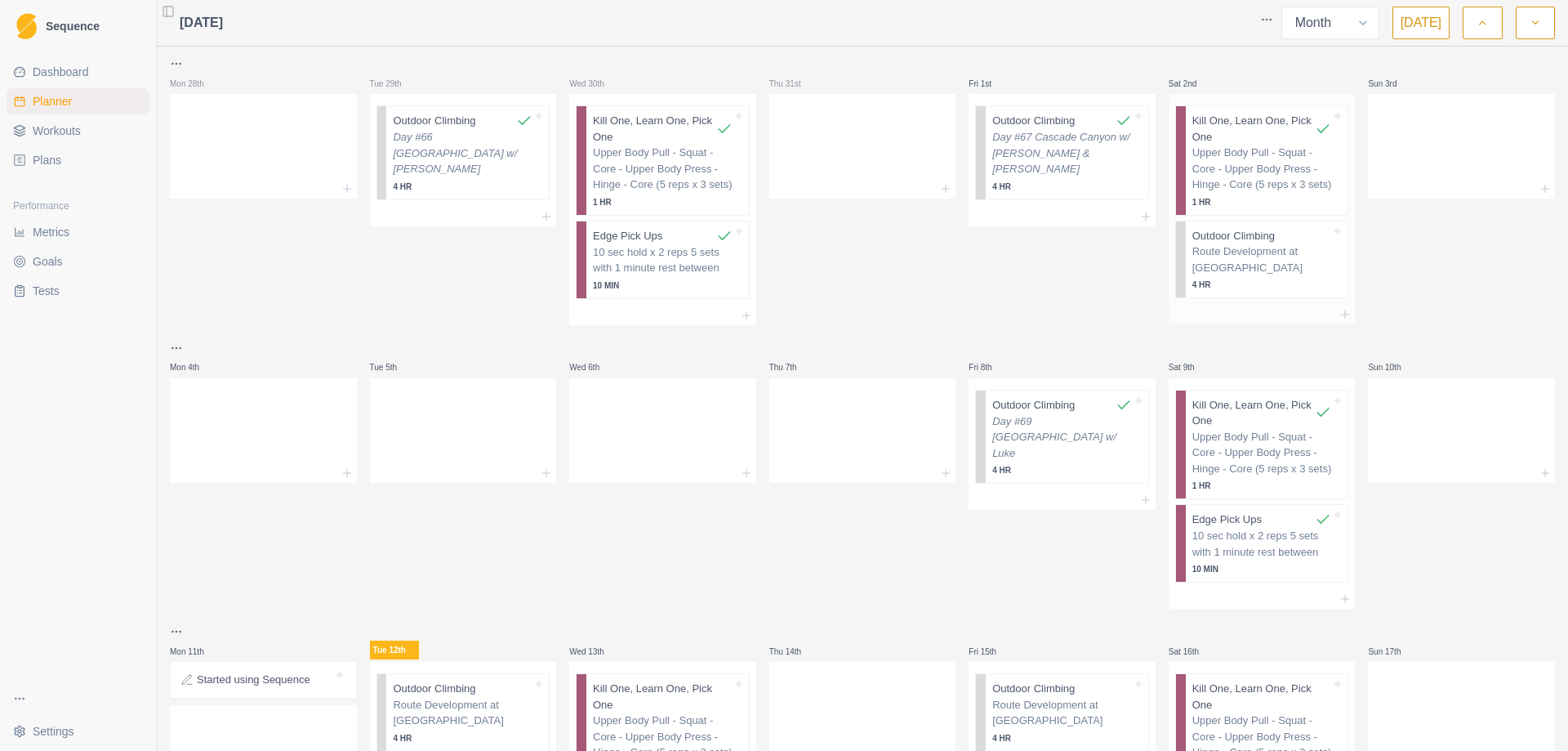
click at [1253, 263] on p "Route Development at [GEOGRAPHIC_DATA]" at bounding box center [1261, 259] width 140 height 32
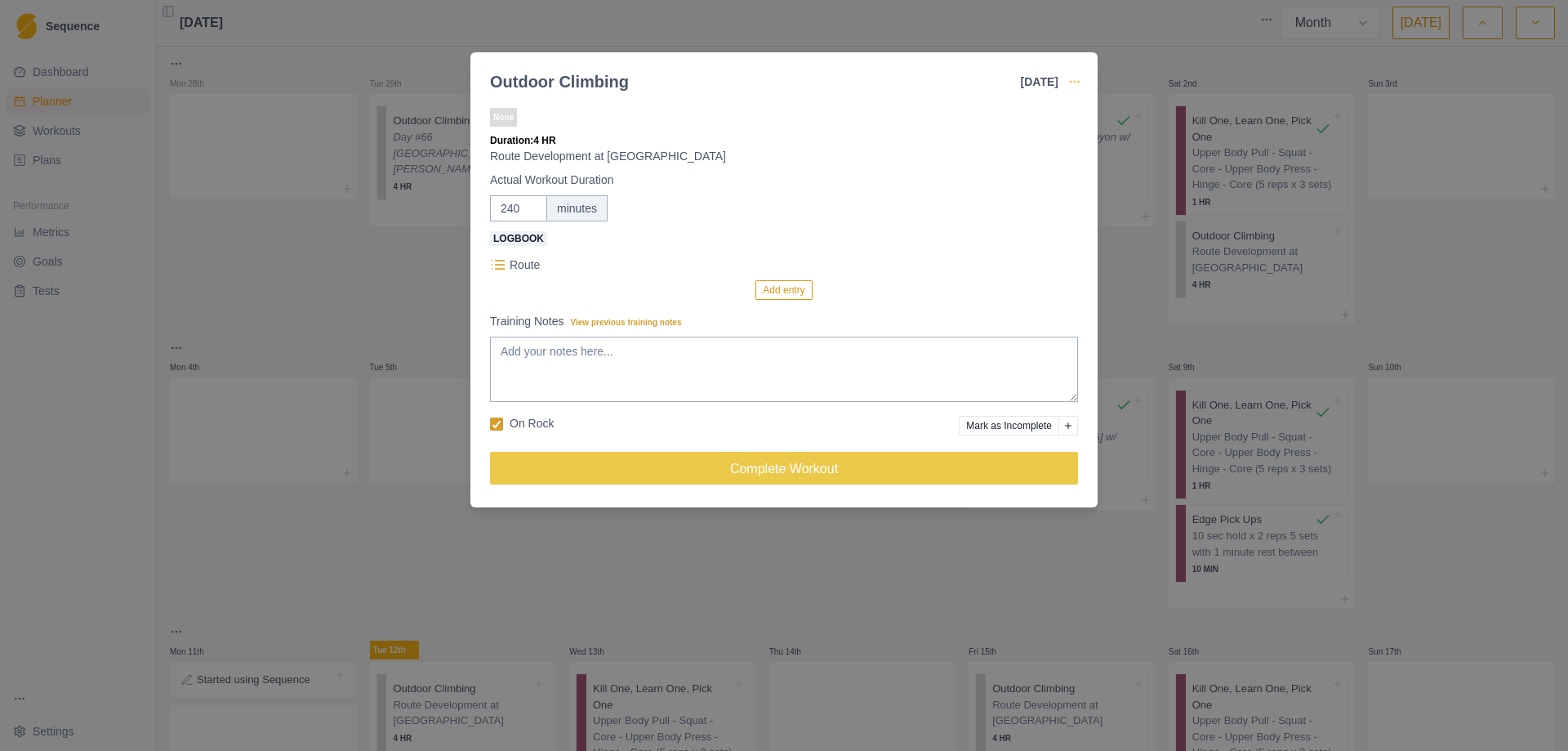
click at [1074, 84] on icon "button" at bounding box center [1074, 81] width 13 height 13
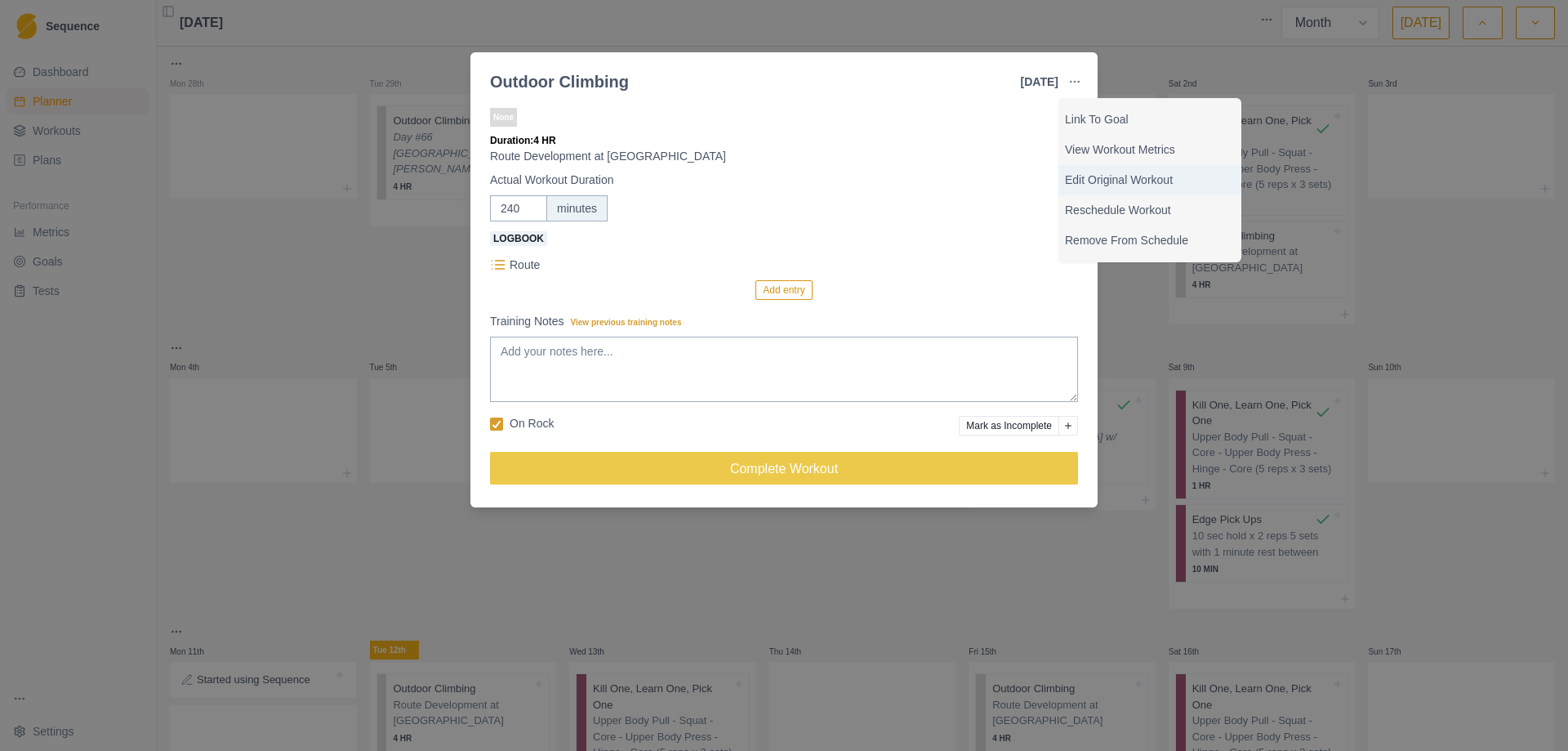
click at [1126, 174] on p "Edit Original Workout" at bounding box center [1150, 180] width 170 height 17
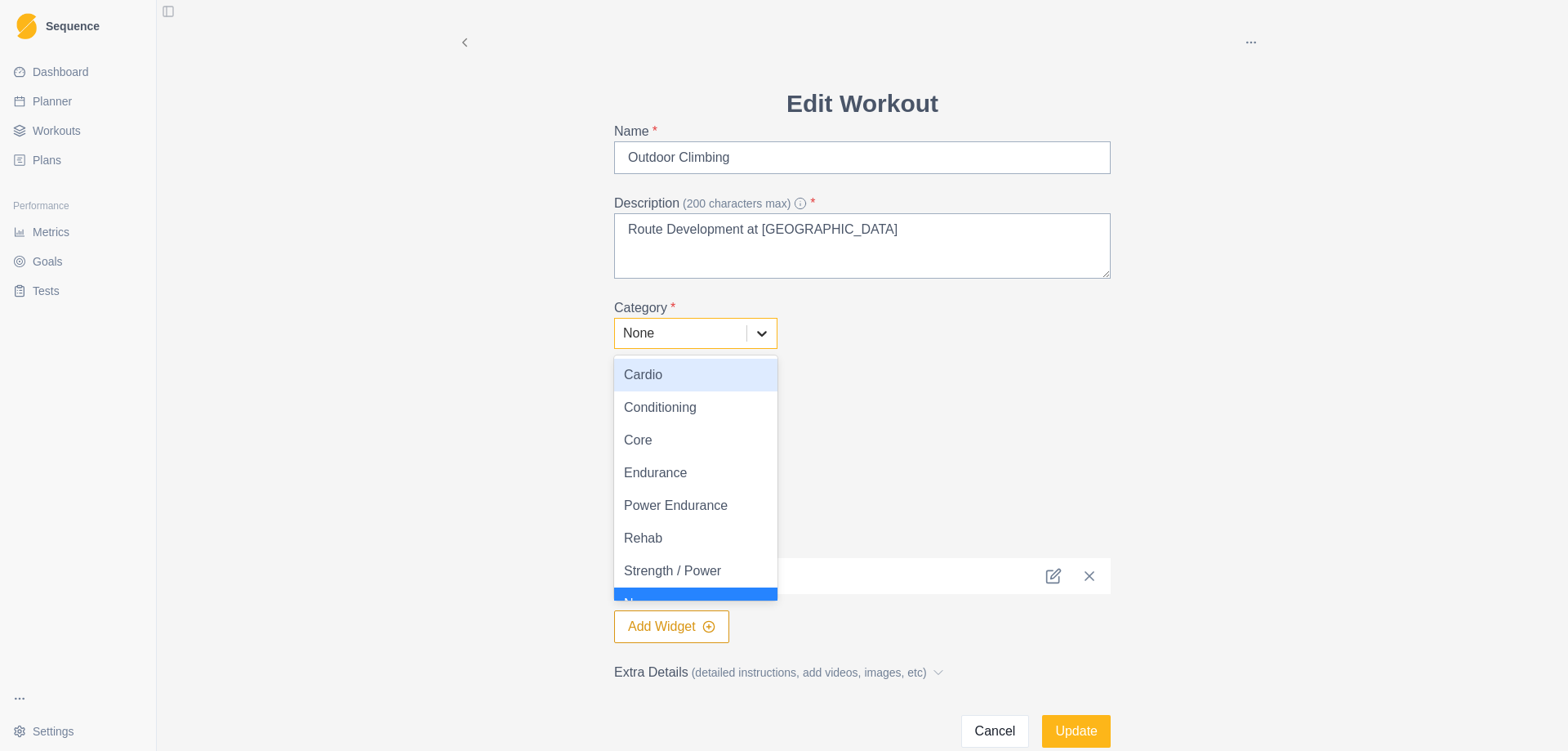
click at [763, 329] on icon at bounding box center [762, 333] width 16 height 16
click at [714, 508] on div "Power Endurance" at bounding box center [696, 506] width 163 height 33
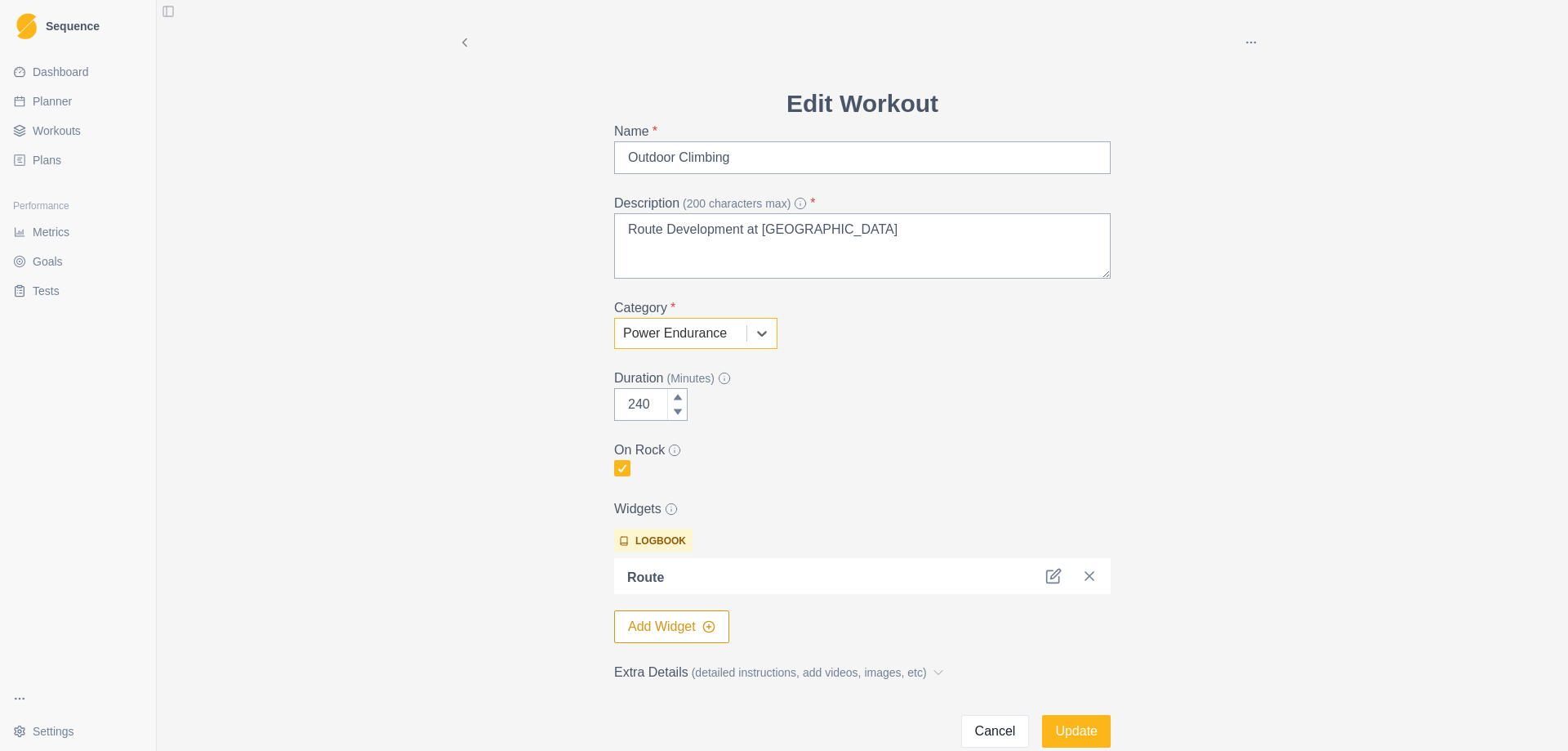
click at [825, 442] on legend "On Rock" at bounding box center [857, 450] width 487 height 20
click at [1079, 732] on button "Update" at bounding box center [1076, 731] width 69 height 33
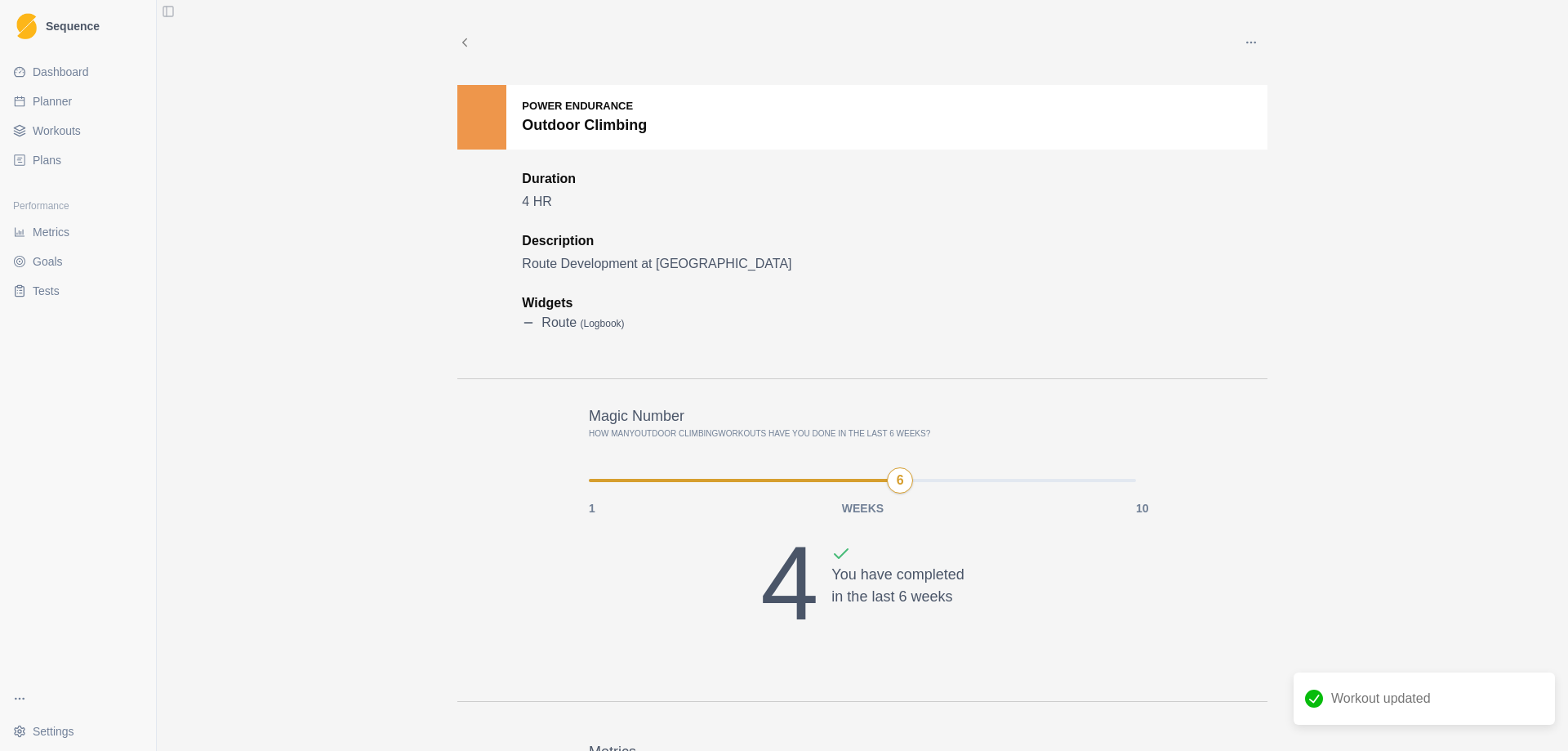
click at [60, 110] on link "Planner" at bounding box center [78, 101] width 143 height 26
select select "month"
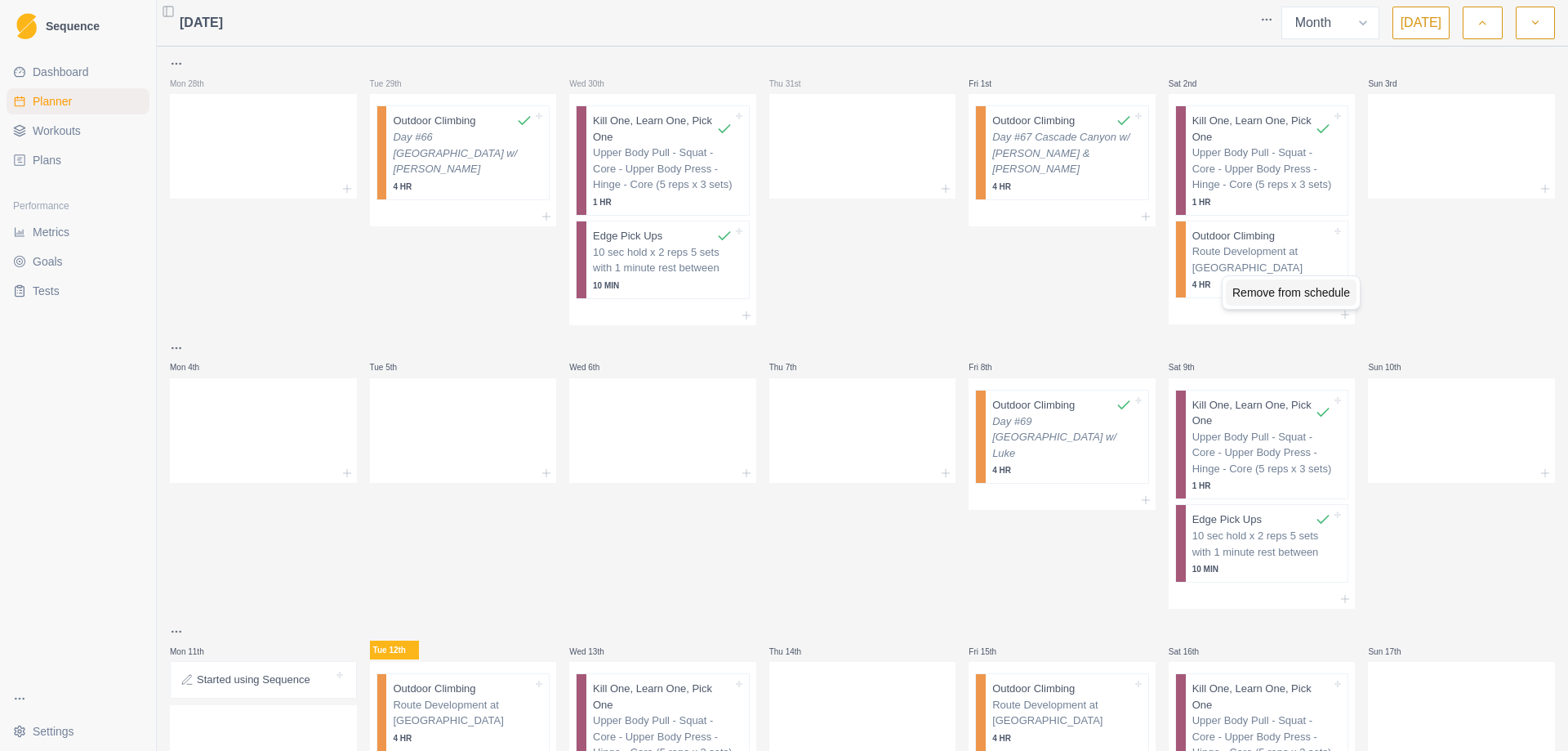
click at [1268, 286] on div "Remove from schedule" at bounding box center [1291, 292] width 131 height 26
click at [457, 137] on p "Day #66 [GEOGRAPHIC_DATA] w/ [PERSON_NAME]" at bounding box center [462, 153] width 140 height 48
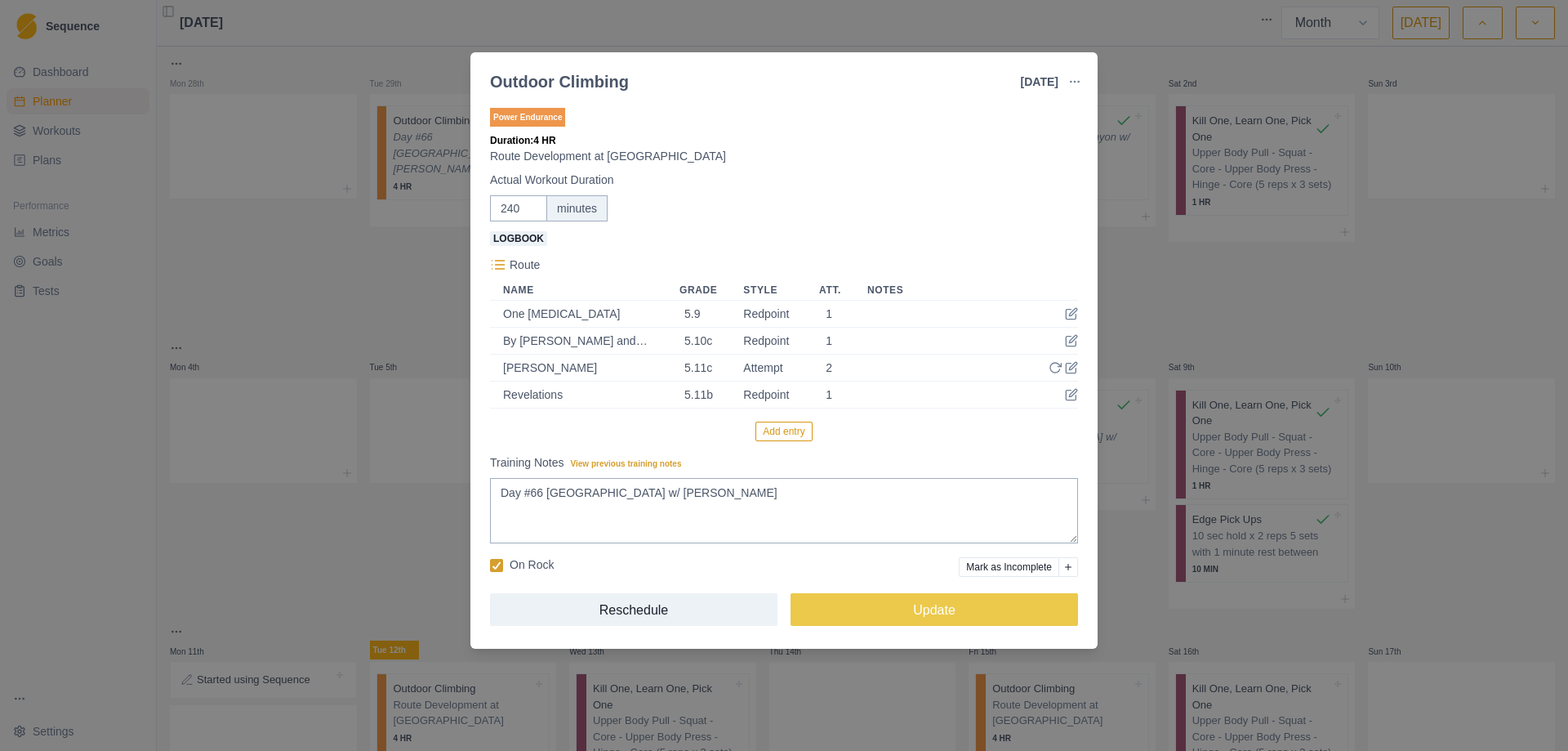
click at [1079, 72] on button "button" at bounding box center [1074, 82] width 33 height 33
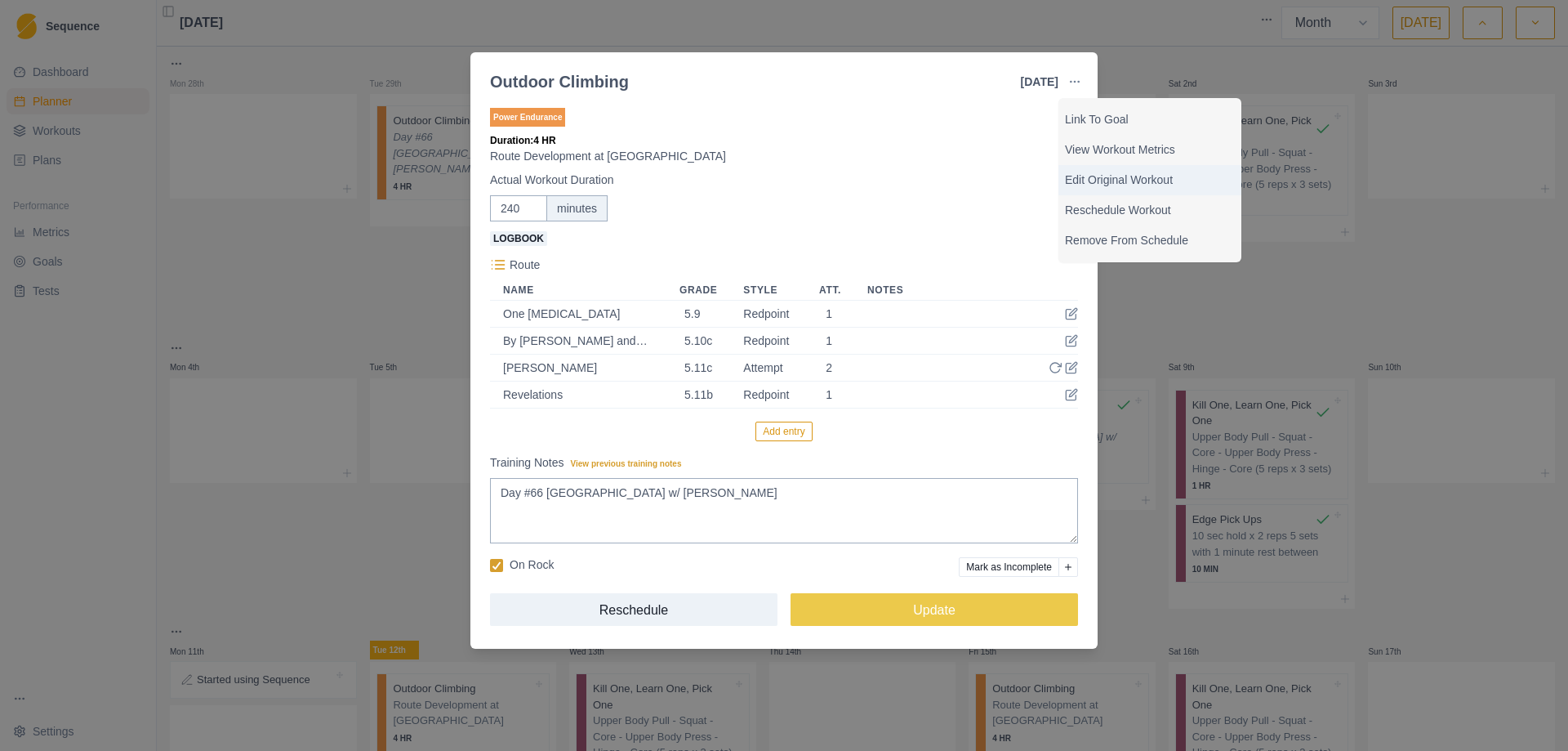
click at [1114, 173] on p "Edit Original Workout" at bounding box center [1150, 180] width 170 height 17
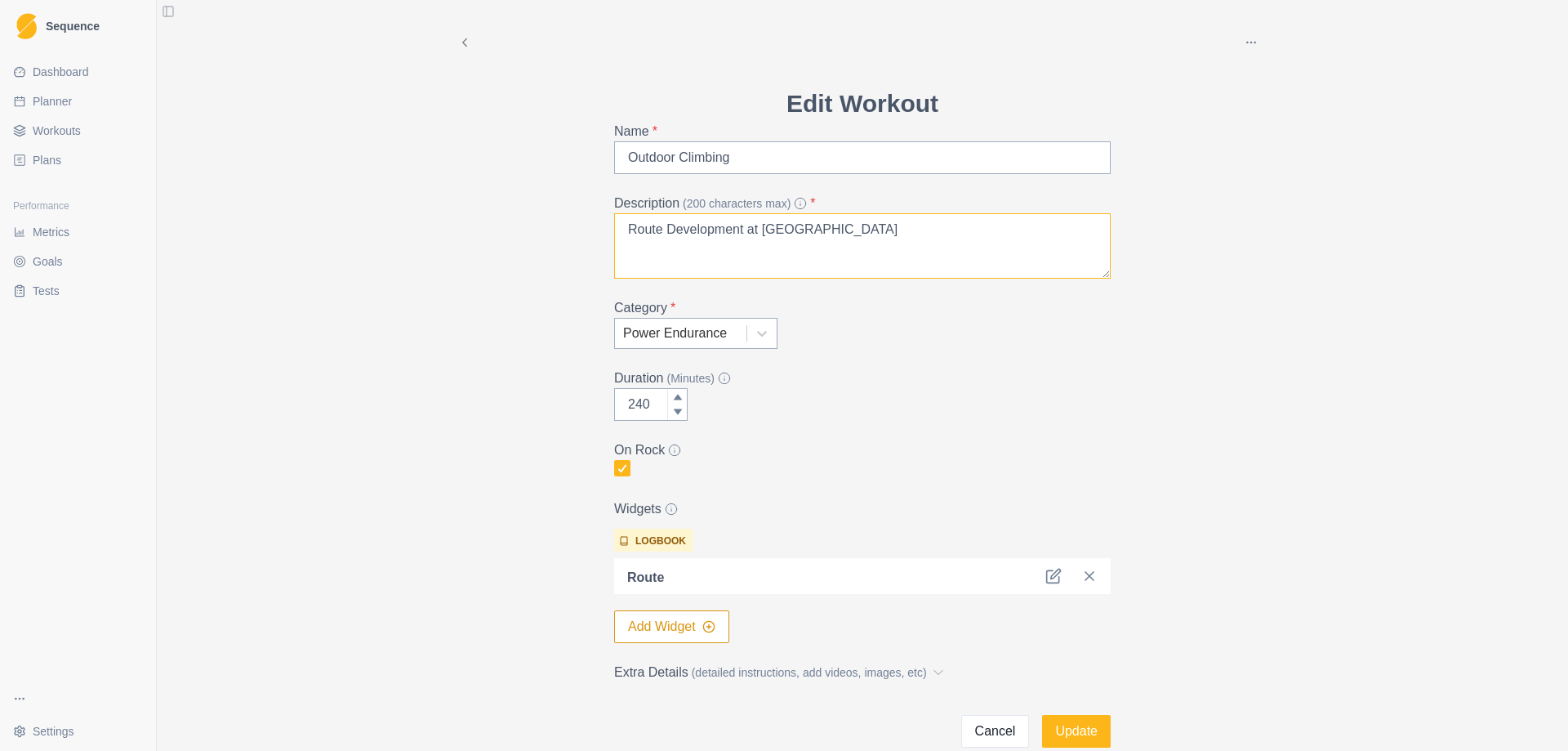
drag, startPoint x: 737, startPoint y: 227, endPoint x: 552, endPoint y: 228, distance: 185.0
click at [552, 228] on div "Archive Delete Edit Workout Name * Outdoor Climbing Description (200 characters…" at bounding box center [862, 374] width 836 height 748
type textarea "Sport Climbing at [GEOGRAPHIC_DATA]"
click at [1073, 733] on button "Update" at bounding box center [1076, 731] width 69 height 33
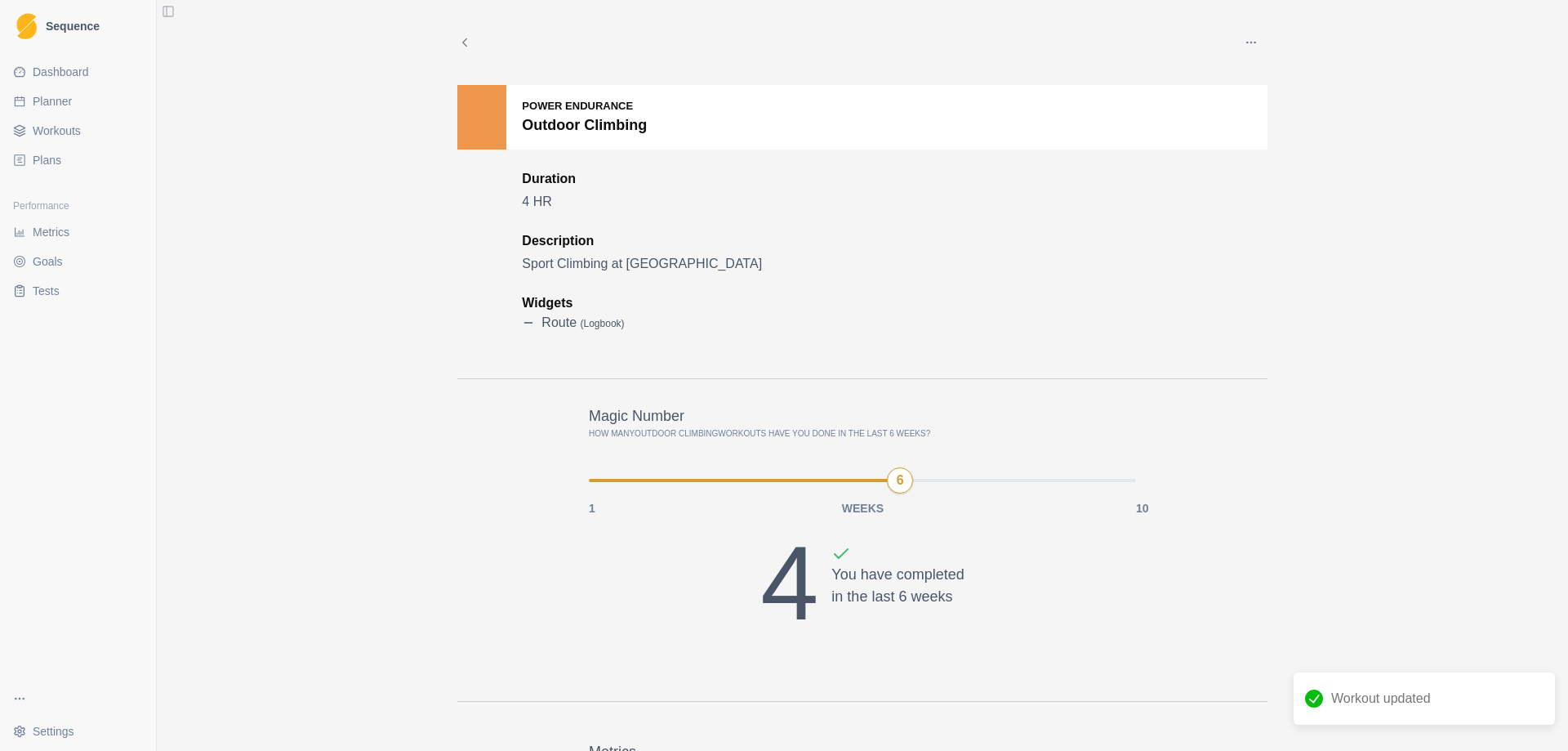
click at [57, 97] on span "Planner" at bounding box center [52, 101] width 40 height 16
select select "month"
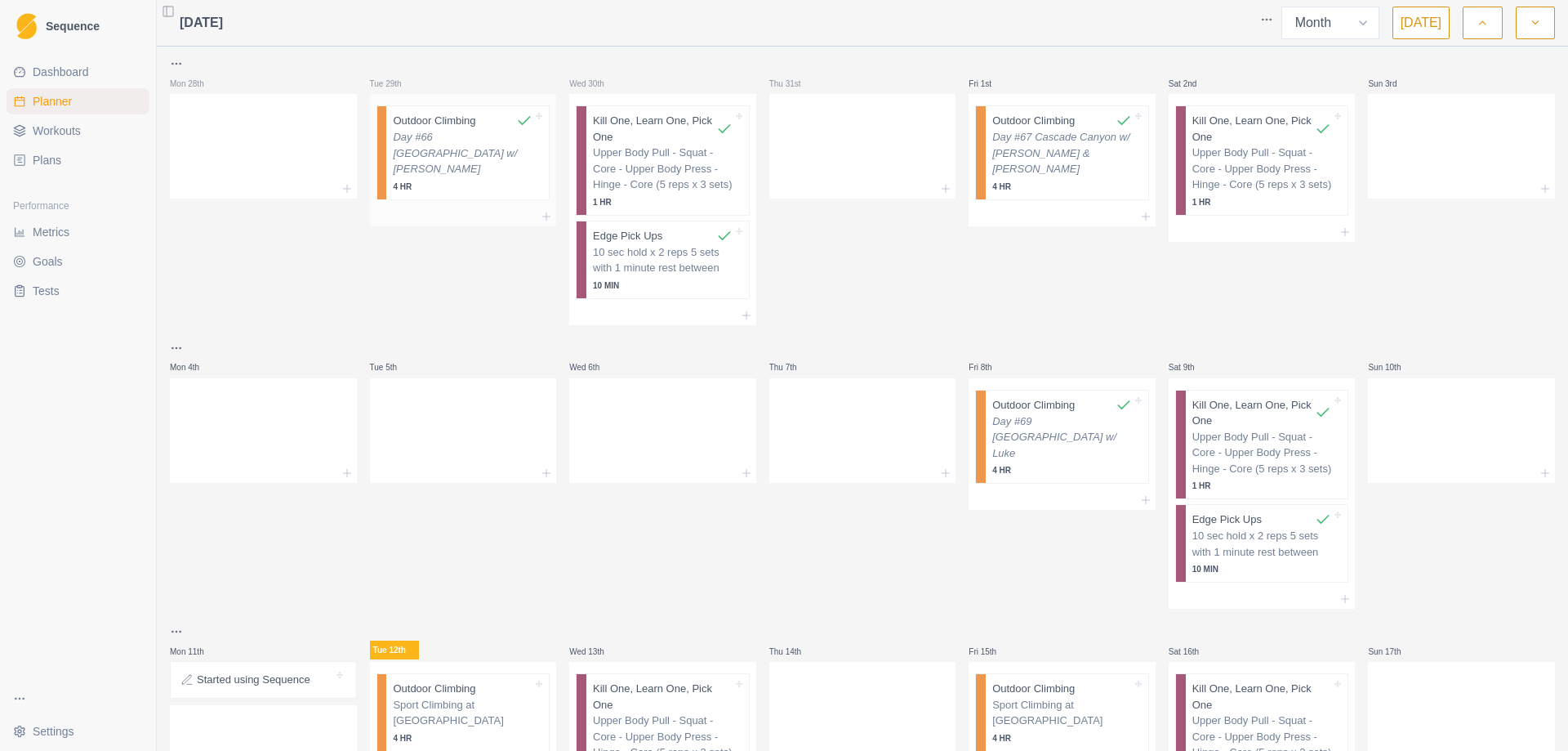
click at [453, 150] on p "Day #66 [GEOGRAPHIC_DATA] w/ [PERSON_NAME]" at bounding box center [462, 153] width 140 height 48
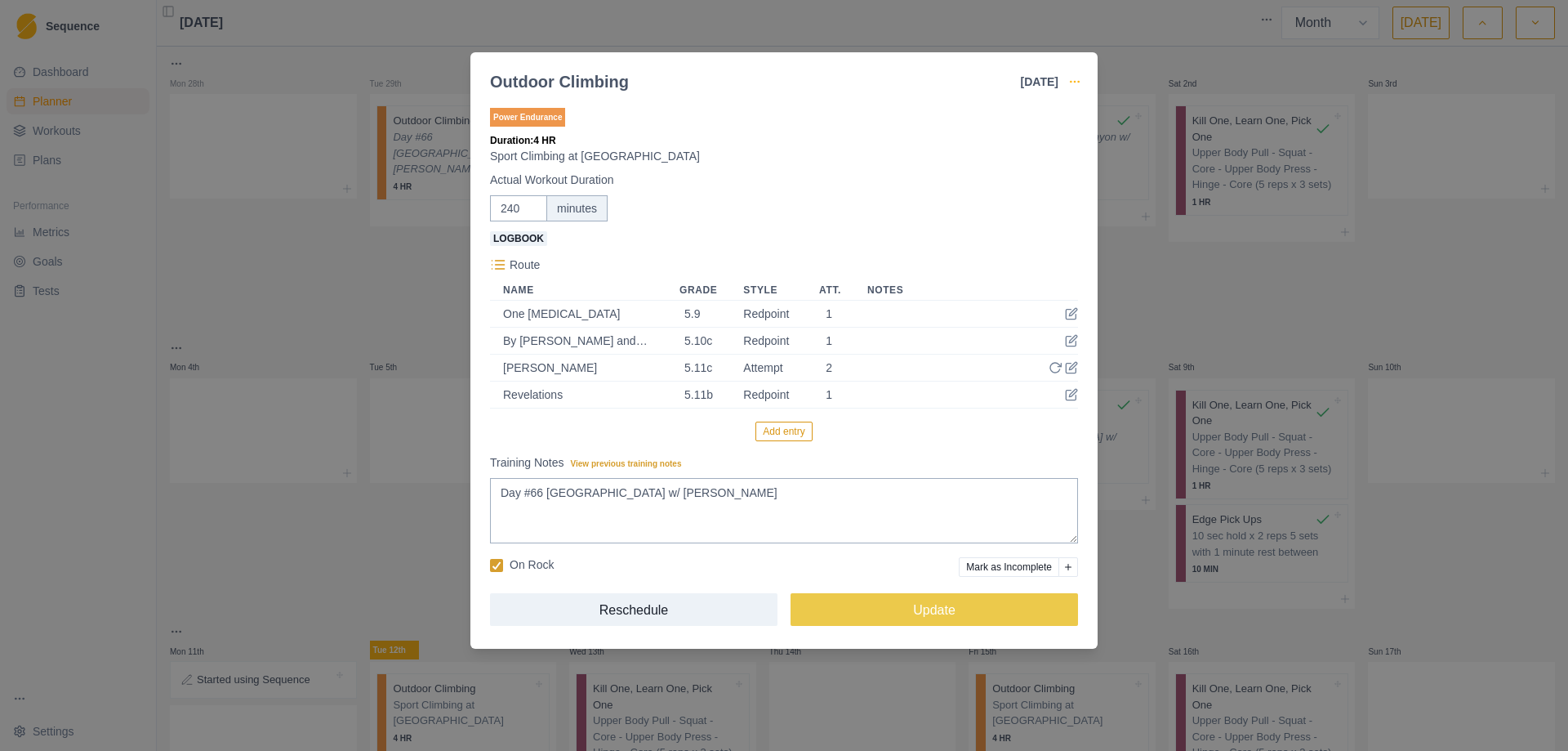
click at [1072, 82] on icon "button" at bounding box center [1074, 81] width 13 height 13
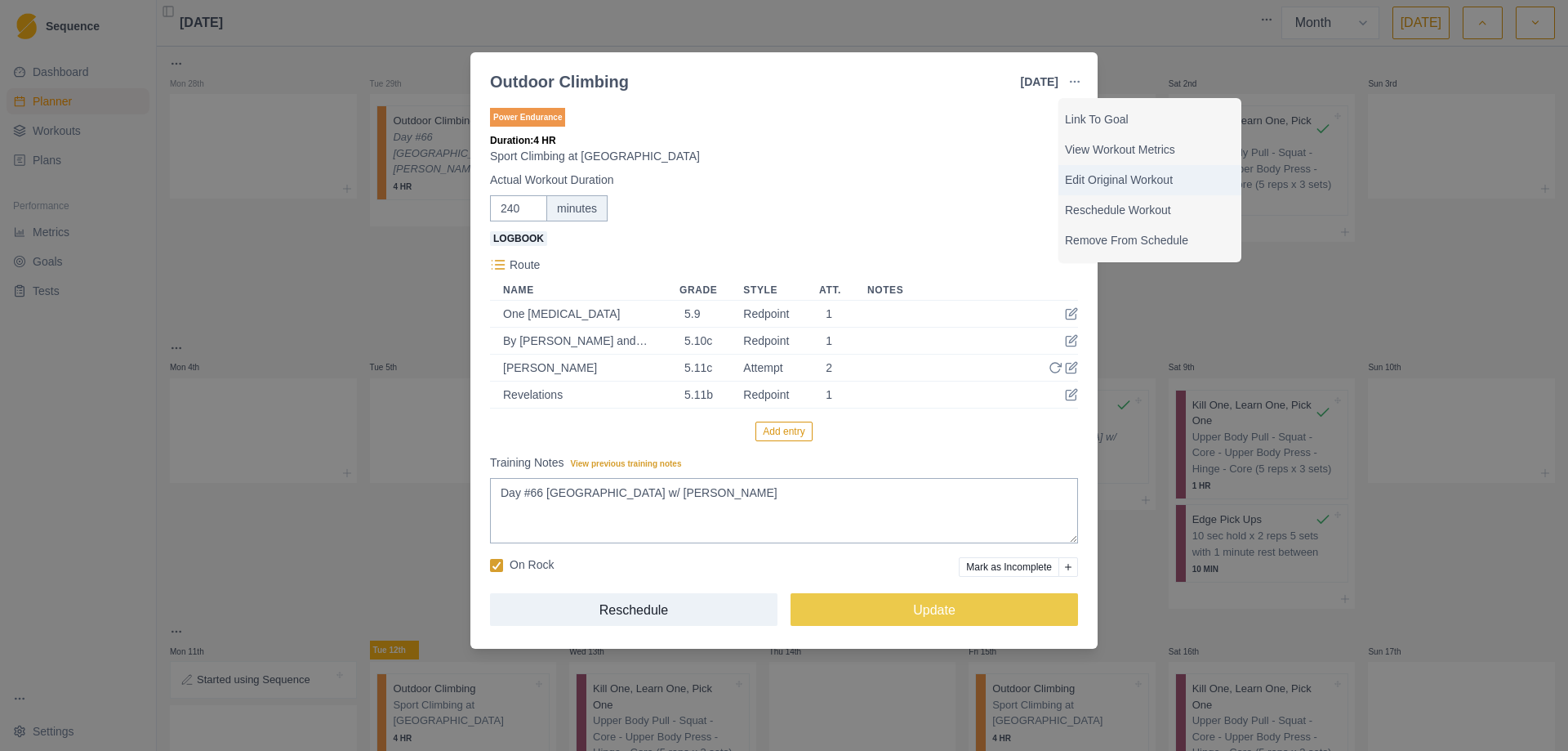
click at [1126, 179] on p "Edit Original Workout" at bounding box center [1150, 180] width 170 height 17
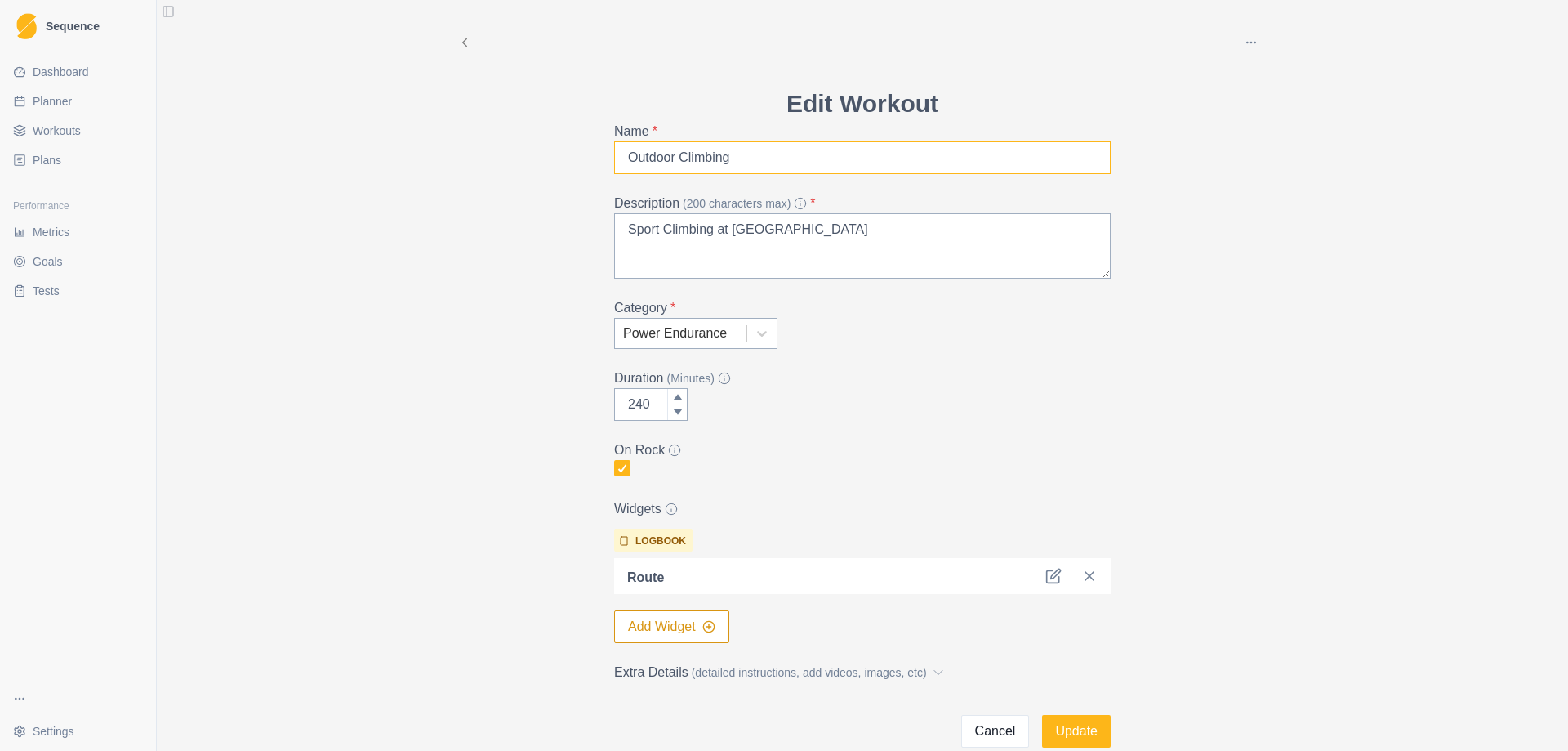
click at [692, 163] on input "Outdoor Climbing" at bounding box center [862, 157] width 496 height 33
type input "Outdoor Sport"
click at [1069, 730] on button "Update" at bounding box center [1076, 731] width 69 height 33
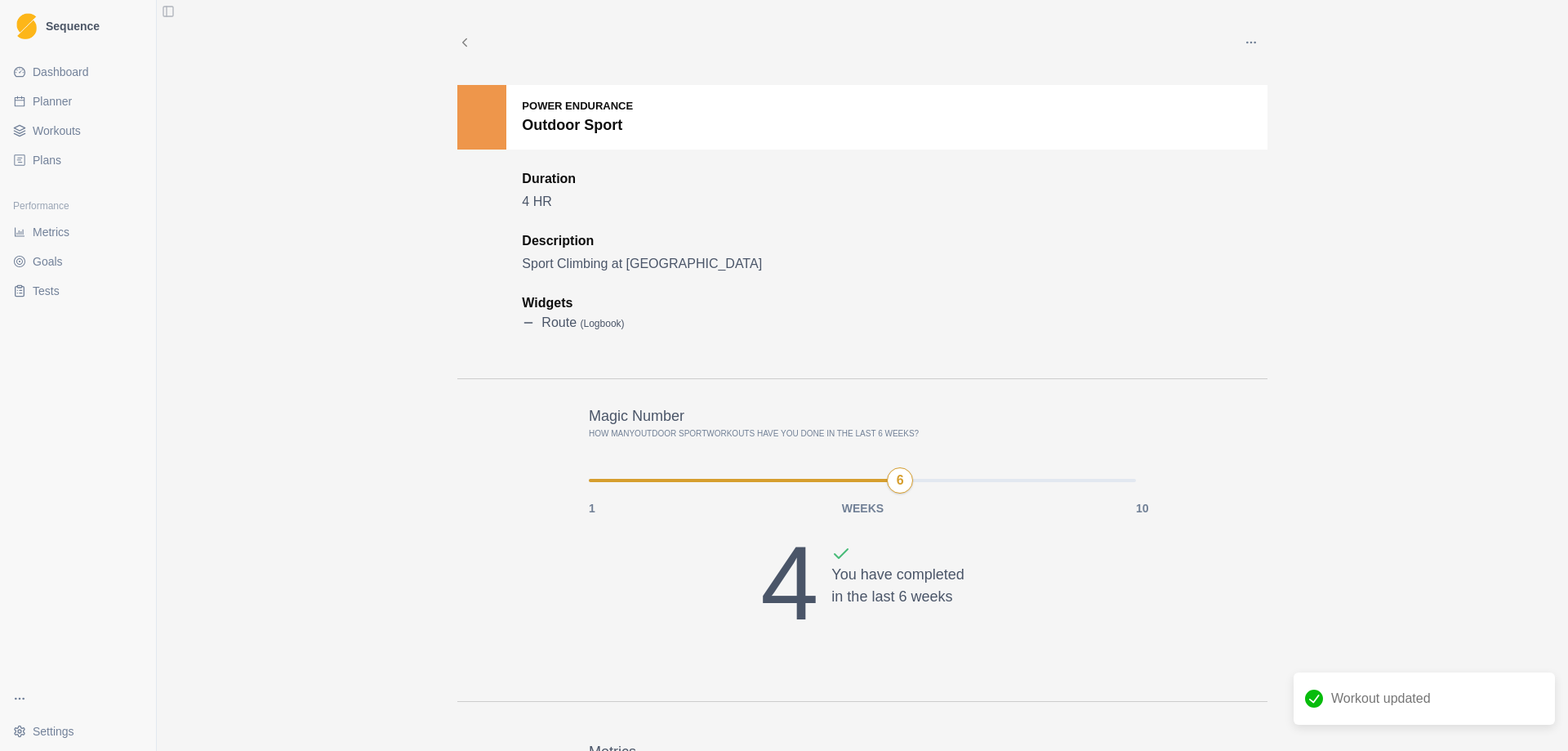
click at [67, 131] on span "Workouts" at bounding box center [57, 131] width 48 height 16
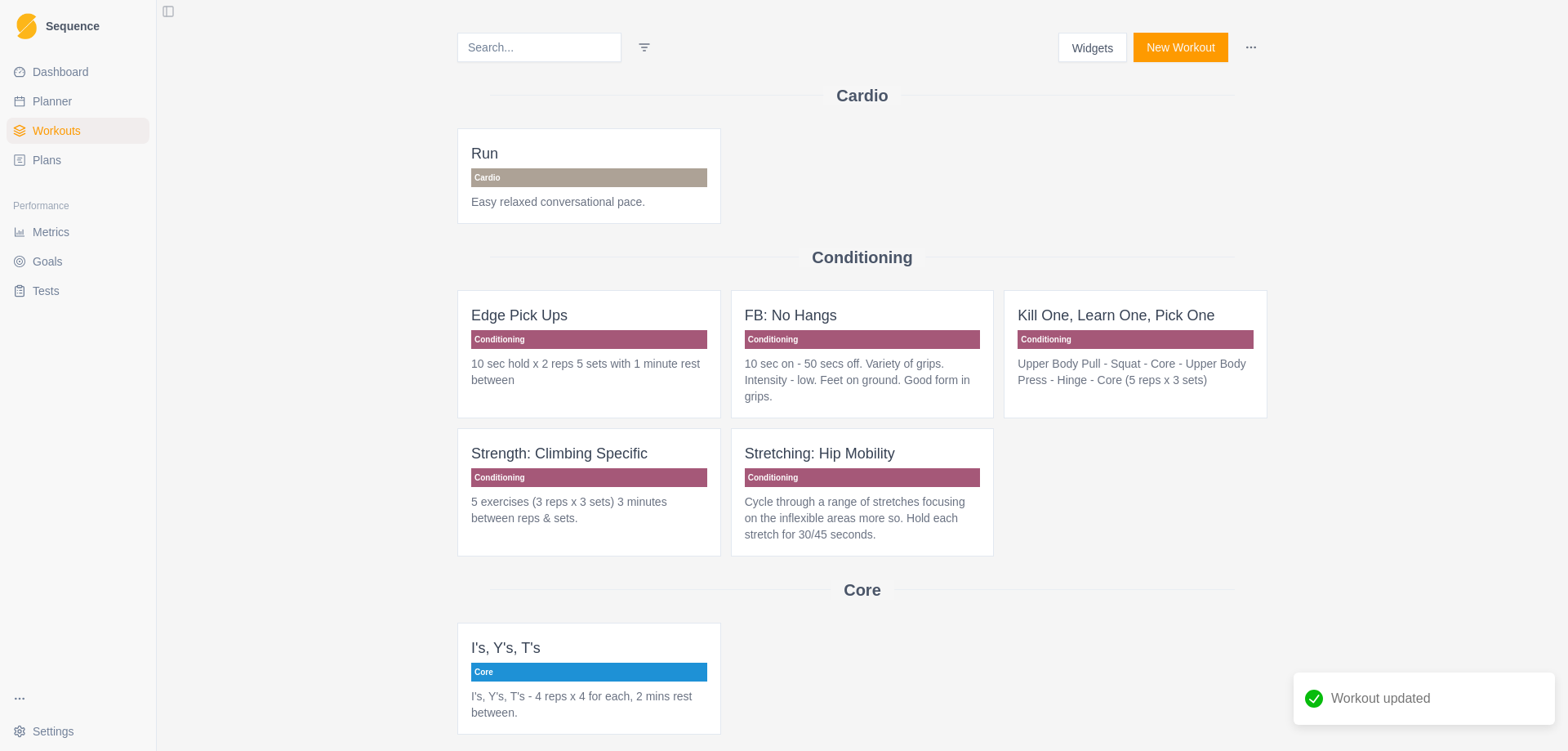
click at [1188, 50] on button "New Workout" at bounding box center [1181, 47] width 94 height 29
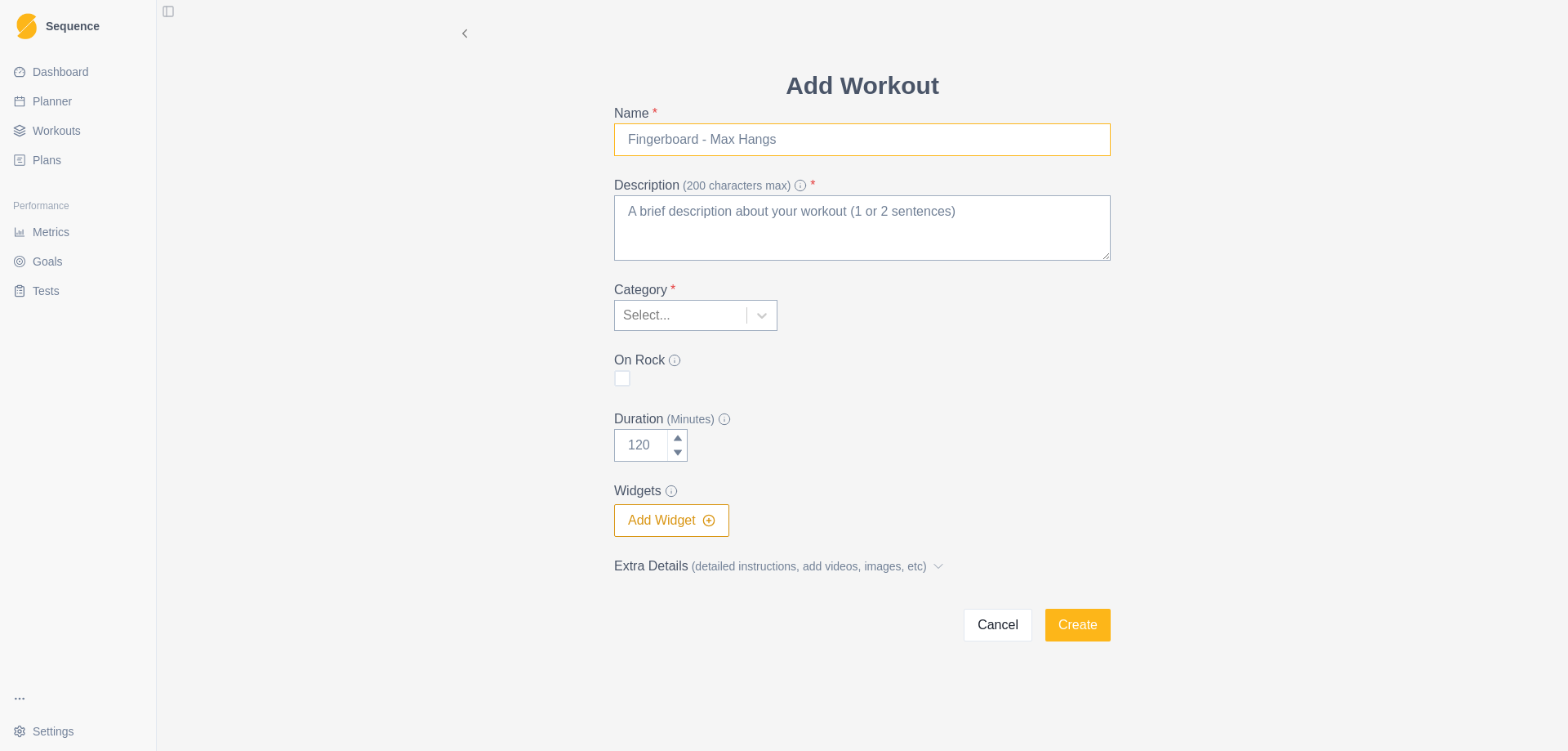
click at [733, 145] on input "Name *" at bounding box center [862, 140] width 496 height 33
type input "Outdoor Trad"
click at [1012, 623] on button "Cancel" at bounding box center [998, 625] width 69 height 33
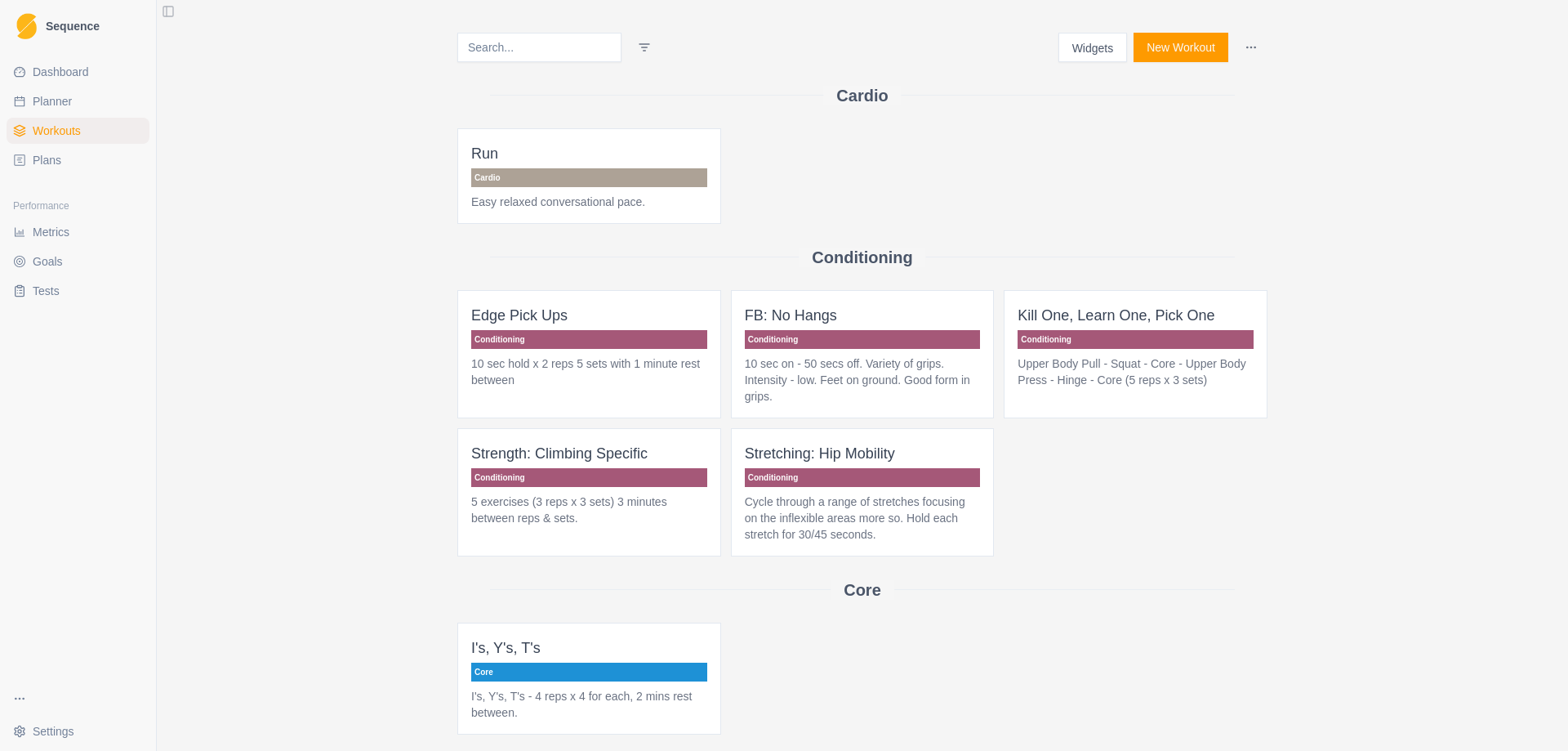
click at [46, 102] on span "Planner" at bounding box center [52, 101] width 40 height 16
select select "month"
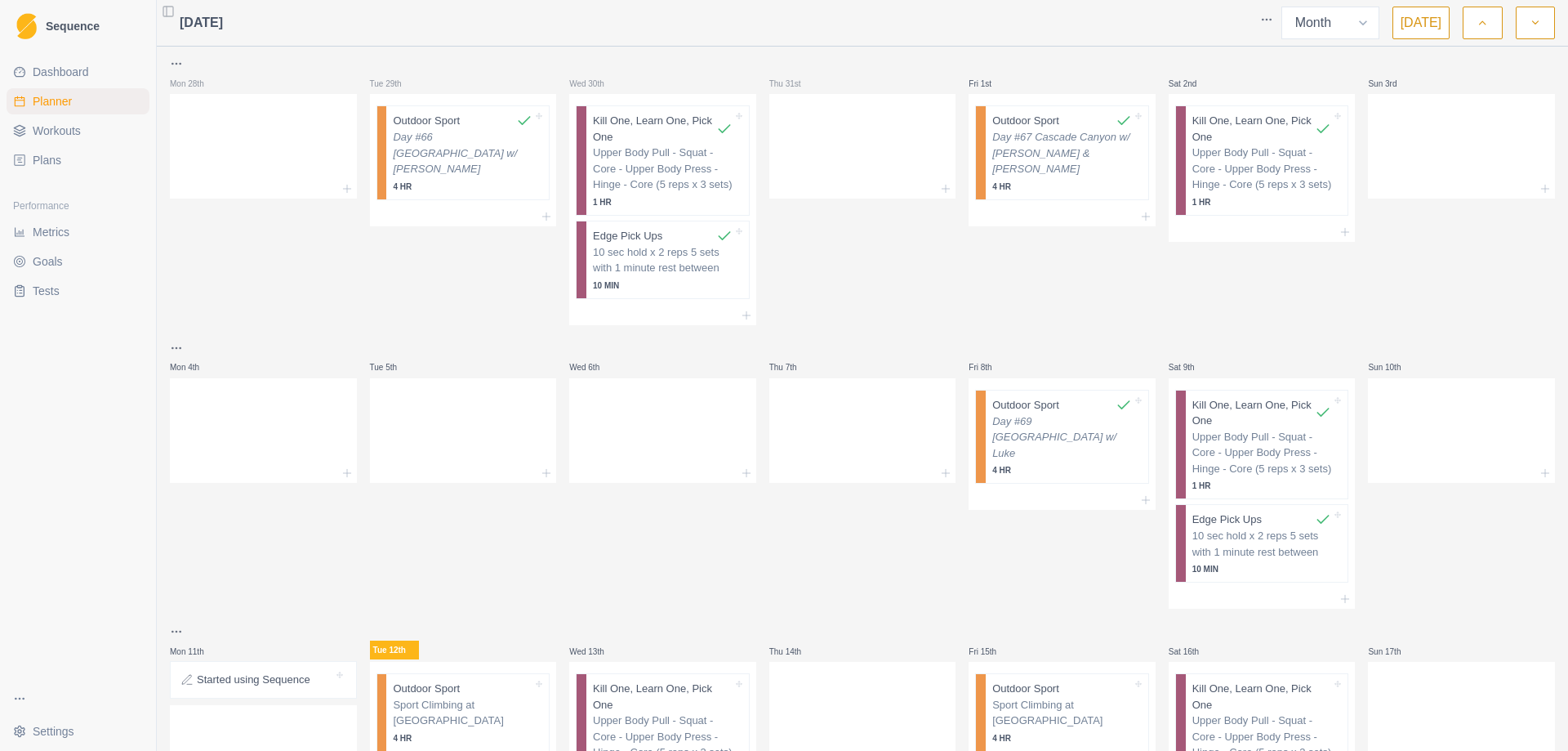
click at [61, 126] on span "Workouts" at bounding box center [57, 131] width 48 height 16
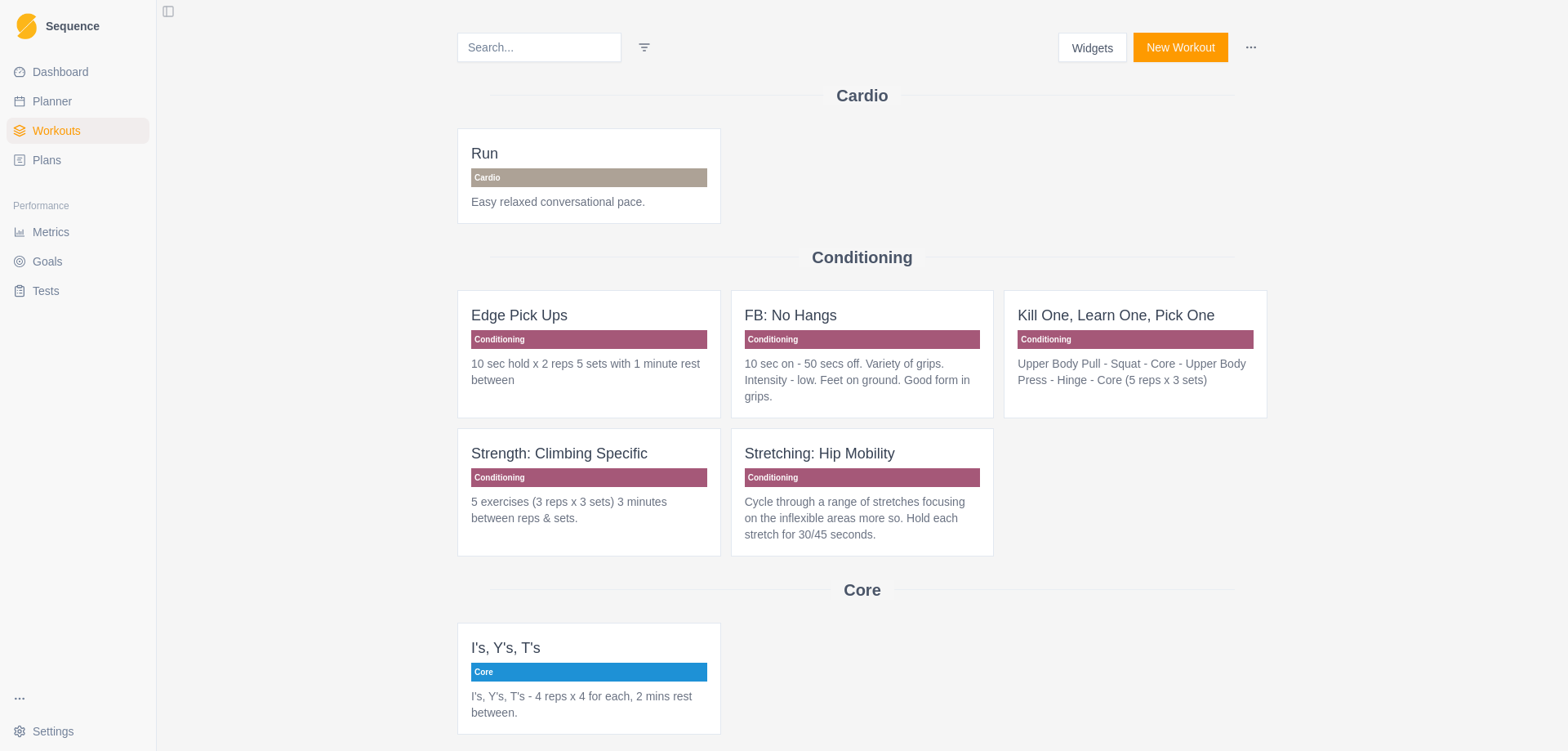
click at [1160, 50] on button "New Workout" at bounding box center [1181, 47] width 94 height 29
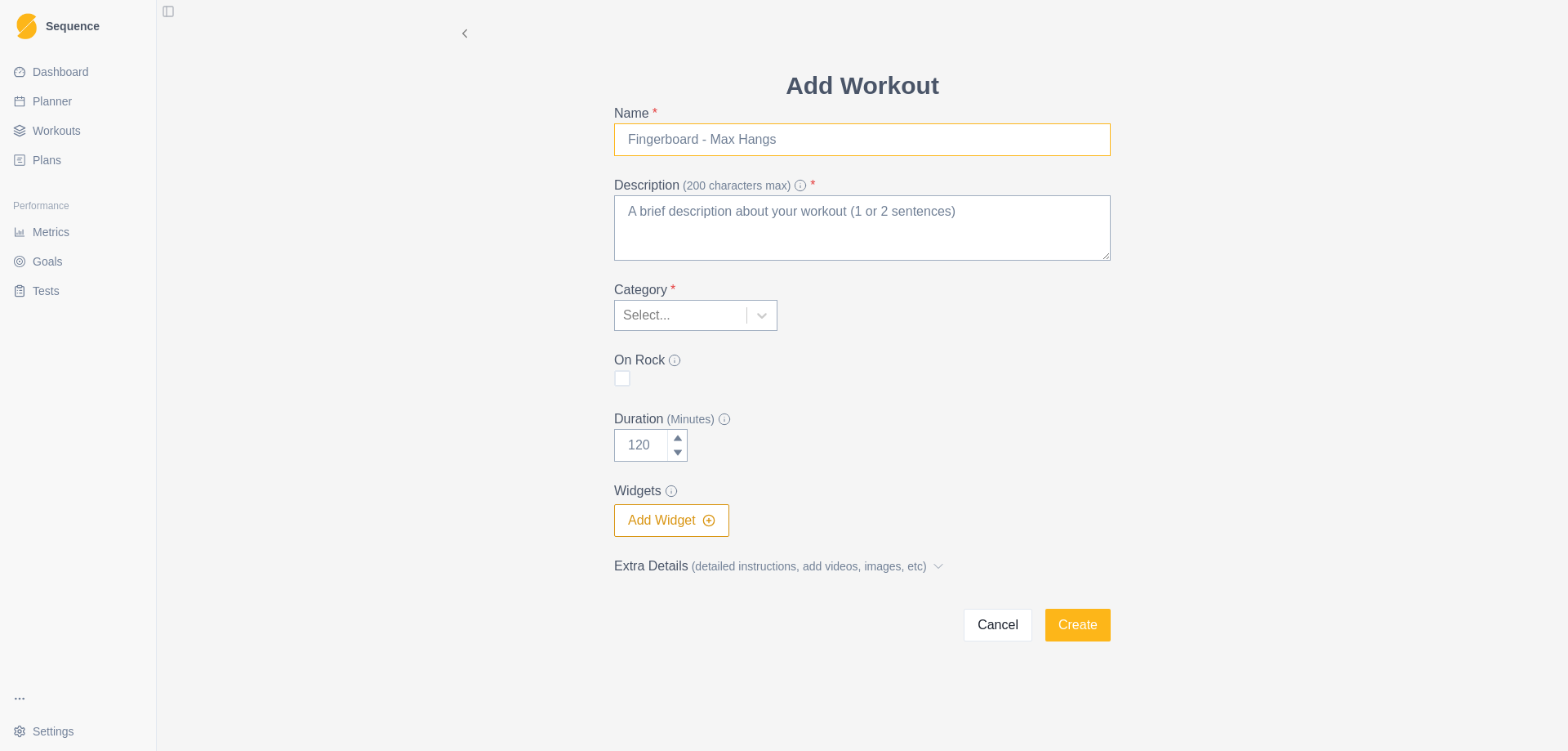
click at [707, 150] on input "Name *" at bounding box center [862, 140] width 496 height 33
type input "Outdoor Trad"
click at [698, 248] on textarea "Description (200 characters max) *" at bounding box center [862, 228] width 496 height 65
type textarea "Outdoor Trad Climbing"
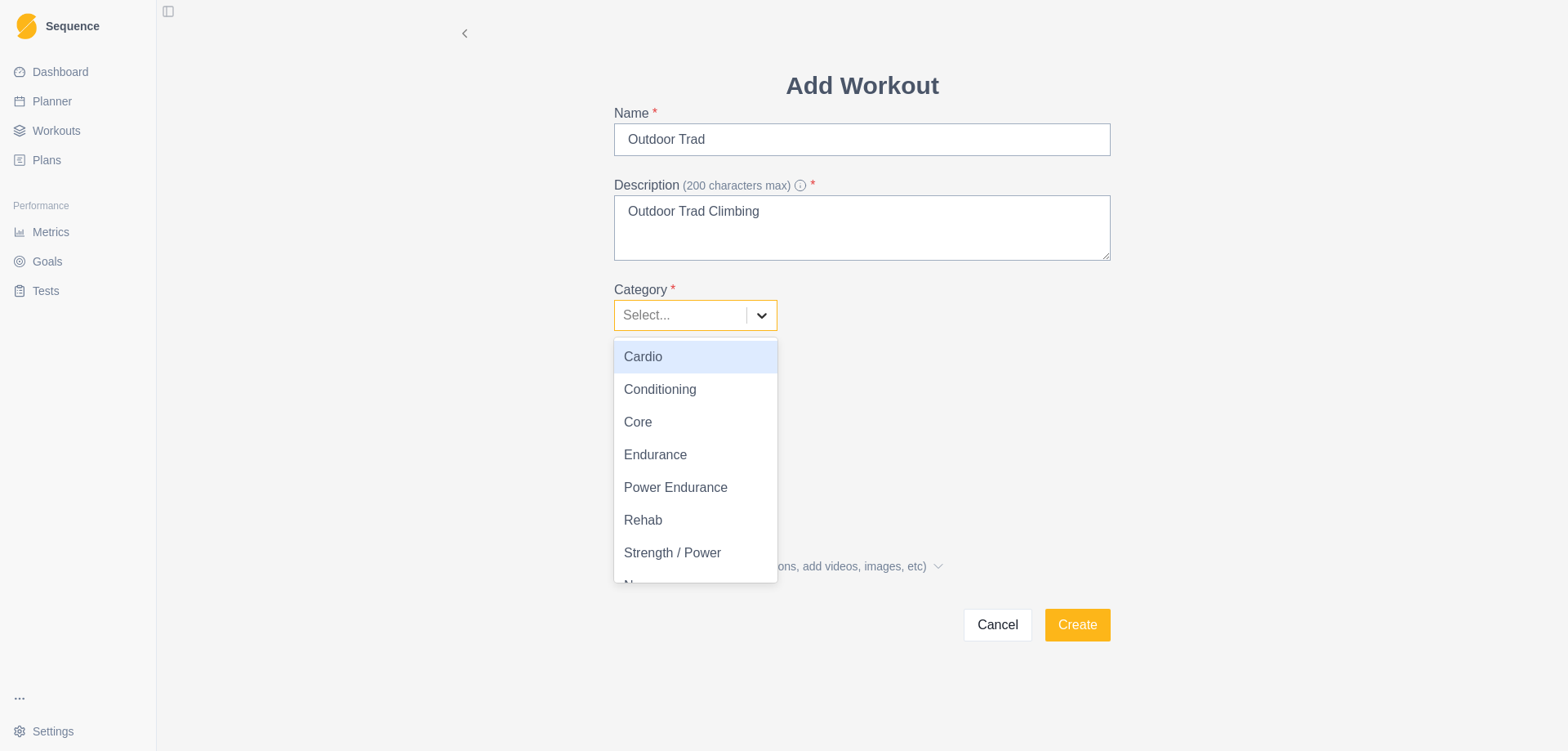
click at [769, 322] on icon at bounding box center [762, 315] width 16 height 16
click at [706, 449] on div "Endurance" at bounding box center [696, 455] width 163 height 33
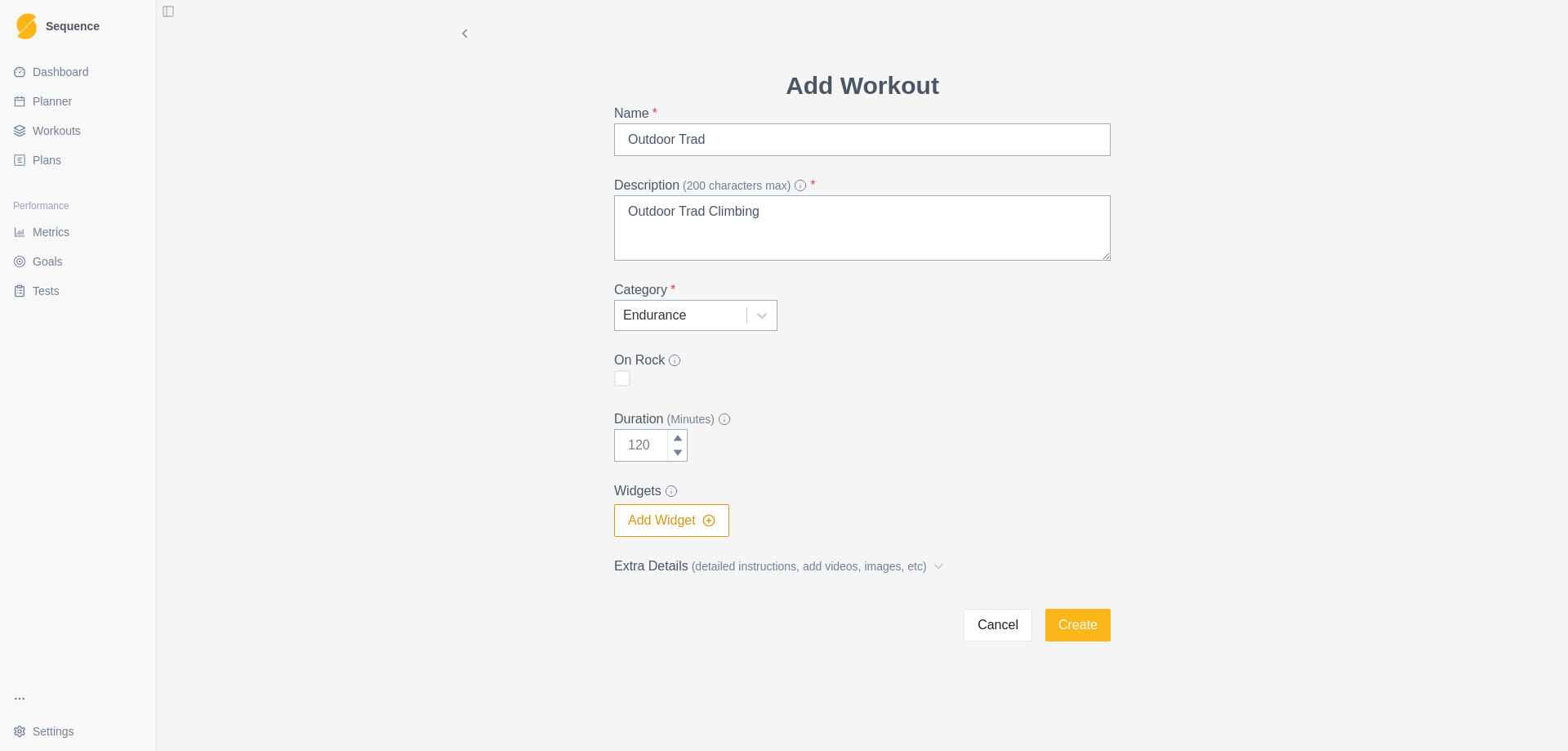
click at [838, 444] on div "Duration (Minutes)" at bounding box center [862, 435] width 496 height 52
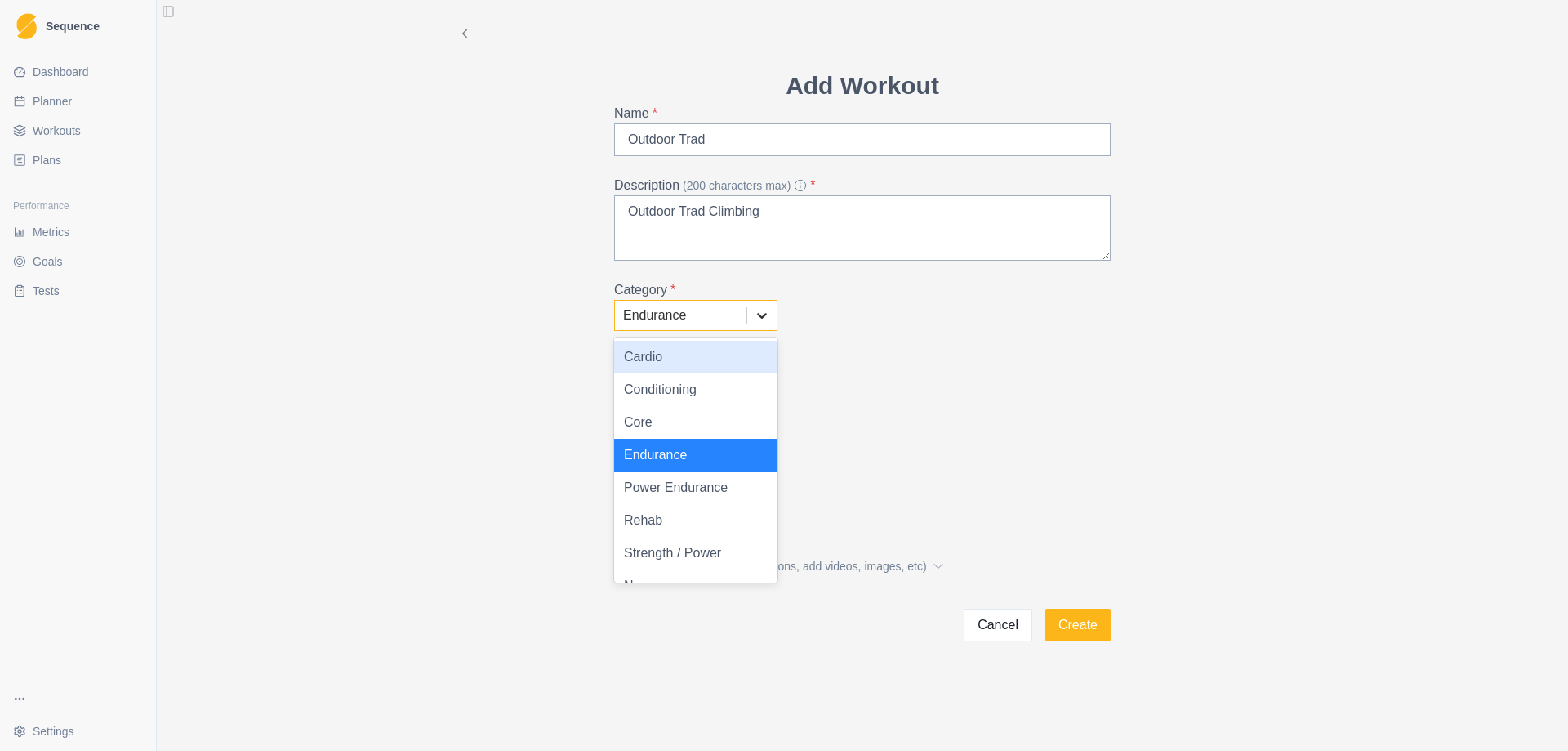
click at [765, 317] on icon at bounding box center [762, 315] width 16 height 16
click at [658, 456] on div "Endurance" at bounding box center [696, 455] width 163 height 33
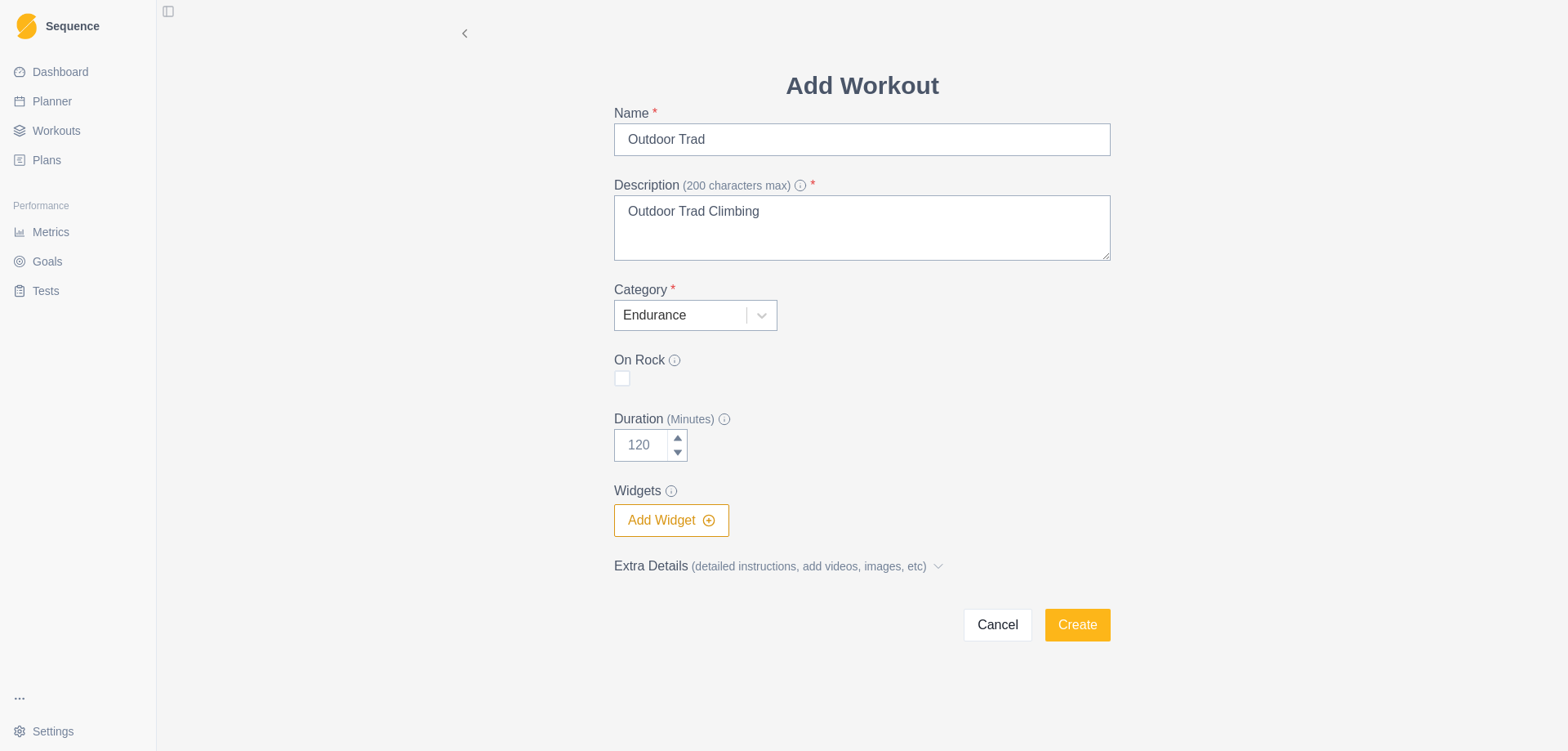
click at [621, 381] on span at bounding box center [622, 378] width 16 height 16
click at [614, 379] on input "checkbox" at bounding box center [613, 378] width 1 height 1
checkbox input "true"
click at [1072, 624] on button "Create" at bounding box center [1078, 625] width 65 height 33
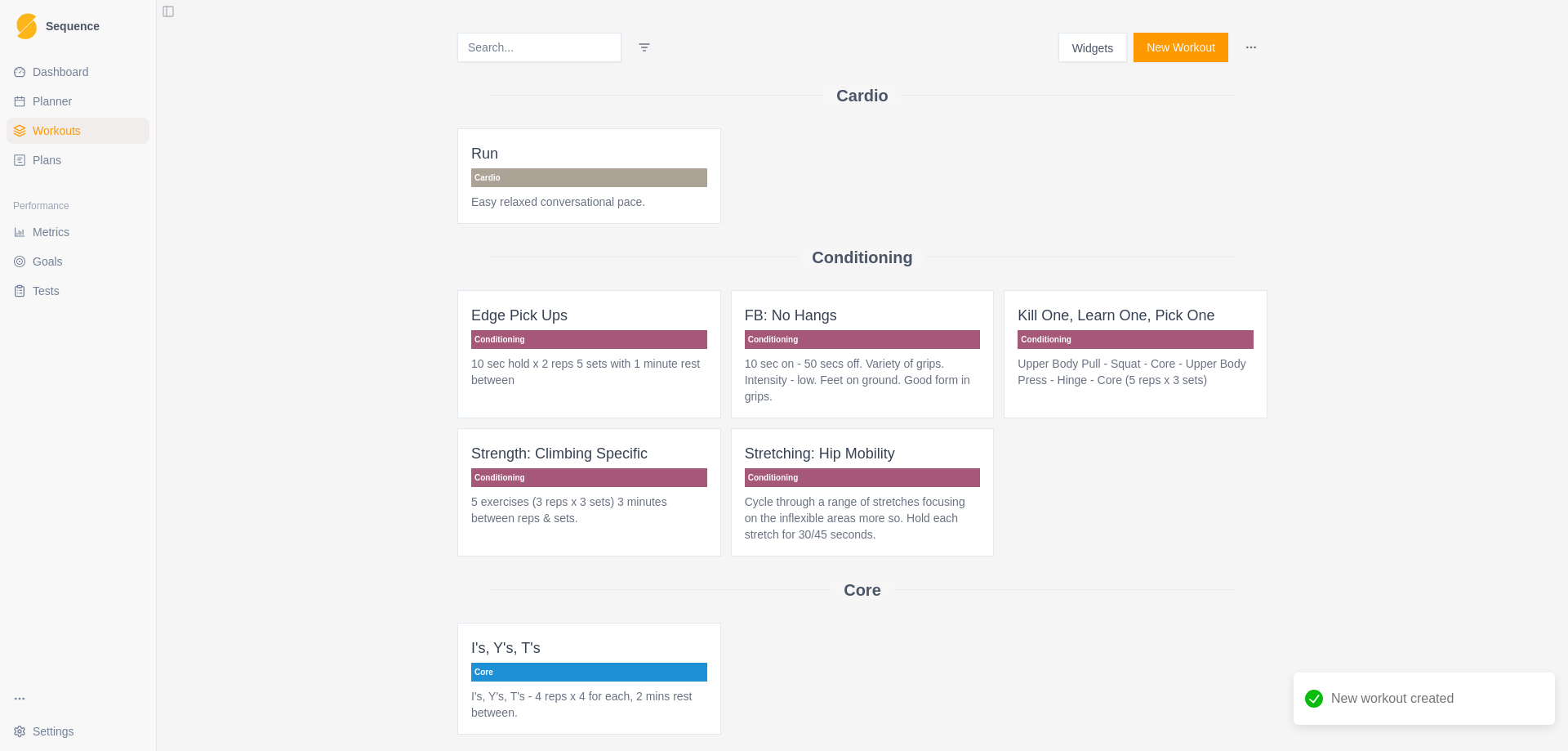
click at [72, 109] on link "Planner" at bounding box center [78, 101] width 143 height 26
select select "month"
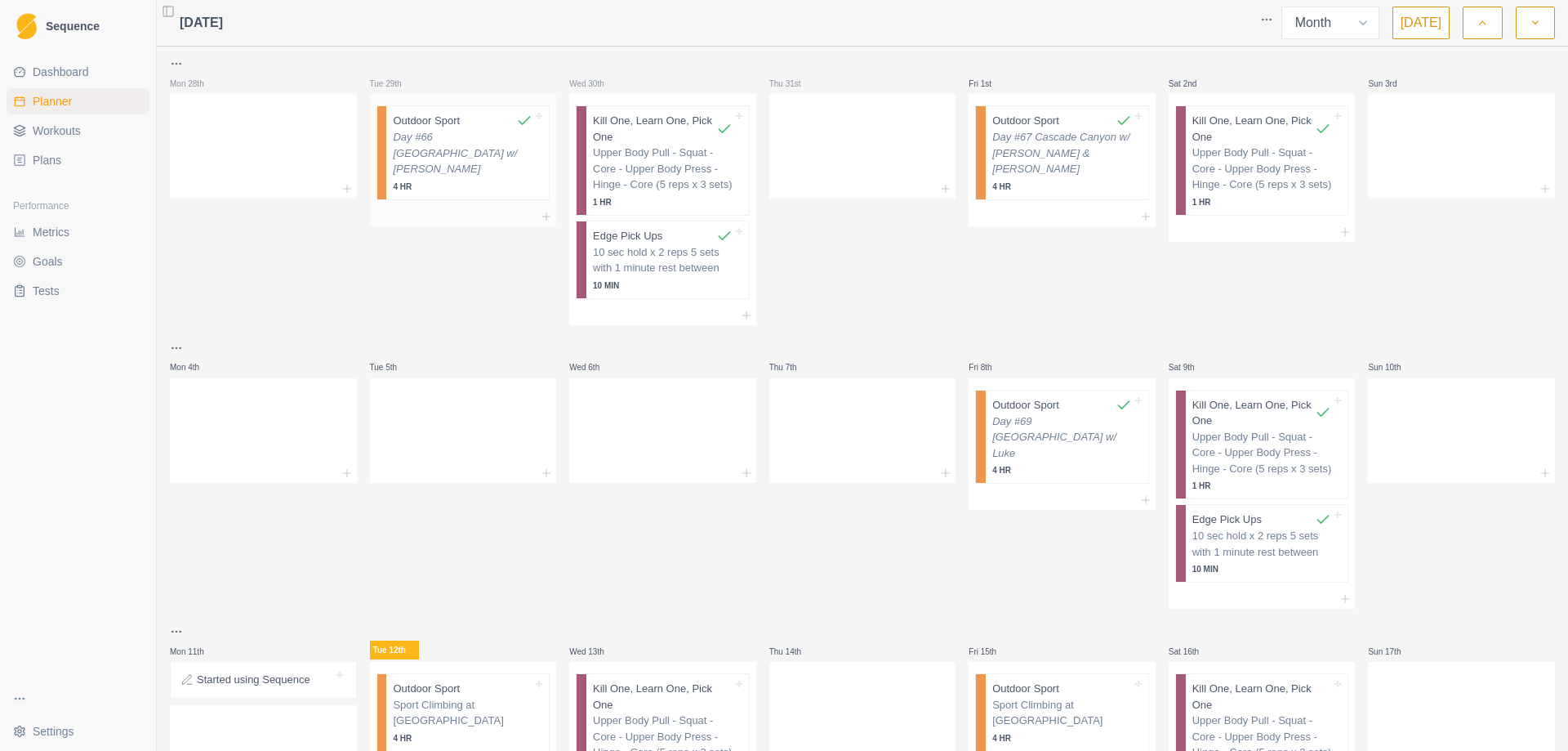
click at [456, 151] on p "Day #66 [GEOGRAPHIC_DATA] w/ [PERSON_NAME]" at bounding box center [462, 153] width 140 height 48
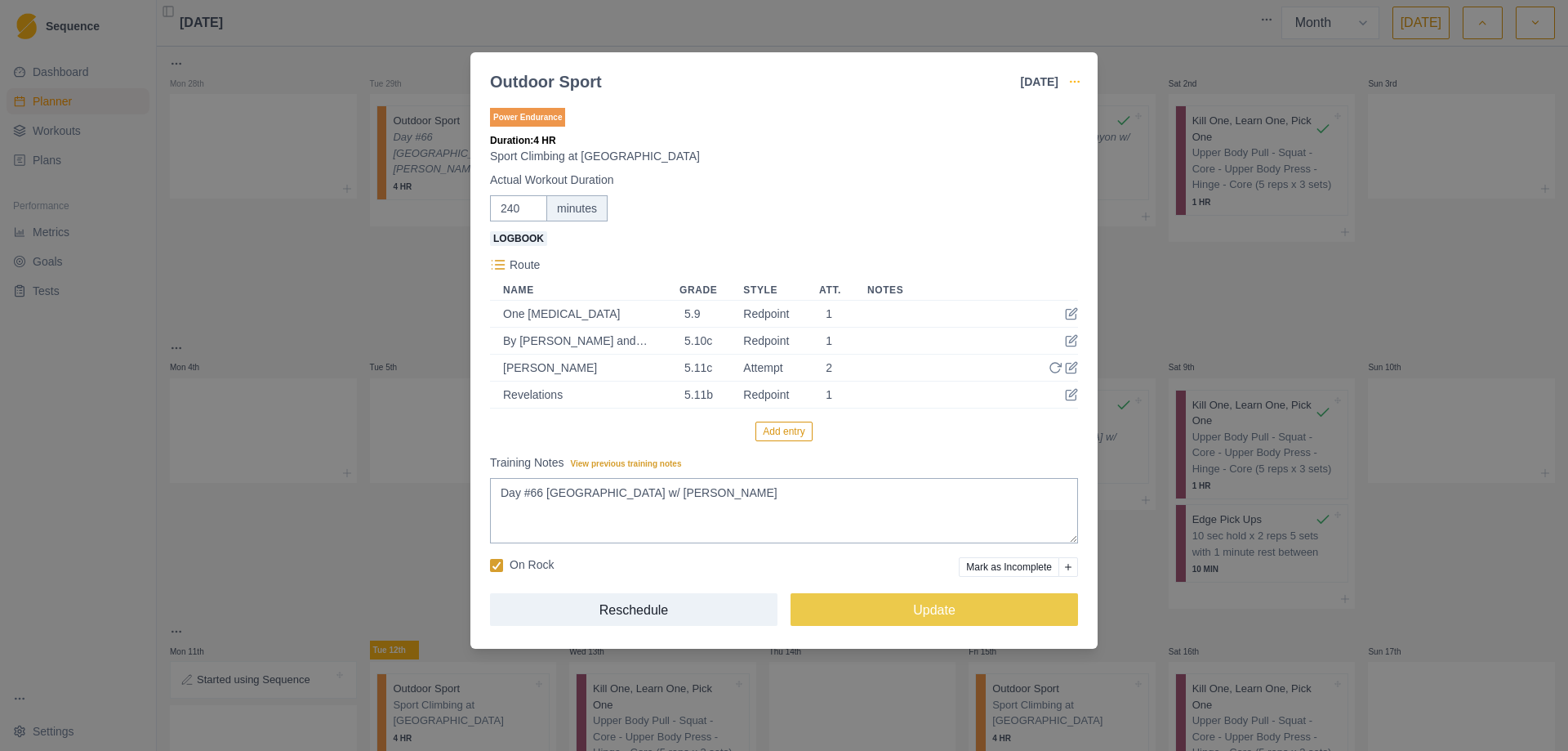
click at [1073, 81] on icon "button" at bounding box center [1074, 81] width 13 height 13
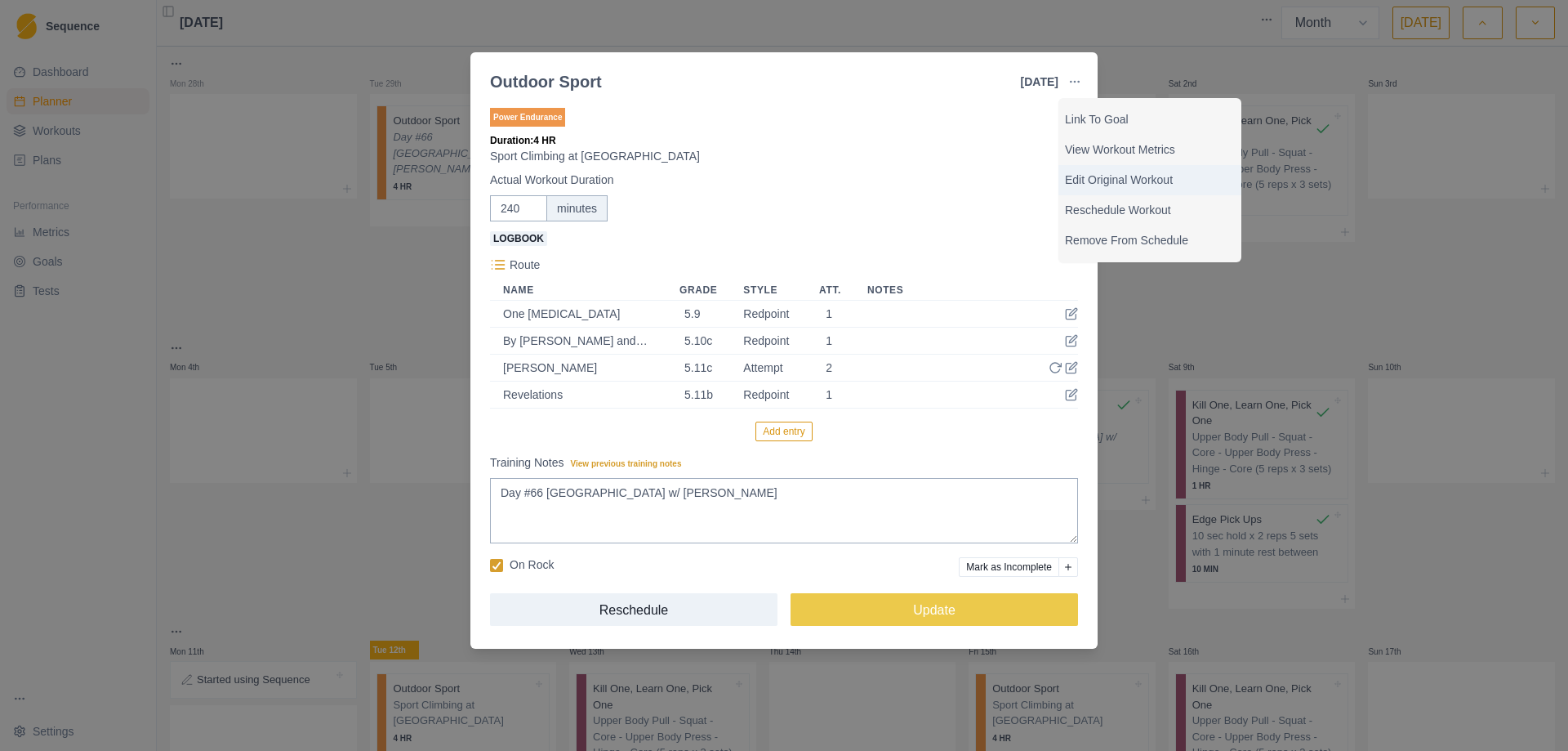
click at [1121, 180] on p "Edit Original Workout" at bounding box center [1150, 180] width 170 height 17
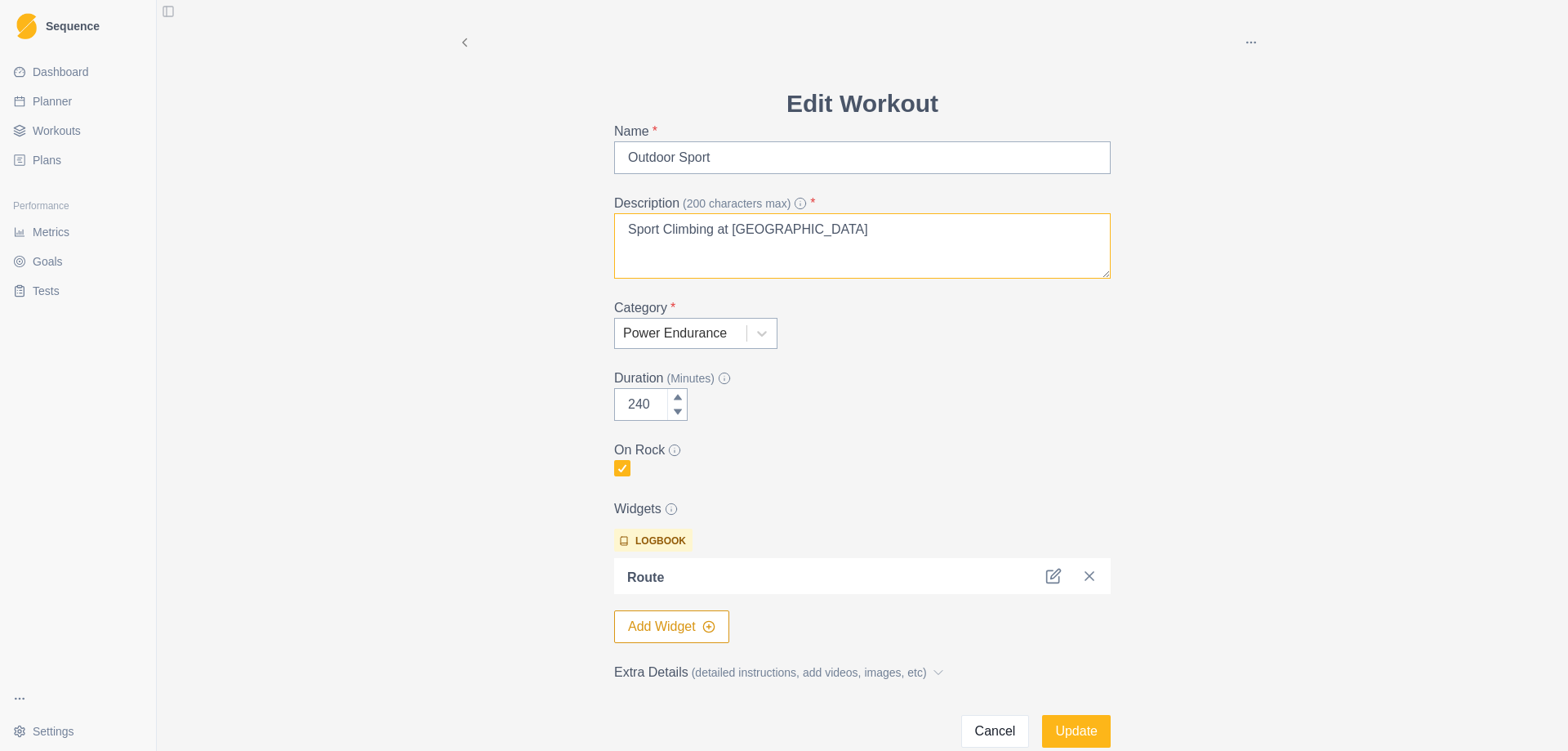
click at [839, 233] on textarea "Sport Climbing at [GEOGRAPHIC_DATA]" at bounding box center [862, 246] width 496 height 65
type textarea "Outdoor Sport Climbing"
click at [1073, 738] on button "Update" at bounding box center [1076, 731] width 69 height 33
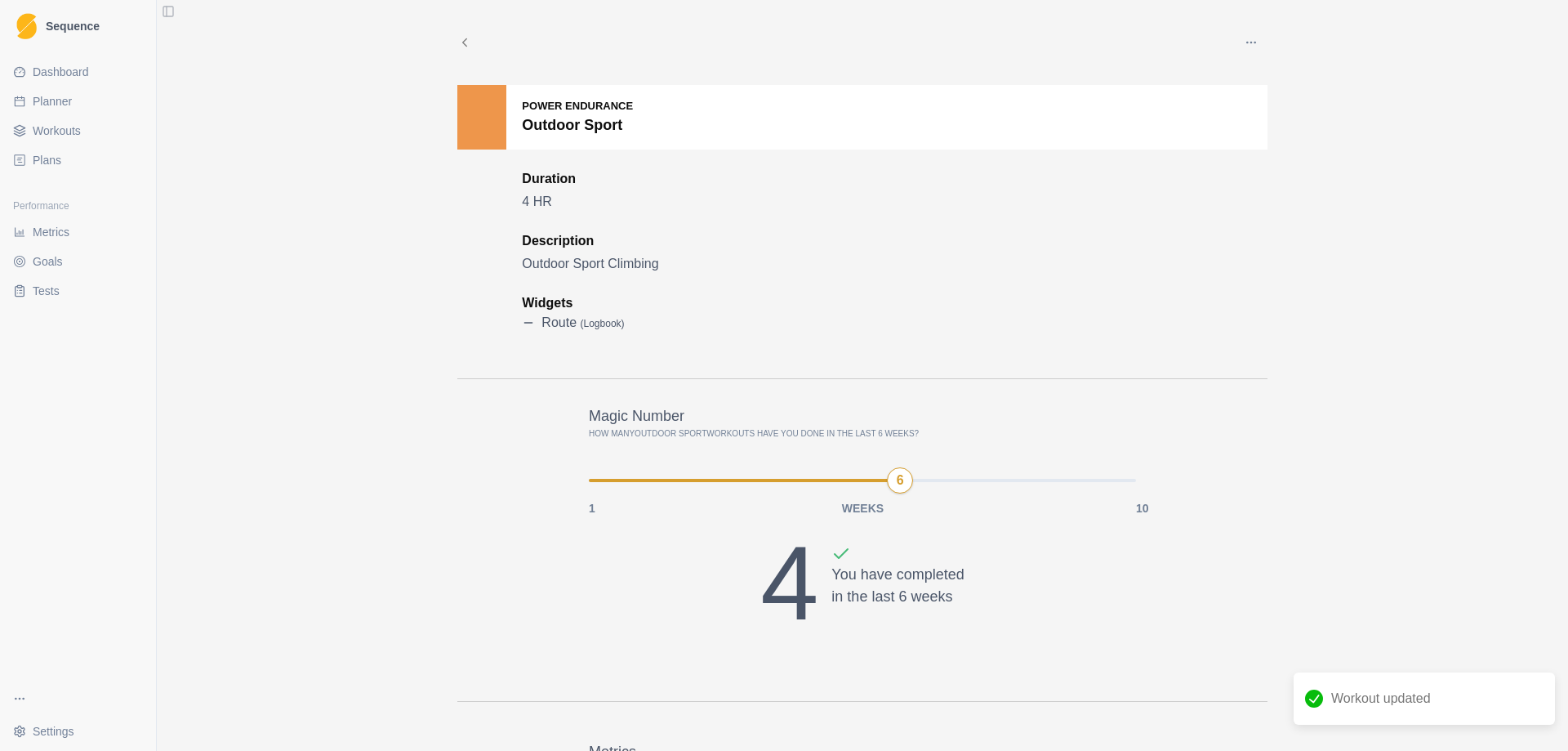
click at [62, 95] on span "Planner" at bounding box center [52, 101] width 40 height 16
select select "month"
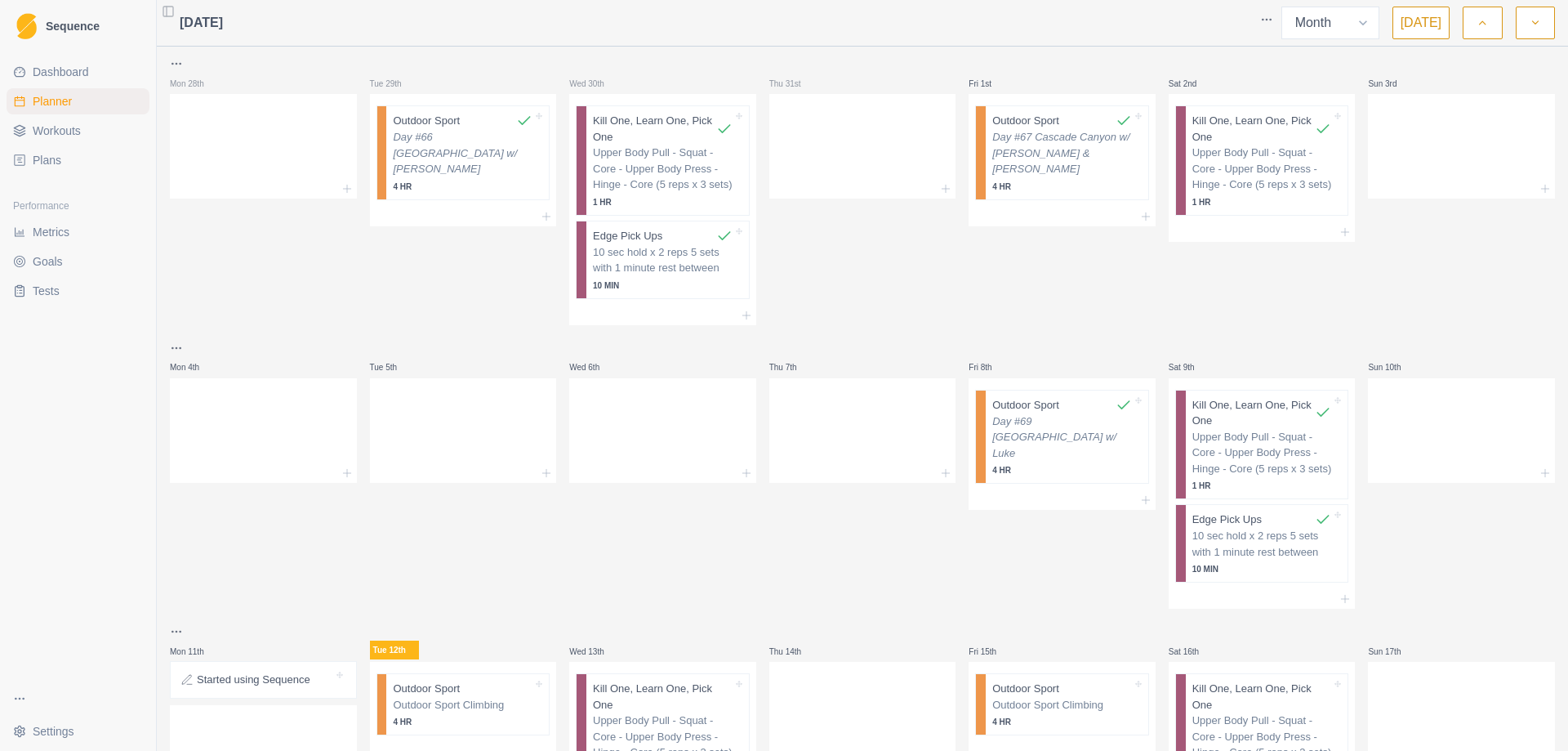
click at [94, 119] on link "Workouts" at bounding box center [78, 131] width 143 height 26
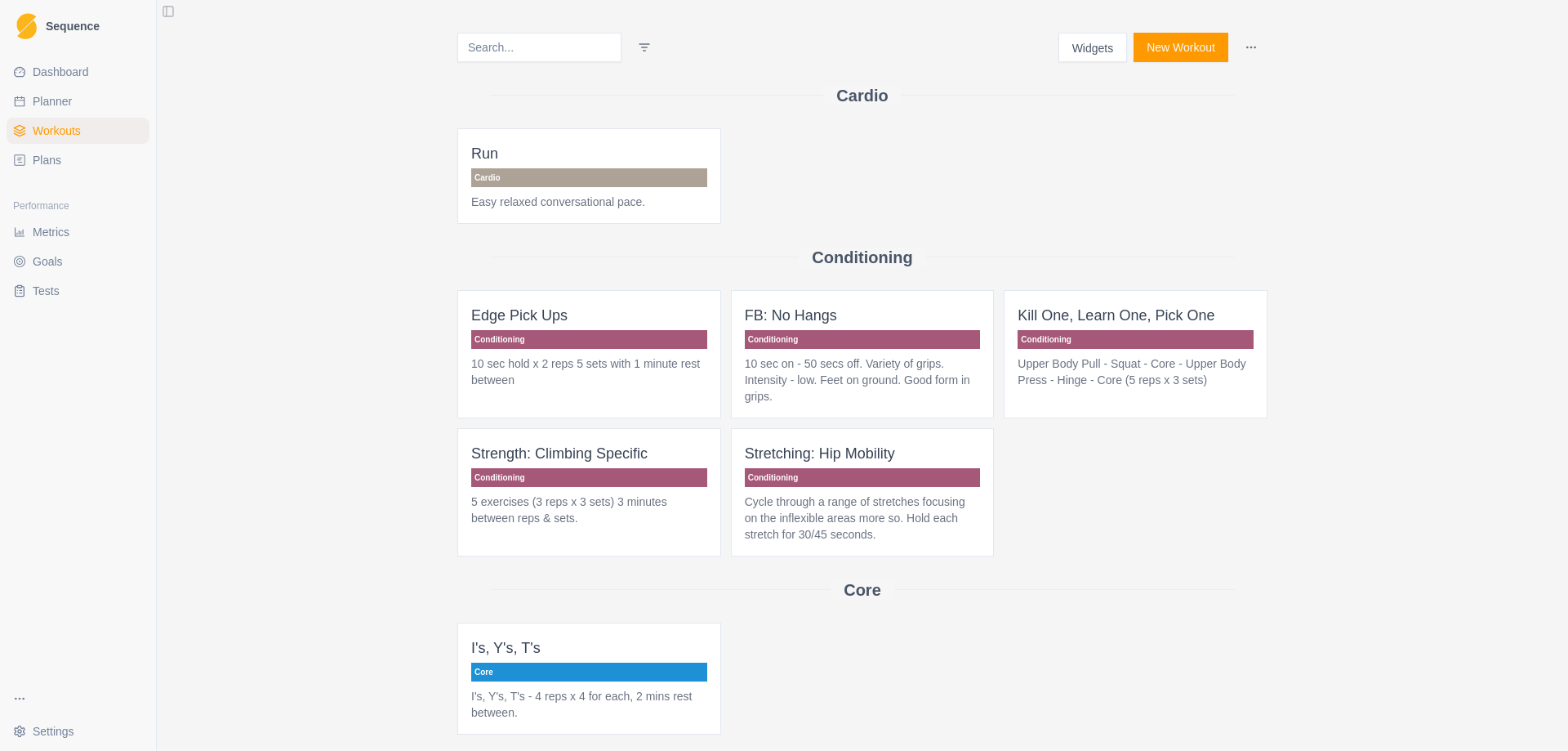
click at [1169, 52] on button "New Workout" at bounding box center [1181, 47] width 94 height 29
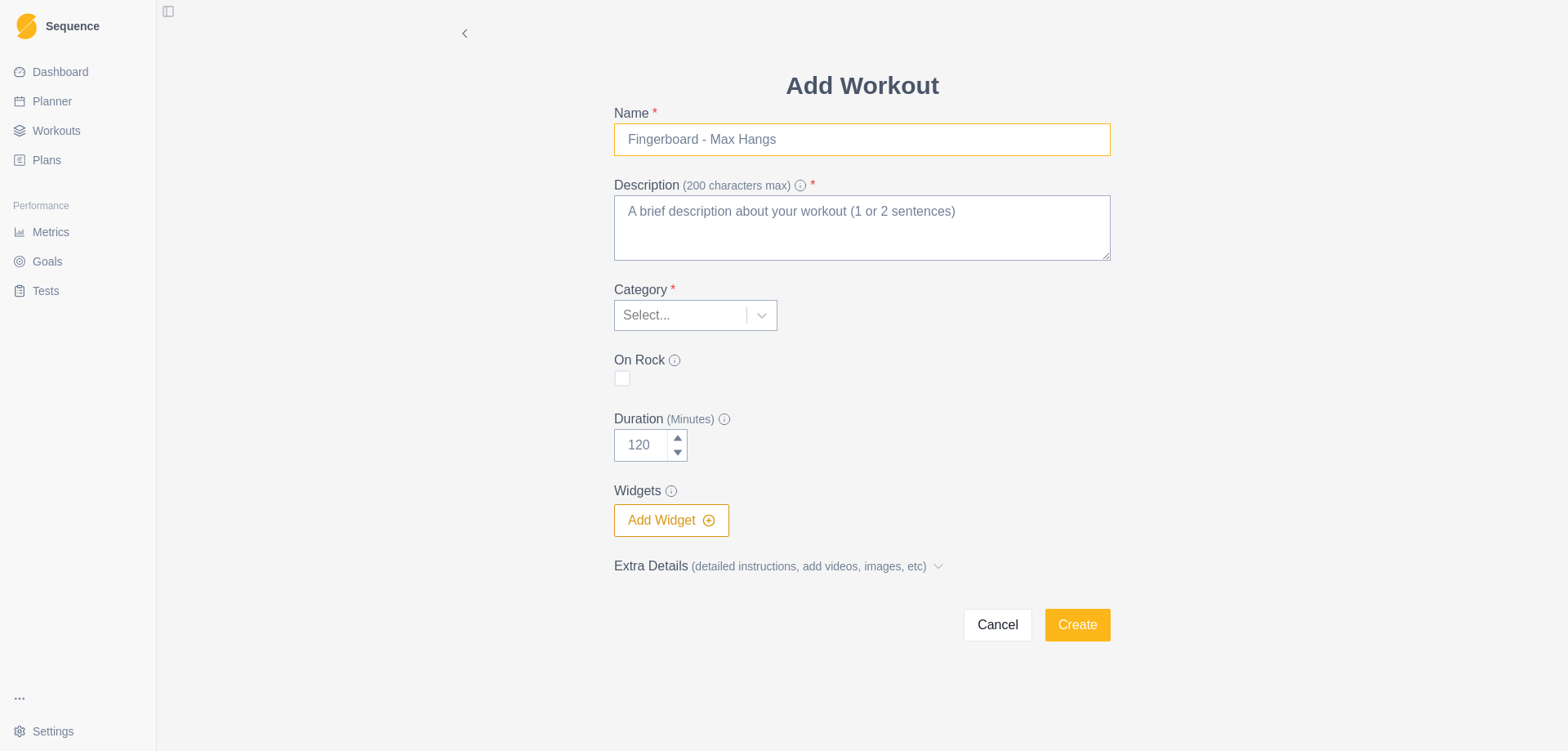
click at [722, 144] on input "Name *" at bounding box center [862, 140] width 496 height 33
click at [709, 226] on textarea "Description (200 characters max) *" at bounding box center [862, 228] width 496 height 65
click at [776, 136] on input "Route Development" at bounding box center [862, 140] width 496 height 33
type input "Route Maintenance"
click at [719, 212] on textarea "Description (200 characters max) *" at bounding box center [862, 228] width 496 height 65
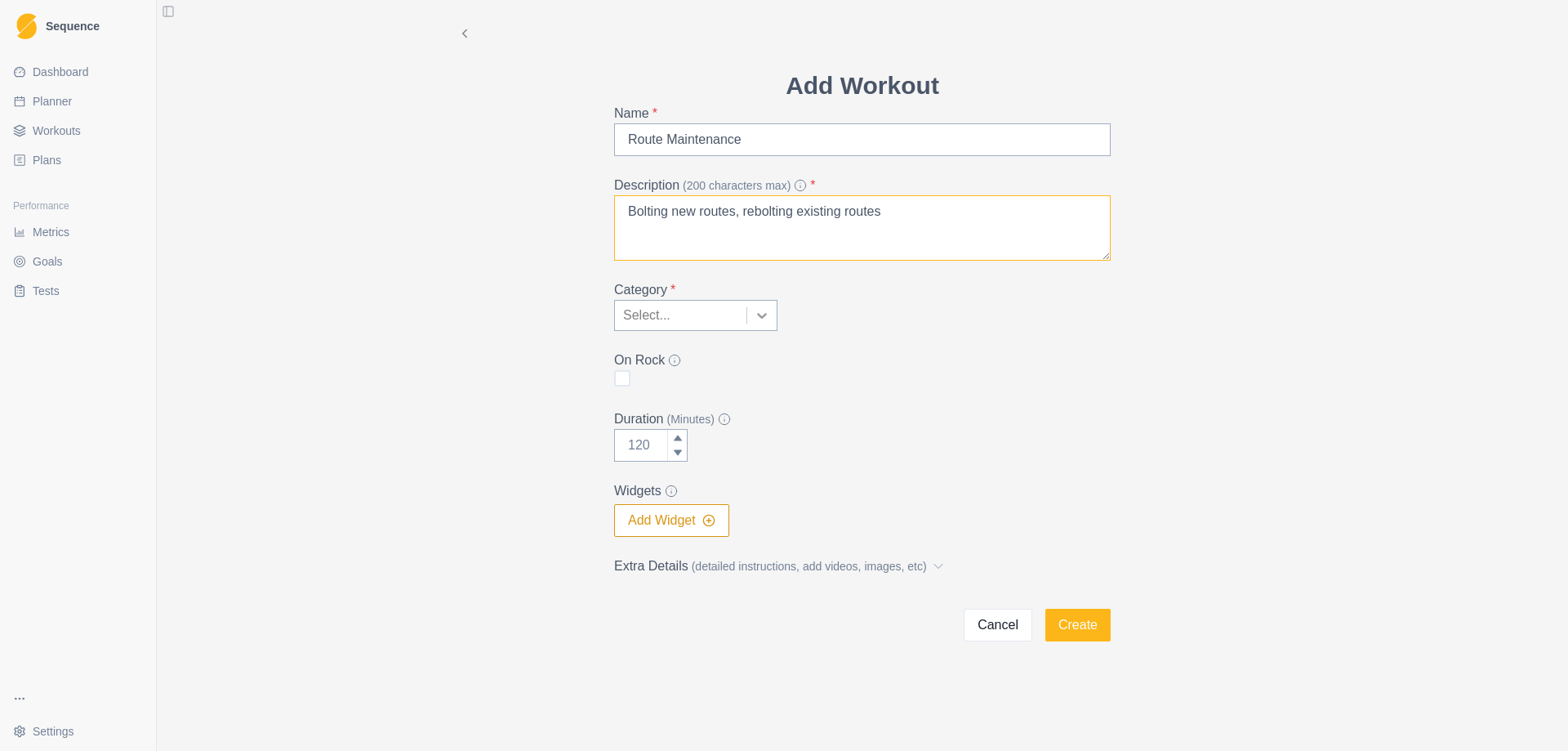
type textarea "Bolting new routes, rebolting existing routes"
click at [766, 321] on icon at bounding box center [762, 315] width 16 height 16
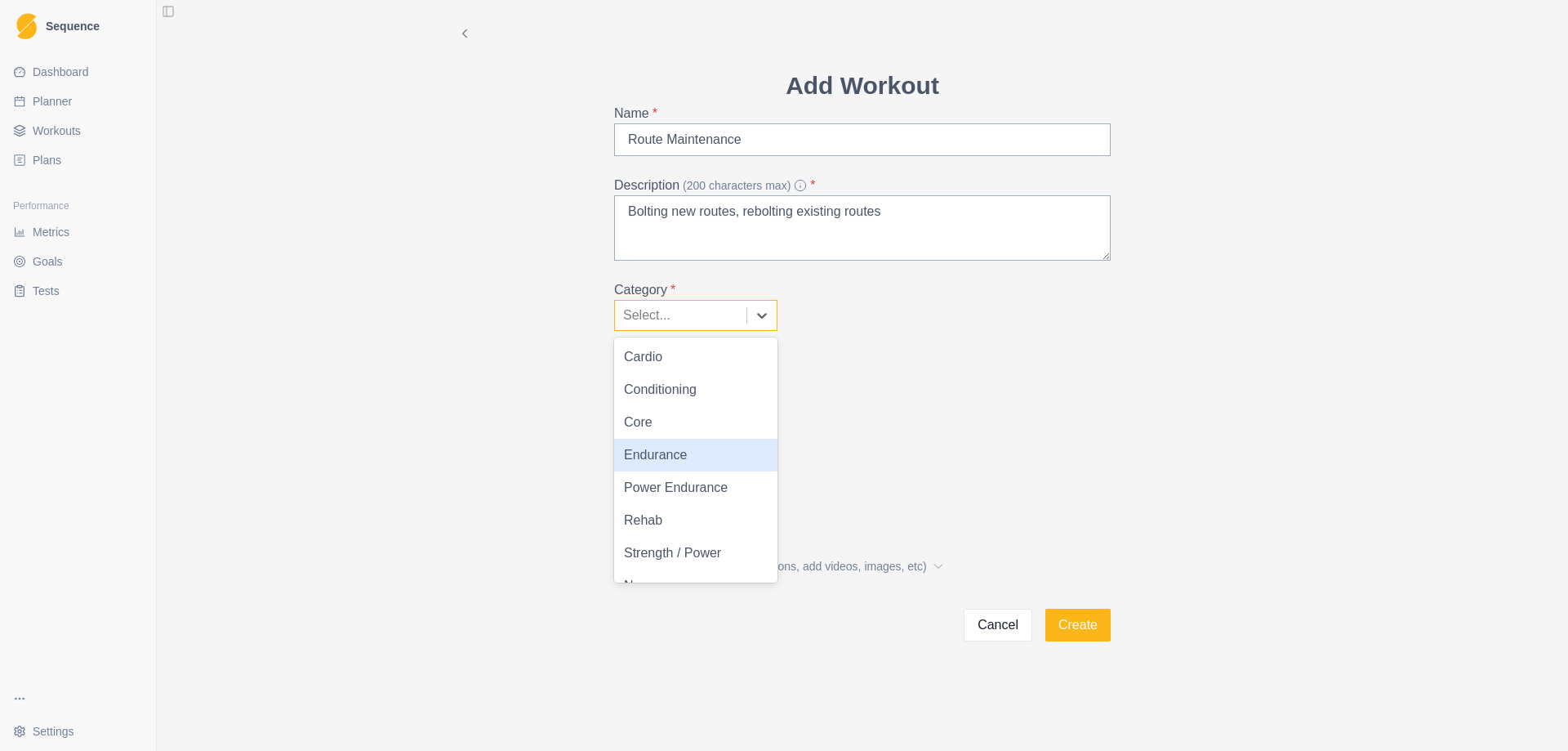
click at [701, 454] on div "Endurance" at bounding box center [696, 455] width 163 height 33
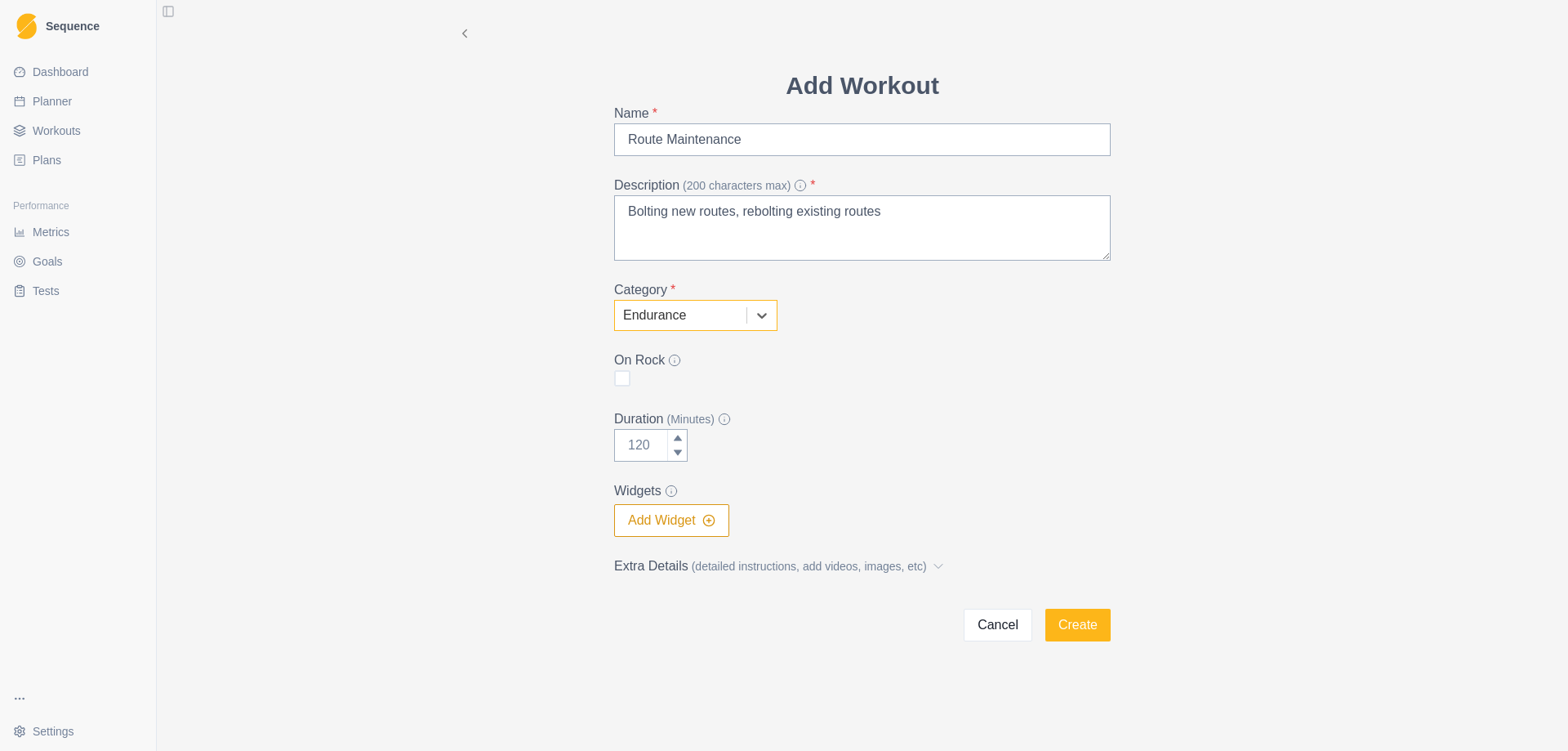
click at [497, 376] on div "Add Workout Name * Route Maintenance Description (200 characters max) * Bolting…" at bounding box center [862, 321] width 836 height 641
click at [630, 376] on div "On Rock" at bounding box center [862, 370] width 496 height 40
click at [620, 382] on span at bounding box center [622, 378] width 16 height 16
click at [614, 379] on input "checkbox" at bounding box center [613, 378] width 1 height 1
checkbox input "true"
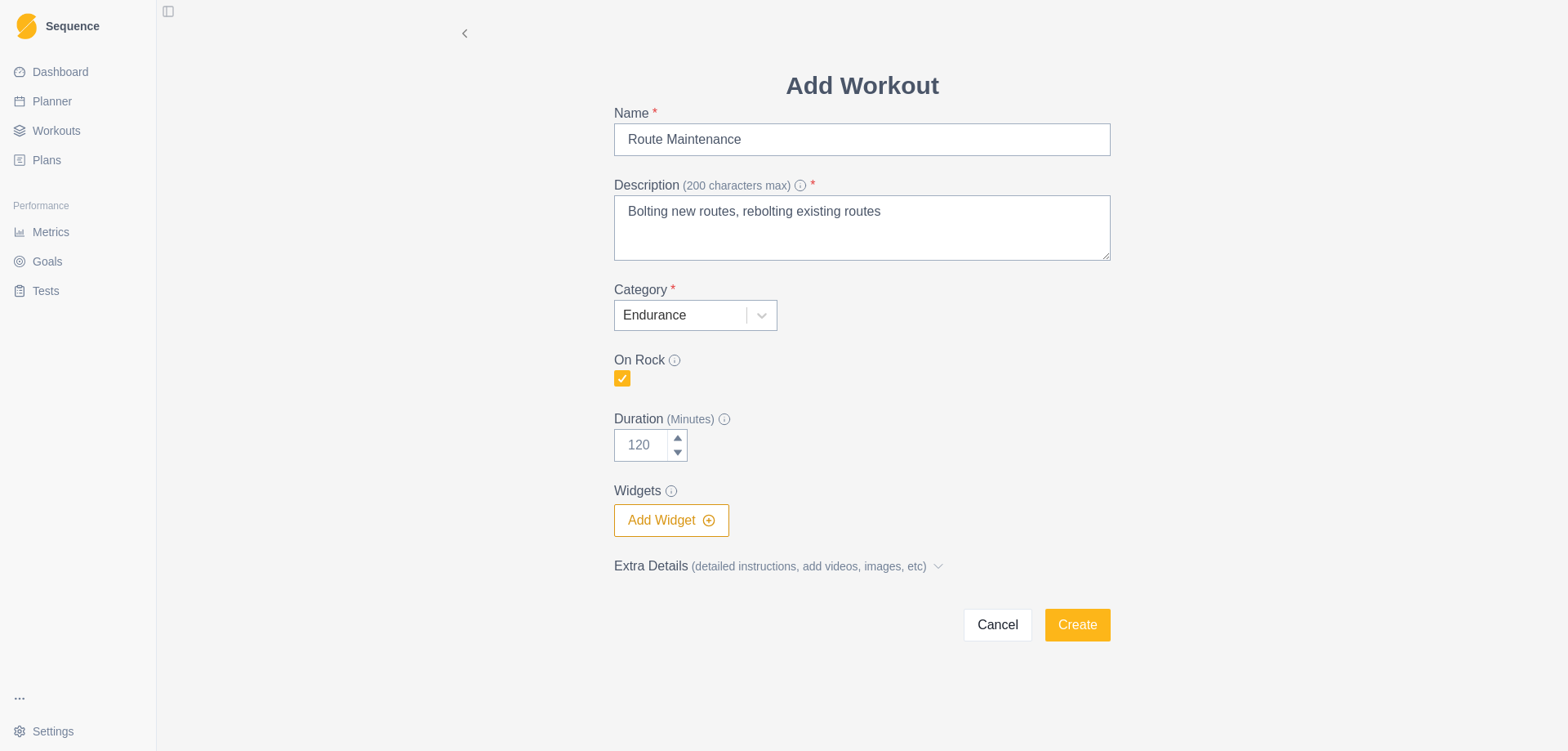
click at [526, 408] on div "Add Workout Name * Route Maintenance Description (200 characters max) * Bolting…" at bounding box center [862, 321] width 836 height 641
click at [1077, 626] on button "Create" at bounding box center [1078, 625] width 65 height 33
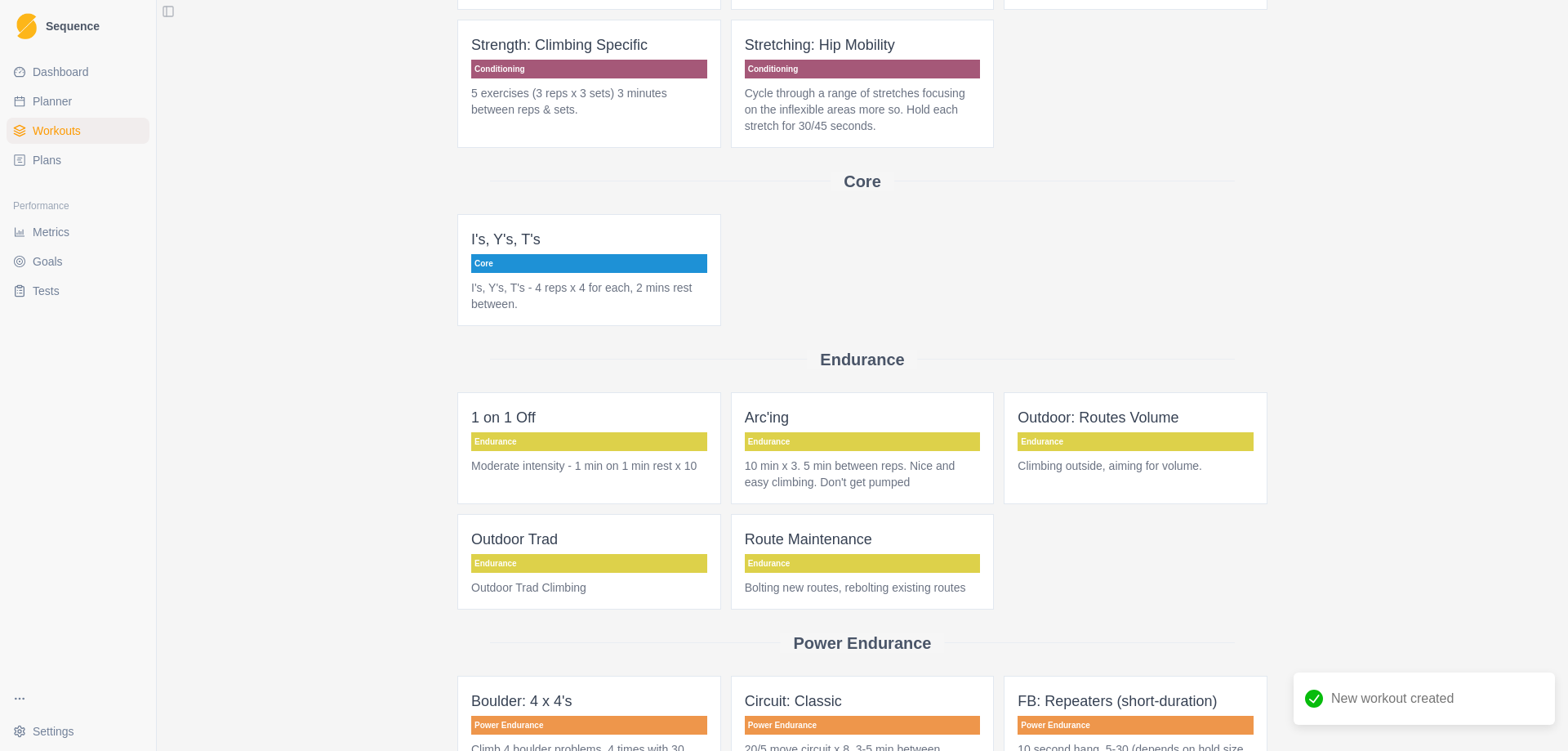
scroll to position [491, 0]
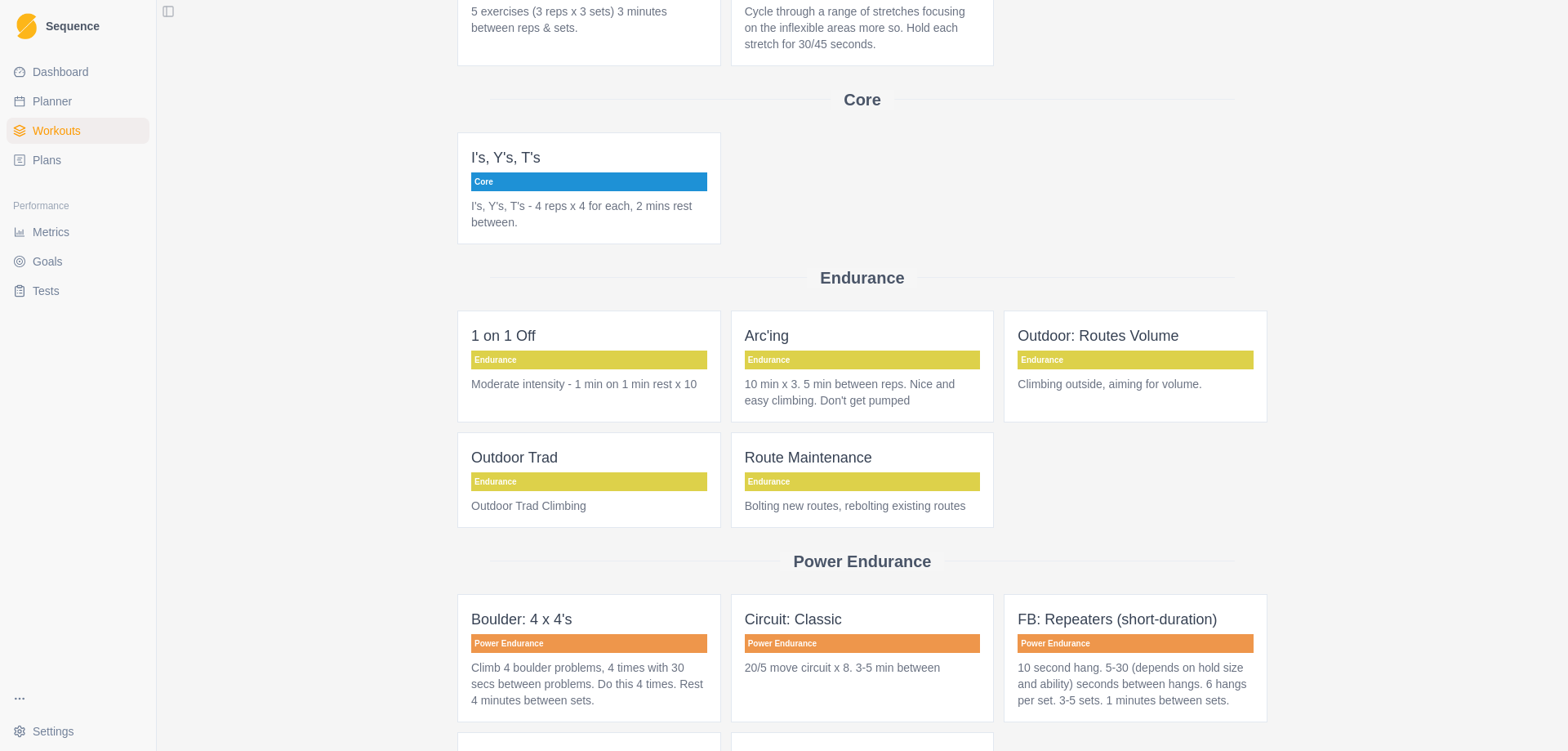
click at [64, 107] on span "Planner" at bounding box center [52, 101] width 40 height 16
select select "month"
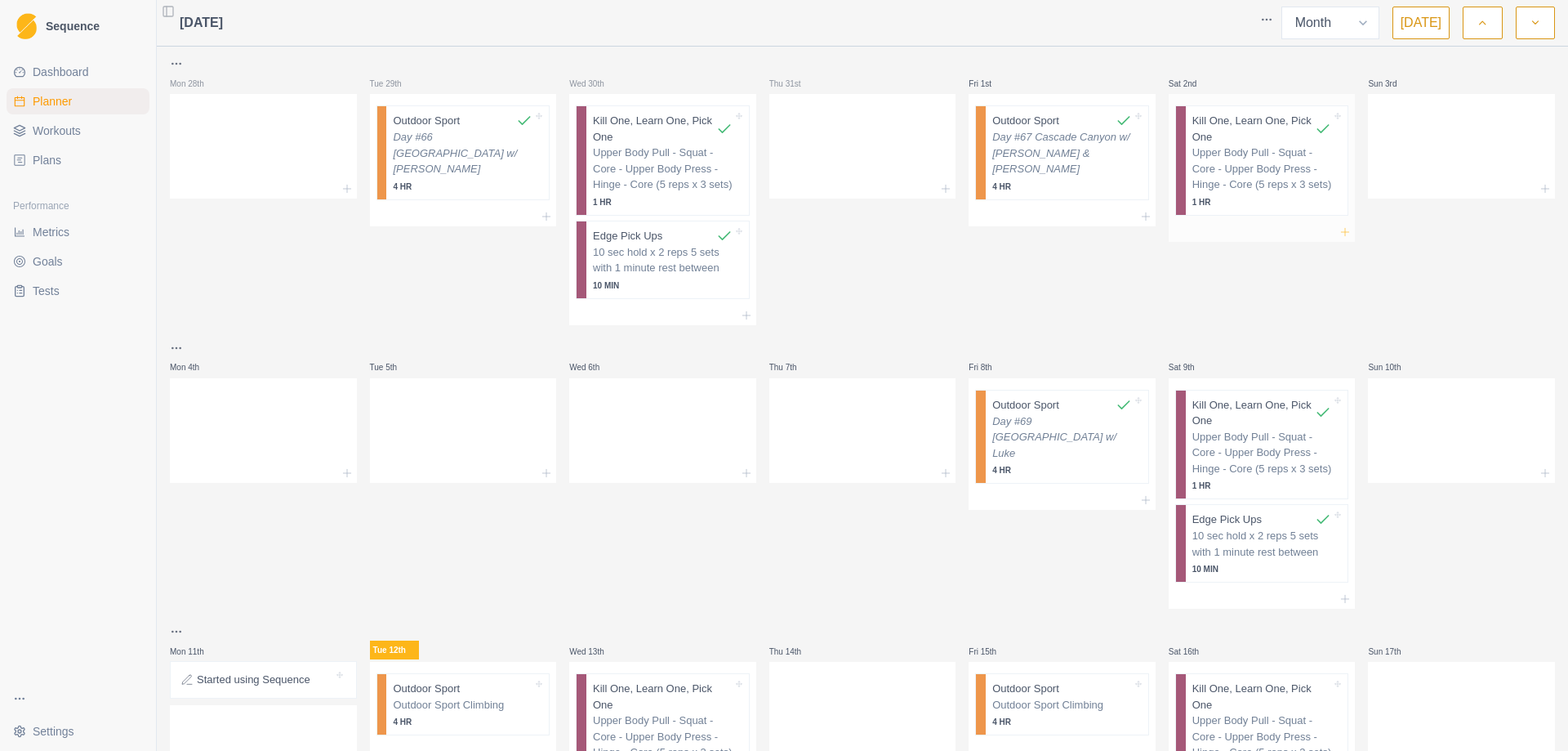
click at [1338, 228] on icon at bounding box center [1344, 231] width 13 height 13
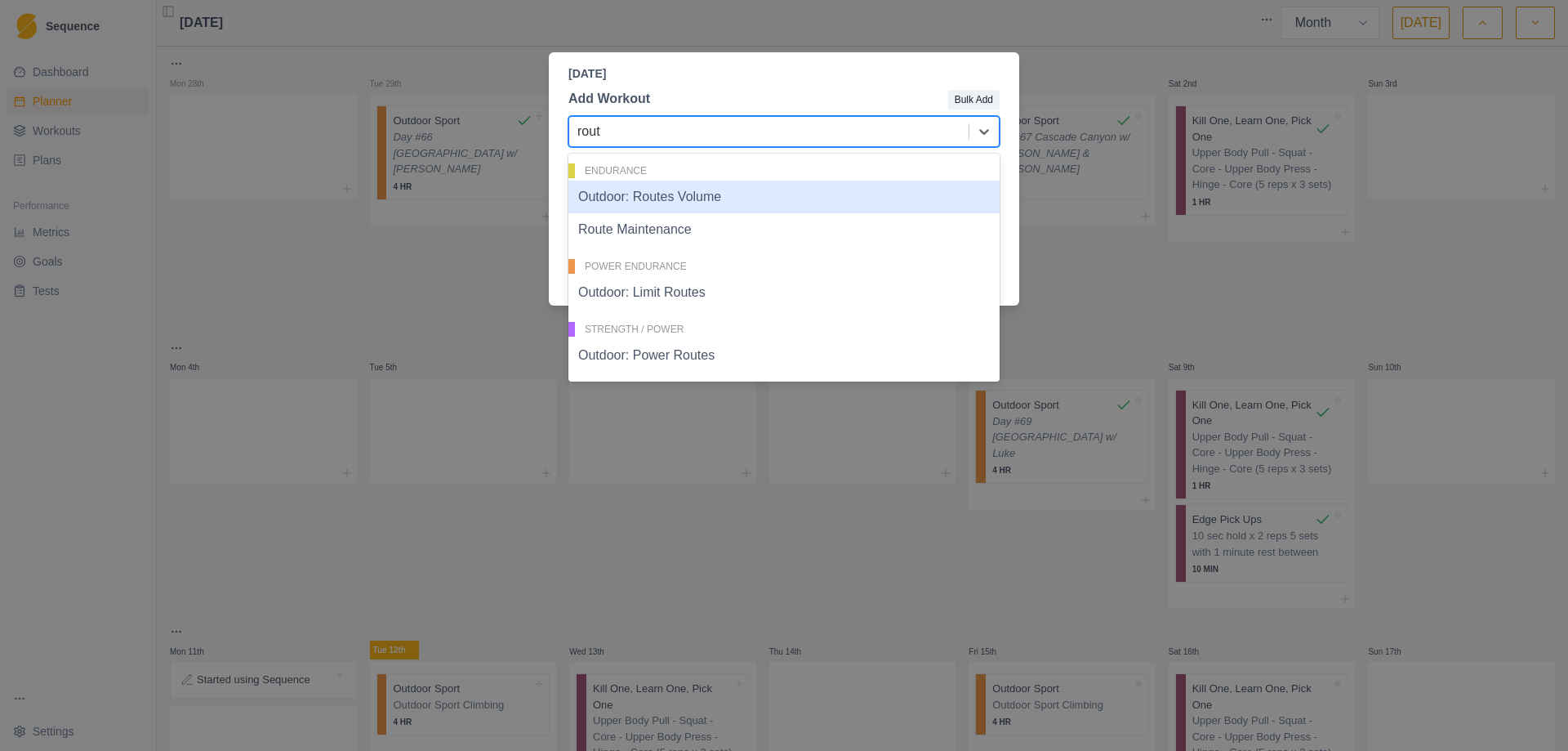
type input "route"
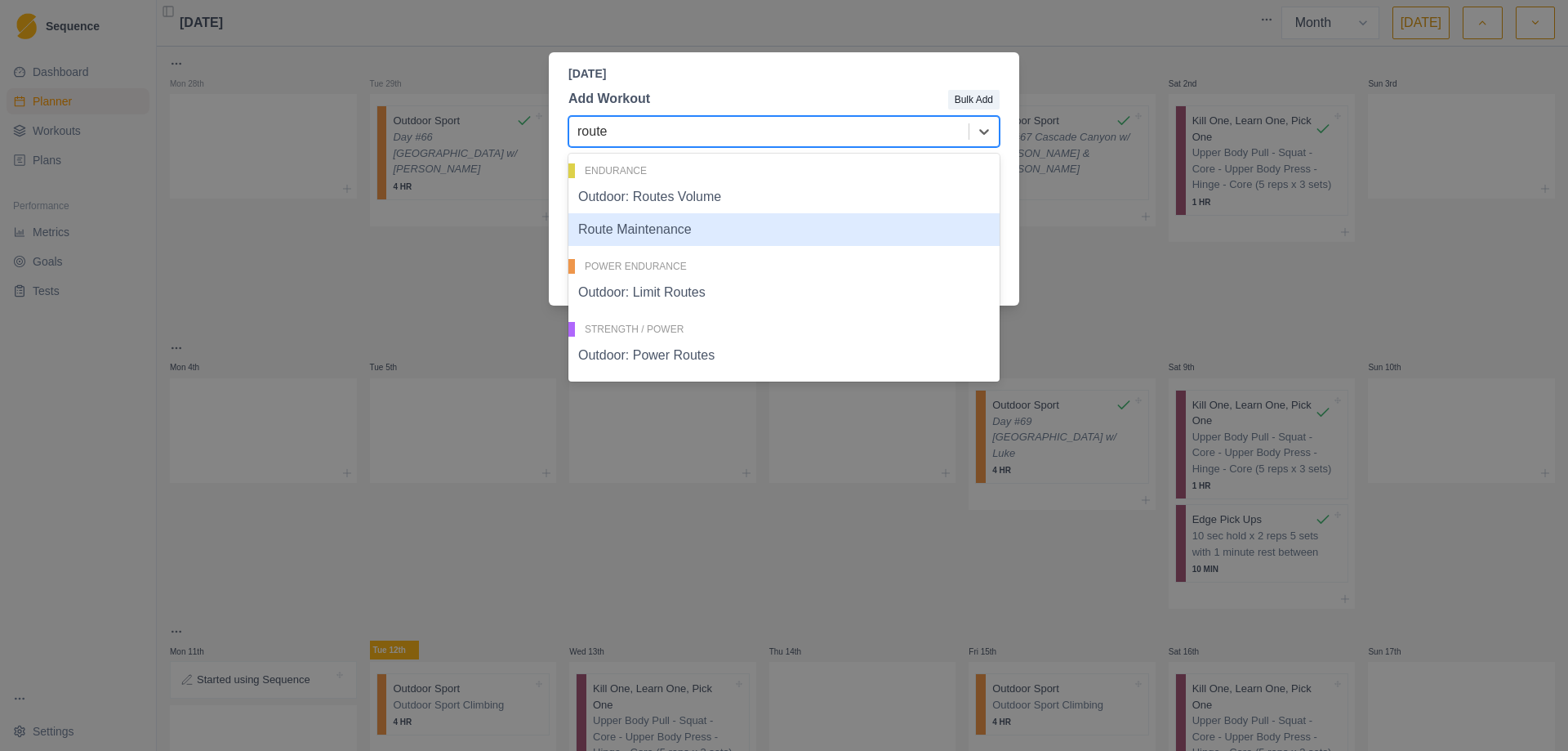
click at [661, 235] on div "Route Maintenance" at bounding box center [784, 229] width 431 height 33
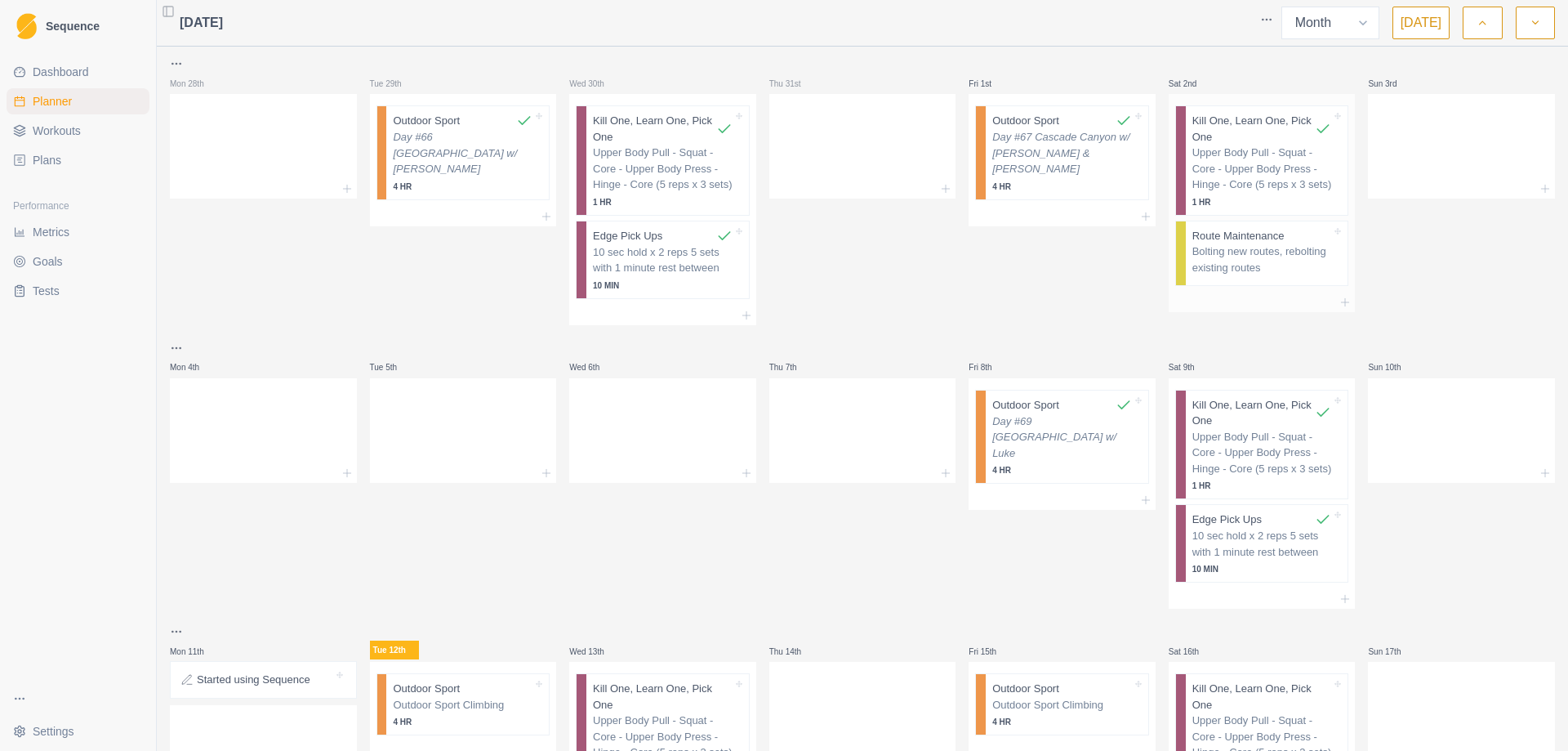
click at [1237, 258] on p "Bolting new routes, rebolting existing routes" at bounding box center [1261, 259] width 140 height 32
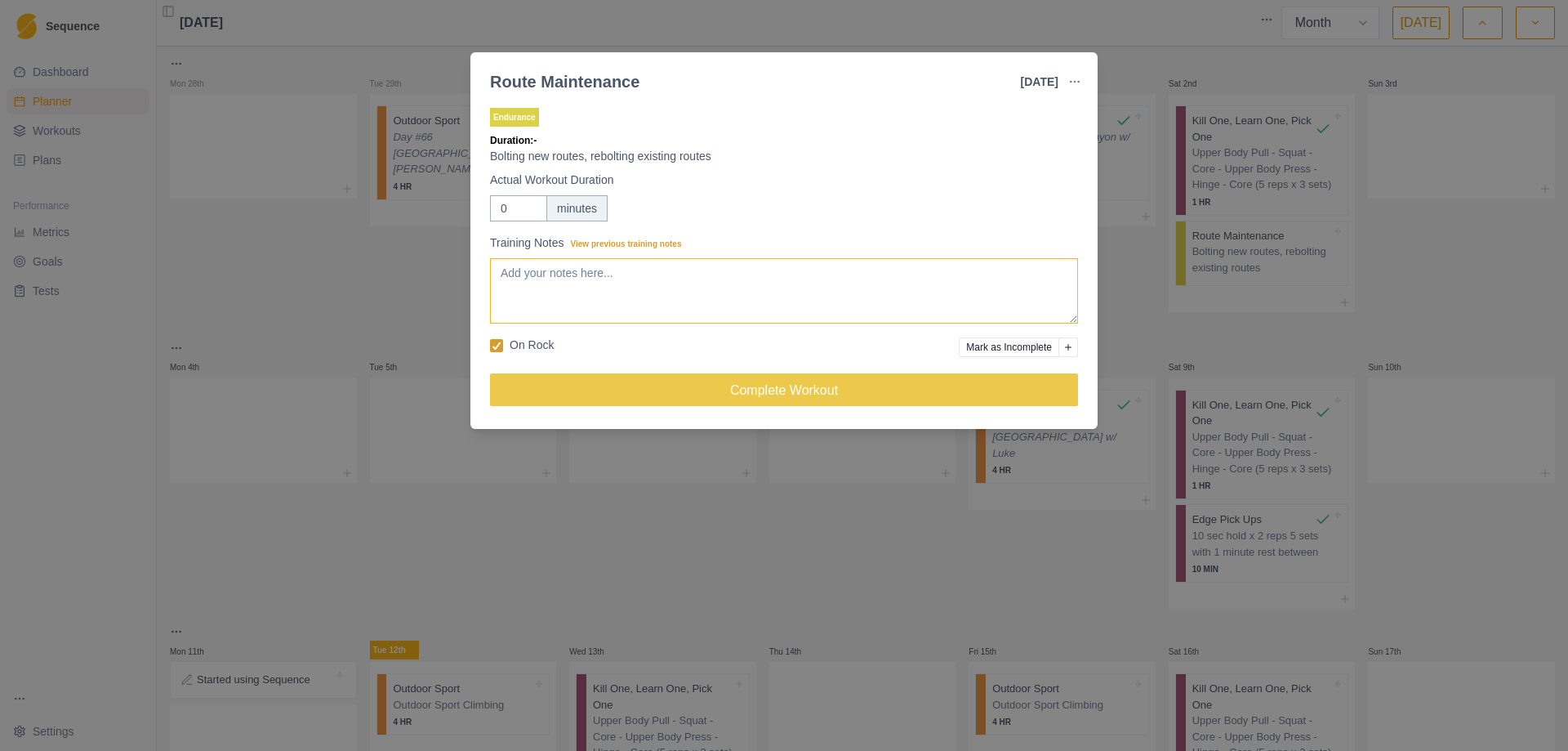
click at [544, 294] on textarea "Training Notes View previous training notes" at bounding box center [784, 290] width 588 height 65
type textarea "Day #68 [GEOGRAPHIC_DATA] w/ Luke. Installed bolts for Mountain Spirit."
drag, startPoint x: 509, startPoint y: 211, endPoint x: 471, endPoint y: 213, distance: 38.1
click at [471, 213] on div "Endurance Duration: - Bolting new routes, rebolting existing routes Actual Work…" at bounding box center [784, 263] width 627 height 331
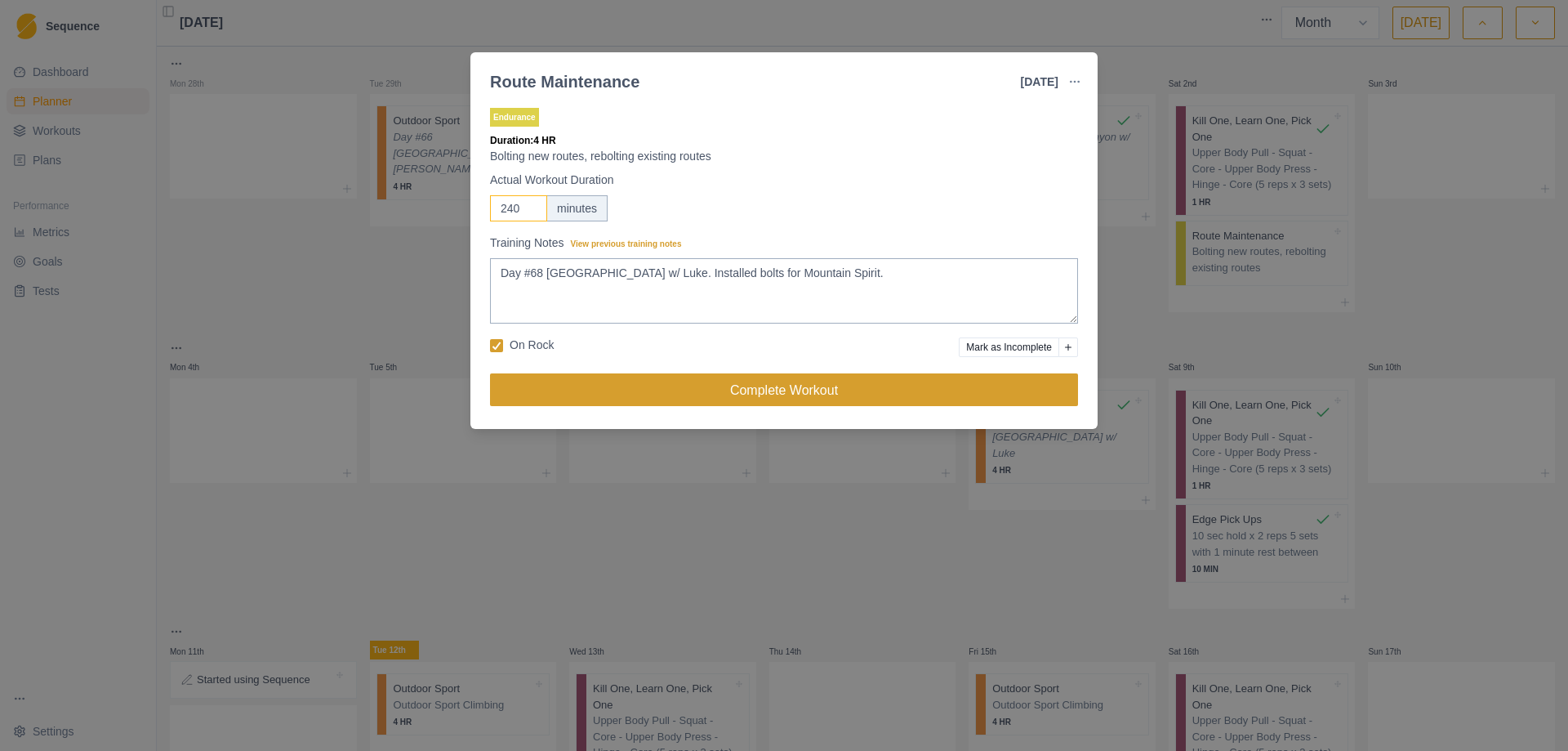
type input "240"
click at [777, 386] on button "Complete Workout" at bounding box center [784, 390] width 588 height 33
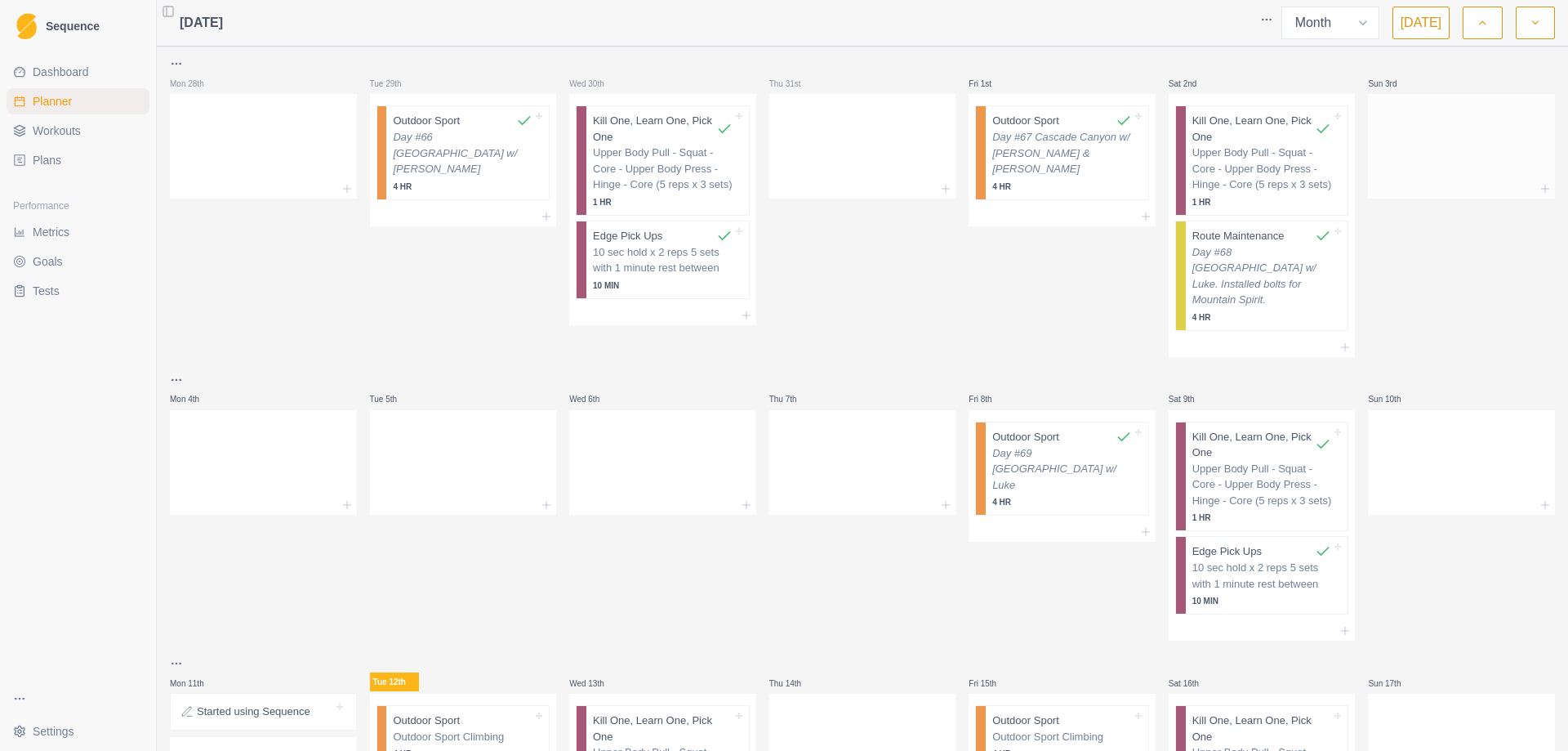
click at [1434, 125] on div at bounding box center [1462, 143] width 187 height 72
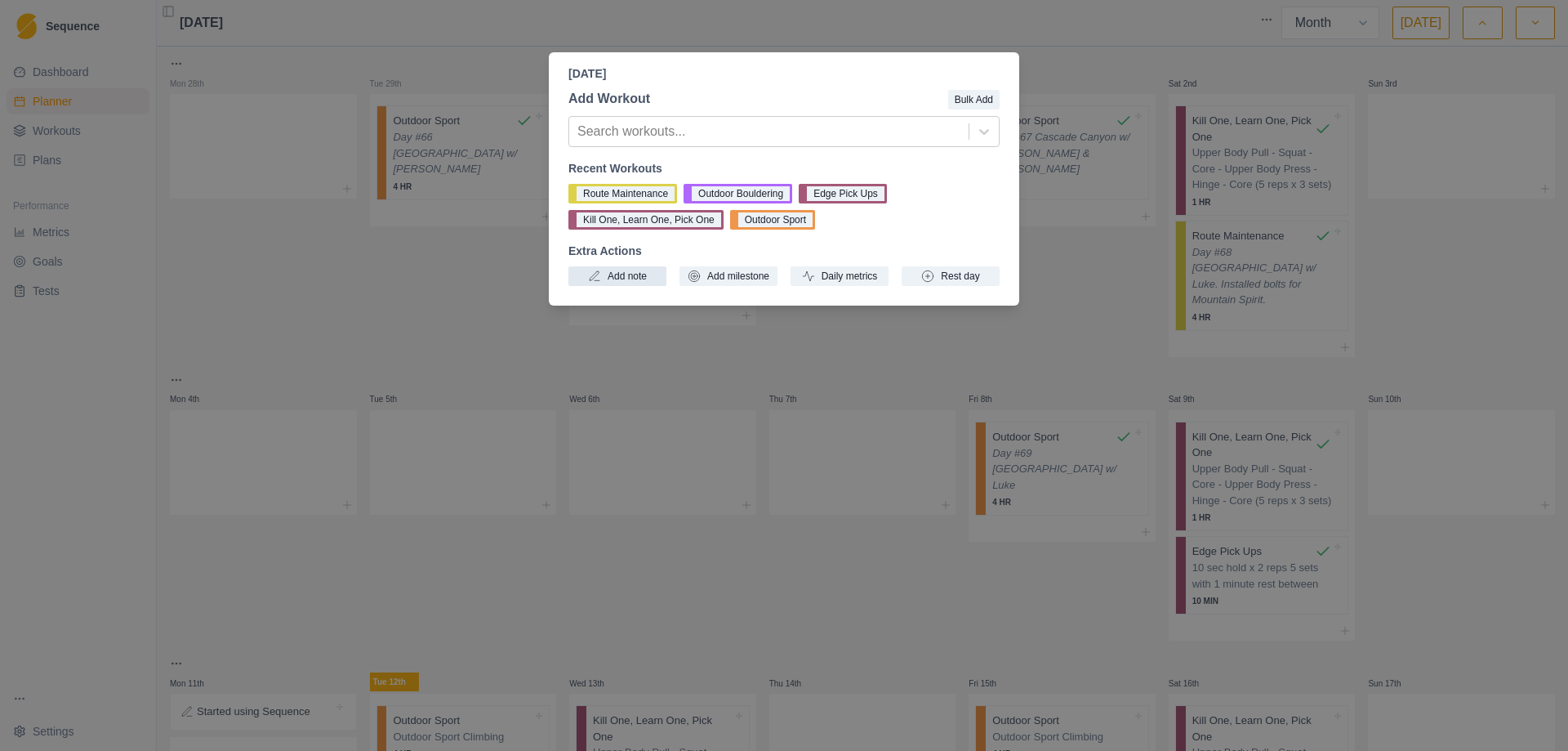
click at [613, 274] on button "Add note" at bounding box center [617, 276] width 98 height 20
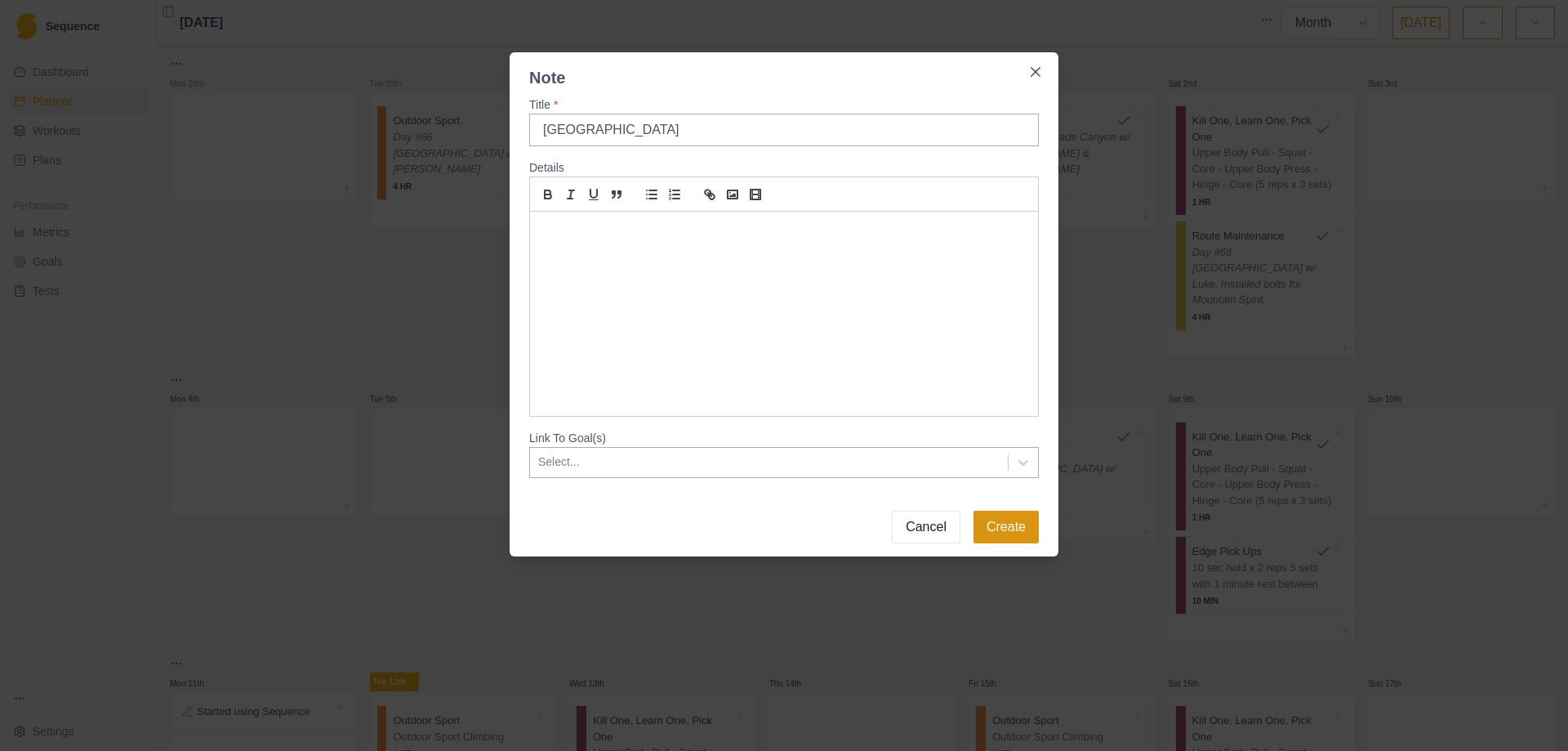
type input "[GEOGRAPHIC_DATA]"
click at [1009, 537] on button "Create" at bounding box center [1006, 527] width 65 height 33
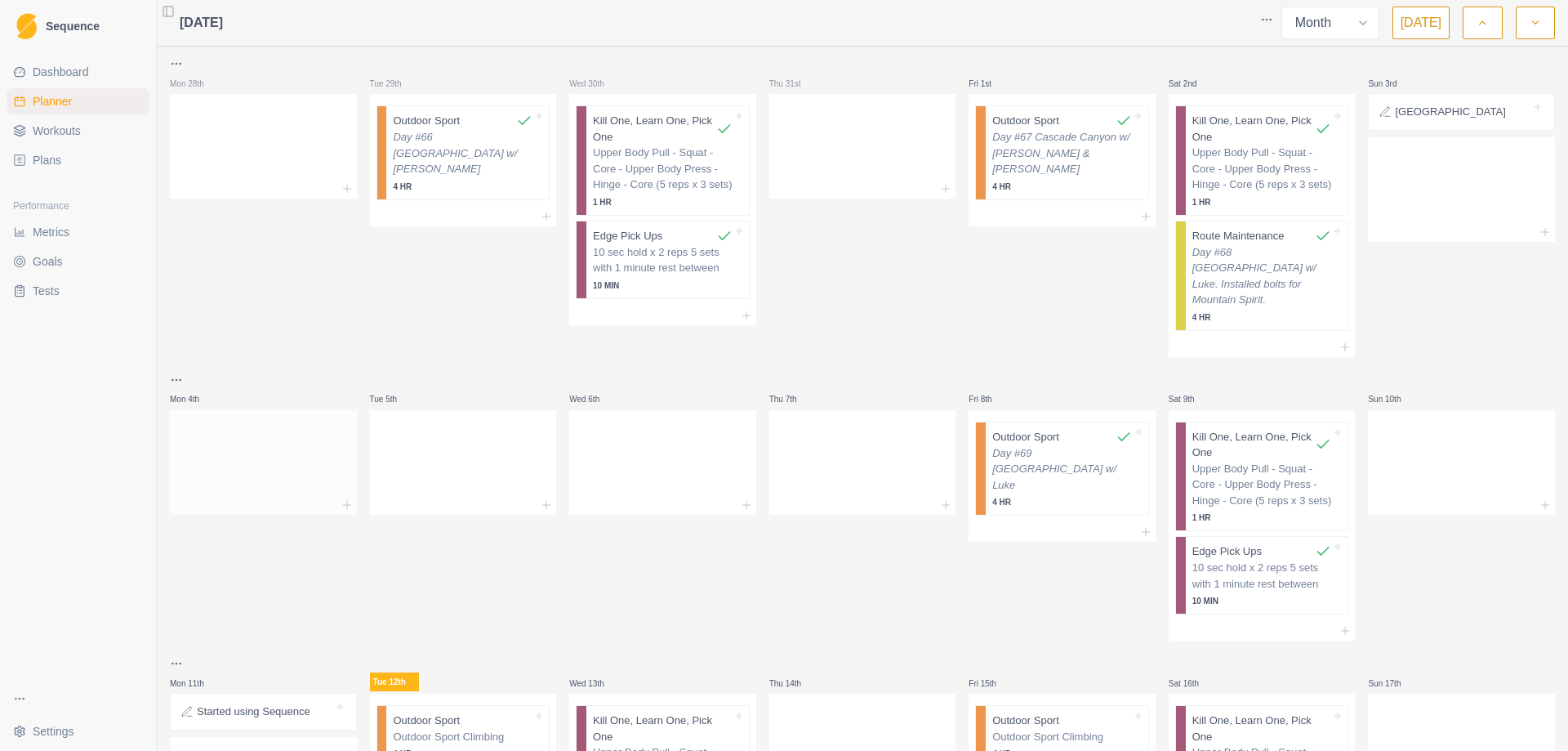
click at [262, 432] on div at bounding box center [264, 460] width 187 height 72
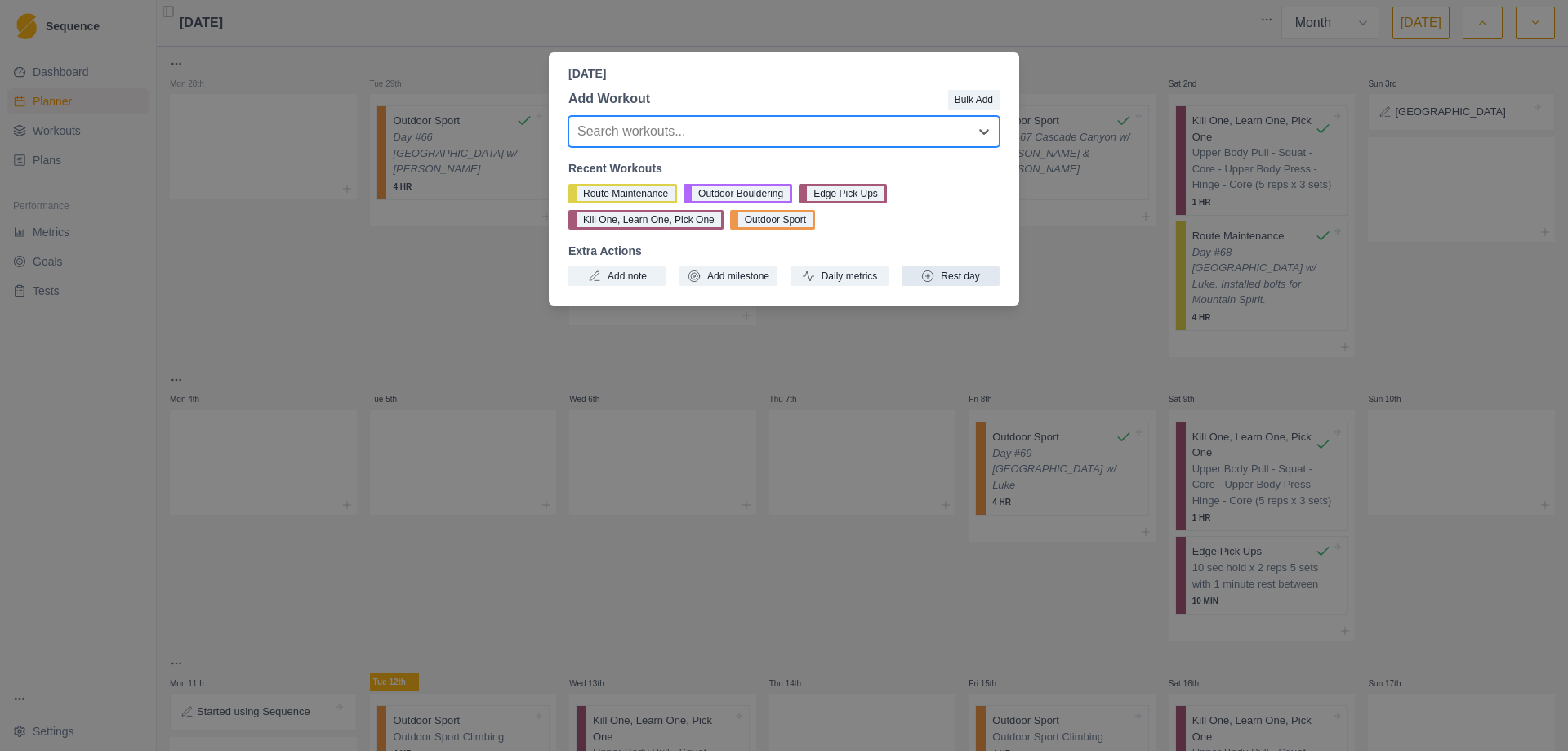
click at [958, 276] on button "Rest day" at bounding box center [951, 276] width 98 height 20
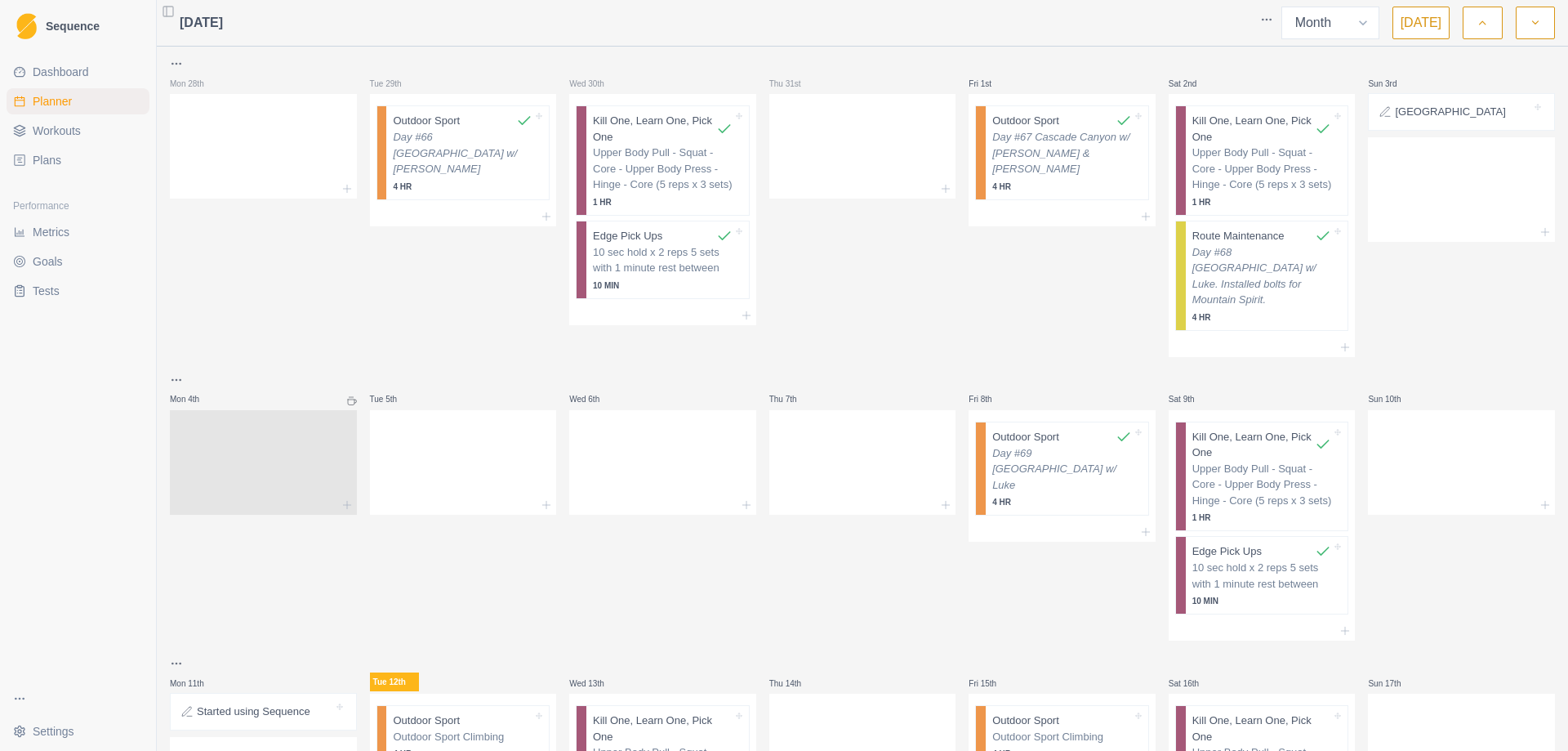
click at [349, 396] on icon at bounding box center [351, 400] width 9 height 9
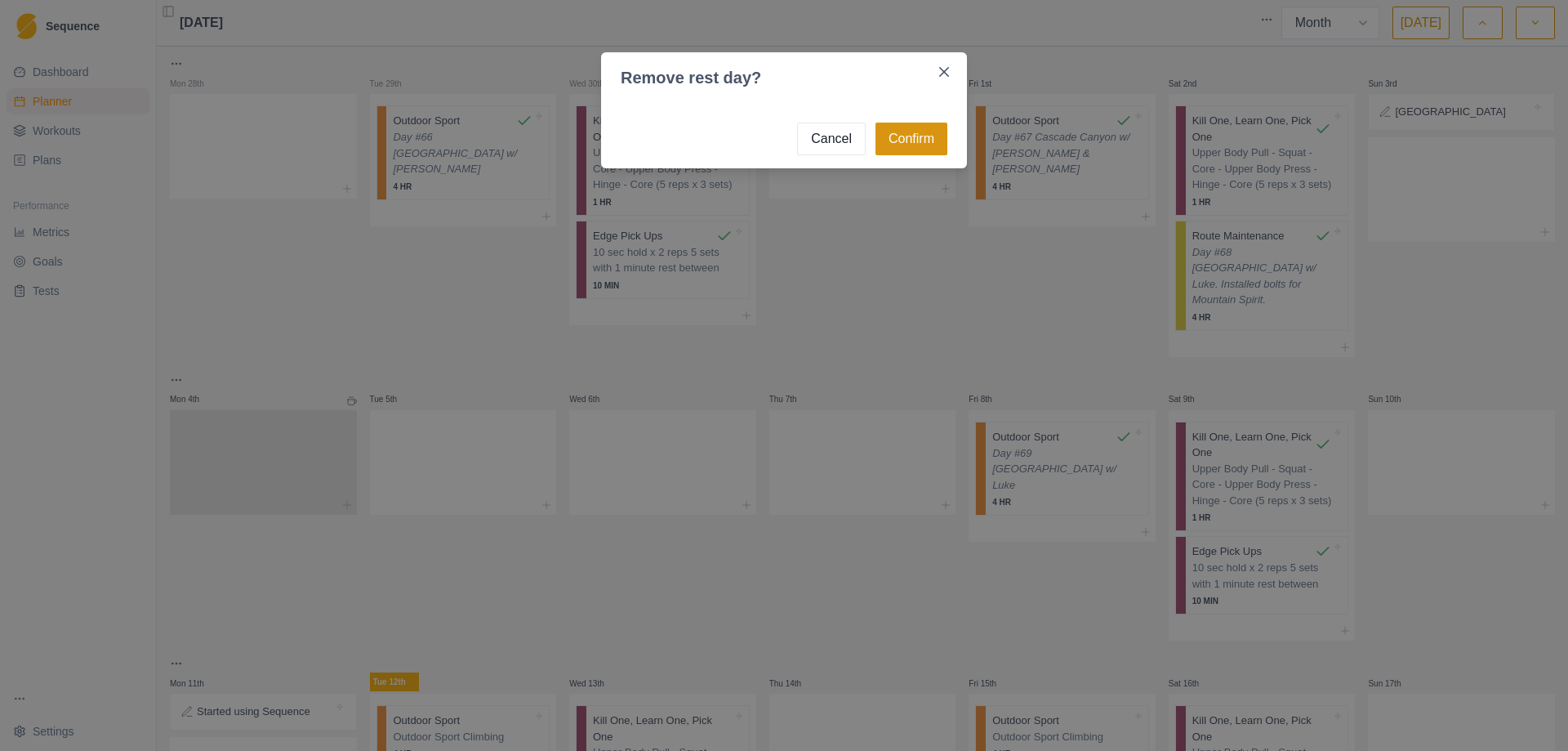
click at [916, 137] on button "Confirm" at bounding box center [911, 139] width 72 height 33
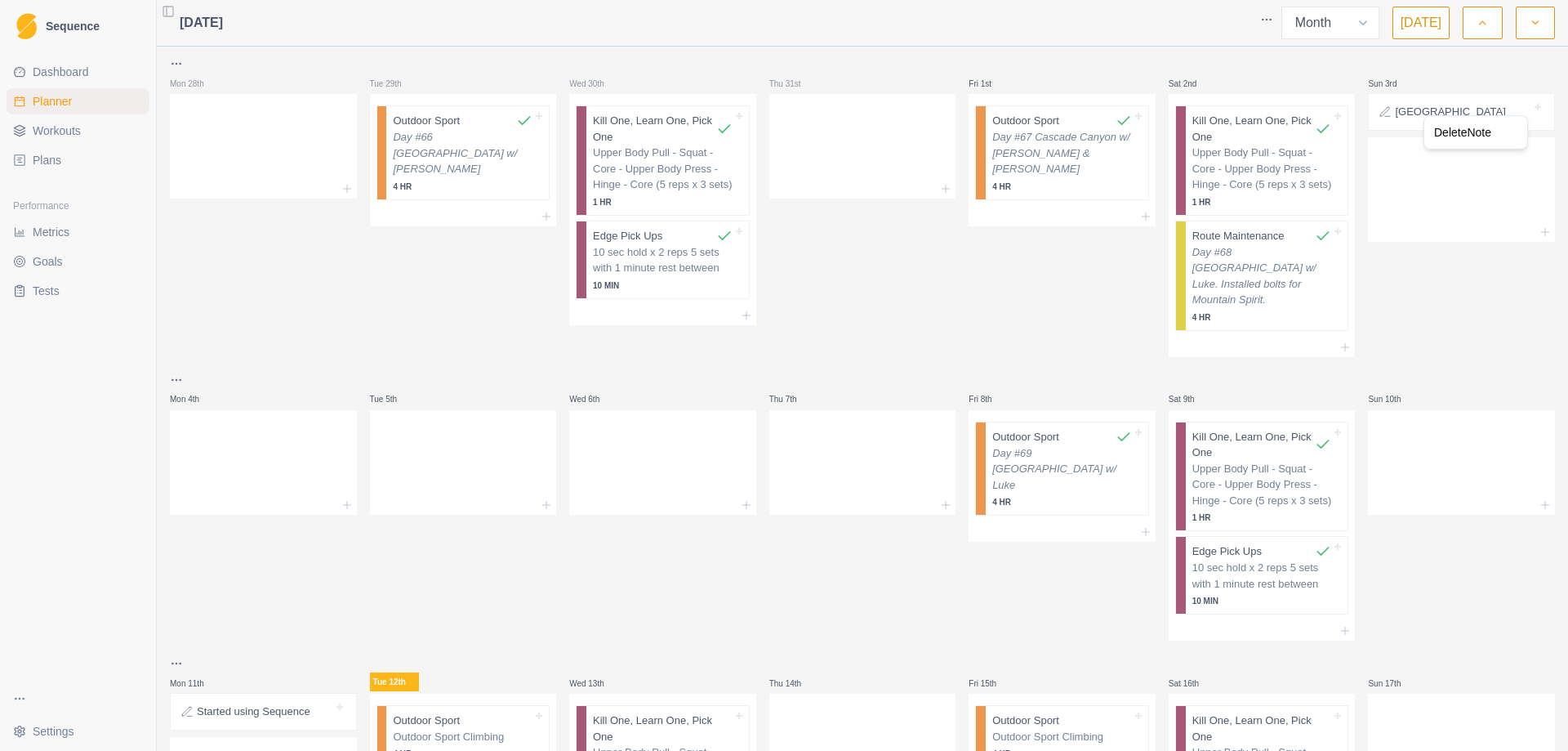
click at [1411, 205] on html "Sequence Dashboard Planner Workouts Plans Performance Metrics Goals Tests Setti…" at bounding box center [784, 376] width 1568 height 751
click at [1424, 119] on p "[GEOGRAPHIC_DATA]" at bounding box center [1449, 112] width 110 height 16
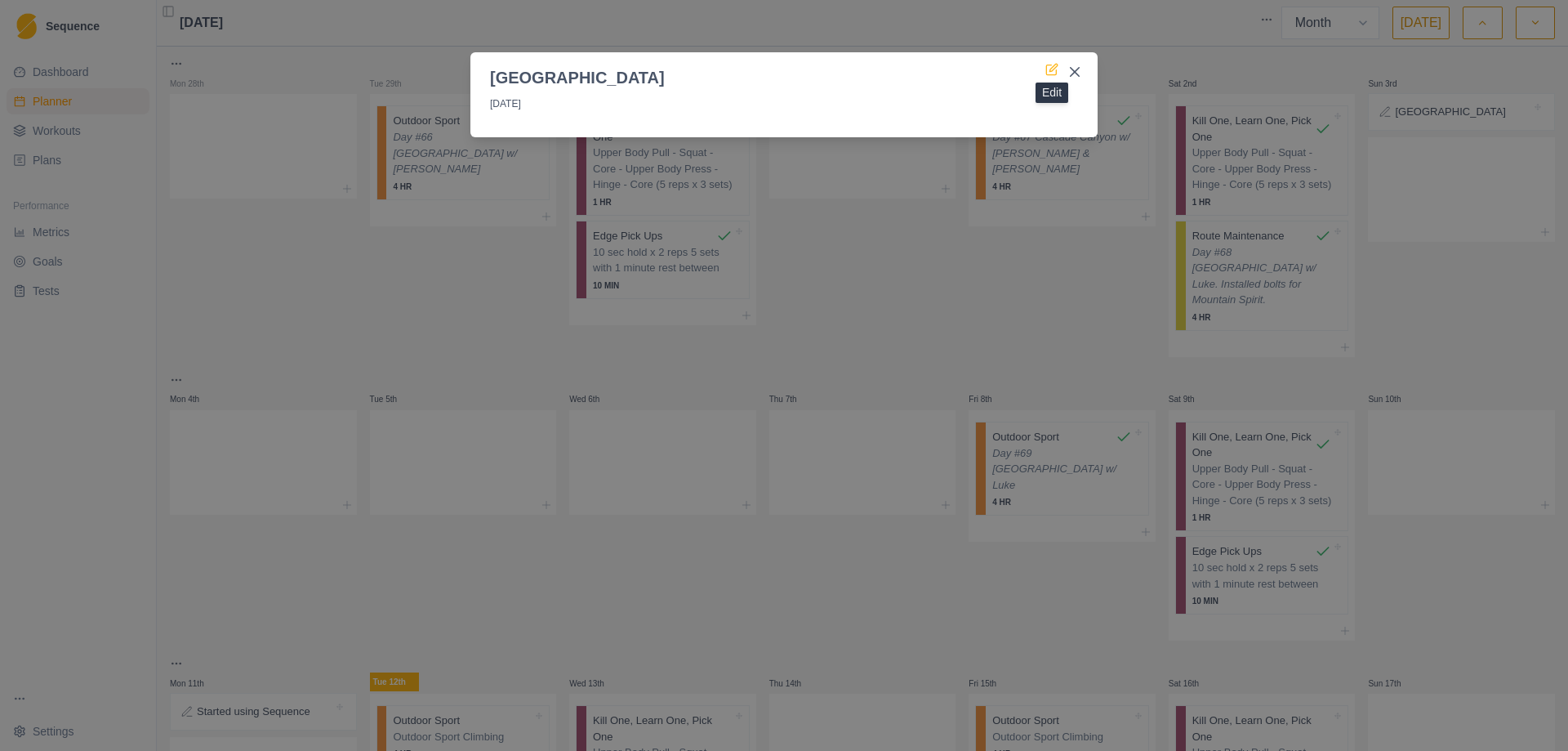
click at [1050, 73] on icon at bounding box center [1051, 69] width 13 height 13
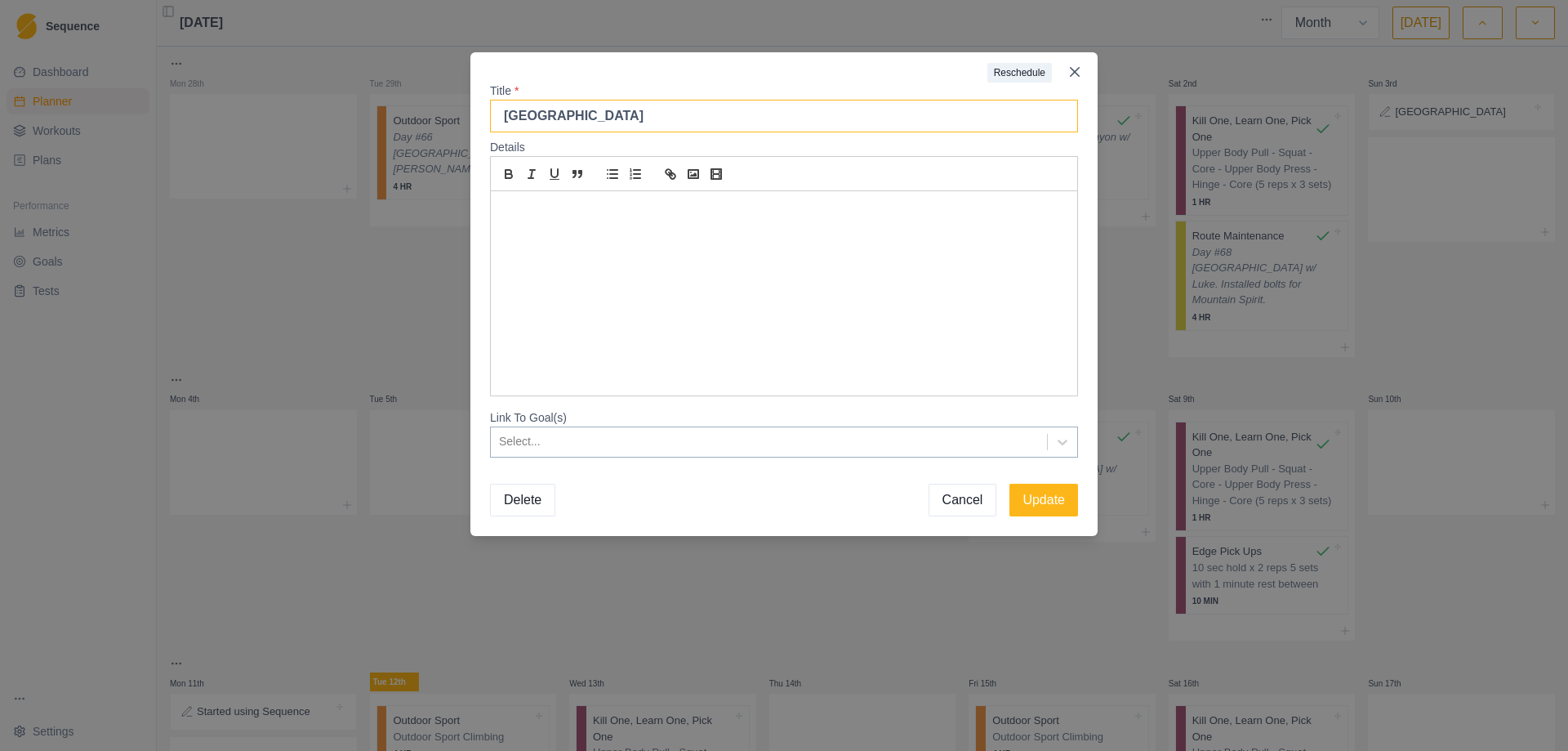
click at [505, 125] on input "[GEOGRAPHIC_DATA]" at bounding box center [784, 116] width 588 height 33
type input "Drove to [GEOGRAPHIC_DATA]"
click at [1042, 502] on button "Update" at bounding box center [1043, 500] width 69 height 33
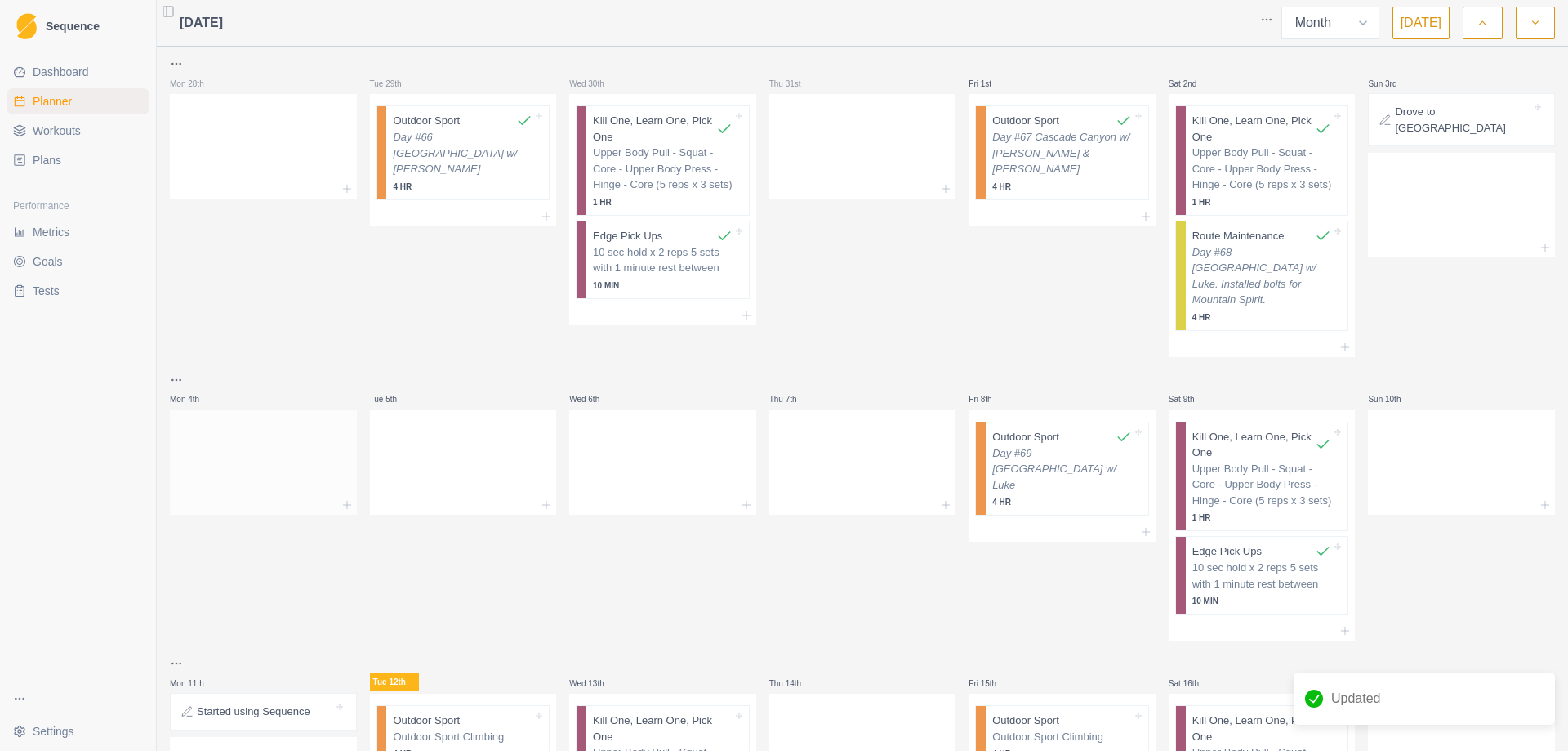
click at [228, 424] on div at bounding box center [264, 460] width 187 height 72
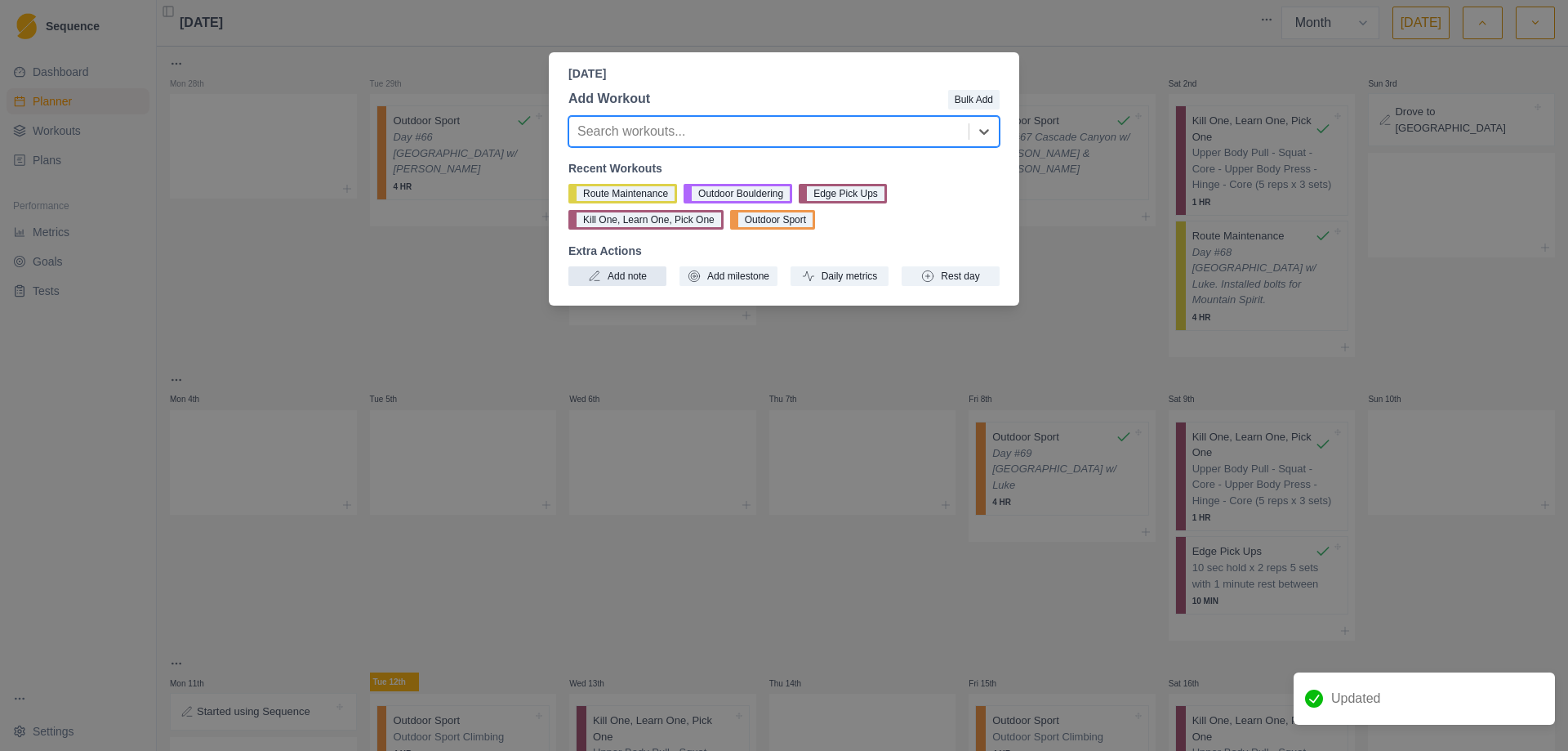
click at [617, 272] on button "Add note" at bounding box center [617, 276] width 98 height 20
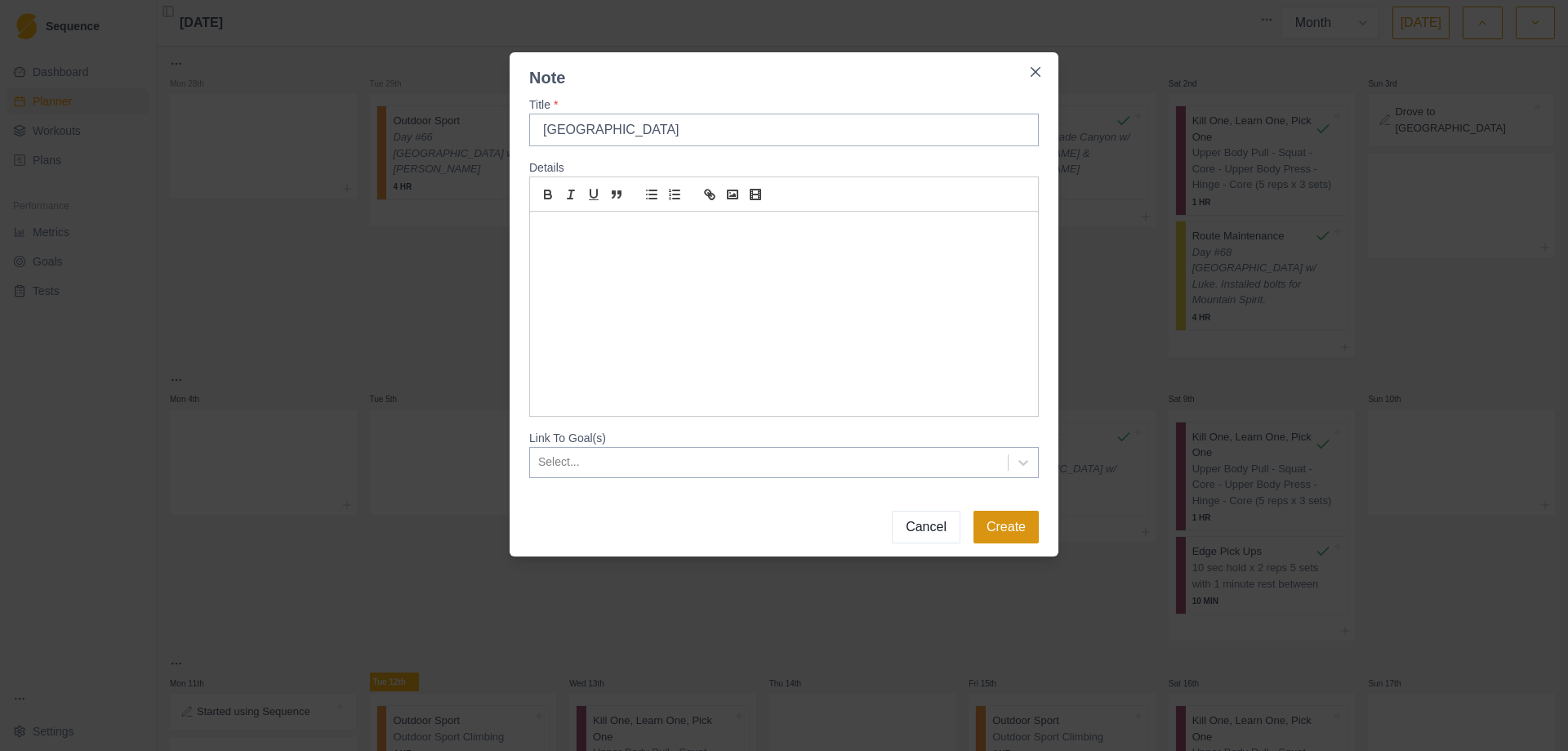
type input "[GEOGRAPHIC_DATA]"
click at [1004, 531] on button "Create" at bounding box center [1006, 527] width 65 height 33
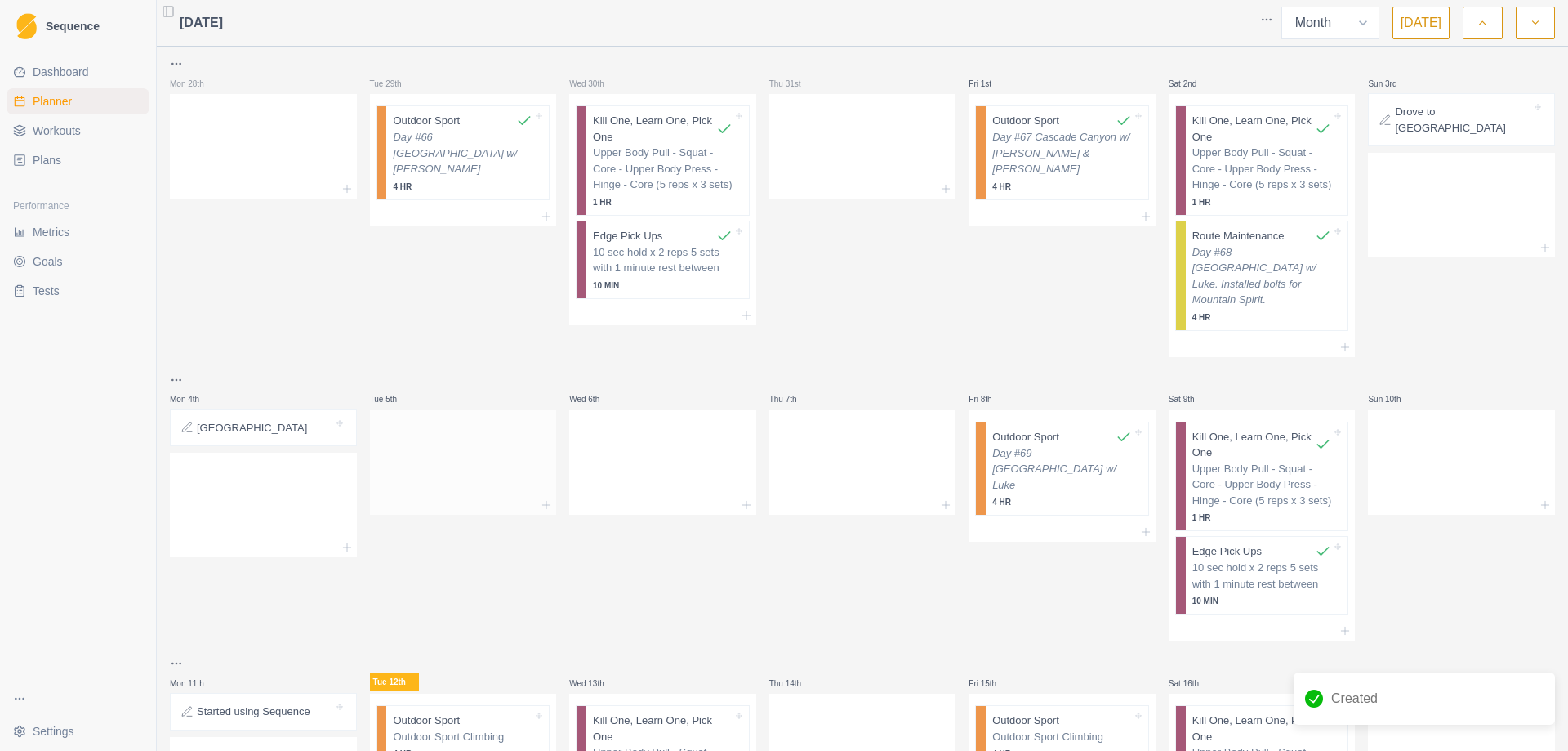
click at [471, 441] on div at bounding box center [464, 460] width 187 height 72
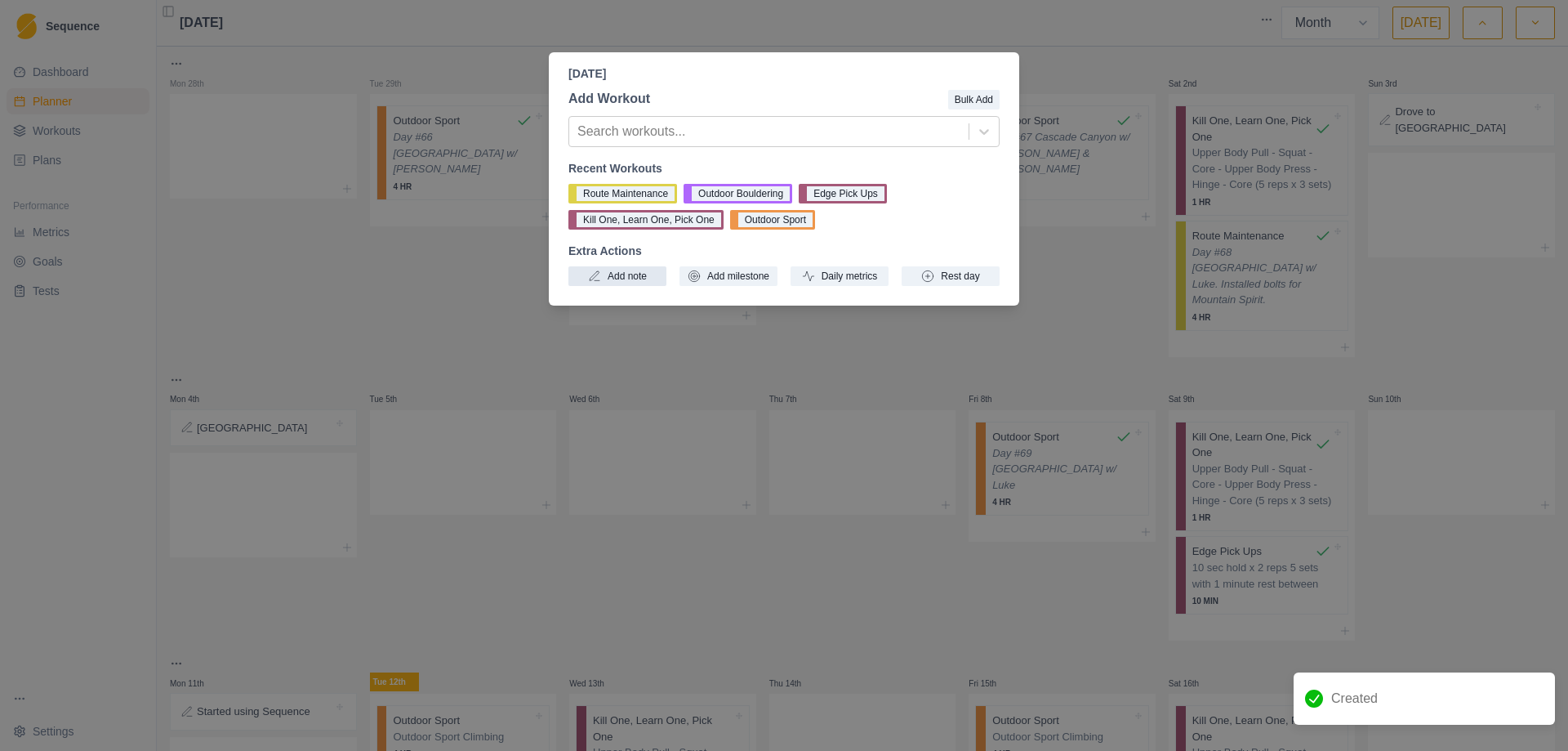
click at [617, 278] on button "Add note" at bounding box center [617, 276] width 98 height 20
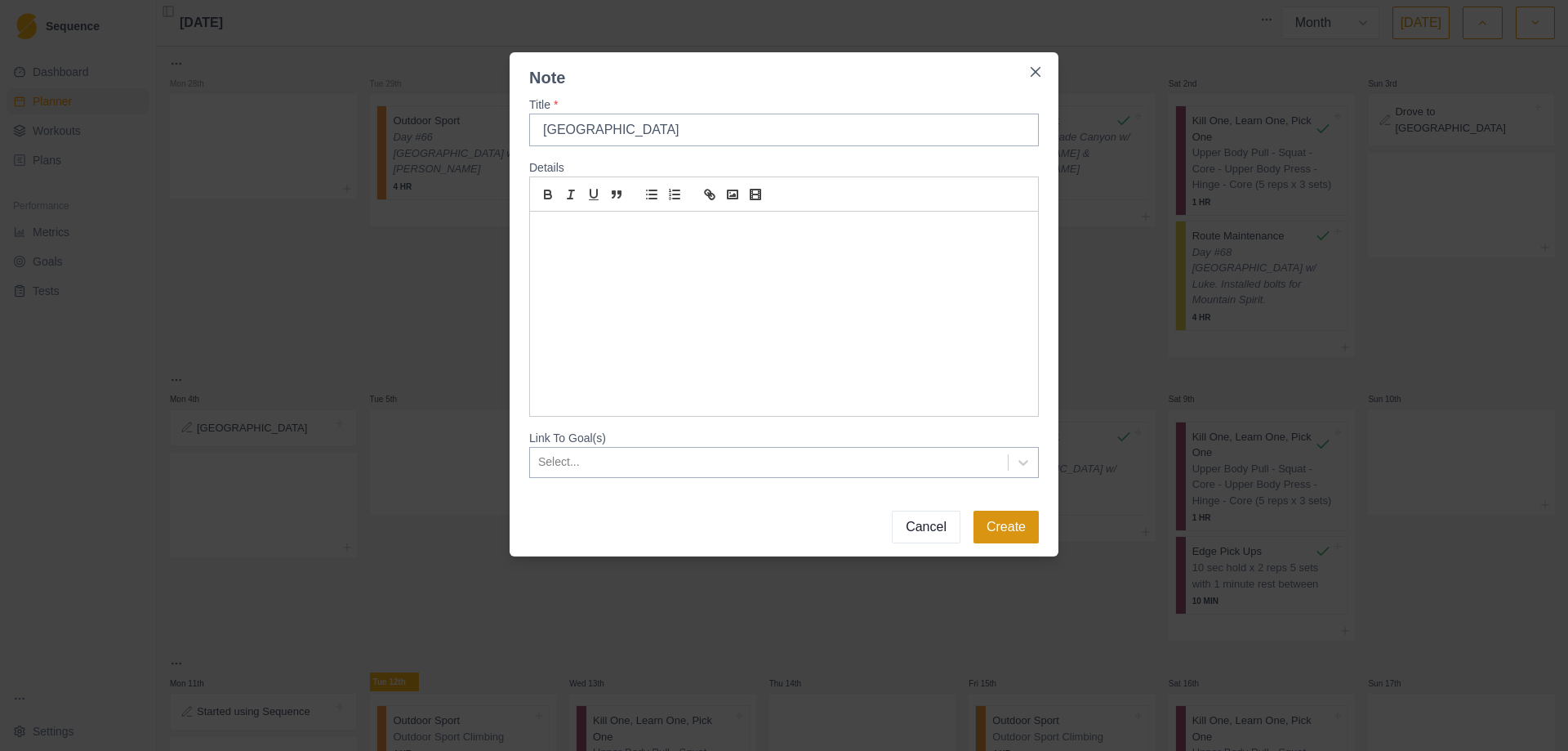
type input "[GEOGRAPHIC_DATA]"
click at [1020, 530] on button "Create" at bounding box center [1006, 527] width 65 height 33
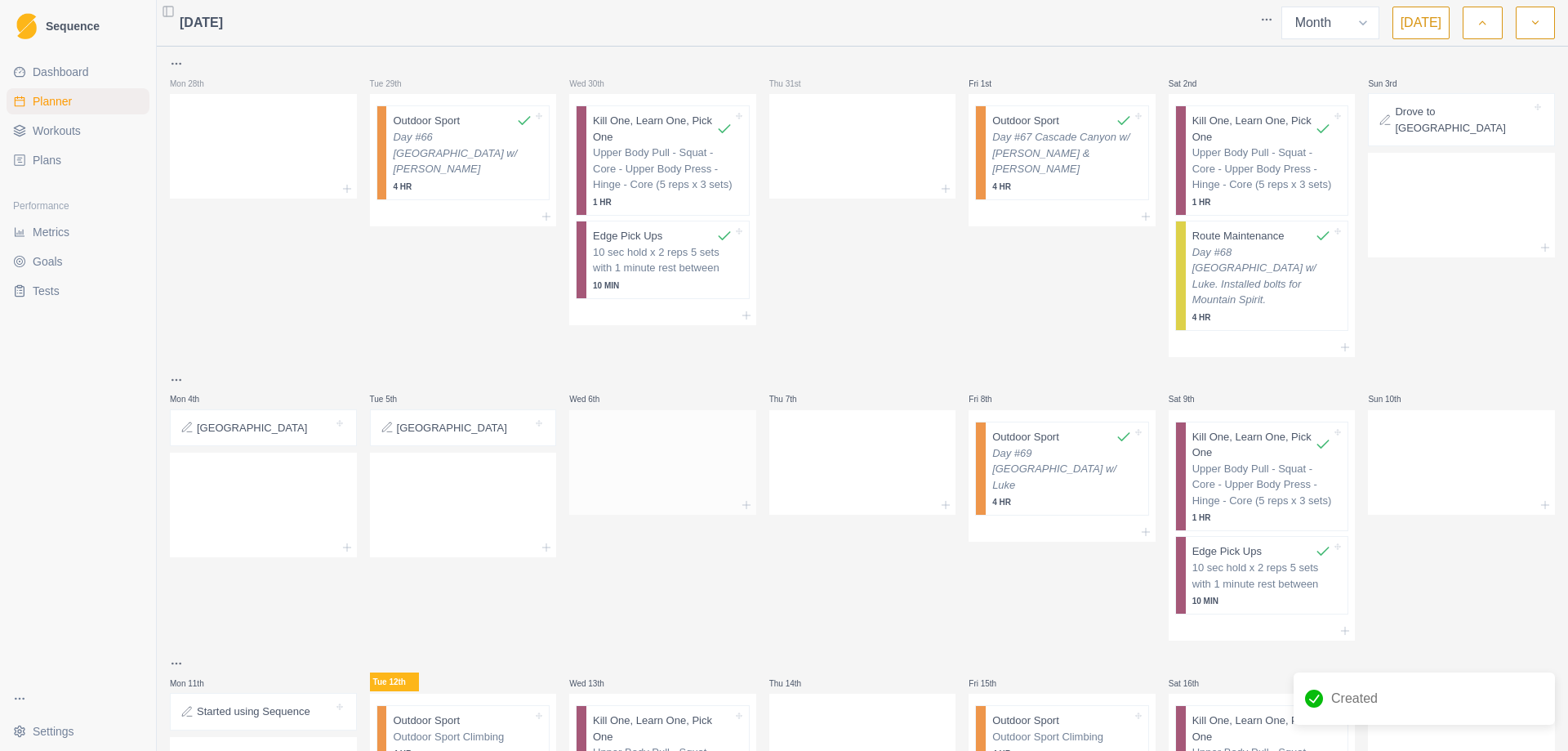
click at [644, 442] on div at bounding box center [663, 460] width 187 height 72
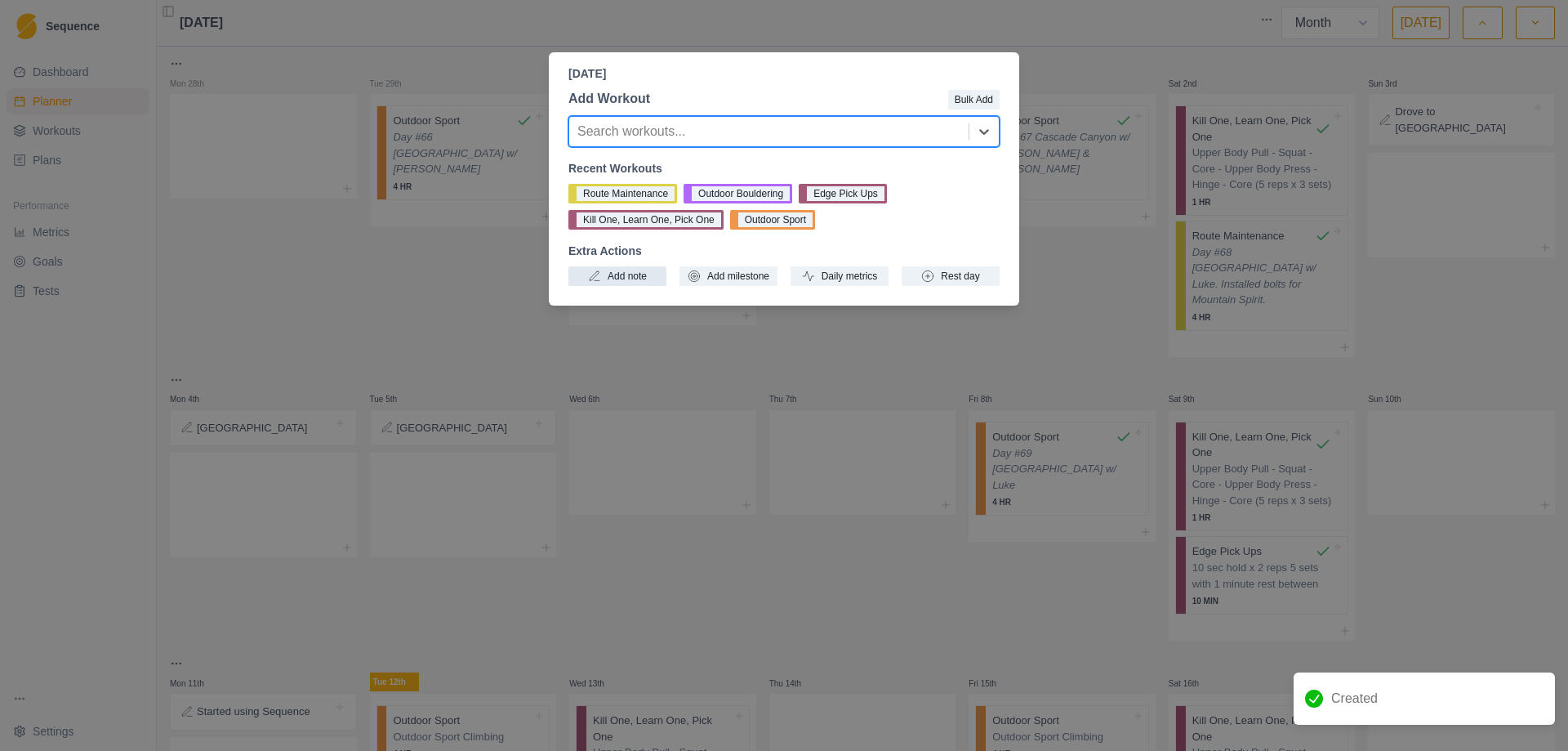
click at [611, 272] on button "Add note" at bounding box center [617, 276] width 98 height 20
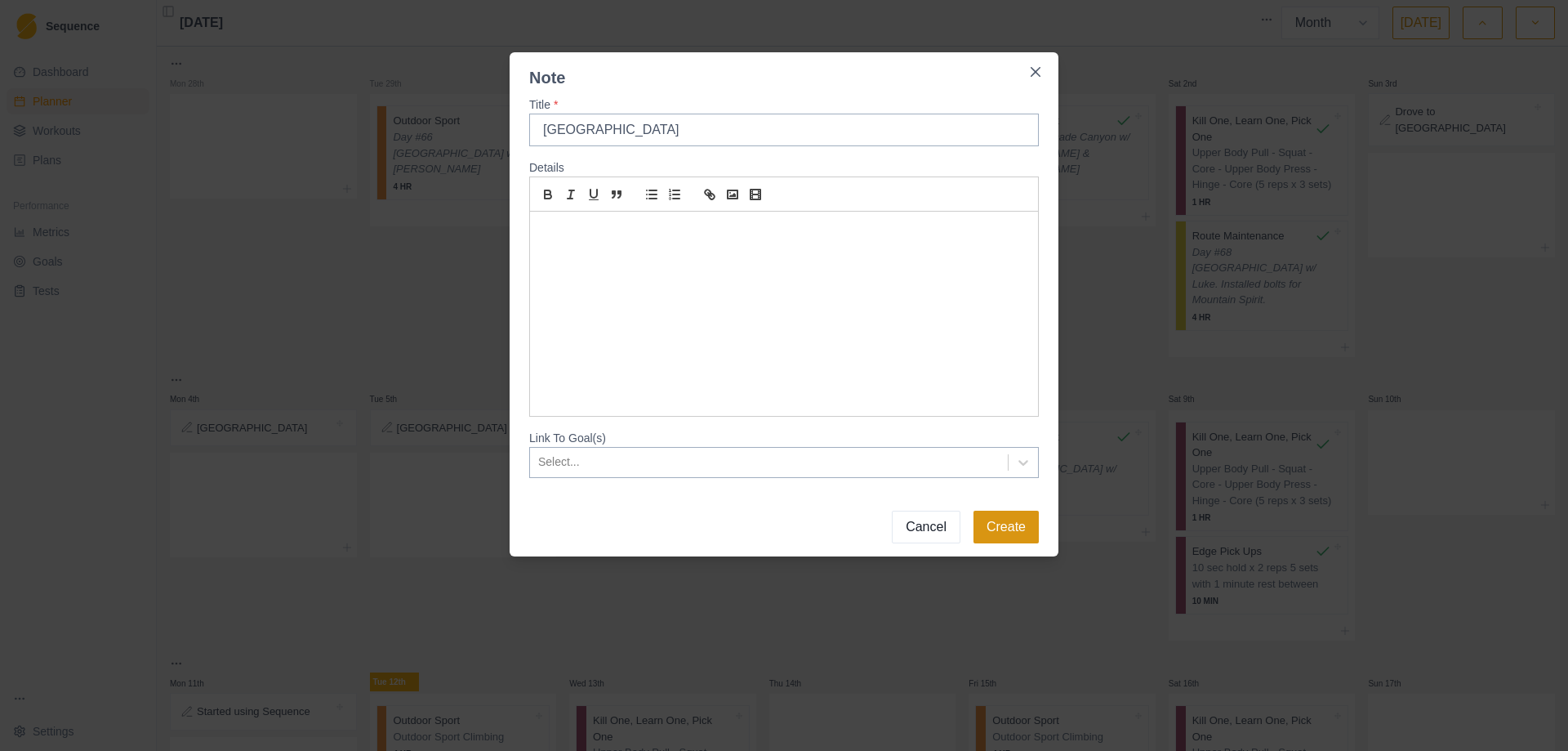
type input "[GEOGRAPHIC_DATA]"
click at [1021, 533] on button "Create" at bounding box center [1006, 527] width 65 height 33
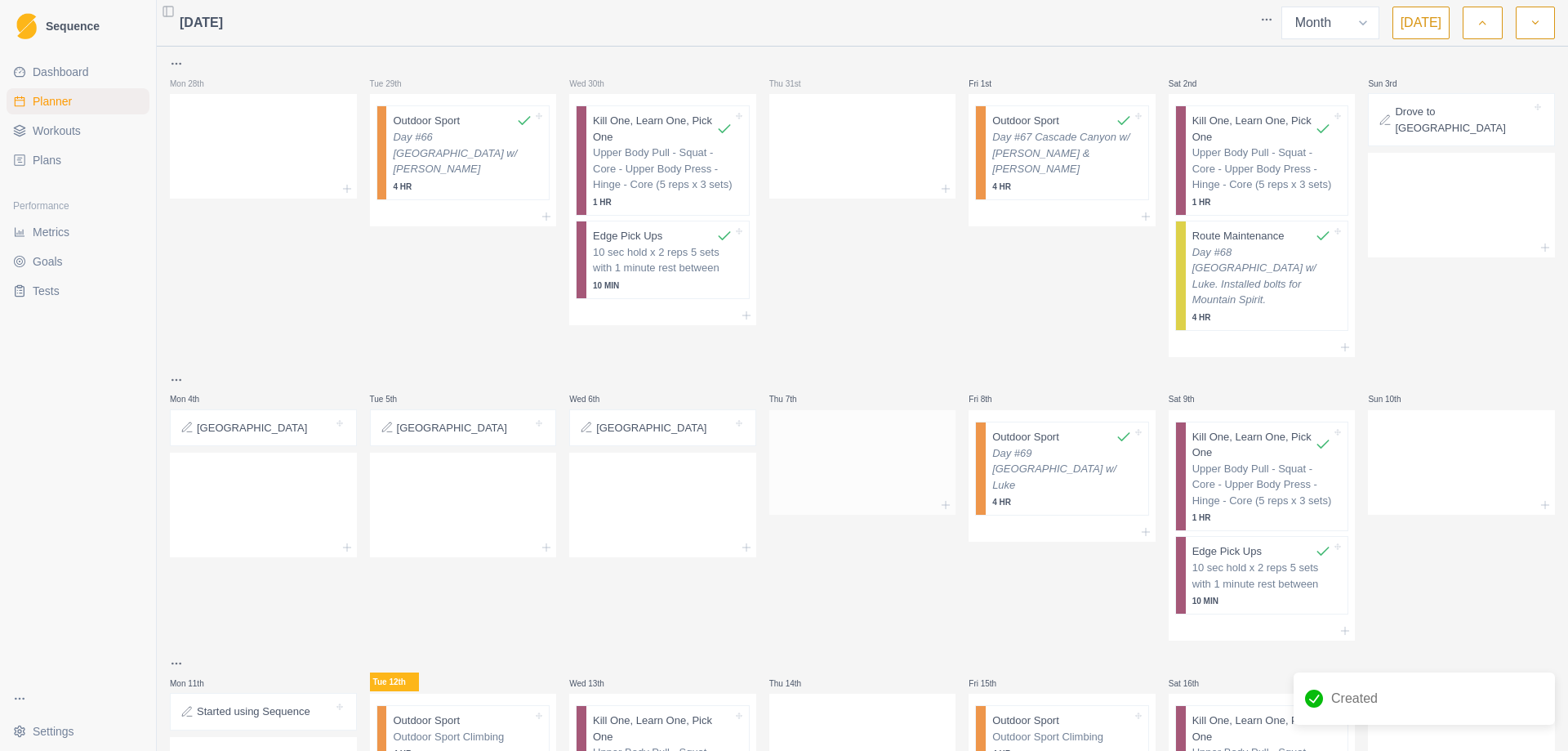
click at [808, 434] on div at bounding box center [863, 460] width 187 height 72
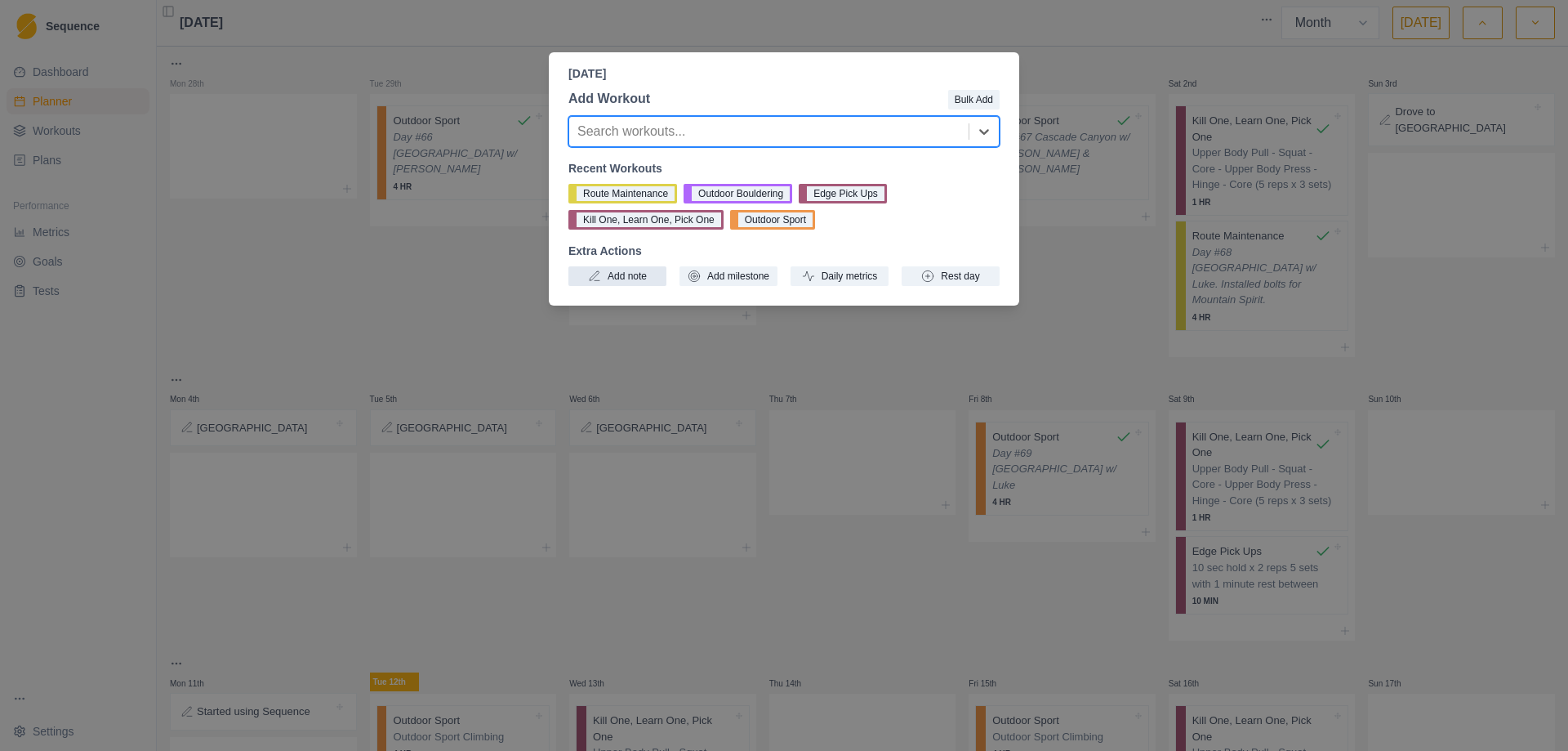
click at [611, 275] on button "Add note" at bounding box center [617, 276] width 98 height 20
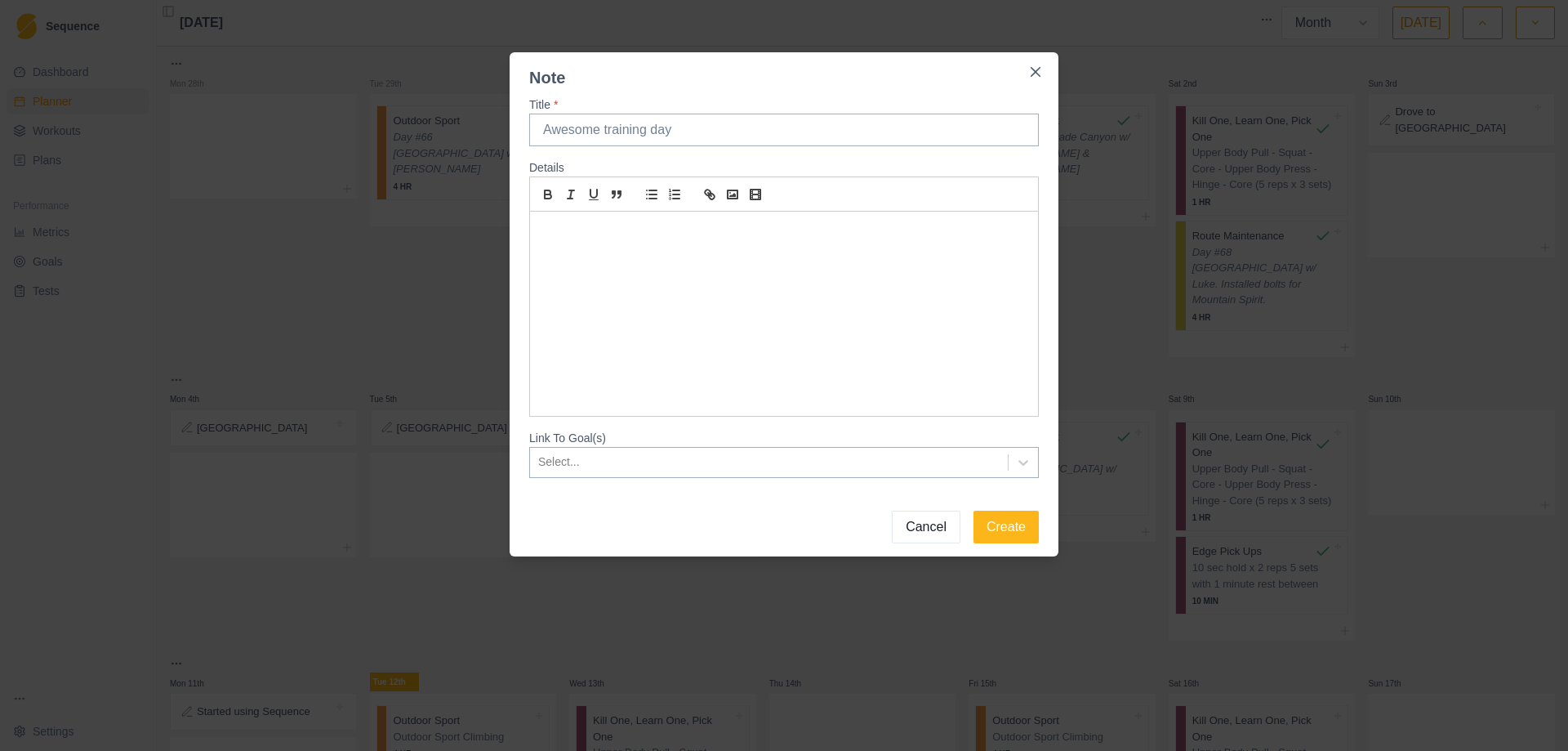
type input "F"
click at [1005, 534] on button "Create" at bounding box center [1006, 527] width 65 height 33
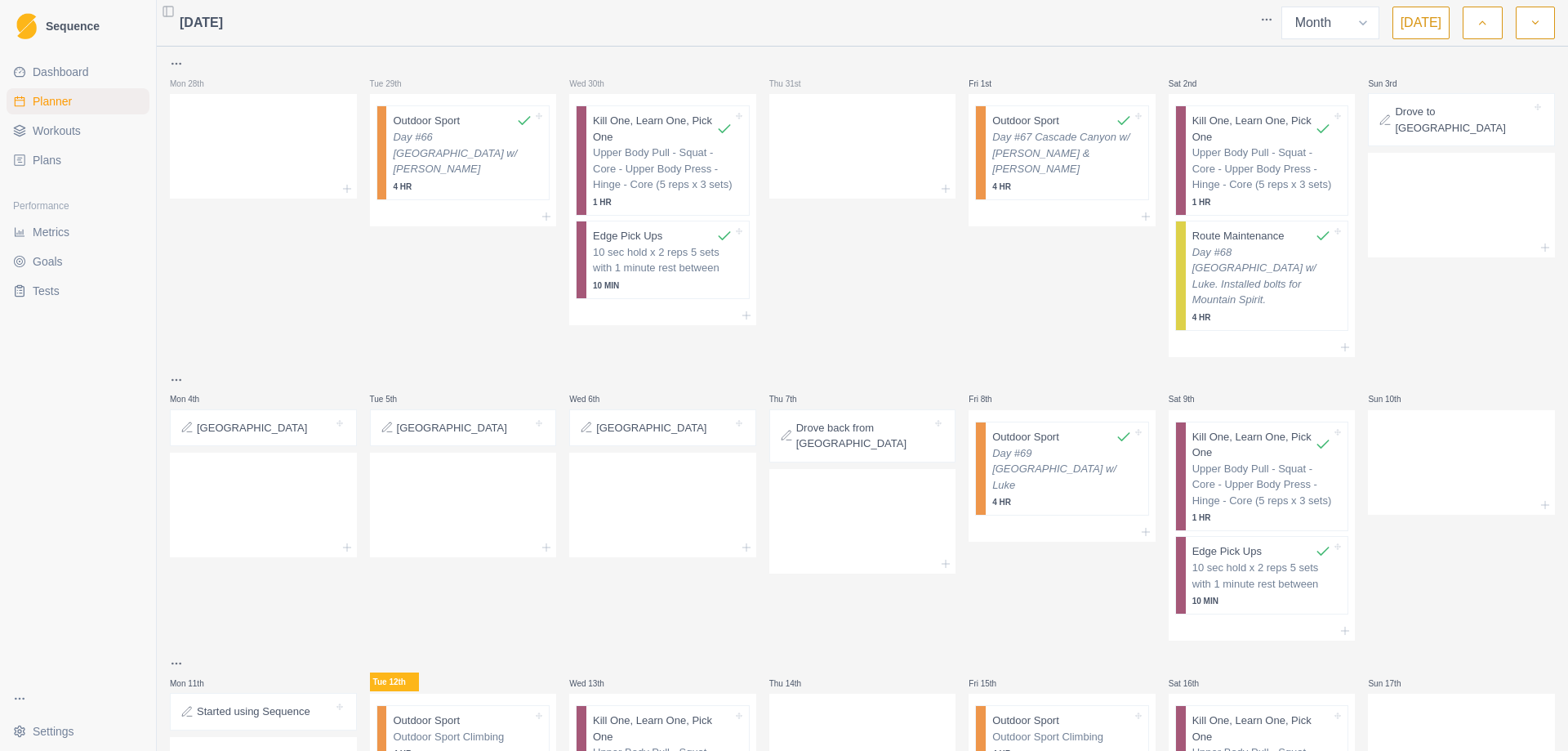
click at [1492, 22] on button "button" at bounding box center [1482, 23] width 40 height 33
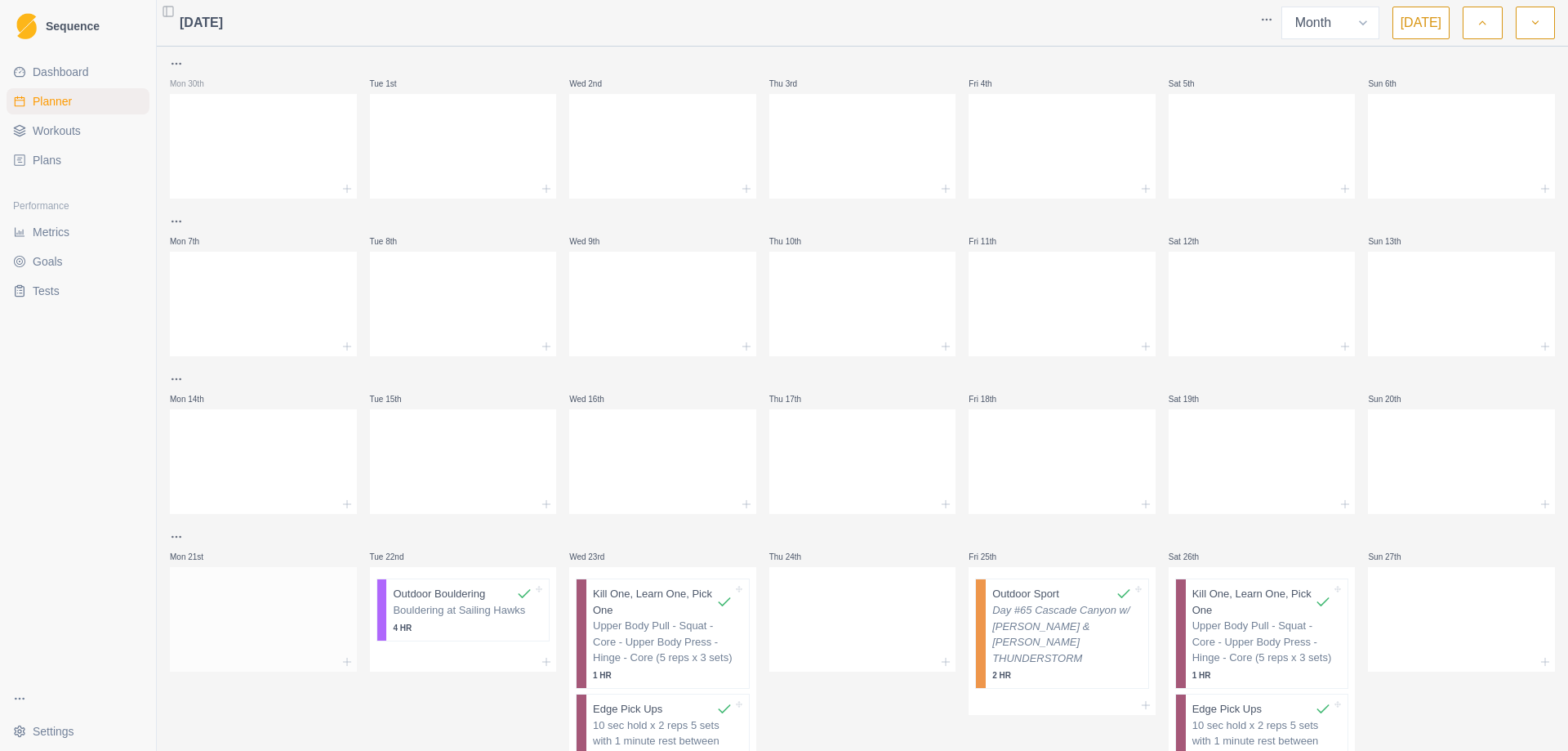
click at [258, 609] on div at bounding box center [264, 616] width 187 height 72
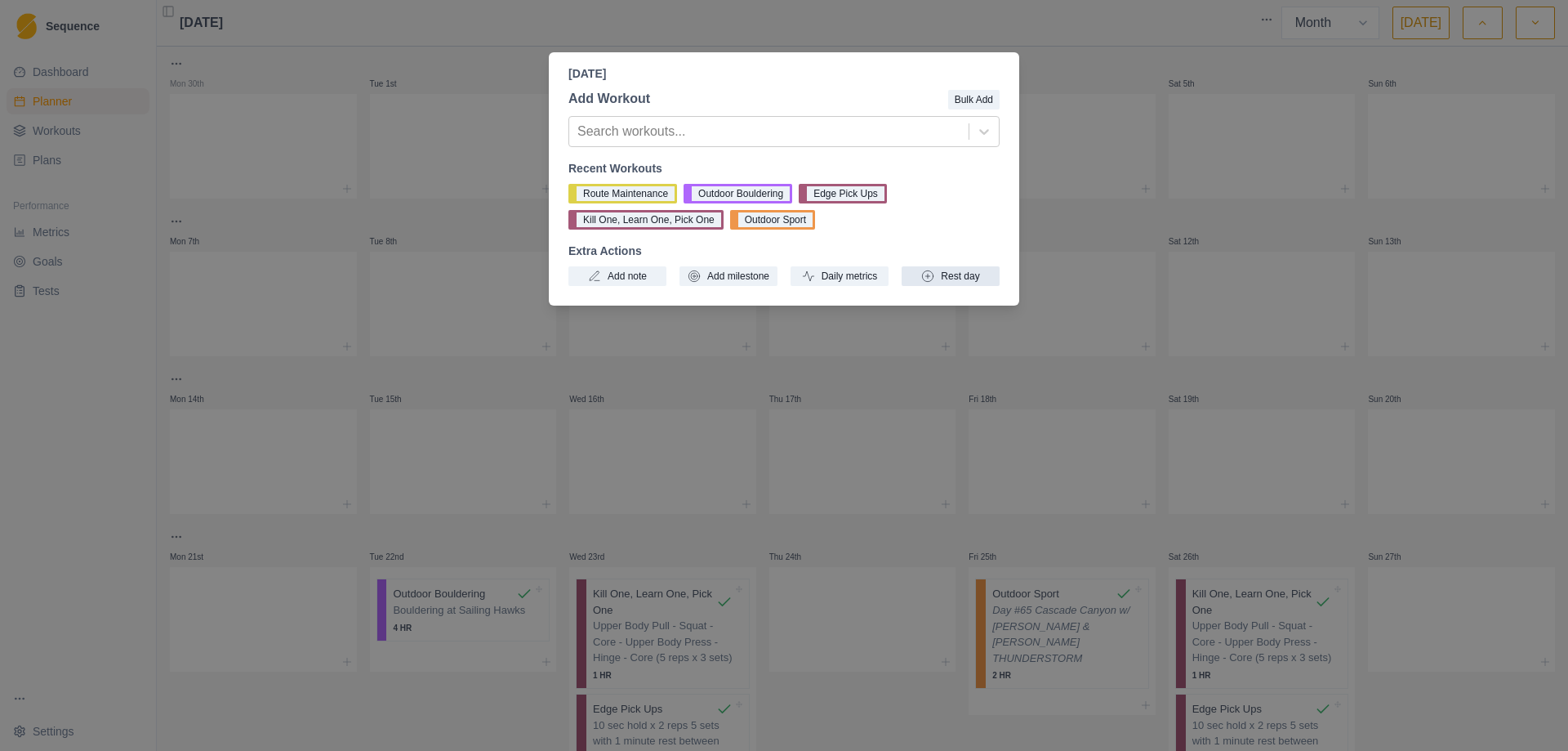
click at [955, 275] on button "Rest day" at bounding box center [951, 276] width 98 height 20
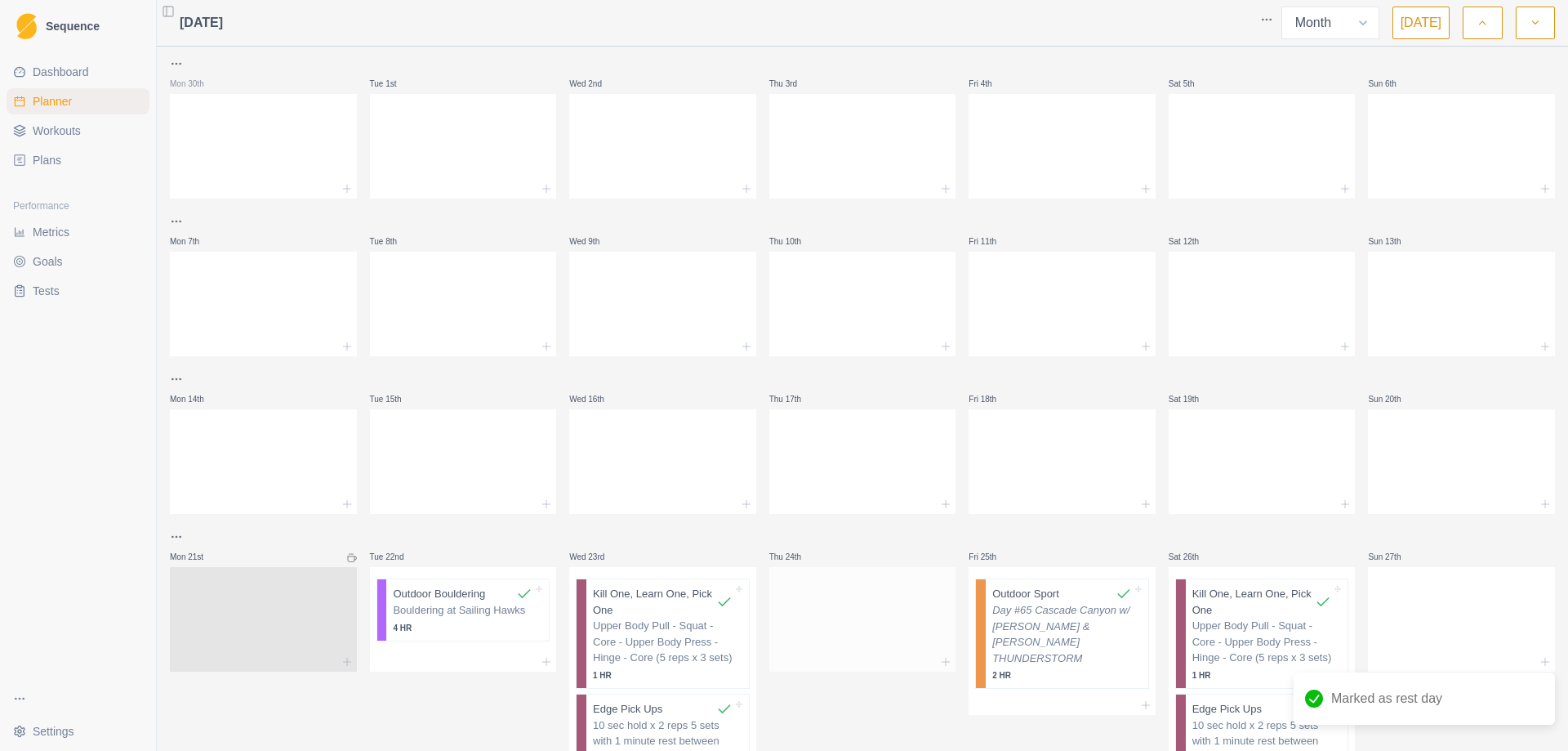
click at [835, 619] on div at bounding box center [863, 616] width 187 height 72
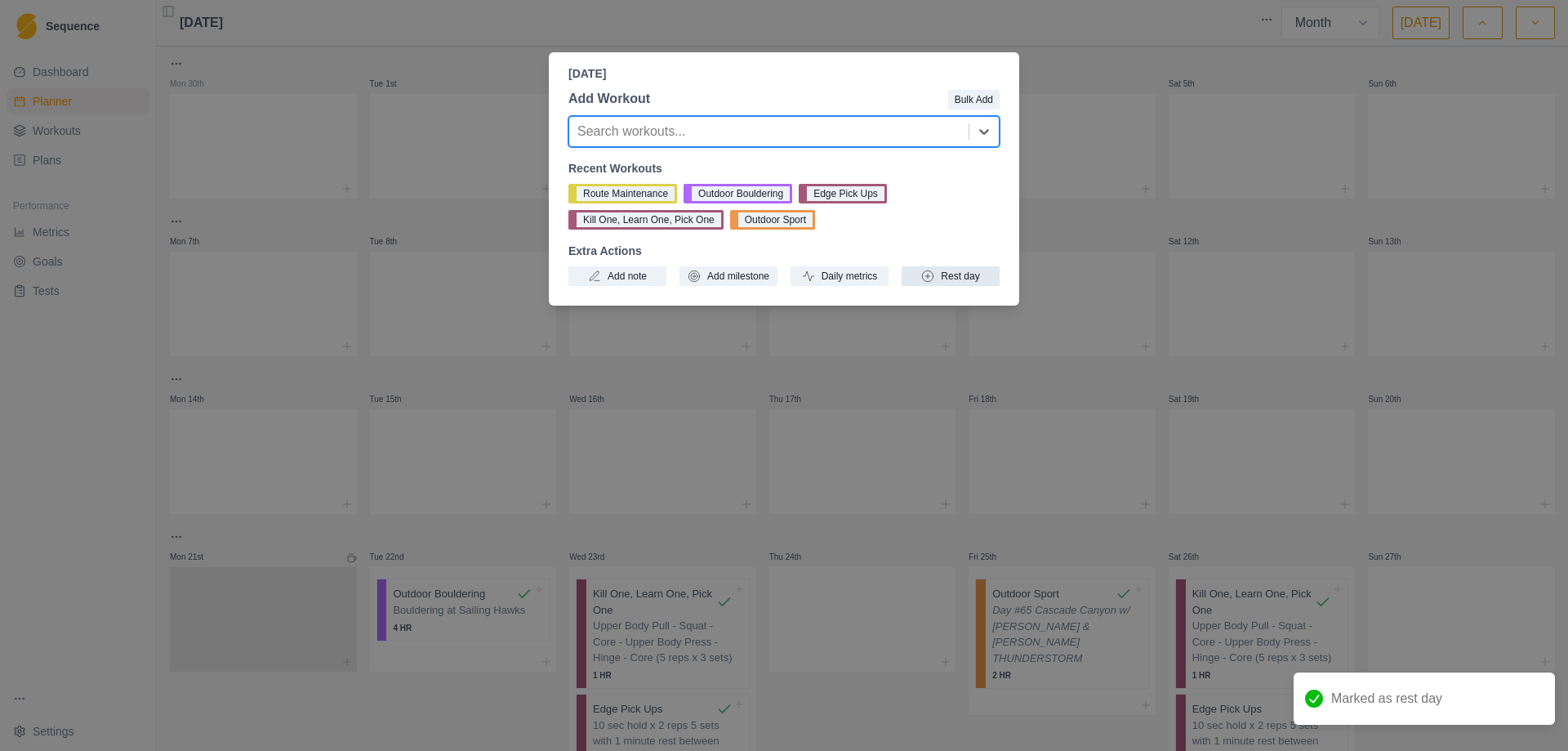
click at [954, 274] on button "Rest day" at bounding box center [951, 276] width 98 height 20
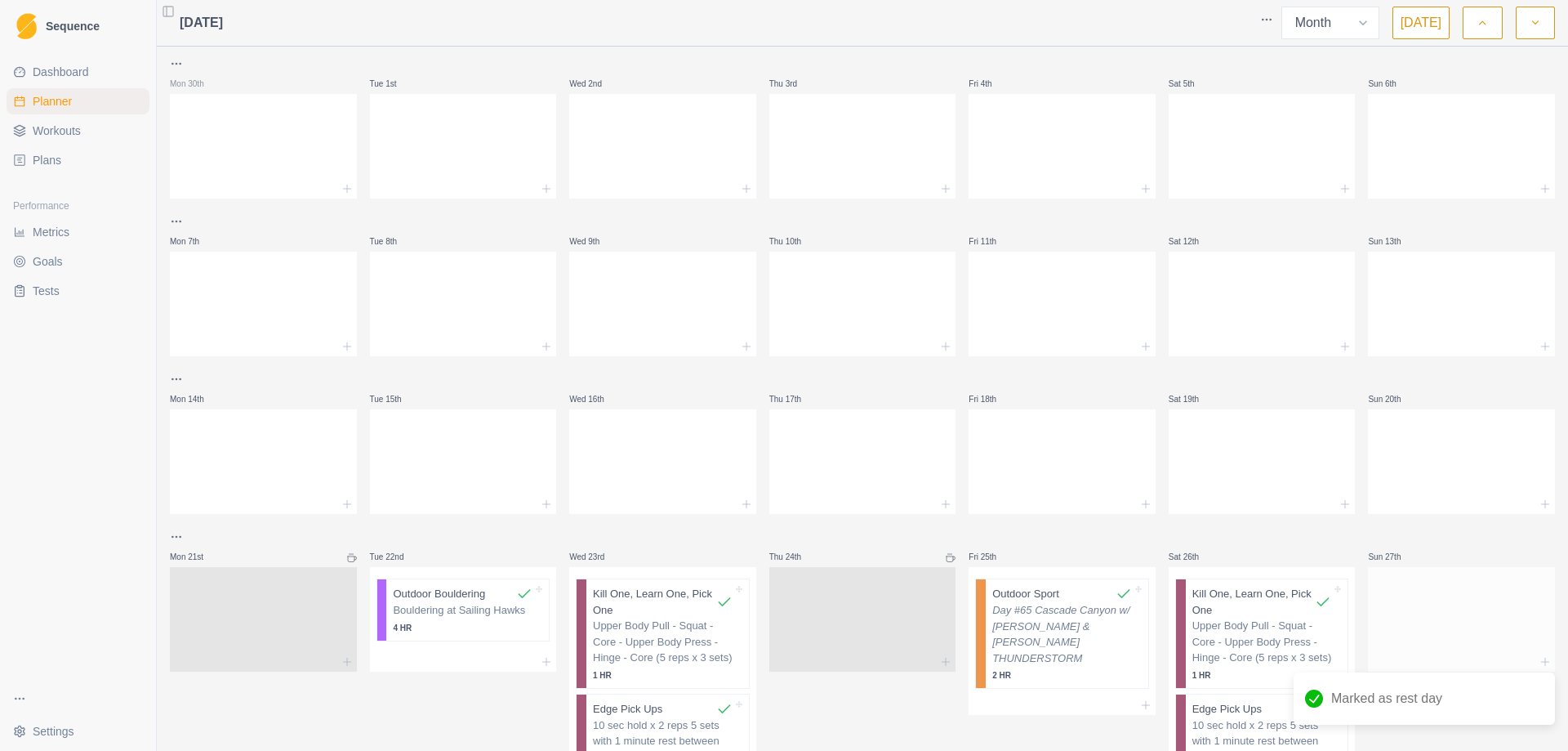
click at [1424, 604] on div at bounding box center [1462, 616] width 187 height 72
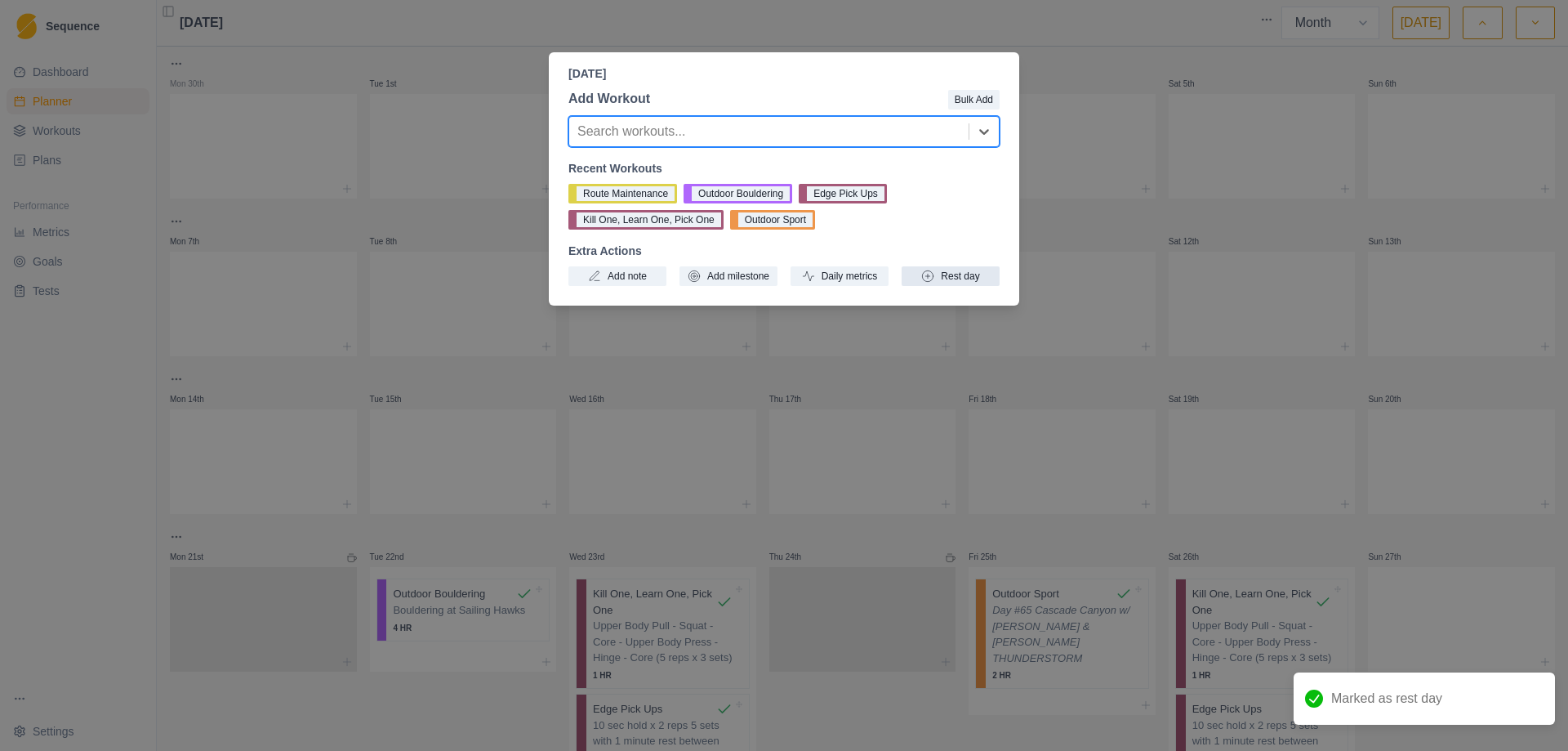
click at [955, 271] on button "Rest day" at bounding box center [951, 276] width 98 height 20
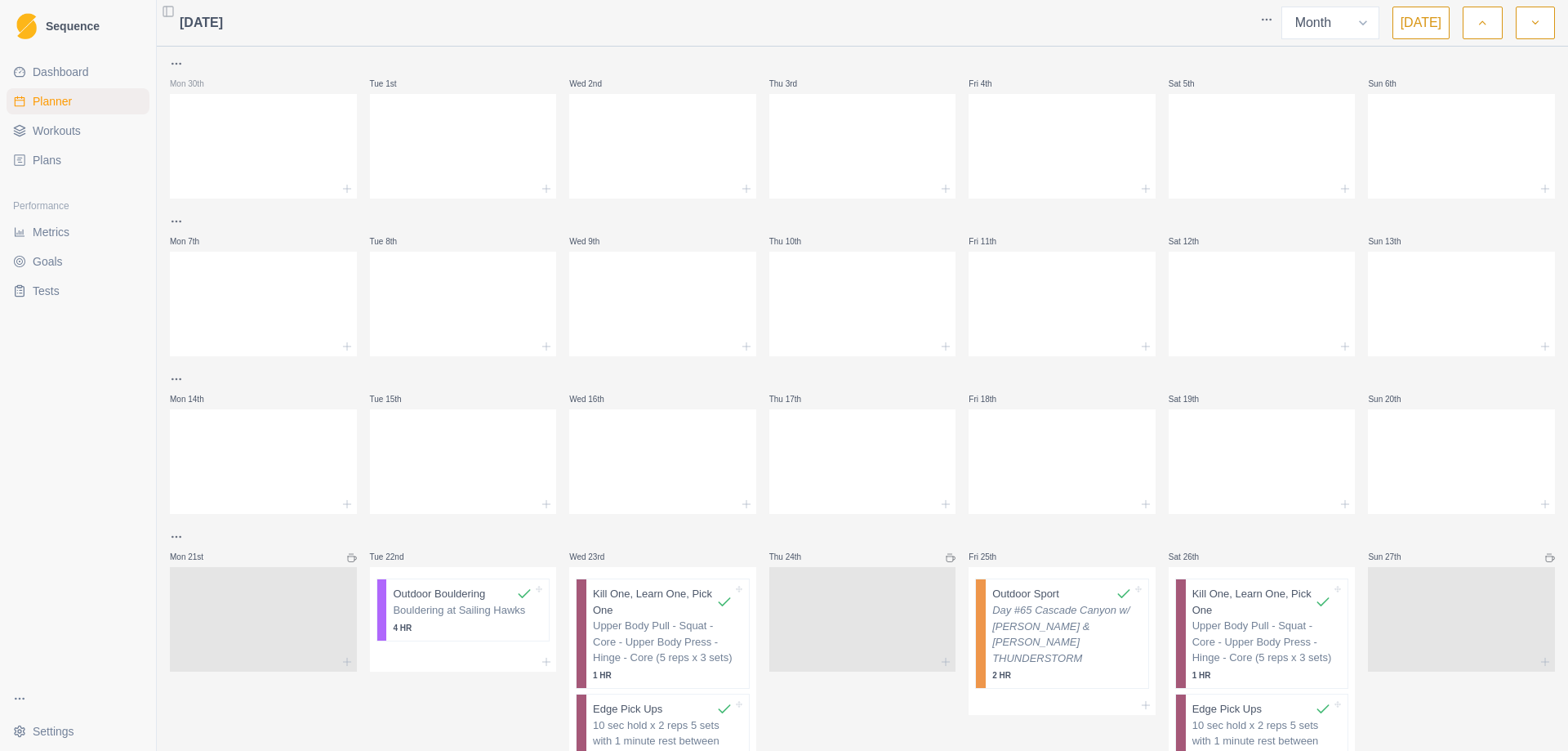
click at [1535, 23] on icon "button" at bounding box center [1535, 22] width 11 height 16
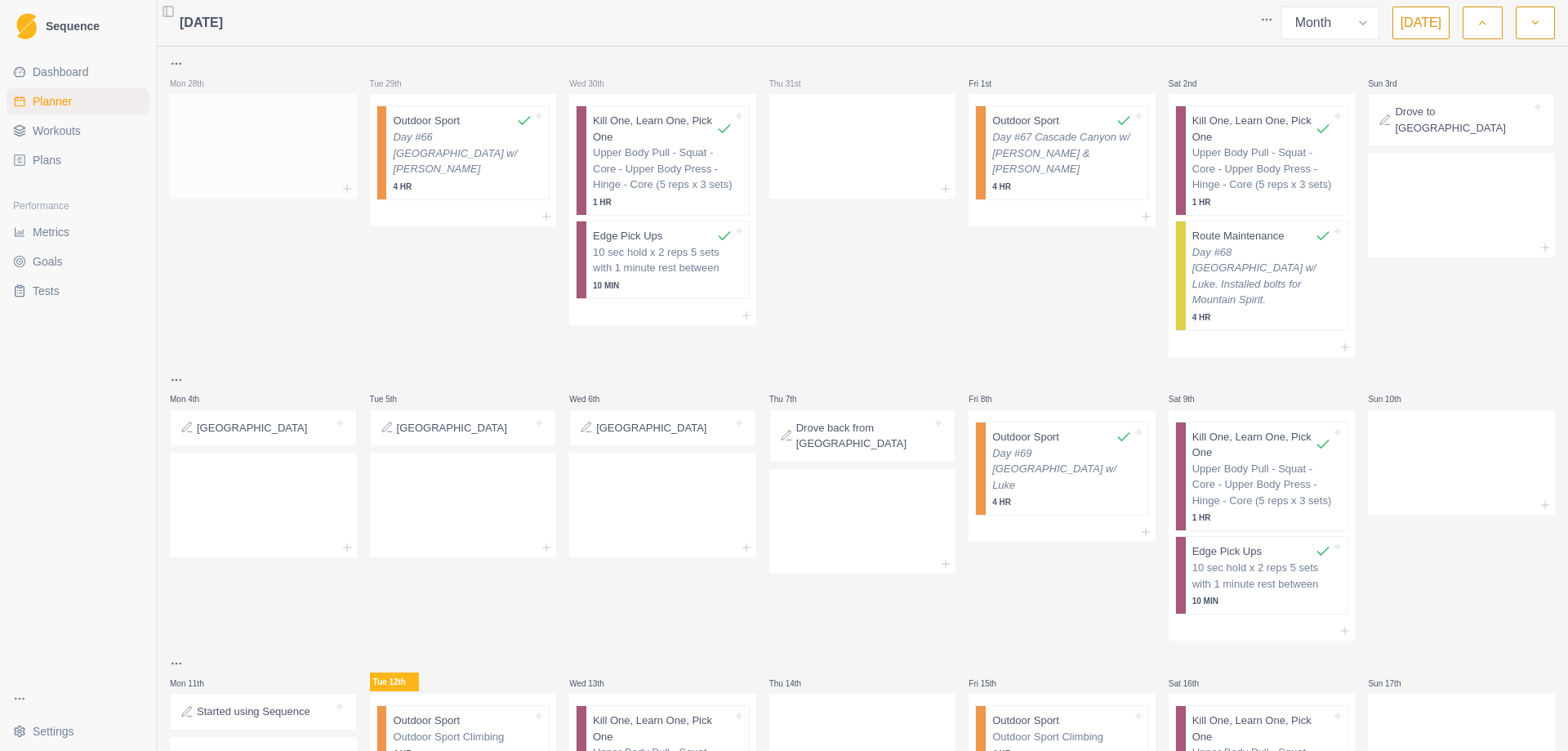
click at [258, 145] on div at bounding box center [264, 143] width 187 height 72
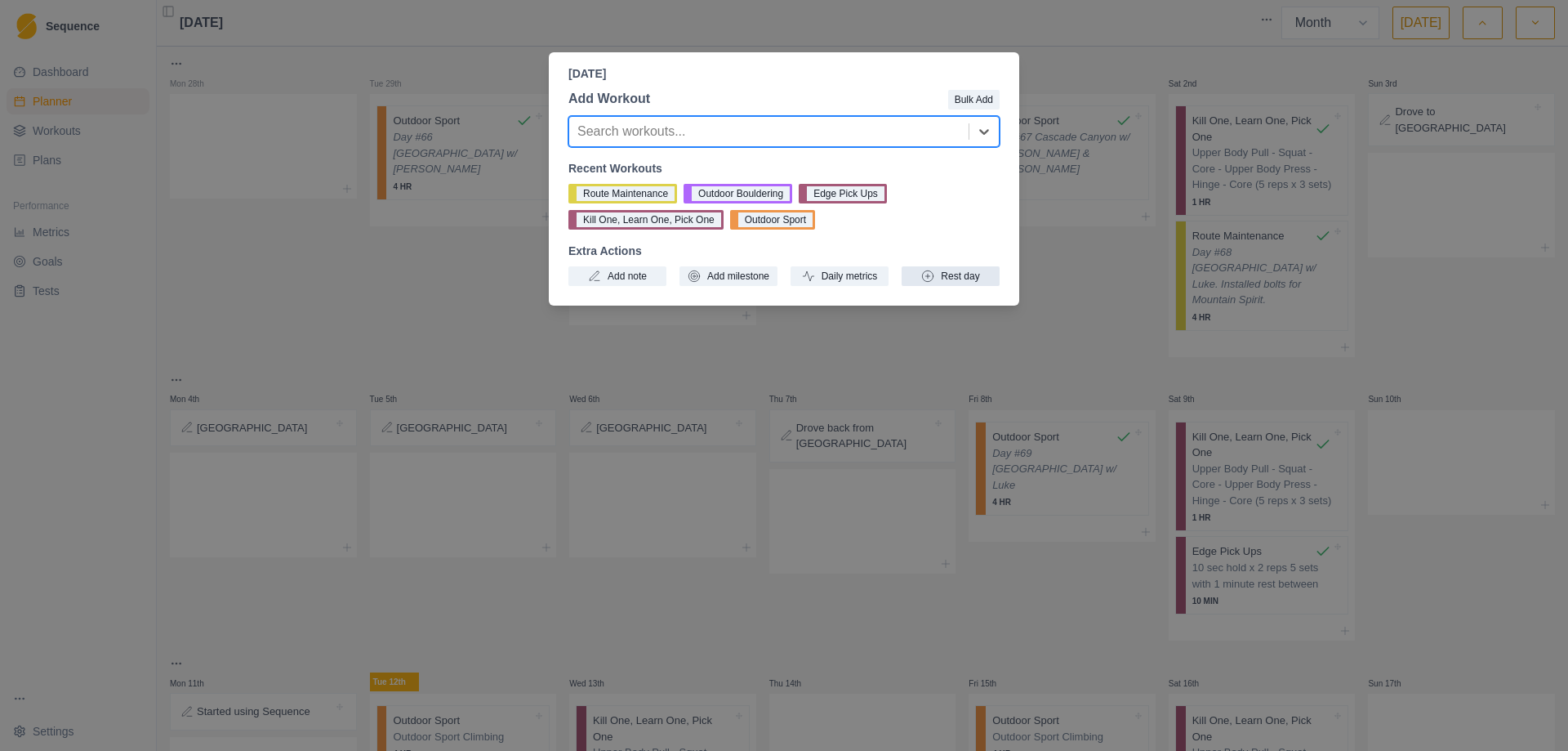
click at [962, 280] on button "Rest day" at bounding box center [951, 276] width 98 height 20
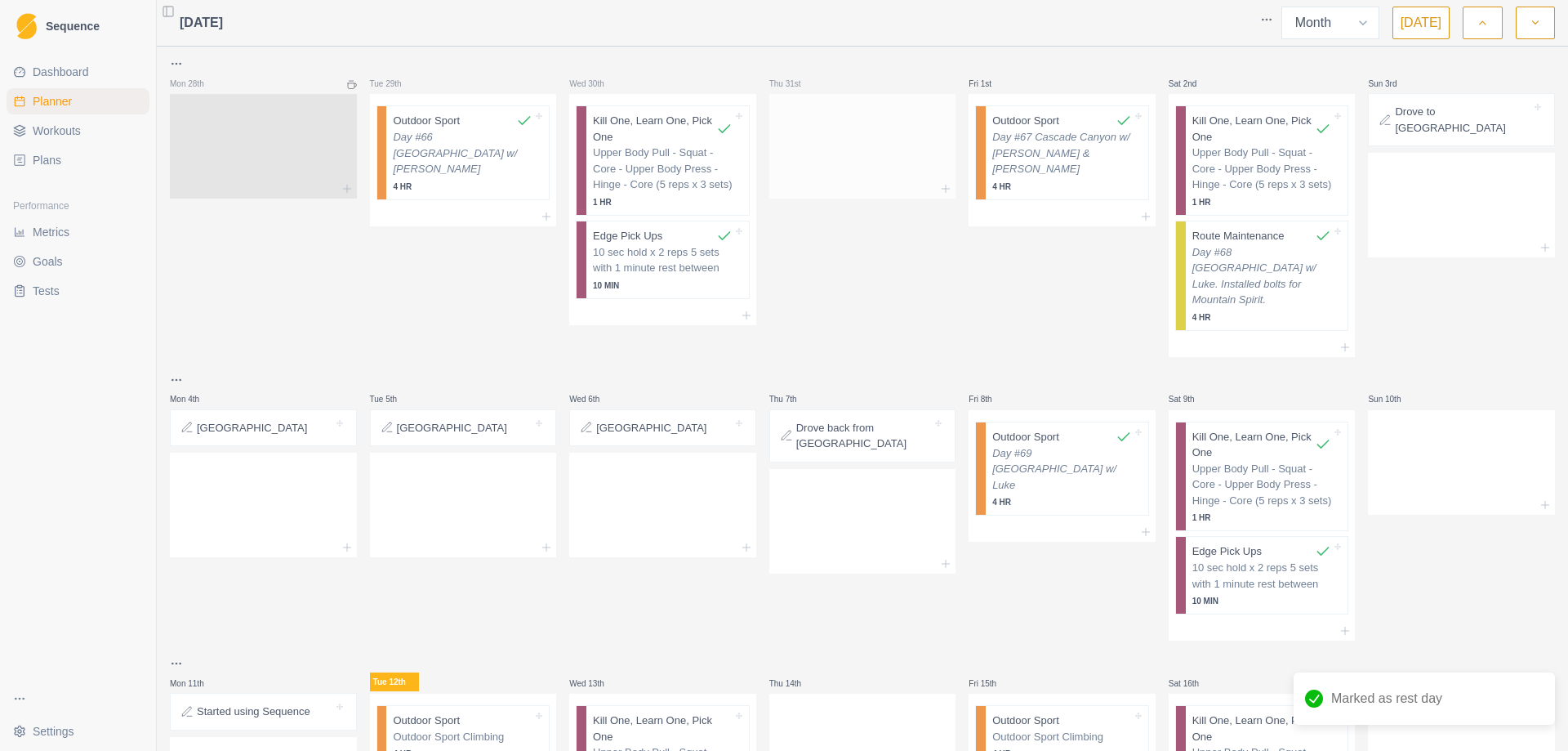
click at [866, 169] on div at bounding box center [863, 143] width 187 height 72
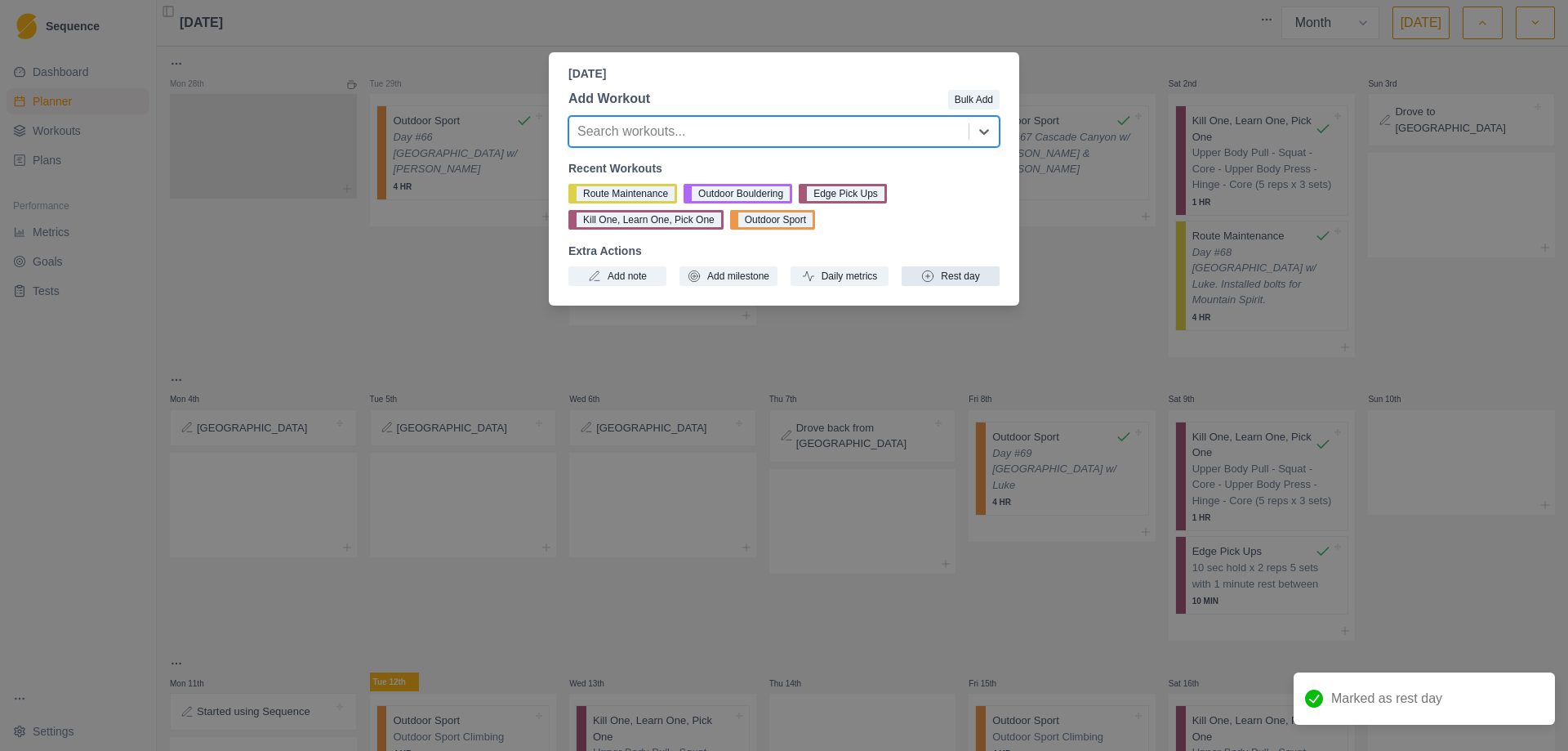
click at [949, 272] on button "Rest day" at bounding box center [951, 276] width 98 height 20
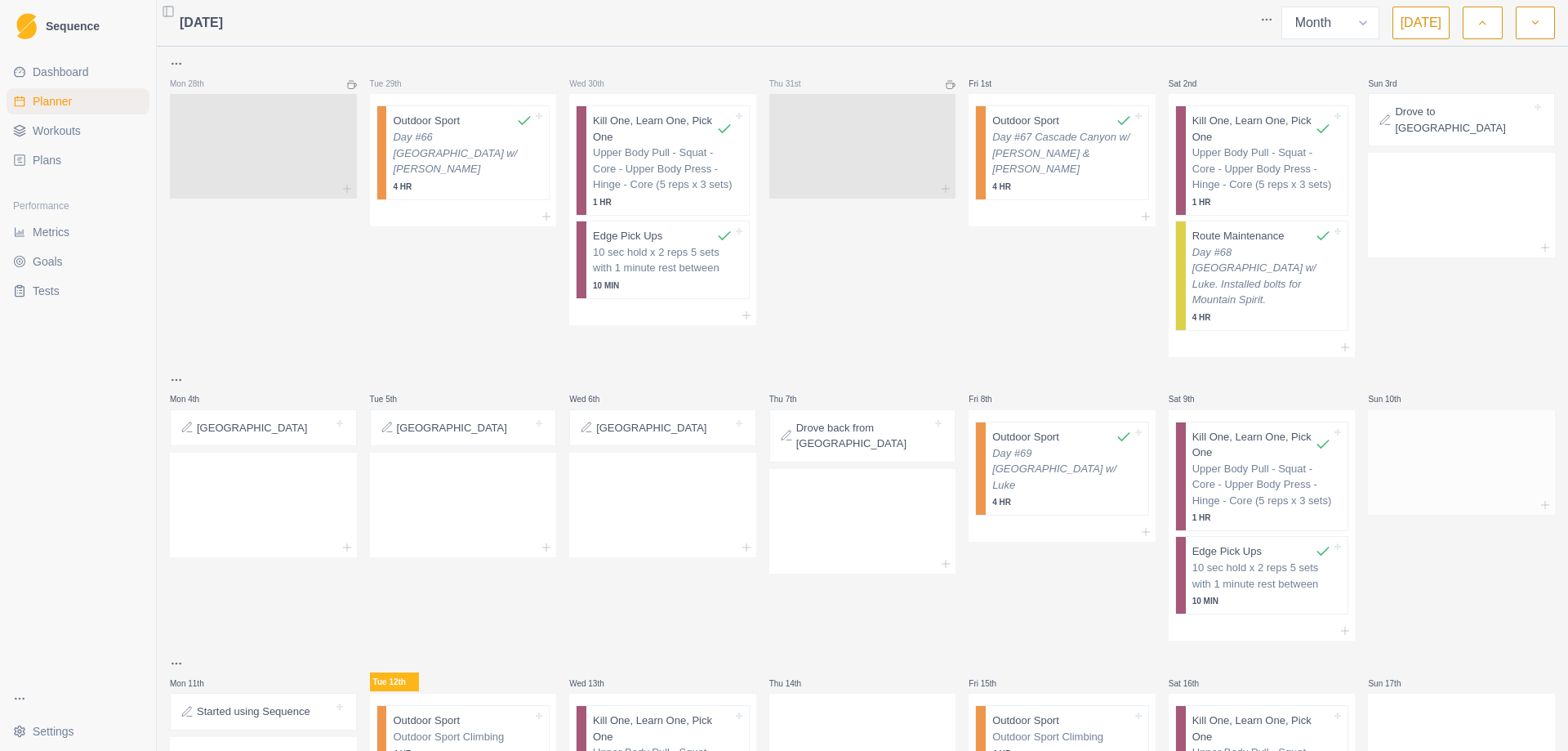
click at [1441, 424] on div at bounding box center [1462, 460] width 187 height 72
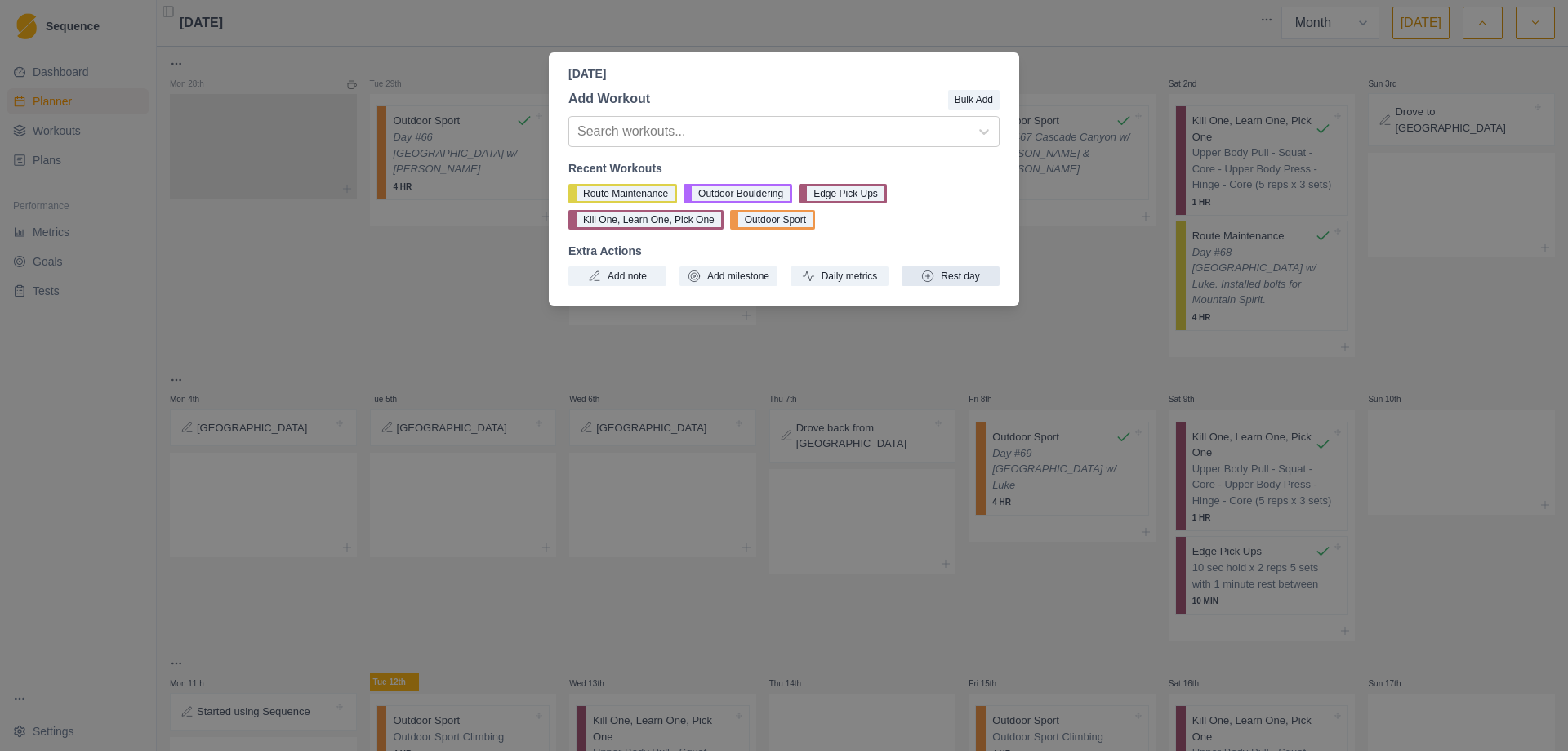
click at [963, 272] on button "Rest day" at bounding box center [951, 276] width 98 height 20
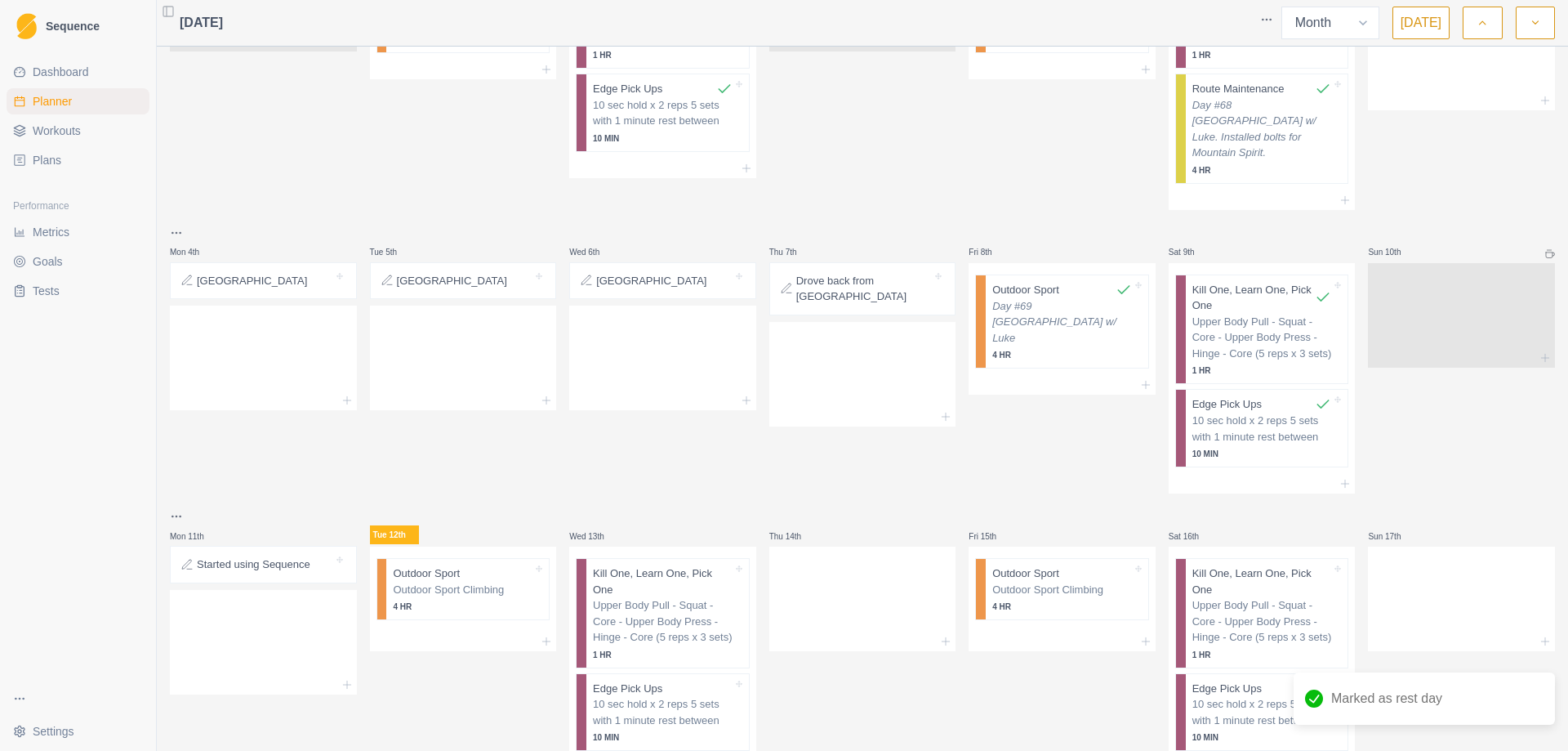
scroll to position [163, 0]
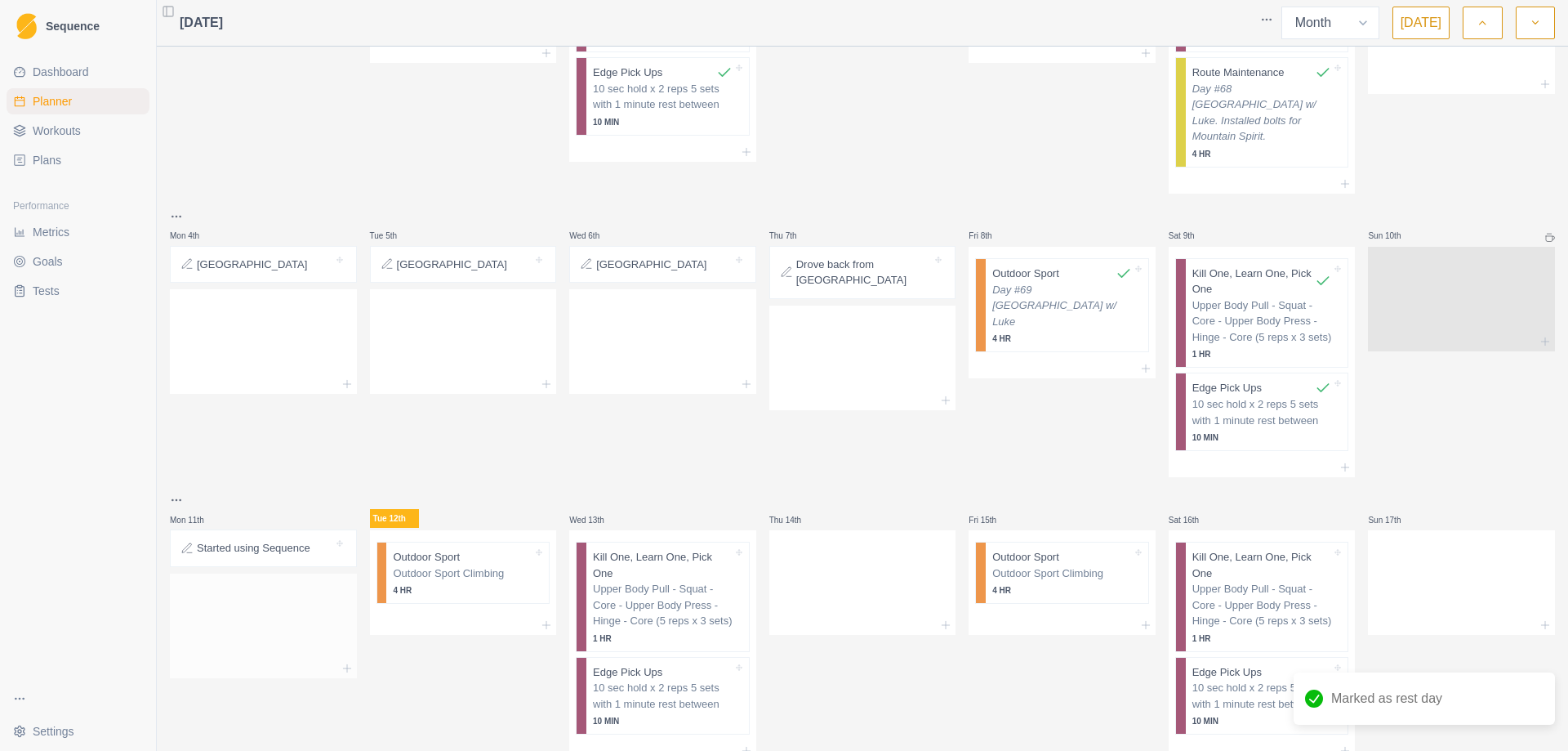
click at [253, 591] on div at bounding box center [264, 623] width 187 height 72
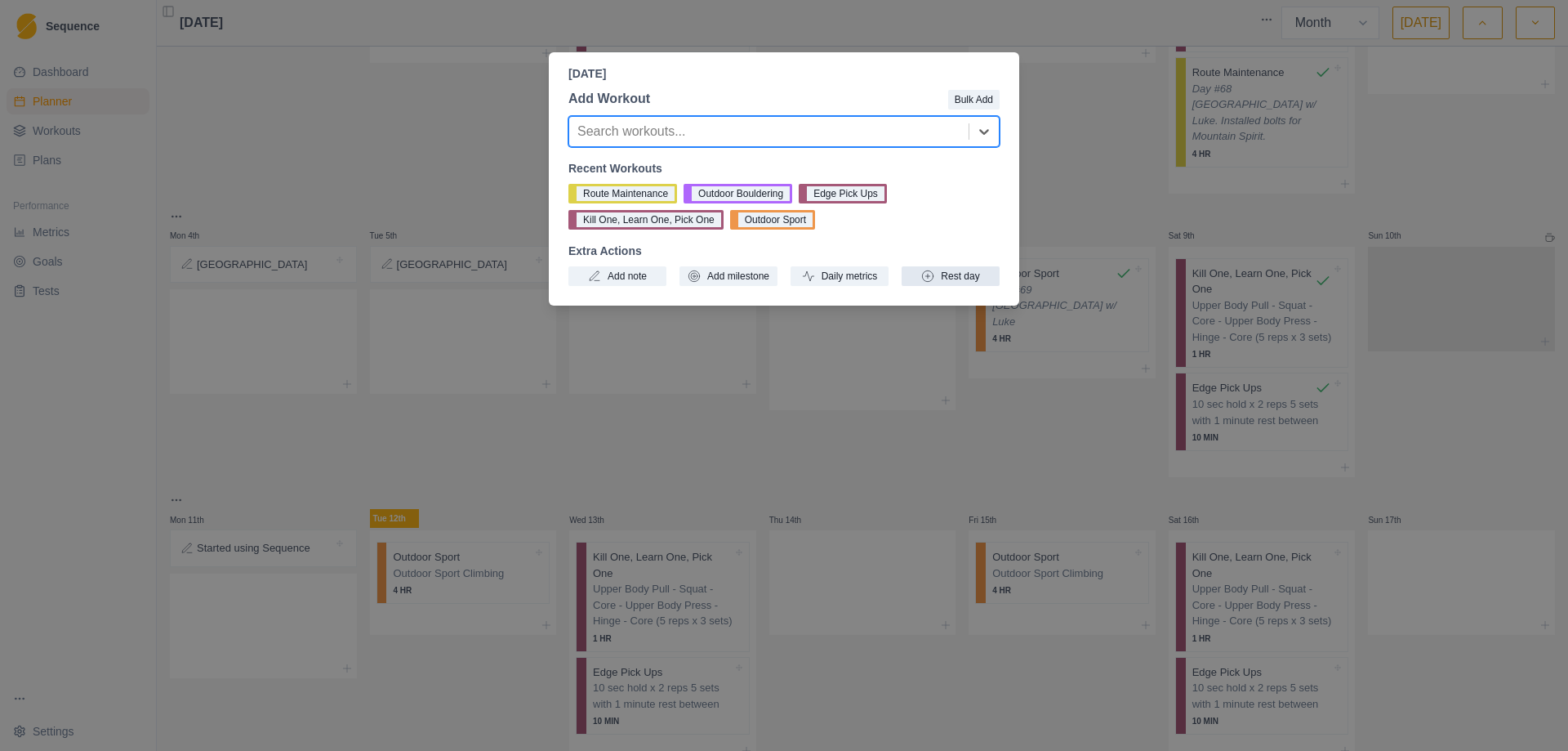
click at [950, 276] on button "Rest day" at bounding box center [951, 276] width 98 height 20
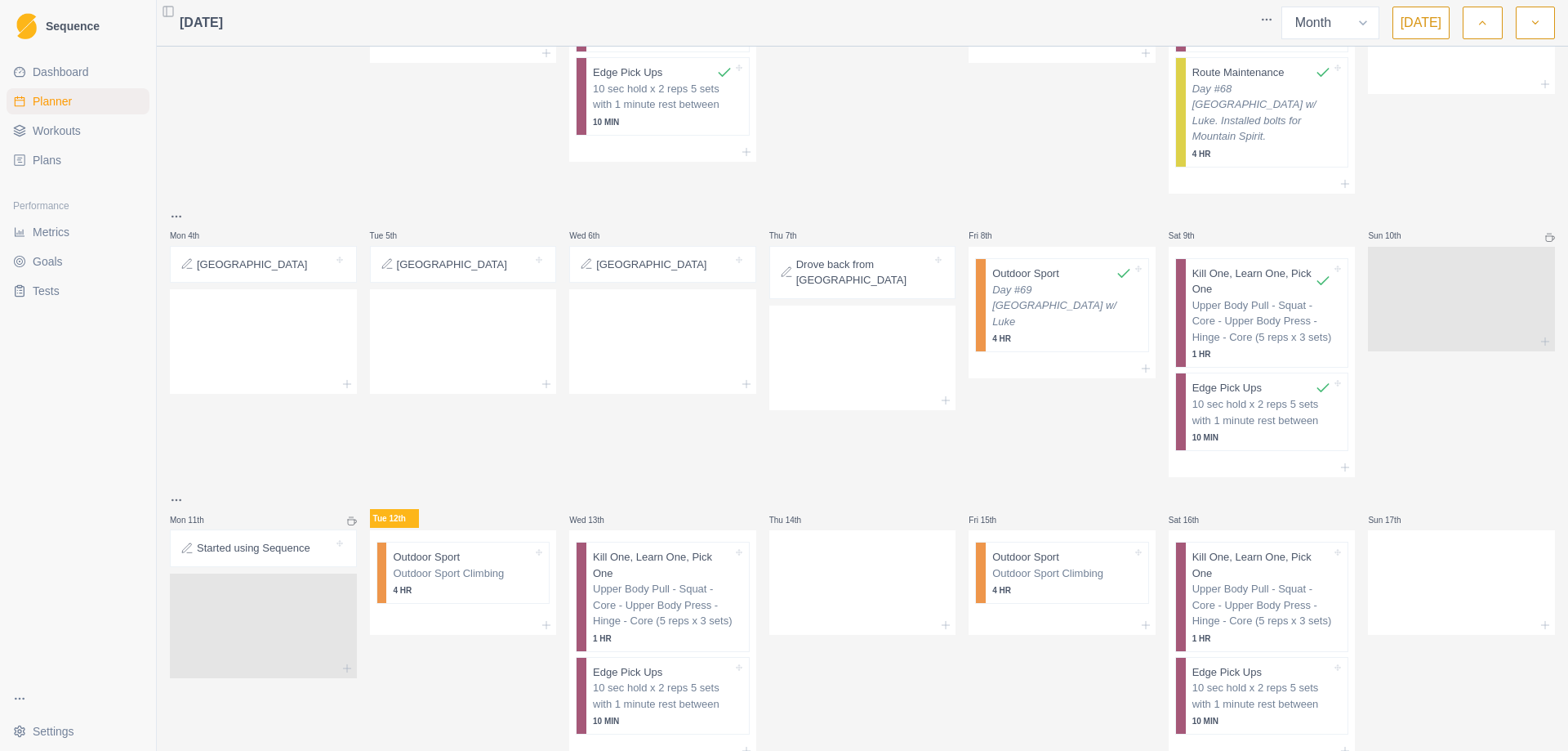
click at [867, 257] on p "Drove back from [GEOGRAPHIC_DATA]" at bounding box center [864, 272] width 137 height 32
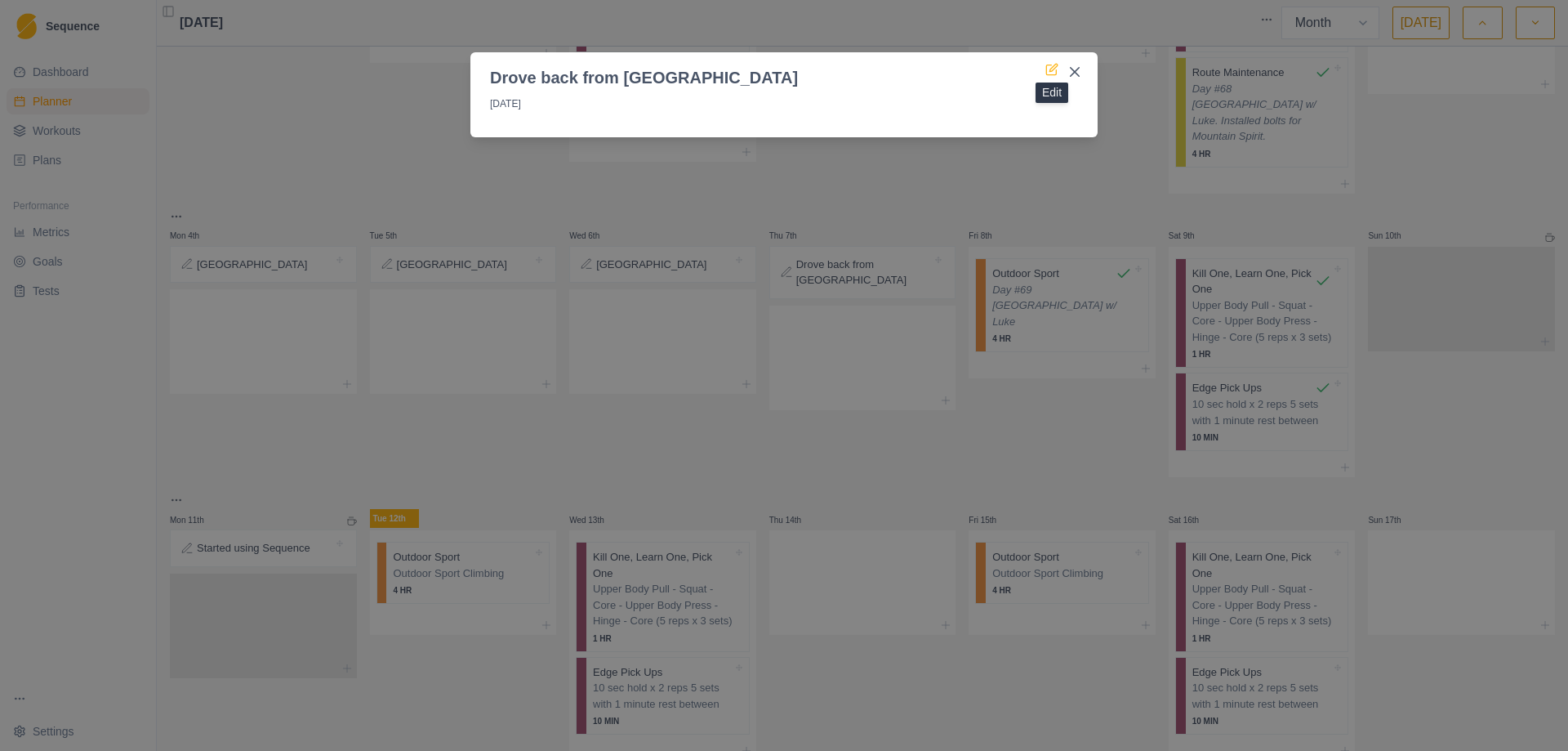
click at [1051, 63] on icon at bounding box center [1051, 69] width 13 height 13
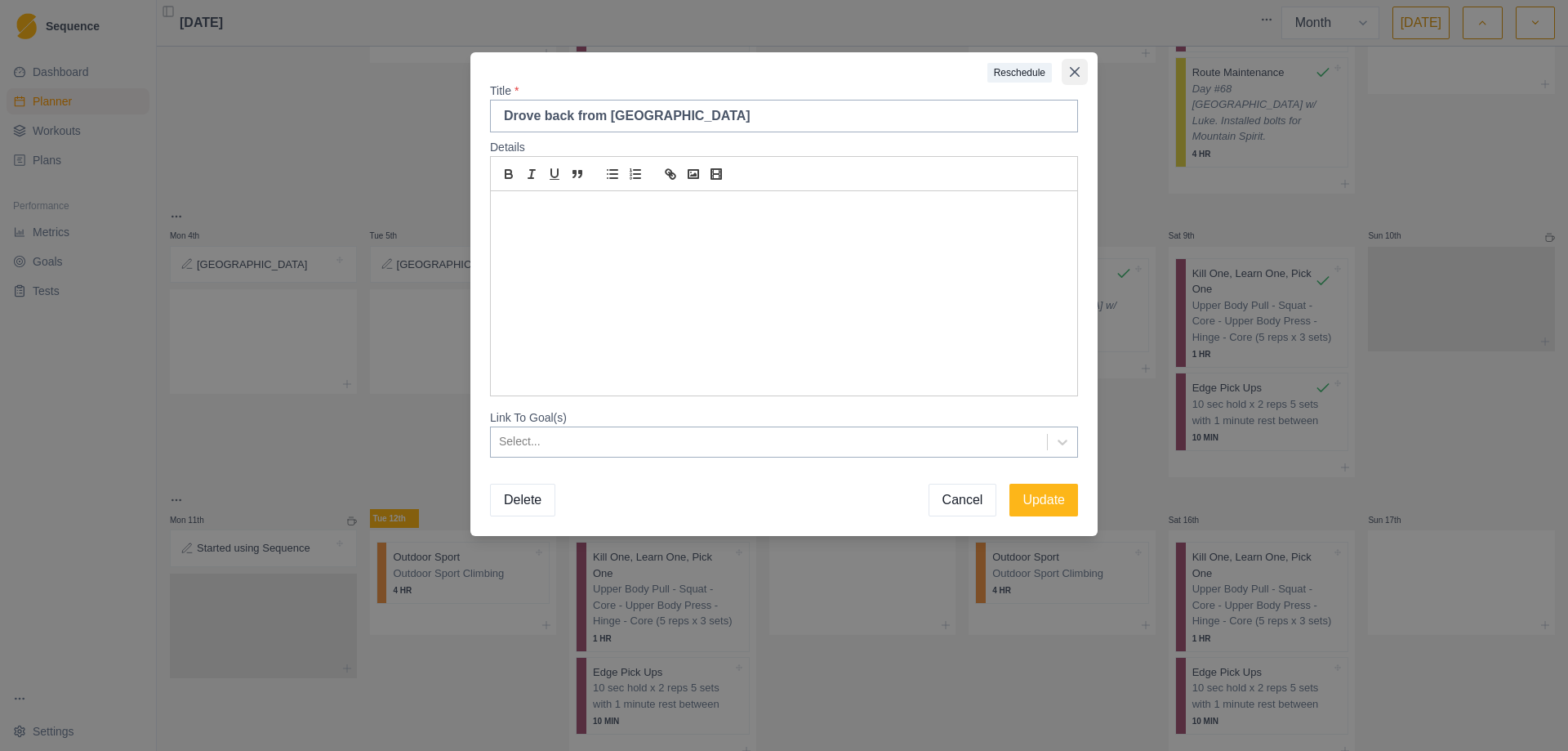
click at [1072, 75] on icon "Close" at bounding box center [1074, 71] width 9 height 9
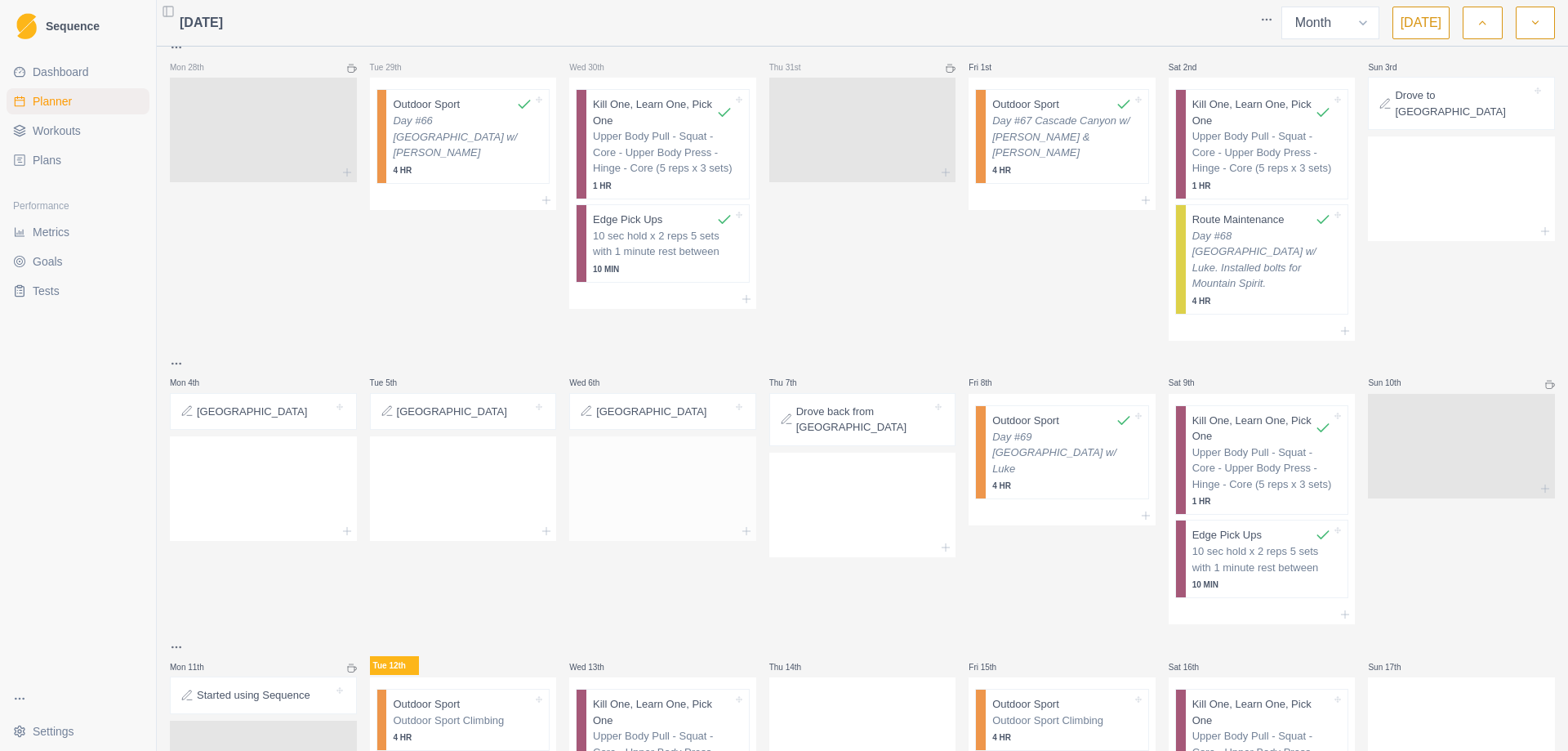
scroll to position [0, 0]
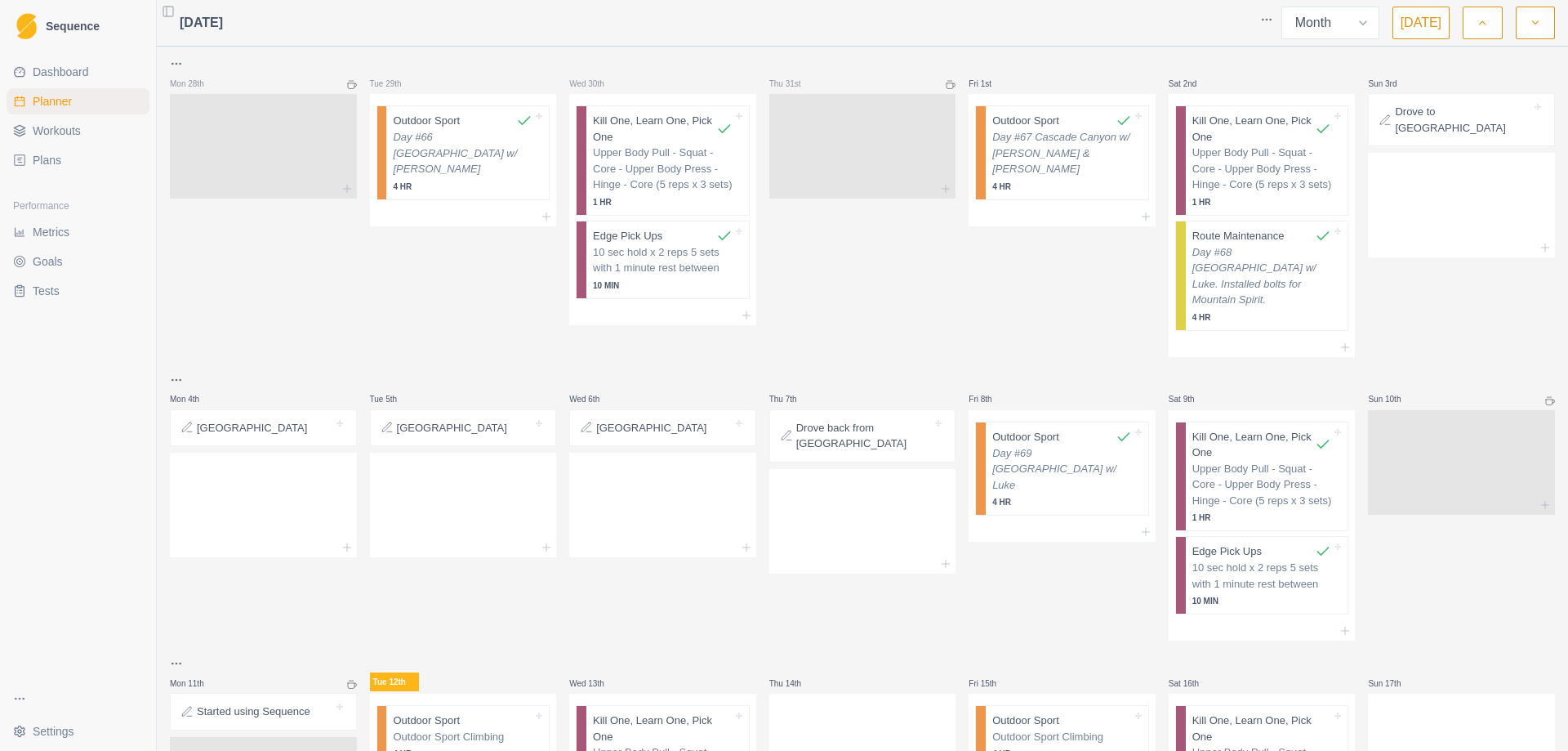
click at [391, 332] on div "Tue 29th Outdoor Sport Day #66 Cascade Canyon w/ [PERSON_NAME] 4 HR" at bounding box center [464, 205] width 187 height 303
click at [221, 28] on span "[DATE]" at bounding box center [201, 22] width 43 height 20
click at [169, 12] on button "Toggle Sidebar" at bounding box center [168, 11] width 23 height 23
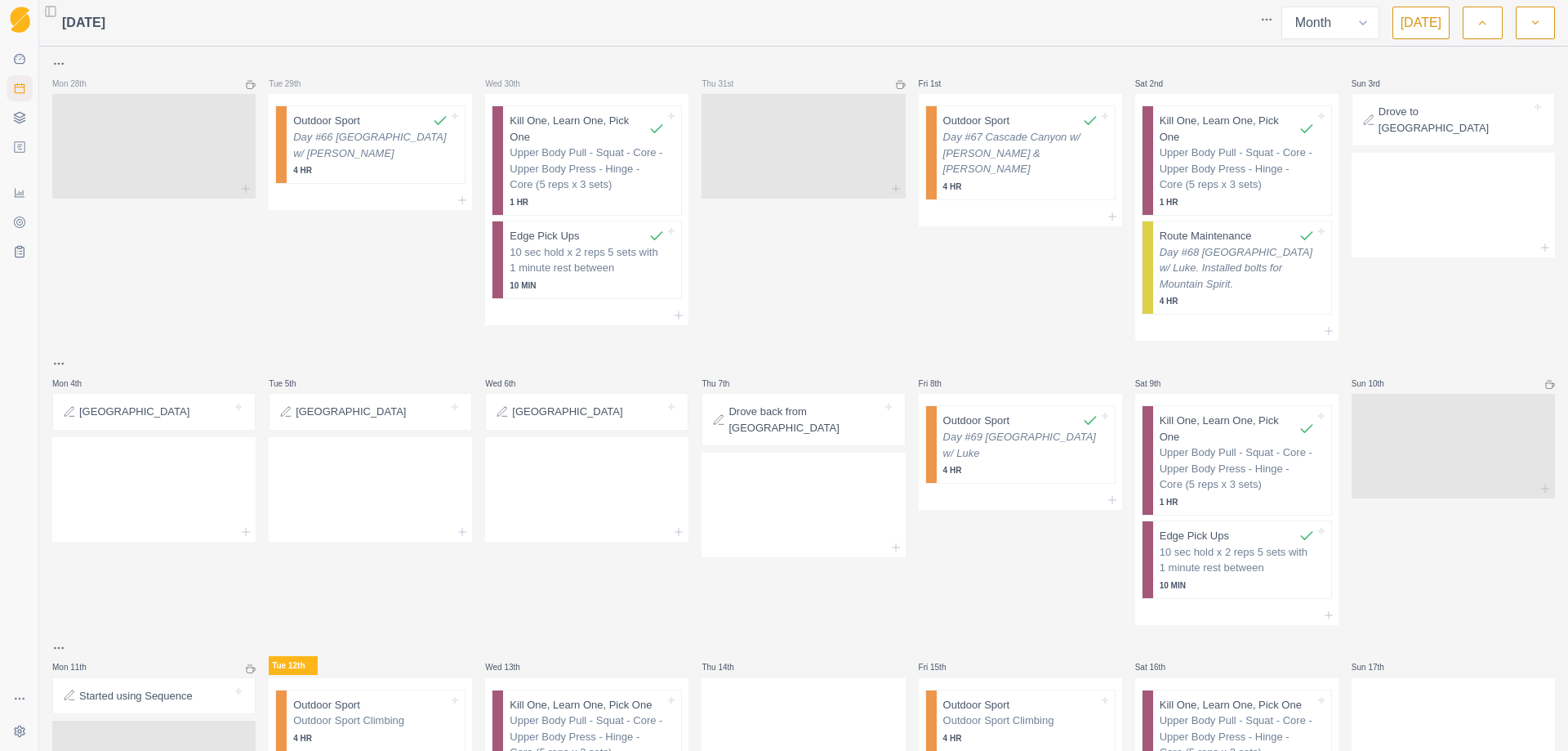
click at [55, 9] on button "Toggle Sidebar" at bounding box center [51, 11] width 23 height 23
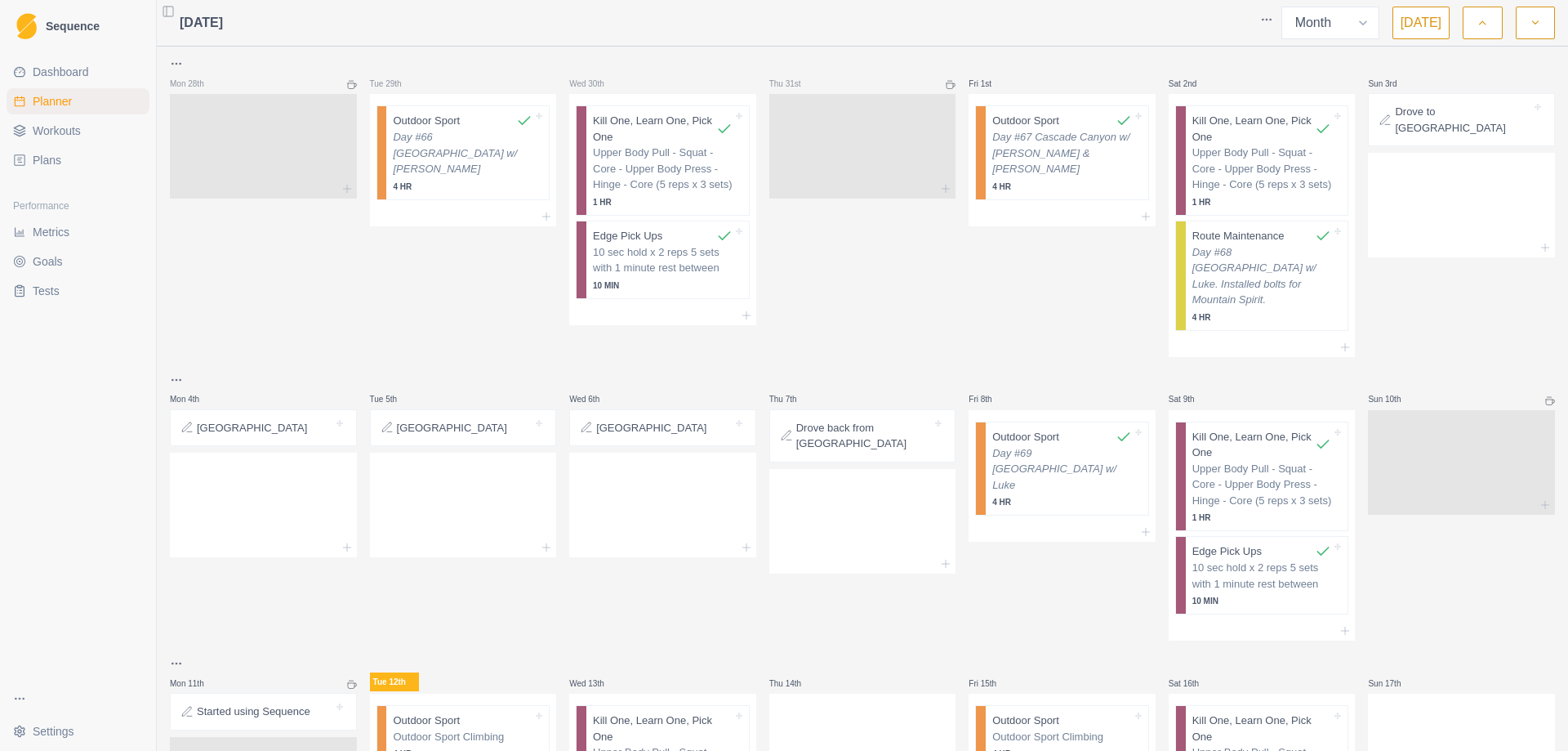
click at [57, 292] on span "Tests" at bounding box center [46, 290] width 27 height 16
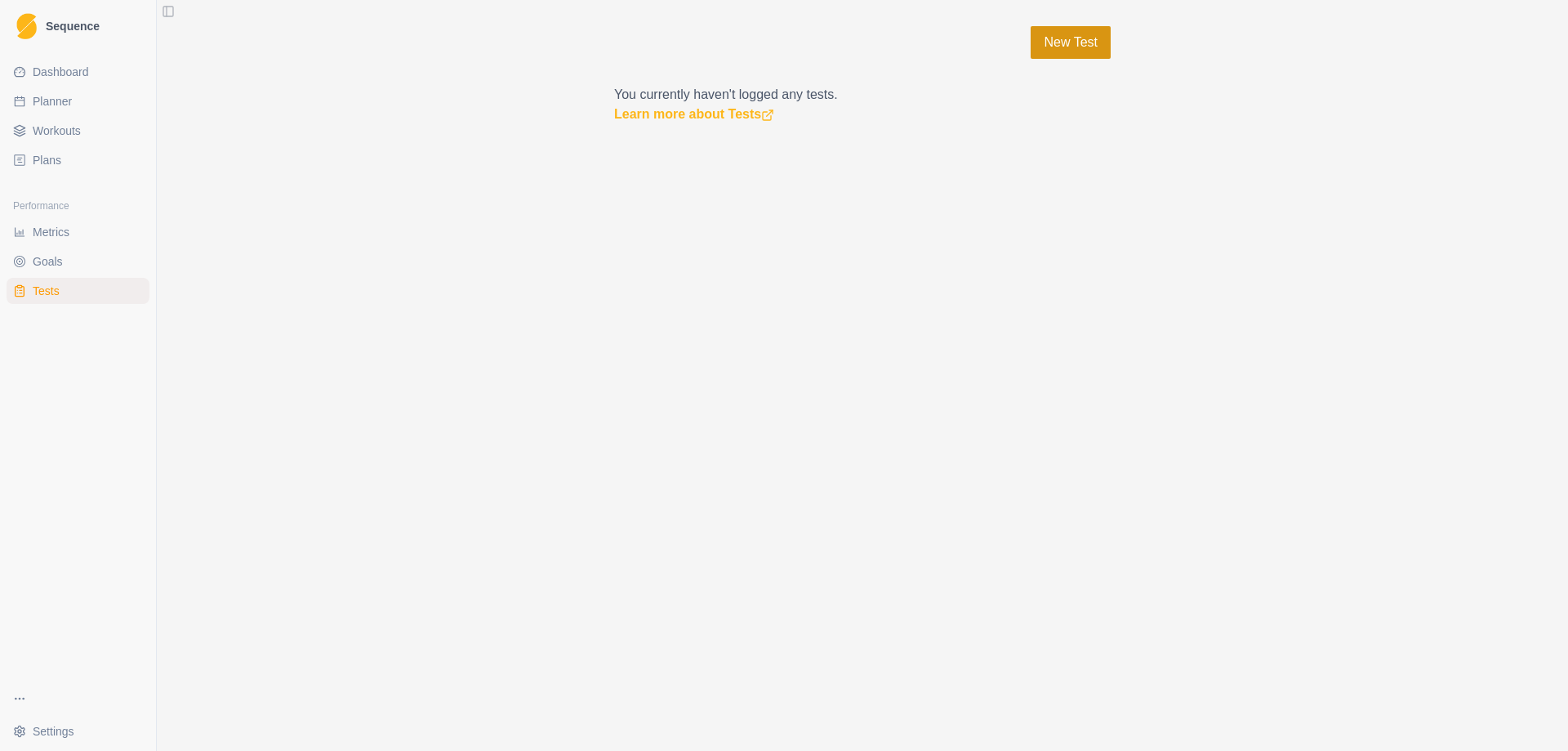
click at [1083, 35] on link "New Test" at bounding box center [1070, 42] width 80 height 33
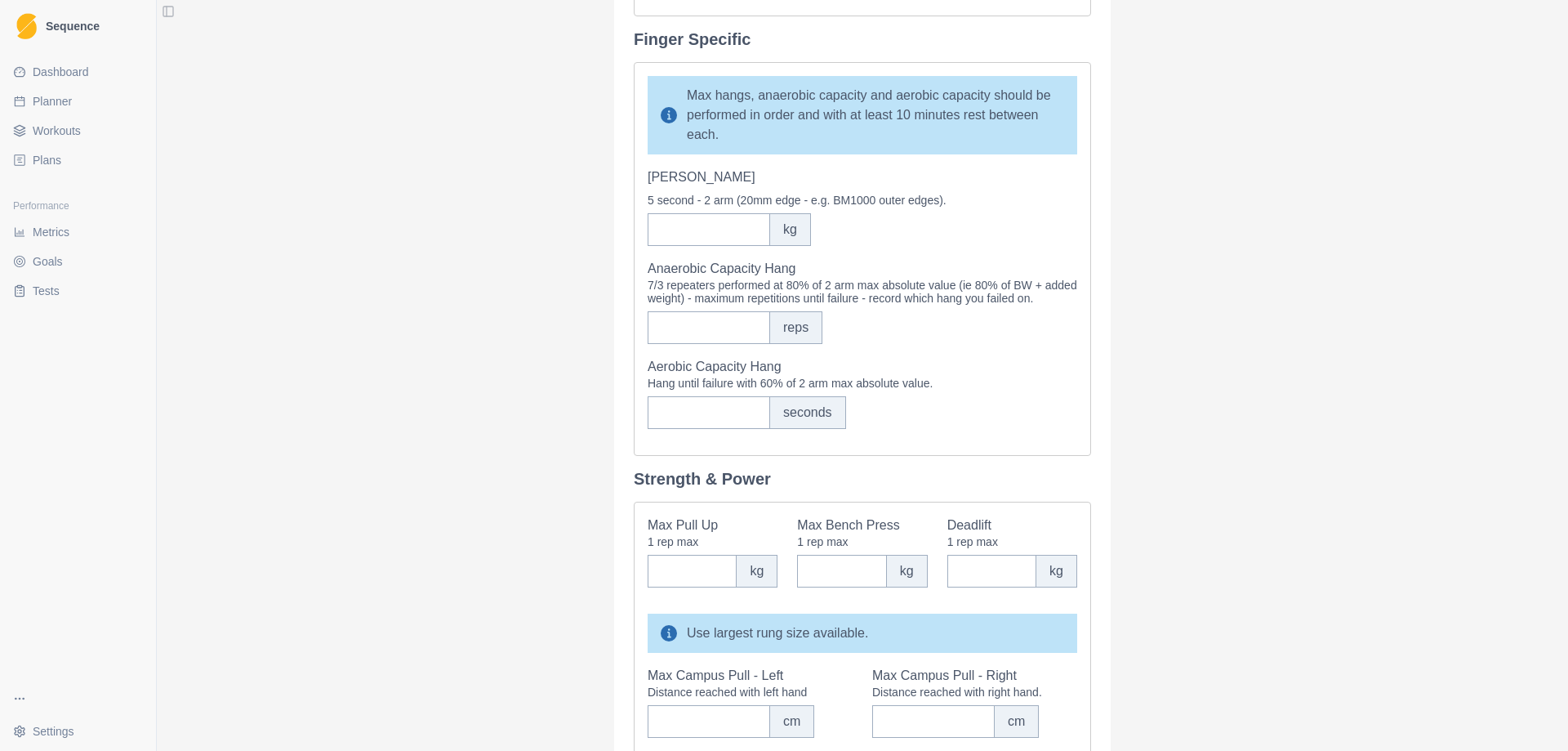
scroll to position [572, 0]
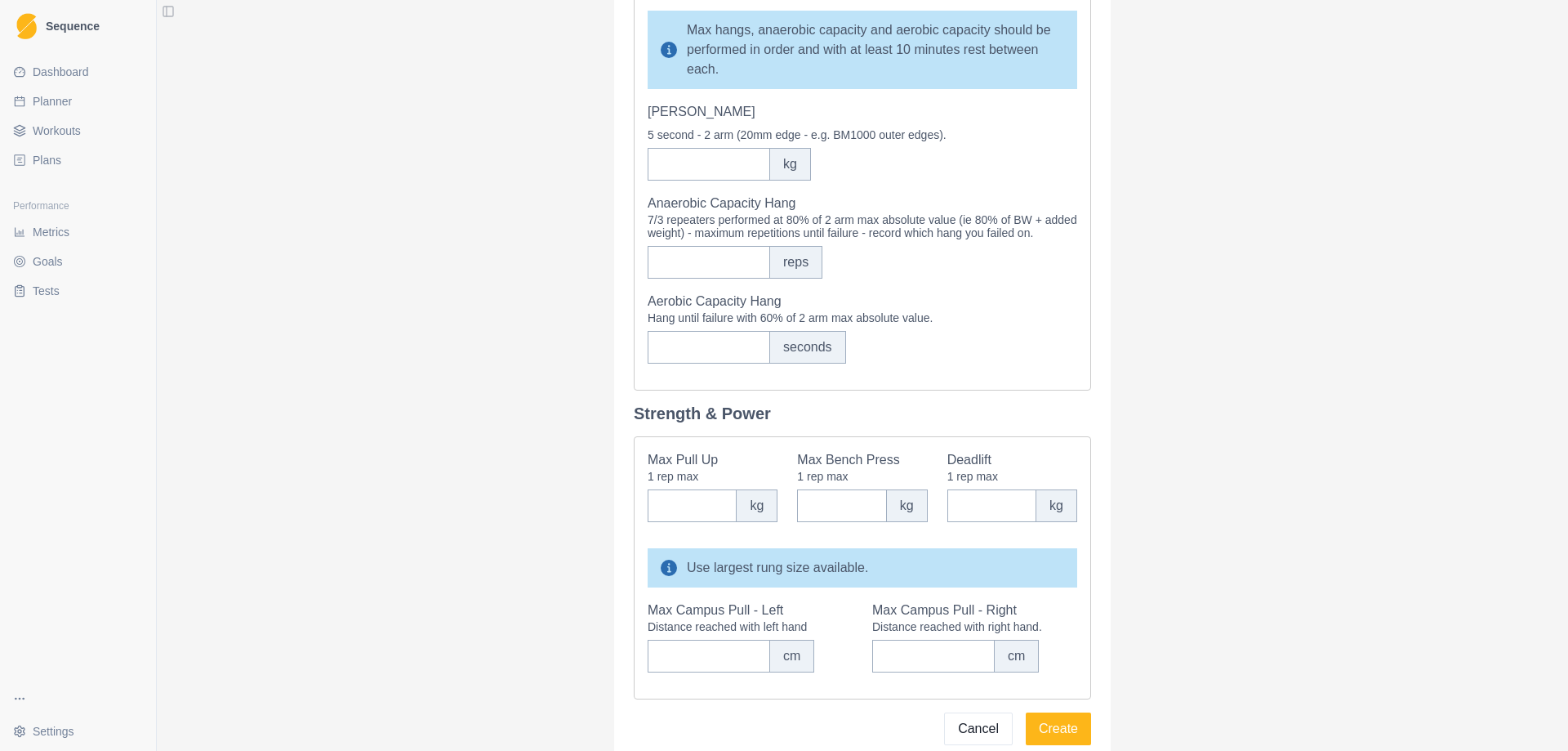
click at [748, 522] on div "kg" at bounding box center [757, 506] width 41 height 33
click at [474, 526] on div "General Test Date * [DATE] Age Height cm Weight kg Climbing Specific Hardest Bo…" at bounding box center [862, 376] width 1411 height 751
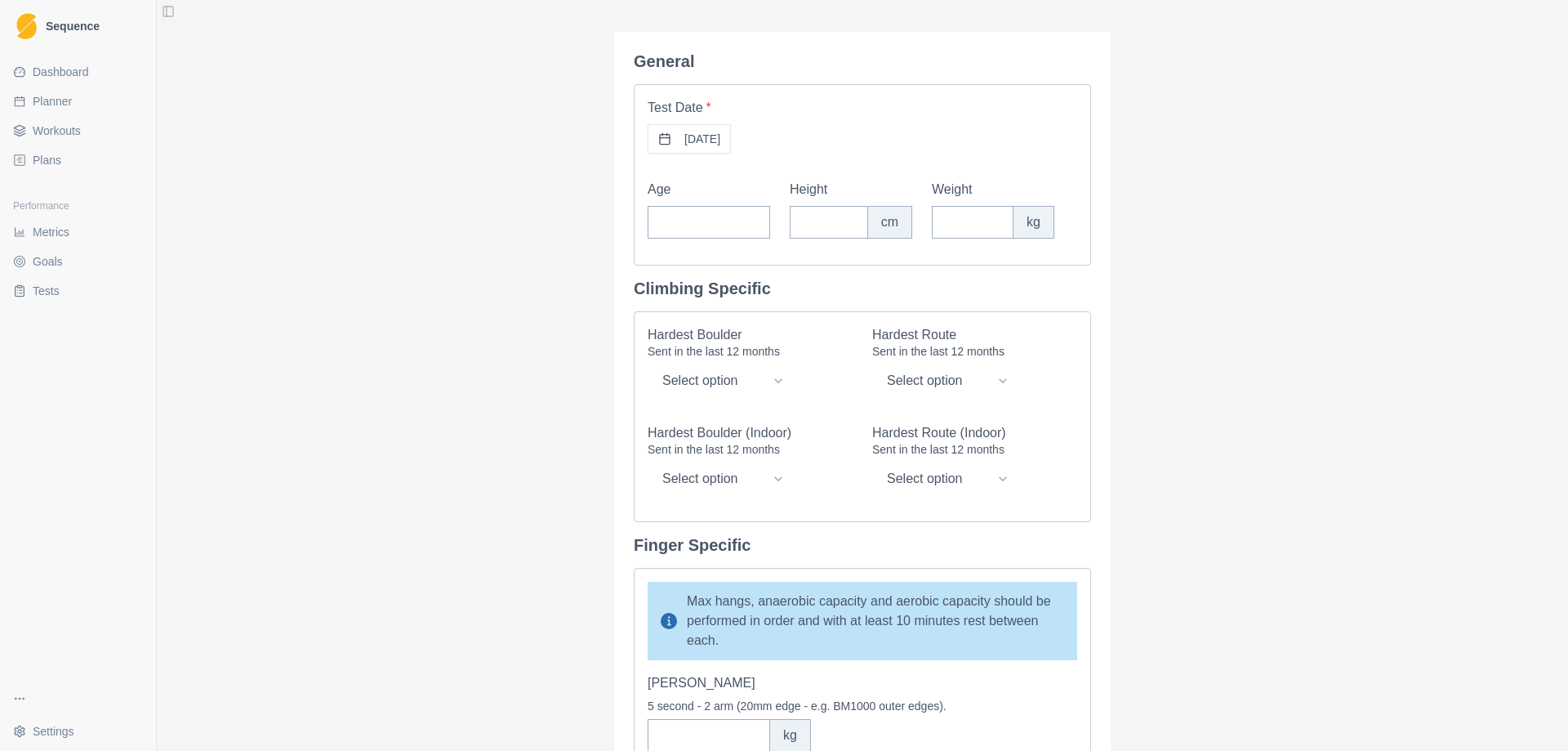
scroll to position [0, 0]
click at [63, 104] on span "Planner" at bounding box center [52, 101] width 40 height 16
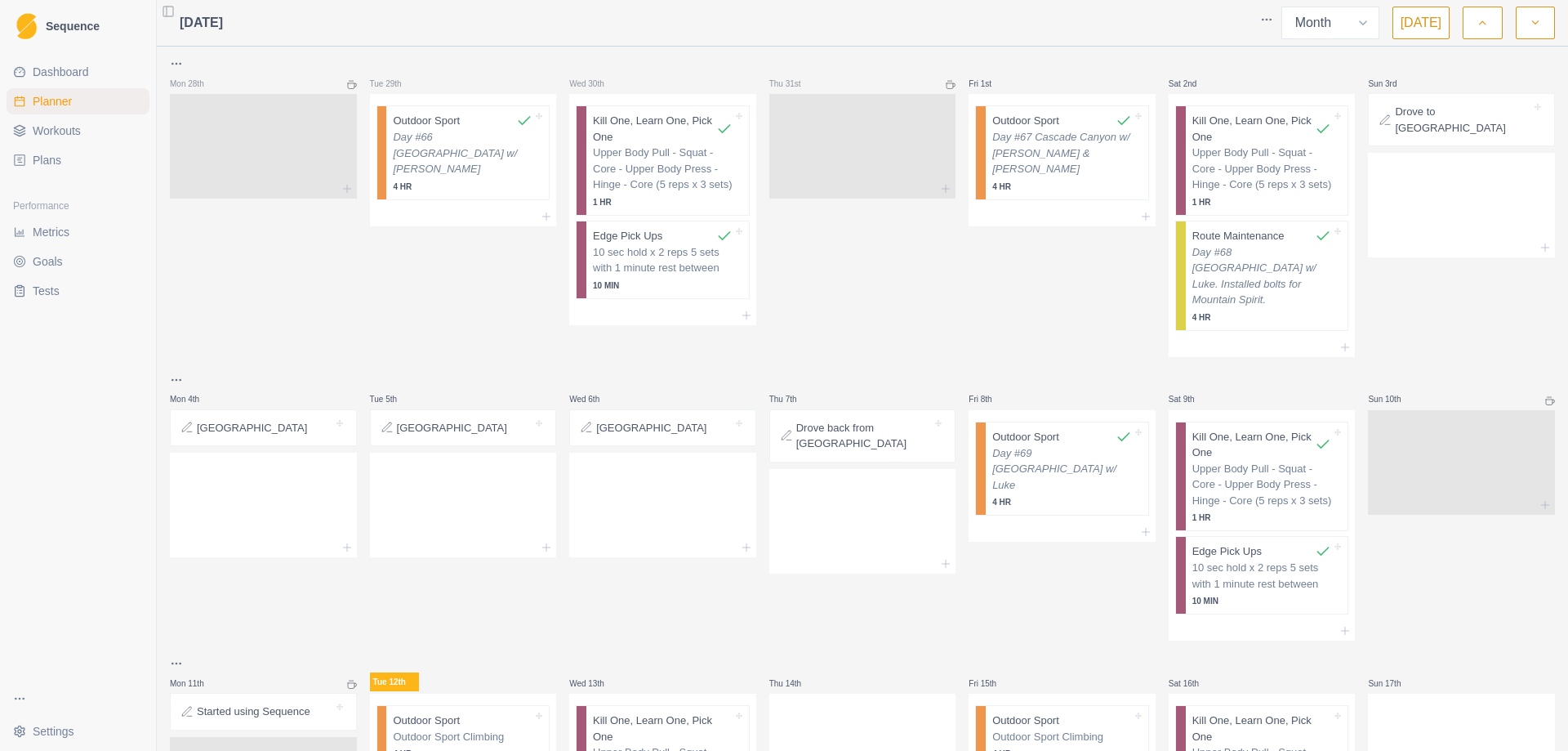
click at [61, 136] on span "Workouts" at bounding box center [57, 131] width 48 height 16
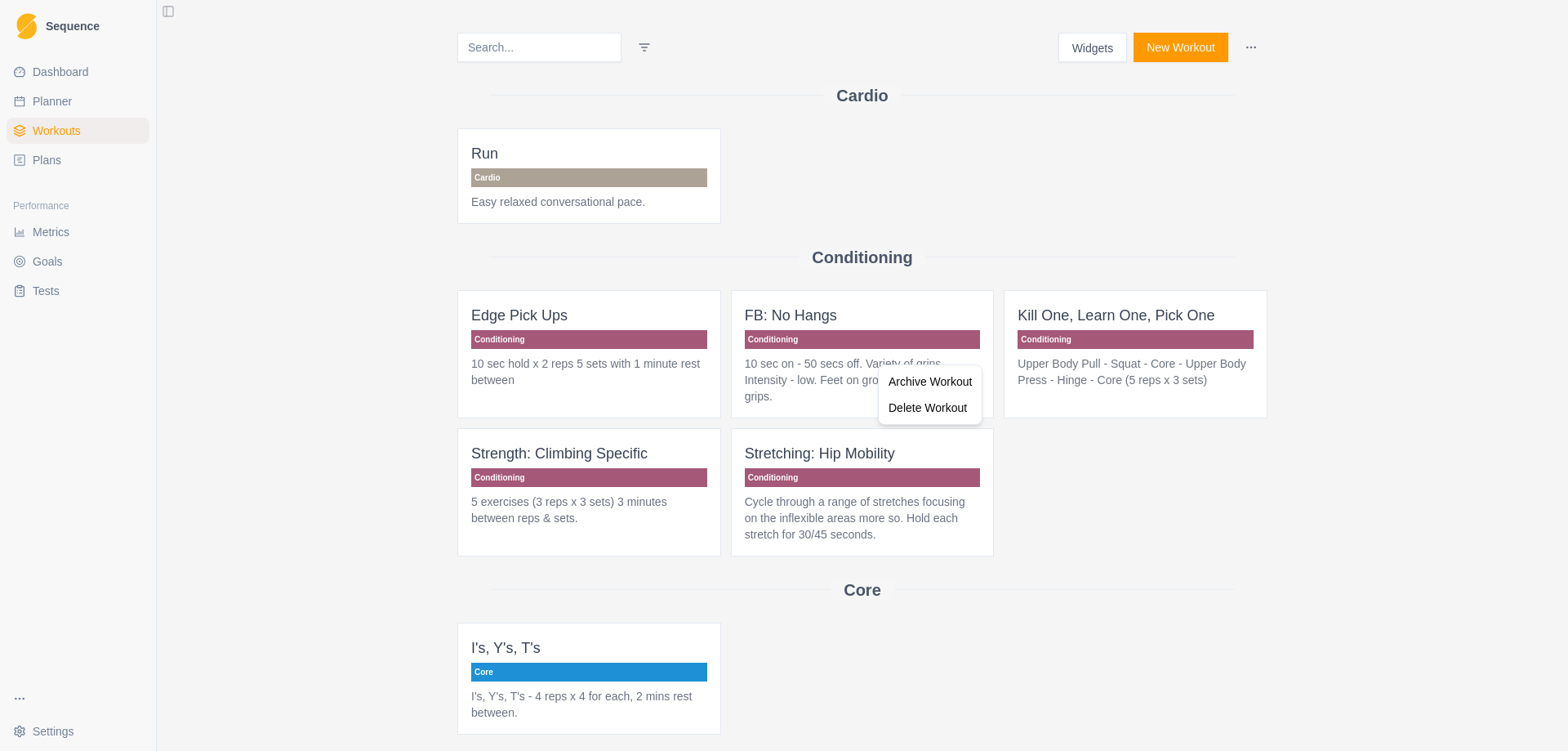
click at [1202, 544] on html "Sequence Dashboard Planner Workouts Plans Performance Metrics Goals Tests Setti…" at bounding box center [784, 376] width 1568 height 751
click at [857, 359] on p "10 sec on - 50 secs off. Variety of grips. Intensity - low. Feet on ground. Goo…" at bounding box center [862, 380] width 236 height 49
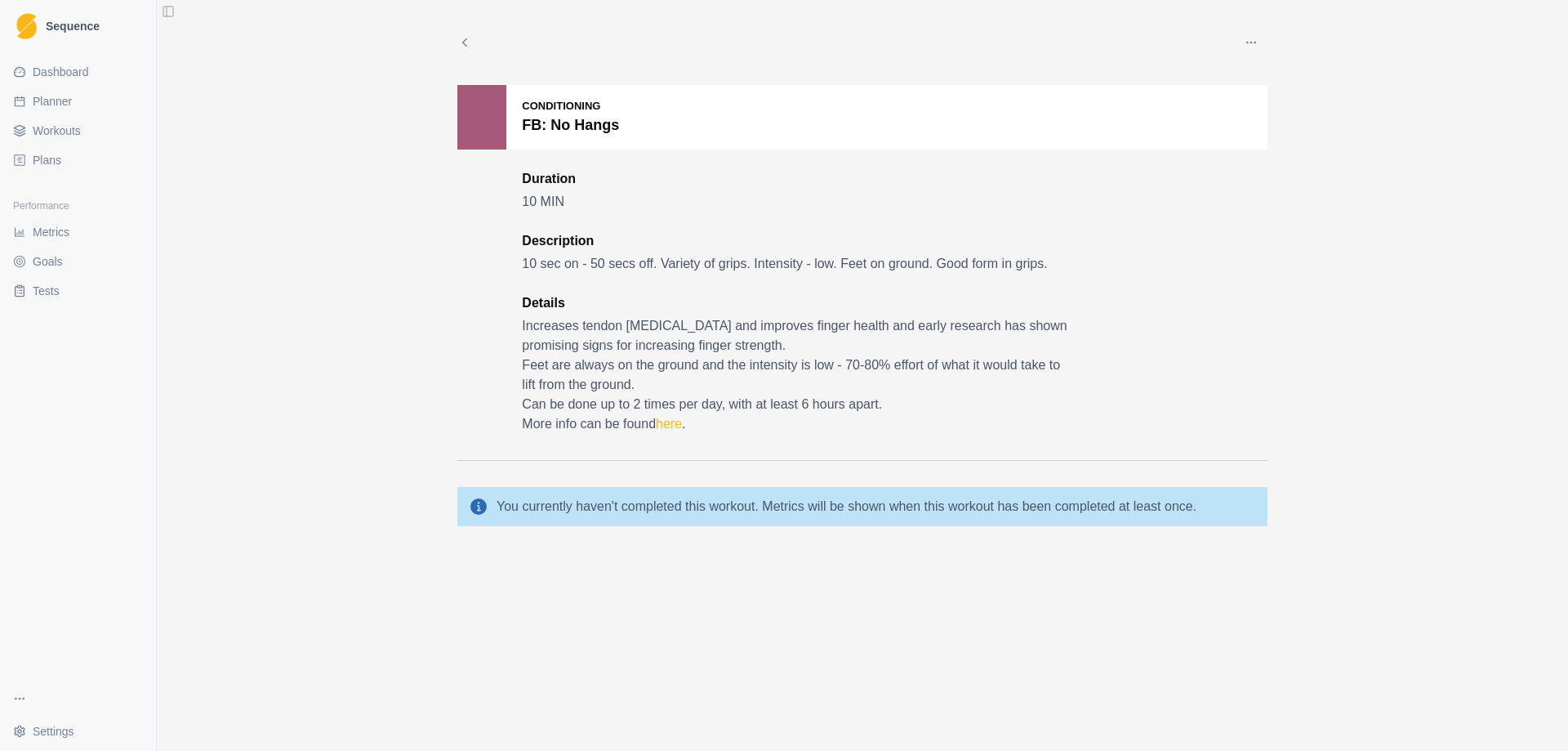
click at [56, 105] on span "Planner" at bounding box center [52, 101] width 40 height 16
